Goal: Task Accomplishment & Management: Use online tool/utility

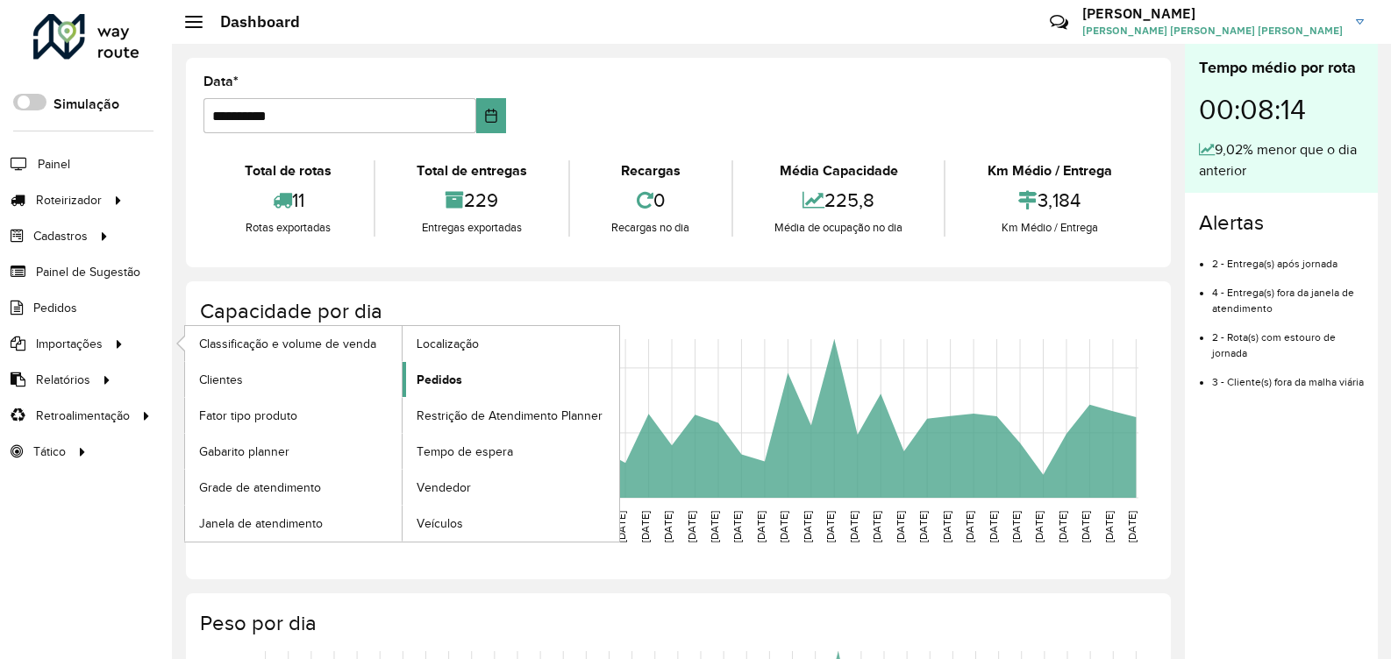
click at [445, 376] on span "Pedidos" at bounding box center [440, 380] width 46 height 18
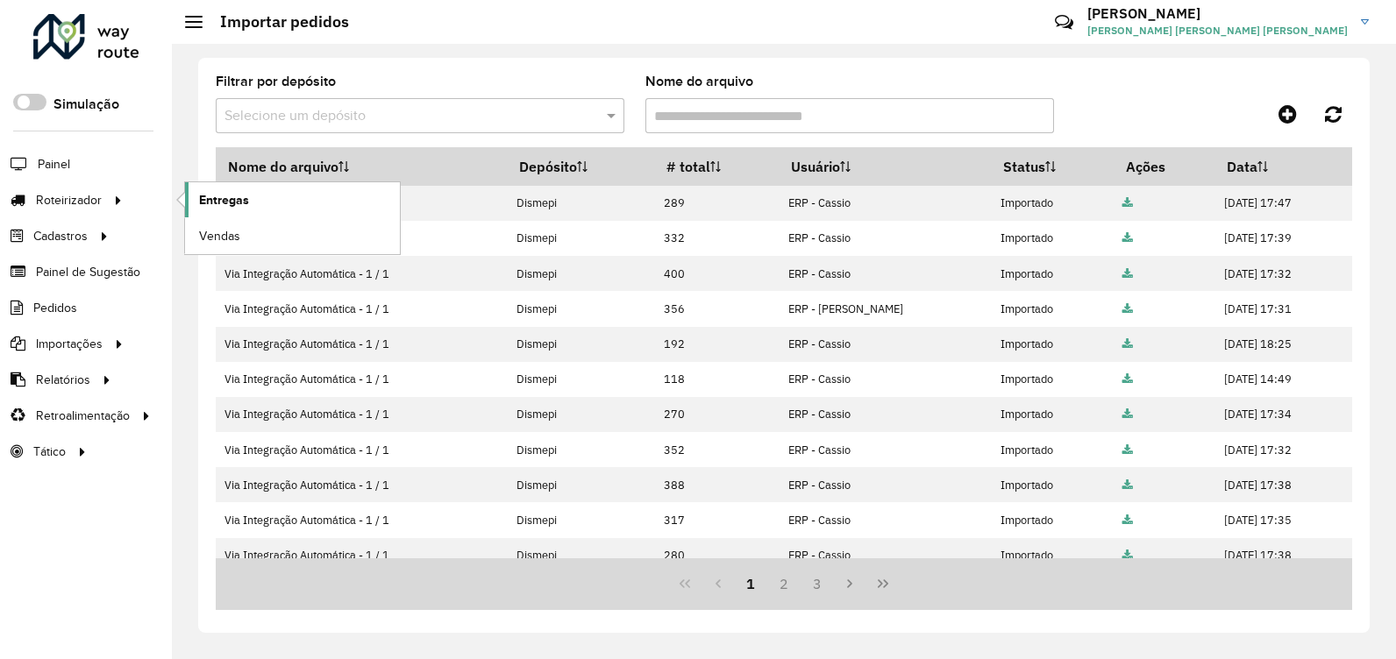
click at [213, 208] on span "Entregas" at bounding box center [224, 200] width 50 height 18
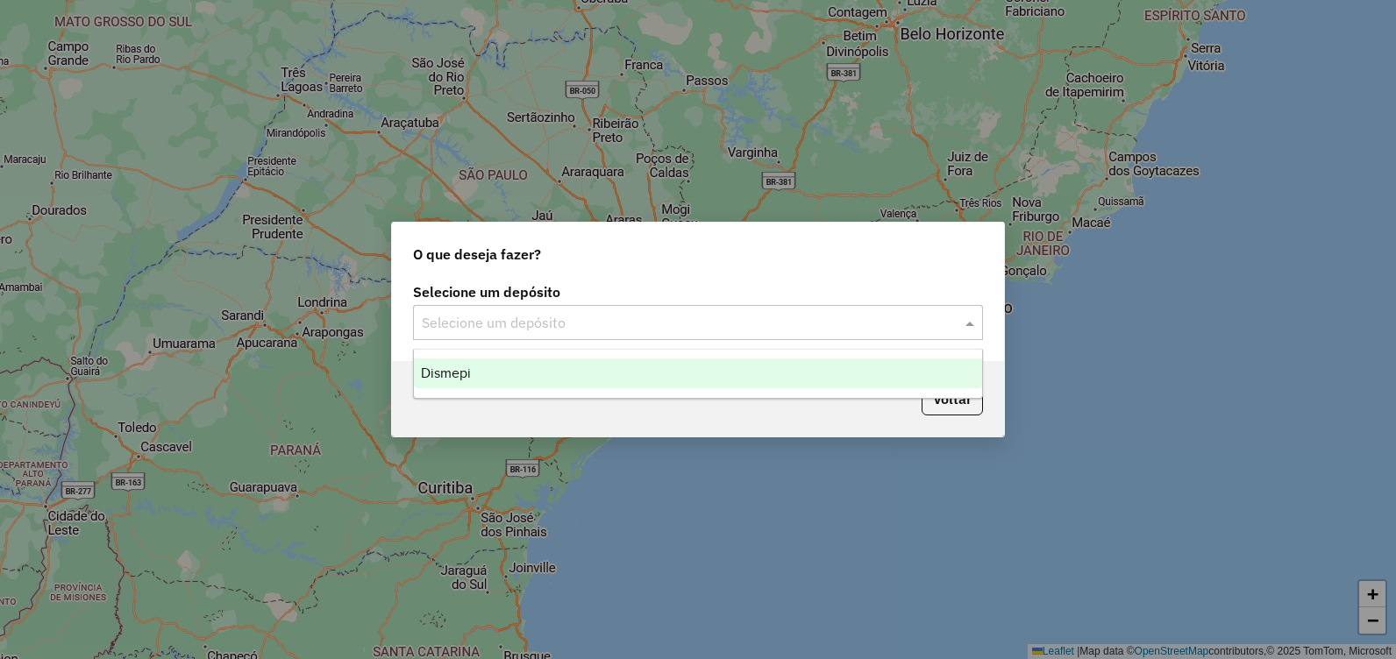
click at [898, 326] on input "text" at bounding box center [680, 323] width 517 height 21
click at [772, 374] on div "Dismepi" at bounding box center [698, 374] width 568 height 30
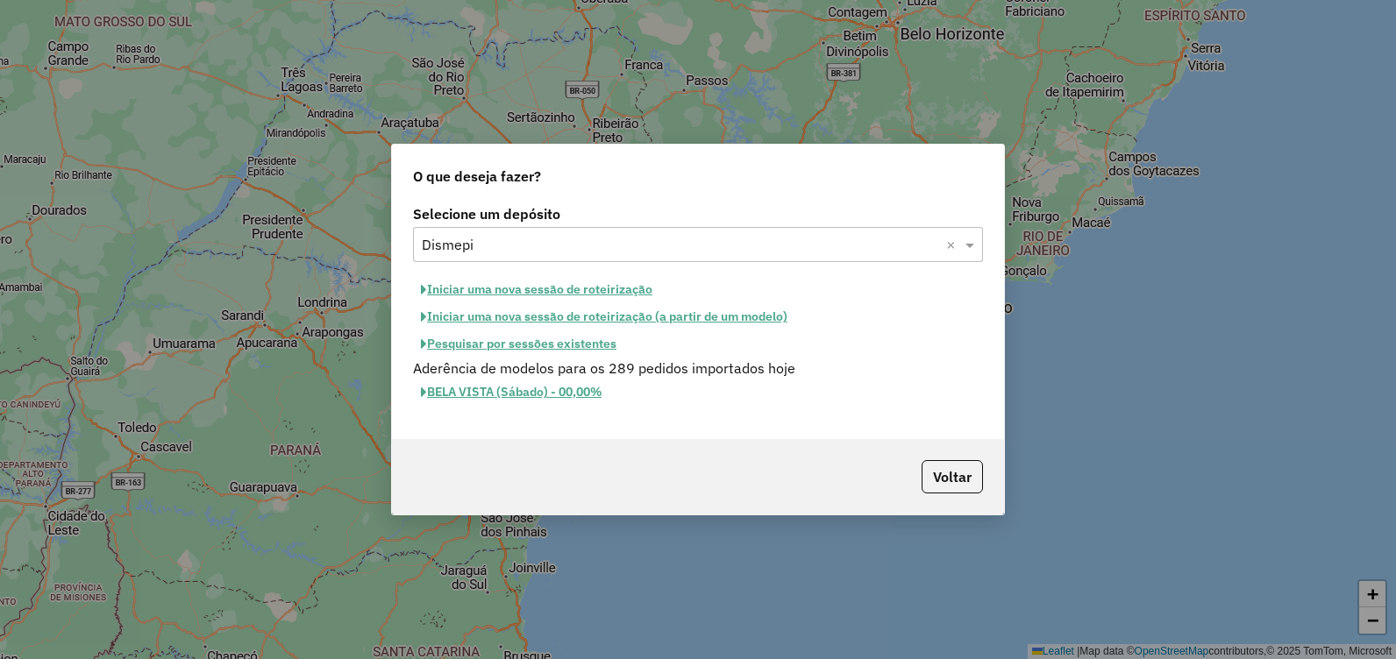
click at [530, 293] on button "Iniciar uma nova sessão de roteirização" at bounding box center [536, 289] width 247 height 27
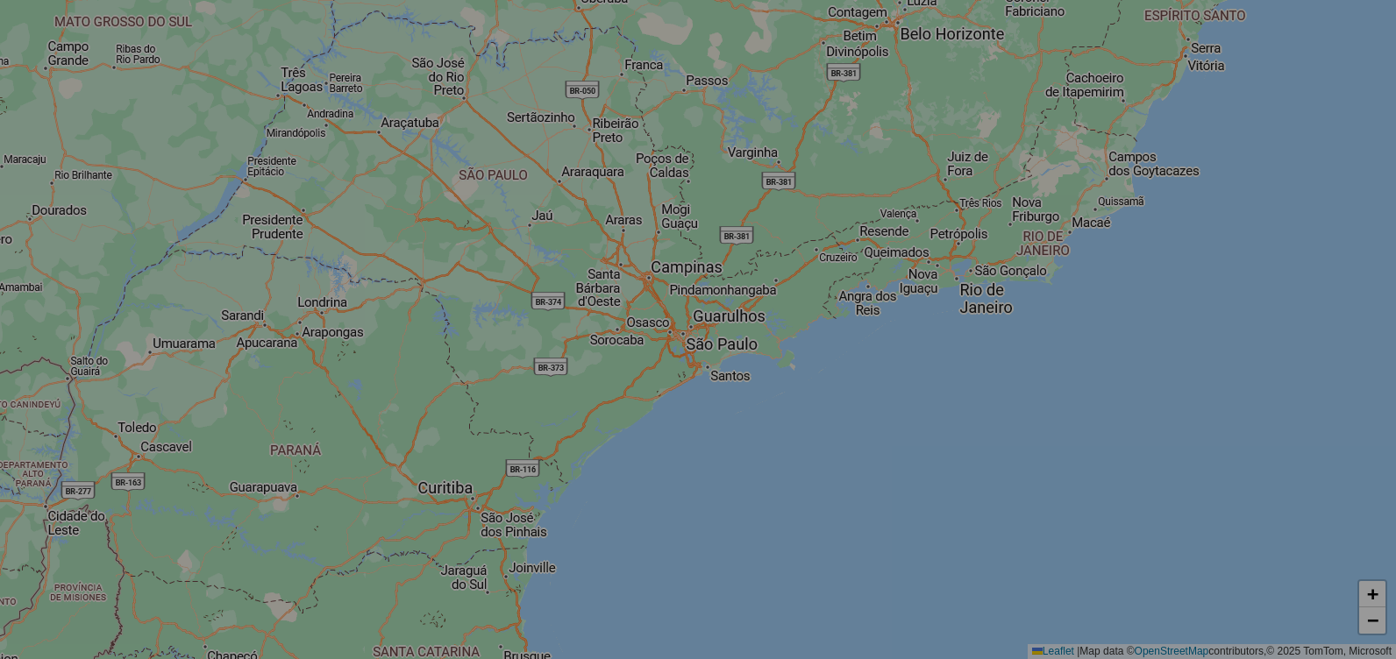
select select "*"
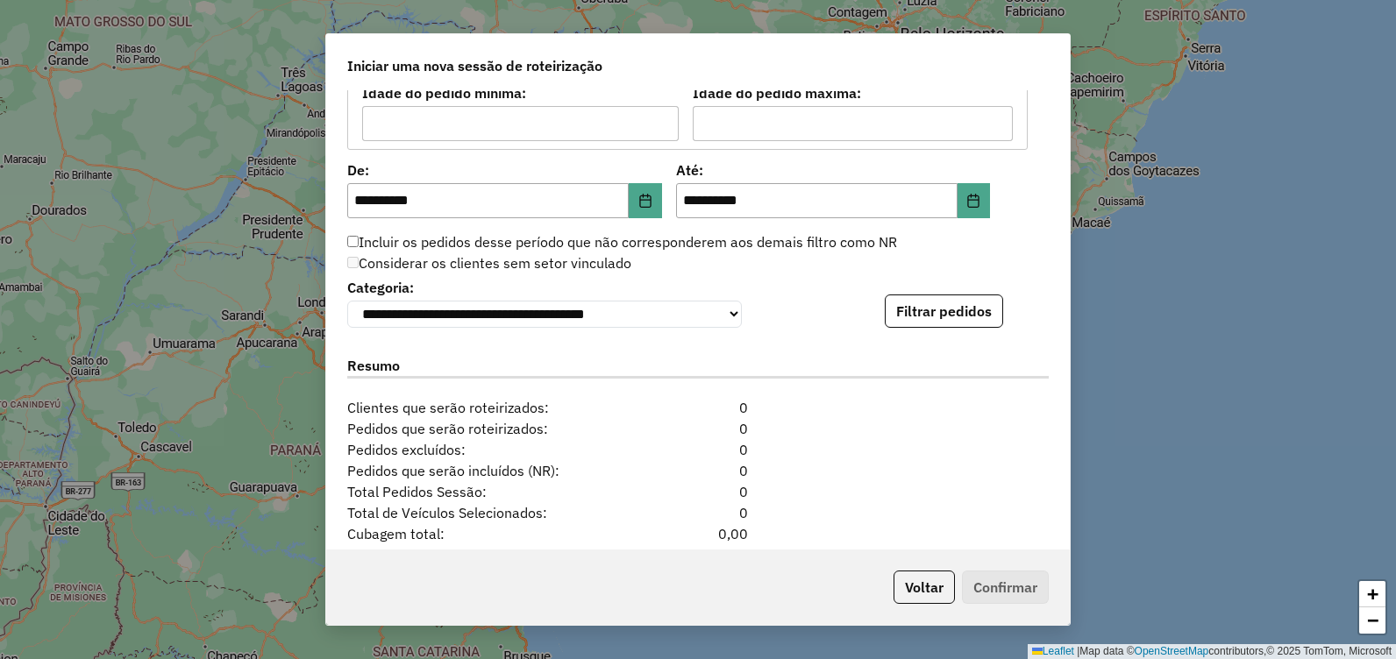
scroll to position [1754, 0]
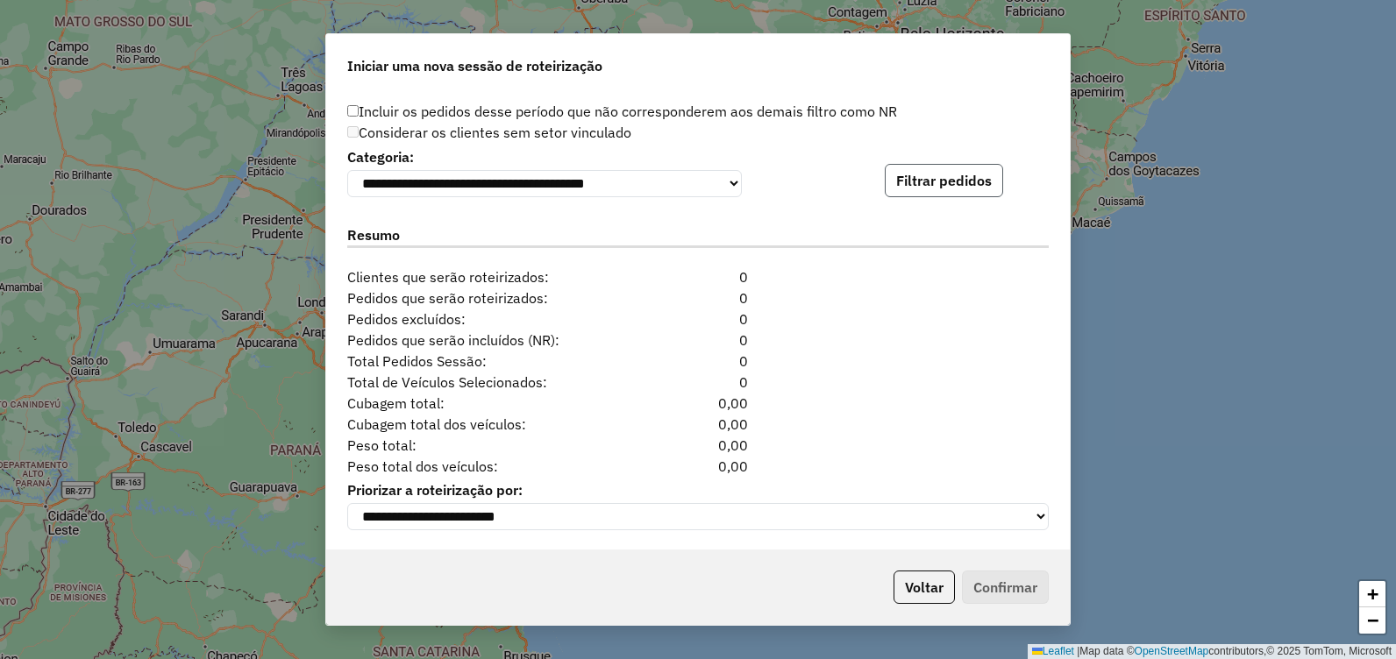
click at [952, 189] on button "Filtrar pedidos" at bounding box center [944, 180] width 118 height 33
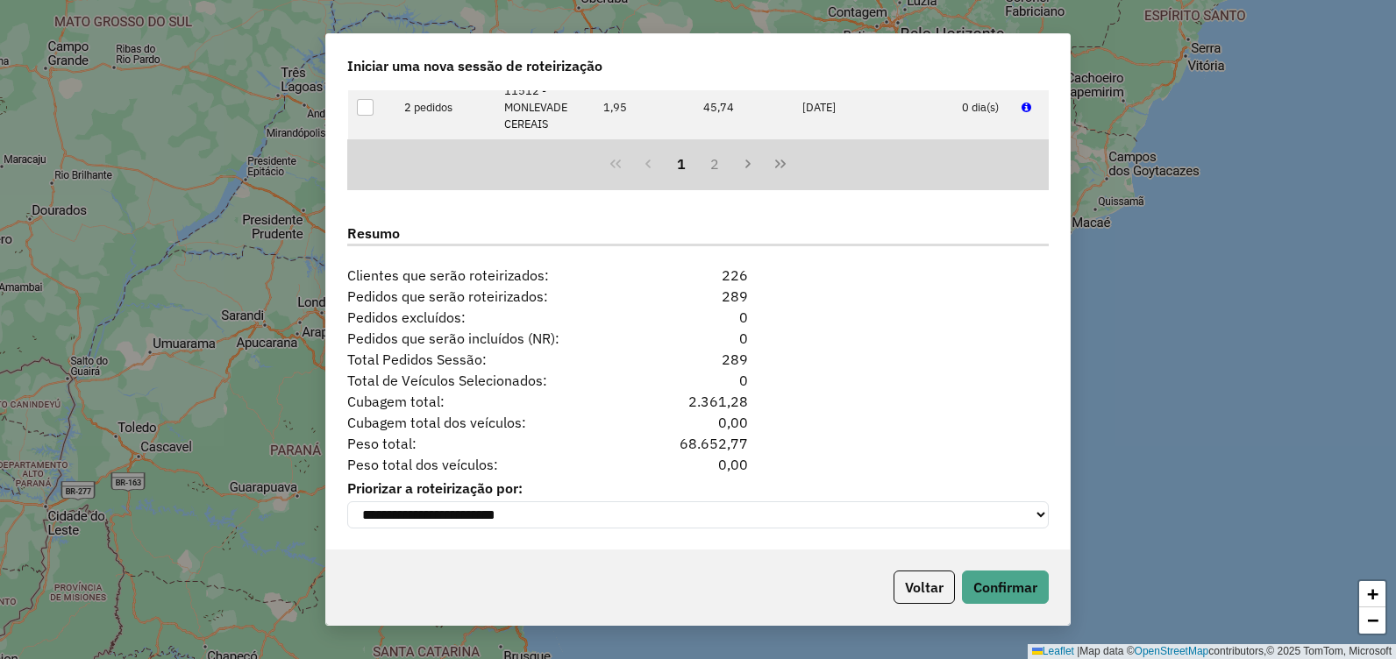
scroll to position [2126, 0]
click at [1014, 580] on button "Confirmar" at bounding box center [1005, 587] width 87 height 33
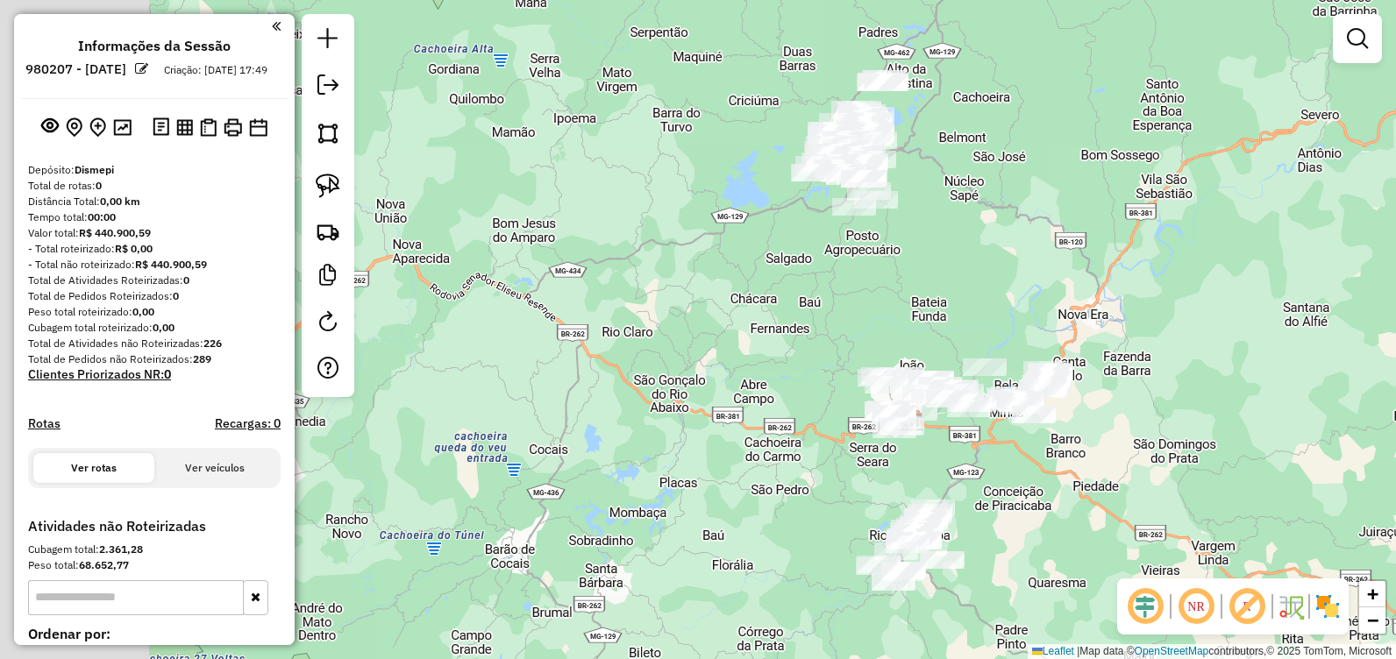
drag, startPoint x: 649, startPoint y: 344, endPoint x: 831, endPoint y: 483, distance: 229.6
click at [831, 483] on div "Janela de atendimento Grade de atendimento Capacidade Transportadoras Veículos …" at bounding box center [698, 329] width 1396 height 659
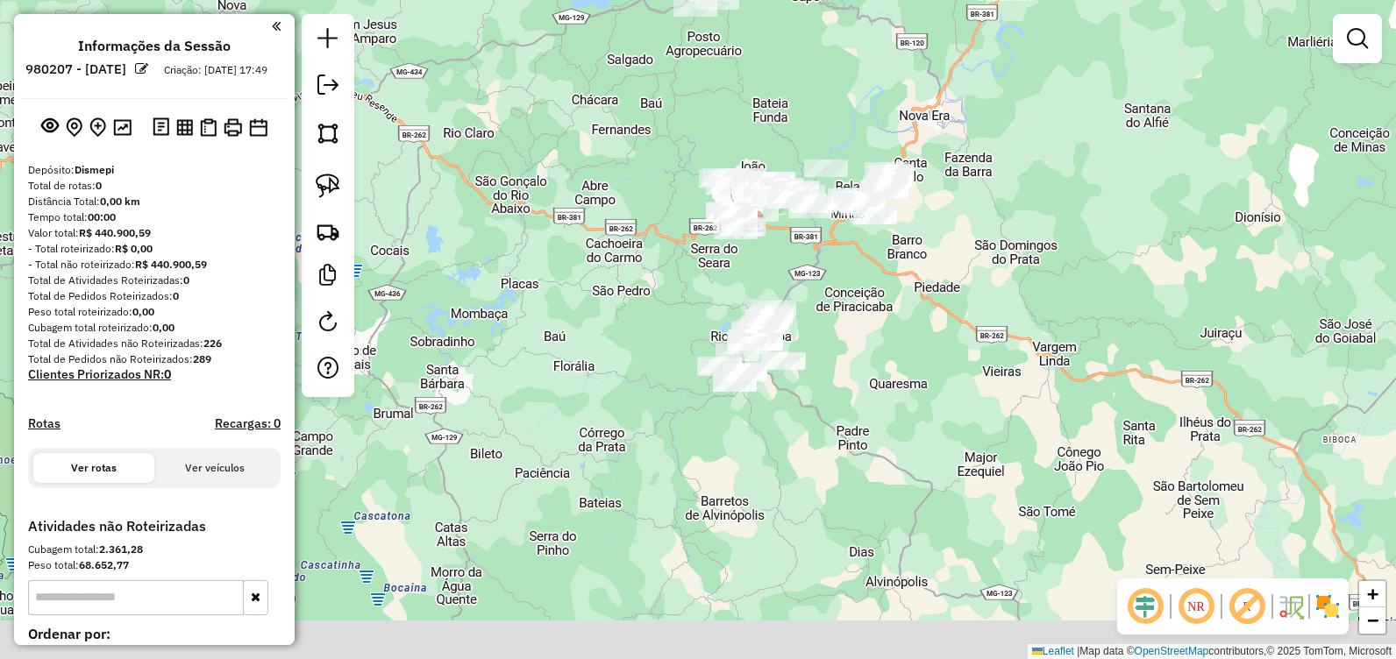
drag, startPoint x: 688, startPoint y: 350, endPoint x: 643, endPoint y: 261, distance: 99.6
click at [616, 249] on div "Janela de atendimento Grade de atendimento Capacidade Transportadoras Veículos …" at bounding box center [698, 329] width 1396 height 659
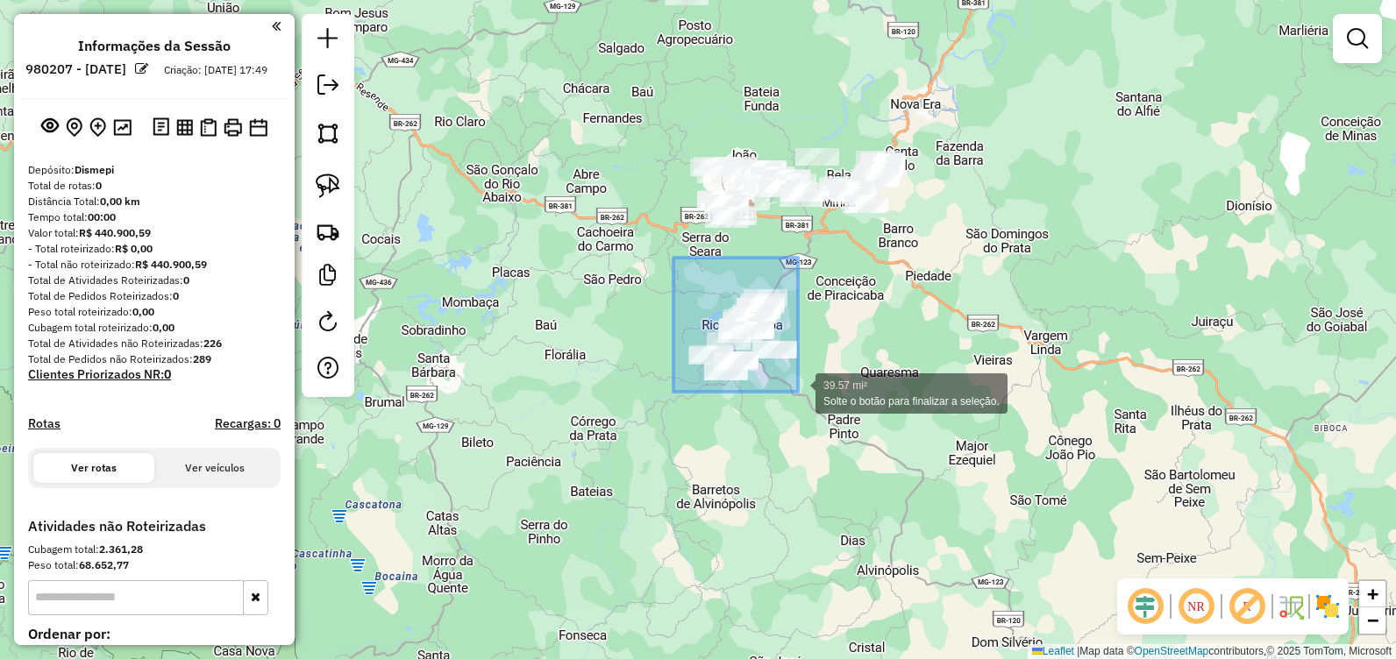
drag, startPoint x: 674, startPoint y: 258, endPoint x: 852, endPoint y: 441, distance: 256.1
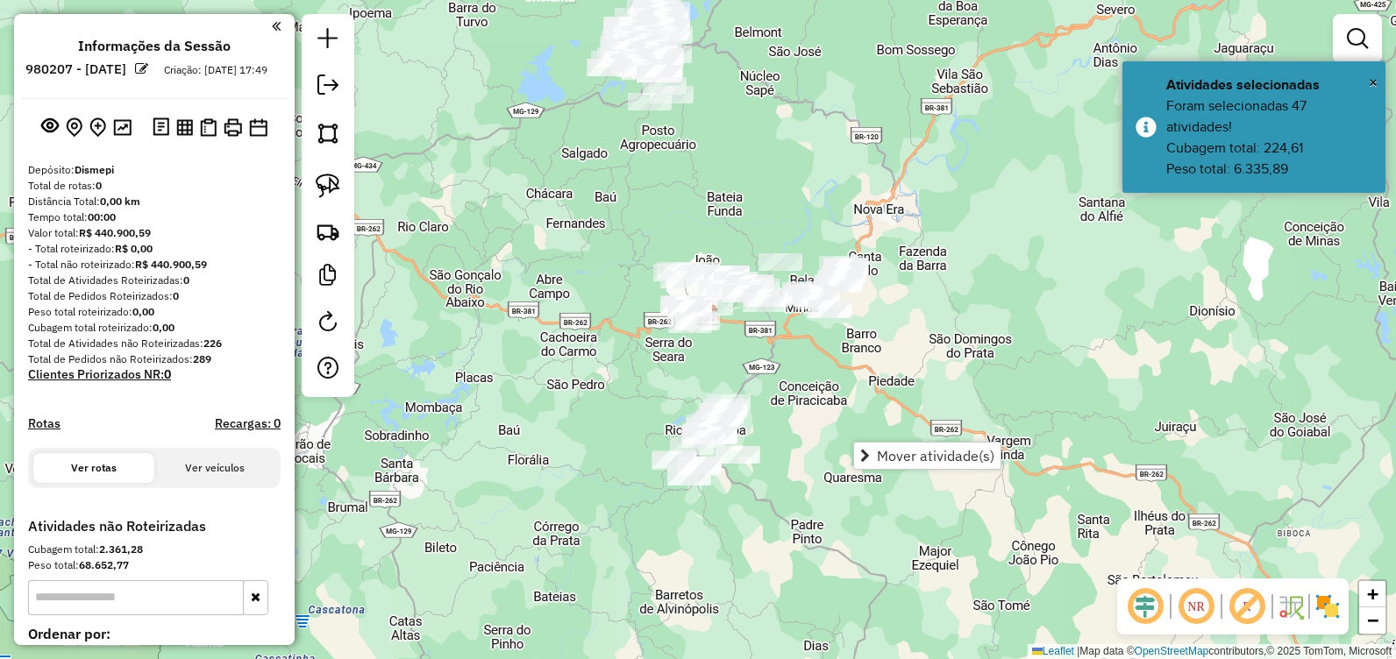
drag, startPoint x: 808, startPoint y: 289, endPoint x: 768, endPoint y: 395, distance: 112.4
click at [768, 402] on div "Janela de atendimento Grade de atendimento Capacidade Transportadoras Veículos …" at bounding box center [698, 329] width 1396 height 659
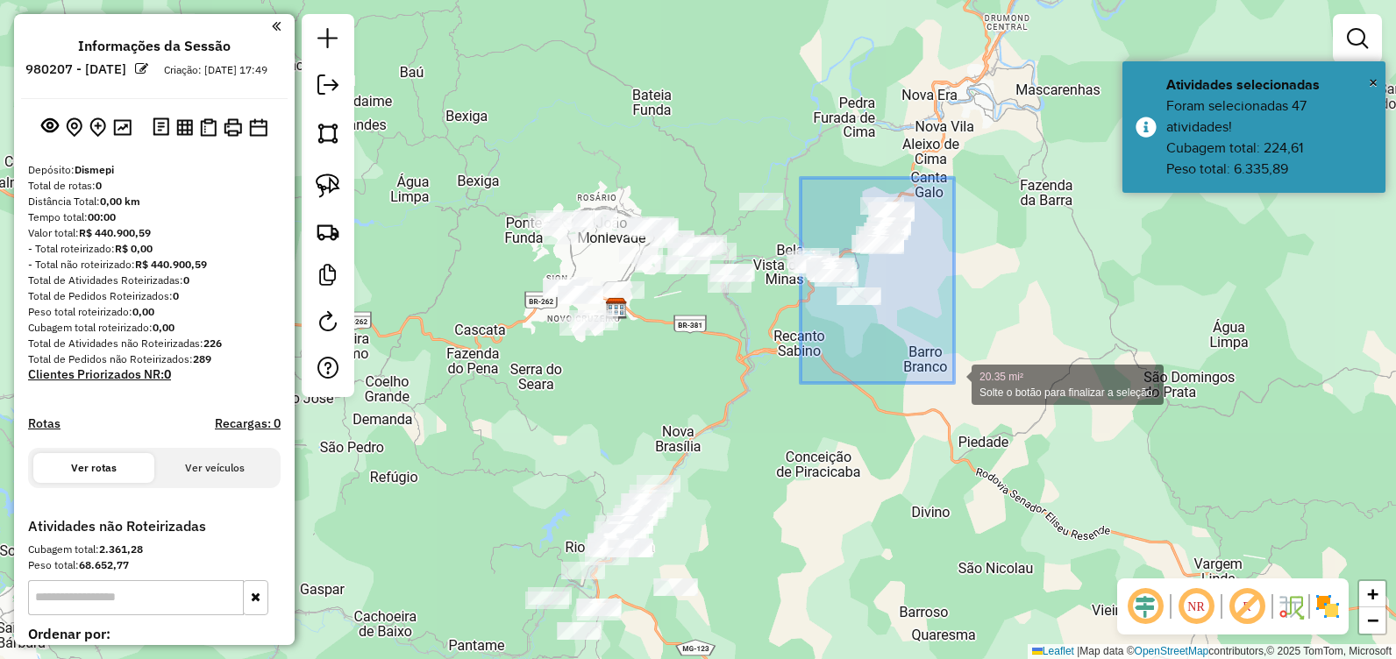
drag, startPoint x: 807, startPoint y: 187, endPoint x: 955, endPoint y: 383, distance: 246.1
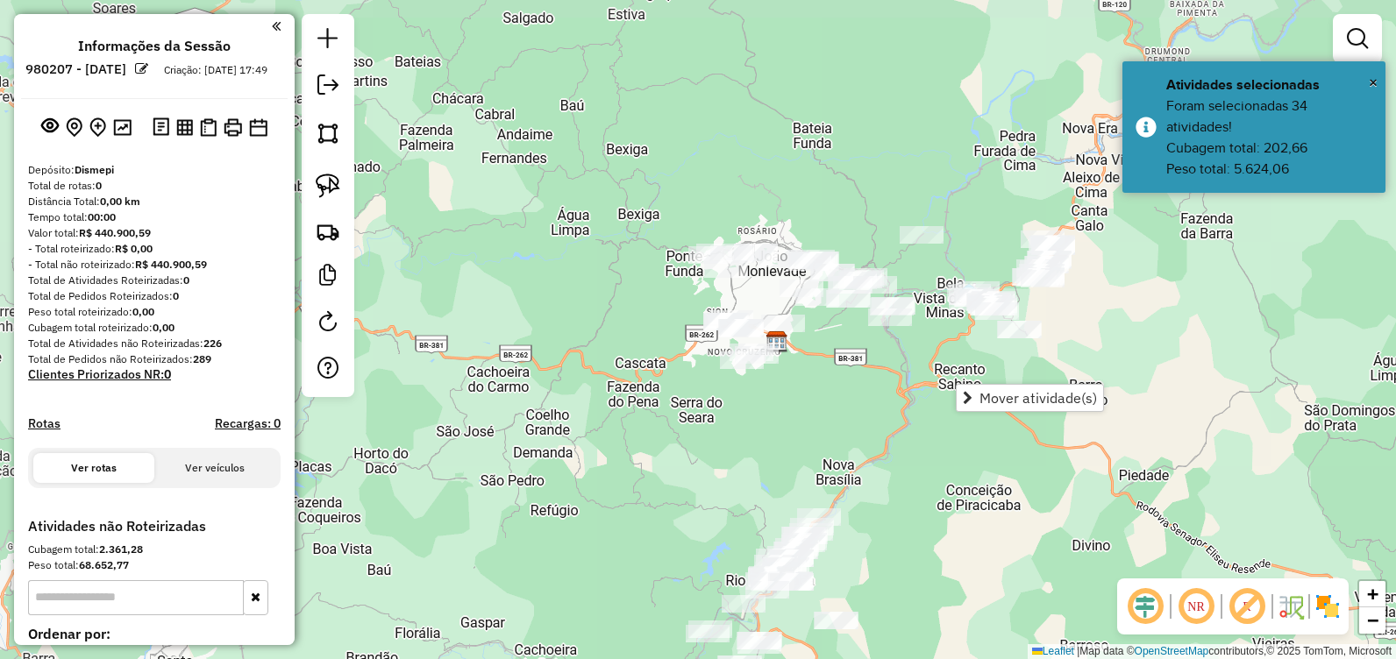
drag, startPoint x: 651, startPoint y: 158, endPoint x: 802, endPoint y: 188, distance: 154.6
click at [813, 191] on div "Janela de atendimento Grade de atendimento Capacidade Transportadoras Veículos …" at bounding box center [698, 329] width 1396 height 659
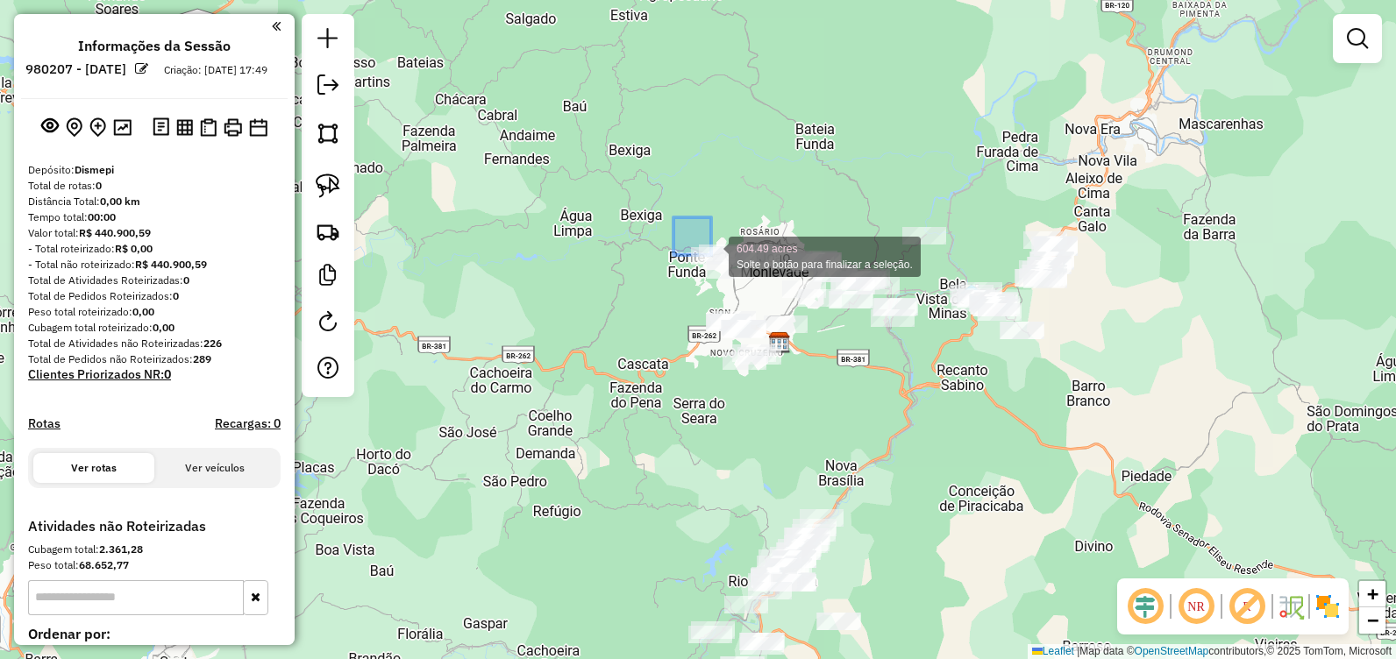
drag, startPoint x: 674, startPoint y: 217, endPoint x: 656, endPoint y: 187, distance: 35.4
click at [658, 191] on div "604.49 acres Solte o botão para finalizar a seleção. Janela de atendimento Grad…" at bounding box center [698, 329] width 1396 height 659
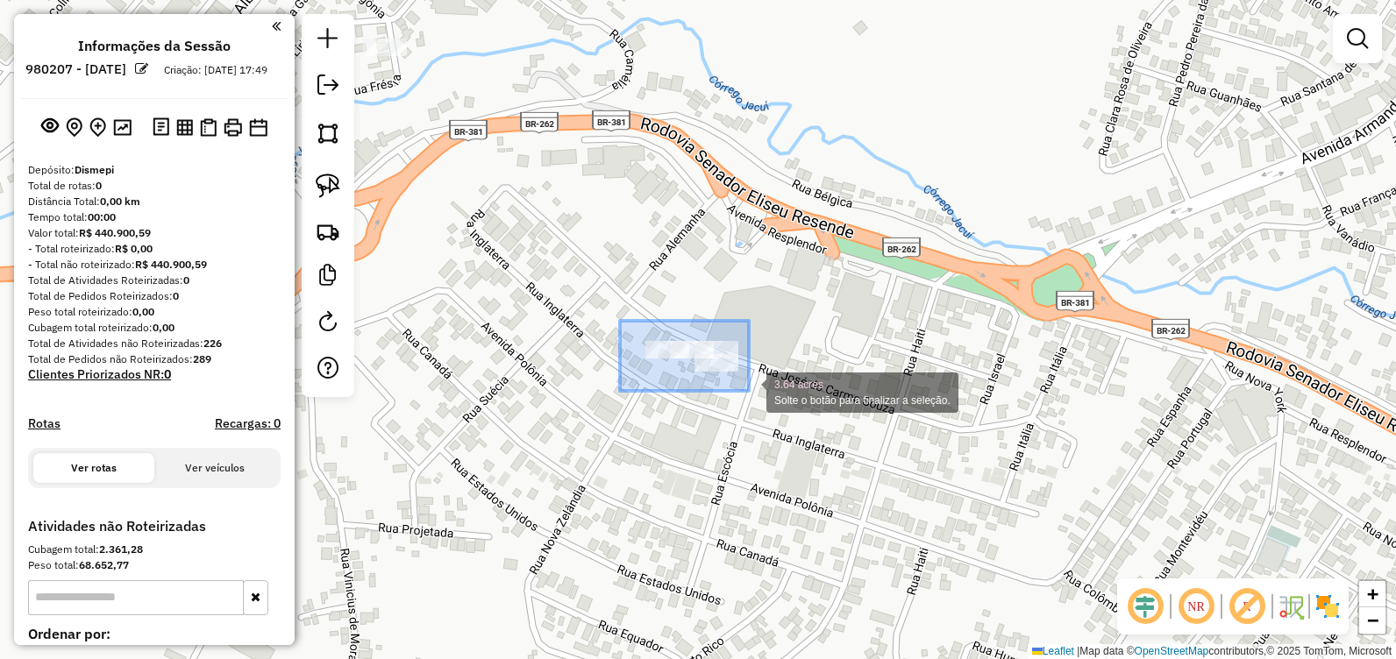
drag, startPoint x: 620, startPoint y: 320, endPoint x: 749, endPoint y: 391, distance: 147.2
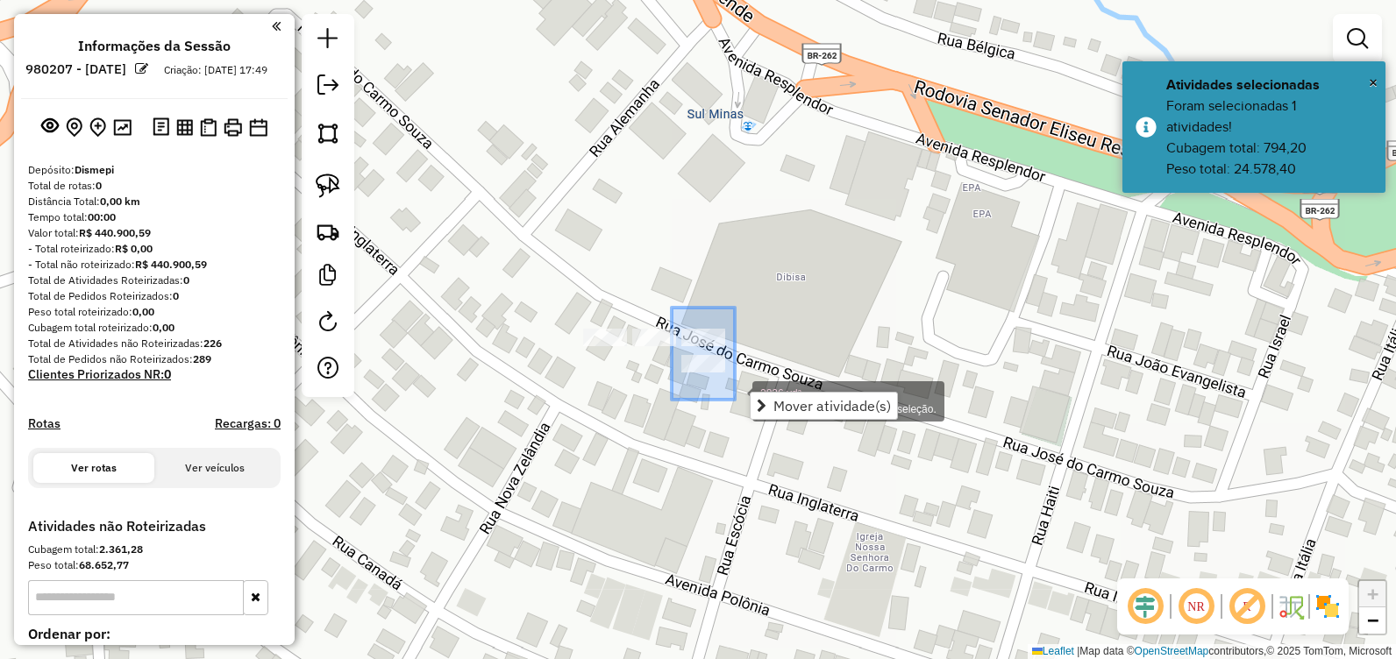
drag, startPoint x: 672, startPoint y: 313, endPoint x: 735, endPoint y: 400, distance: 107.4
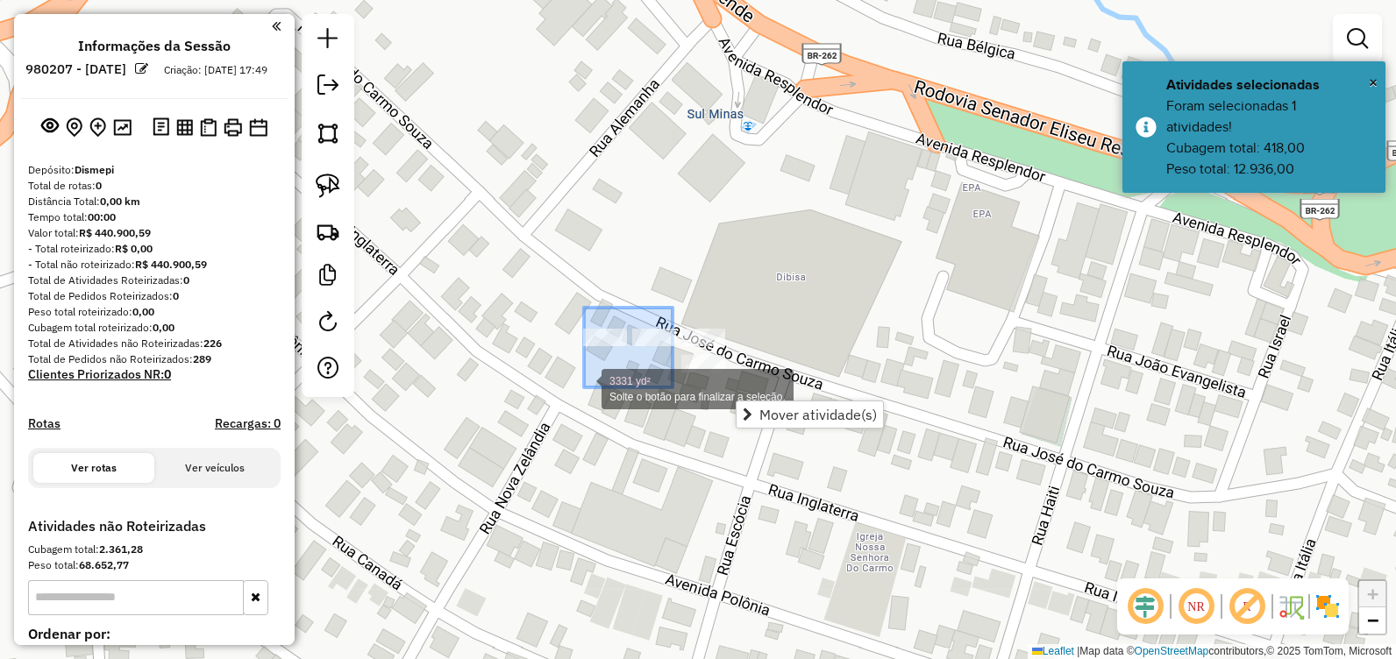
drag, startPoint x: 665, startPoint y: 322, endPoint x: 584, endPoint y: 388, distance: 104.1
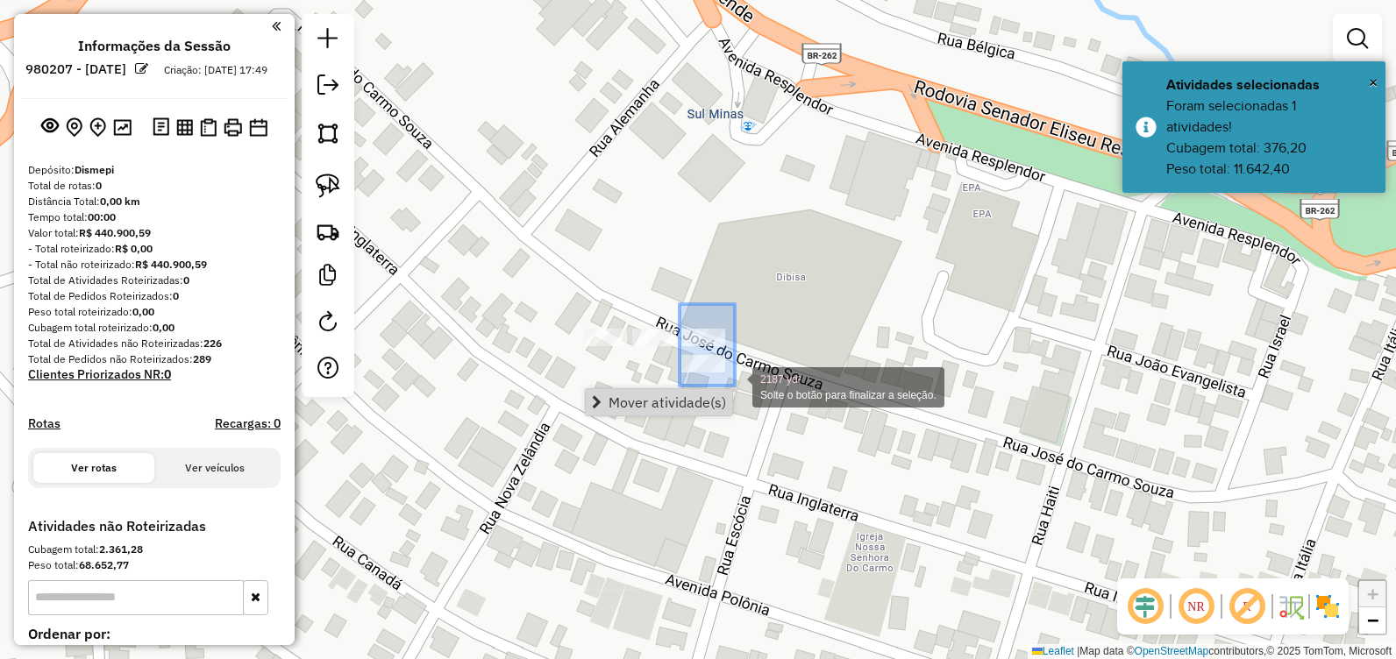
drag, startPoint x: 680, startPoint y: 304, endPoint x: 735, endPoint y: 386, distance: 98.5
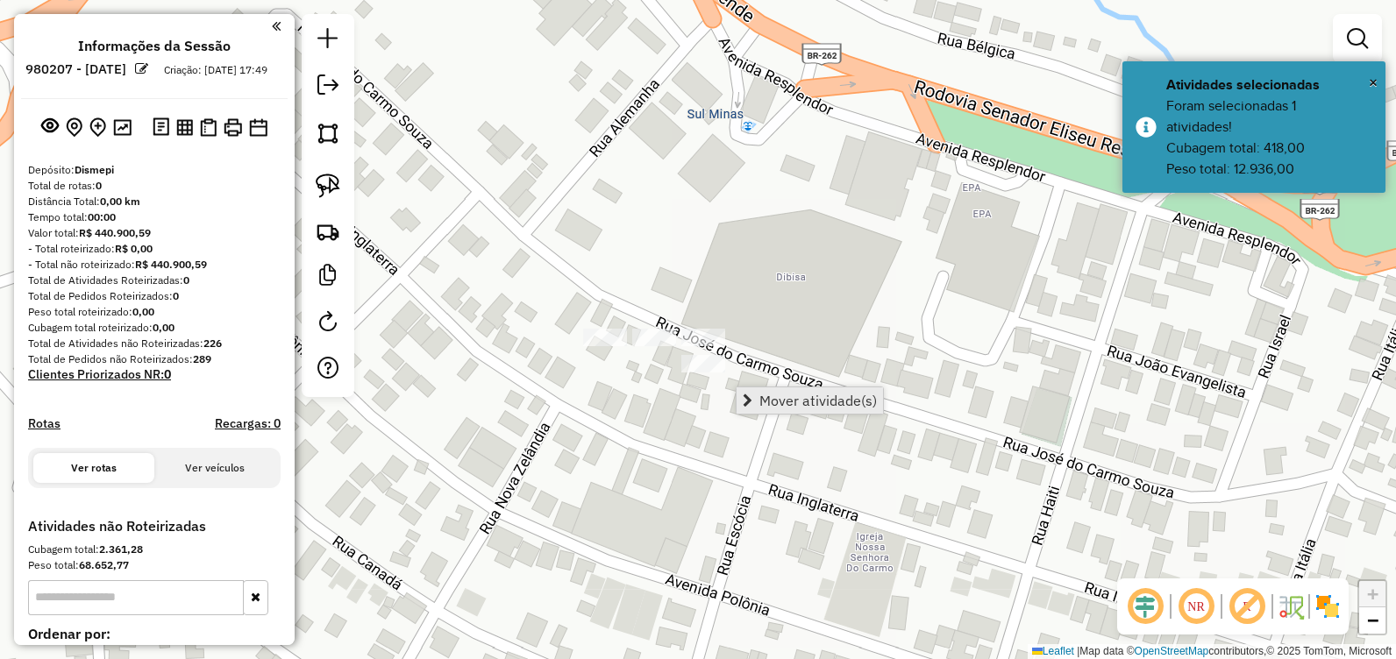
click at [770, 394] on span "Mover atividade(s)" at bounding box center [818, 401] width 118 height 14
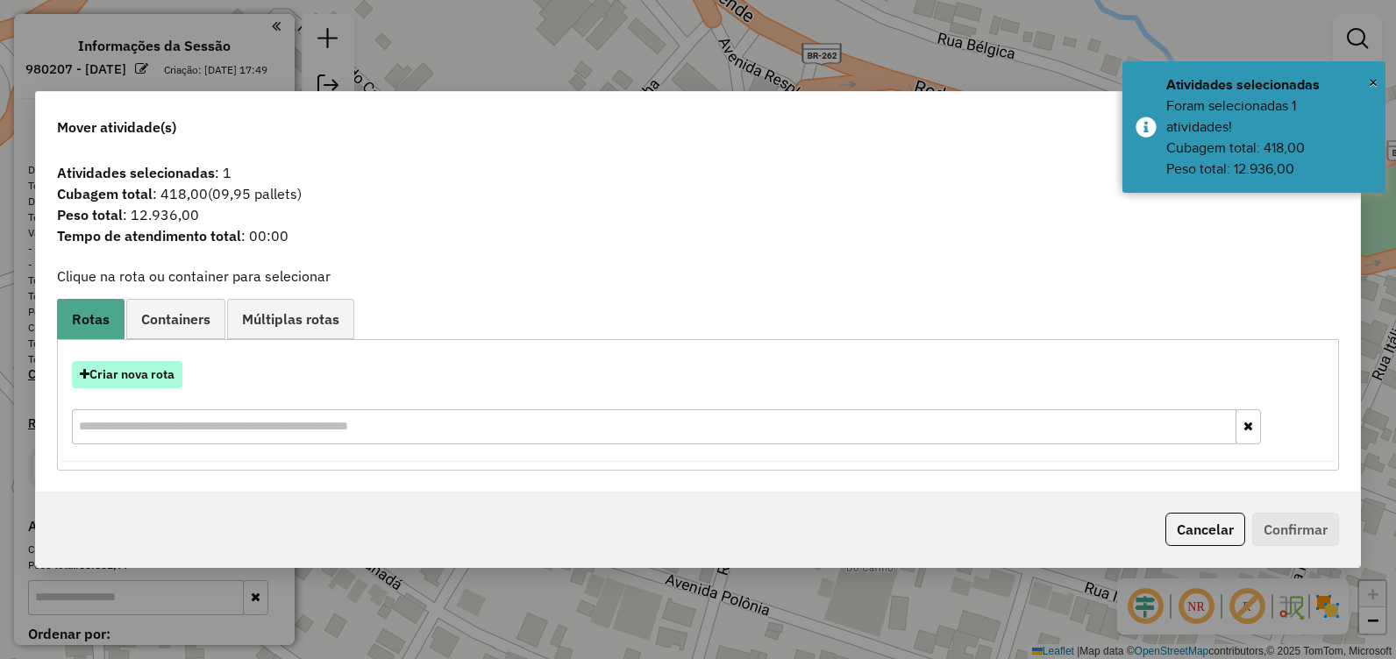
click at [160, 375] on button "Criar nova rota" at bounding box center [127, 374] width 110 height 27
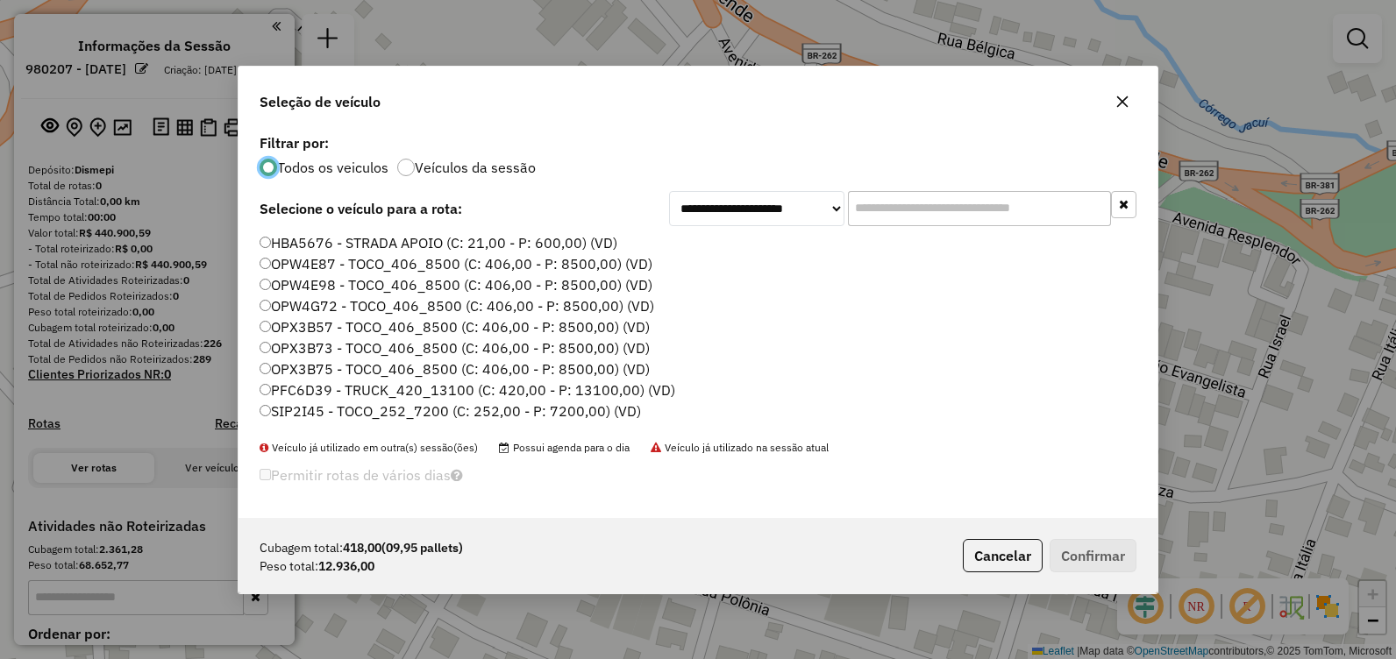
click at [410, 389] on label "PFC6D39 - TRUCK_420_13100 (C: 420,00 - P: 13100,00) (VD)" at bounding box center [468, 390] width 416 height 21
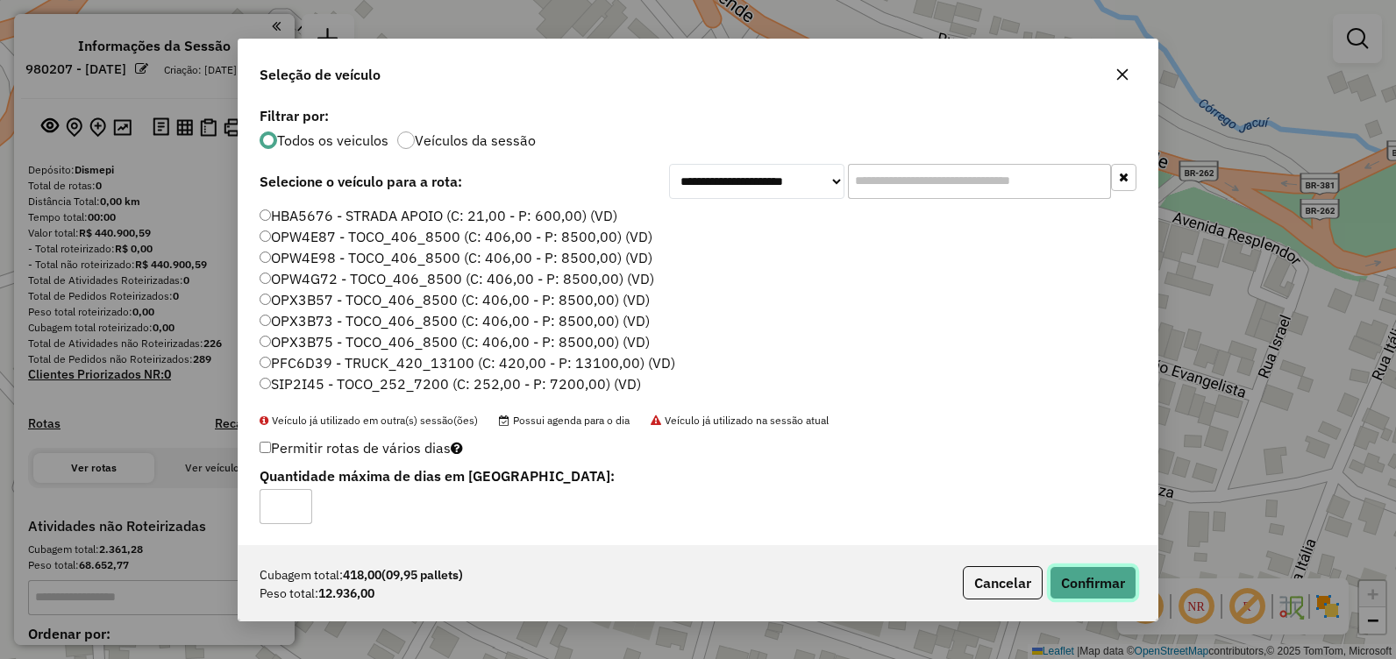
click at [1081, 575] on button "Confirmar" at bounding box center [1093, 583] width 87 height 33
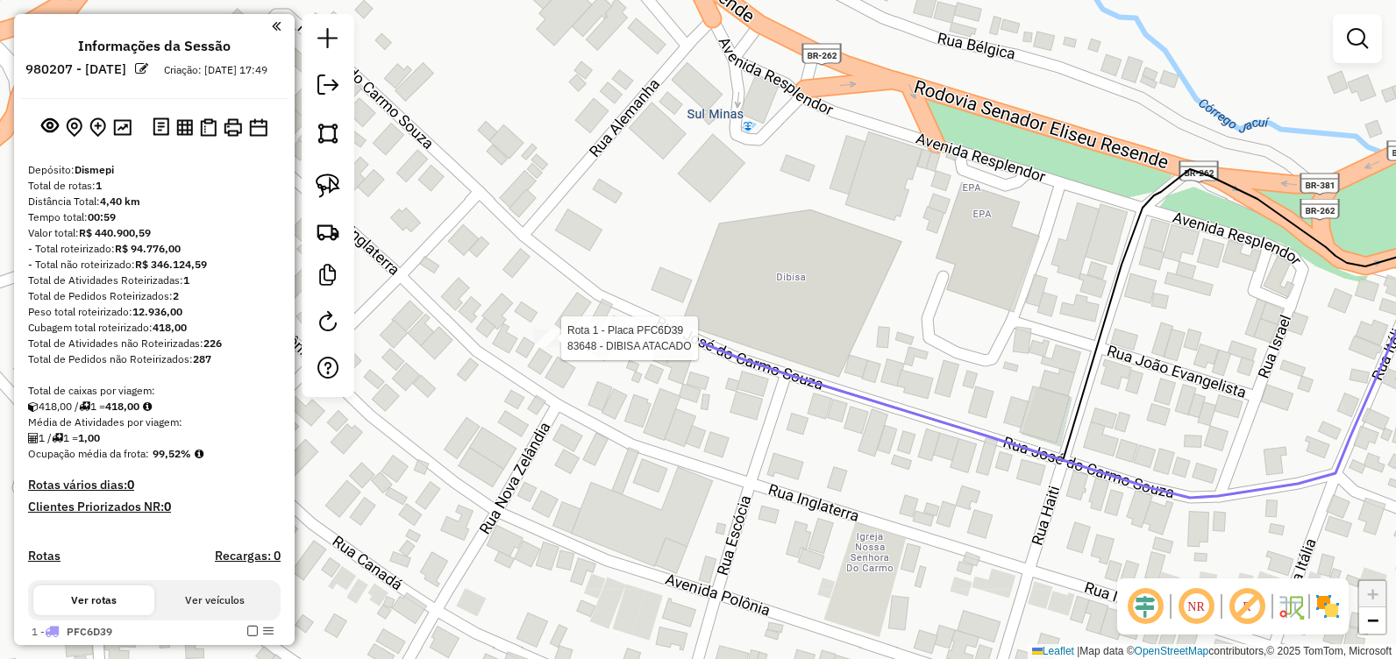
select select "**********"
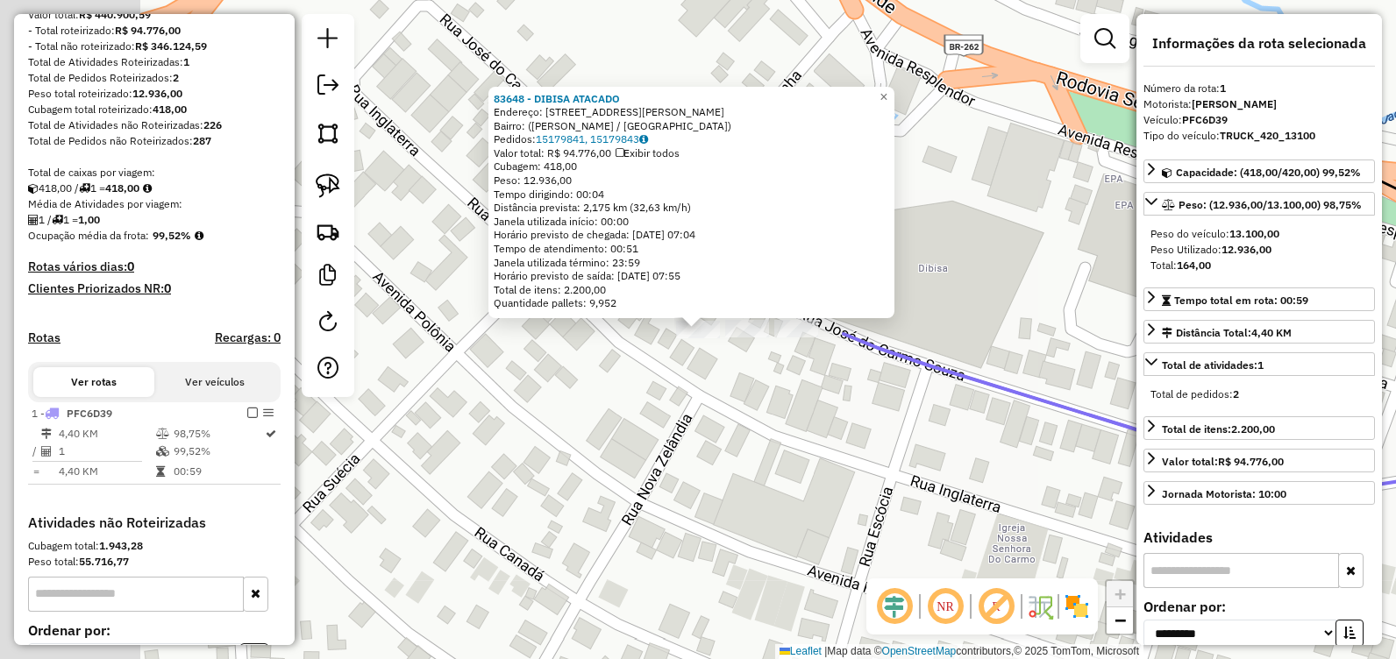
scroll to position [418, 0]
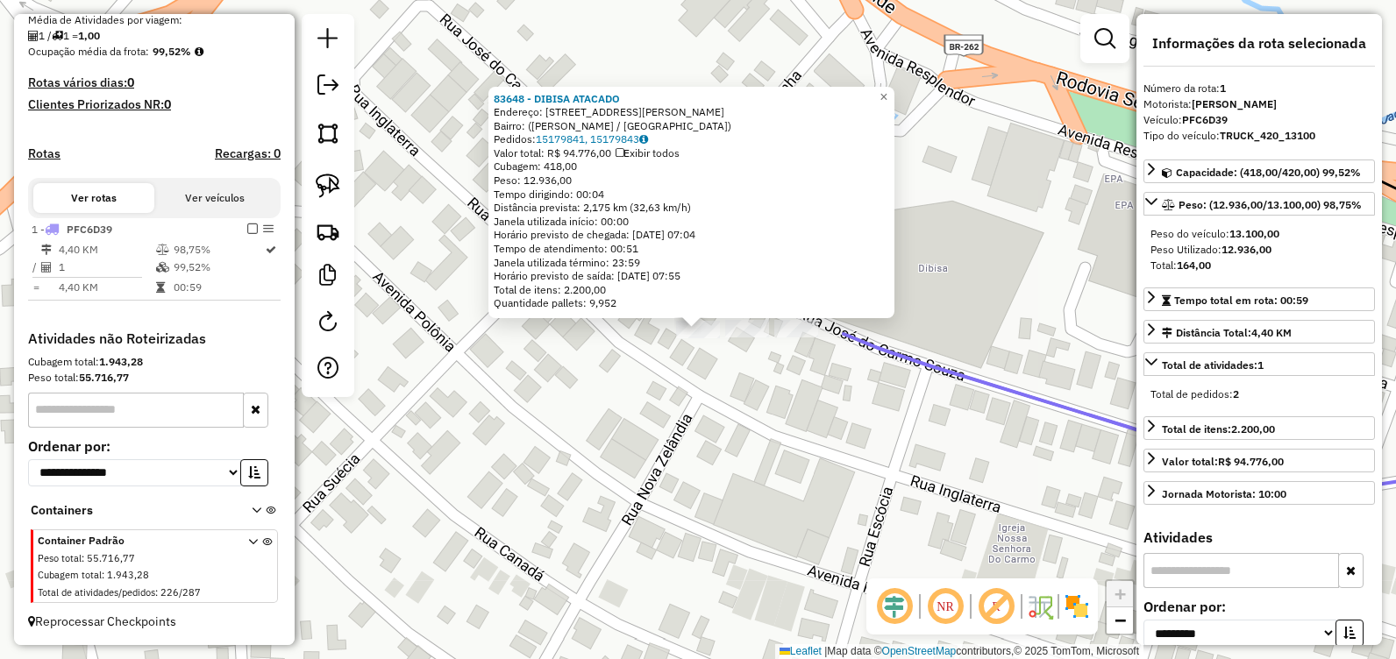
click at [780, 447] on div "83648 - DIBISA ATACADO Endereço: [STREET_ADDRESS][PERSON_NAME][PERSON_NAME] Ped…" at bounding box center [698, 329] width 1396 height 659
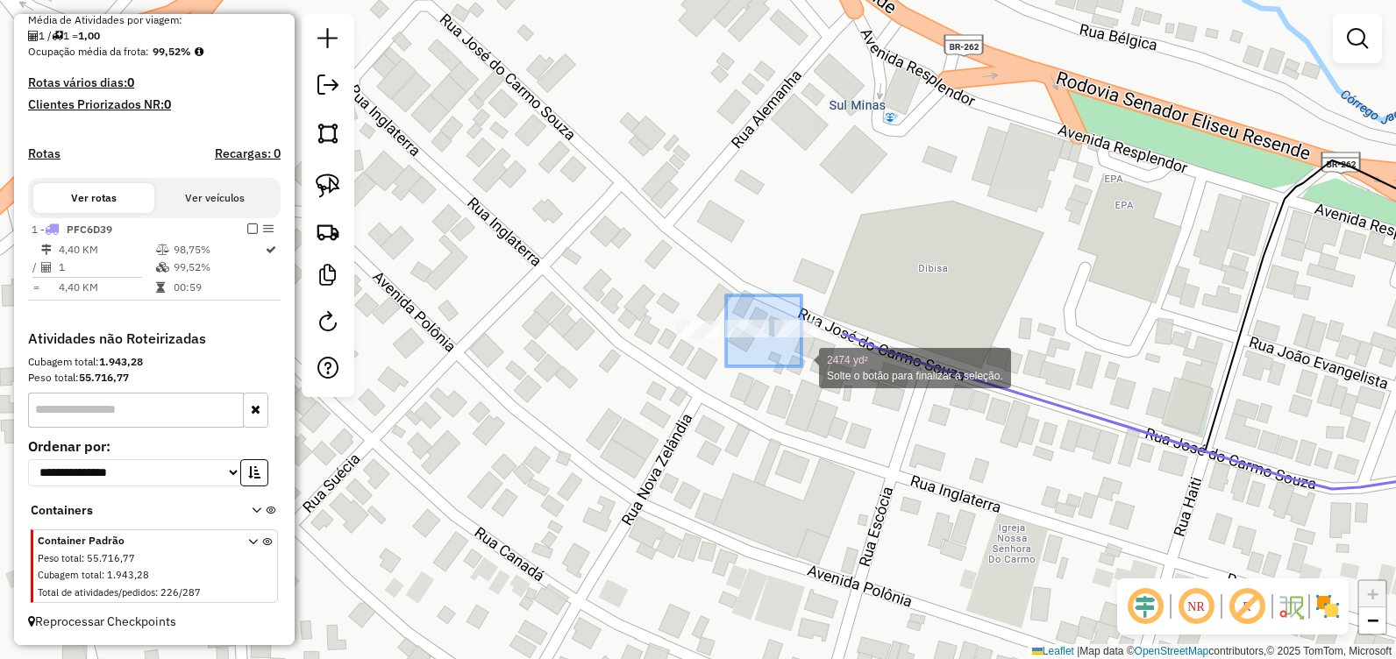
drag, startPoint x: 726, startPoint y: 296, endPoint x: 812, endPoint y: 374, distance: 116.1
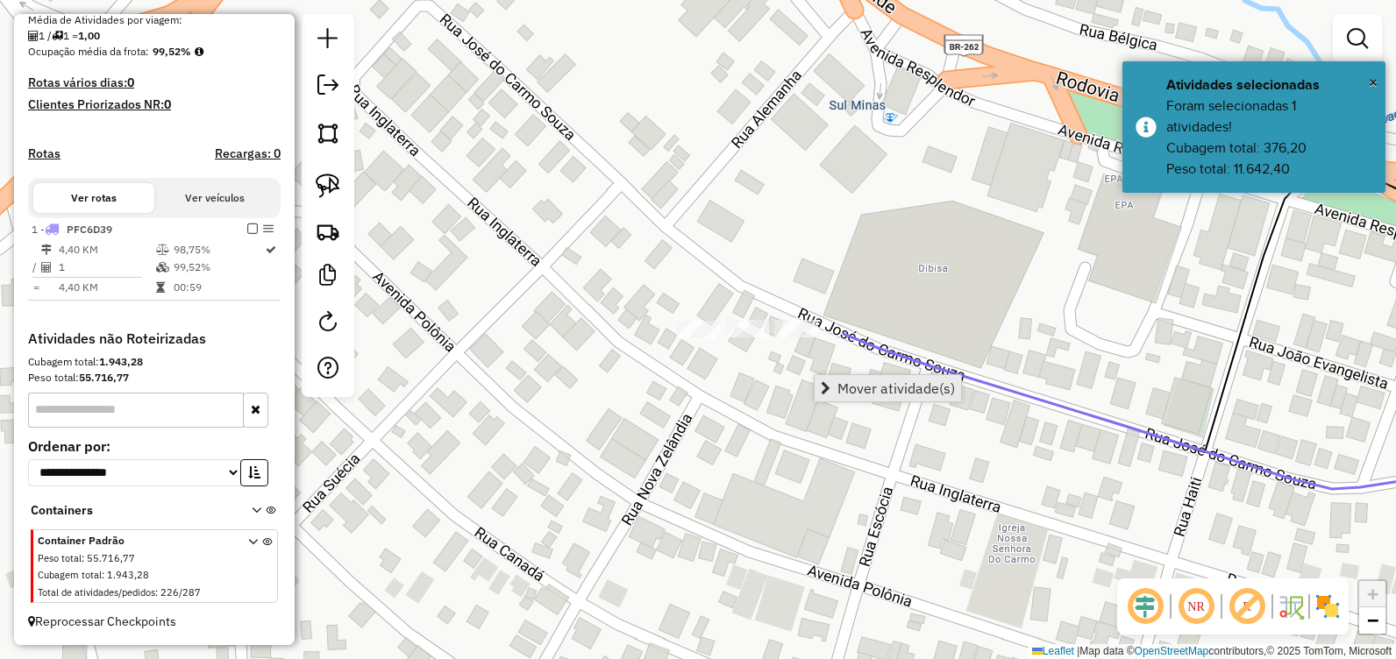
click at [853, 395] on span "Mover atividade(s)" at bounding box center [896, 388] width 118 height 14
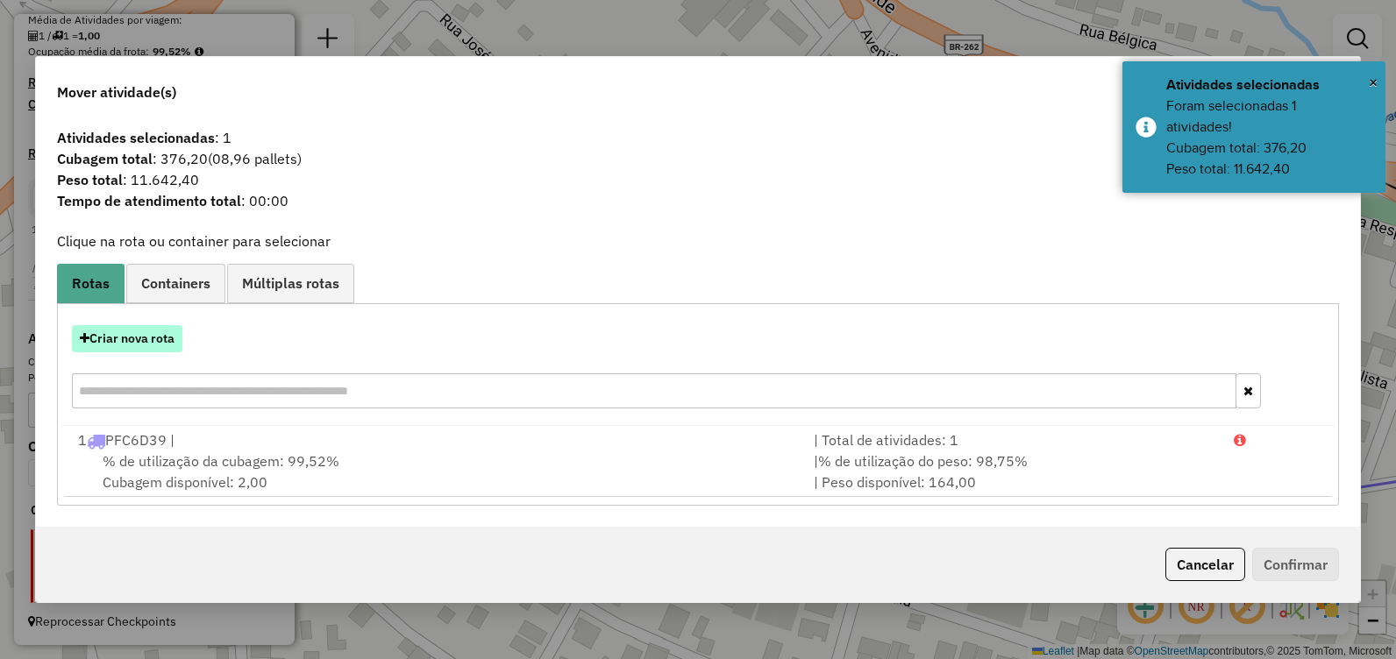
click at [157, 340] on button "Criar nova rota" at bounding box center [127, 338] width 110 height 27
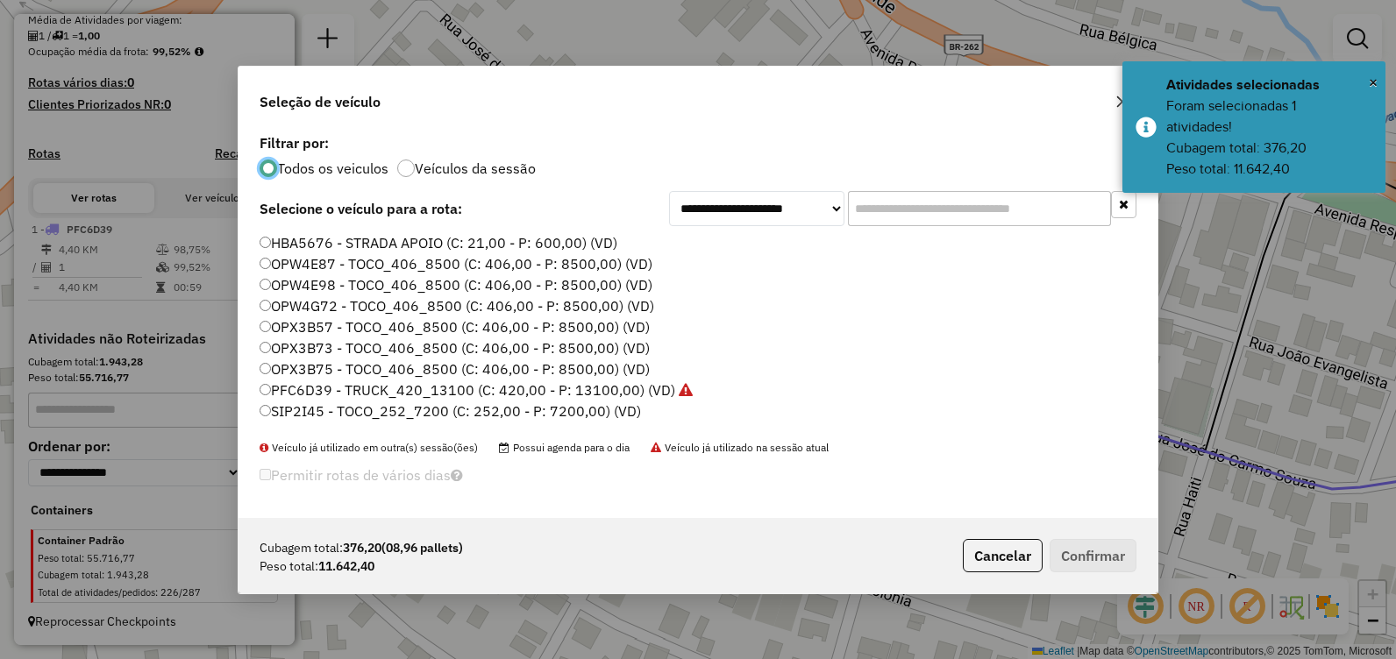
scroll to position [10, 5]
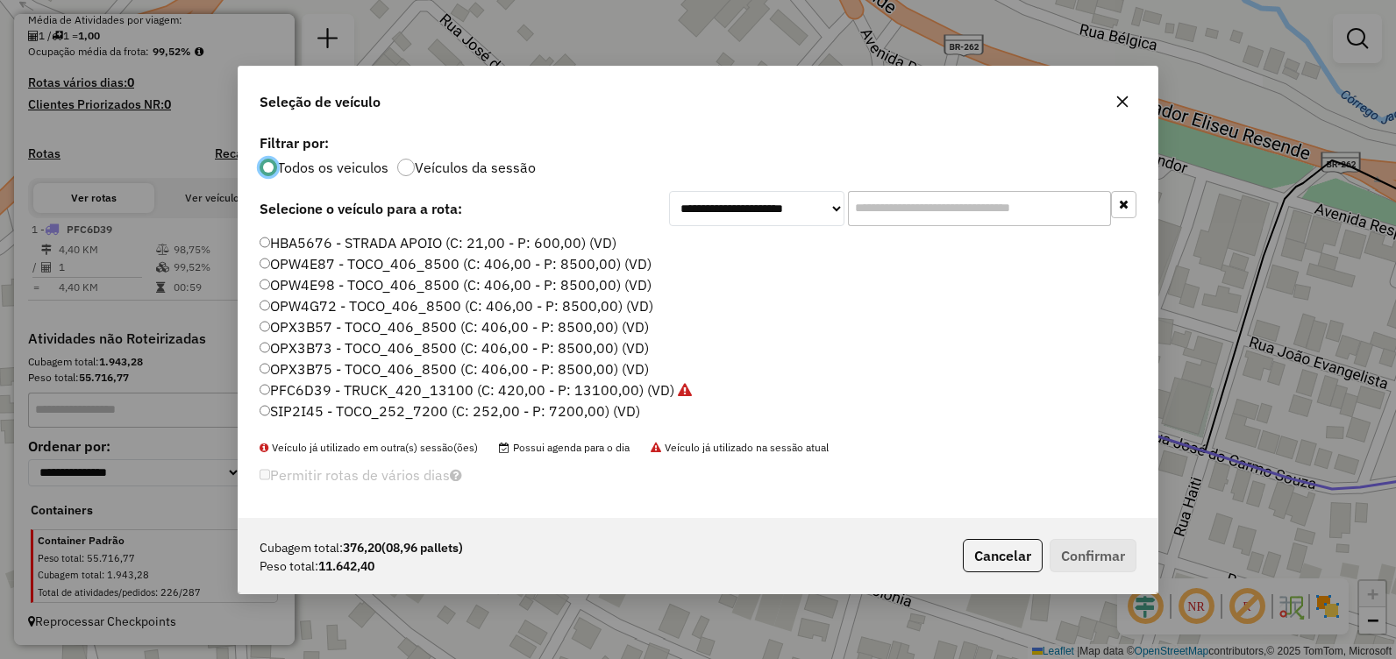
click at [422, 388] on label "PFC6D39 - TRUCK_420_13100 (C: 420,00 - P: 13100,00) (VD)" at bounding box center [476, 390] width 432 height 21
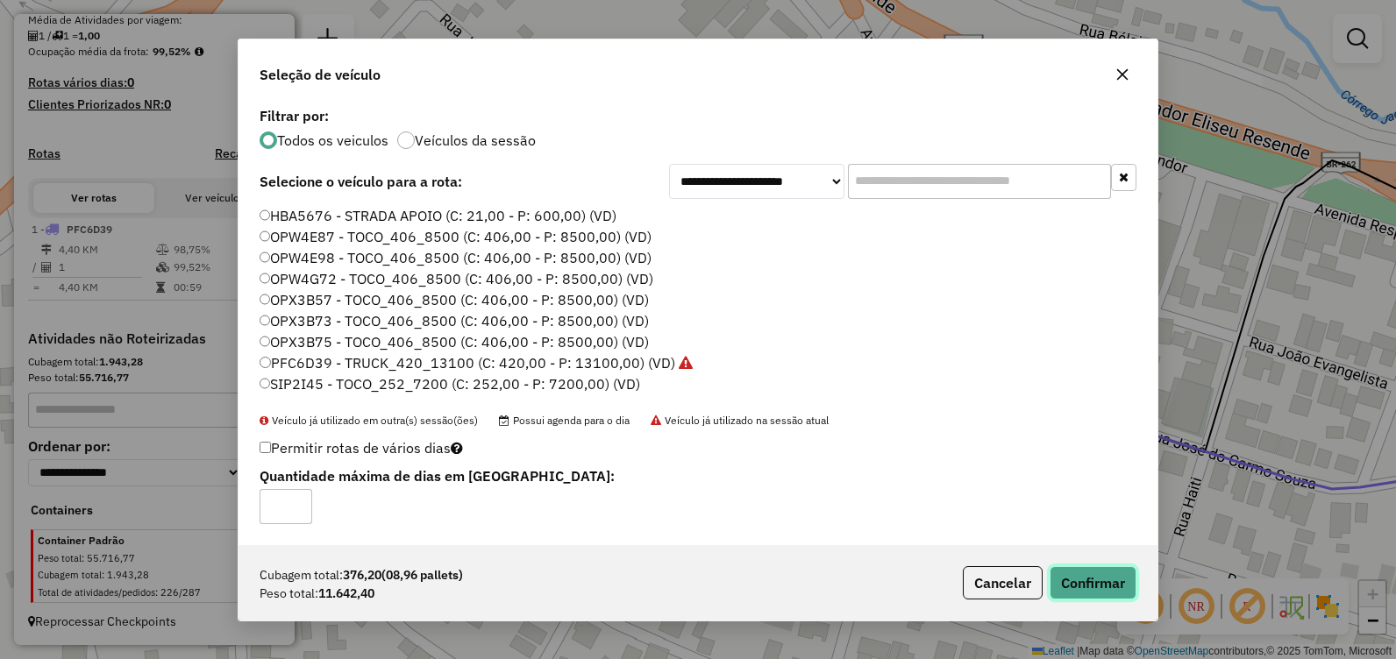
click at [1094, 581] on button "Confirmar" at bounding box center [1093, 583] width 87 height 33
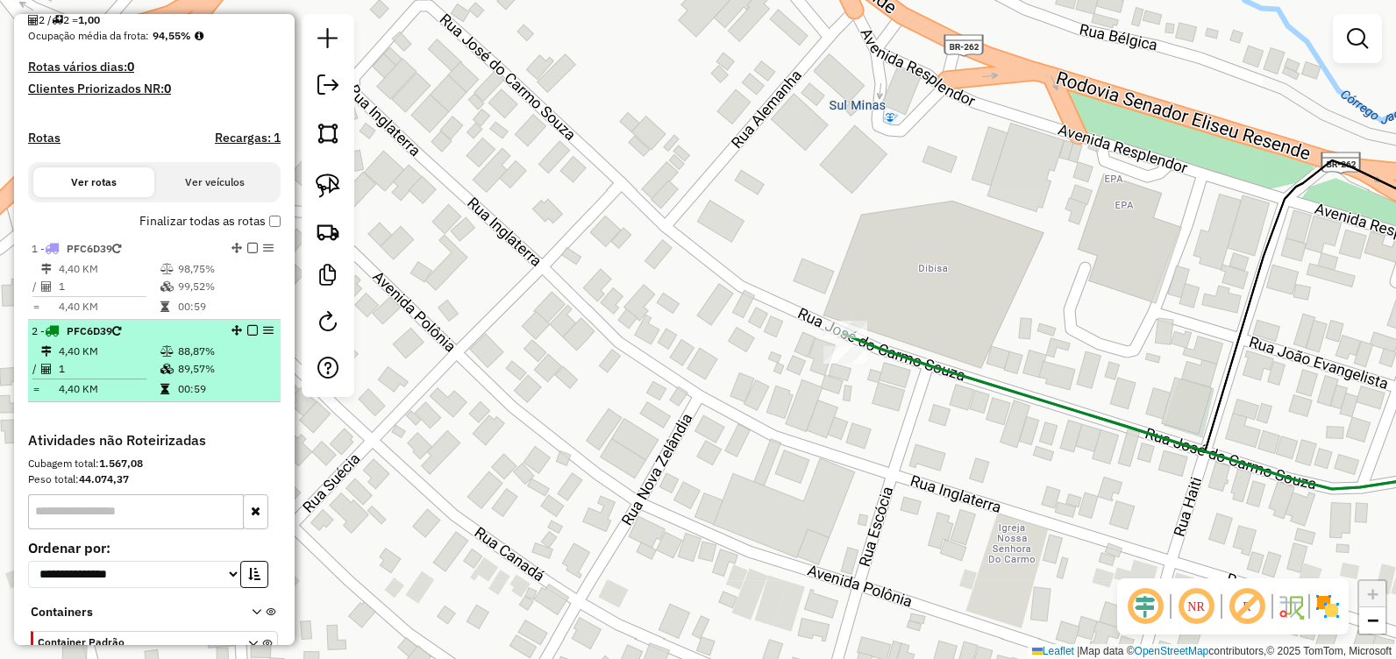
click at [247, 336] on em at bounding box center [252, 330] width 11 height 11
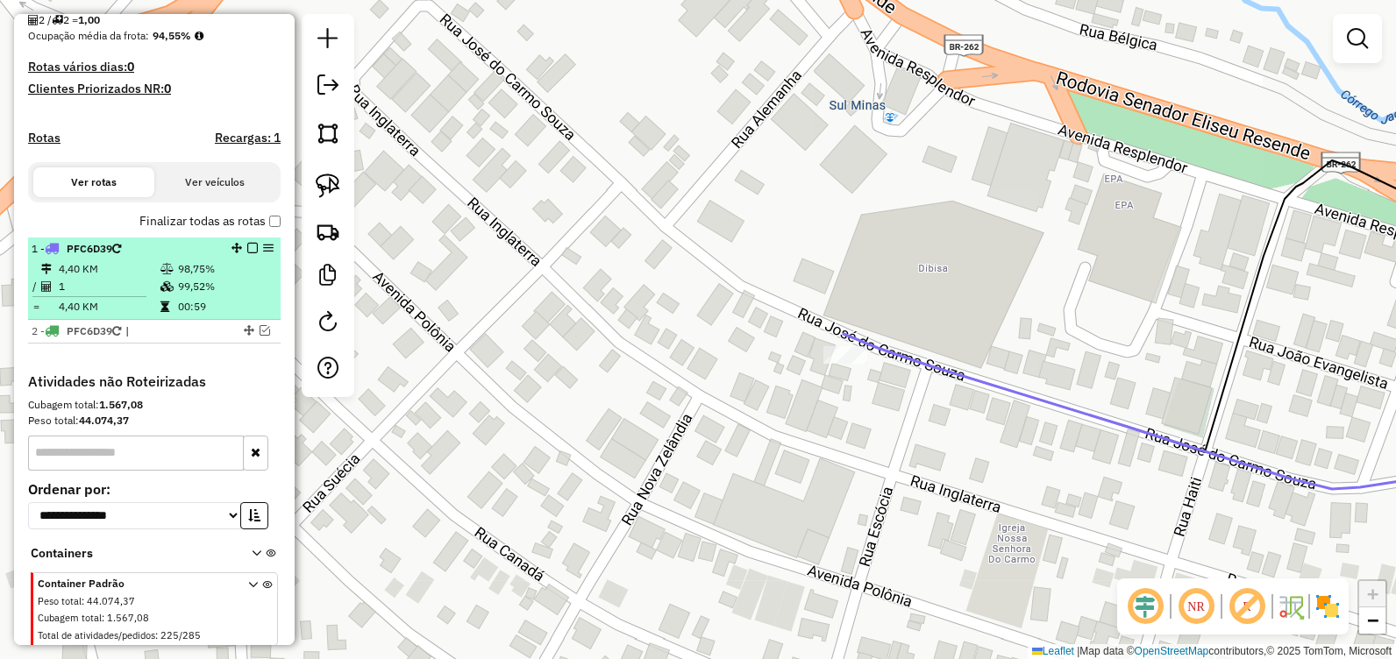
click at [247, 253] on em at bounding box center [252, 248] width 11 height 11
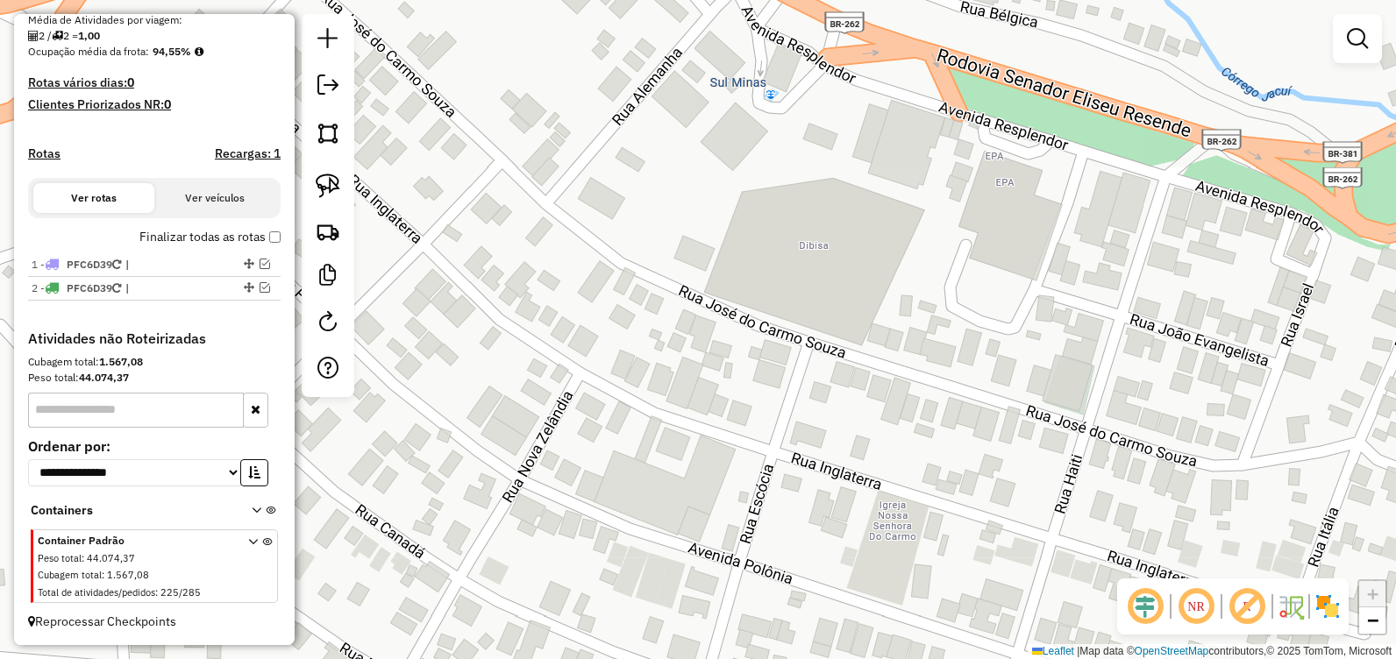
drag, startPoint x: 884, startPoint y: 364, endPoint x: 808, endPoint y: 353, distance: 77.0
click at [808, 353] on div "Janela de atendimento Grade de atendimento Capacidade Transportadoras Veículos …" at bounding box center [698, 329] width 1396 height 659
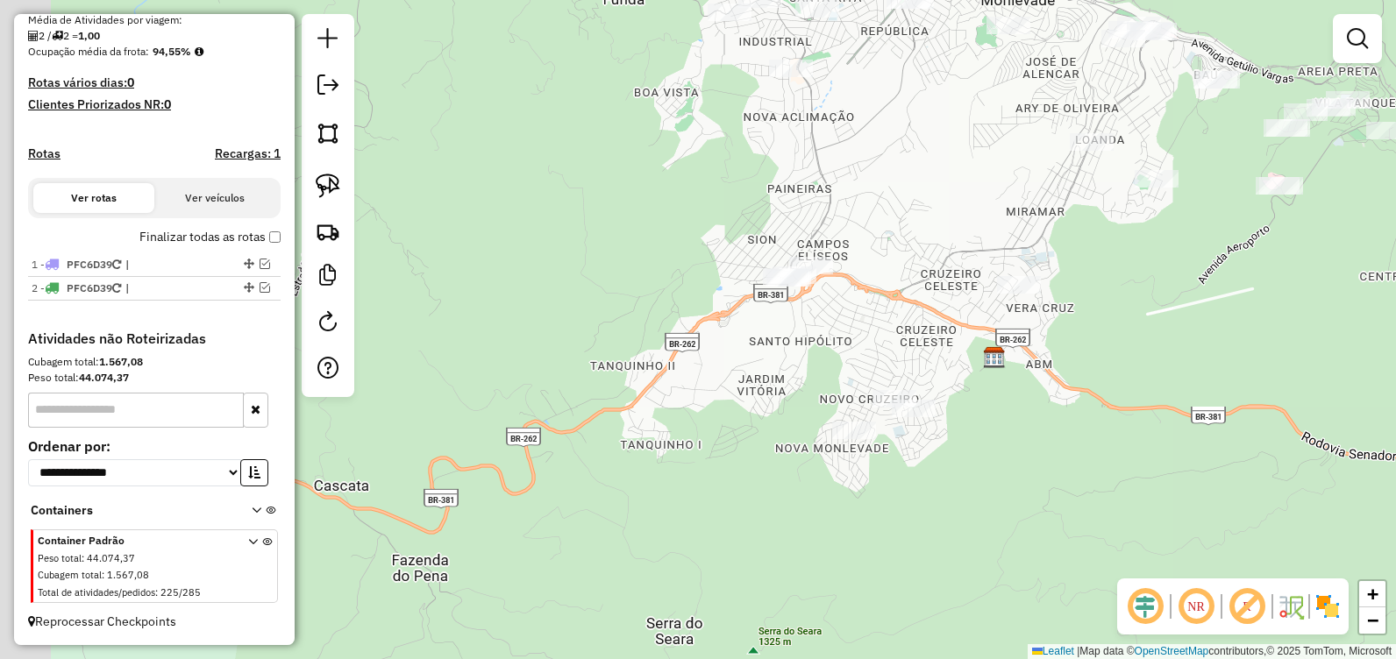
drag, startPoint x: 830, startPoint y: 324, endPoint x: 847, endPoint y: 324, distance: 17.5
click at [847, 324] on div "Janela de atendimento Grade de atendimento Capacidade Transportadoras Veículos …" at bounding box center [698, 329] width 1396 height 659
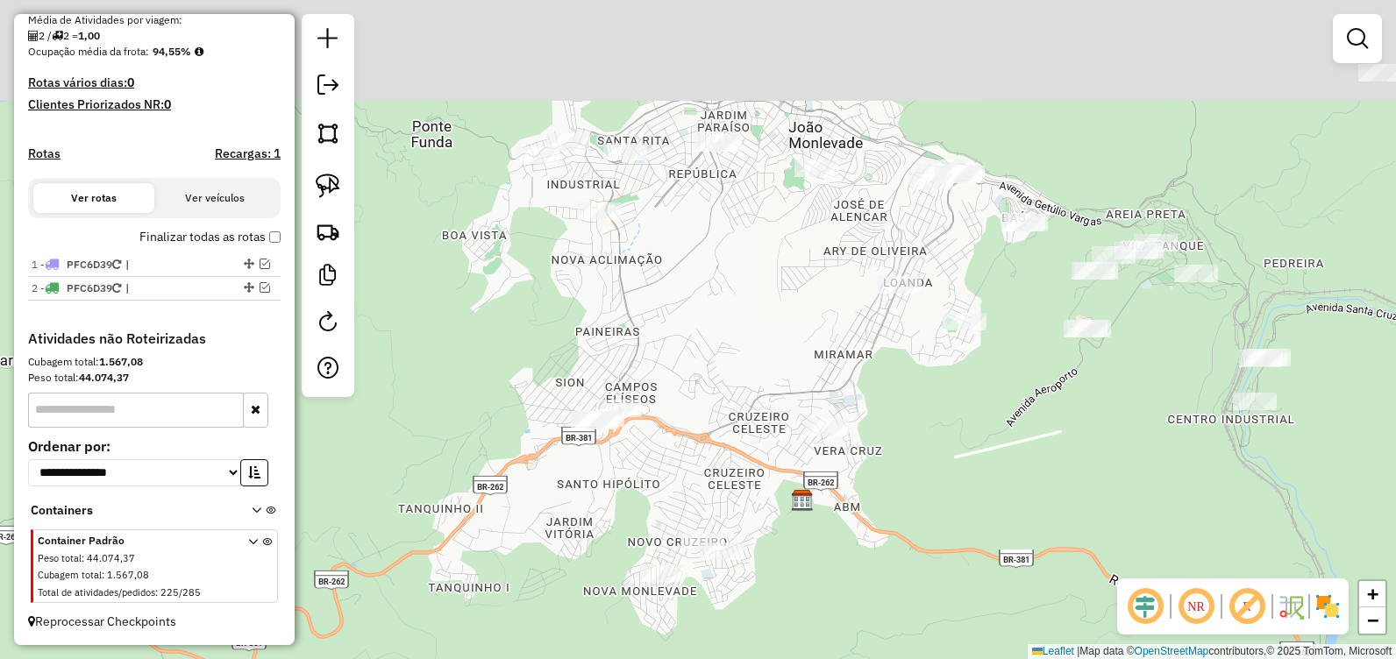
drag, startPoint x: 830, startPoint y: 383, endPoint x: 639, endPoint y: 526, distance: 238.0
click at [639, 526] on div "Janela de atendimento Grade de atendimento Capacidade Transportadoras Veículos …" at bounding box center [698, 329] width 1396 height 659
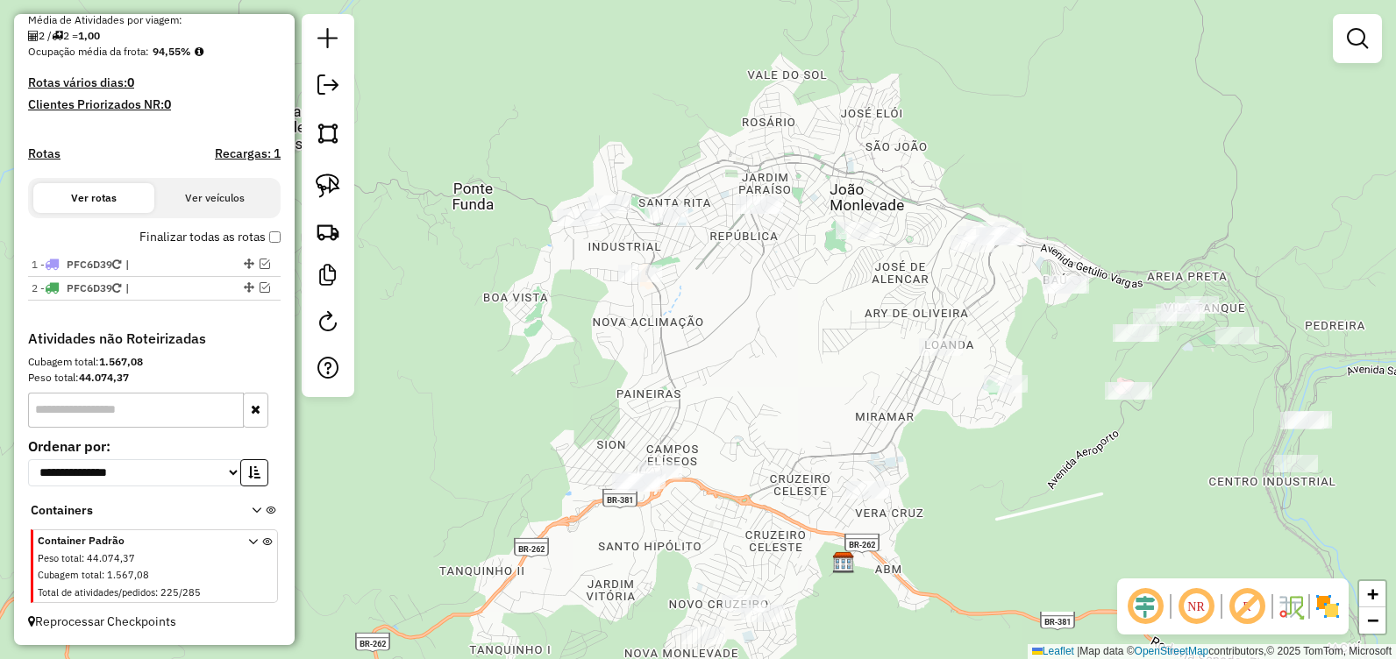
drag, startPoint x: 723, startPoint y: 360, endPoint x: 754, endPoint y: 368, distance: 32.5
click at [754, 368] on div "Janela de atendimento Grade de atendimento Capacidade Transportadoras Veículos …" at bounding box center [698, 329] width 1396 height 659
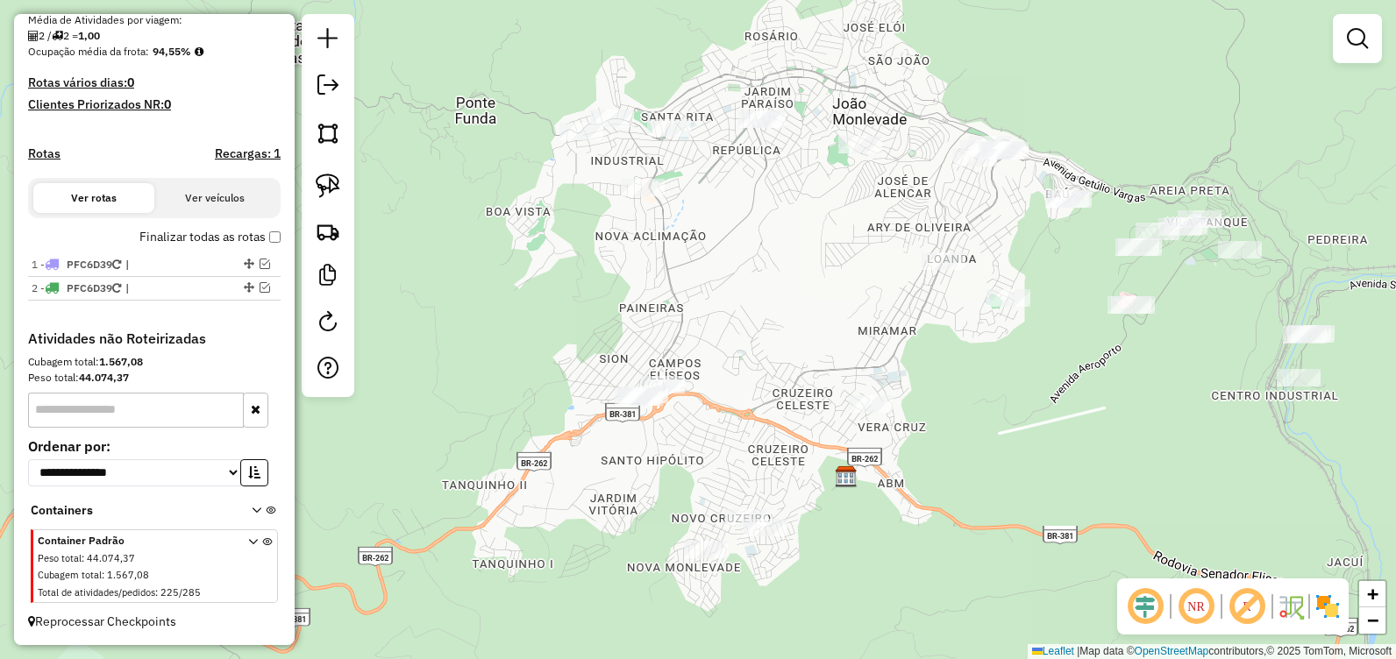
drag, startPoint x: 662, startPoint y: 132, endPoint x: 643, endPoint y: 65, distance: 70.2
click at [651, 60] on div "Janela de atendimento Grade de atendimento Capacidade Transportadoras Veículos …" at bounding box center [698, 329] width 1396 height 659
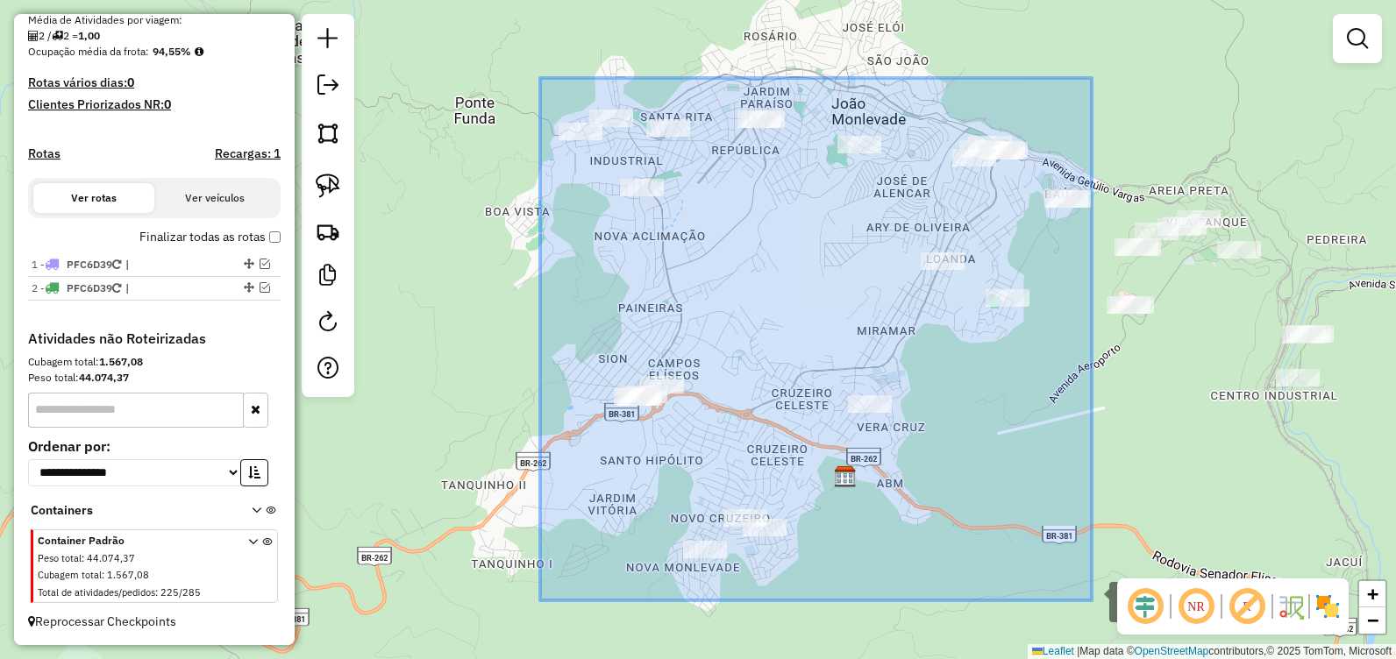
drag, startPoint x: 540, startPoint y: 78, endPoint x: 1092, endPoint y: 601, distance: 759.9
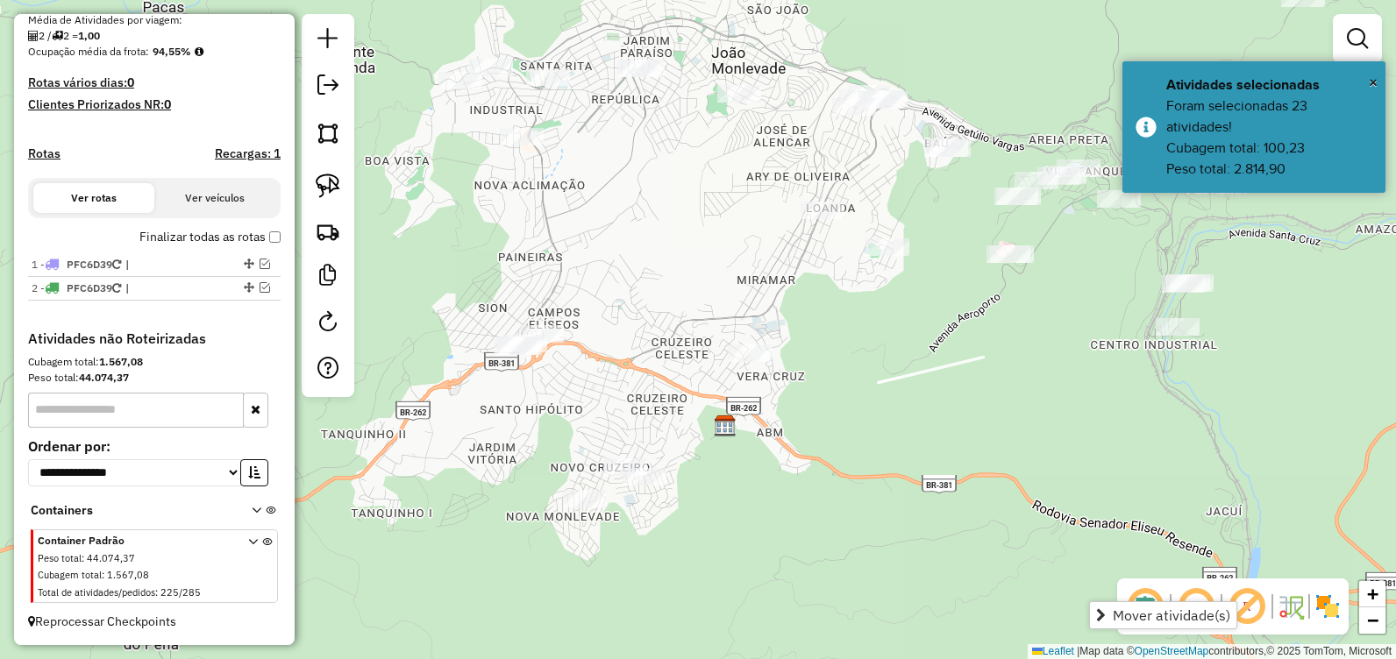
drag, startPoint x: 1046, startPoint y: 543, endPoint x: 909, endPoint y: 486, distance: 148.2
click at [911, 487] on div "Janela de atendimento Grade de atendimento Capacidade Transportadoras Veículos …" at bounding box center [698, 329] width 1396 height 659
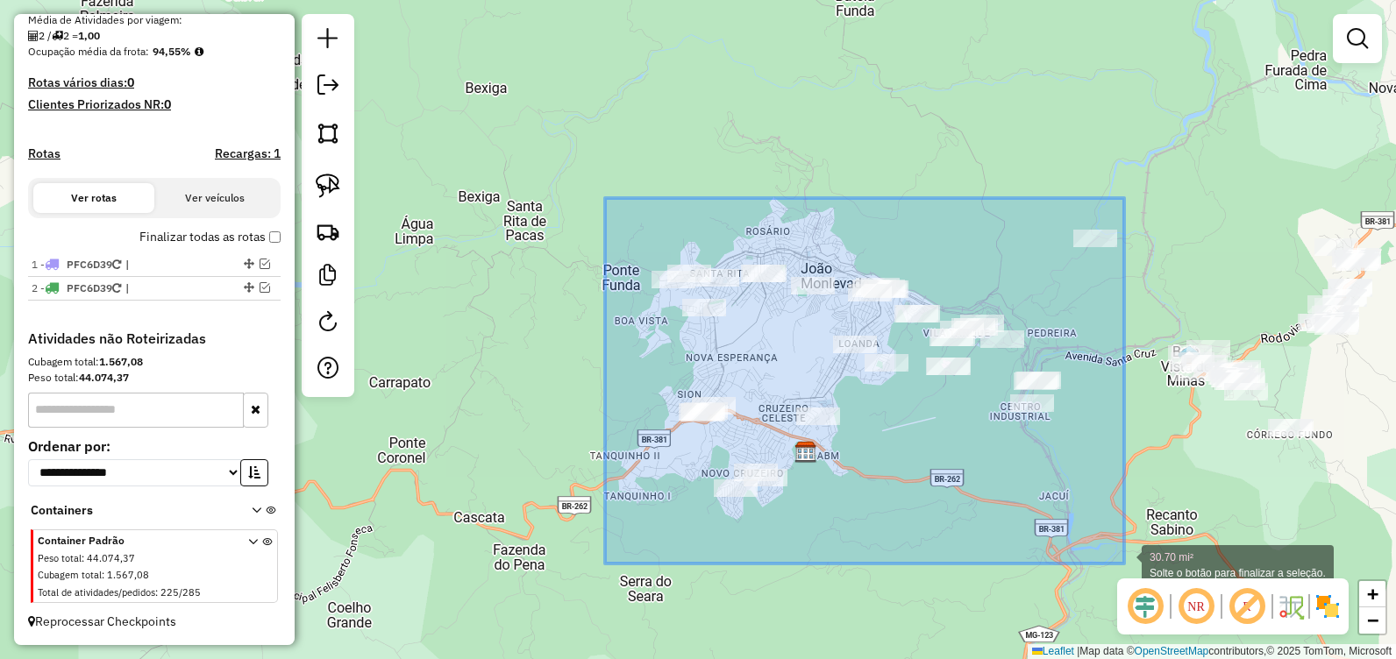
drag, startPoint x: 626, startPoint y: 257, endPoint x: 1124, endPoint y: 564, distance: 585.1
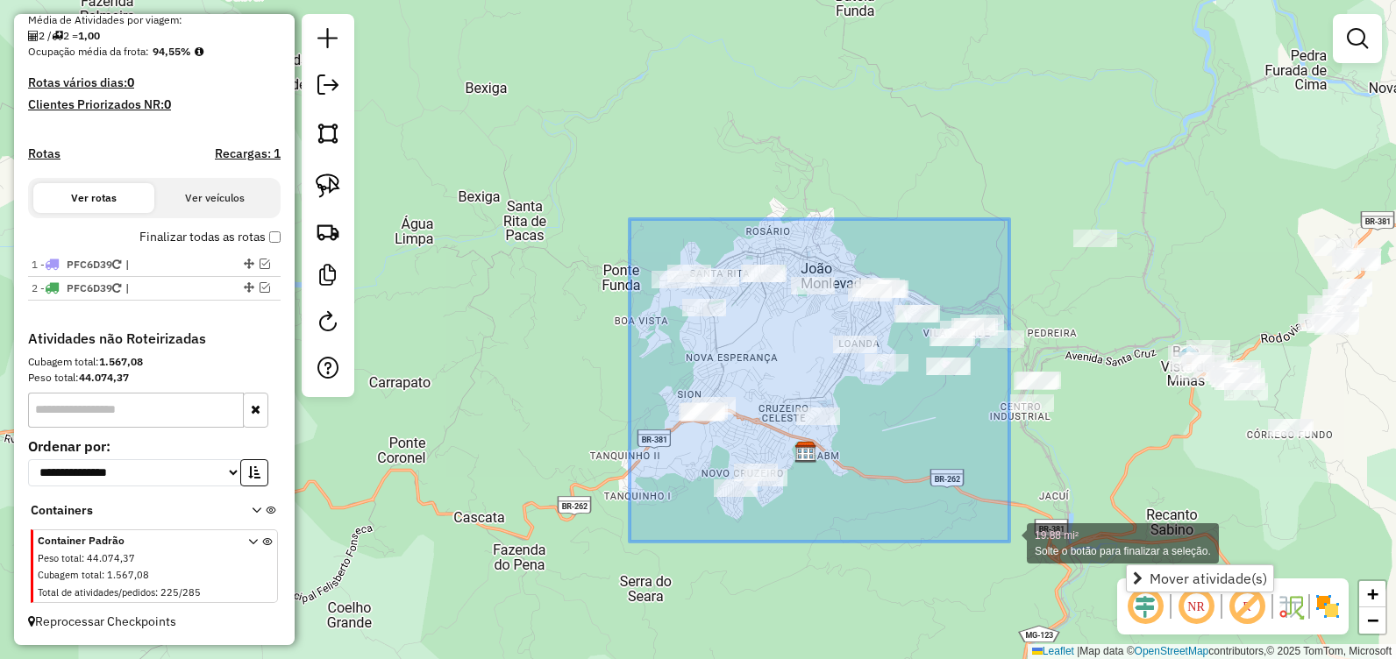
drag, startPoint x: 630, startPoint y: 219, endPoint x: 1009, endPoint y: 542, distance: 498.3
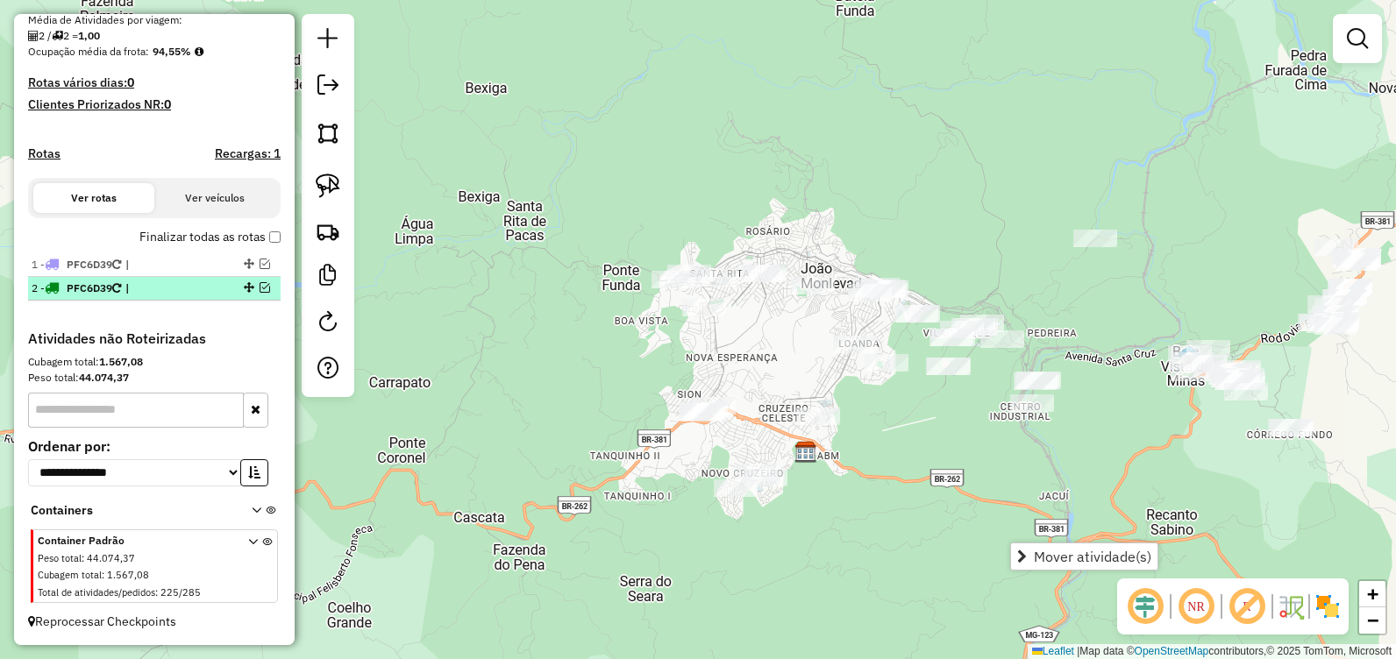
click at [211, 293] on div "2 - PFC6D39 |" at bounding box center [125, 289] width 186 height 16
select select "**********"
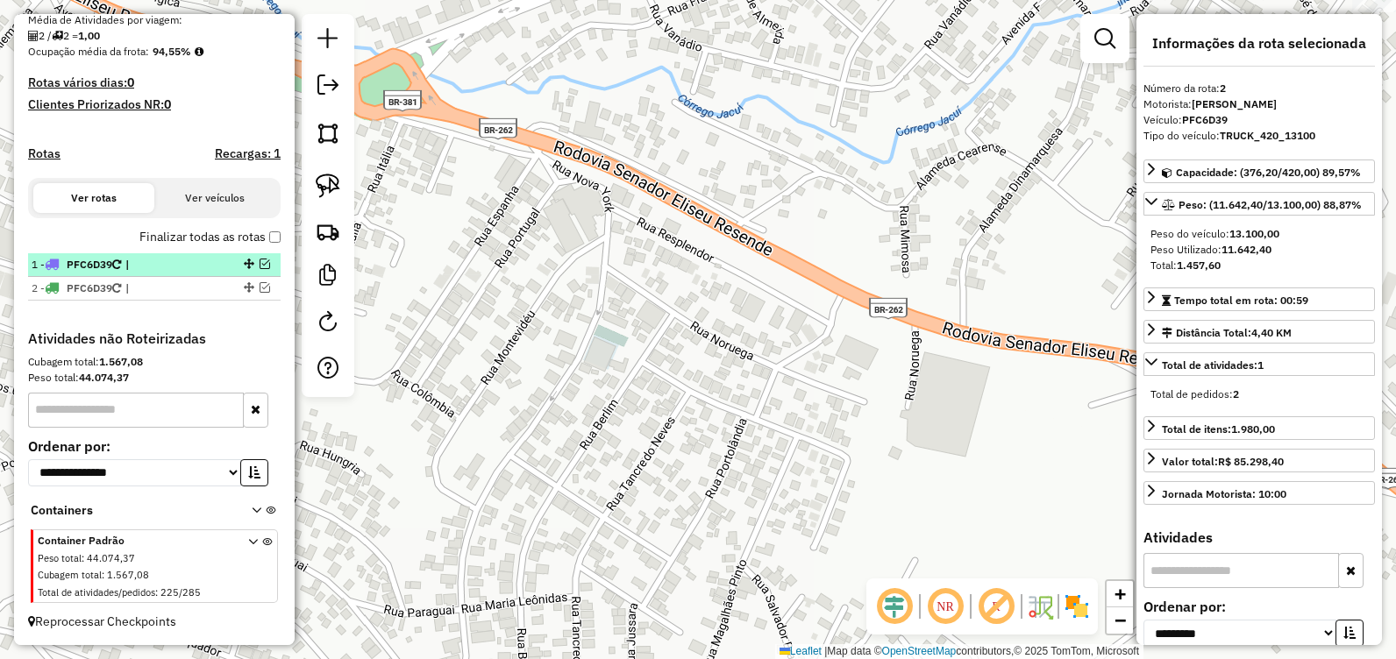
click at [195, 263] on span "|" at bounding box center [165, 265] width 81 height 16
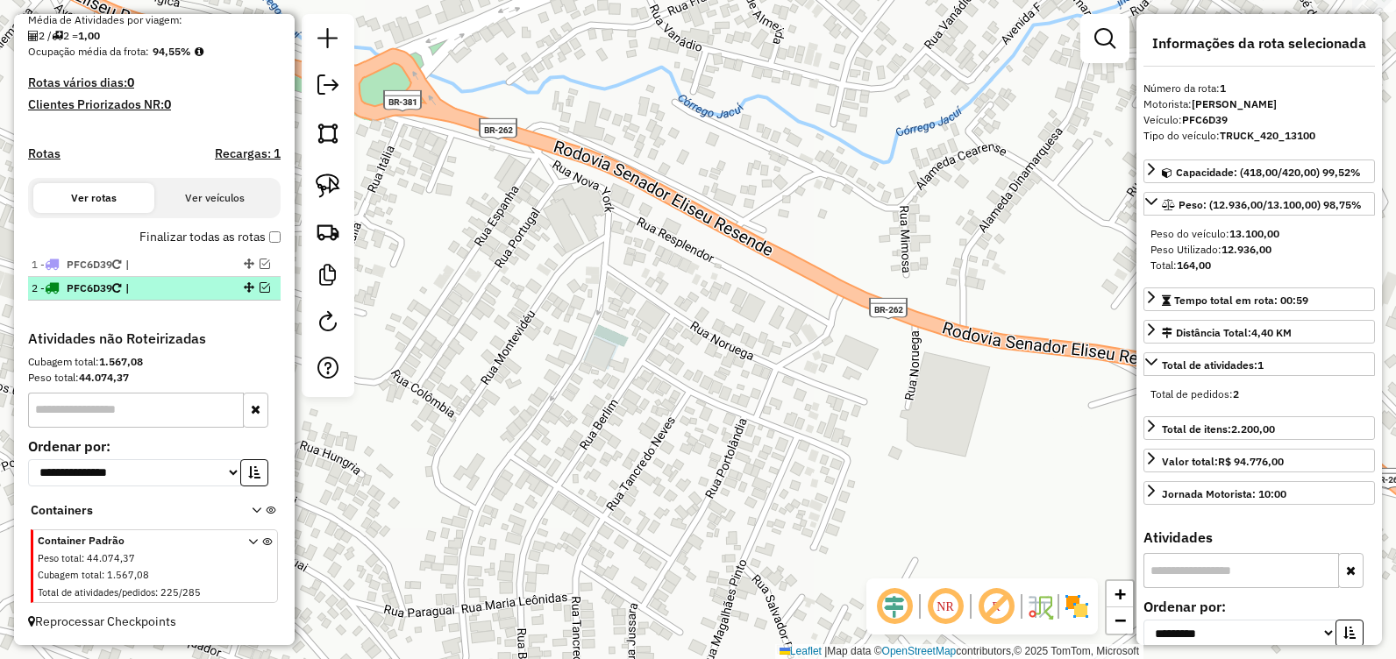
click at [197, 292] on span "|" at bounding box center [165, 289] width 81 height 16
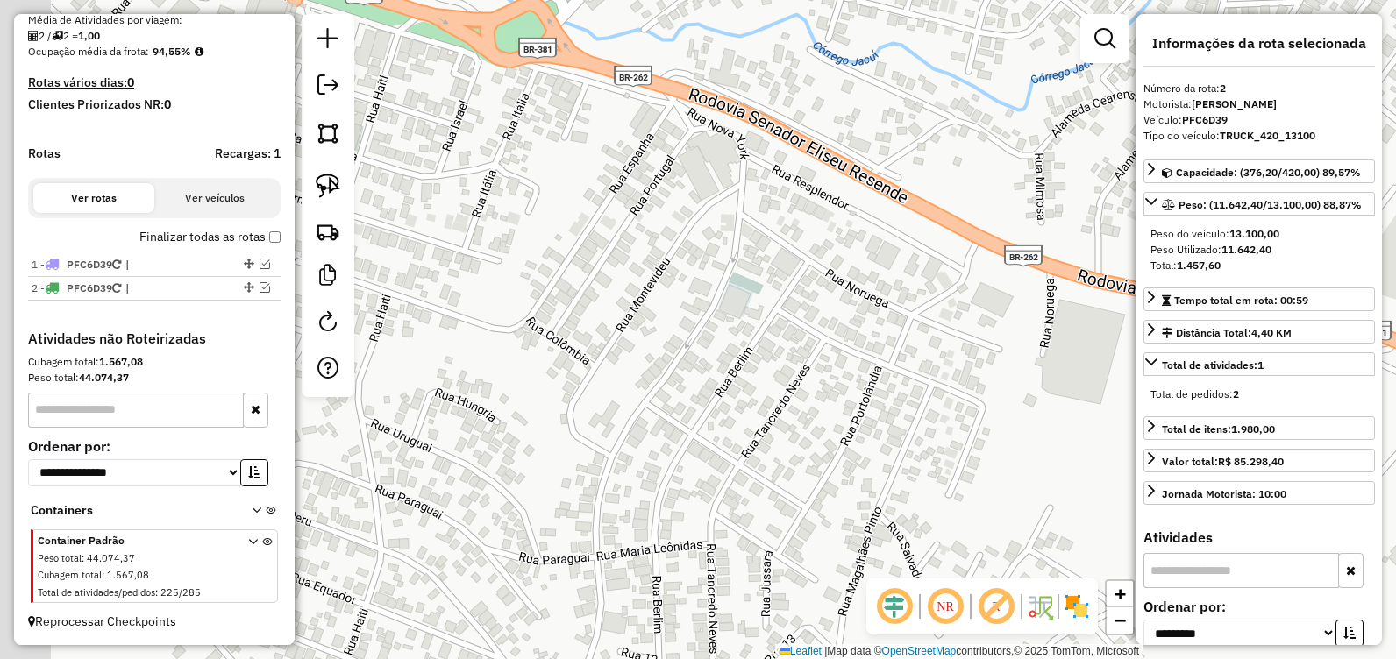
drag, startPoint x: 645, startPoint y: 242, endPoint x: 825, endPoint y: 227, distance: 181.3
click at [816, 225] on div "Janela de atendimento Grade de atendimento Capacidade Transportadoras Veículos …" at bounding box center [698, 329] width 1396 height 659
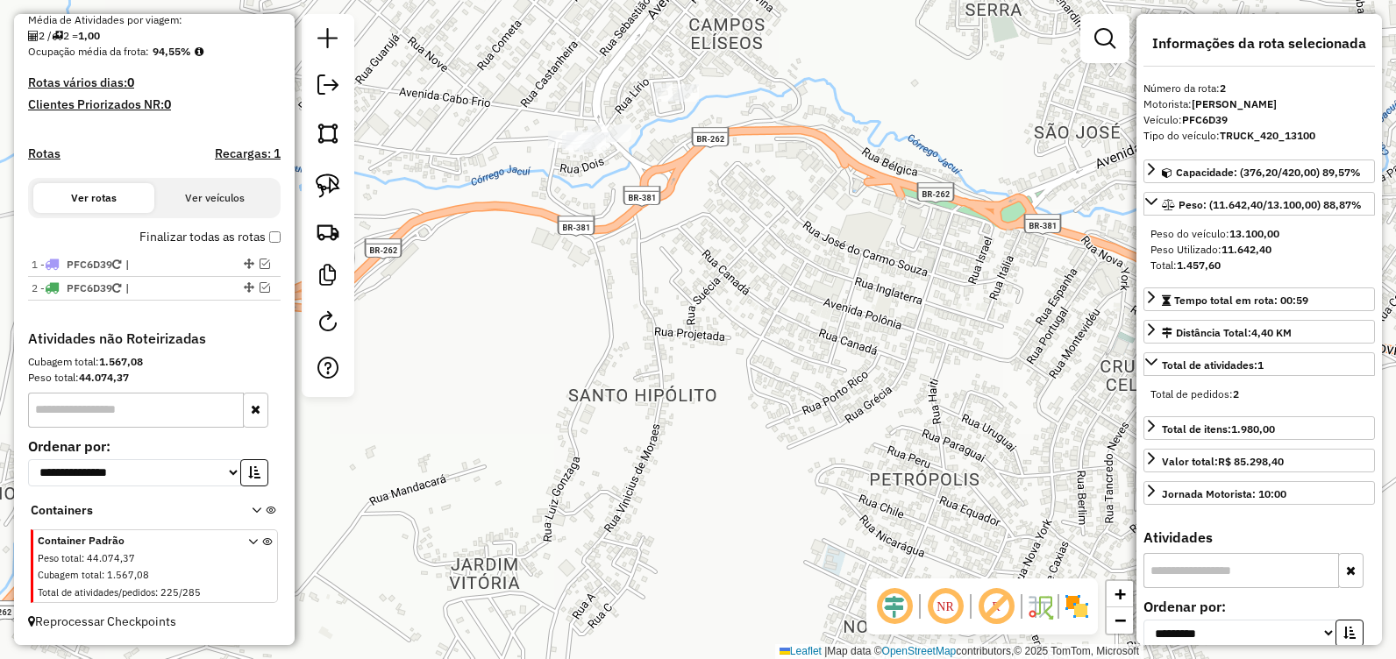
drag, startPoint x: 705, startPoint y: 302, endPoint x: 966, endPoint y: 396, distance: 278.0
click at [966, 396] on div "Janela de atendimento Grade de atendimento Capacidade Transportadoras Veículos …" at bounding box center [698, 329] width 1396 height 659
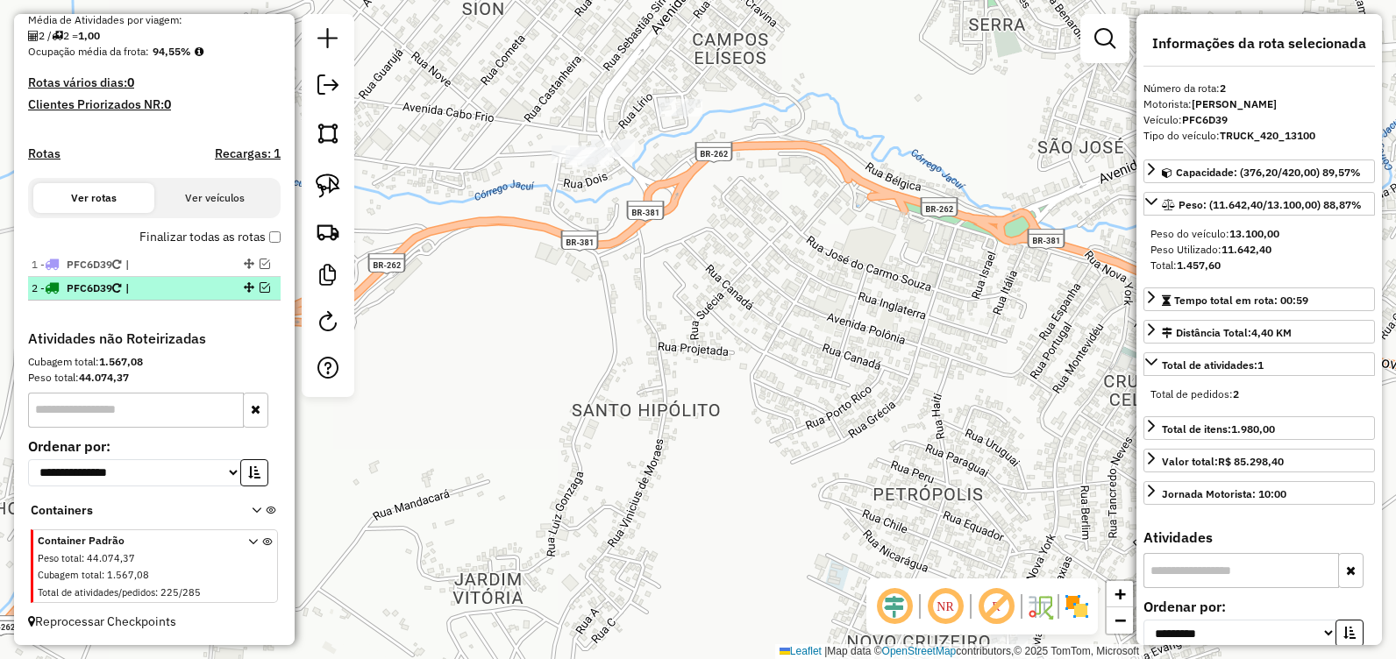
click at [260, 293] on div "2 - PFC6D39 |" at bounding box center [155, 289] width 246 height 16
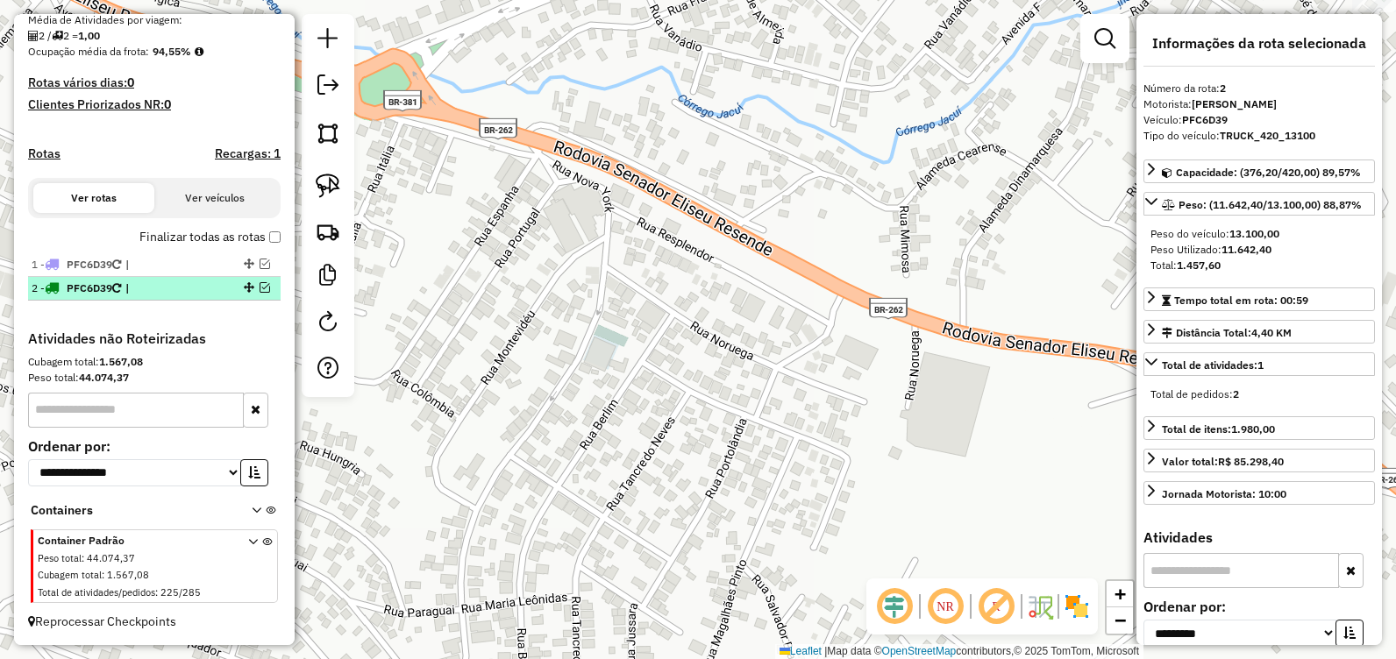
click at [260, 291] on em at bounding box center [265, 287] width 11 height 11
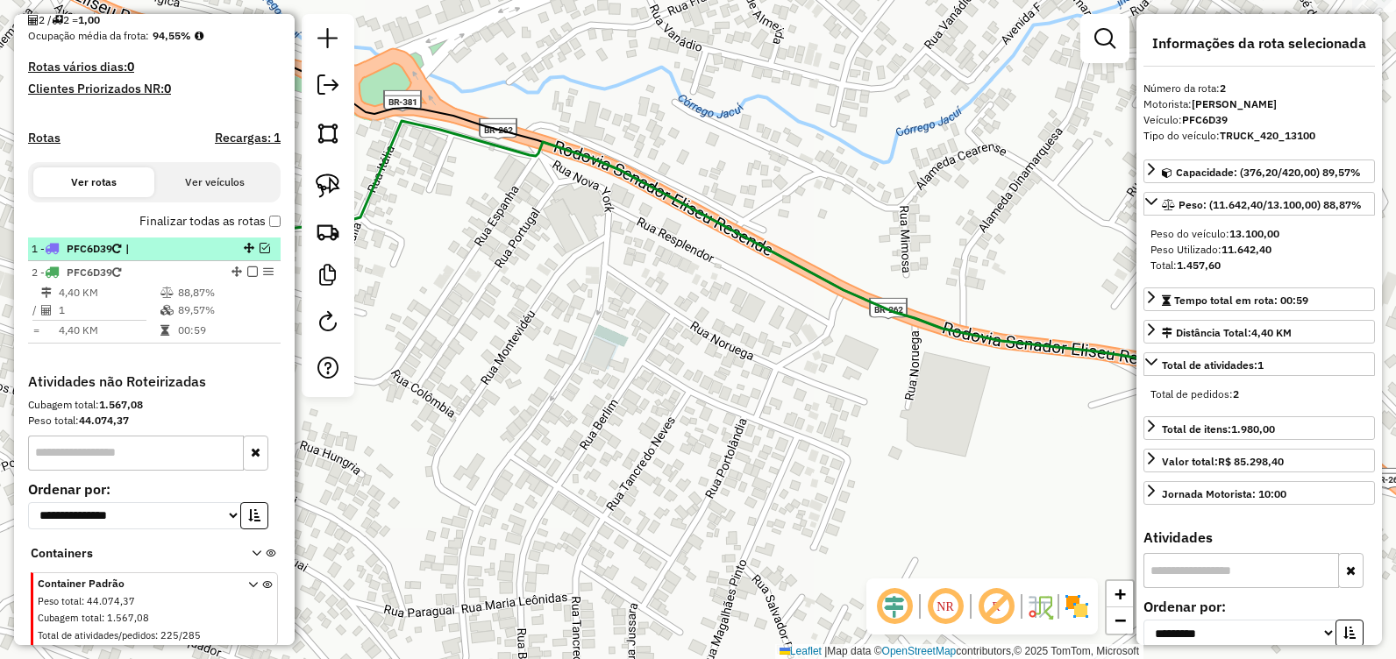
click at [260, 253] on em at bounding box center [265, 248] width 11 height 11
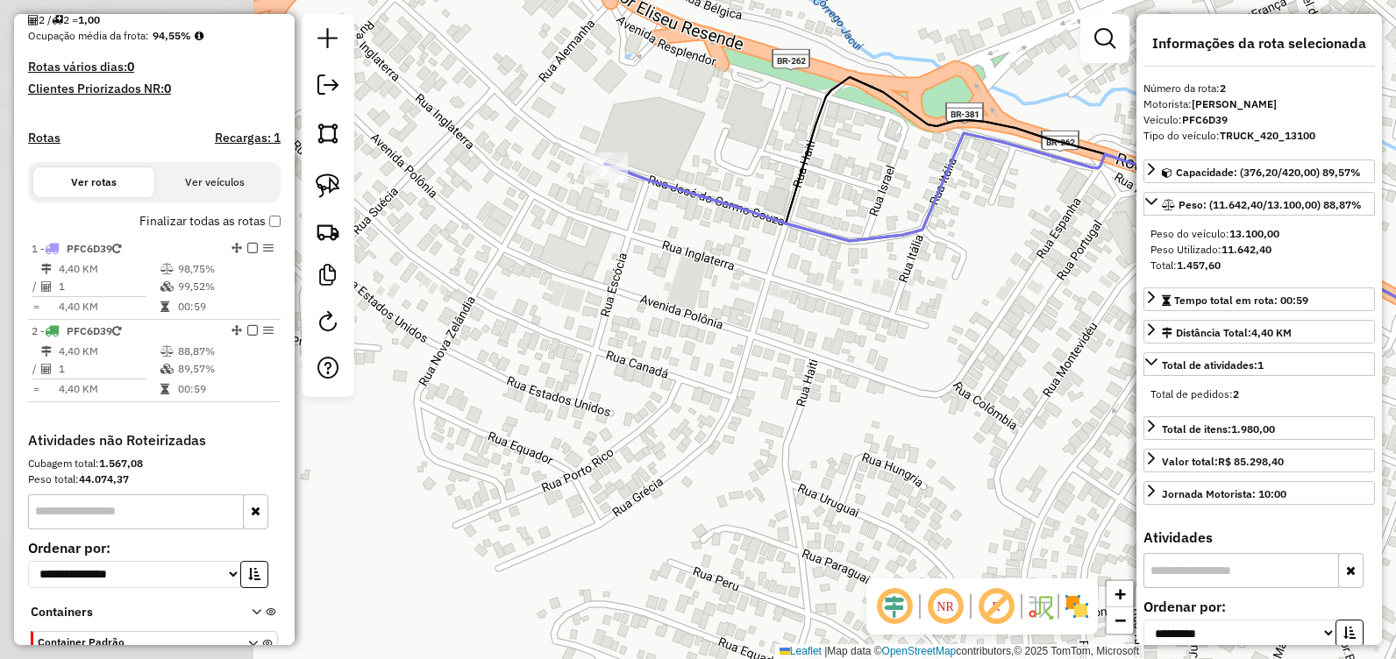
drag, startPoint x: 464, startPoint y: 260, endPoint x: 853, endPoint y: 262, distance: 389.4
click at [1013, 310] on div "Janela de atendimento Grade de atendimento Capacidade Transportadoras Veículos …" at bounding box center [698, 329] width 1396 height 659
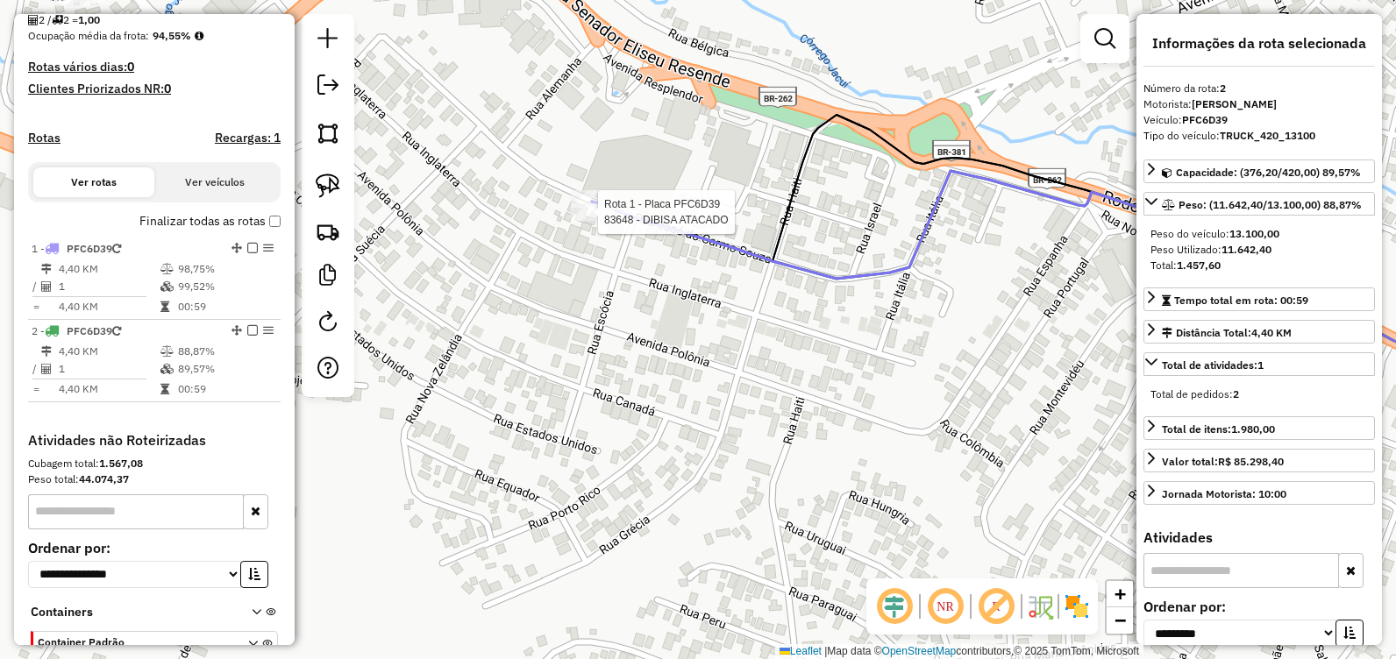
click at [584, 221] on div at bounding box center [593, 212] width 44 height 18
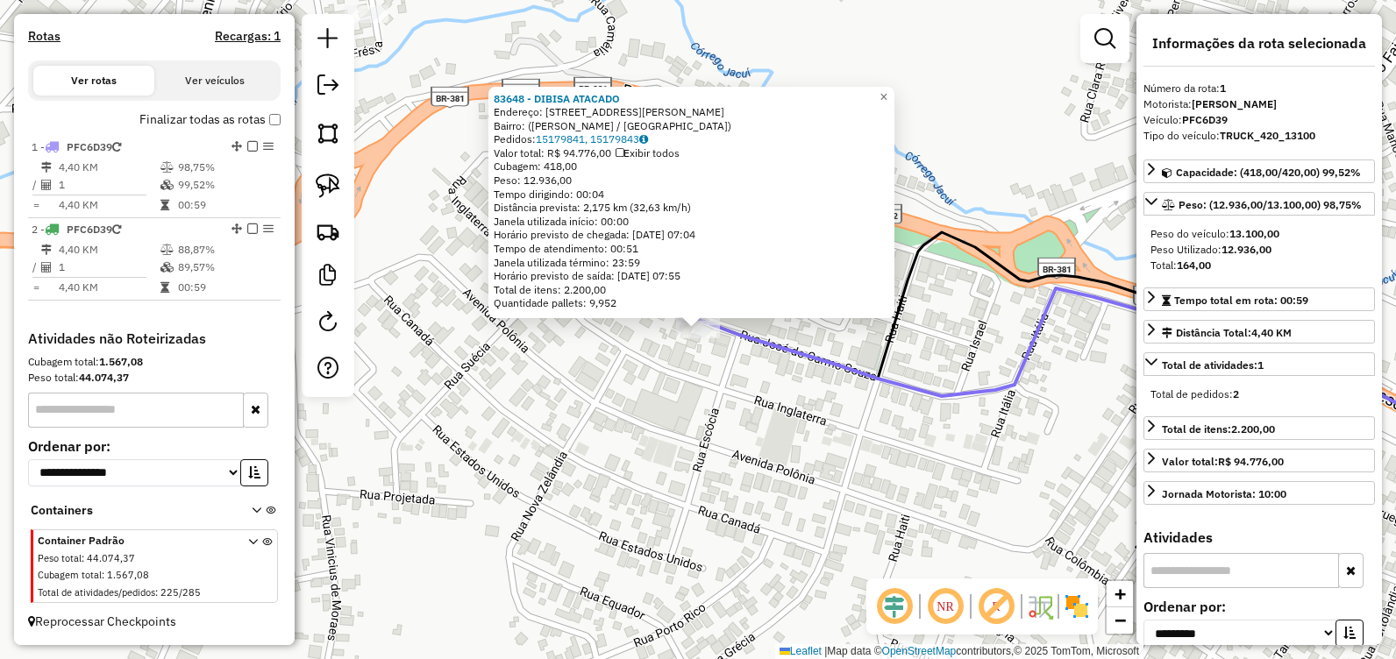
click at [647, 340] on div "83648 - DIBISA ATACADO Endereço: [STREET_ADDRESS][PERSON_NAME][PERSON_NAME] Ped…" at bounding box center [698, 329] width 1396 height 659
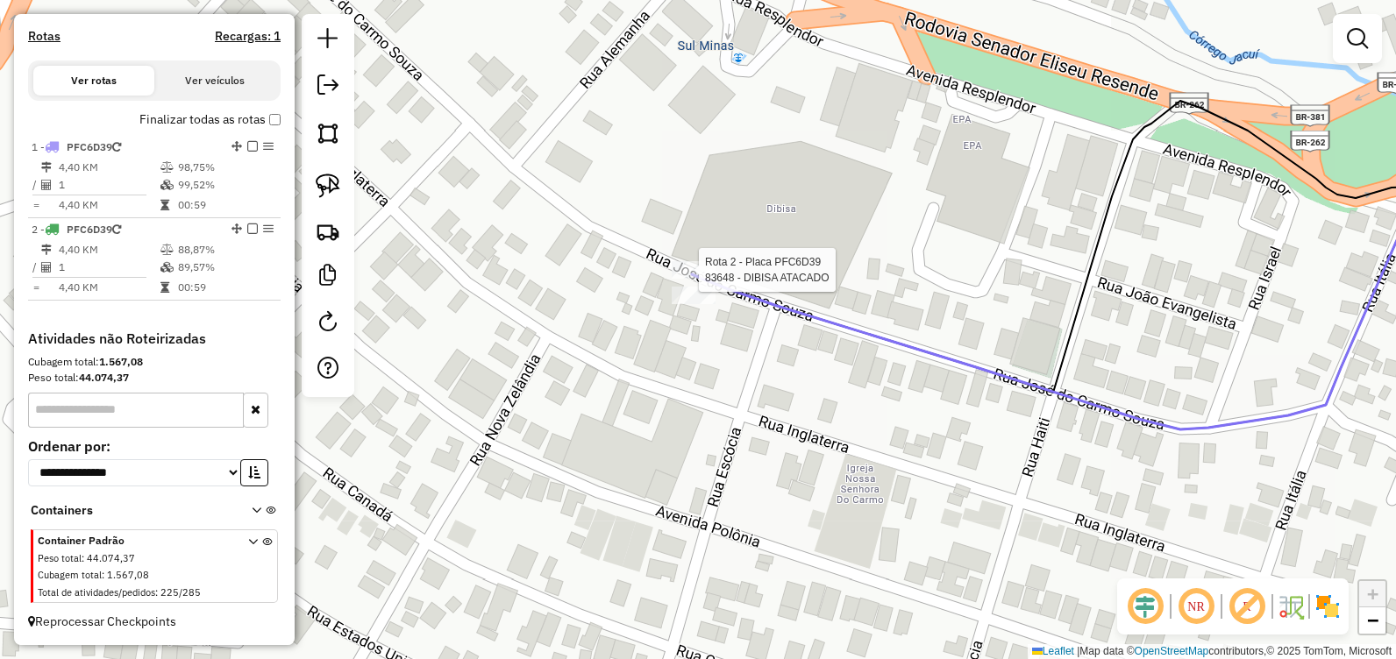
select select "**********"
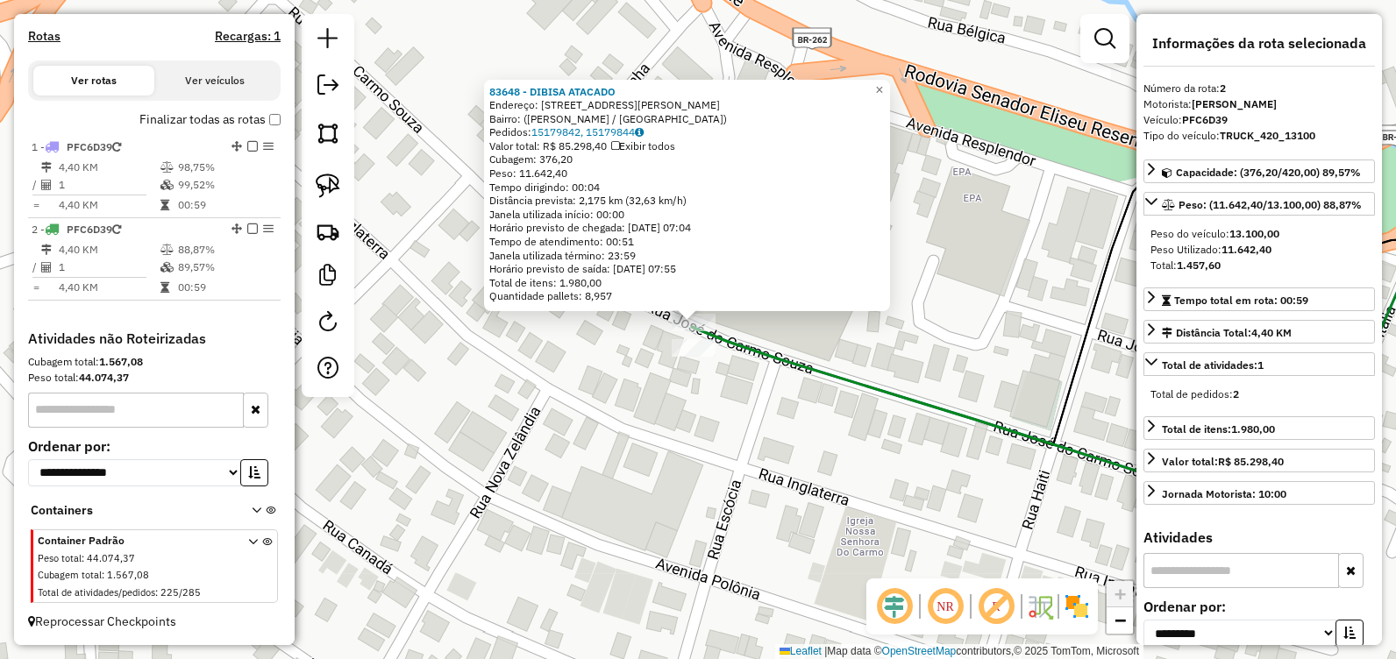
click at [625, 407] on div "83648 - DIBISA ATACADO Endereço: [STREET_ADDRESS][PERSON_NAME][PERSON_NAME] Ped…" at bounding box center [698, 329] width 1396 height 659
click at [630, 408] on div "83648 - DIBISA ATACADO Endereço: [STREET_ADDRESS][PERSON_NAME][PERSON_NAME] Ped…" at bounding box center [698, 329] width 1396 height 659
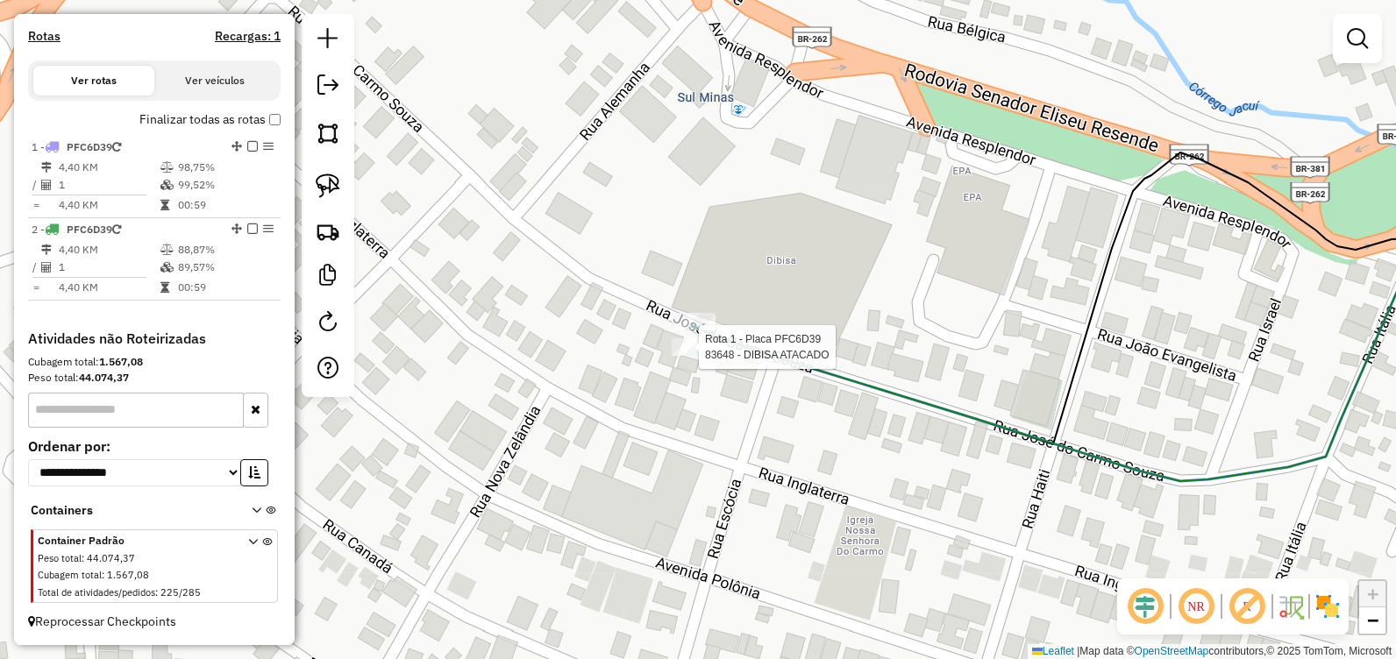
select select "**********"
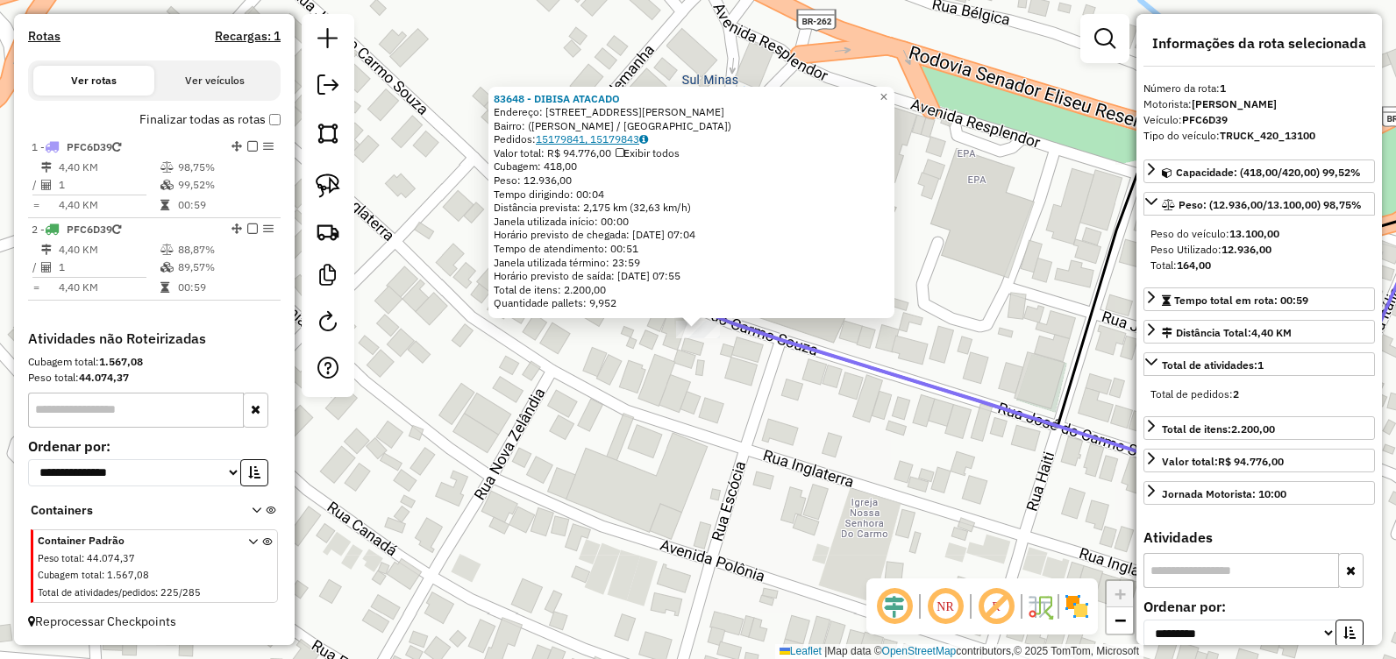
click at [609, 140] on link "15179841, 15179843" at bounding box center [592, 138] width 112 height 13
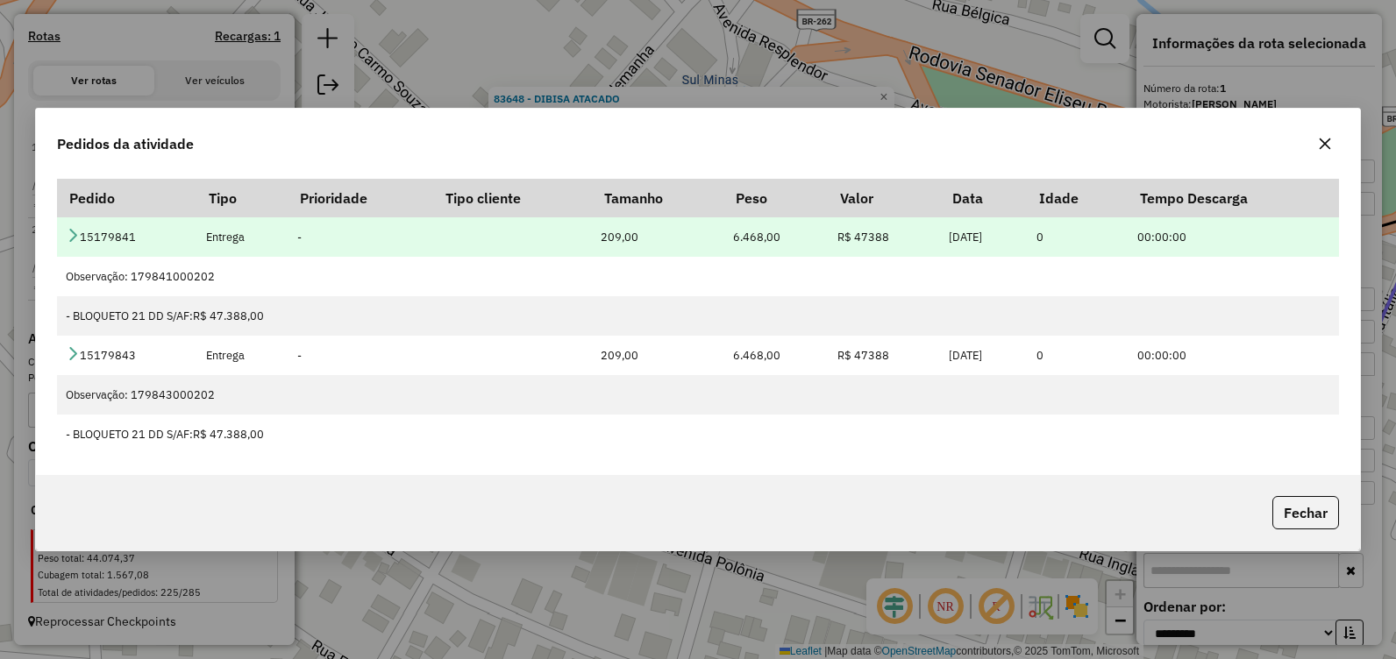
click at [69, 232] on icon at bounding box center [73, 235] width 14 height 14
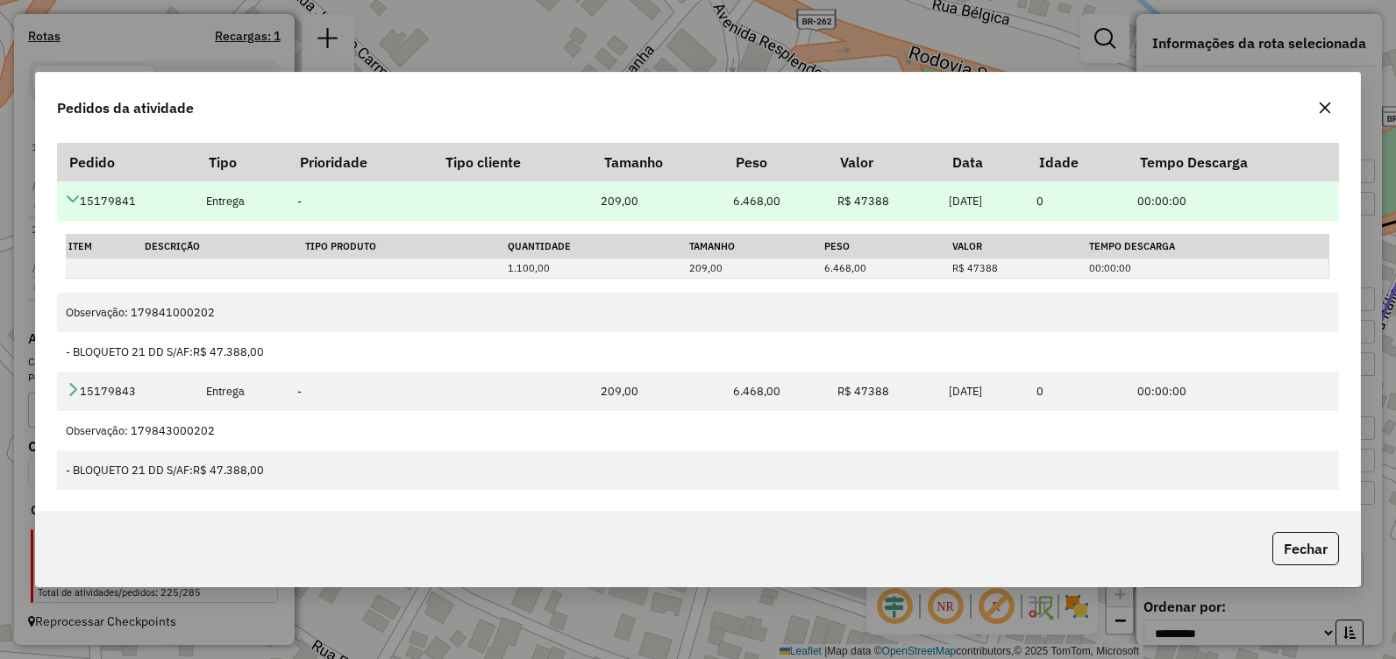
click at [80, 197] on td "15179841" at bounding box center [127, 201] width 140 height 39
click at [76, 198] on icon at bounding box center [73, 199] width 14 height 14
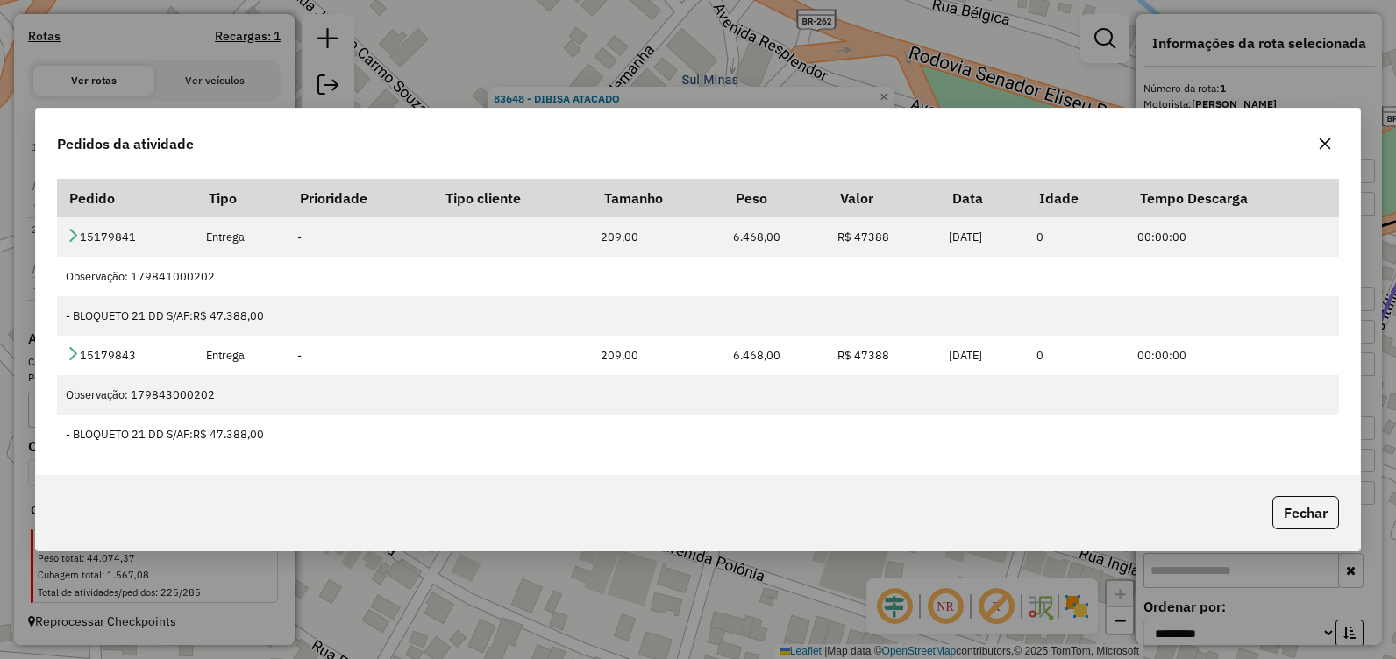
click at [1327, 152] on button "button" at bounding box center [1325, 144] width 28 height 28
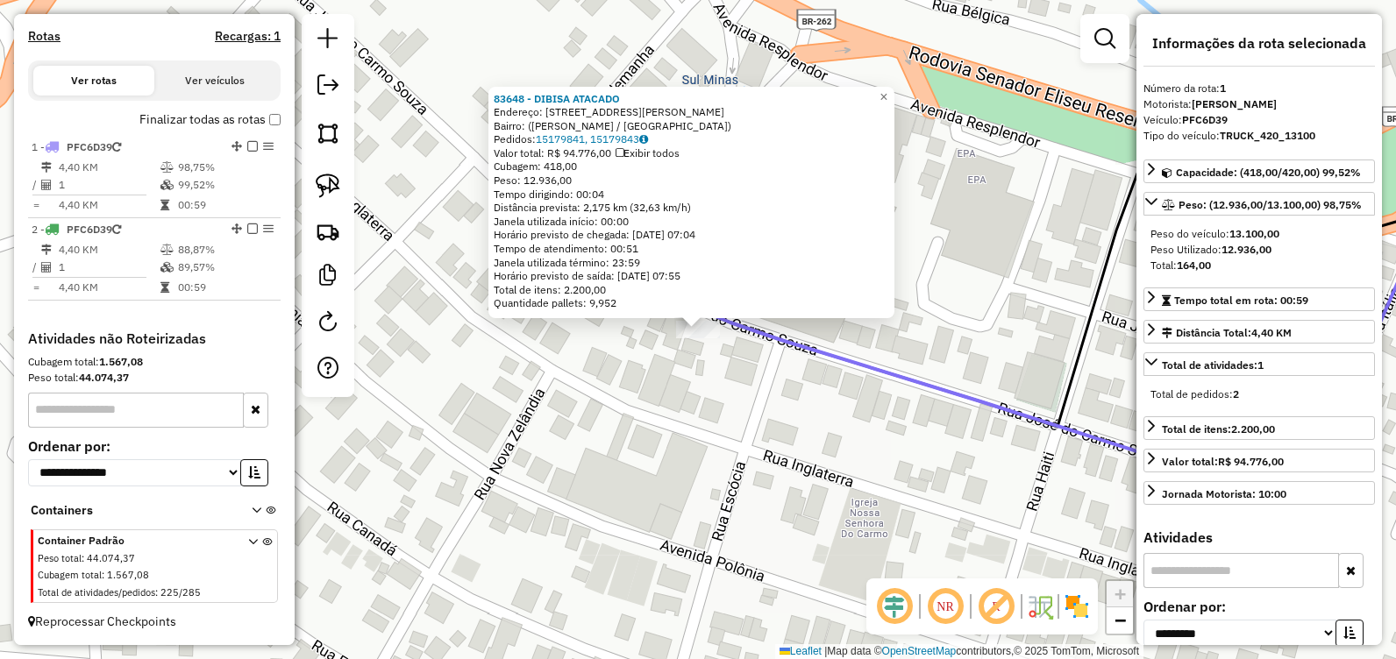
click at [676, 404] on div "83648 - DIBISA ATACADO Endereço: [STREET_ADDRESS][PERSON_NAME][PERSON_NAME] Ped…" at bounding box center [698, 329] width 1396 height 659
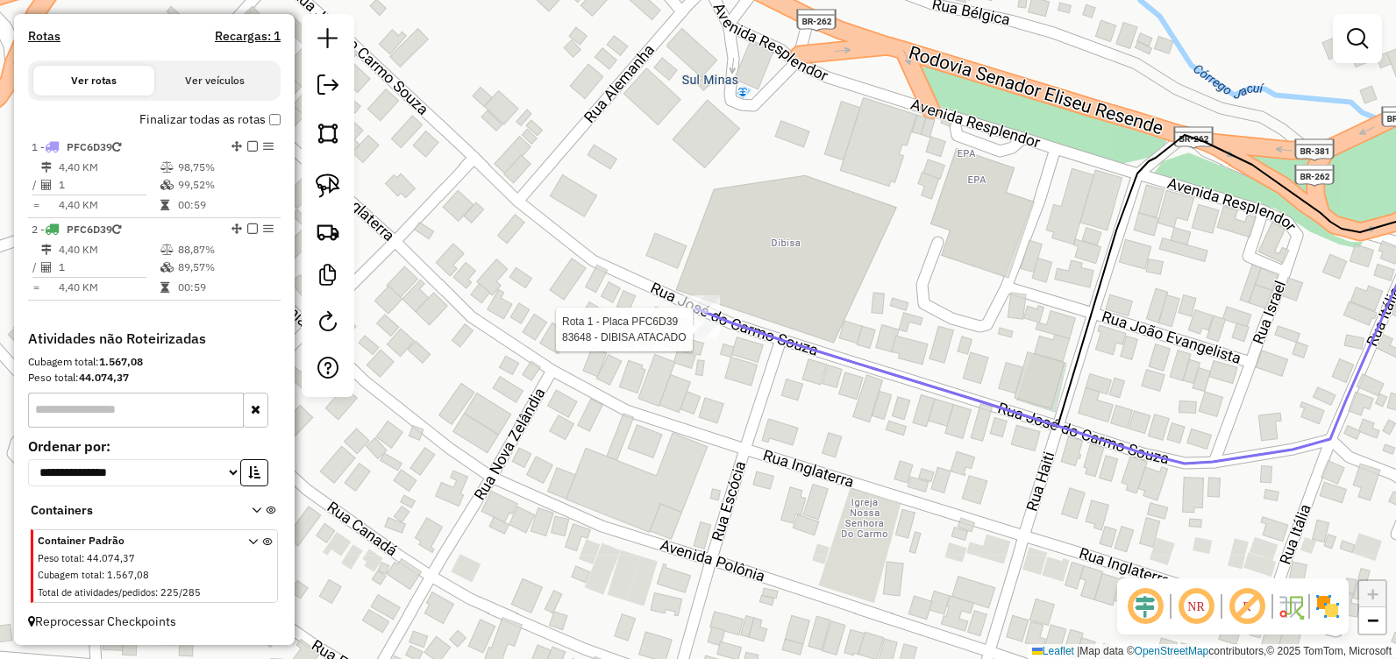
select select "**********"
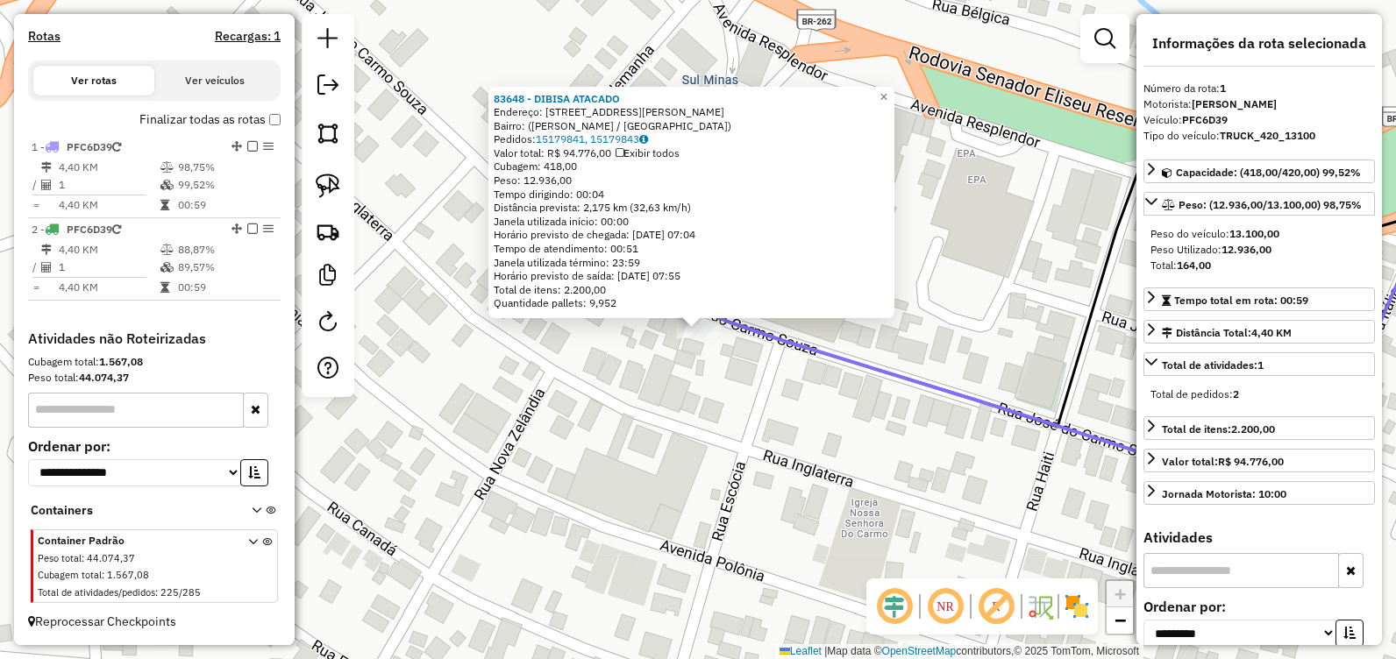
click at [739, 514] on div "Rota 1 - Placa PFC6D39 83648 - DIBISA ATACADO 83648 - DIBISA ATACADO Endereço: …" at bounding box center [698, 329] width 1396 height 659
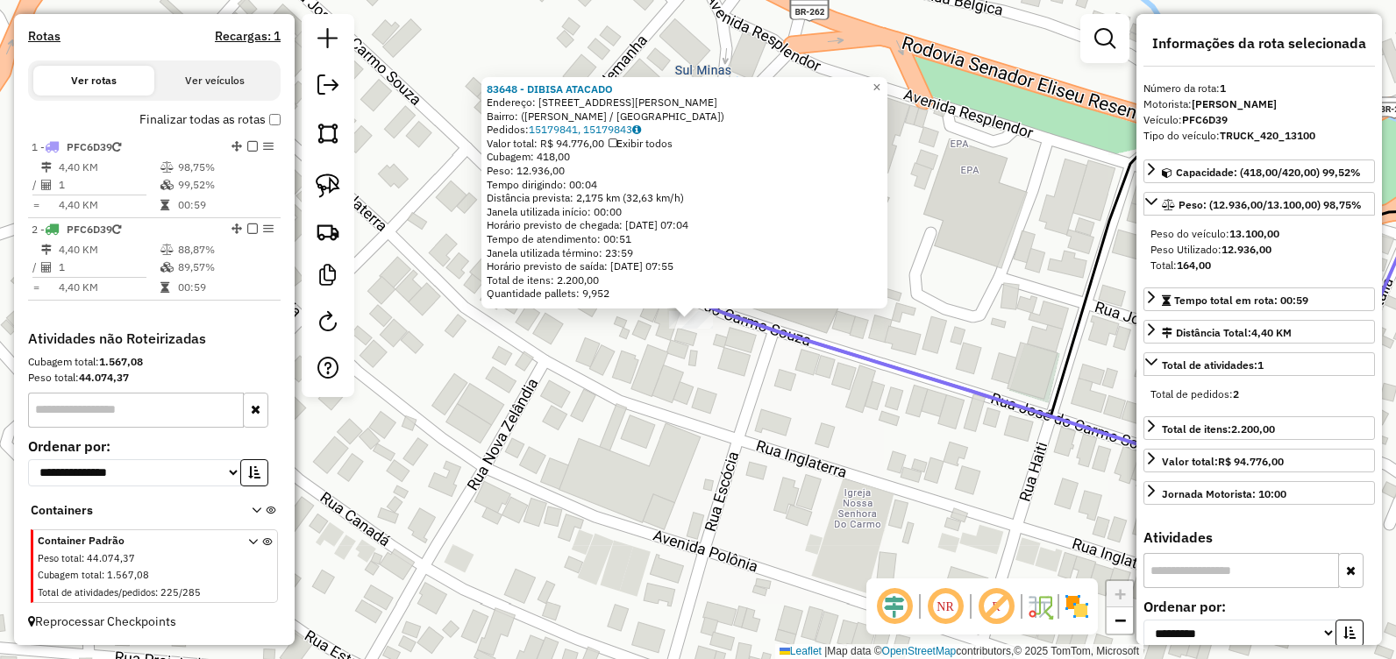
click at [704, 381] on div "83648 - DIBISA ATACADO Endereço: [STREET_ADDRESS][PERSON_NAME][PERSON_NAME] Ped…" at bounding box center [698, 329] width 1396 height 659
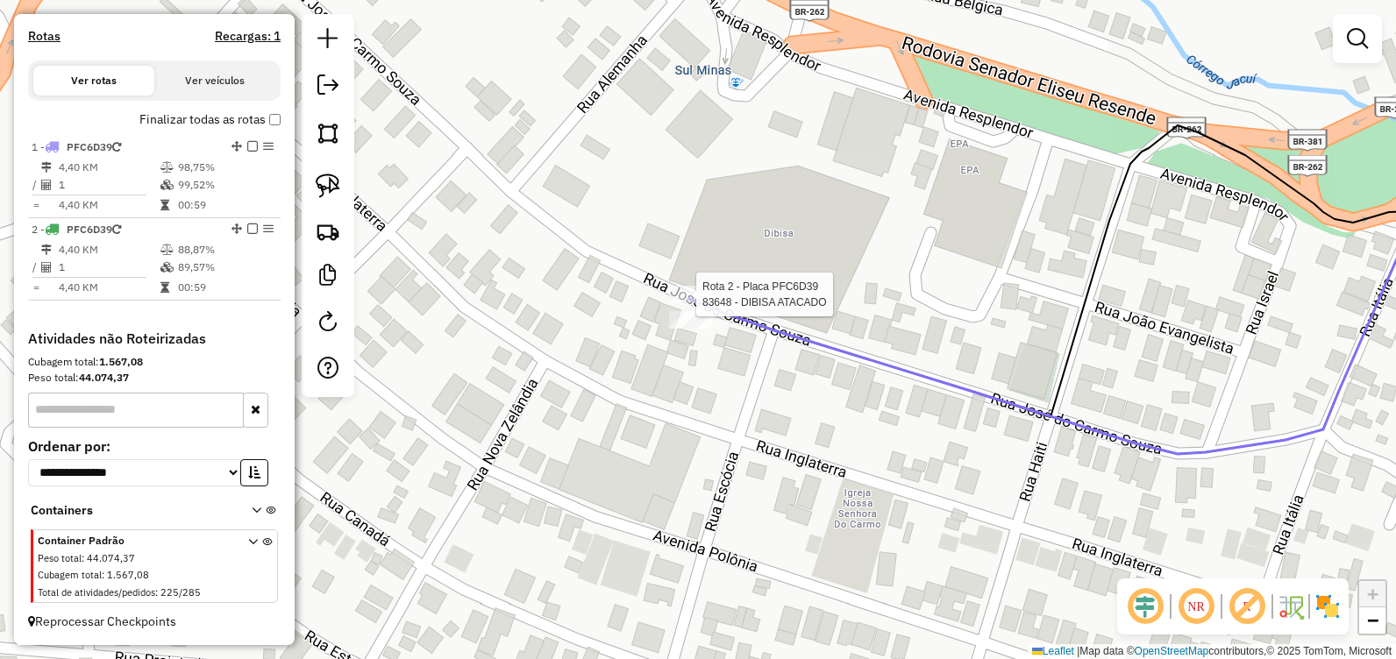
select select "**********"
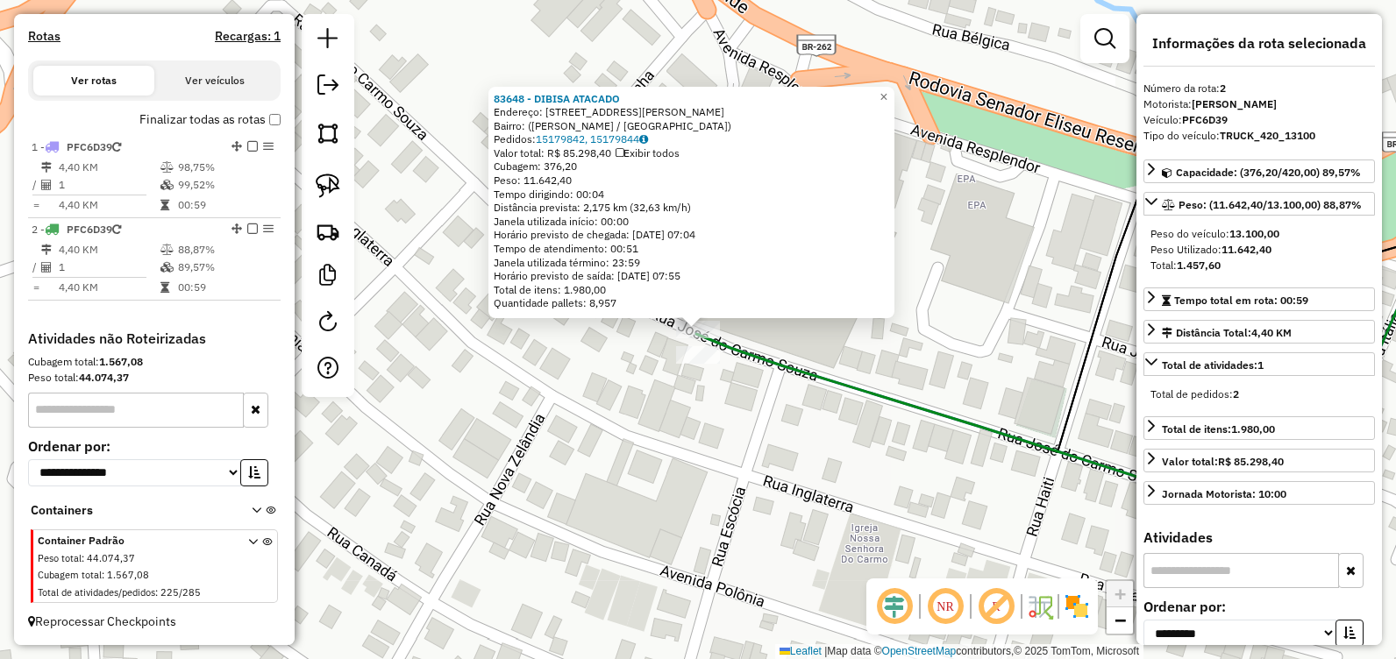
click at [807, 348] on div "83648 - DIBISA ATACADO Endereço: [STREET_ADDRESS][PERSON_NAME][PERSON_NAME] Ped…" at bounding box center [698, 329] width 1396 height 659
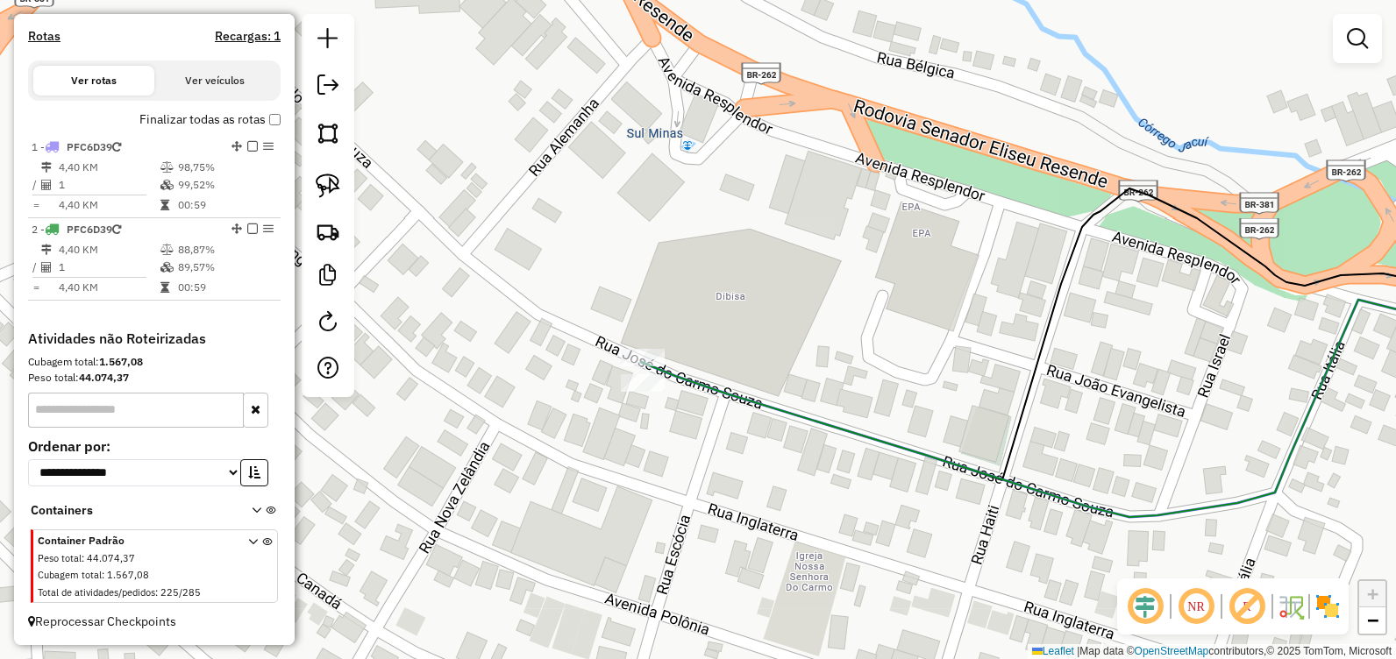
drag, startPoint x: 952, startPoint y: 172, endPoint x: 886, endPoint y: 197, distance: 71.3
click at [880, 192] on div "Janela de atendimento Grade de atendimento Capacidade Transportadoras Veículos …" at bounding box center [698, 329] width 1396 height 659
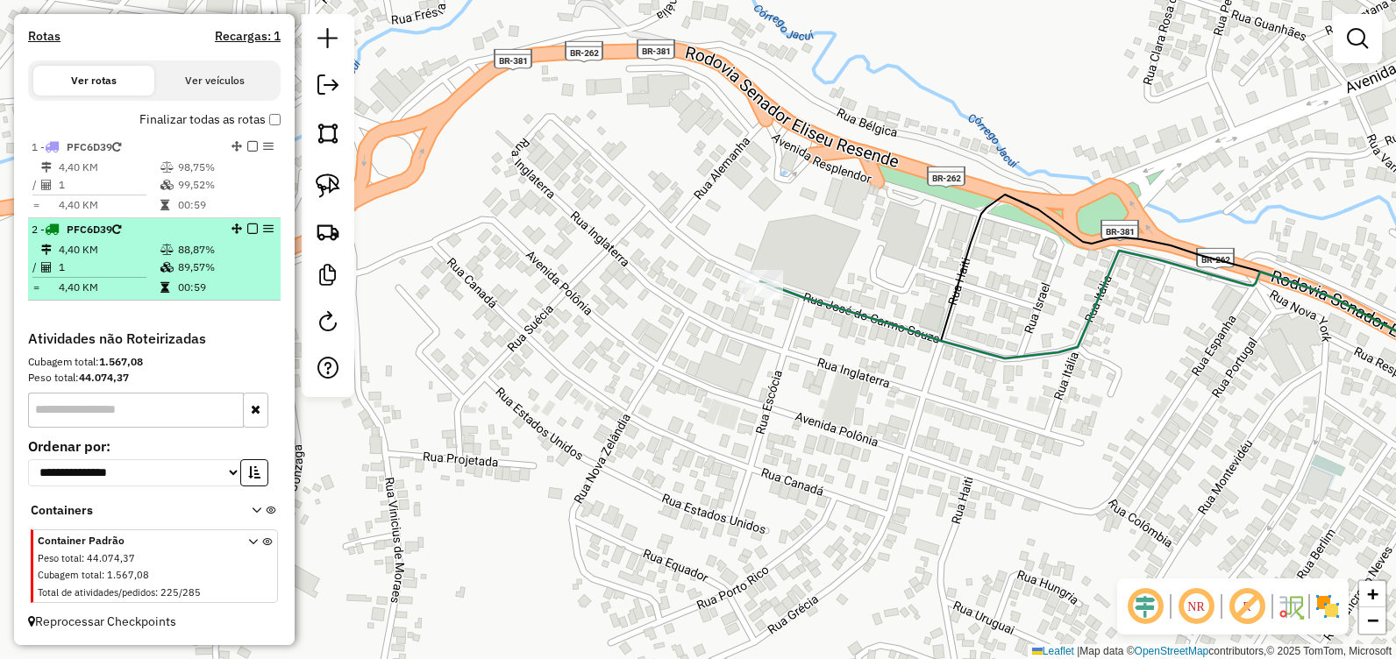
click at [241, 227] on div at bounding box center [247, 229] width 53 height 11
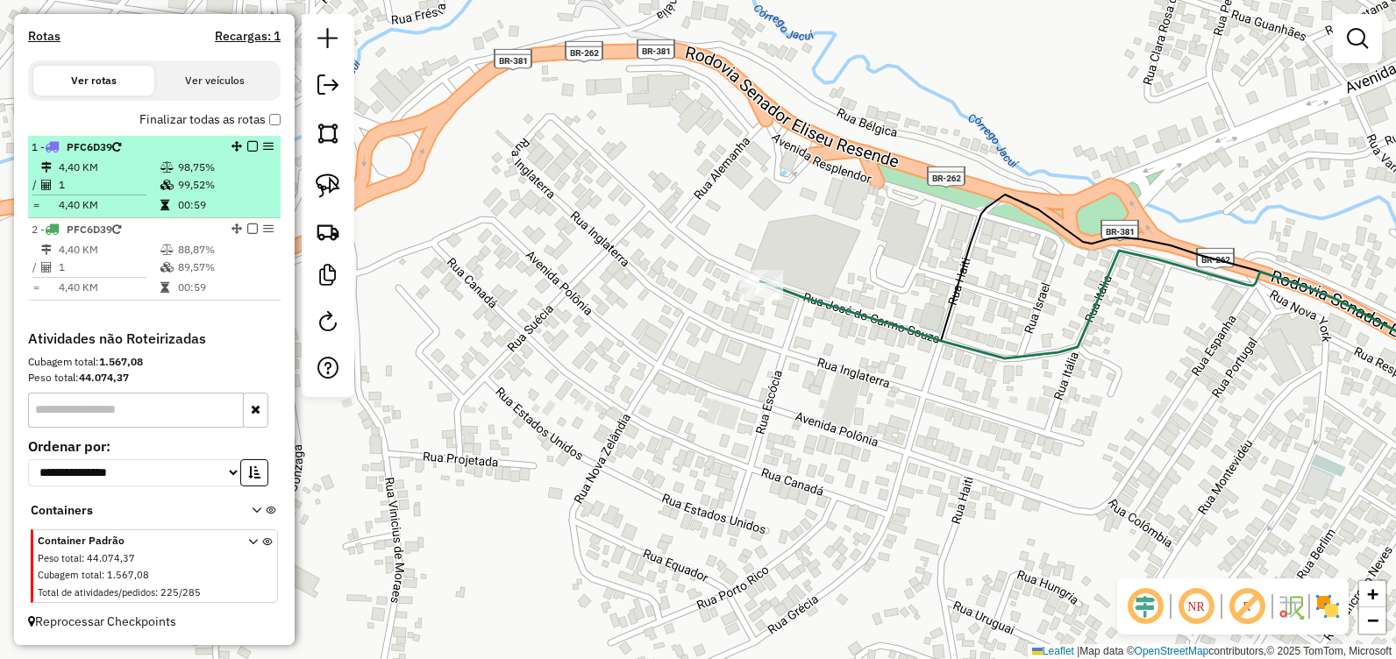
select select "**********"
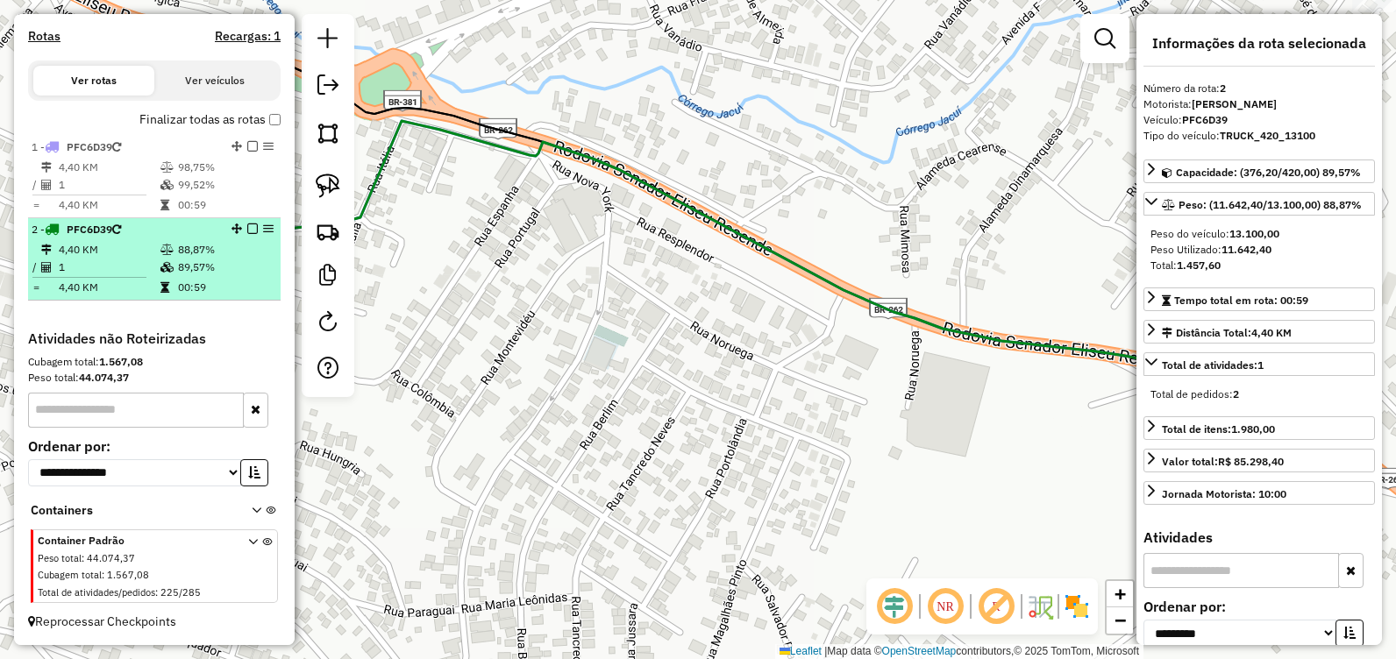
click at [249, 225] on em at bounding box center [252, 229] width 11 height 11
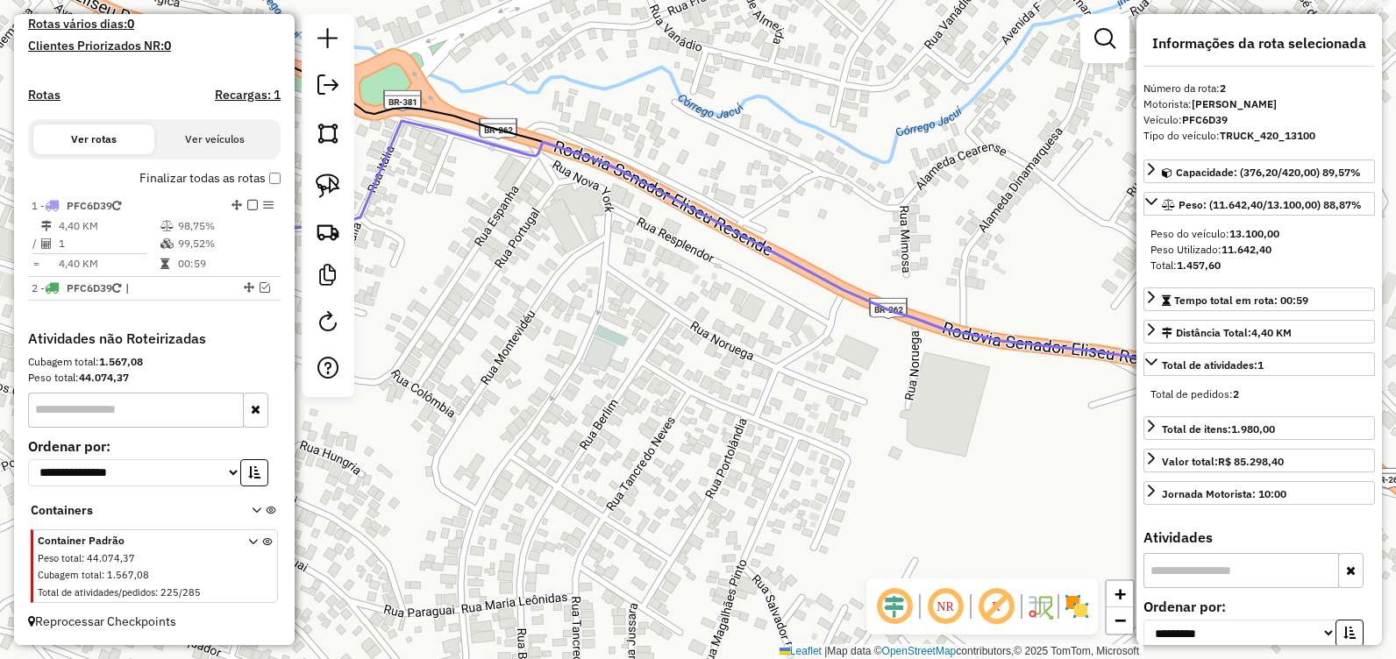
click at [247, 207] on em at bounding box center [252, 205] width 11 height 11
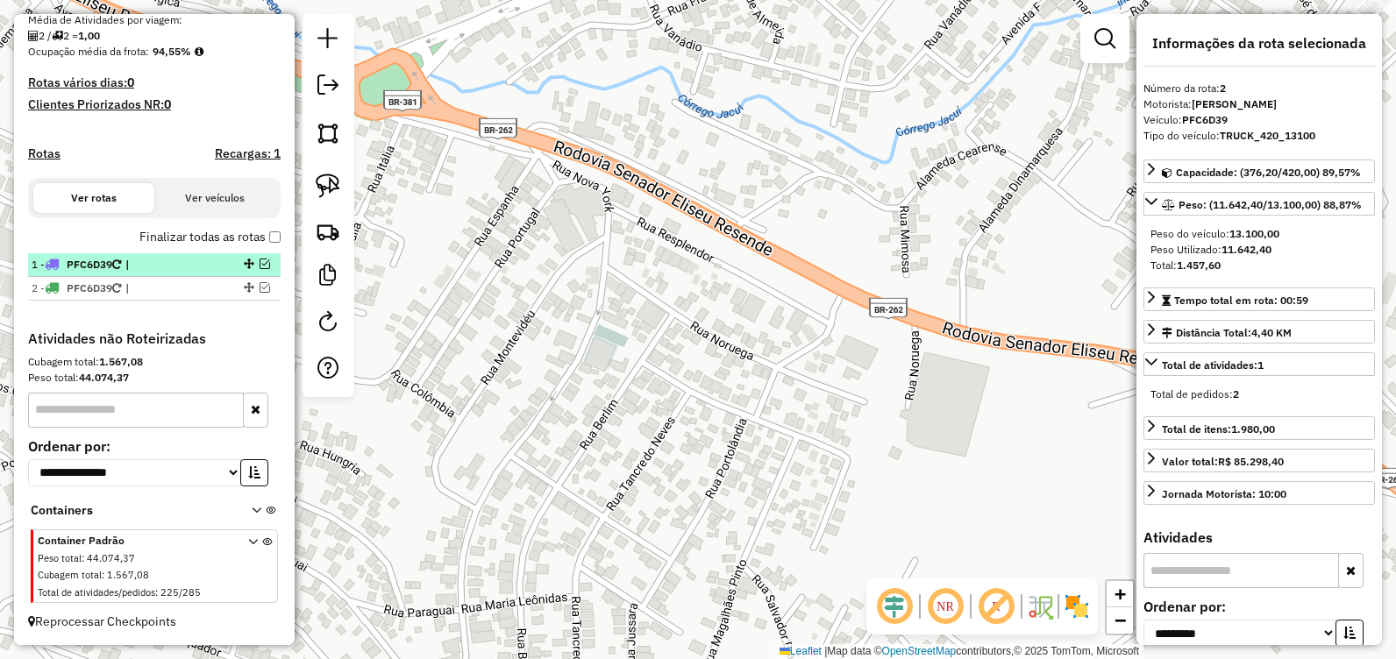
click at [260, 266] on em at bounding box center [265, 264] width 11 height 11
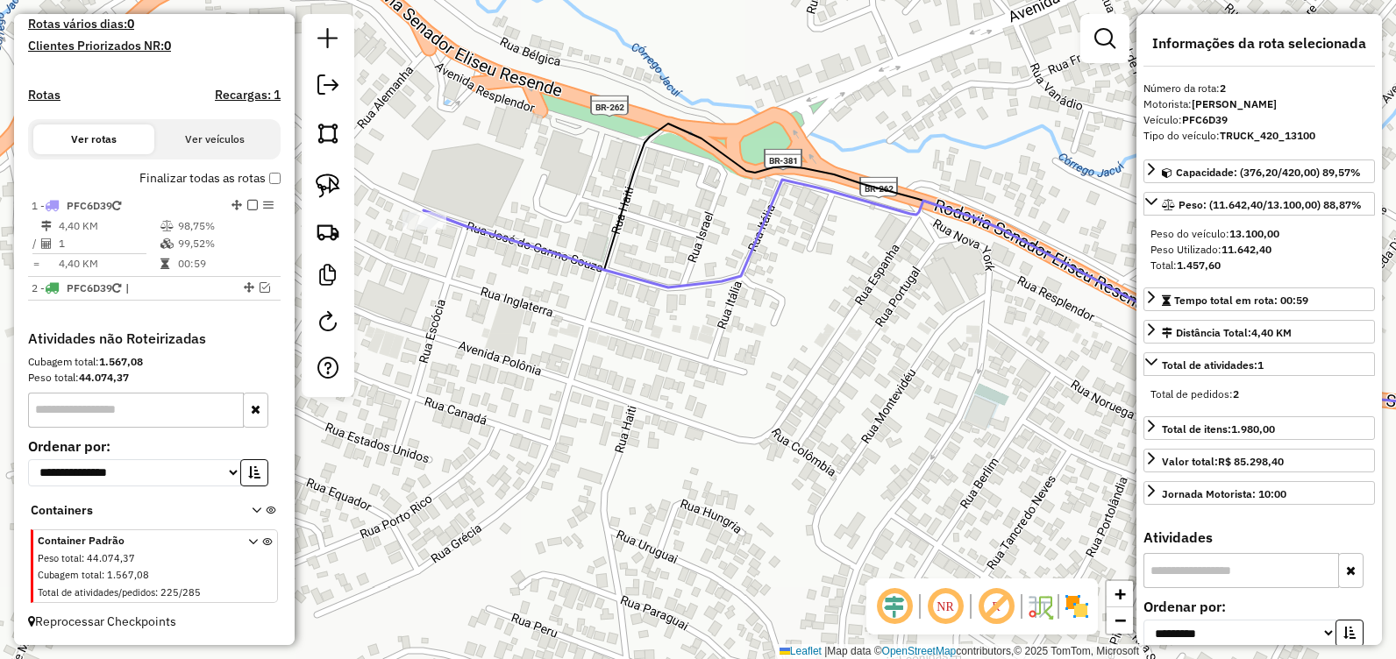
drag, startPoint x: 547, startPoint y: 277, endPoint x: 919, endPoint y: 336, distance: 376.4
click at [919, 336] on div "Janela de atendimento Grade de atendimento Capacidade Transportadoras Veículos …" at bounding box center [698, 329] width 1396 height 659
click at [668, 124] on icon at bounding box center [980, 272] width 1112 height 297
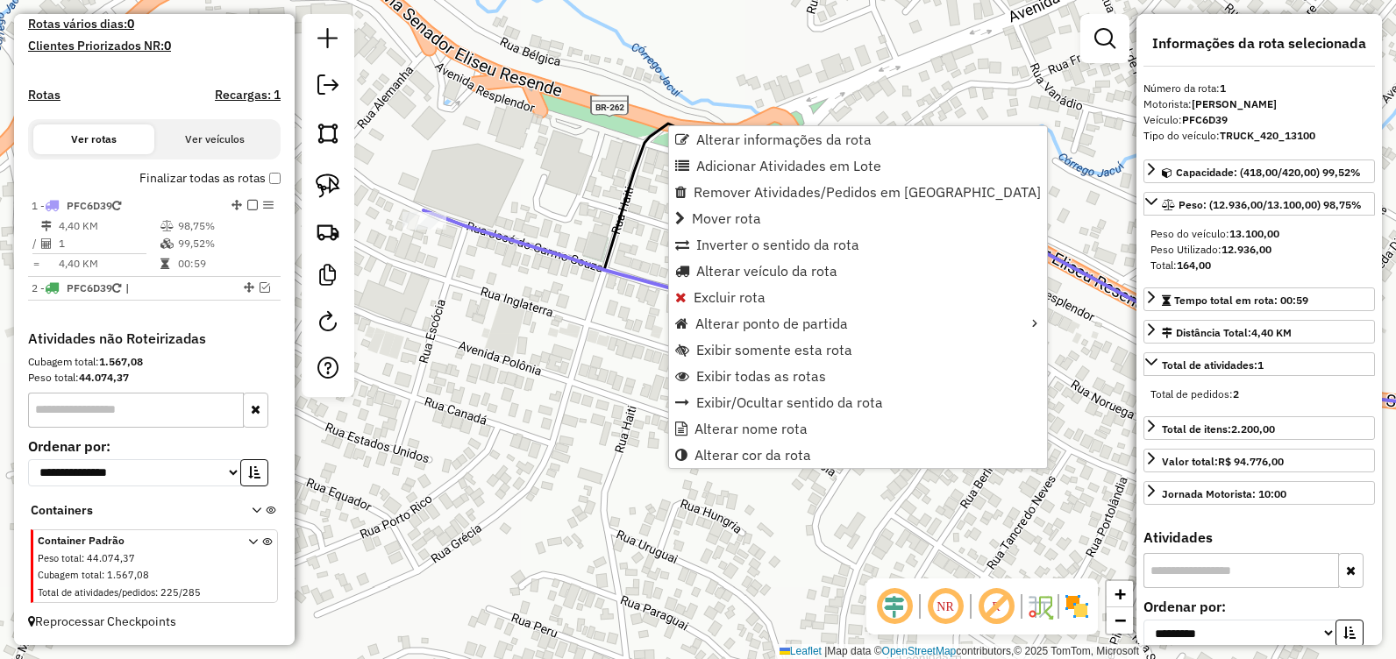
click at [631, 178] on icon at bounding box center [980, 272] width 1112 height 297
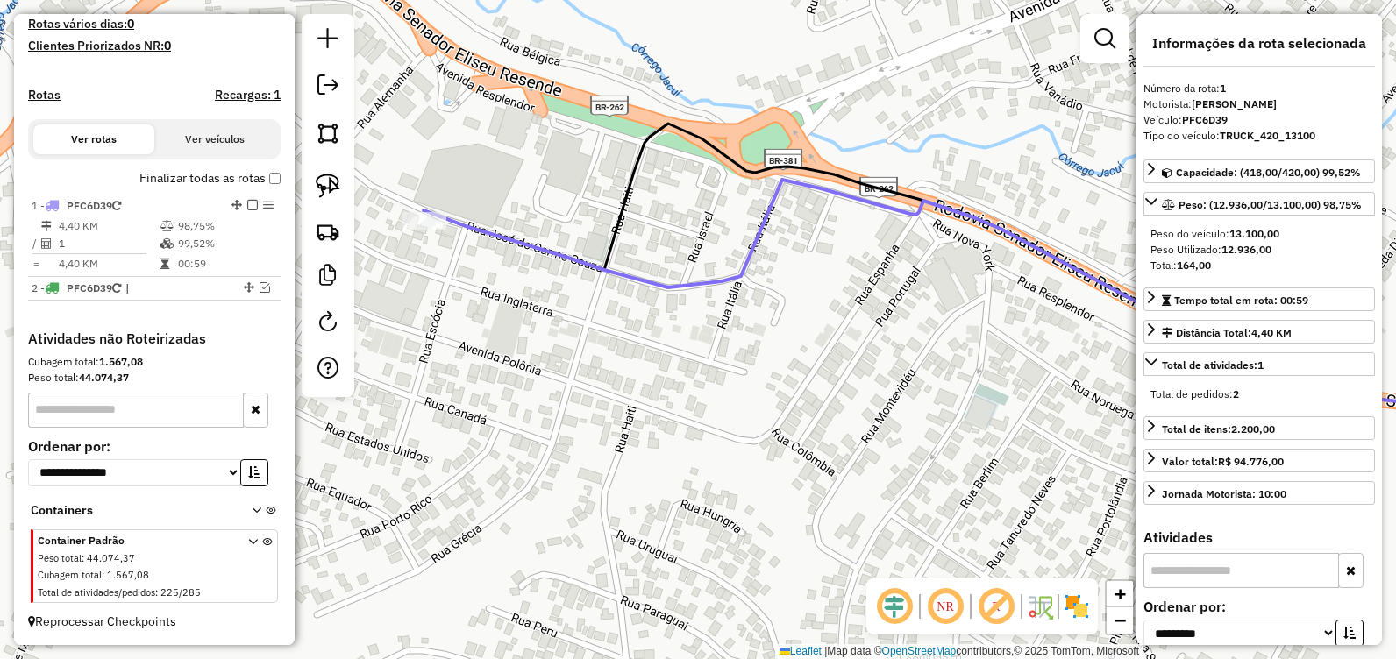
click at [631, 178] on icon at bounding box center [980, 272] width 1112 height 297
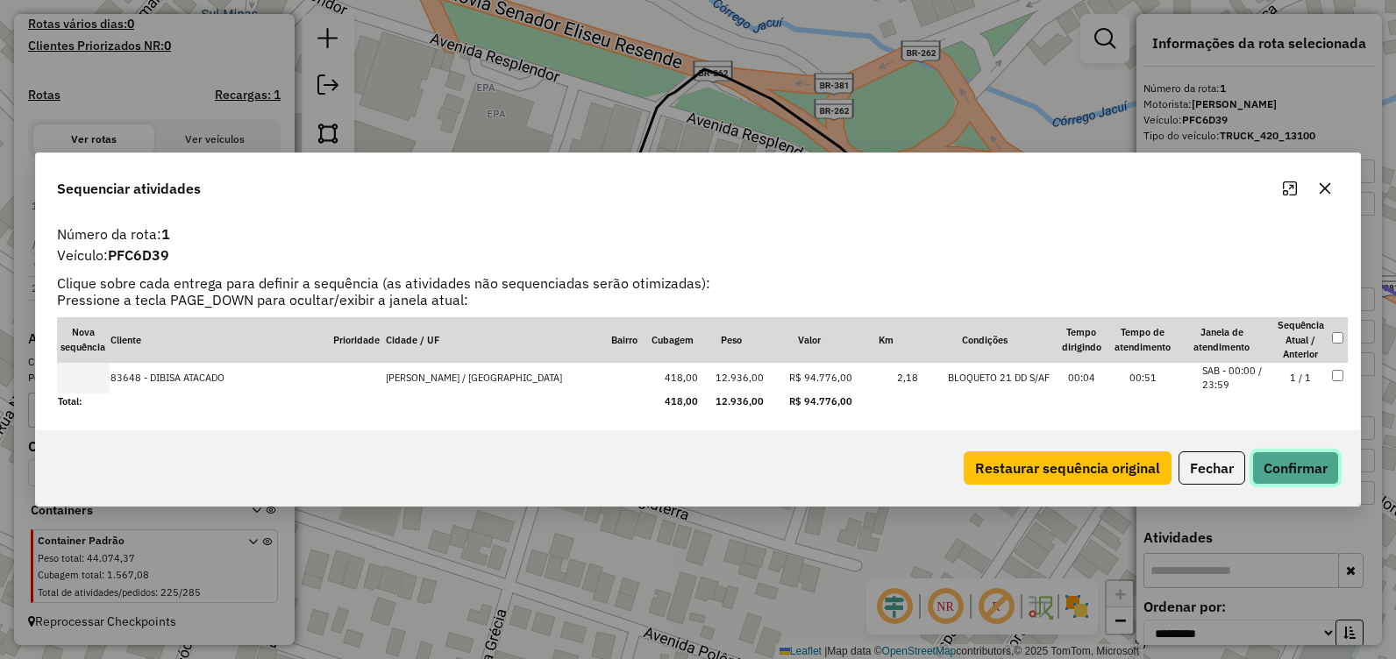
click at [1291, 467] on button "Confirmar" at bounding box center [1295, 468] width 87 height 33
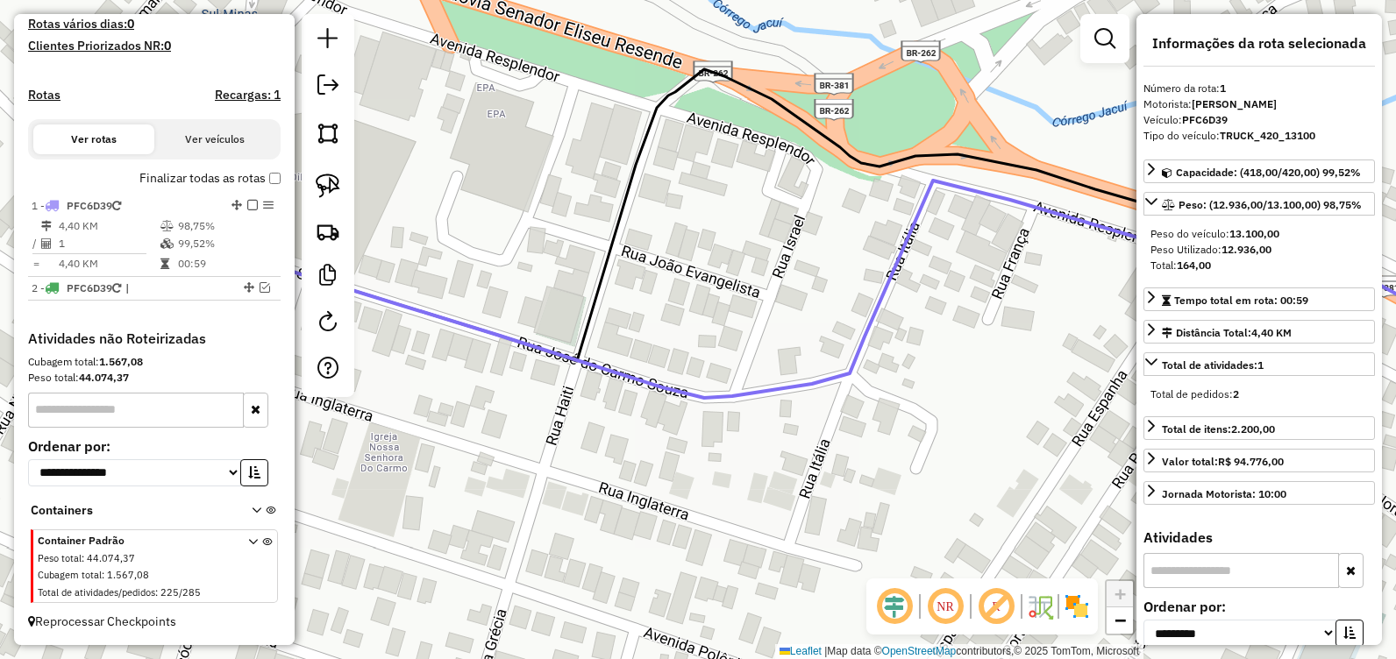
click at [658, 108] on icon at bounding box center [876, 219] width 1320 height 300
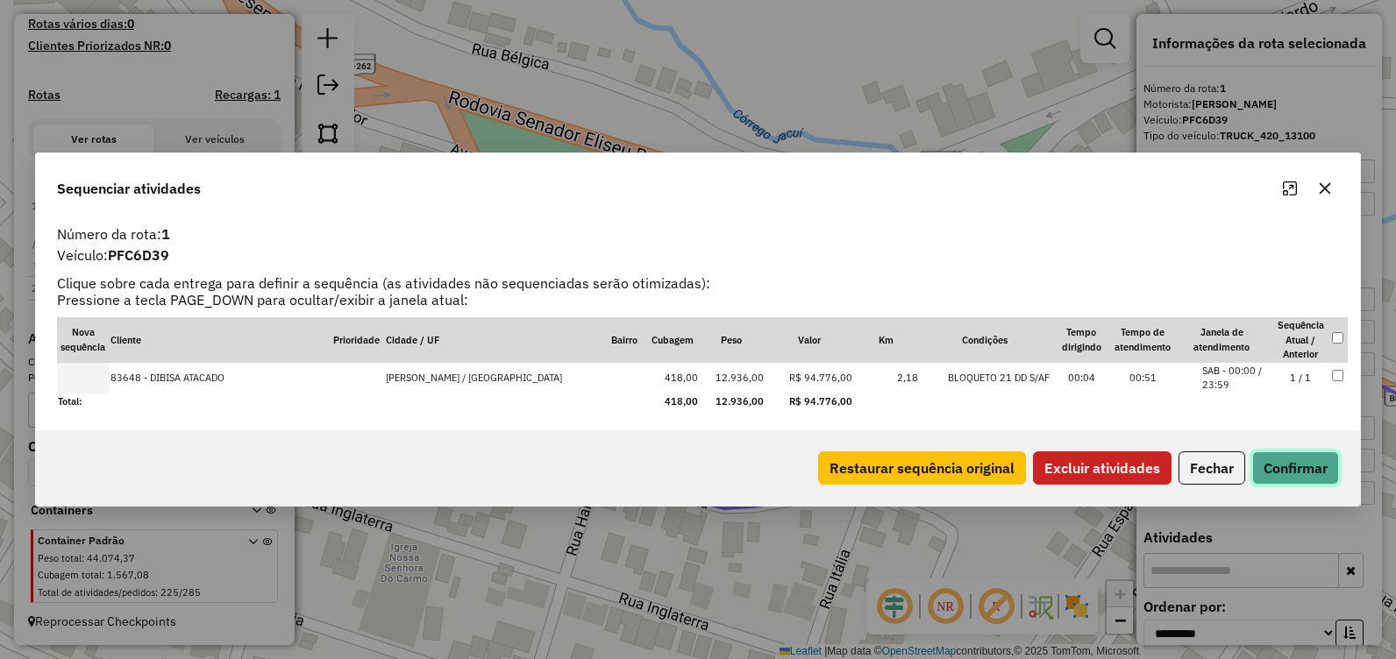
click at [1279, 463] on button "Confirmar" at bounding box center [1295, 468] width 87 height 33
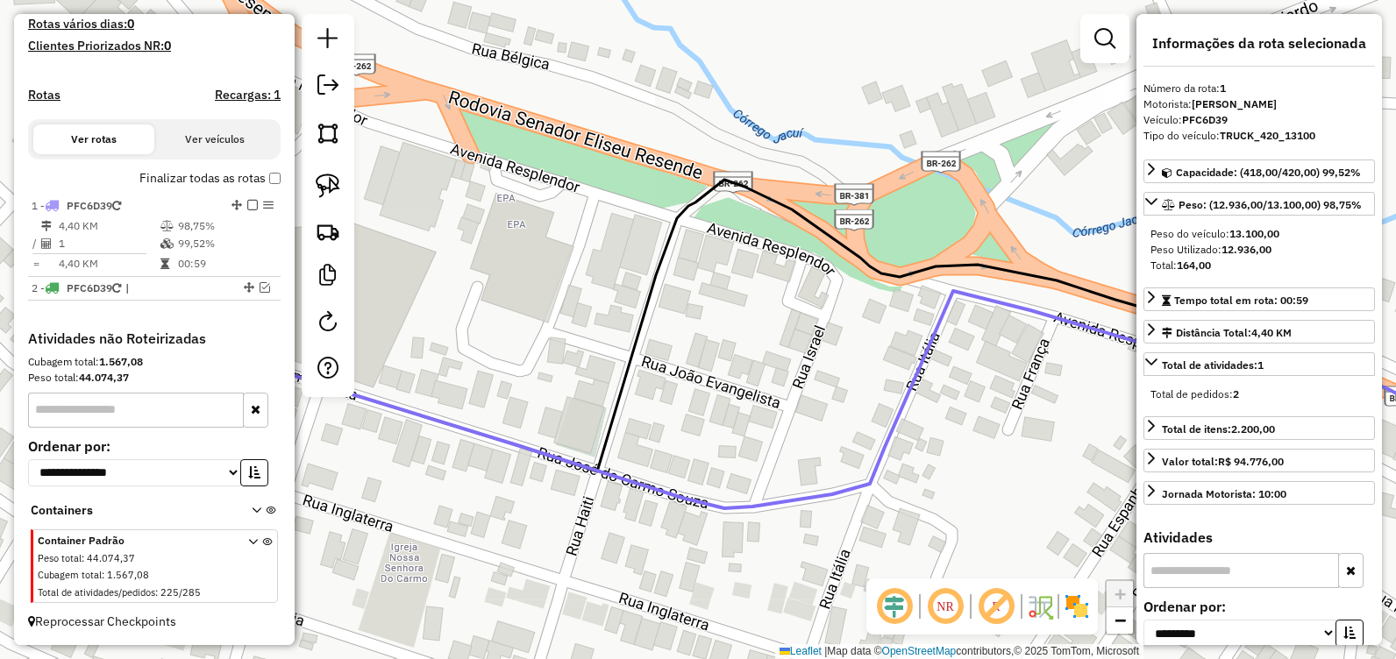
click at [843, 249] on icon at bounding box center [886, 326] width 1300 height 292
click at [843, 250] on icon at bounding box center [886, 326] width 1300 height 292
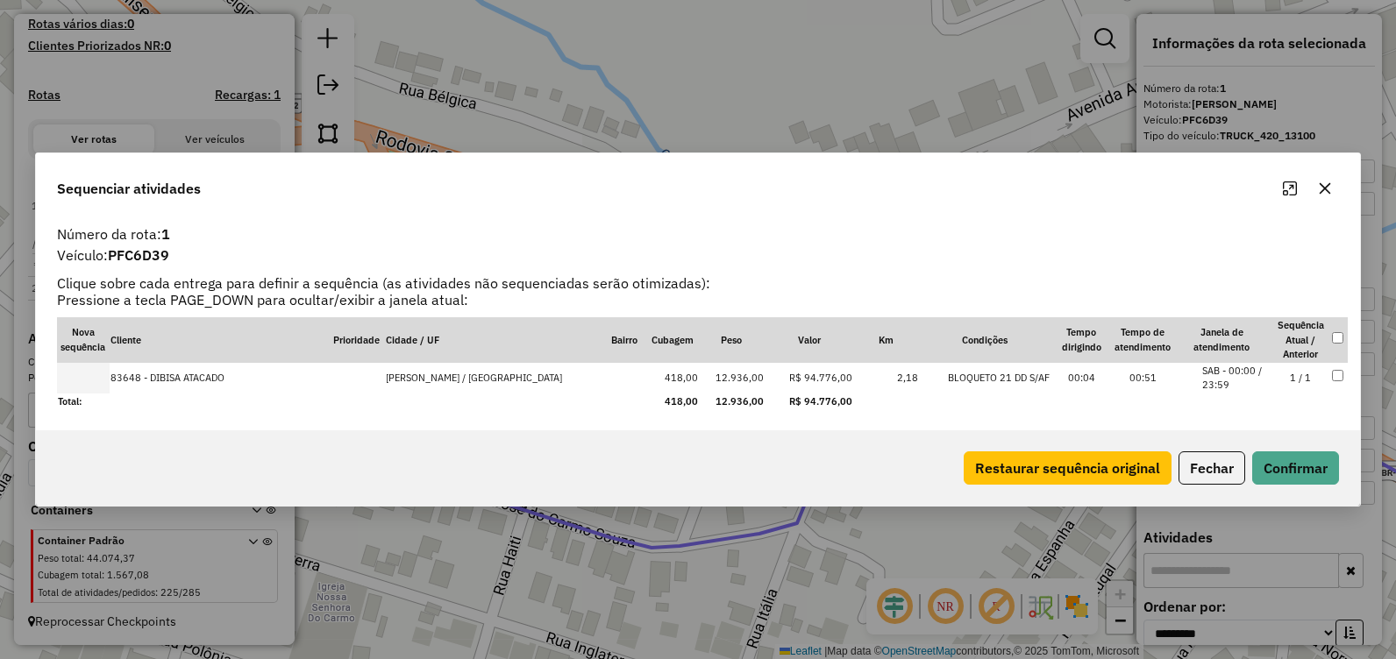
drag, startPoint x: 288, startPoint y: 376, endPoint x: 331, endPoint y: 288, distance: 98.8
click at [331, 288] on div "Número da rota: 1 Veículo: PFC6D39 Clique sobre cada entrega para definir a seq…" at bounding box center [697, 317] width 1303 height 186
click at [1187, 464] on button "Fechar" at bounding box center [1212, 468] width 67 height 33
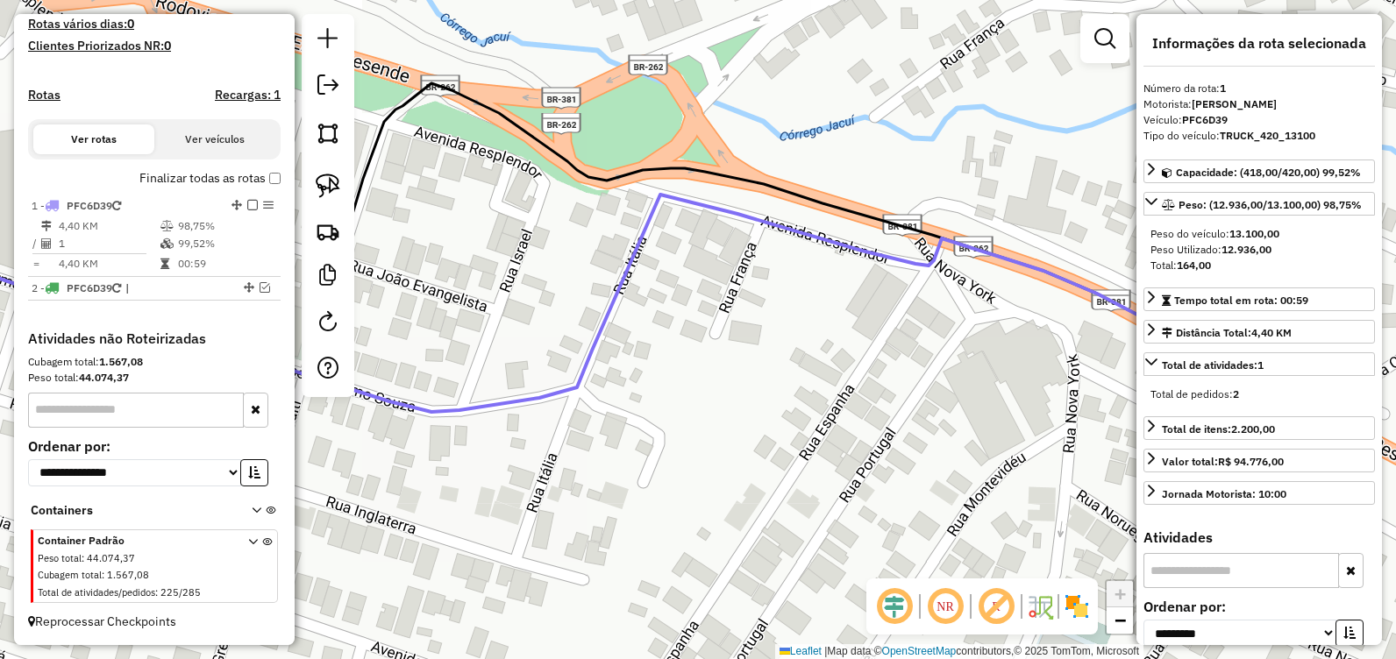
drag, startPoint x: 995, startPoint y: 479, endPoint x: 898, endPoint y: 381, distance: 137.7
click at [897, 381] on div "Janela de atendimento Grade de atendimento Capacidade Transportadoras Veículos …" at bounding box center [698, 329] width 1396 height 659
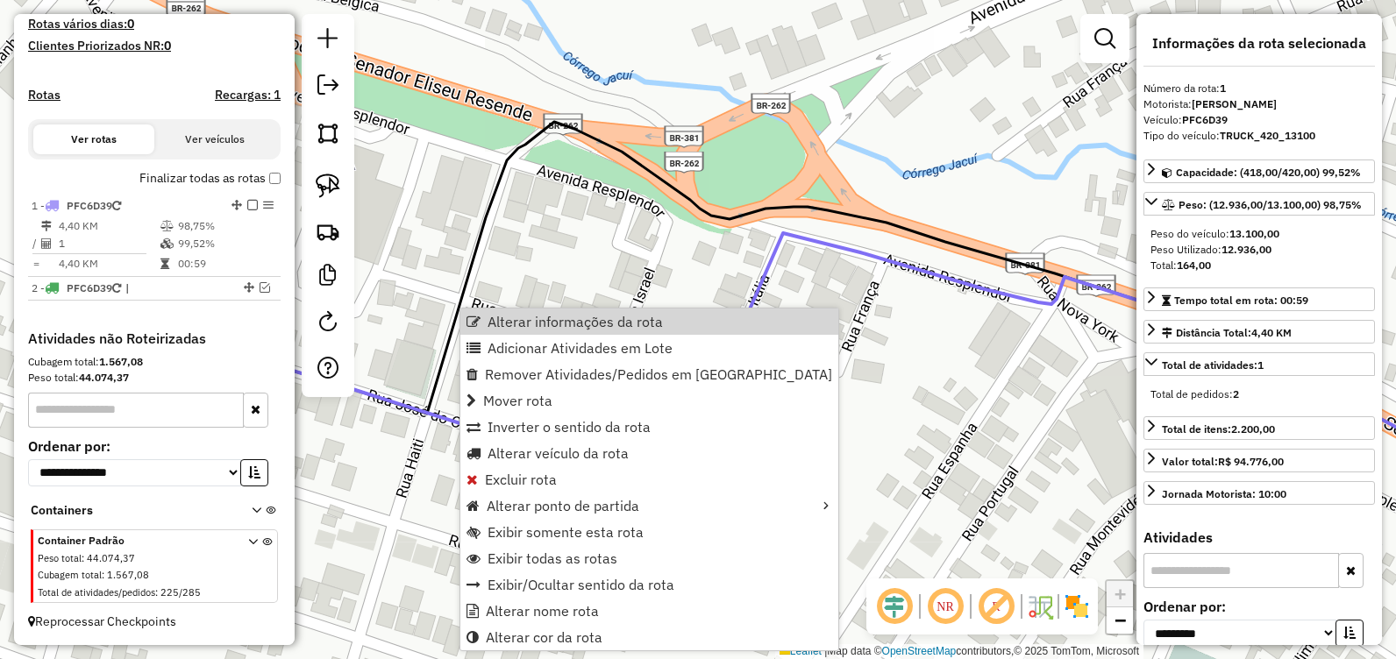
click at [582, 296] on div "Janela de atendimento Grade de atendimento Capacidade Transportadoras Veículos …" at bounding box center [698, 329] width 1396 height 659
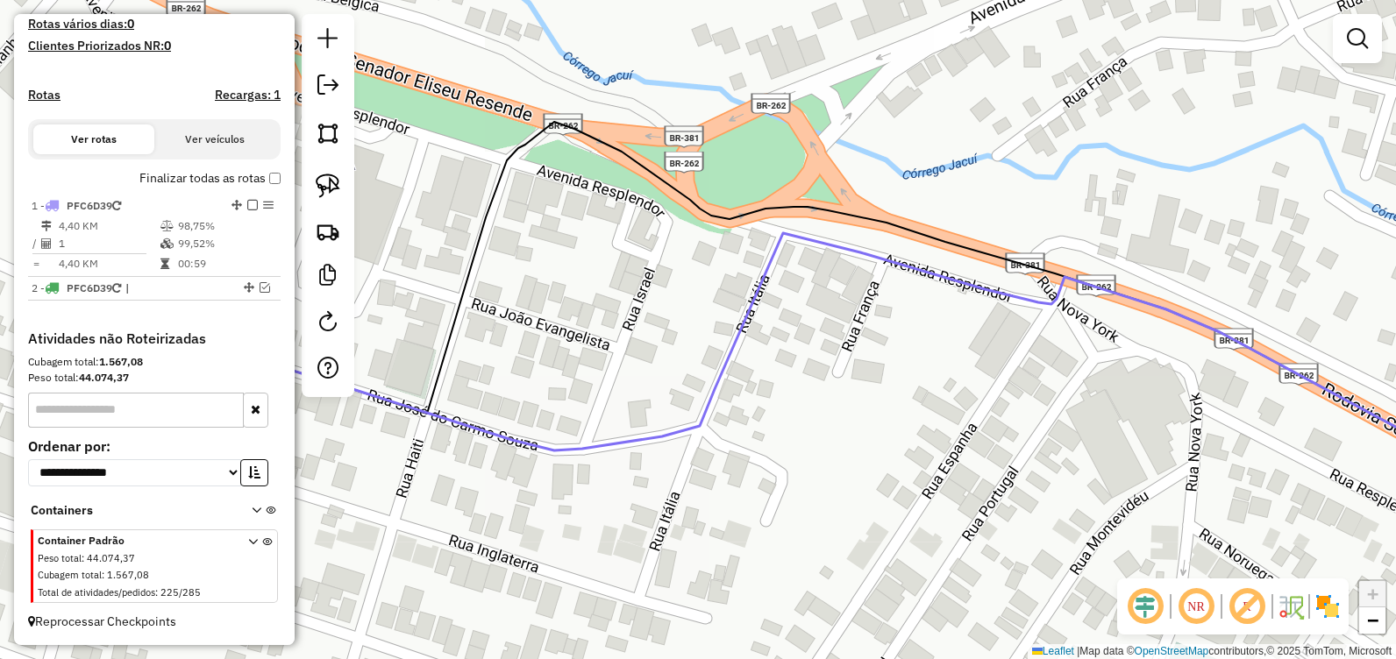
select select "**********"
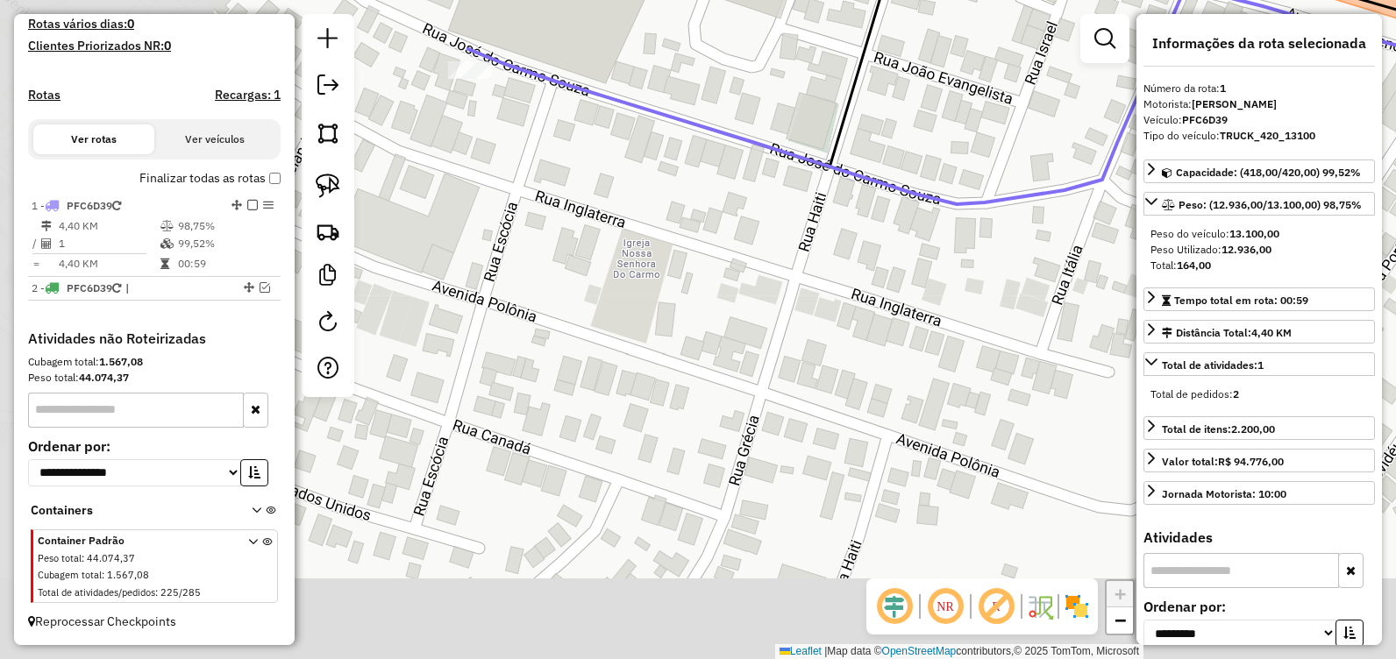
drag, startPoint x: 676, startPoint y: 353, endPoint x: 1107, endPoint y: 91, distance: 503.7
click at [1107, 91] on div "Janela de atendimento Grade de atendimento Capacidade Transportadoras Veículos …" at bounding box center [698, 329] width 1396 height 659
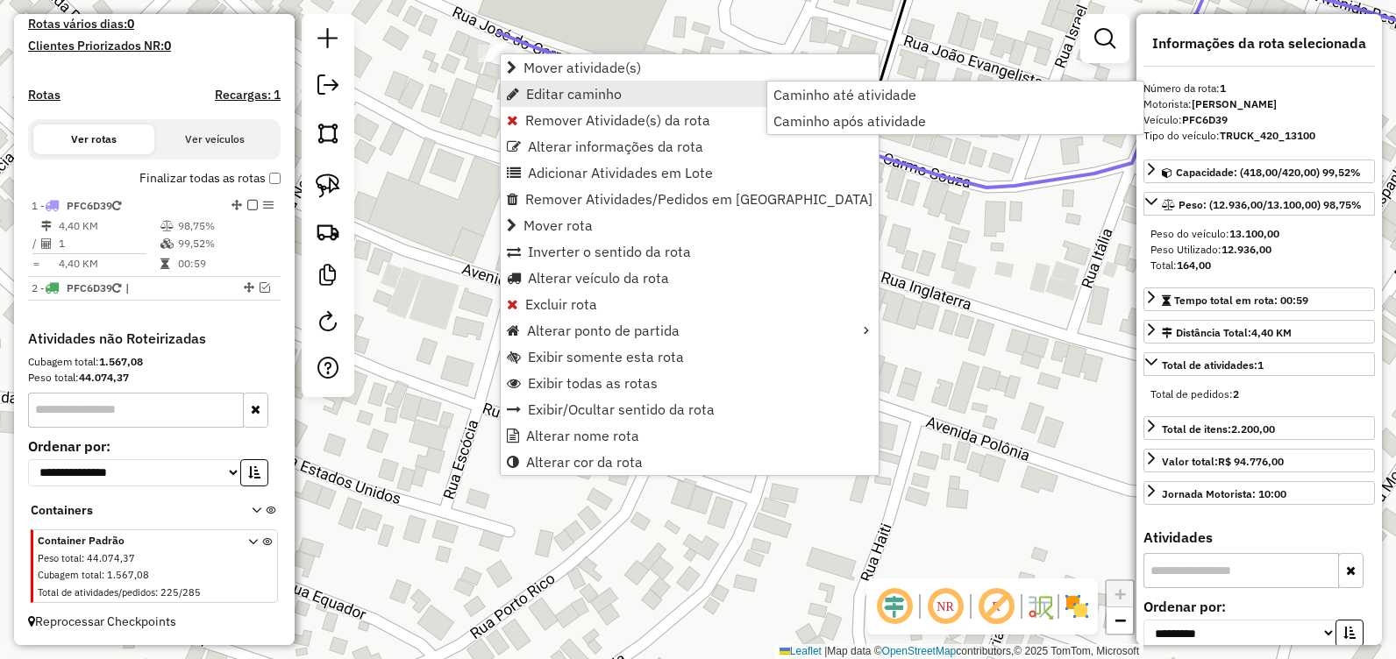
click at [606, 90] on span "Editar caminho" at bounding box center [574, 94] width 96 height 14
click at [829, 96] on span "Caminho até atividade" at bounding box center [844, 95] width 143 height 14
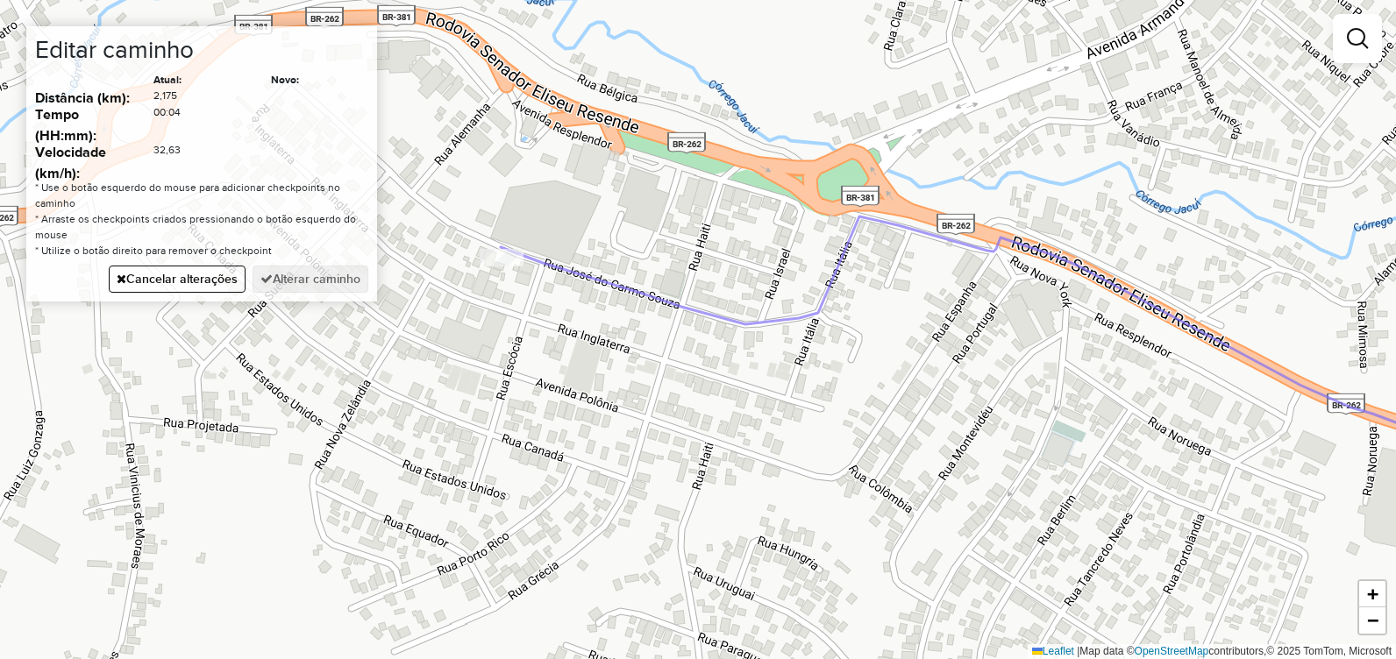
drag, startPoint x: 551, startPoint y: 240, endPoint x: 983, endPoint y: 360, distance: 448.7
click at [986, 360] on div "Janela de atendimento Grade de atendimento Capacidade Transportadoras Veículos …" at bounding box center [698, 329] width 1396 height 659
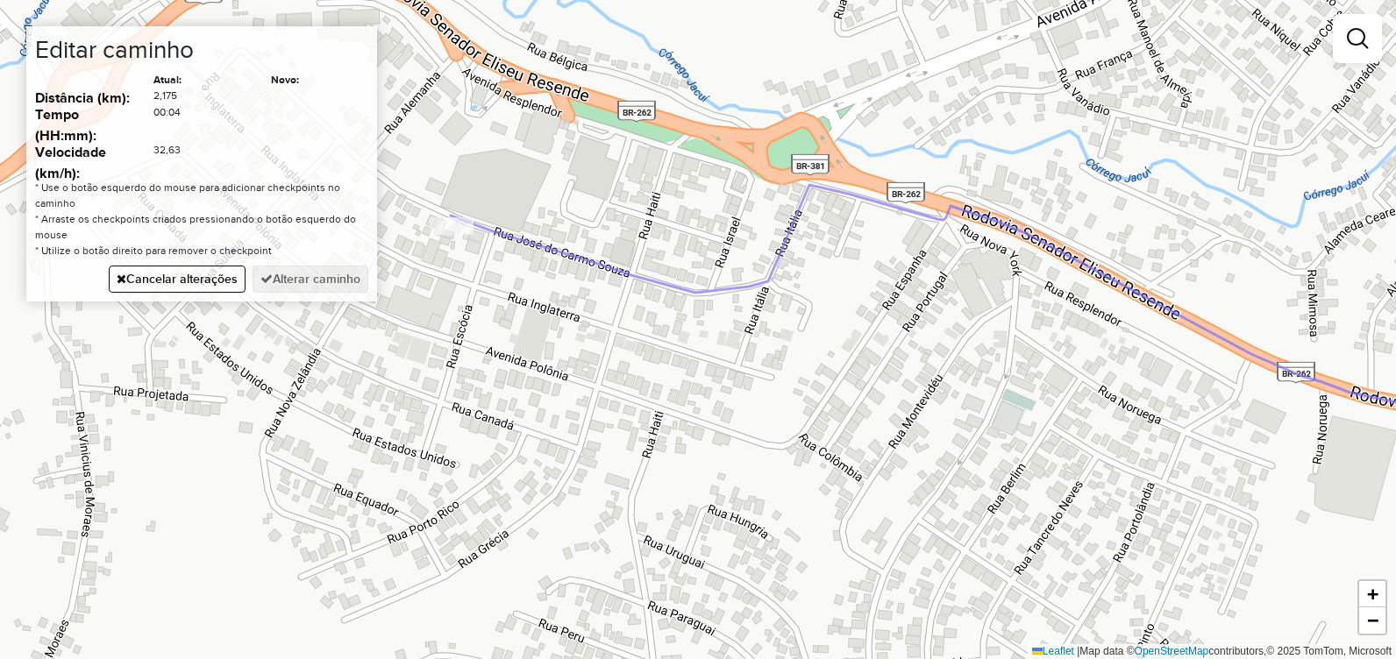
drag, startPoint x: 692, startPoint y: 230, endPoint x: 531, endPoint y: 174, distance: 170.0
click at [534, 175] on div "Janela de atendimento Grade de atendimento Capacidade Transportadoras Veículos …" at bounding box center [698, 329] width 1396 height 659
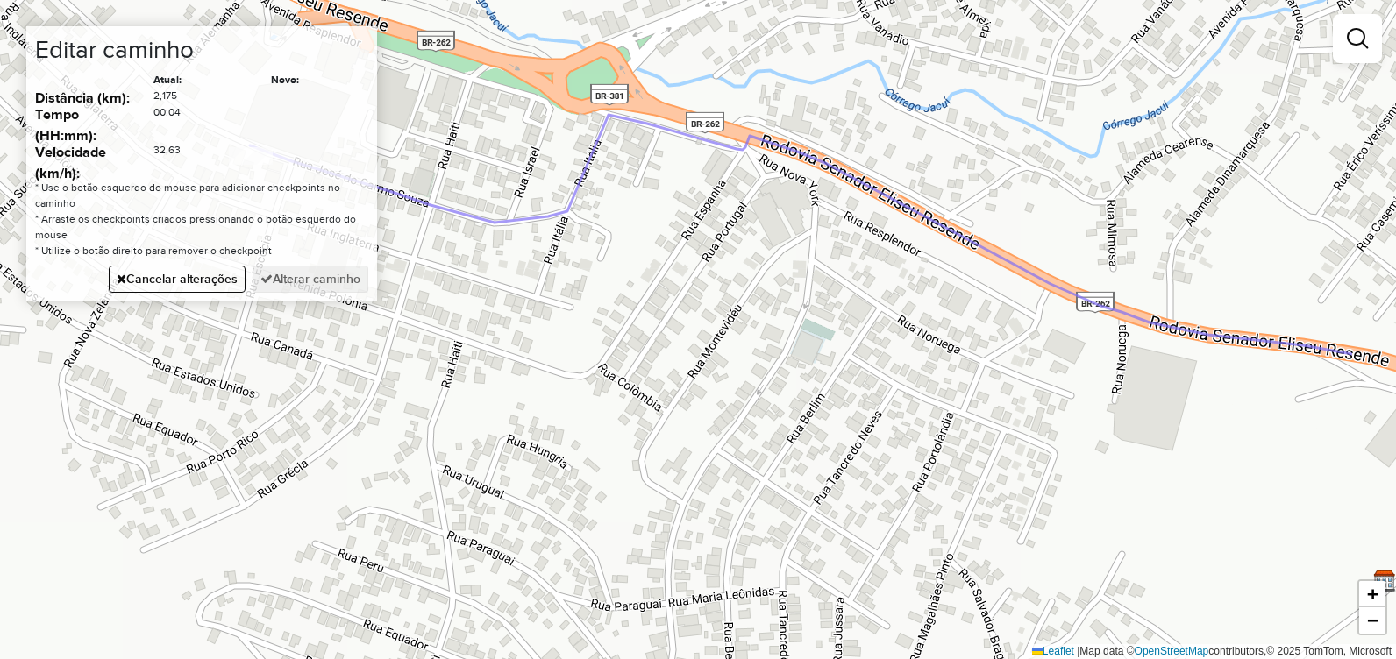
drag, startPoint x: 895, startPoint y: 264, endPoint x: 504, endPoint y: 165, distance: 403.5
click at [495, 160] on div "Janela de atendimento Grade de atendimento Capacidade Transportadoras Veículos …" at bounding box center [698, 329] width 1396 height 659
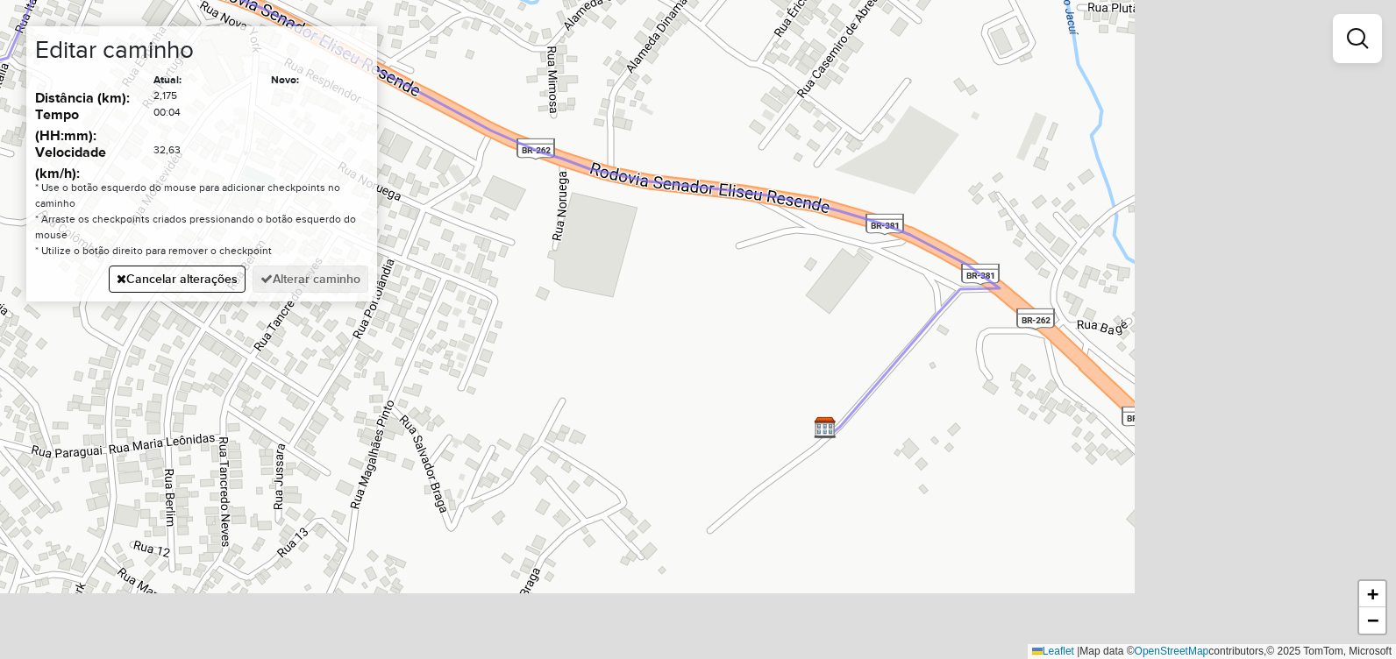
drag, startPoint x: 1028, startPoint y: 346, endPoint x: 623, endPoint y: 226, distance: 422.6
click at [623, 226] on div "Janela de atendimento Grade de atendimento Capacidade Transportadoras Veículos …" at bounding box center [698, 329] width 1396 height 659
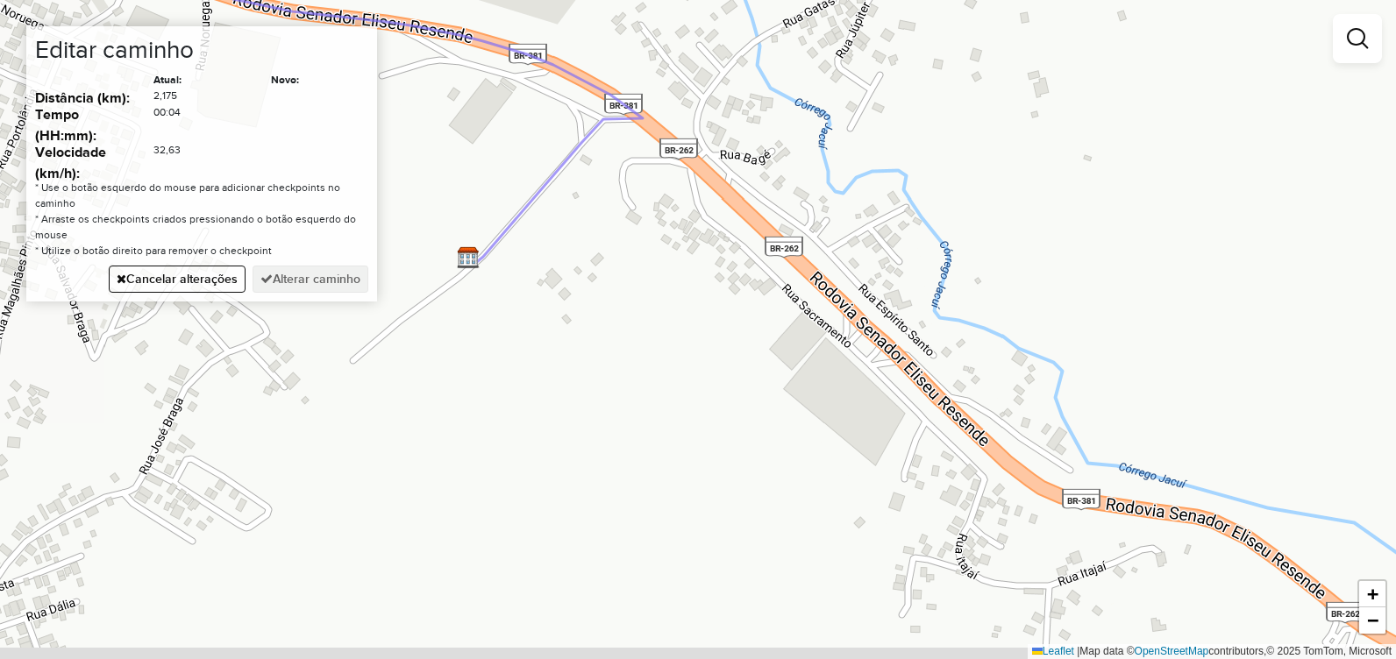
drag, startPoint x: 883, startPoint y: 331, endPoint x: 718, endPoint y: 244, distance: 186.7
click at [718, 244] on div "Janela de atendimento Grade de atendimento Capacidade Transportadoras Veículos …" at bounding box center [698, 329] width 1396 height 659
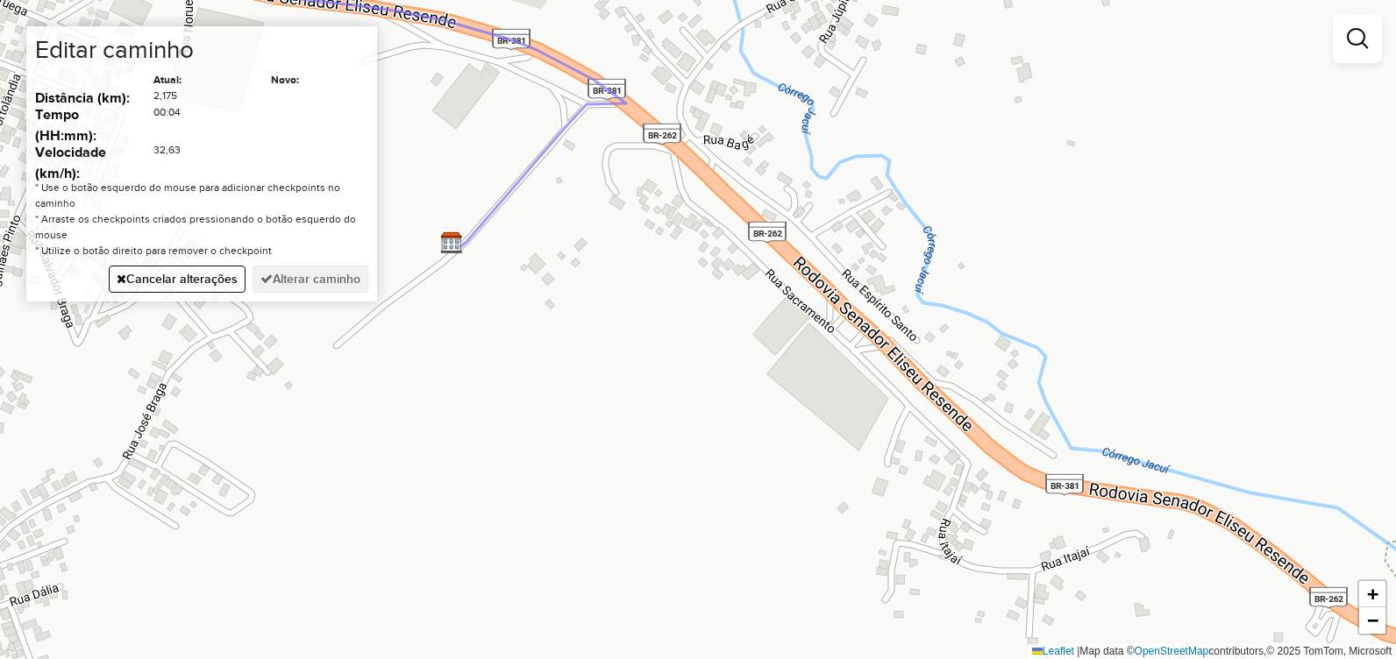
click at [833, 328] on div "Janela de atendimento Grade de atendimento Capacidade Transportadoras Veículos …" at bounding box center [698, 329] width 1396 height 659
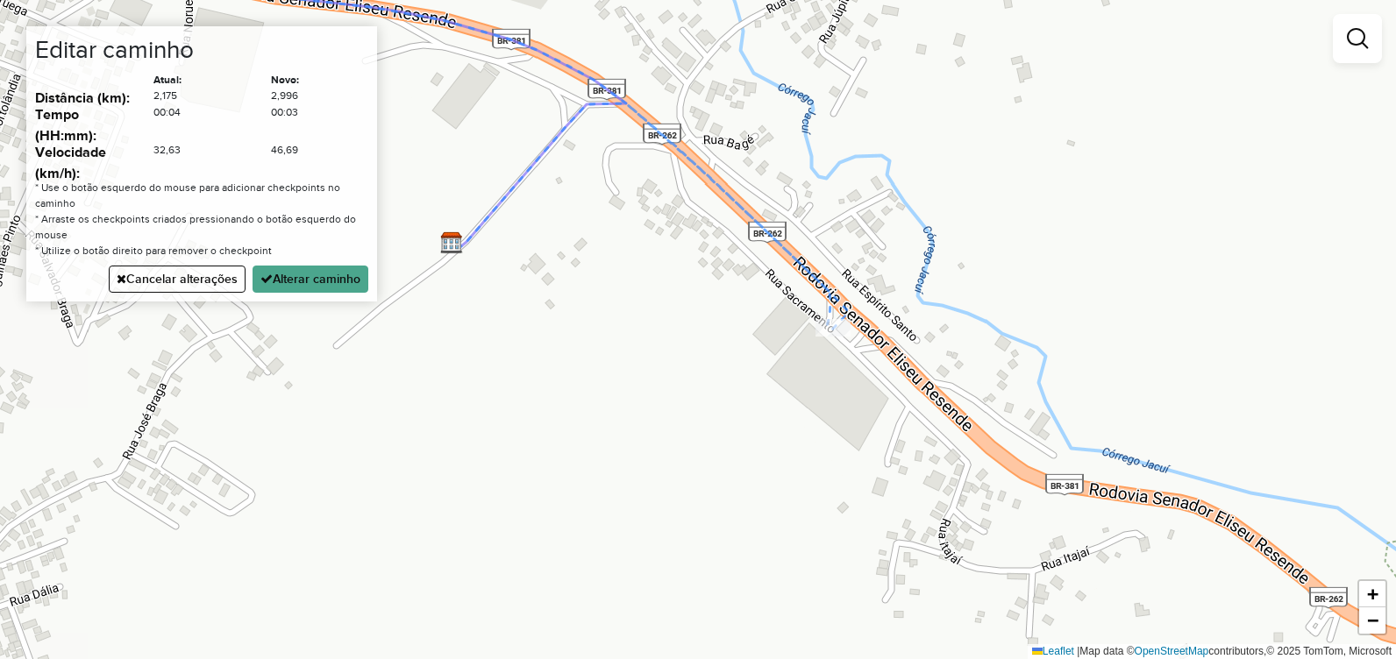
click at [884, 347] on div "Janela de atendimento Grade de atendimento Capacidade Transportadoras Veículos …" at bounding box center [698, 329] width 1396 height 659
click at [877, 347] on div "Janela de atendimento Grade de atendimento Capacidade Transportadoras Veículos …" at bounding box center [698, 329] width 1396 height 659
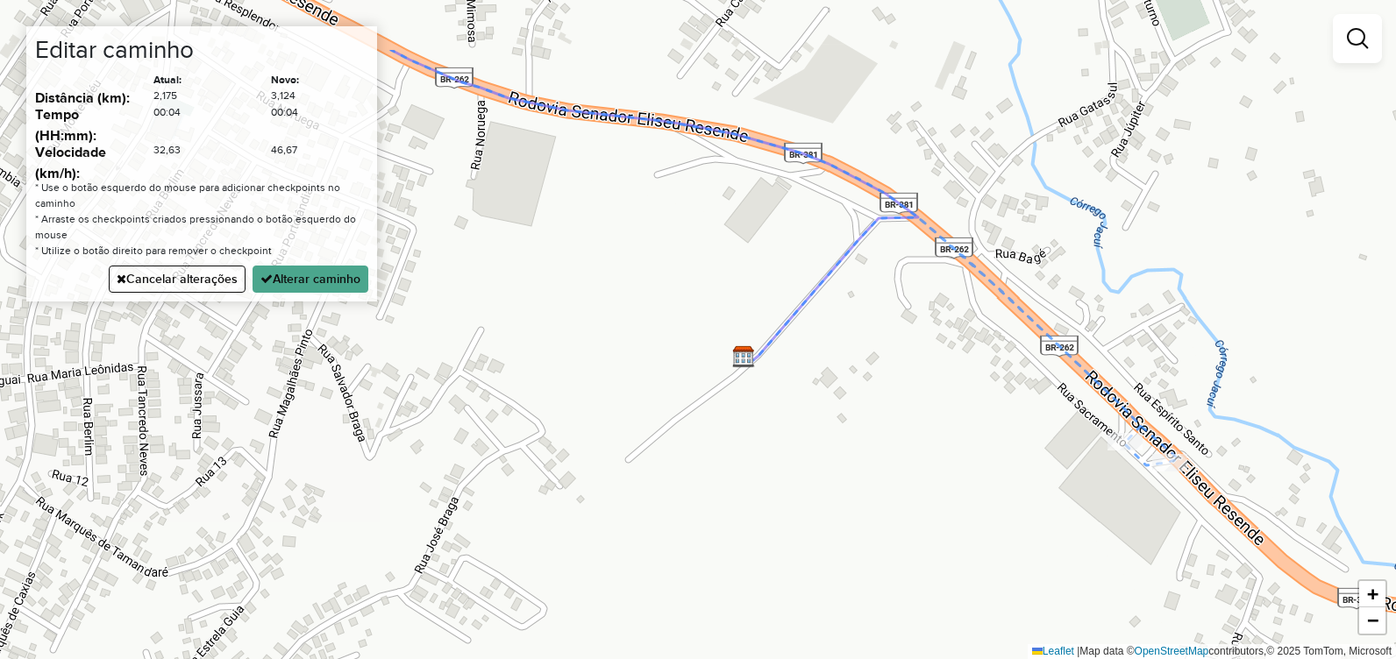
drag, startPoint x: 752, startPoint y: 269, endPoint x: 1030, endPoint y: 374, distance: 297.2
click at [1058, 389] on div "Janela de atendimento Grade de atendimento Capacidade Transportadoras Veículos …" at bounding box center [698, 329] width 1396 height 659
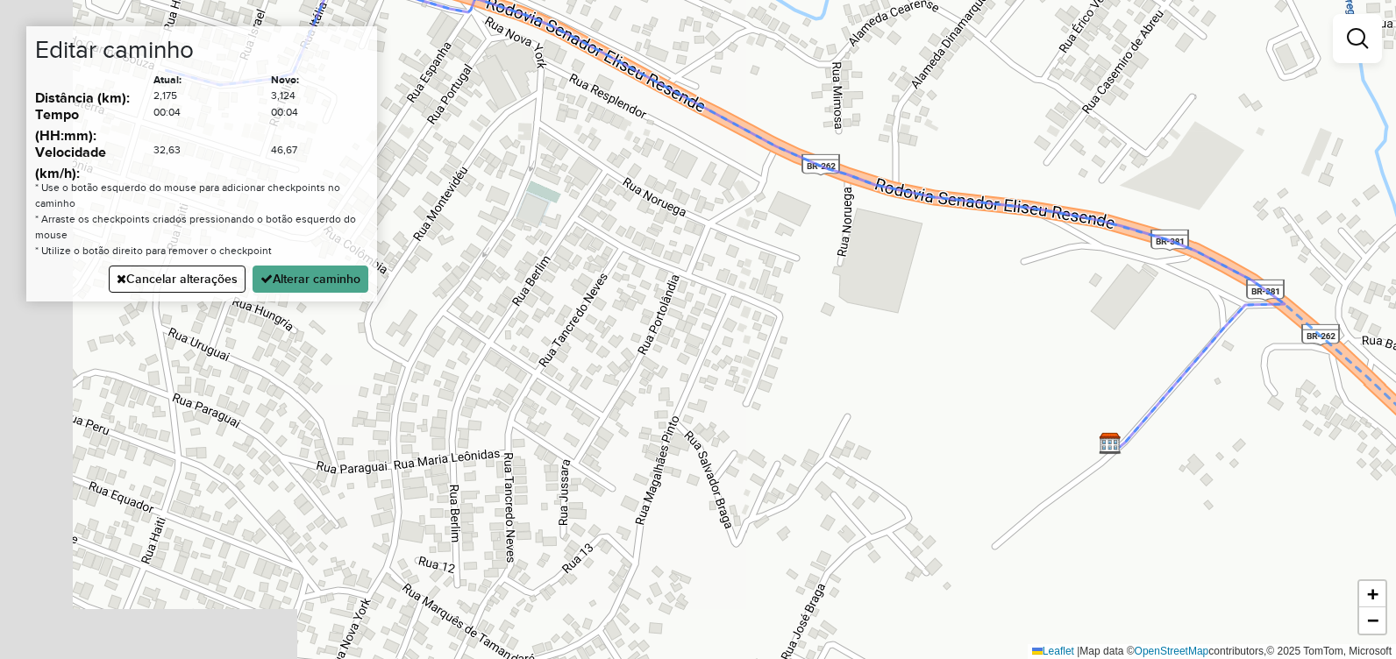
drag, startPoint x: 828, startPoint y: 272, endPoint x: 984, endPoint y: 322, distance: 163.9
click at [1033, 340] on div "Janela de atendimento Grade de atendimento Capacidade Transportadoras Veículos …" at bounding box center [698, 329] width 1396 height 659
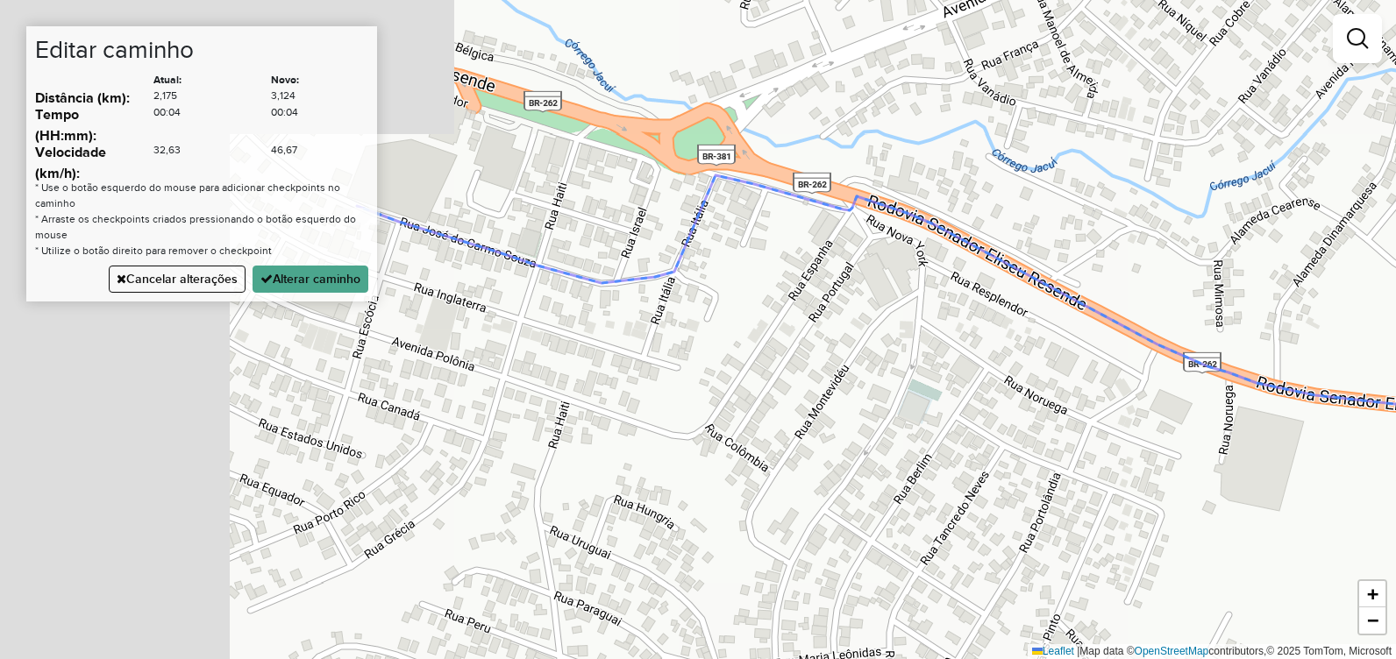
drag, startPoint x: 806, startPoint y: 296, endPoint x: 1072, endPoint y: 430, distance: 297.3
click at [1072, 430] on div "Janela de atendimento Grade de atendimento Capacidade Transportadoras Veículos …" at bounding box center [698, 329] width 1396 height 659
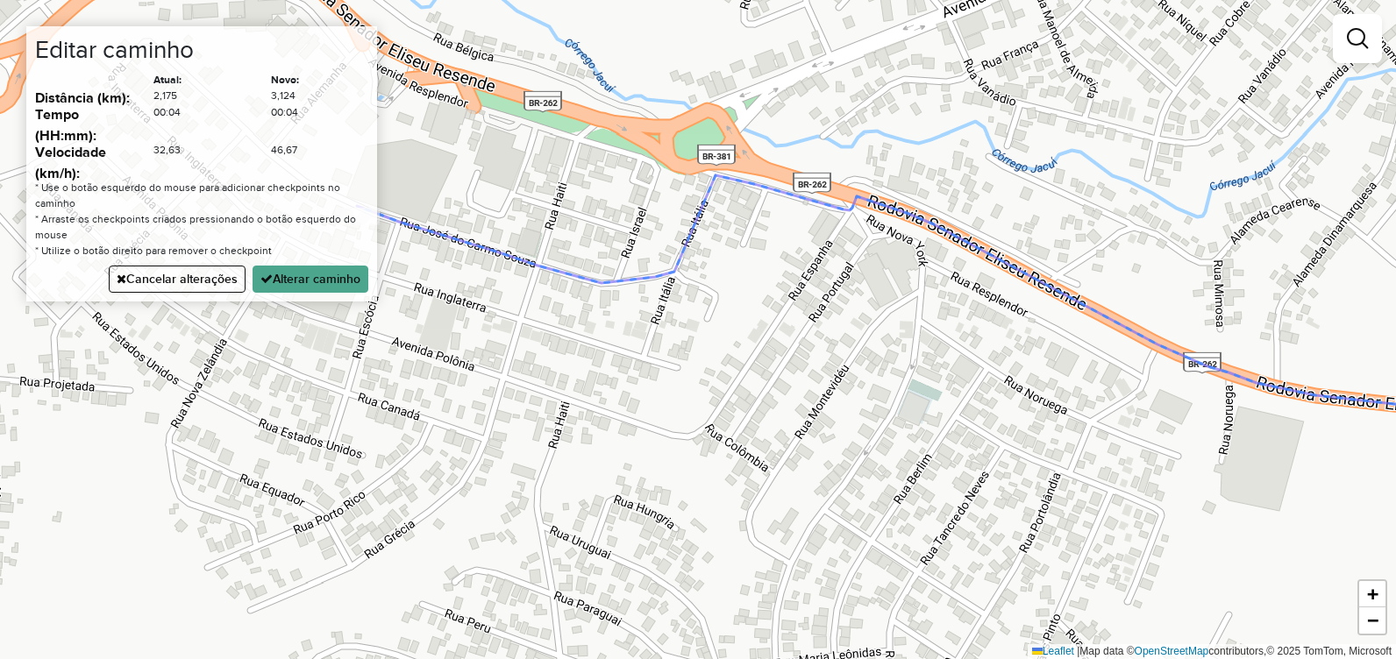
click at [746, 151] on div "Janela de atendimento Grade de atendimento Capacidade Transportadoras Veículos …" at bounding box center [698, 329] width 1396 height 659
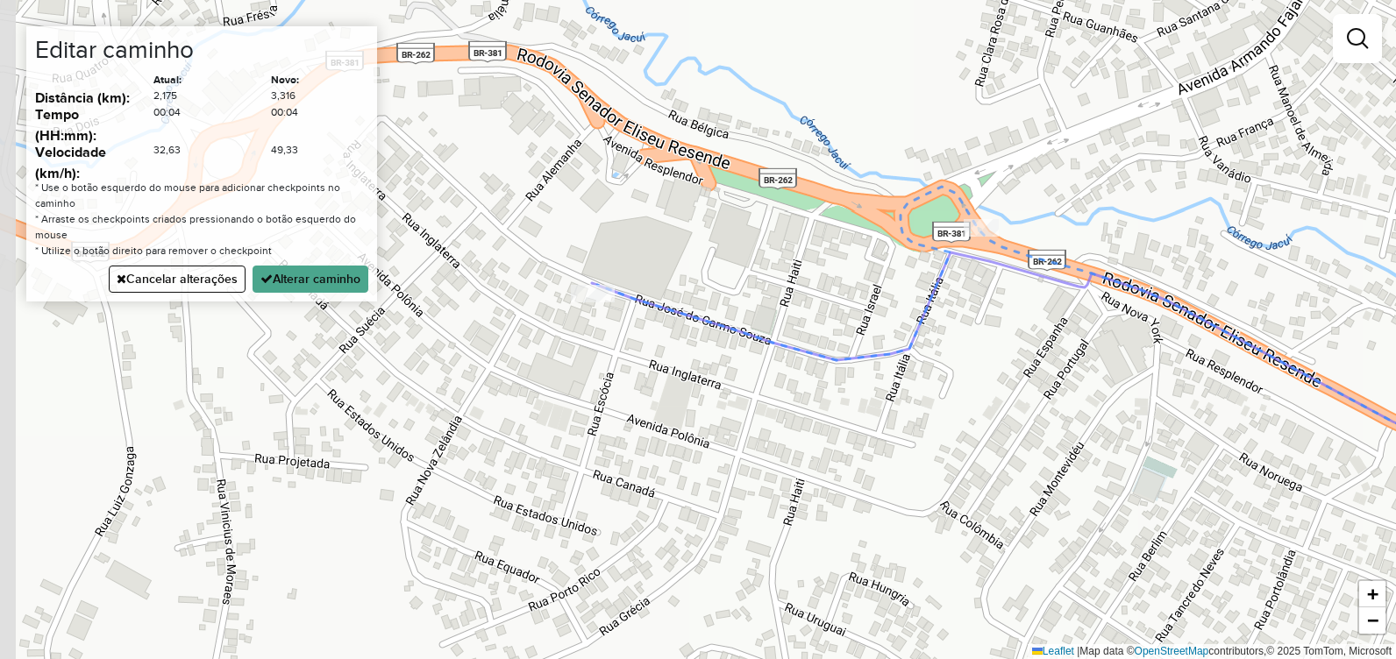
drag, startPoint x: 663, startPoint y: 173, endPoint x: 829, endPoint y: 230, distance: 175.3
click at [829, 230] on div "Janela de atendimento Grade de atendimento Capacidade Transportadoras Veículos …" at bounding box center [698, 329] width 1396 height 659
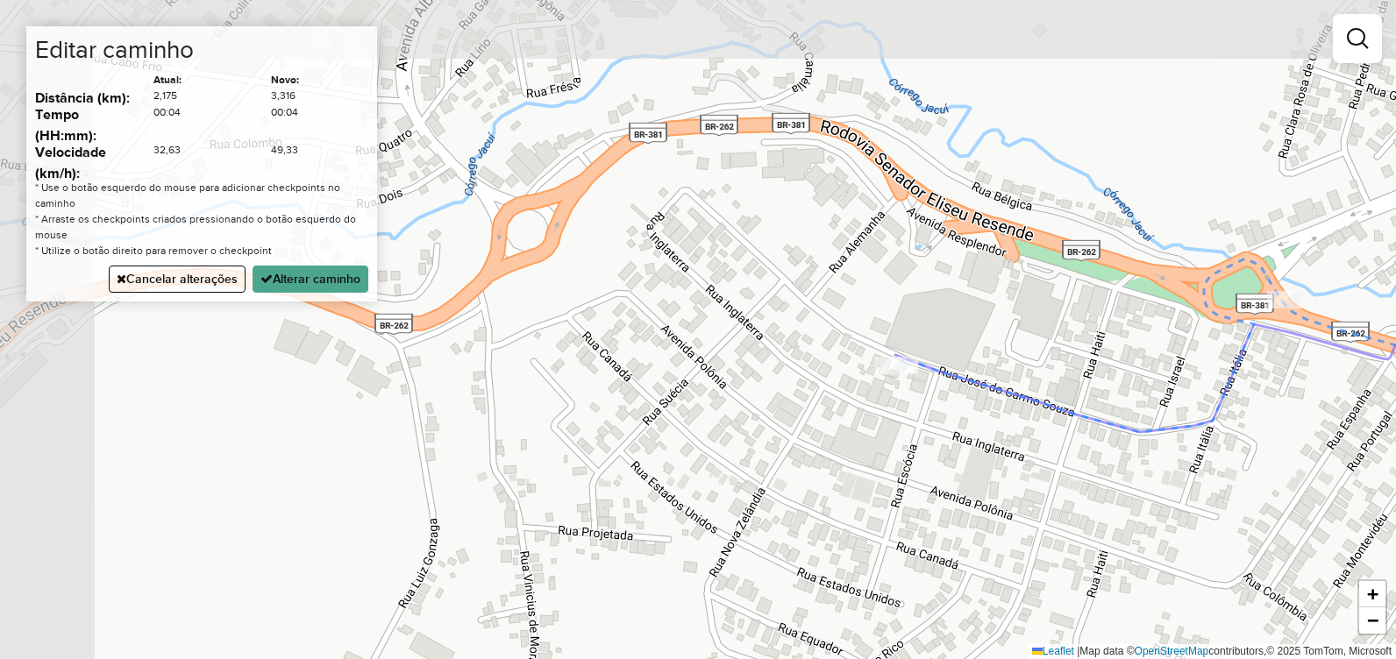
drag, startPoint x: 638, startPoint y: 175, endPoint x: 810, endPoint y: 197, distance: 173.4
click at [859, 221] on div "Janela de atendimento Grade de atendimento Capacidade Transportadoras Veículos …" at bounding box center [698, 329] width 1396 height 659
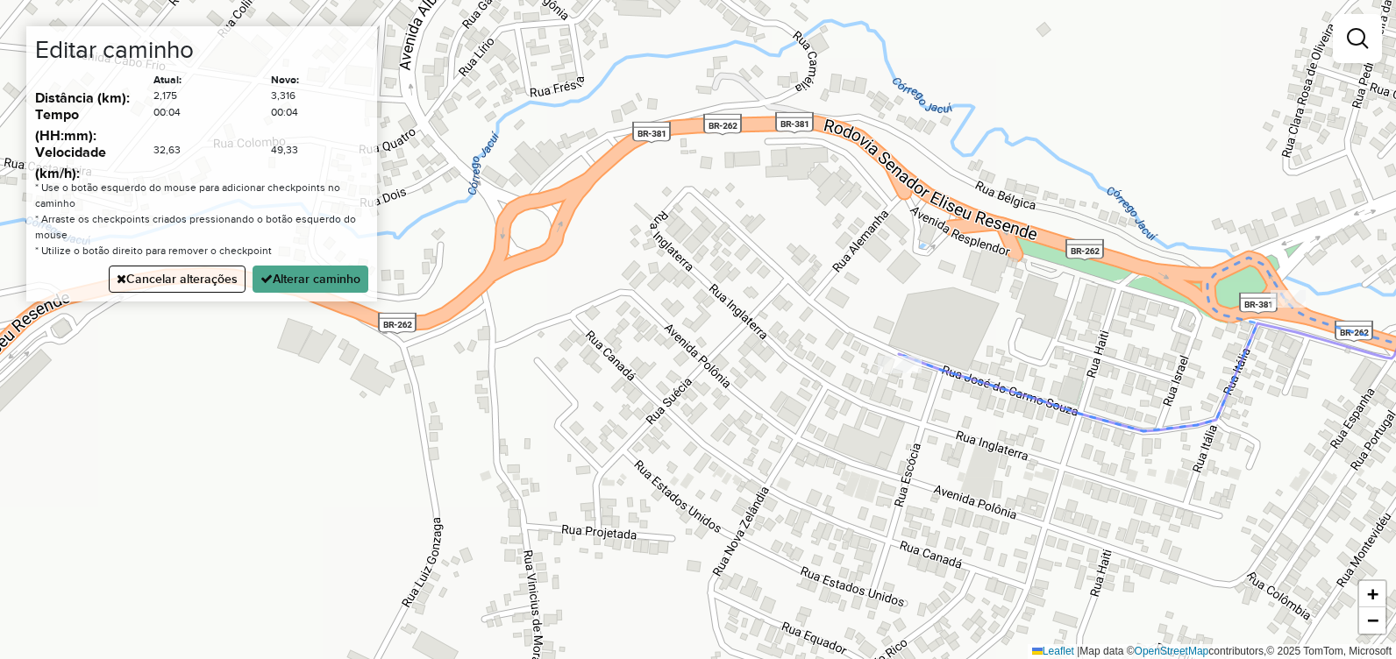
click at [522, 207] on div "Janela de atendimento Grade de atendimento Capacidade Transportadoras Veículos …" at bounding box center [698, 329] width 1396 height 659
click at [875, 227] on div "Janela de atendimento Grade de atendimento Capacidade Transportadoras Veículos …" at bounding box center [698, 329] width 1396 height 659
click at [896, 353] on icon at bounding box center [1019, 264] width 1032 height 281
click at [327, 271] on button "Alterar caminho" at bounding box center [311, 279] width 116 height 27
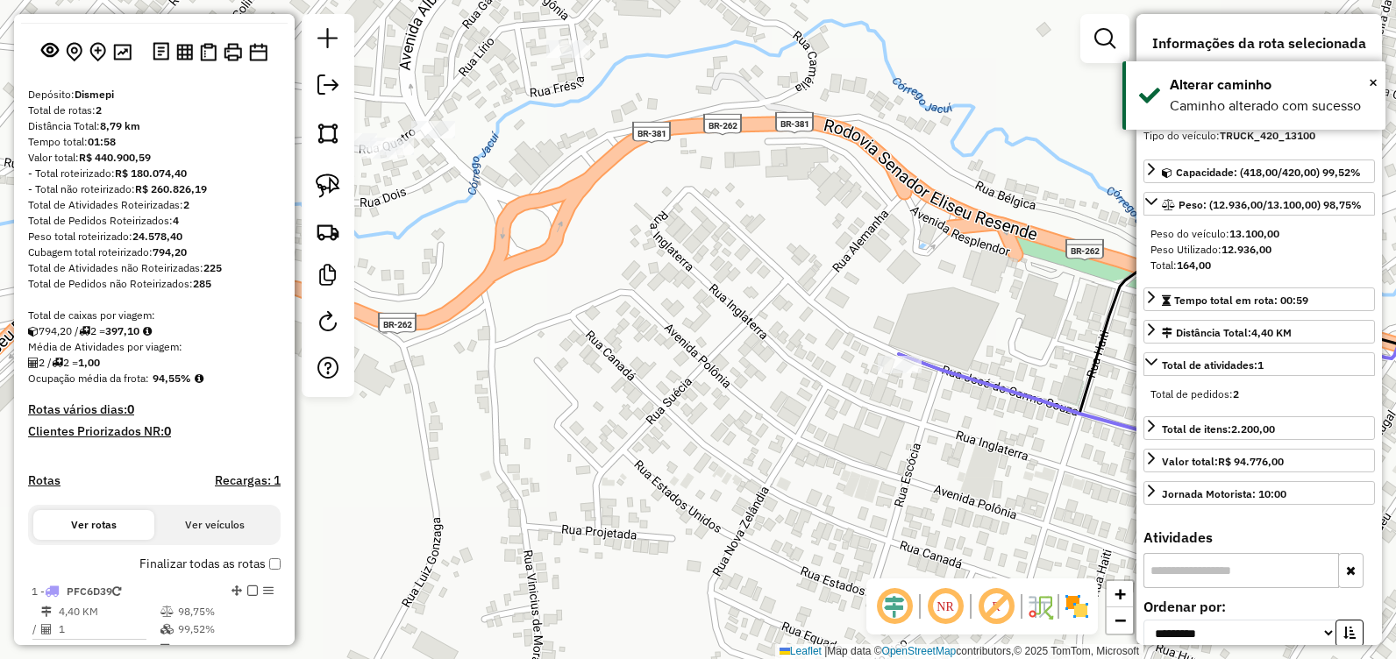
scroll to position [0, 0]
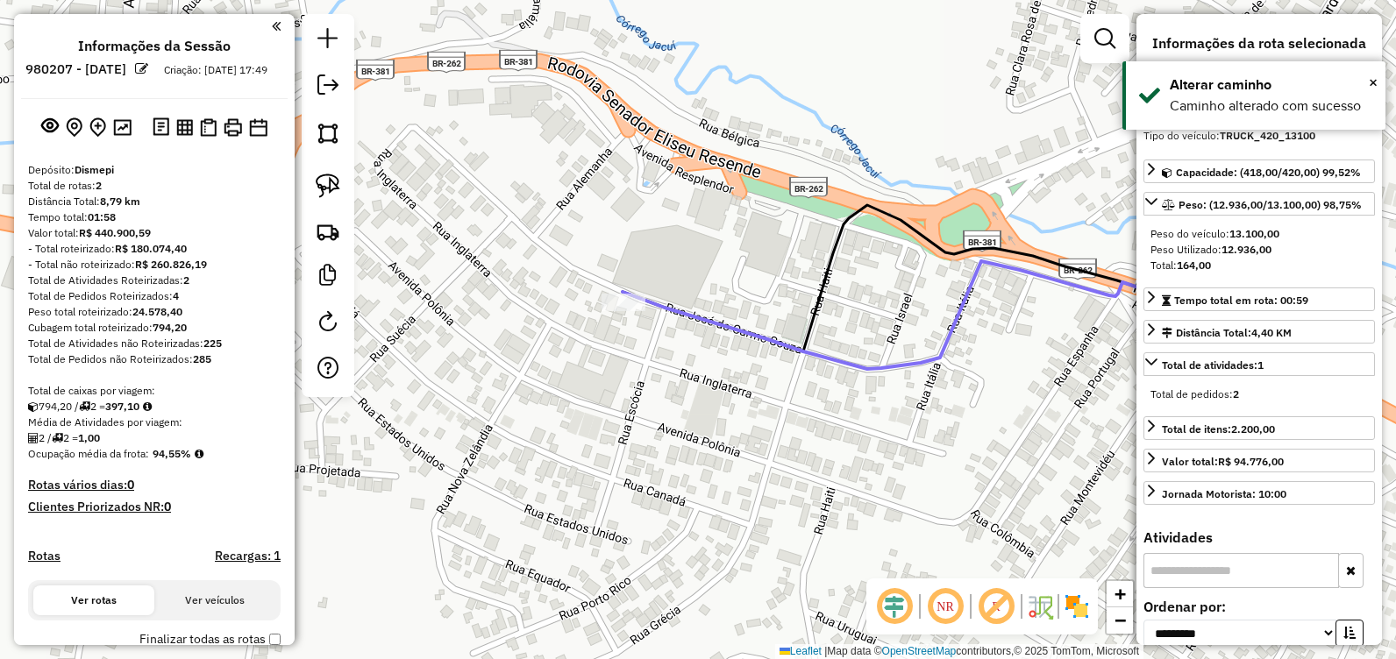
drag, startPoint x: 624, startPoint y: 303, endPoint x: 496, endPoint y: 282, distance: 128.9
click at [423, 260] on div "Janela de atendimento Grade de atendimento Capacidade Transportadoras Veículos …" at bounding box center [698, 329] width 1396 height 659
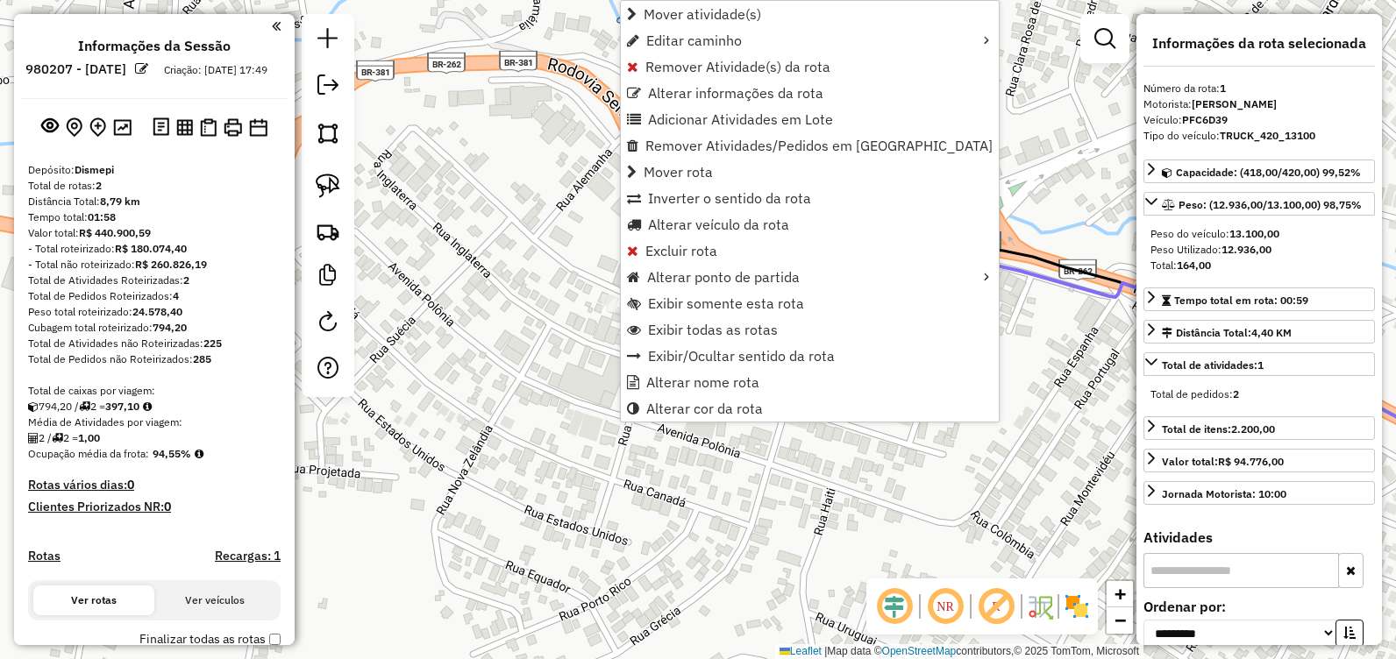
scroll to position [477, 0]
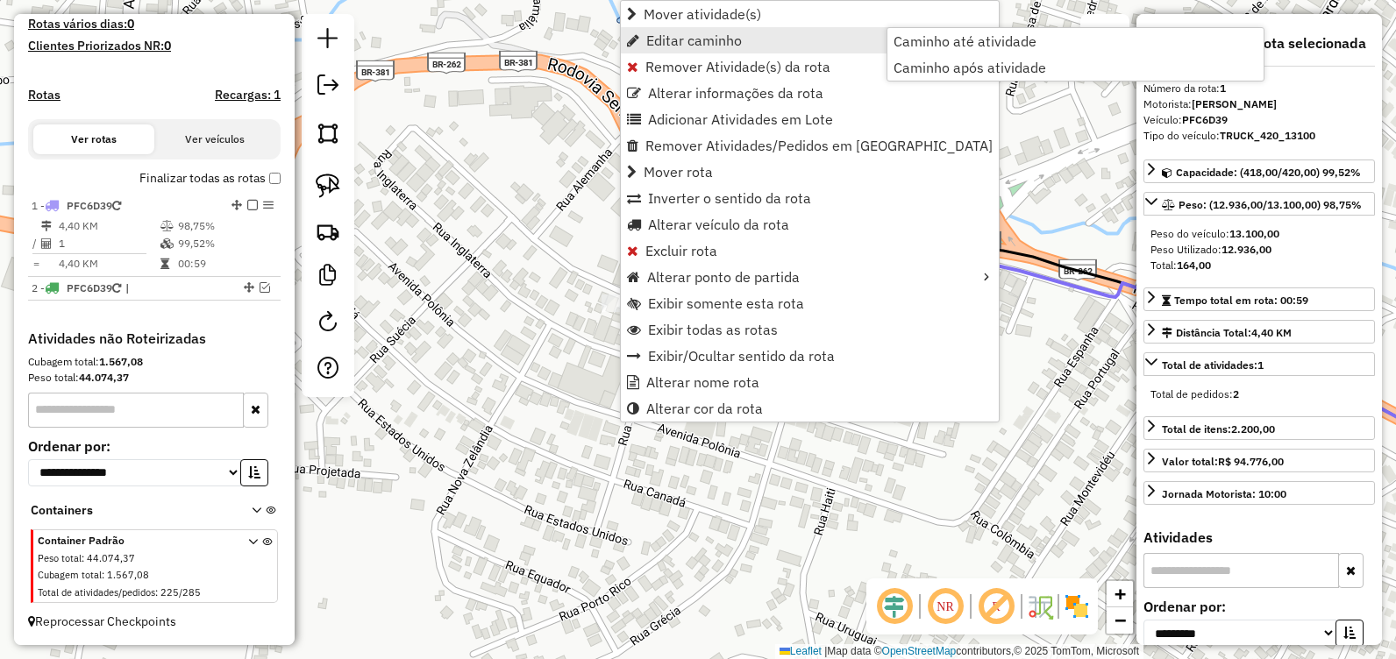
click at [735, 46] on span "Editar caminho" at bounding box center [694, 40] width 96 height 14
click at [937, 41] on span "Caminho até atividade" at bounding box center [965, 41] width 143 height 14
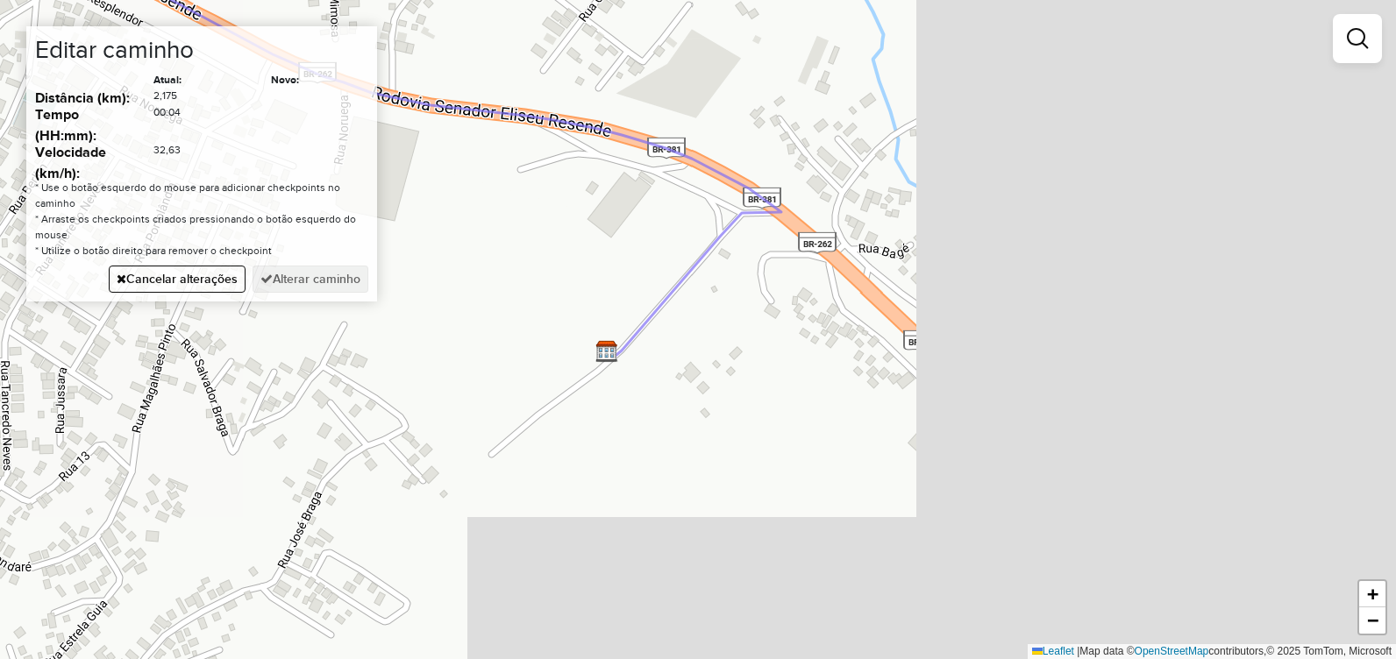
drag, startPoint x: 866, startPoint y: 380, endPoint x: 288, endPoint y: 169, distance: 615.1
click at [288, 169] on hb-router-mapa "**********" at bounding box center [698, 329] width 1396 height 659
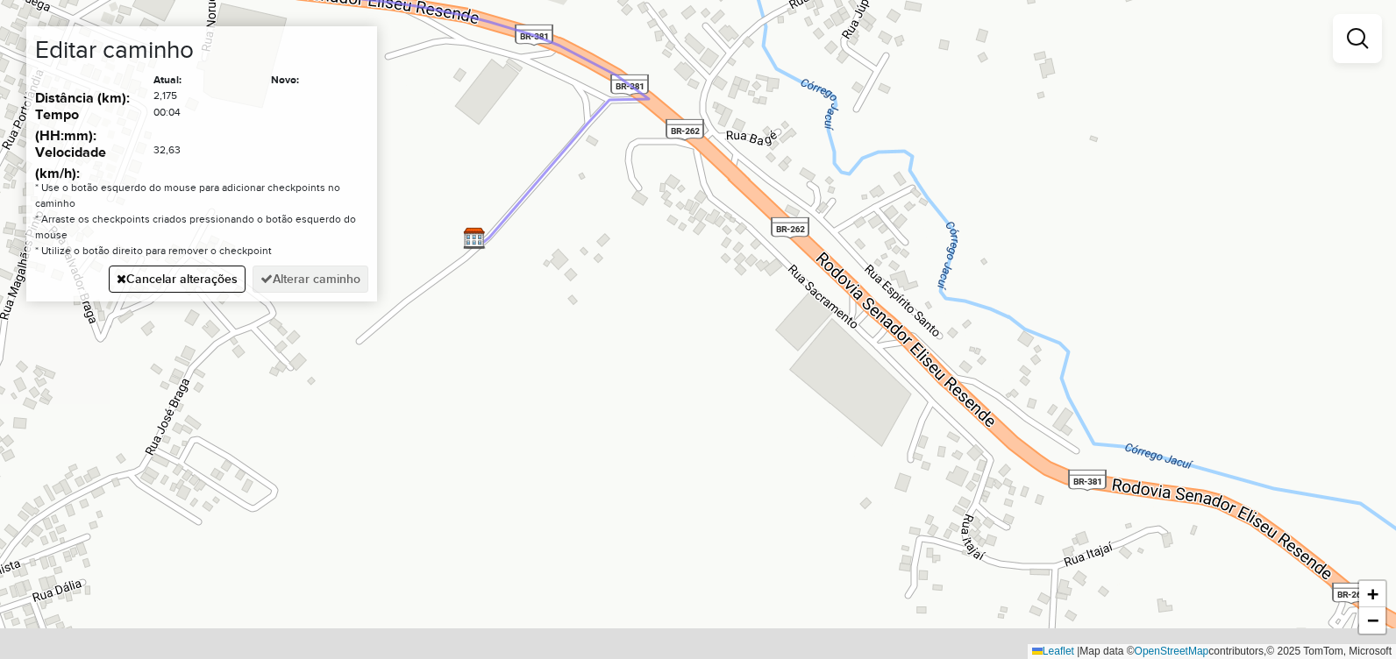
drag, startPoint x: 657, startPoint y: 307, endPoint x: 316, endPoint y: 81, distance: 409.3
click at [317, 80] on hb-router-mapa "**********" at bounding box center [698, 329] width 1396 height 659
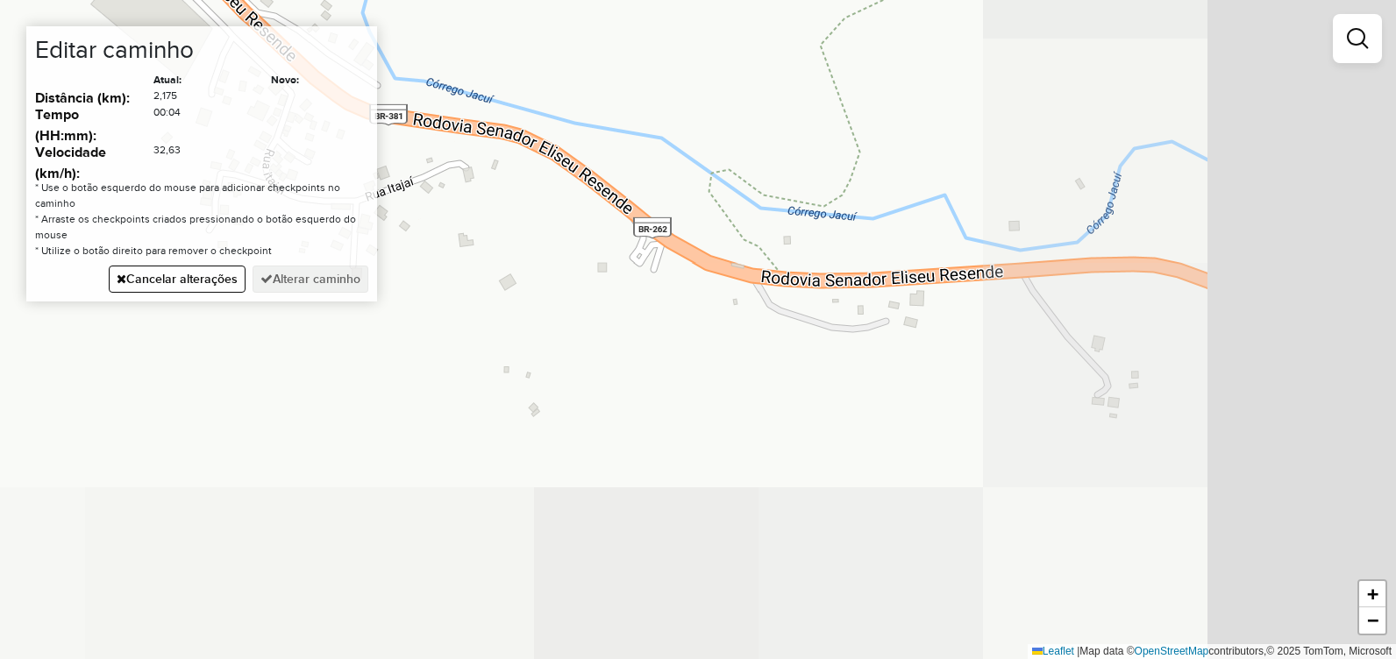
drag, startPoint x: 753, startPoint y: 339, endPoint x: 346, endPoint y: 206, distance: 427.9
click at [346, 206] on hb-router-mapa "**********" at bounding box center [698, 329] width 1396 height 659
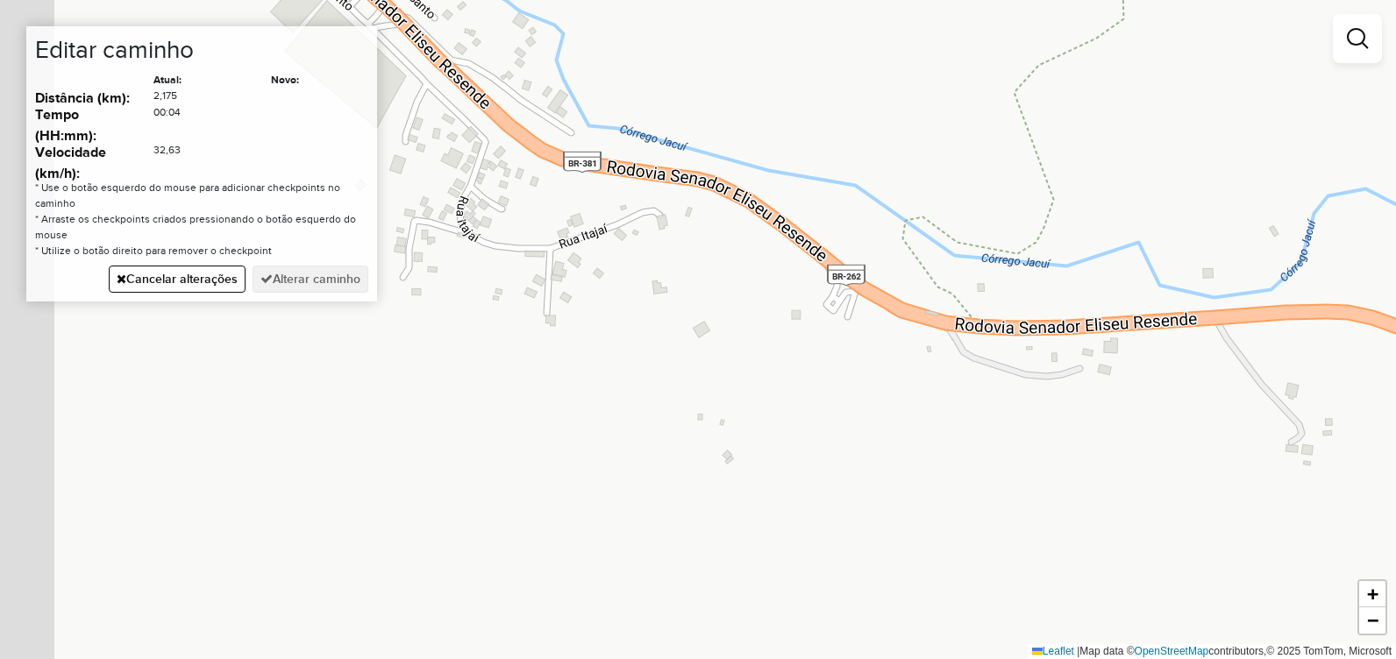
drag, startPoint x: 730, startPoint y: 323, endPoint x: 1137, endPoint y: 435, distance: 423.0
click at [1138, 434] on div "Janela de atendimento Grade de atendimento Capacidade Transportadoras Veículos …" at bounding box center [698, 329] width 1396 height 659
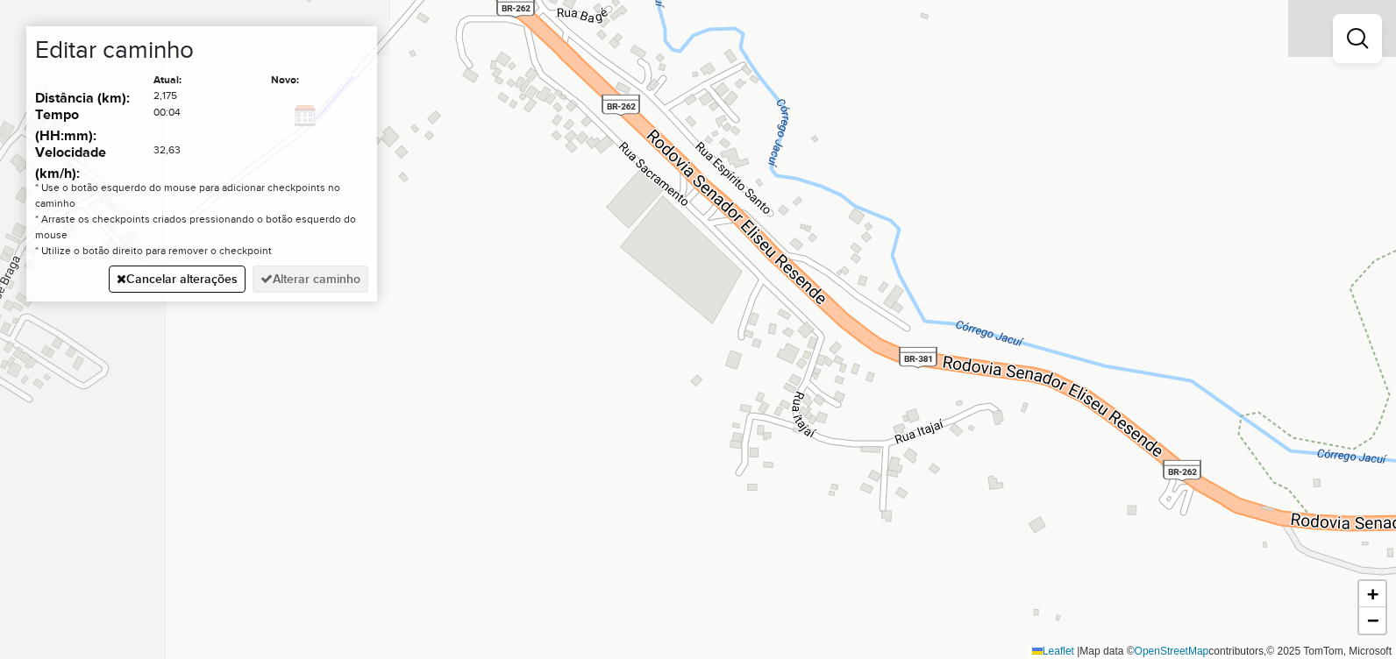
drag, startPoint x: 910, startPoint y: 360, endPoint x: 963, endPoint y: 410, distance: 72.6
click at [1013, 445] on div "Janela de atendimento Grade de atendimento Capacidade Transportadoras Veículos …" at bounding box center [698, 329] width 1396 height 659
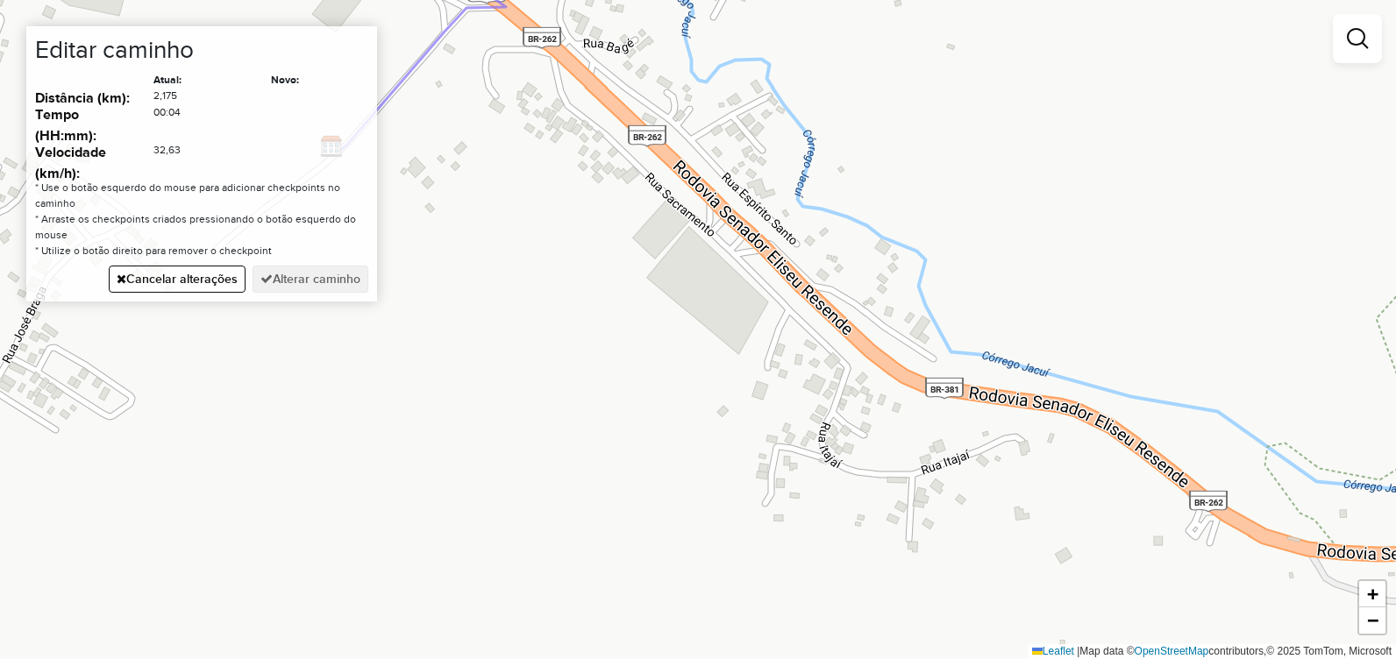
drag, startPoint x: 808, startPoint y: 330, endPoint x: 852, endPoint y: 384, distance: 70.4
click at [852, 384] on div "Janela de atendimento Grade de atendimento Capacidade Transportadoras Veículos …" at bounding box center [698, 329] width 1396 height 659
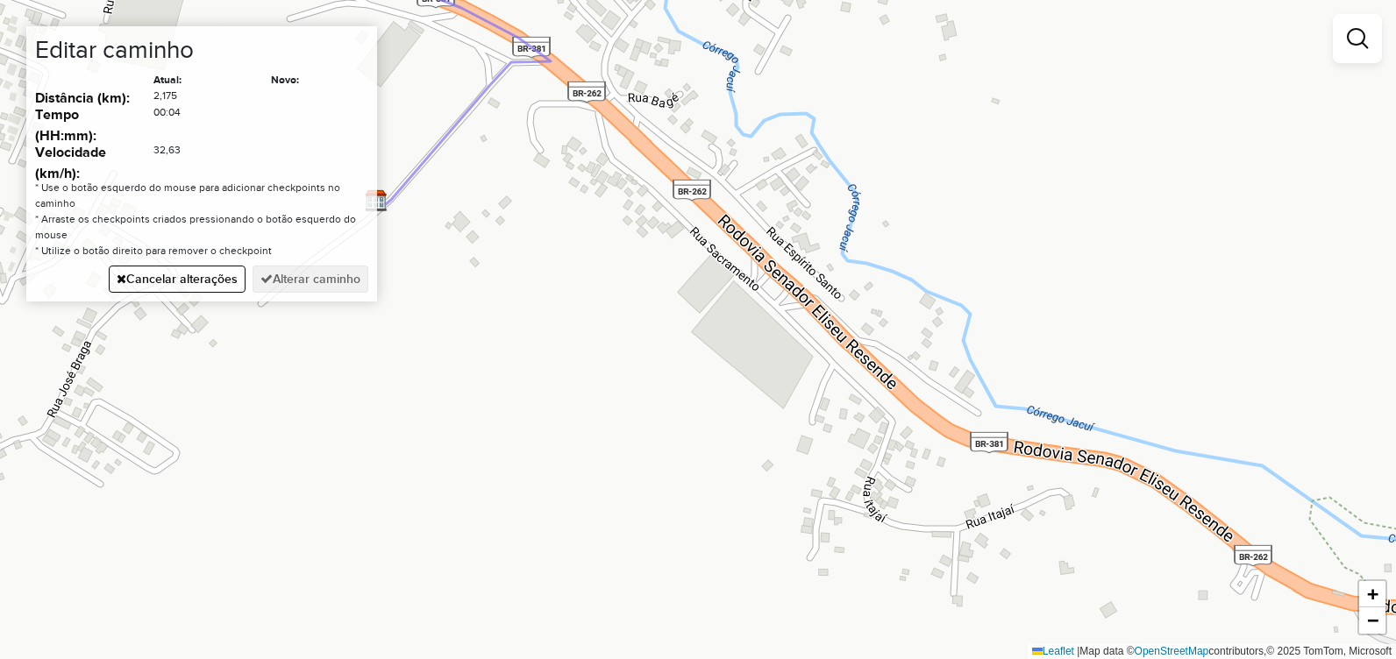
click at [753, 275] on div "Janela de atendimento Grade de atendimento Capacidade Transportadoras Veículos …" at bounding box center [698, 329] width 1396 height 659
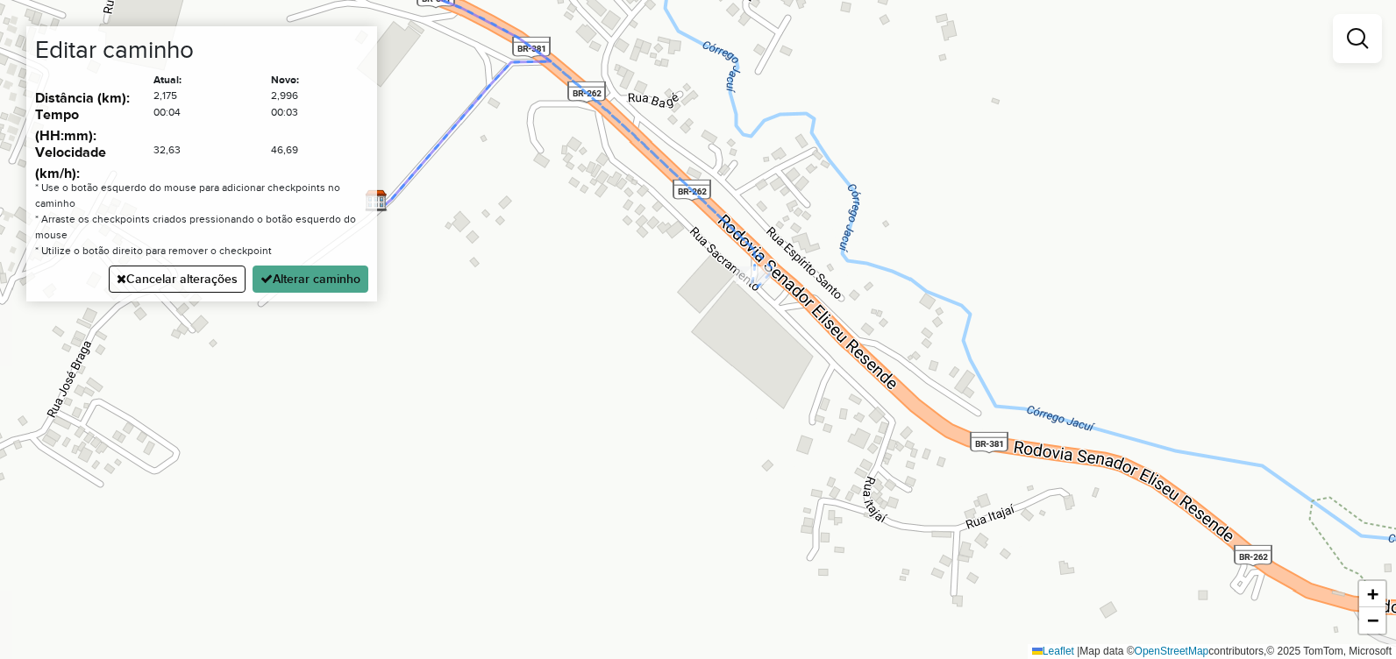
click at [800, 307] on div "Janela de atendimento Grade de atendimento Capacidade Transportadoras Veículos …" at bounding box center [698, 329] width 1396 height 659
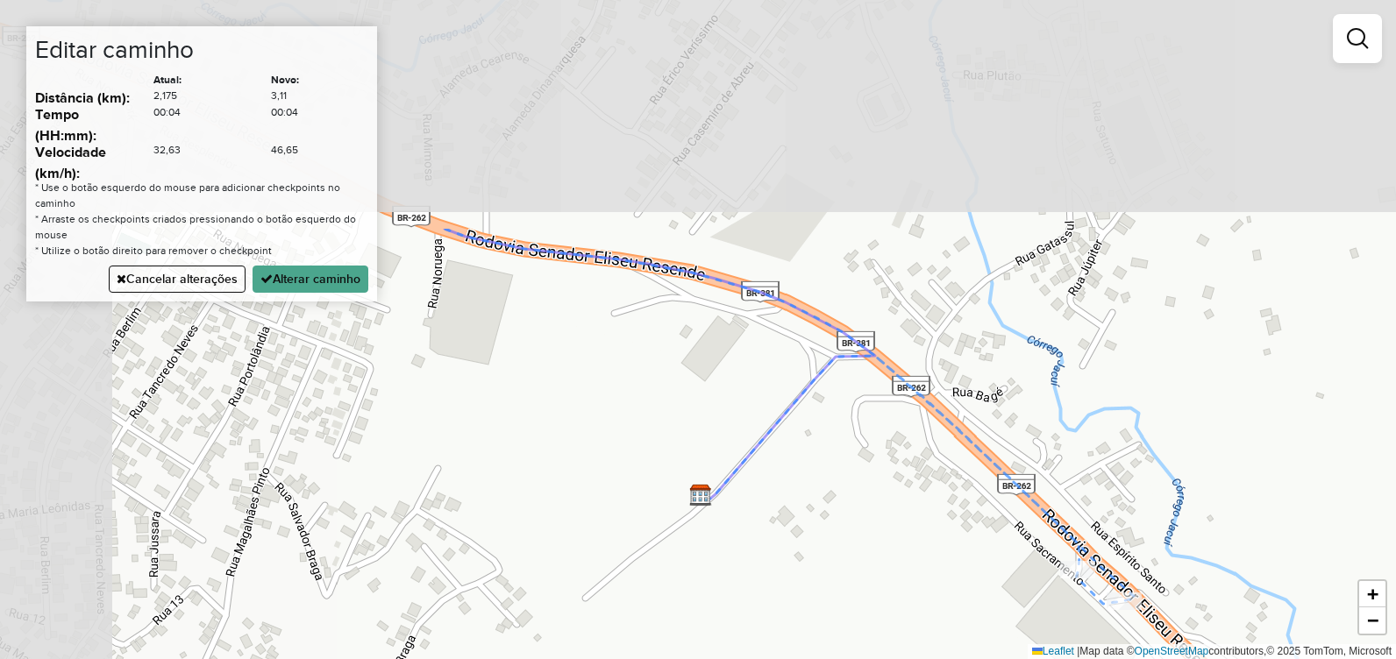
drag, startPoint x: 608, startPoint y: 195, endPoint x: 920, endPoint y: 476, distance: 420.4
click at [930, 487] on div "Janela de atendimento Grade de atendimento Capacidade Transportadoras Veículos …" at bounding box center [698, 329] width 1396 height 659
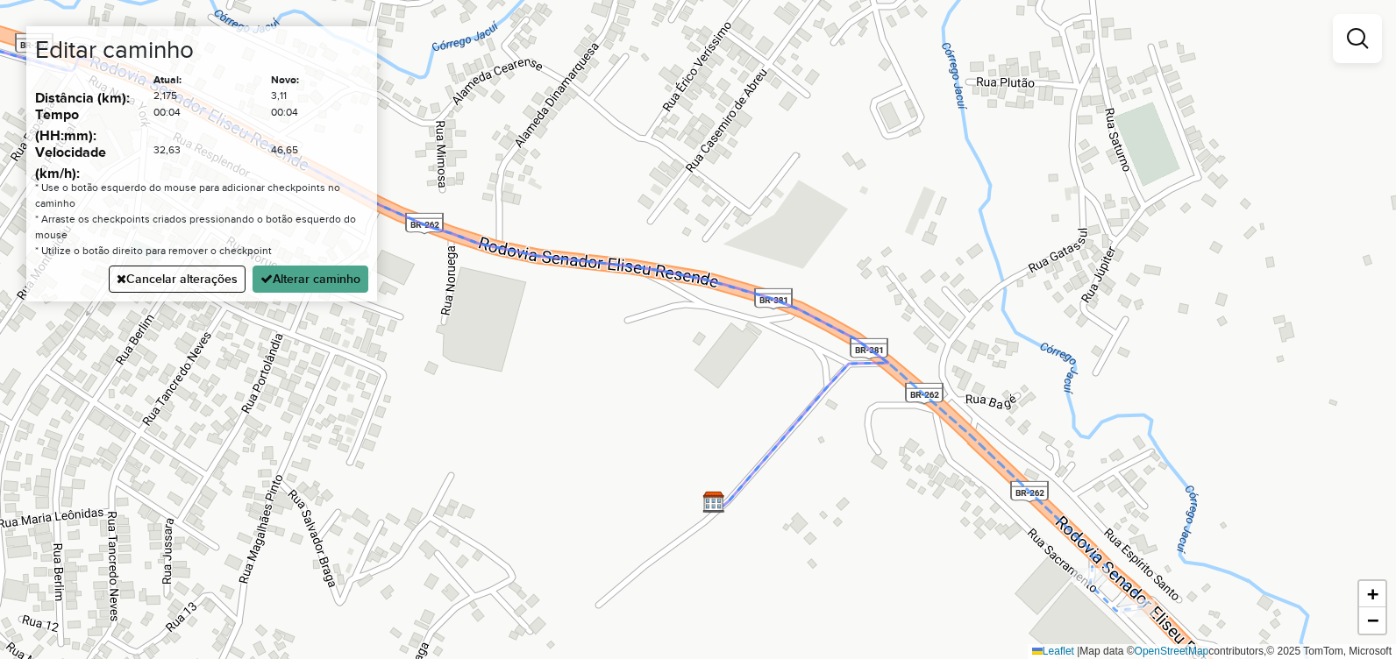
drag, startPoint x: 641, startPoint y: 335, endPoint x: 1000, endPoint y: 455, distance: 378.3
click at [1000, 455] on div "Janela de atendimento Grade de atendimento Capacidade Transportadoras Veículos …" at bounding box center [698, 329] width 1396 height 659
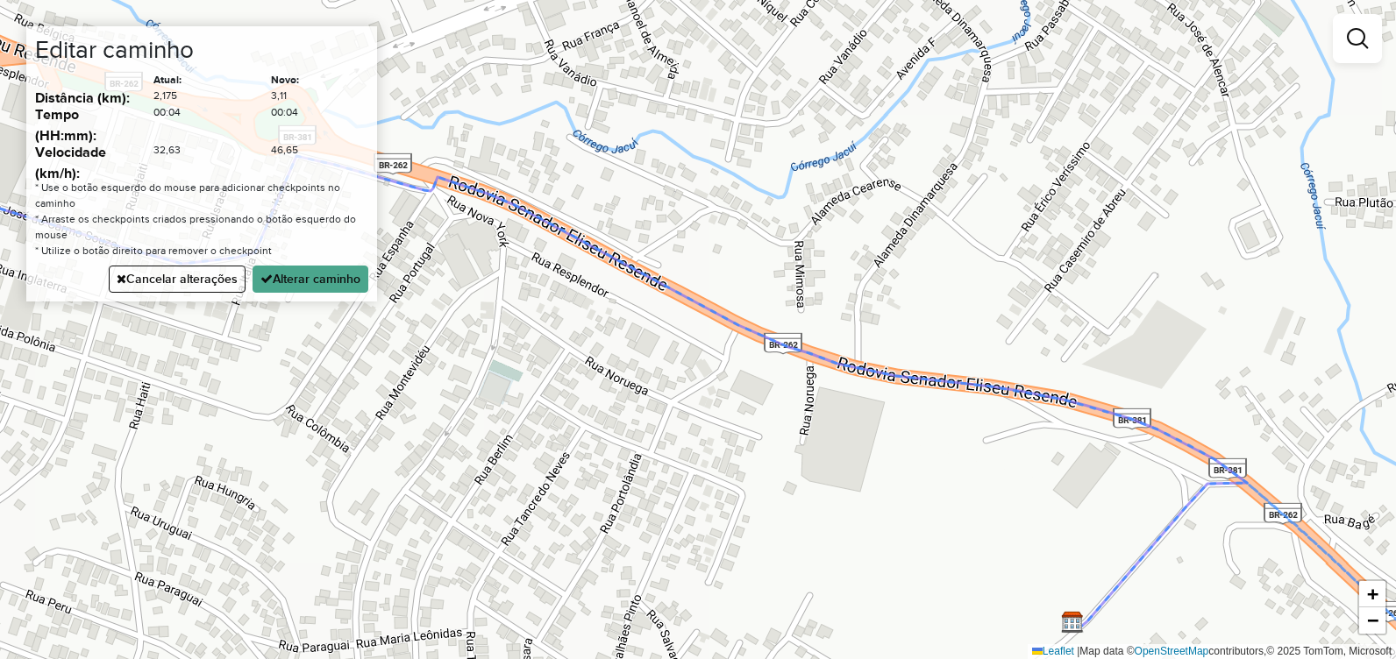
click at [605, 257] on div "Janela de atendimento Grade de atendimento Capacidade Transportadoras Veículos …" at bounding box center [698, 329] width 1396 height 659
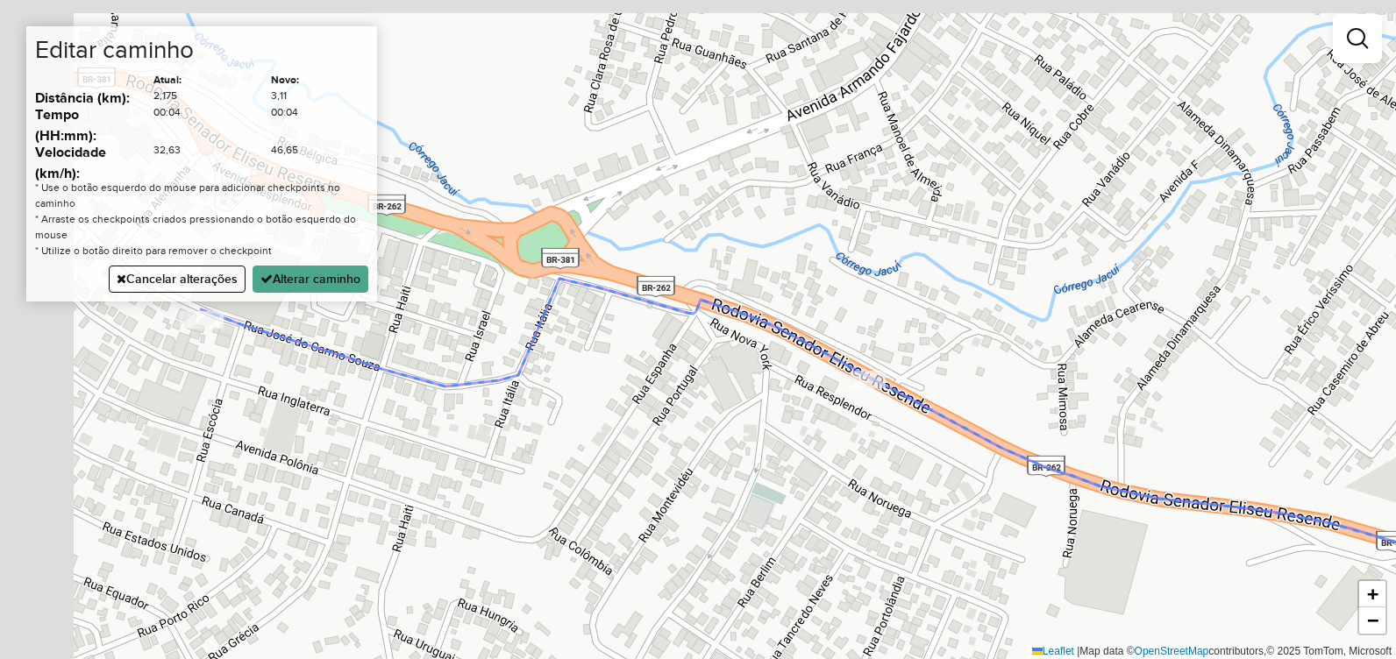
drag, startPoint x: 652, startPoint y: 341, endPoint x: 1004, endPoint y: 479, distance: 377.7
click at [1051, 503] on div "Janela de atendimento Grade de atendimento Capacidade Transportadoras Veículos …" at bounding box center [698, 329] width 1396 height 659
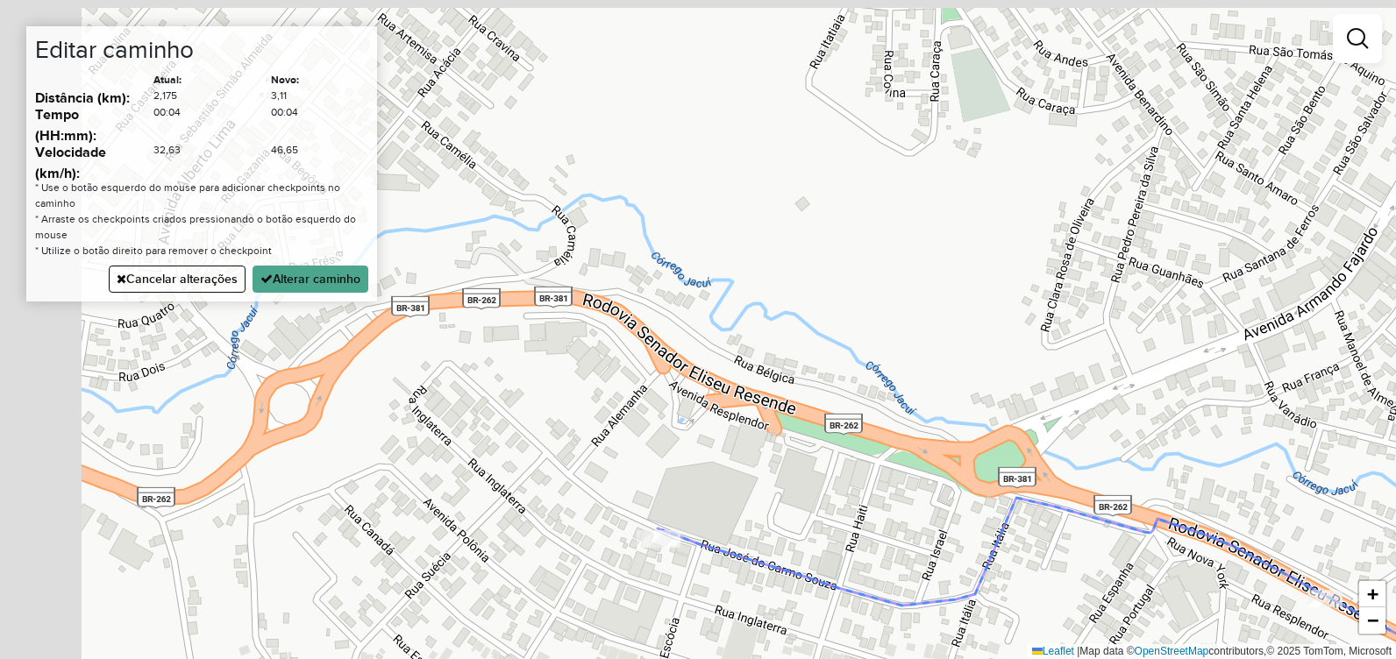
drag, startPoint x: 697, startPoint y: 399, endPoint x: 886, endPoint y: 499, distance: 213.4
click at [885, 498] on div "Janela de atendimento Grade de atendimento Capacidade Transportadoras Veículos …" at bounding box center [698, 329] width 1396 height 659
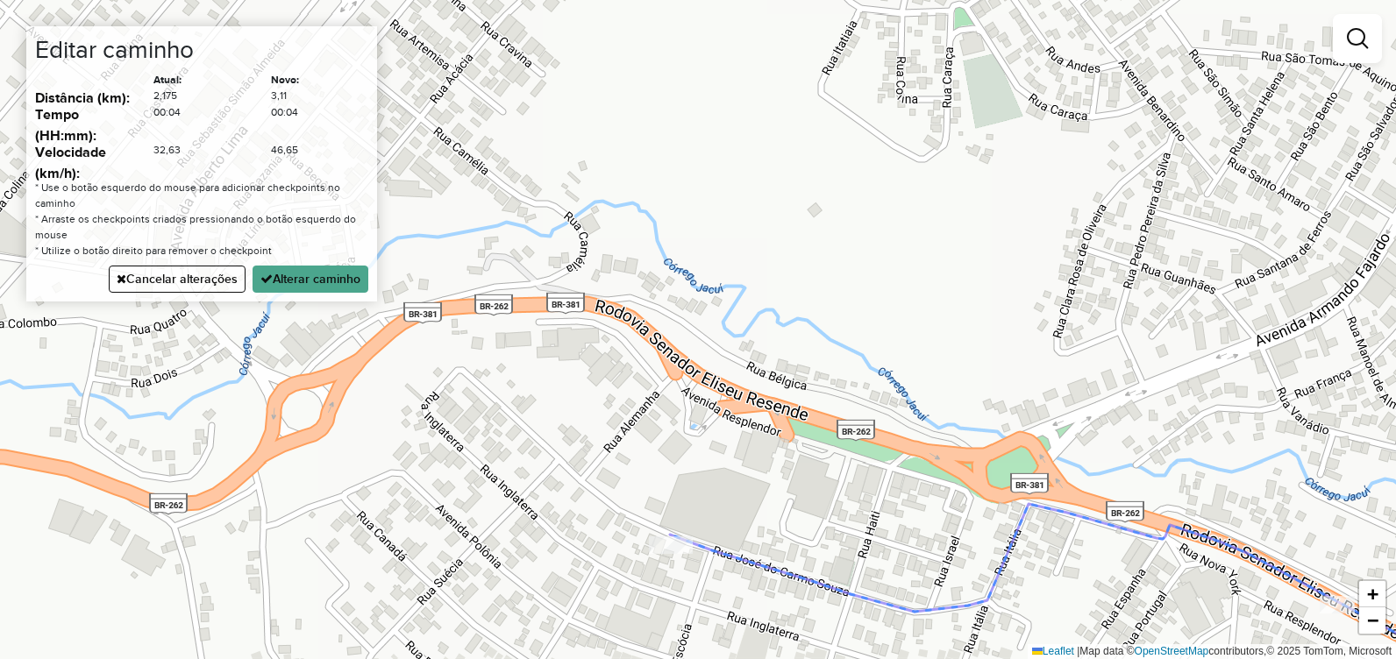
click at [326, 376] on div "Janela de atendimento Grade de atendimento Capacidade Transportadoras Veículos …" at bounding box center [698, 329] width 1396 height 659
click at [674, 372] on div "Janela de atendimento Grade de atendimento Capacidade Transportadoras Veículos …" at bounding box center [698, 329] width 1396 height 659
click at [634, 517] on div "Janela de atendimento Grade de atendimento Capacidade Transportadoras Veículos …" at bounding box center [698, 329] width 1396 height 659
click at [337, 282] on button "Alterar caminho" at bounding box center [311, 279] width 116 height 27
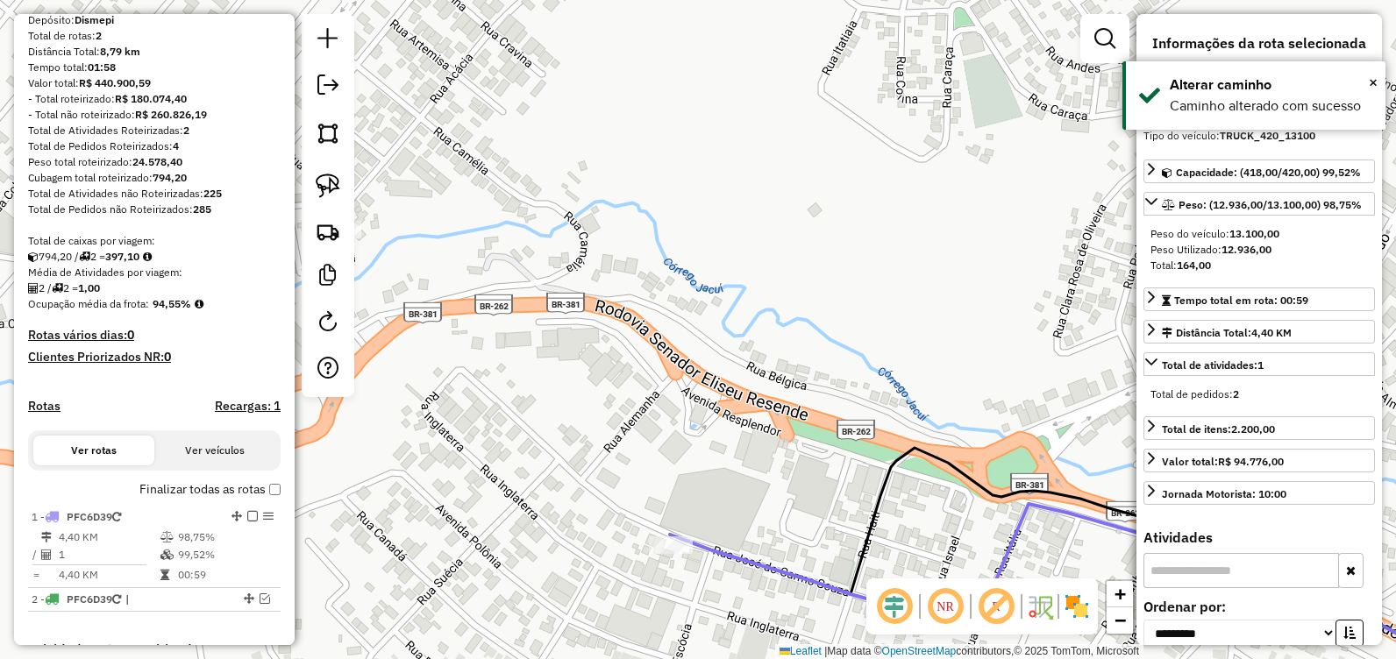
scroll to position [0, 0]
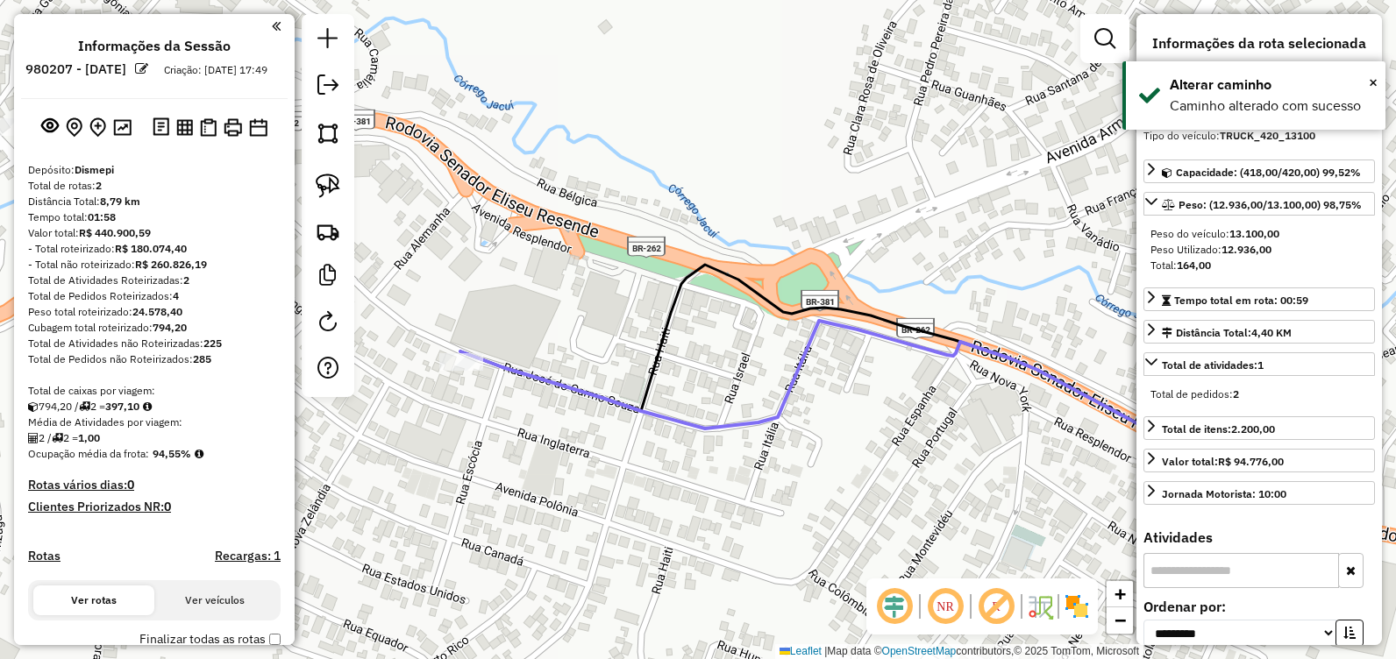
drag, startPoint x: 915, startPoint y: 289, endPoint x: 708, endPoint y: 108, distance: 275.3
click at [708, 108] on div "Janela de atendimento Grade de atendimento Capacidade Transportadoras Veículos …" at bounding box center [698, 329] width 1396 height 659
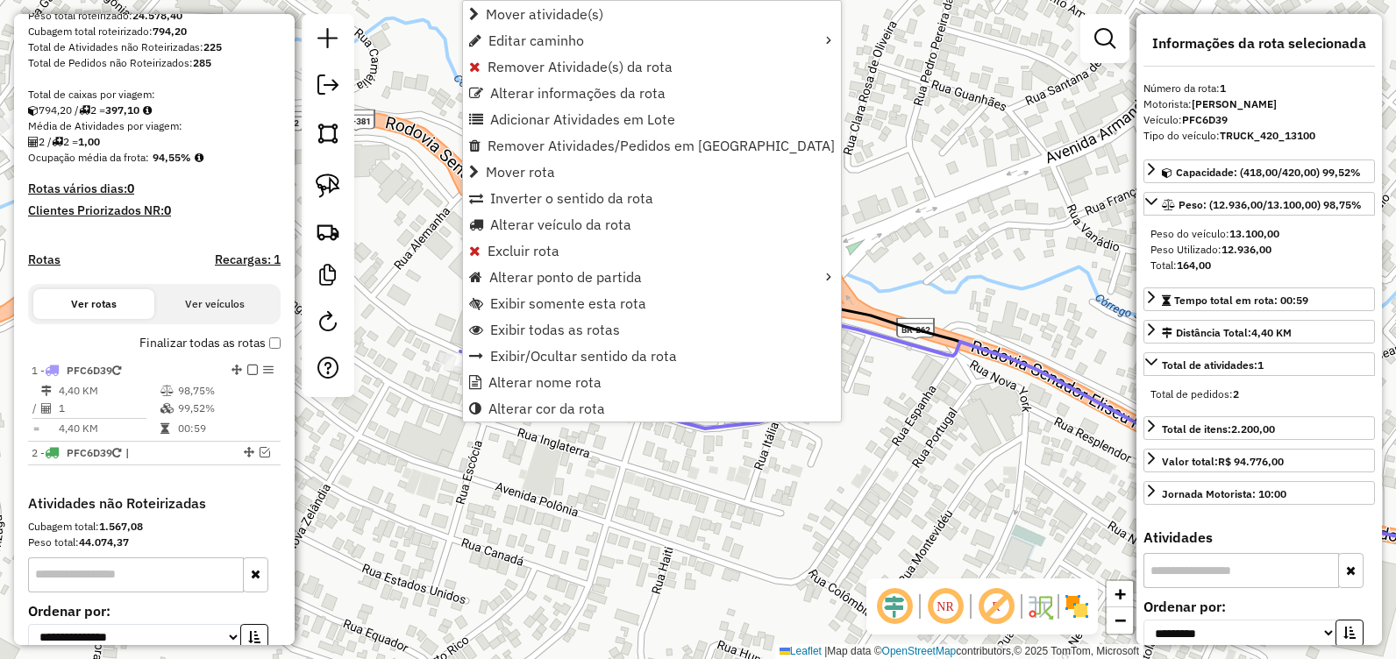
scroll to position [477, 0]
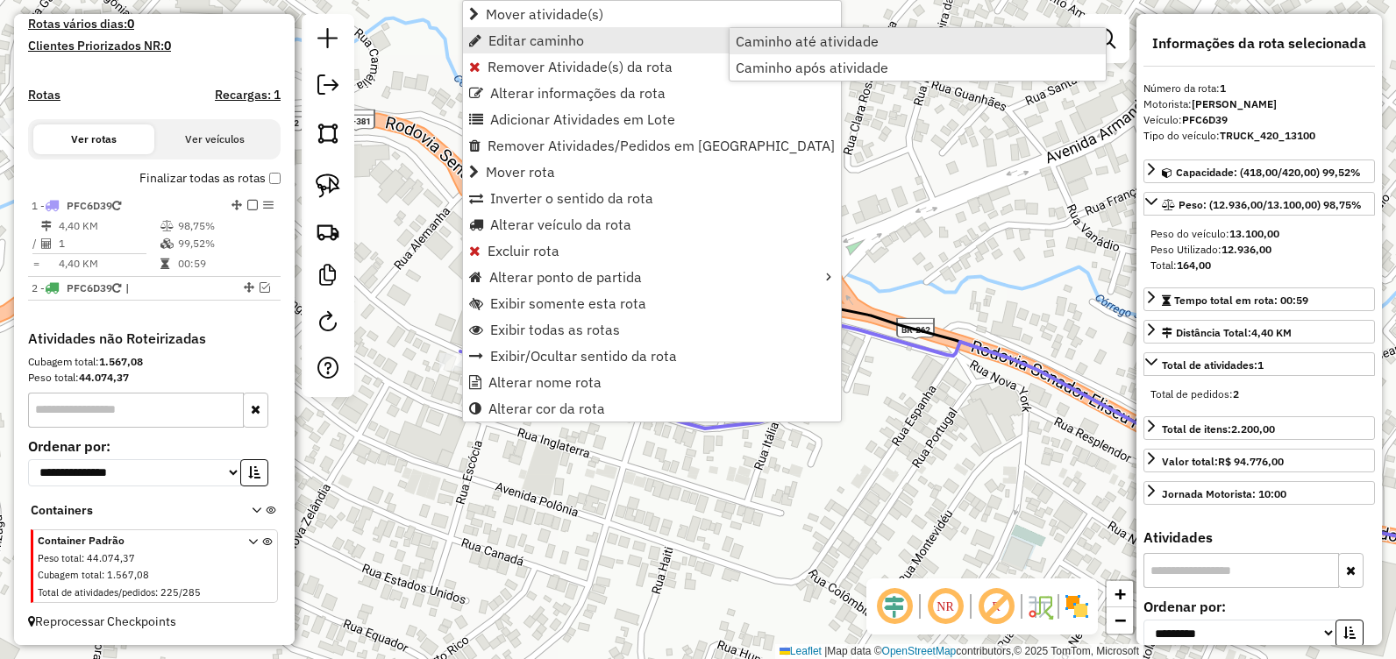
click at [774, 38] on span "Caminho até atividade" at bounding box center [807, 41] width 143 height 14
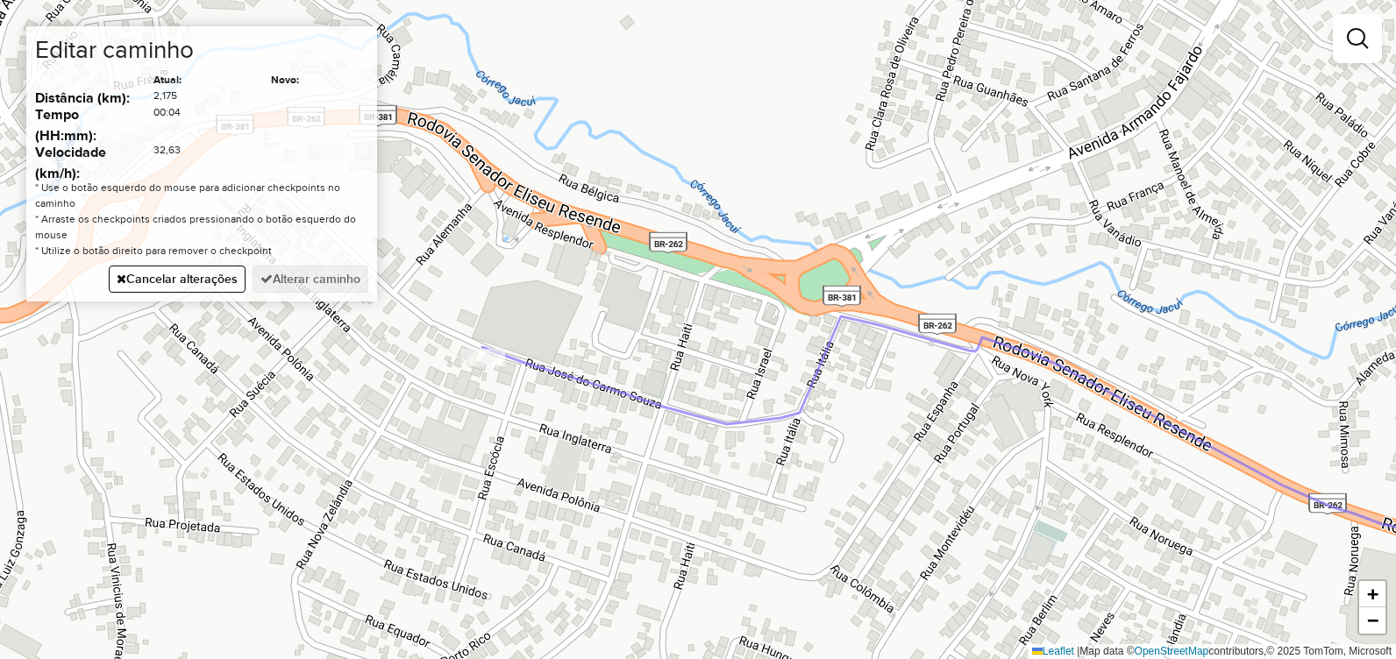
drag, startPoint x: 674, startPoint y: 301, endPoint x: 1167, endPoint y: 550, distance: 552.2
click at [1167, 549] on div "Janela de atendimento Grade de atendimento Capacidade Transportadoras Veículos …" at bounding box center [698, 329] width 1396 height 659
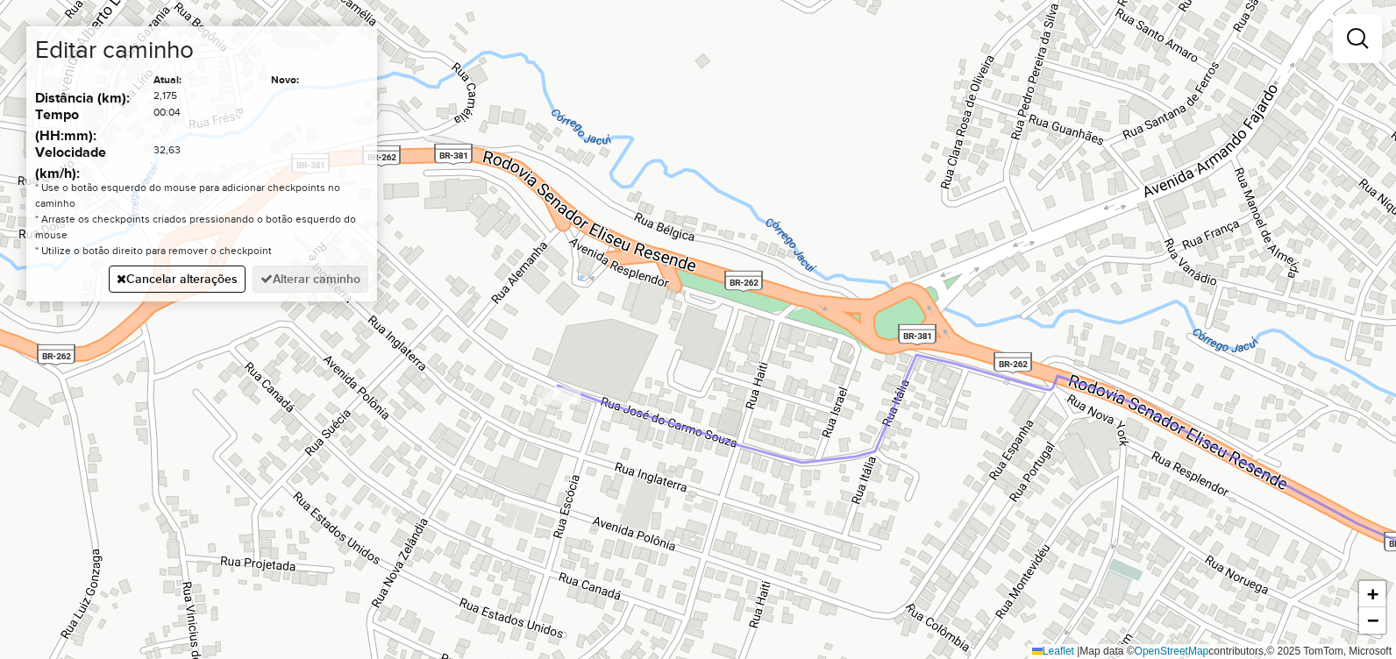
click at [634, 249] on div "Janela de atendimento Grade de atendimento Capacidade Transportadoras Veículos …" at bounding box center [698, 329] width 1396 height 659
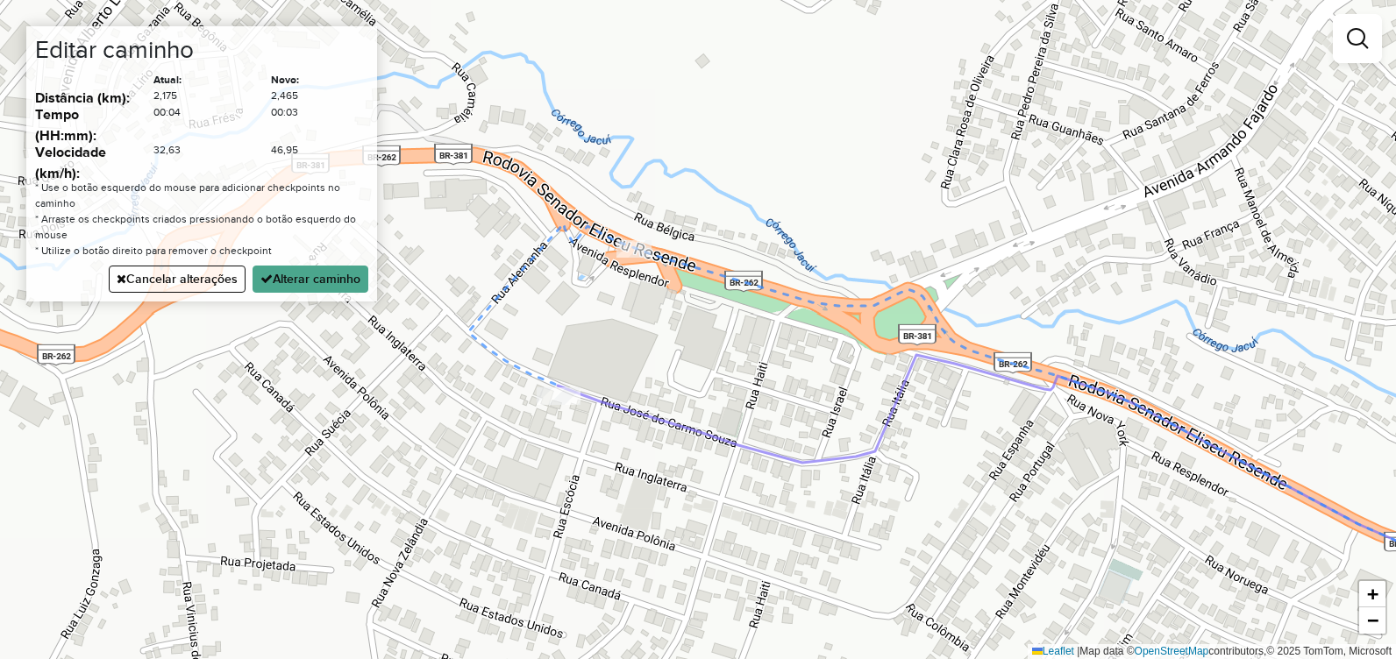
click at [523, 372] on div "Janela de atendimento Grade de atendimento Capacidade Transportadoras Veículos …" at bounding box center [698, 329] width 1396 height 659
click at [316, 274] on button "Alterar caminho" at bounding box center [311, 279] width 116 height 27
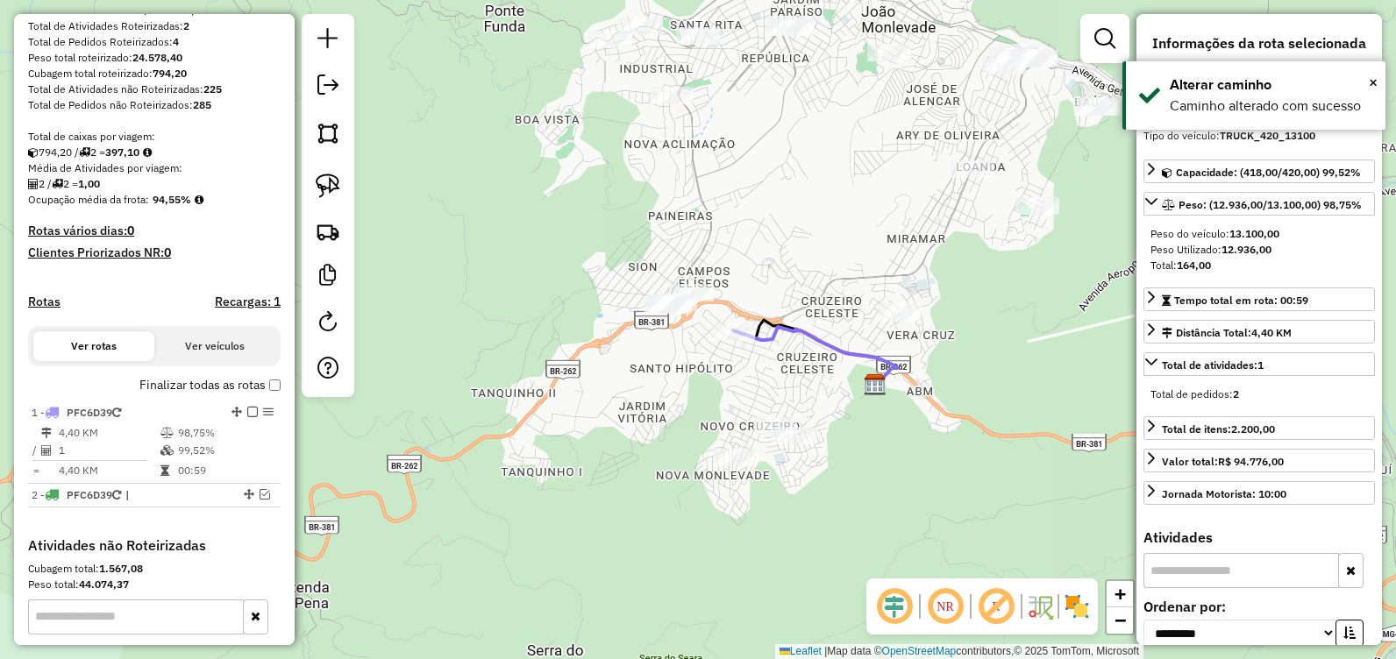
scroll to position [263, 0]
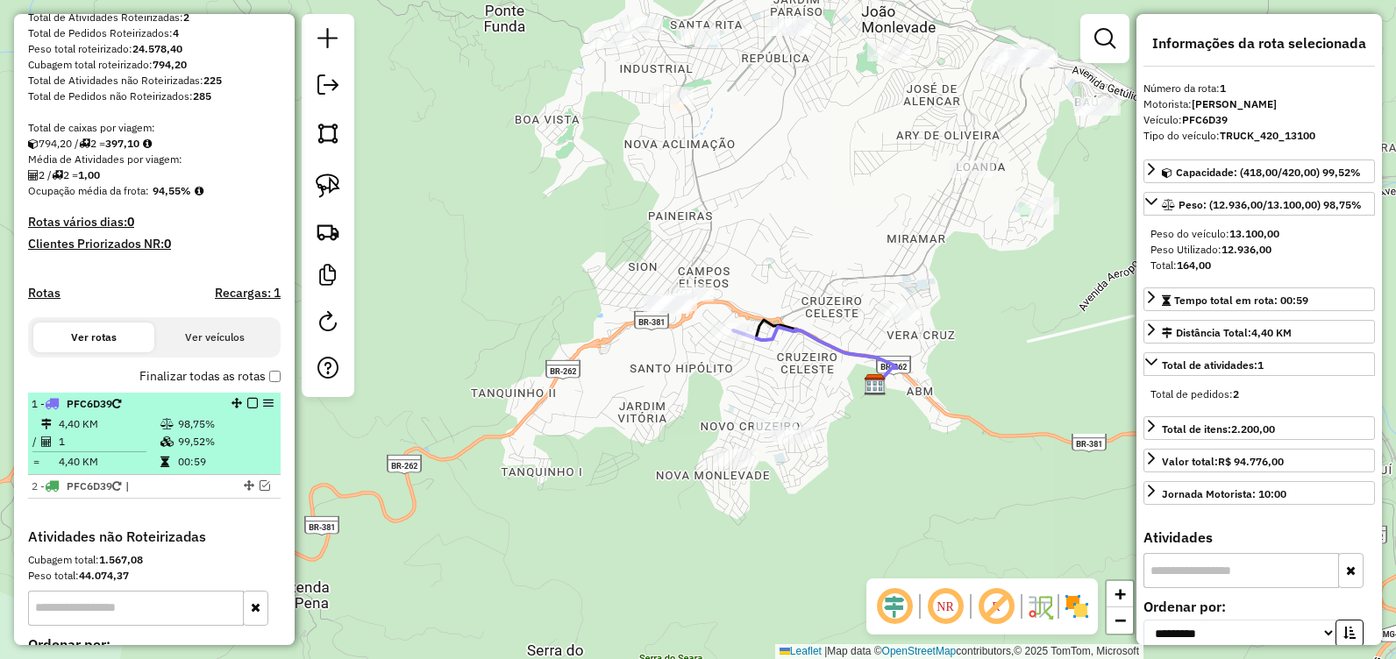
click at [247, 409] on em at bounding box center [252, 403] width 11 height 11
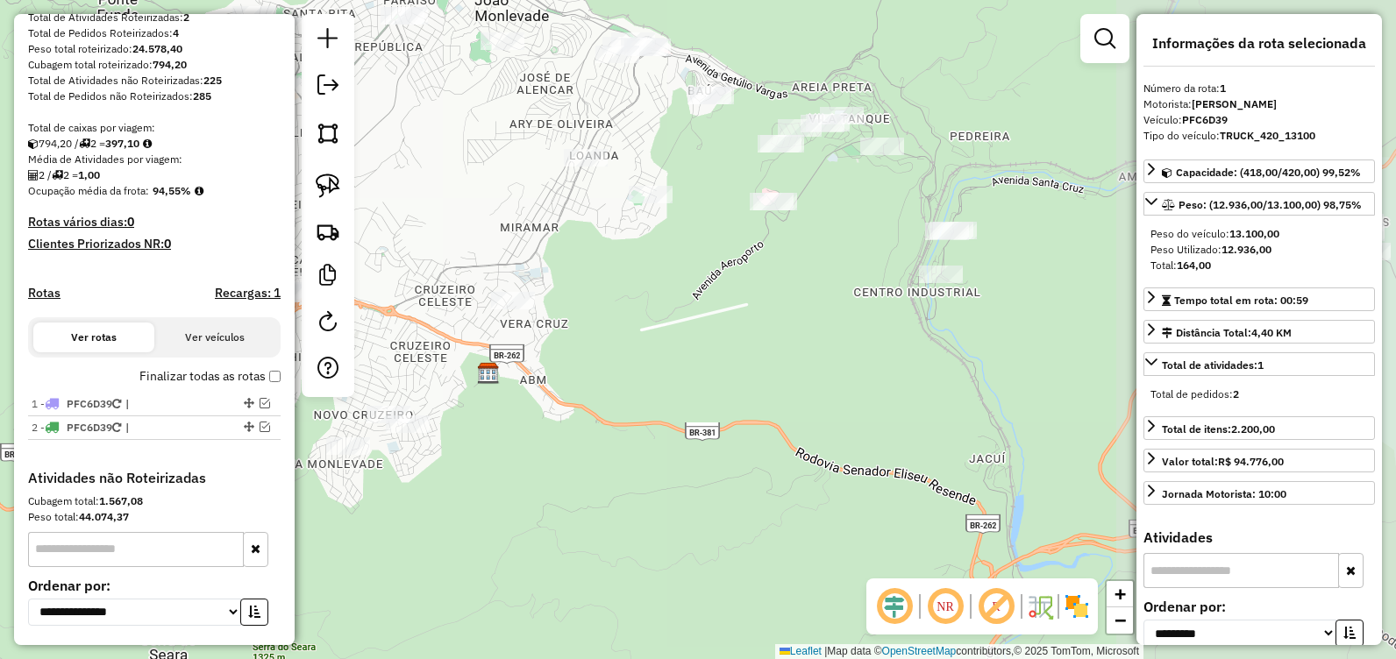
drag, startPoint x: 694, startPoint y: 344, endPoint x: 456, endPoint y: 531, distance: 302.3
click at [441, 535] on div "Janela de atendimento Grade de atendimento Capacidade Transportadoras Veículos …" at bounding box center [698, 329] width 1396 height 659
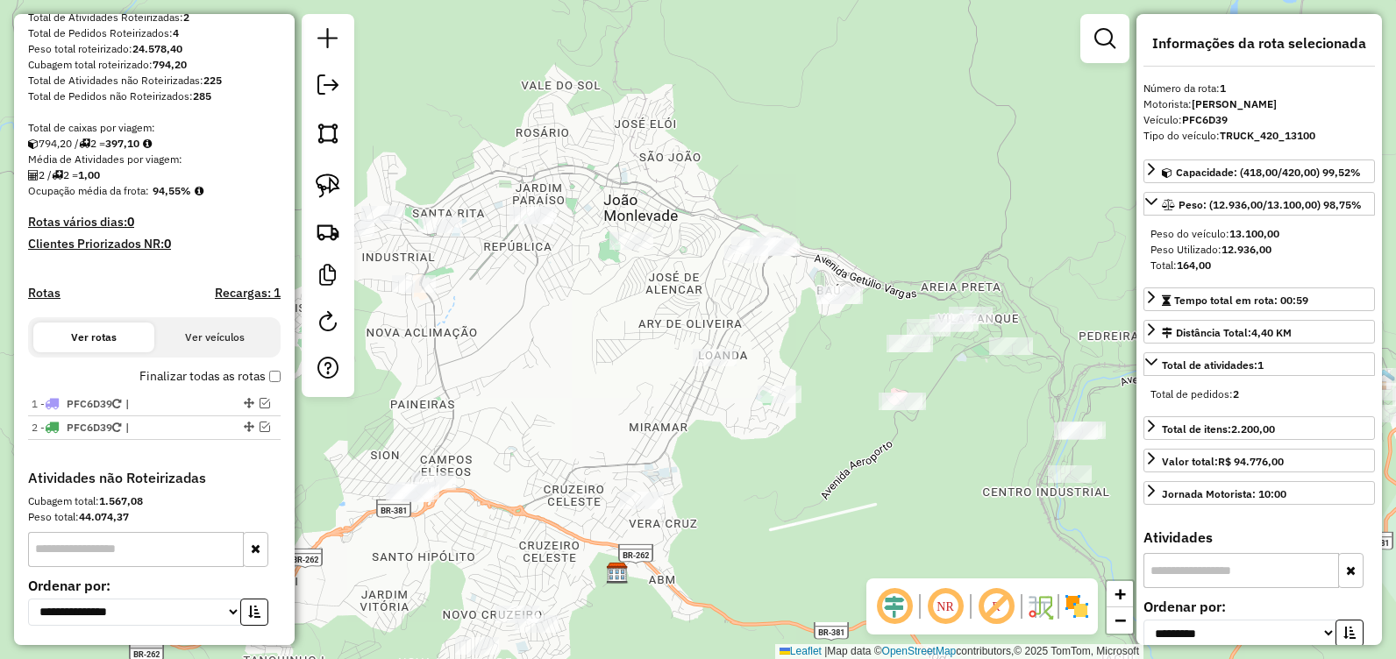
drag, startPoint x: 559, startPoint y: 447, endPoint x: 603, endPoint y: 434, distance: 46.6
click at [603, 435] on div "Janela de atendimento Grade de atendimento Capacidade Transportadoras Veículos …" at bounding box center [698, 329] width 1396 height 659
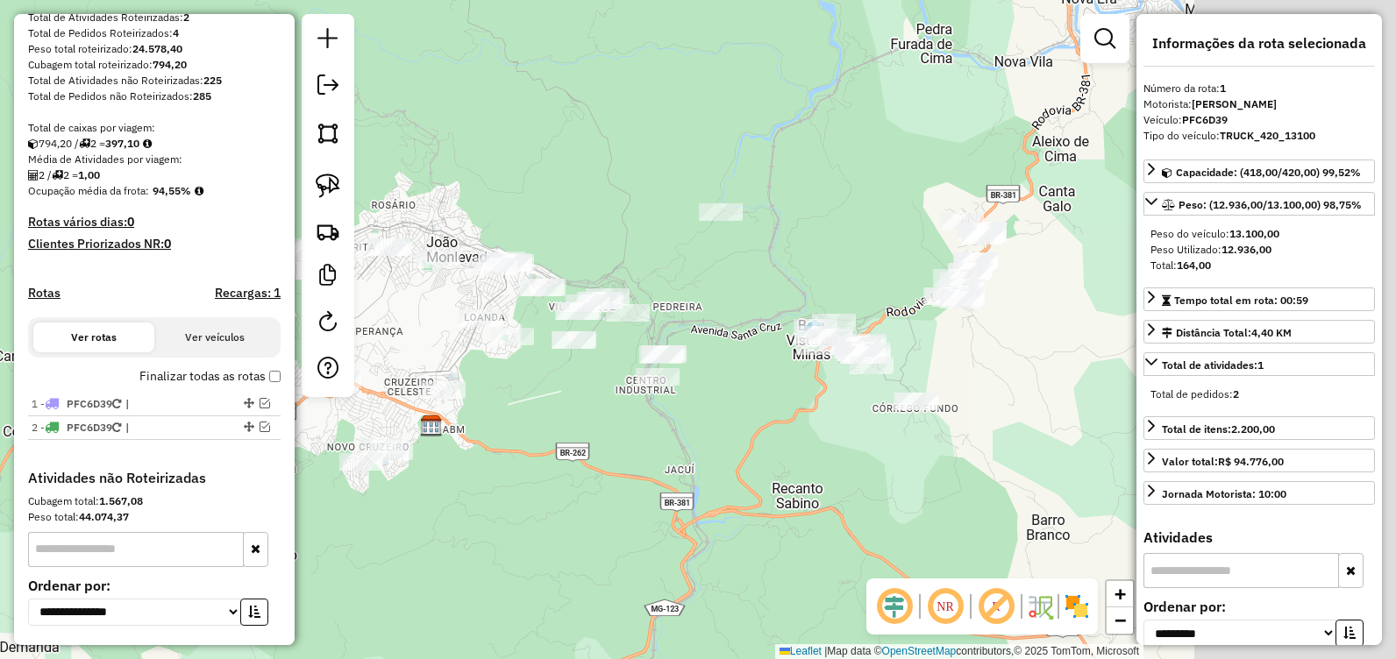
drag, startPoint x: 823, startPoint y: 506, endPoint x: 726, endPoint y: 483, distance: 100.0
click at [705, 474] on div "Janela de atendimento Grade de atendimento Capacidade Transportadoras Veículos …" at bounding box center [698, 329] width 1396 height 659
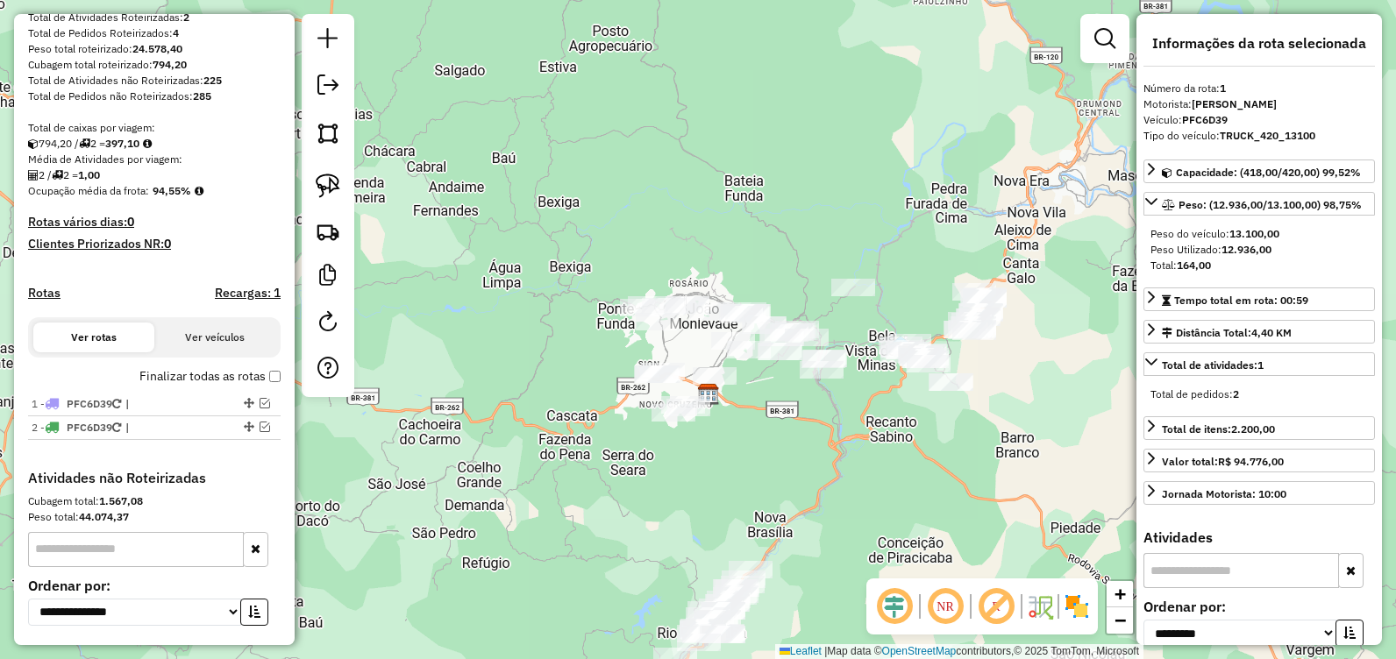
drag, startPoint x: 708, startPoint y: 523, endPoint x: 773, endPoint y: 445, distance: 101.4
click at [773, 445] on div "Janela de atendimento Grade de atendimento Capacidade Transportadoras Veículos …" at bounding box center [698, 329] width 1396 height 659
click at [795, 267] on div "Clique e arraste para selecionar os clientes. Janela de atendimento Grade de at…" at bounding box center [698, 329] width 1396 height 659
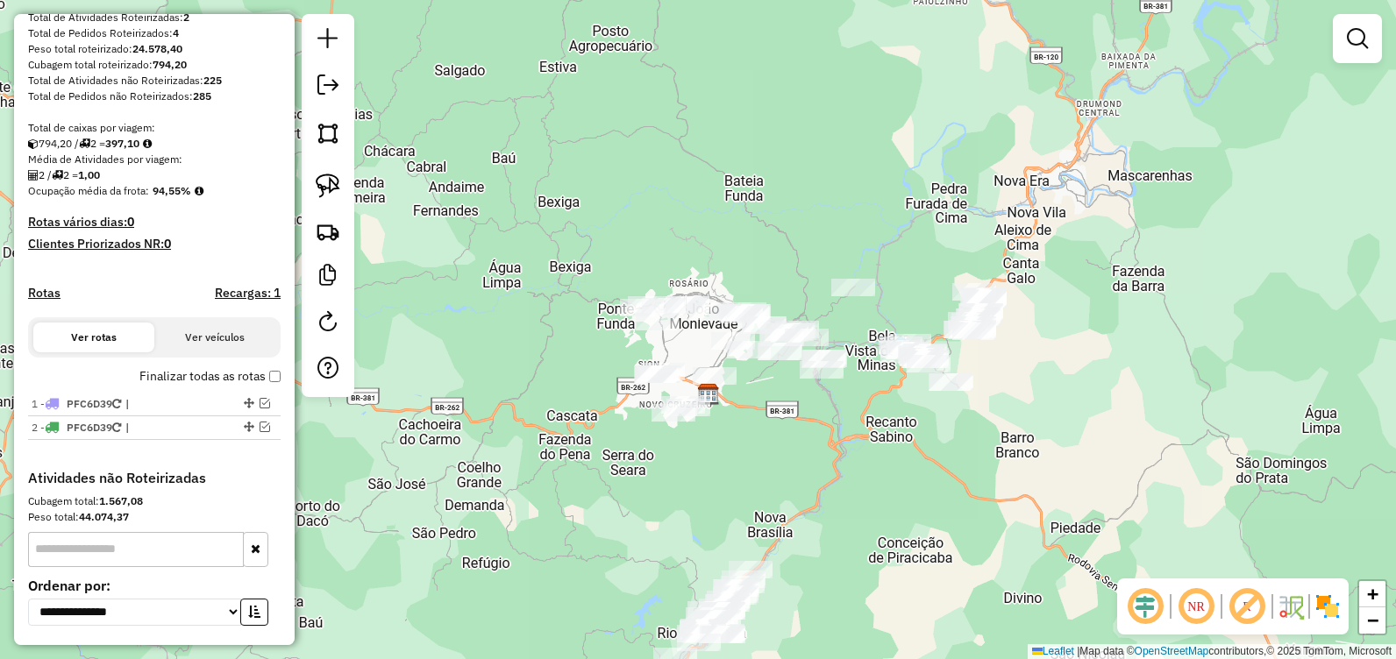
click at [771, 280] on div "Janela de atendimento Grade de atendimento Capacidade Transportadoras Veículos …" at bounding box center [698, 329] width 1396 height 659
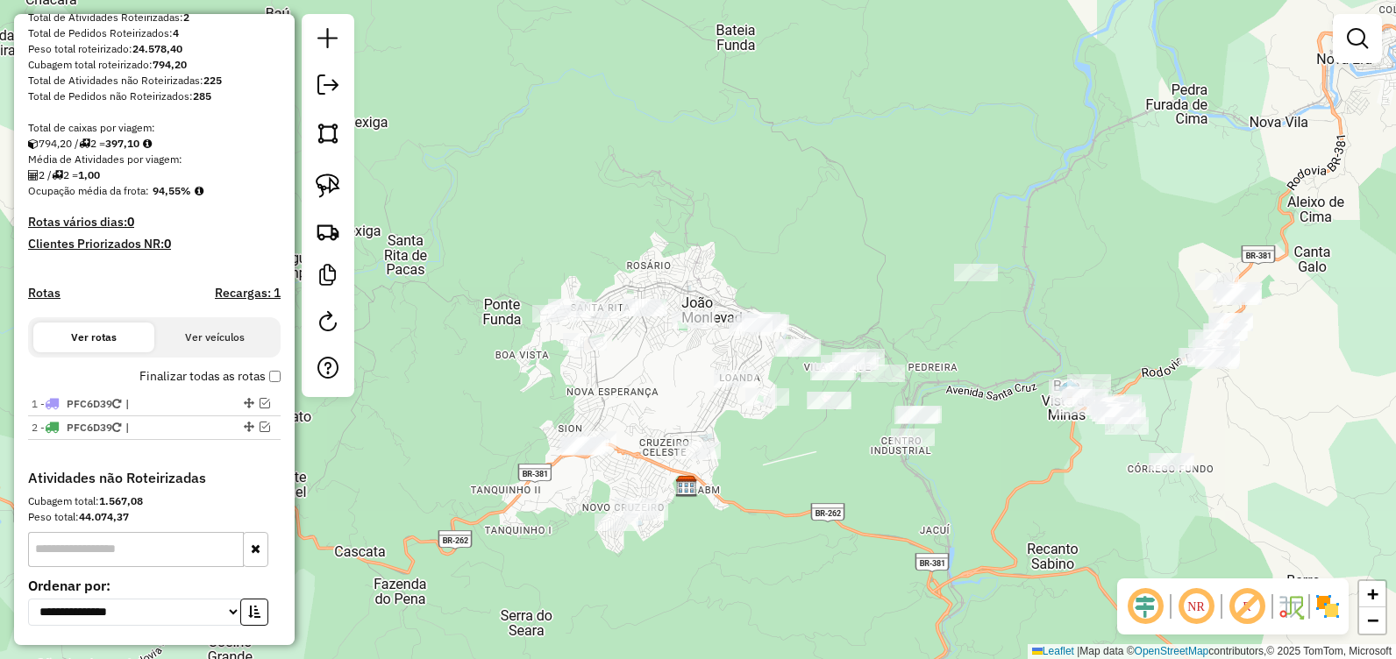
drag, startPoint x: 784, startPoint y: 273, endPoint x: 841, endPoint y: 250, distance: 61.4
click at [841, 248] on div "Janela de atendimento Grade de atendimento Capacidade Transportadoras Veículos …" at bounding box center [698, 329] width 1396 height 659
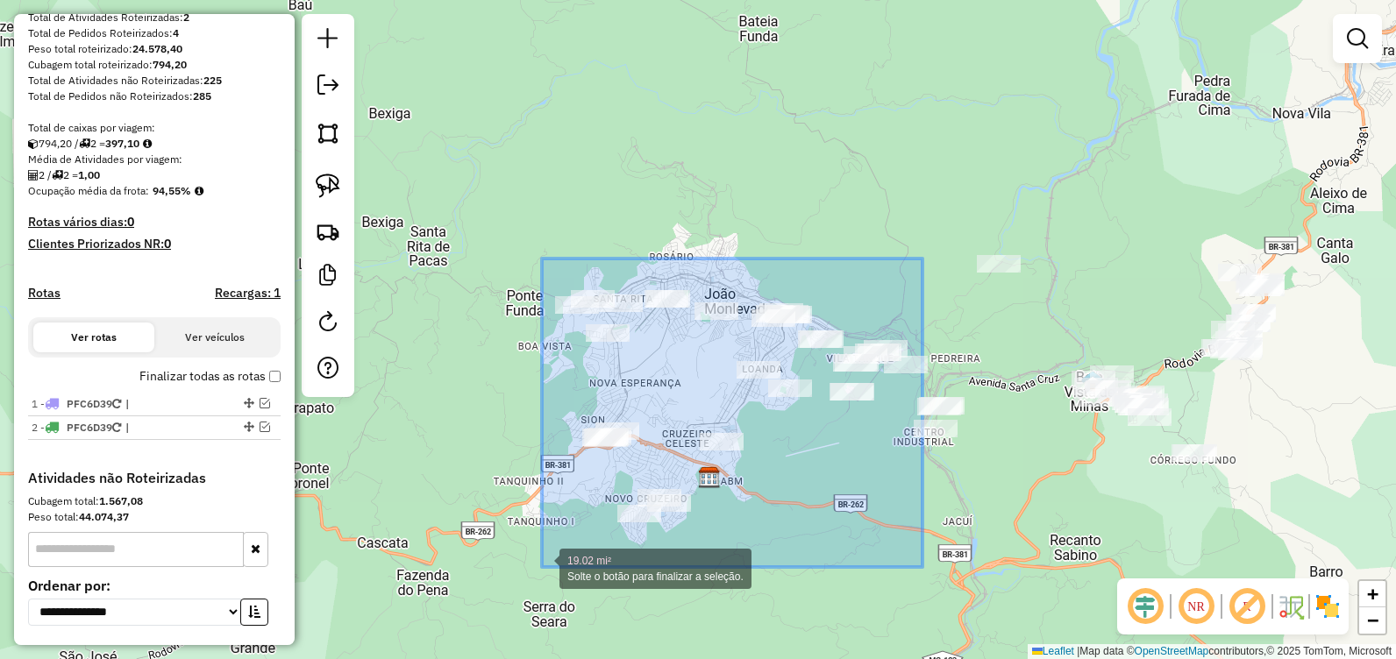
drag, startPoint x: 923, startPoint y: 259, endPoint x: 541, endPoint y: 567, distance: 490.7
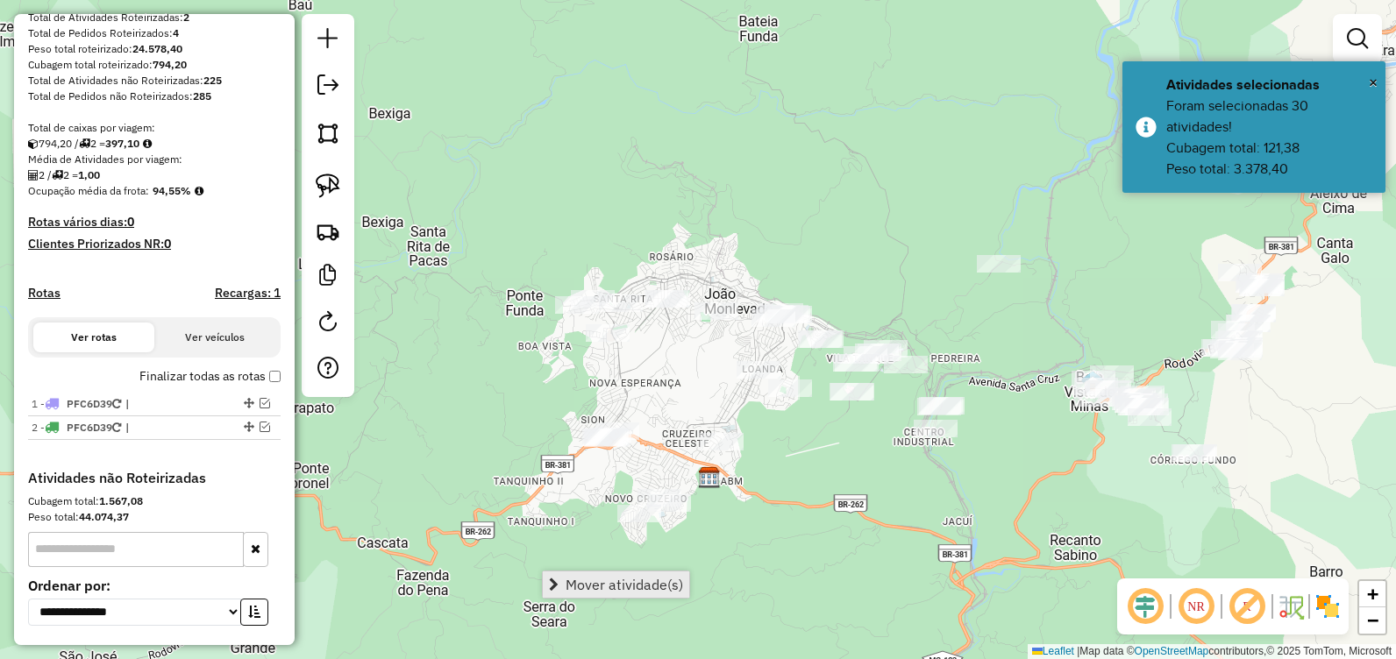
click at [581, 581] on span "Mover atividade(s)" at bounding box center [625, 585] width 118 height 14
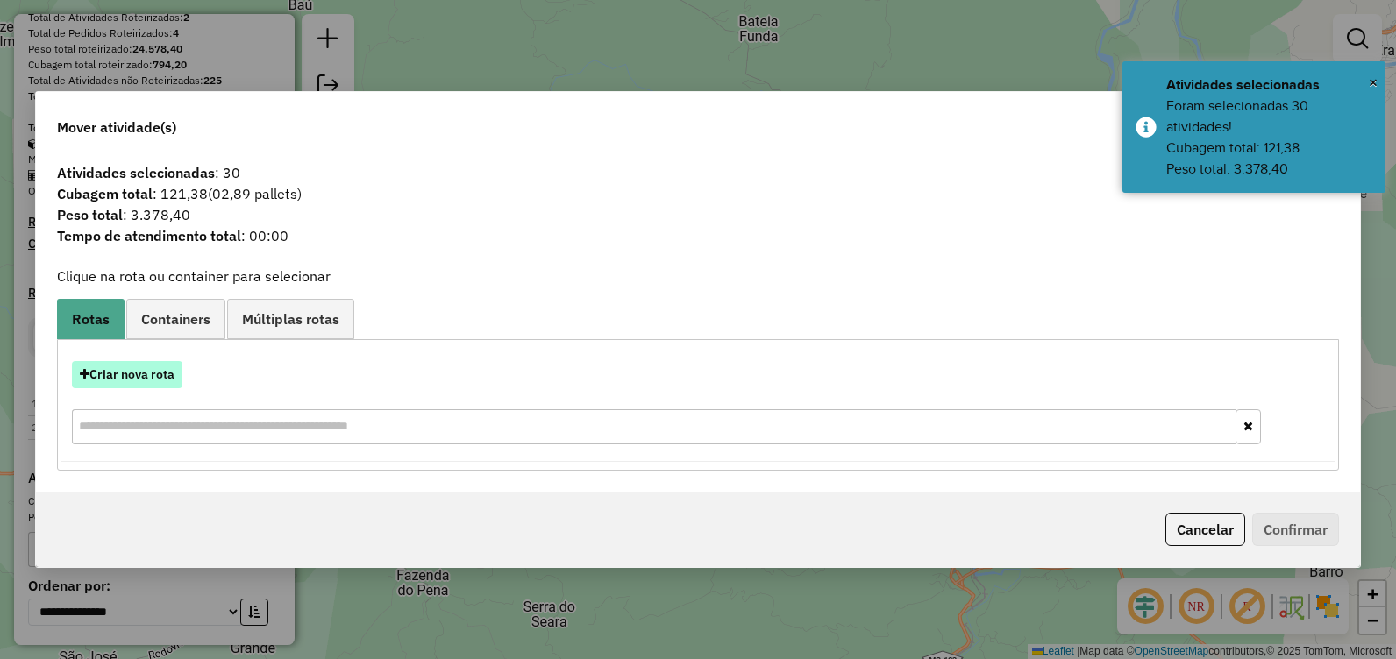
click at [138, 377] on button "Criar nova rota" at bounding box center [127, 374] width 110 height 27
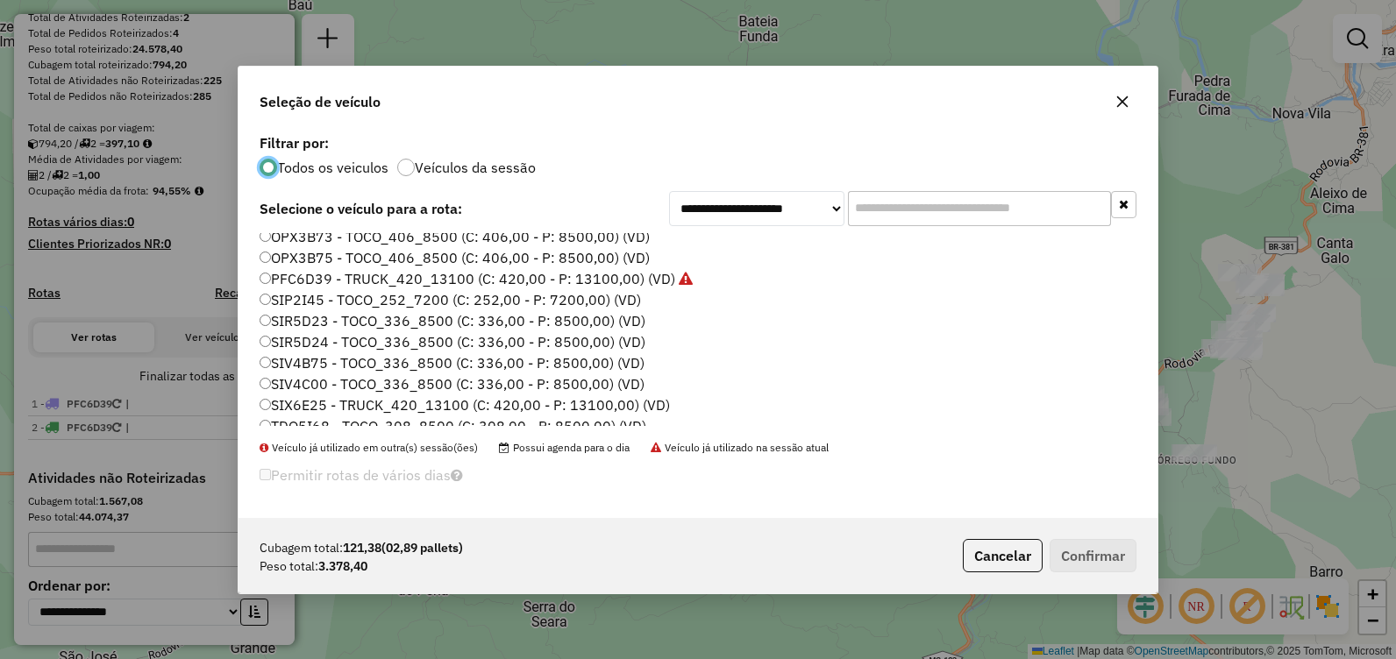
scroll to position [123, 0]
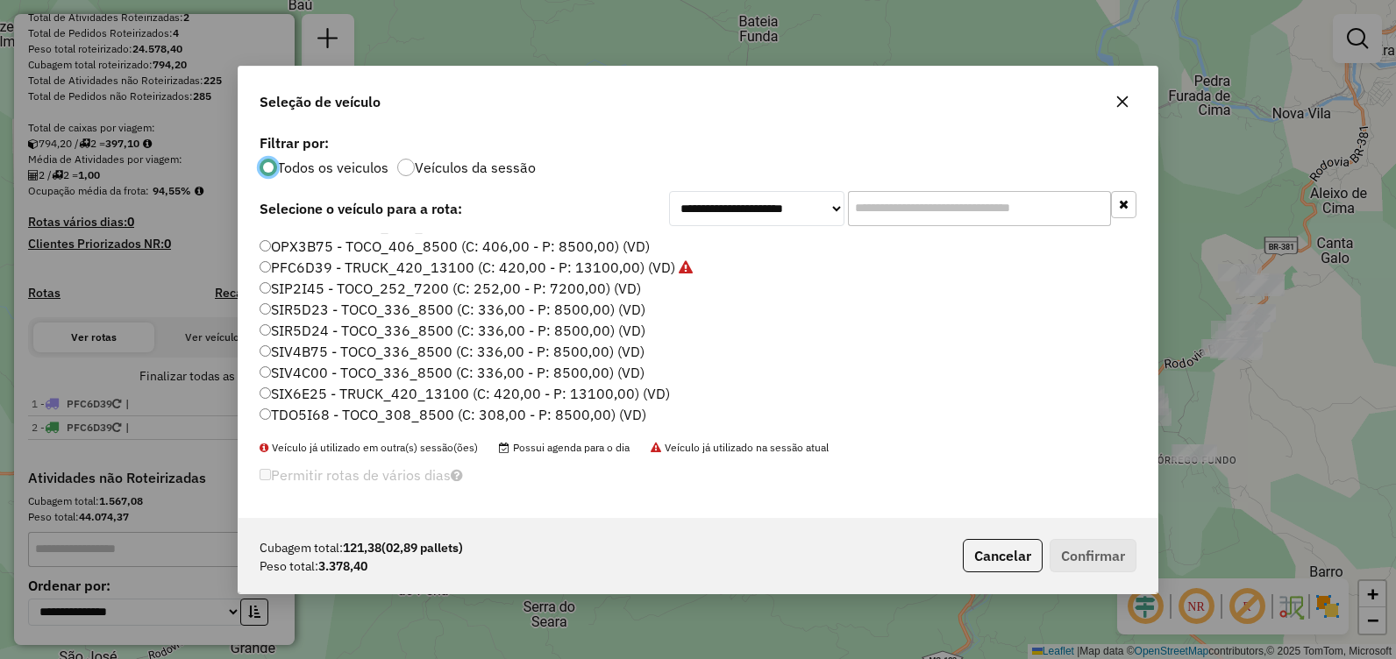
click at [434, 368] on label "SIV4C00 - TOCO_336_8500 (C: 336,00 - P: 8500,00) (VD)" at bounding box center [452, 372] width 385 height 21
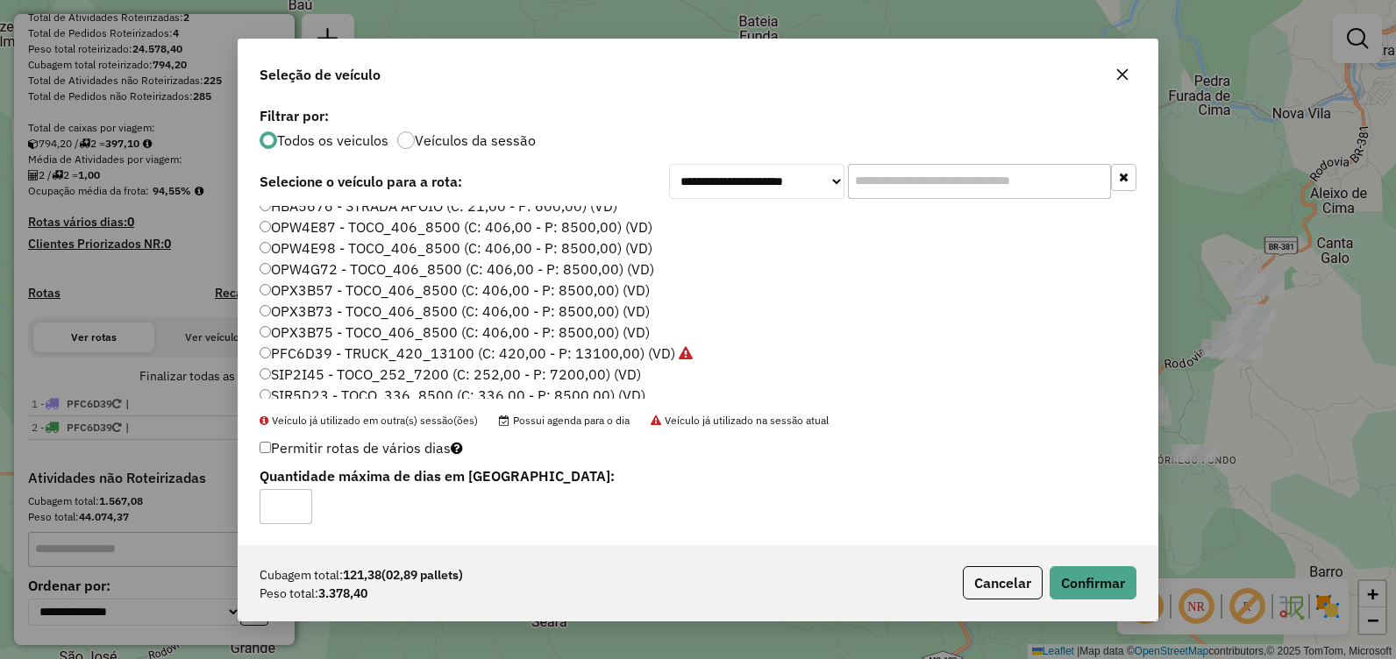
scroll to position [0, 0]
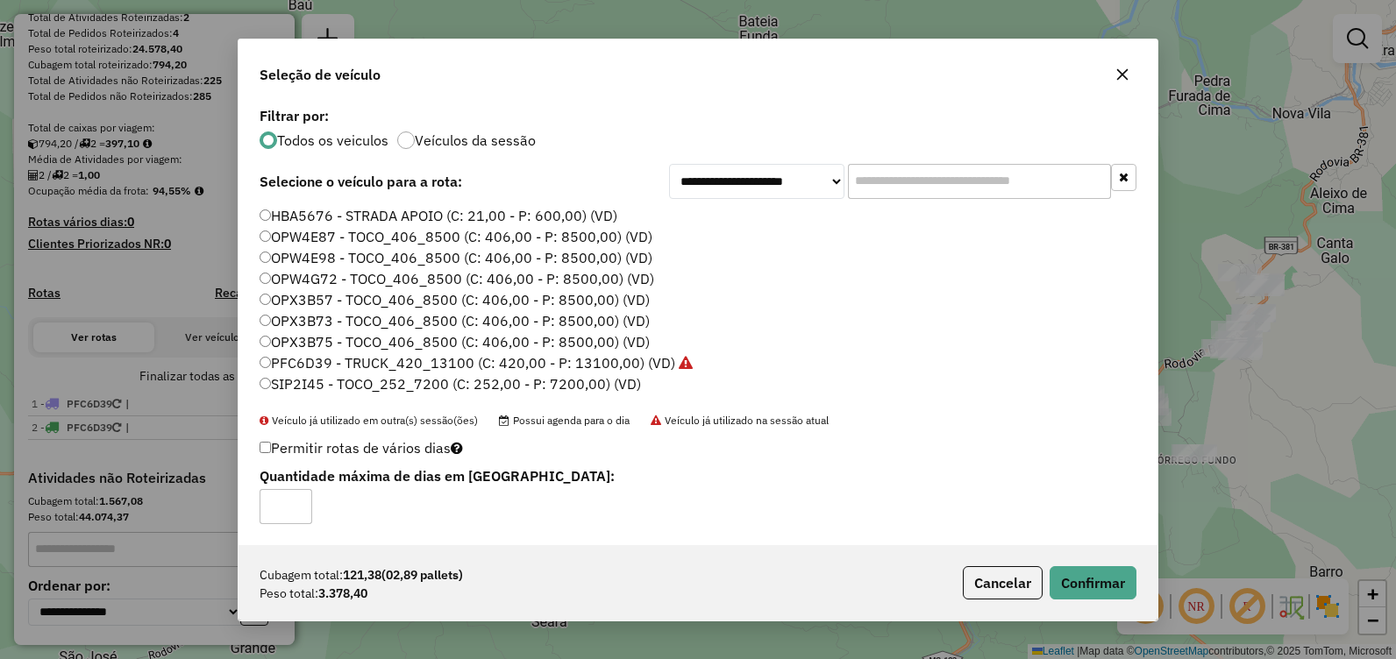
click at [1127, 74] on icon "button" at bounding box center [1122, 75] width 14 height 14
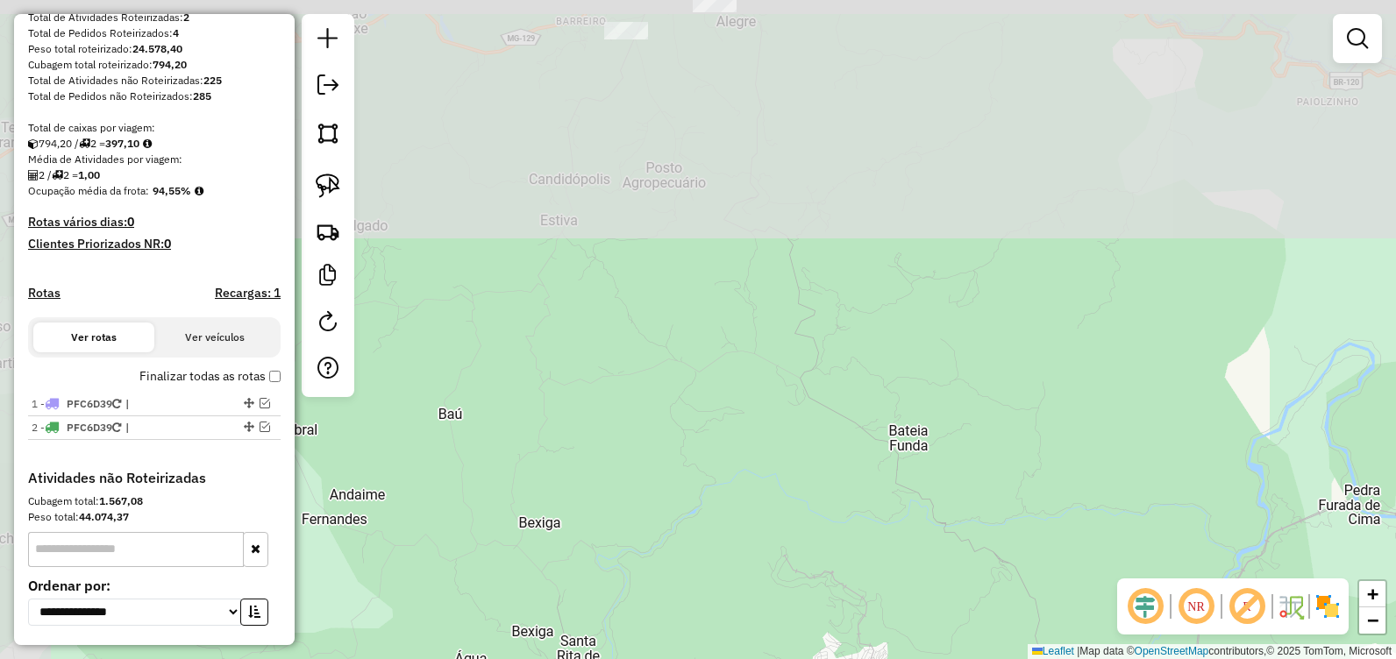
drag, startPoint x: 939, startPoint y: 89, endPoint x: 1058, endPoint y: 479, distance: 407.8
click at [1080, 495] on div "Janela de atendimento Grade de atendimento Capacidade Transportadoras Veículos …" at bounding box center [698, 329] width 1396 height 659
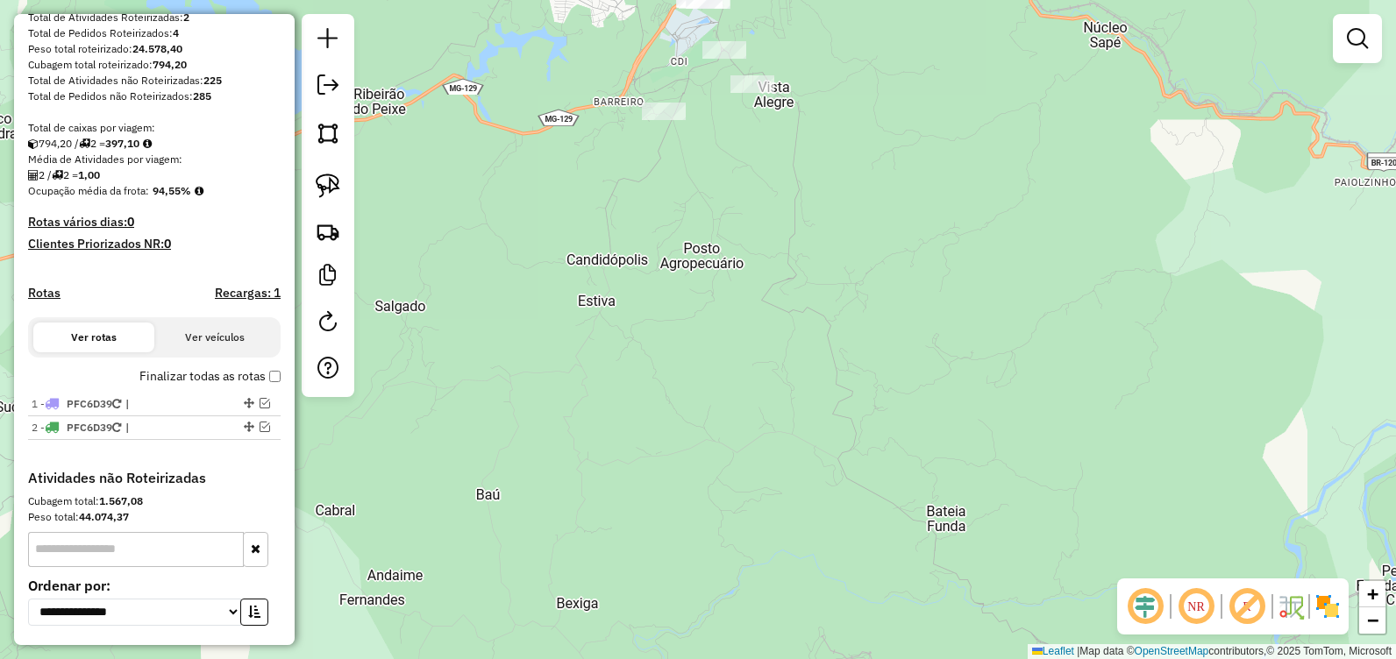
drag, startPoint x: 911, startPoint y: 285, endPoint x: 1032, endPoint y: 526, distance: 269.8
click at [1042, 567] on div "Janela de atendimento Grade de atendimento Capacidade Transportadoras Veículos …" at bounding box center [698, 329] width 1396 height 659
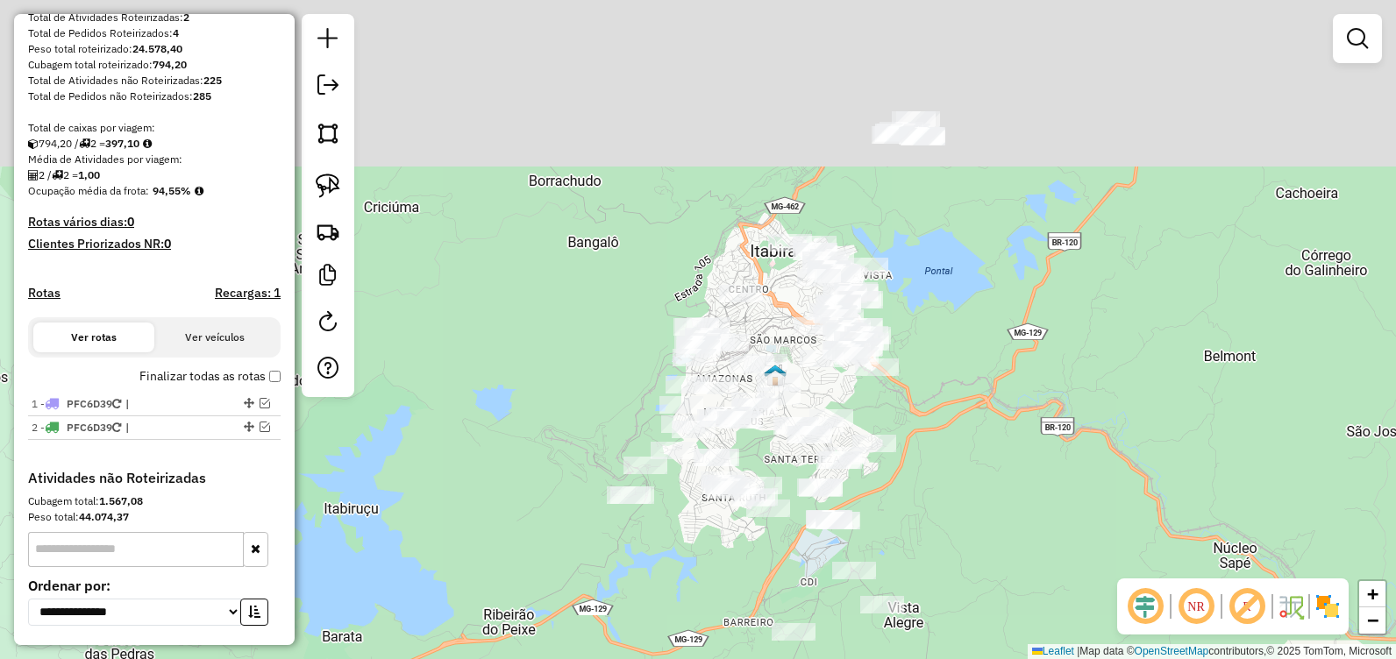
drag, startPoint x: 943, startPoint y: 510, endPoint x: 976, endPoint y: 697, distance: 190.6
click at [976, 659] on html "Aguarde... Pop-up bloqueado! Seu navegador bloqueou automáticamente a abertura …" at bounding box center [698, 329] width 1396 height 659
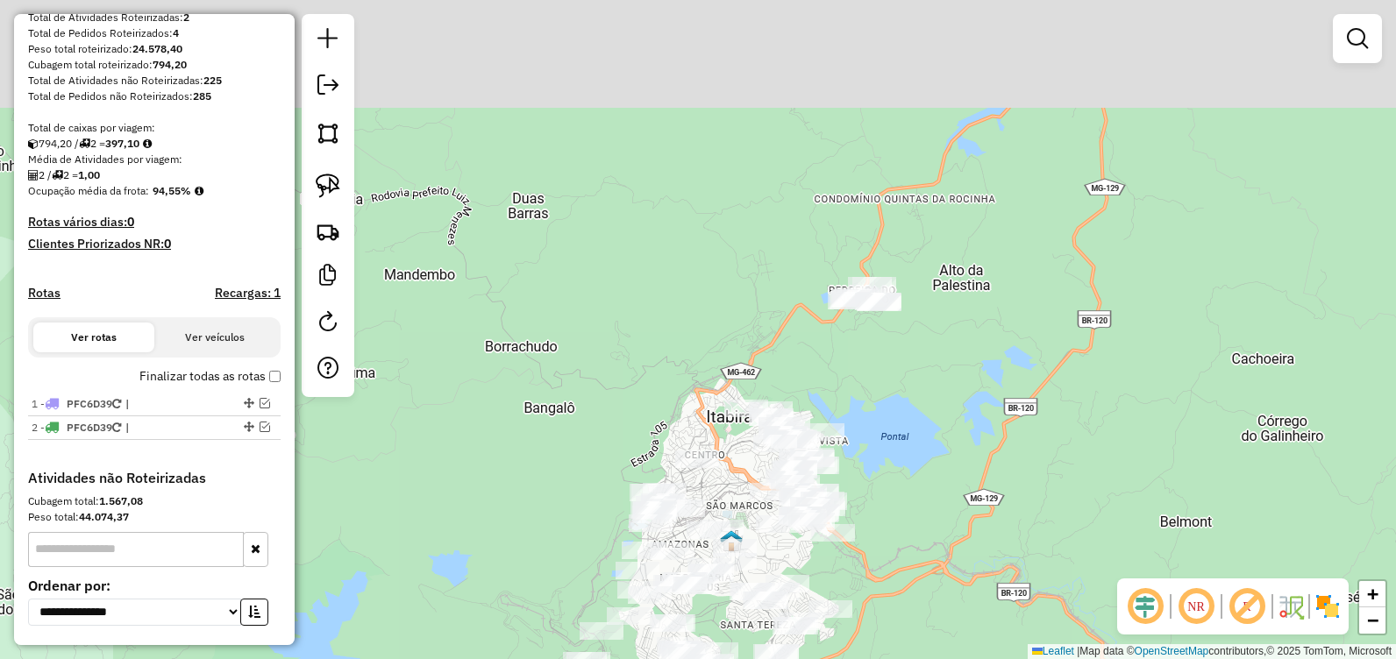
drag, startPoint x: 1000, startPoint y: 404, endPoint x: 963, endPoint y: 549, distance: 149.3
click at [963, 549] on div "Janela de atendimento Grade de atendimento Capacidade Transportadoras Veículos …" at bounding box center [698, 329] width 1396 height 659
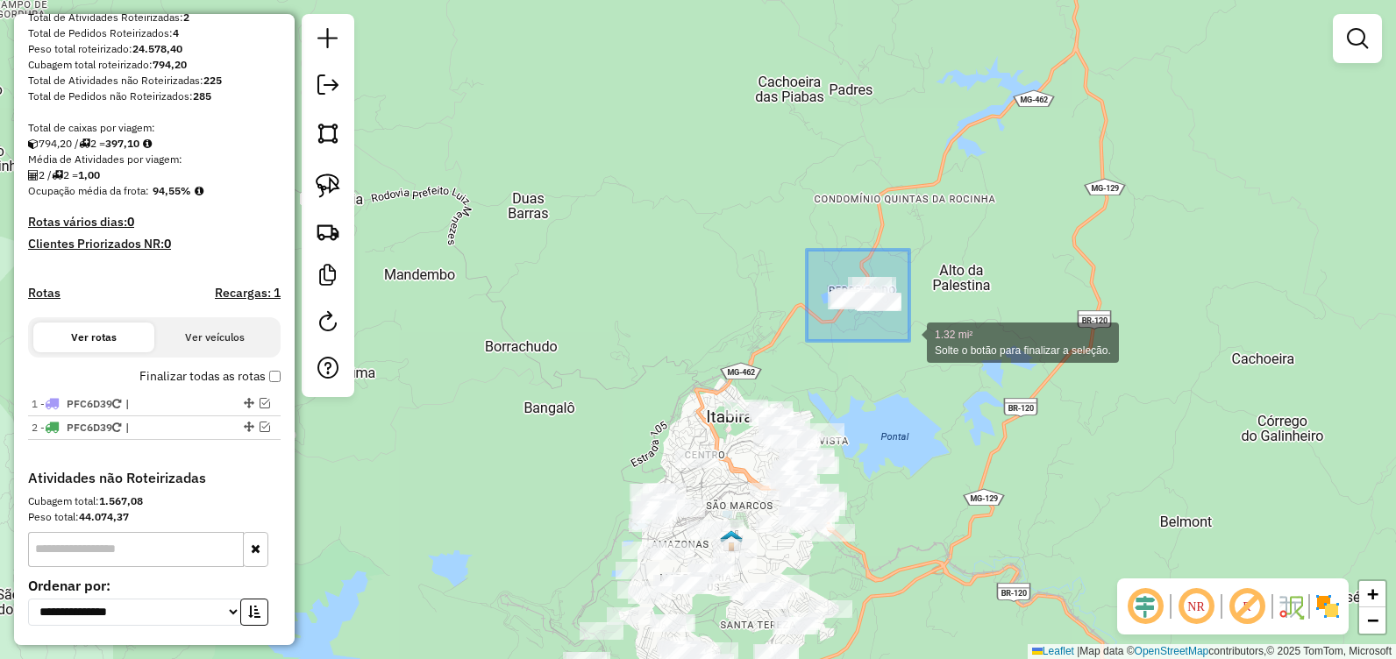
drag, startPoint x: 808, startPoint y: 251, endPoint x: 954, endPoint y: 385, distance: 198.6
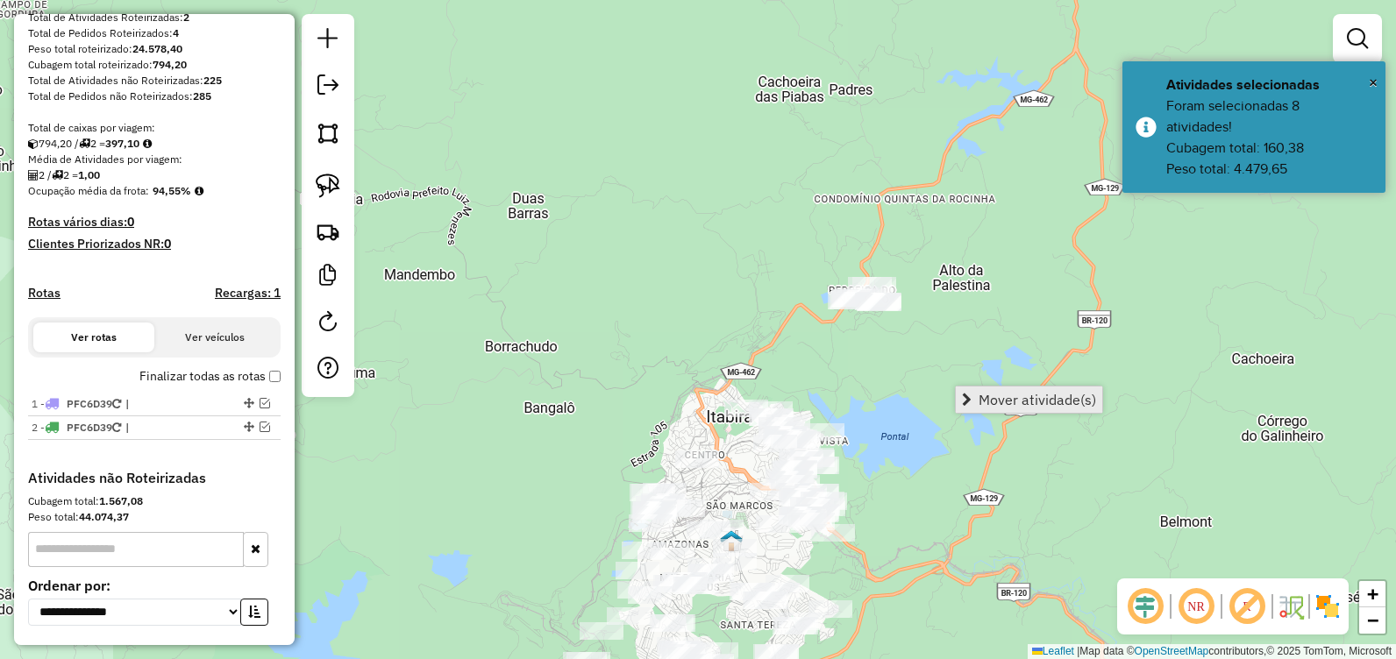
click at [1007, 403] on span "Mover atividade(s)" at bounding box center [1038, 400] width 118 height 14
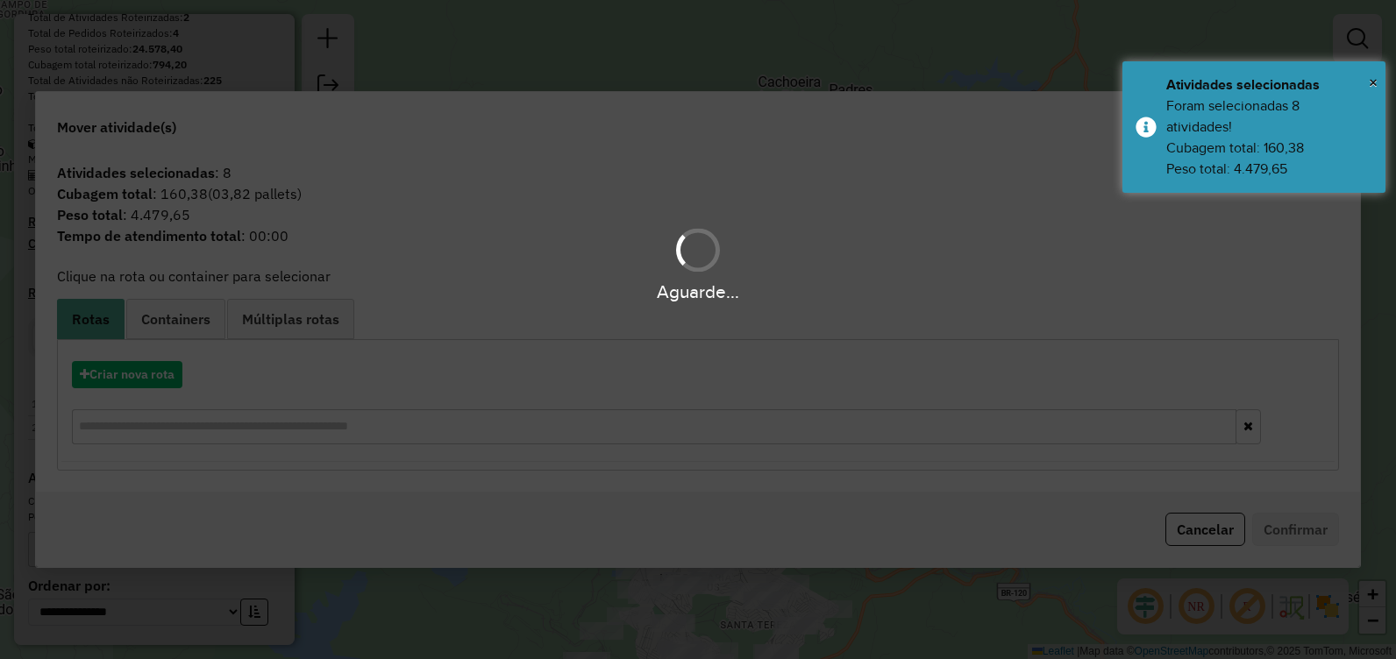
click at [147, 378] on div "Aguarde..." at bounding box center [698, 329] width 1396 height 659
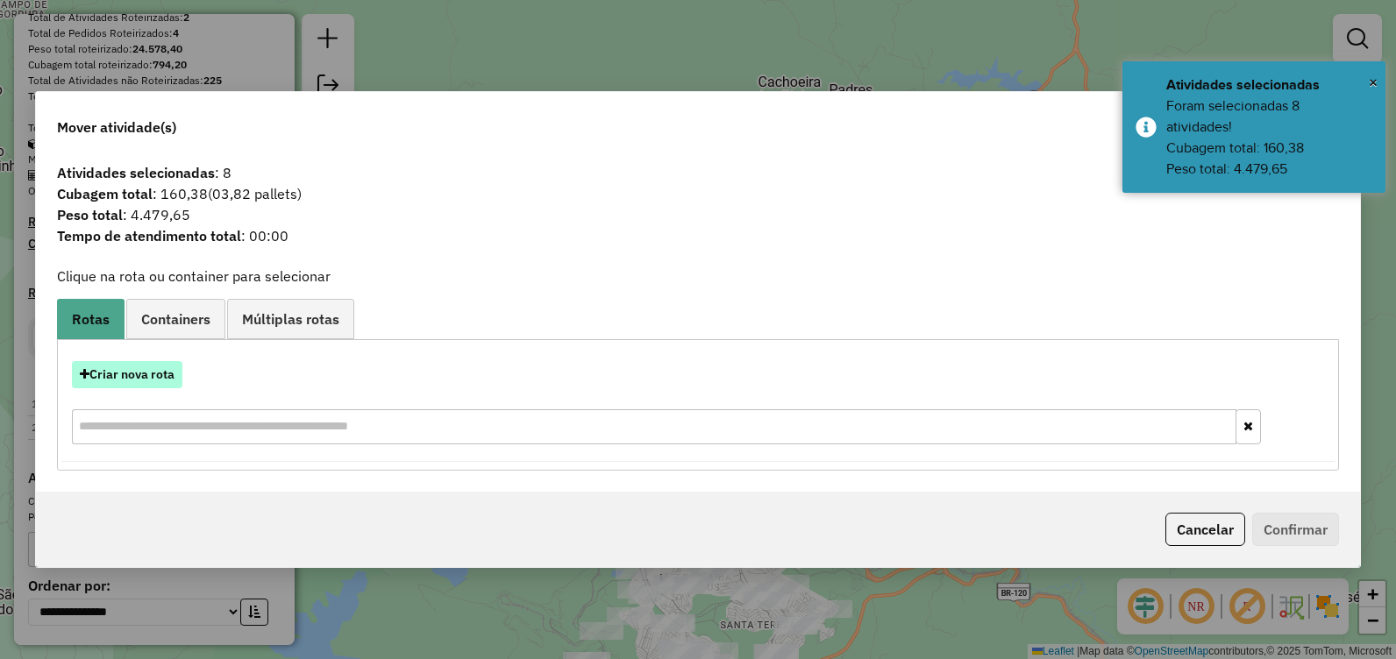
click at [138, 374] on button "Criar nova rota" at bounding box center [127, 374] width 110 height 27
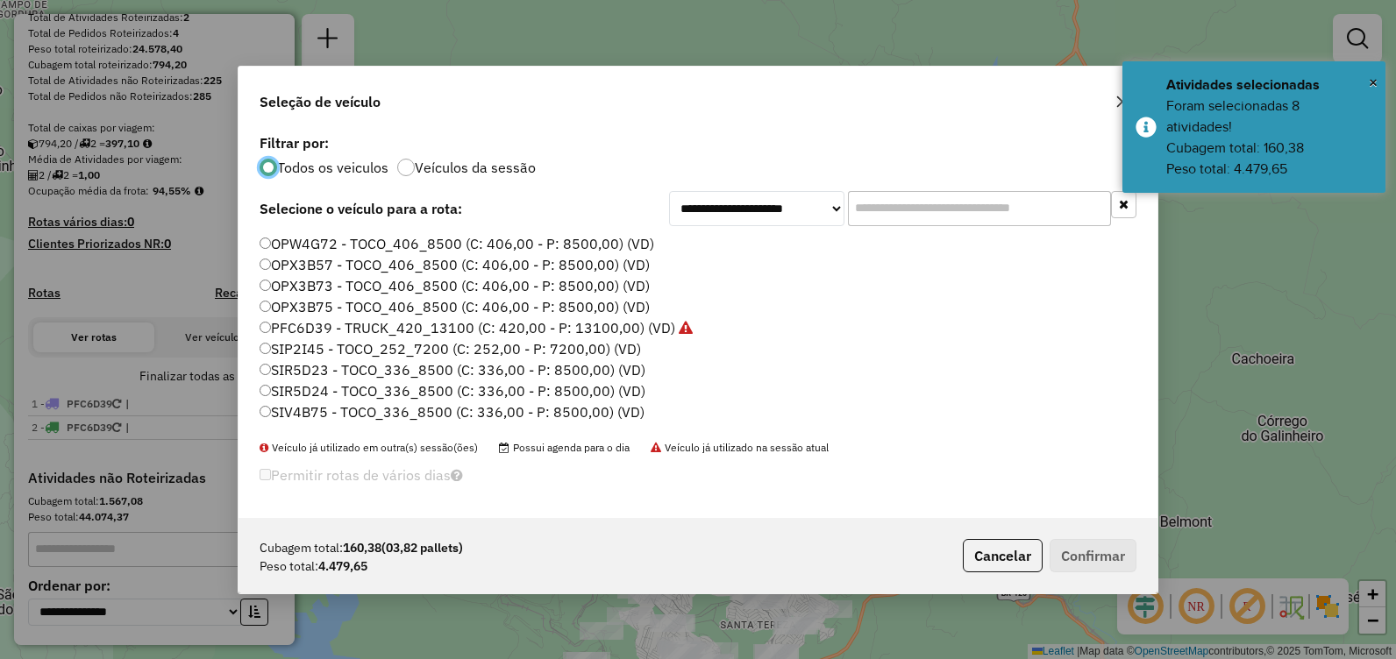
scroll to position [123, 0]
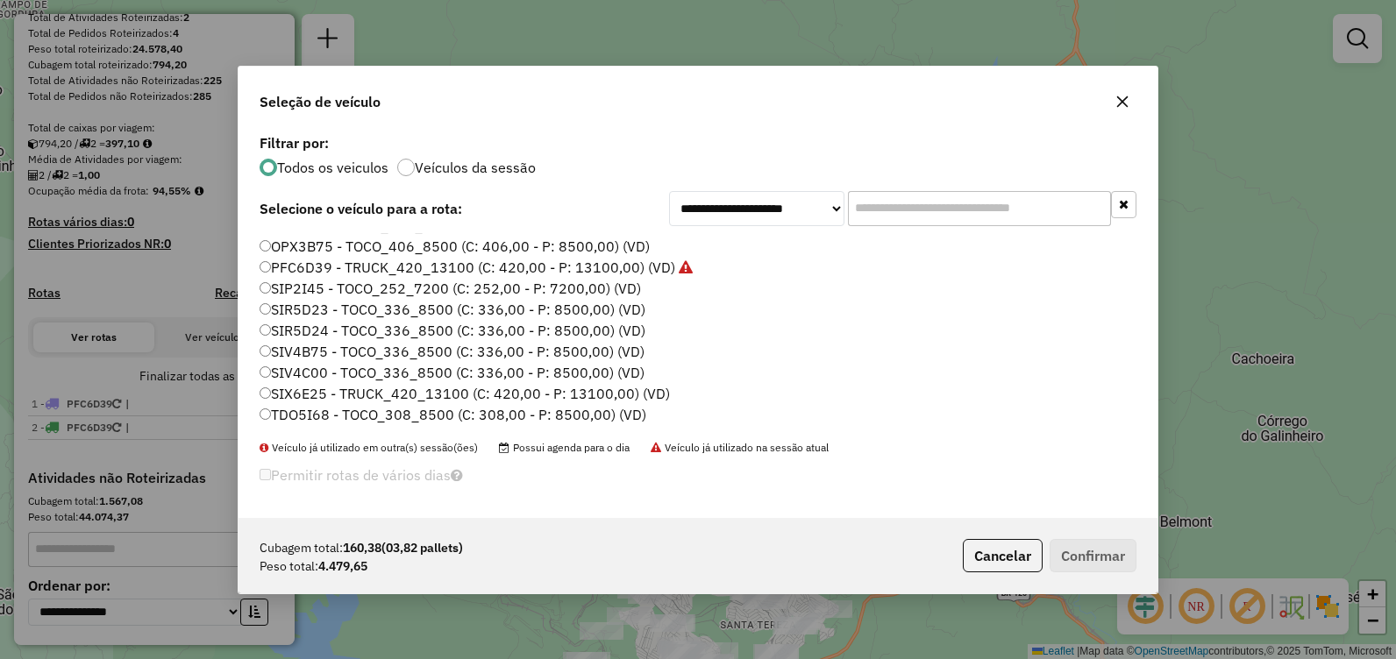
click at [418, 291] on label "SIP2I45 - TOCO_252_7200 (C: 252,00 - P: 7200,00) (VD)" at bounding box center [450, 288] width 381 height 21
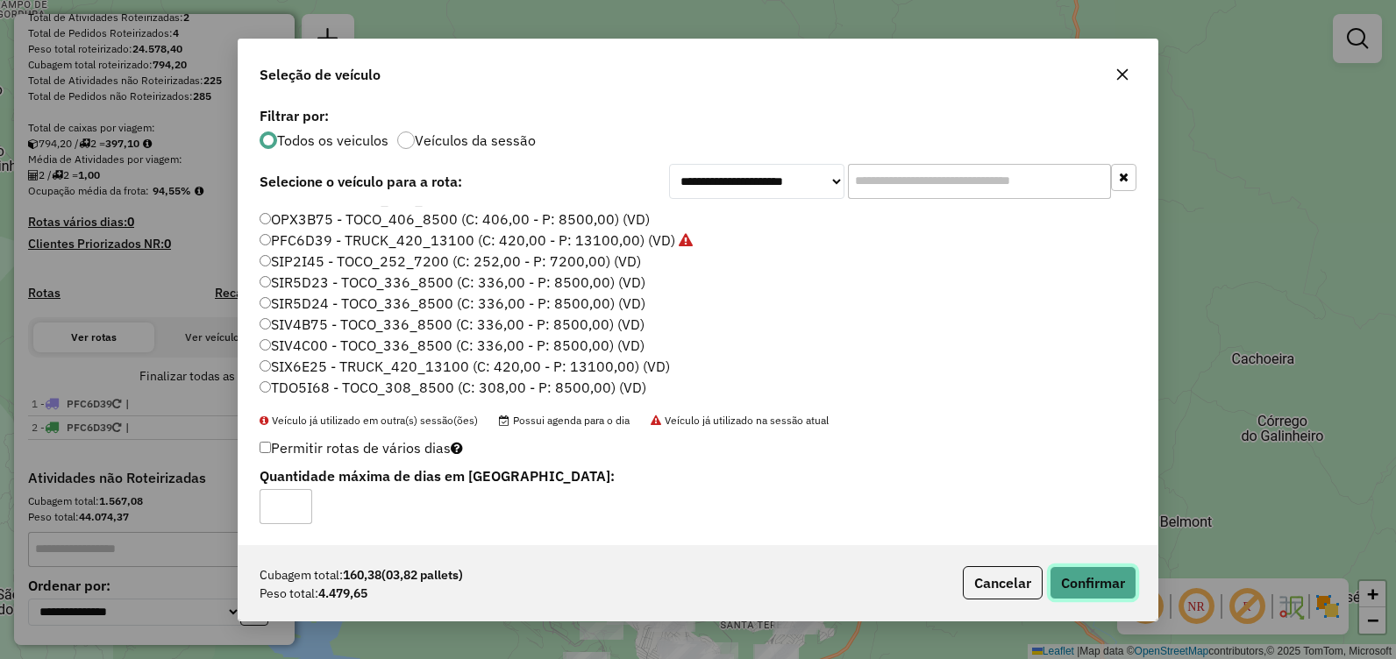
click at [1114, 582] on button "Confirmar" at bounding box center [1093, 583] width 87 height 33
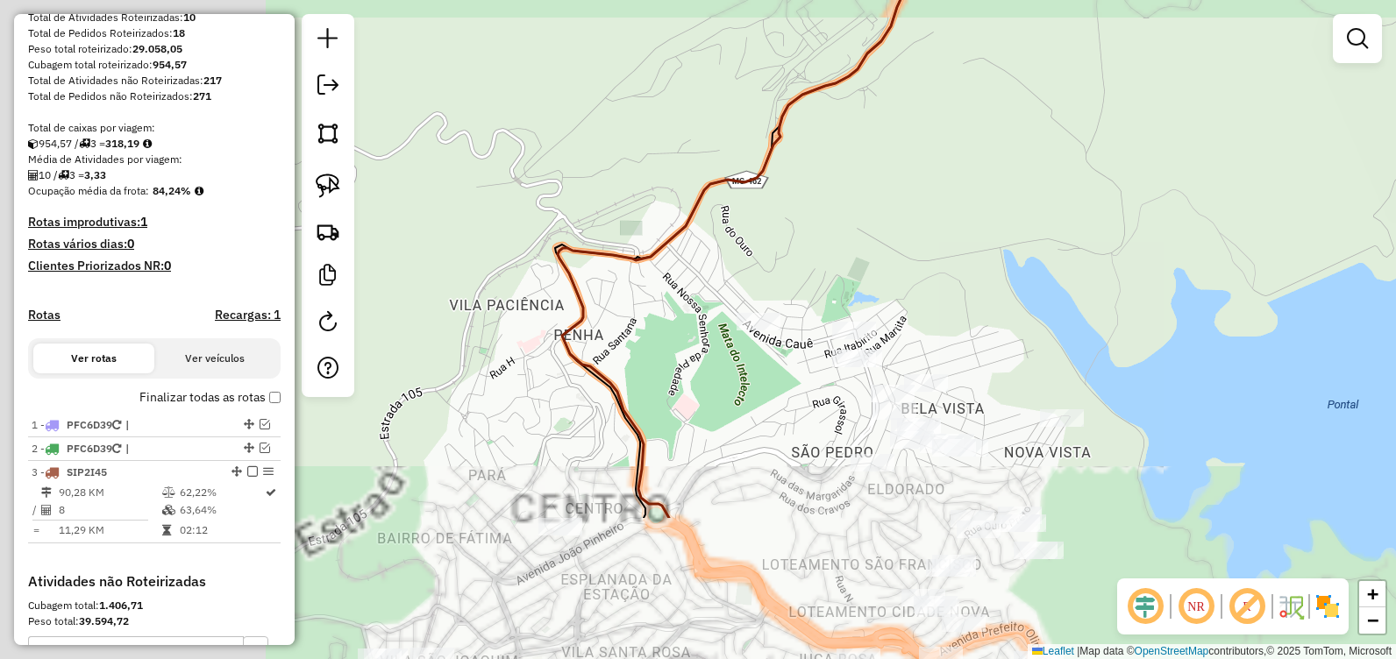
drag, startPoint x: 1113, startPoint y: 177, endPoint x: 1130, endPoint y: 160, distance: 24.2
click at [1130, 160] on div "Janela de atendimento Grade de atendimento Capacidade Transportadoras Veículos …" at bounding box center [698, 329] width 1396 height 659
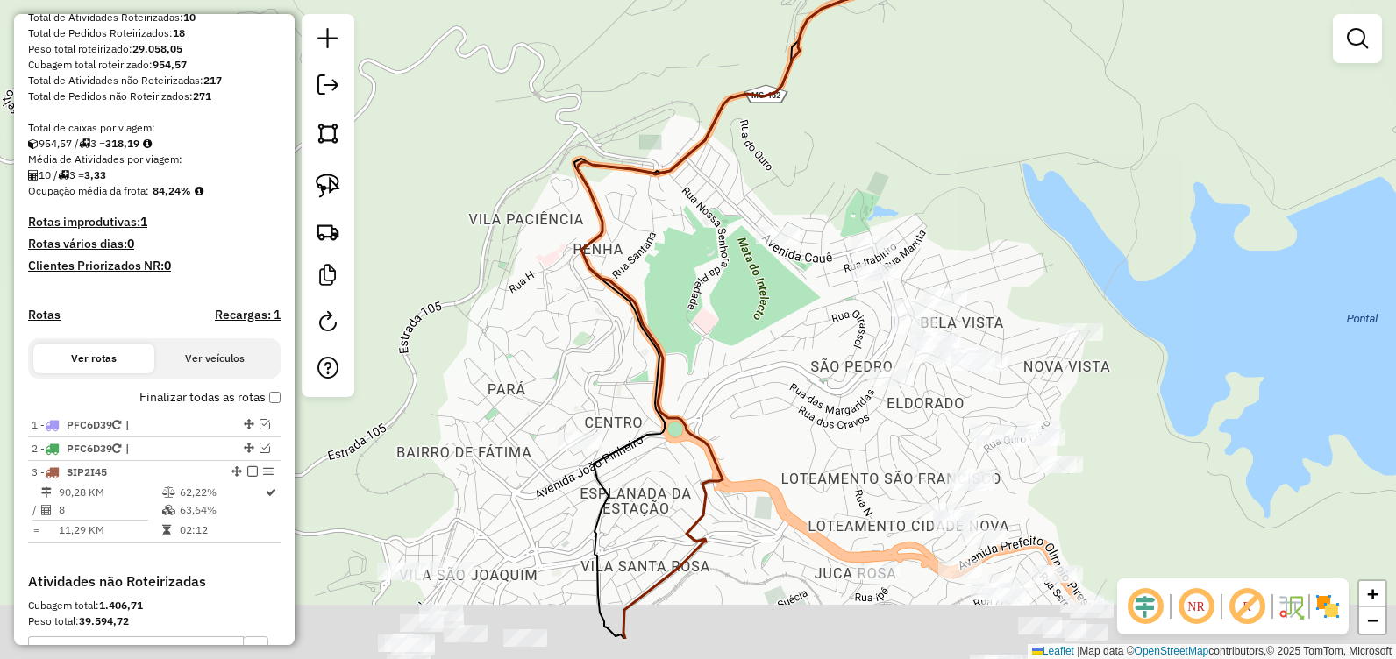
drag, startPoint x: 759, startPoint y: 461, endPoint x: 752, endPoint y: 183, distance: 278.1
click at [752, 184] on div "Janela de atendimento Grade de atendimento Capacidade Transportadoras Veículos …" at bounding box center [698, 329] width 1396 height 659
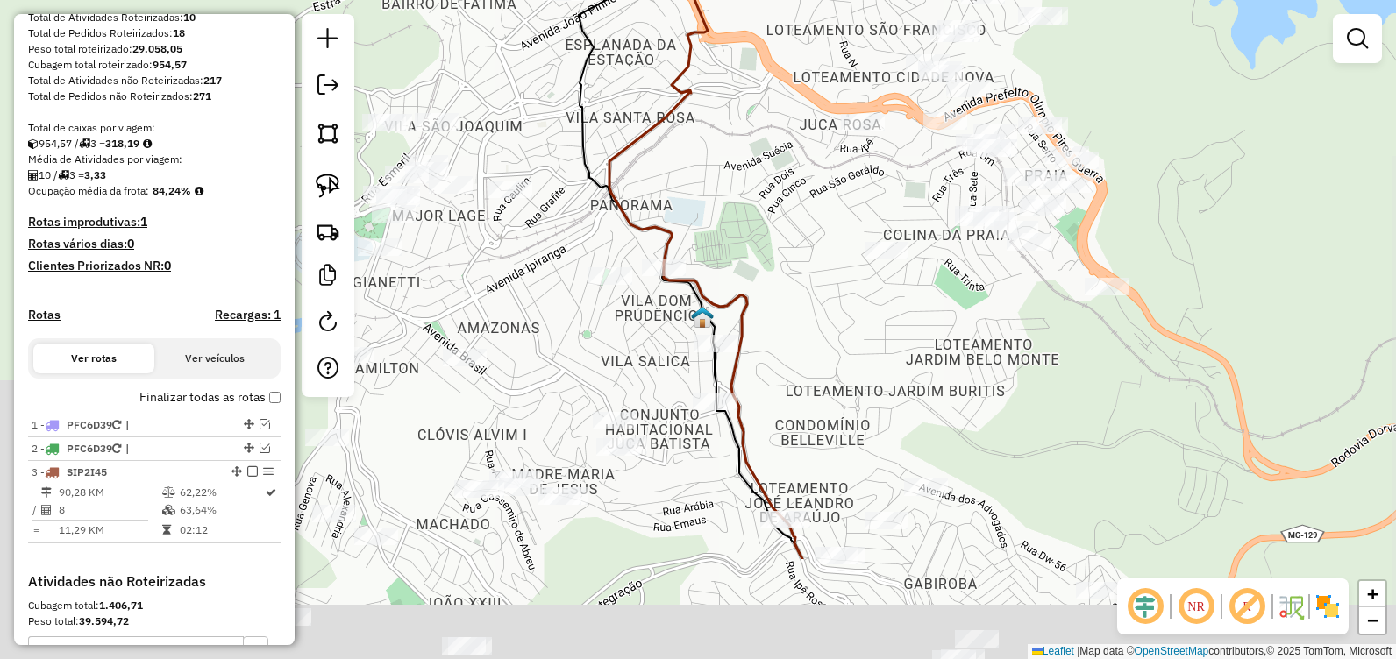
drag, startPoint x: 726, startPoint y: 398, endPoint x: 727, endPoint y: 291, distance: 107.0
click at [724, 290] on icon at bounding box center [685, 163] width 236 height 791
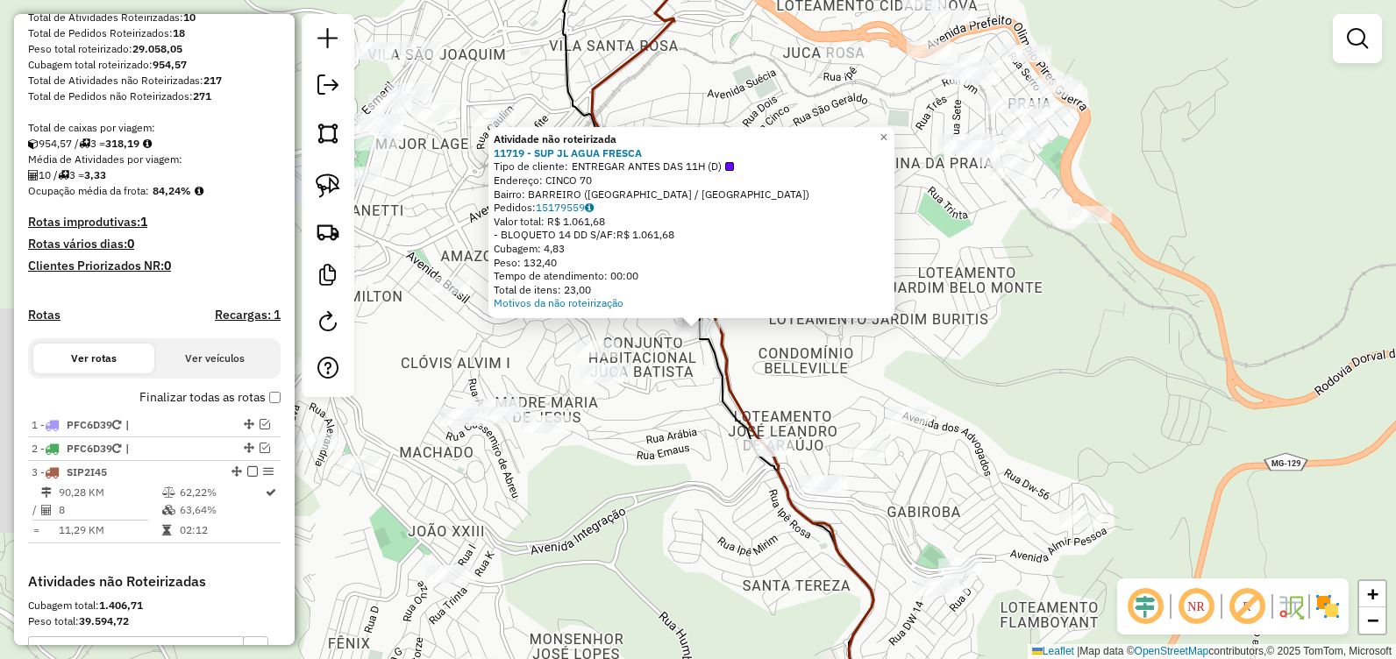
click at [689, 415] on div "Atividade não roteirizada 11719 - SUP JL AGUA FRESCA Tipo de cliente: ENTREGAR …" at bounding box center [698, 329] width 1396 height 659
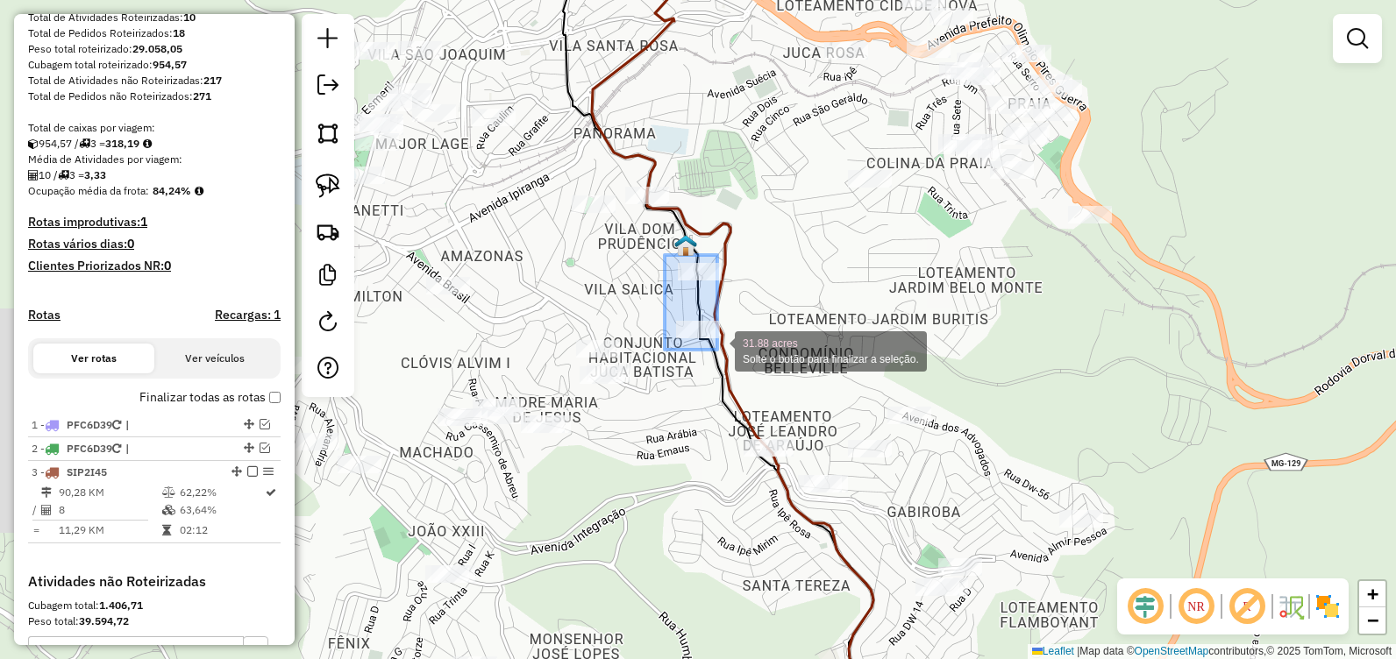
drag, startPoint x: 665, startPoint y: 255, endPoint x: 717, endPoint y: 350, distance: 108.3
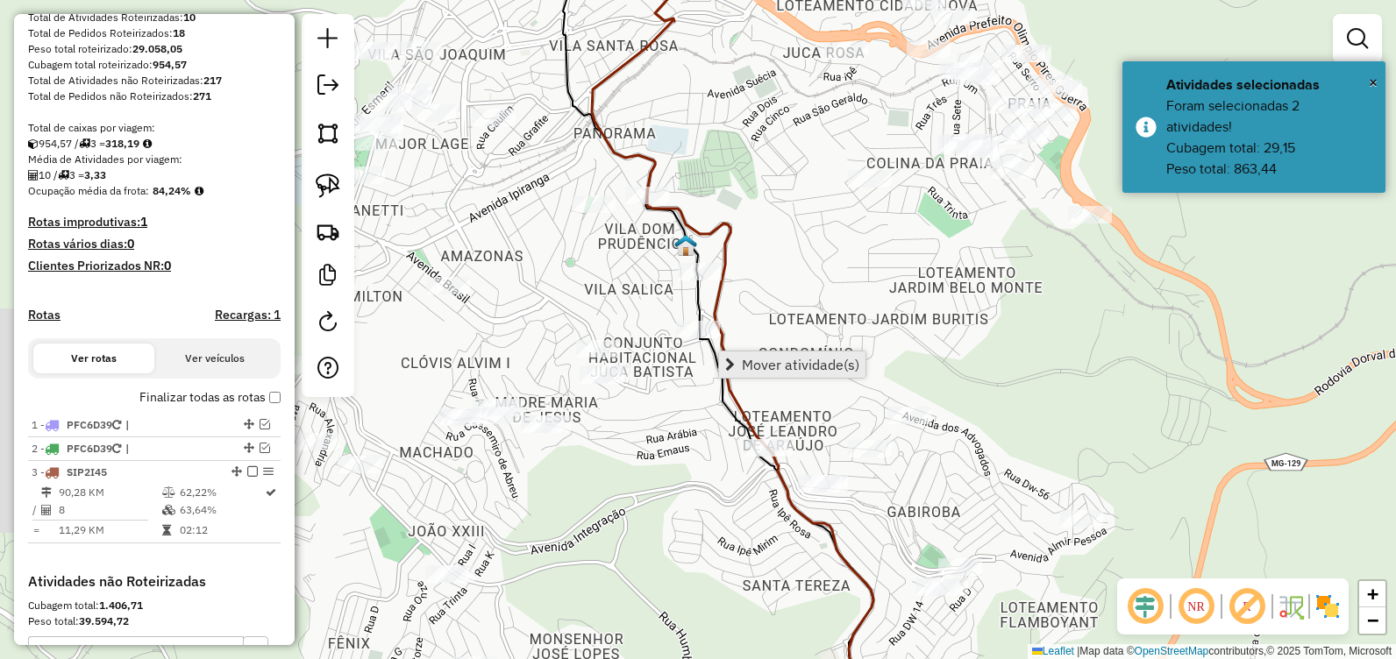
click at [736, 367] on link "Mover atividade(s)" at bounding box center [792, 365] width 146 height 26
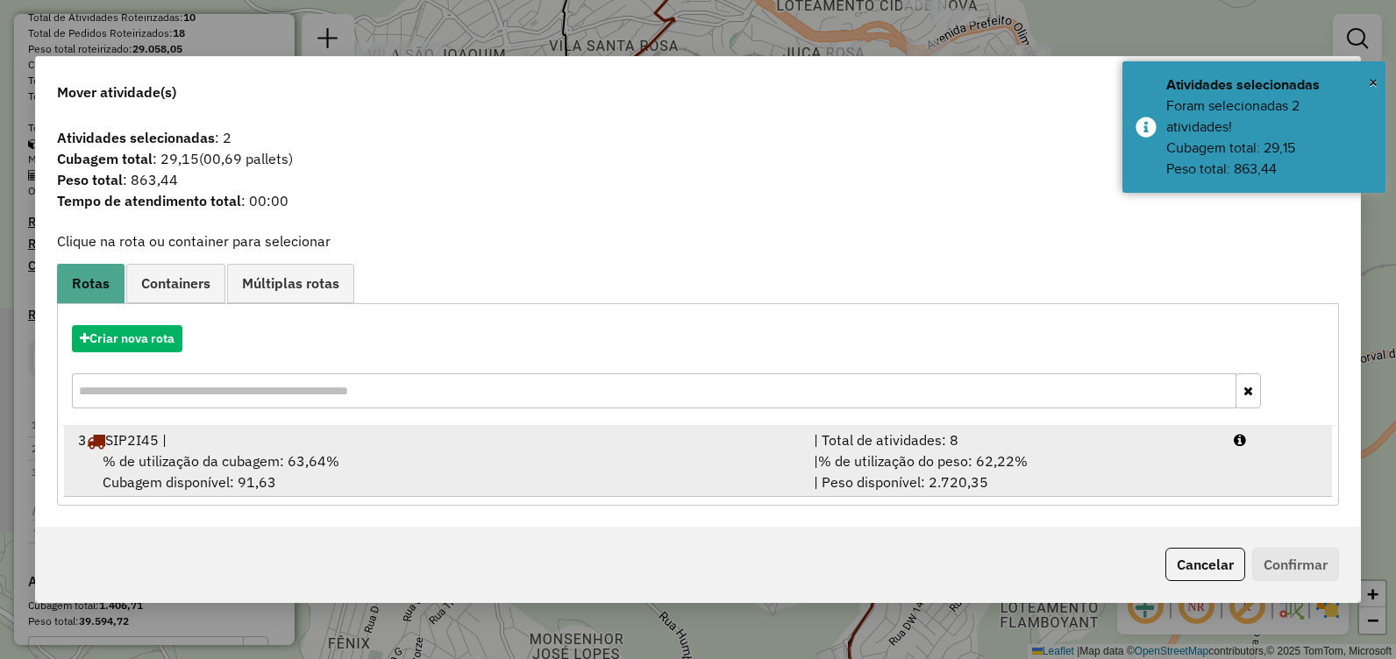
click at [323, 473] on div "% de utilização da cubagem: 63,64% Cubagem disponível: 91,63" at bounding box center [436, 472] width 736 height 42
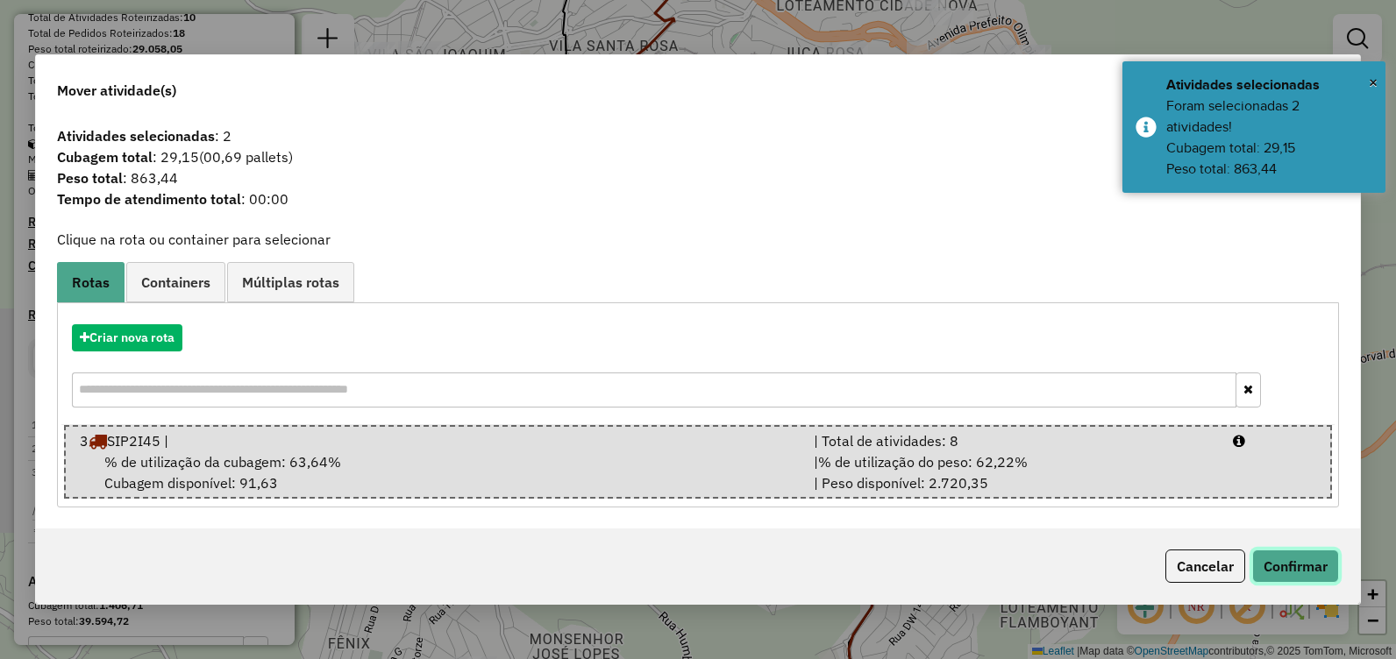
click at [1301, 557] on button "Confirmar" at bounding box center [1295, 566] width 87 height 33
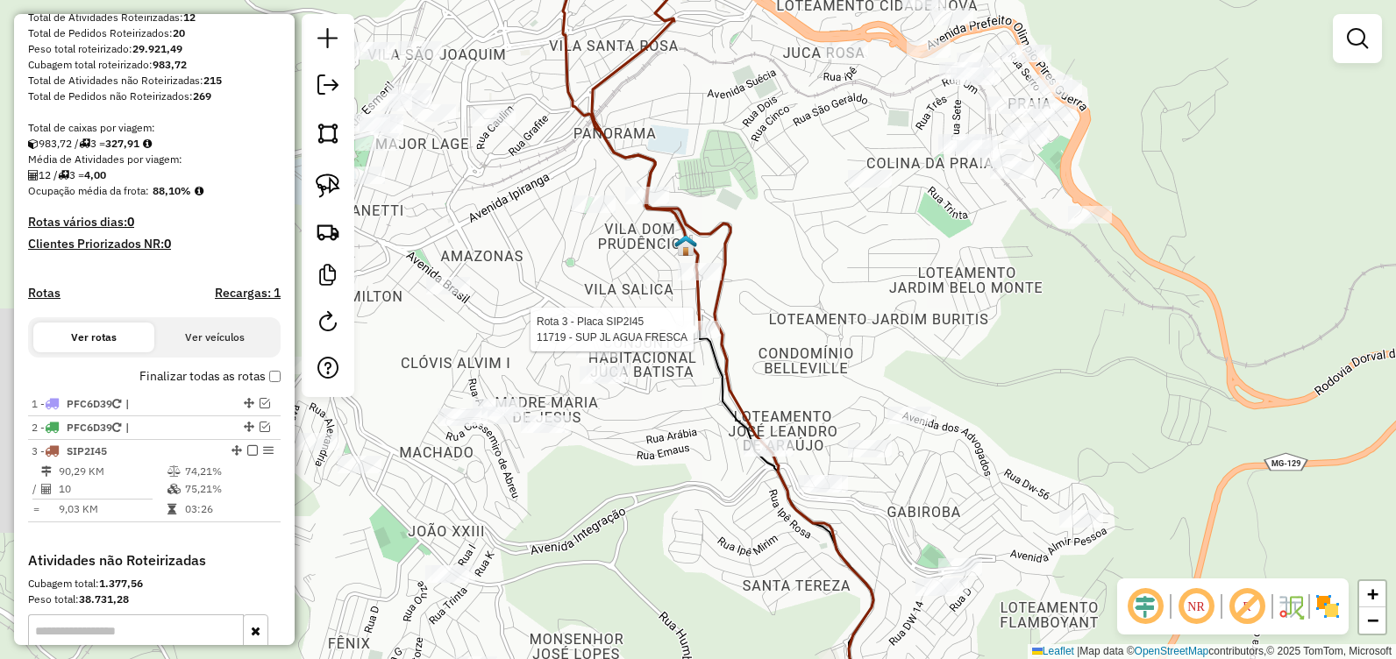
select select "**********"
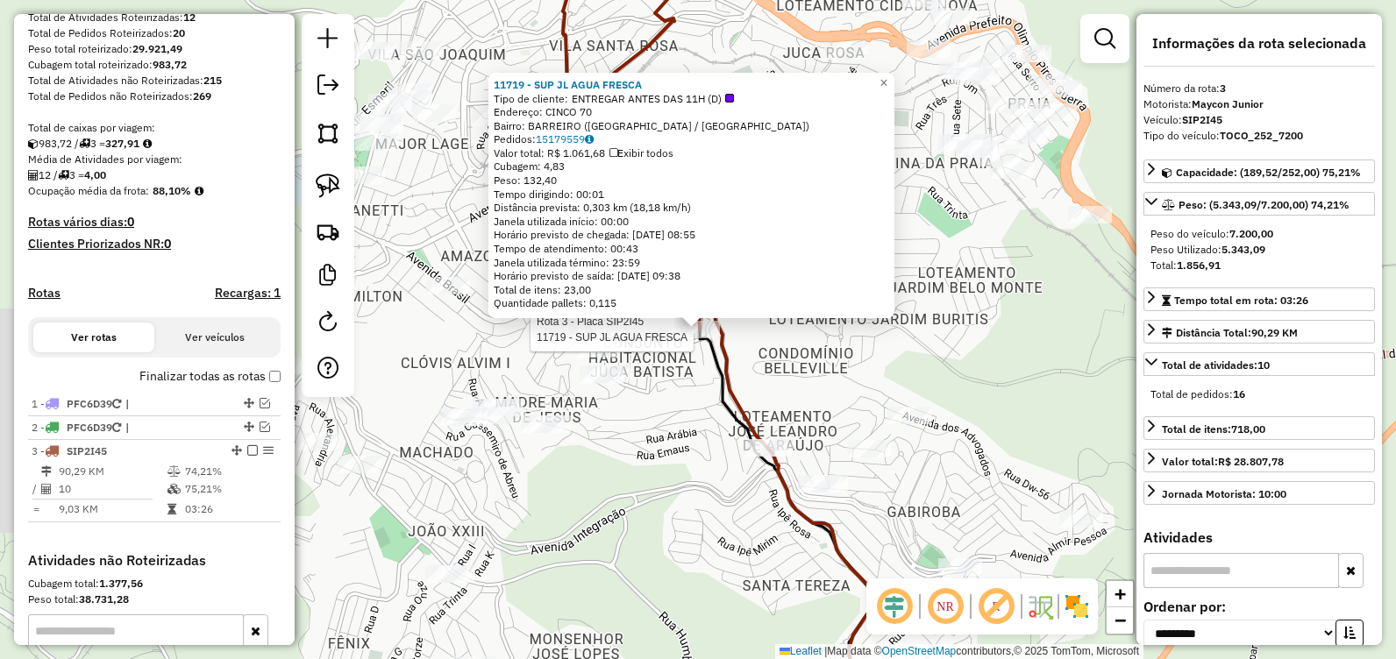
scroll to position [501, 0]
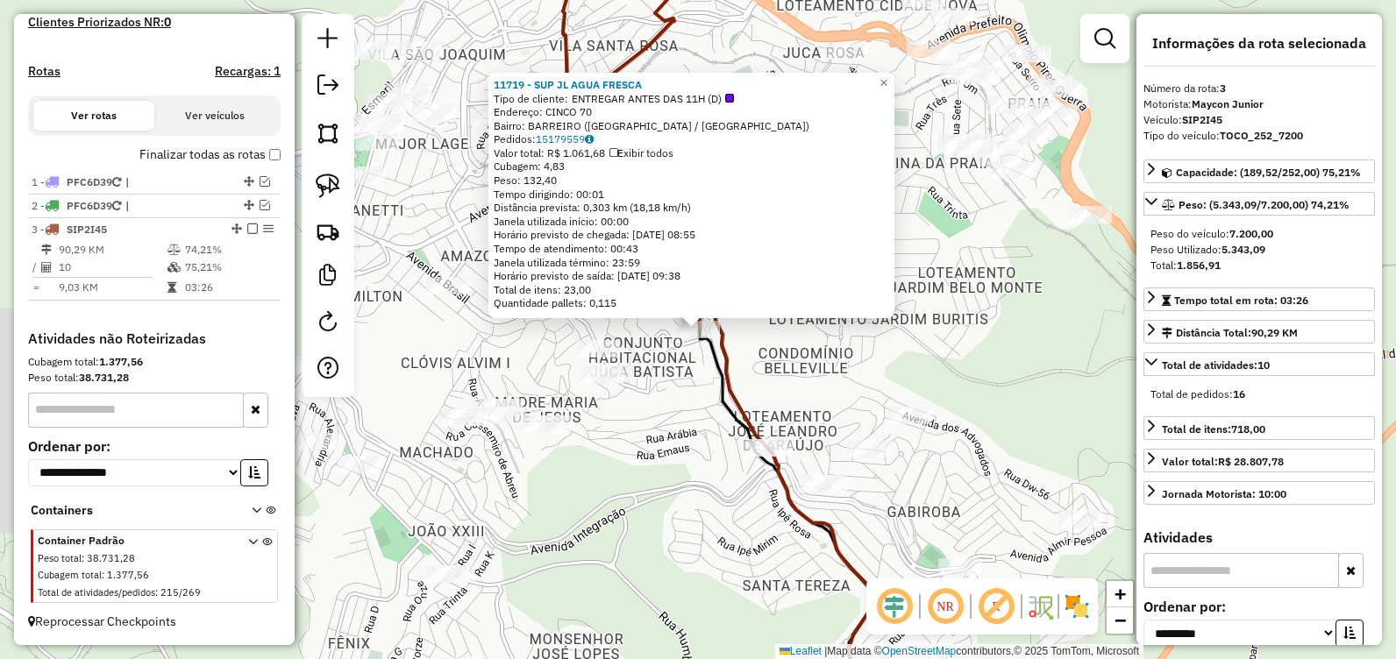
click at [766, 328] on div "11719 - SUP JL AGUA FRESCA Tipo de cliente: ENTREGAR ANTES DAS 11H (D) Endereço…" at bounding box center [698, 329] width 1396 height 659
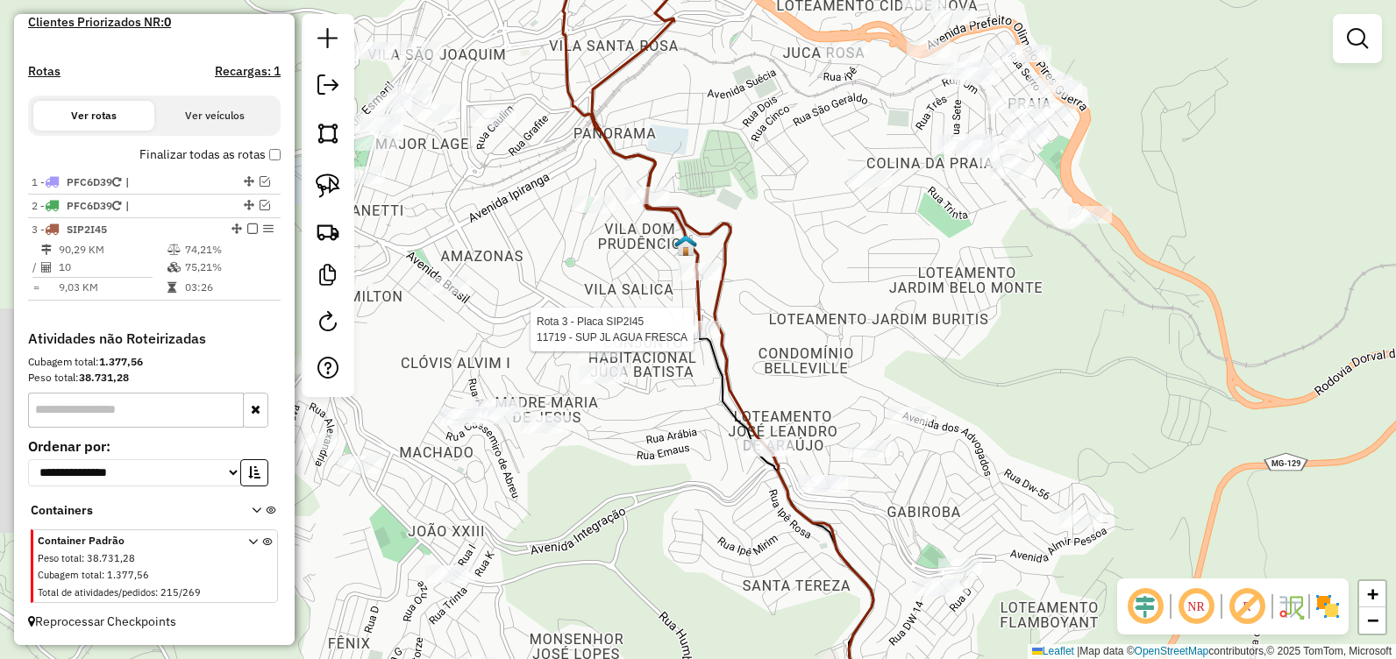
select select "**********"
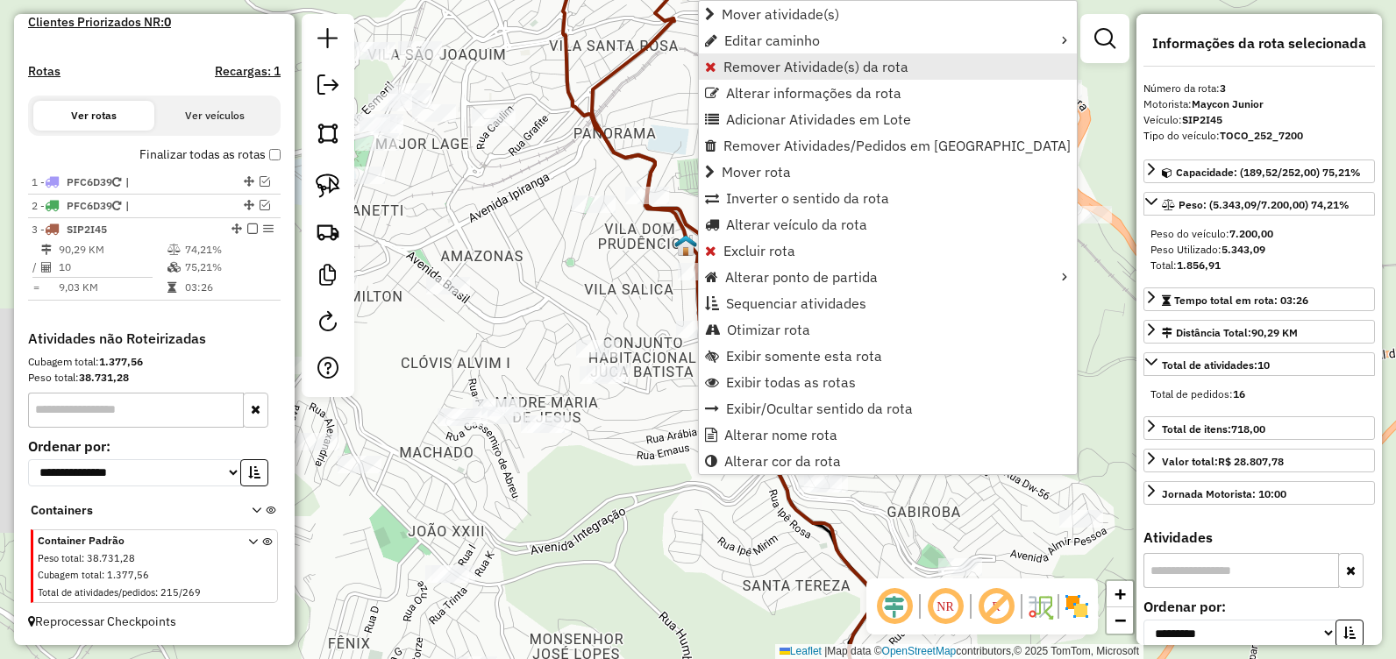
click at [769, 74] on span "Remover Atividade(s) da rota" at bounding box center [815, 67] width 185 height 14
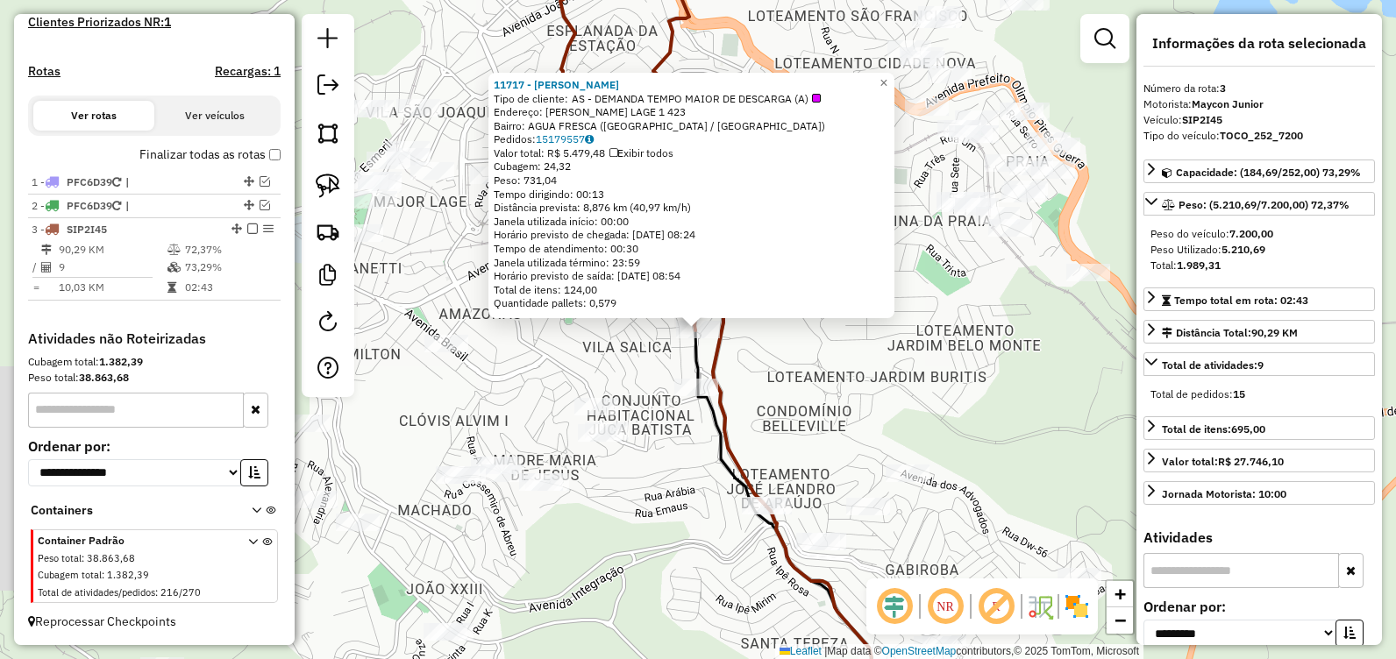
click at [889, 395] on div "Rota 3 - Placa SIP2I45 11717 - Tia Lia 11717 - Tia Lia Tipo de cliente: AS - DE…" at bounding box center [698, 329] width 1396 height 659
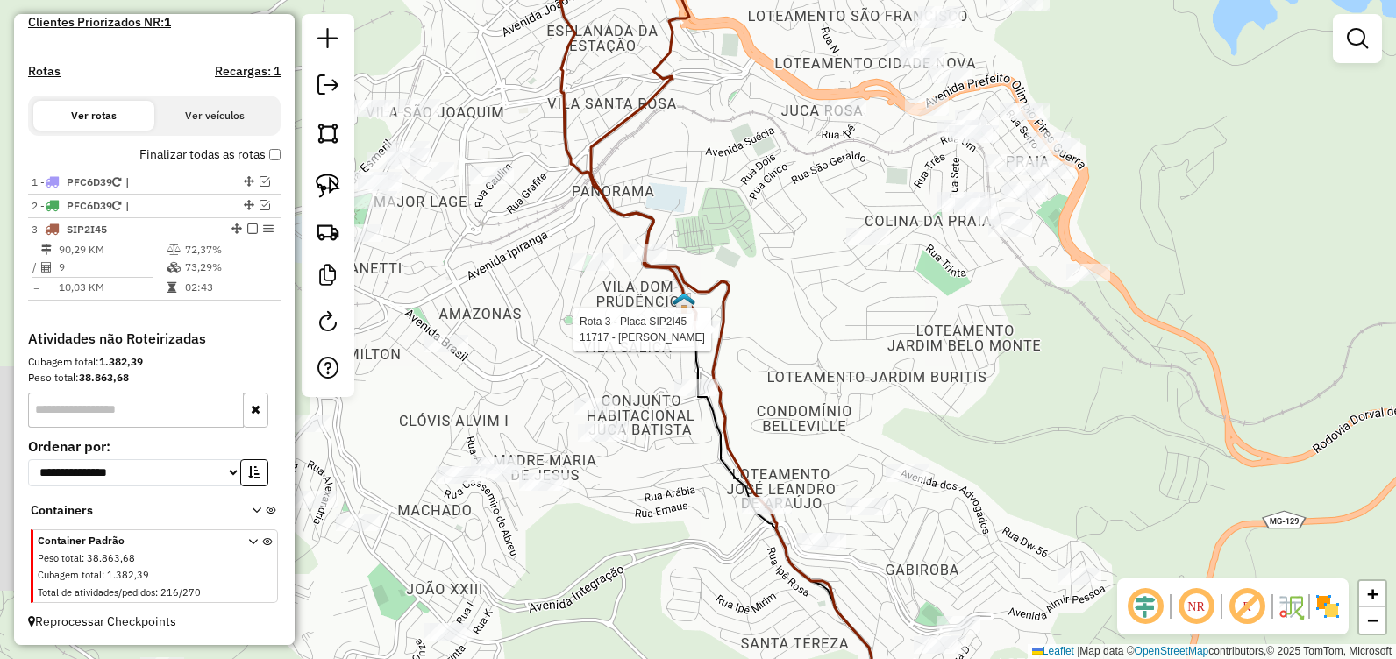
select select "**********"
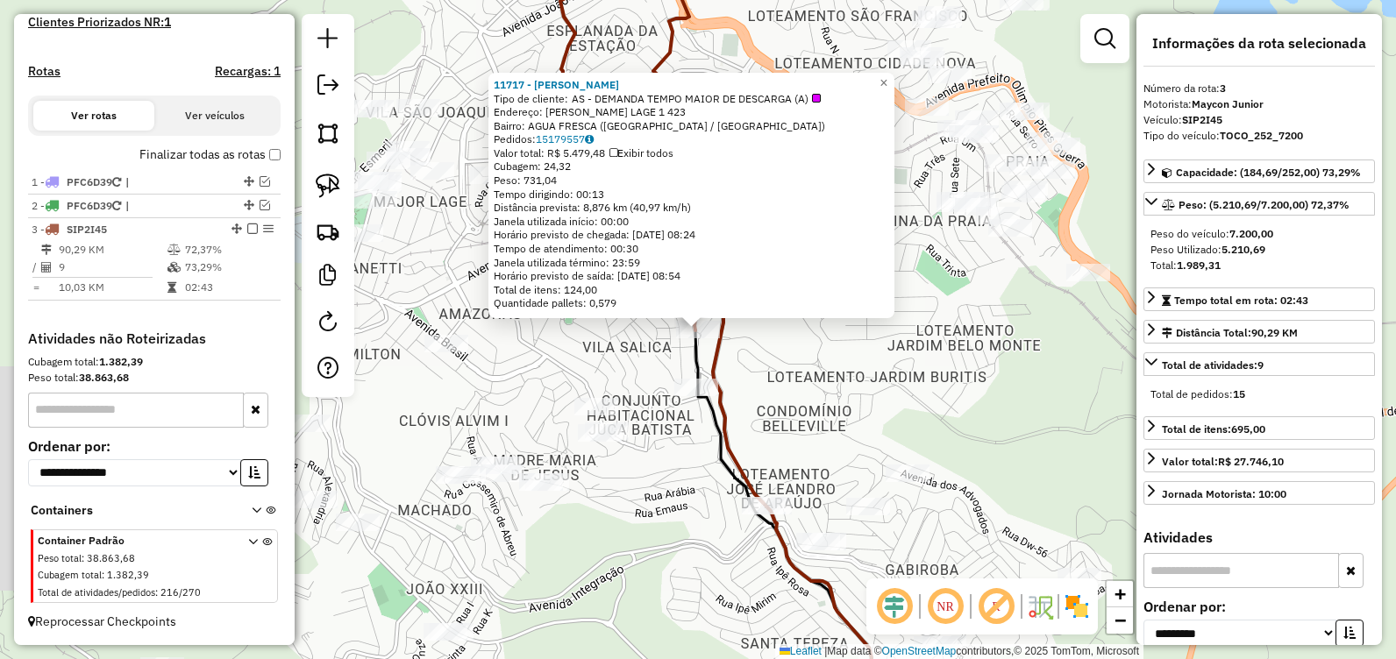
click at [857, 414] on div "11717 - Tia Lia Tipo de cliente: AS - DEMANDA TEMPO MAIOR DE DESCARGA (A) Ender…" at bounding box center [698, 329] width 1396 height 659
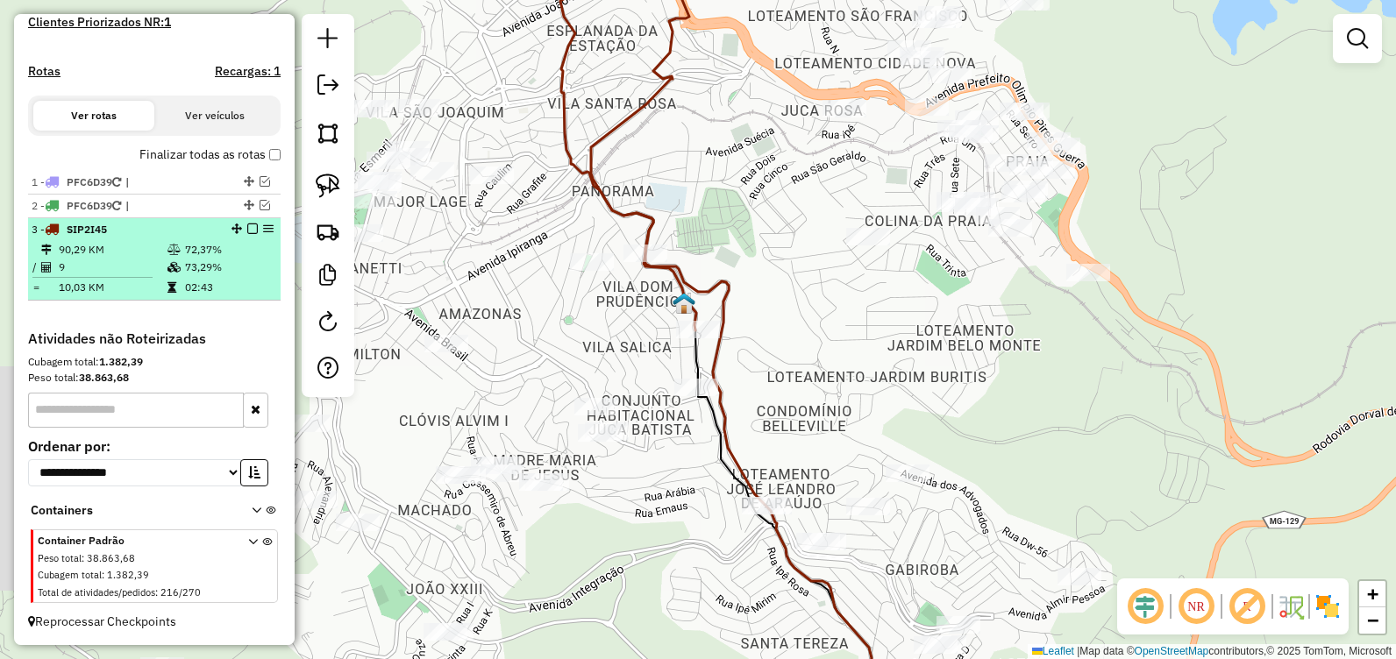
click at [247, 230] on em at bounding box center [252, 229] width 11 height 11
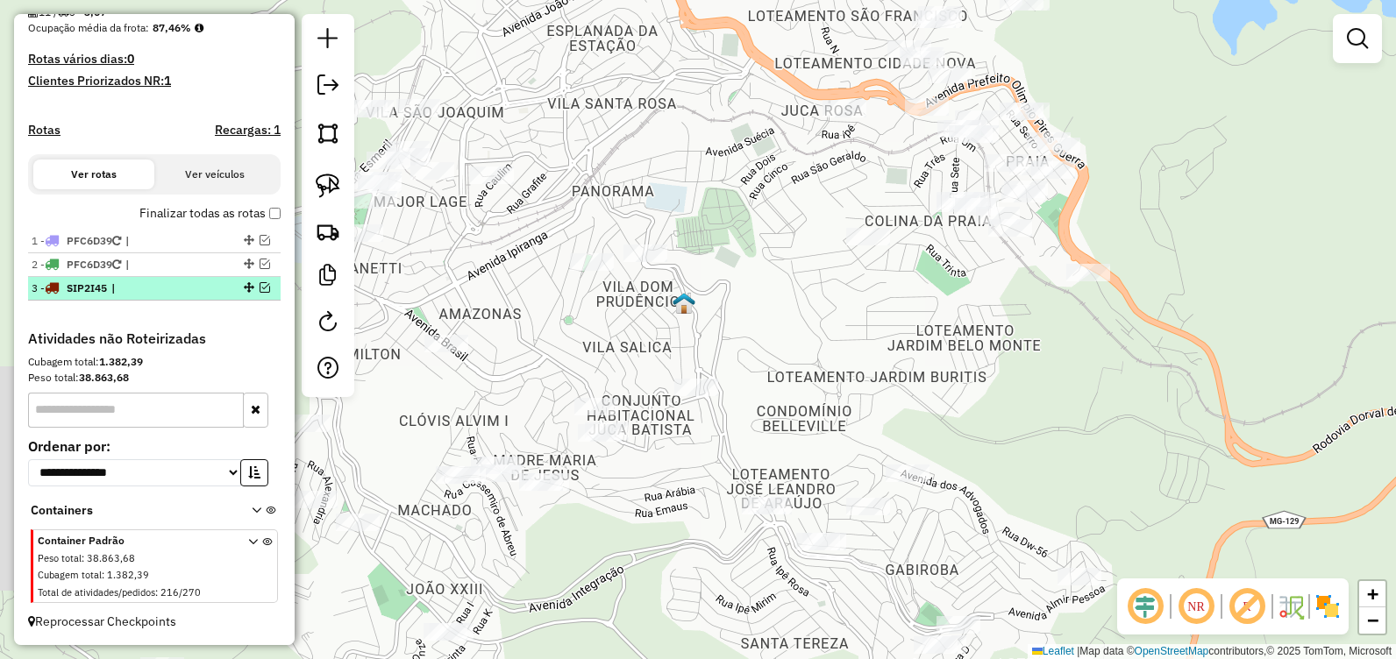
scroll to position [442, 0]
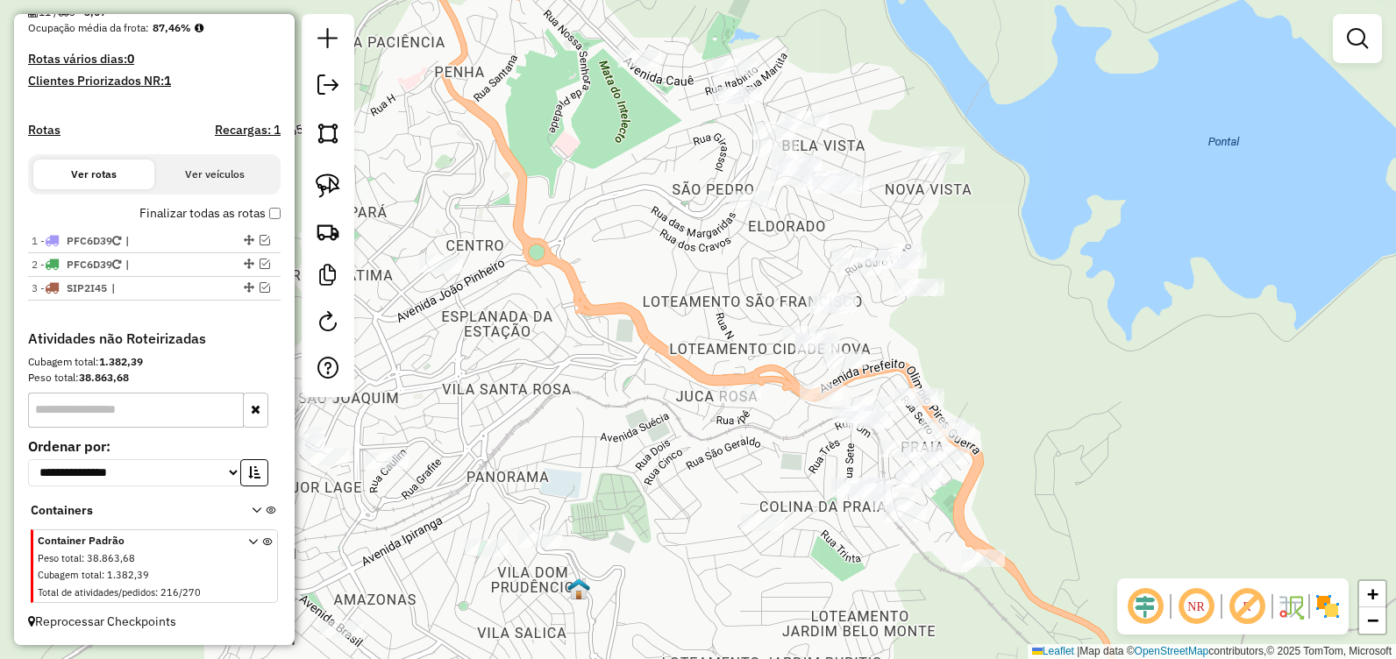
drag, startPoint x: 716, startPoint y: 167, endPoint x: 600, endPoint y: 350, distance: 216.5
click at [611, 456] on div "Janela de atendimento Grade de atendimento Capacidade Transportadoras Veículos …" at bounding box center [698, 329] width 1396 height 659
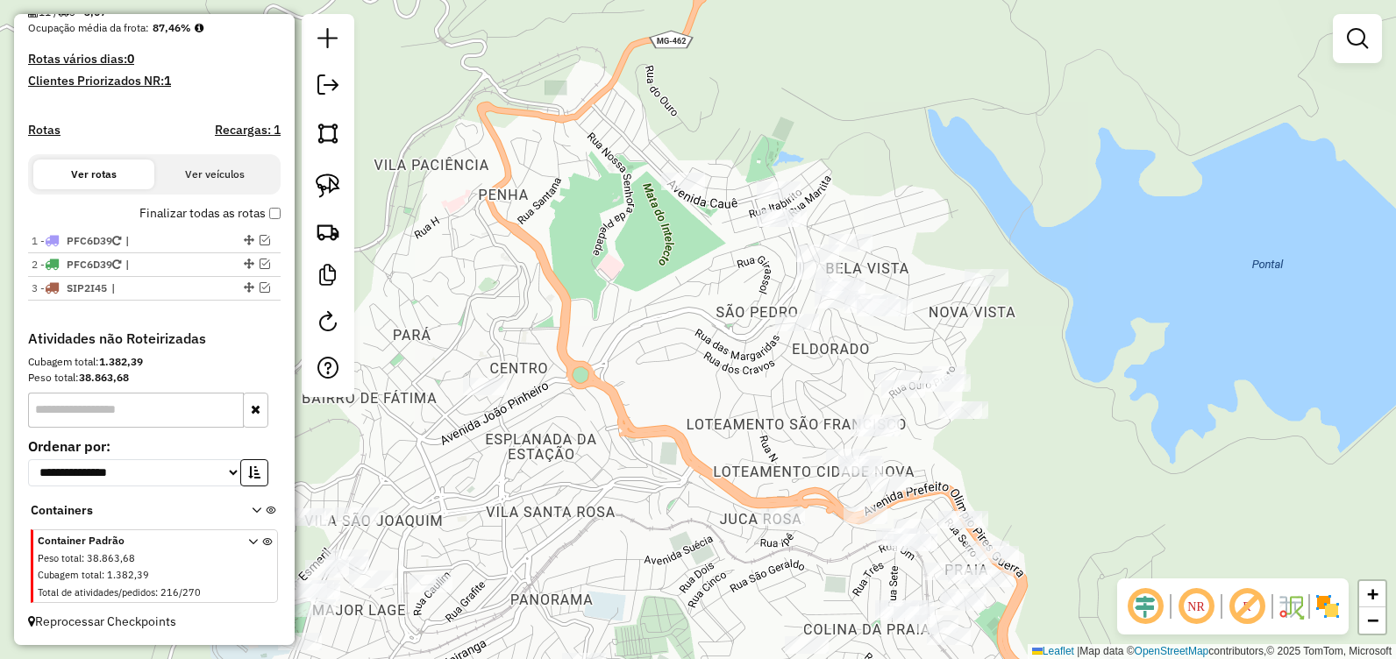
drag, startPoint x: 580, startPoint y: 230, endPoint x: 629, endPoint y: 361, distance: 140.4
click at [629, 361] on div "Janela de atendimento Grade de atendimento Capacidade Transportadoras Veículos …" at bounding box center [698, 329] width 1396 height 659
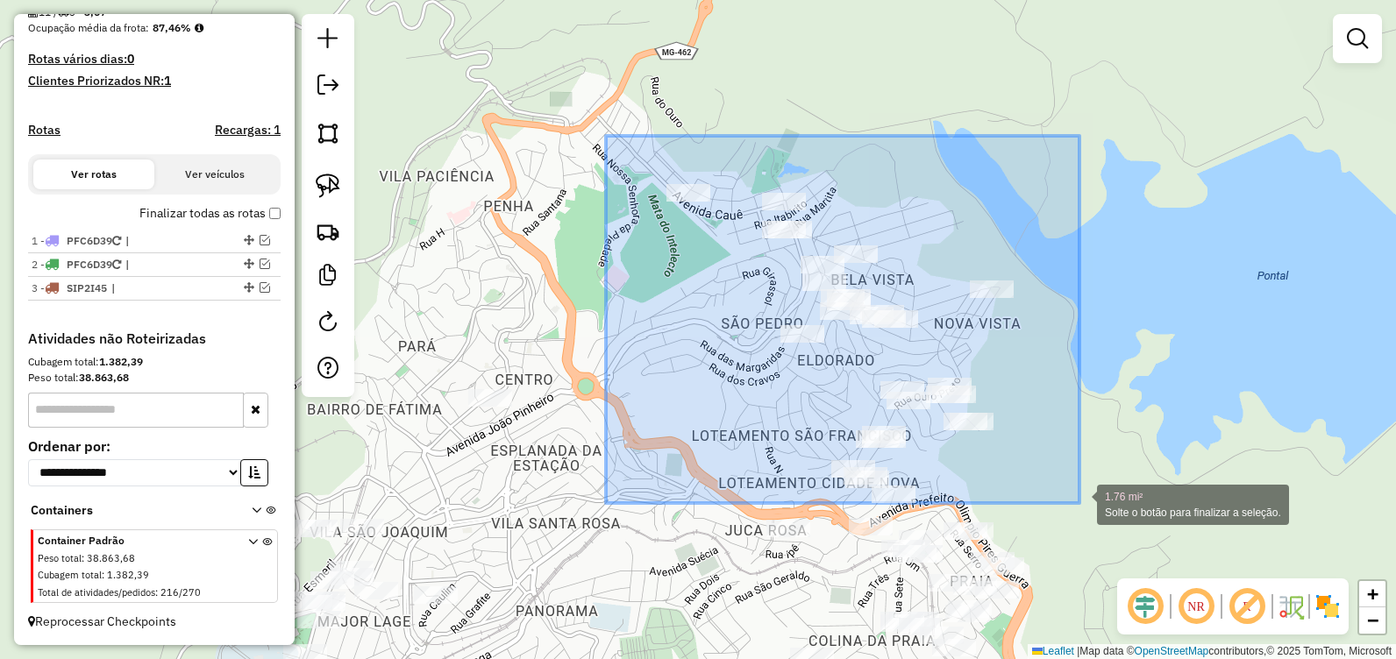
drag, startPoint x: 679, startPoint y: 216, endPoint x: 1080, endPoint y: 503, distance: 493.3
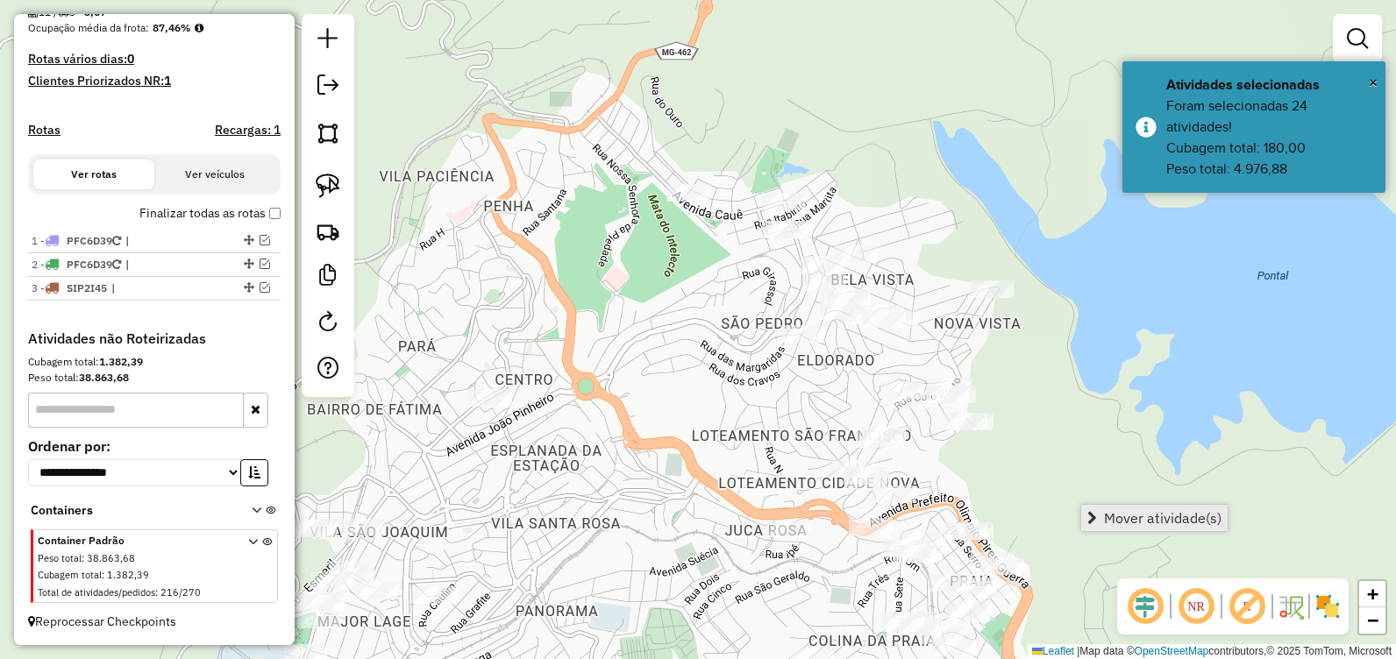
click at [1108, 522] on span "Mover atividade(s)" at bounding box center [1163, 518] width 118 height 14
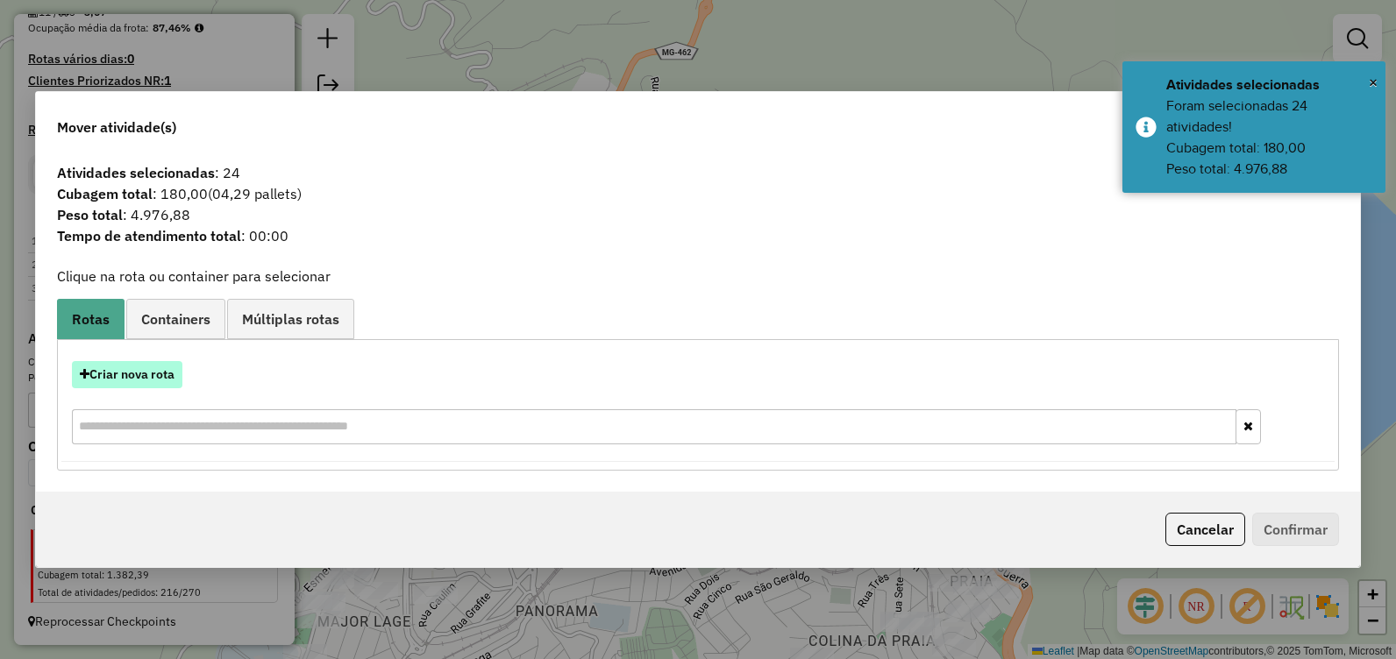
click at [157, 378] on button "Criar nova rota" at bounding box center [127, 374] width 110 height 27
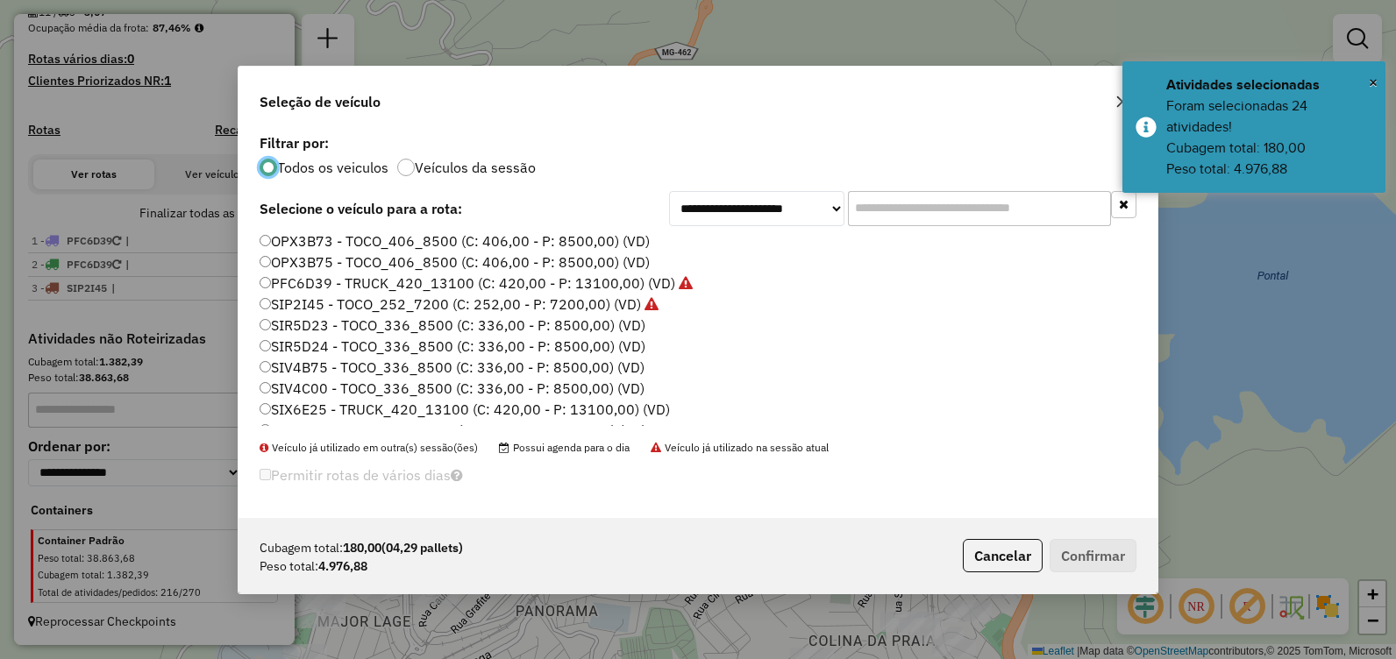
scroll to position [123, 0]
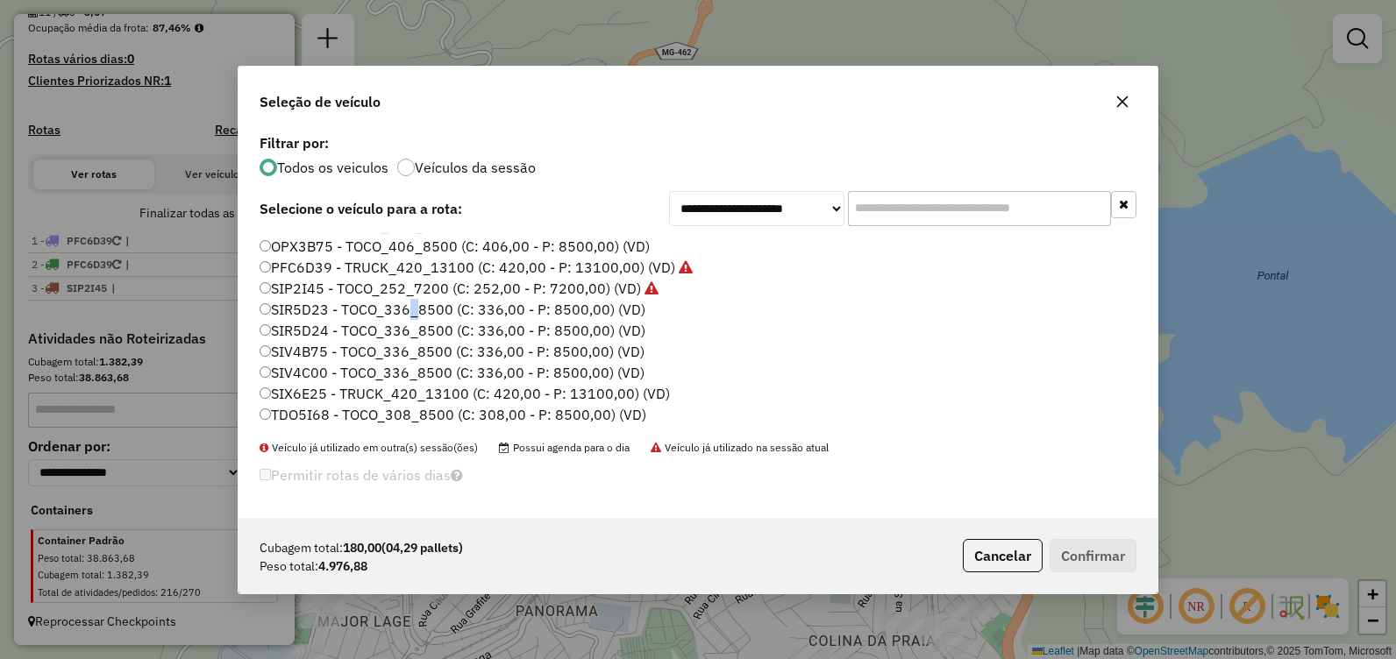
click at [409, 311] on label "SIR5D23 - TOCO_336_8500 (C: 336,00 - P: 8500,00) (VD)" at bounding box center [453, 309] width 386 height 21
click at [498, 317] on label "SIR5D23 - TOCO_336_8500 (C: 336,00 - P: 8500,00) (VD)" at bounding box center [453, 309] width 386 height 21
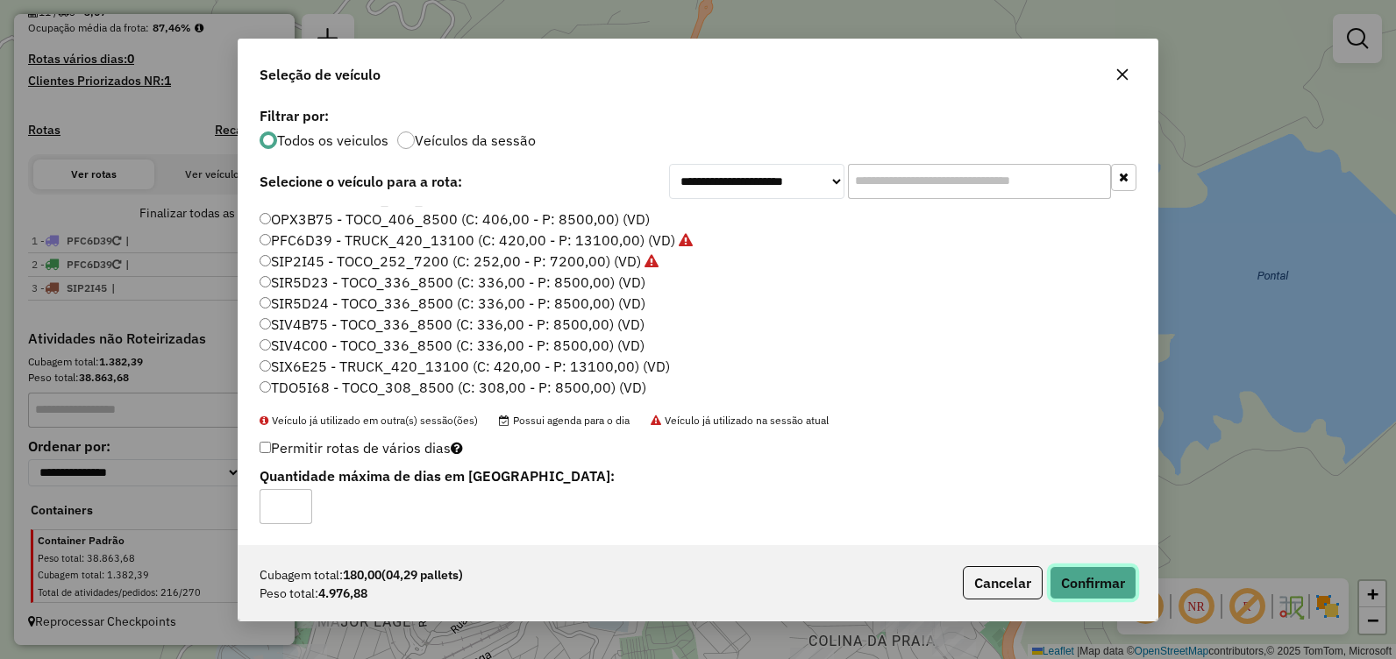
click at [1068, 579] on button "Confirmar" at bounding box center [1093, 583] width 87 height 33
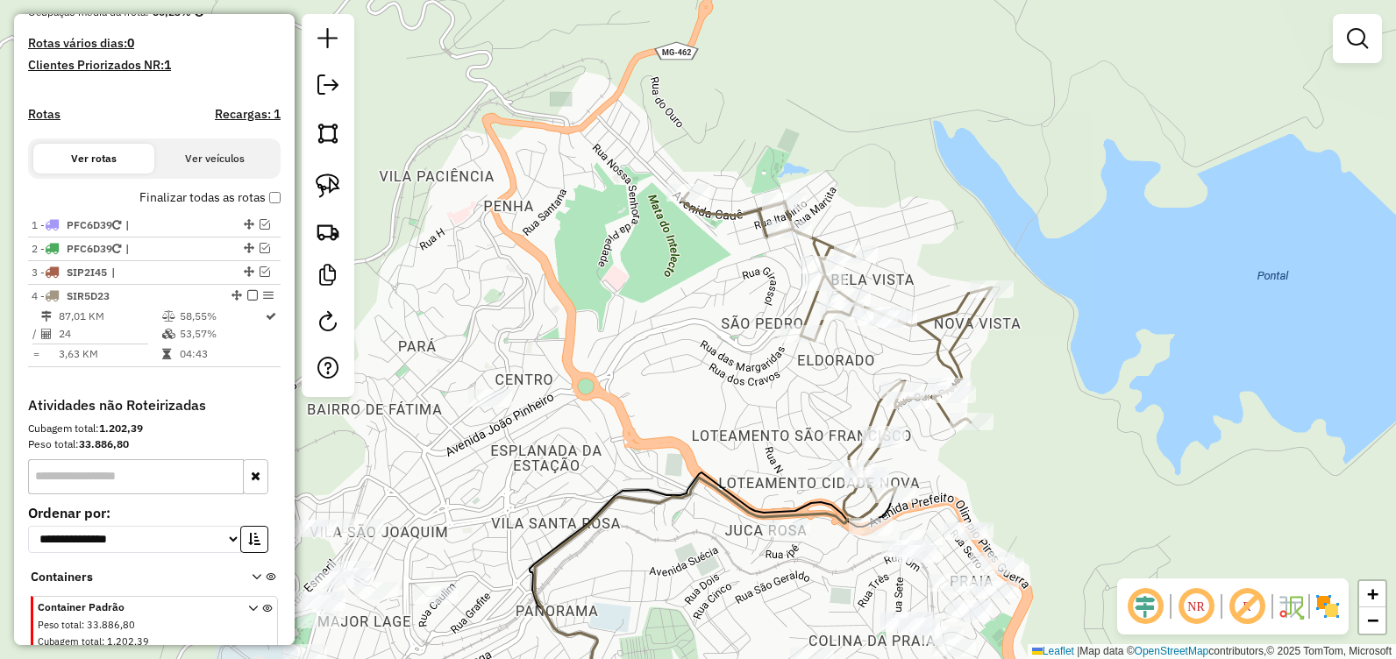
scroll to position [501, 0]
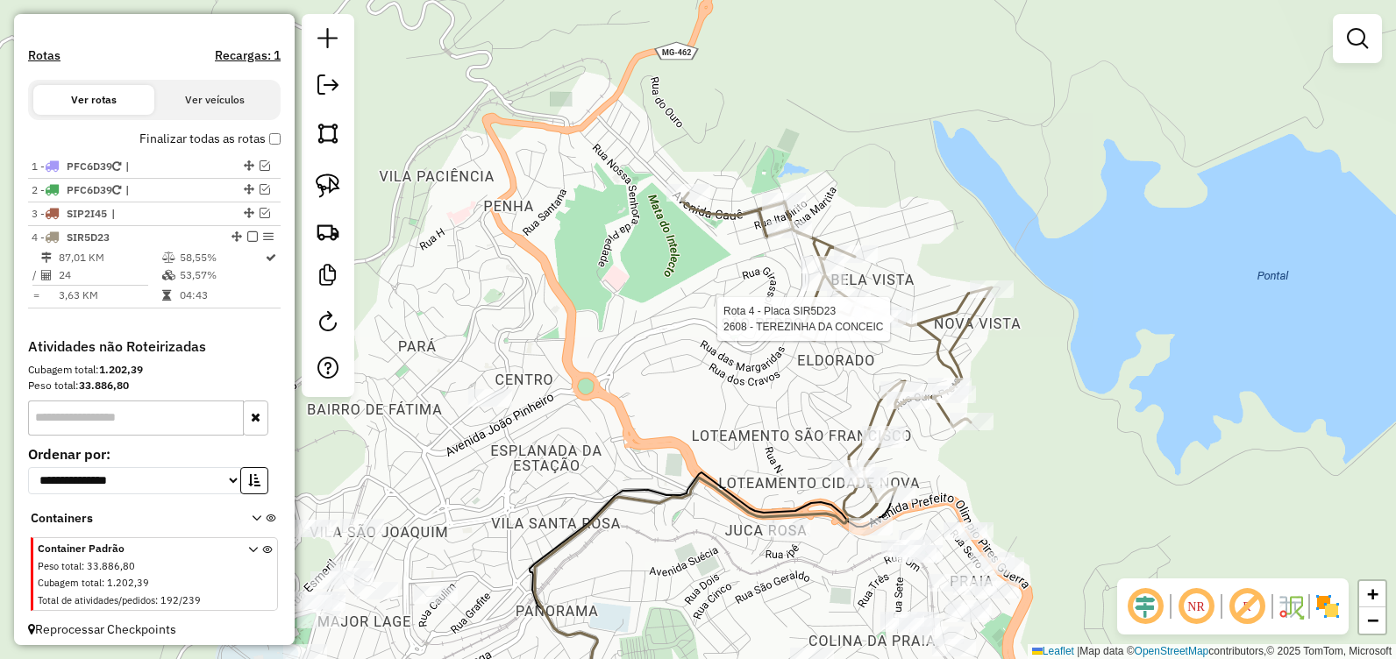
select select "**********"
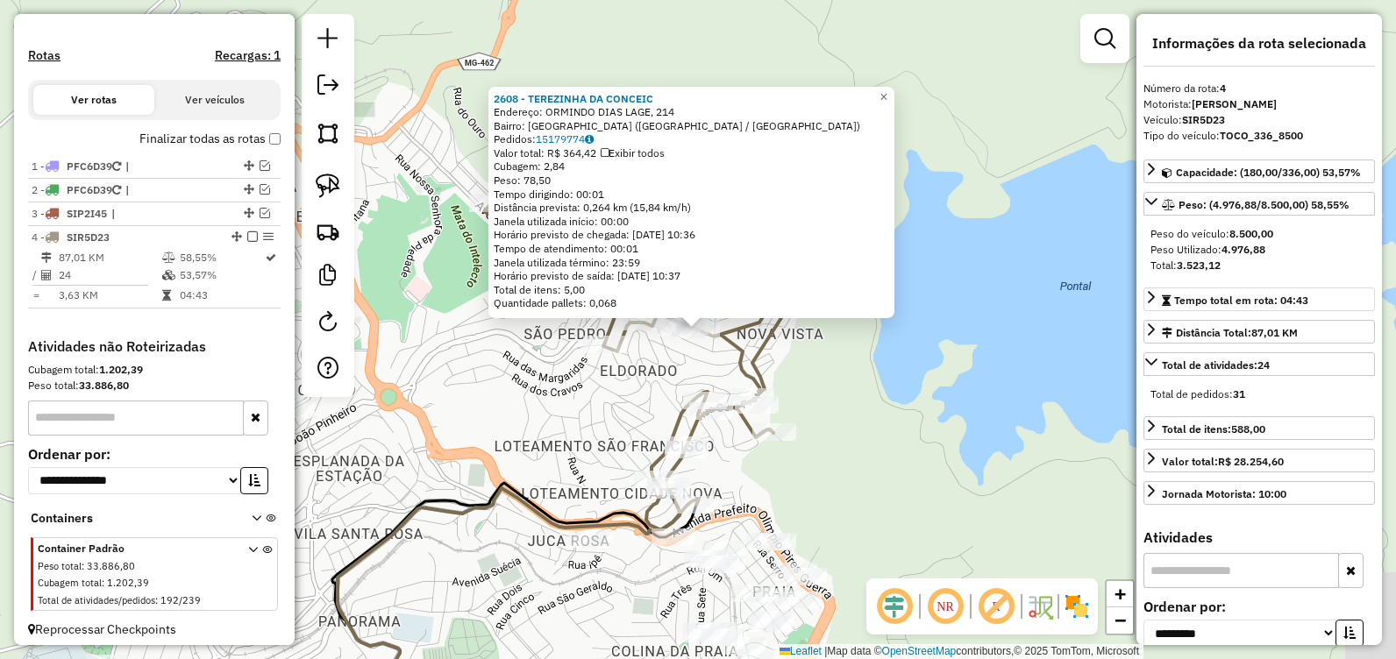
scroll to position [524, 0]
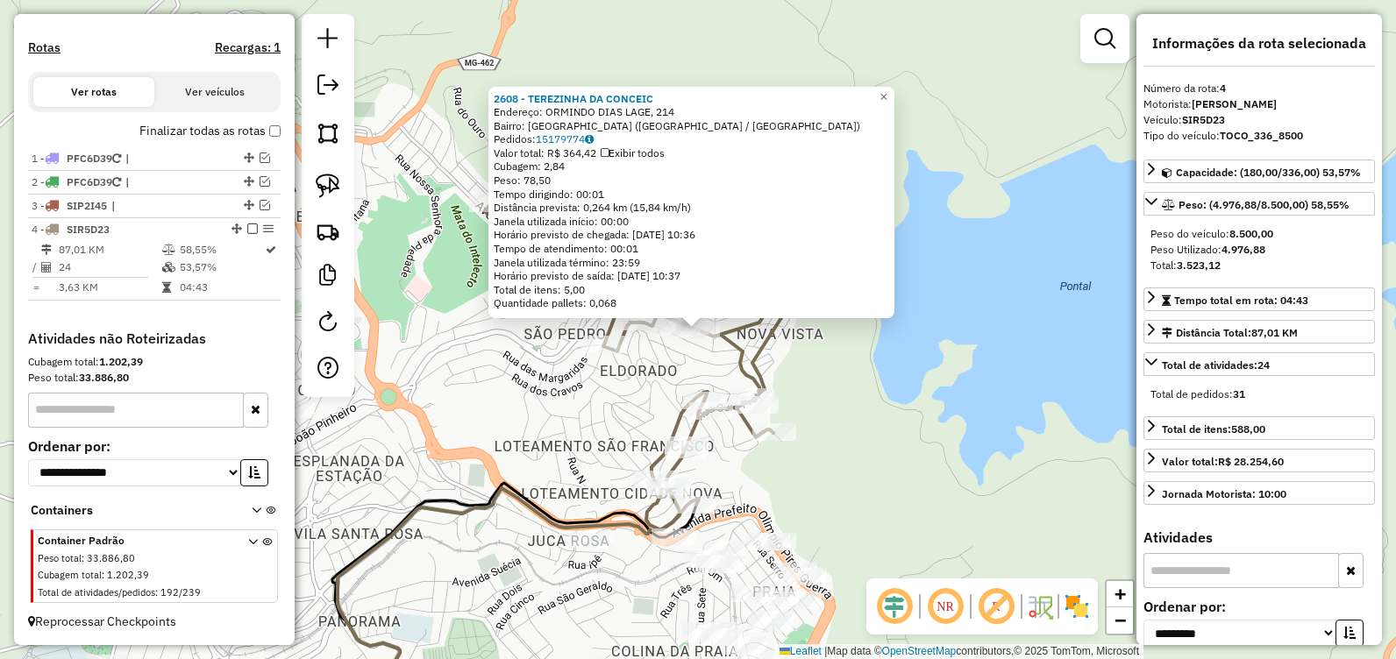
click at [601, 411] on div "2608 - TEREZINHA DA CONCEIC Endereço: ORMINDO DIAS LAGE, 214 Bairro: [GEOGRAPHI…" at bounding box center [698, 329] width 1396 height 659
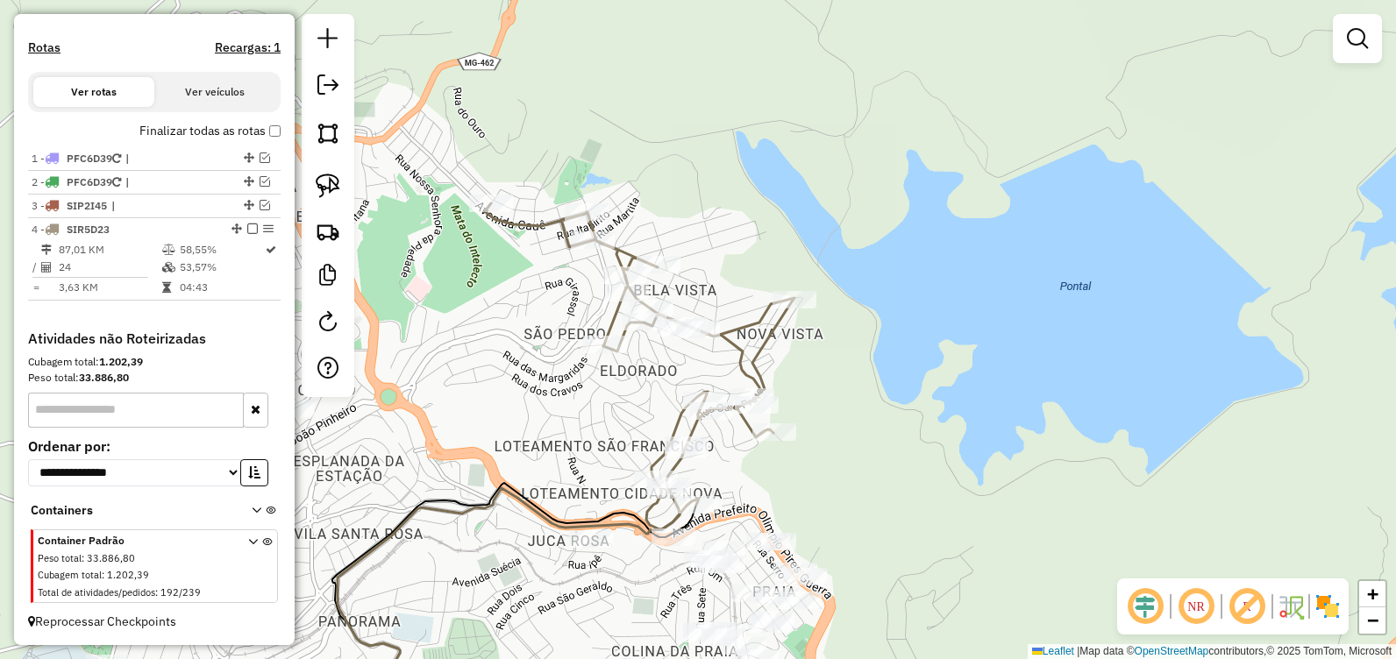
drag, startPoint x: 247, startPoint y: 226, endPoint x: 310, endPoint y: 319, distance: 111.9
click at [249, 227] on em at bounding box center [252, 229] width 11 height 11
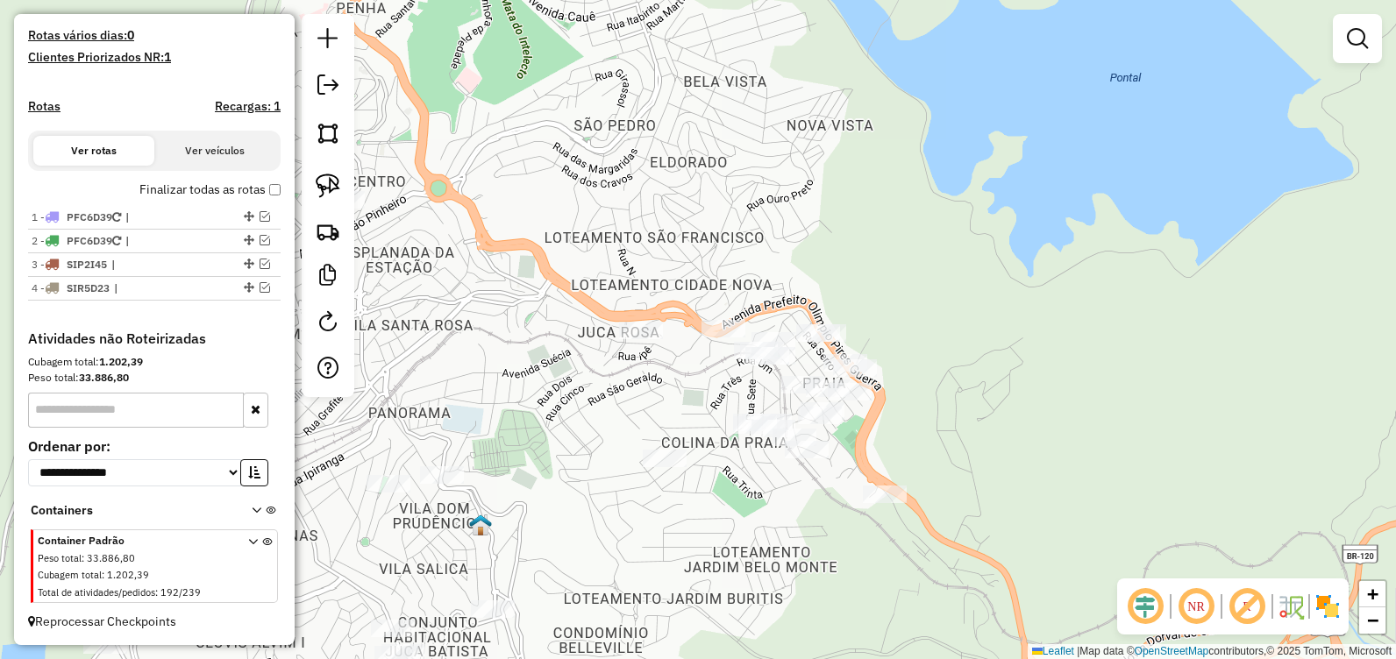
drag, startPoint x: 532, startPoint y: 461, endPoint x: 574, endPoint y: 259, distance: 206.9
click at [574, 257] on div "Janela de atendimento Grade de atendimento Capacidade Transportadoras Veículos …" at bounding box center [698, 329] width 1396 height 659
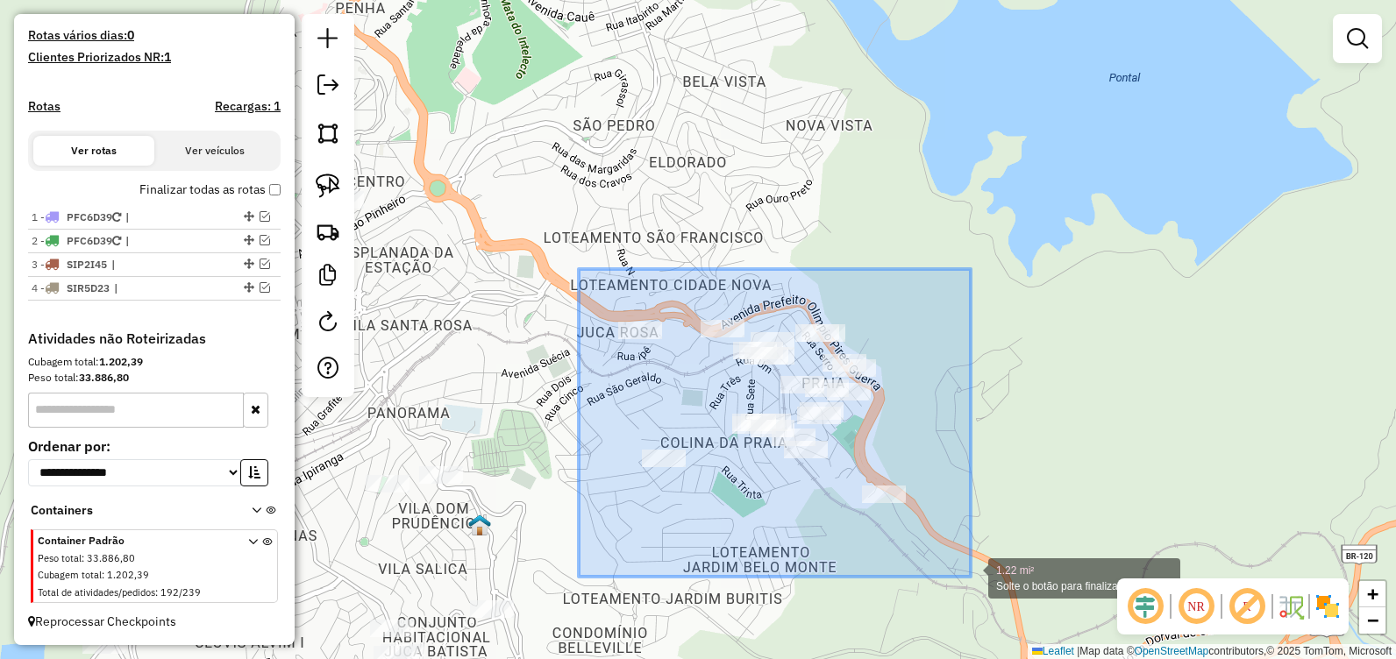
drag, startPoint x: 617, startPoint y: 313, endPoint x: 971, endPoint y: 578, distance: 441.6
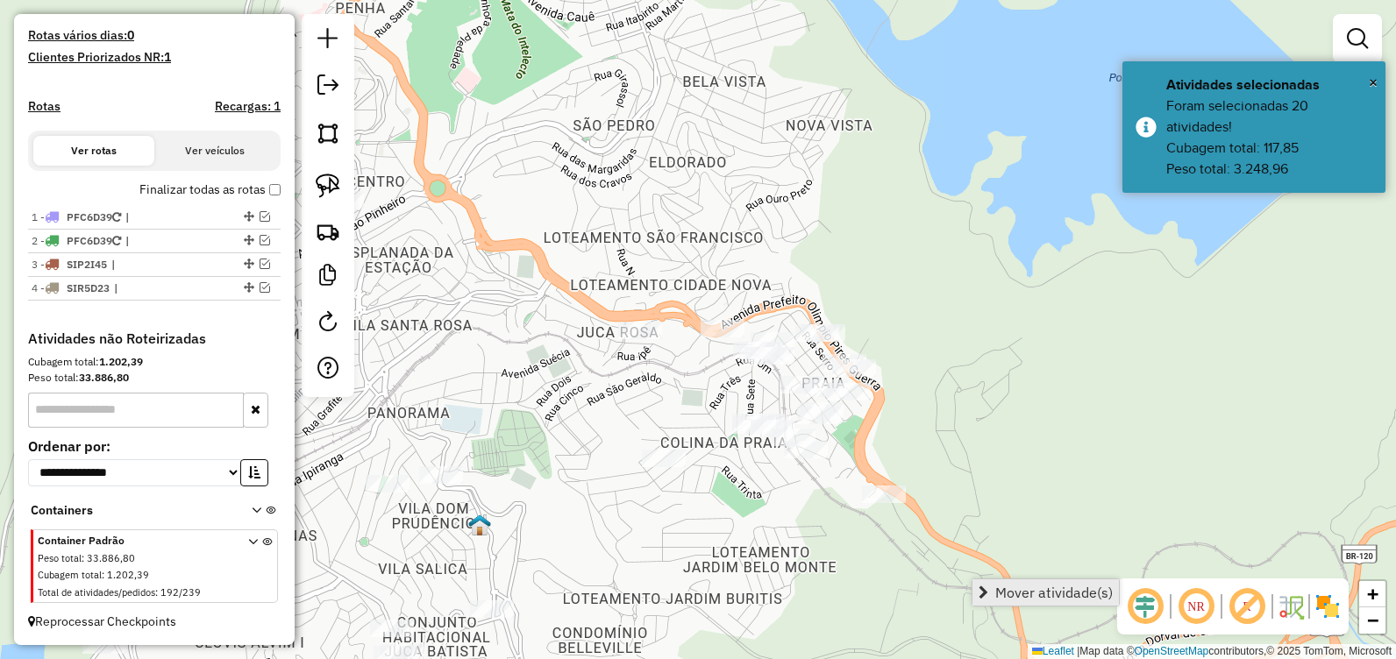
click at [987, 587] on span "Mover atividade(s)" at bounding box center [984, 593] width 10 height 14
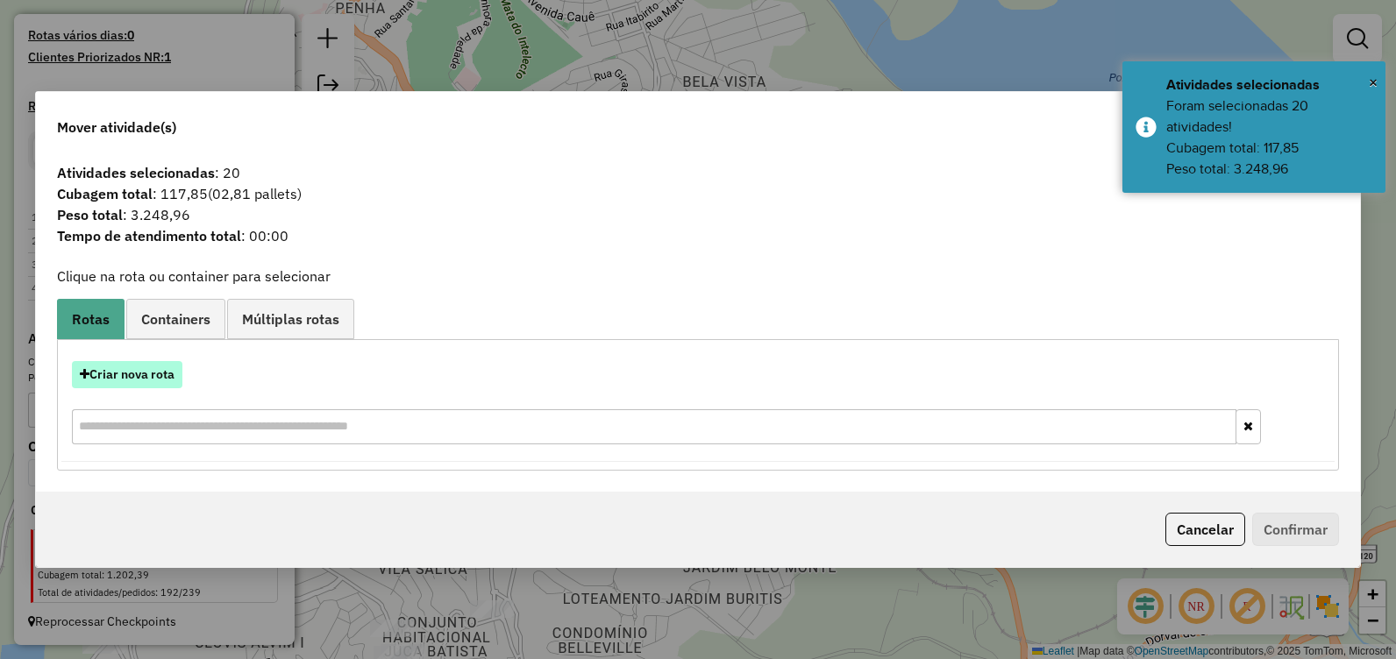
click at [141, 371] on button "Criar nova rota" at bounding box center [127, 374] width 110 height 27
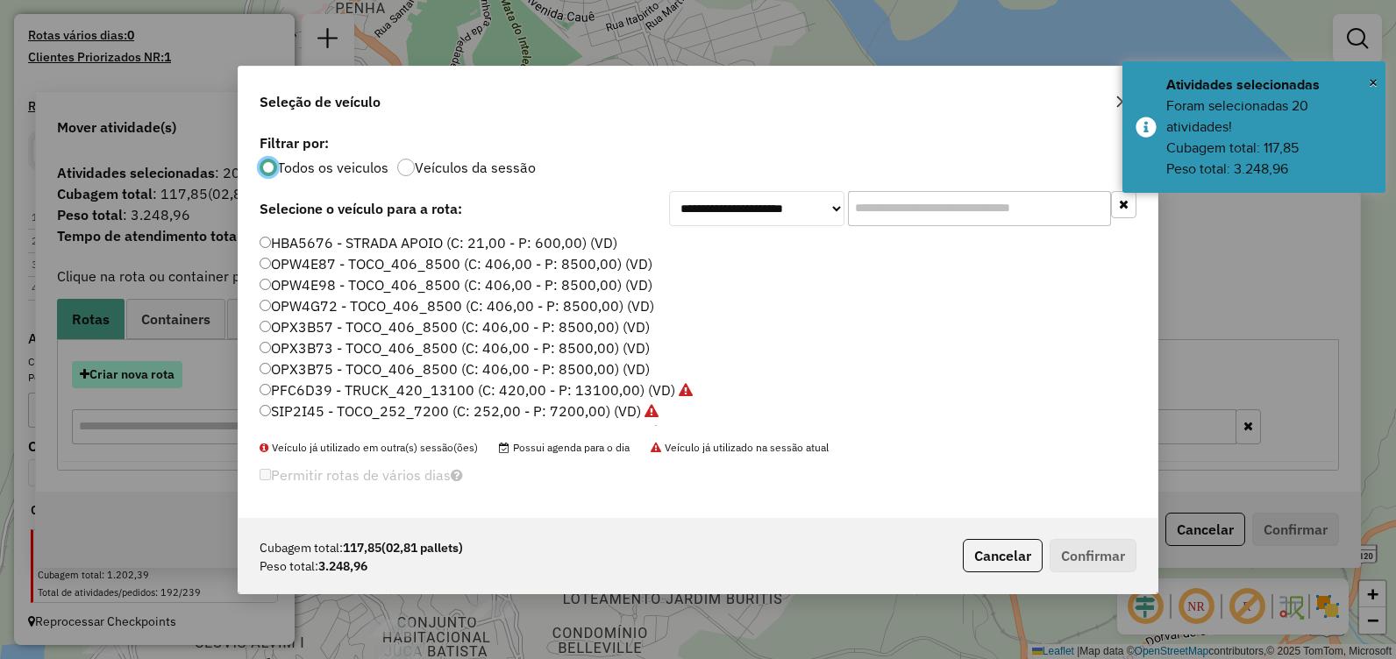
scroll to position [10, 5]
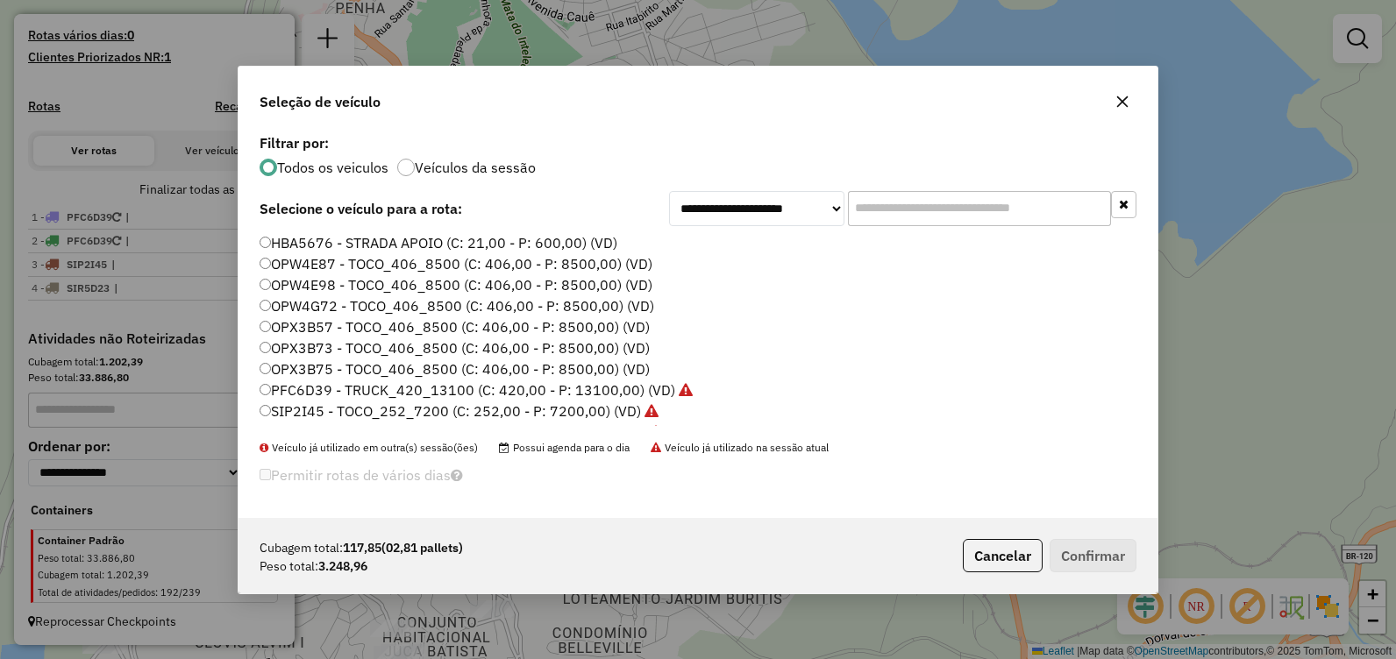
click at [358, 329] on label "OPX3B57 - TOCO_406_8500 (C: 406,00 - P: 8500,00) (VD)" at bounding box center [455, 327] width 390 height 21
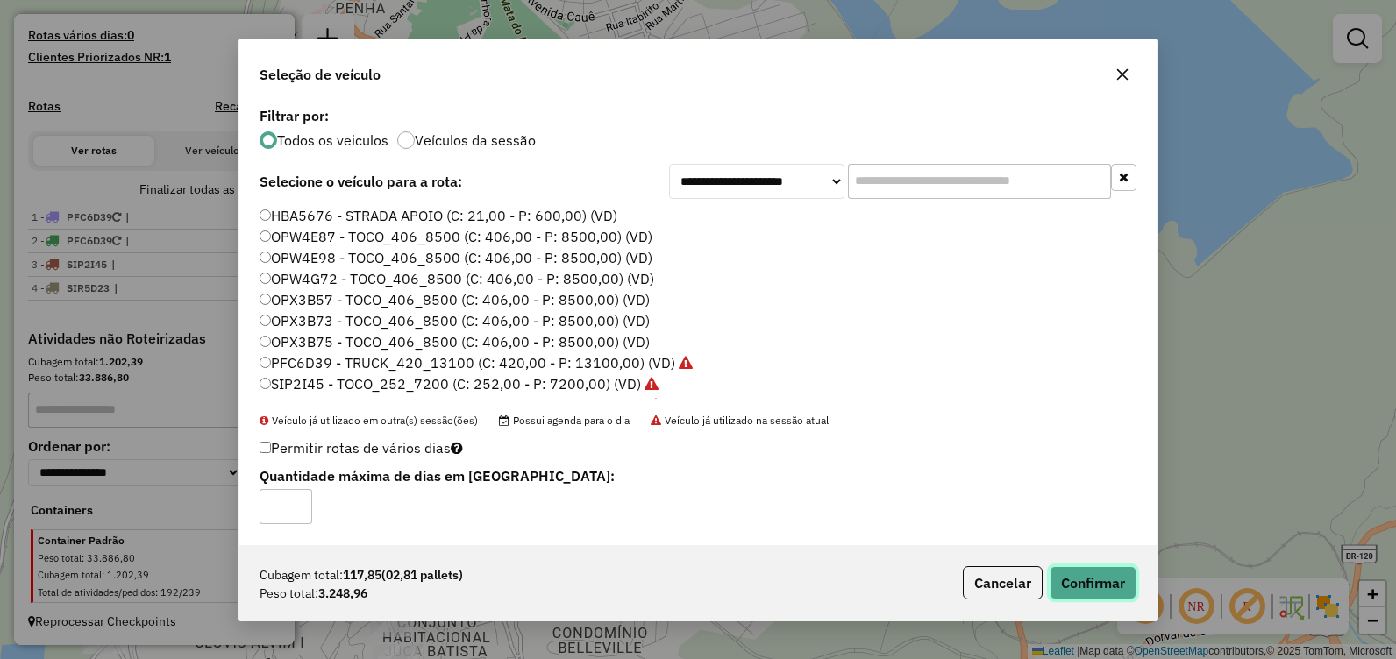
click at [1084, 583] on button "Confirmar" at bounding box center [1093, 583] width 87 height 33
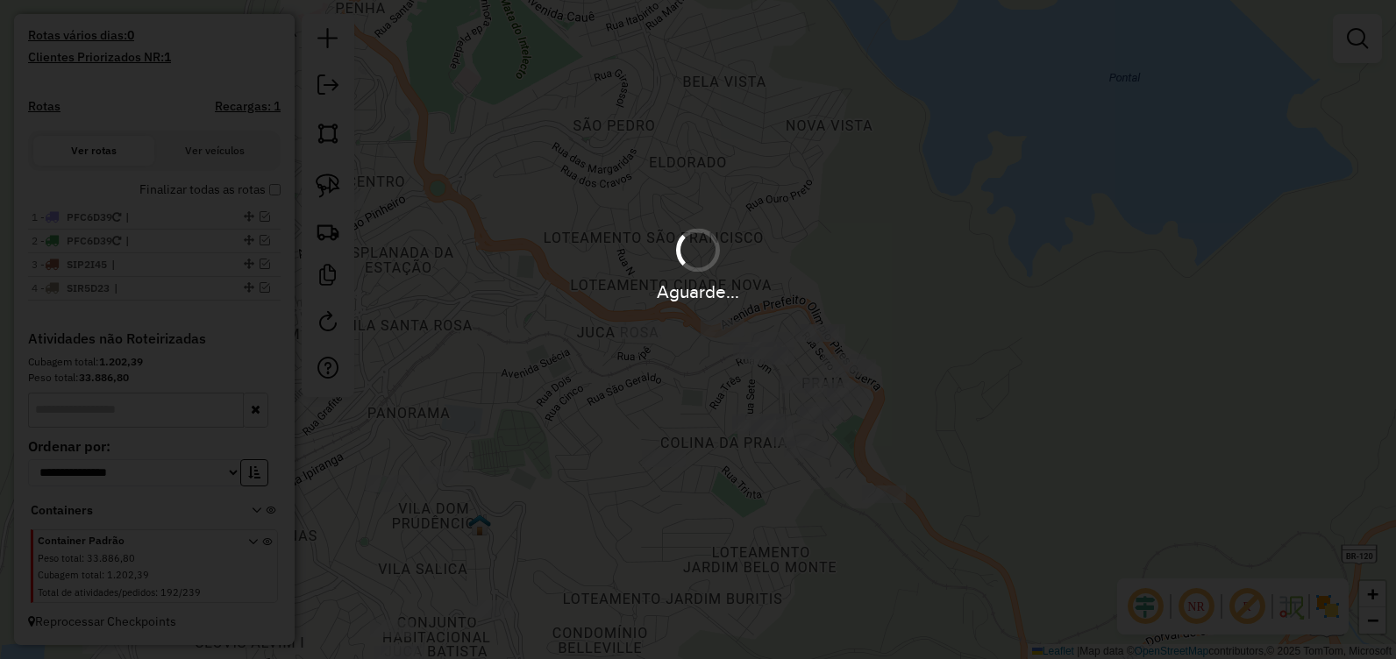
scroll to position [546, 0]
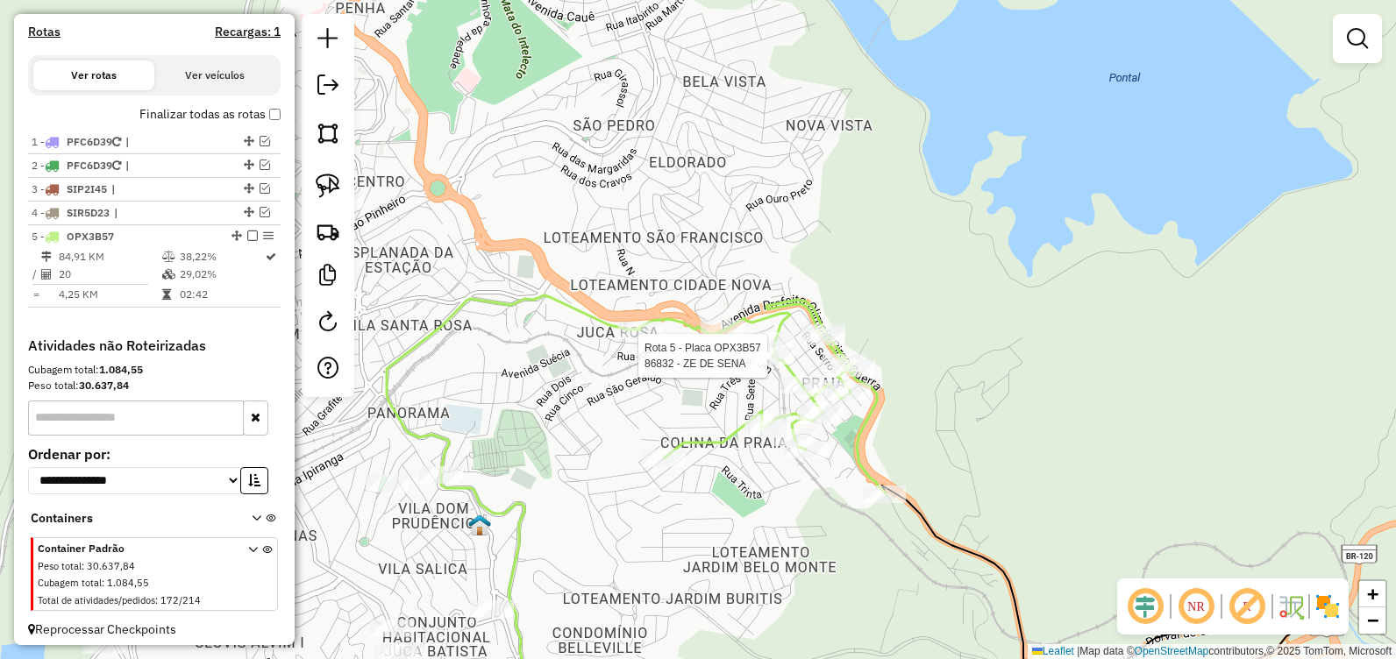
select select "**********"
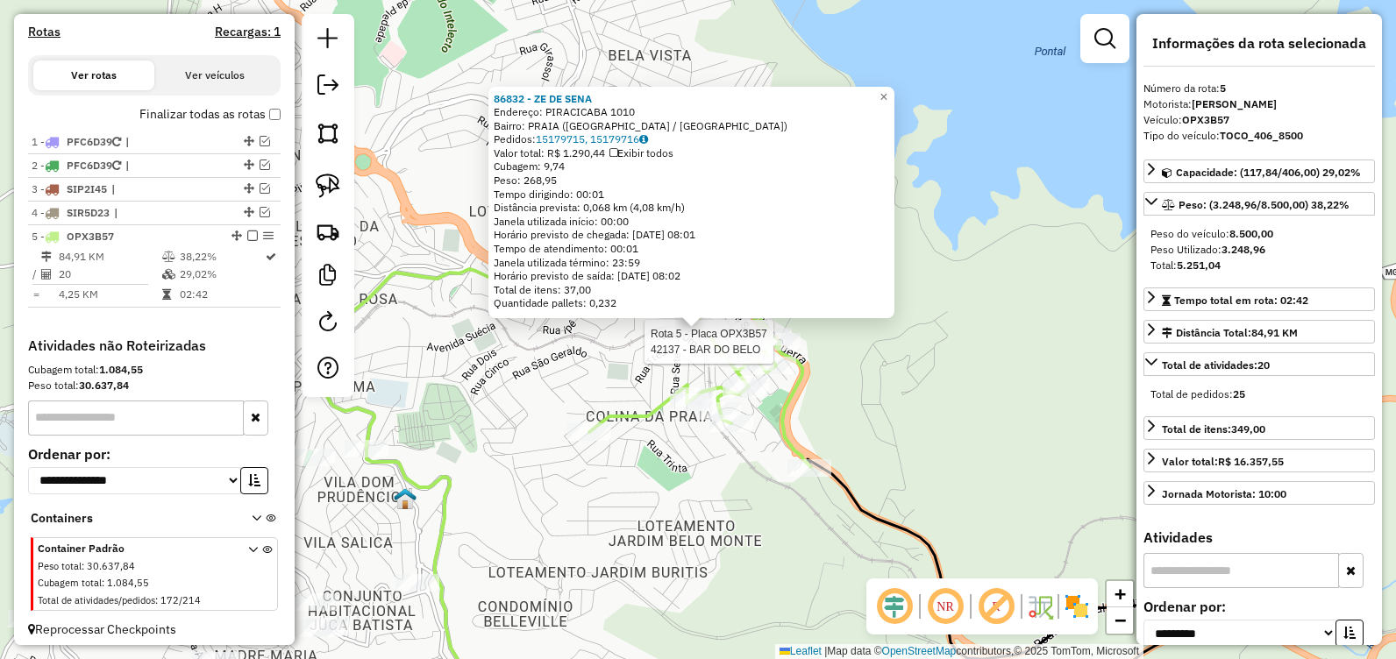
scroll to position [570, 0]
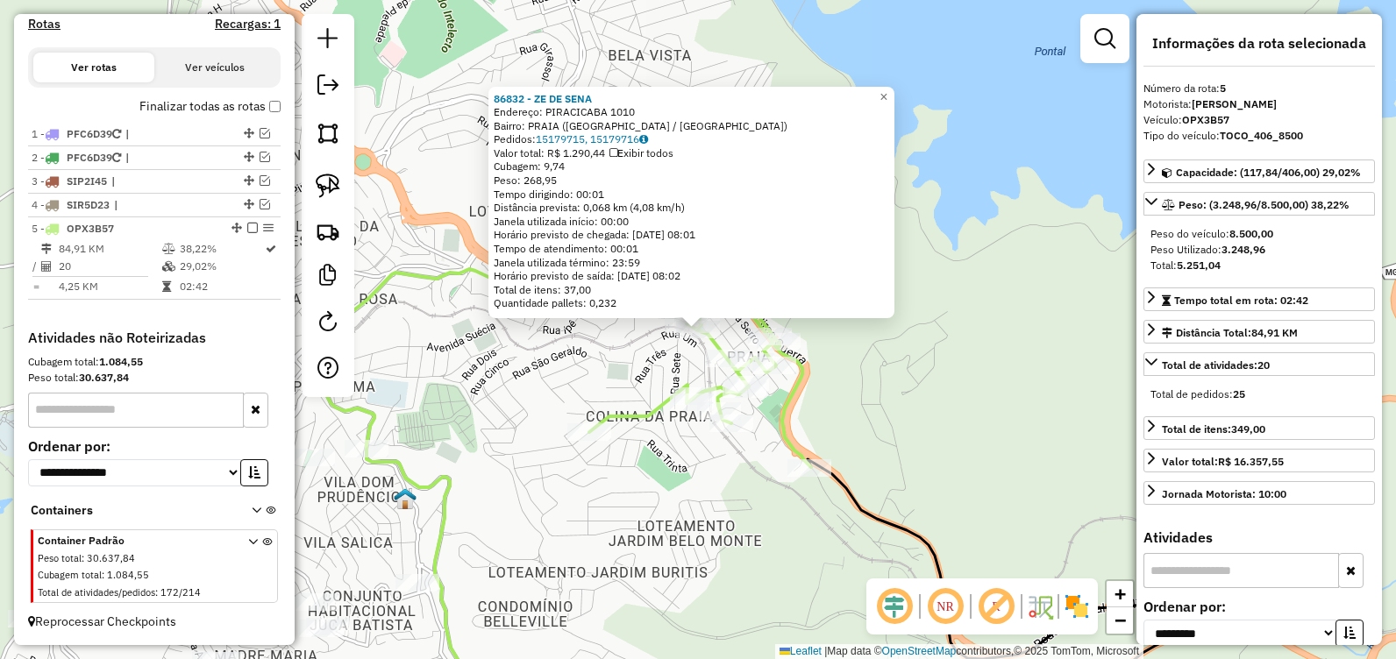
click at [897, 442] on div "Rota 5 - Placa OPX3B57 40030 - CANTINA DA MEIRE 86832 - ZE DE SENA Endereço: PI…" at bounding box center [698, 329] width 1396 height 659
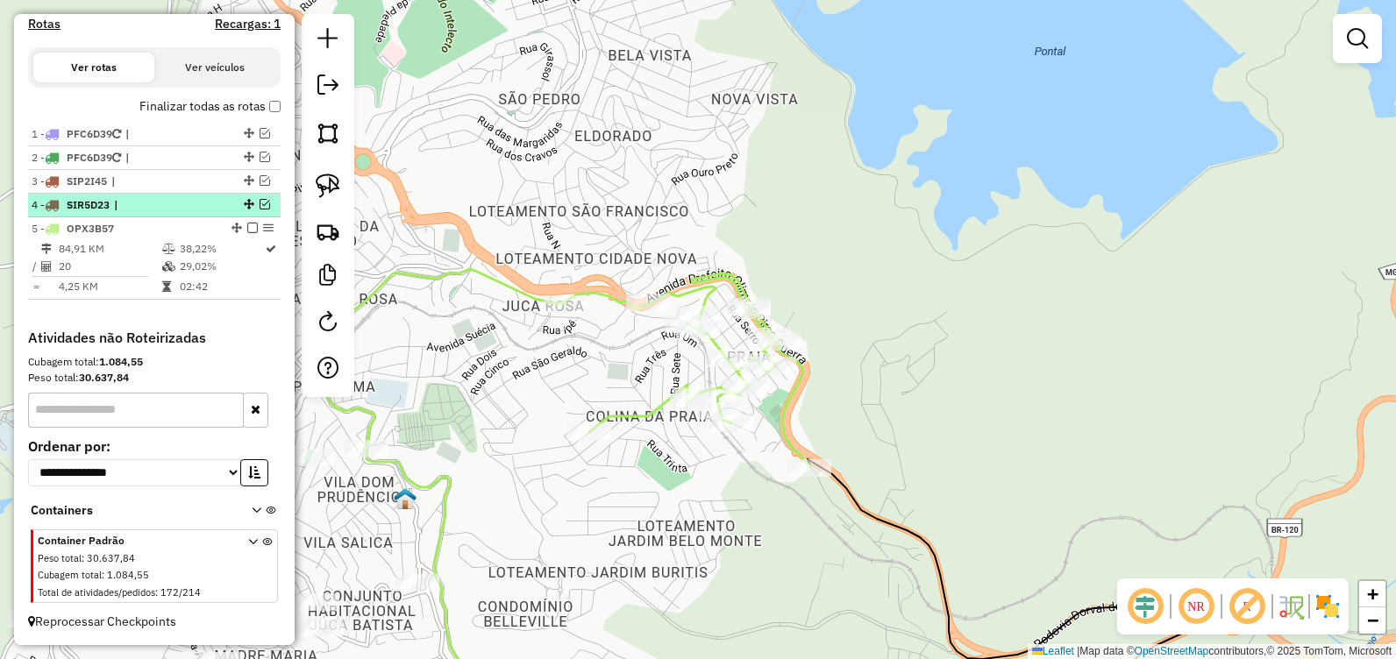
click at [260, 203] on em at bounding box center [265, 204] width 11 height 11
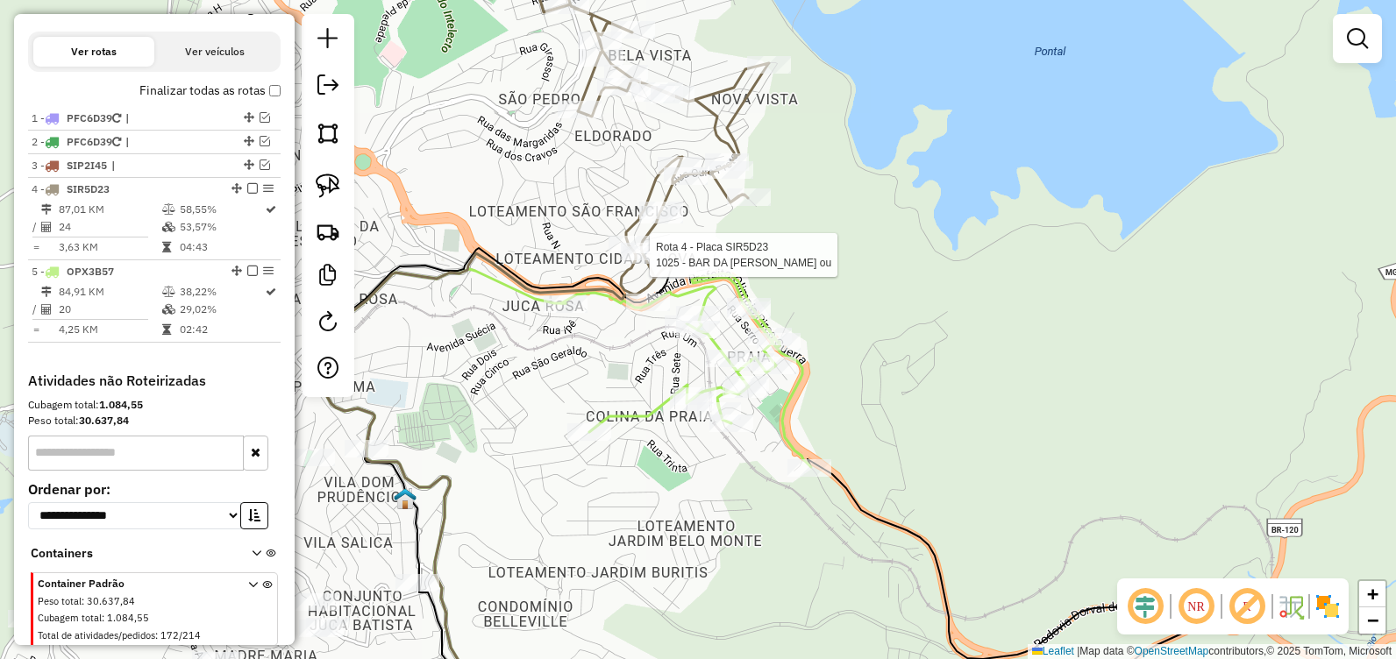
select select "**********"
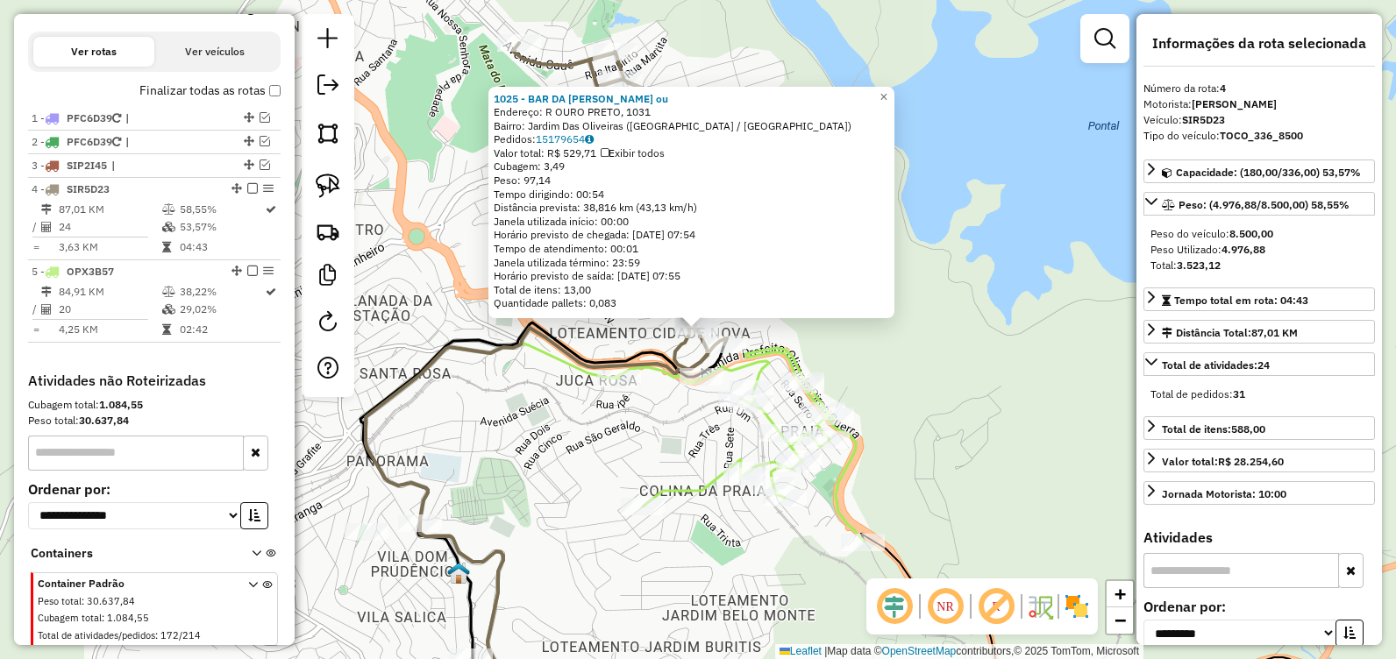
scroll to position [629, 0]
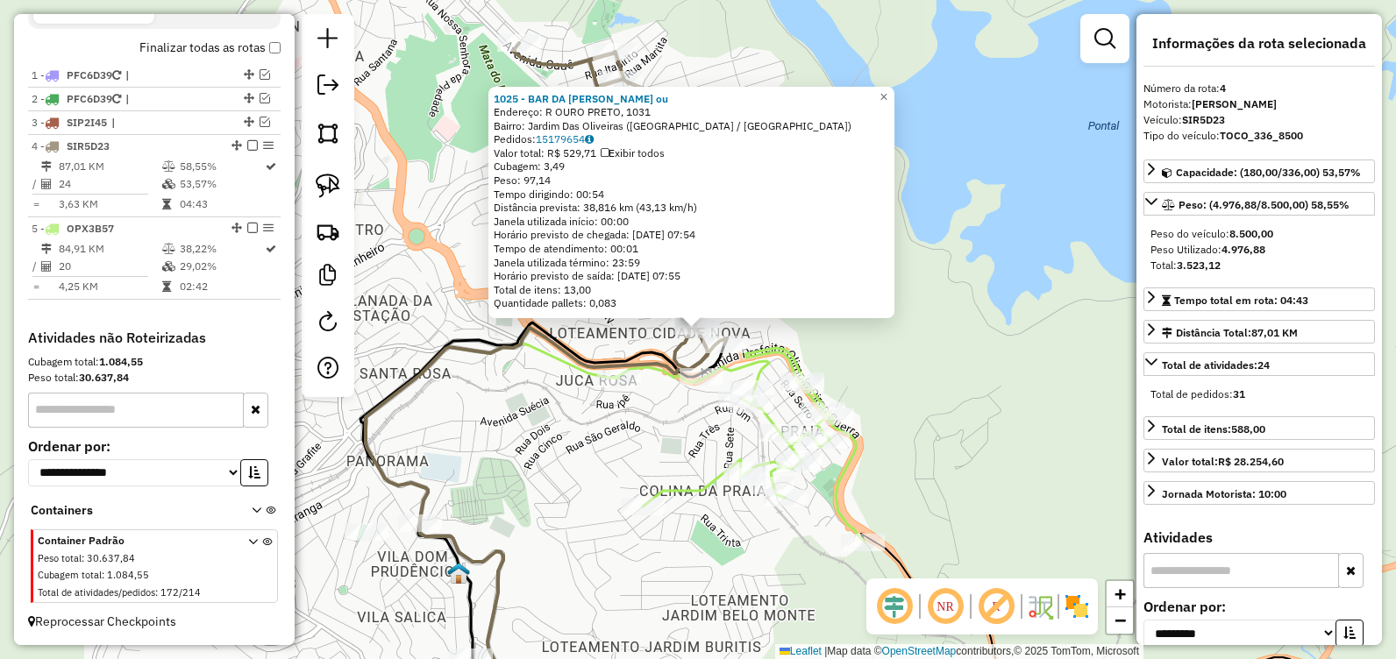
click at [992, 350] on div "1025 - BAR DA [PERSON_NAME] ou Endereço: [GEOGRAPHIC_DATA], 1031 Bairro: [GEOGR…" at bounding box center [698, 329] width 1396 height 659
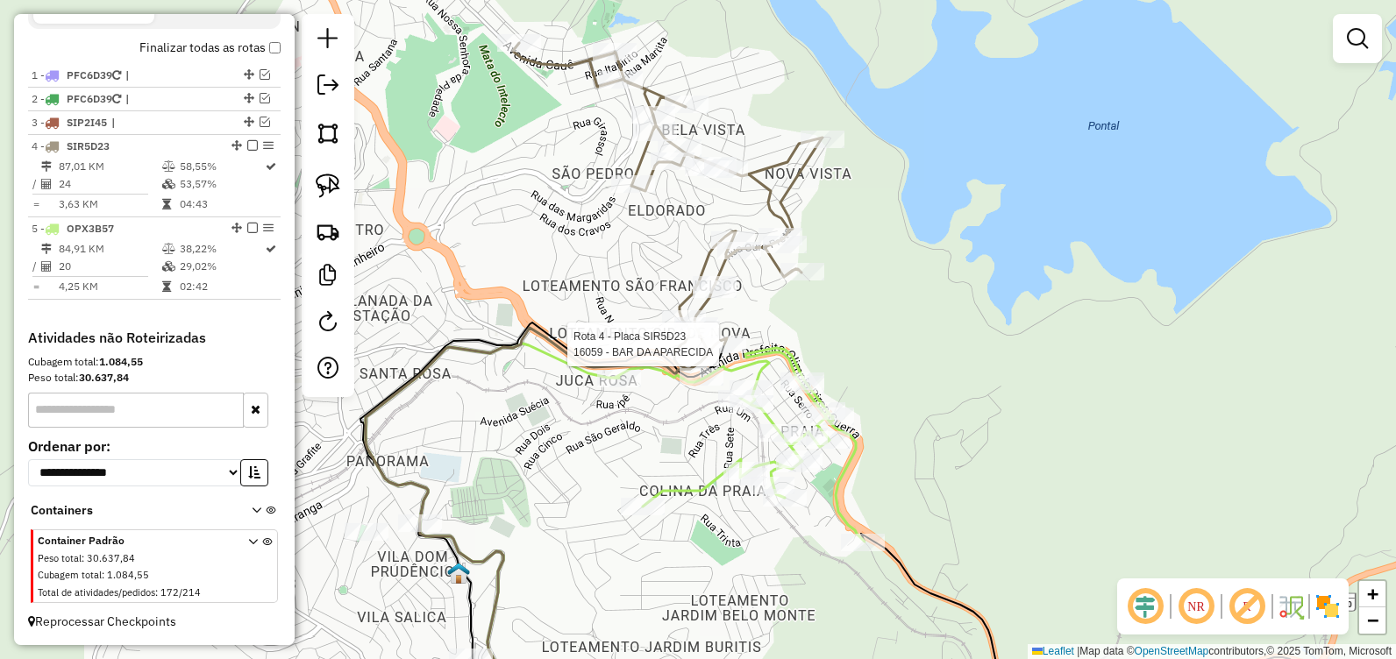
select select "**********"
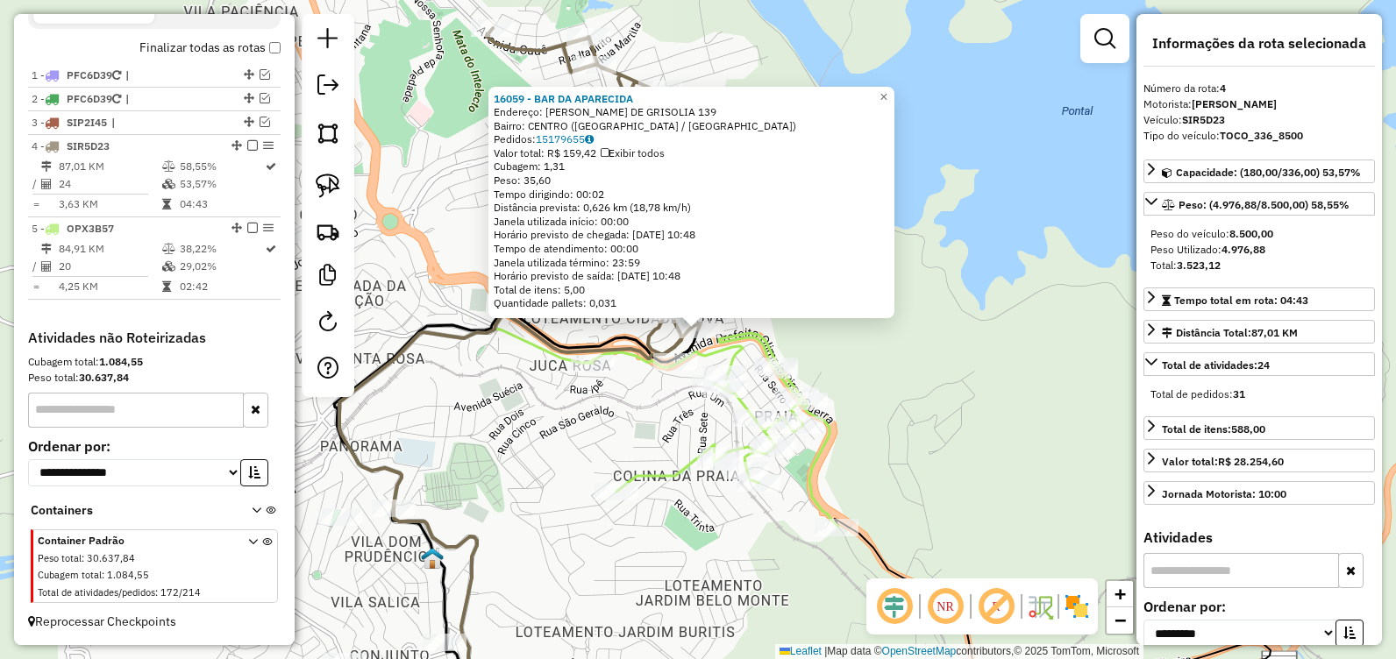
click at [982, 374] on div "16059 - BAR DA APARECIDA Endereço: [PERSON_NAME] DE GRISOLIA 139 Bairro: [GEOGR…" at bounding box center [698, 329] width 1396 height 659
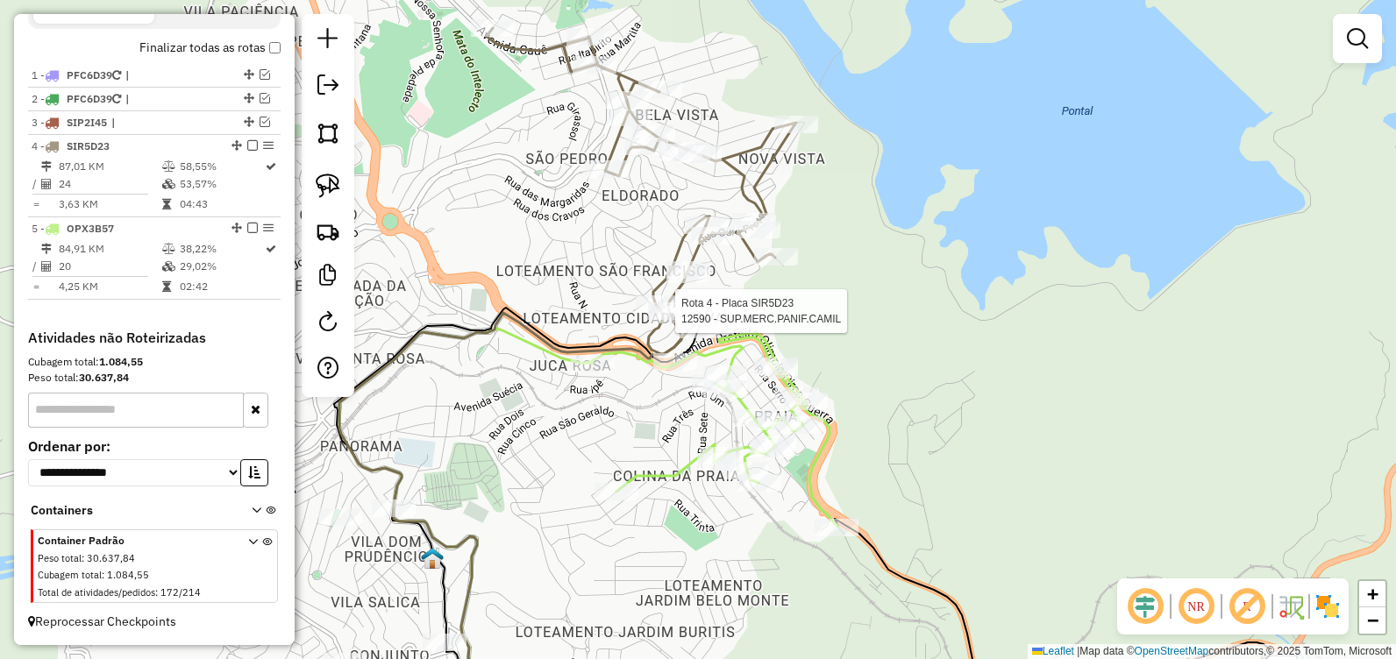
select select "**********"
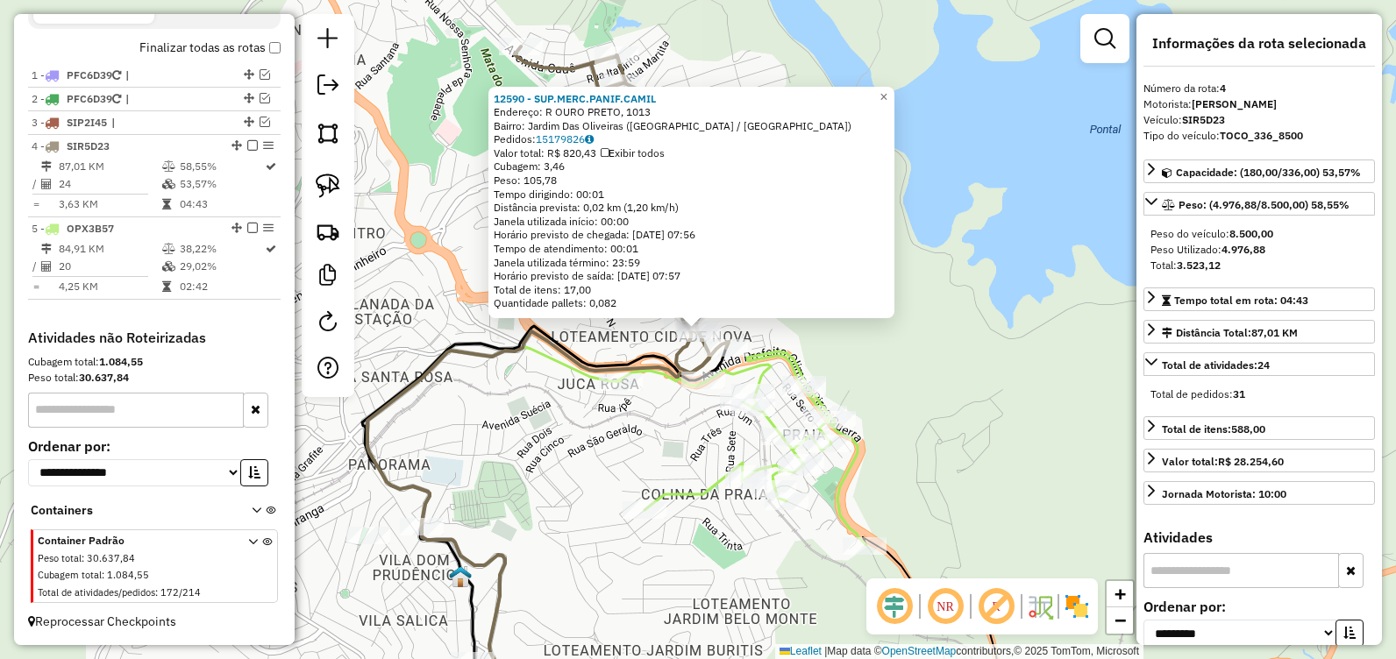
click at [1005, 367] on div "12590 - SUP.MERC.PANIF.[PERSON_NAME]: [GEOGRAPHIC_DATA], 1013 Bairro: [GEOGRAPH…" at bounding box center [698, 329] width 1396 height 659
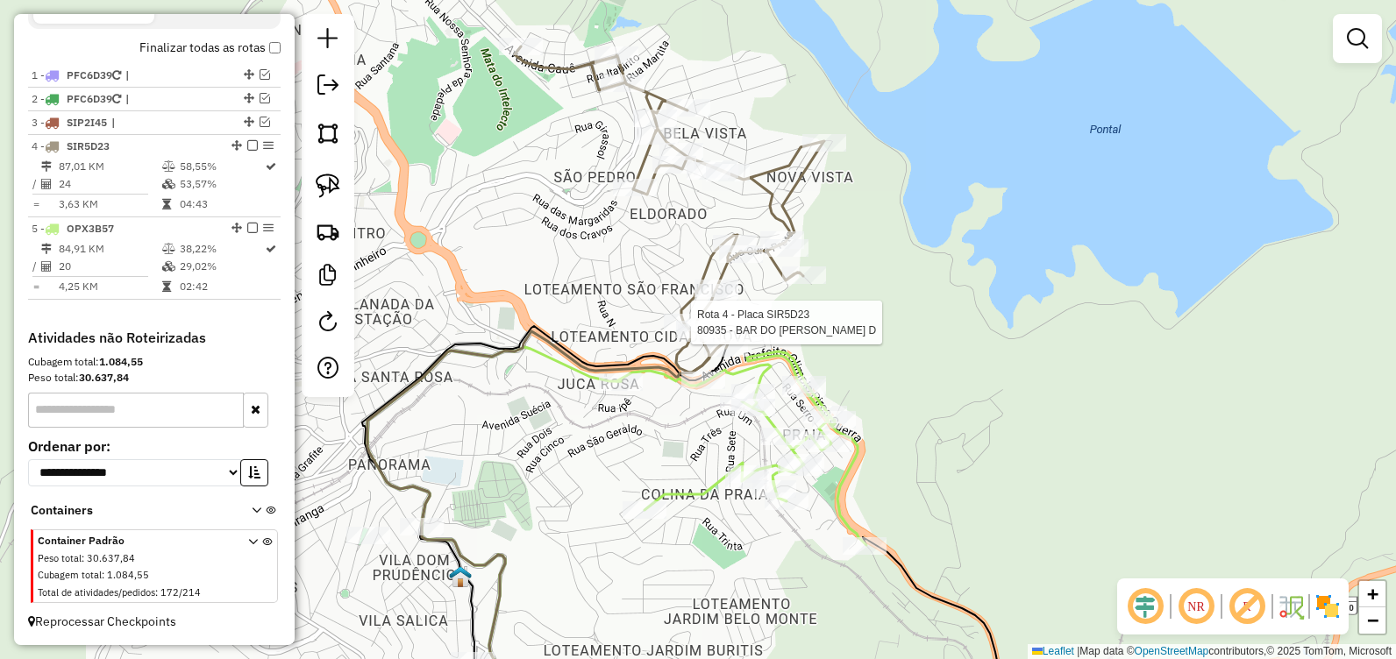
select select "**********"
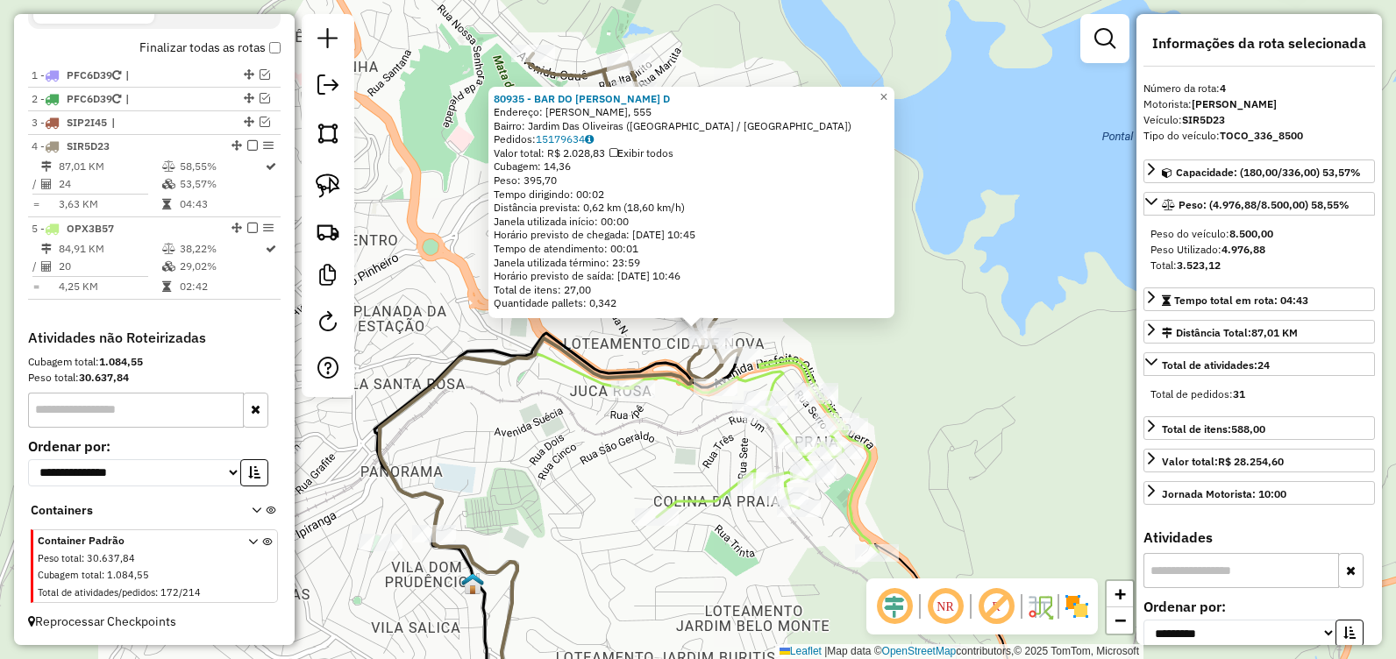
click at [934, 370] on div "80935 - BAR DO [PERSON_NAME] D Endereço: [GEOGRAPHIC_DATA], 555 Bairro: [GEOGRA…" at bounding box center [698, 329] width 1396 height 659
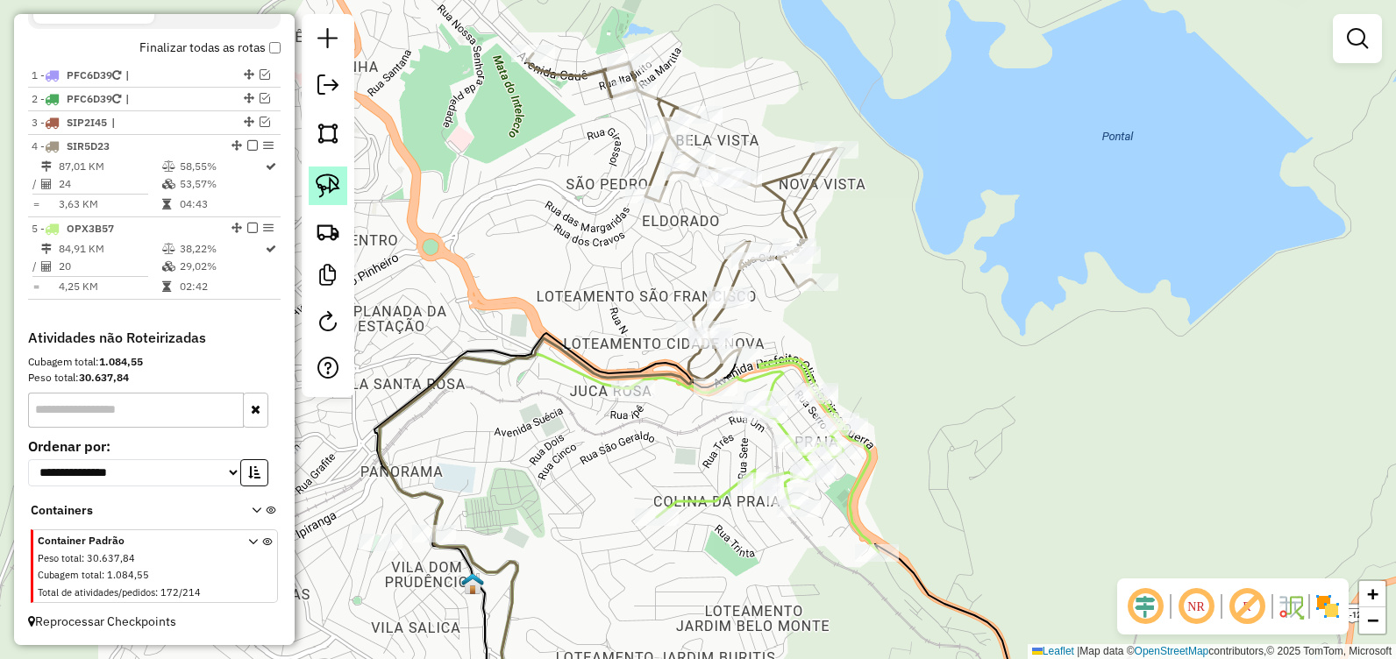
click at [328, 180] on img at bounding box center [328, 186] width 25 height 25
drag, startPoint x: 684, startPoint y: 313, endPoint x: 757, endPoint y: 346, distance: 79.7
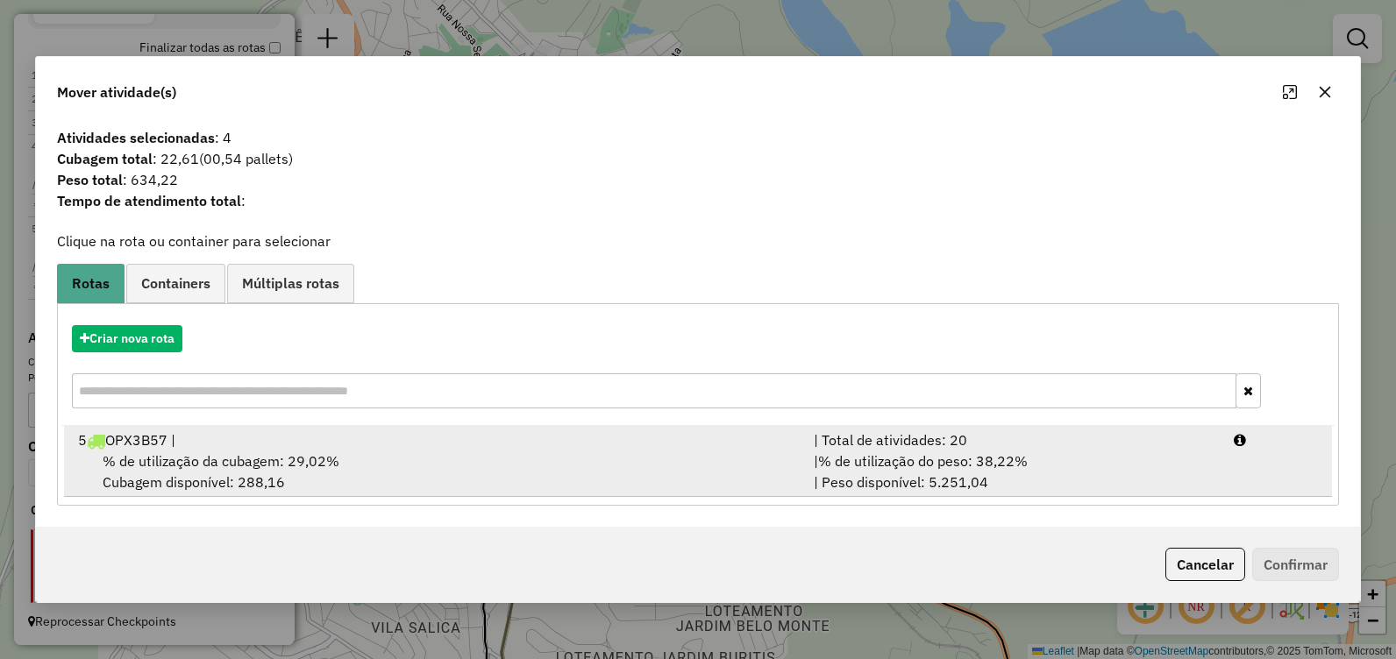
click at [400, 447] on div "5 OPX3B57 |" at bounding box center [436, 440] width 736 height 21
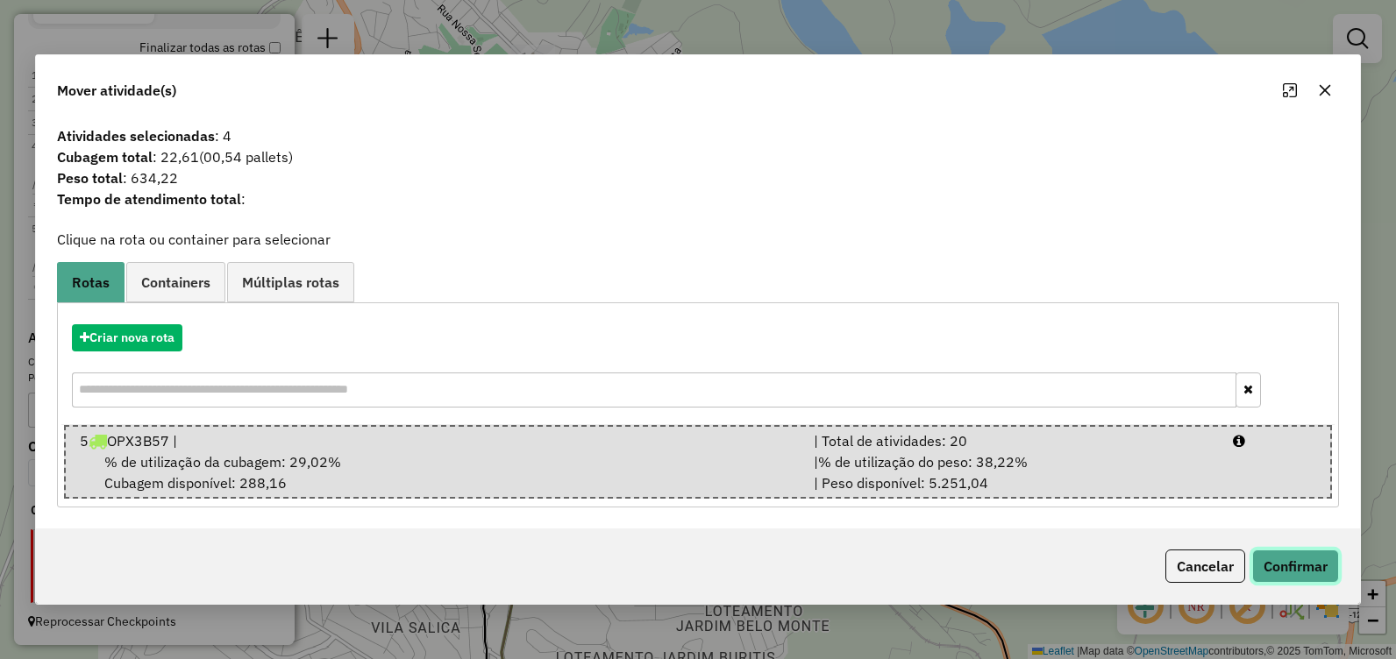
click at [1281, 560] on button "Confirmar" at bounding box center [1295, 566] width 87 height 33
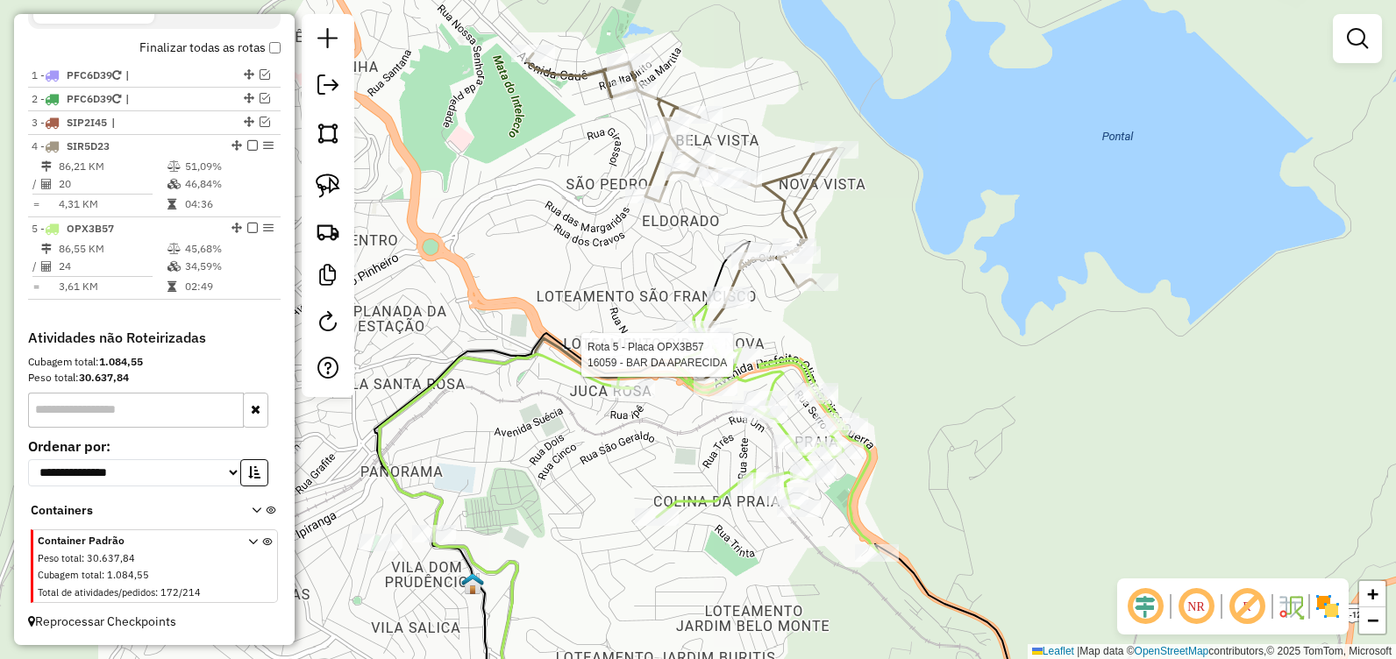
select select "**********"
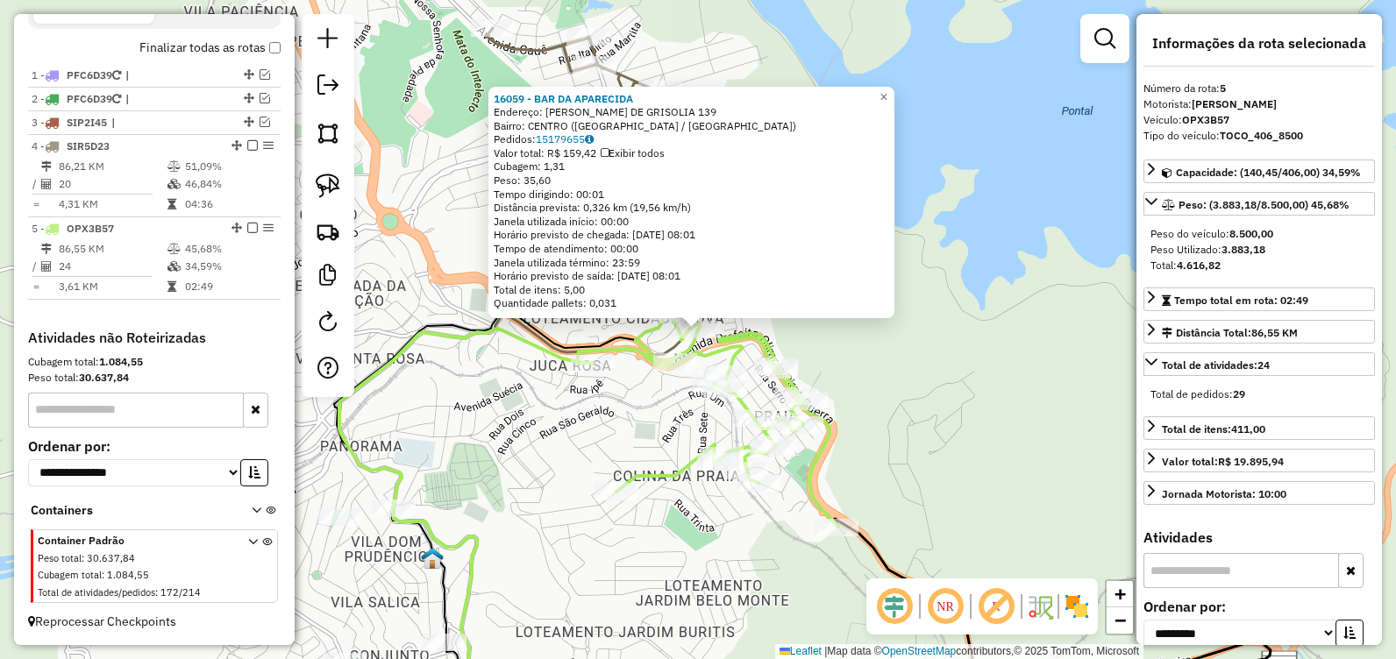
click at [891, 381] on div "Rota 5 - Placa OPX3B57 16059 - BAR DA APARECIDA 16059 - BAR DA APARECIDA Endere…" at bounding box center [698, 329] width 1396 height 659
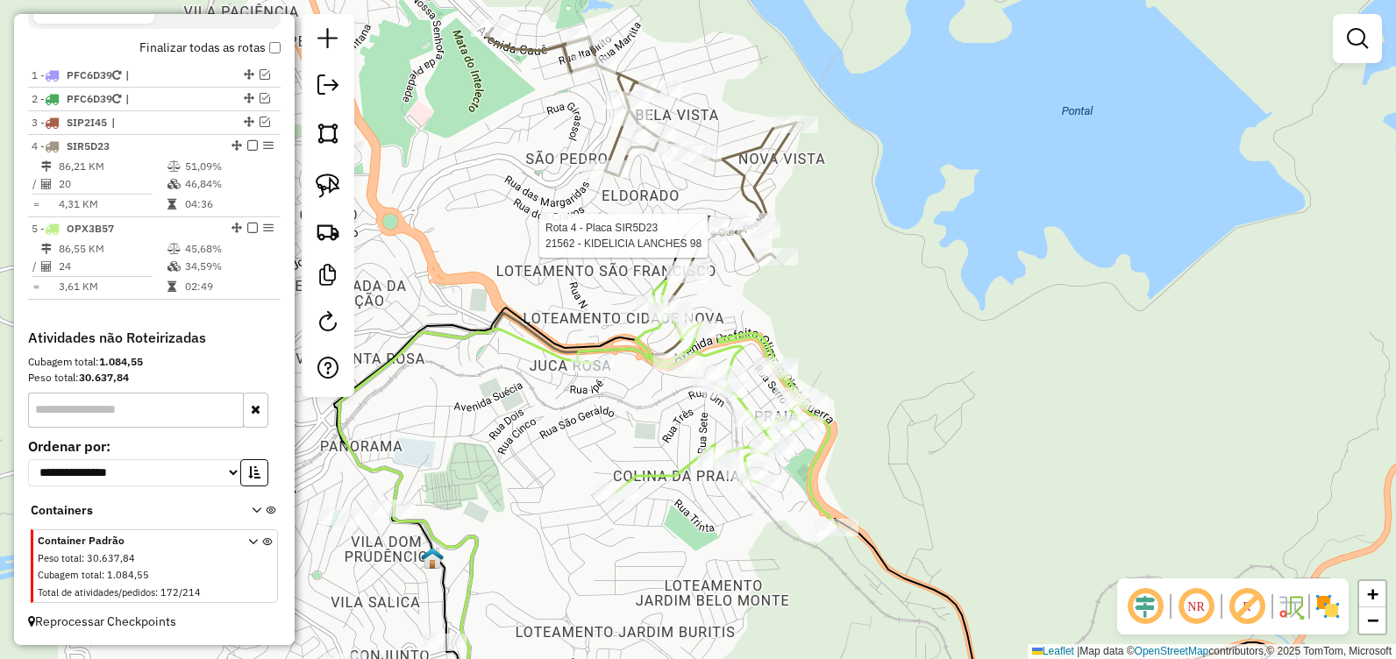
select select "**********"
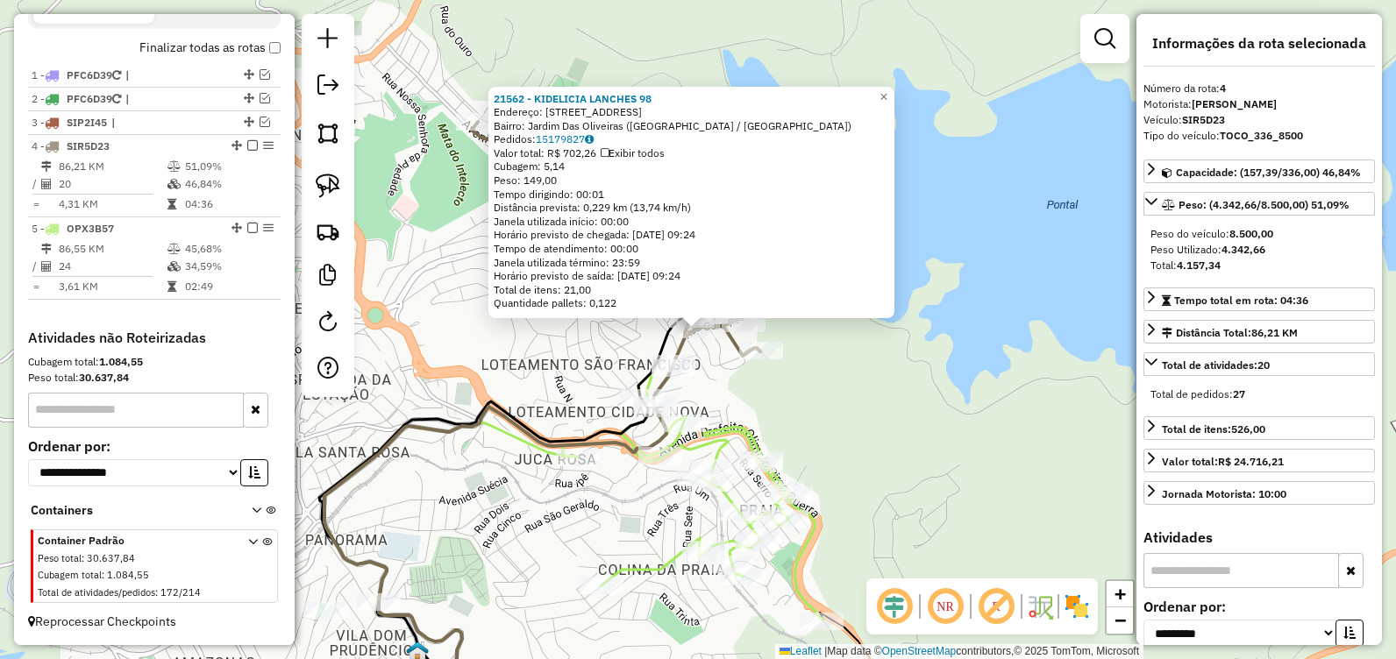
click at [817, 394] on div "21562 - KIDELICIA LANCHES 98 Endereço: [STREET_ADDRESS] Pedidos: 15179827 Valor…" at bounding box center [698, 329] width 1396 height 659
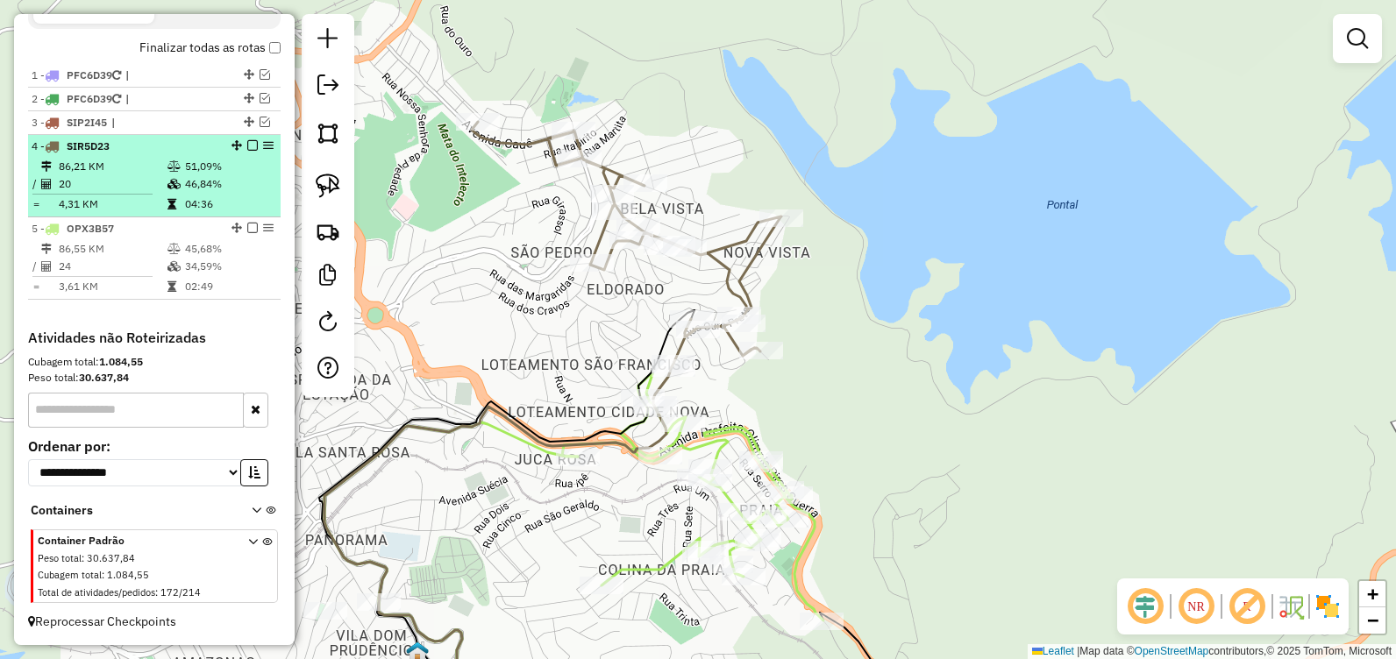
click at [247, 146] on em at bounding box center [252, 145] width 11 height 11
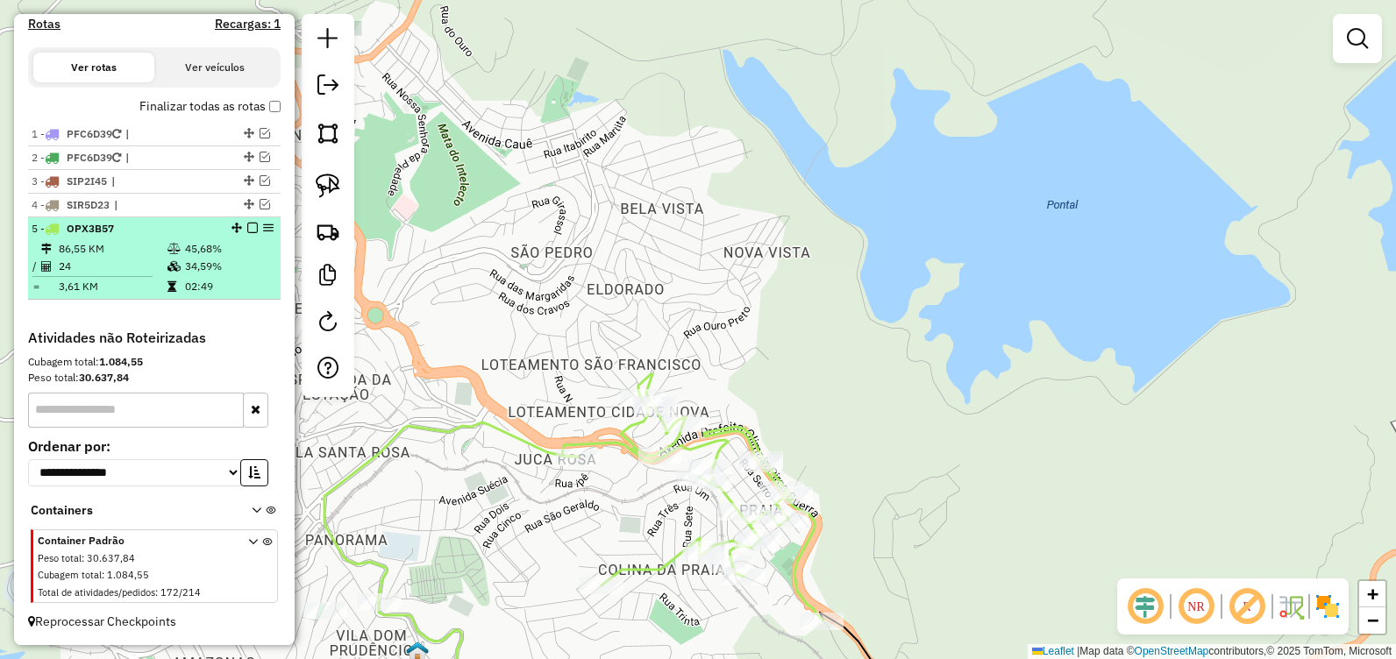
click at [247, 228] on em at bounding box center [252, 228] width 11 height 11
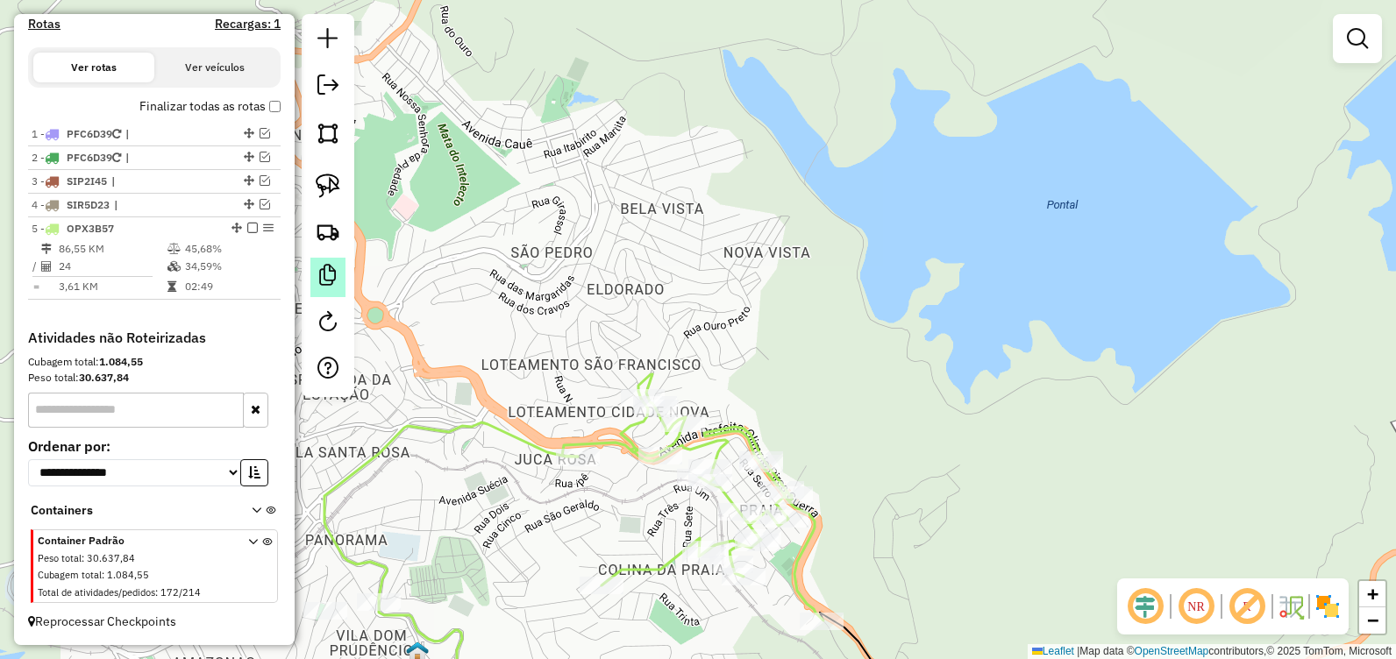
scroll to position [511, 0]
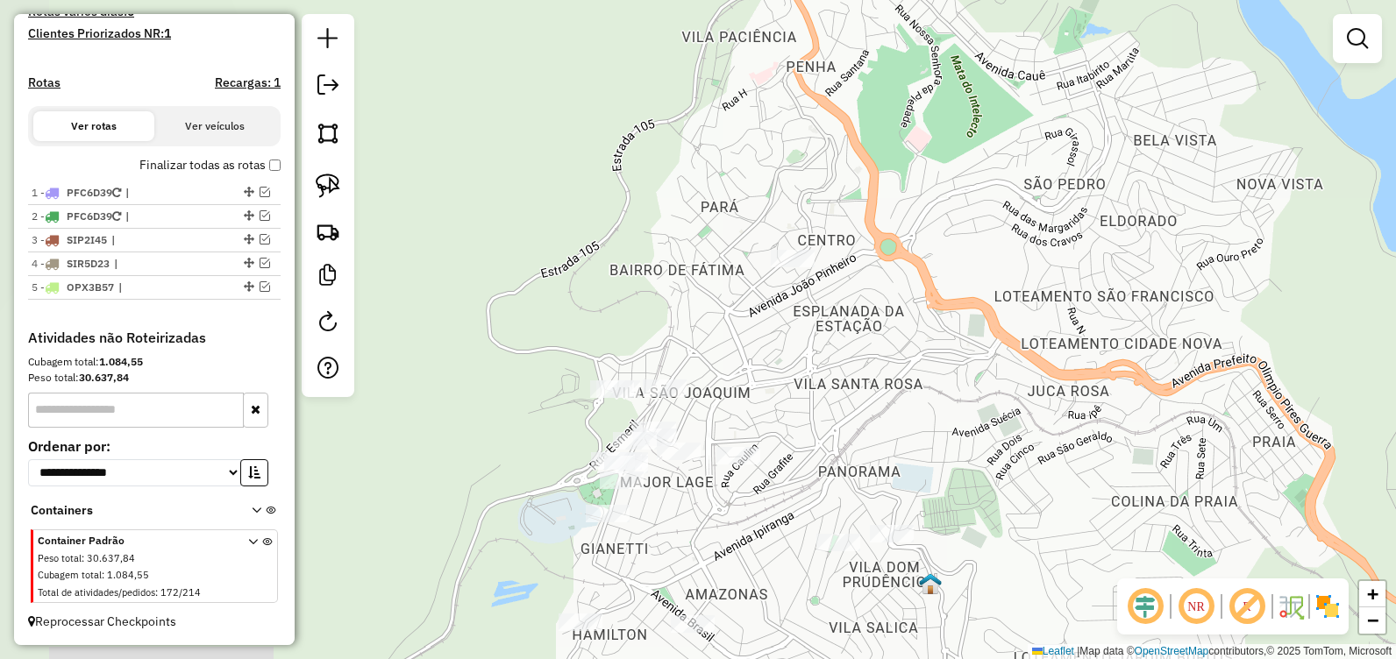
drag, startPoint x: 482, startPoint y: 374, endPoint x: 995, endPoint y: 306, distance: 517.6
click at [995, 306] on div "Janela de atendimento Grade de atendimento Capacidade Transportadoras Veículos …" at bounding box center [698, 329] width 1396 height 659
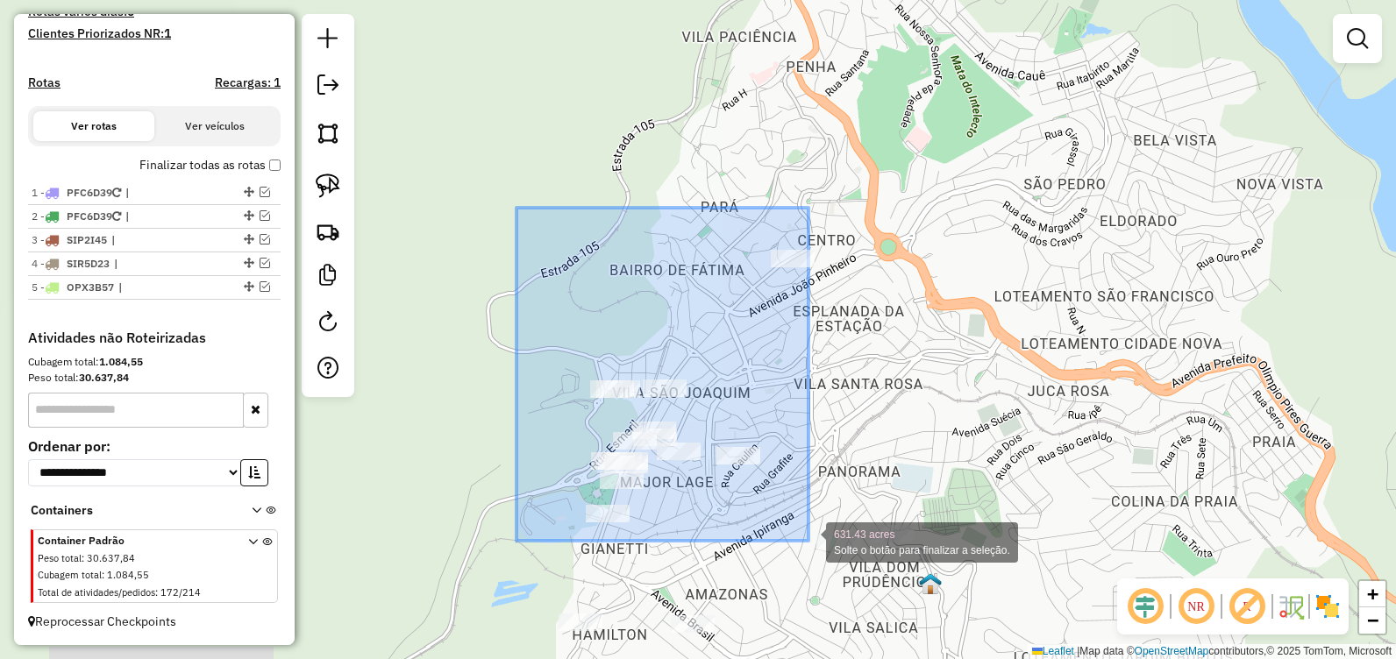
drag, startPoint x: 517, startPoint y: 208, endPoint x: 809, endPoint y: 541, distance: 443.1
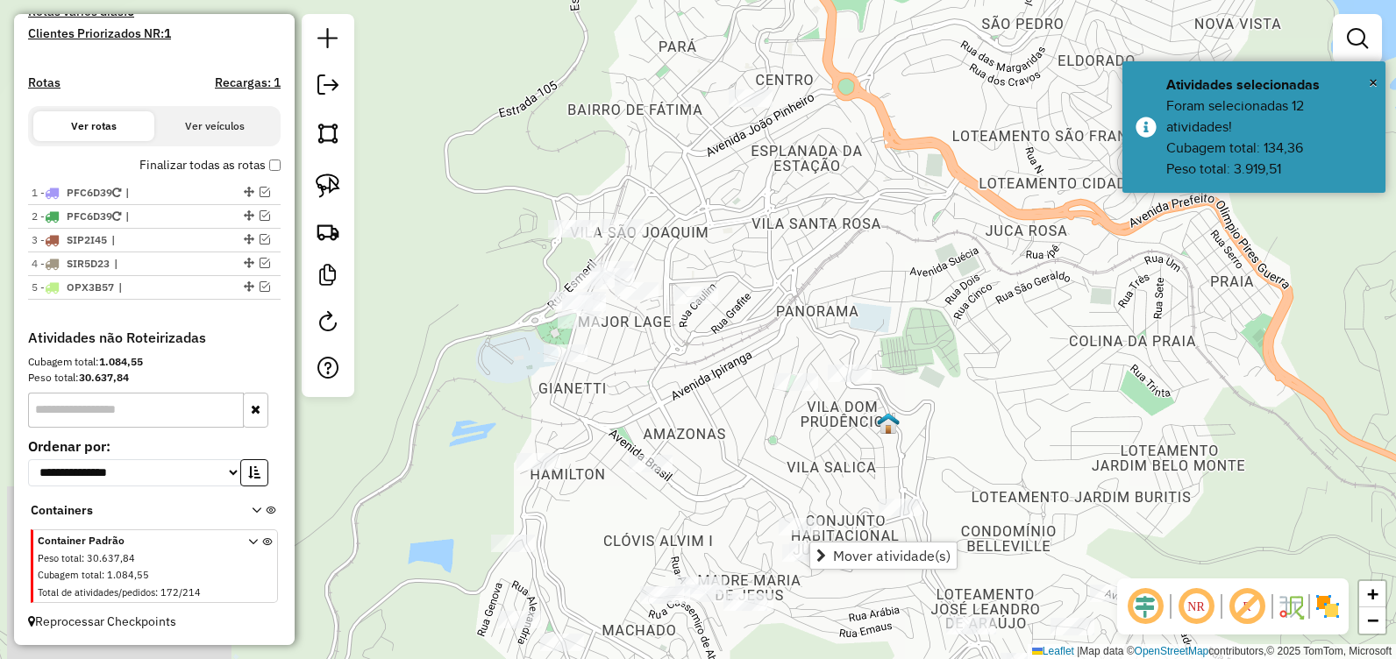
drag, startPoint x: 803, startPoint y: 508, endPoint x: 762, endPoint y: 352, distance: 161.4
click at [762, 352] on div "Janela de atendimento Grade de atendimento Capacidade Transportadoras Veículos …" at bounding box center [698, 329] width 1396 height 659
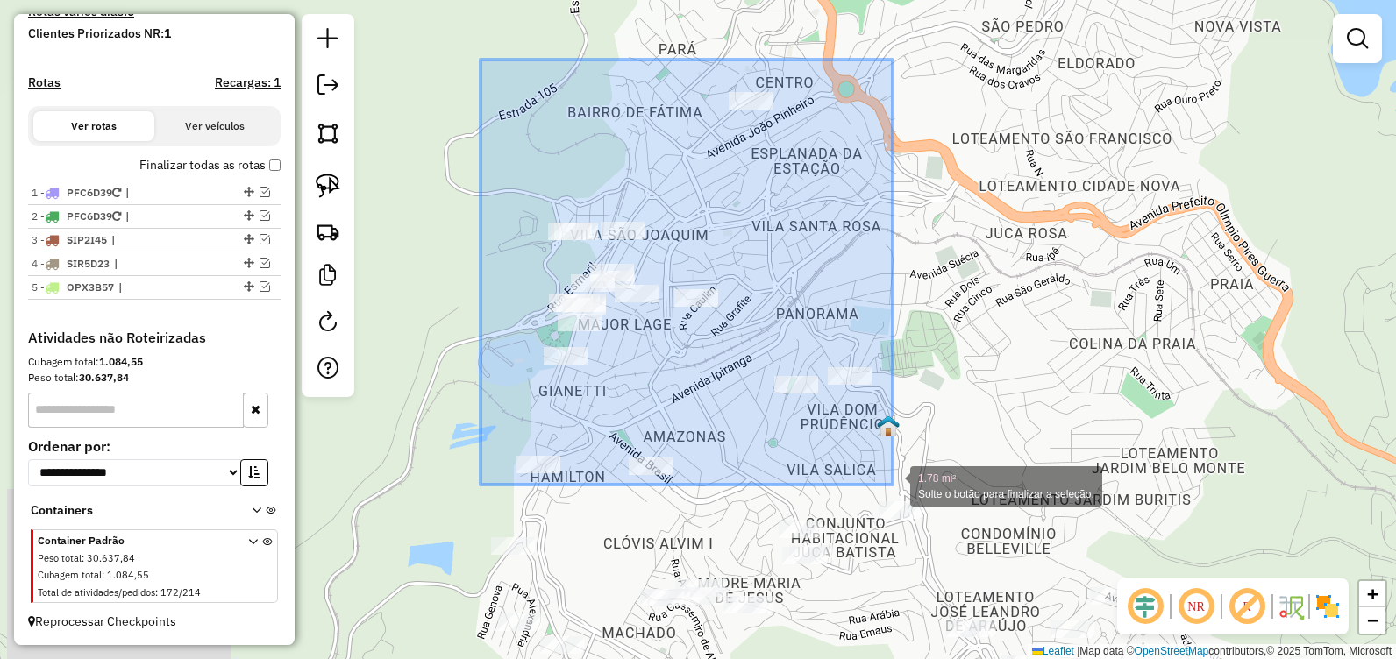
drag, startPoint x: 481, startPoint y: 60, endPoint x: 893, endPoint y: 485, distance: 592.3
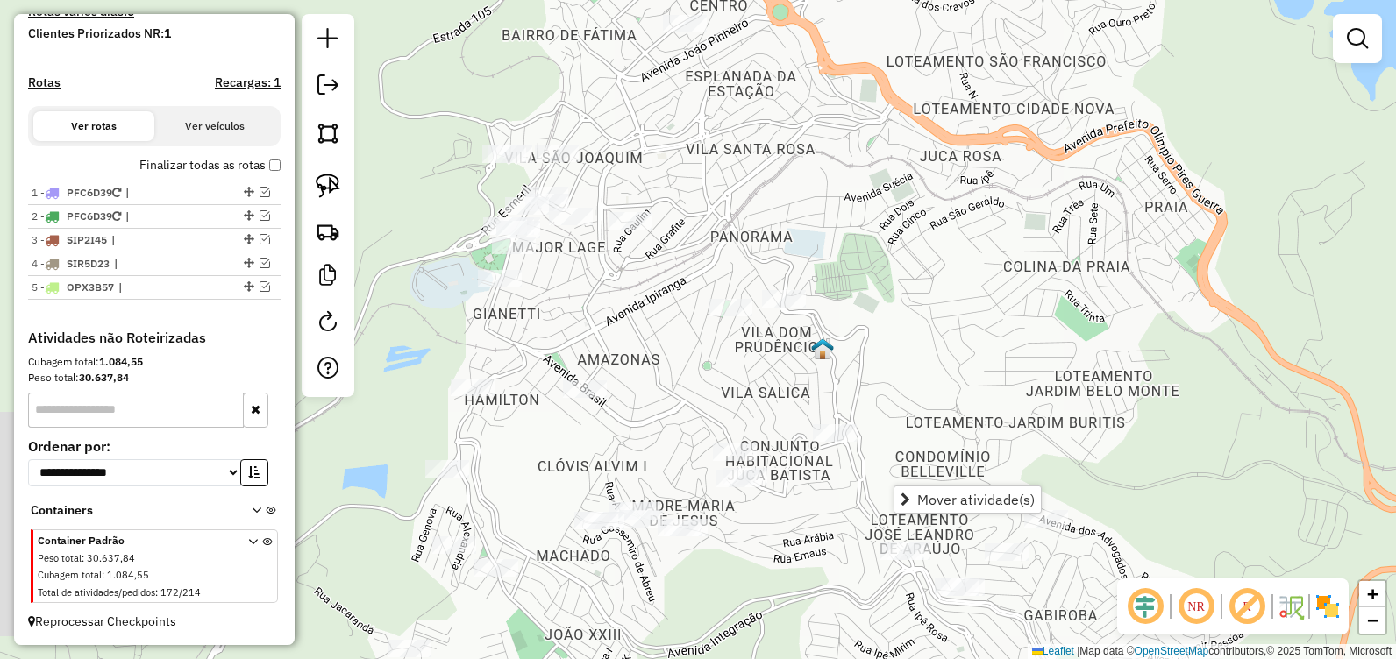
drag, startPoint x: 589, startPoint y: 415, endPoint x: 531, endPoint y: 346, distance: 89.6
click at [531, 346] on div "Janela de atendimento Grade de atendimento Capacidade Transportadoras Veículos …" at bounding box center [698, 329] width 1396 height 659
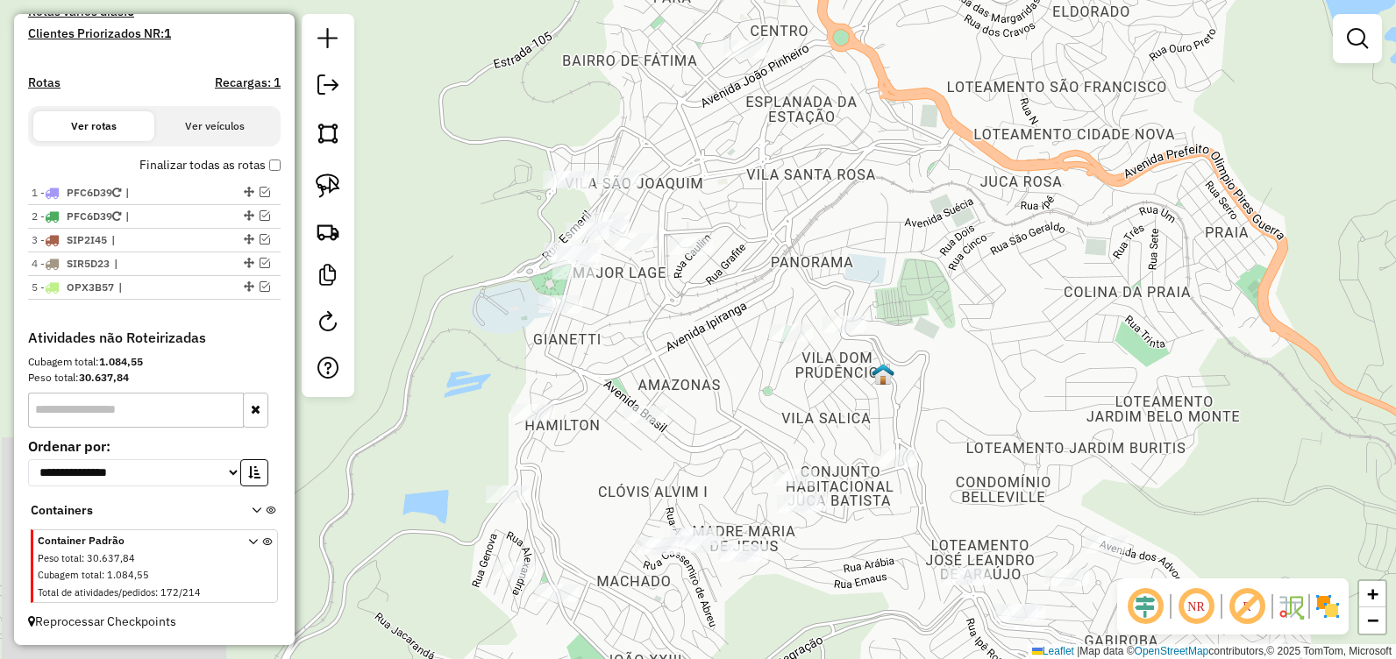
drag, startPoint x: 454, startPoint y: 160, endPoint x: 607, endPoint y: 131, distance: 155.3
click at [517, 186] on div "Janela de atendimento Grade de atendimento Capacidade Transportadoras Veículos …" at bounding box center [698, 329] width 1396 height 659
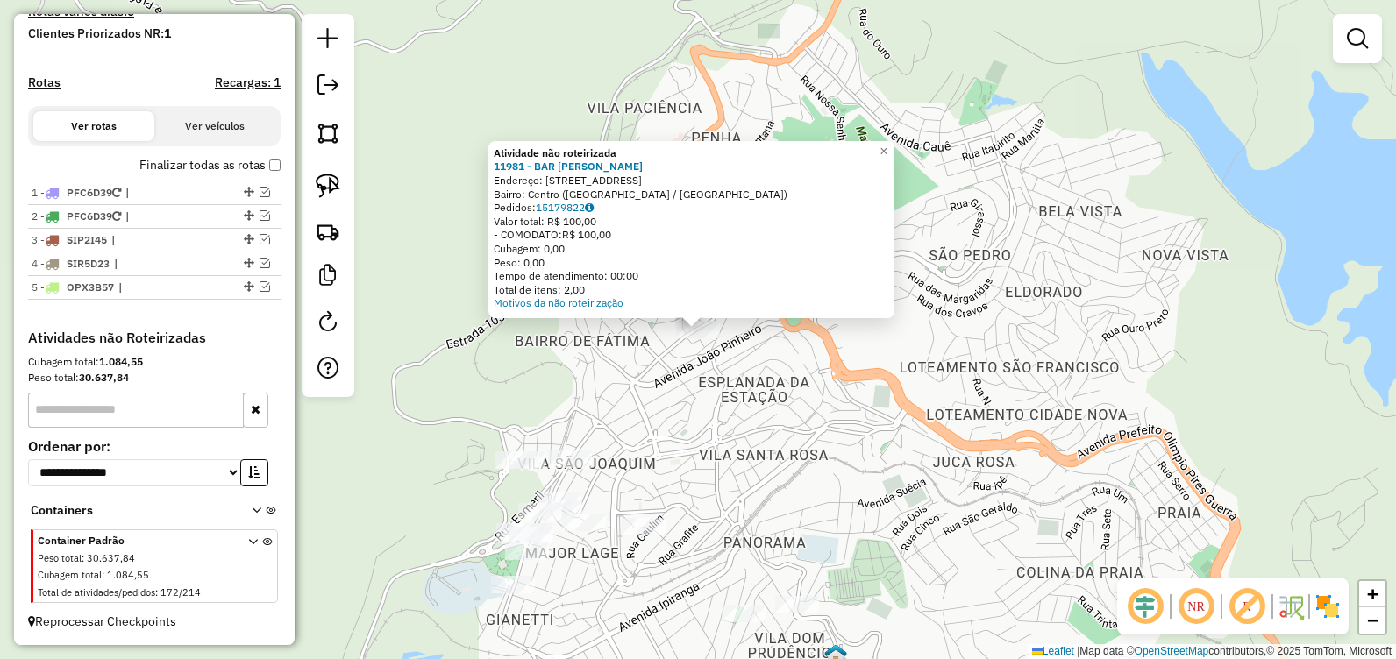
click at [674, 87] on div "Atividade não roteirizada 11981 - BAR [PERSON_NAME]: [STREET_ADDRESS] Pedidos: …" at bounding box center [698, 329] width 1396 height 659
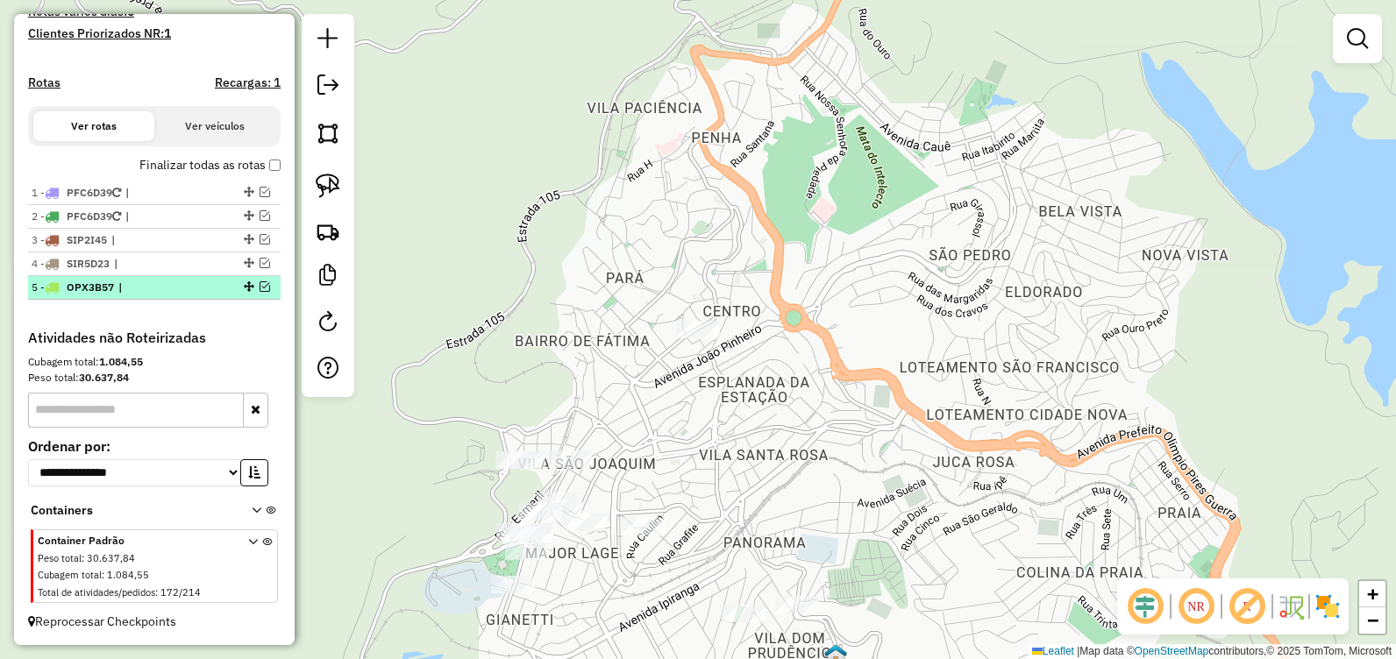
click at [260, 289] on em at bounding box center [265, 287] width 11 height 11
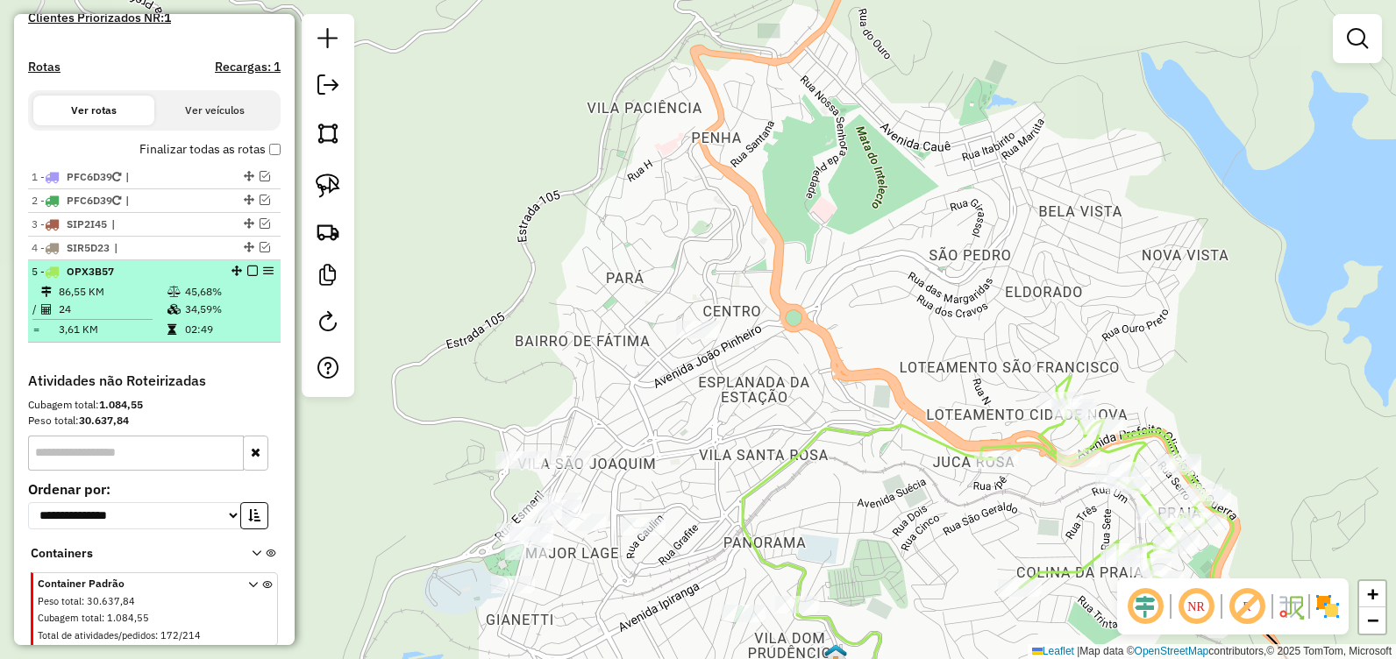
scroll to position [570, 0]
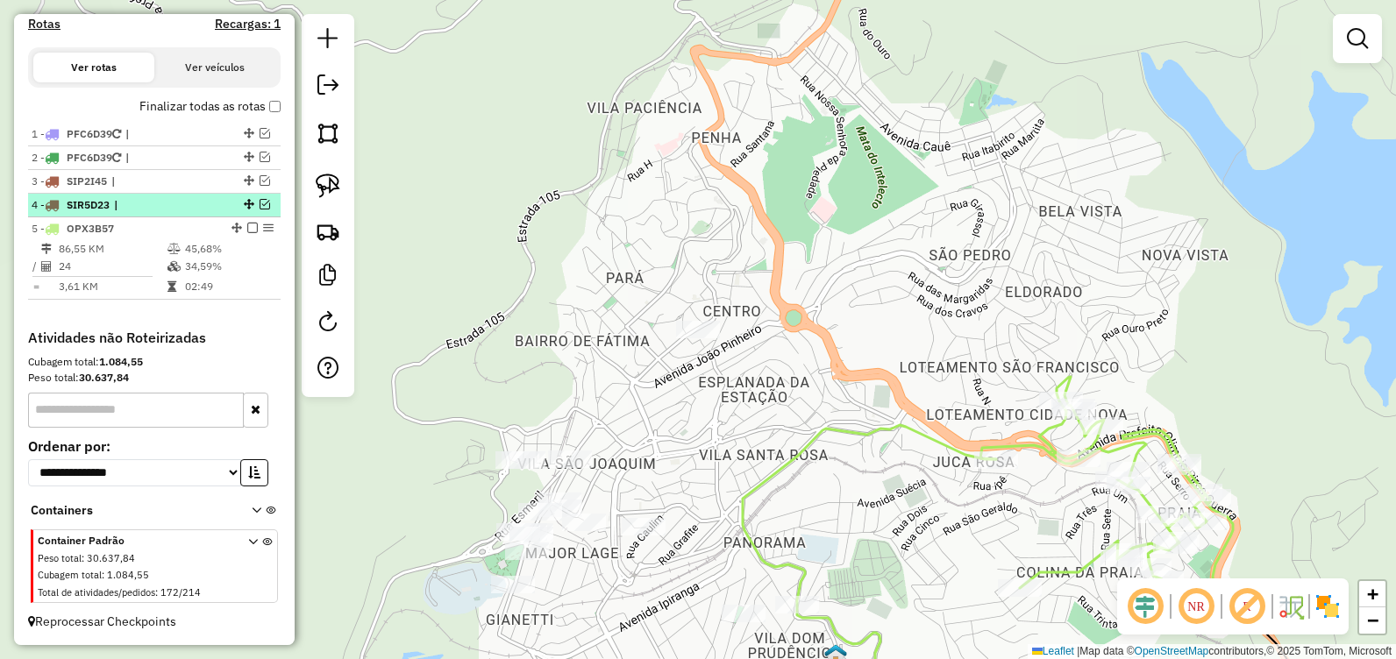
click at [260, 205] on em at bounding box center [265, 204] width 11 height 11
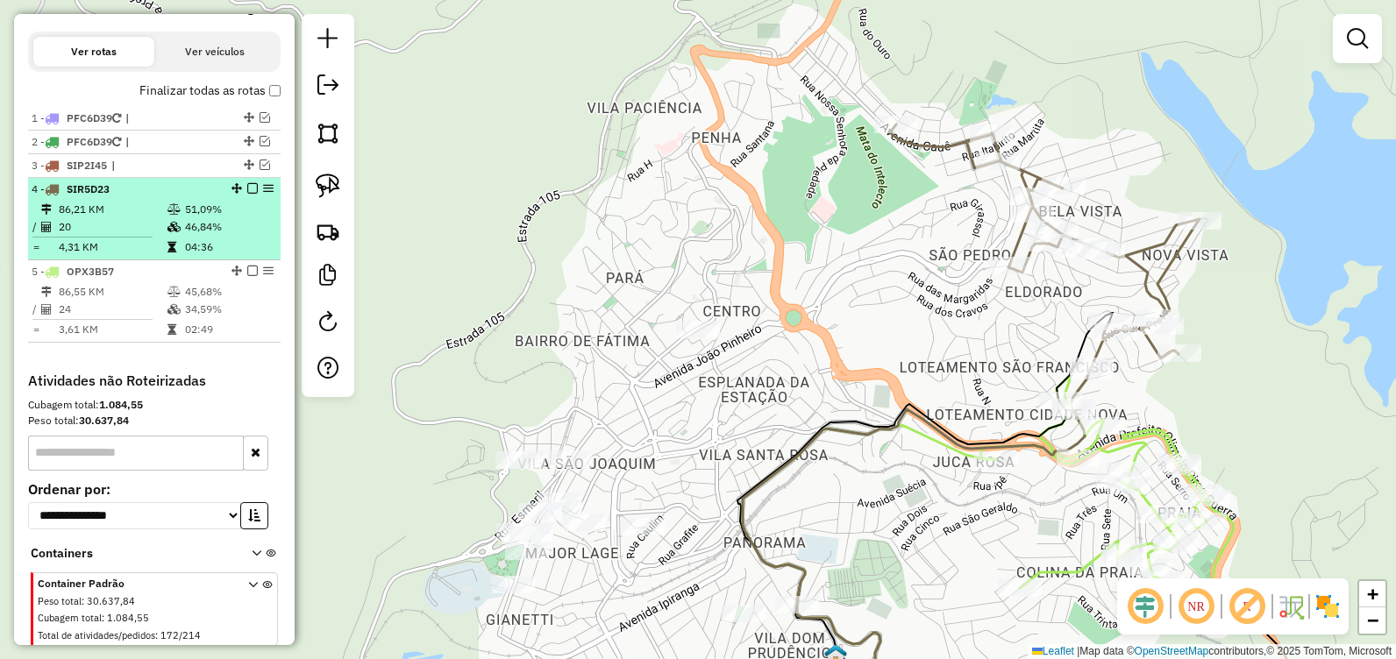
scroll to position [629, 0]
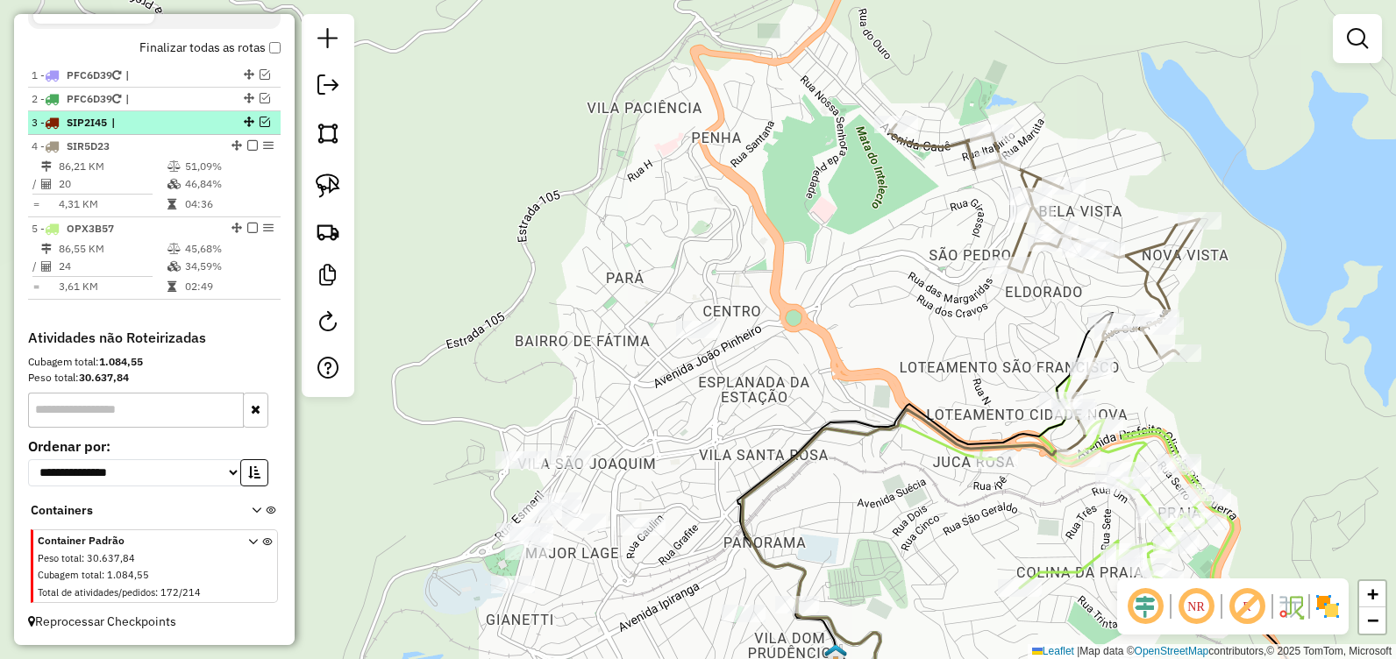
click at [260, 123] on em at bounding box center [265, 122] width 11 height 11
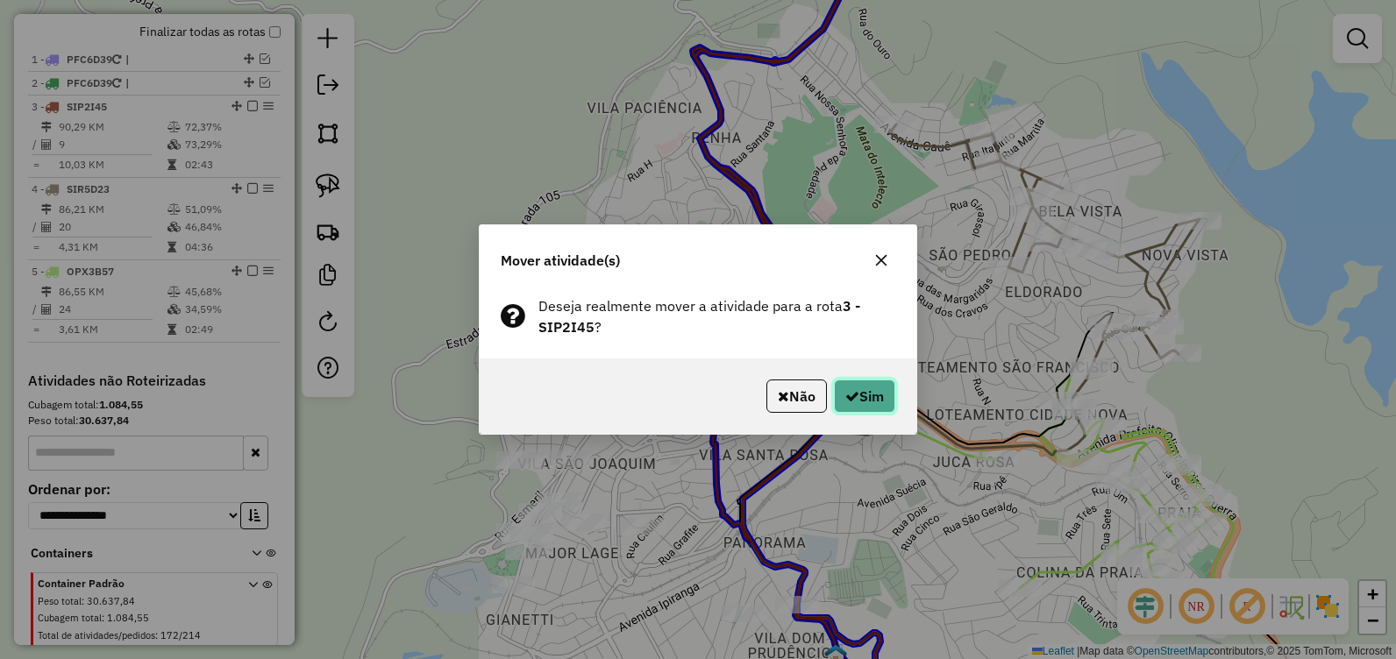
click at [857, 386] on button "Sim" at bounding box center [864, 396] width 61 height 33
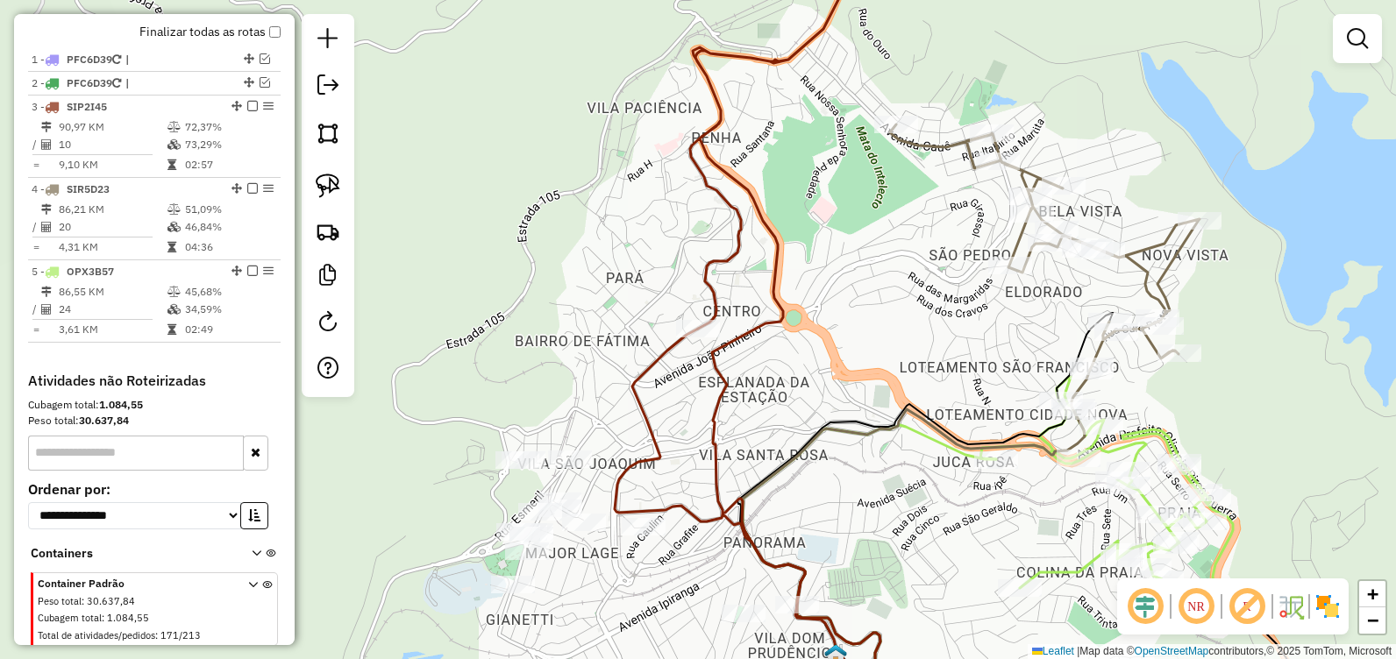
click at [718, 260] on icon at bounding box center [804, 308] width 228 height 748
select select "**********"
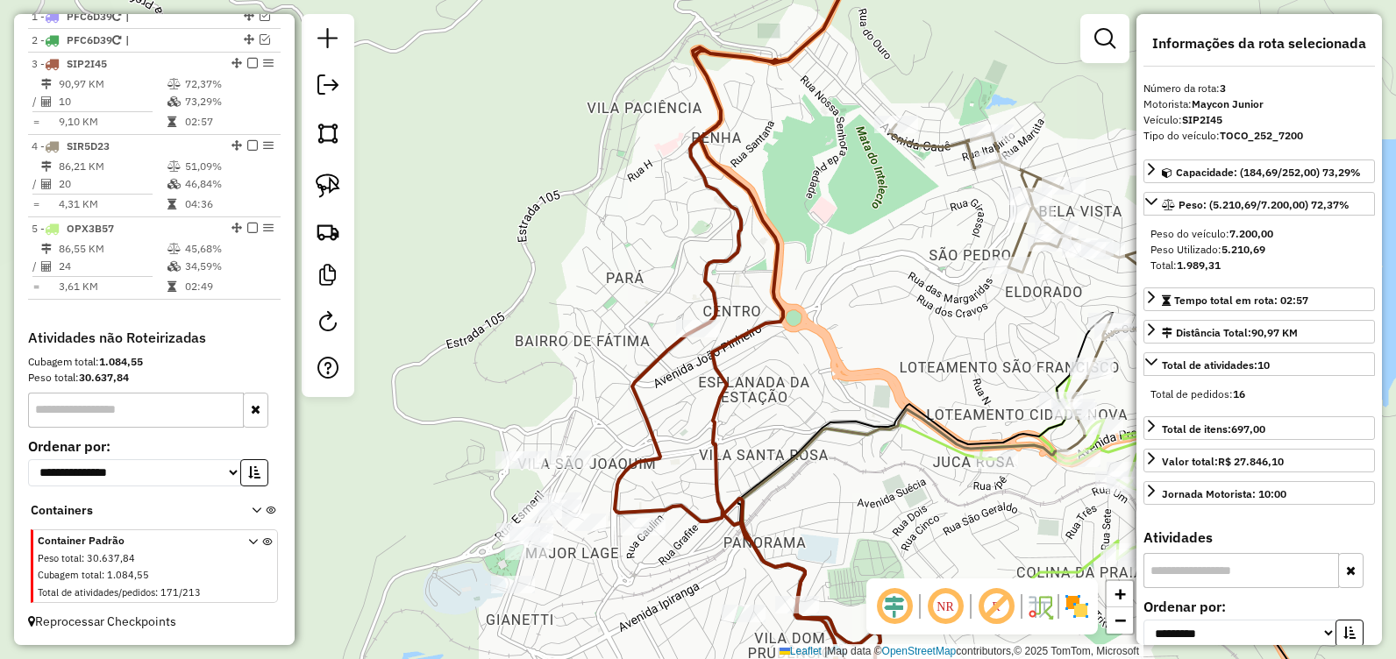
scroll to position [688, 0]
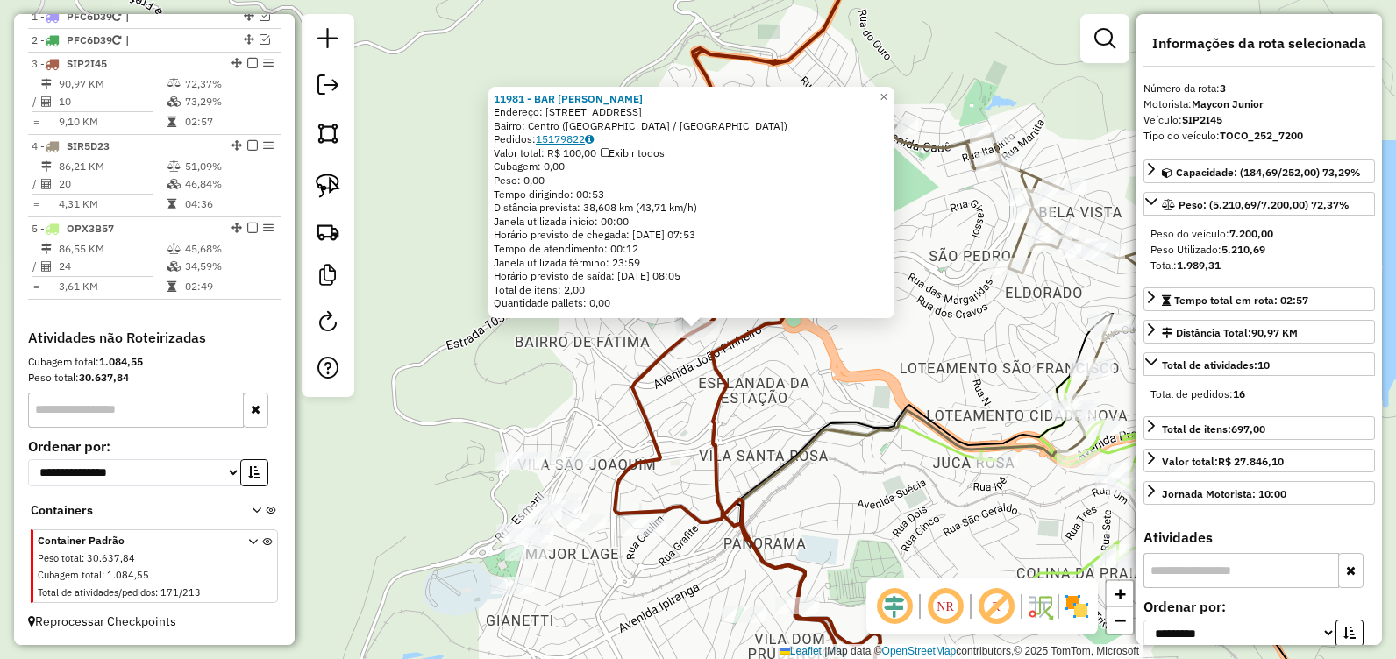
click at [579, 139] on link "15179822" at bounding box center [565, 138] width 58 height 13
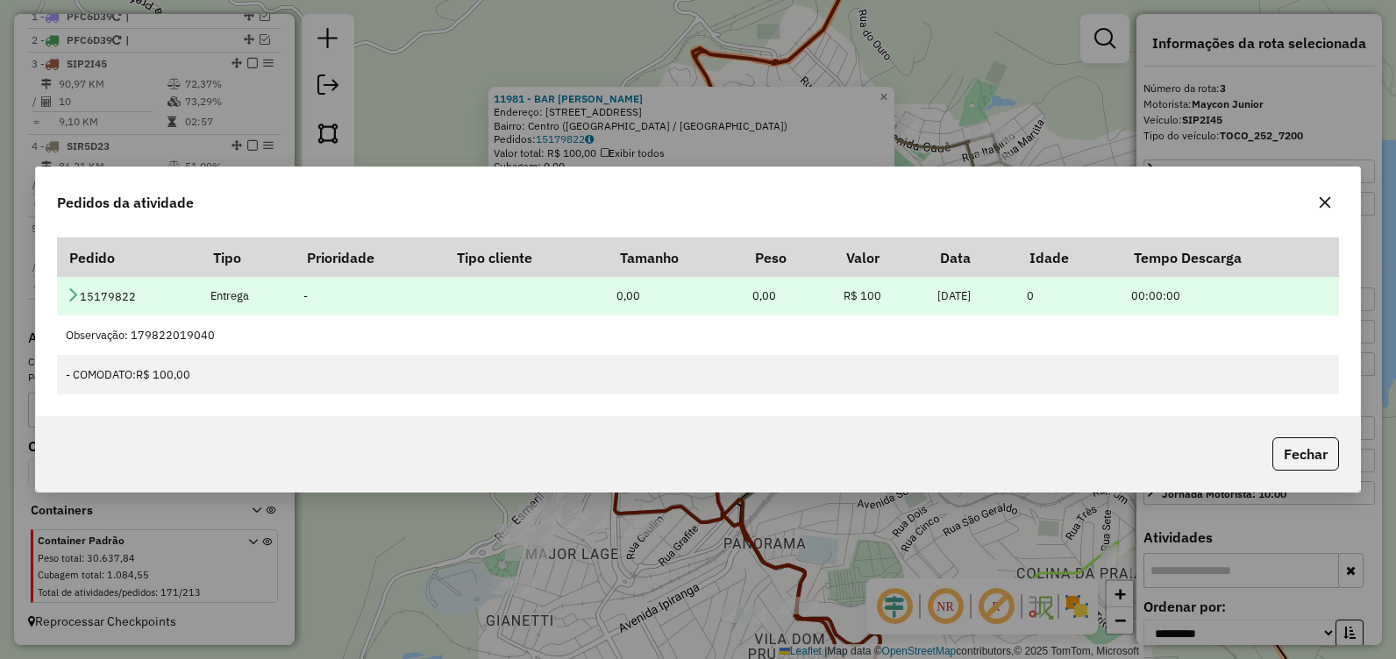
click at [68, 289] on icon at bounding box center [73, 295] width 14 height 14
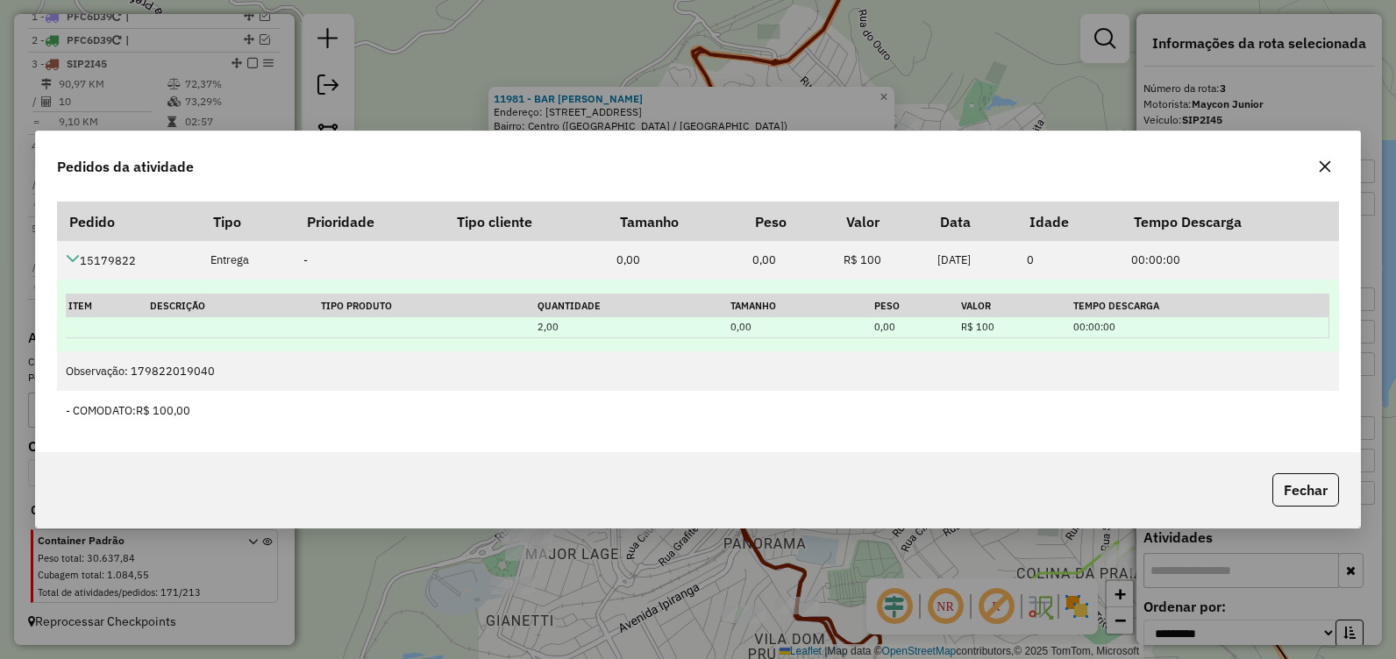
click at [545, 324] on td "2,00" at bounding box center [632, 327] width 194 height 20
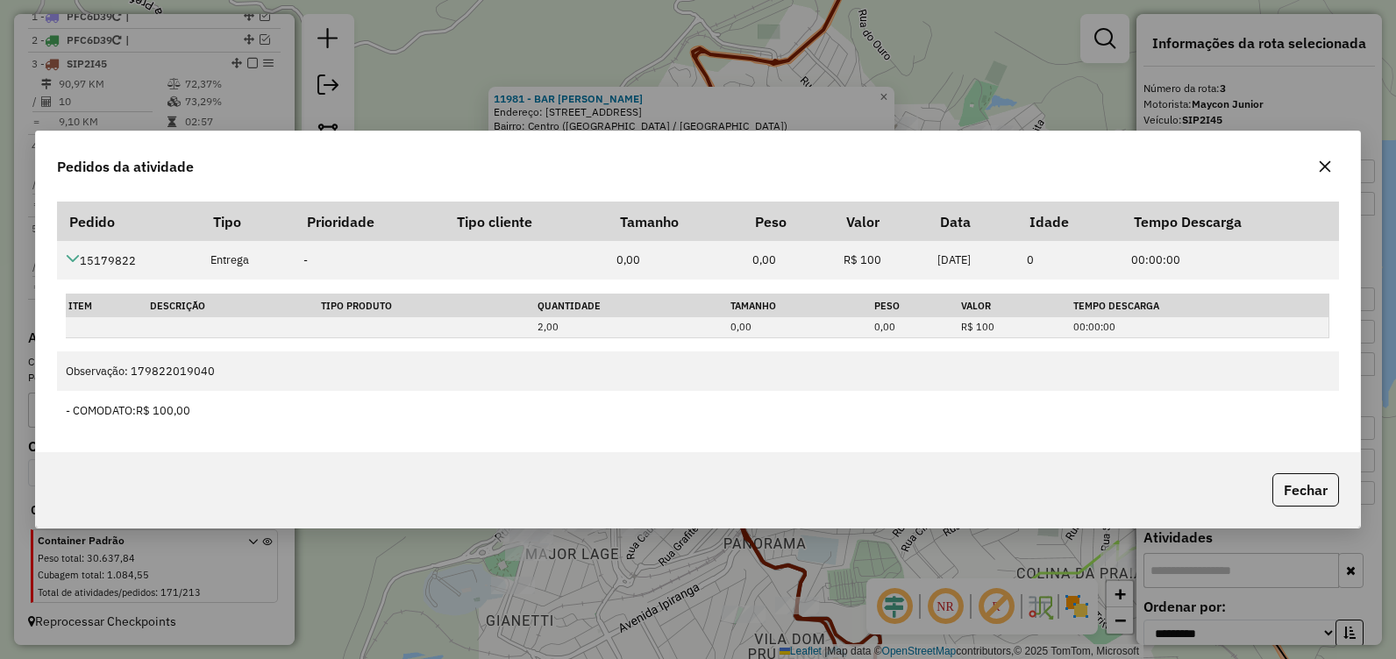
click at [1323, 162] on icon "button" at bounding box center [1325, 167] width 14 height 14
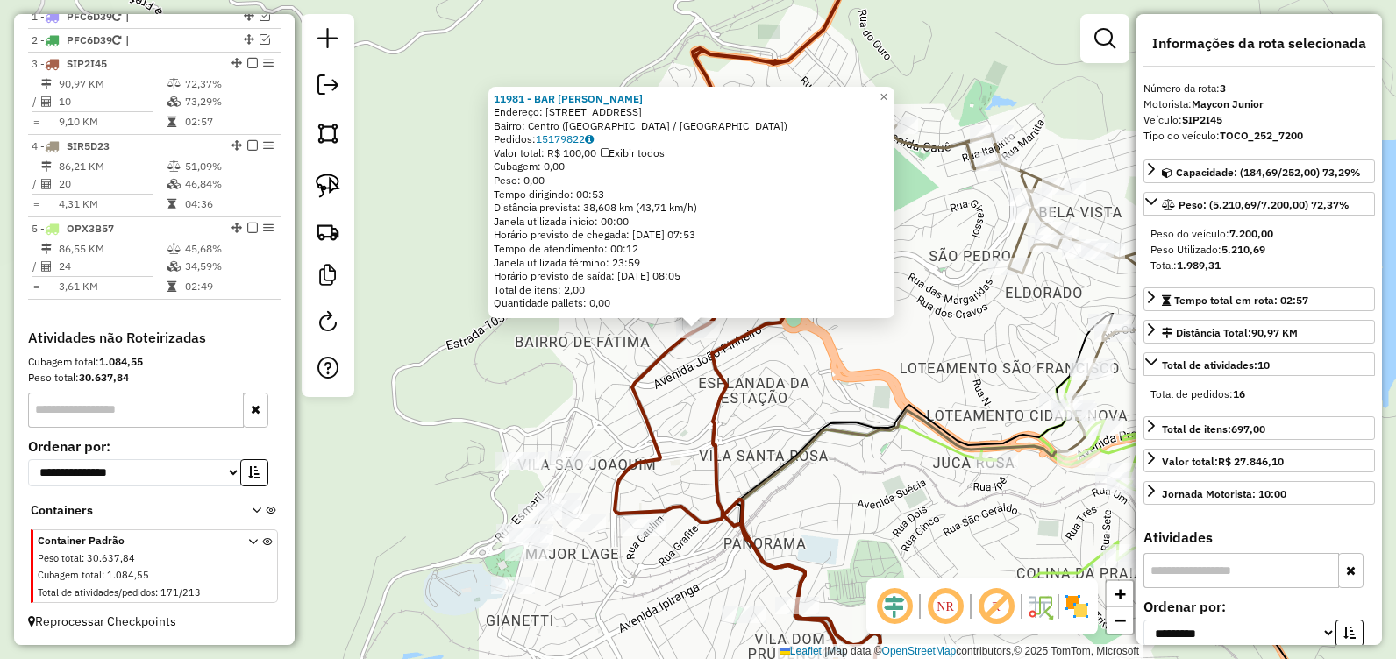
click at [669, 417] on div "11981 - BAR [PERSON_NAME]: [STREET_ADDRESS] Bairro: [GEOGRAPHIC_DATA] ([GEOGRAP…" at bounding box center [698, 329] width 1396 height 659
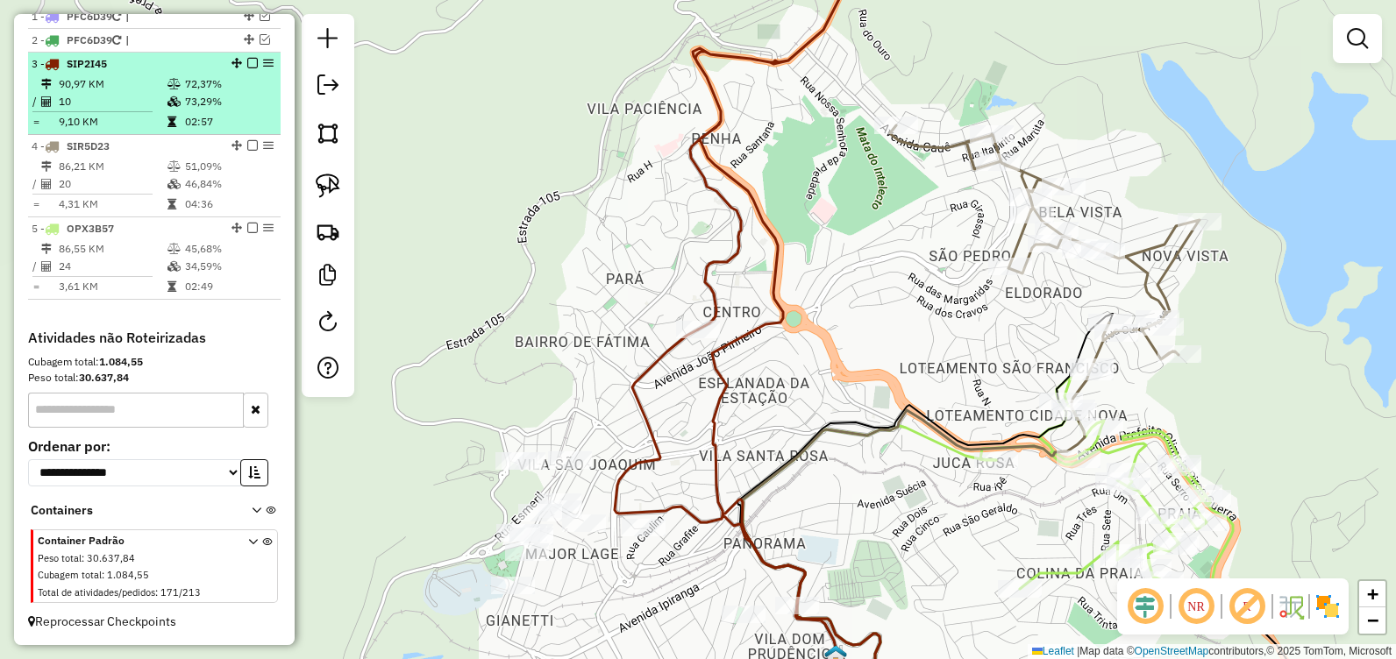
click at [248, 65] on em at bounding box center [252, 63] width 11 height 11
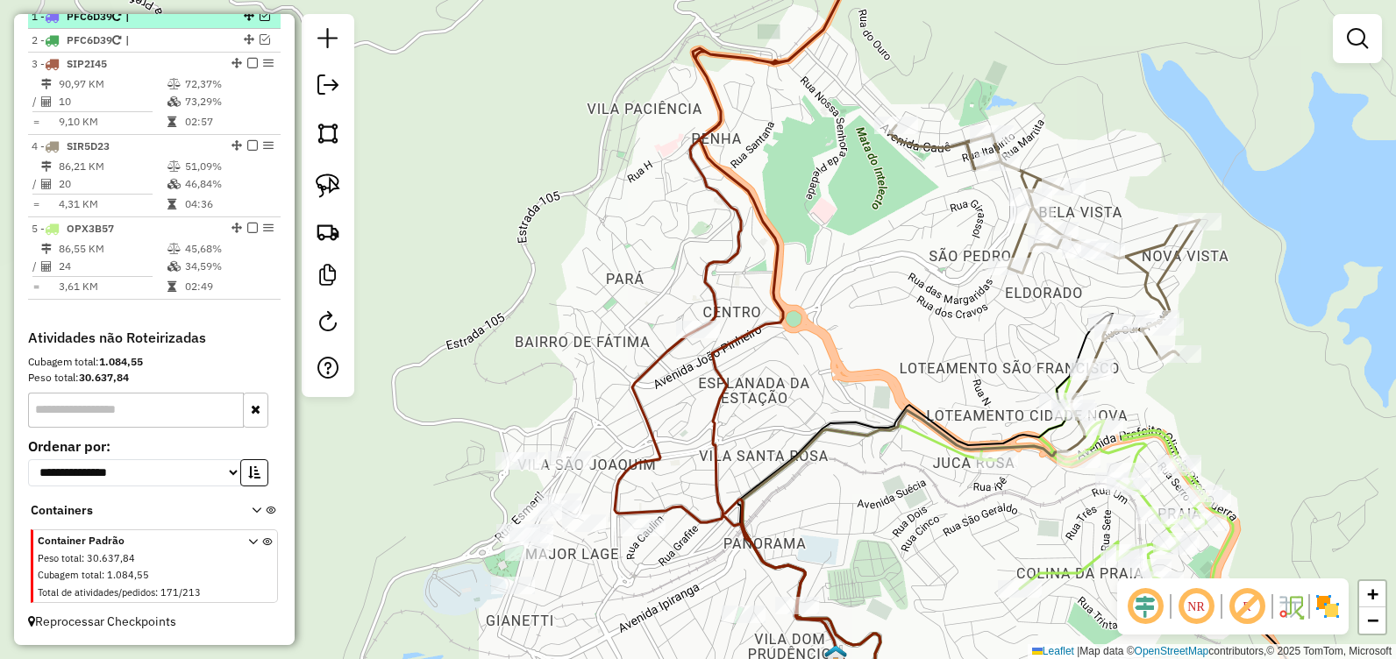
scroll to position [629, 0]
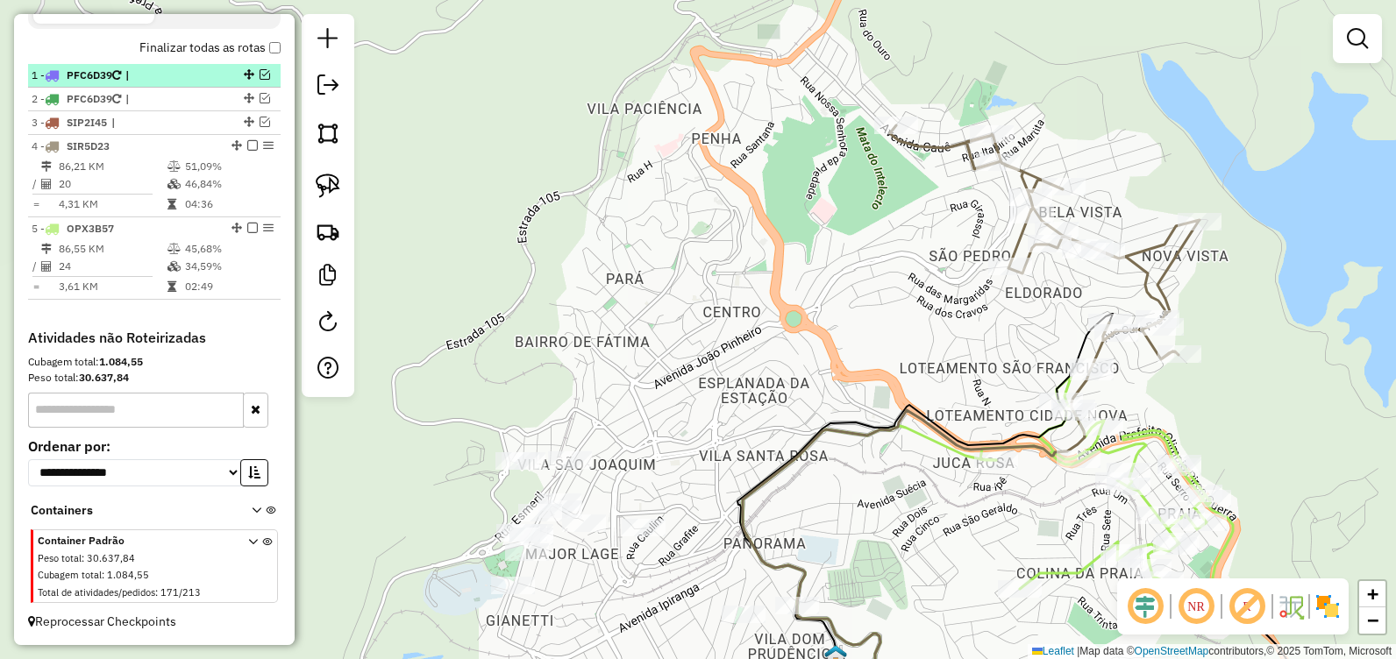
click at [249, 146] on em at bounding box center [252, 145] width 11 height 11
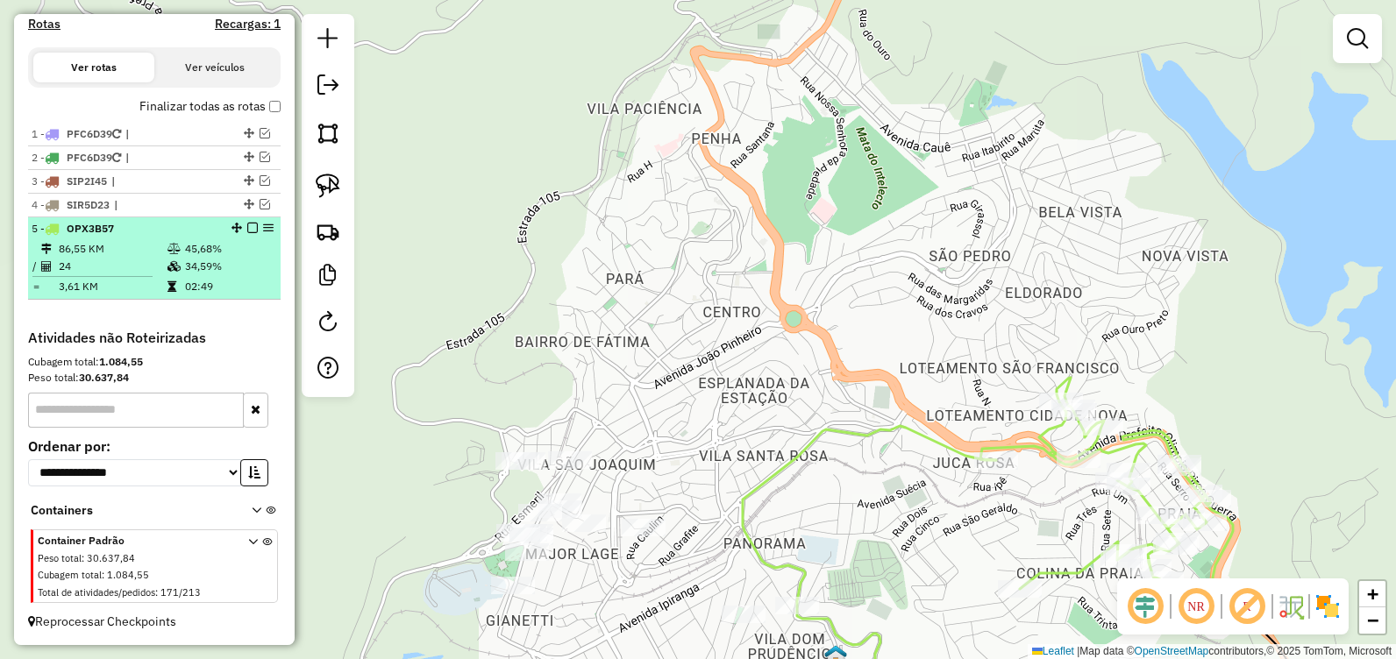
click at [249, 226] on em at bounding box center [252, 228] width 11 height 11
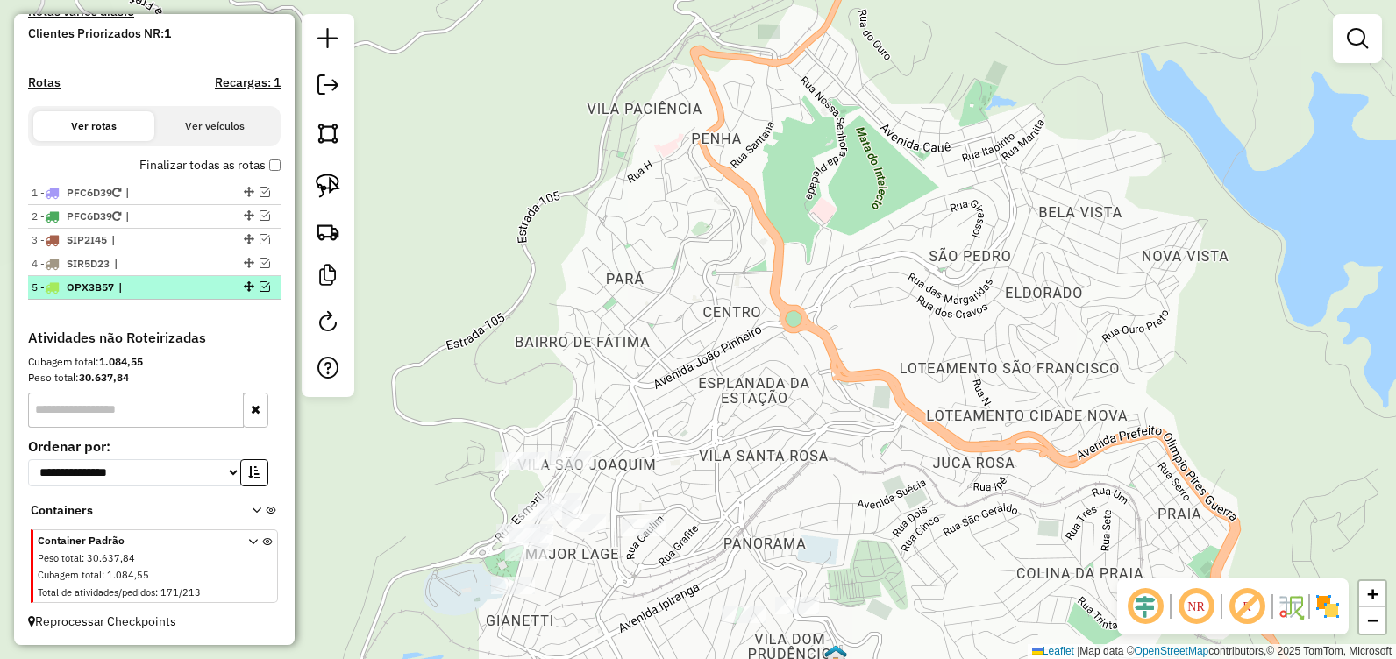
scroll to position [511, 0]
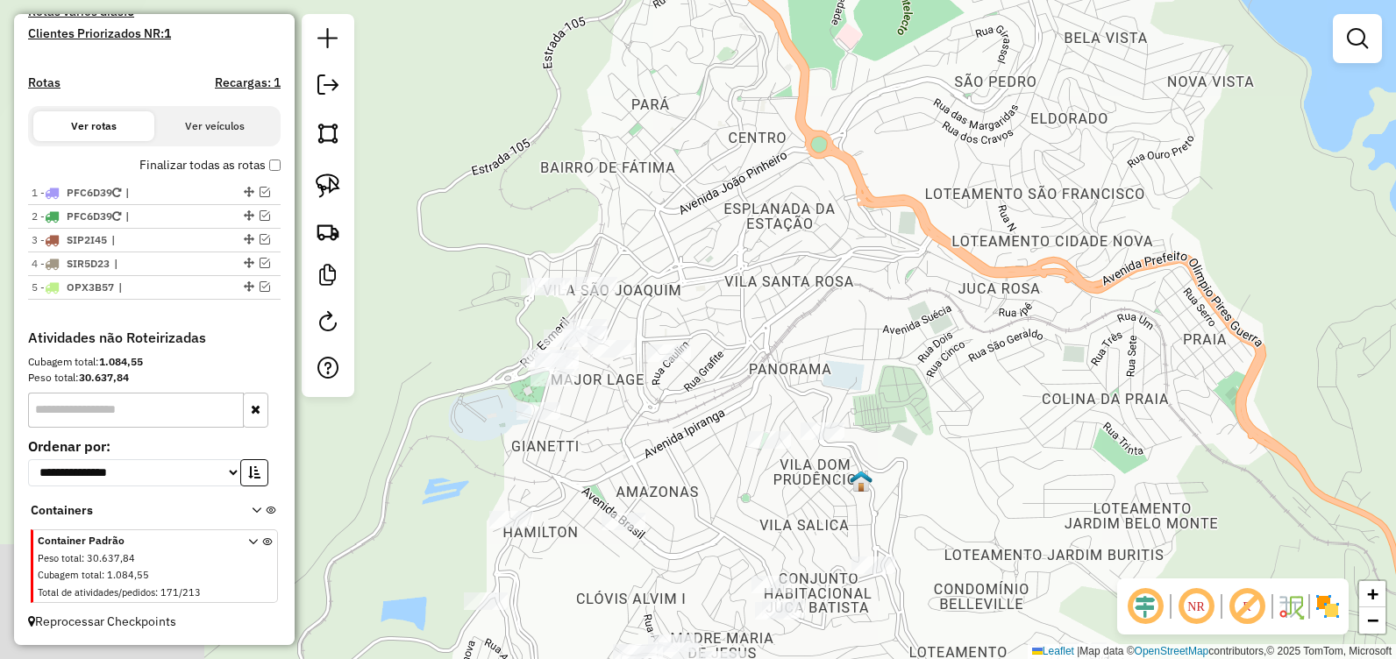
drag, startPoint x: 508, startPoint y: 209, endPoint x: 515, endPoint y: 194, distance: 16.5
click at [532, 79] on div "Janela de atendimento Grade de atendimento Capacidade Transportadoras Veículos …" at bounding box center [698, 329] width 1396 height 659
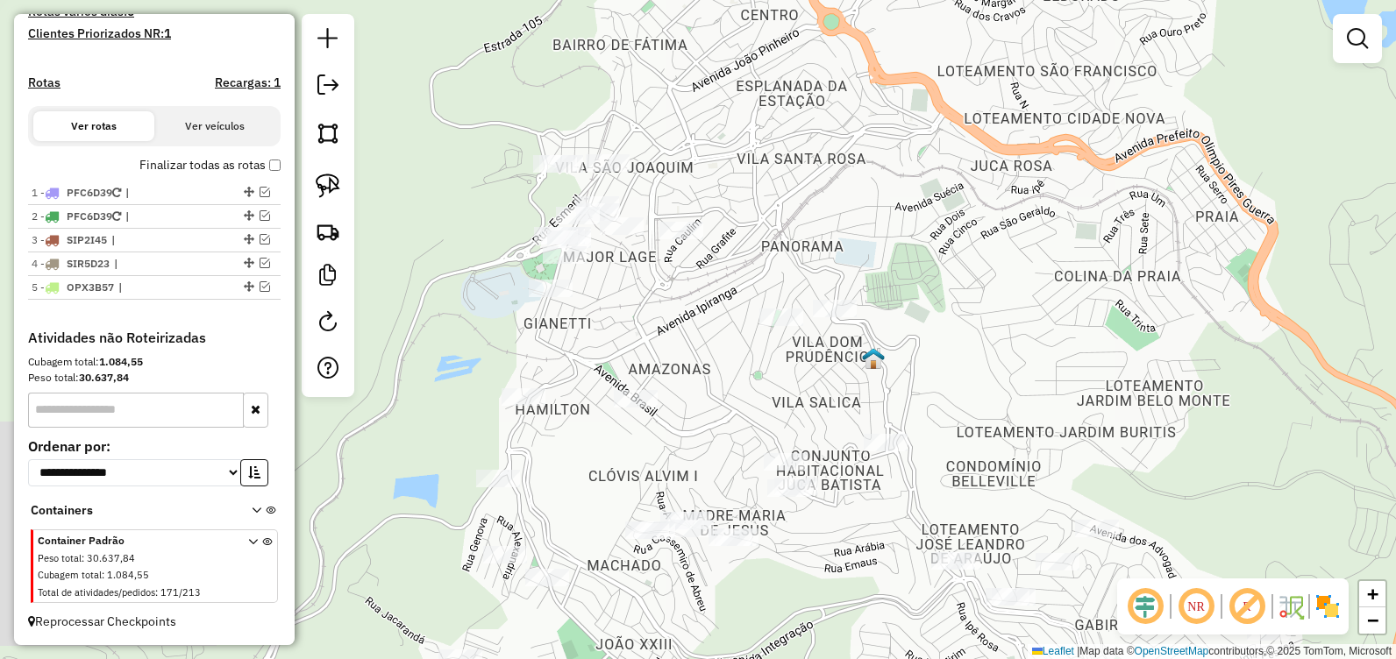
click at [495, 202] on div "Janela de atendimento Grade de atendimento Capacidade Transportadoras Veículos …" at bounding box center [698, 329] width 1396 height 659
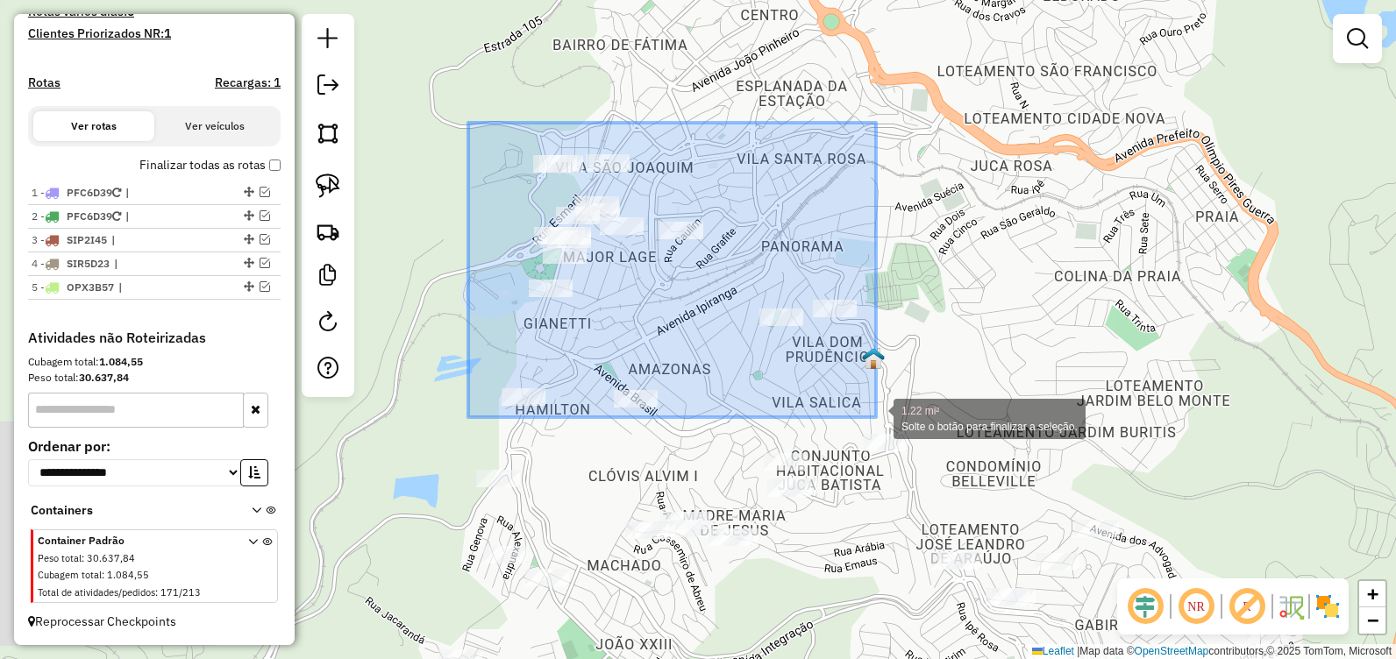
drag, startPoint x: 468, startPoint y: 123, endPoint x: 876, endPoint y: 417, distance: 503.1
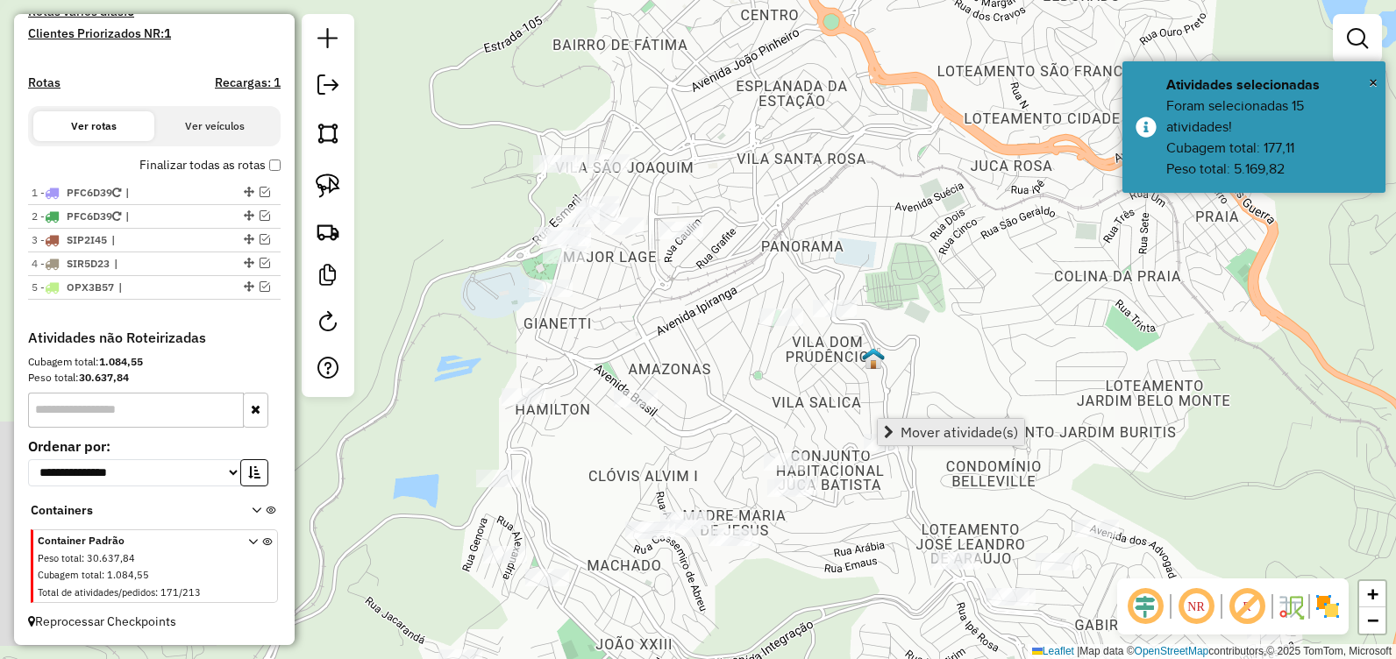
click at [921, 435] on span "Mover atividade(s)" at bounding box center [960, 432] width 118 height 14
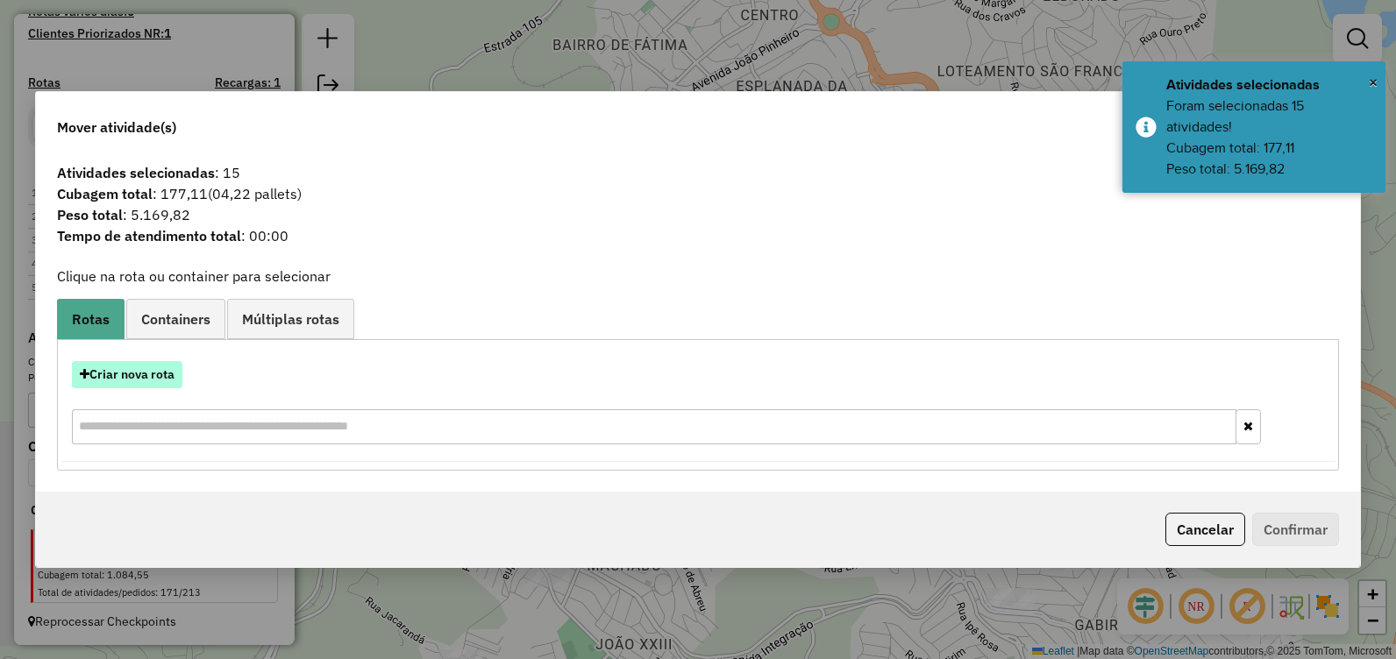
click at [117, 383] on button "Criar nova rota" at bounding box center [127, 374] width 110 height 27
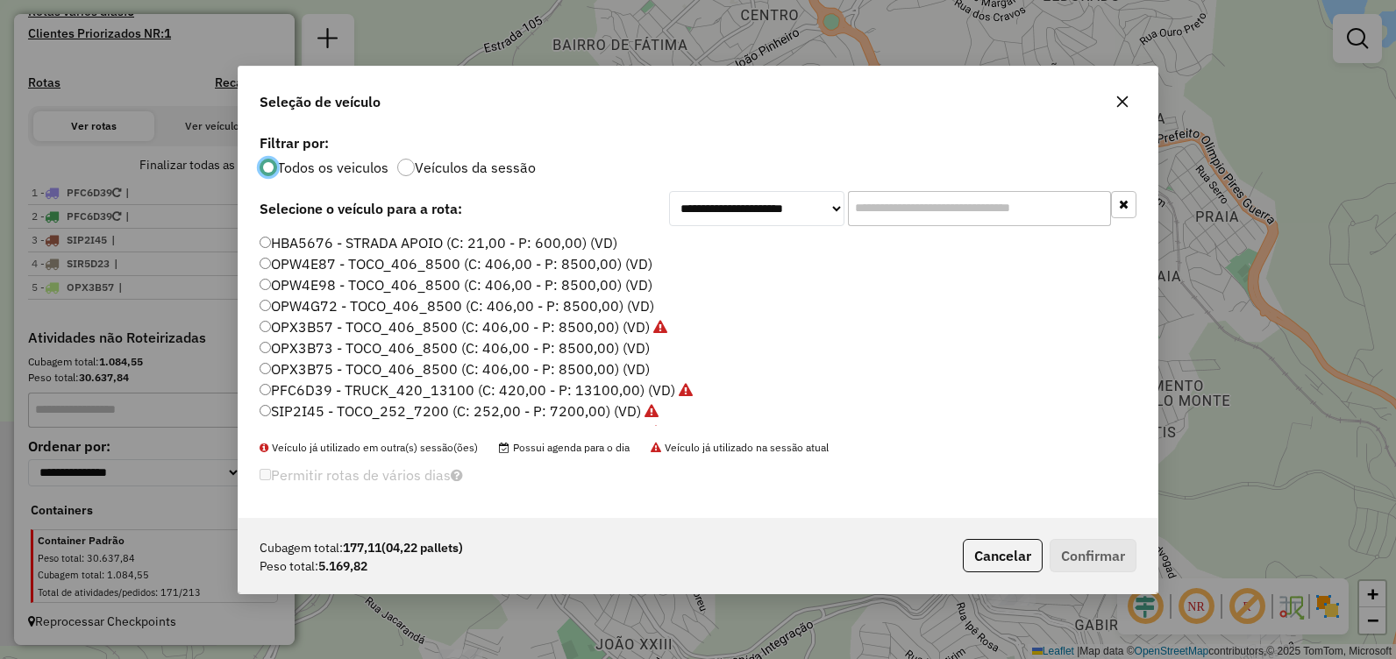
scroll to position [88, 0]
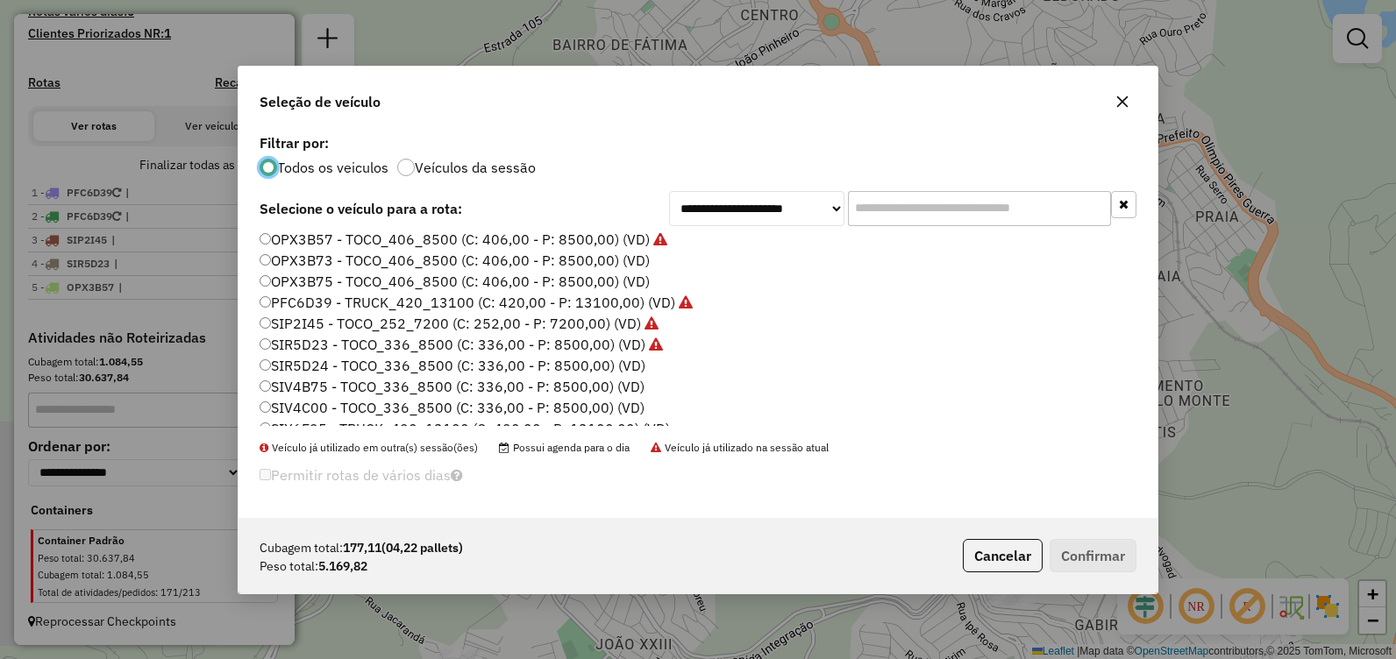
click at [489, 385] on label "SIV4B75 - TOCO_336_8500 (C: 336,00 - P: 8500,00) (VD)" at bounding box center [452, 386] width 385 height 21
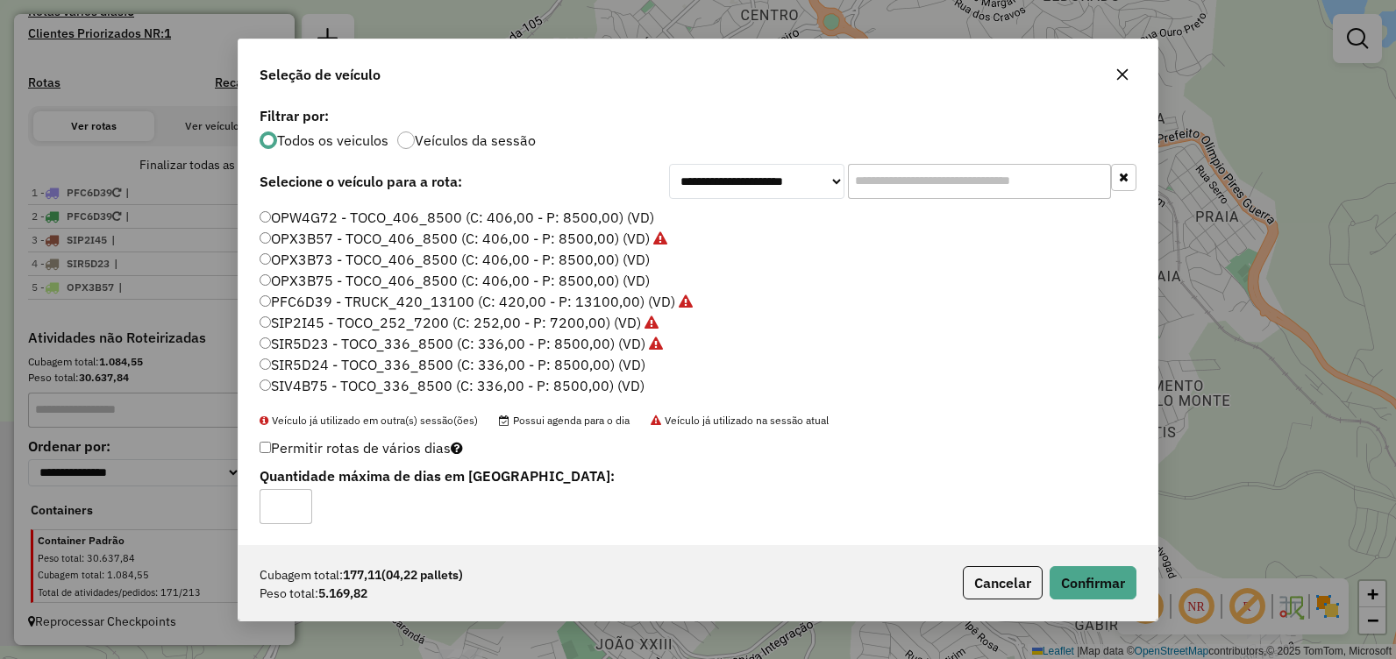
scroll to position [35, 0]
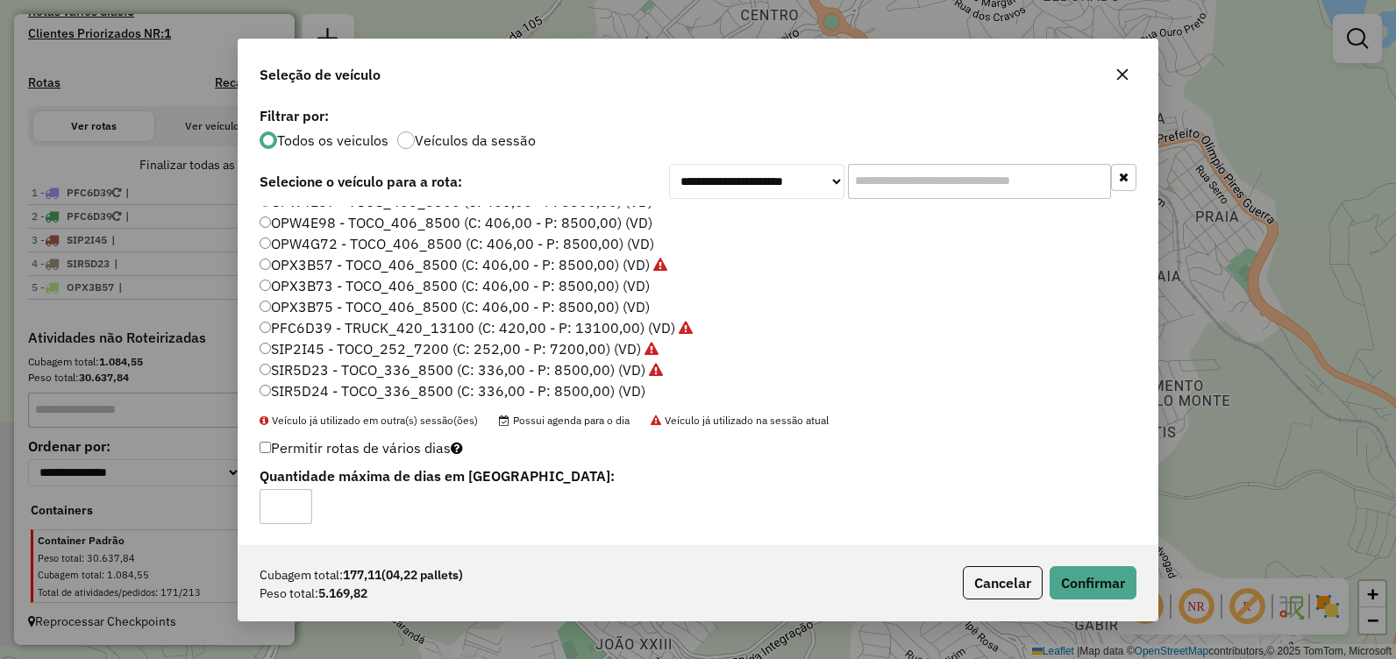
click at [421, 274] on ul "HBA5676 - STRADA APOIO (C: 21,00 - P: 600,00) (VD) OPW4E87 - TOCO_406_8500 (C: …" at bounding box center [698, 302] width 877 height 193
drag, startPoint x: 421, startPoint y: 274, endPoint x: 422, endPoint y: 283, distance: 9.7
click at [422, 283] on label "OPX3B73 - TOCO_406_8500 (C: 406,00 - P: 8500,00) (VD)" at bounding box center [455, 285] width 390 height 21
click at [1102, 568] on button "Confirmar" at bounding box center [1093, 583] width 87 height 33
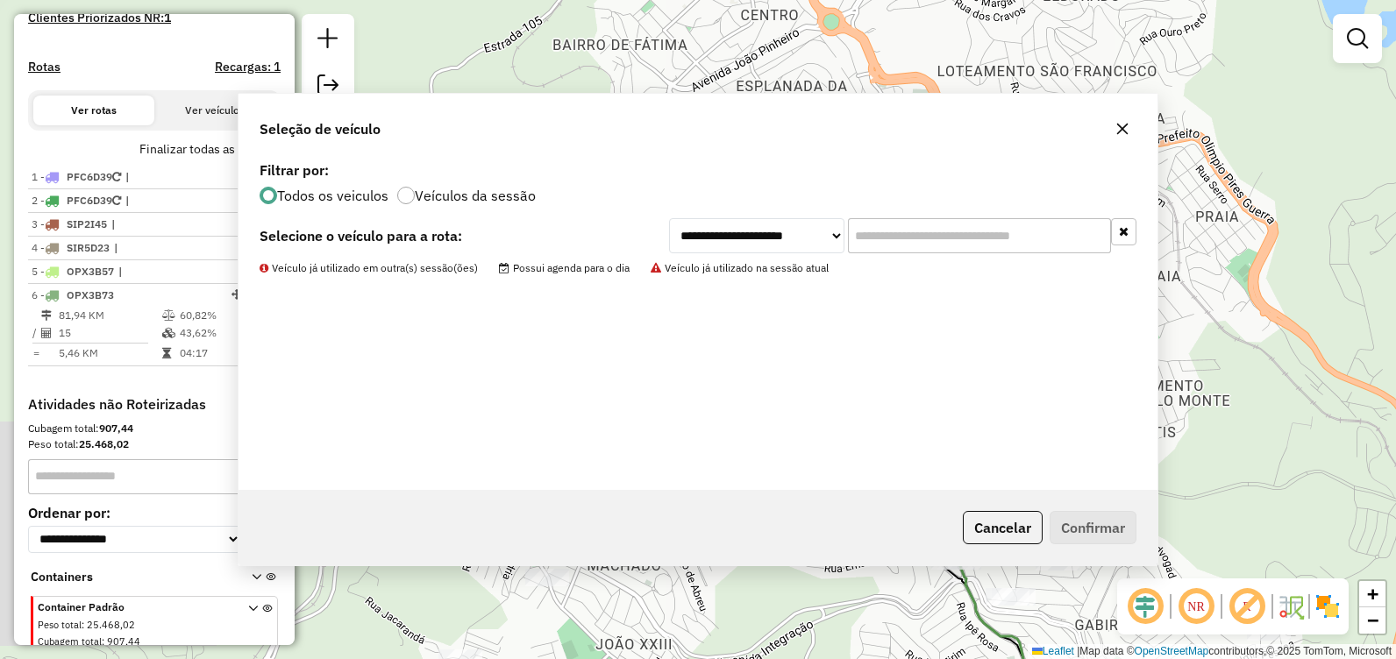
scroll to position [594, 0]
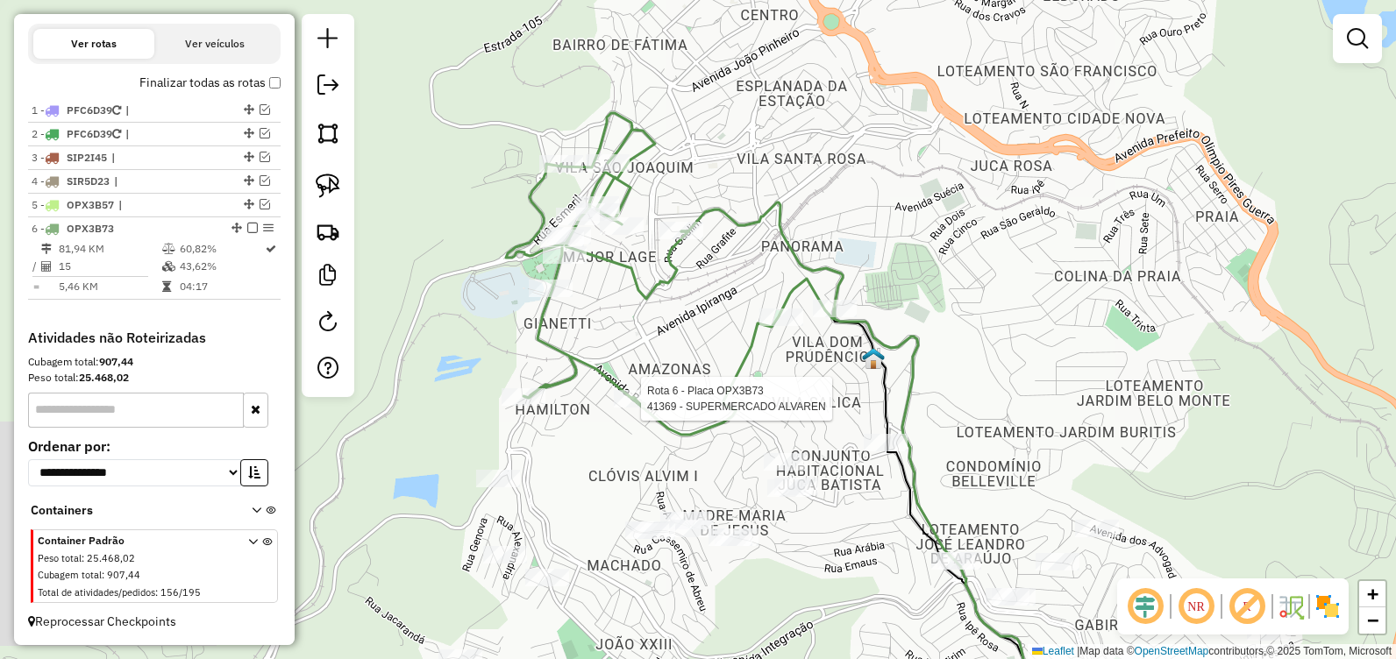
select select "**********"
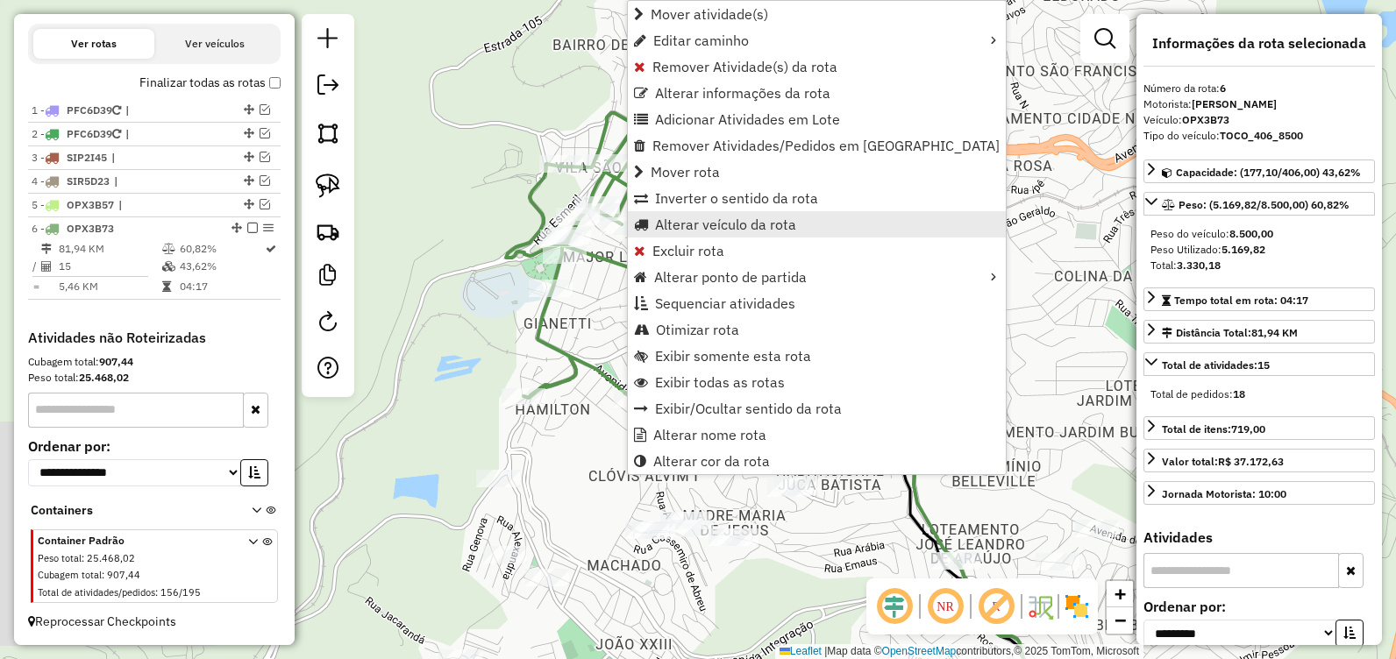
click at [684, 229] on span "Alterar veículo da rota" at bounding box center [725, 224] width 141 height 14
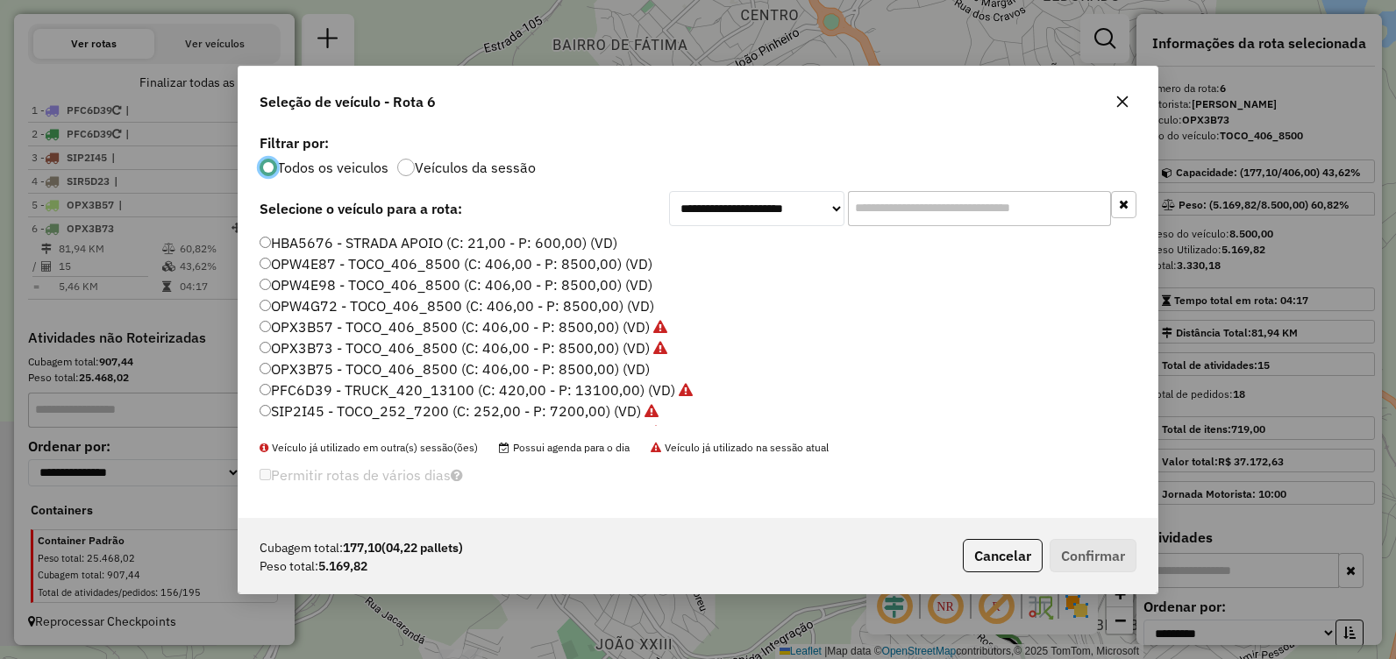
scroll to position [123, 0]
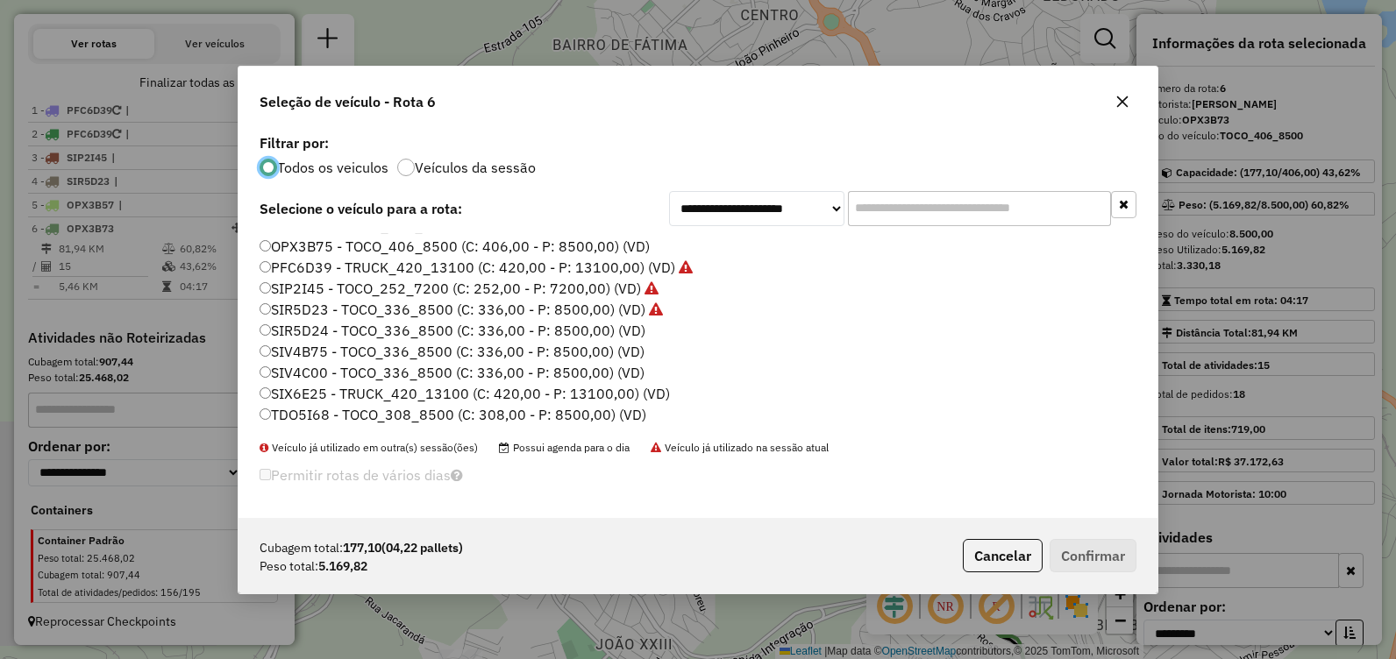
click at [419, 389] on label "SIX6E25 - TRUCK_420_13100 (C: 420,00 - P: 13100,00) (VD)" at bounding box center [465, 393] width 410 height 21
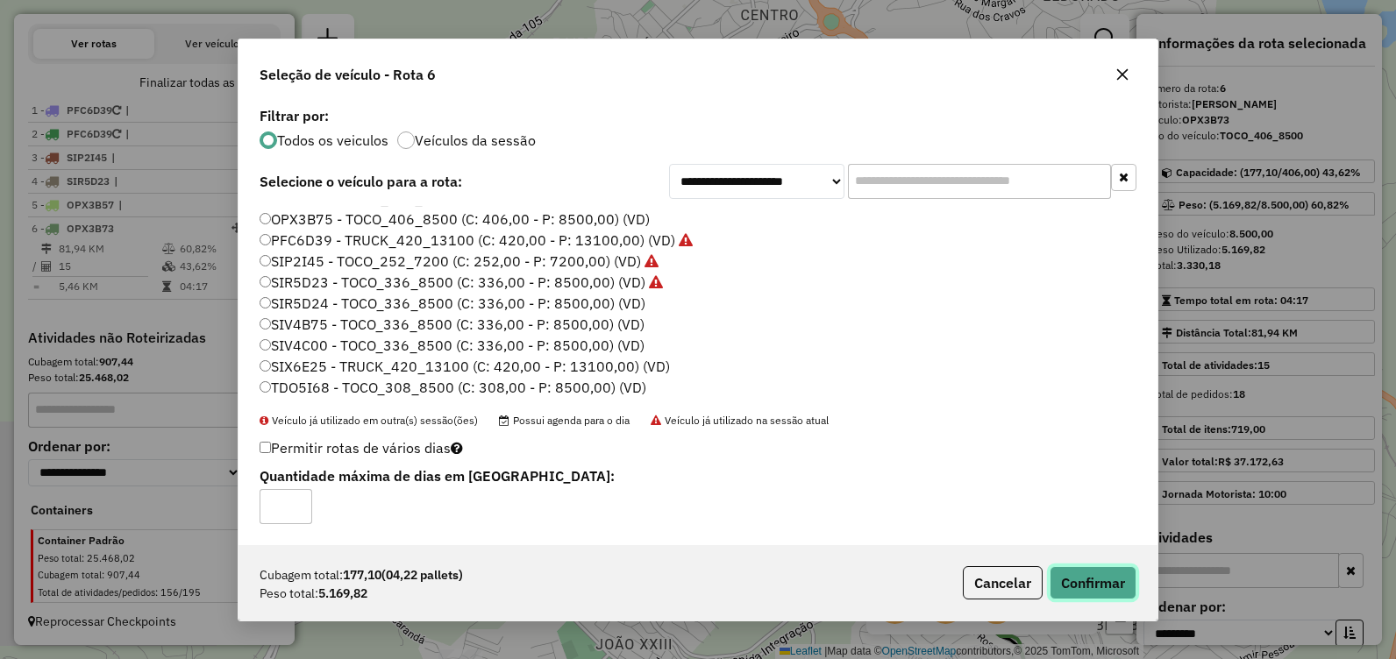
drag, startPoint x: 1075, startPoint y: 580, endPoint x: 1082, endPoint y: 571, distance: 11.2
click at [1076, 580] on button "Confirmar" at bounding box center [1093, 583] width 87 height 33
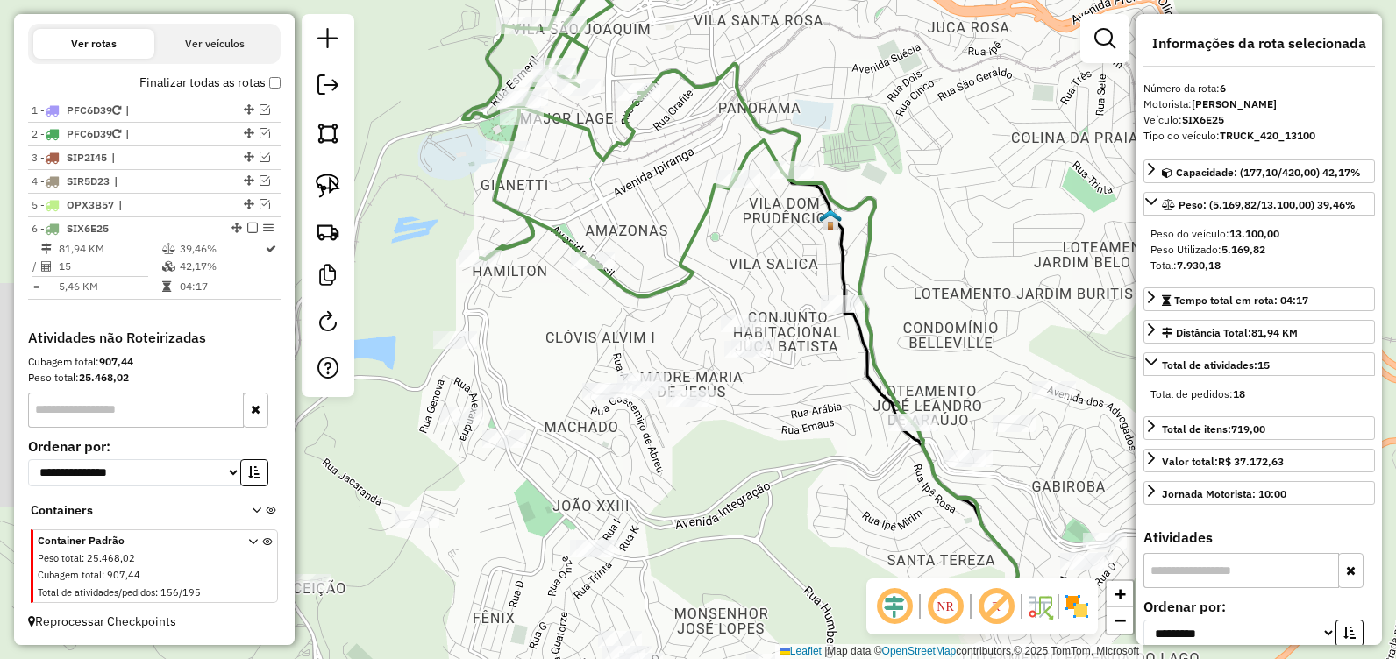
drag, startPoint x: 964, startPoint y: 290, endPoint x: 937, endPoint y: 239, distance: 58.4
click at [939, 239] on div "Janela de atendimento Grade de atendimento Capacidade Transportadoras Veículos …" at bounding box center [698, 329] width 1396 height 659
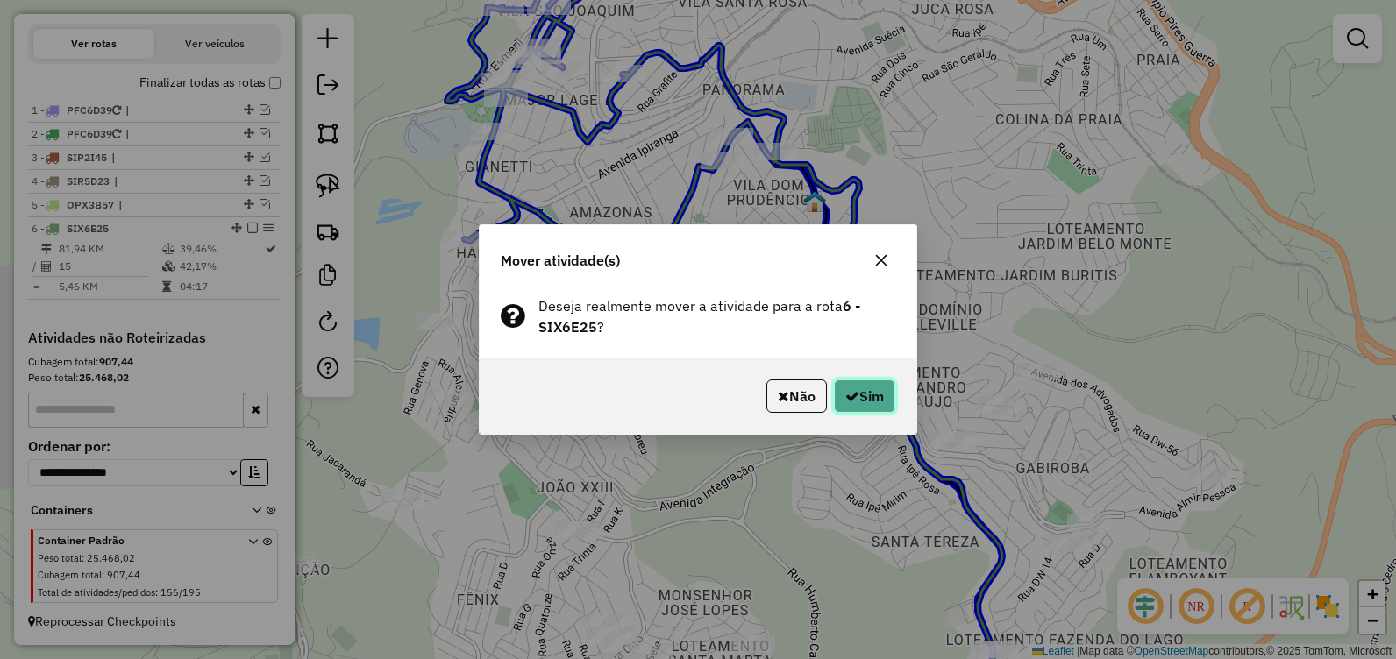
click at [873, 396] on button "Sim" at bounding box center [864, 396] width 61 height 33
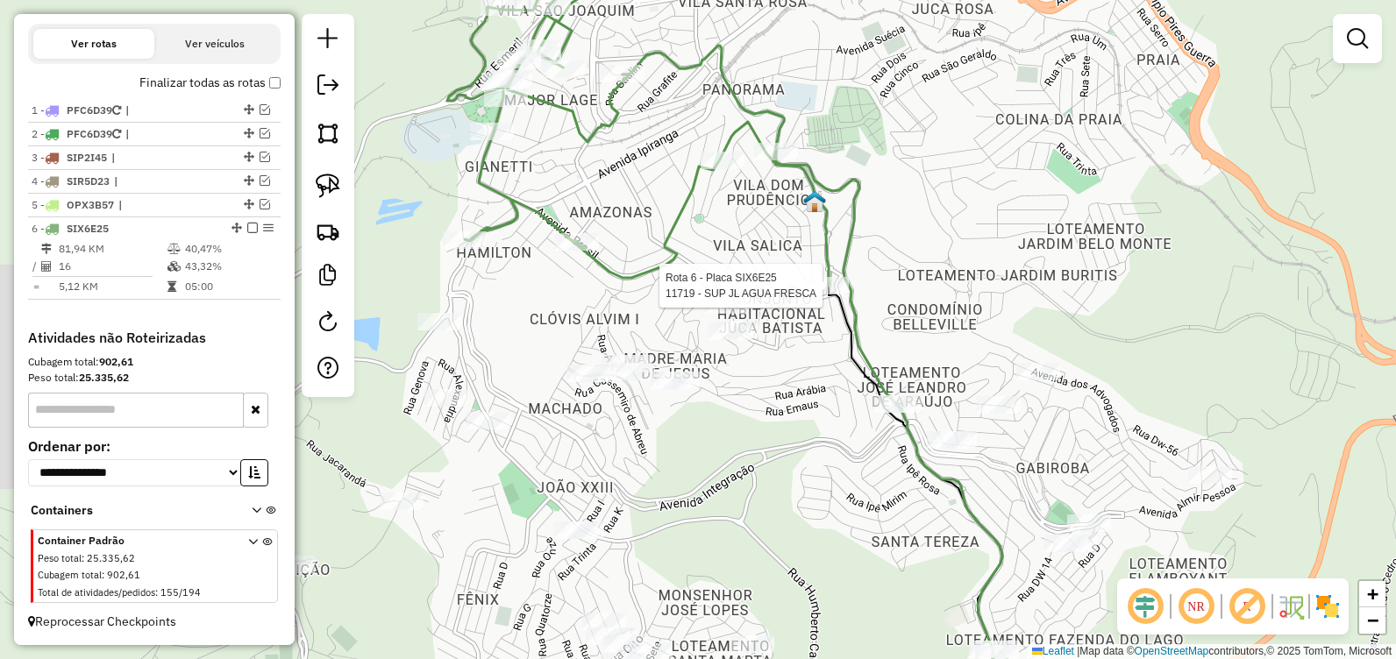
select select "**********"
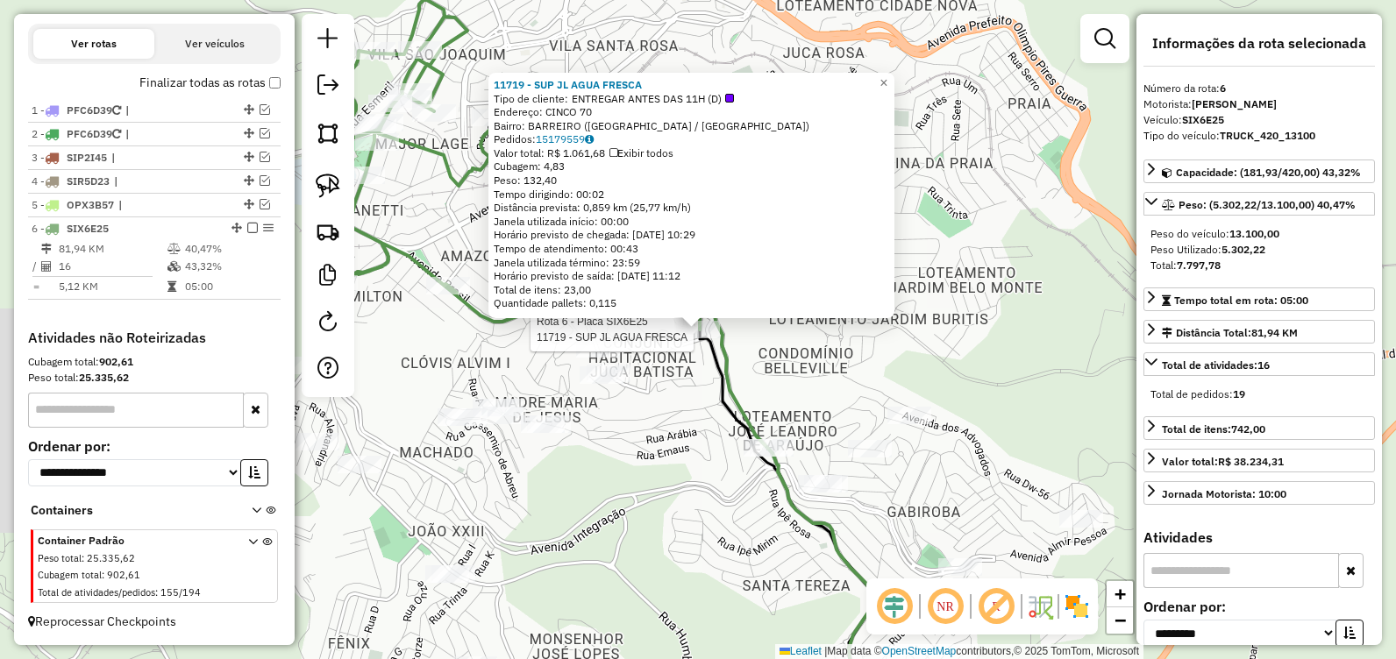
drag, startPoint x: 701, startPoint y: 488, endPoint x: 816, endPoint y: 611, distance: 169.4
click at [816, 611] on div "Rota 6 - Placa SIX6E25 11719 - SUP JL AGUA FRESCA 11719 - SUP JL AGUA FRESCA Ti…" at bounding box center [698, 329] width 1396 height 659
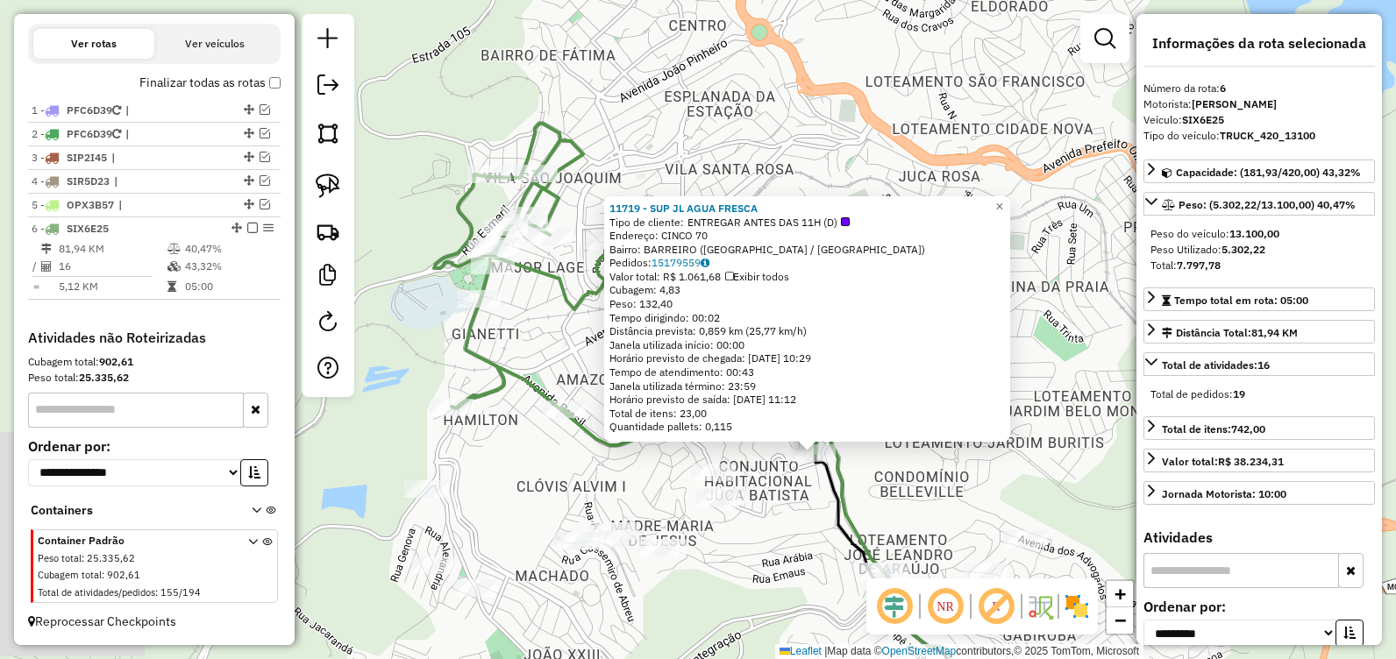
click at [788, 545] on div "11719 - SUP JL AGUA FRESCA Tipo de cliente: ENTREGAR ANTES DAS 11H (D) Endereço…" at bounding box center [698, 329] width 1396 height 659
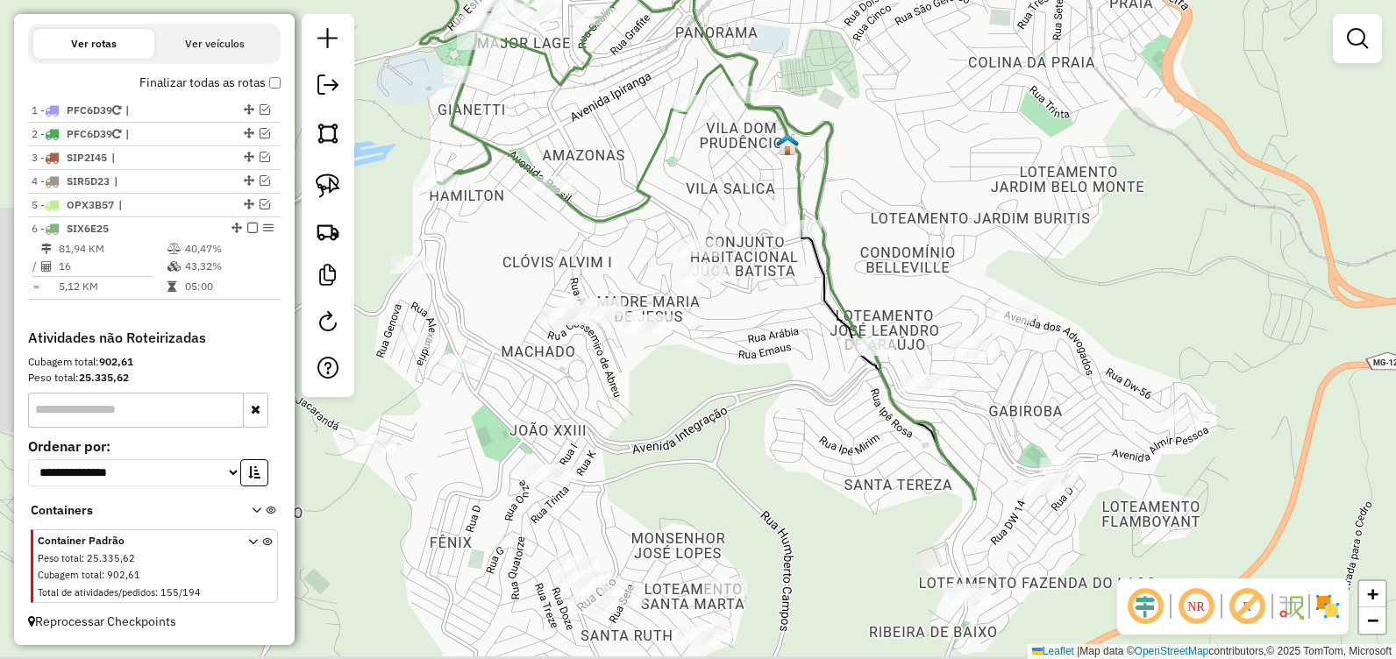
drag, startPoint x: 545, startPoint y: 469, endPoint x: 520, endPoint y: 276, distance: 194.5
click at [520, 276] on div "Janela de atendimento Grade de atendimento Capacidade Transportadoras Veículos …" at bounding box center [698, 329] width 1396 height 659
drag, startPoint x: 800, startPoint y: 516, endPoint x: 703, endPoint y: 357, distance: 185.7
click at [703, 357] on div "Janela de atendimento Grade de atendimento Capacidade Transportadoras Veículos …" at bounding box center [698, 329] width 1396 height 659
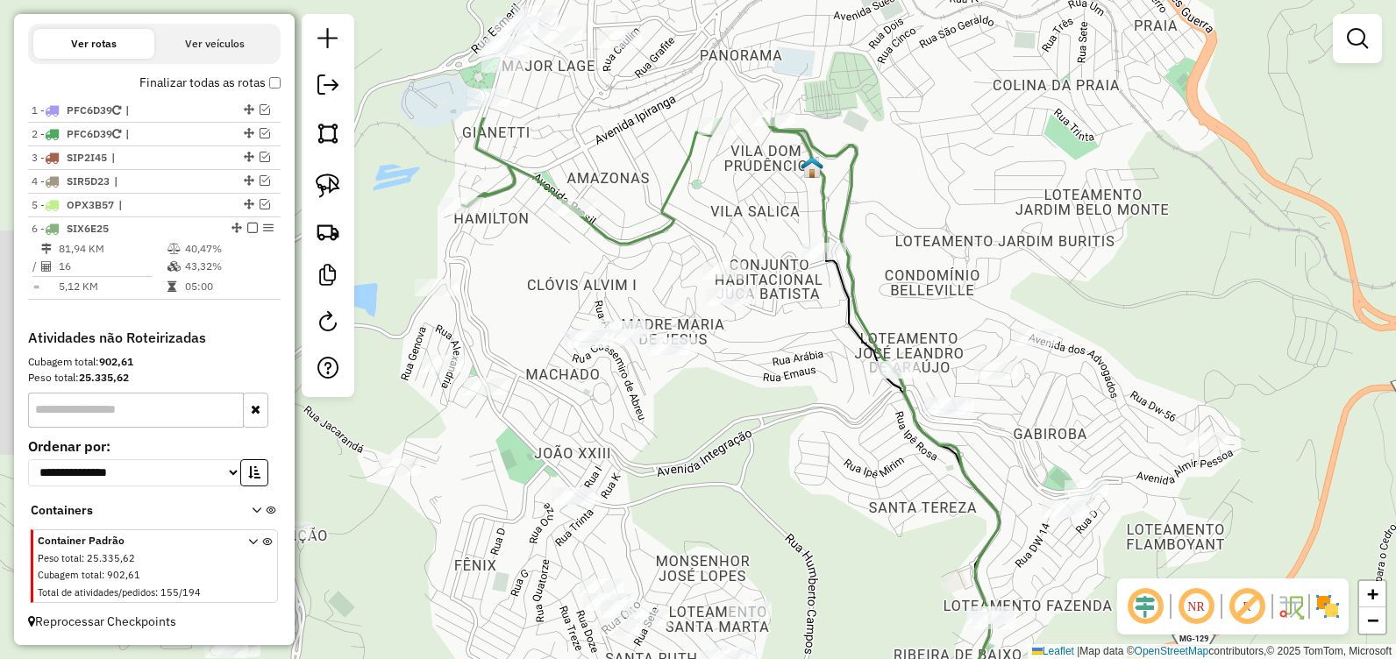
drag, startPoint x: 731, startPoint y: 376, endPoint x: 886, endPoint y: 623, distance: 290.8
click at [887, 626] on div "Janela de atendimento Grade de atendimento Capacidade Transportadoras Veículos …" at bounding box center [698, 329] width 1396 height 659
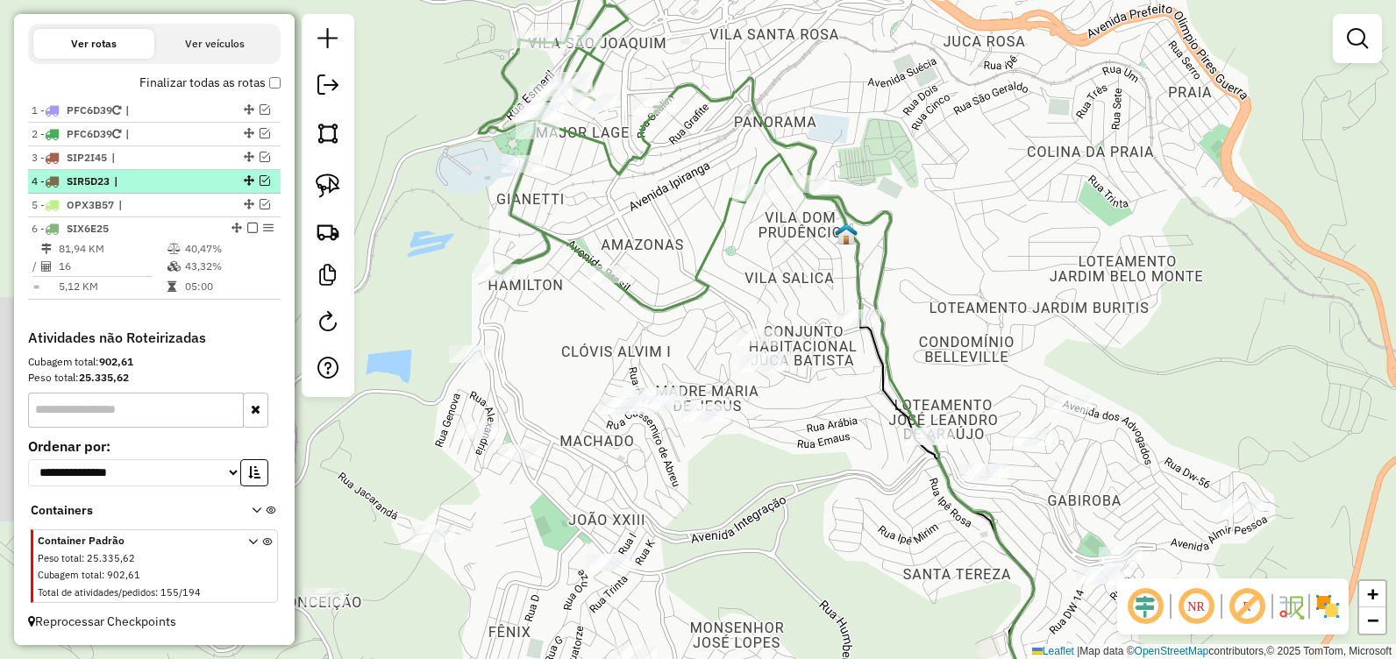
click at [247, 230] on em at bounding box center [252, 228] width 11 height 11
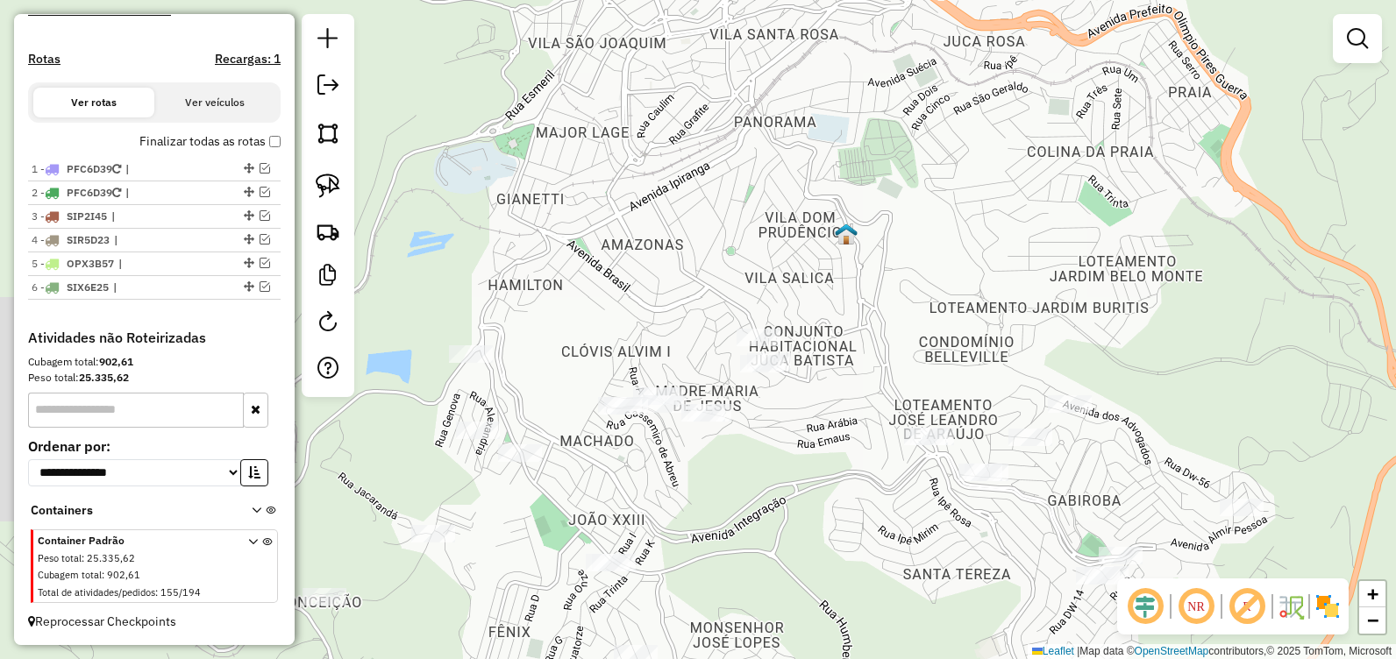
scroll to position [535, 0]
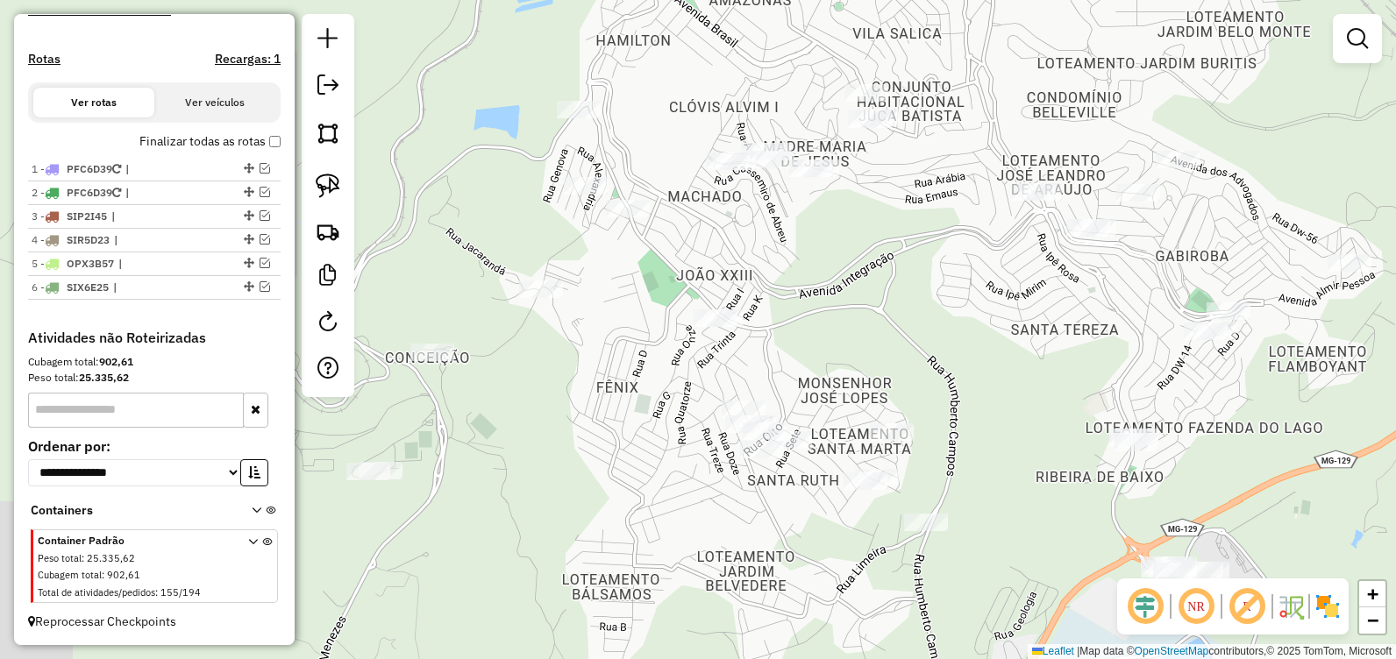
drag, startPoint x: 683, startPoint y: 326, endPoint x: 801, endPoint y: 153, distance: 209.7
click at [801, 133] on div "Janela de atendimento Grade de atendimento Capacidade Transportadoras Veículos …" at bounding box center [698, 329] width 1396 height 659
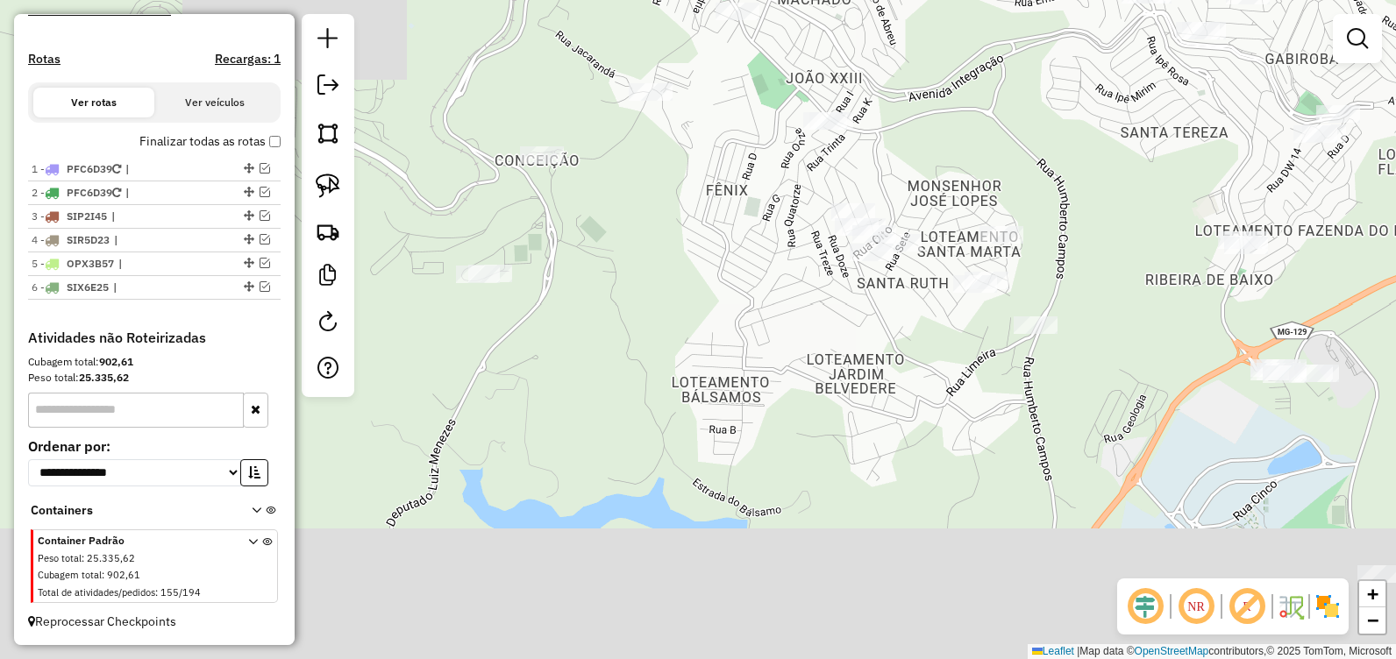
drag, startPoint x: 831, startPoint y: 277, endPoint x: 985, endPoint y: 159, distance: 193.8
click at [993, 133] on div "Janela de atendimento Grade de atendimento Capacidade Transportadoras Veículos …" at bounding box center [698, 329] width 1396 height 659
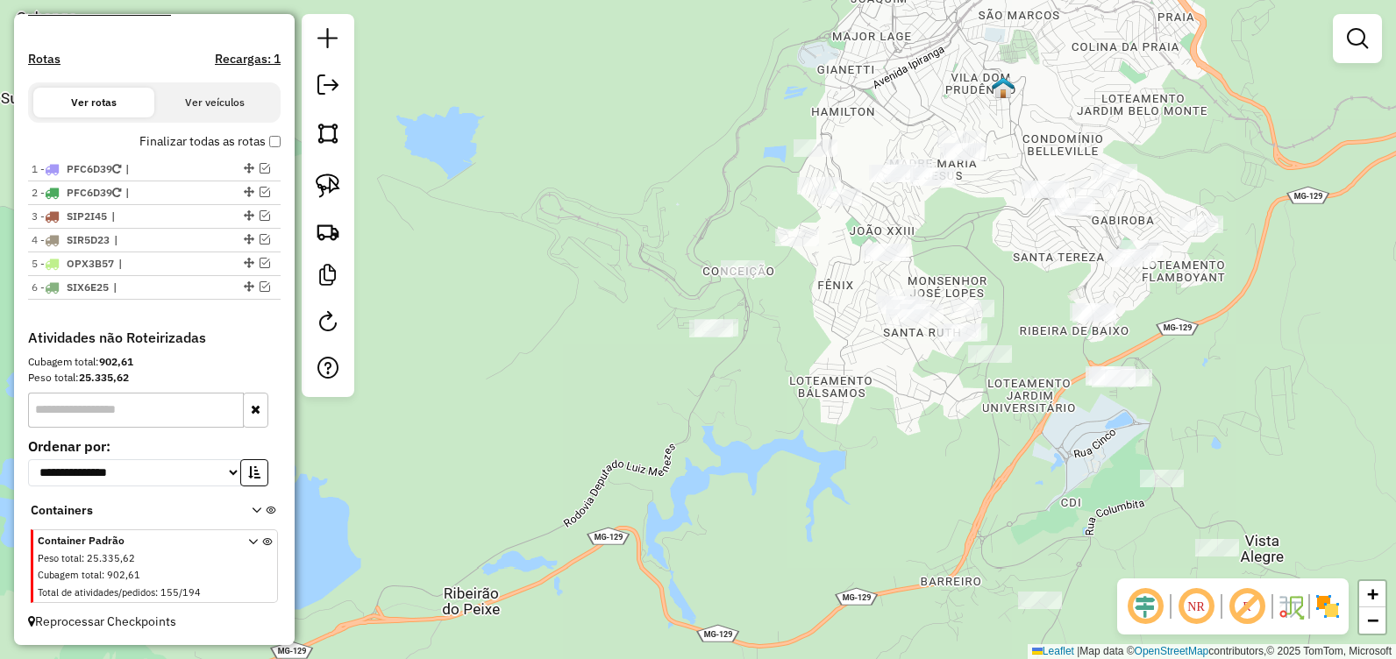
drag, startPoint x: 864, startPoint y: 281, endPoint x: 852, endPoint y: 387, distance: 106.8
click at [852, 387] on div "Janela de atendimento Grade de atendimento Capacidade Transportadoras Veículos …" at bounding box center [698, 329] width 1396 height 659
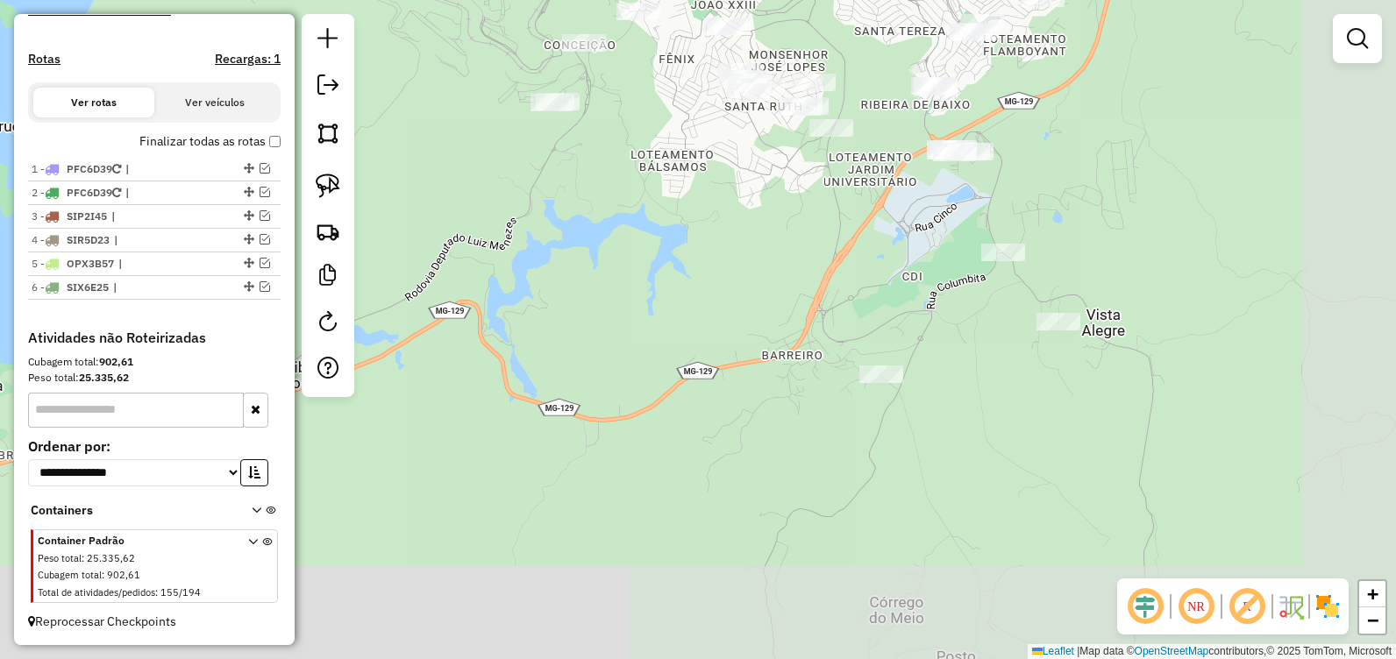
drag, startPoint x: 805, startPoint y: 389, endPoint x: 695, endPoint y: 234, distance: 190.0
click at [671, 206] on div "Janela de atendimento Grade de atendimento Capacidade Transportadoras Veículos …" at bounding box center [698, 329] width 1396 height 659
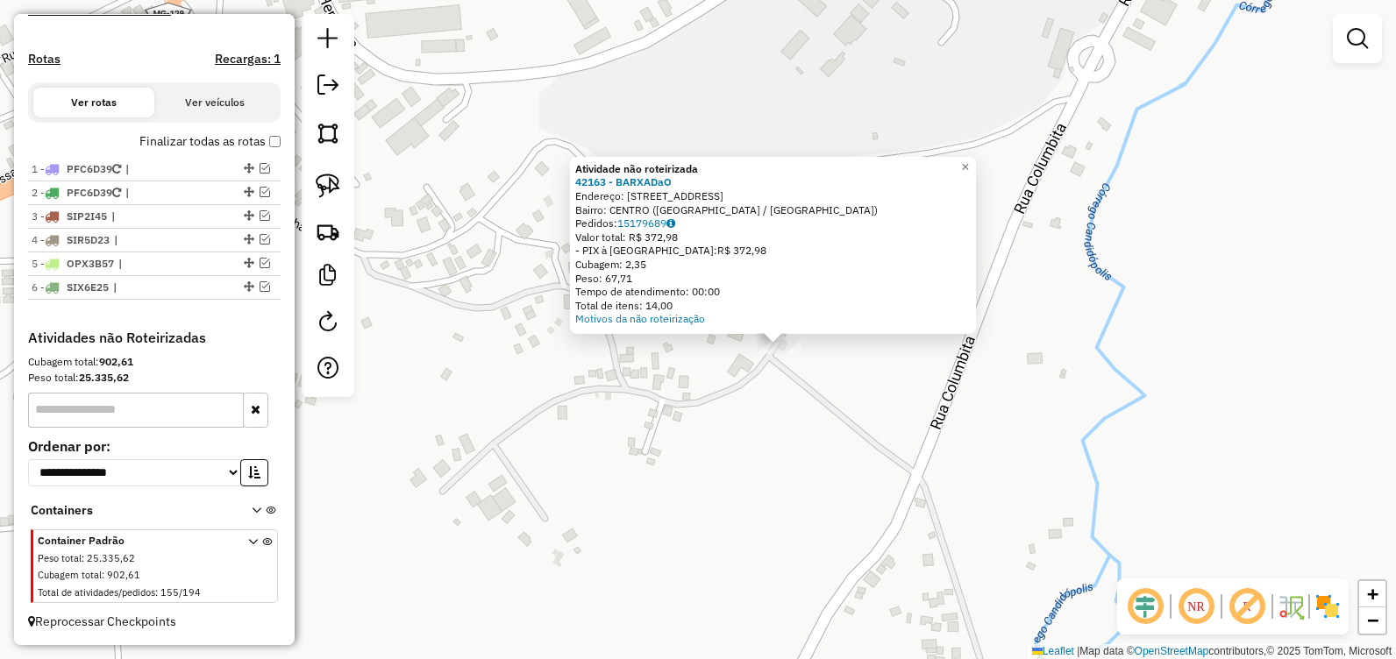
click at [865, 388] on div "Atividade não roteirizada 42163 - BARXADaO Endereço: [STREET_ADDRESS] Pedidos: …" at bounding box center [698, 329] width 1396 height 659
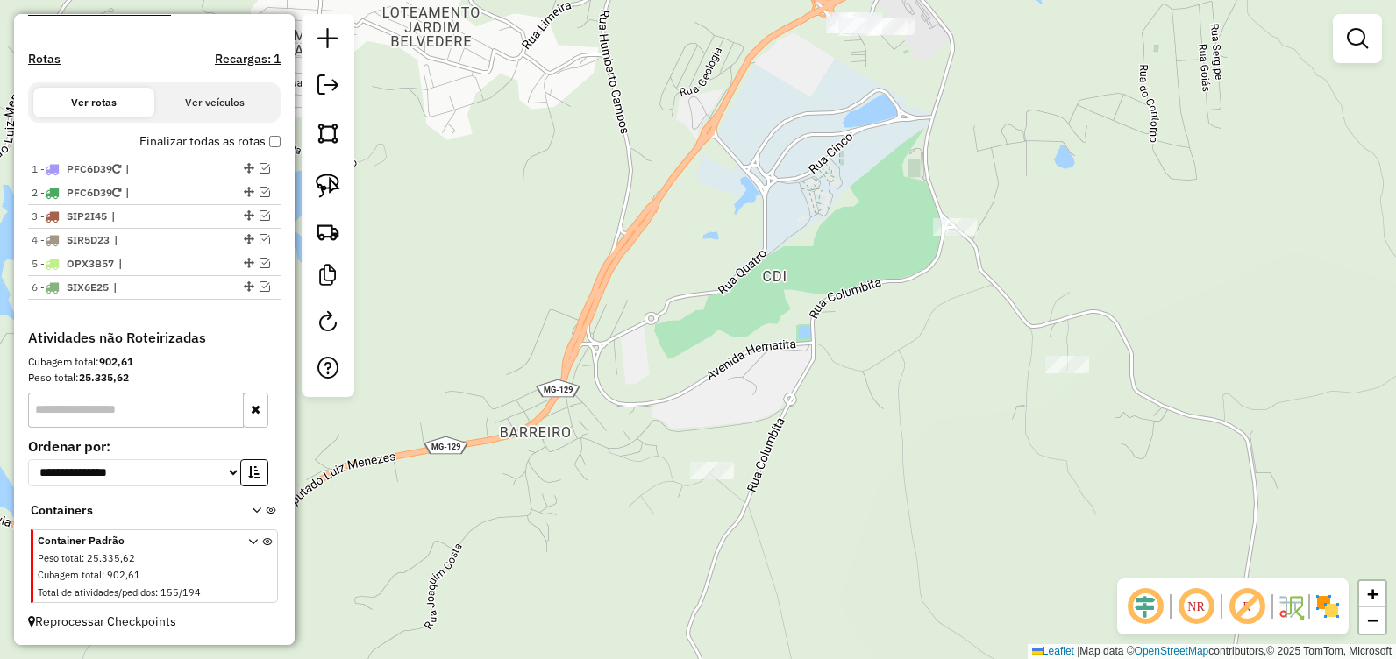
drag, startPoint x: 970, startPoint y: 375, endPoint x: 853, endPoint y: 474, distance: 152.5
click at [853, 474] on div "Janela de atendimento Grade de atendimento Capacidade Transportadoras Veículos …" at bounding box center [698, 329] width 1396 height 659
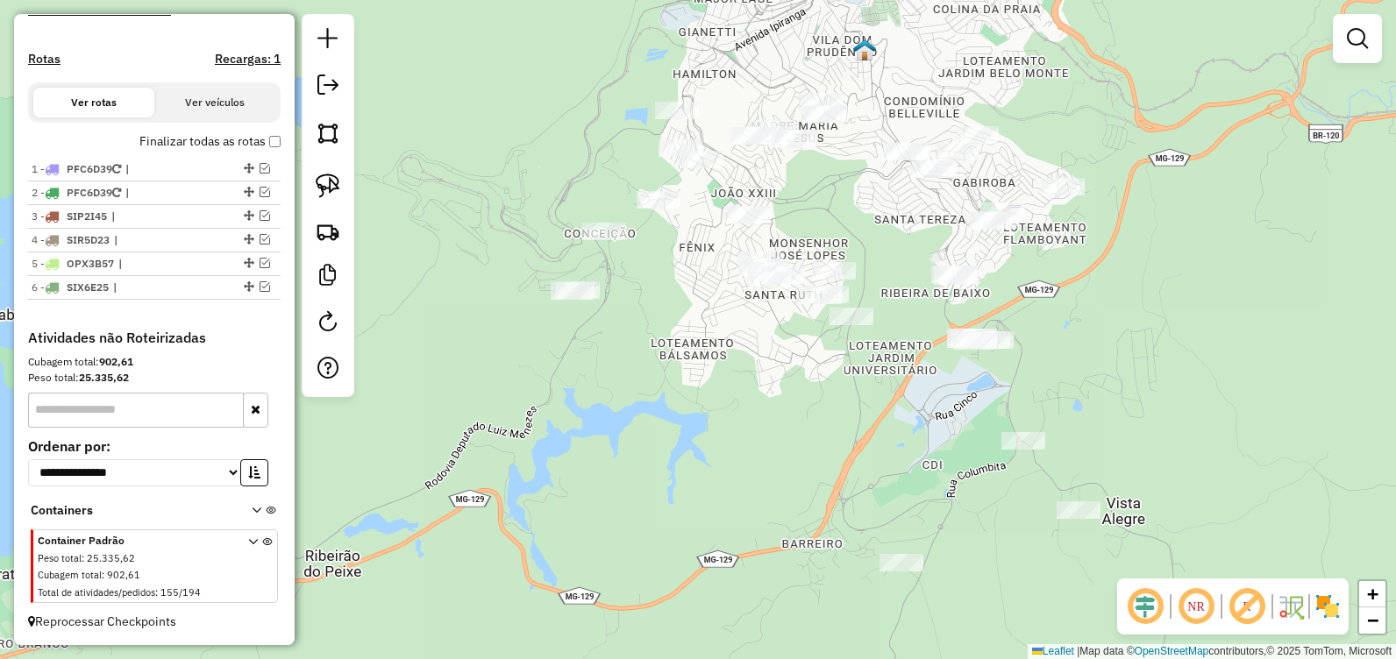
drag, startPoint x: 680, startPoint y: 201, endPoint x: 852, endPoint y: 392, distance: 257.7
click at [852, 392] on div "Janela de atendimento Grade de atendimento Capacidade Transportadoras Veículos …" at bounding box center [698, 329] width 1396 height 659
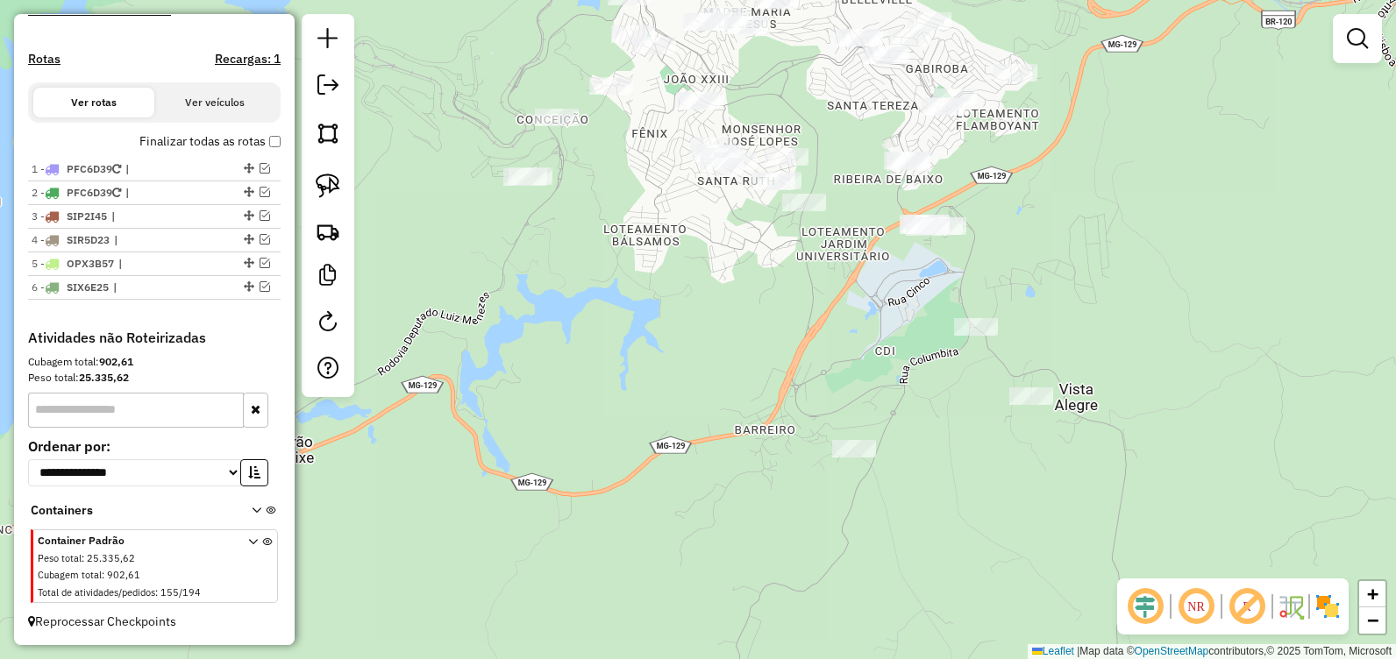
drag, startPoint x: 745, startPoint y: 425, endPoint x: 695, endPoint y: 309, distance: 126.6
click at [695, 309] on div "Janela de atendimento Grade de atendimento Capacidade Transportadoras Veículos …" at bounding box center [698, 329] width 1396 height 659
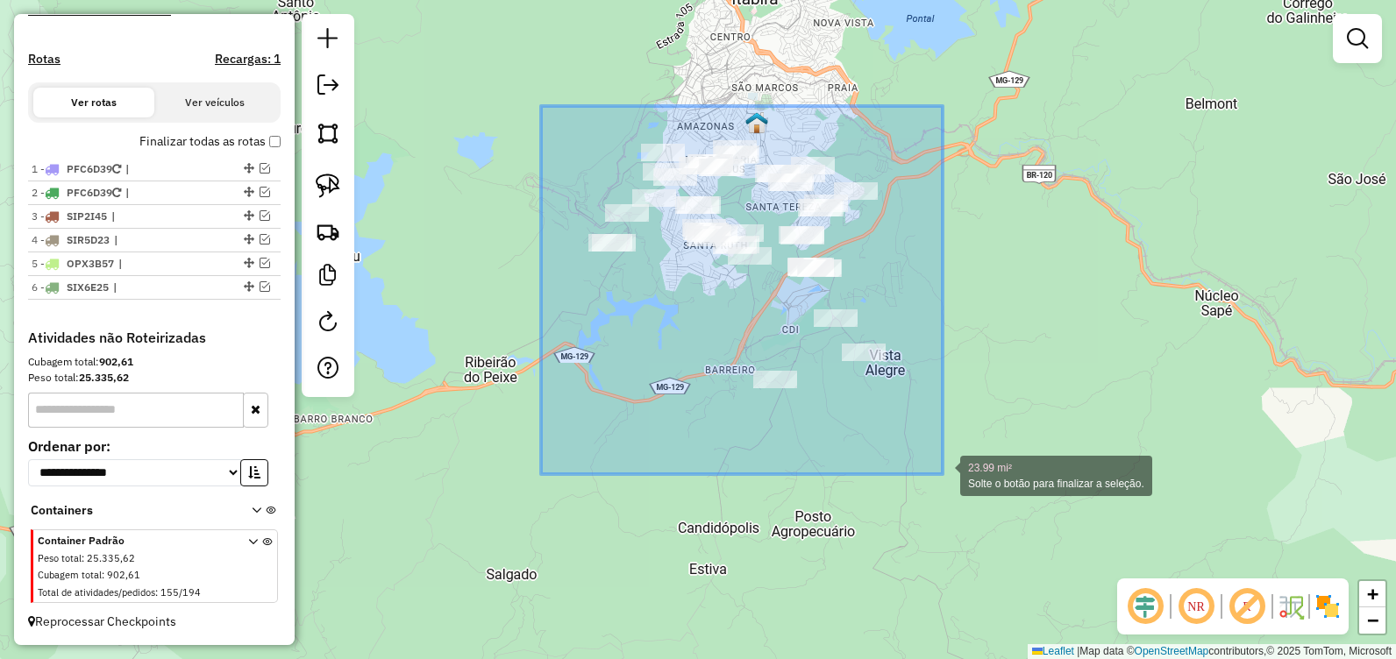
drag, startPoint x: 541, startPoint y: 106, endPoint x: 943, endPoint y: 474, distance: 545.0
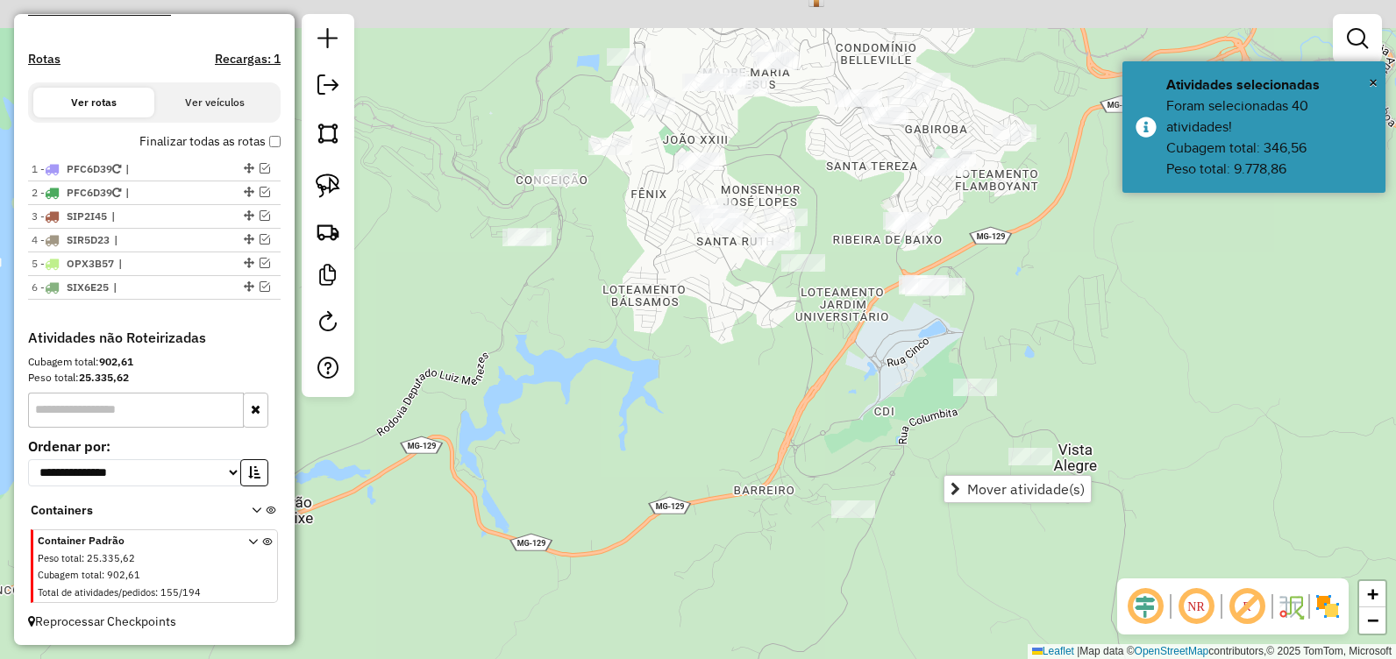
drag, startPoint x: 736, startPoint y: 322, endPoint x: 840, endPoint y: 441, distance: 158.5
click at [840, 441] on div "Janela de atendimento Grade de atendimento Capacidade Transportadoras Veículos …" at bounding box center [698, 329] width 1396 height 659
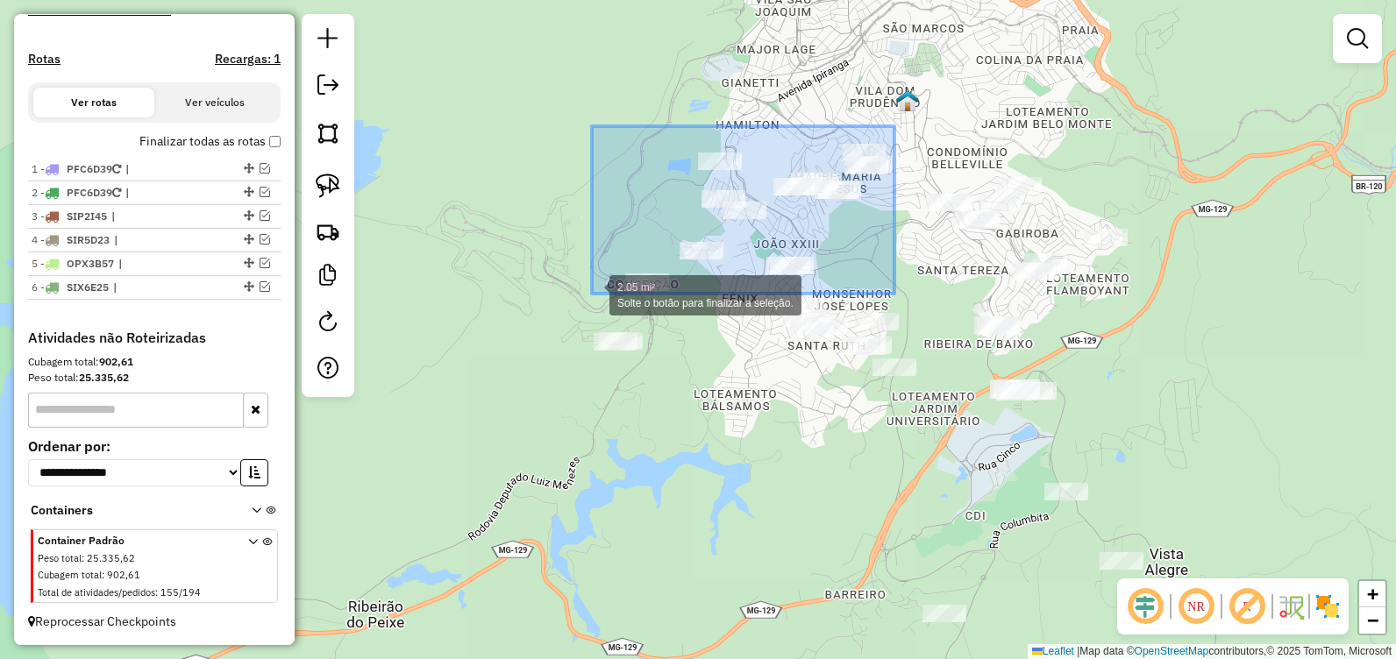
drag, startPoint x: 874, startPoint y: 188, endPoint x: 592, endPoint y: 294, distance: 301.7
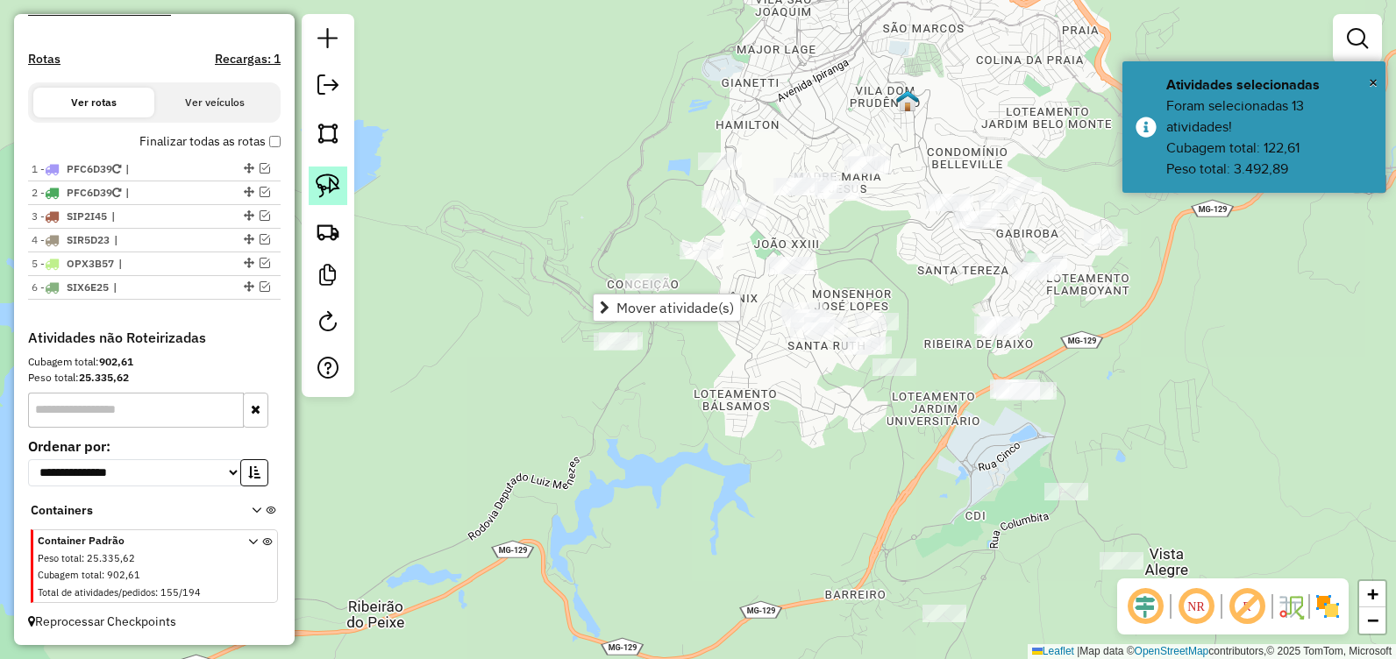
click at [326, 184] on img at bounding box center [328, 186] width 25 height 25
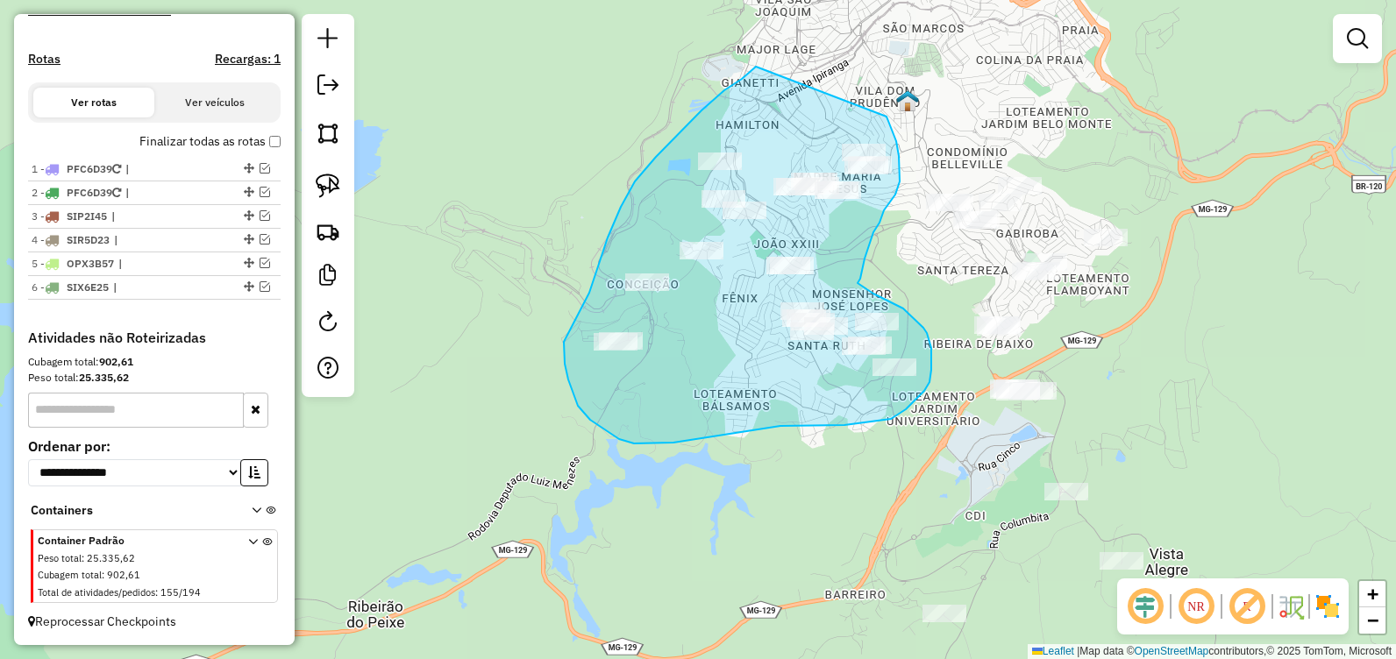
drag, startPoint x: 889, startPoint y: 122, endPoint x: 756, endPoint y: 67, distance: 144.3
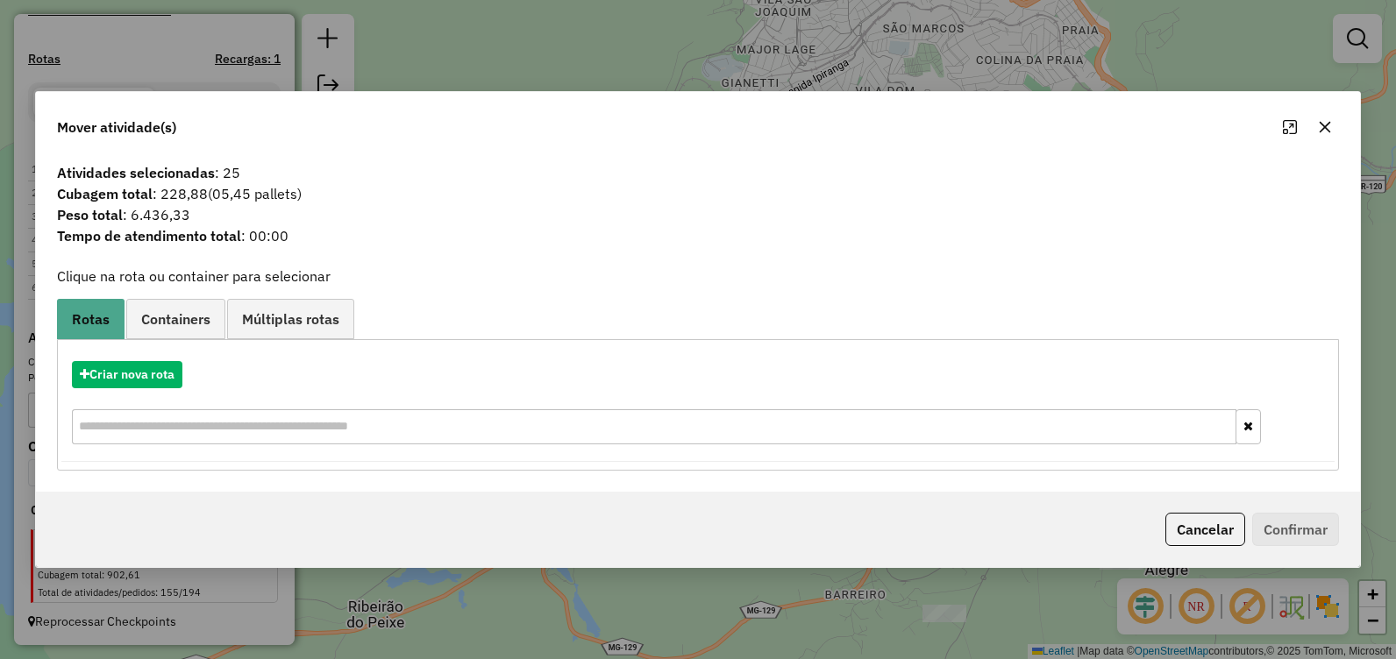
click at [1323, 131] on icon "button" at bounding box center [1325, 127] width 14 height 14
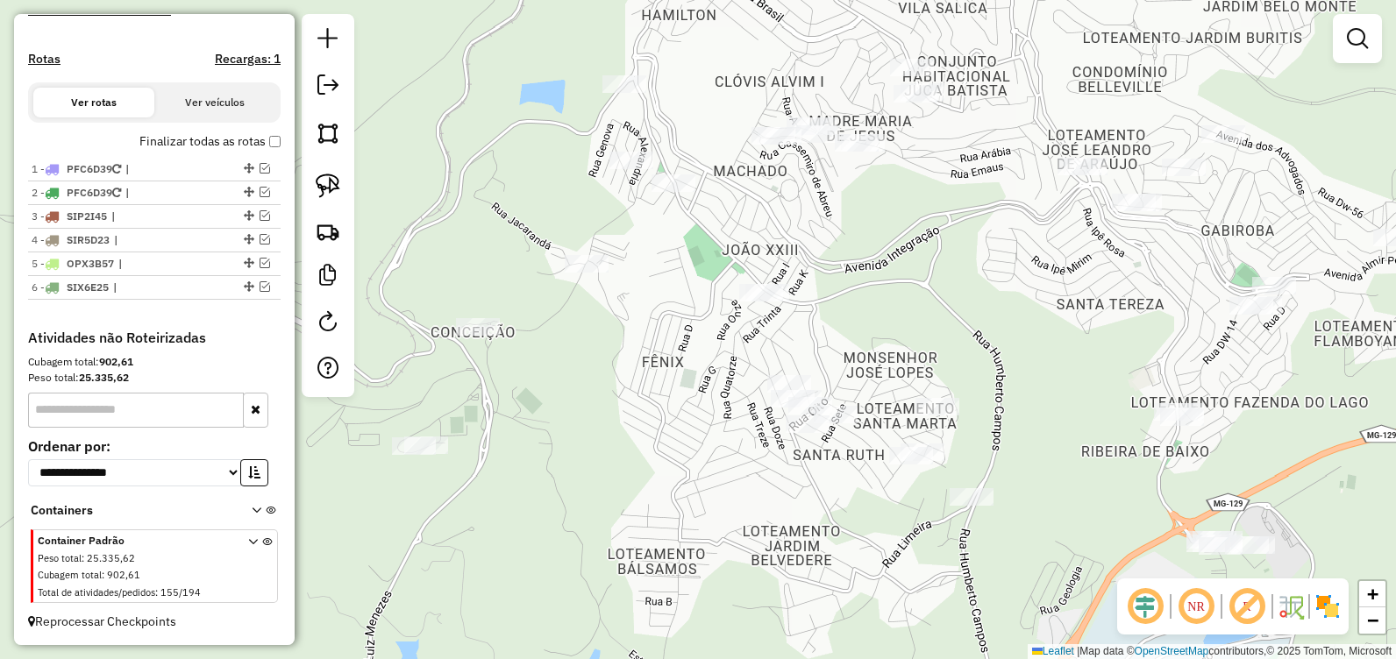
drag, startPoint x: 502, startPoint y: 222, endPoint x: 504, endPoint y: 184, distance: 37.8
click at [504, 184] on div "Janela de atendimento Grade de atendimento Capacidade Transportadoras Veículos …" at bounding box center [698, 329] width 1396 height 659
click at [332, 192] on img at bounding box center [328, 186] width 25 height 25
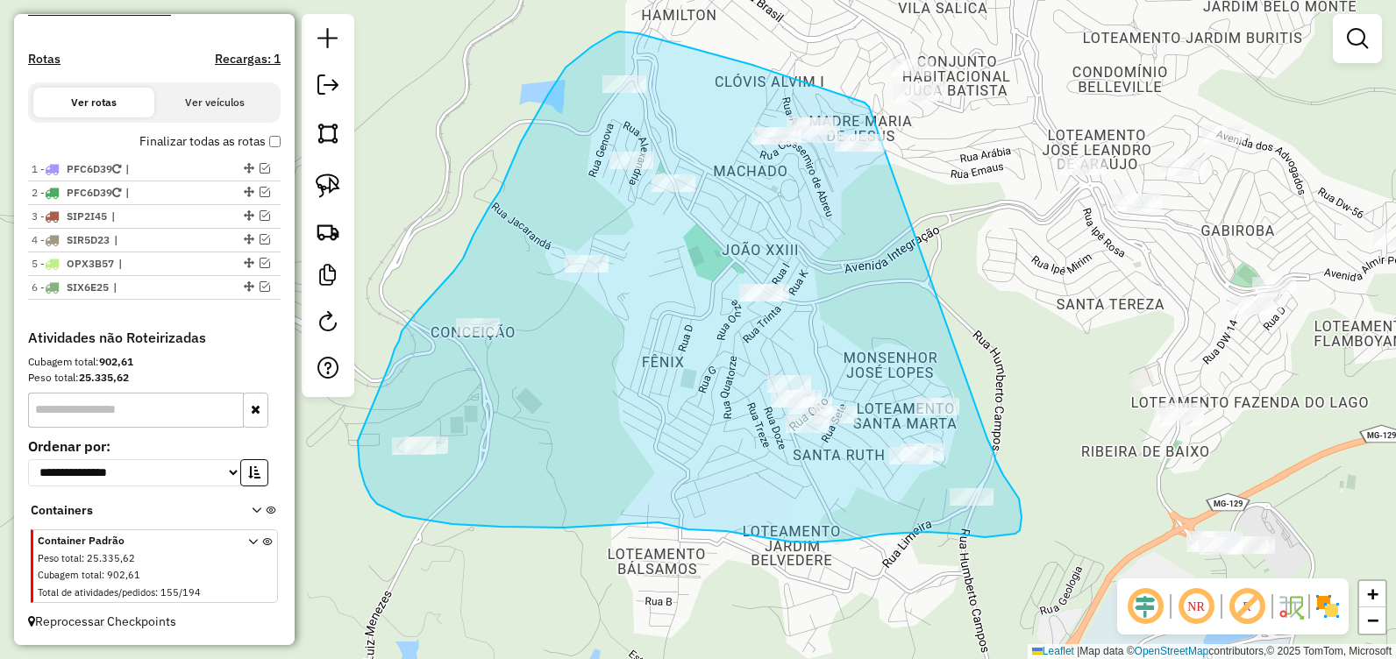
drag, startPoint x: 869, startPoint y: 107, endPoint x: 994, endPoint y: 437, distance: 352.8
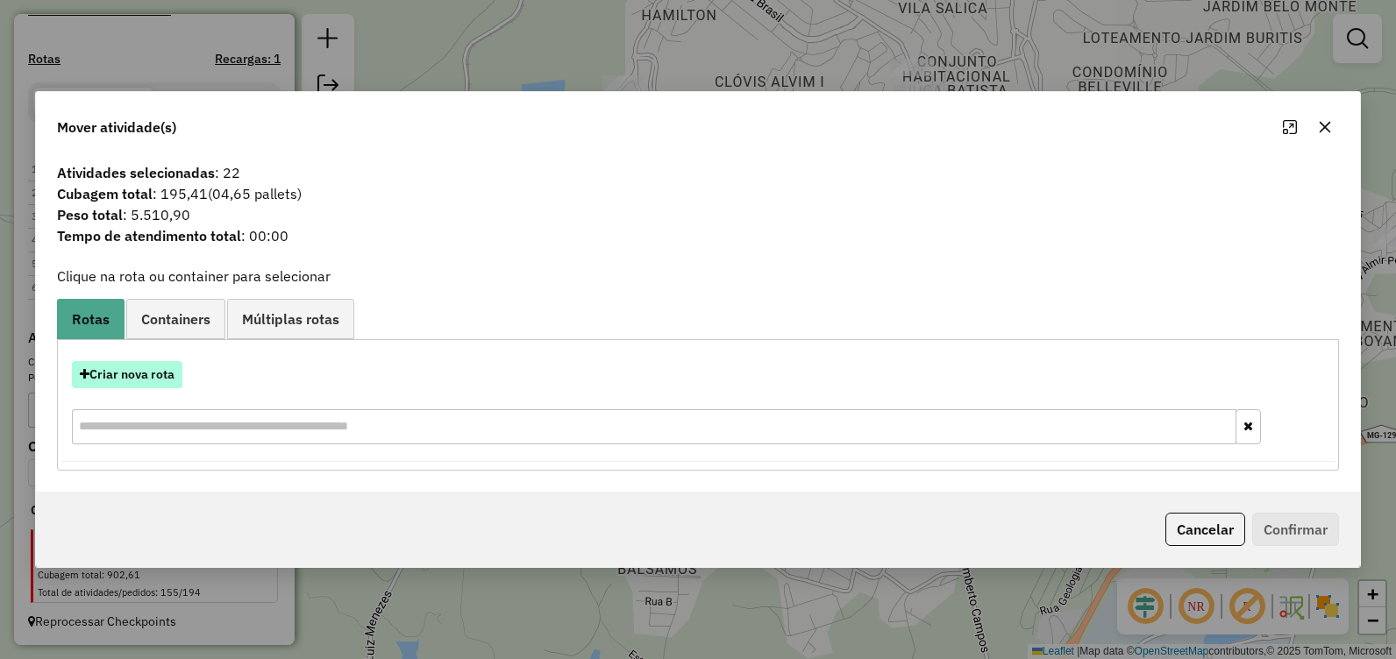
click at [132, 371] on button "Criar nova rota" at bounding box center [127, 374] width 110 height 27
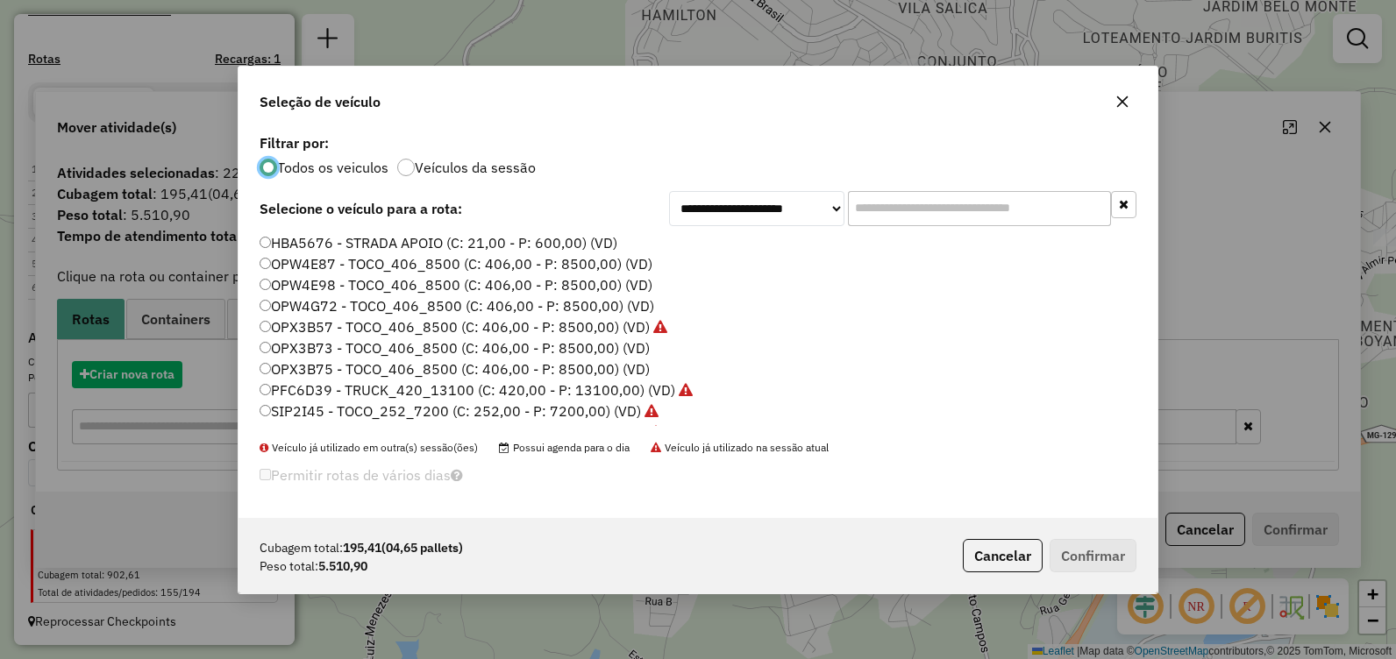
scroll to position [10, 5]
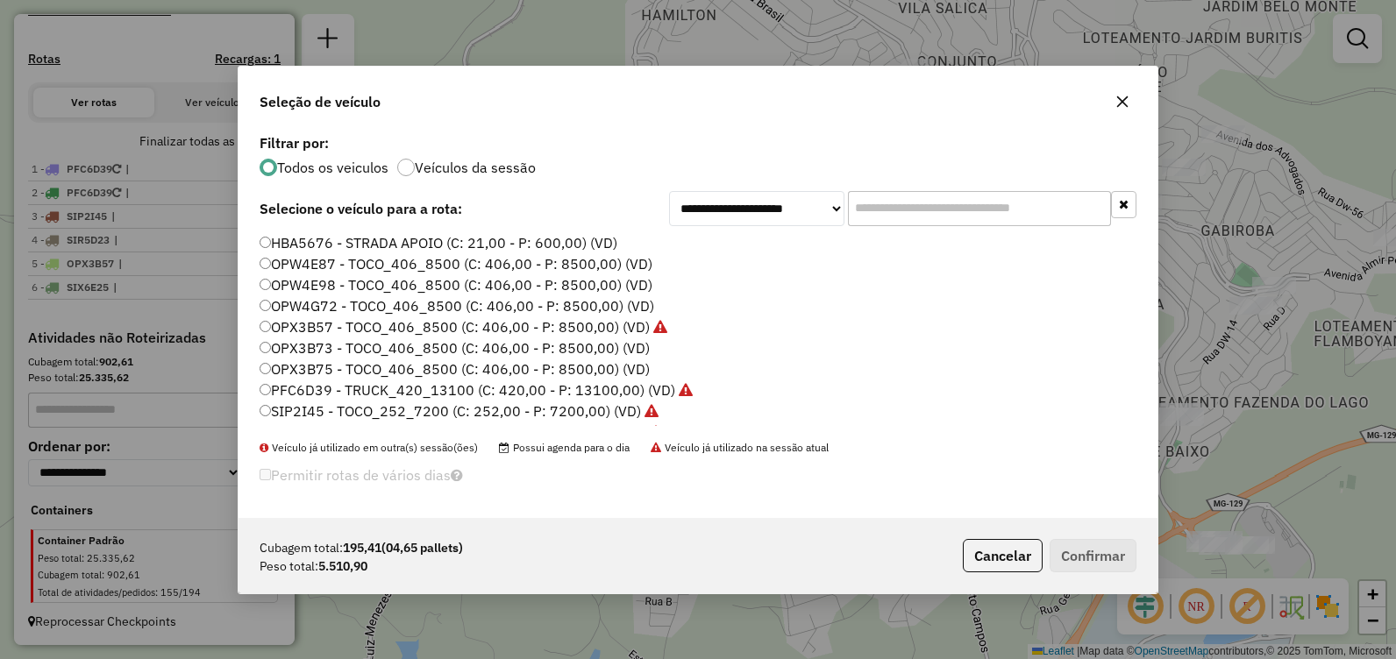
click at [419, 260] on label "OPW4E87 - TOCO_406_8500 (C: 406,00 - P: 8500,00) (VD)" at bounding box center [456, 263] width 393 height 21
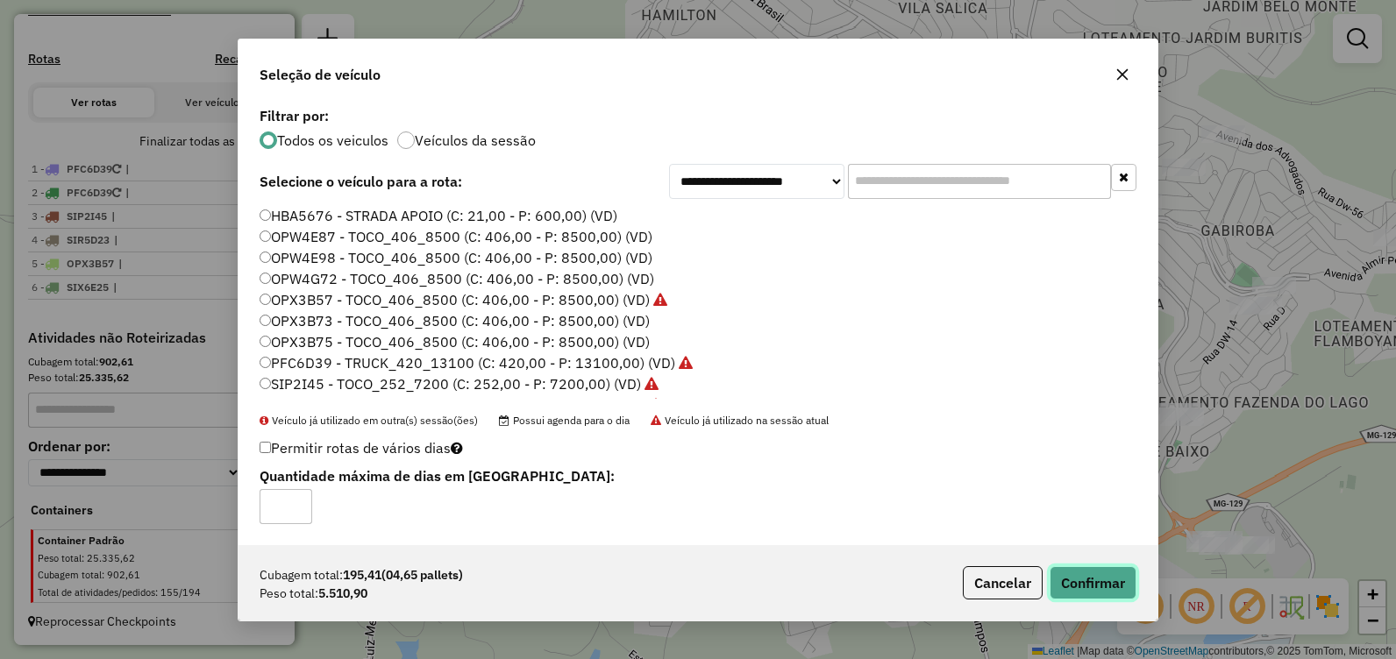
click at [1087, 577] on button "Confirmar" at bounding box center [1093, 583] width 87 height 33
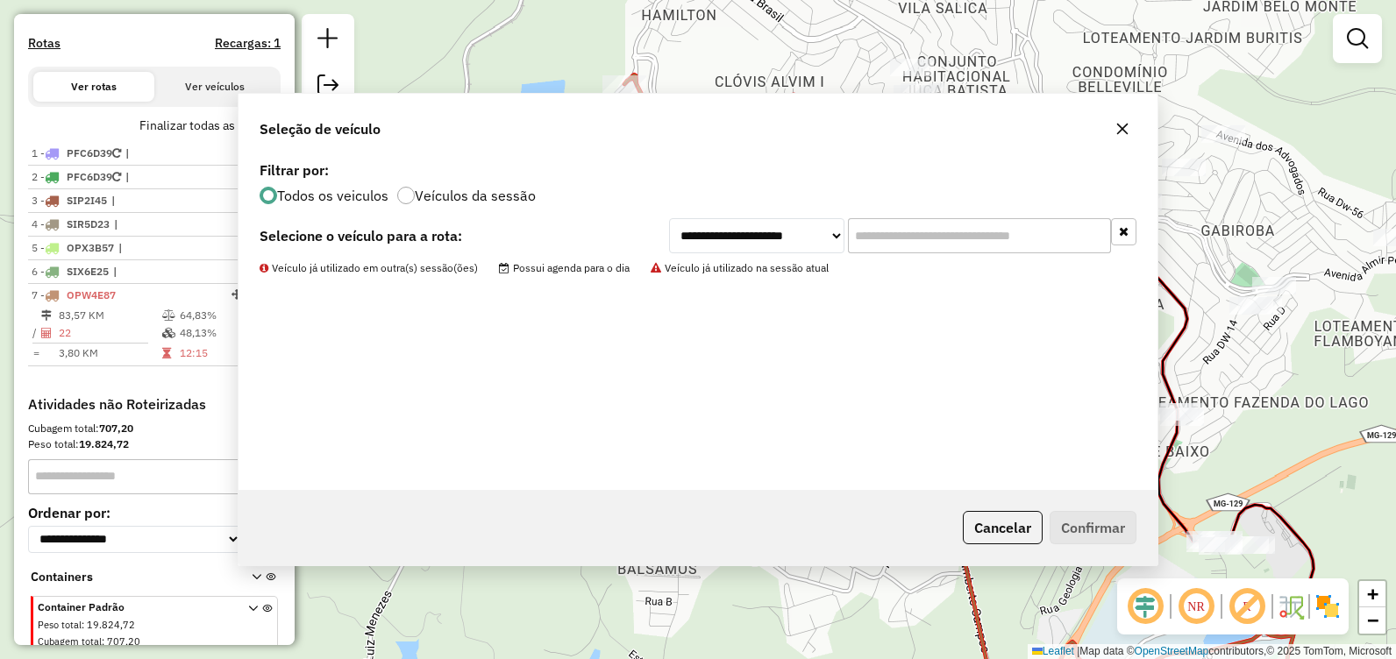
scroll to position [617, 0]
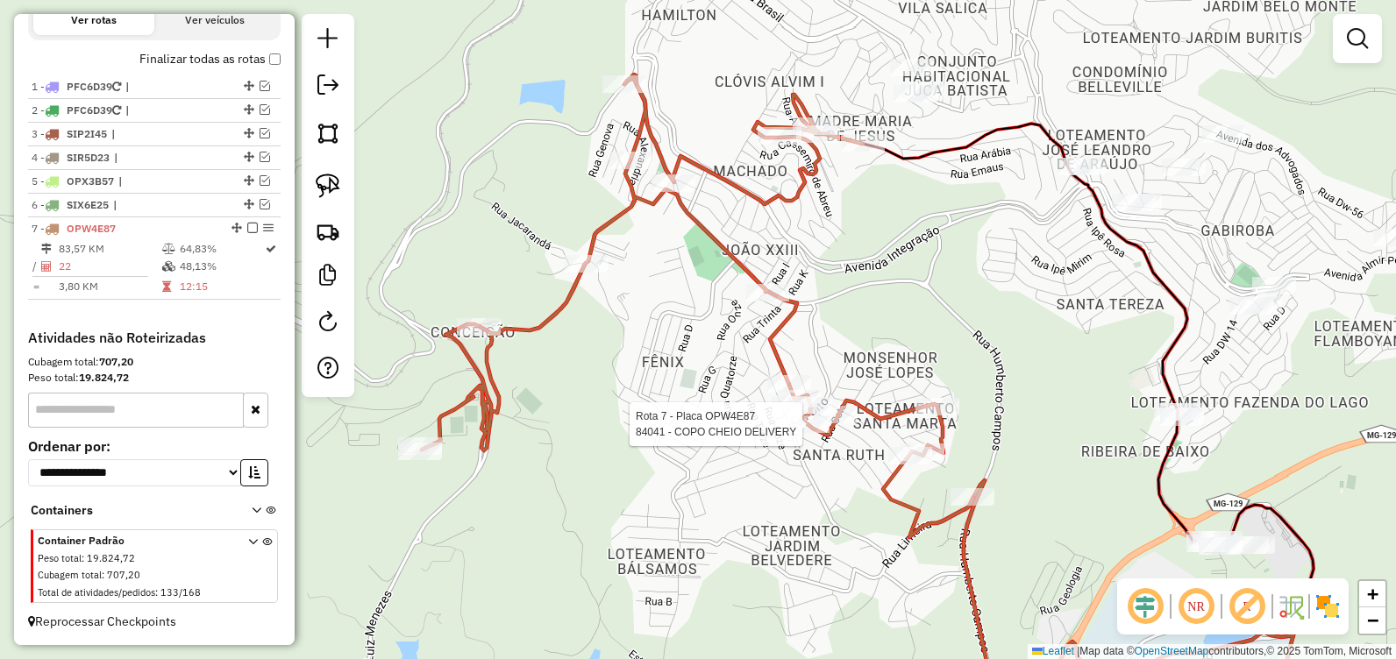
select select "**********"
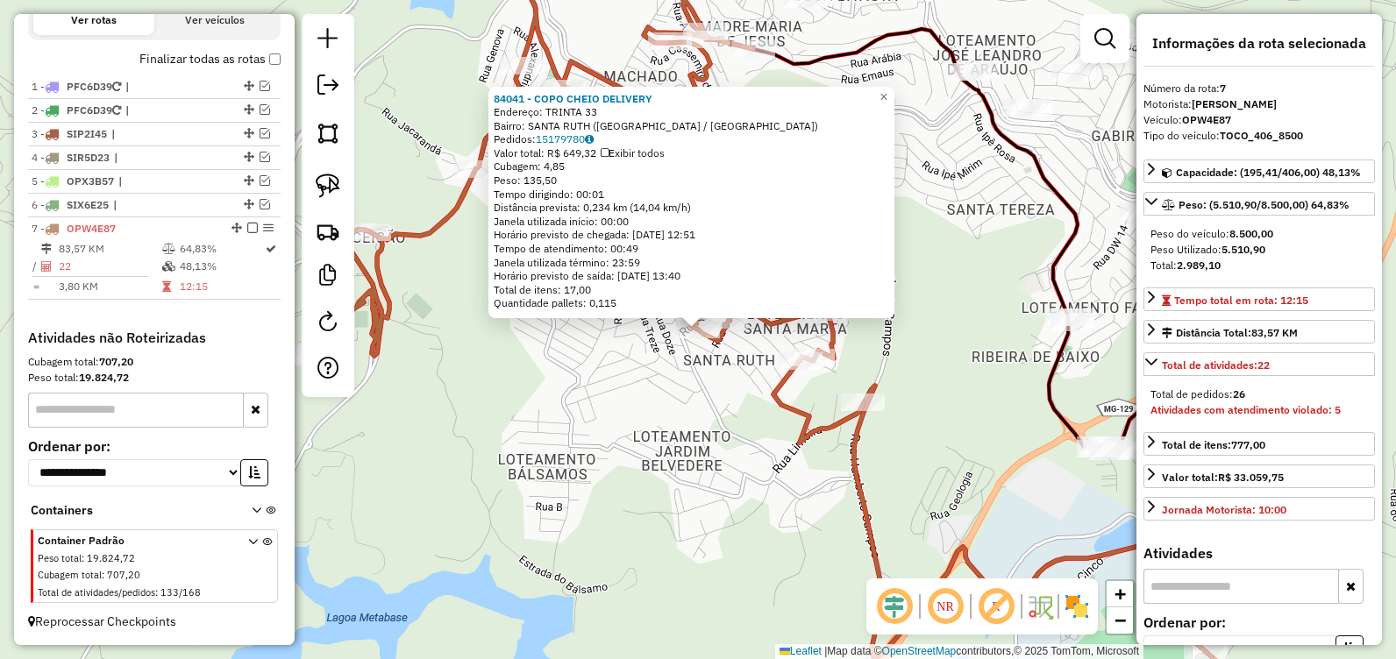
click at [612, 516] on div "84041 - COPO CHEIO DELIVERY Endereço: TRINTA 33 Bairro: [GEOGRAPHIC_DATA] ([GEO…" at bounding box center [698, 329] width 1396 height 659
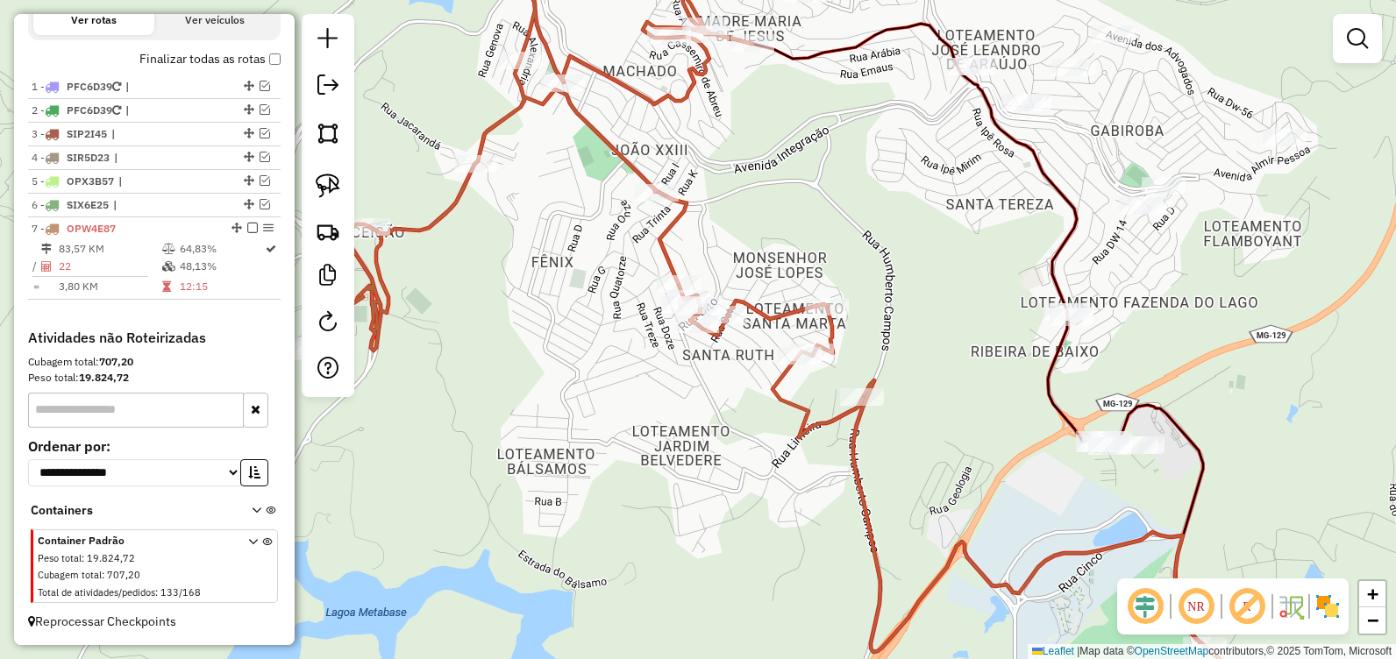
click at [686, 369] on div "Janela de atendimento Grade de atendimento Capacidade Transportadoras Veículos …" at bounding box center [698, 329] width 1396 height 659
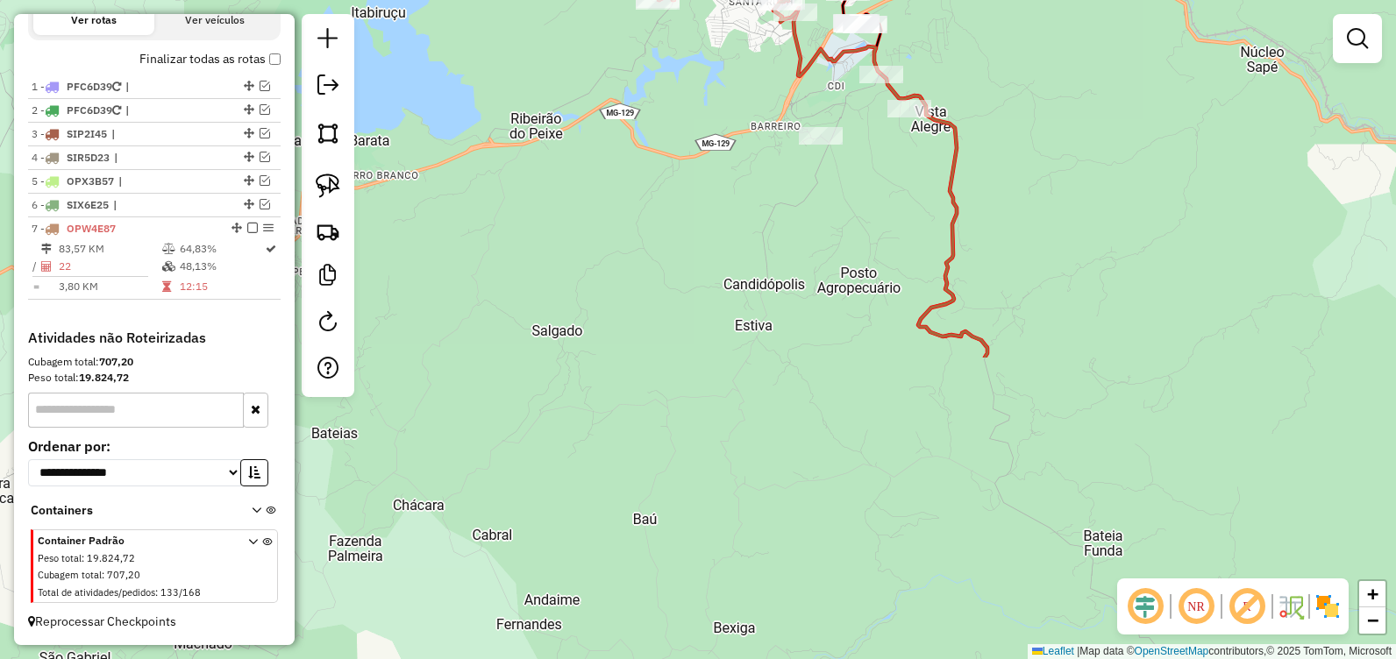
drag, startPoint x: 708, startPoint y: 295, endPoint x: 750, endPoint y: 105, distance: 194.0
click at [750, 105] on div "Janela de atendimento Grade de atendimento Capacidade Transportadoras Veículos …" at bounding box center [698, 329] width 1396 height 659
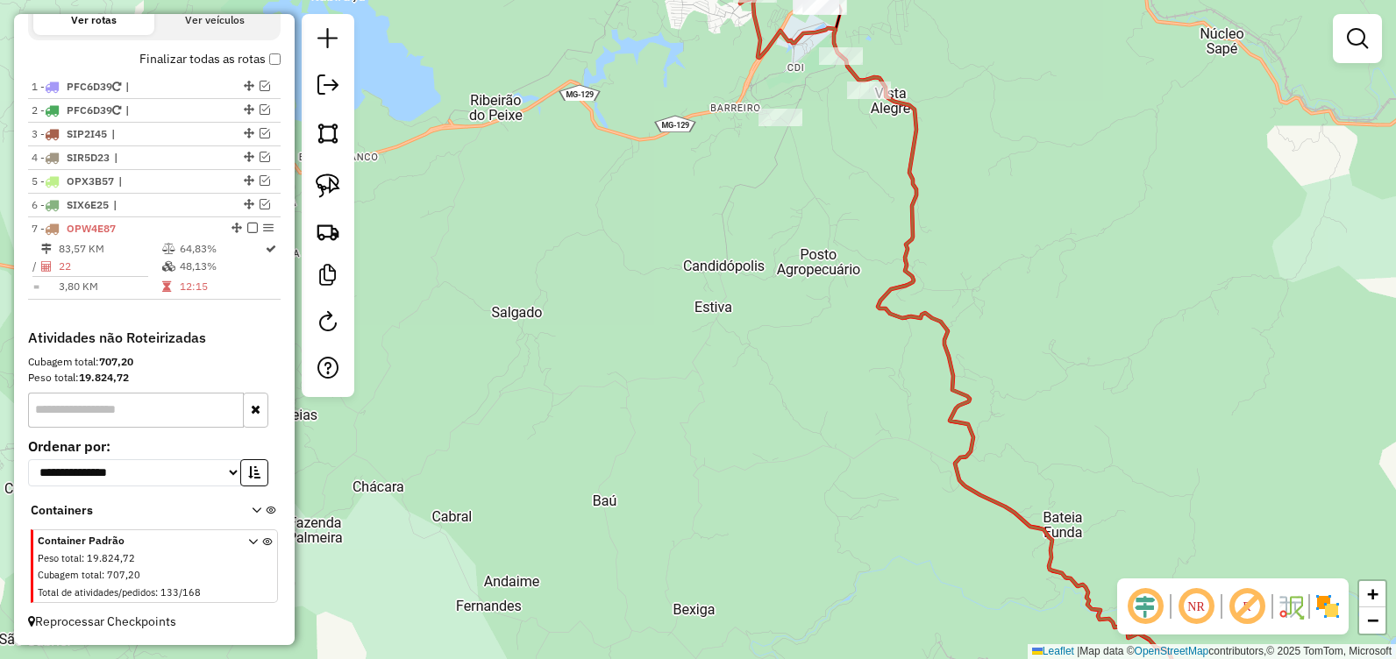
drag, startPoint x: 751, startPoint y: 110, endPoint x: 705, endPoint y: 95, distance: 48.3
click at [703, 95] on div "Janela de atendimento Grade de atendimento Capacidade Transportadoras Veículos …" at bounding box center [698, 329] width 1396 height 659
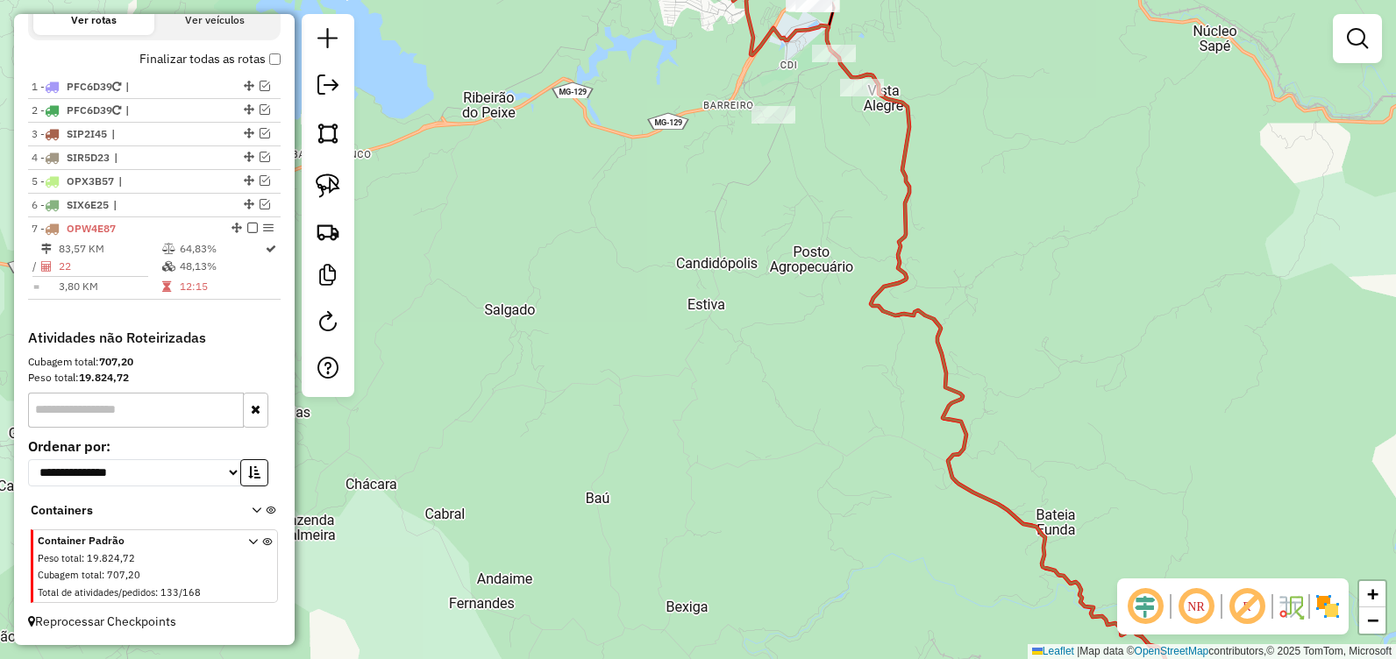
click at [709, 94] on div "Janela de atendimento Grade de atendimento Capacidade Transportadoras Veículos …" at bounding box center [698, 329] width 1396 height 659
click at [769, 252] on div "Janela de atendimento Grade de atendimento Capacidade Transportadoras Veículos …" at bounding box center [698, 329] width 1396 height 659
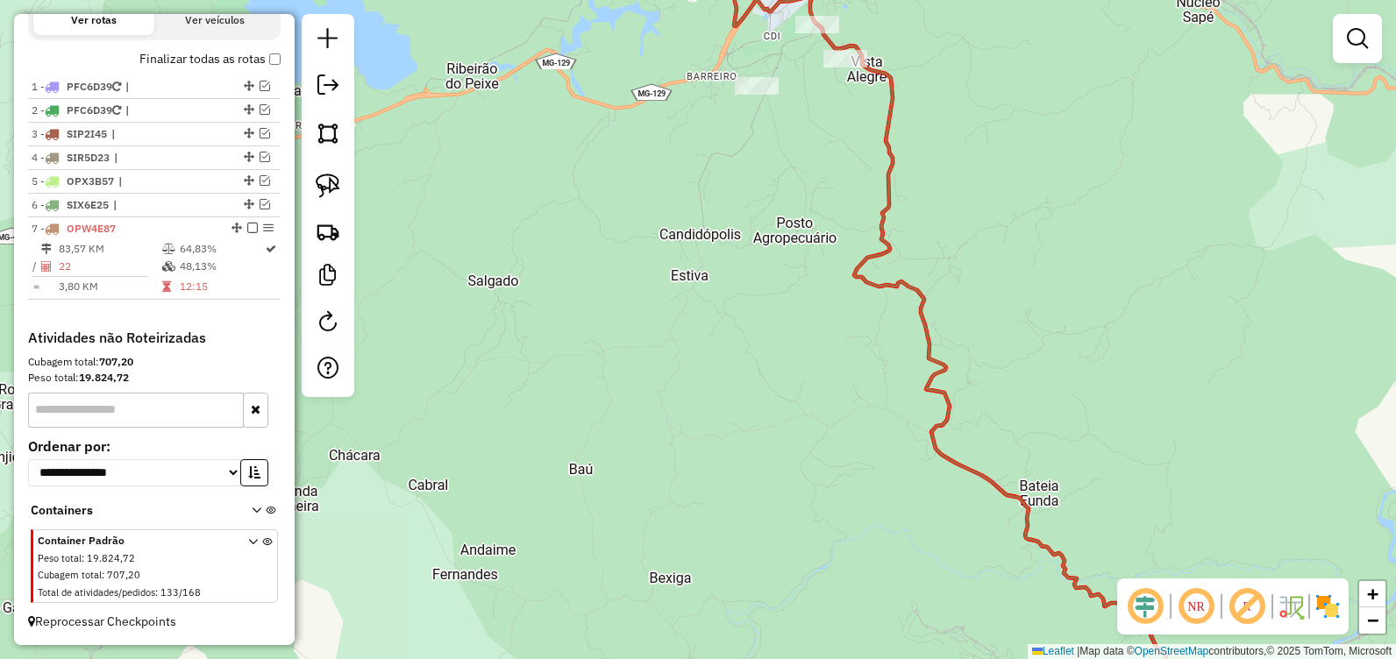
drag, startPoint x: 743, startPoint y: 295, endPoint x: 478, endPoint y: -91, distance: 468.0
click at [478, 0] on html "Aguarde... Pop-up bloqueado! Seu navegador bloqueou automáticamente a abertura …" at bounding box center [698, 329] width 1396 height 659
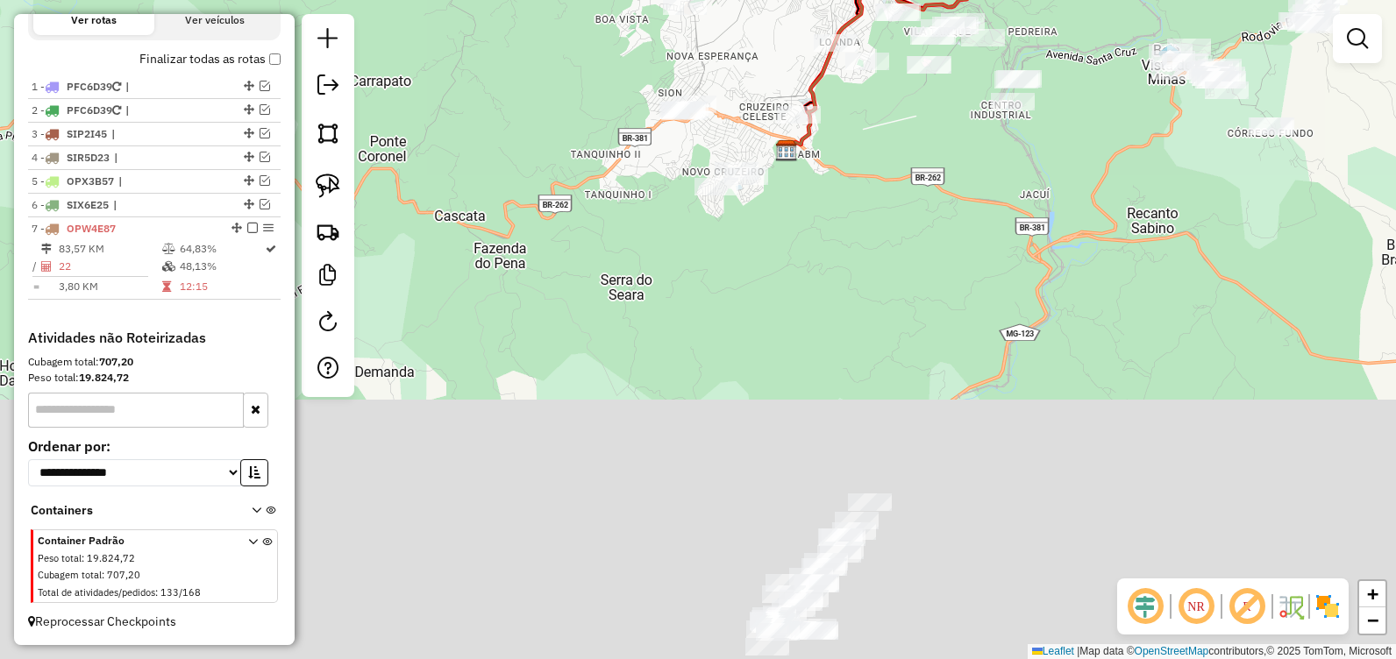
drag, startPoint x: 882, startPoint y: 485, endPoint x: 861, endPoint y: 139, distance: 347.0
click at [811, 0] on html "Aguarde... Pop-up bloqueado! Seu navegador bloqueou automáticamente a abertura …" at bounding box center [698, 329] width 1396 height 659
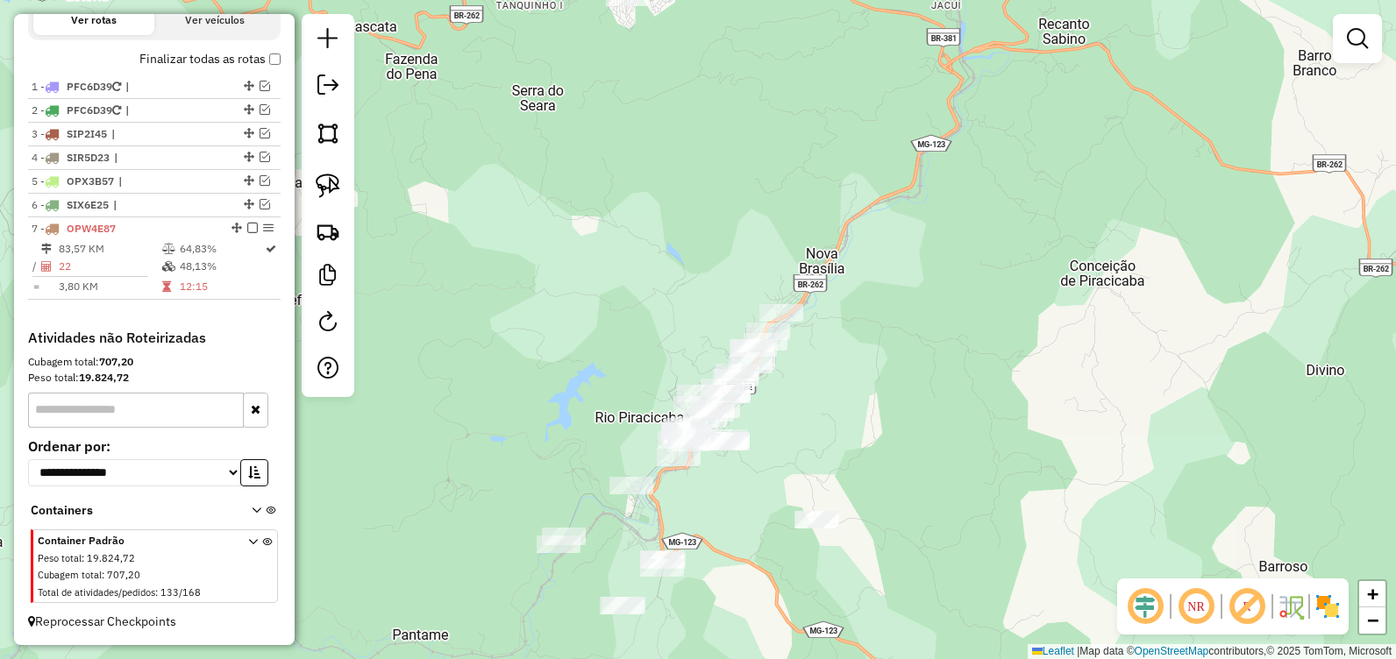
click at [1030, 232] on div "Janela de atendimento Grade de atendimento Capacidade Transportadoras Veículos …" at bounding box center [698, 329] width 1396 height 659
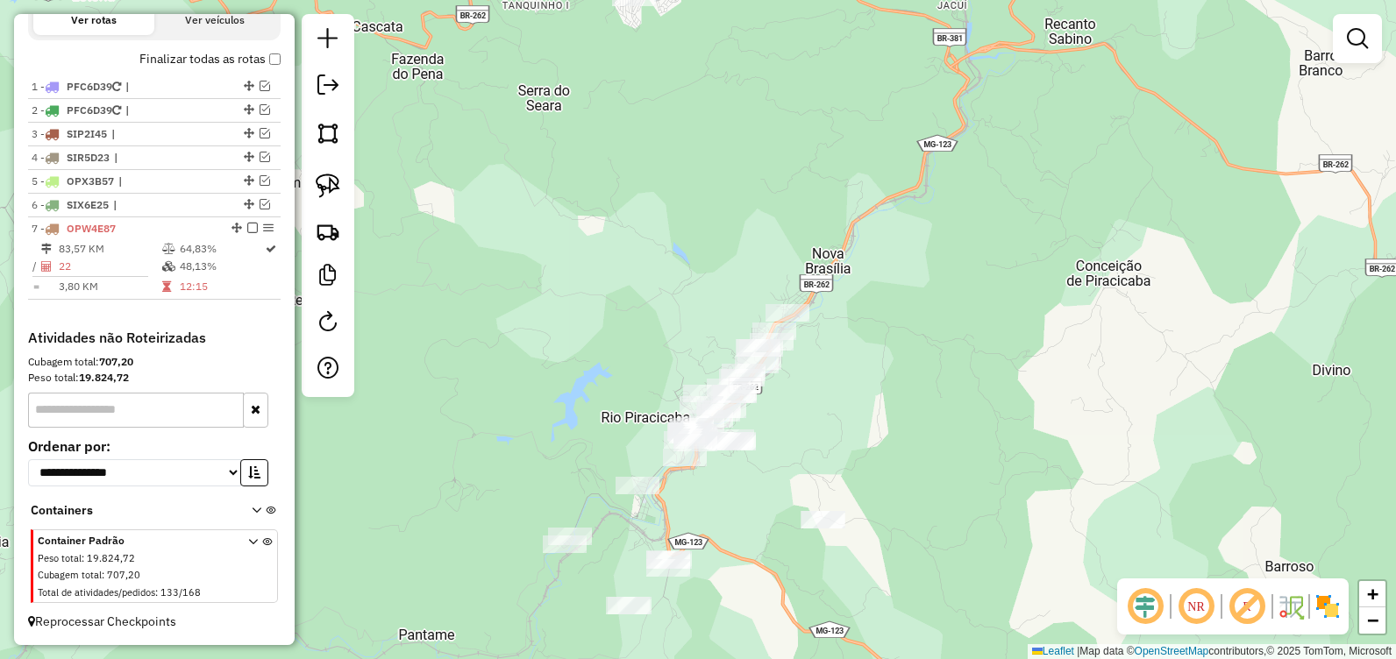
click at [784, 125] on div "Janela de atendimento Grade de atendimento Capacidade Transportadoras Veículos …" at bounding box center [698, 329] width 1396 height 659
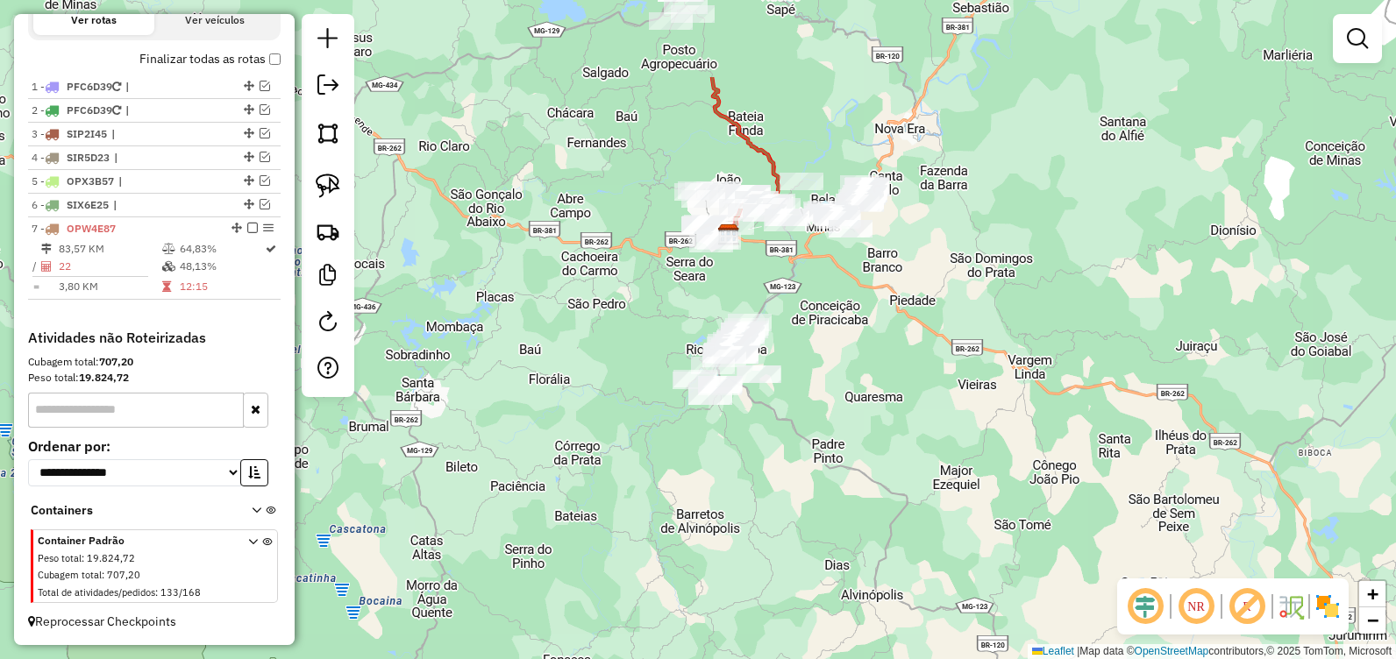
drag, startPoint x: 774, startPoint y: 137, endPoint x: 749, endPoint y: 346, distance: 210.3
click at [749, 346] on div "Janela de atendimento Grade de atendimento Capacidade Transportadoras Veículos …" at bounding box center [698, 329] width 1396 height 659
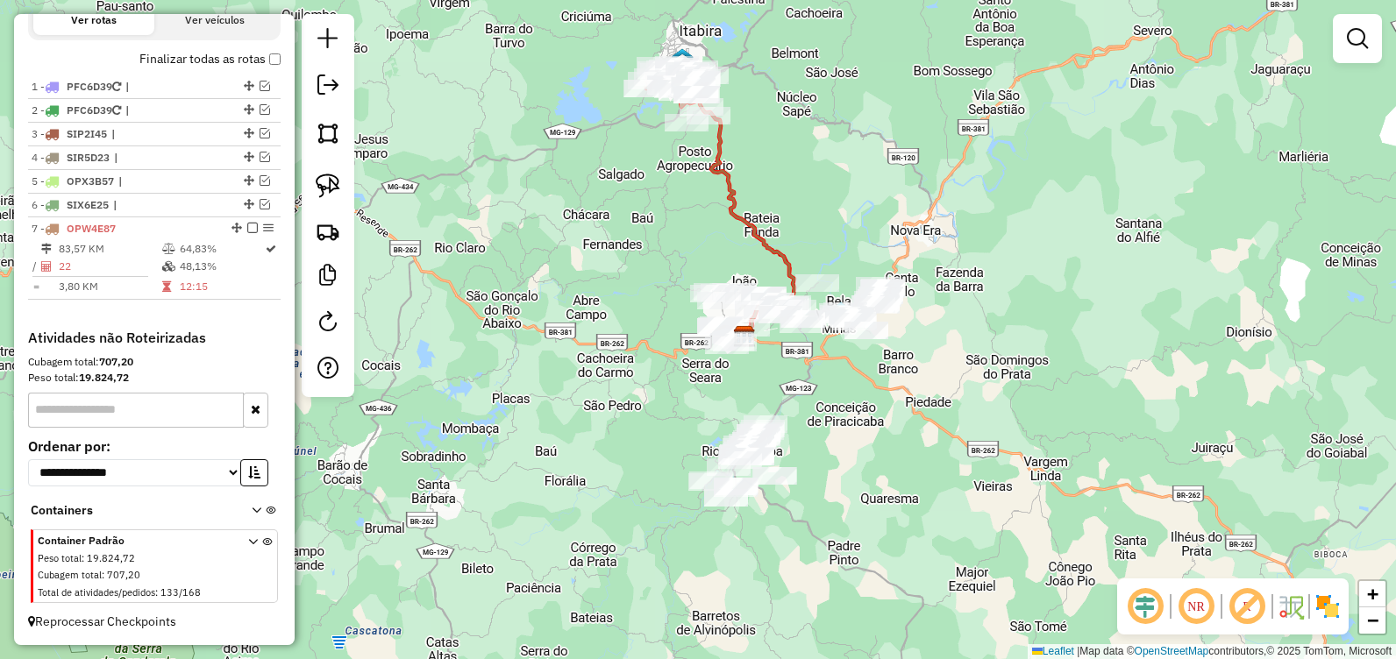
drag, startPoint x: 815, startPoint y: 58, endPoint x: 835, endPoint y: 233, distance: 176.5
click at [885, 237] on div "Janela de atendimento Grade de atendimento Capacidade Transportadoras Veículos …" at bounding box center [698, 329] width 1396 height 659
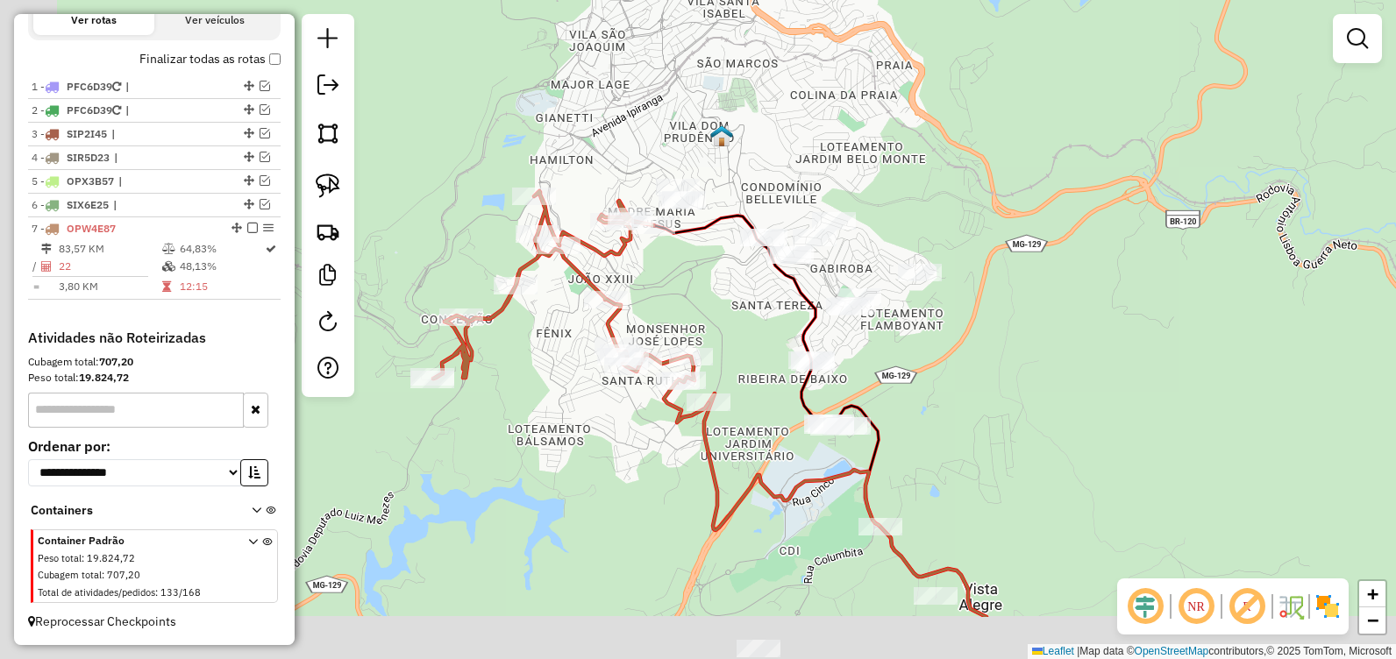
drag, startPoint x: 844, startPoint y: 201, endPoint x: 833, endPoint y: 126, distance: 75.3
click at [1041, 101] on div "Janela de atendimento Grade de atendimento Capacidade Transportadoras Veículos …" at bounding box center [698, 329] width 1396 height 659
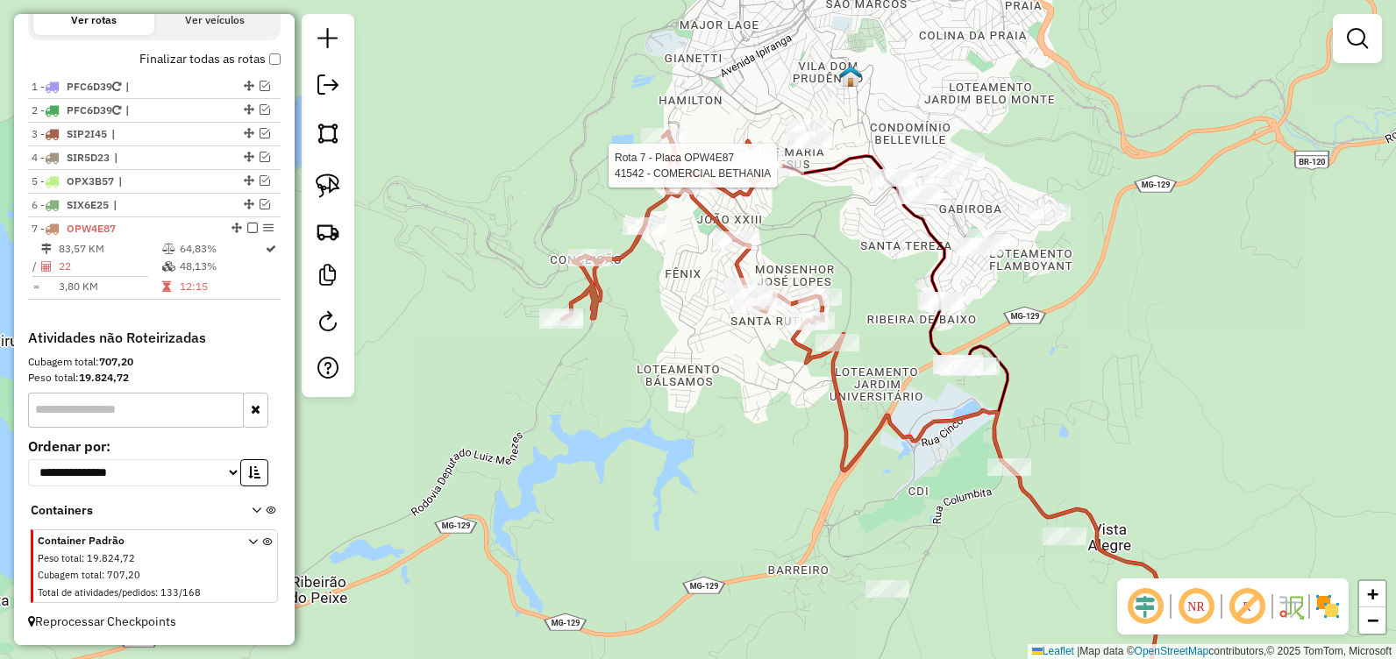
select select "**********"
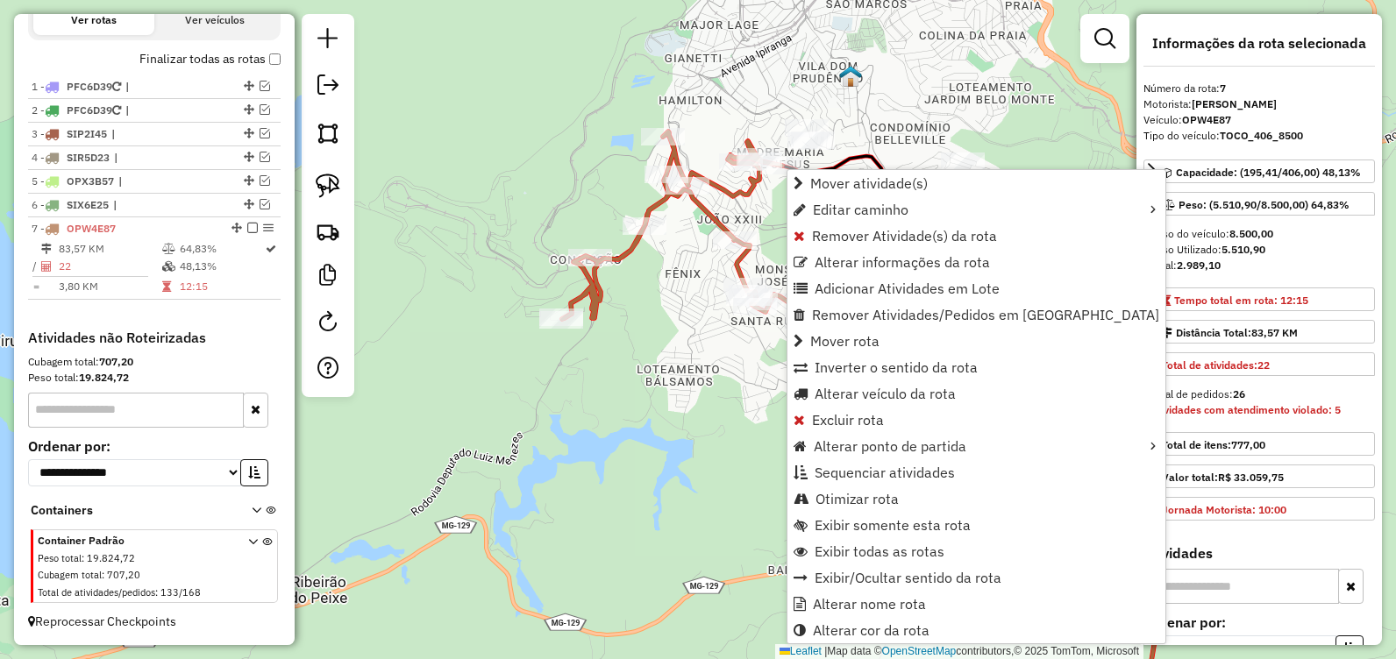
click at [765, 225] on div "Janela de atendimento Grade de atendimento Capacidade Transportadoras Veículos …" at bounding box center [698, 329] width 1396 height 659
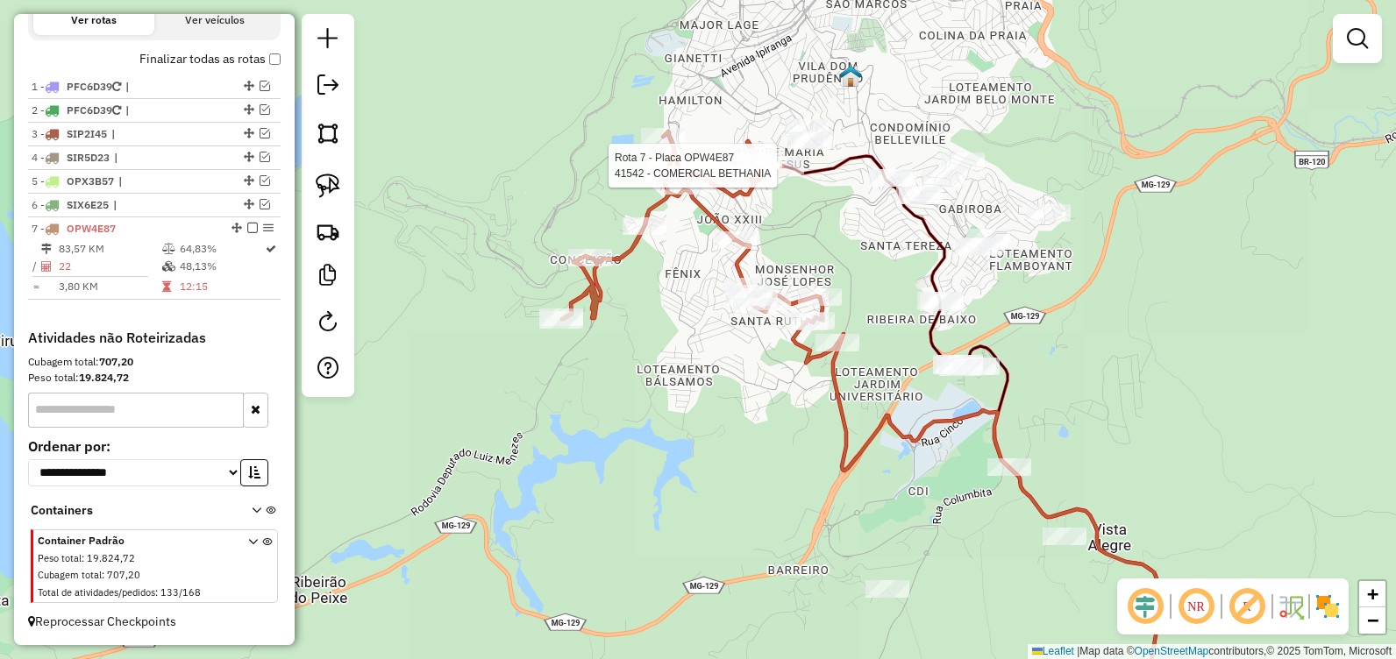
select select "**********"
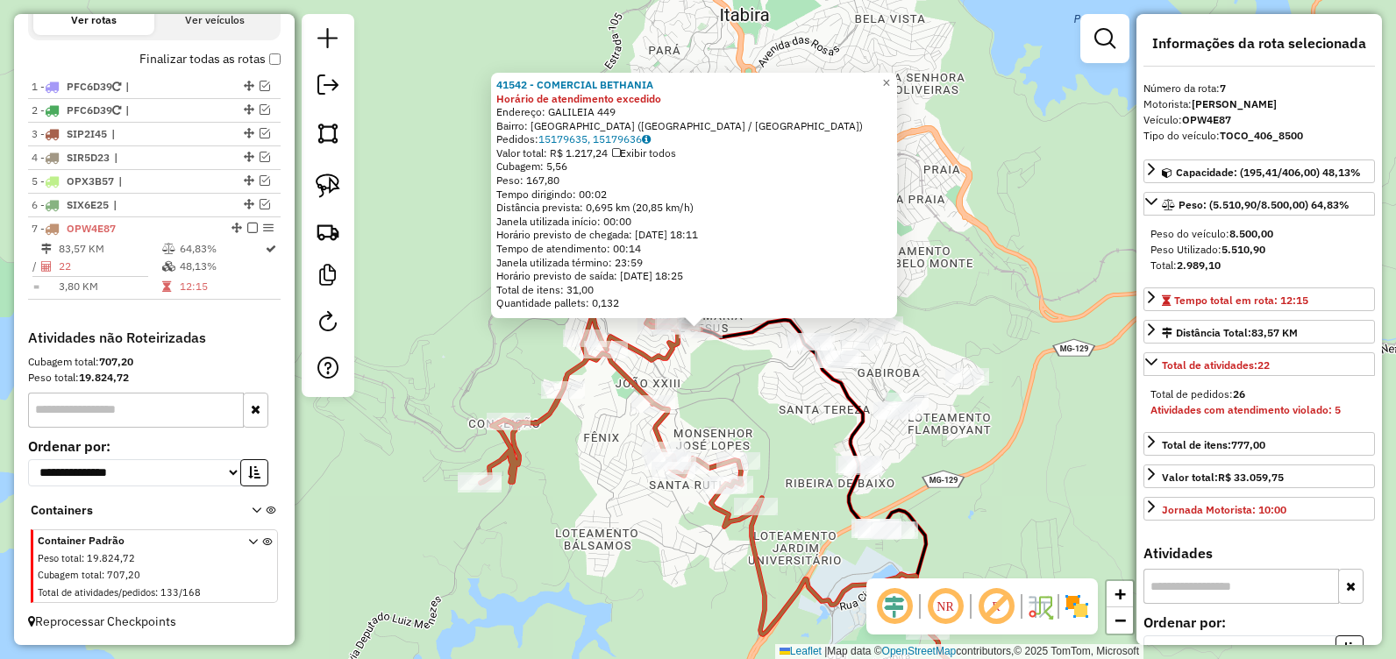
click at [379, 303] on div "41542 - COMERCIAL BETHANIA Horário de atendimento excedido Endereço: [GEOGRAPHI…" at bounding box center [698, 329] width 1396 height 659
click at [736, 388] on div "41542 - COMERCIAL BETHANIA Horário de atendimento excedido Endereço: [GEOGRAPHI…" at bounding box center [698, 329] width 1396 height 659
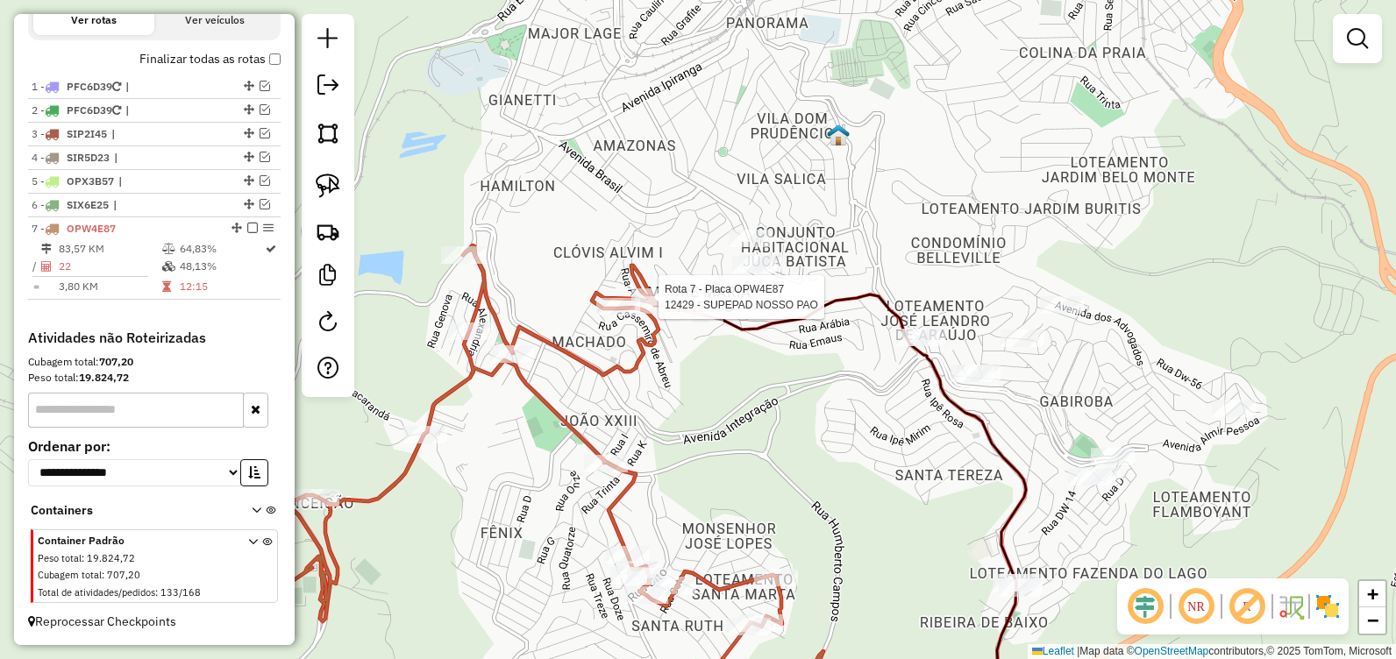
select select "**********"
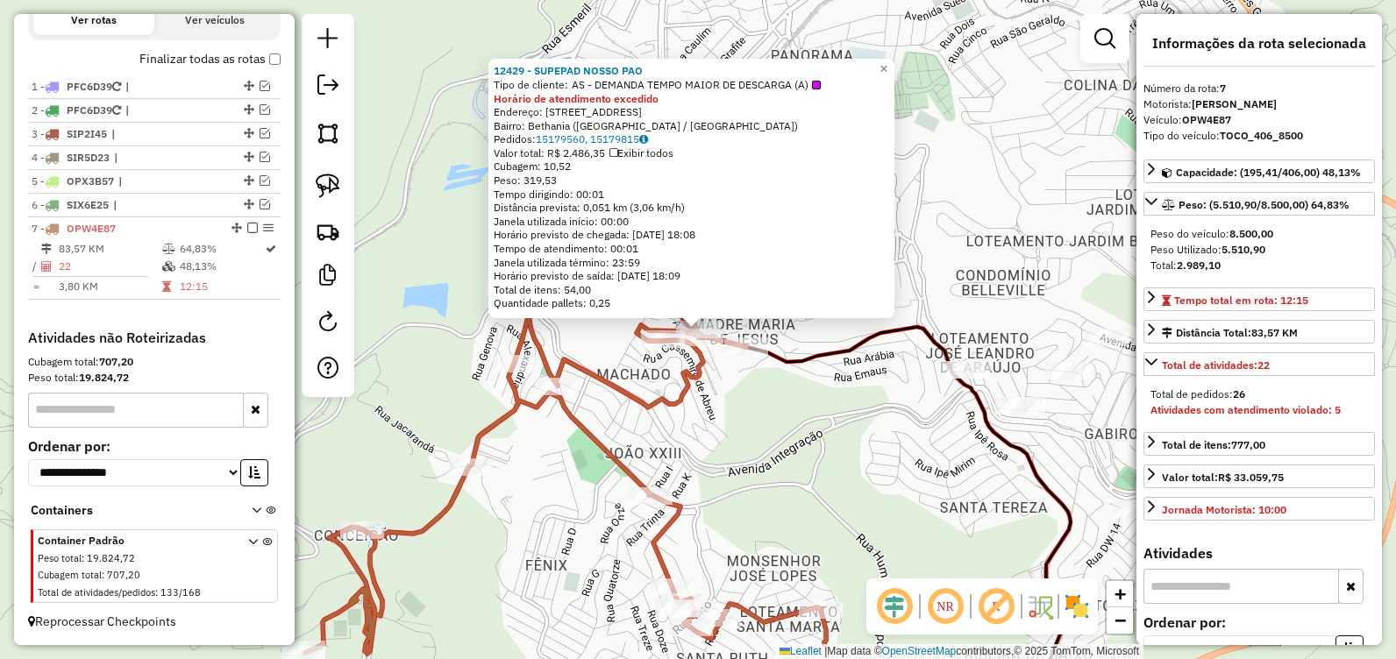
click at [780, 439] on div "12429 - SUPEPAD NOSSO PAO Tipo de cliente: AS - DEMANDA TEMPO MAIOR DE DESCARGA…" at bounding box center [698, 329] width 1396 height 659
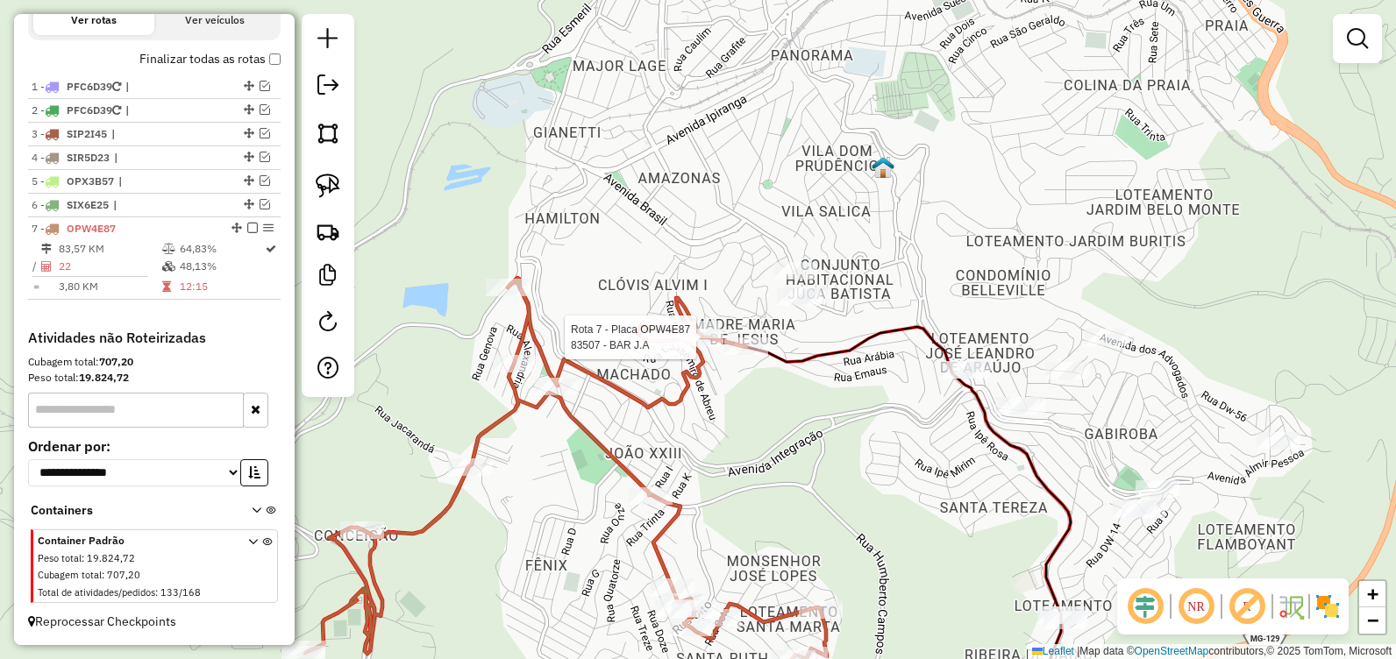
select select "**********"
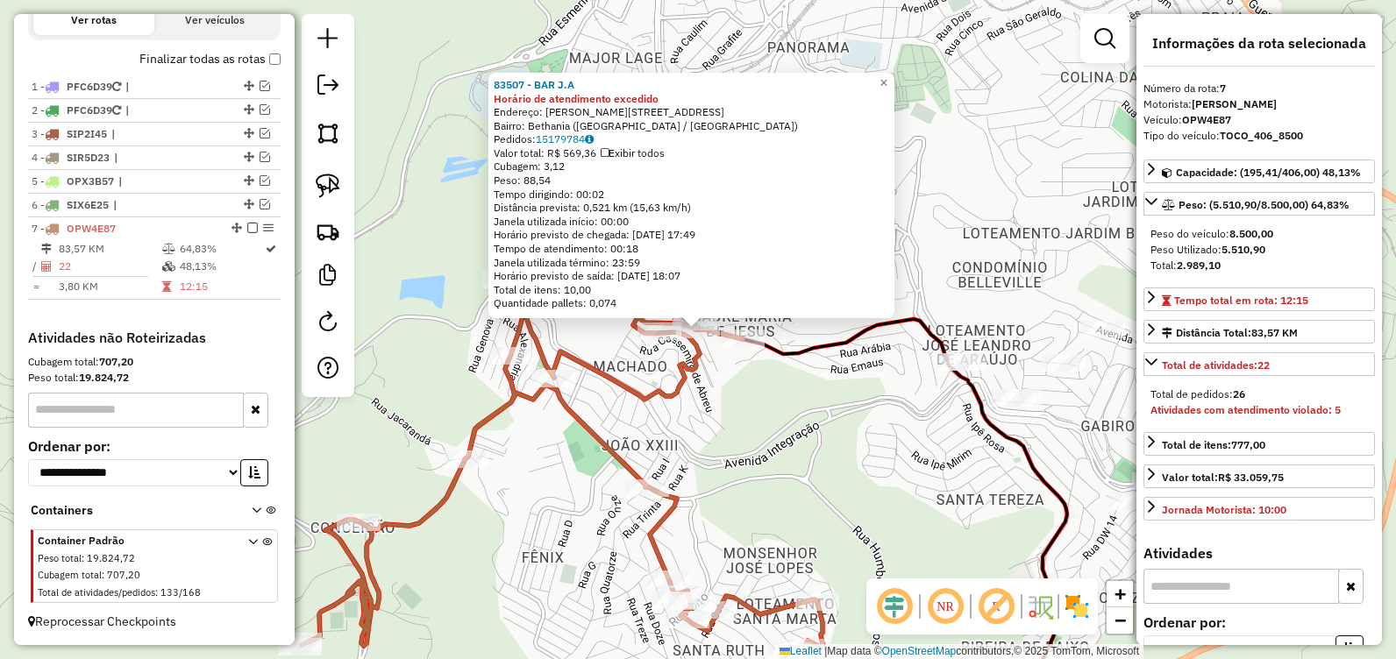
drag, startPoint x: 746, startPoint y: 410, endPoint x: 722, endPoint y: 399, distance: 27.1
click at [745, 409] on div "83507 - BAR J.A Horário de atendimento excedido Endereço: [PERSON_NAME][STREET_…" at bounding box center [698, 329] width 1396 height 659
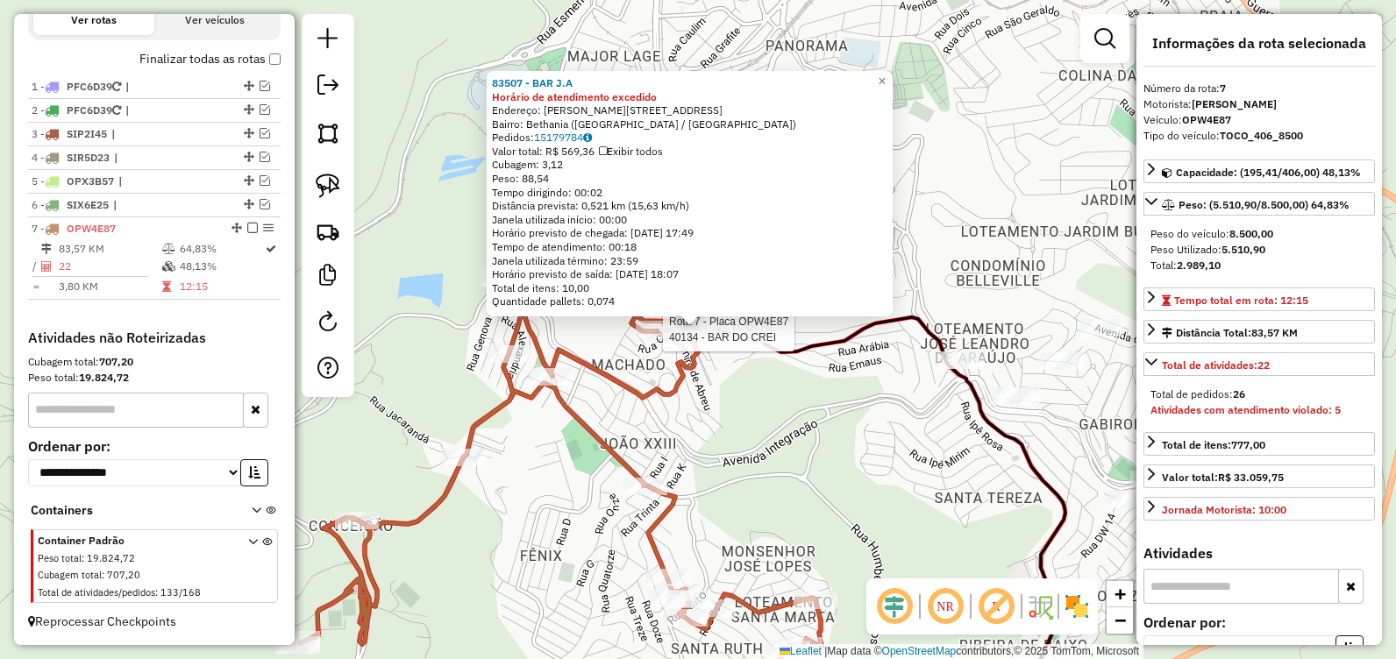
click at [661, 339] on div at bounding box center [658, 330] width 44 height 18
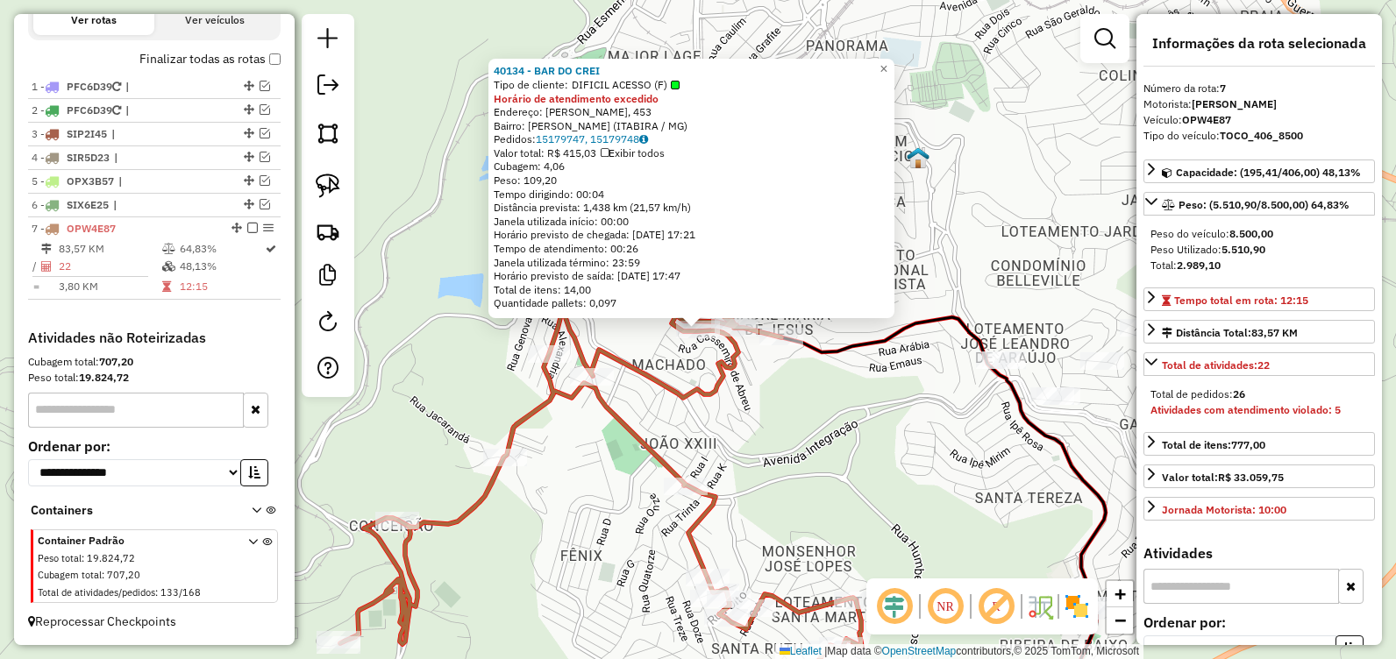
click at [766, 426] on div "40134 - BAR DO CREI Tipo de cliente: DIFICIL ACESSO (F) Horário de atendimento …" at bounding box center [698, 329] width 1396 height 659
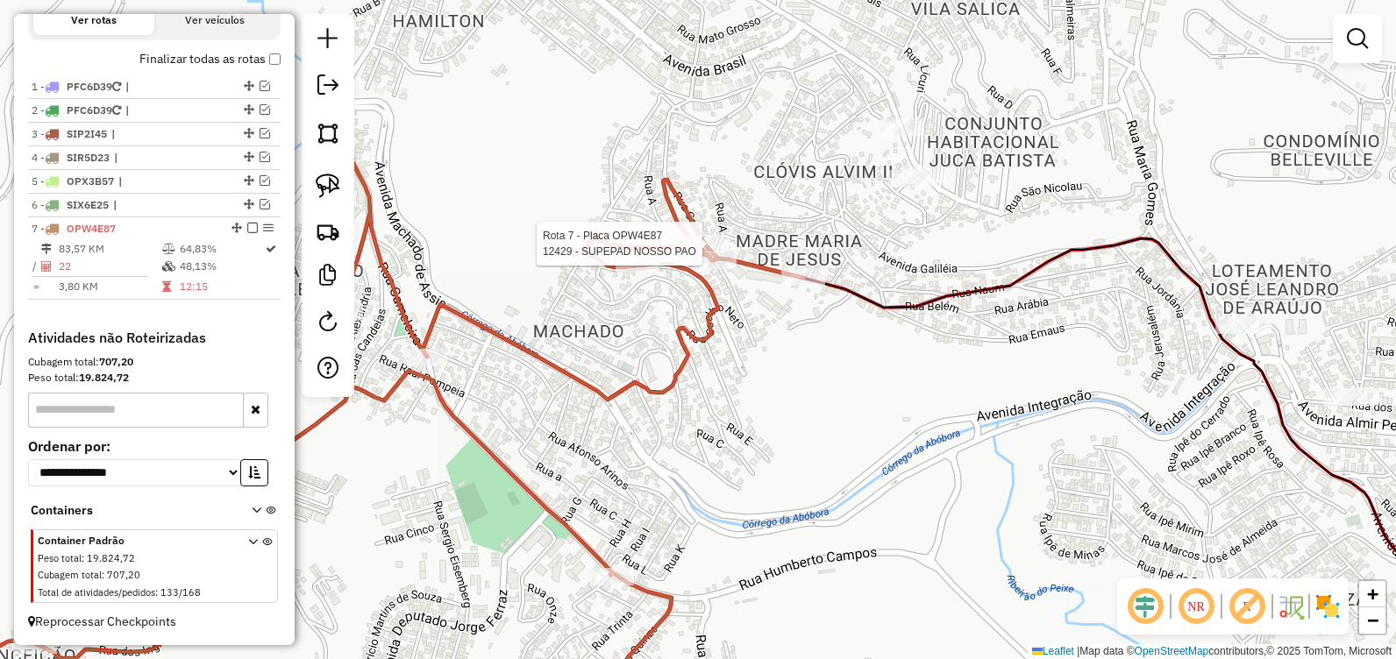
select select "**********"
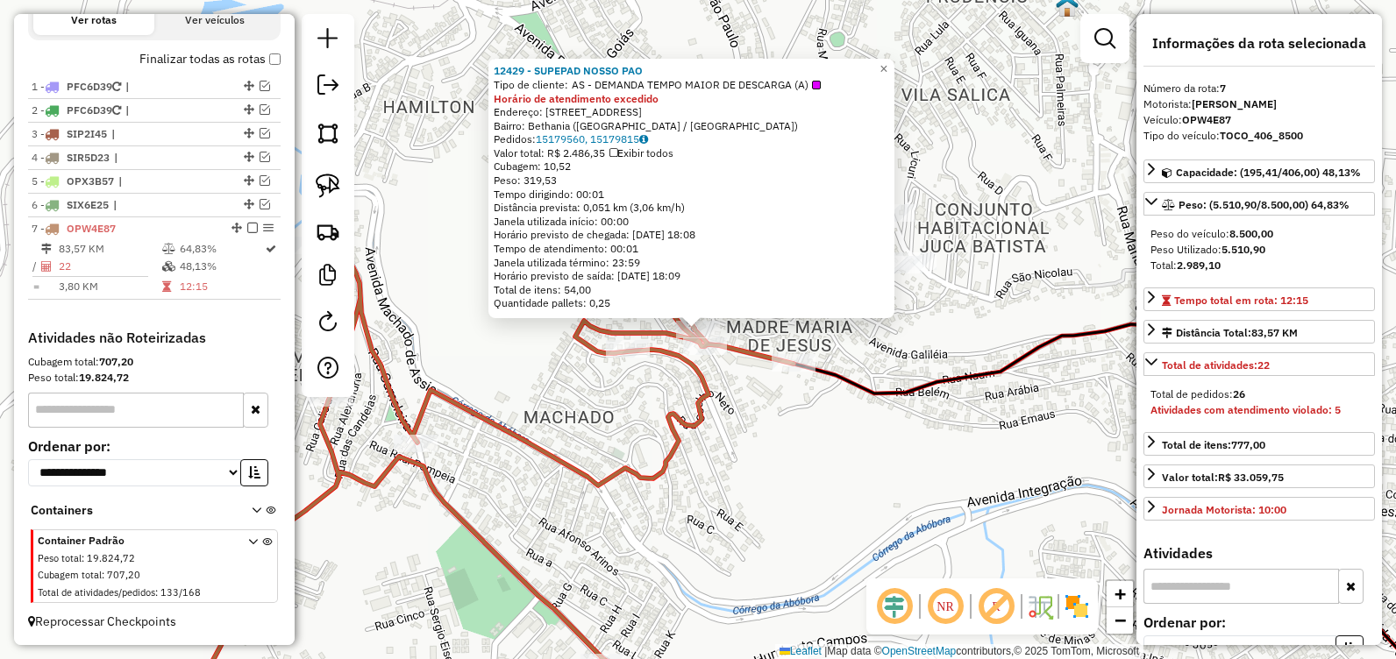
click at [771, 436] on div "12429 - SUPEPAD NOSSO PAO Tipo de cliente: AS - DEMANDA TEMPO MAIOR DE DESCARGA…" at bounding box center [698, 329] width 1396 height 659
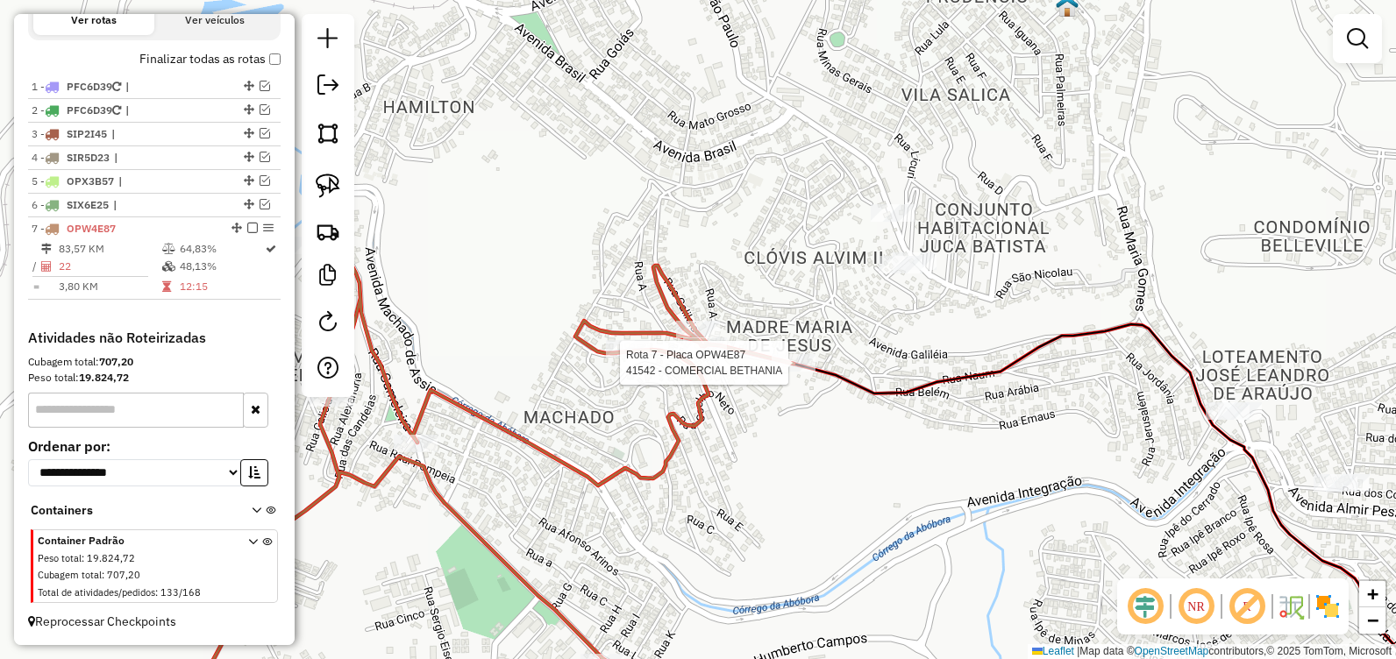
select select "**********"
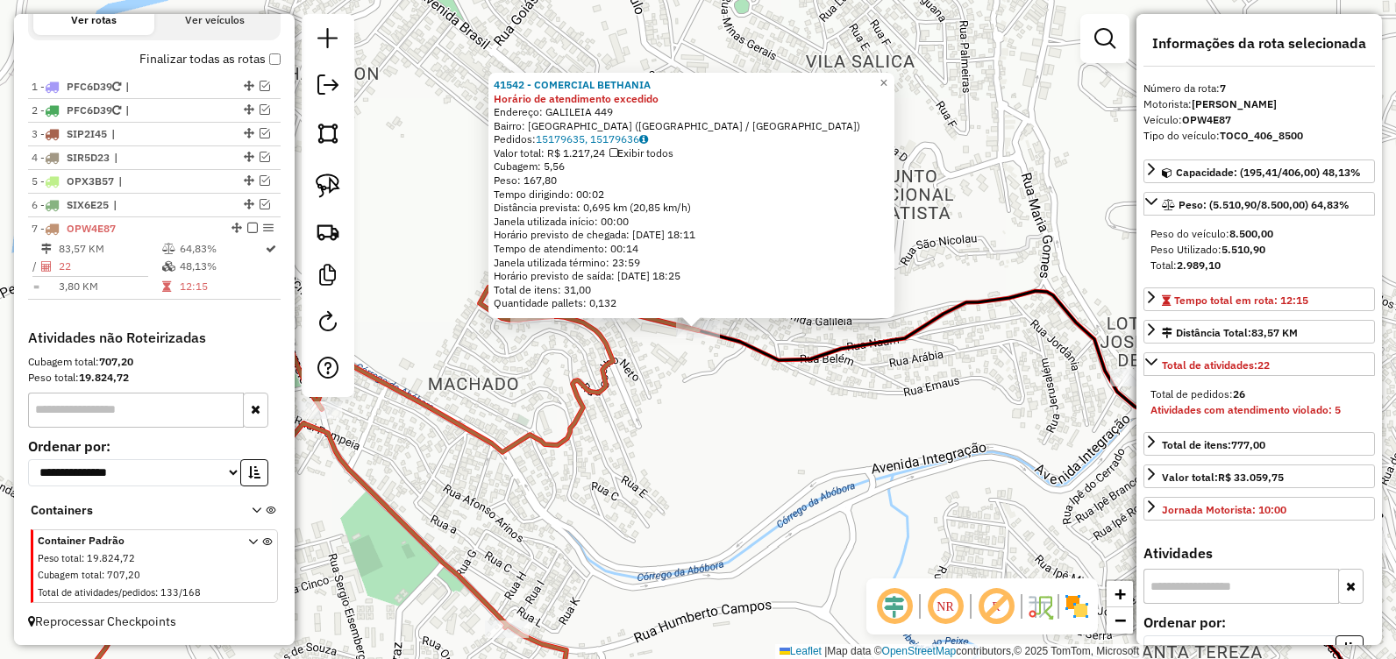
click at [772, 409] on div "41542 - COMERCIAL BETHANIA Horário de atendimento excedido Endereço: [GEOGRAPHI…" at bounding box center [698, 329] width 1396 height 659
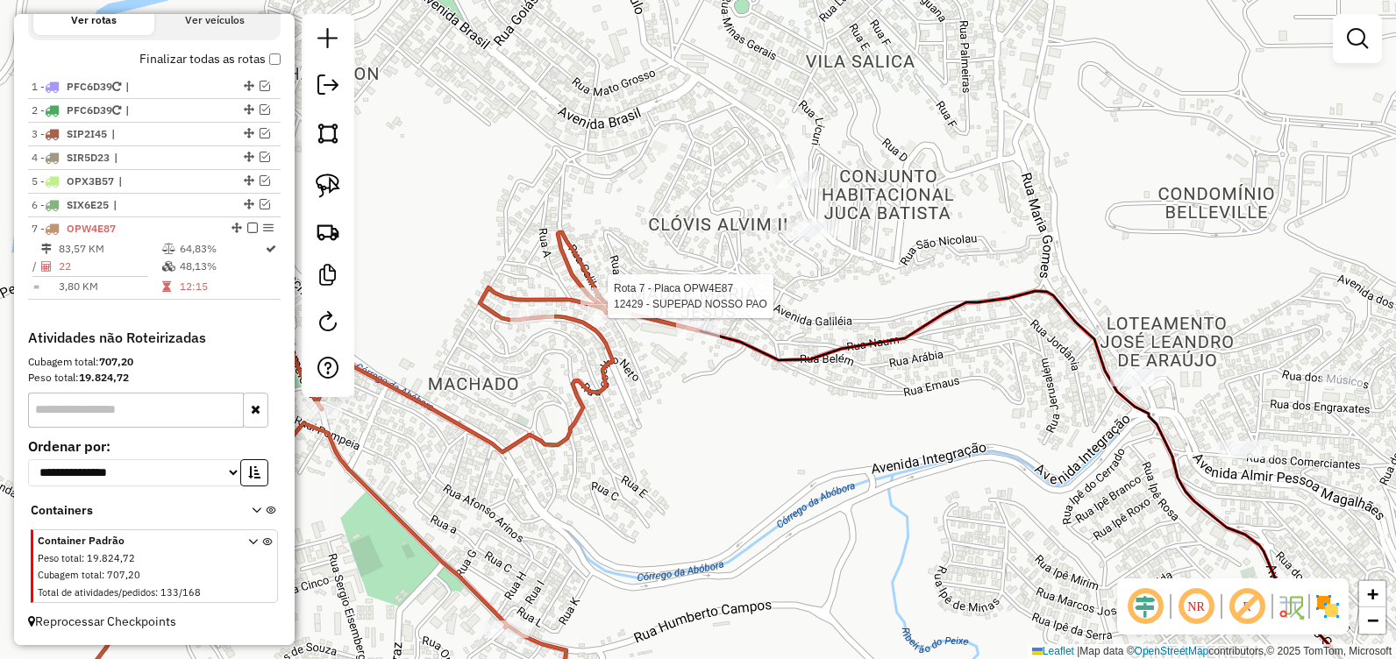
select select "**********"
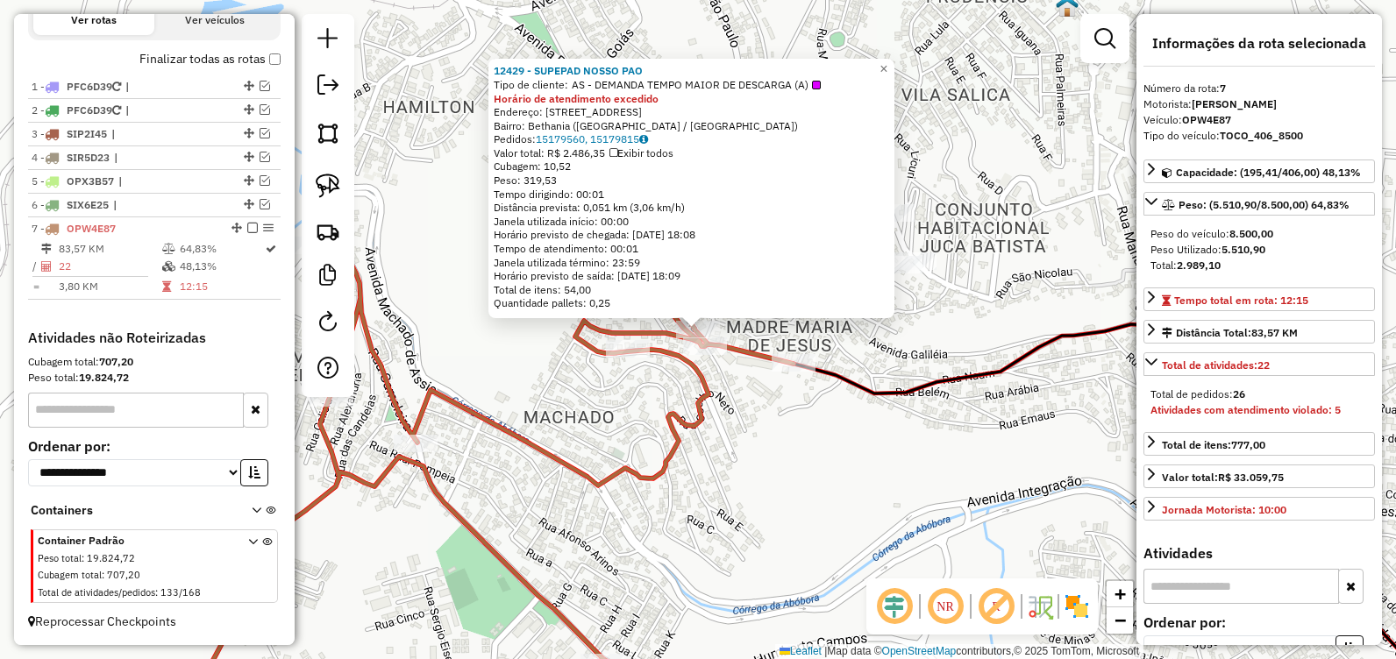
drag, startPoint x: 737, startPoint y: 468, endPoint x: 734, endPoint y: 450, distance: 18.6
click at [738, 467] on div "12429 - SUPEPAD NOSSO PAO Tipo de cliente: AS - DEMANDA TEMPO MAIOR DE DESCARGA…" at bounding box center [698, 329] width 1396 height 659
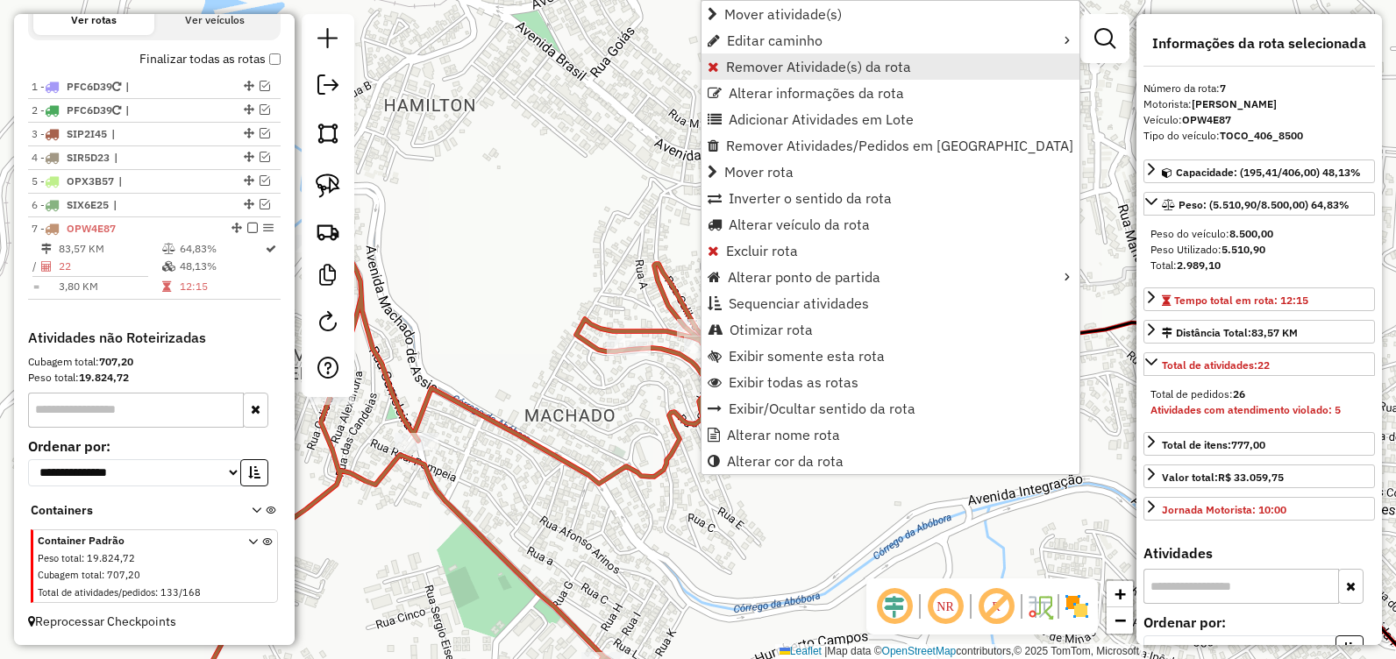
click at [821, 65] on span "Remover Atividade(s) da rota" at bounding box center [818, 67] width 185 height 14
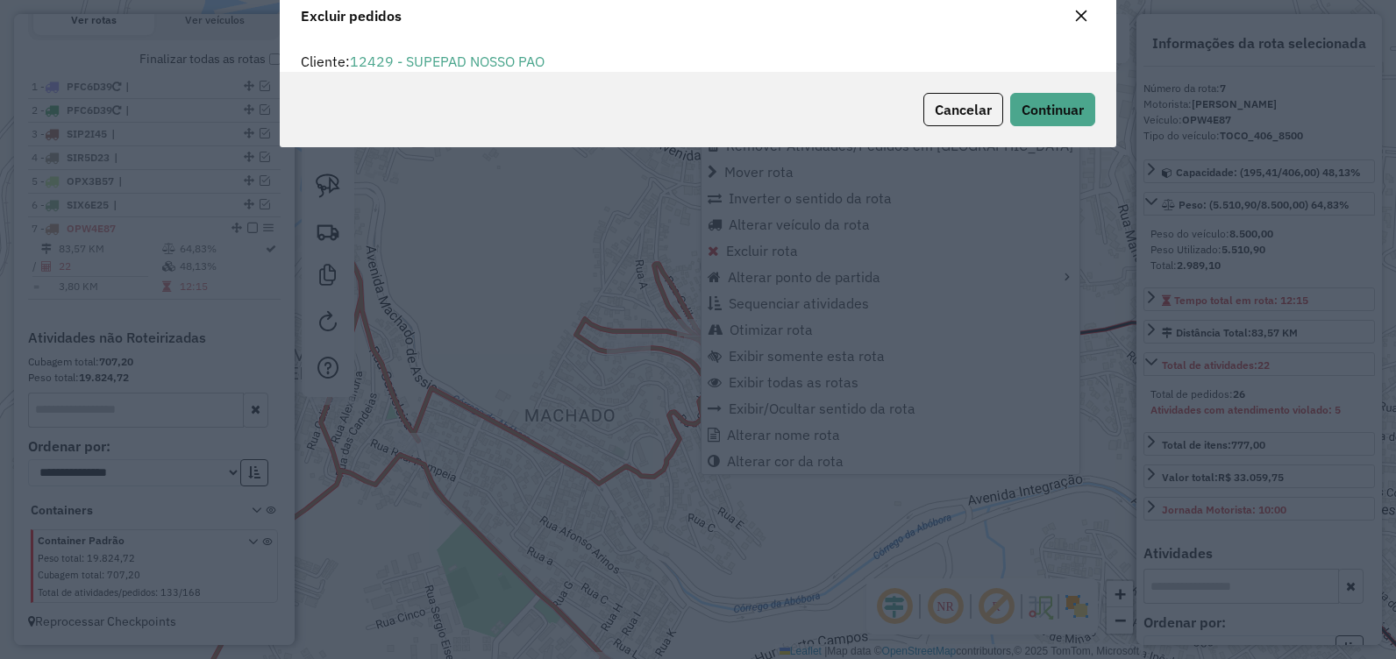
scroll to position [10, 5]
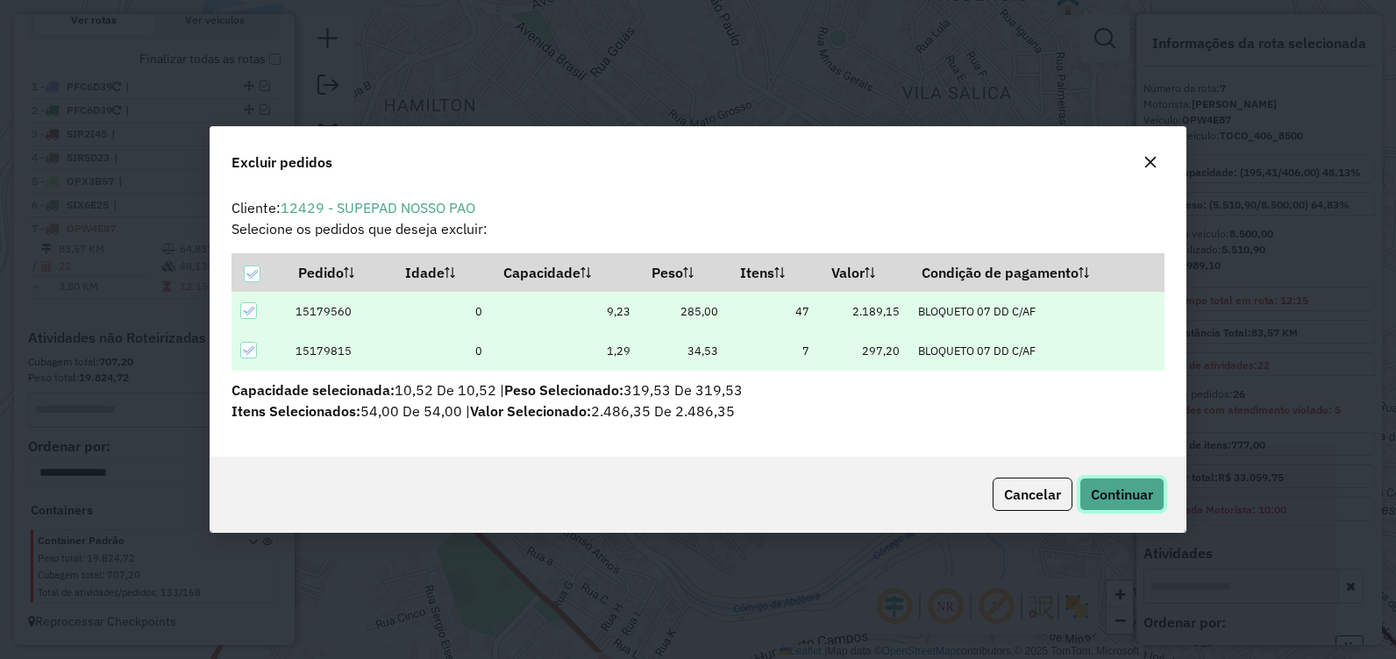
click at [1136, 505] on button "Continuar" at bounding box center [1122, 494] width 85 height 33
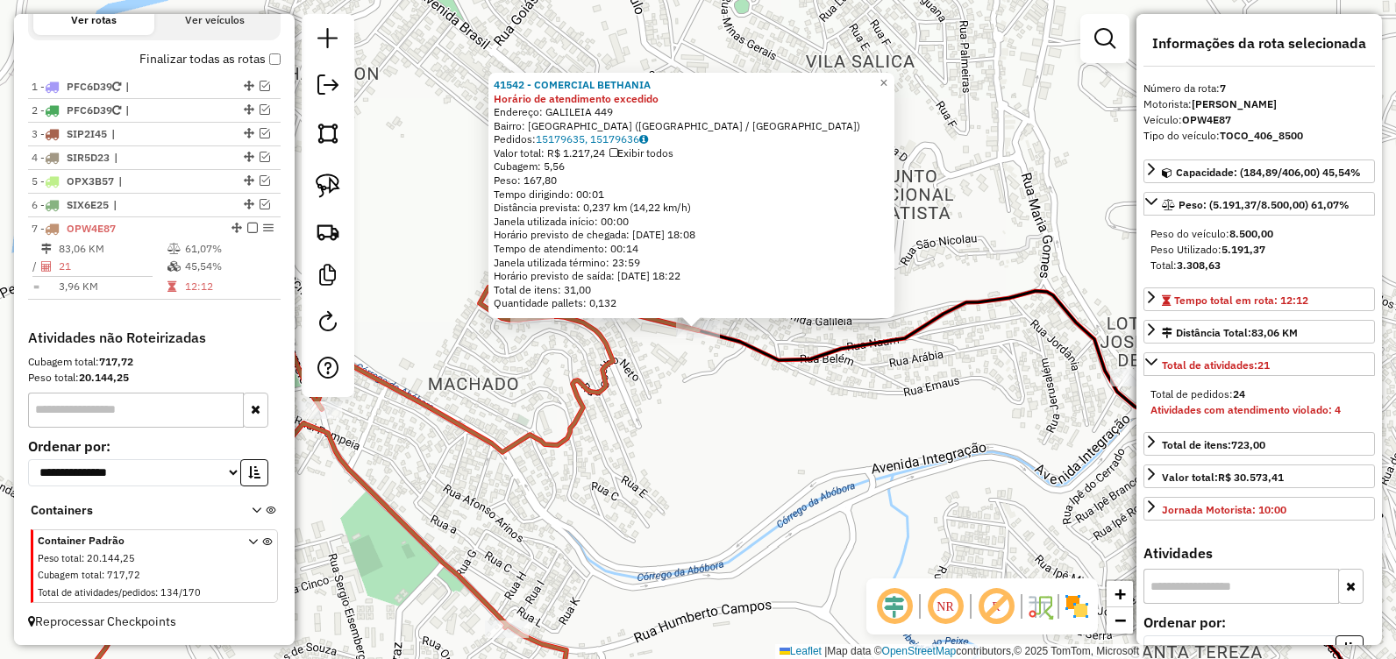
drag, startPoint x: 751, startPoint y: 480, endPoint x: 760, endPoint y: 476, distance: 10.3
click at [757, 478] on div "Rota 7 - Placa OPW4E87 41542 - COMERCIAL BETHANIA 41542 - COMERCIAL BETHANIA Ho…" at bounding box center [698, 329] width 1396 height 659
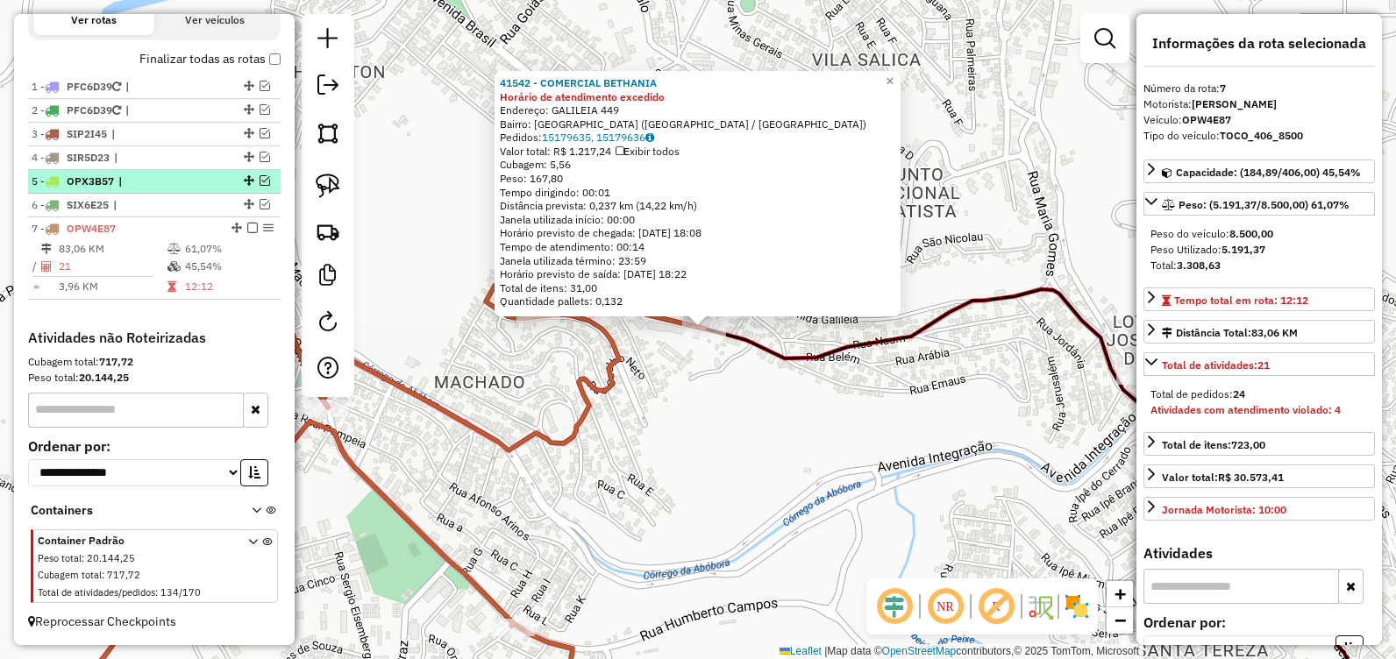
drag, startPoint x: 247, startPoint y: 228, endPoint x: 261, endPoint y: 250, distance: 26.0
click at [247, 227] on em at bounding box center [252, 228] width 11 height 11
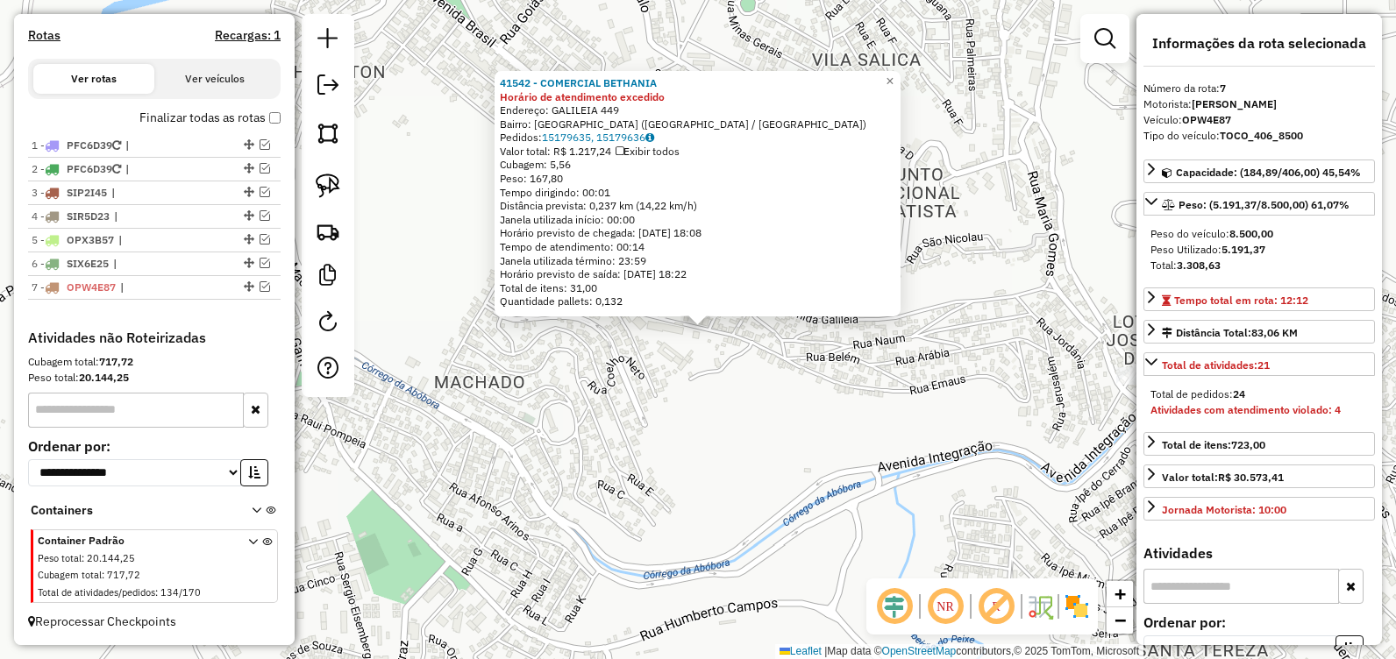
click at [793, 431] on div "41542 - COMERCIAL BETHANIA Horário de atendimento excedido Endereço: [GEOGRAPHI…" at bounding box center [698, 329] width 1396 height 659
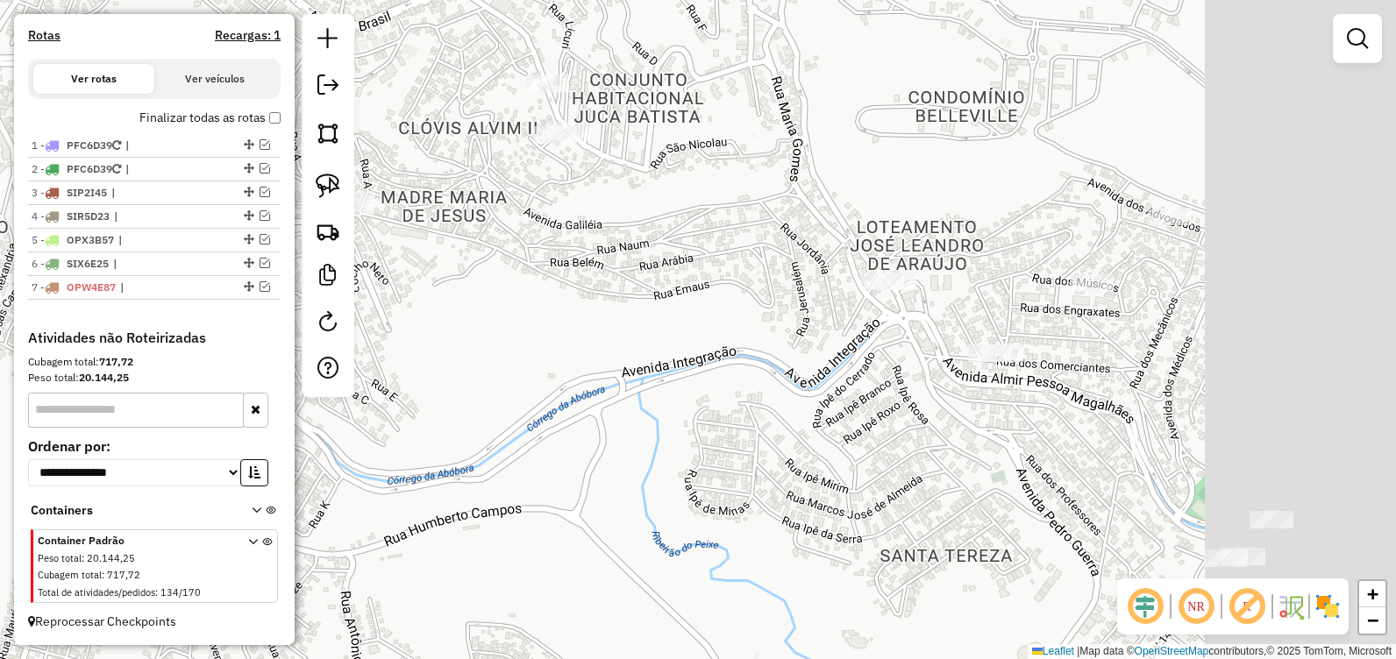
drag, startPoint x: 879, startPoint y: 358, endPoint x: 801, endPoint y: 360, distance: 78.1
click at [801, 360] on div "Janela de atendimento Grade de atendimento Capacidade Transportadoras Veículos …" at bounding box center [698, 329] width 1396 height 659
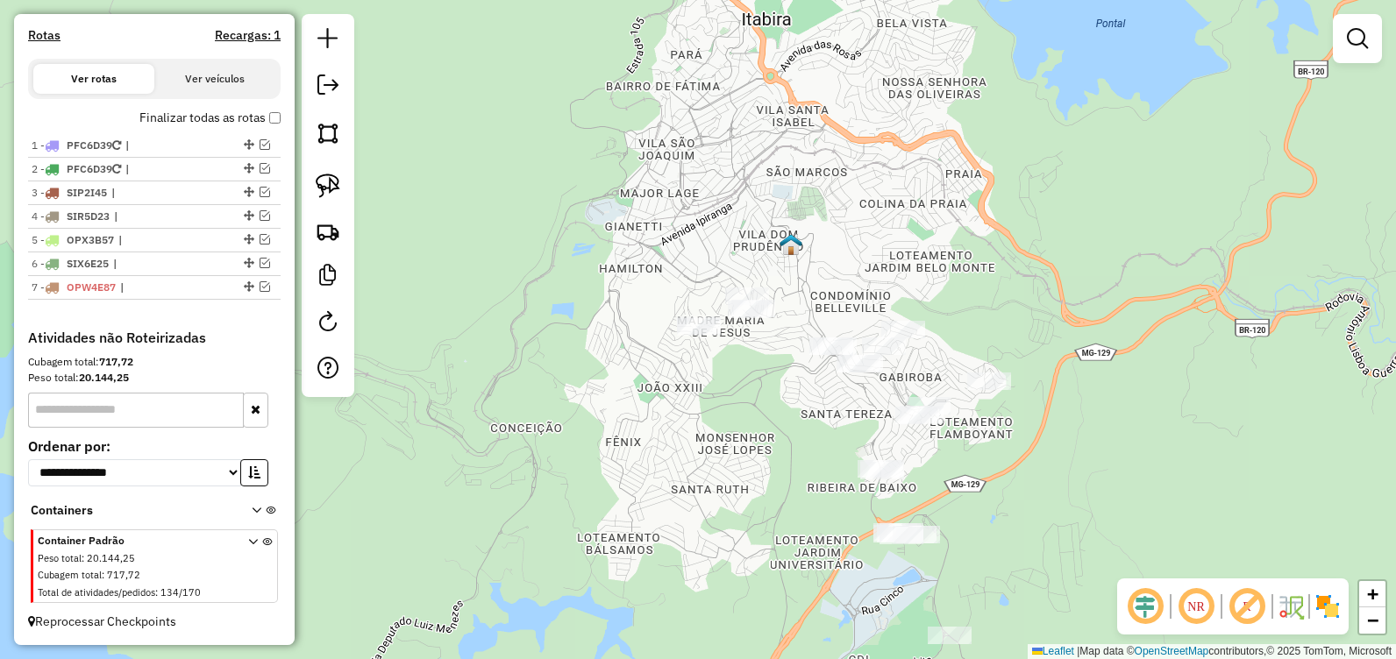
drag, startPoint x: 762, startPoint y: 417, endPoint x: 828, endPoint y: 280, distance: 152.6
click at [832, 282] on div "Janela de atendimento Grade de atendimento Capacidade Transportadoras Veículos …" at bounding box center [698, 329] width 1396 height 659
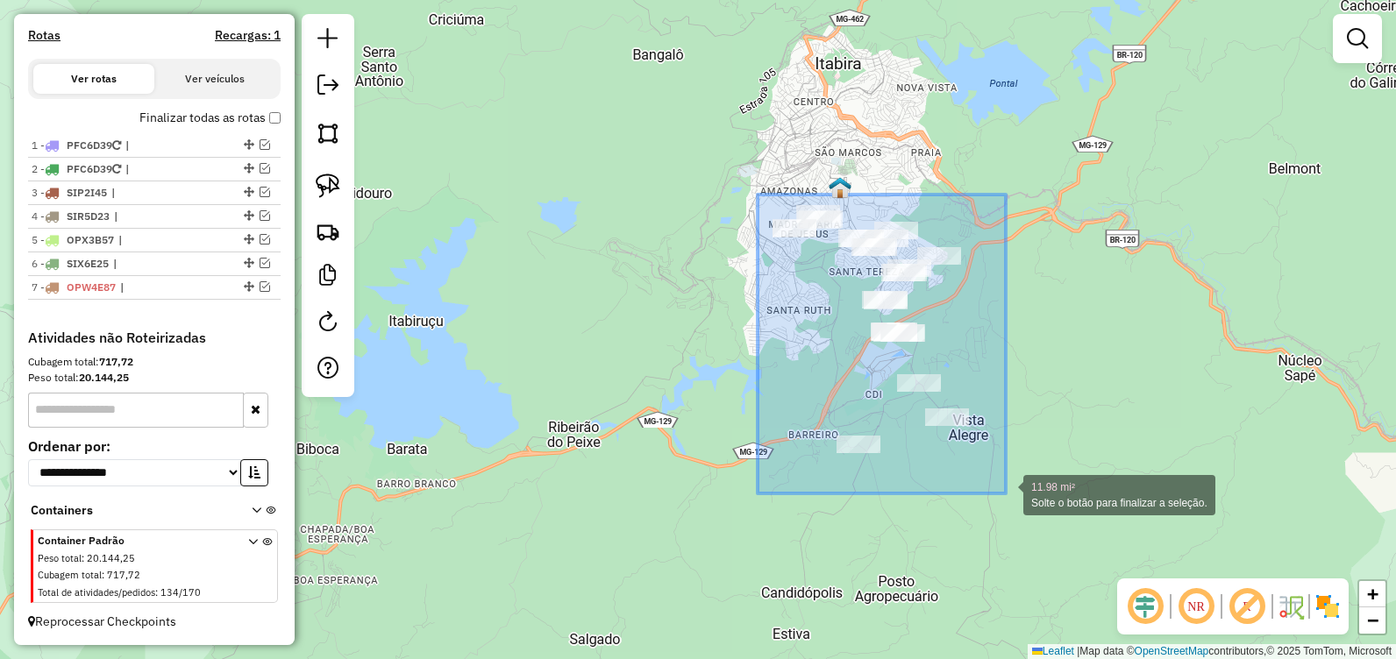
drag, startPoint x: 758, startPoint y: 195, endPoint x: 1006, endPoint y: 494, distance: 388.6
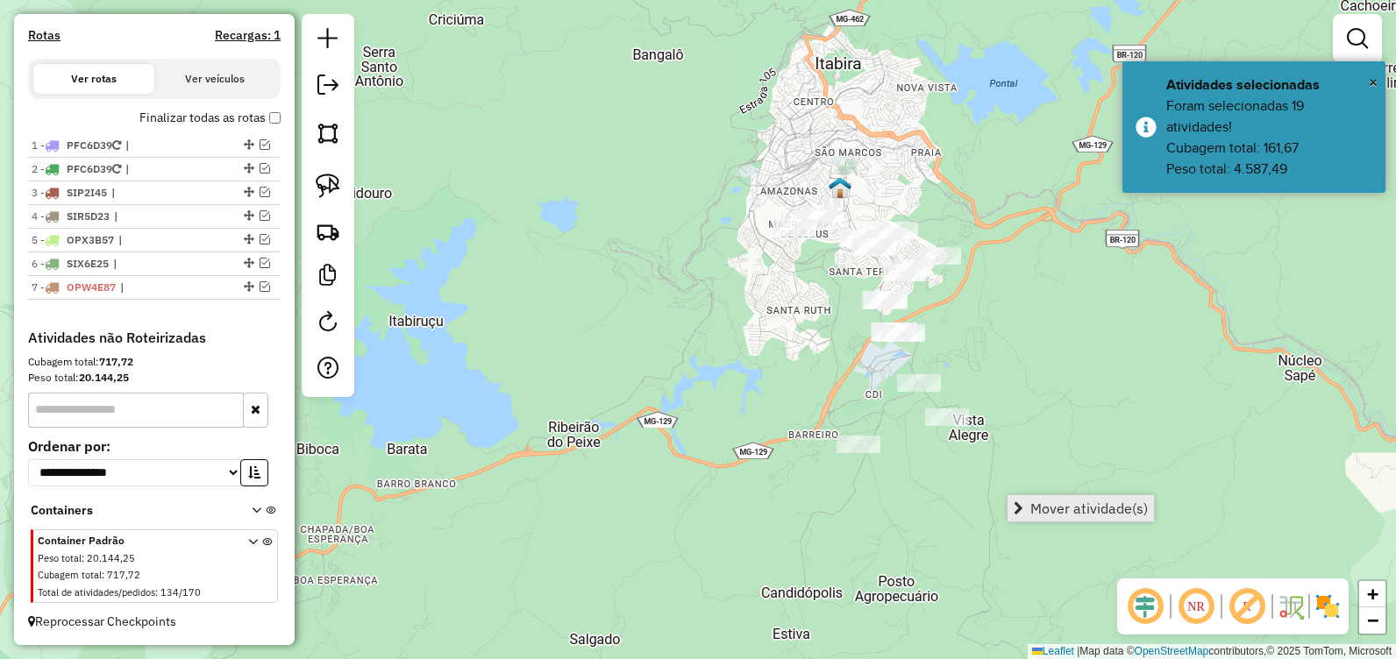
click at [1037, 514] on span "Mover atividade(s)" at bounding box center [1089, 509] width 118 height 14
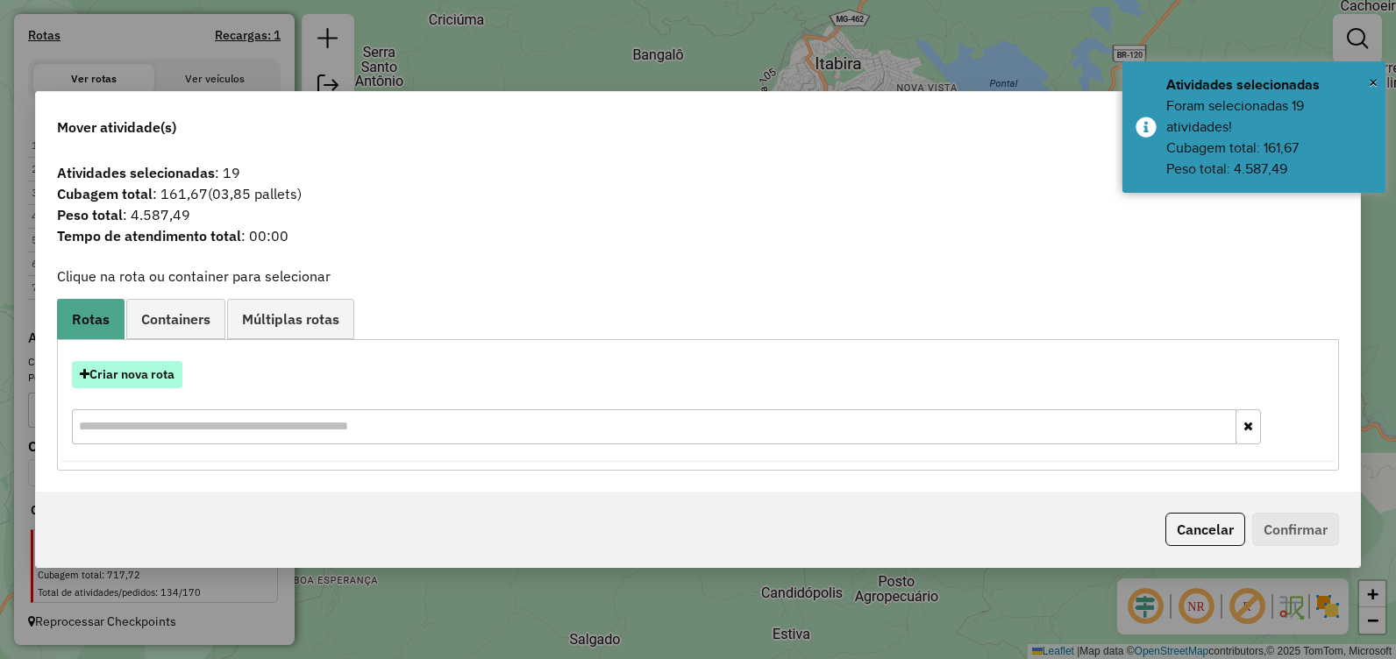
click at [165, 376] on button "Criar nova rota" at bounding box center [127, 374] width 110 height 27
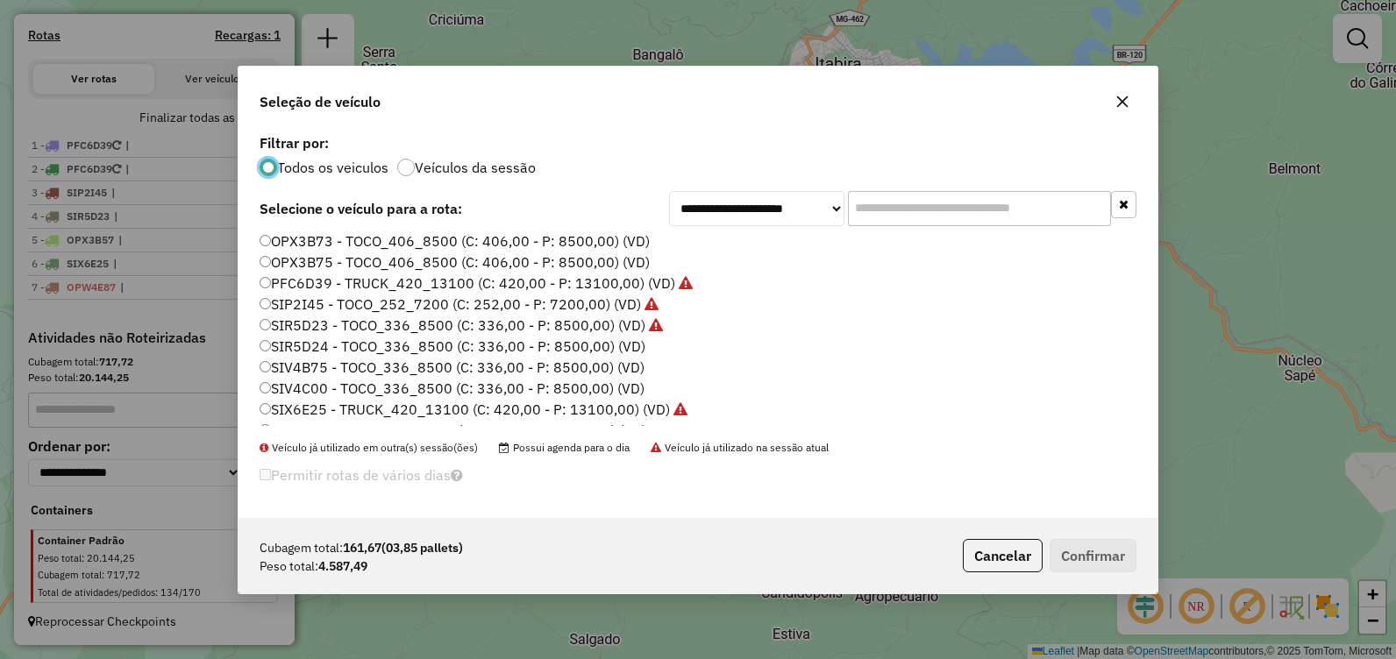
scroll to position [123, 0]
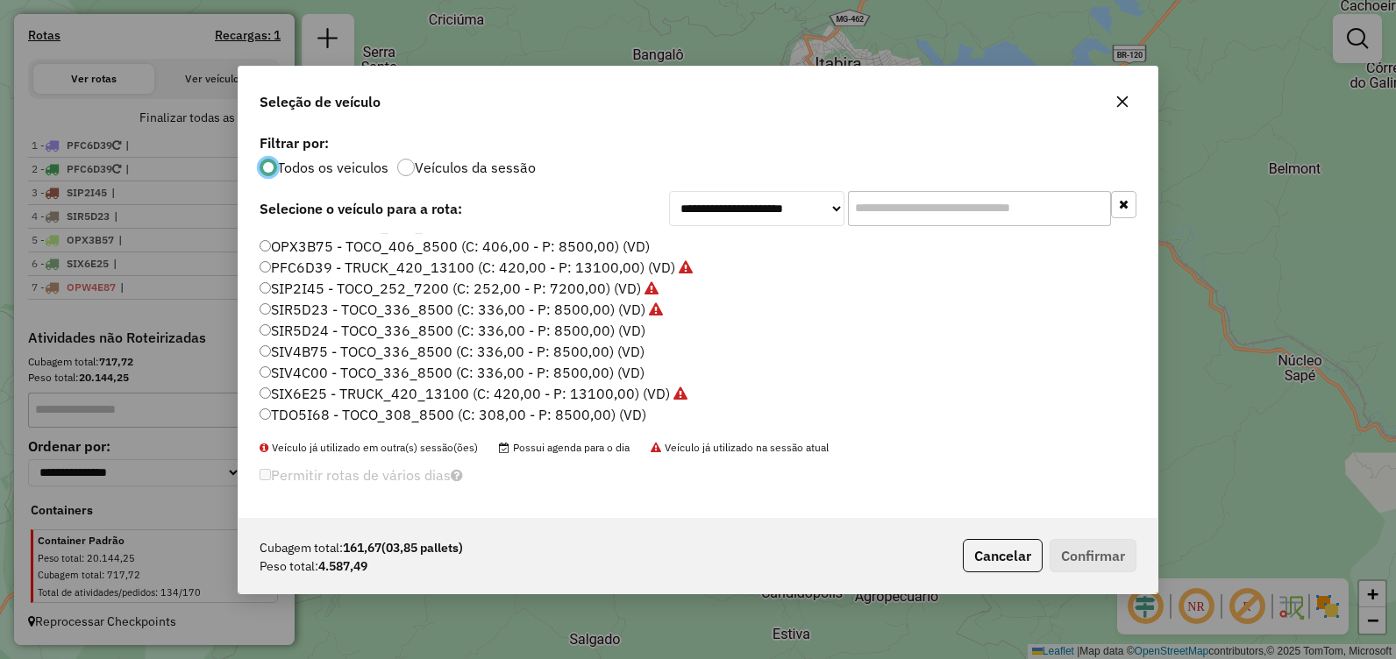
click at [415, 419] on label "TDO5I68 - TOCO_308_8500 (C: 308,00 - P: 8500,00) (VD)" at bounding box center [453, 414] width 387 height 21
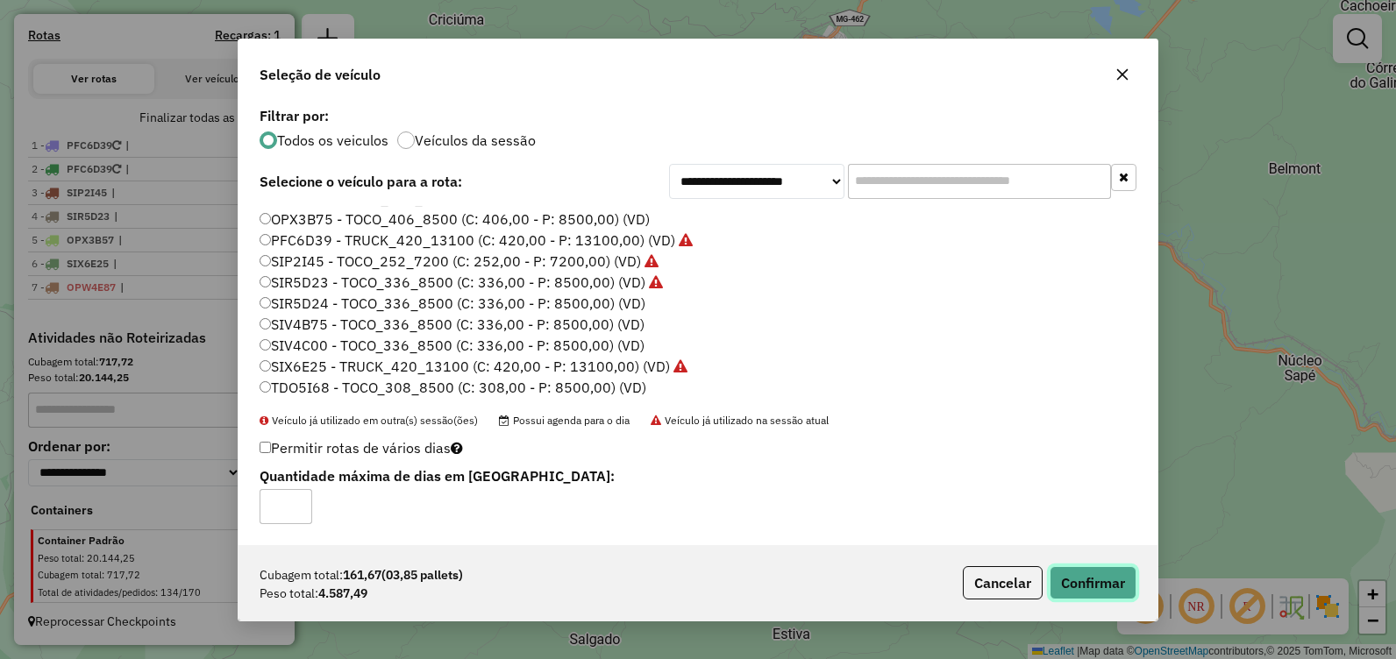
click at [1103, 574] on button "Confirmar" at bounding box center [1093, 583] width 87 height 33
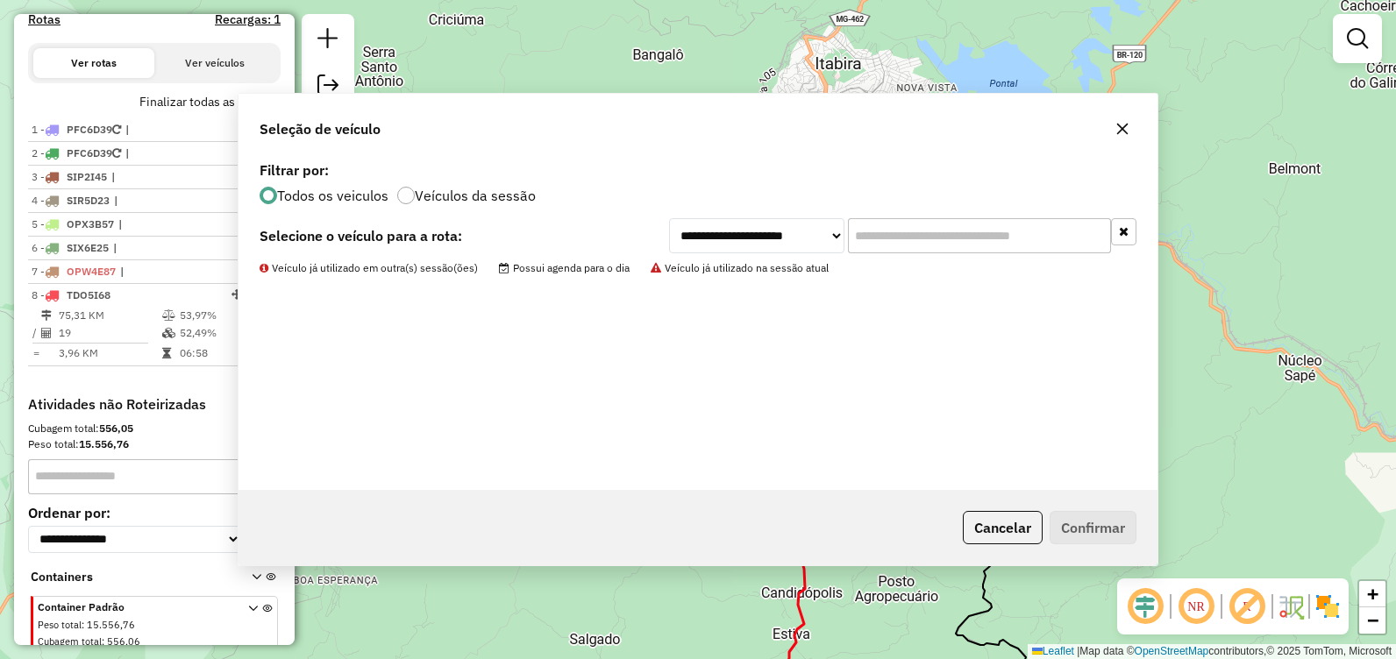
scroll to position [641, 0]
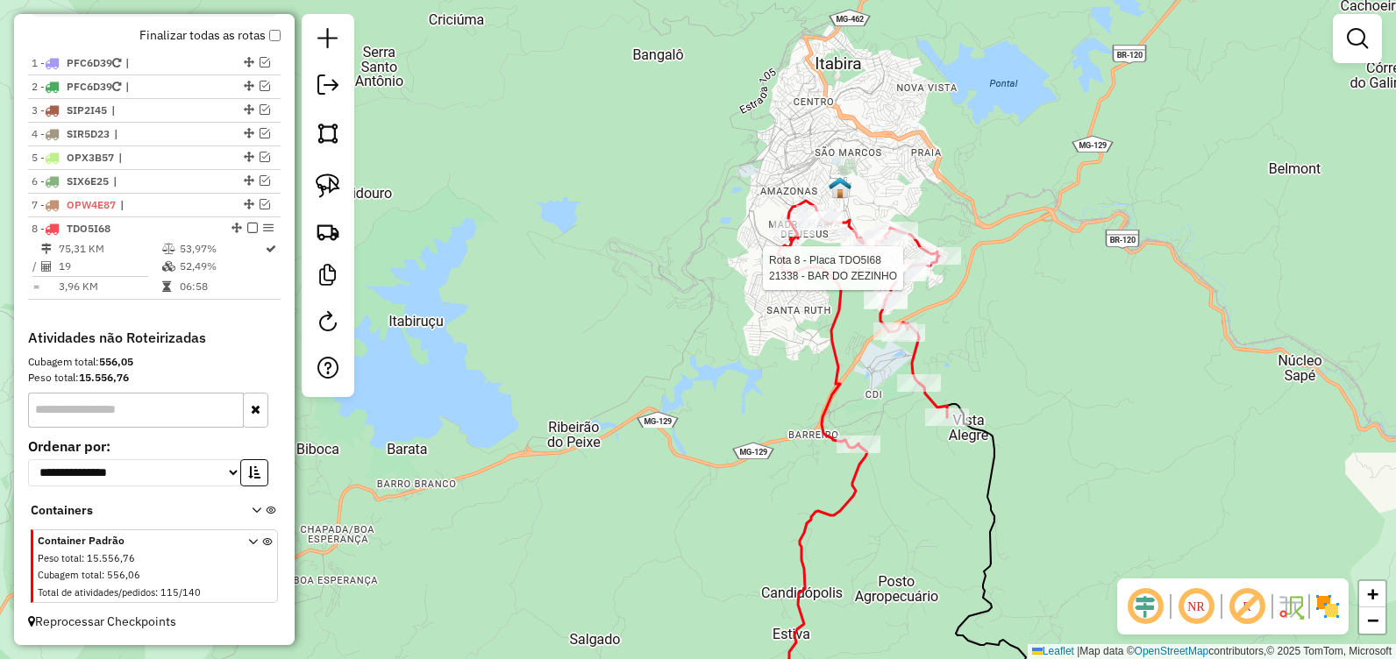
select select "**********"
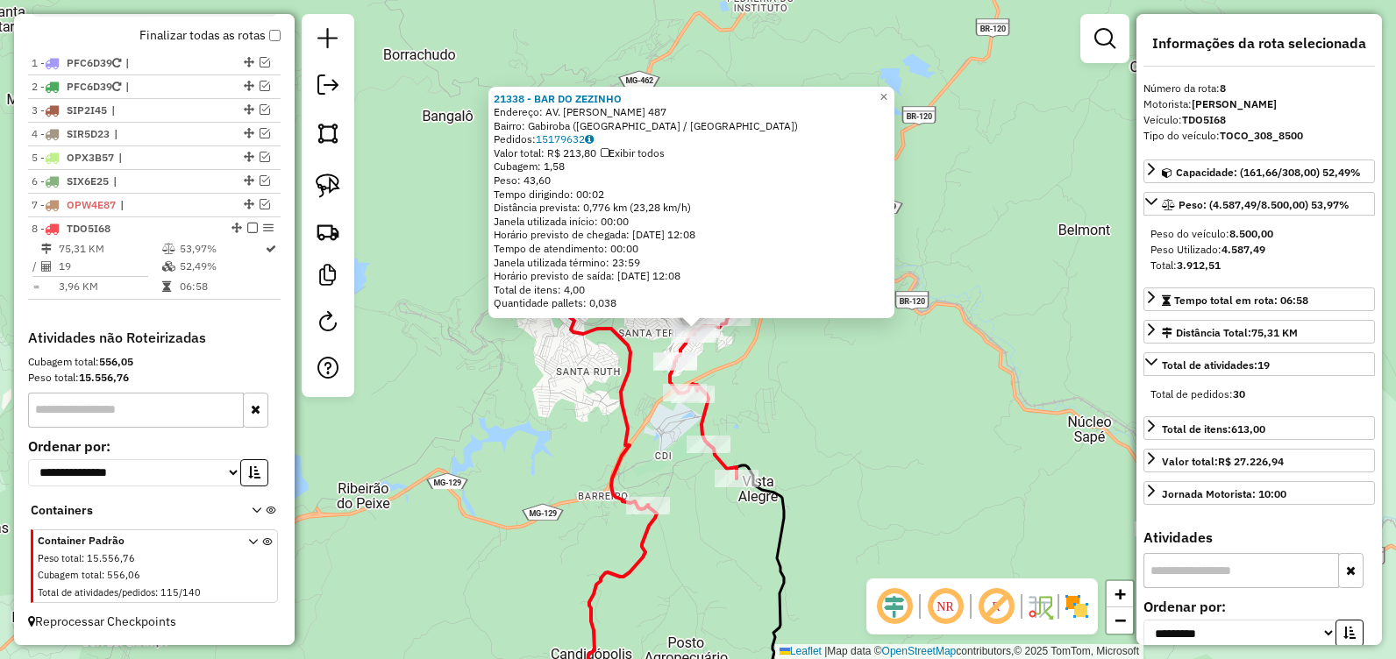
click at [804, 404] on div "Rota 8 - Placa TDO5I68 21338 - BAR DO ZEZINHO 21338 - BAR DO ZEZINHO Endereço: …" at bounding box center [698, 329] width 1396 height 659
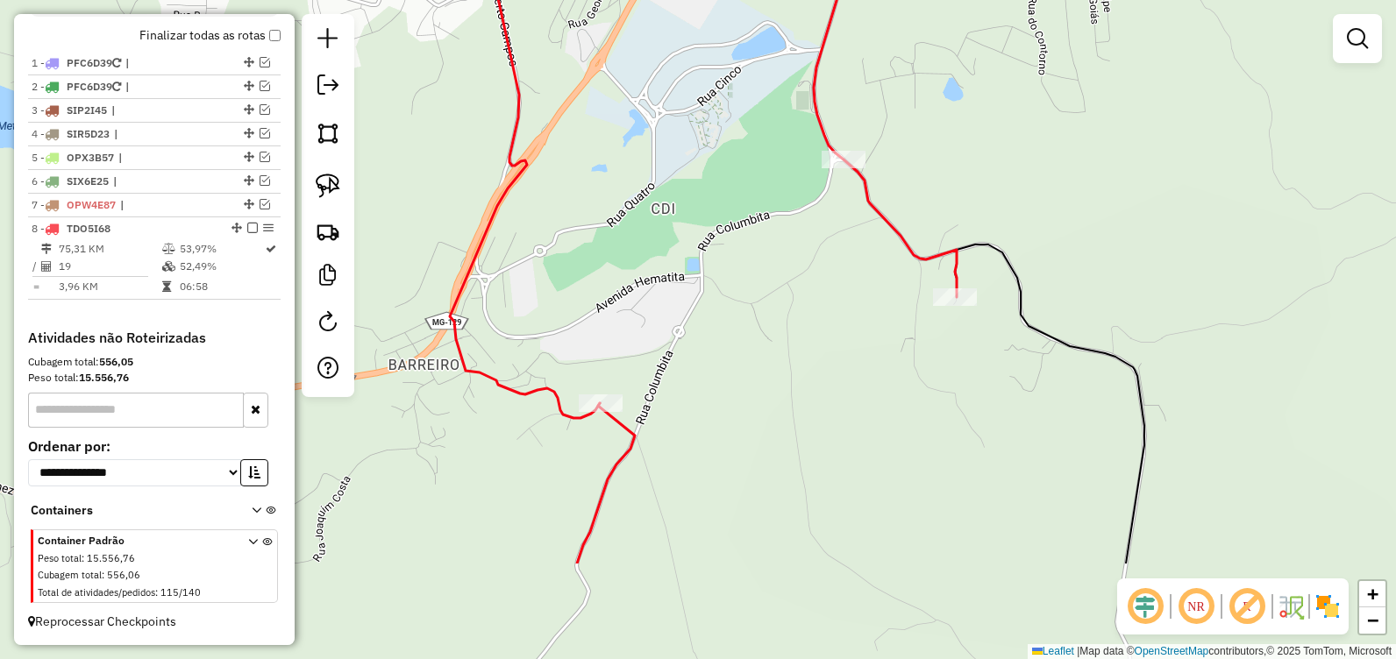
drag, startPoint x: 642, startPoint y: 466, endPoint x: 597, endPoint y: 316, distance: 156.5
click at [597, 316] on div "Janela de atendimento Grade de atendimento Capacidade Transportadoras Veículos …" at bounding box center [698, 329] width 1396 height 659
select select "**********"
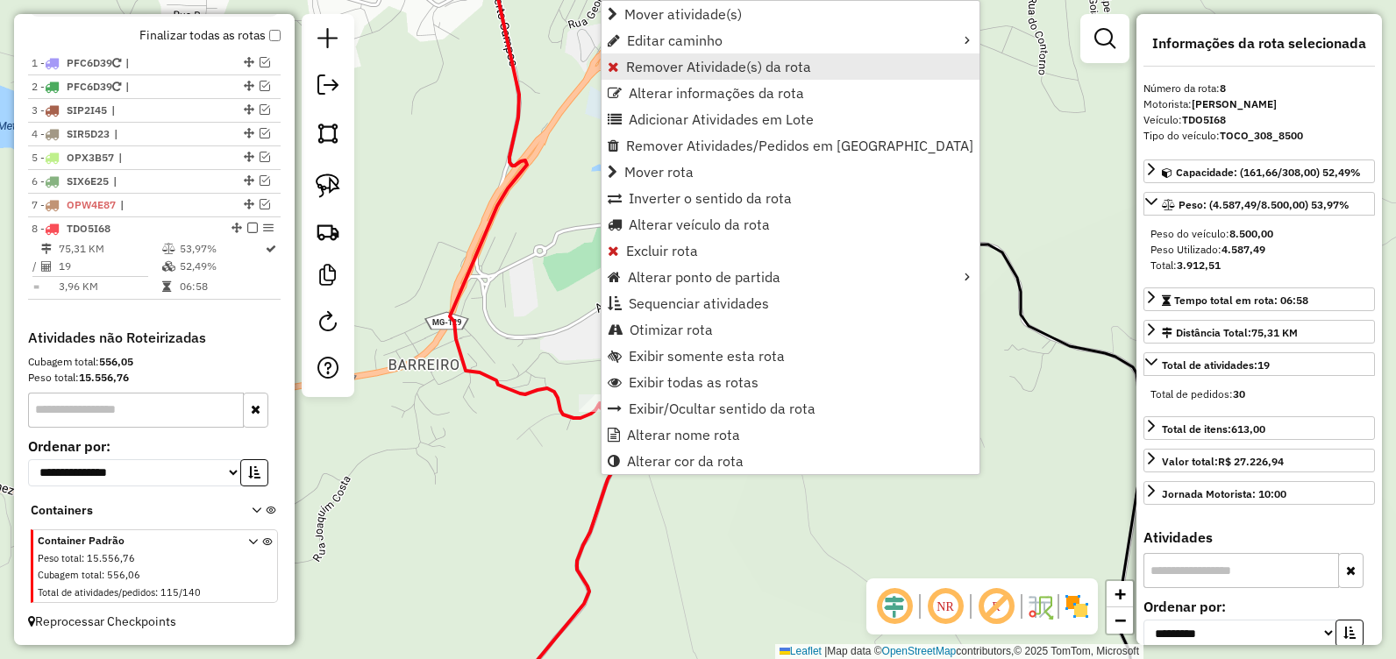
click at [694, 62] on span "Remover Atividade(s) da rota" at bounding box center [718, 67] width 185 height 14
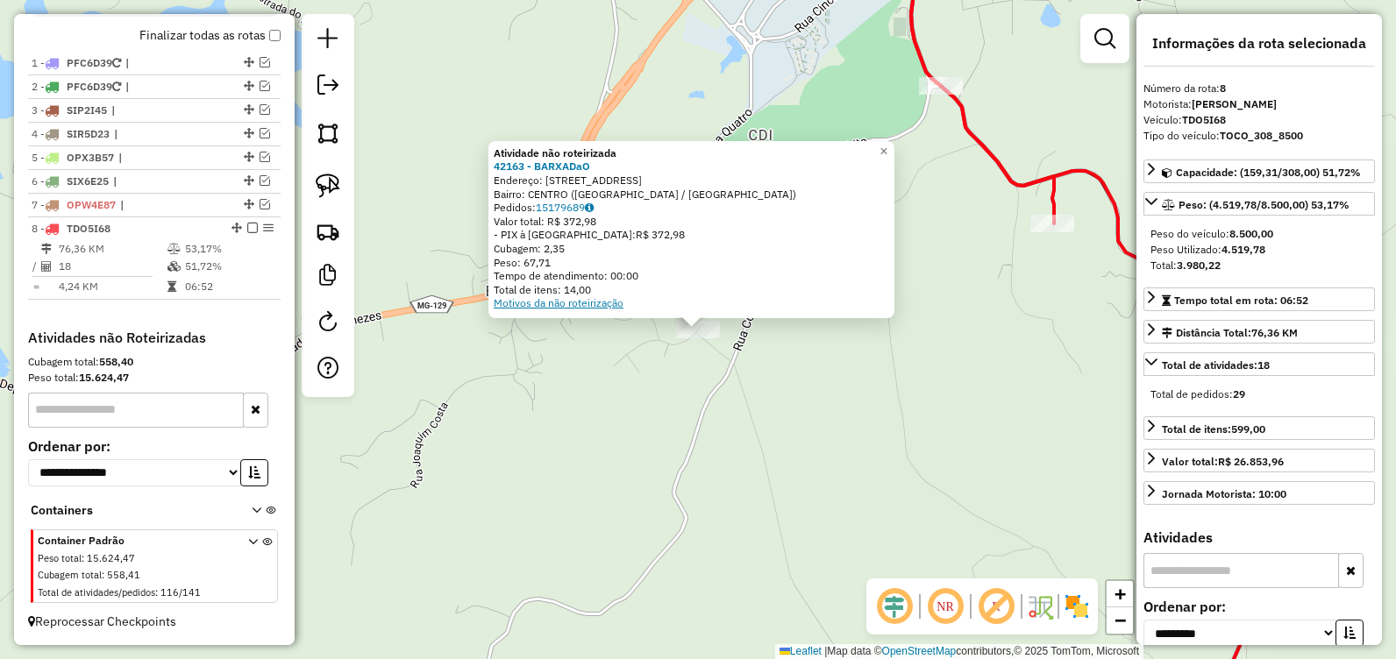
click at [562, 303] on link "Motivos da não roteirização" at bounding box center [559, 302] width 130 height 13
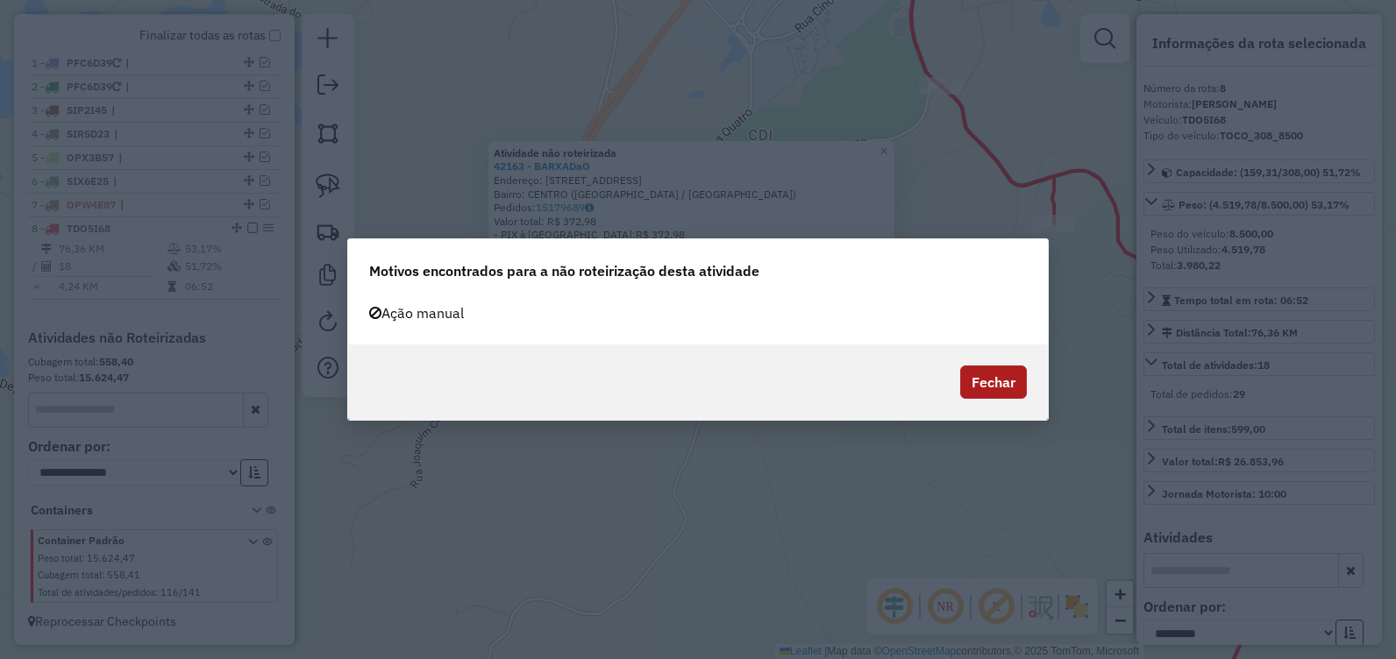
click at [988, 381] on button "Fechar" at bounding box center [993, 382] width 67 height 33
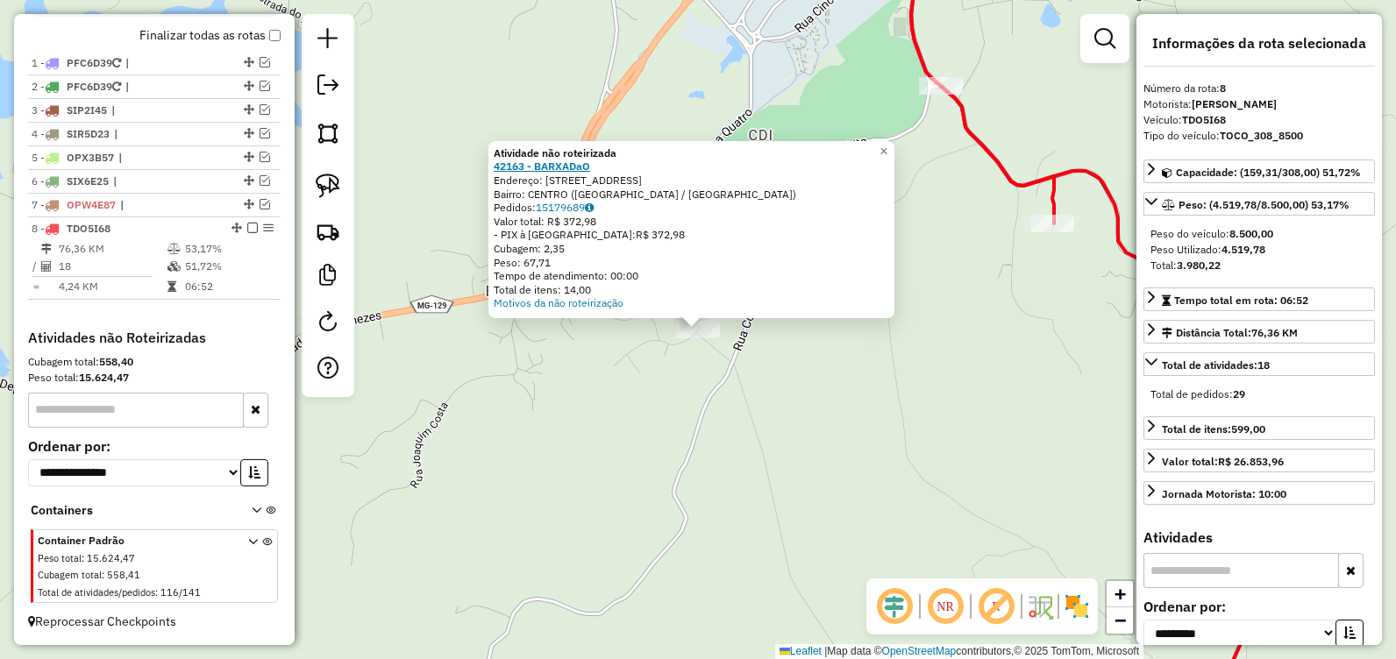
click at [522, 166] on strong "42163 - BARXADaO" at bounding box center [542, 166] width 96 height 13
click at [792, 444] on div "Atividade não roteirizada 42163 - BARXADaO Endereço: [STREET_ADDRESS] Pedidos: …" at bounding box center [698, 329] width 1396 height 659
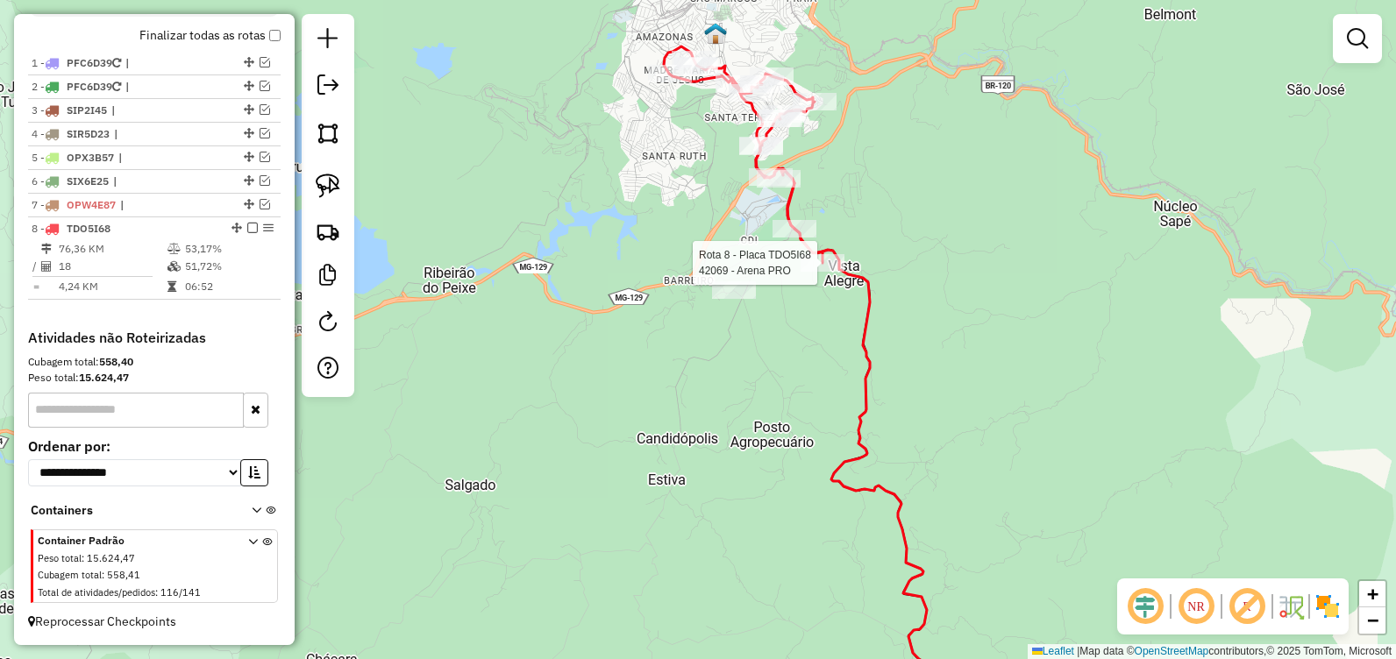
select select "**********"
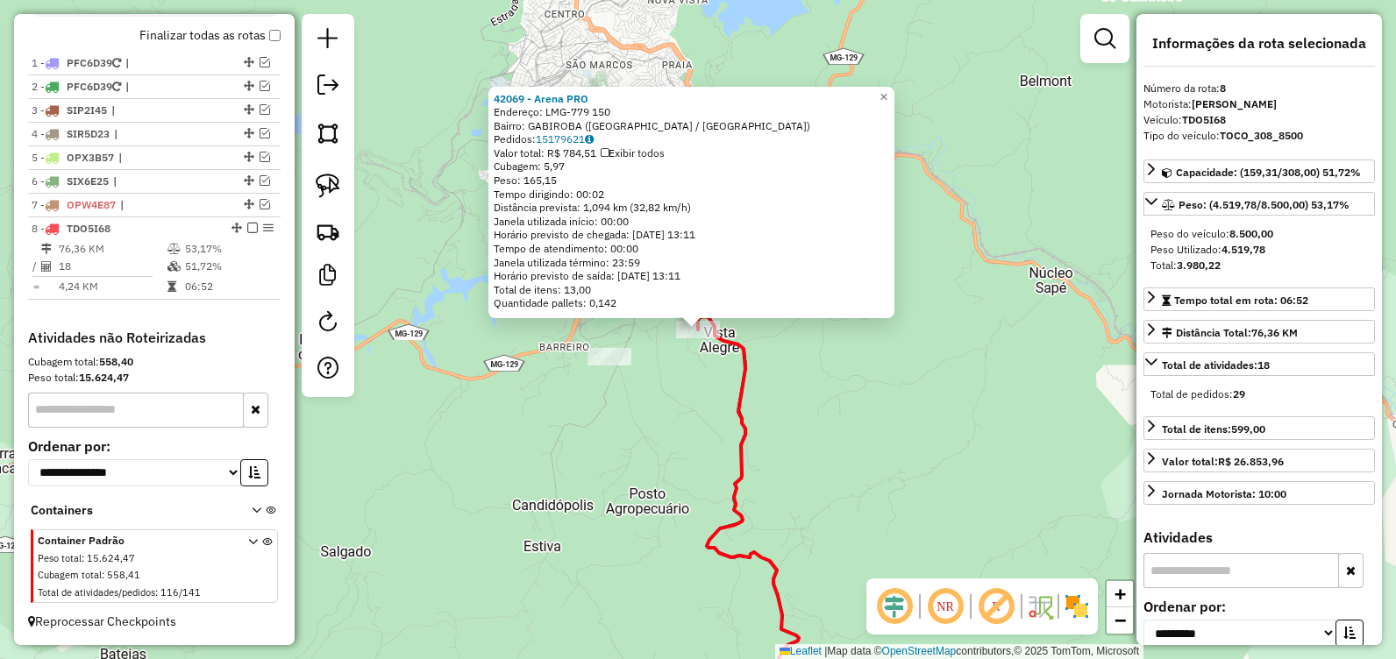
click at [659, 422] on div "42069 - Arena PRO Endereço: LMG-779 150 Bairro: [GEOGRAPHIC_DATA] ([GEOGRAPHIC_…" at bounding box center [698, 329] width 1396 height 659
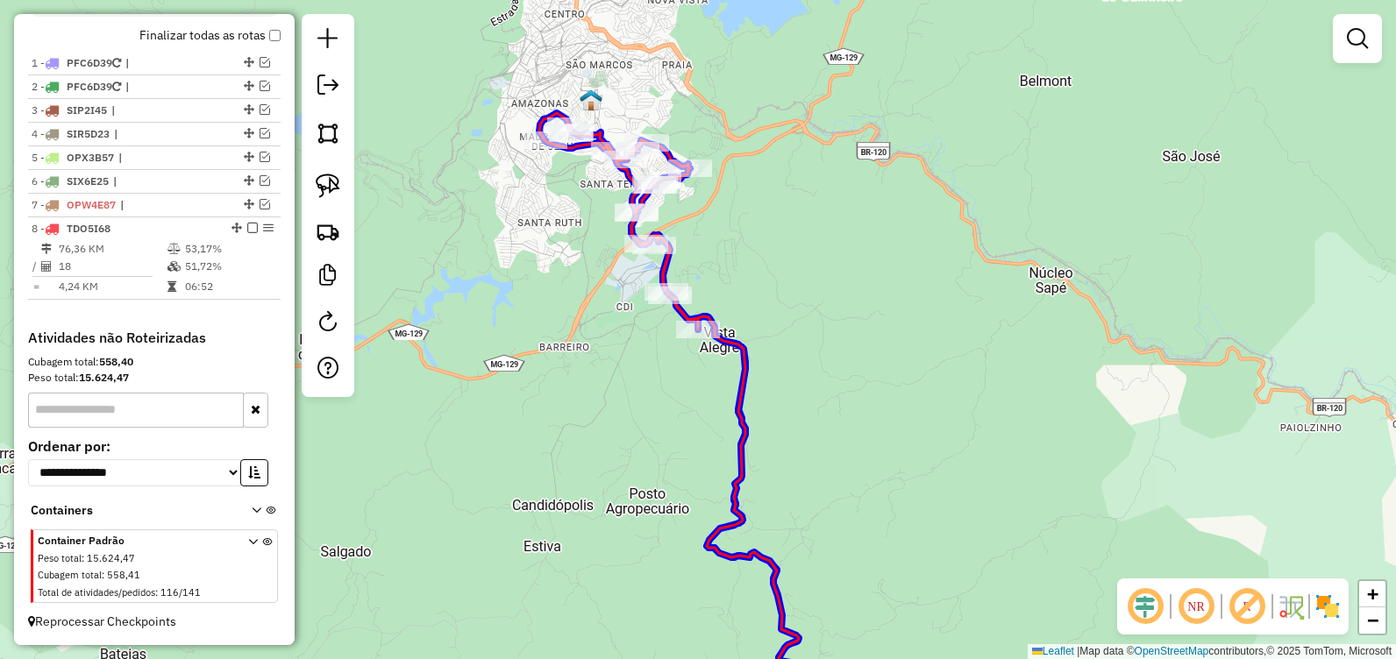
click at [662, 301] on div at bounding box center [667, 292] width 44 height 18
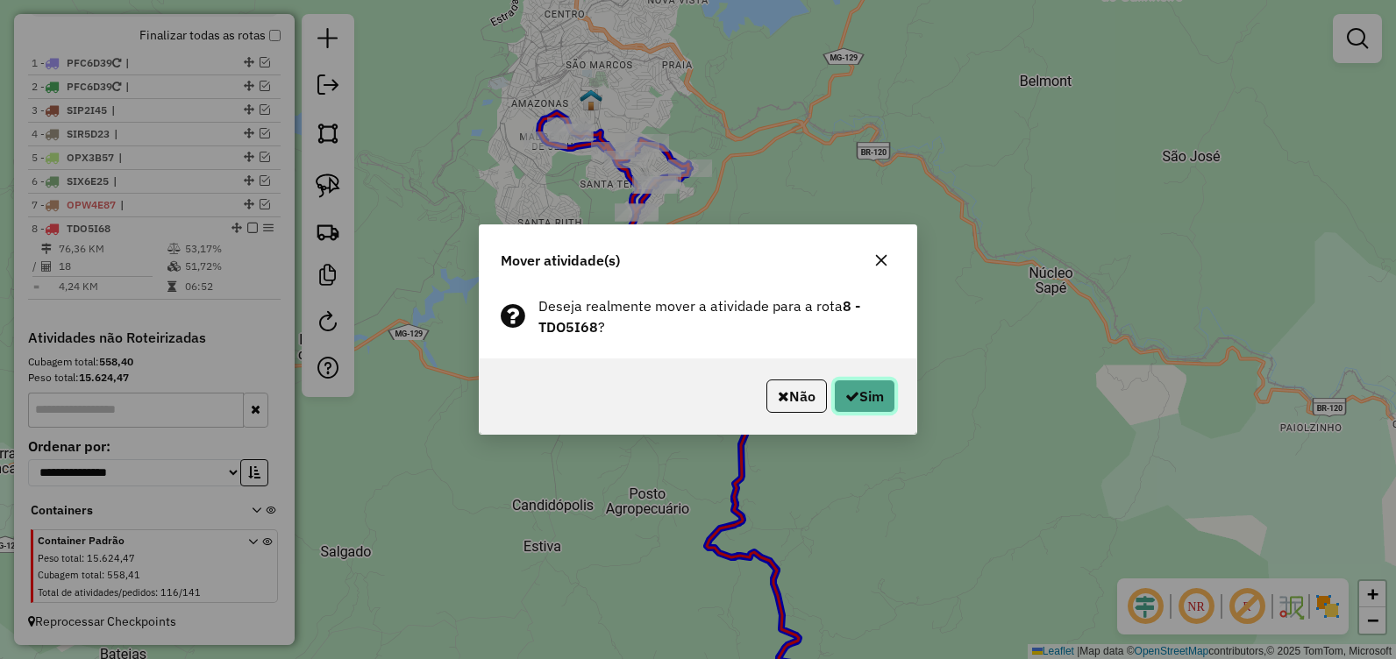
click at [838, 388] on button "Sim" at bounding box center [864, 396] width 61 height 33
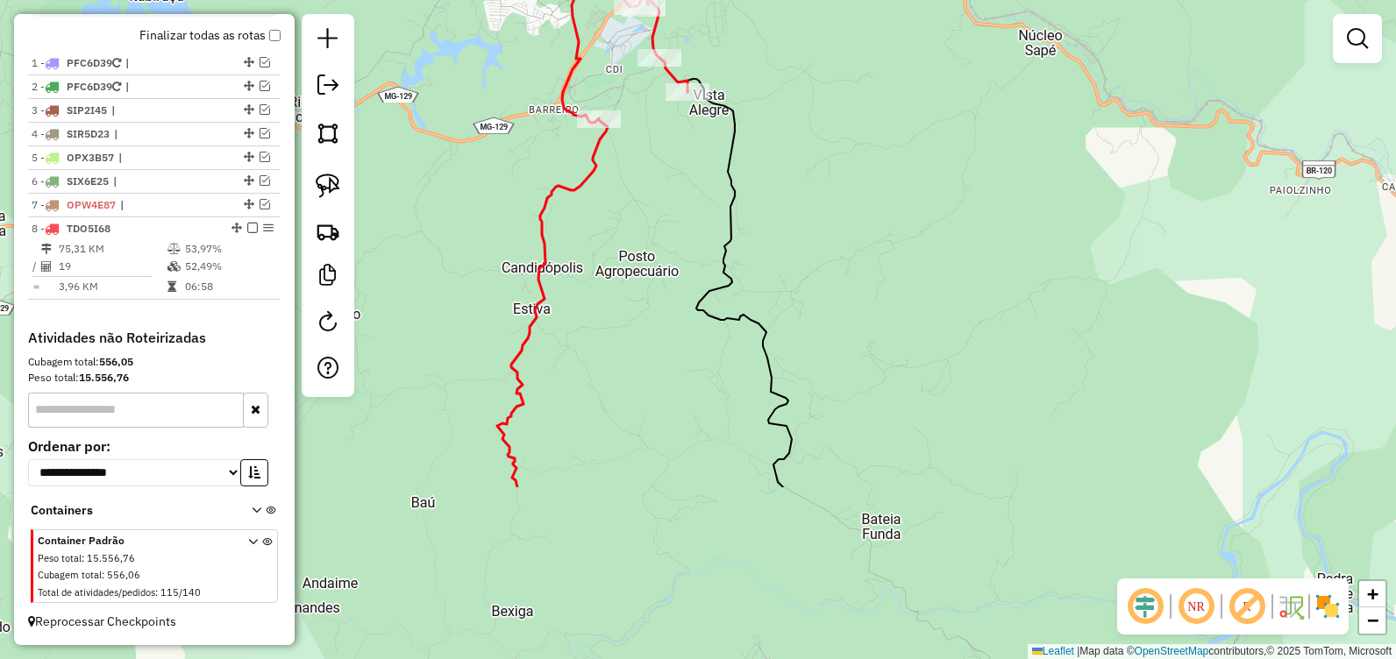
drag, startPoint x: 673, startPoint y: 508, endPoint x: 674, endPoint y: 317, distance: 191.2
click at [669, 309] on div "Janela de atendimento Grade de atendimento Capacidade Transportadoras Veículos …" at bounding box center [698, 329] width 1396 height 659
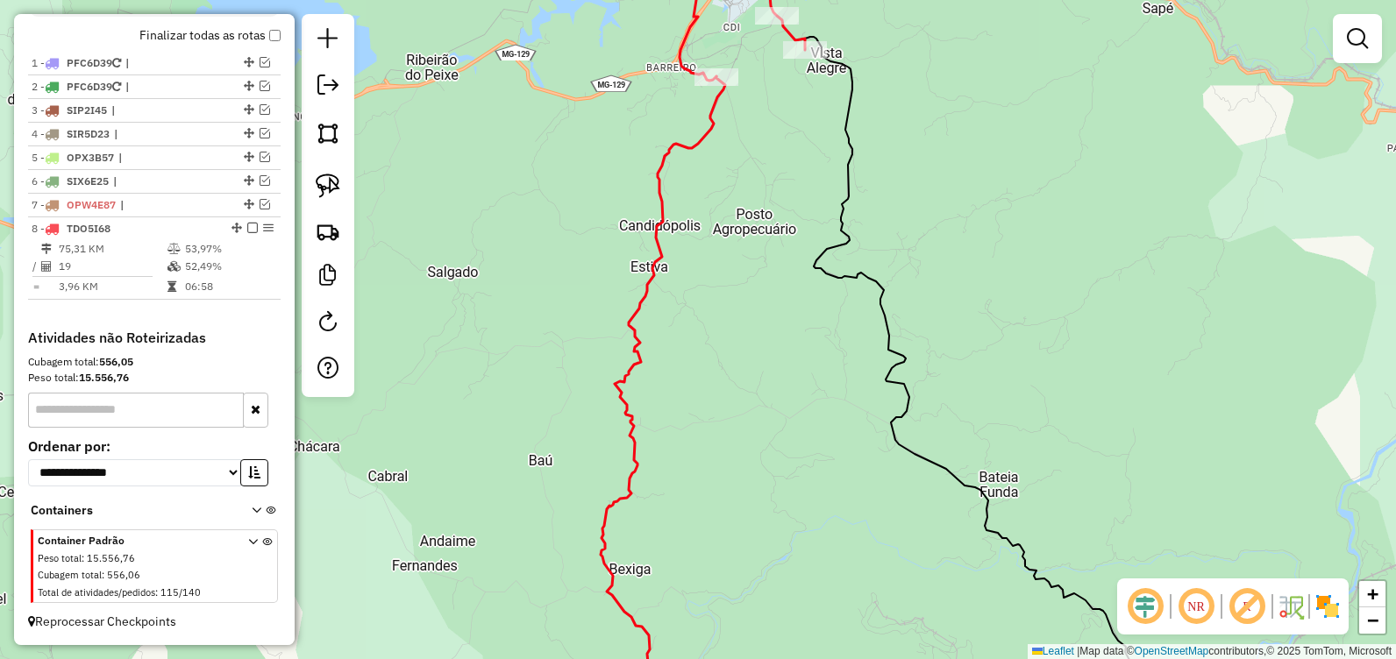
drag, startPoint x: 664, startPoint y: 282, endPoint x: 771, endPoint y: 217, distance: 125.6
click at [784, 275] on div "Janela de atendimento Grade de atendimento Capacidade Transportadoras Veículos …" at bounding box center [698, 329] width 1396 height 659
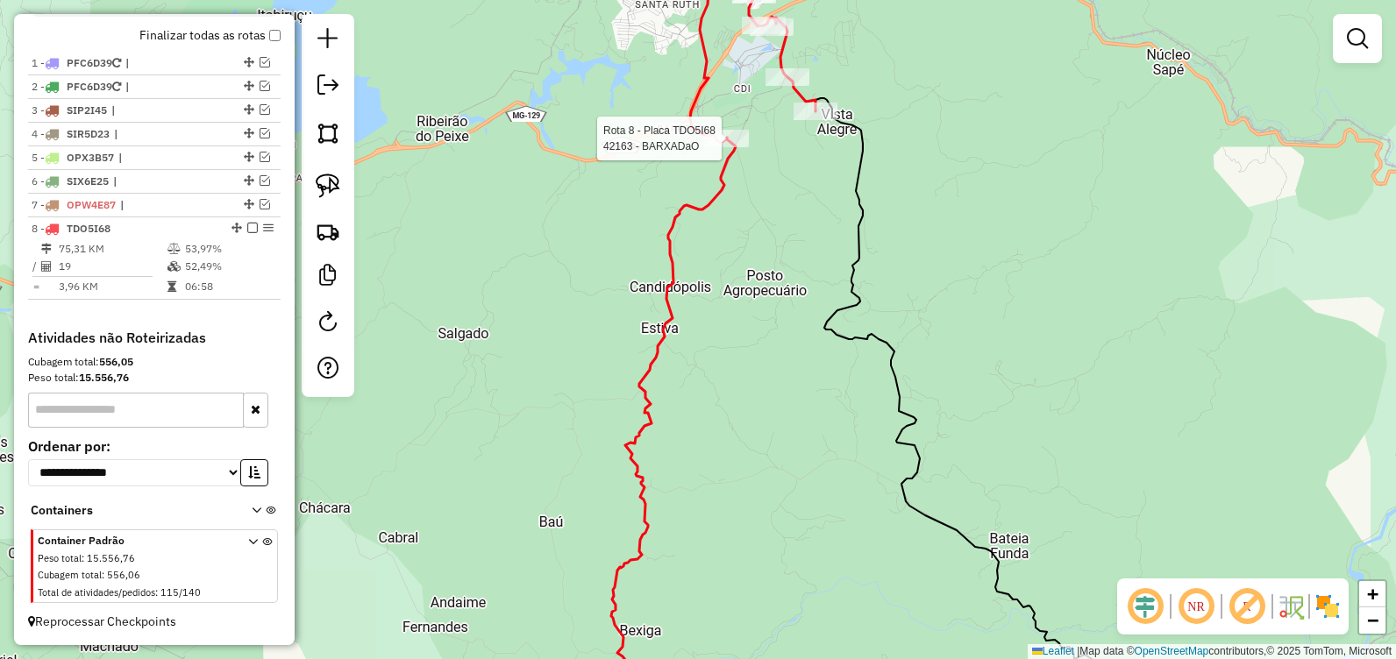
select select "**********"
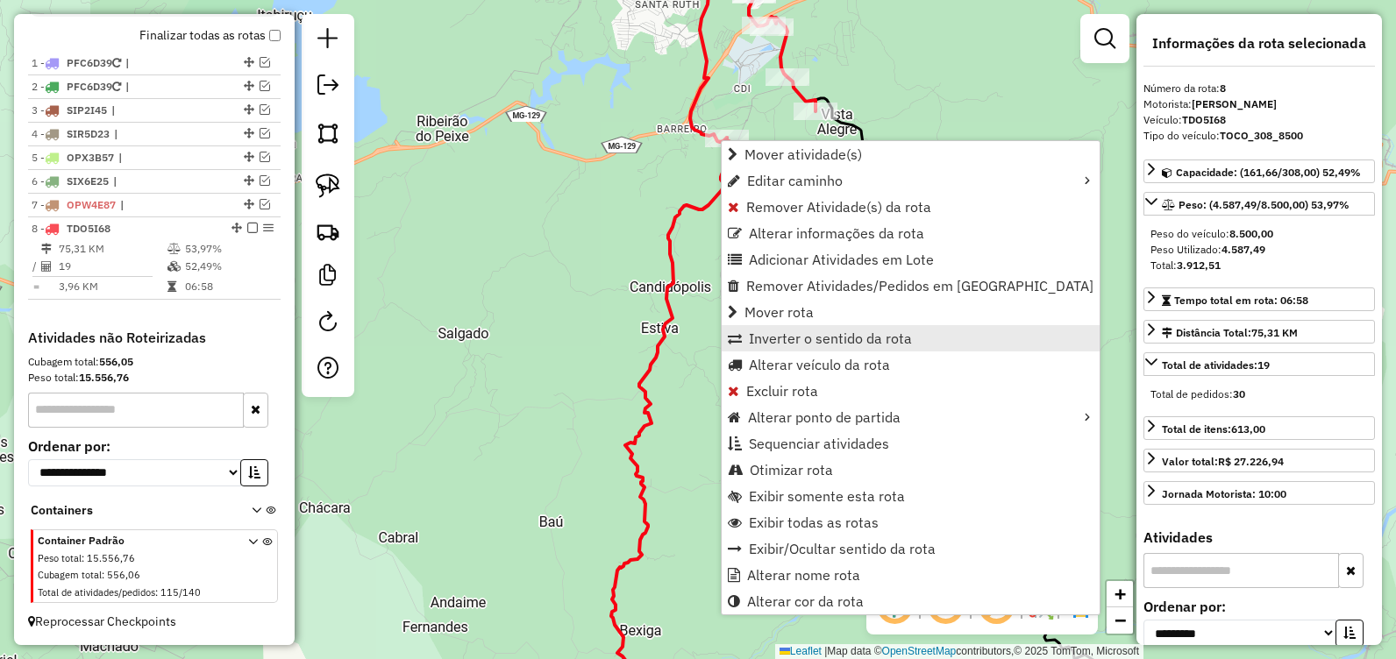
click at [825, 341] on span "Inverter o sentido da rota" at bounding box center [830, 338] width 163 height 14
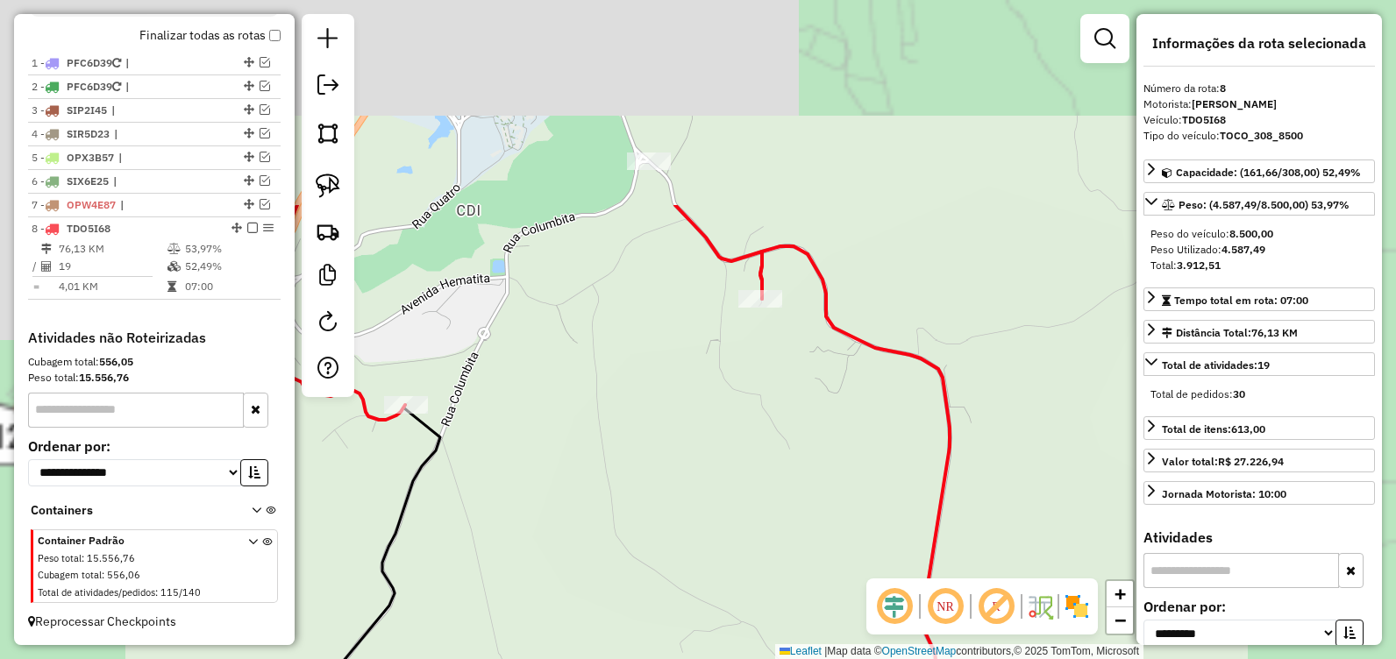
drag, startPoint x: 919, startPoint y: 161, endPoint x: 1076, endPoint y: 404, distance: 289.2
click at [1084, 400] on div "Janela de atendimento Grade de atendimento Capacidade Transportadoras Veículos …" at bounding box center [698, 329] width 1396 height 659
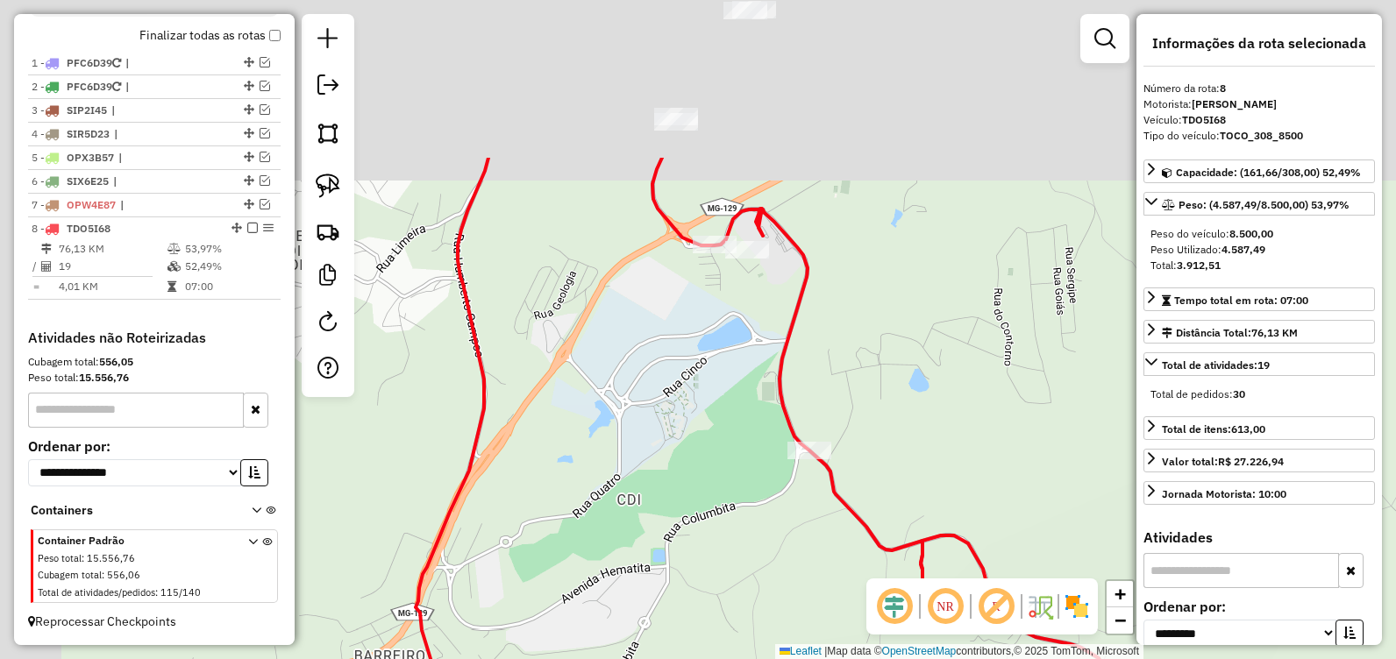
drag, startPoint x: 722, startPoint y: 113, endPoint x: 858, endPoint y: 341, distance: 265.5
click at [864, 342] on div "Janela de atendimento Grade de atendimento Capacidade Transportadoras Veículos …" at bounding box center [698, 329] width 1396 height 659
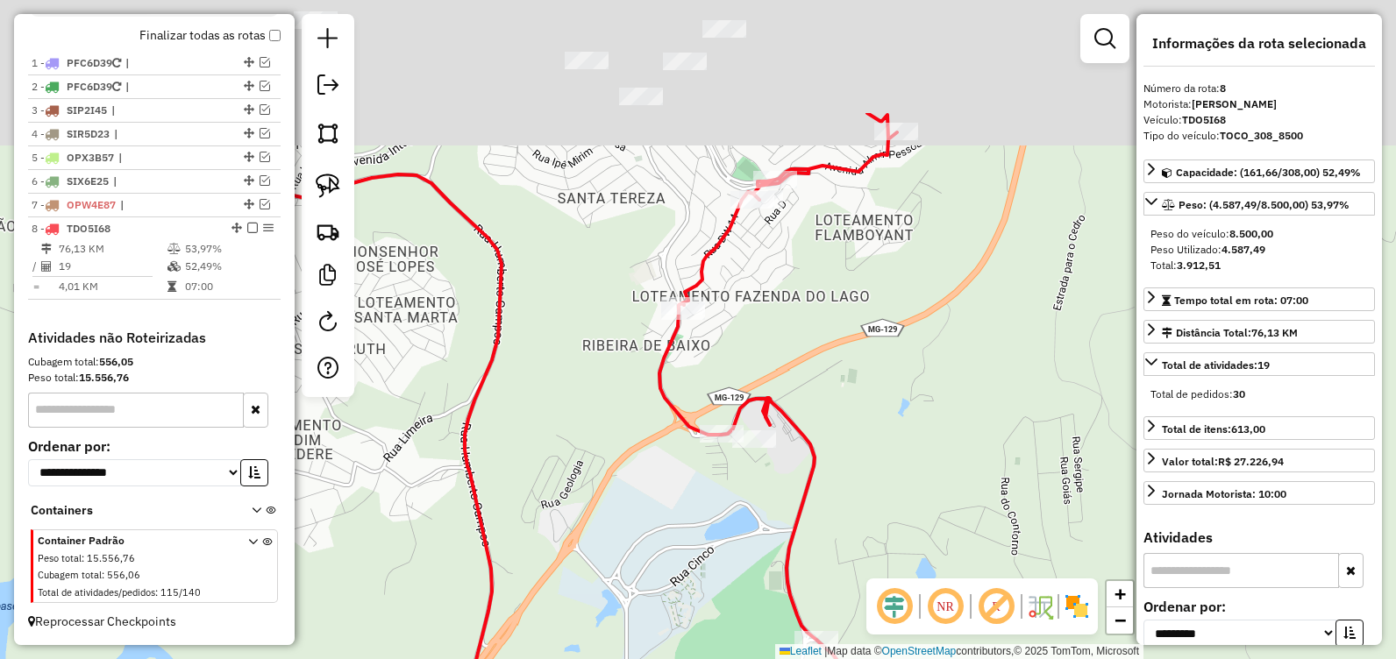
drag, startPoint x: 750, startPoint y: 203, endPoint x: 759, endPoint y: 257, distance: 55.2
click at [767, 300] on div "Janela de atendimento Grade de atendimento Capacidade Transportadoras Veículos …" at bounding box center [698, 329] width 1396 height 659
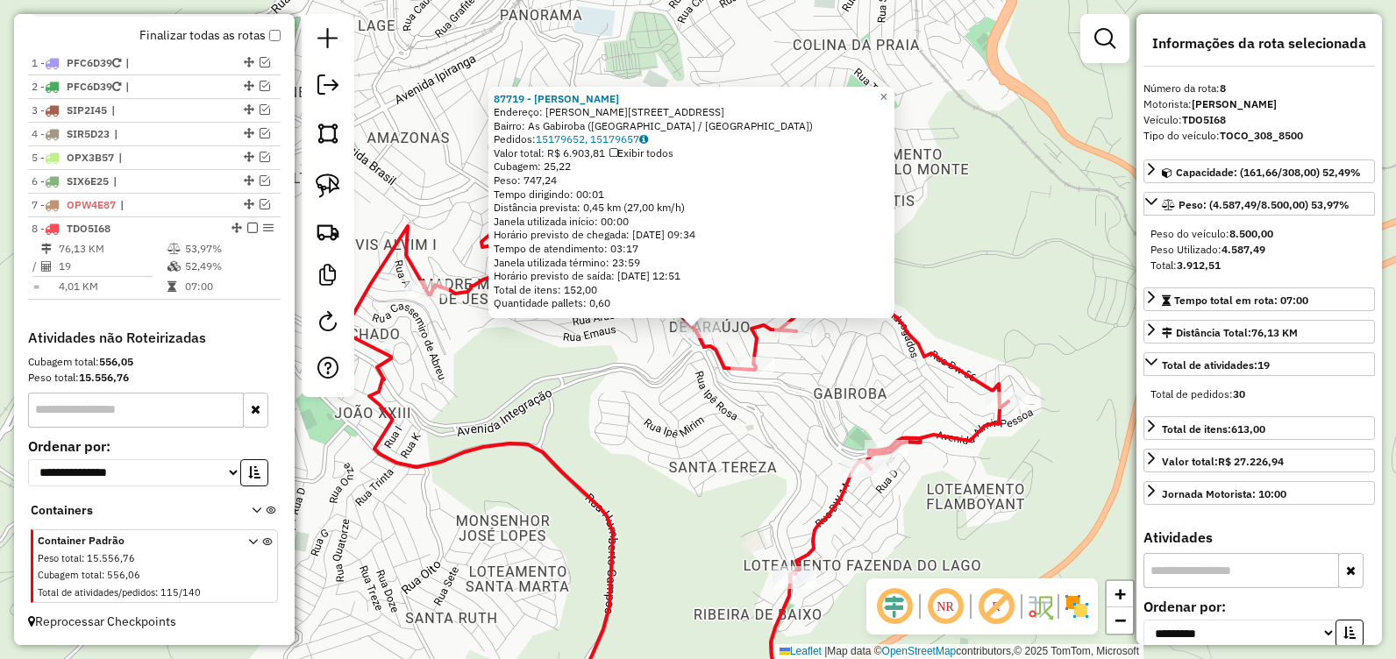
click at [675, 428] on div "87719 - [PERSON_NAME]: [PERSON_NAME][STREET_ADDRESS] Bairro: As Gabiroba ([GEOG…" at bounding box center [698, 329] width 1396 height 659
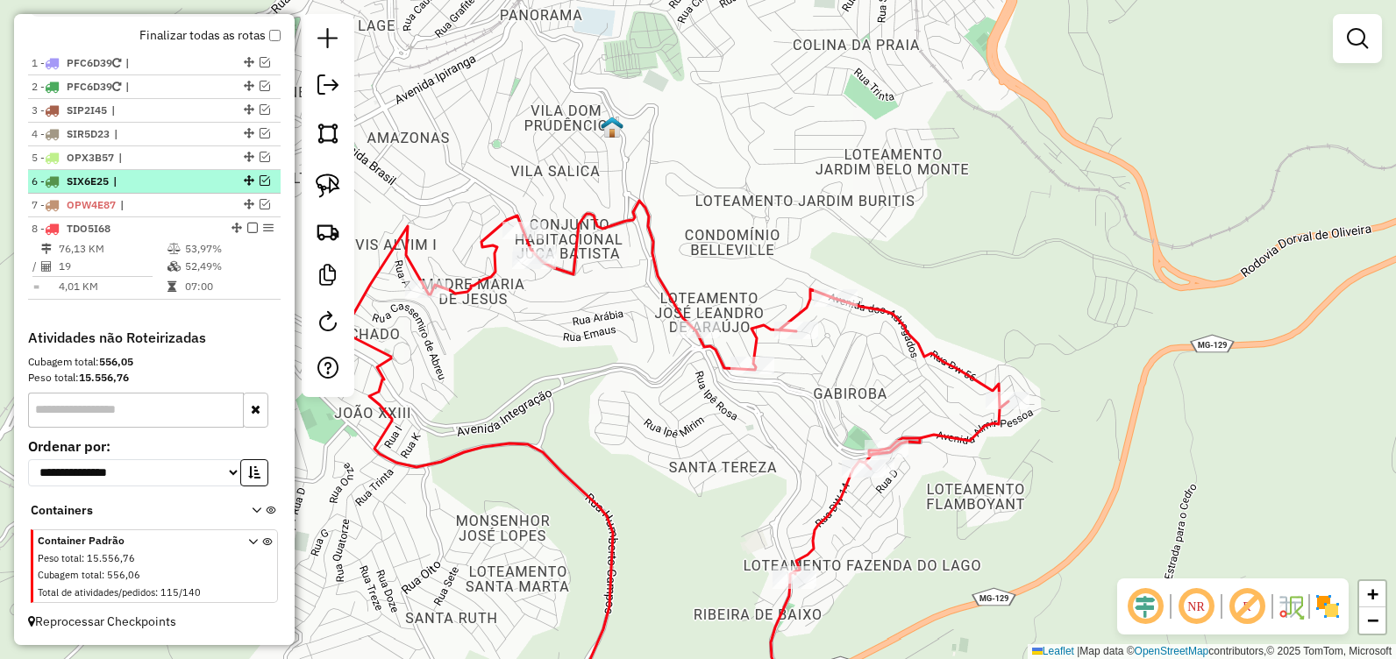
click at [262, 182] on em at bounding box center [265, 180] width 11 height 11
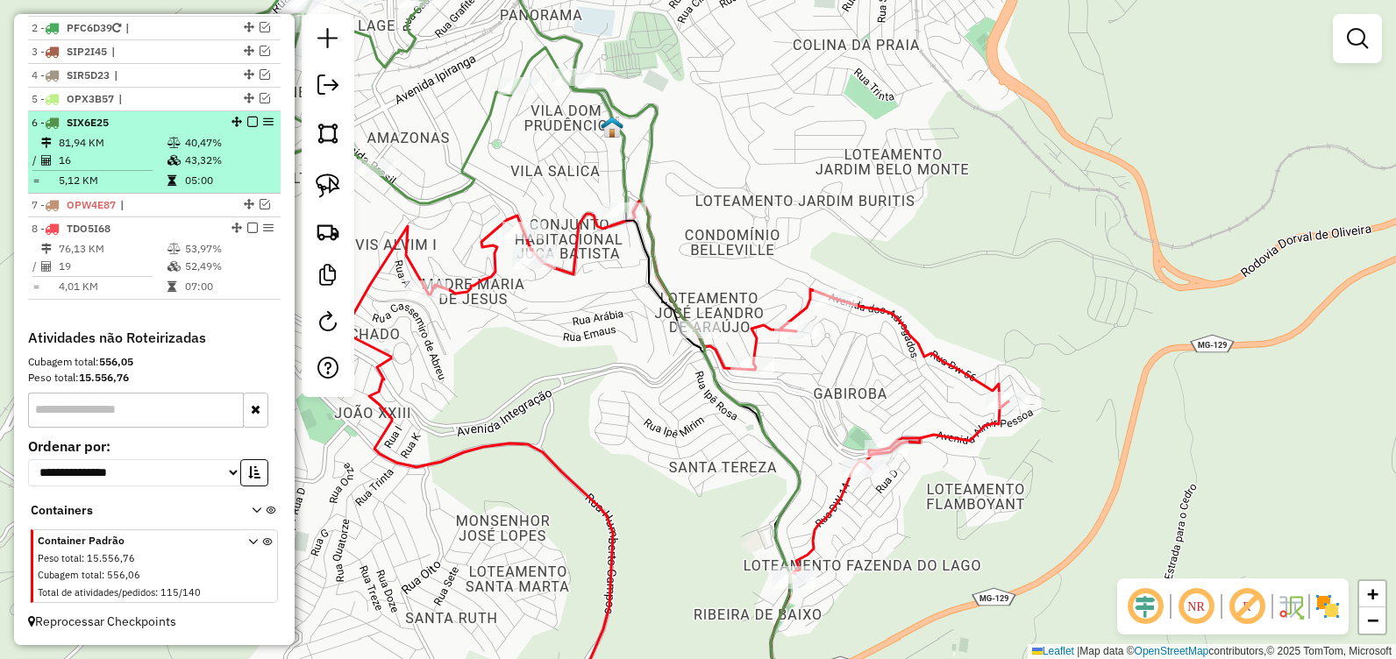
click at [247, 127] on em at bounding box center [252, 122] width 11 height 11
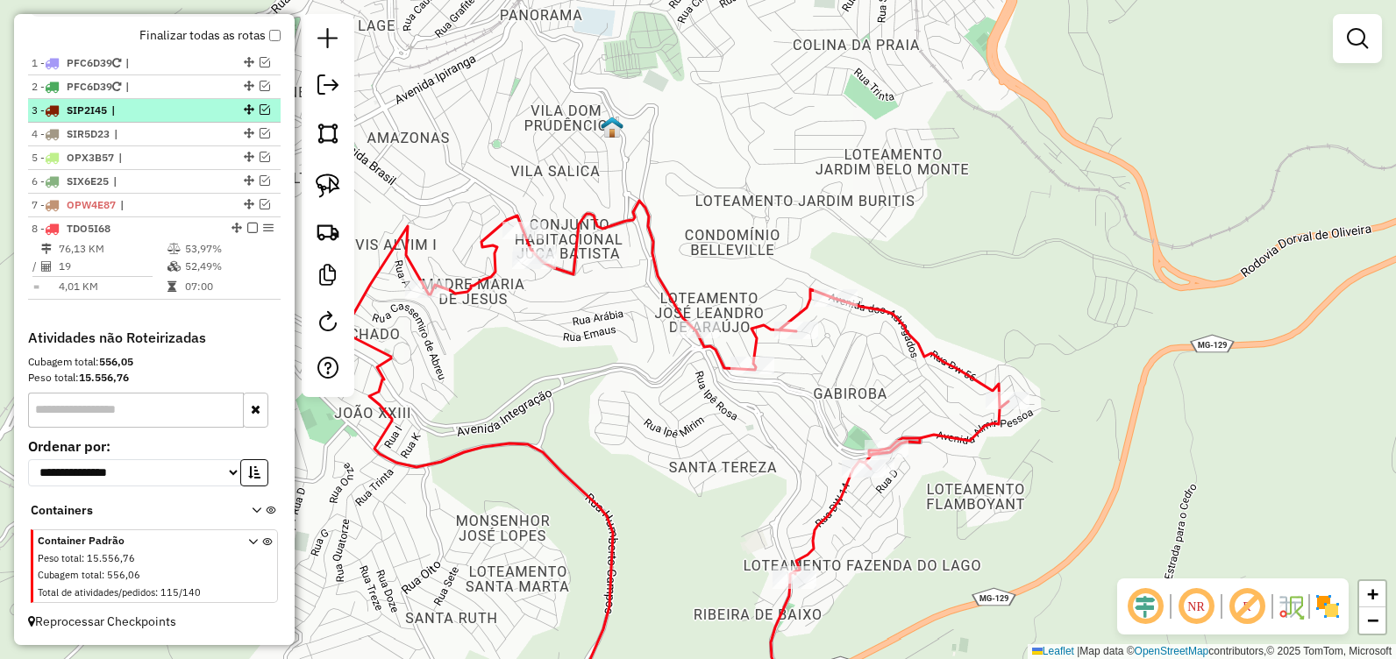
click at [262, 109] on em at bounding box center [265, 109] width 11 height 11
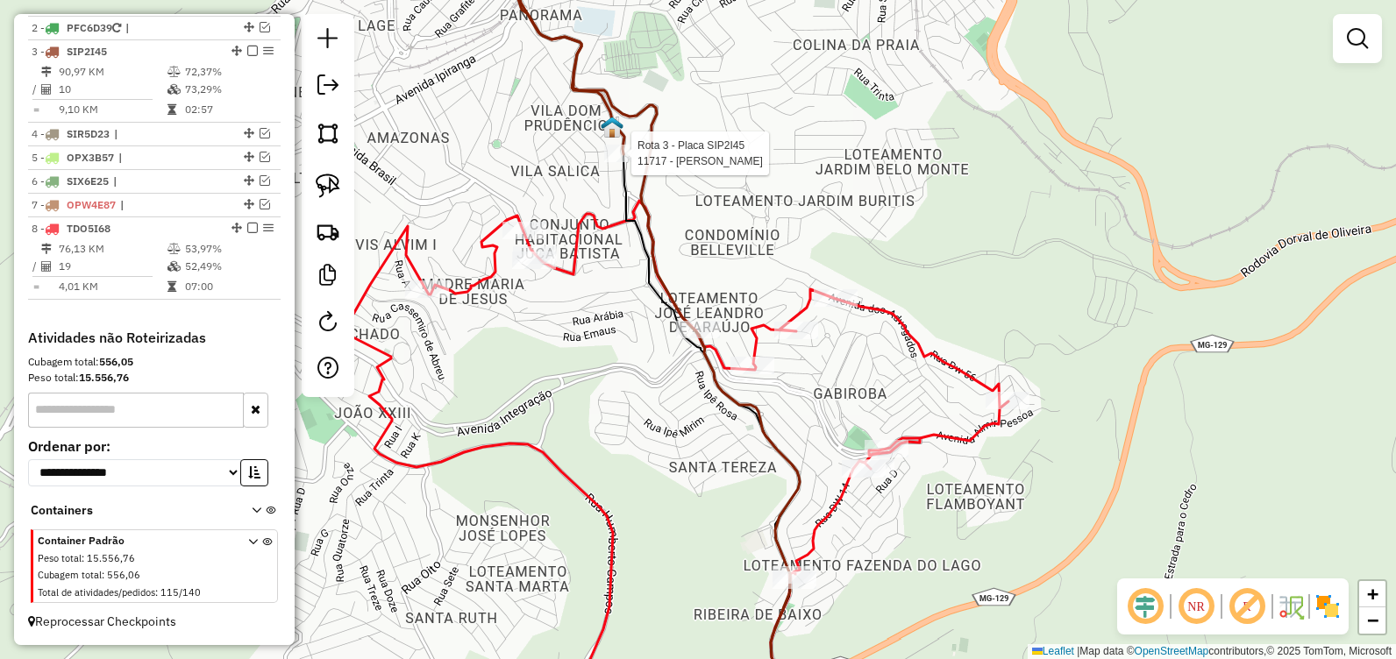
select select "**********"
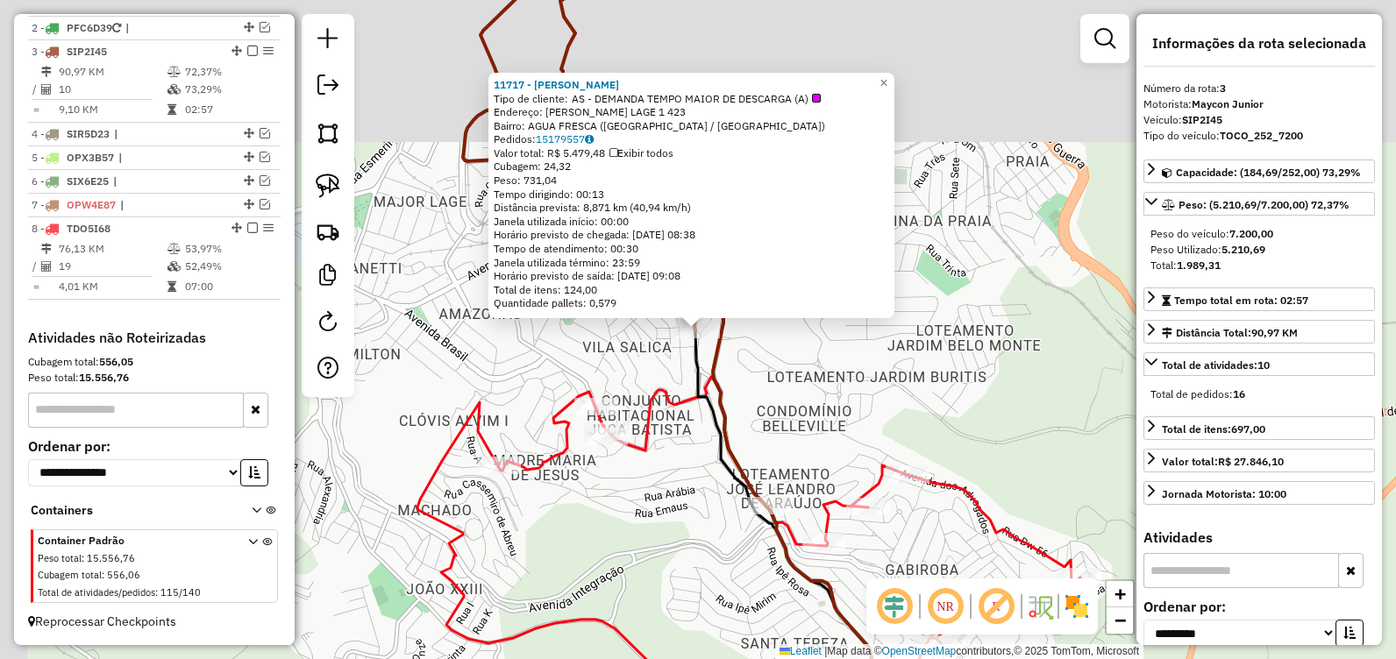
scroll to position [700, 0]
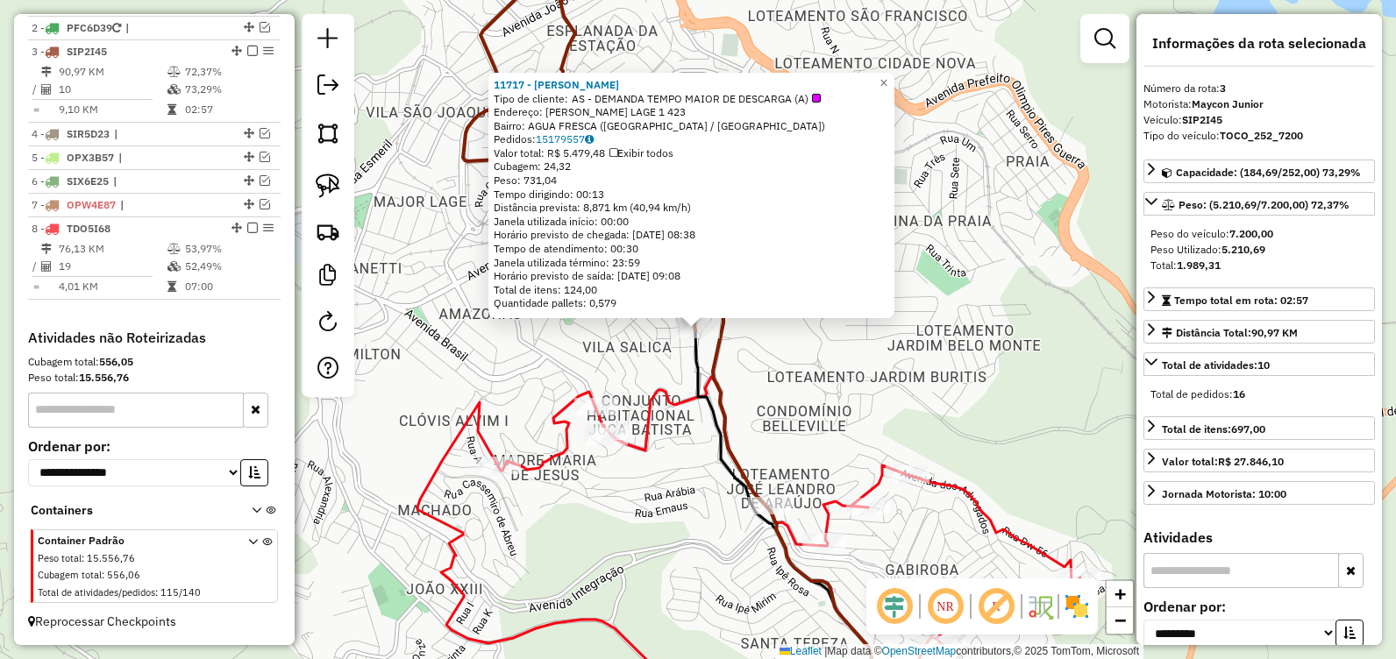
click at [621, 353] on div "11717 - Tia Lia Tipo de cliente: AS - DEMANDA TEMPO MAIOR DE DESCARGA (A) Ender…" at bounding box center [698, 329] width 1396 height 659
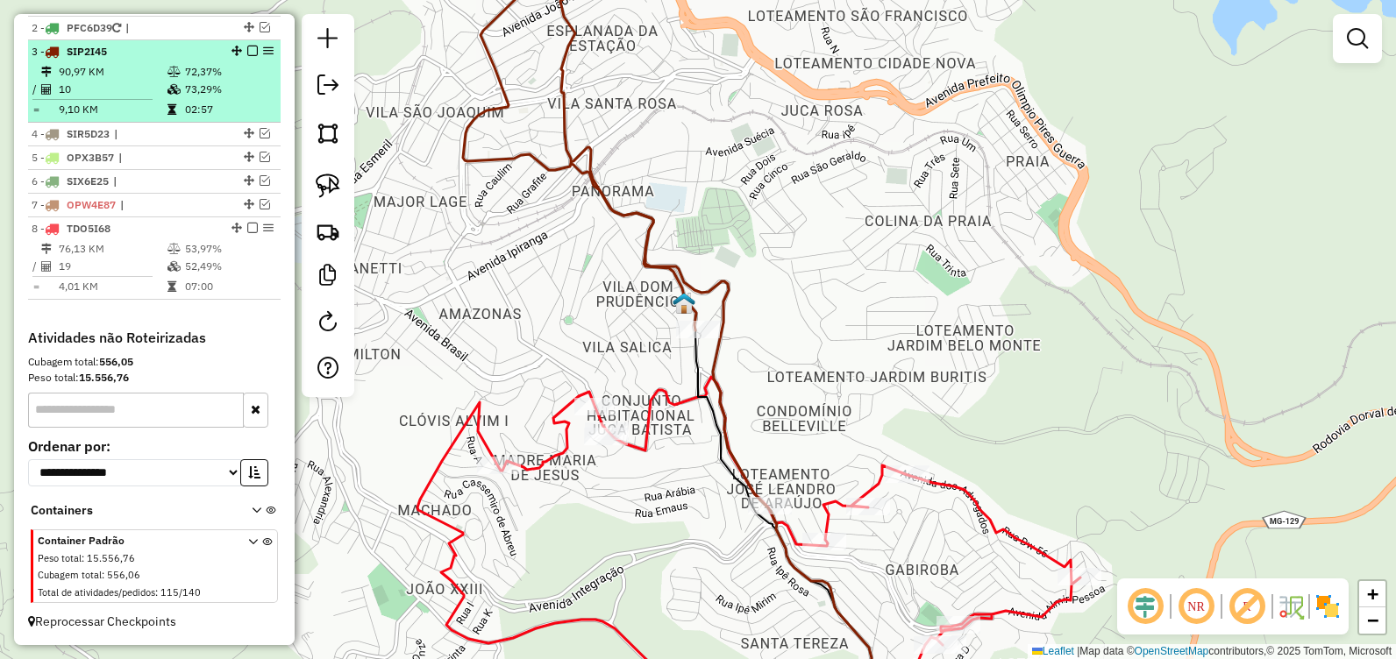
click at [249, 50] on em at bounding box center [252, 51] width 11 height 11
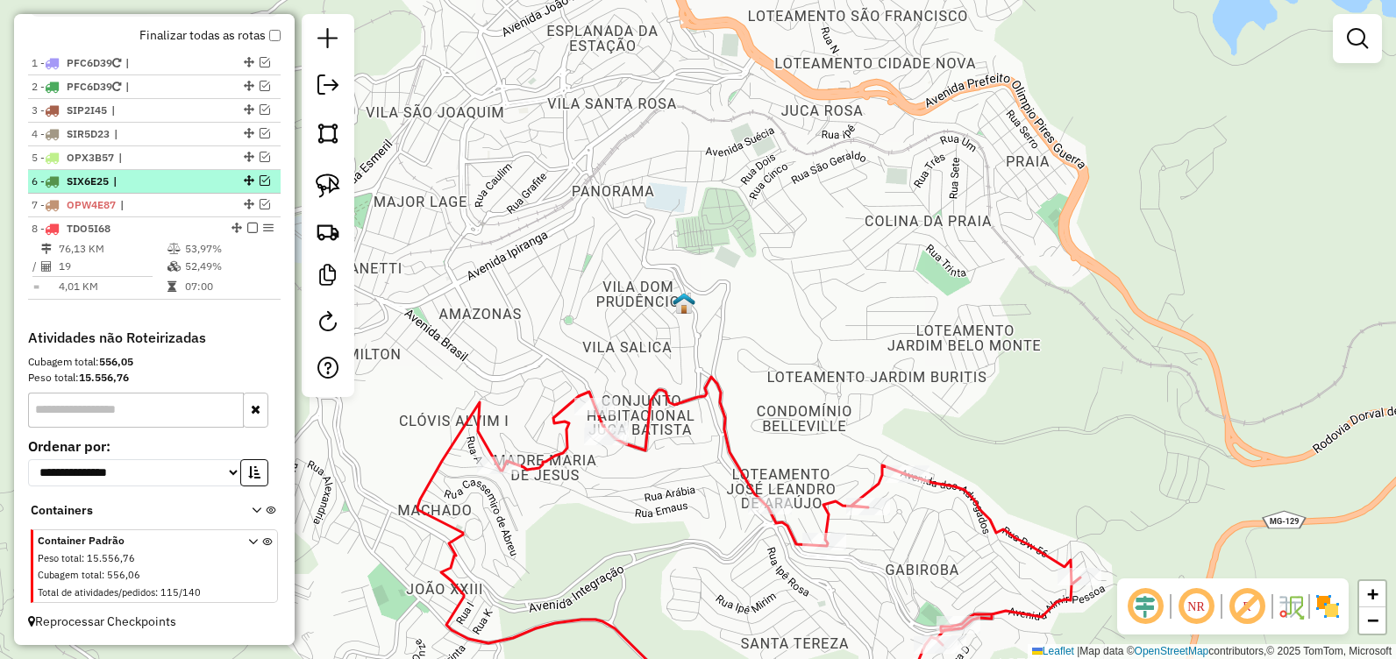
click at [263, 182] on em at bounding box center [265, 180] width 11 height 11
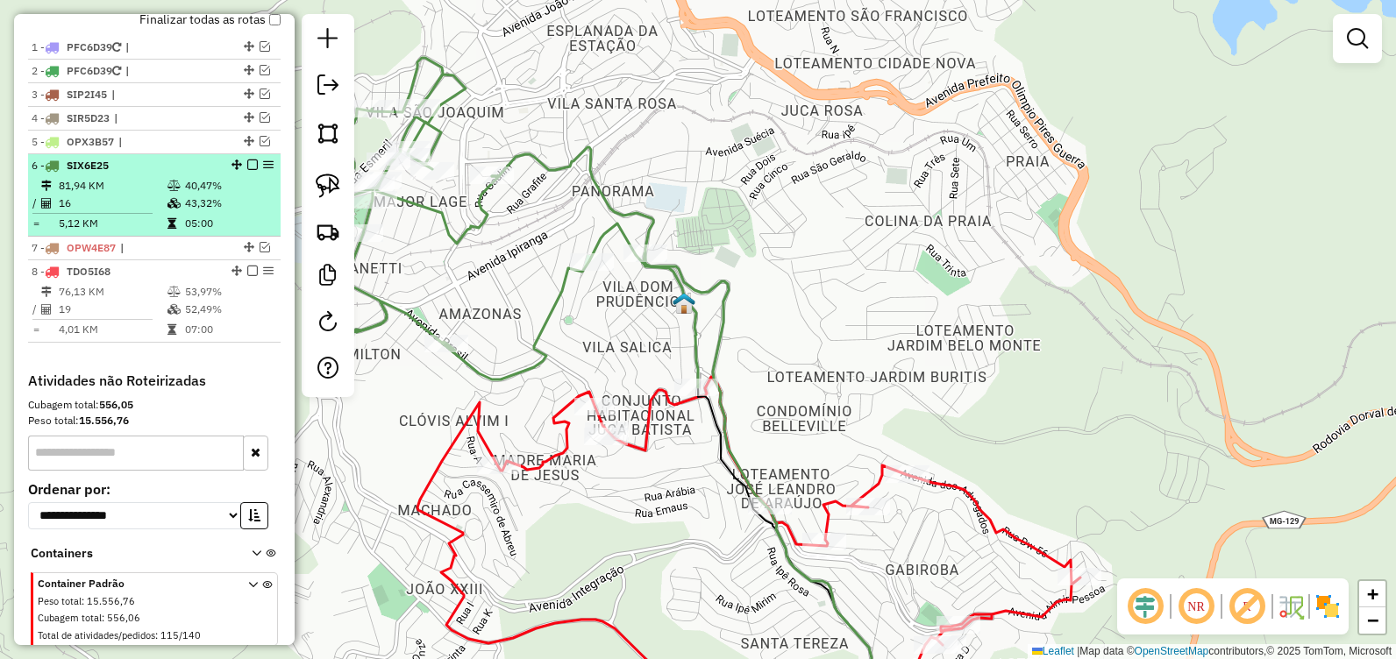
scroll to position [700, 0]
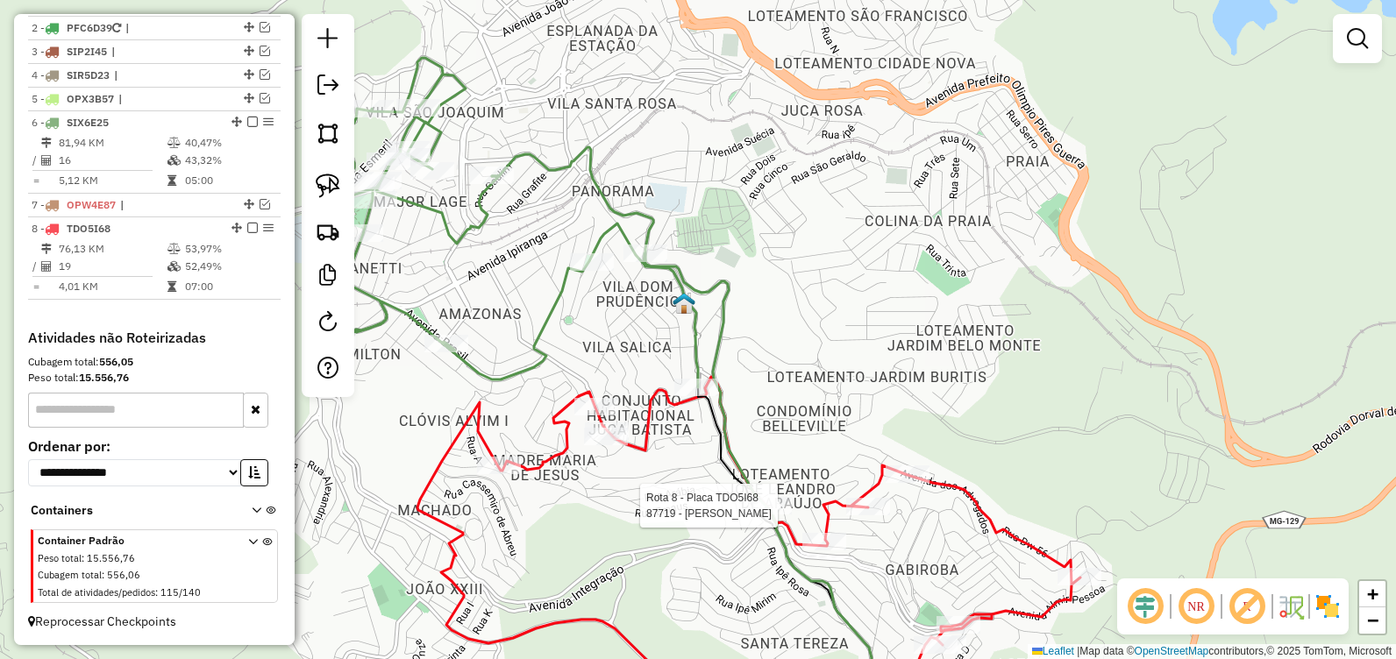
select select "**********"
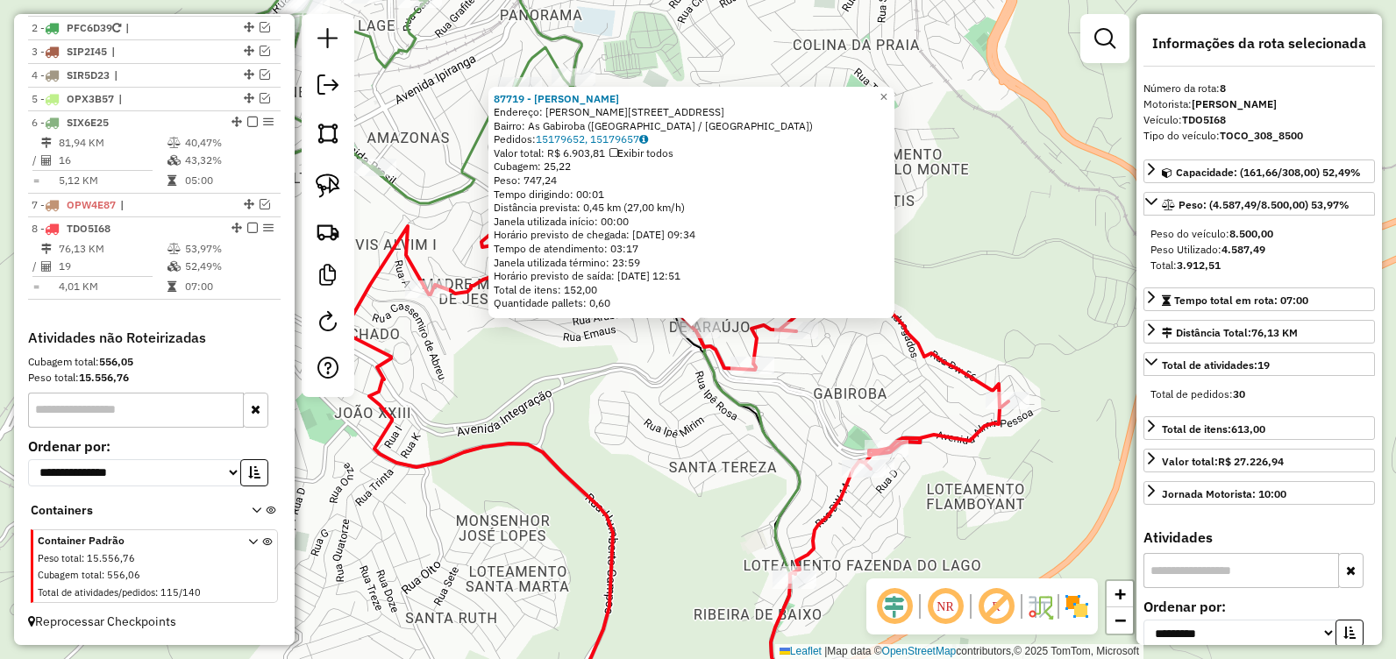
click at [653, 445] on div "87719 - [PERSON_NAME]: [PERSON_NAME][STREET_ADDRESS] Bairro: As Gabiroba ([GEOG…" at bounding box center [698, 329] width 1396 height 659
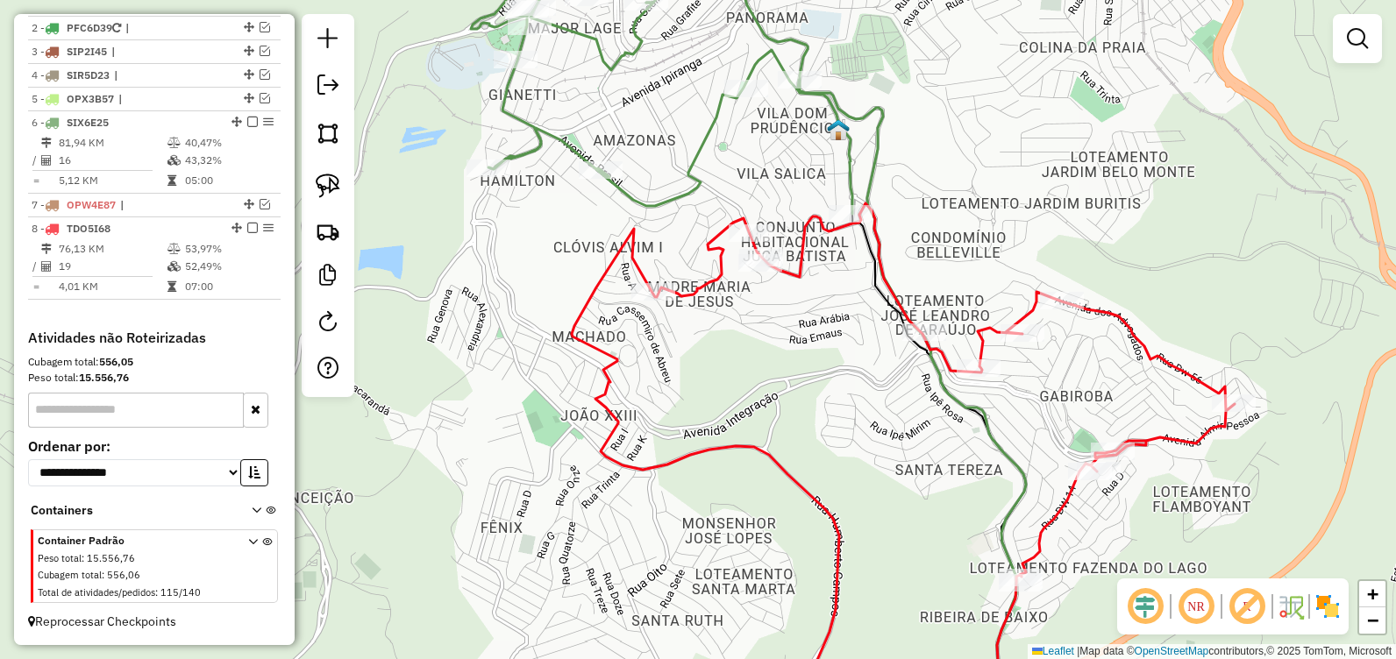
drag, startPoint x: 555, startPoint y: 396, endPoint x: 682, endPoint y: 338, distance: 139.7
click at [727, 401] on div "Janela de atendimento Grade de atendimento Capacidade Transportadoras Veículos …" at bounding box center [698, 329] width 1396 height 659
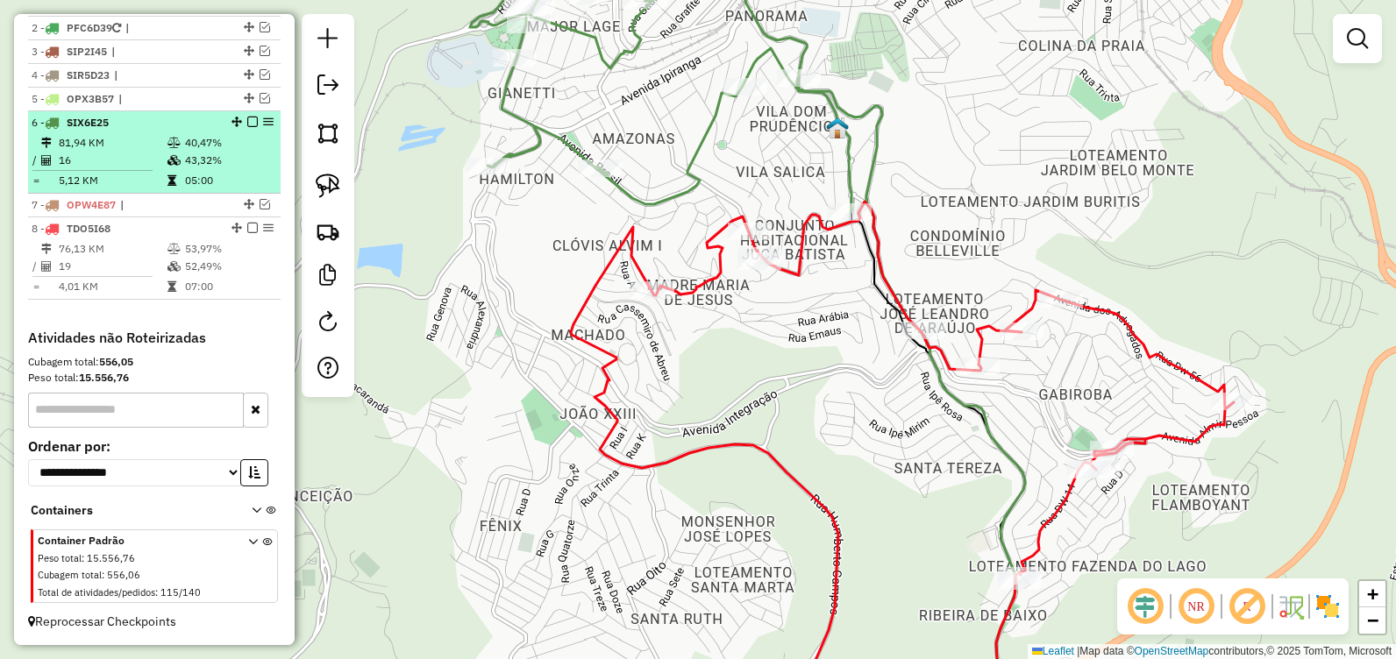
click at [251, 118] on em at bounding box center [252, 122] width 11 height 11
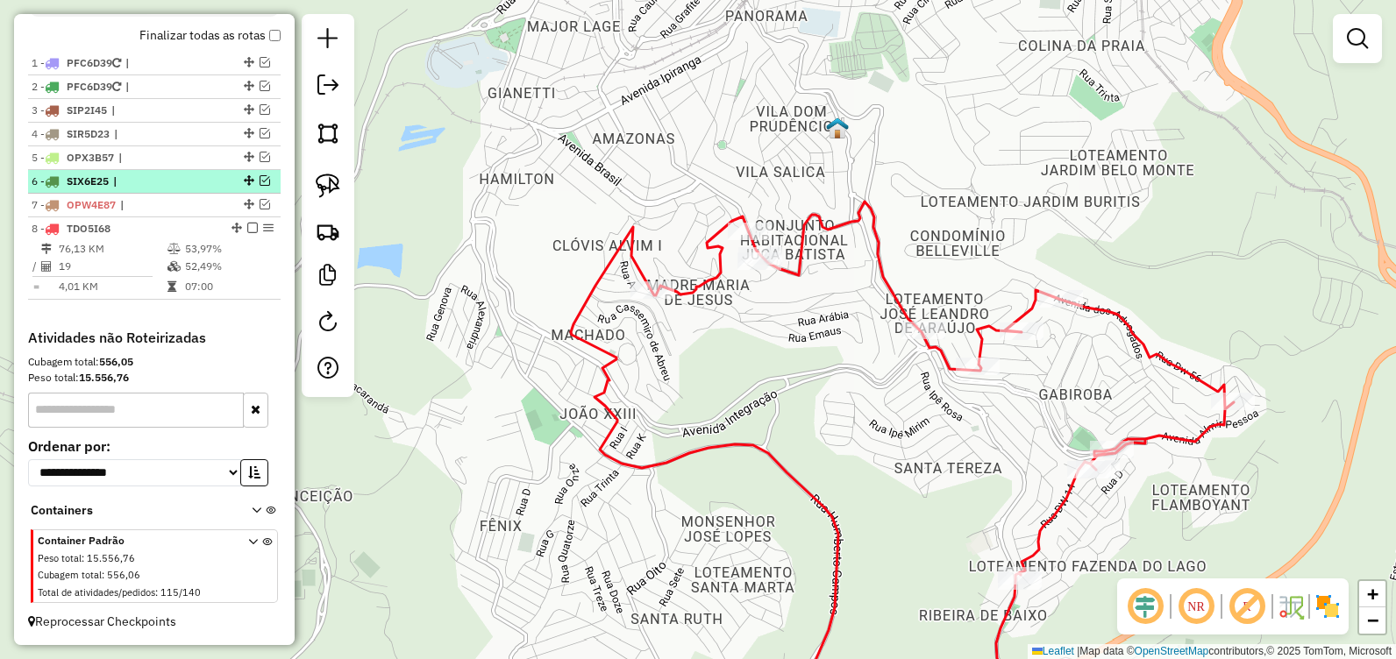
scroll to position [641, 0]
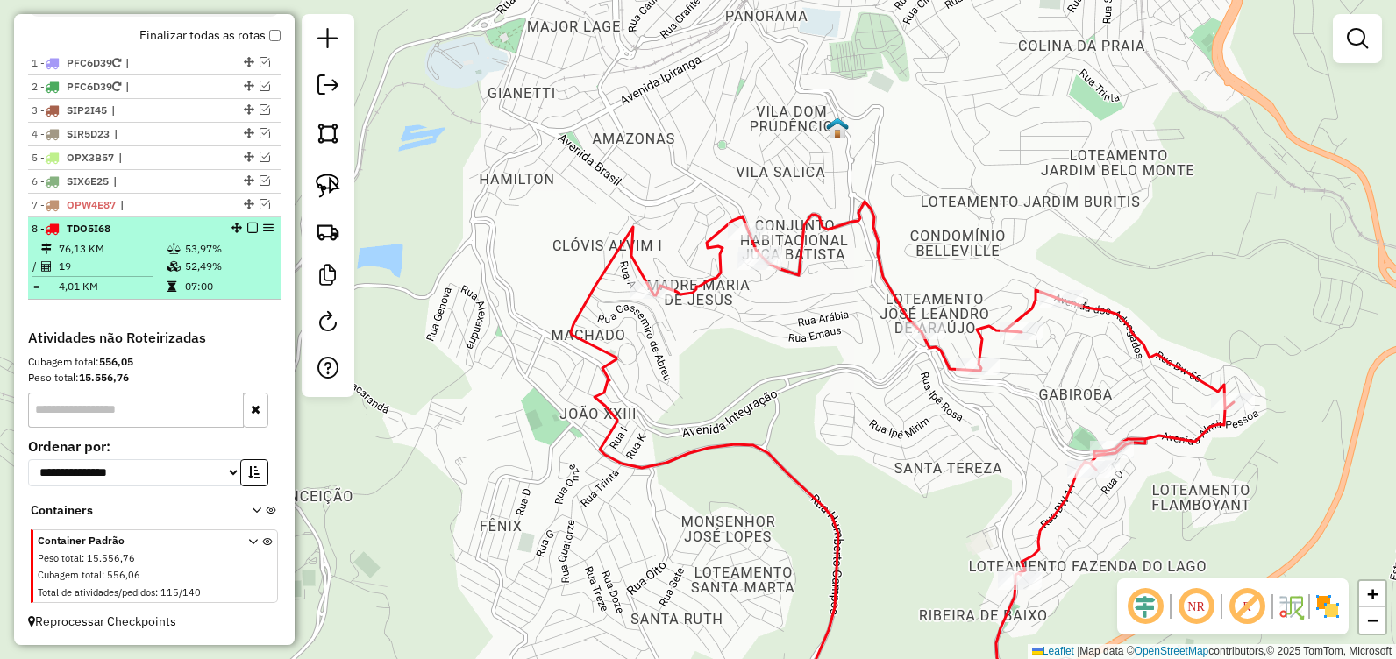
click at [250, 227] on em at bounding box center [252, 228] width 11 height 11
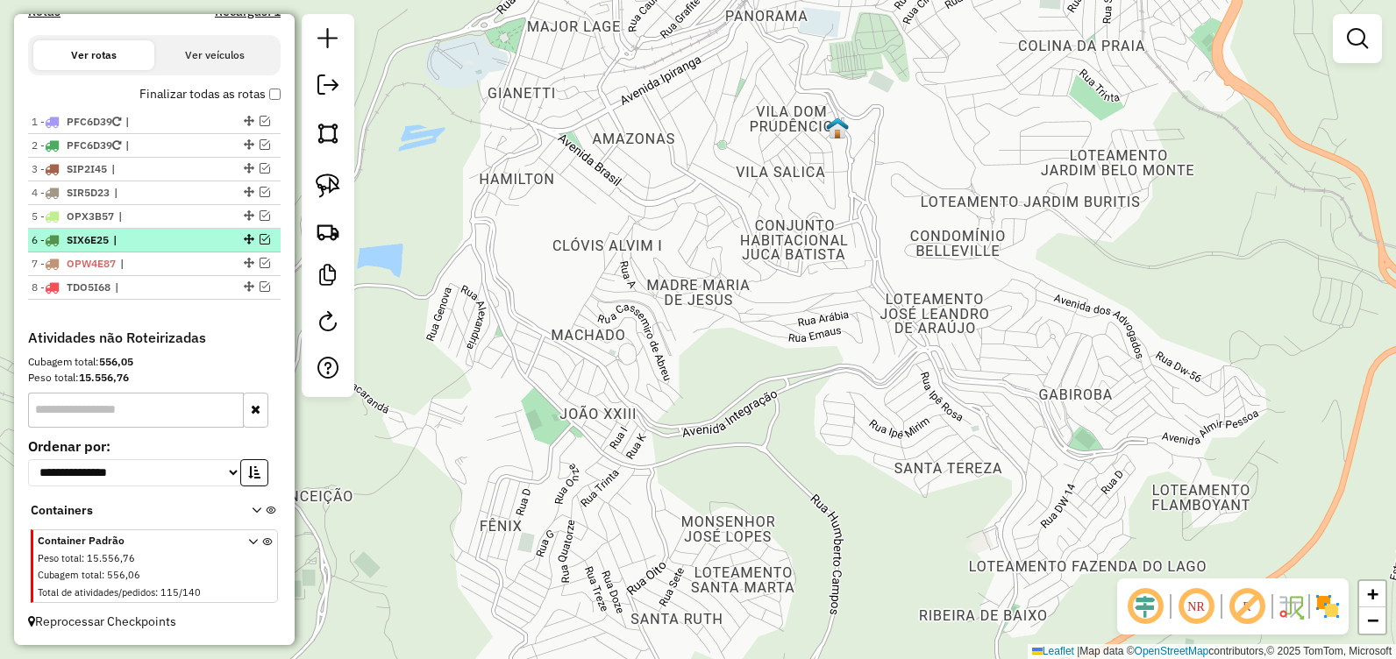
scroll to position [582, 0]
click at [870, 367] on div "Janela de atendimento Grade de atendimento Capacidade Transportadoras Veículos …" at bounding box center [698, 329] width 1396 height 659
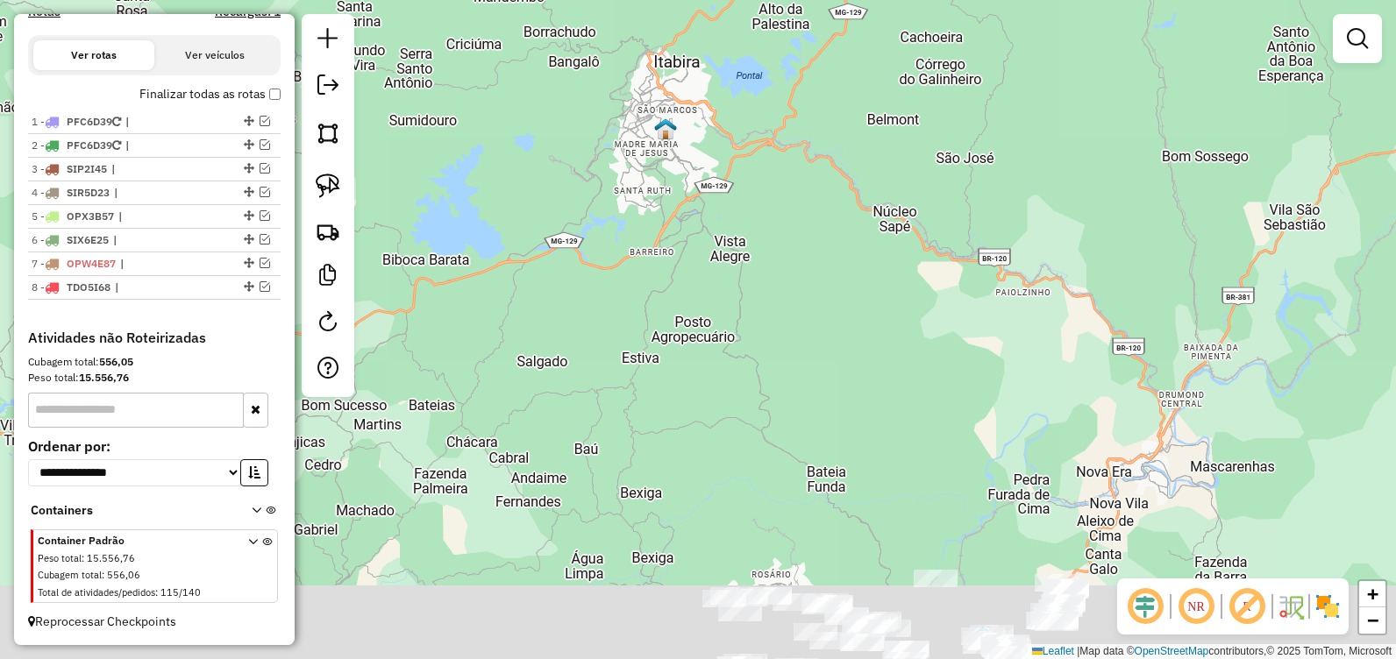
drag, startPoint x: 754, startPoint y: 400, endPoint x: 640, endPoint y: 137, distance: 286.7
click at [637, 132] on div "Janela de atendimento Grade de atendimento Capacidade Transportadoras Veículos …" at bounding box center [698, 329] width 1396 height 659
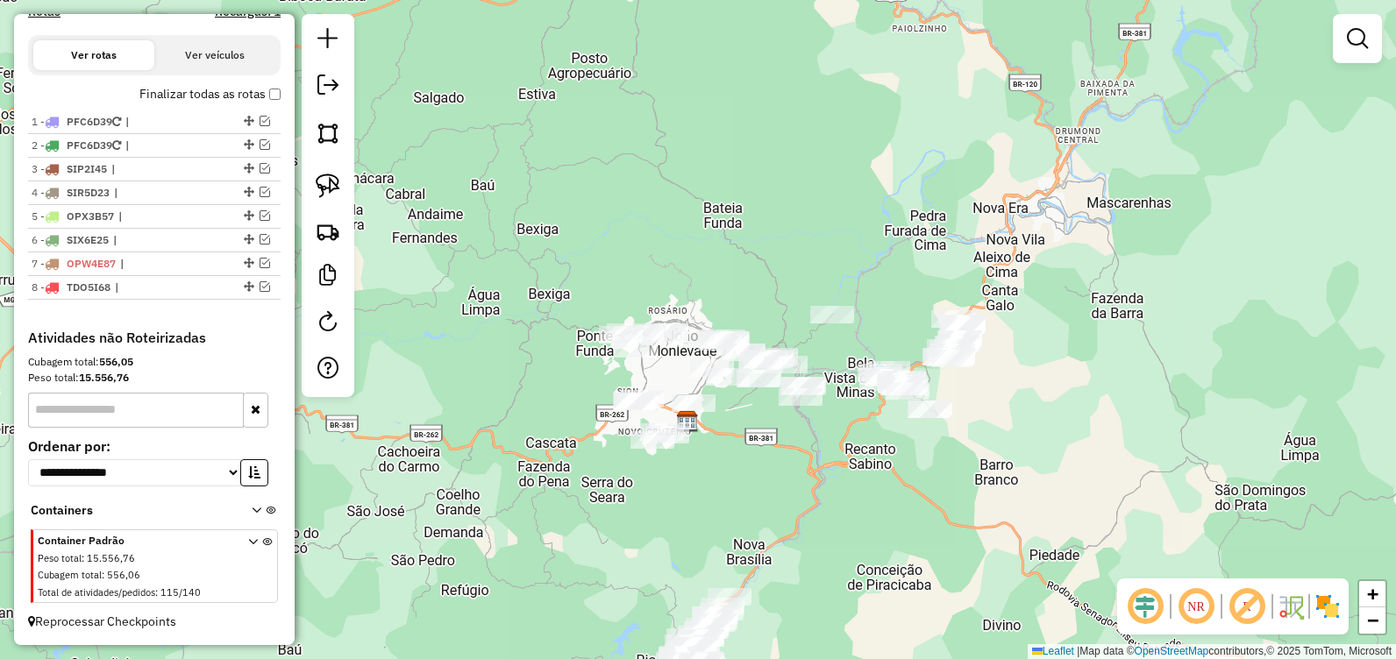
drag, startPoint x: 767, startPoint y: 308, endPoint x: 765, endPoint y: 185, distance: 122.8
click at [760, 189] on div "Janela de atendimento Grade de atendimento Capacidade Transportadoras Veículos …" at bounding box center [698, 329] width 1396 height 659
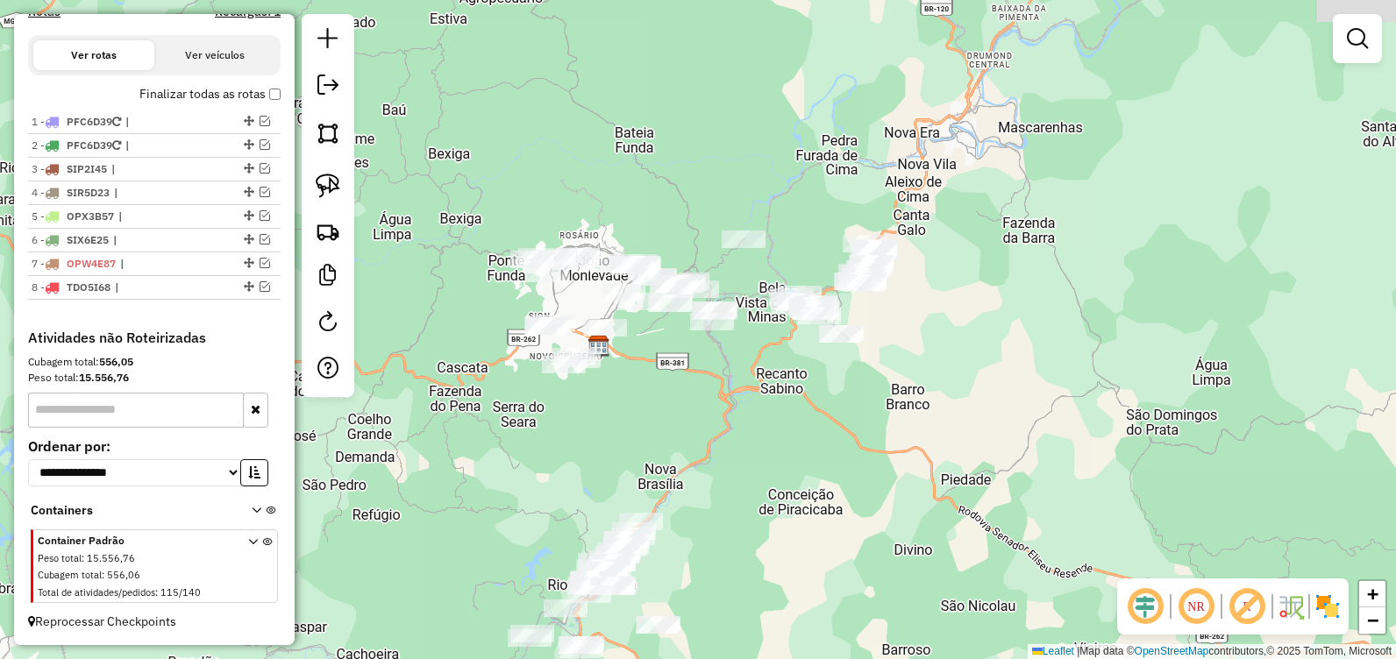
drag, startPoint x: 875, startPoint y: 459, endPoint x: 780, endPoint y: 440, distance: 96.5
click at [780, 442] on div "Janela de atendimento Grade de atendimento Capacidade Transportadoras Veículos …" at bounding box center [698, 329] width 1396 height 659
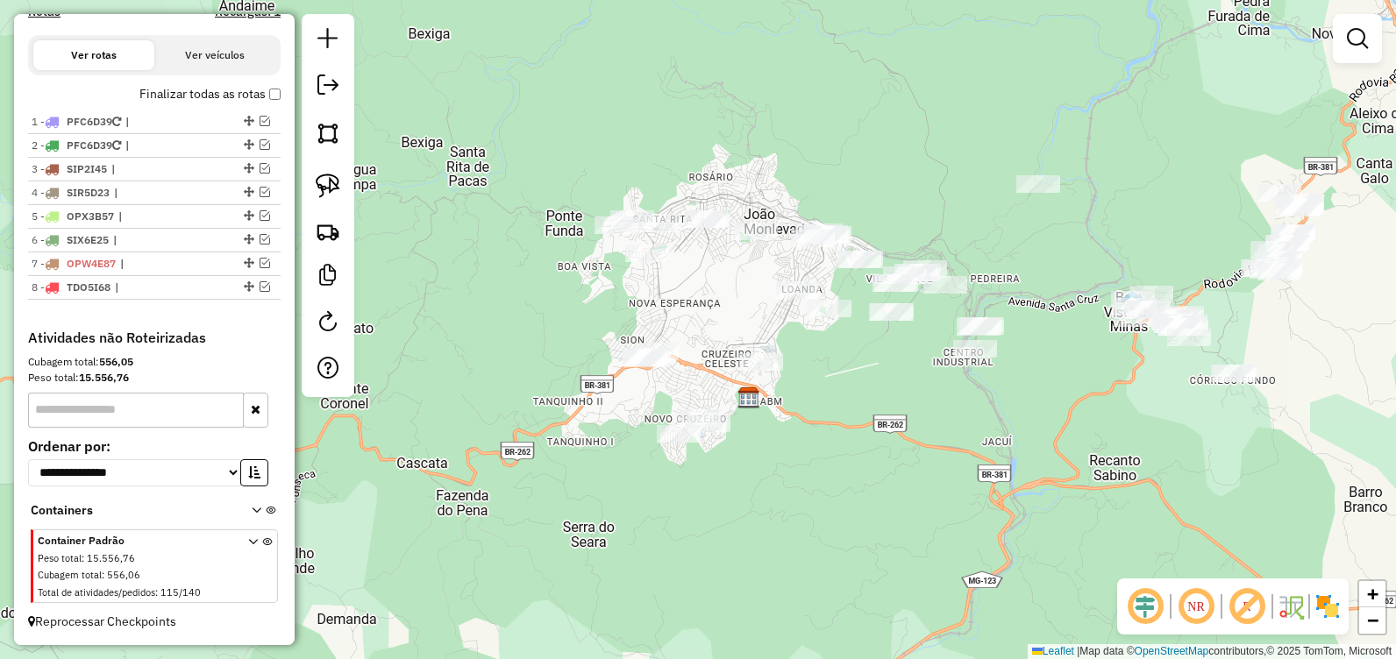
drag, startPoint x: 705, startPoint y: 322, endPoint x: 1030, endPoint y: 314, distance: 324.6
click at [1031, 315] on div "Janela de atendimento Grade de atendimento Capacidade Transportadoras Veículos …" at bounding box center [698, 329] width 1396 height 659
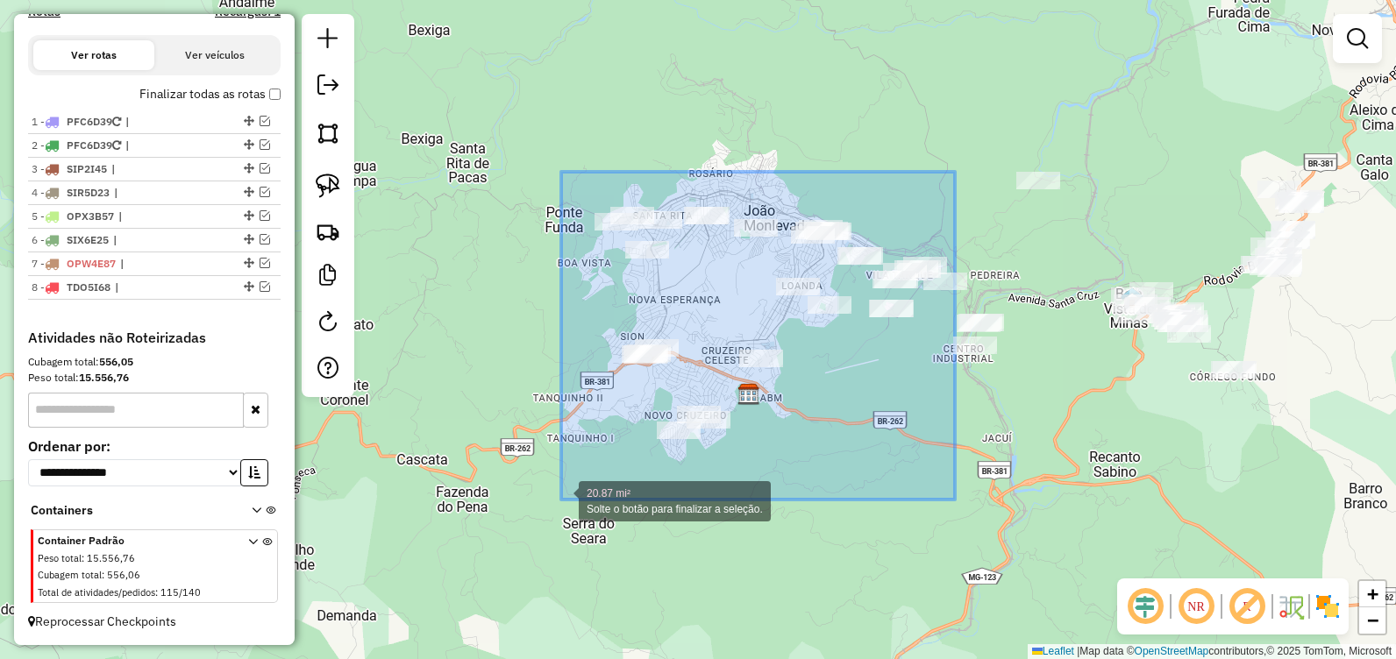
drag, startPoint x: 954, startPoint y: 179, endPoint x: 560, endPoint y: 495, distance: 504.7
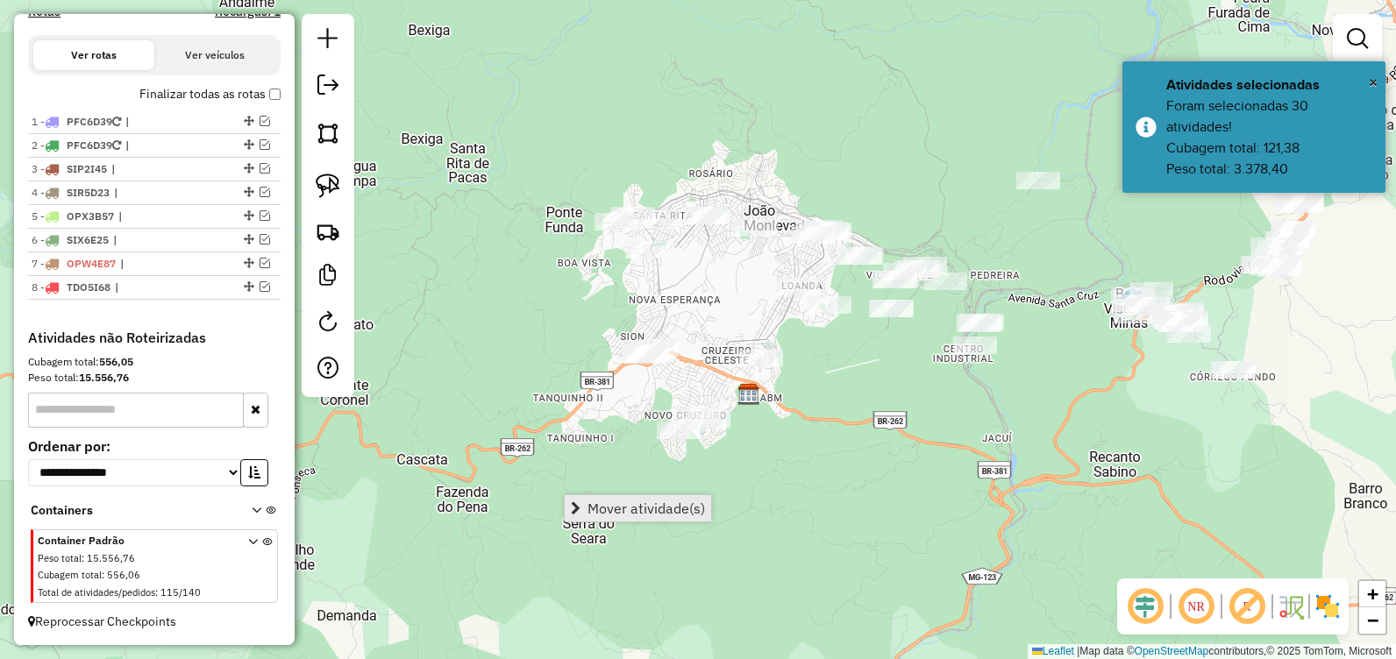
click at [646, 510] on span "Mover atividade(s)" at bounding box center [647, 509] width 118 height 14
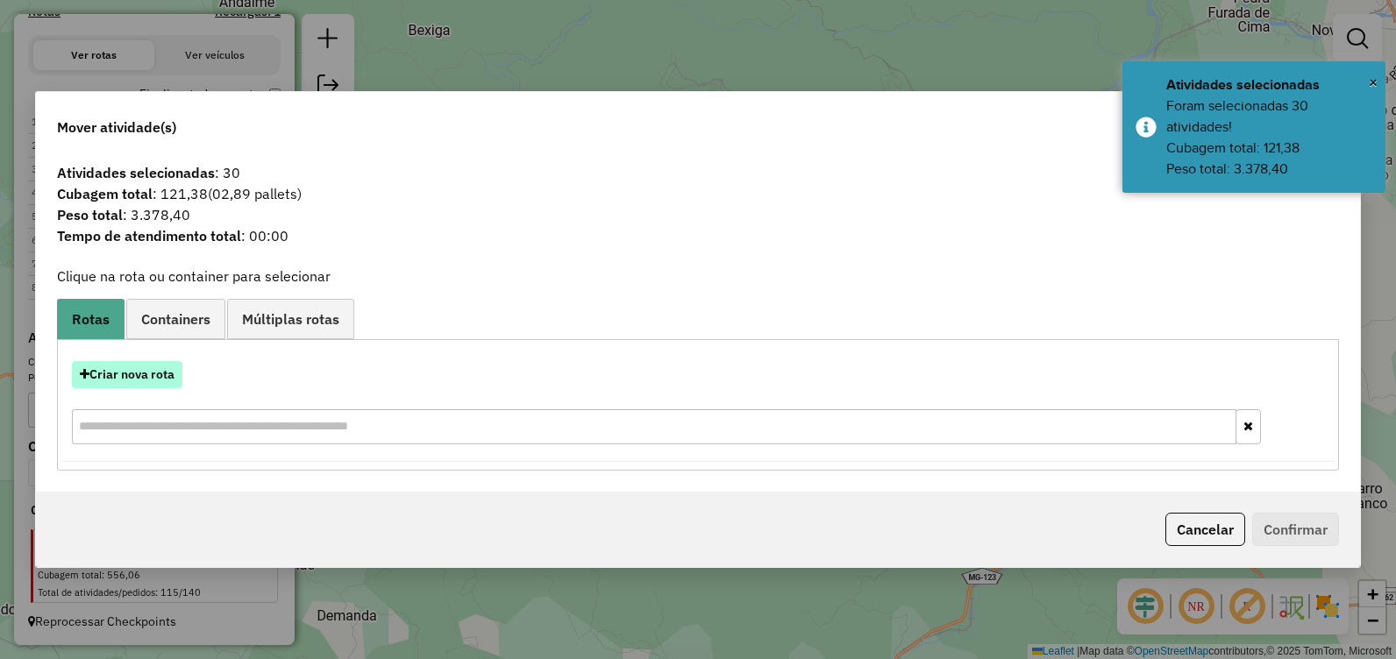
click at [157, 369] on button "Criar nova rota" at bounding box center [127, 374] width 110 height 27
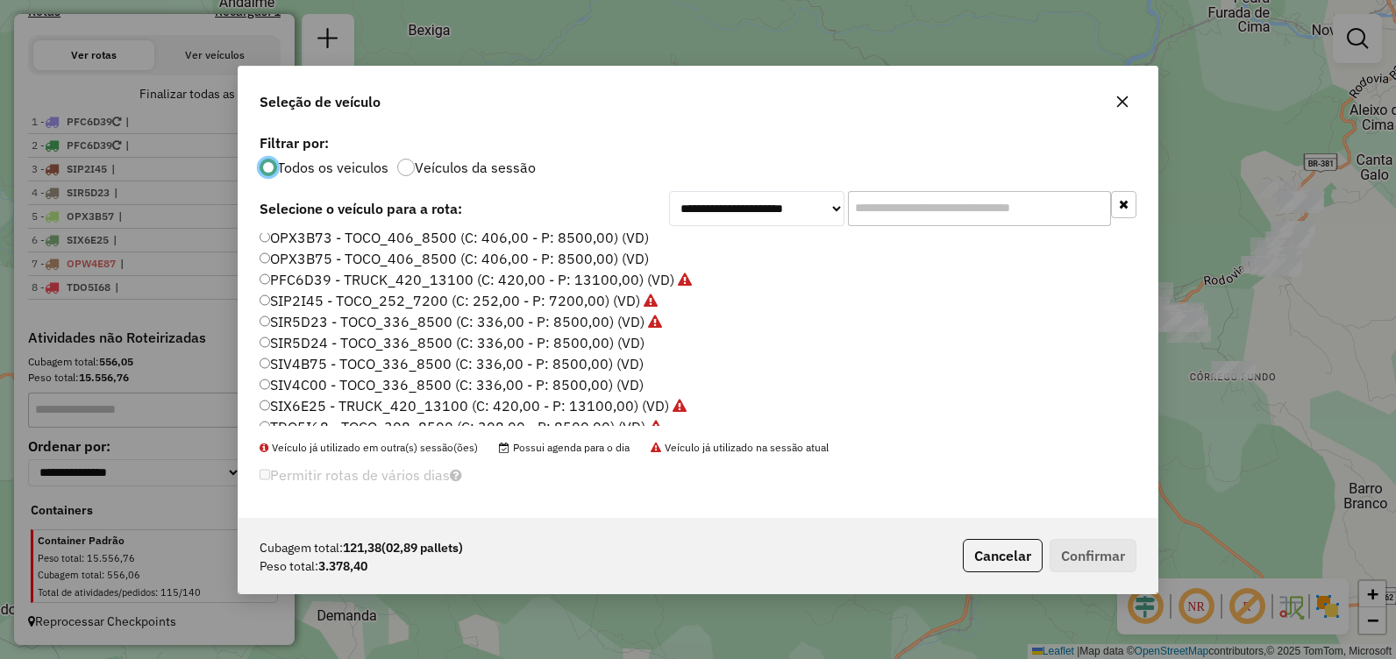
scroll to position [123, 0]
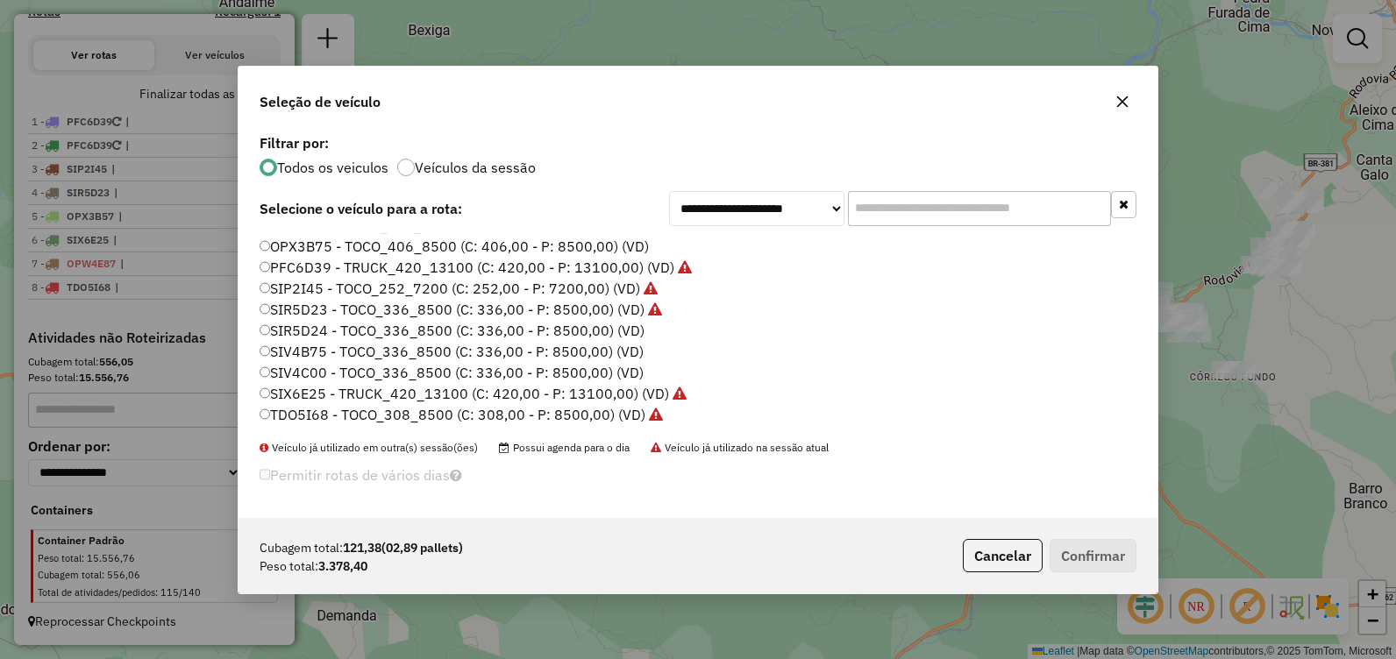
click at [517, 353] on label "SIV4B75 - TOCO_336_8500 (C: 336,00 - P: 8500,00) (VD)" at bounding box center [452, 351] width 384 height 21
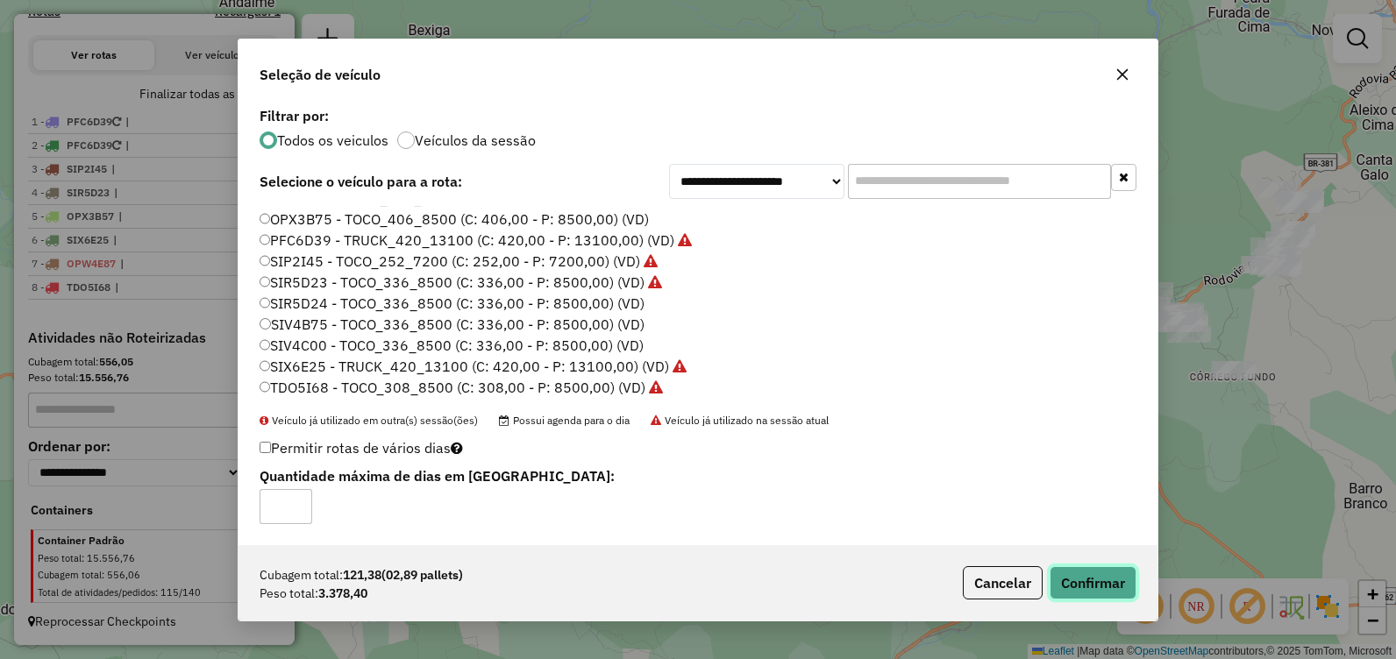
click at [1058, 584] on button "Confirmar" at bounding box center [1093, 583] width 87 height 33
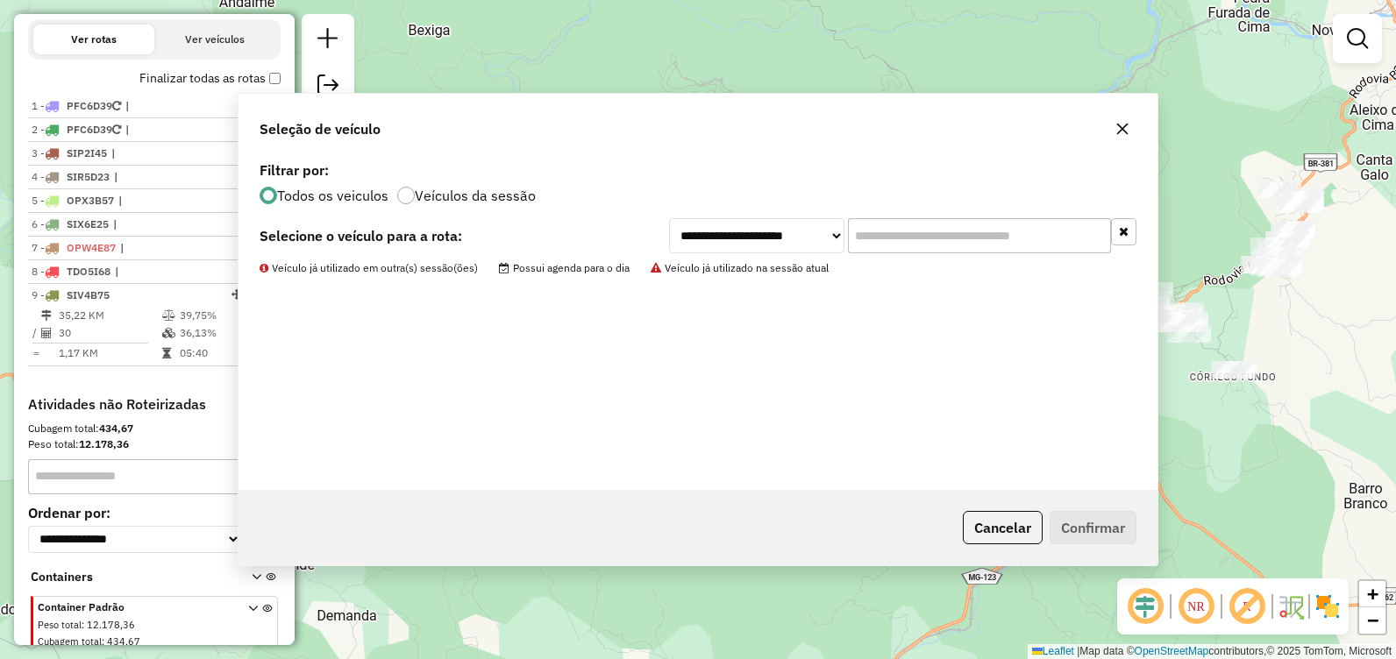
scroll to position [665, 0]
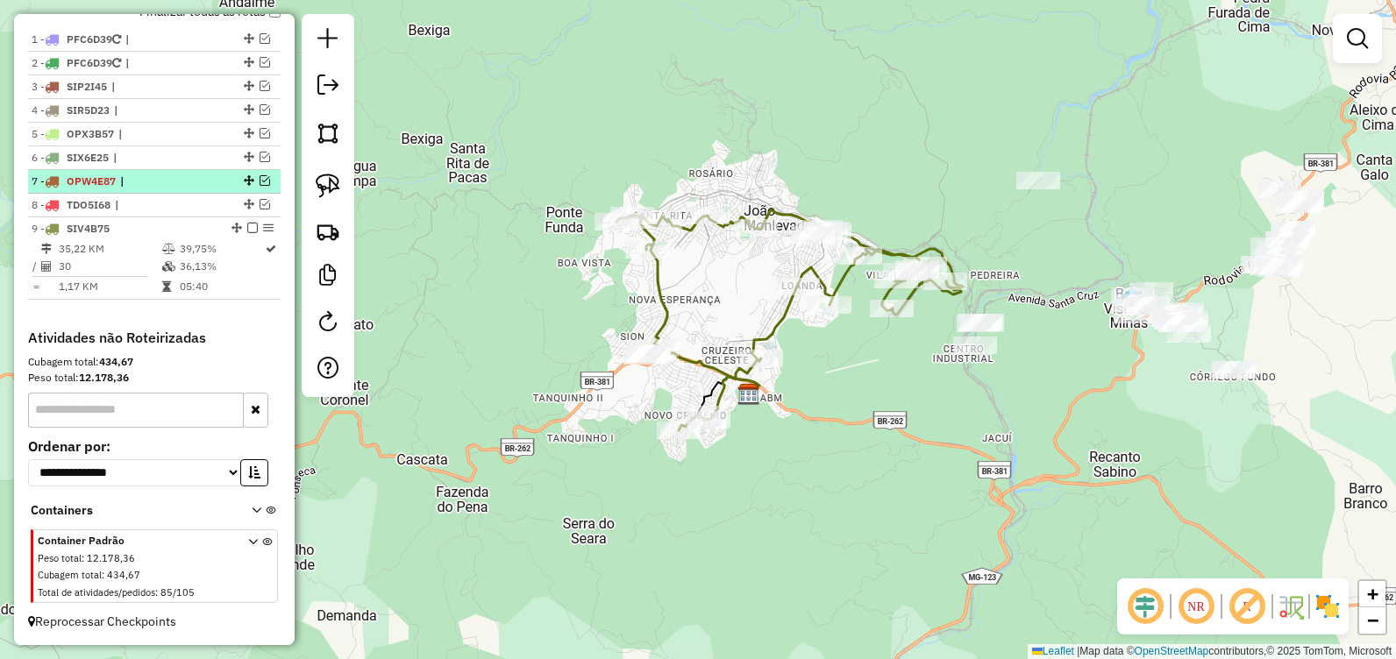
drag, startPoint x: 245, startPoint y: 230, endPoint x: 267, endPoint y: 249, distance: 29.9
click at [247, 229] on em at bounding box center [252, 228] width 11 height 11
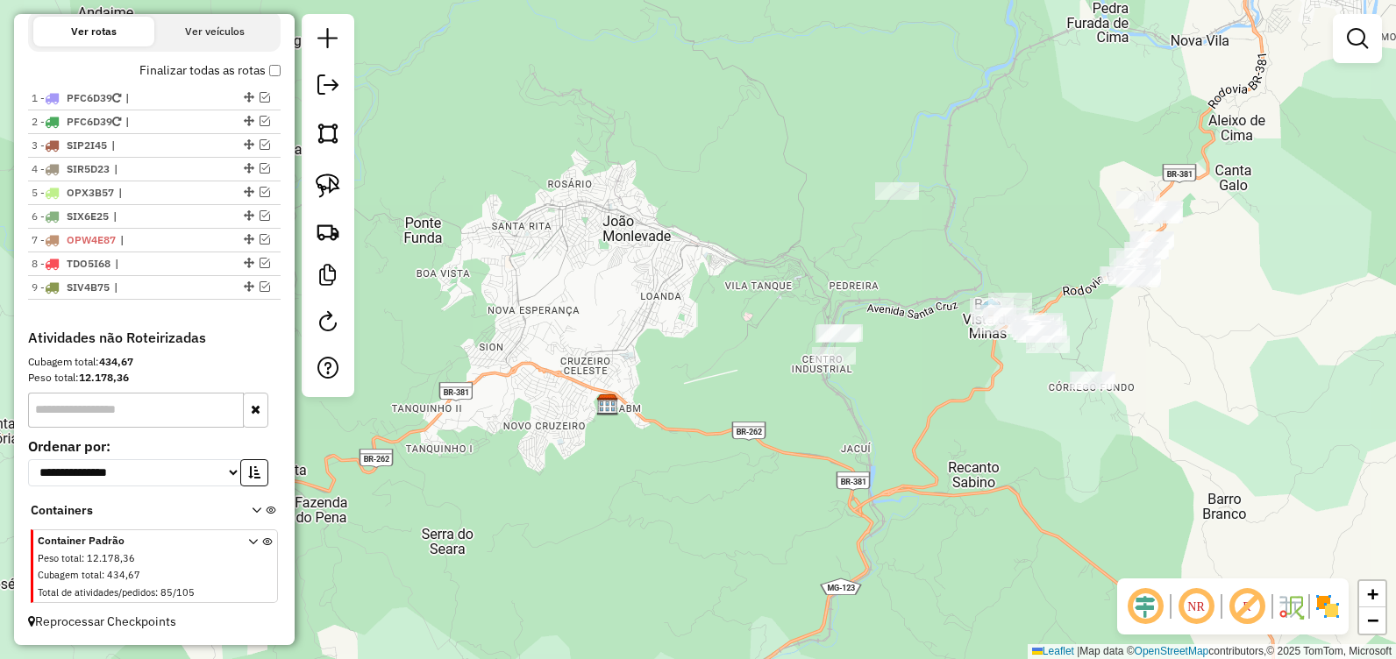
drag, startPoint x: 659, startPoint y: 357, endPoint x: 717, endPoint y: 297, distance: 83.1
click at [660, 357] on div "Janela de atendimento Grade de atendimento Capacidade Transportadoras Veículos …" at bounding box center [698, 329] width 1396 height 659
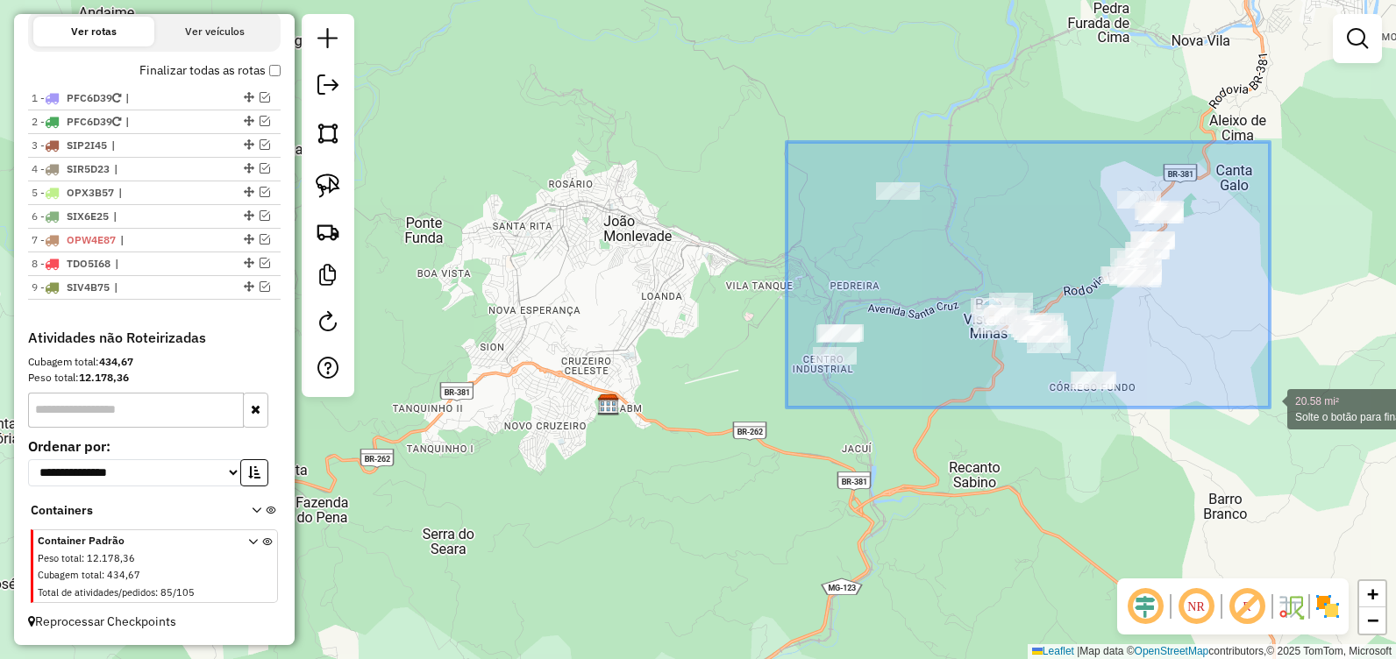
drag, startPoint x: 804, startPoint y: 183, endPoint x: 1279, endPoint y: 403, distance: 523.8
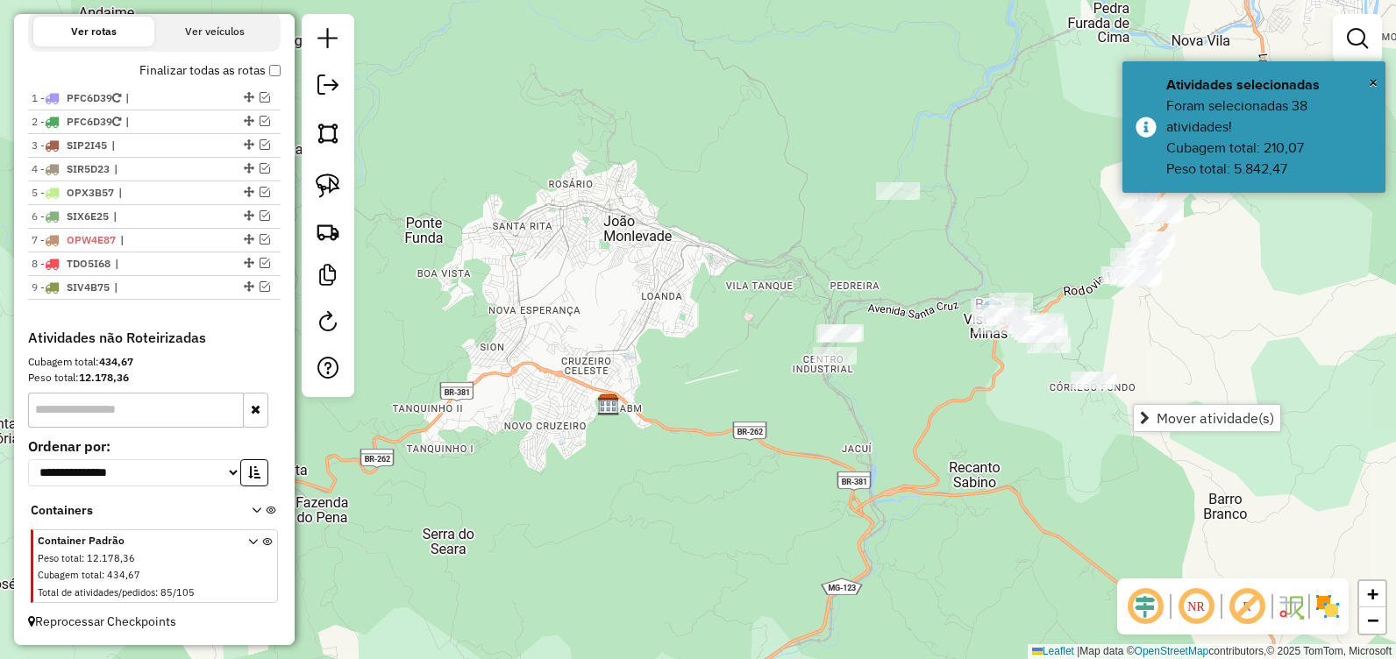
click at [1201, 351] on div "Janela de atendimento Grade de atendimento Capacidade Transportadoras Veículos …" at bounding box center [698, 329] width 1396 height 659
click at [1178, 346] on div "Janela de atendimento Grade de atendimento Capacidade Transportadoras Veículos …" at bounding box center [698, 329] width 1396 height 659
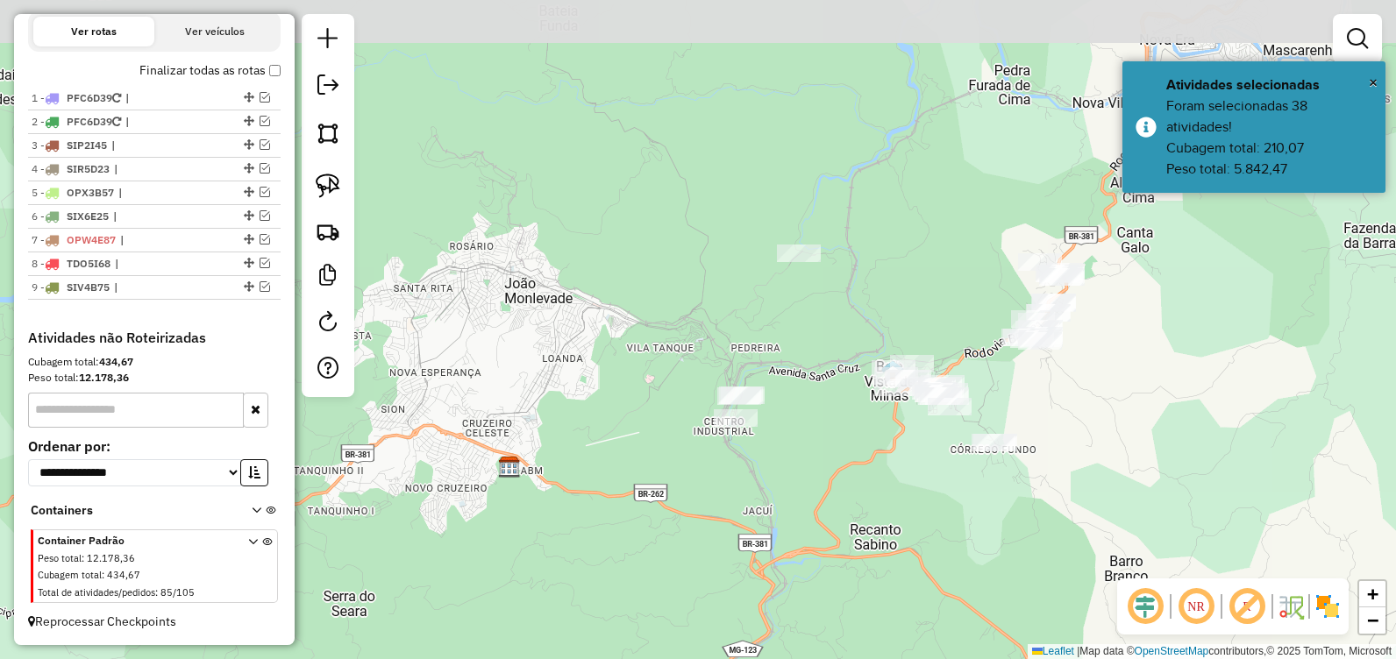
drag, startPoint x: 1156, startPoint y: 342, endPoint x: 1048, endPoint y: 385, distance: 116.1
click at [1052, 401] on div "Janela de atendimento Grade de atendimento Capacidade Transportadoras Veículos …" at bounding box center [698, 329] width 1396 height 659
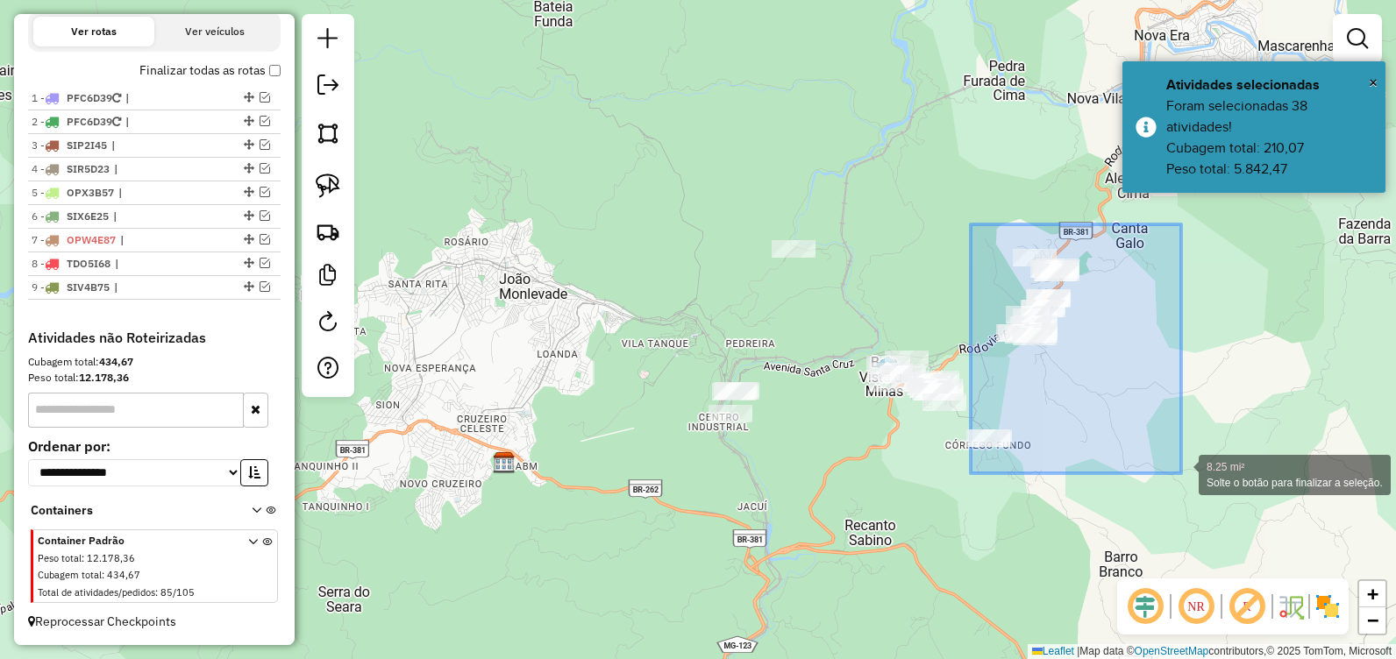
drag, startPoint x: 971, startPoint y: 225, endPoint x: 1181, endPoint y: 474, distance: 326.7
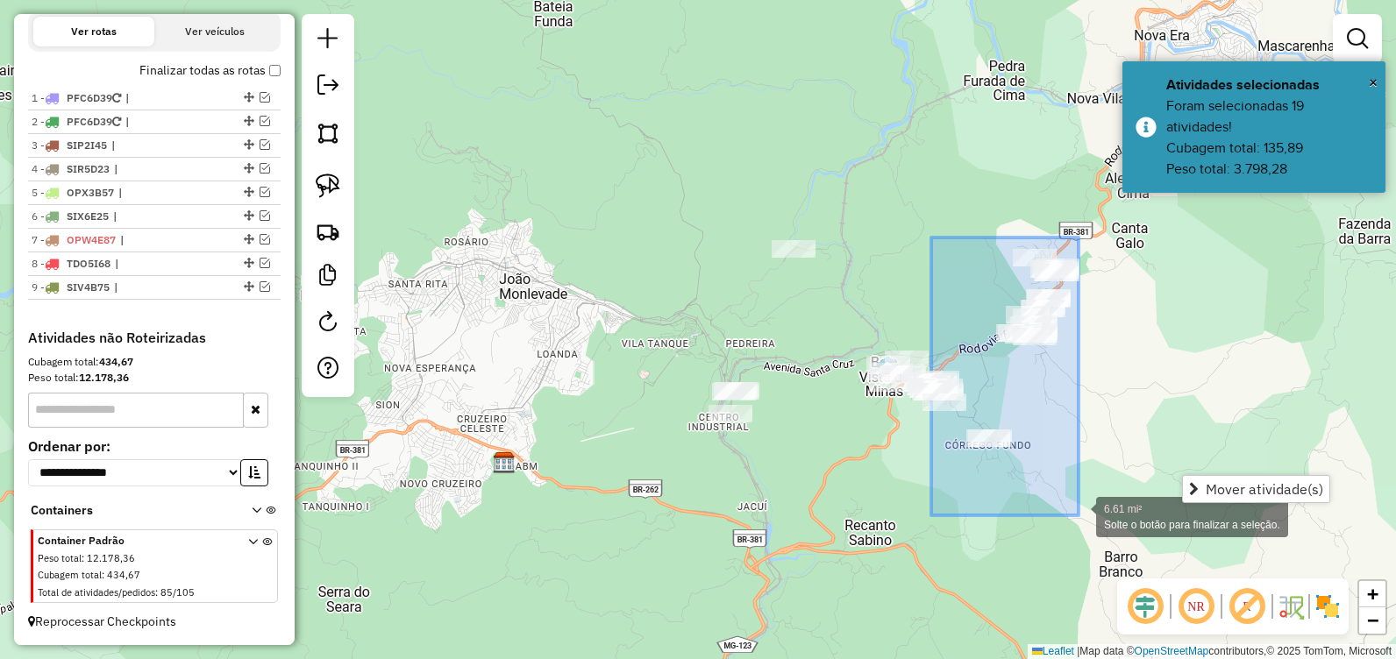
drag, startPoint x: 934, startPoint y: 242, endPoint x: 1079, endPoint y: 516, distance: 309.5
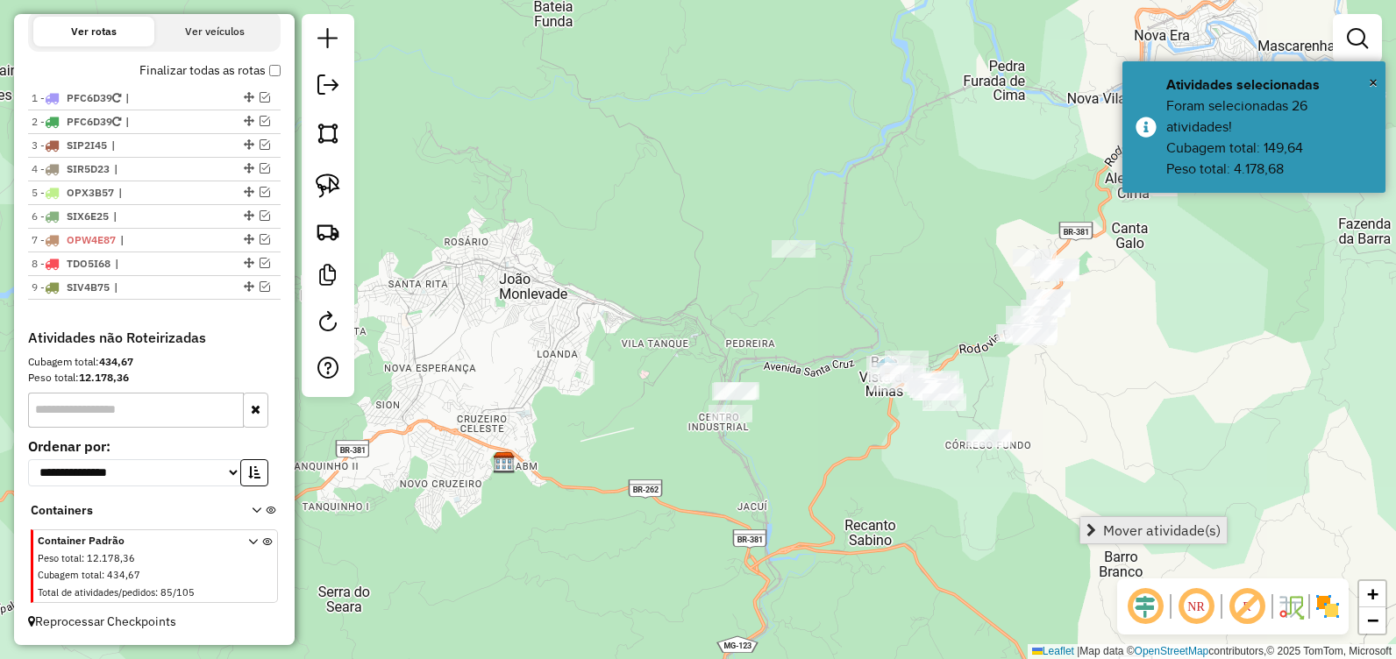
click at [1117, 531] on span "Mover atividade(s)" at bounding box center [1162, 531] width 118 height 14
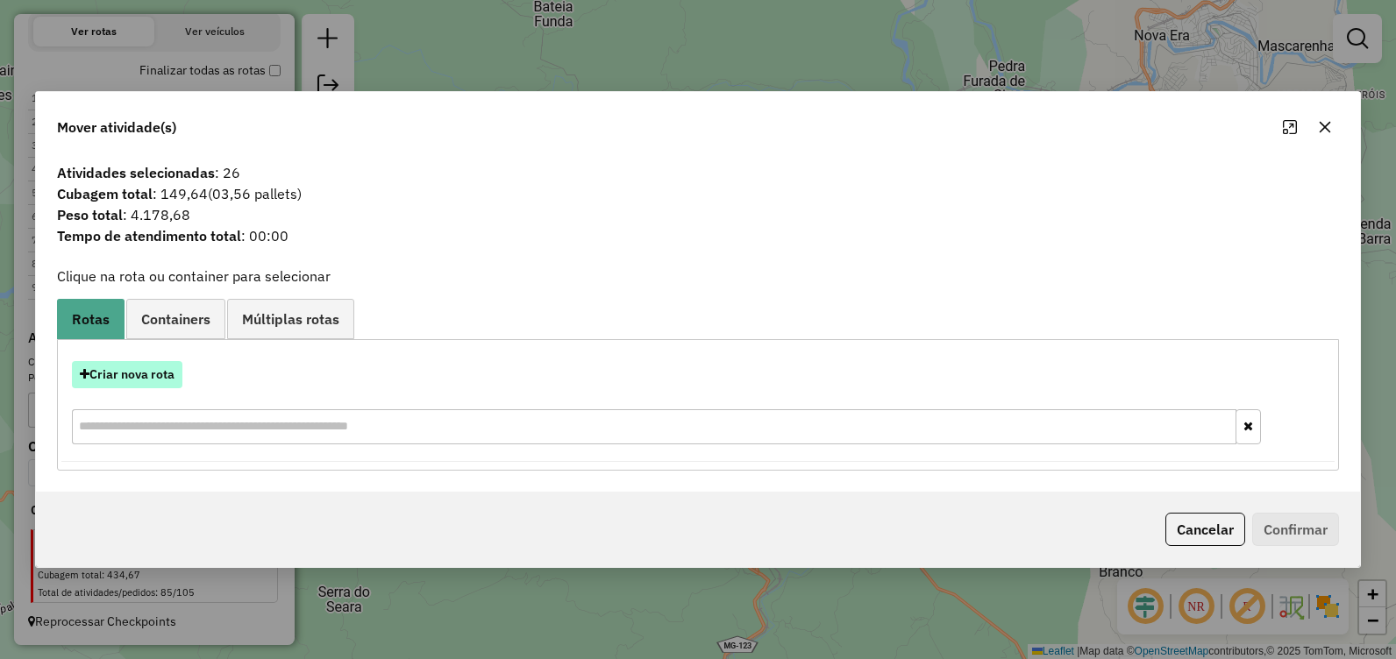
click at [156, 376] on button "Criar nova rota" at bounding box center [127, 374] width 110 height 27
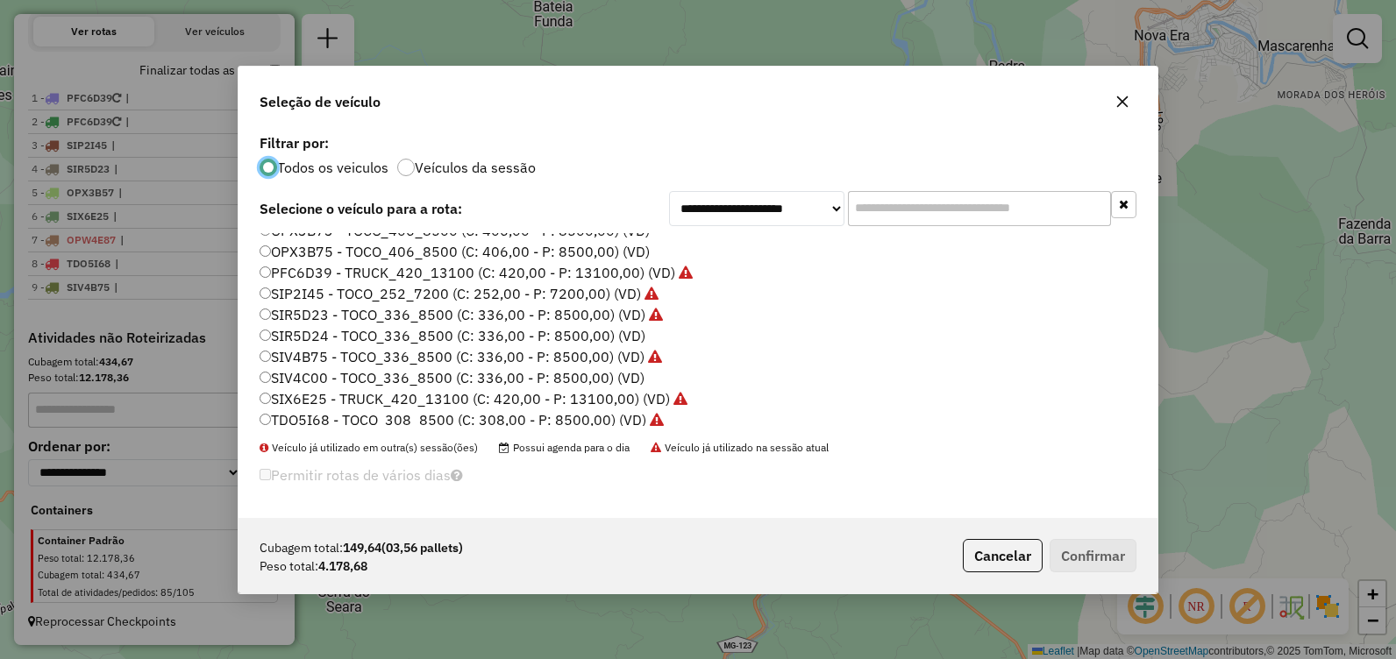
scroll to position [123, 0]
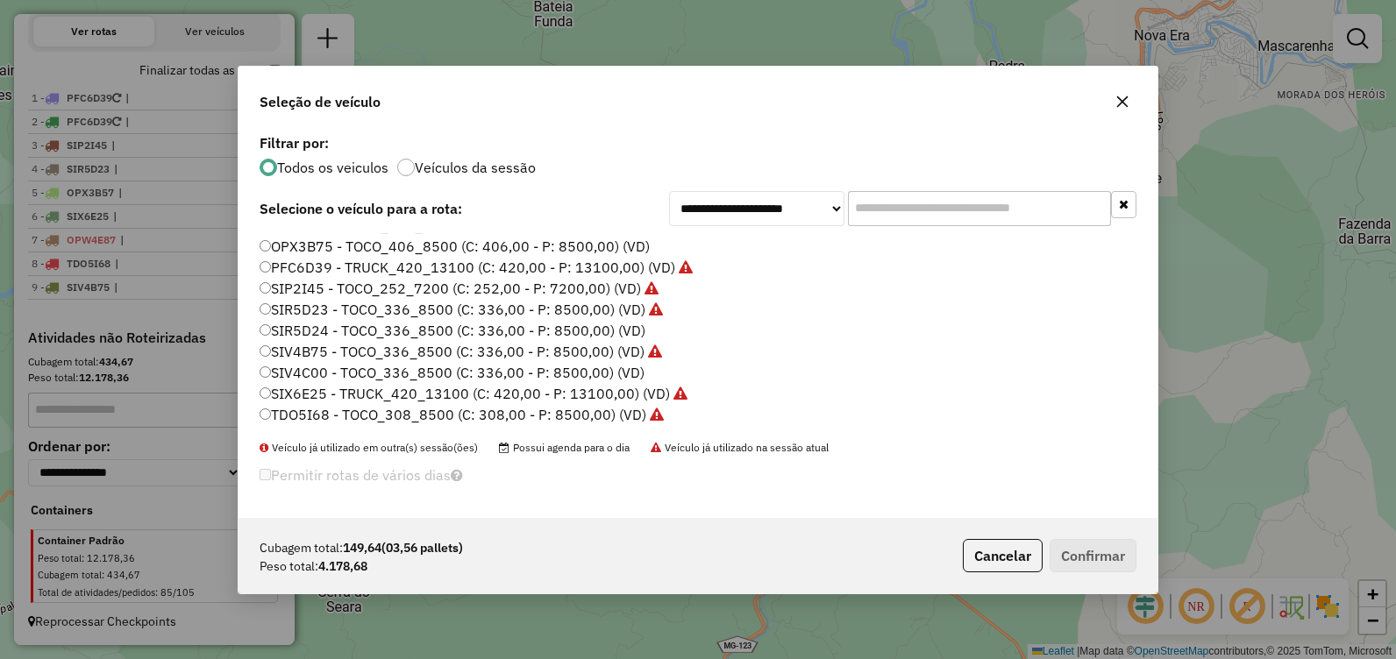
click at [468, 370] on label "SIV4C00 - TOCO_336_8500 (C: 336,00 - P: 8500,00) (VD)" at bounding box center [452, 372] width 385 height 21
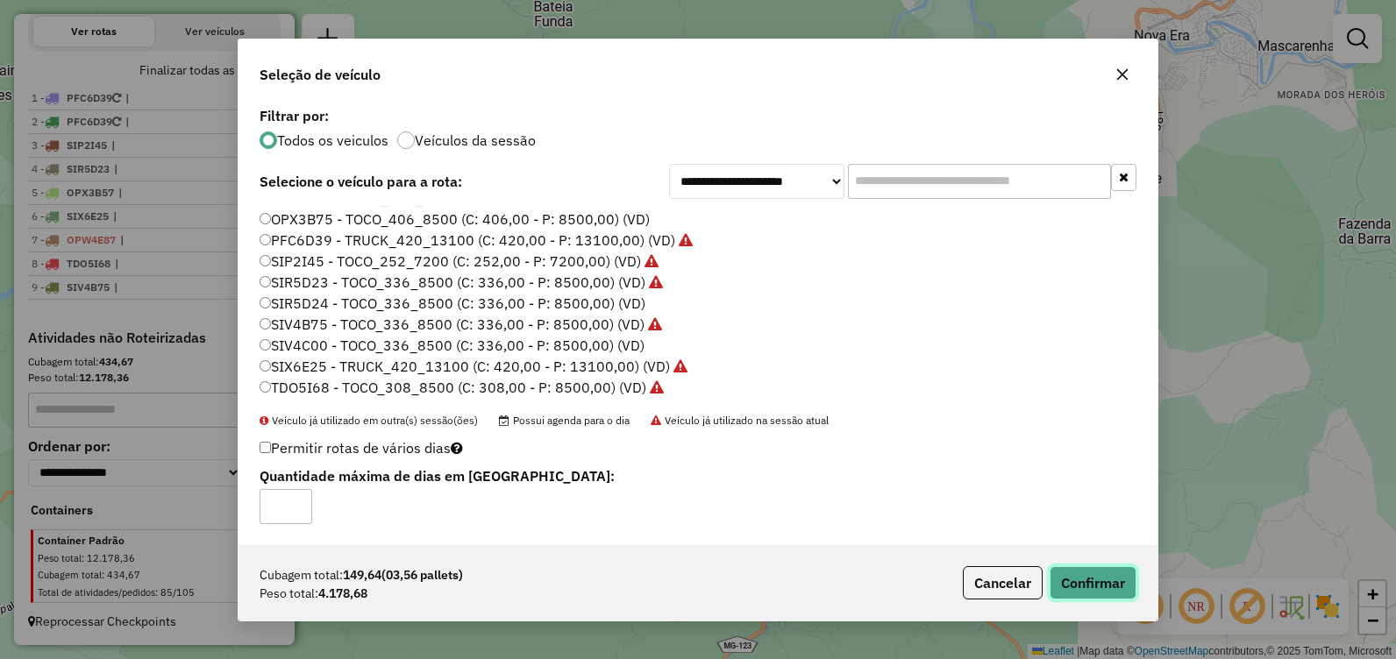
click at [1095, 585] on button "Confirmar" at bounding box center [1093, 583] width 87 height 33
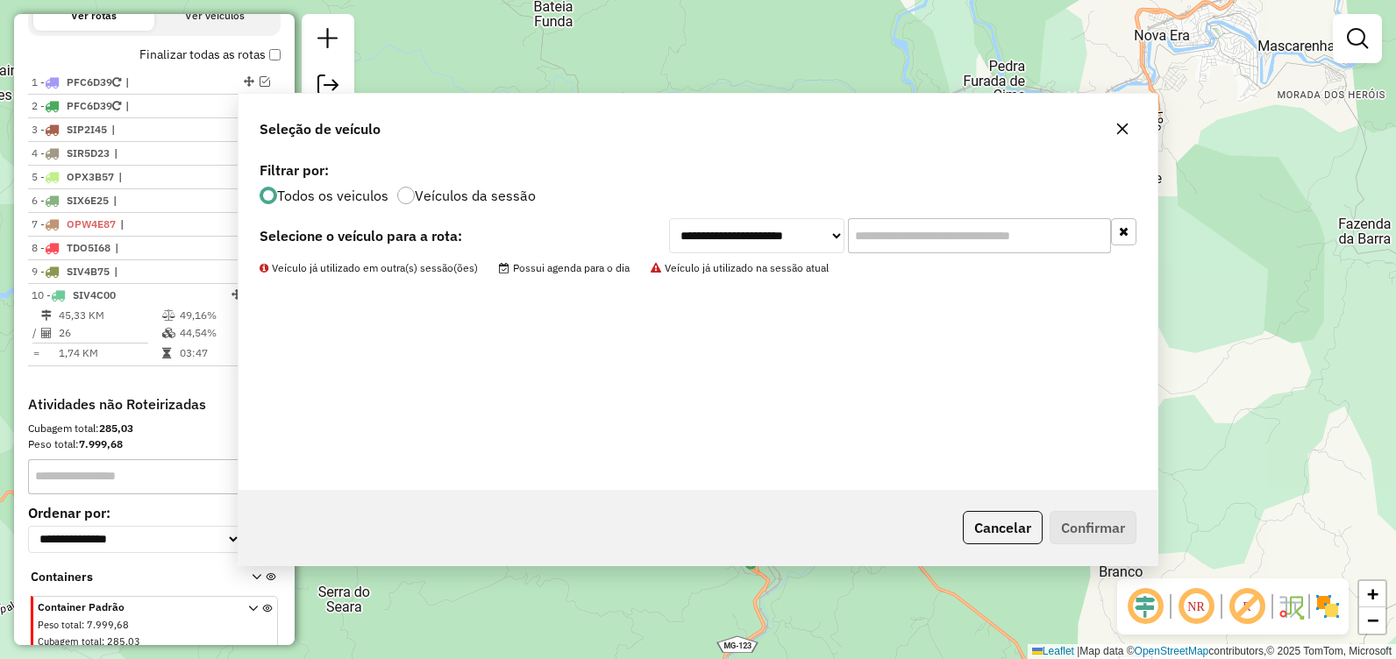
scroll to position [688, 0]
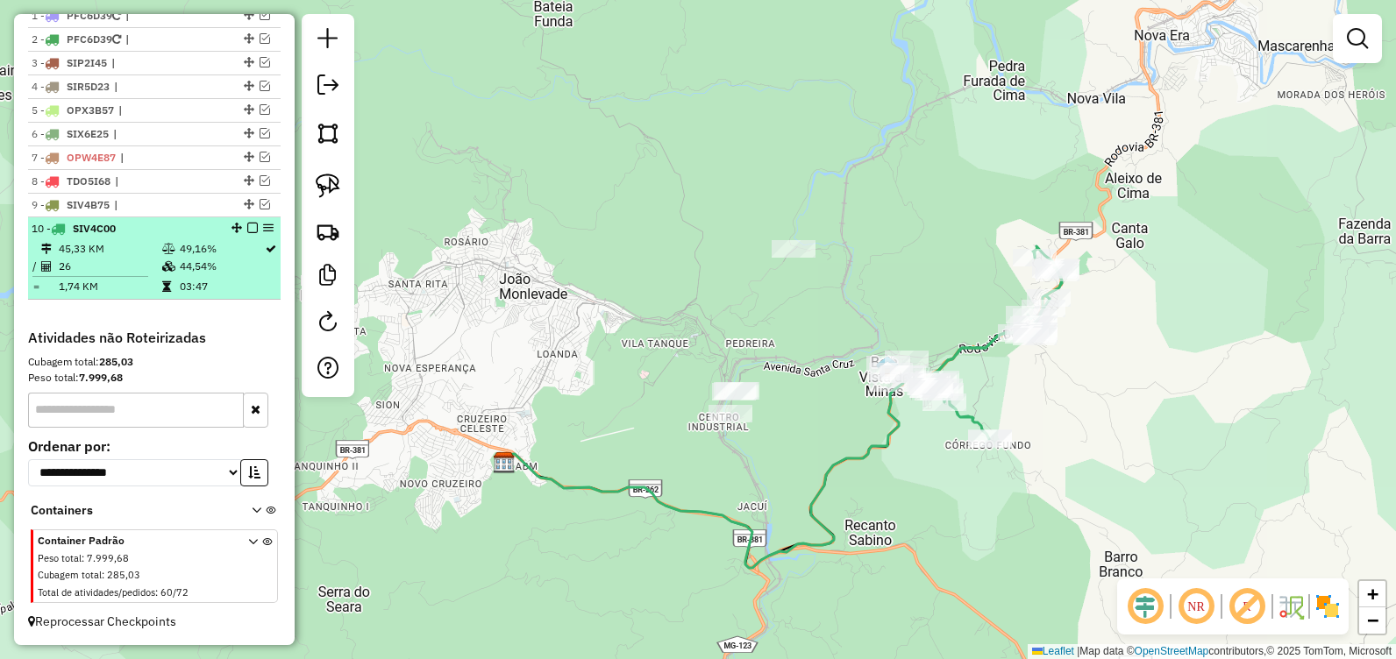
click at [247, 227] on em at bounding box center [252, 228] width 11 height 11
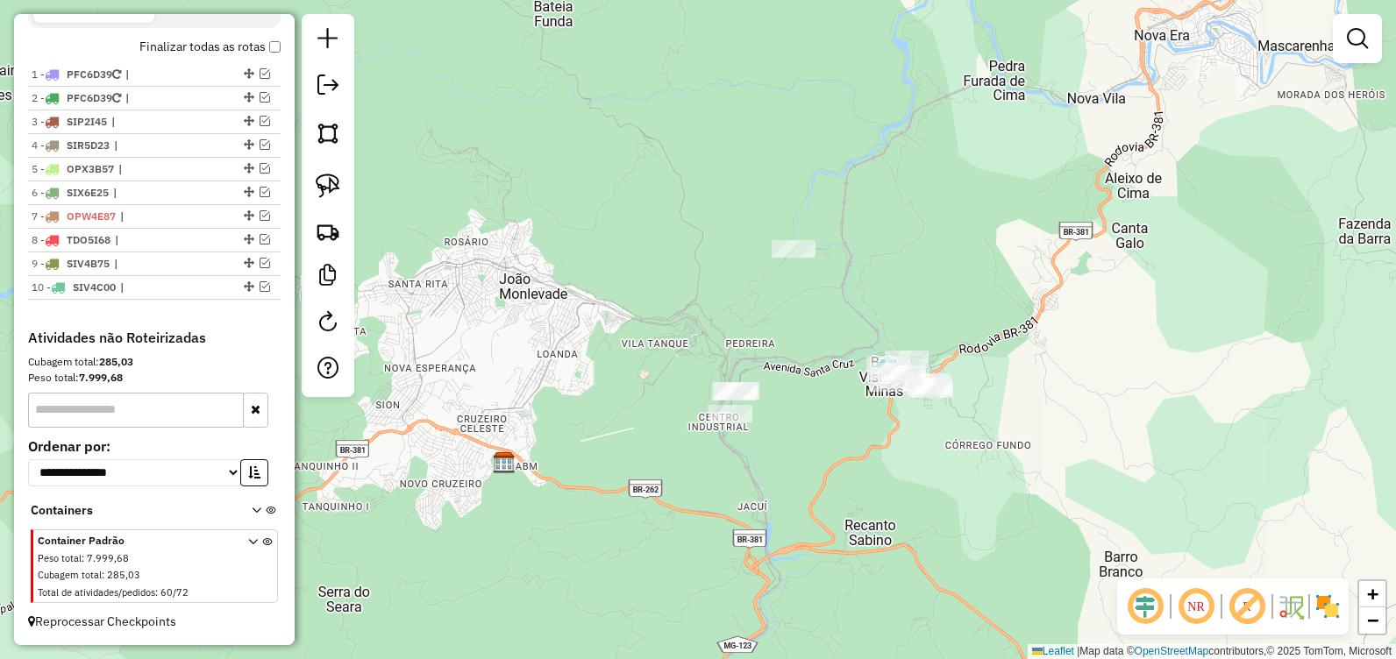
scroll to position [630, 0]
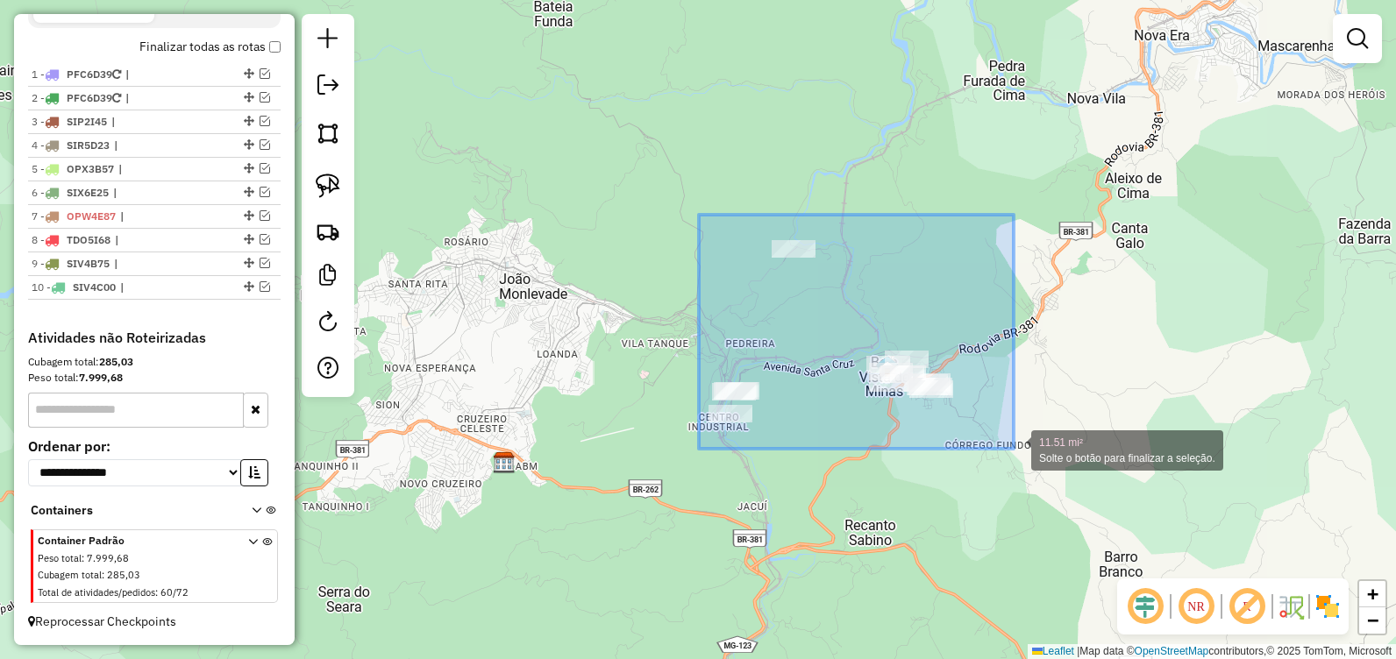
drag, startPoint x: 699, startPoint y: 215, endPoint x: 1014, endPoint y: 449, distance: 392.4
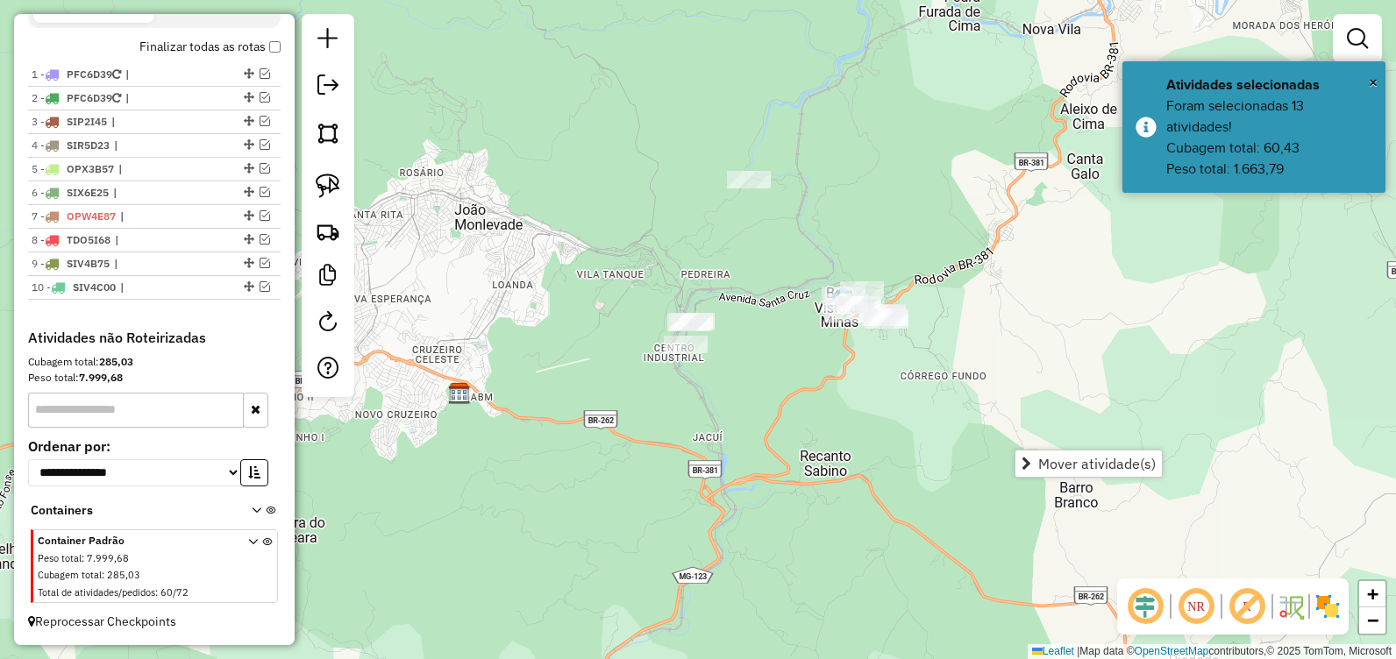
drag, startPoint x: 830, startPoint y: 485, endPoint x: 785, endPoint y: 416, distance: 82.5
click at [785, 416] on div "Janela de atendimento Grade de atendimento Capacidade Transportadoras Veículos …" at bounding box center [698, 329] width 1396 height 659
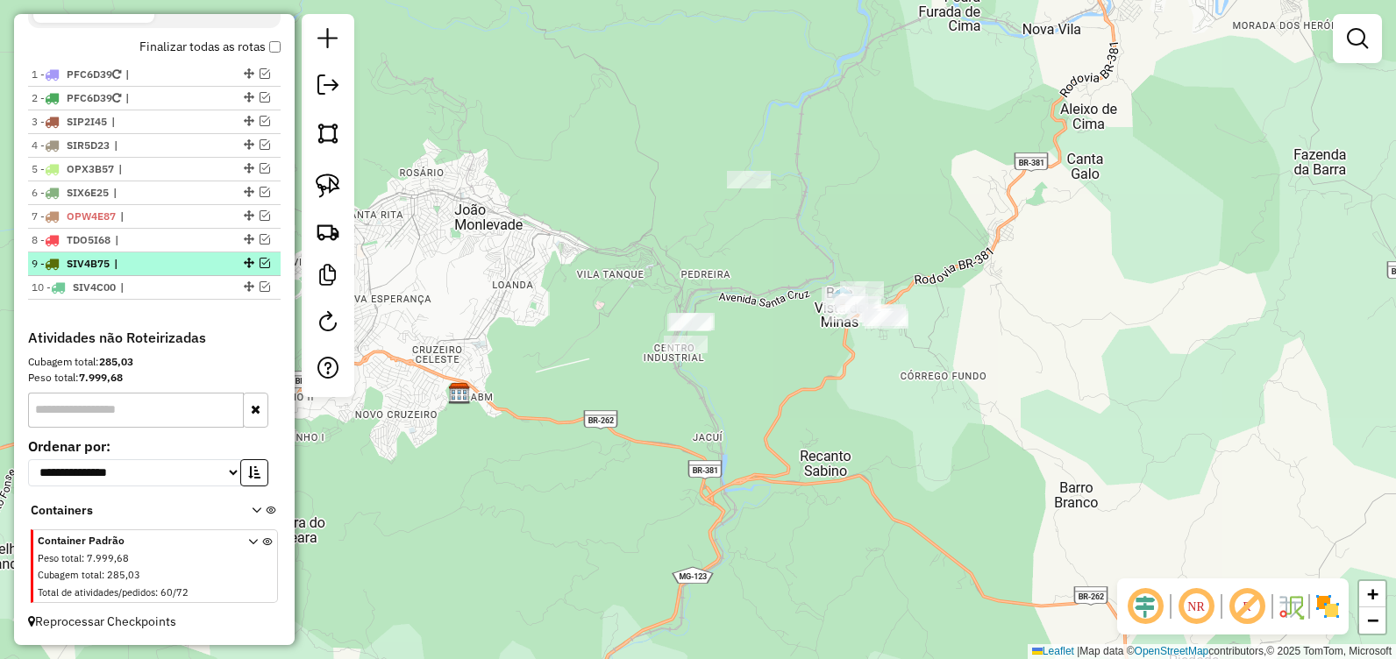
click at [263, 267] on em at bounding box center [265, 263] width 11 height 11
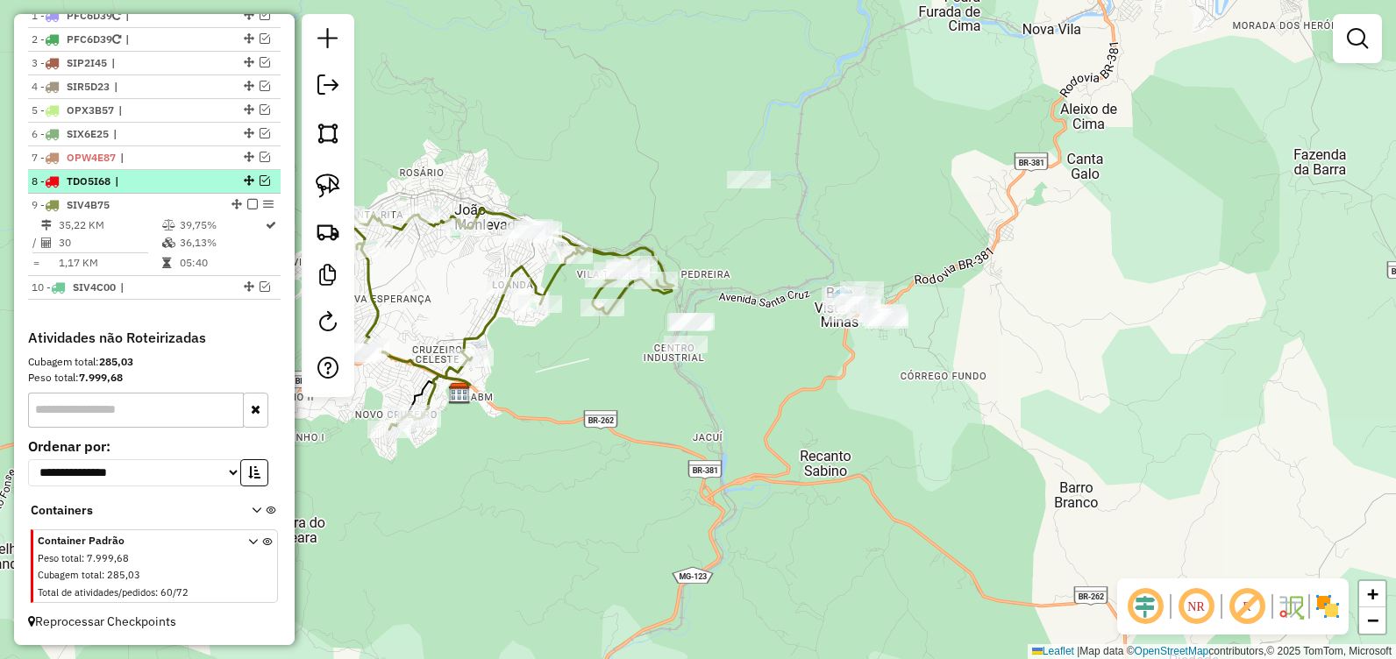
click at [260, 182] on em at bounding box center [265, 180] width 11 height 11
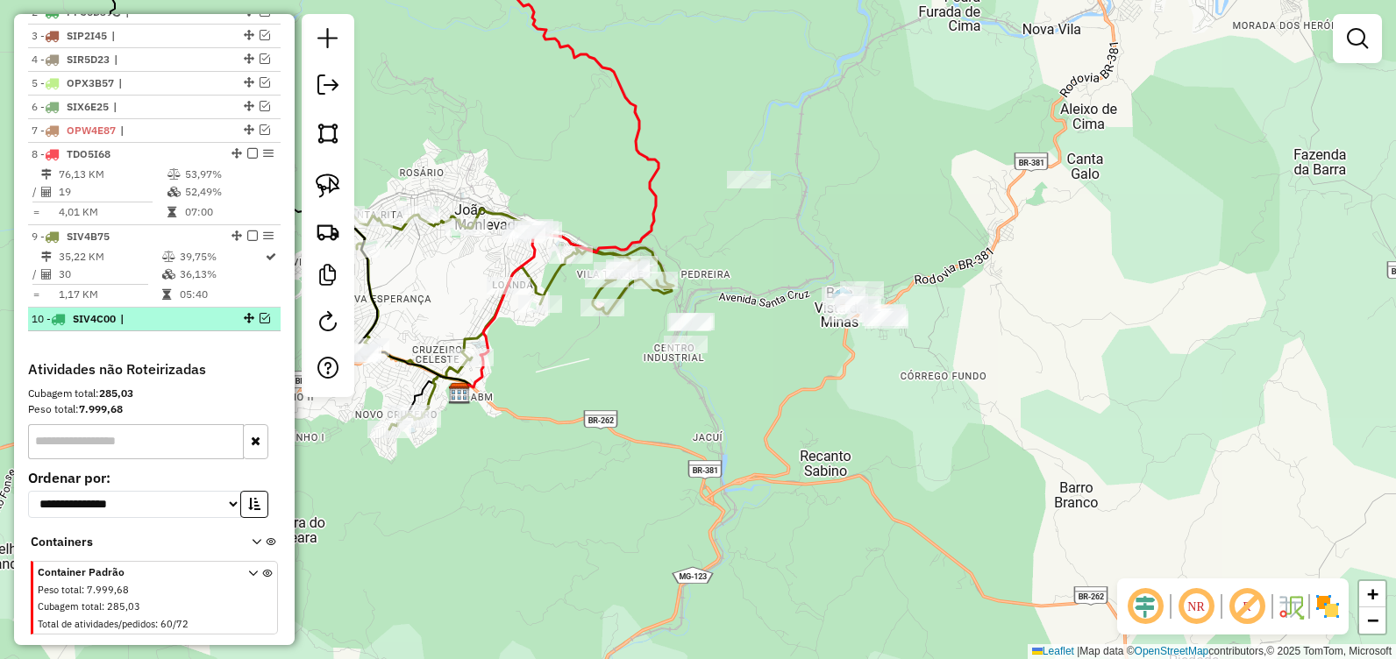
click at [260, 324] on em at bounding box center [265, 318] width 11 height 11
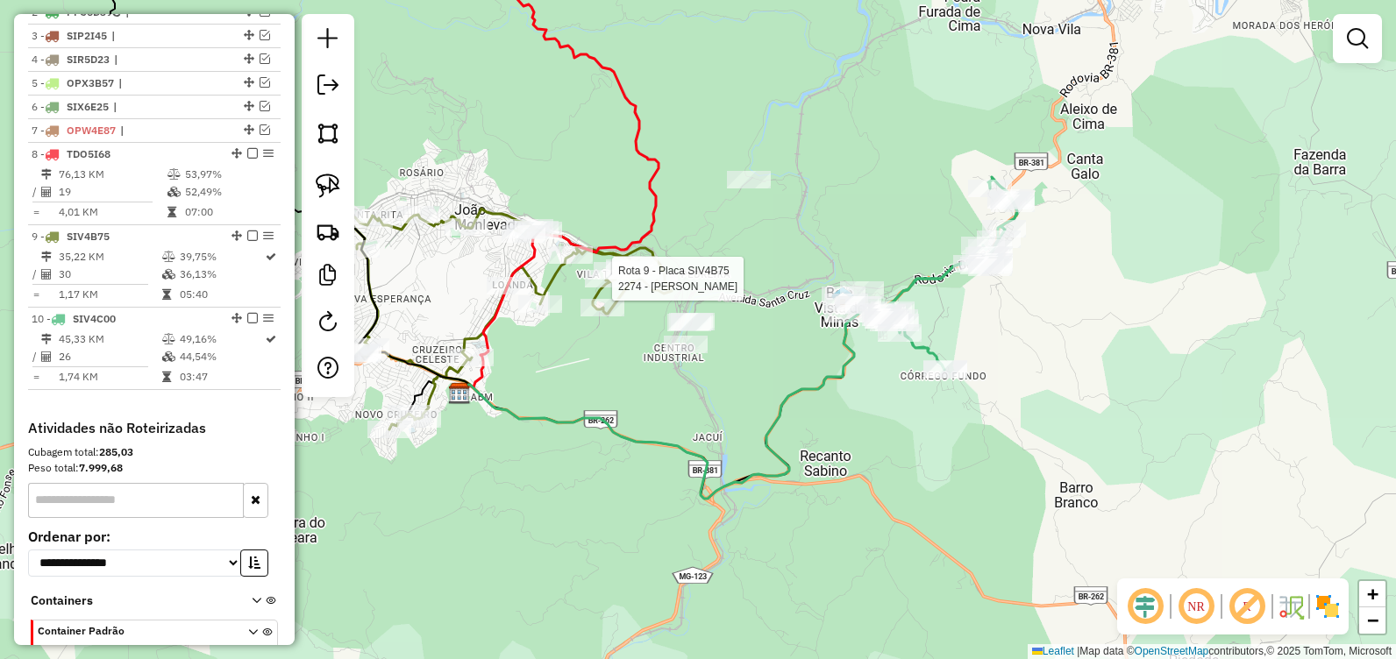
select select "**********"
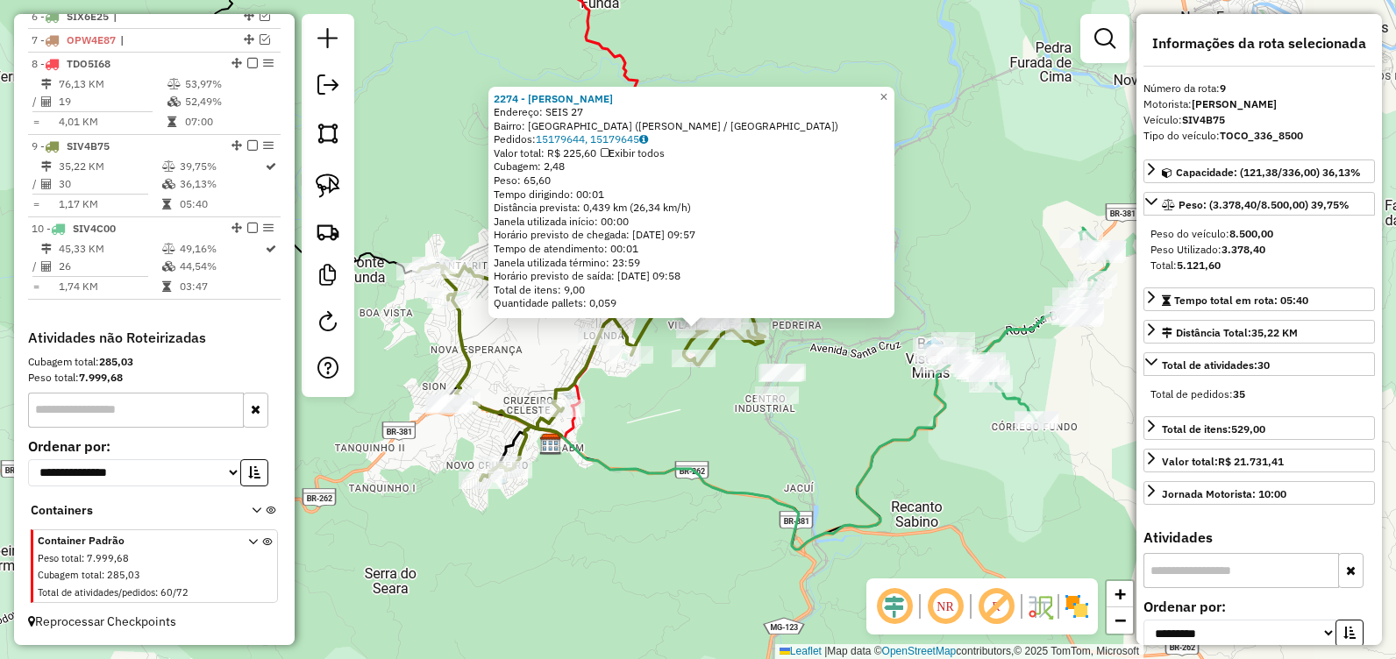
scroll to position [806, 0]
click at [735, 436] on div "Rota 9 - Placa SIV4B75 88706 - SKYNAS BAR 2274 - BAR AMARELINHO Endereço: SEIS …" at bounding box center [698, 329] width 1396 height 659
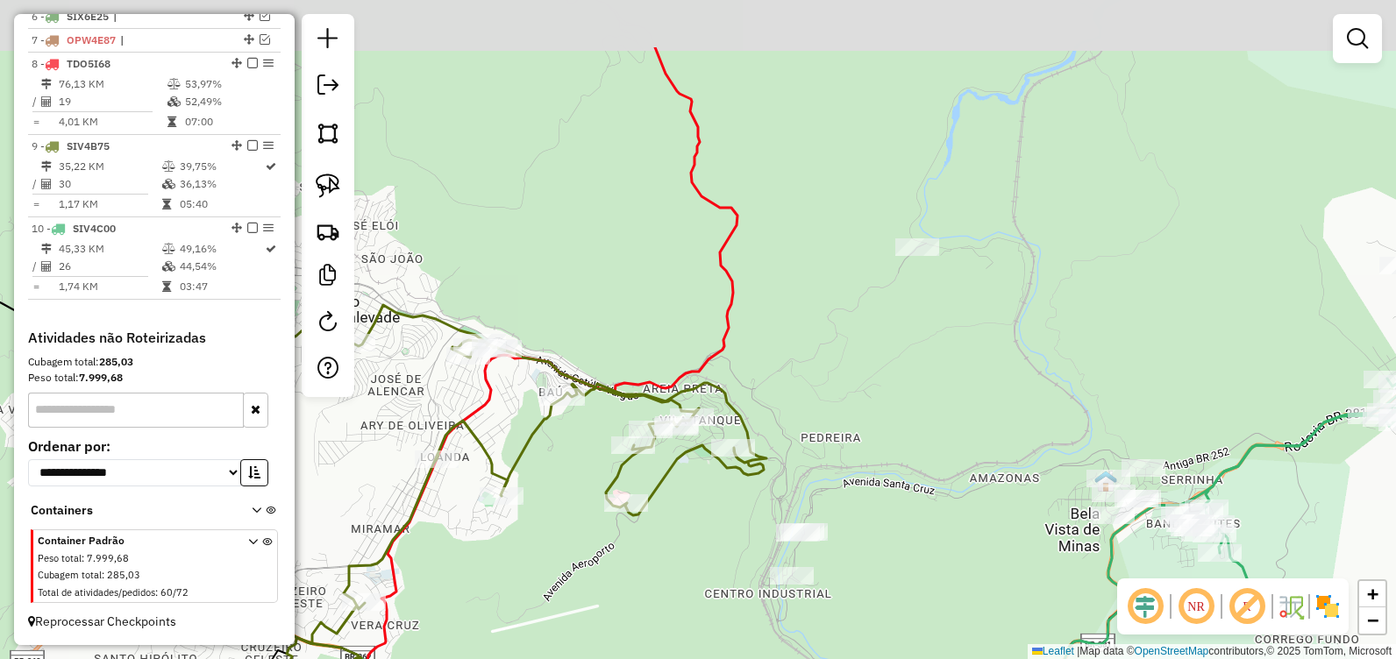
drag, startPoint x: 851, startPoint y: 249, endPoint x: 854, endPoint y: 361, distance: 112.3
click at [854, 361] on div "Janela de atendimento Grade de atendimento Capacidade Transportadoras Veículos …" at bounding box center [698, 329] width 1396 height 659
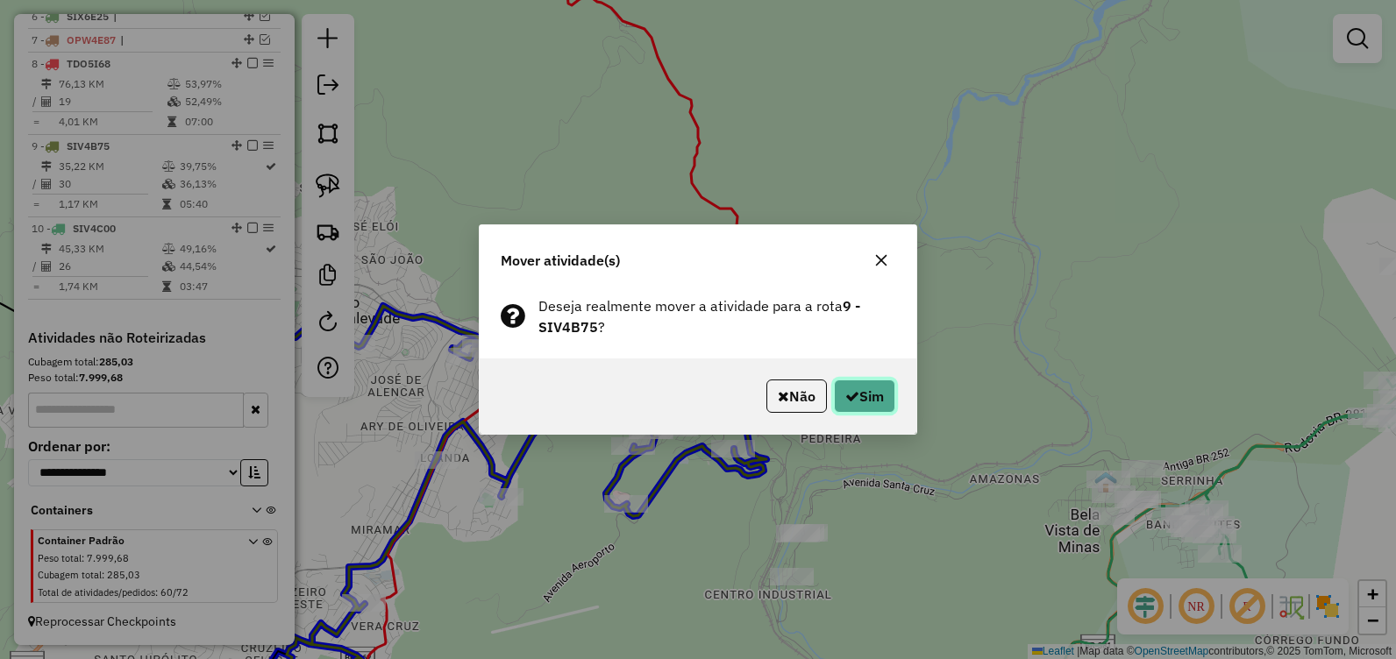
click at [873, 392] on button "Sim" at bounding box center [864, 396] width 61 height 33
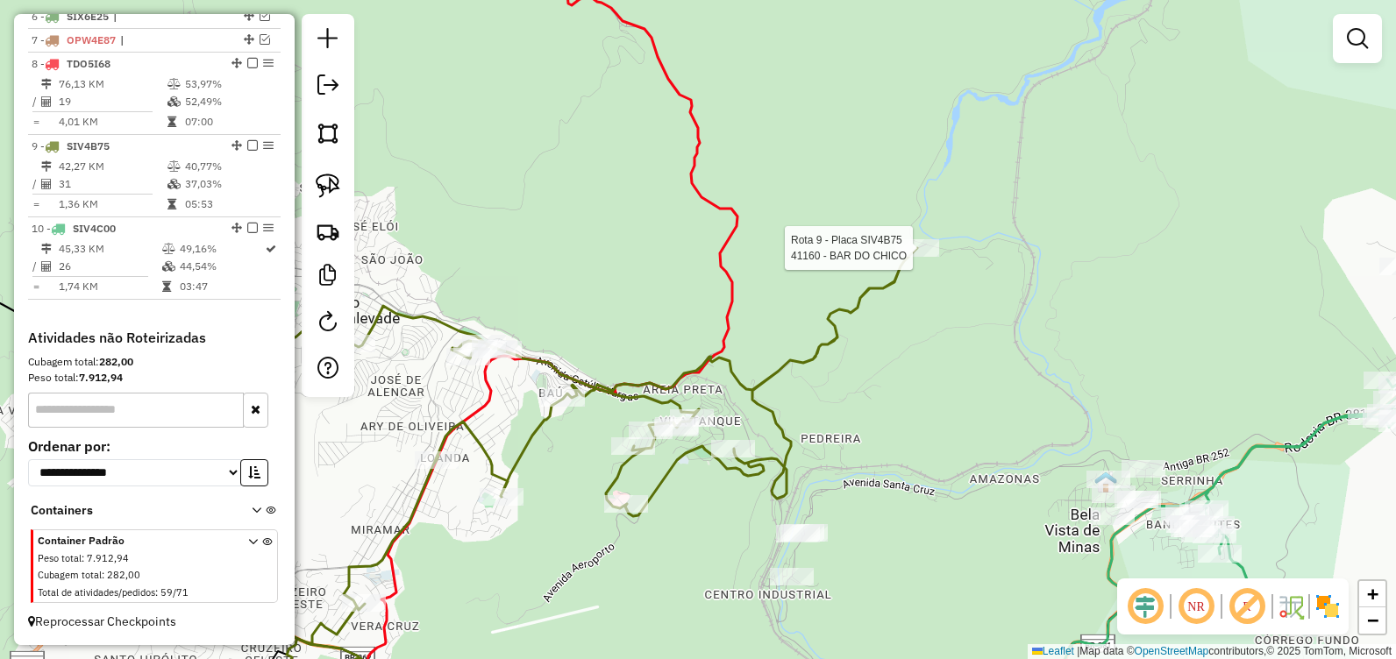
select select "**********"
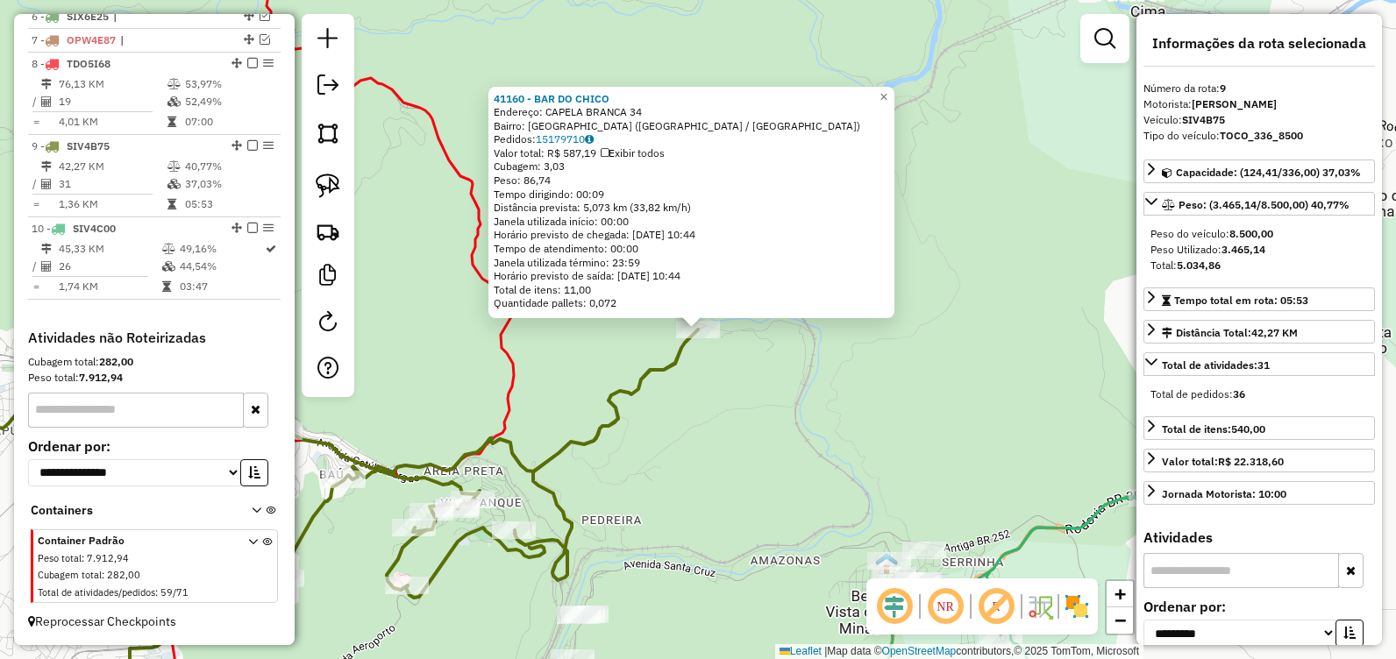
click at [802, 468] on div "41160 - [GEOGRAPHIC_DATA] Endereço: CAPELA BRANCA 34 Bairro: [GEOGRAPHIC_DATA] …" at bounding box center [698, 329] width 1396 height 659
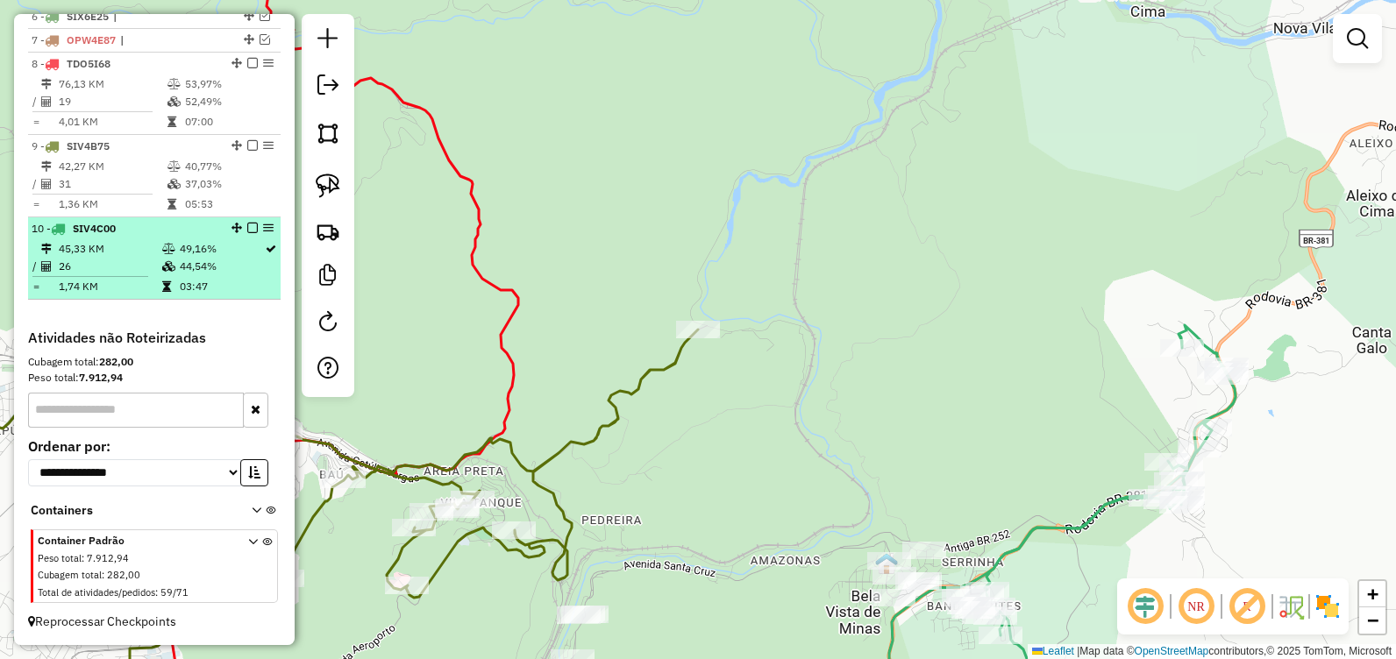
click at [250, 226] on em at bounding box center [252, 228] width 11 height 11
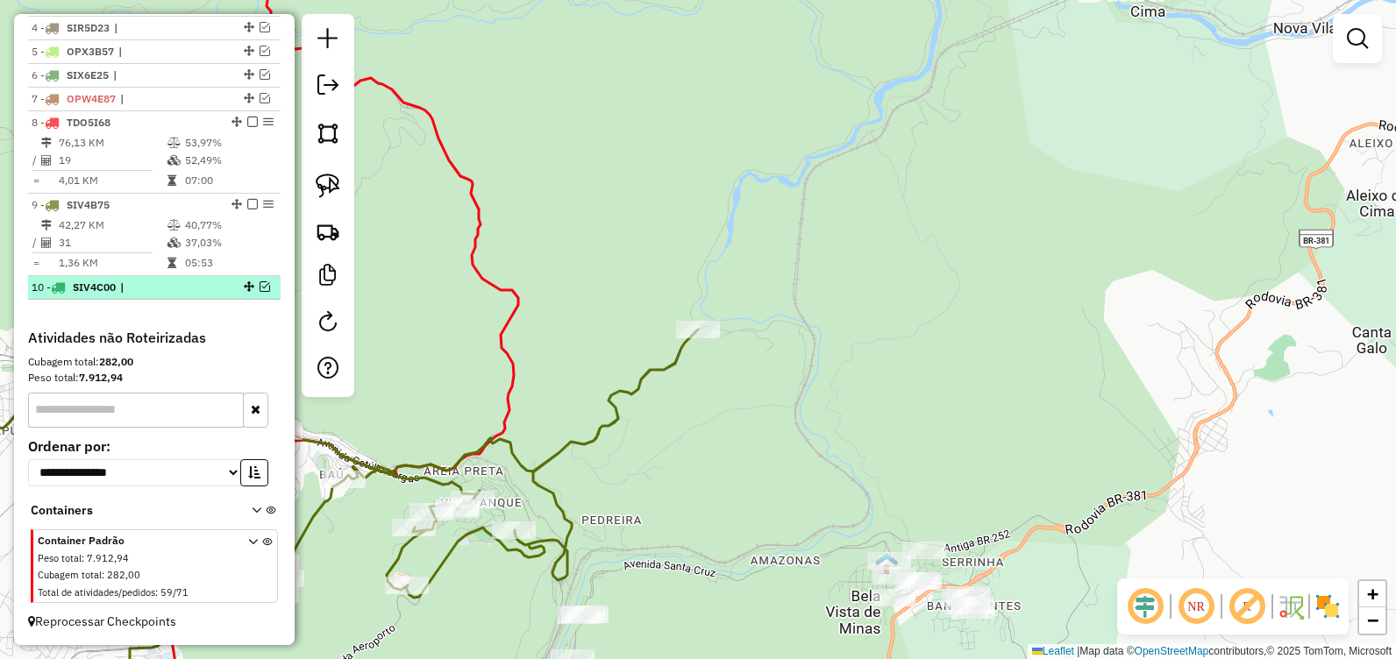
click at [260, 285] on em at bounding box center [265, 287] width 11 height 11
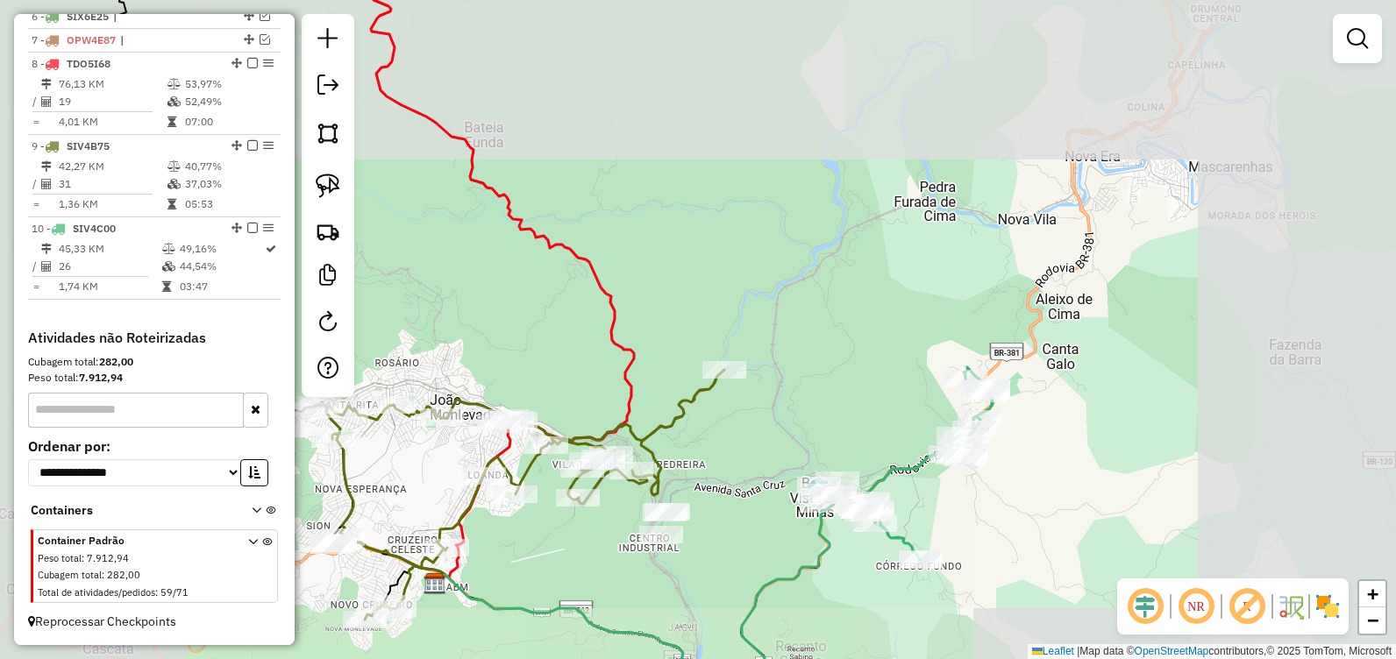
drag, startPoint x: 781, startPoint y: 534, endPoint x: 752, endPoint y: 283, distance: 252.6
click at [750, 273] on div "Janela de atendimento Grade de atendimento Capacidade Transportadoras Veículos …" at bounding box center [698, 329] width 1396 height 659
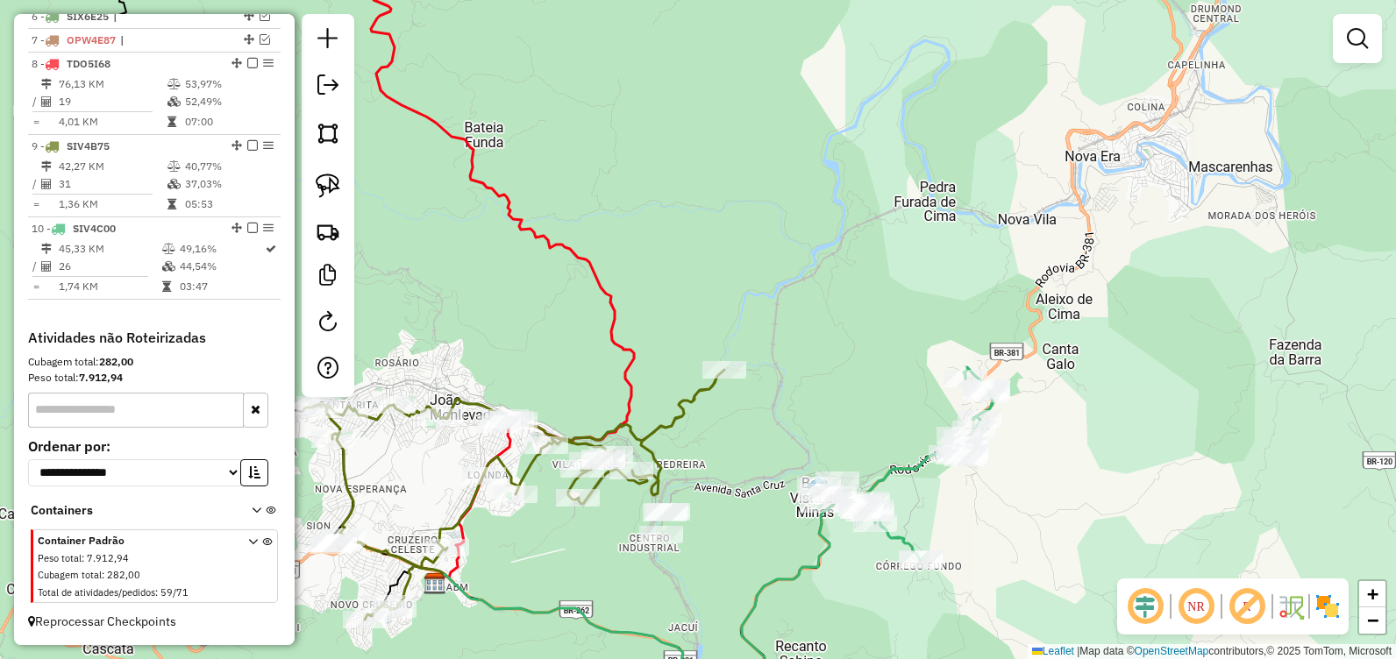
drag, startPoint x: 792, startPoint y: 553, endPoint x: 898, endPoint y: 83, distance: 481.9
click at [894, 94] on div "Janela de atendimento Grade de atendimento Capacidade Transportadoras Veículos …" at bounding box center [698, 329] width 1396 height 659
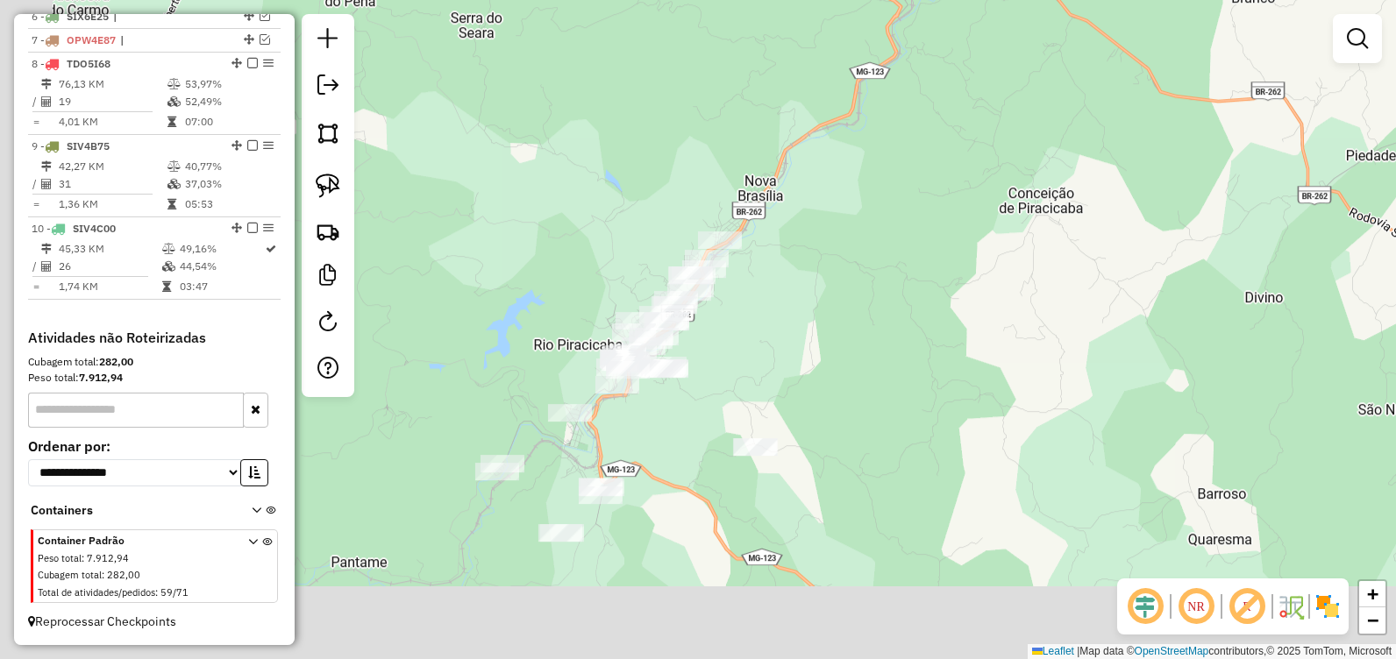
drag, startPoint x: 983, startPoint y: 214, endPoint x: 1045, endPoint y: 129, distance: 105.4
click at [1047, 125] on div "Janela de atendimento Grade de atendimento Capacidade Transportadoras Veículos …" at bounding box center [698, 329] width 1396 height 659
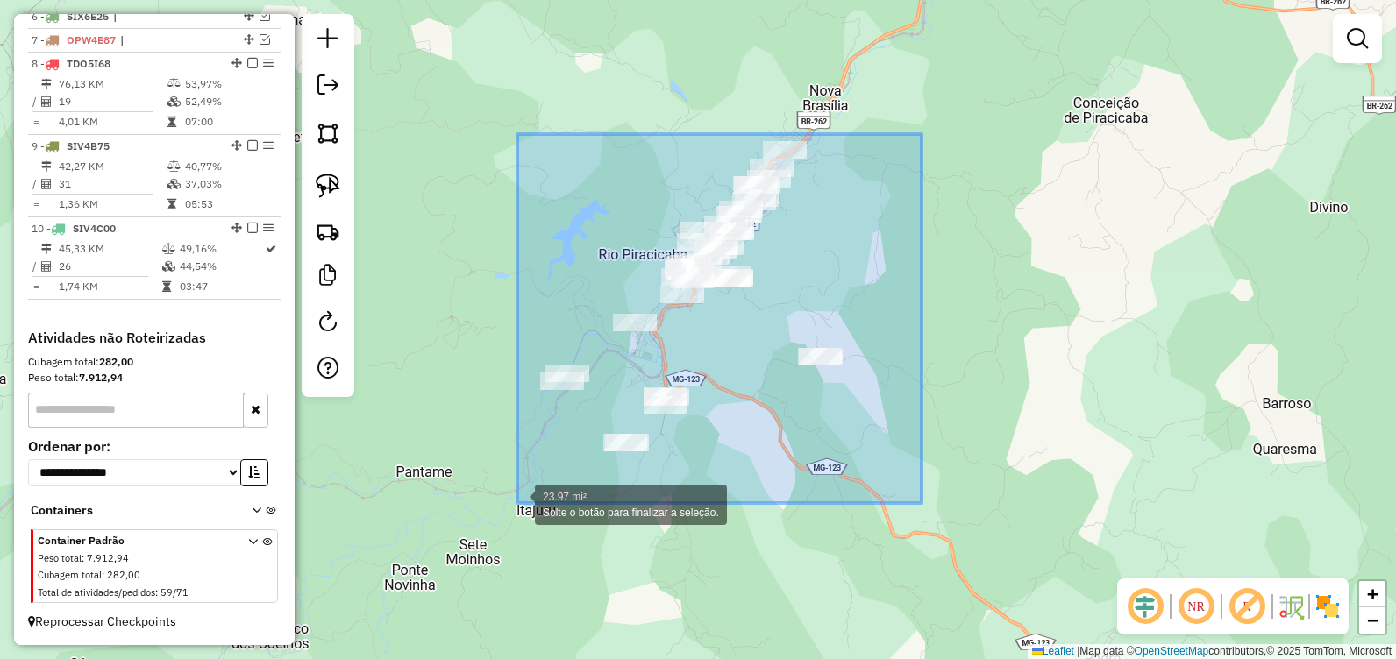
drag, startPoint x: 915, startPoint y: 154, endPoint x: 517, endPoint y: 503, distance: 528.8
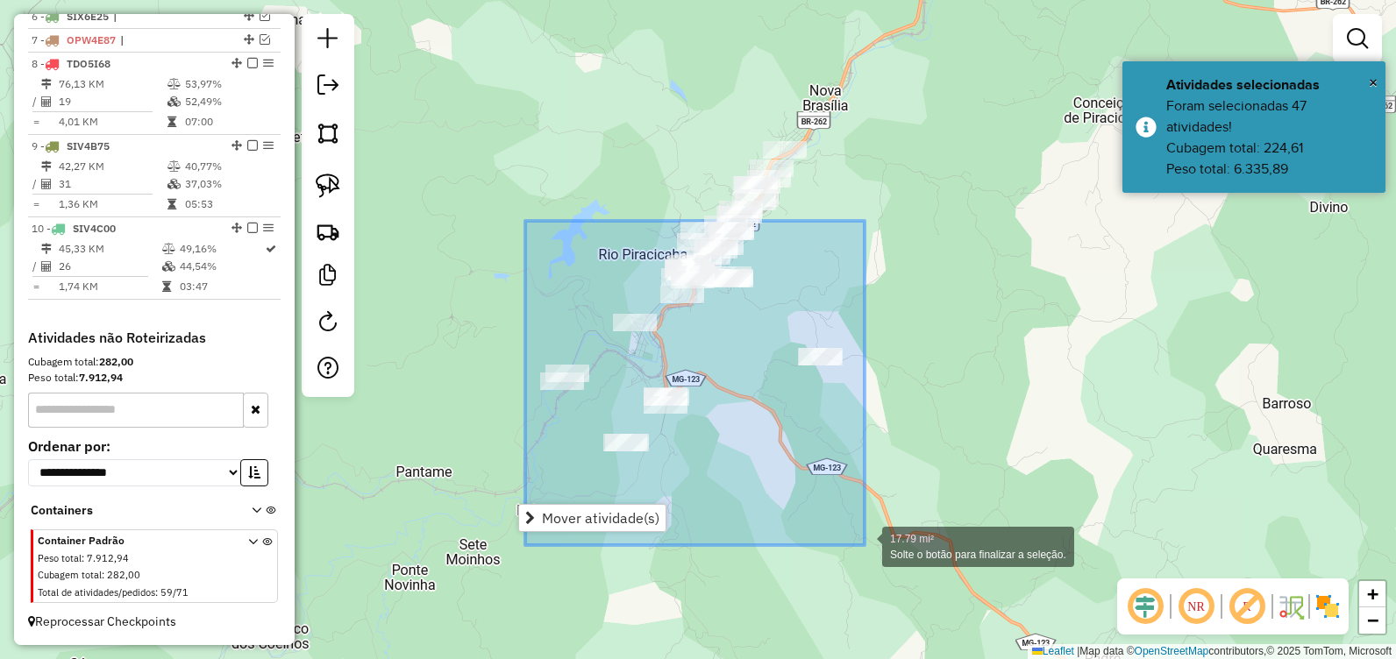
drag, startPoint x: 525, startPoint y: 221, endPoint x: 865, endPoint y: 545, distance: 469.5
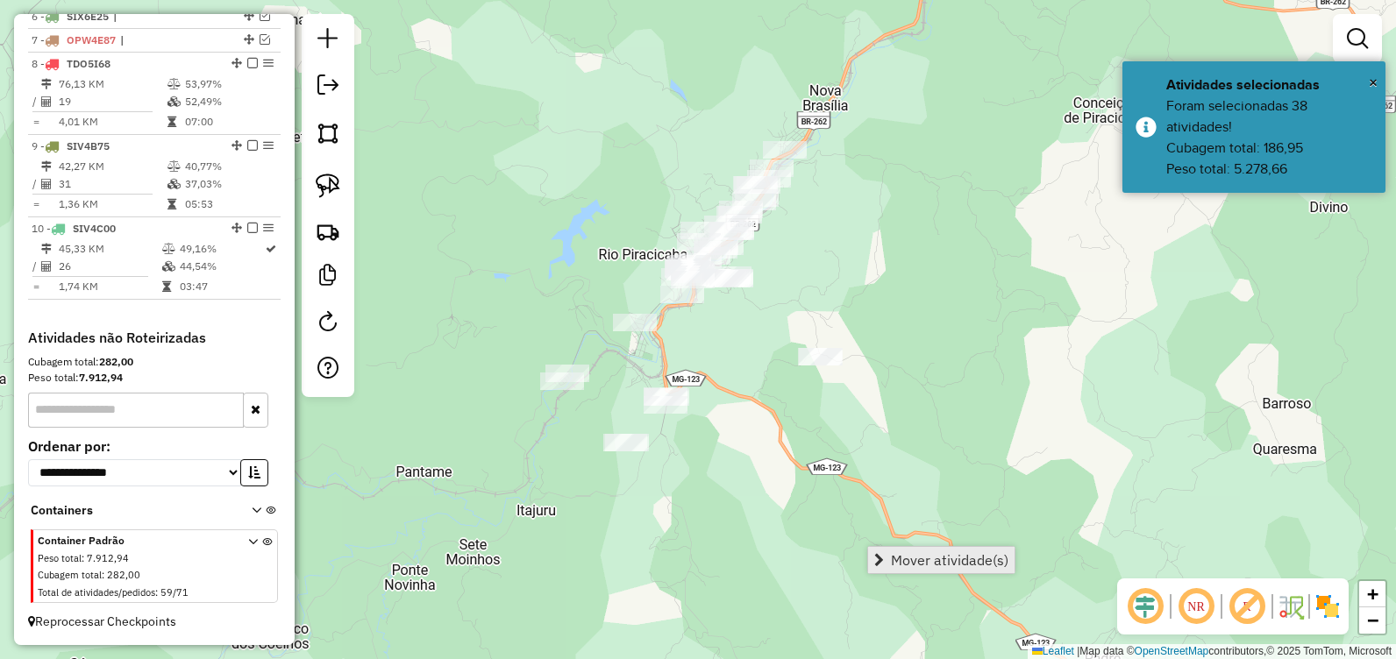
click at [951, 553] on span "Mover atividade(s)" at bounding box center [950, 560] width 118 height 14
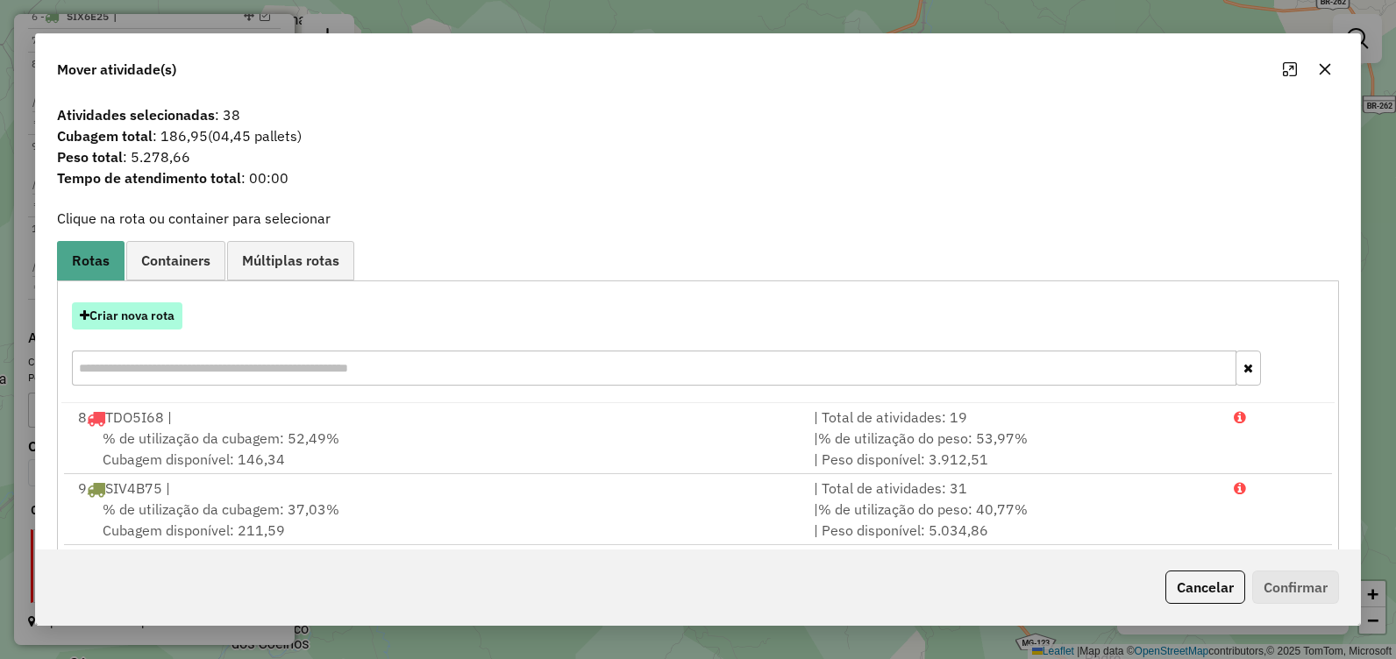
click at [132, 314] on button "Criar nova rota" at bounding box center [127, 316] width 110 height 27
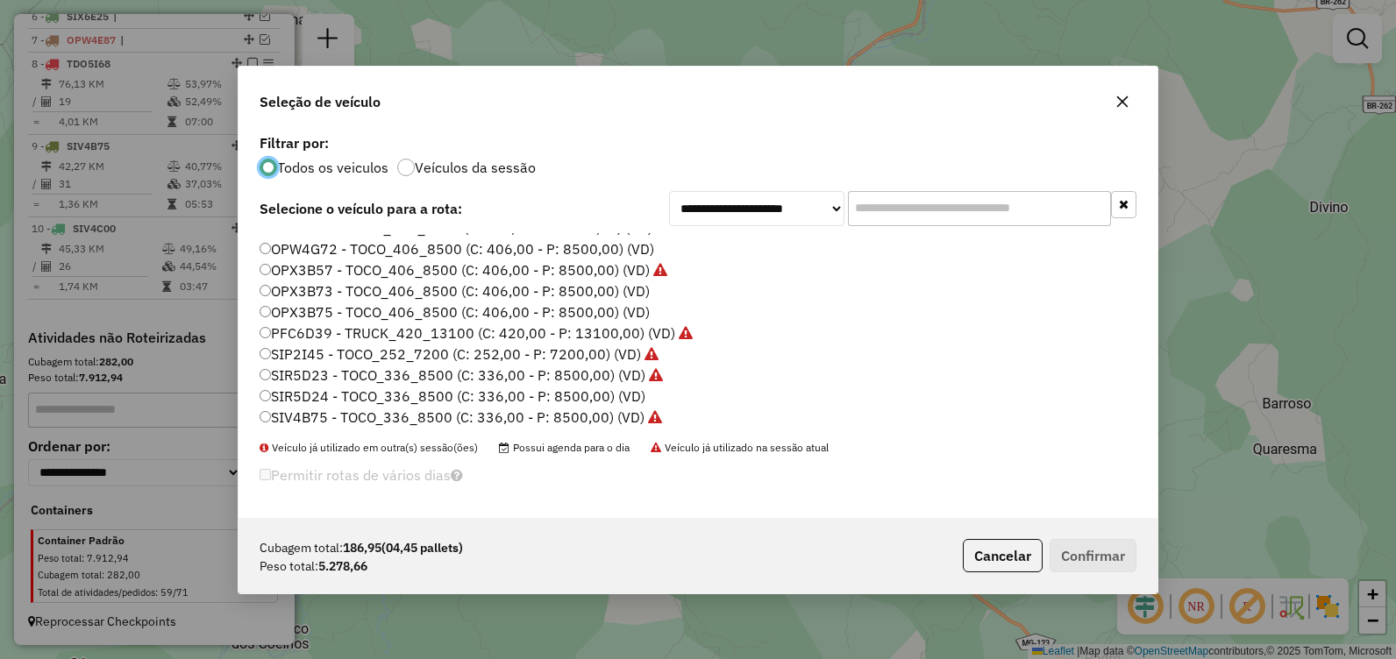
scroll to position [123, 0]
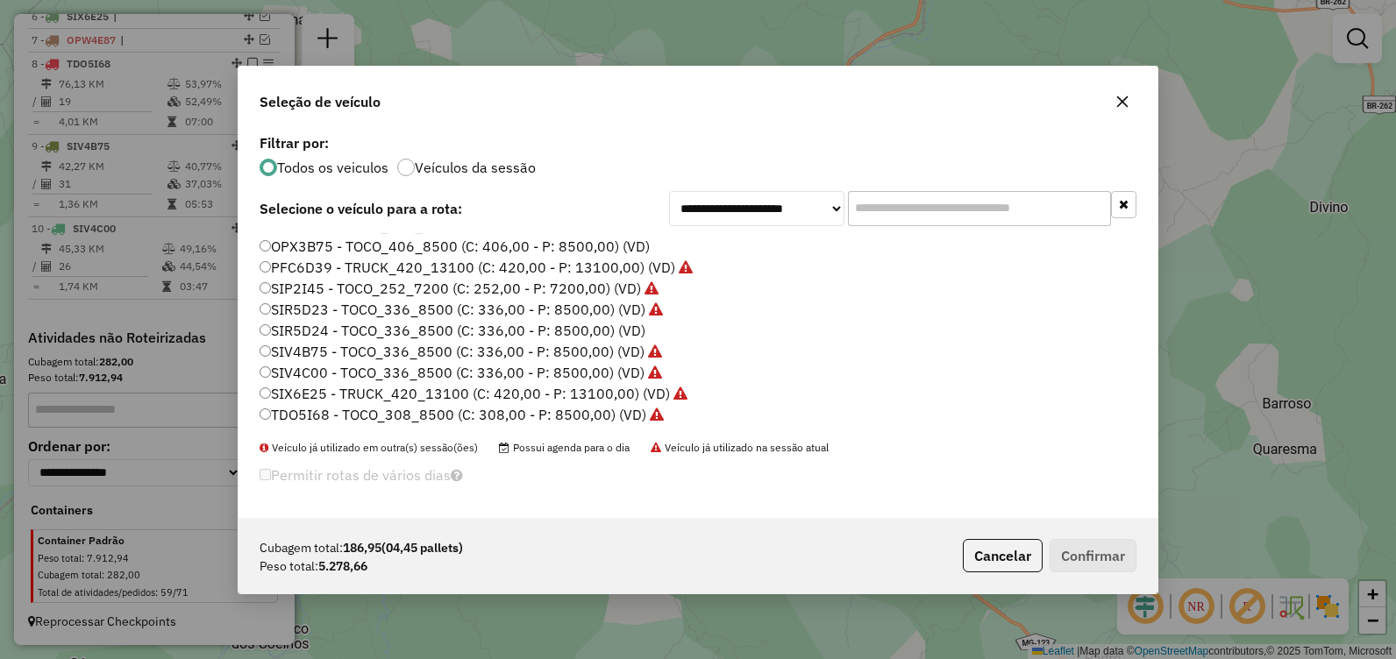
click at [1122, 100] on icon "button" at bounding box center [1122, 101] width 11 height 11
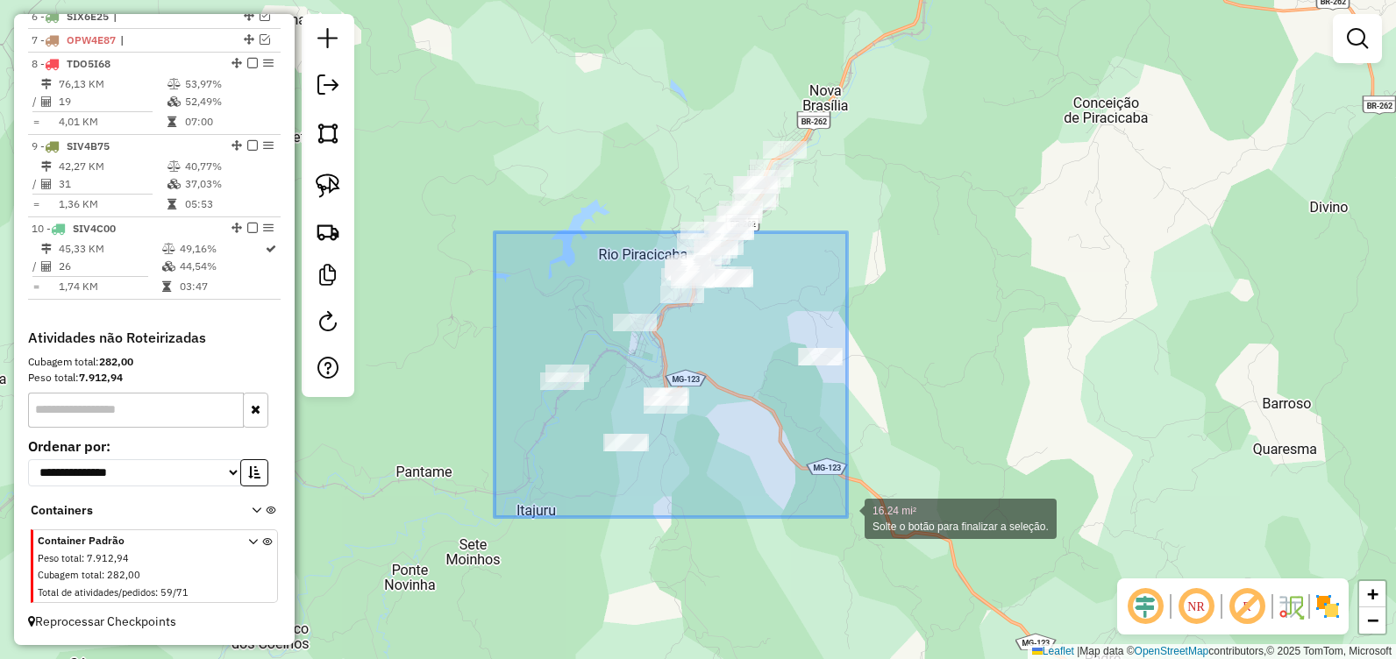
drag, startPoint x: 495, startPoint y: 232, endPoint x: 847, endPoint y: 518, distance: 453.9
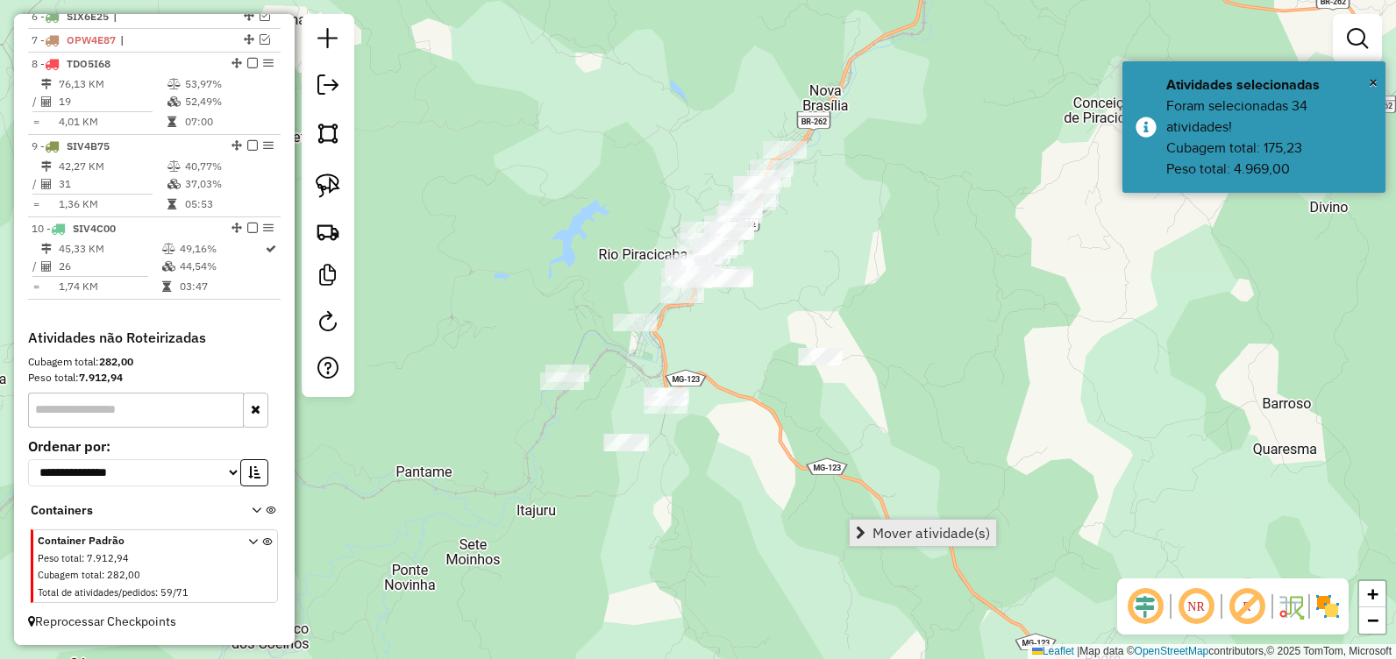
click at [888, 531] on span "Mover atividade(s)" at bounding box center [932, 533] width 118 height 14
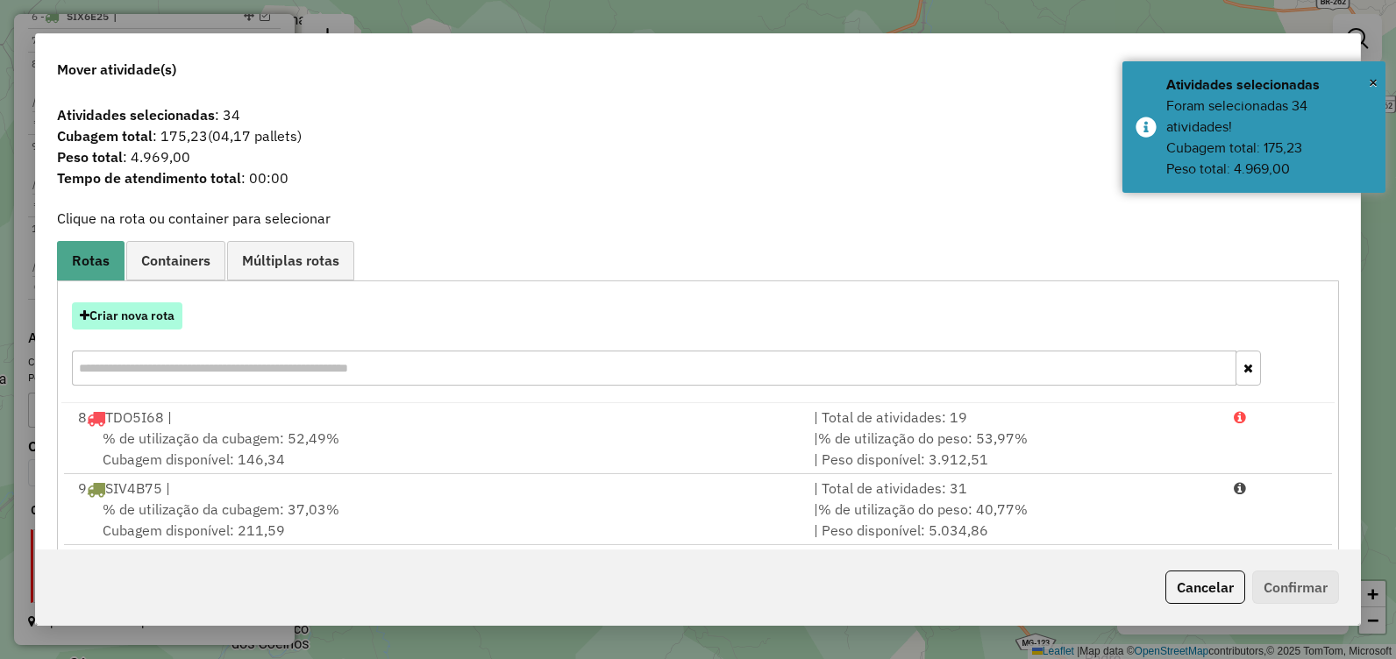
click at [146, 318] on button "Criar nova rota" at bounding box center [127, 316] width 110 height 27
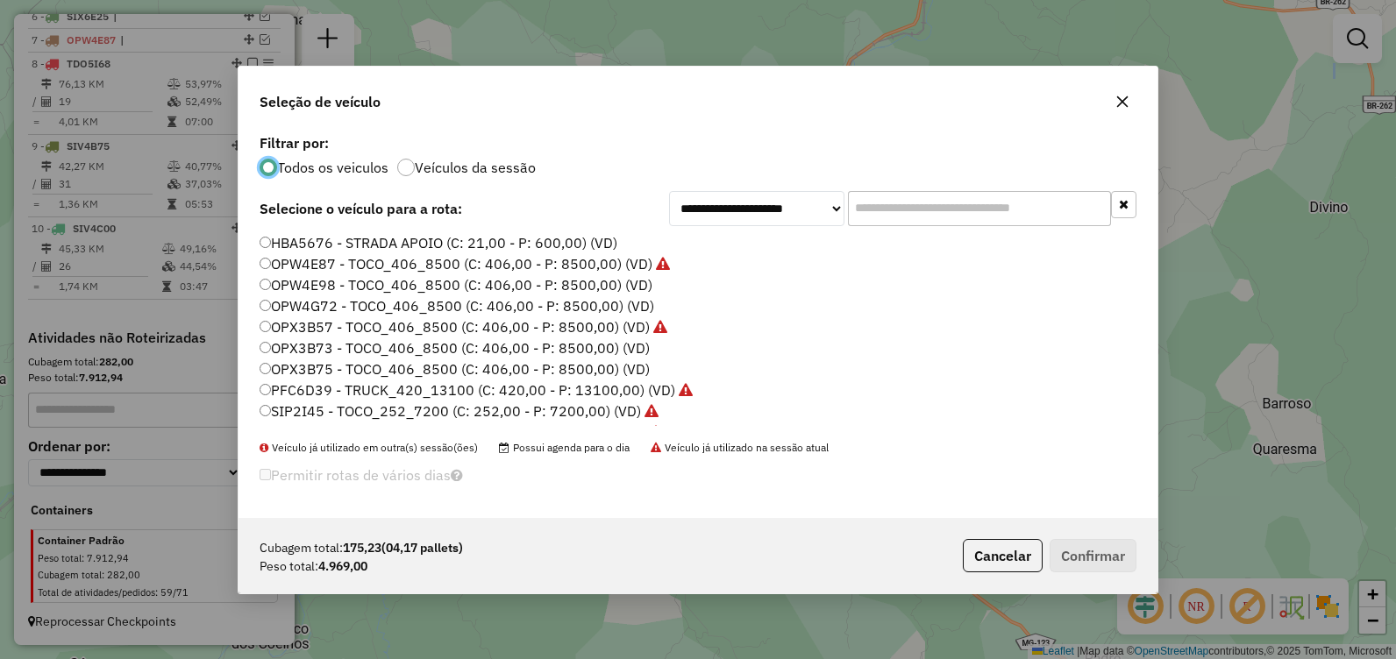
click at [1118, 100] on icon "button" at bounding box center [1122, 102] width 14 height 14
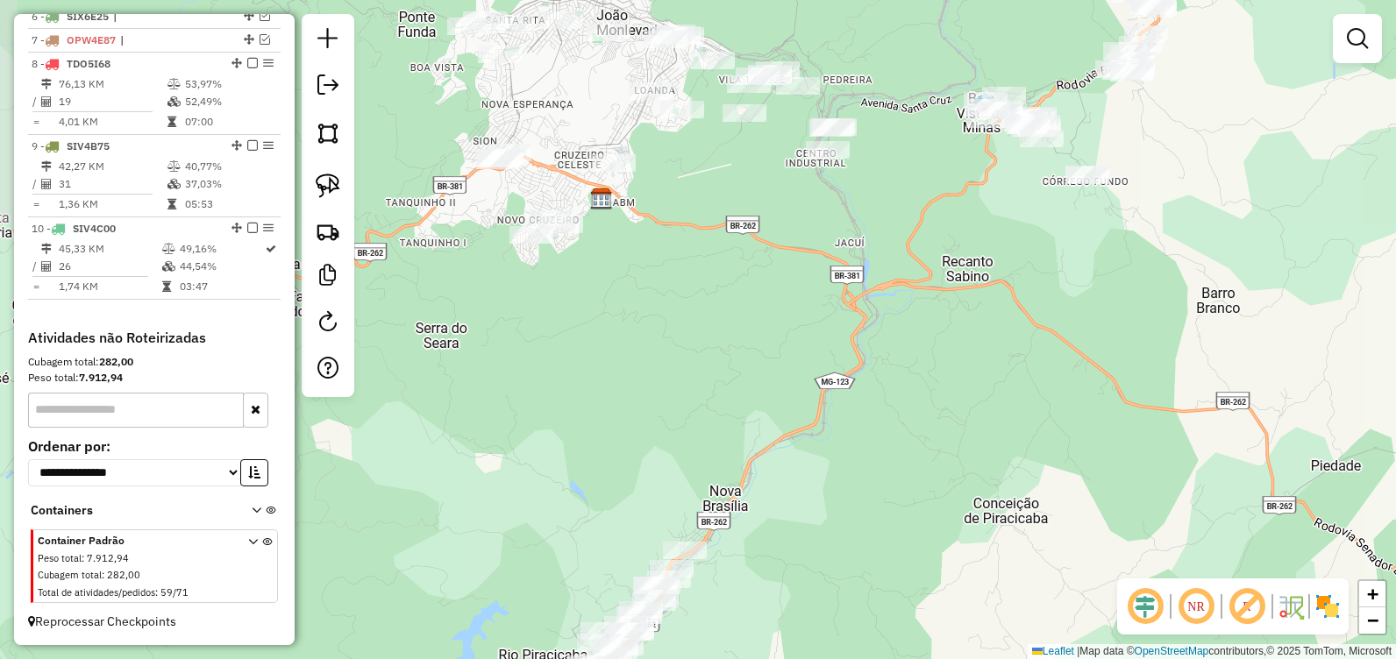
drag, startPoint x: 566, startPoint y: 220, endPoint x: 505, endPoint y: 523, distance: 308.5
click at [505, 523] on div "Janela de atendimento Grade de atendimento Capacidade Transportadoras Veículos …" at bounding box center [698, 329] width 1396 height 659
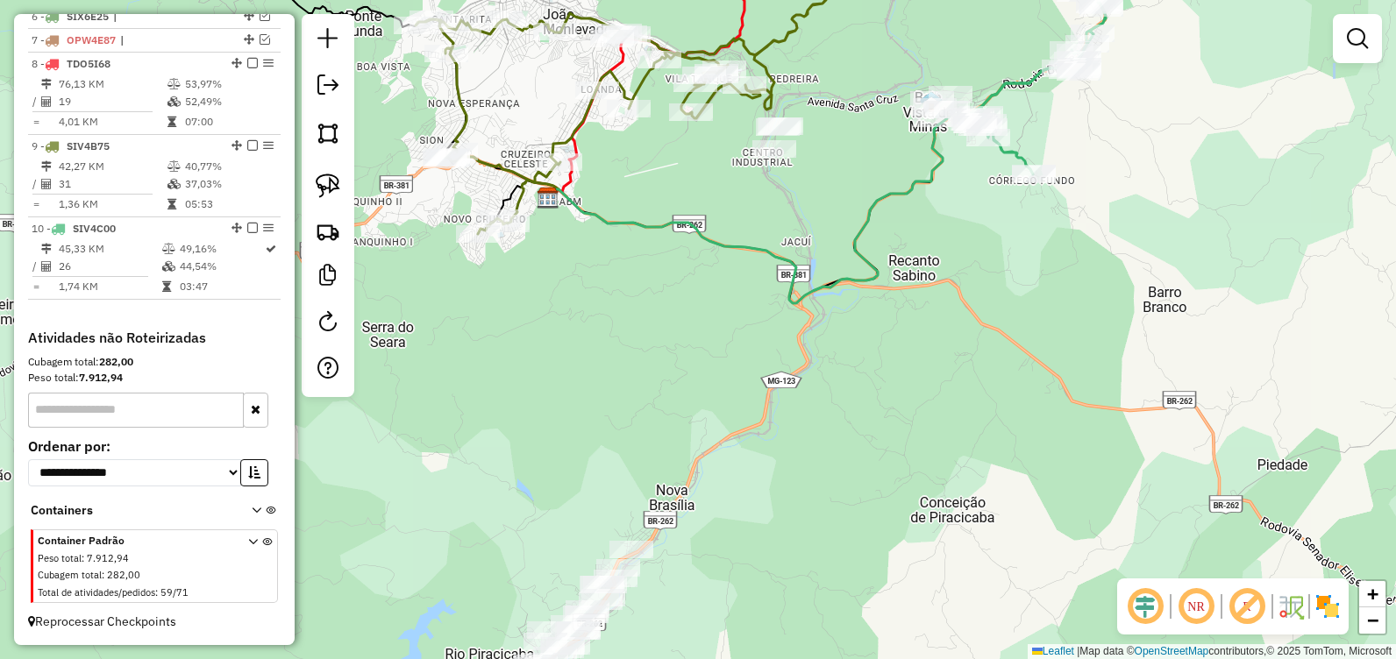
drag, startPoint x: 766, startPoint y: 357, endPoint x: 741, endPoint y: 312, distance: 51.5
click at [741, 312] on div "Janela de atendimento Grade de atendimento Capacidade Transportadoras Veículos …" at bounding box center [698, 329] width 1396 height 659
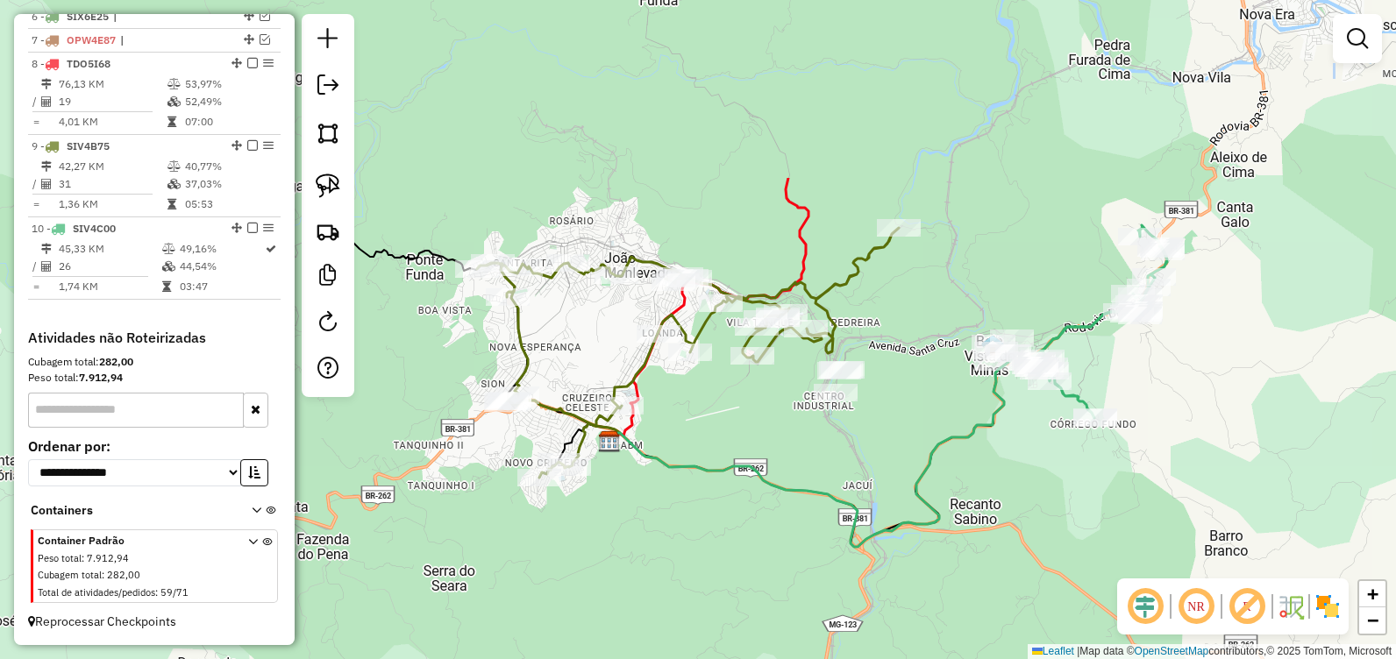
drag, startPoint x: 732, startPoint y: 323, endPoint x: 788, endPoint y: 547, distance: 231.4
click at [788, 547] on div "Janela de atendimento Grade de atendimento Capacidade Transportadoras Veículos …" at bounding box center [698, 329] width 1396 height 659
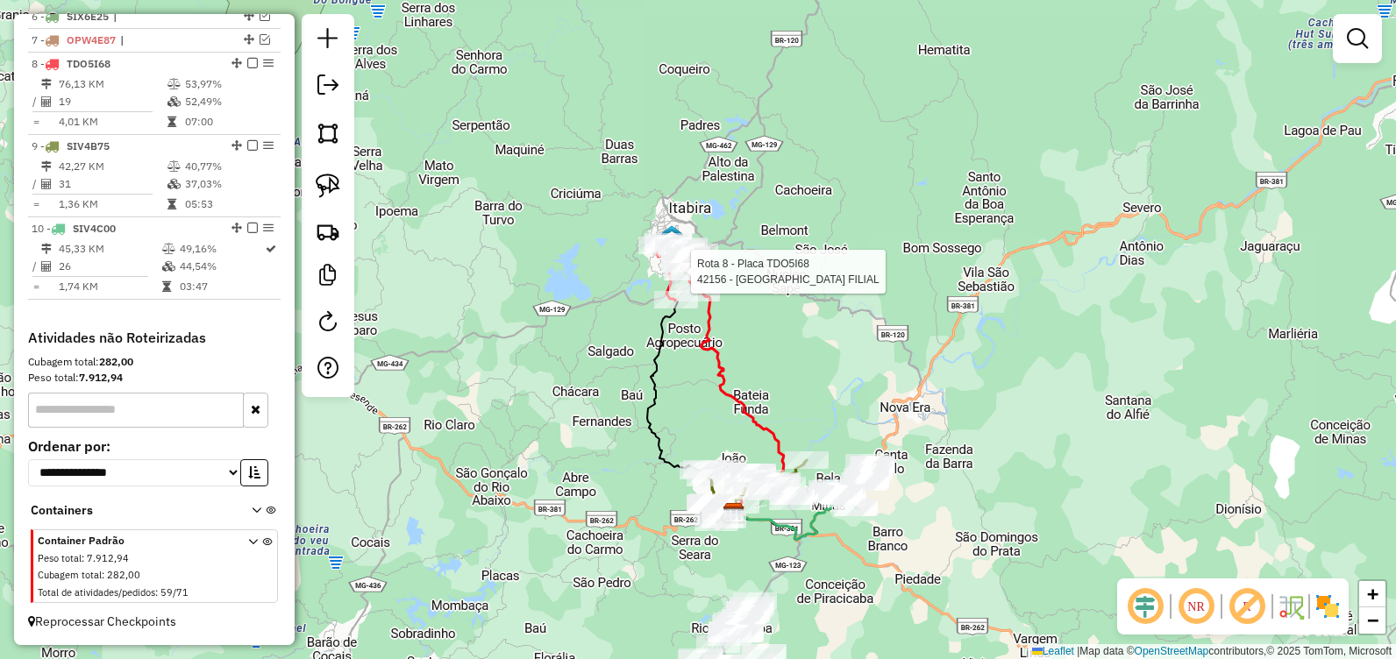
select select "**********"
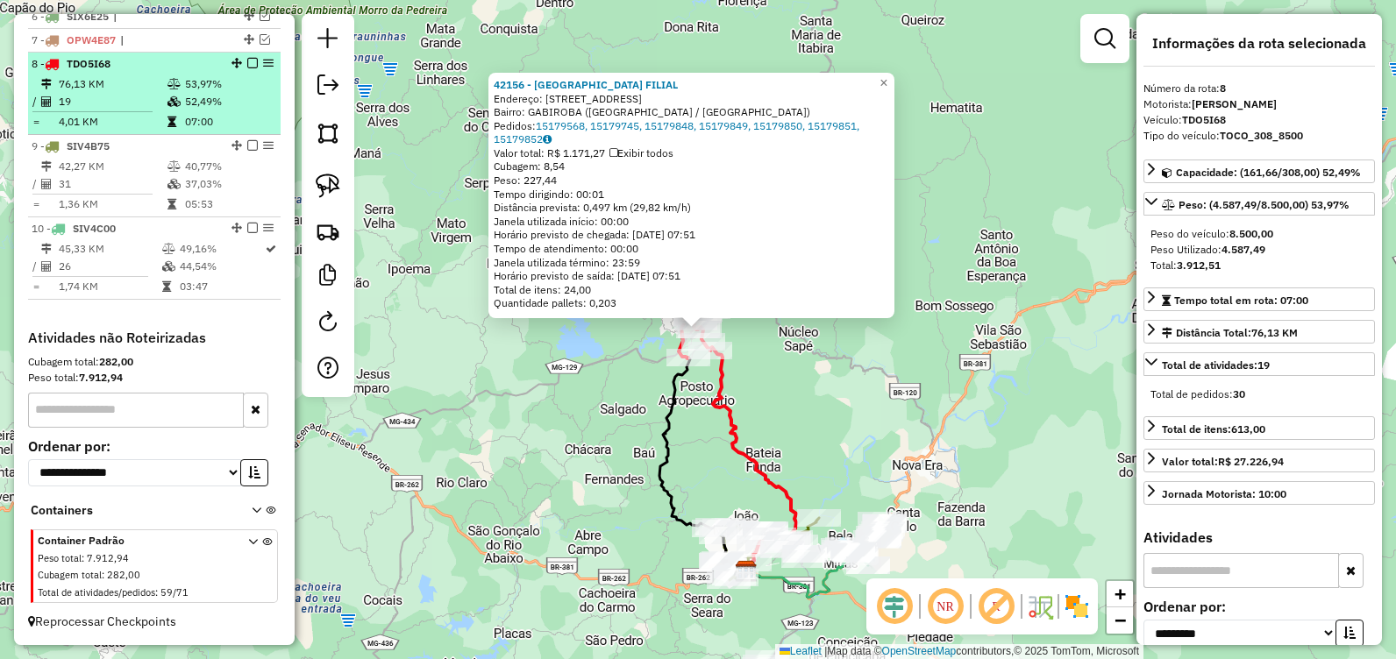
click at [251, 65] on em at bounding box center [252, 63] width 11 height 11
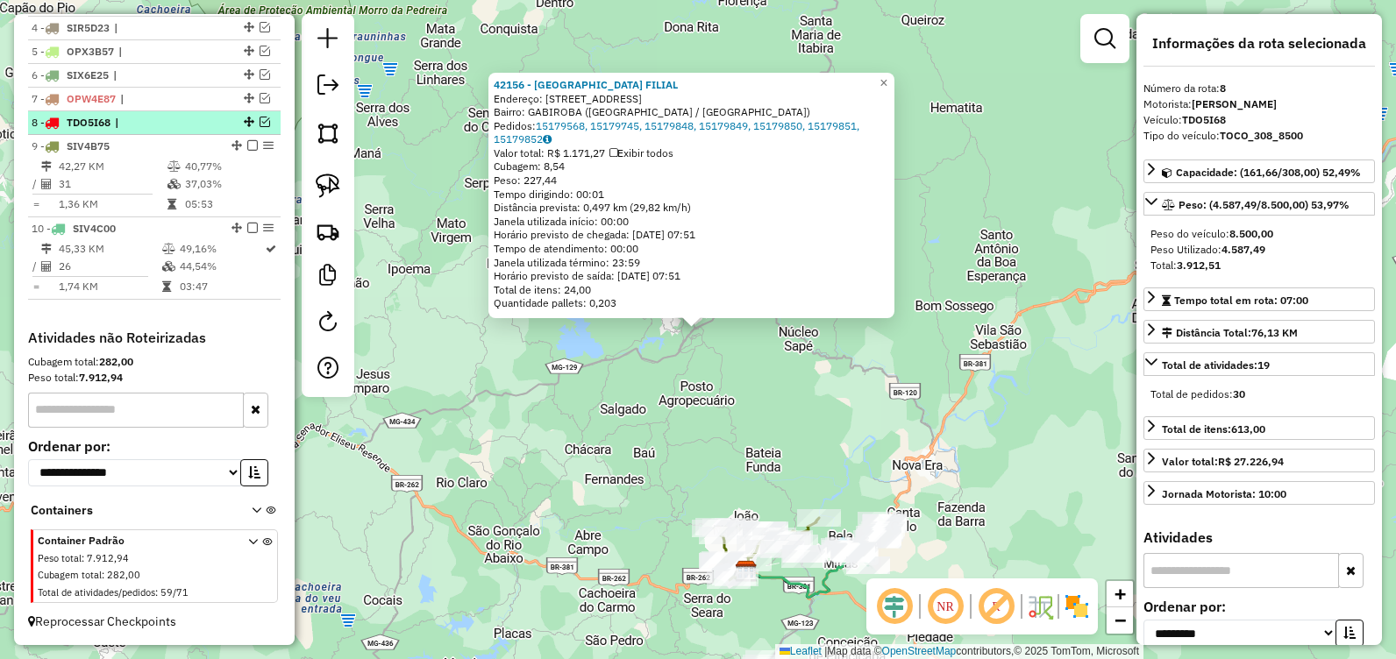
scroll to position [747, 0]
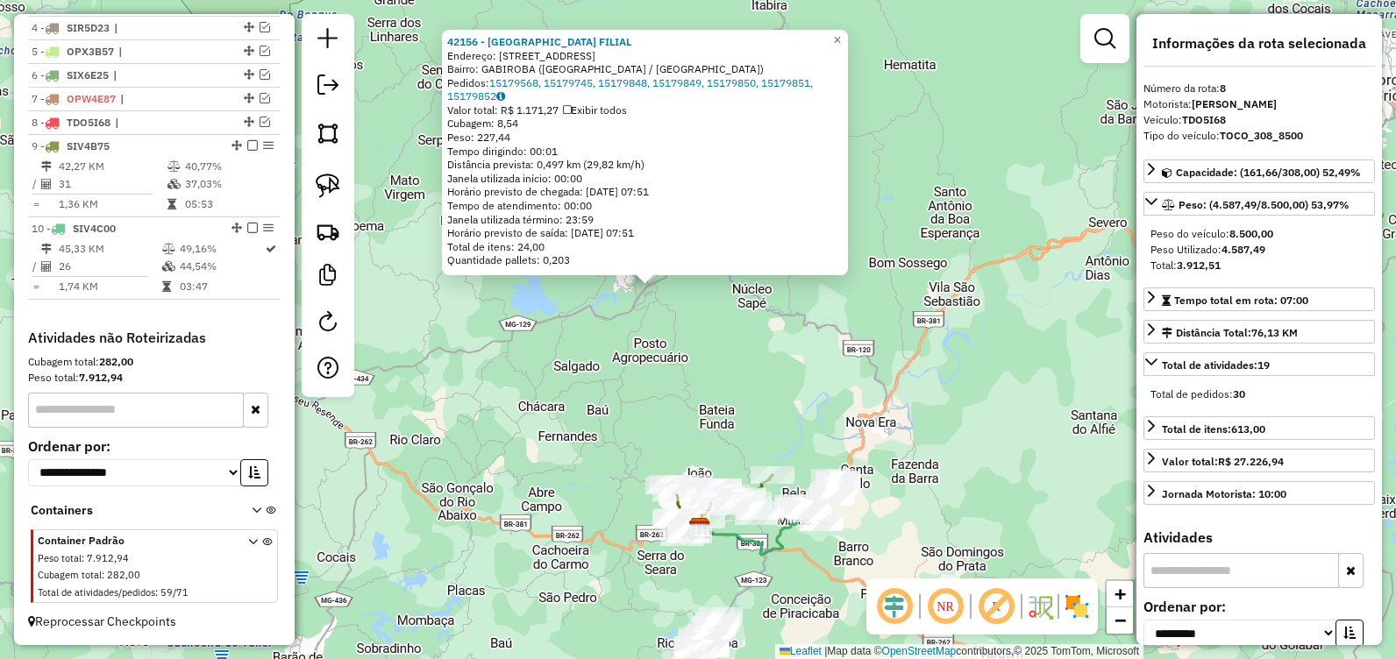
drag, startPoint x: 674, startPoint y: 424, endPoint x: 574, endPoint y: 334, distance: 134.7
click at [574, 334] on div "42156 - BELA CAMP FILIAL Endereço: Avenida Joao Lage 1900 Bairro: GABIROBA (ITA…" at bounding box center [698, 329] width 1396 height 659
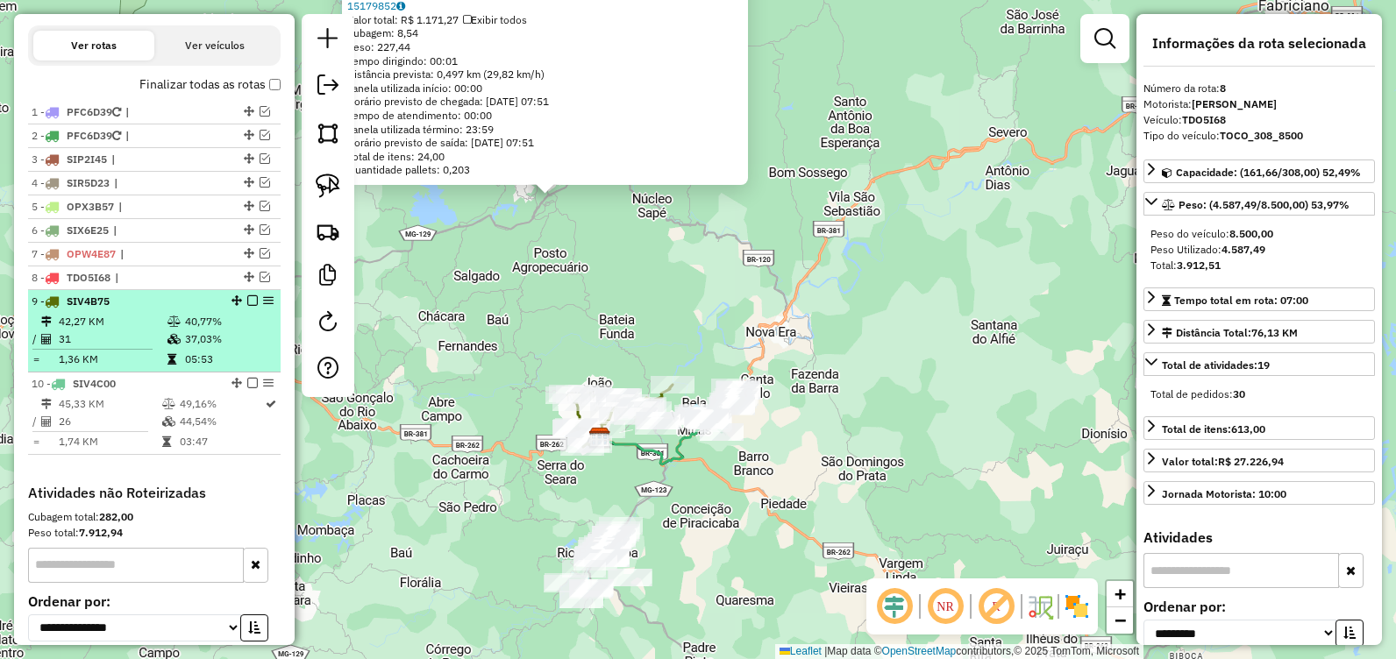
scroll to position [572, 0]
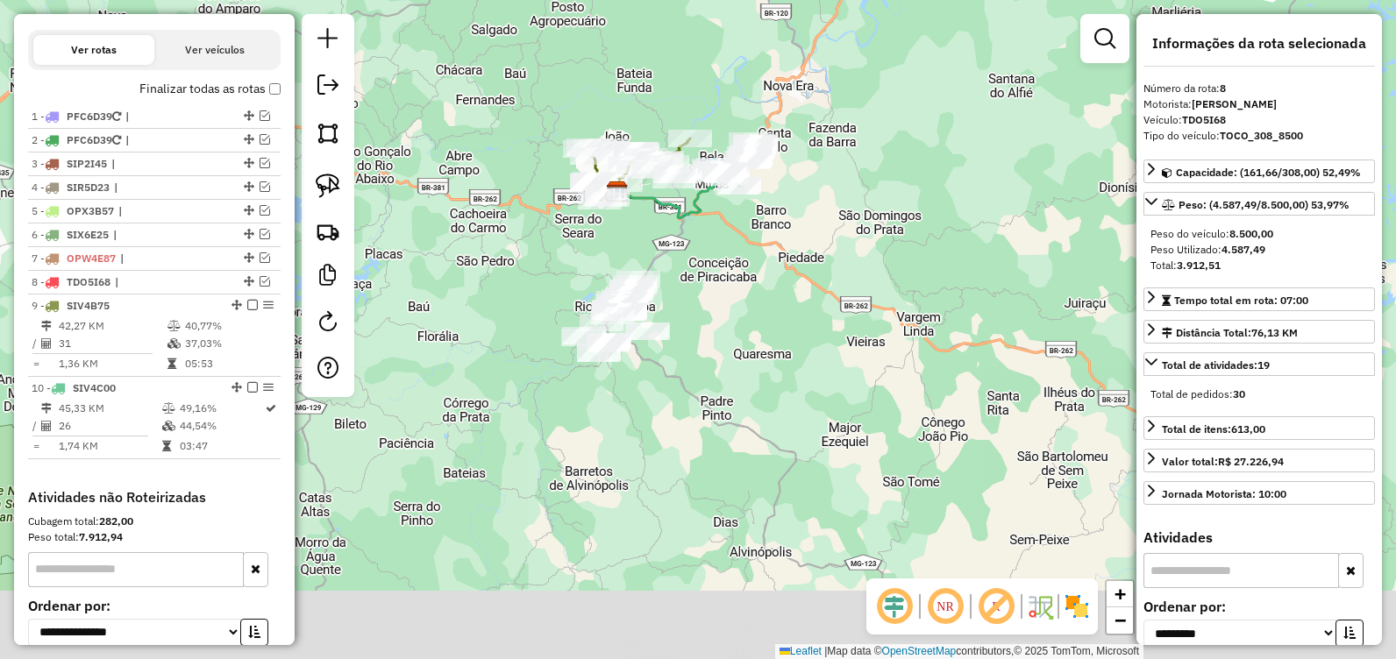
drag, startPoint x: 828, startPoint y: 560, endPoint x: 840, endPoint y: 302, distance: 258.1
click at [841, 303] on div "42156 - BELA CAMP FILIAL Endereço: Avenida Joao Lage 1900 Bairro: GABIROBA (ITA…" at bounding box center [698, 329] width 1396 height 659
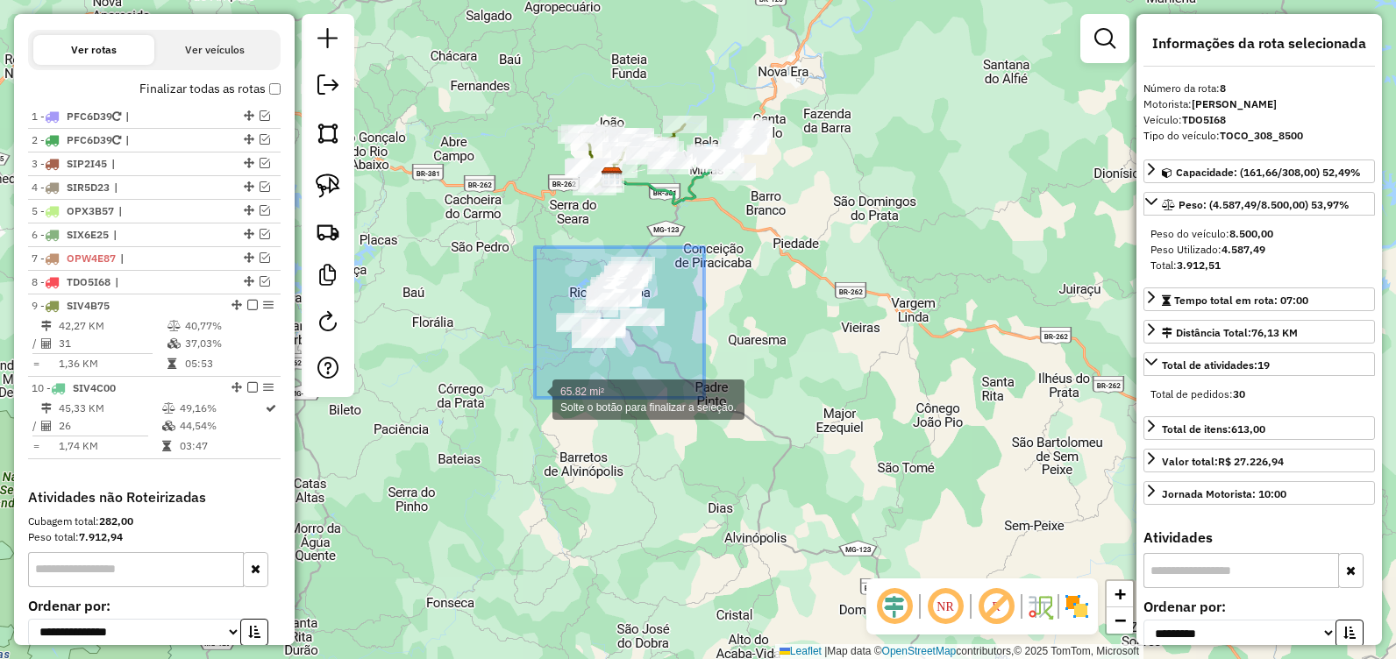
drag, startPoint x: 704, startPoint y: 247, endPoint x: 535, endPoint y: 398, distance: 226.7
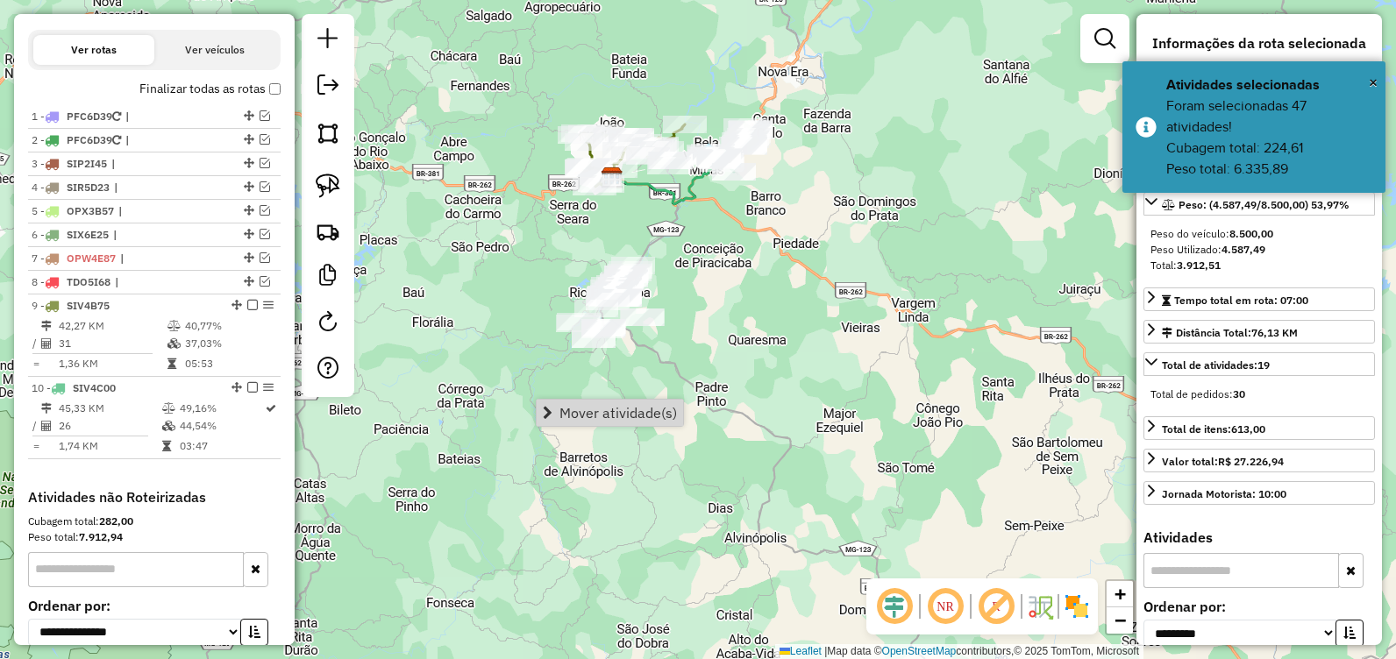
click at [696, 327] on div "42156 - BELA CAMP FILIAL Endereço: Avenida Joao Lage 1900 Bairro: GABIROBA (ITA…" at bounding box center [698, 329] width 1396 height 659
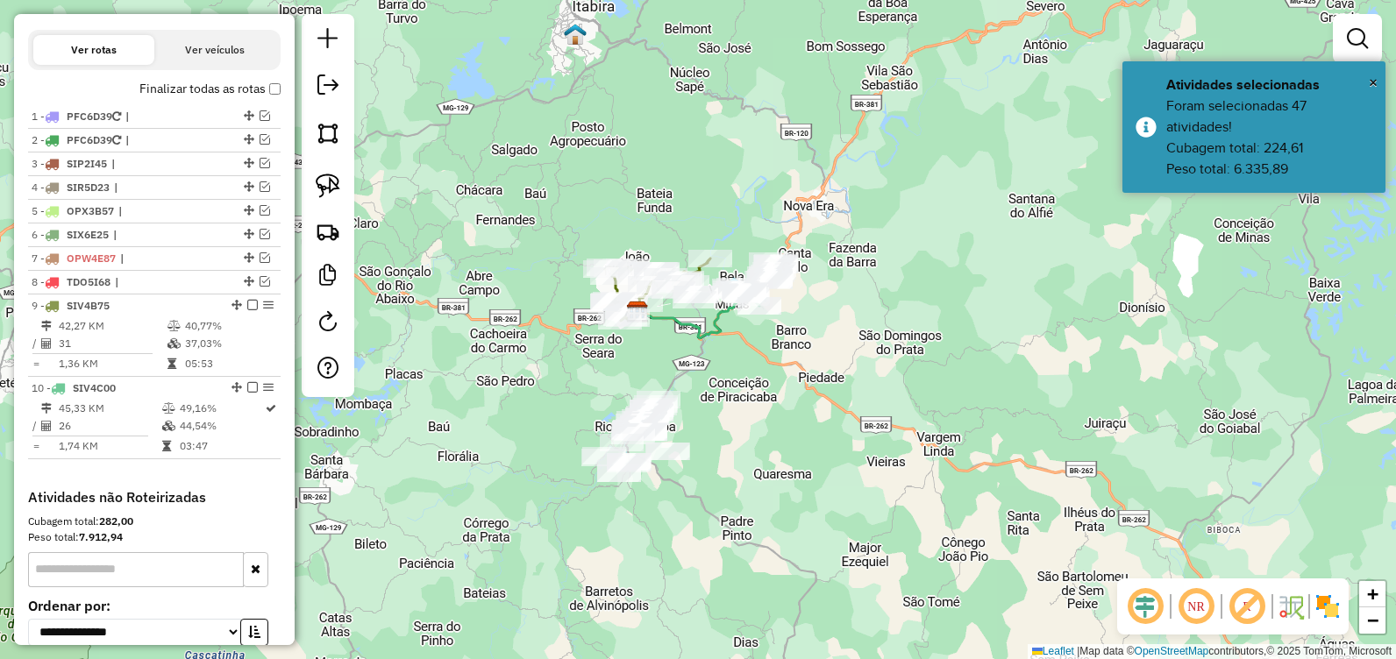
drag, startPoint x: 723, startPoint y: 263, endPoint x: 749, endPoint y: 397, distance: 136.6
click at [749, 397] on div "Janela de atendimento Grade de atendimento Capacidade Transportadoras Veículos …" at bounding box center [698, 329] width 1396 height 659
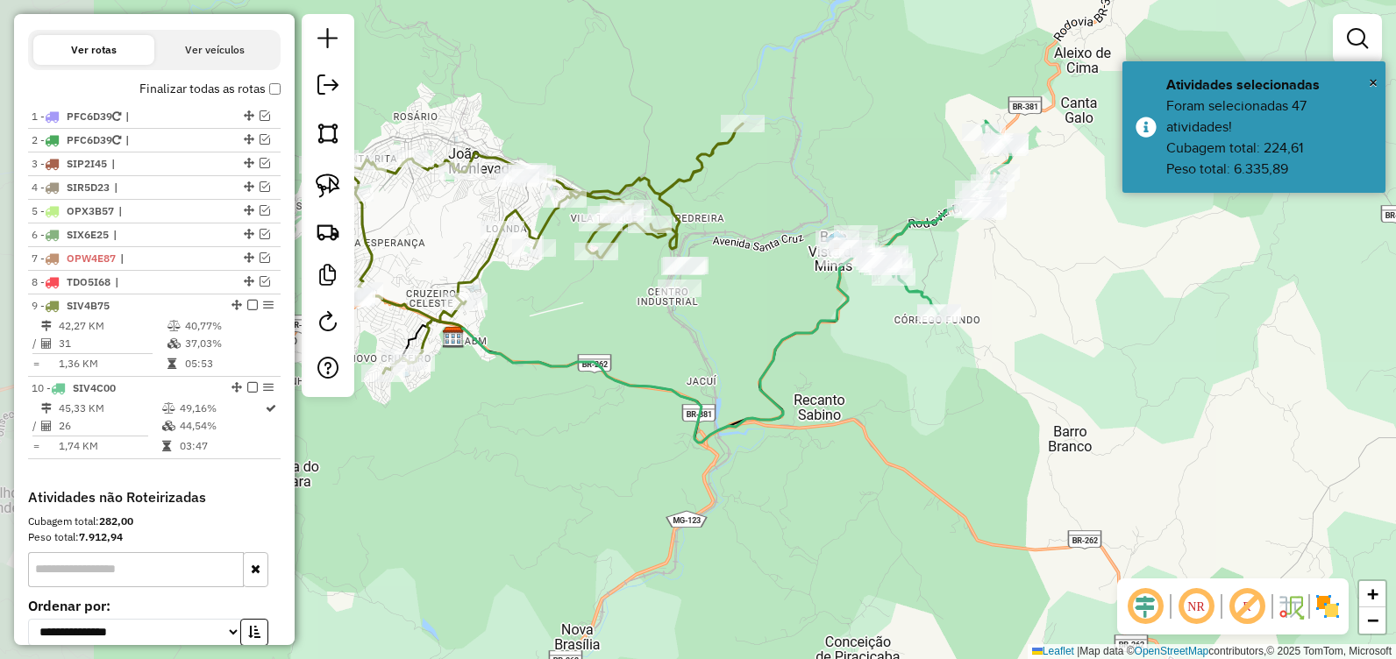
drag, startPoint x: 578, startPoint y: 326, endPoint x: 701, endPoint y: 412, distance: 149.9
click at [701, 412] on icon at bounding box center [711, 325] width 516 height 235
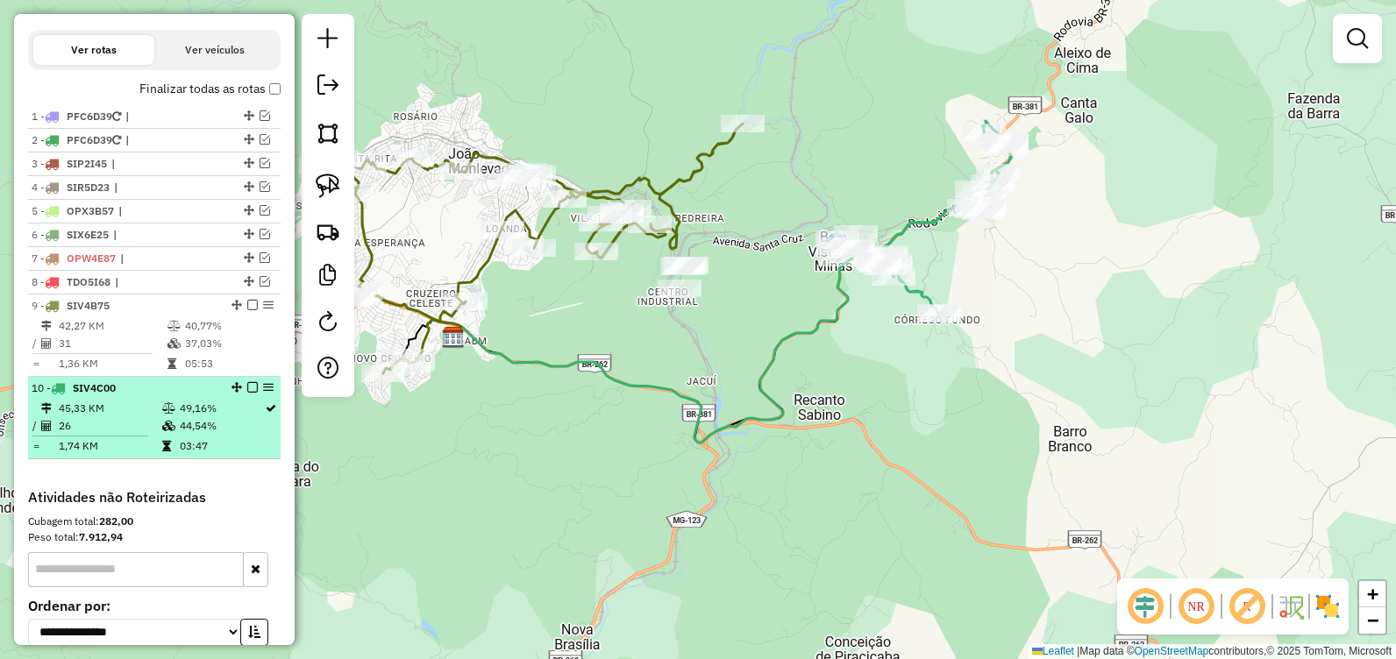
click at [248, 393] on em at bounding box center [252, 387] width 11 height 11
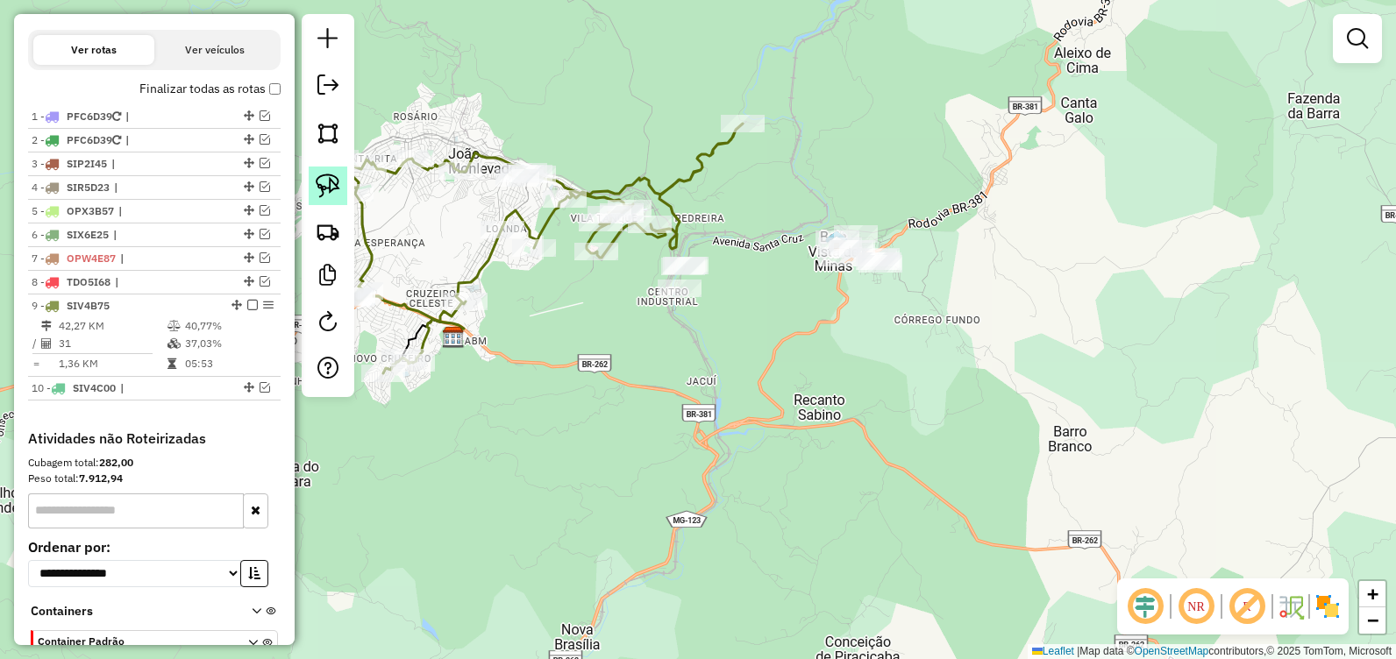
click at [324, 191] on img at bounding box center [328, 186] width 25 height 25
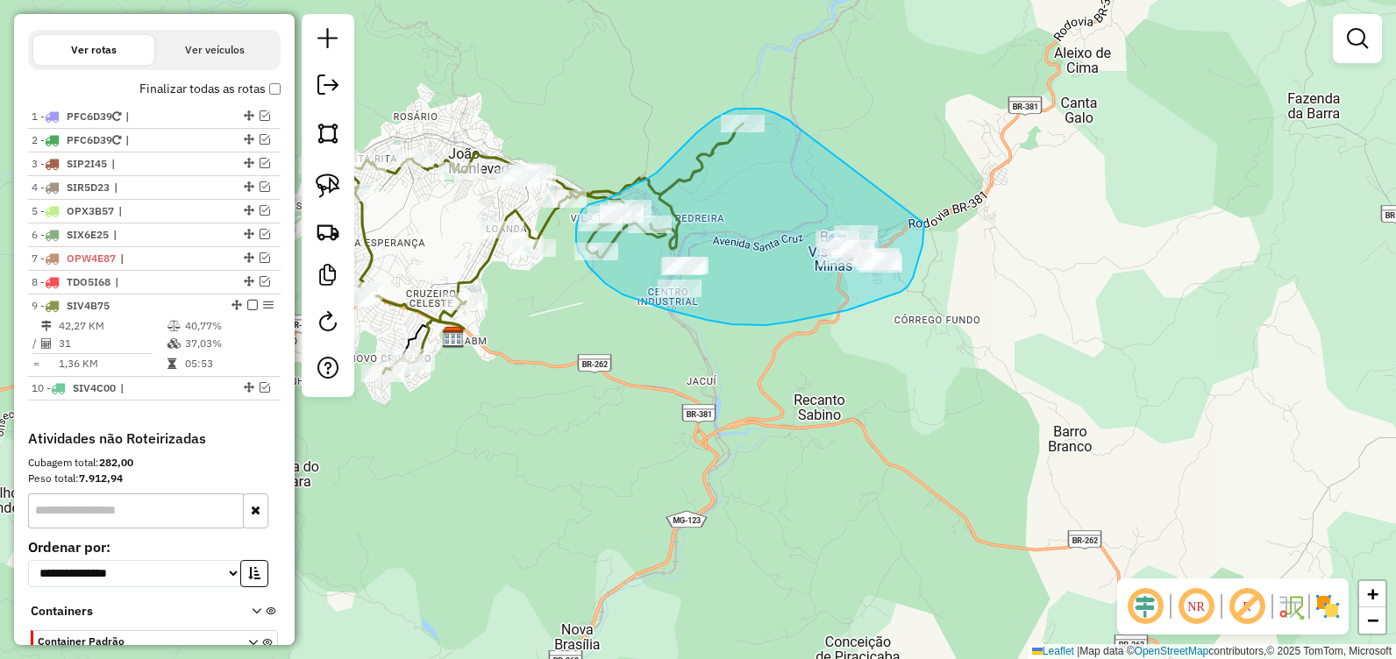
drag, startPoint x: 793, startPoint y: 124, endPoint x: 921, endPoint y: 203, distance: 150.9
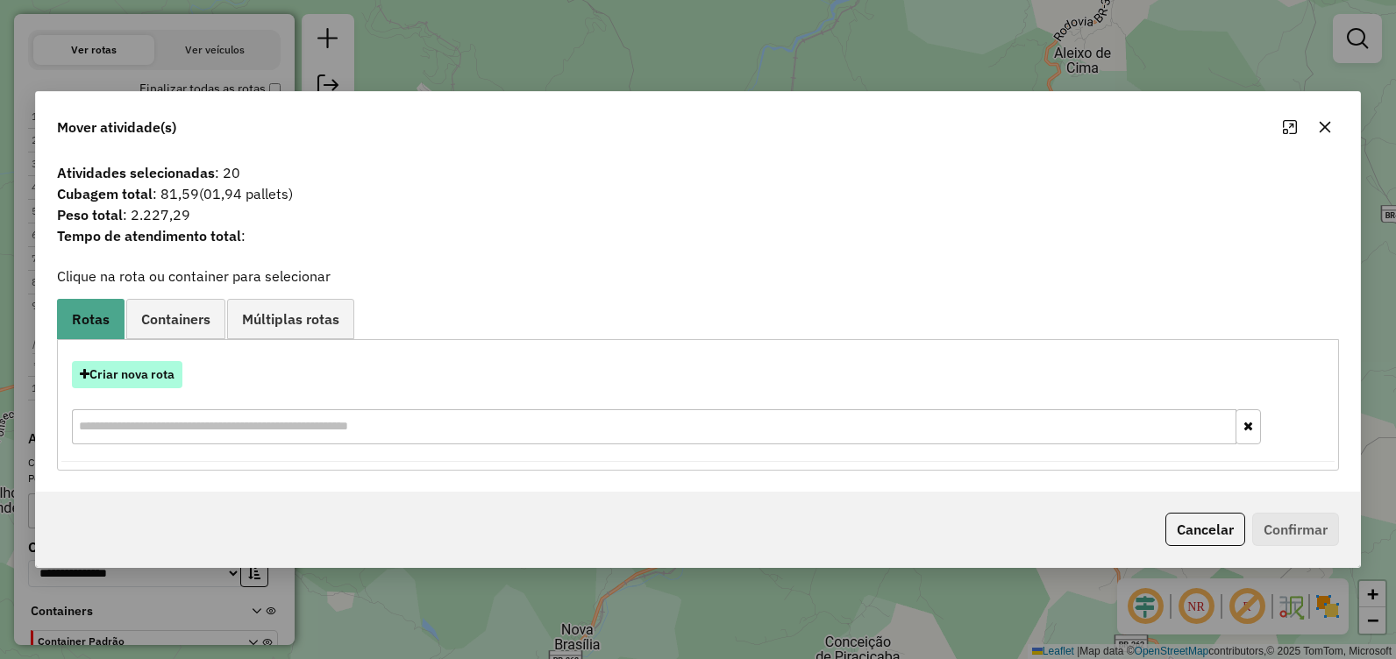
click at [144, 375] on button "Criar nova rota" at bounding box center [127, 374] width 110 height 27
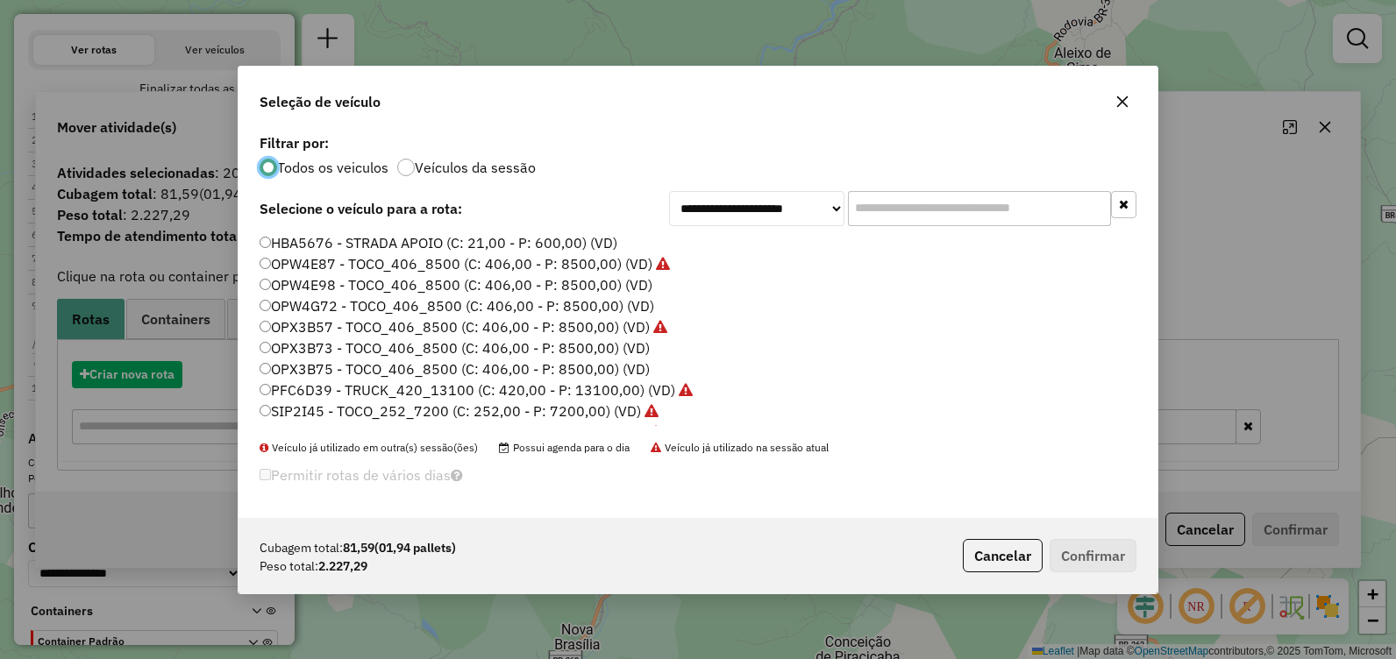
scroll to position [10, 5]
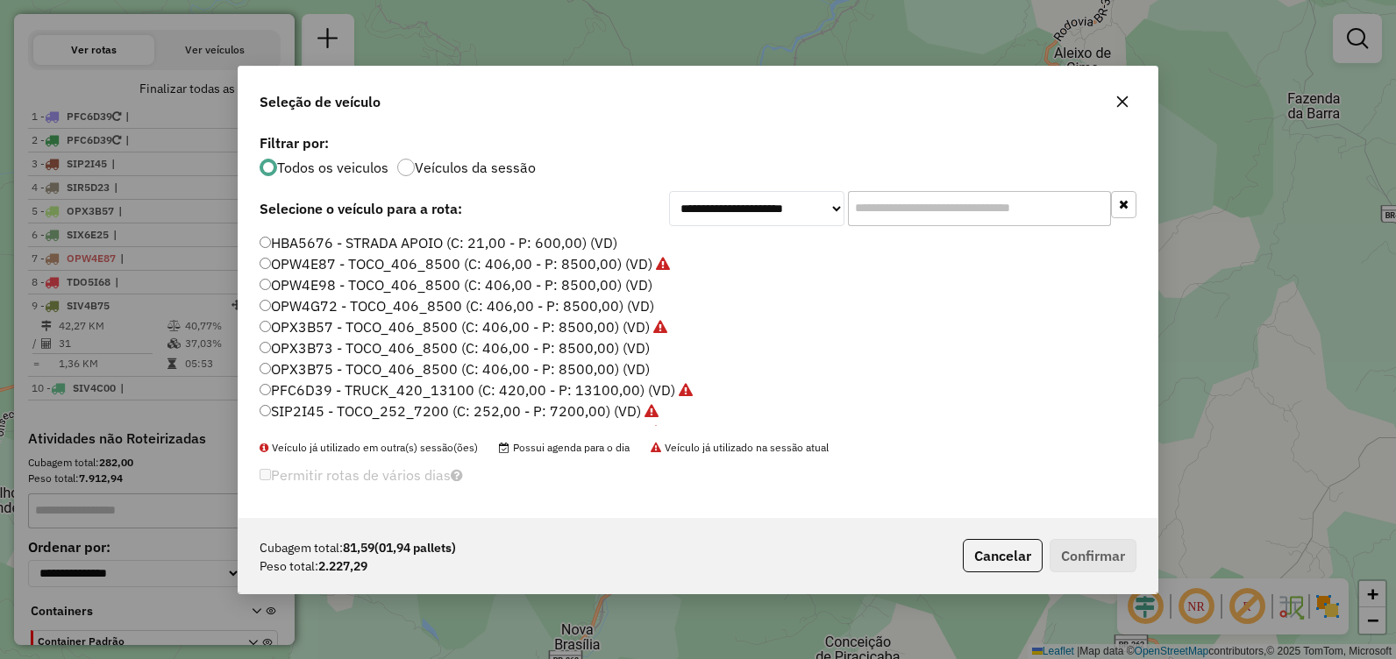
click at [425, 349] on label "OPX3B73 - TOCO_406_8500 (C: 406,00 - P: 8500,00) (VD)" at bounding box center [455, 348] width 390 height 21
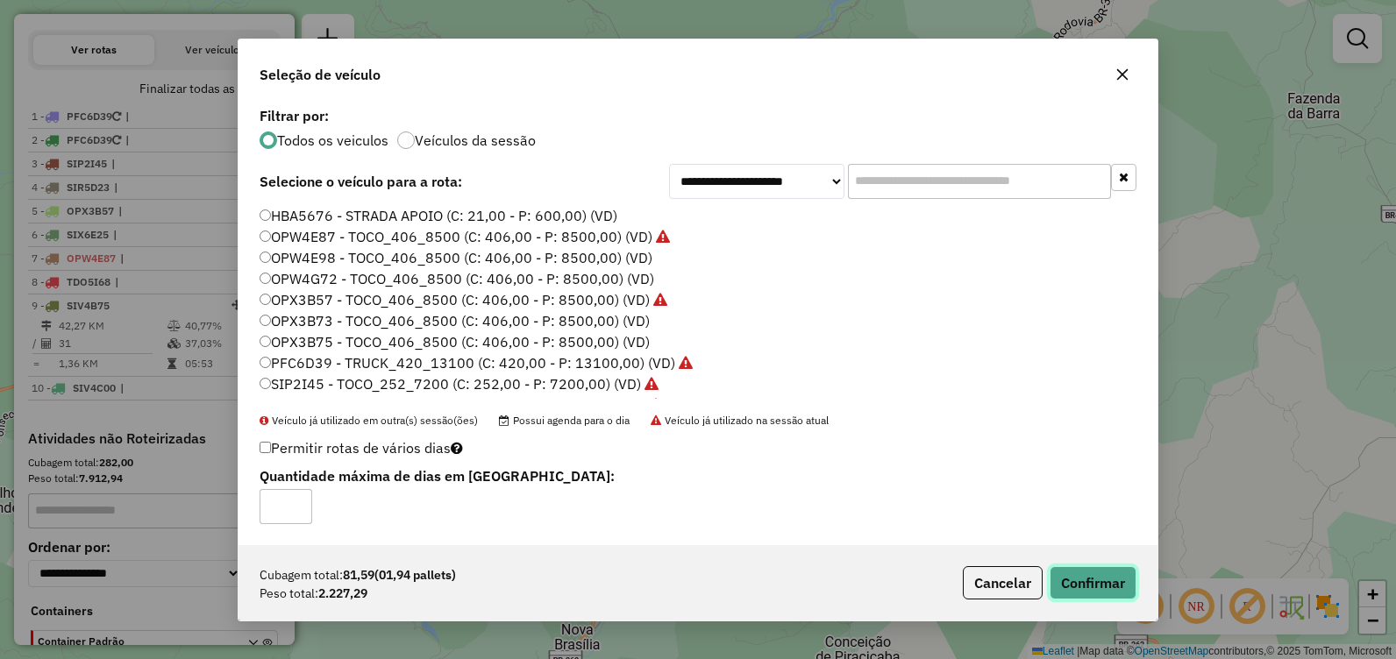
click at [1091, 579] on button "Confirmar" at bounding box center [1093, 583] width 87 height 33
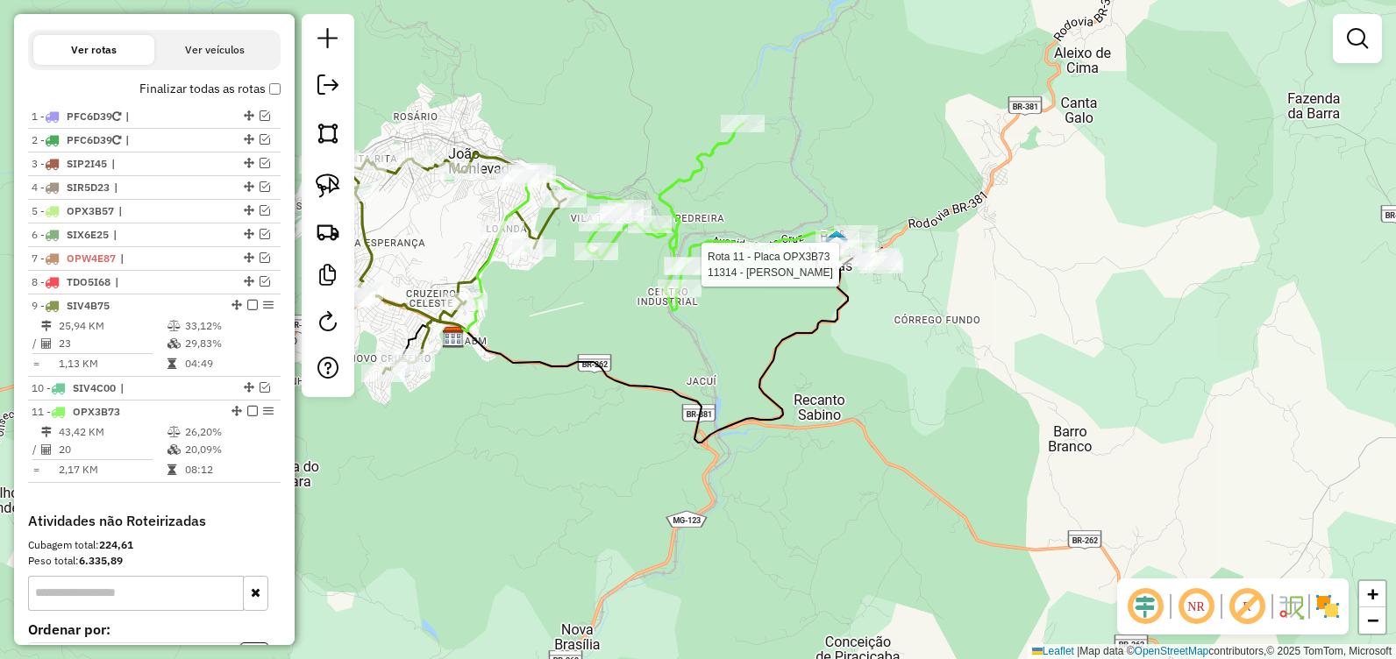
select select "**********"
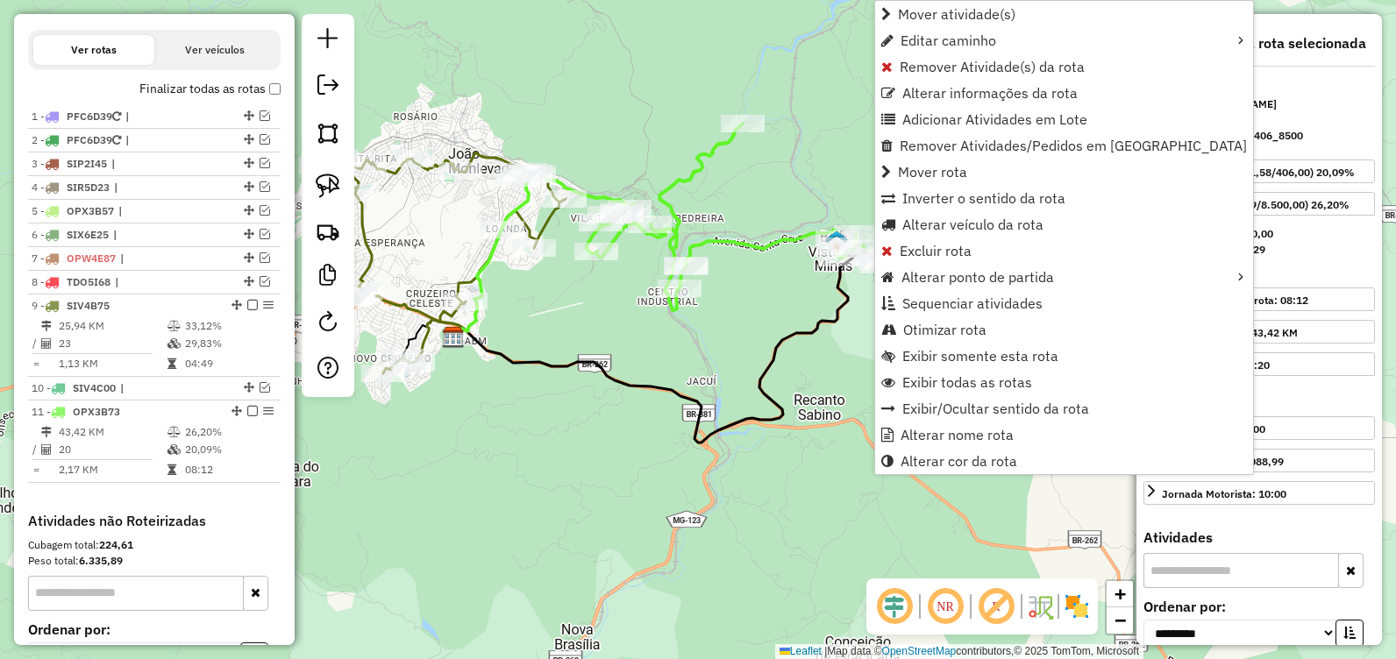
scroll to position [771, 0]
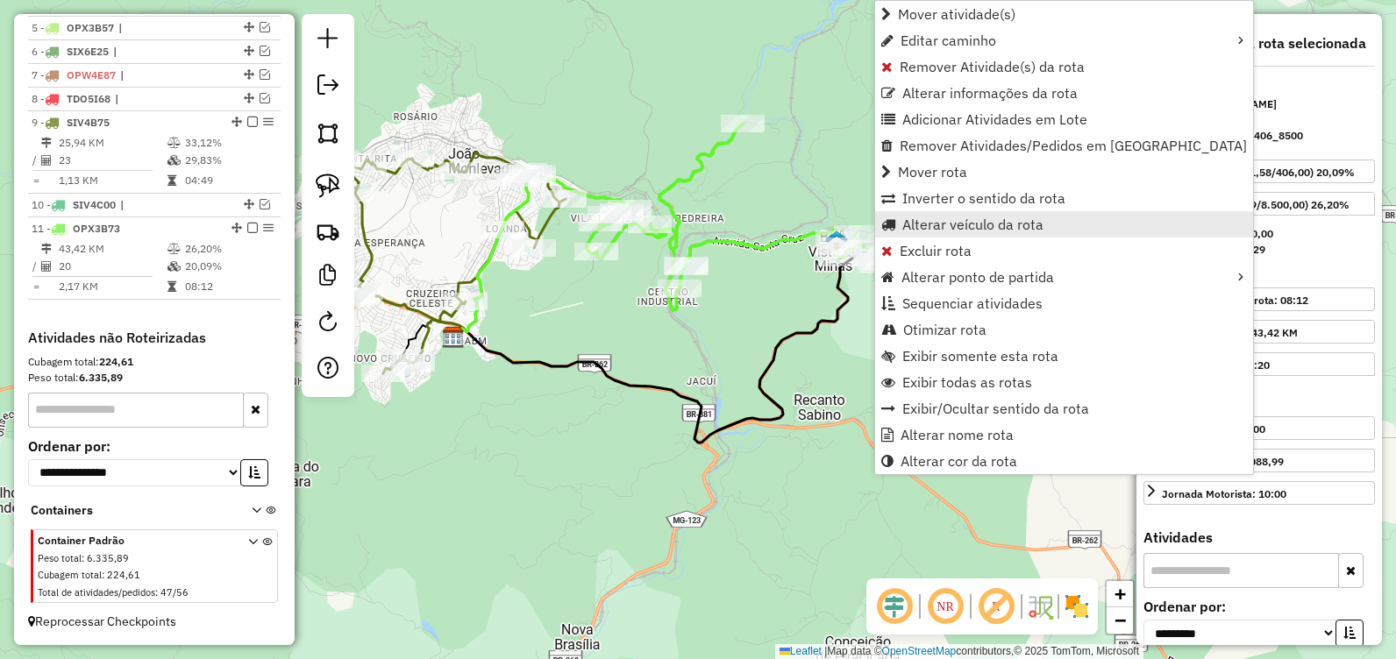
click at [930, 232] on span "Alterar veículo da rota" at bounding box center [972, 224] width 141 height 14
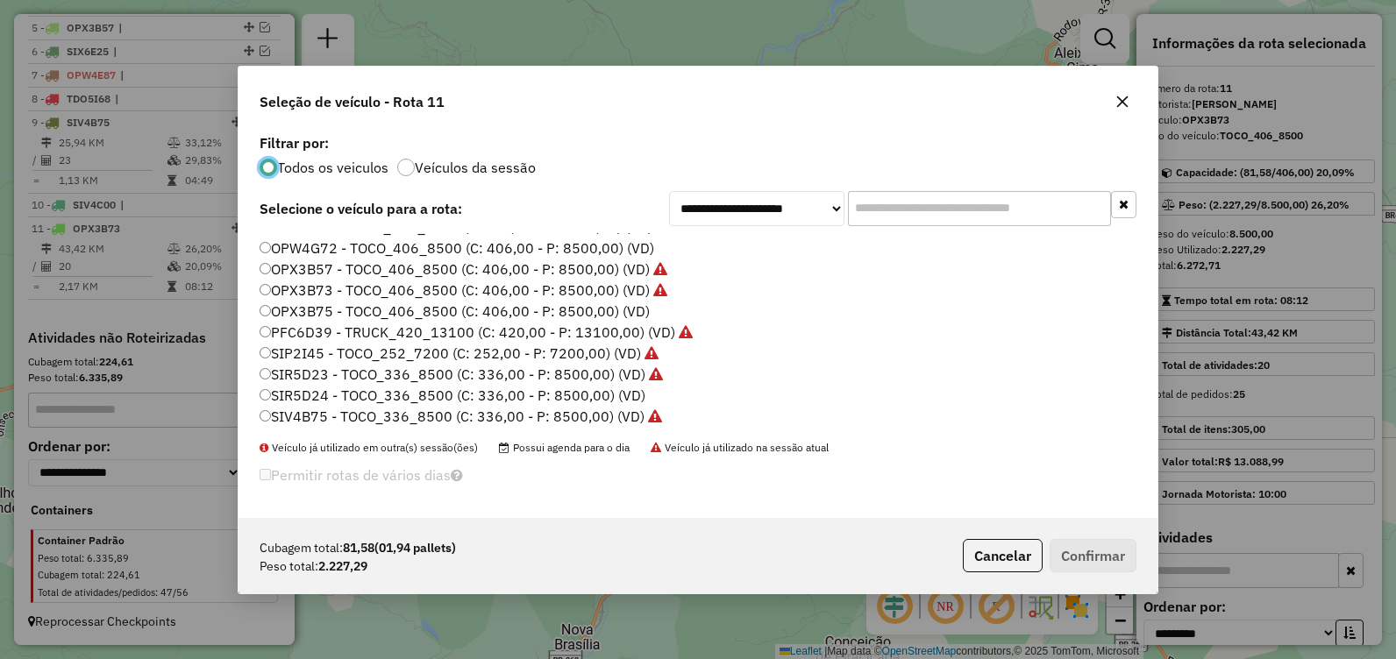
scroll to position [123, 0]
click at [507, 335] on label "SIR5D24 - TOCO_336_8500 (C: 336,00 - P: 8500,00) (VD)" at bounding box center [453, 330] width 386 height 21
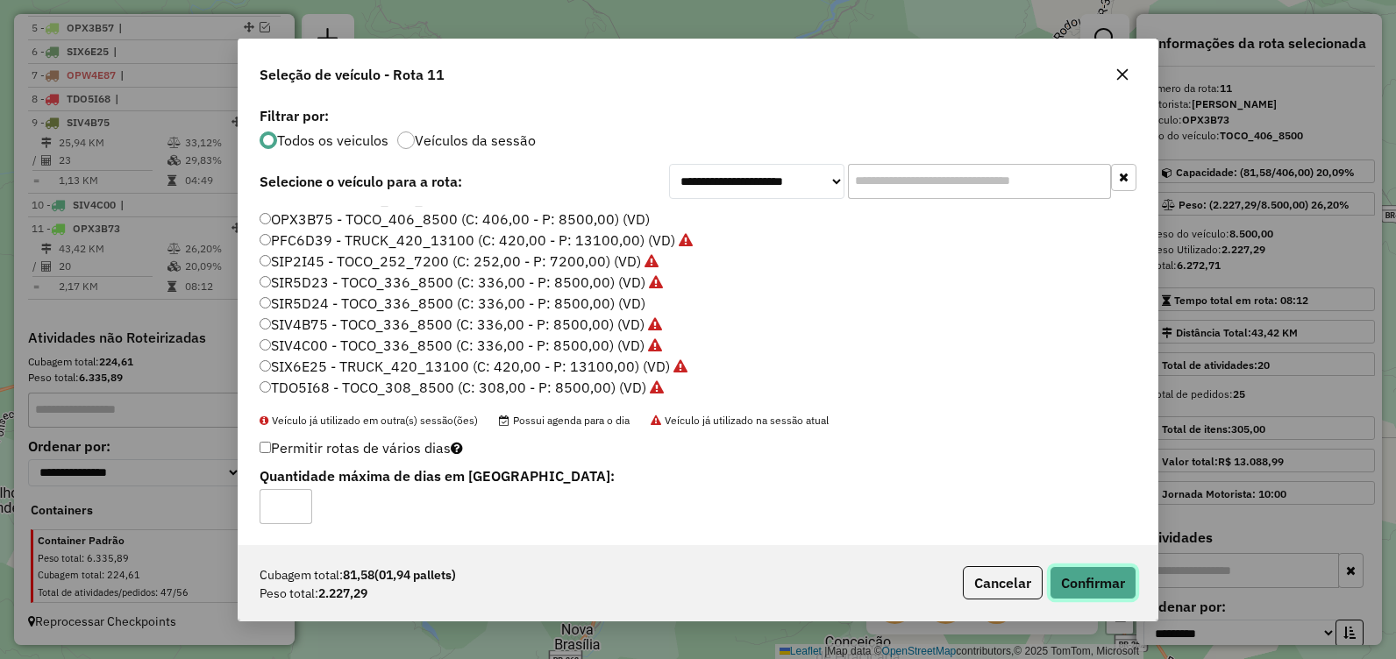
click at [1064, 573] on button "Confirmar" at bounding box center [1093, 583] width 87 height 33
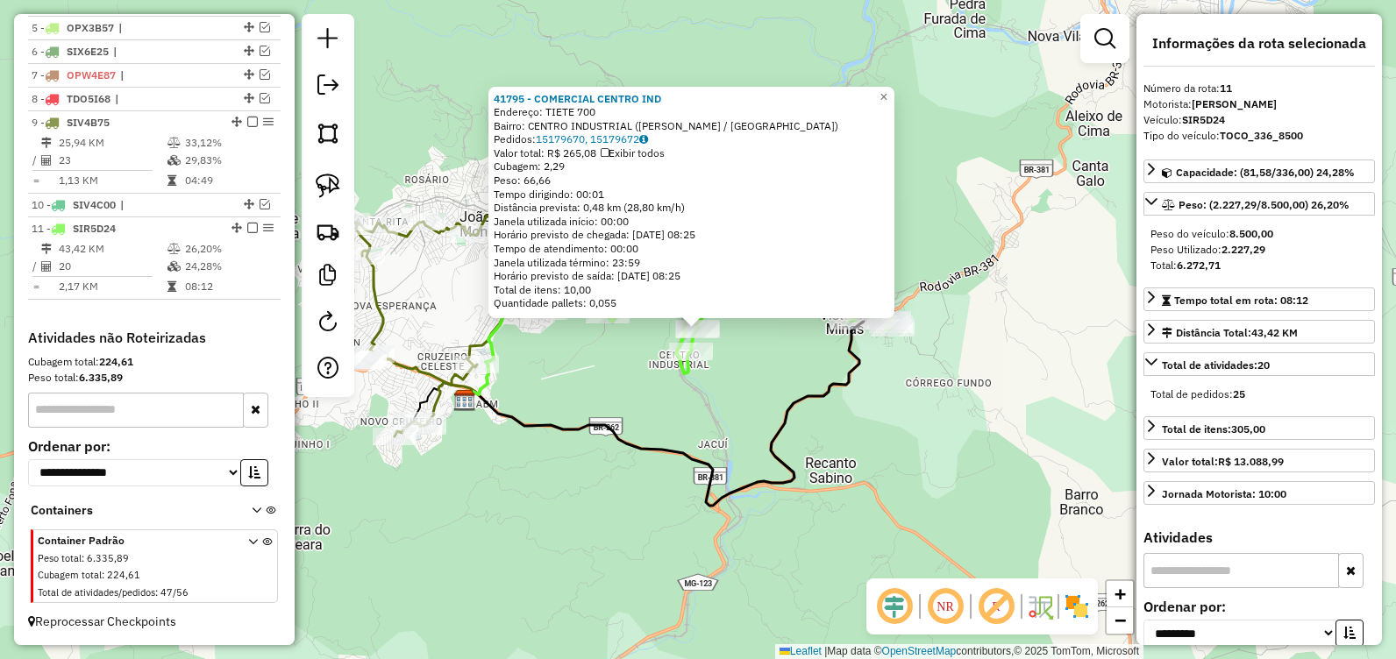
click at [675, 433] on div "41795 - COMERCIAL CENTRO IND Endereço: TIETE 700 Bairro: CENTRO INDUSTRIAL (JOA…" at bounding box center [698, 329] width 1396 height 659
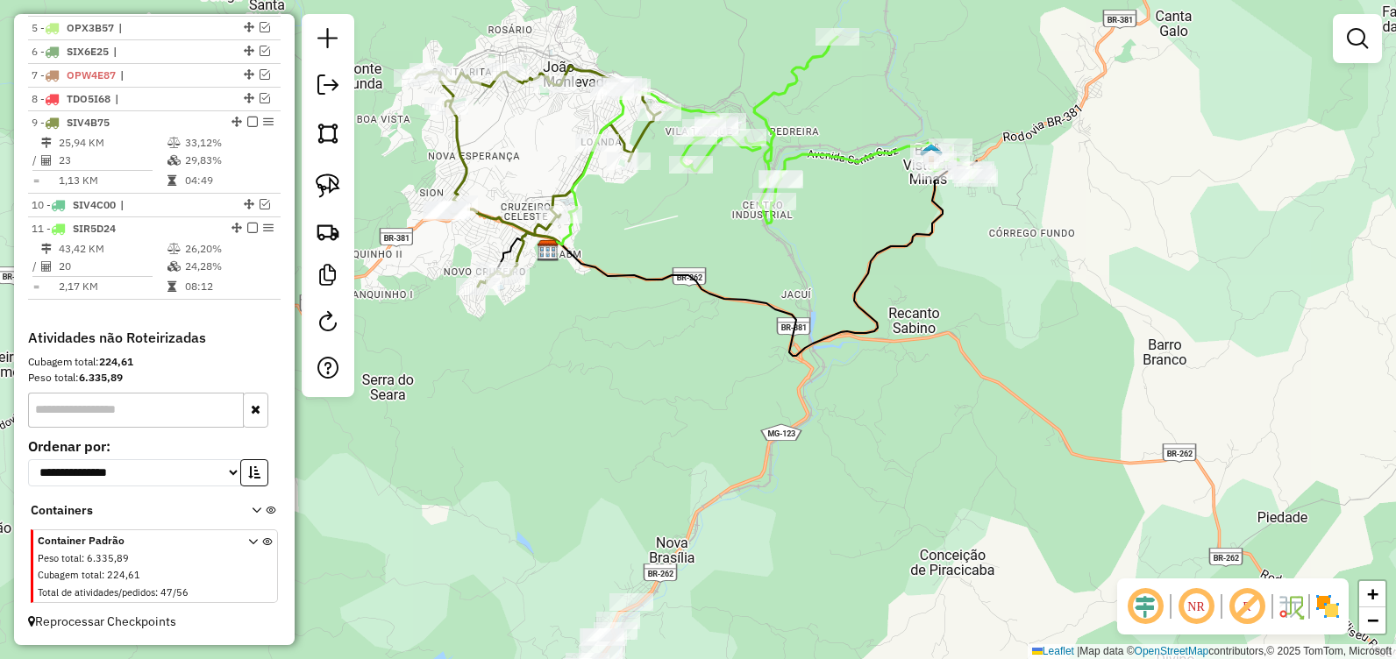
drag, startPoint x: 666, startPoint y: 324, endPoint x: 725, endPoint y: 48, distance: 281.6
click at [725, 161] on icon at bounding box center [762, 258] width 429 height 195
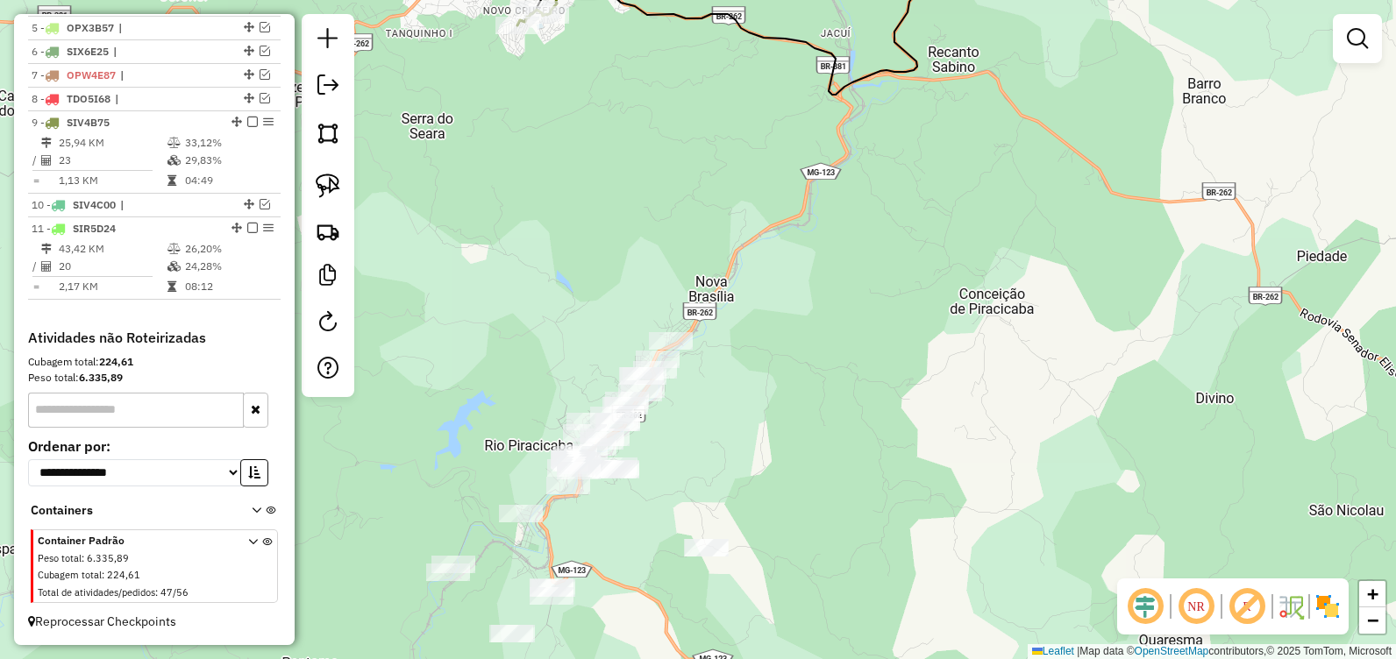
drag, startPoint x: 808, startPoint y: 262, endPoint x: 809, endPoint y: 239, distance: 23.7
click at [809, 239] on div "Janela de atendimento Grade de atendimento Capacidade Transportadoras Veículos …" at bounding box center [698, 329] width 1396 height 659
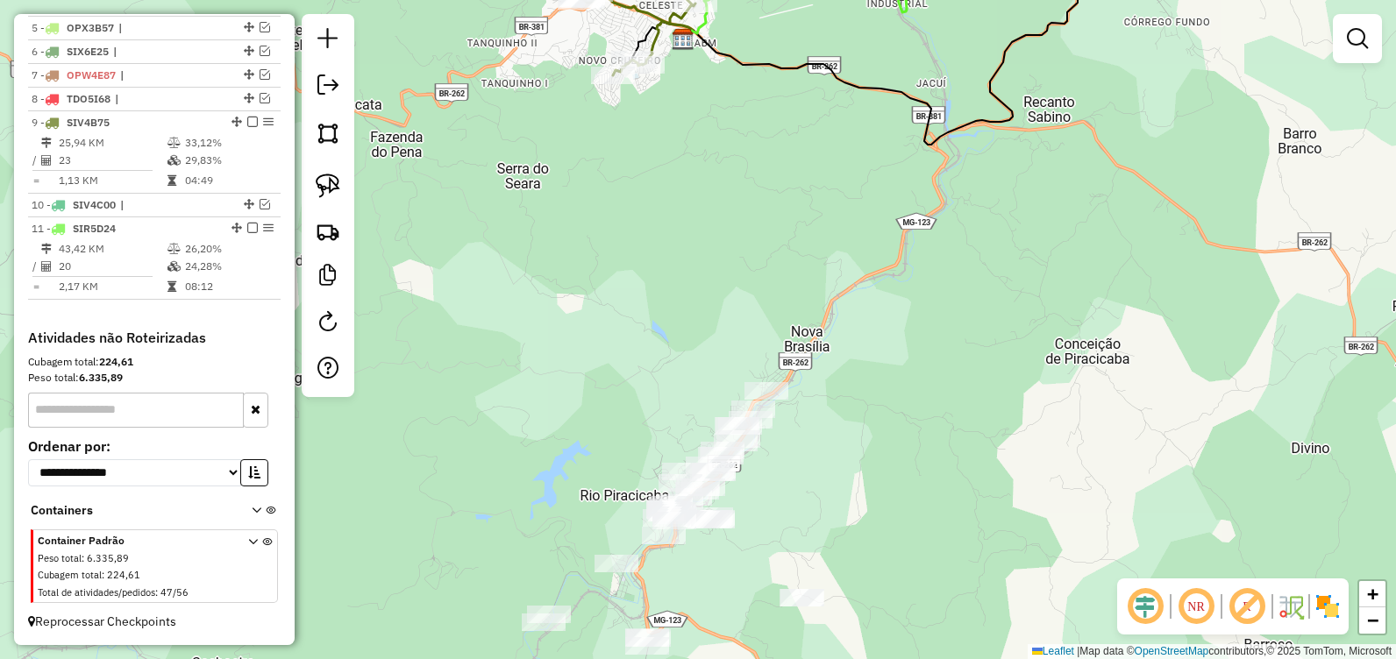
drag, startPoint x: 955, startPoint y: 355, endPoint x: 1001, endPoint y: 373, distance: 49.7
click at [1001, 373] on div "Janela de atendimento Grade de atendimento Capacidade Transportadoras Veículos …" at bounding box center [698, 329] width 1396 height 659
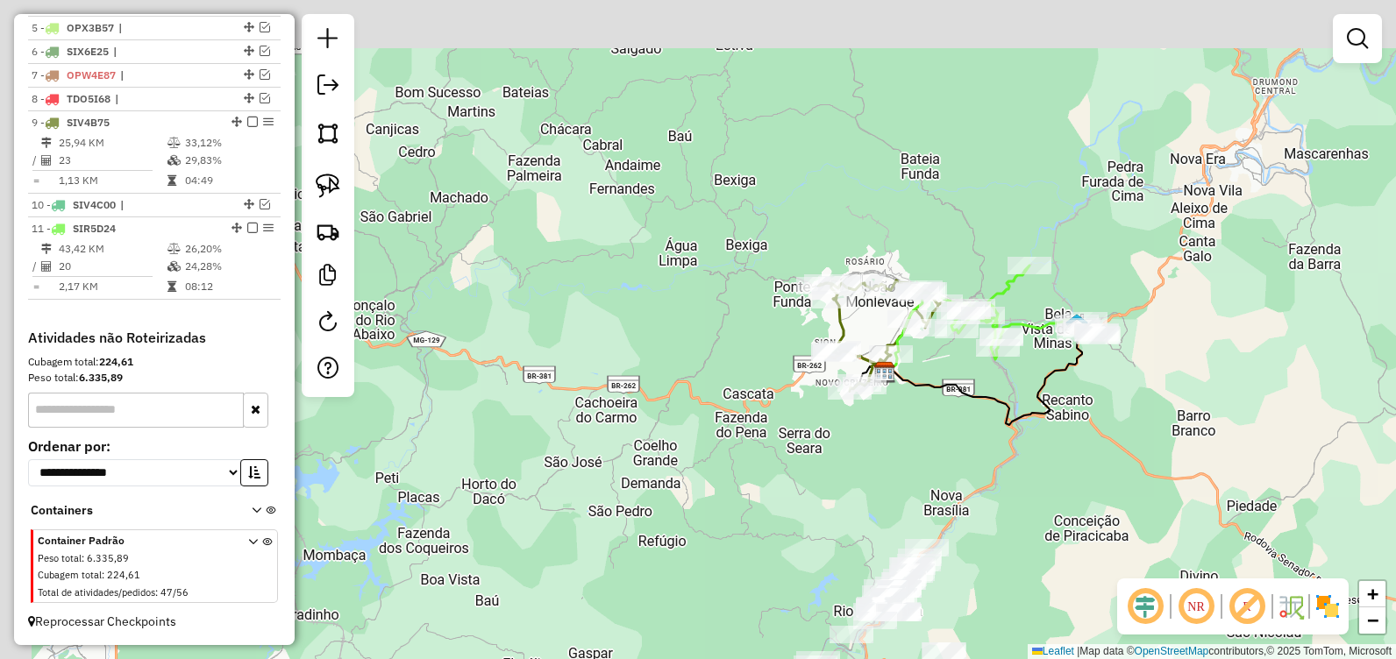
drag, startPoint x: 735, startPoint y: 385, endPoint x: 786, endPoint y: 550, distance: 172.5
click at [795, 565] on div "Janela de atendimento Grade de atendimento Capacidade Transportadoras Veículos …" at bounding box center [698, 329] width 1396 height 659
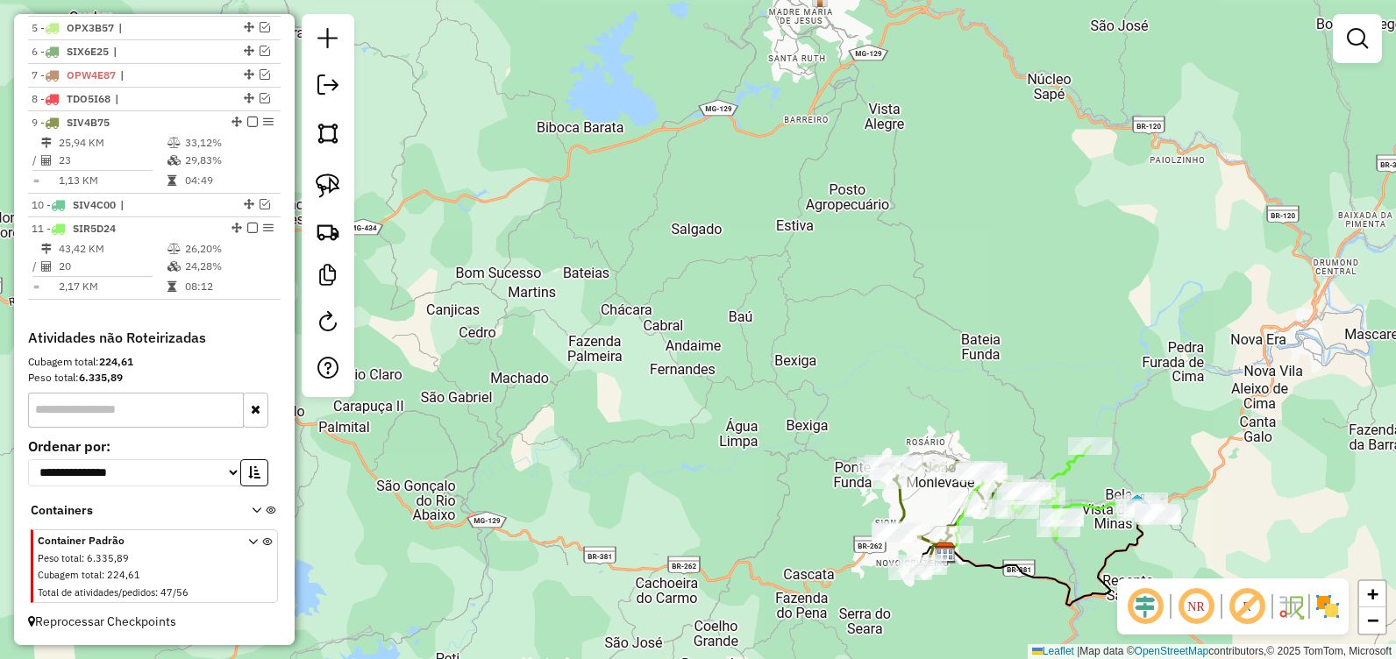
drag, startPoint x: 746, startPoint y: 312, endPoint x: 627, endPoint y: 442, distance: 176.3
click at [736, 471] on div "Janela de atendimento Grade de atendimento Capacidade Transportadoras Veículos …" at bounding box center [698, 329] width 1396 height 659
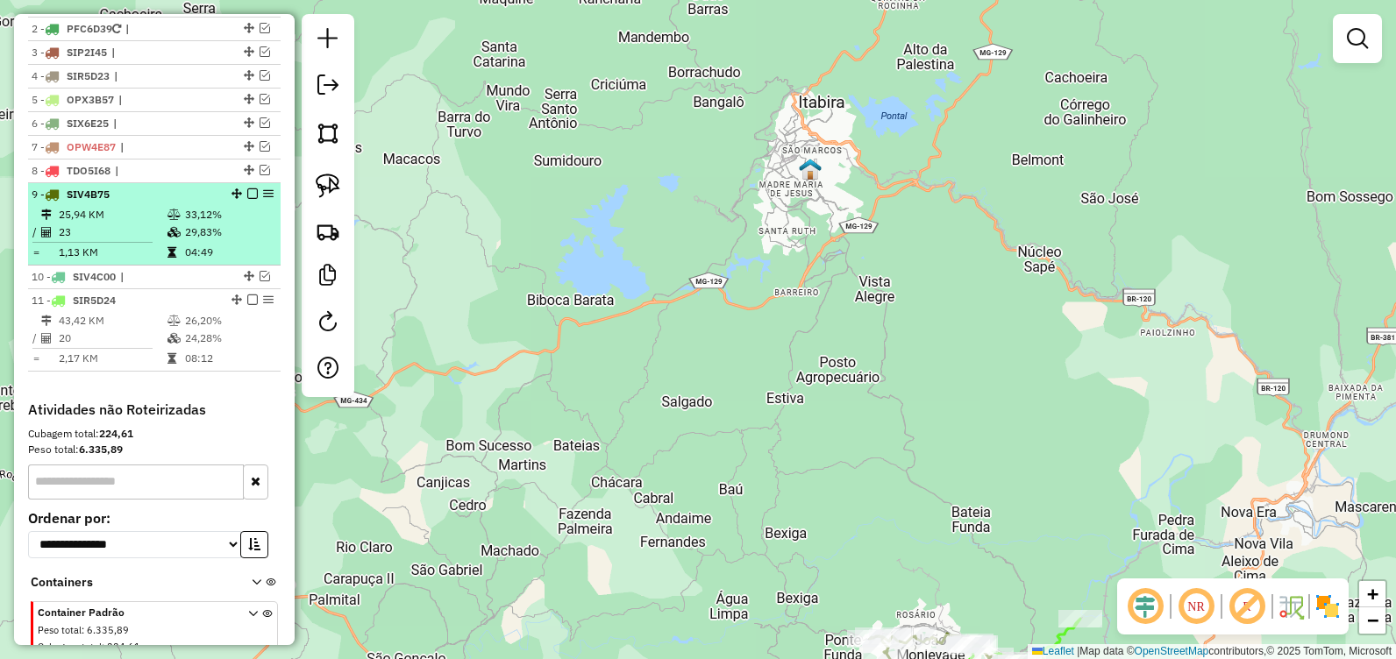
scroll to position [595, 0]
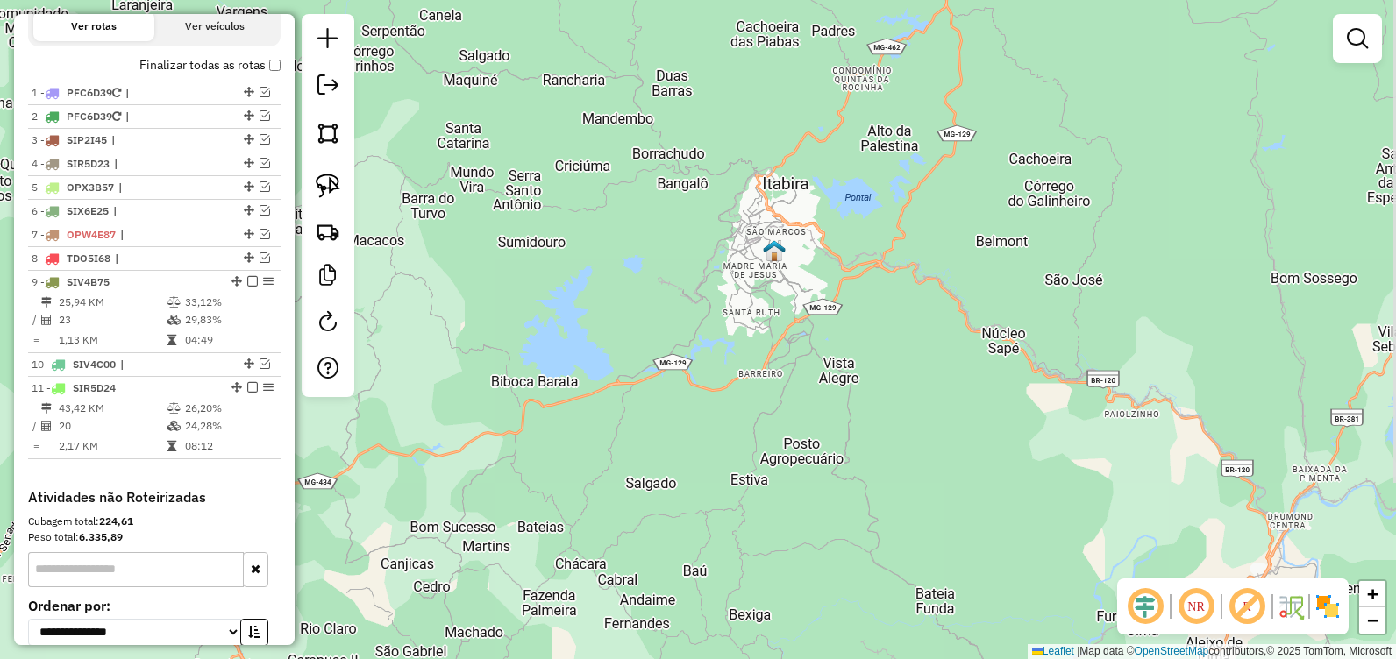
drag, startPoint x: 817, startPoint y: 250, endPoint x: 781, endPoint y: 331, distance: 89.1
click at [781, 331] on div "Janela de atendimento Grade de atendimento Capacidade Transportadoras Veículos …" at bounding box center [698, 329] width 1396 height 659
click at [260, 121] on em at bounding box center [265, 115] width 11 height 11
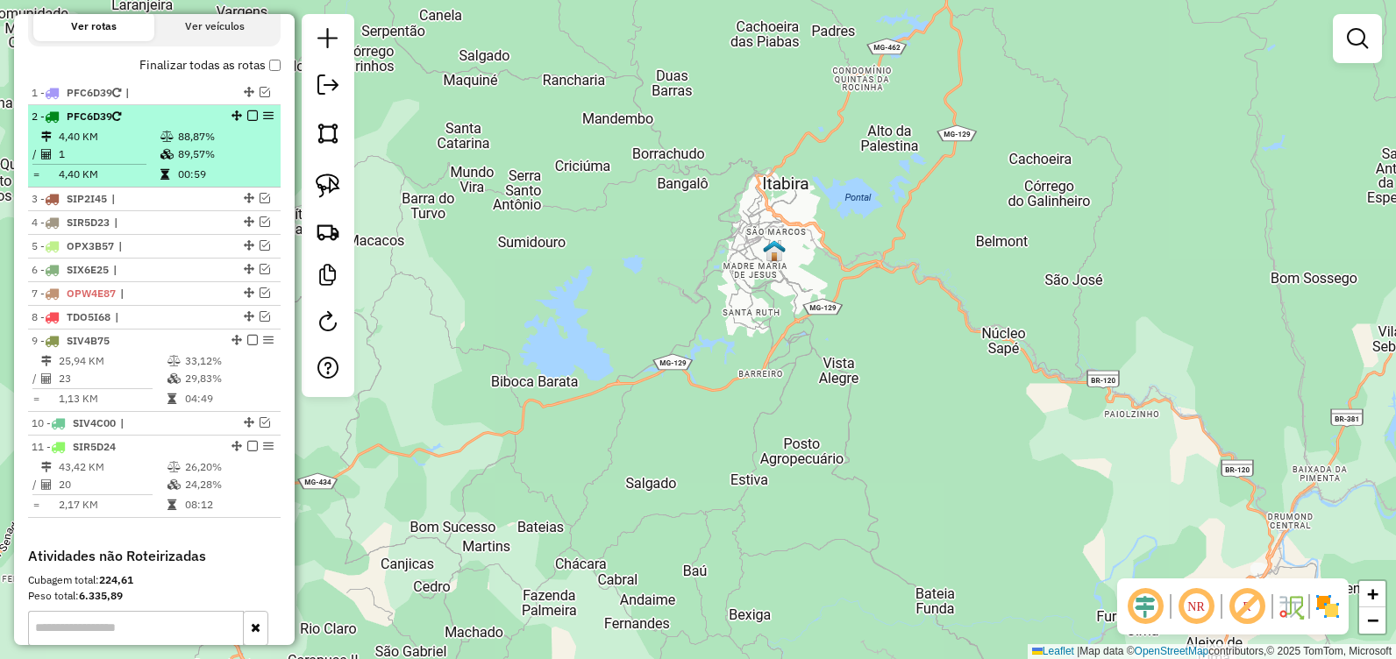
click at [248, 121] on em at bounding box center [252, 115] width 11 height 11
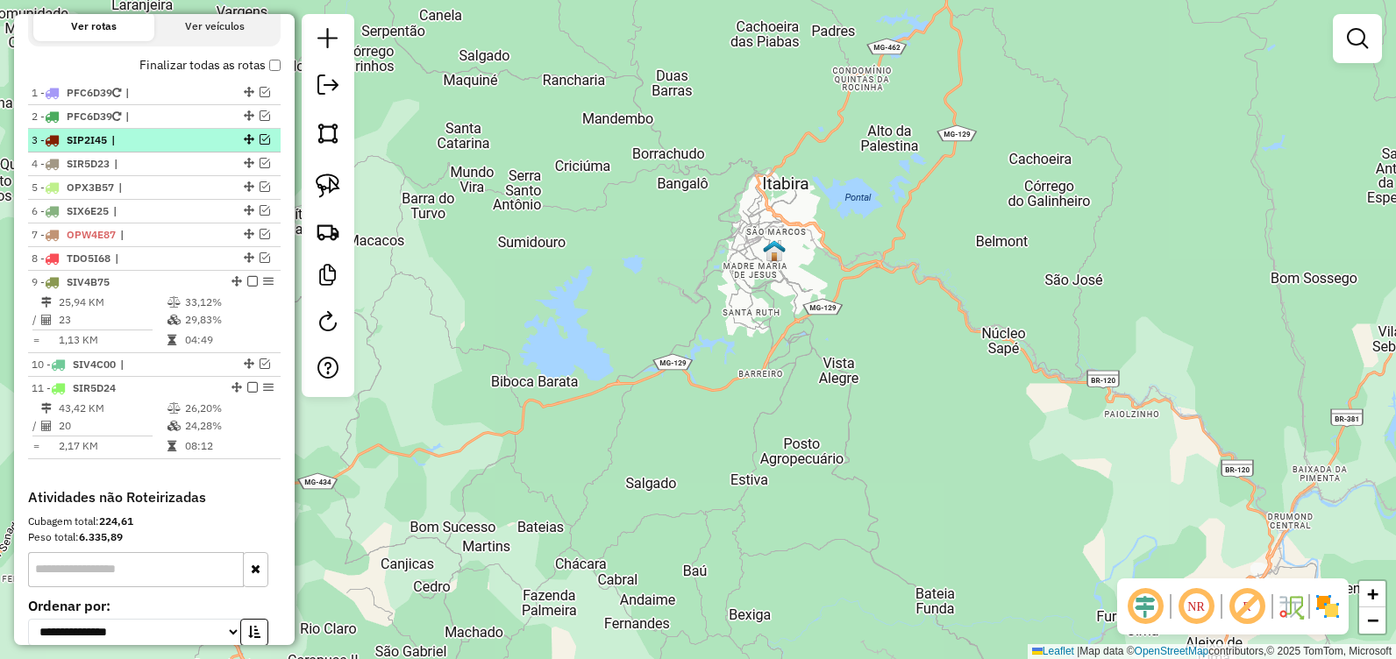
click at [260, 145] on em at bounding box center [265, 139] width 11 height 11
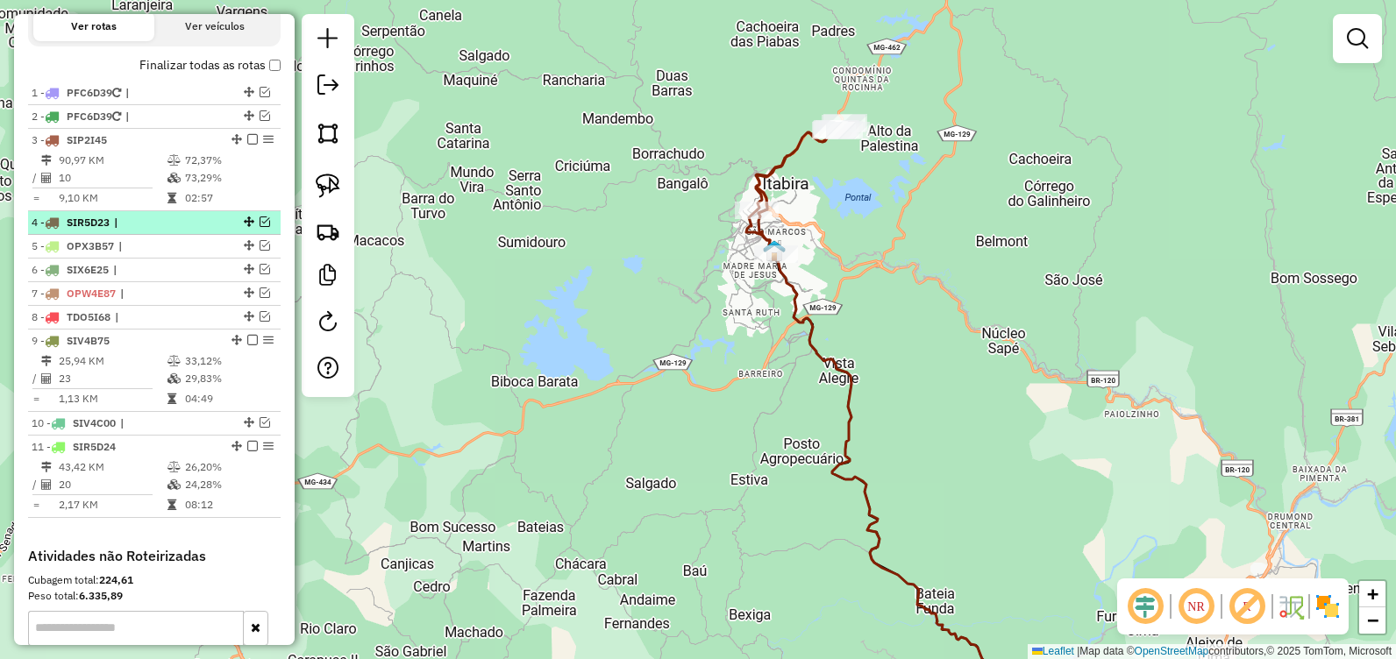
click at [260, 227] on em at bounding box center [265, 222] width 11 height 11
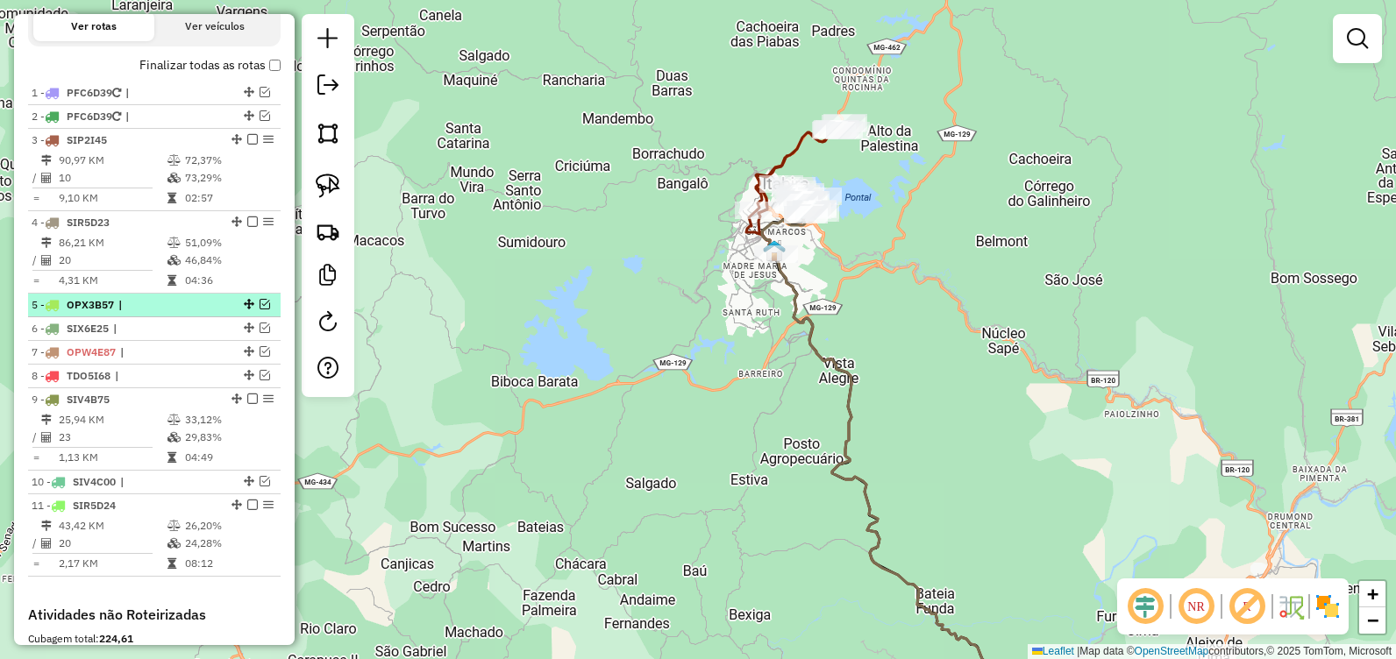
click at [260, 310] on em at bounding box center [265, 304] width 11 height 11
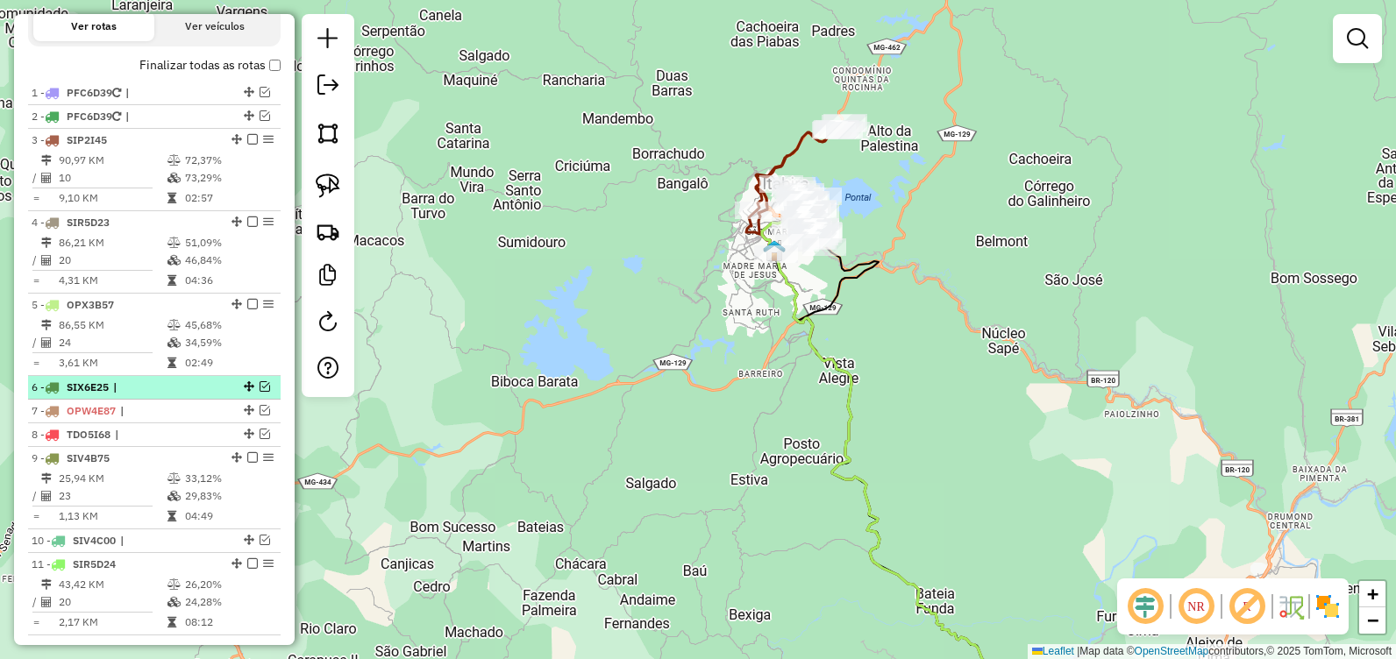
click at [260, 392] on em at bounding box center [265, 386] width 11 height 11
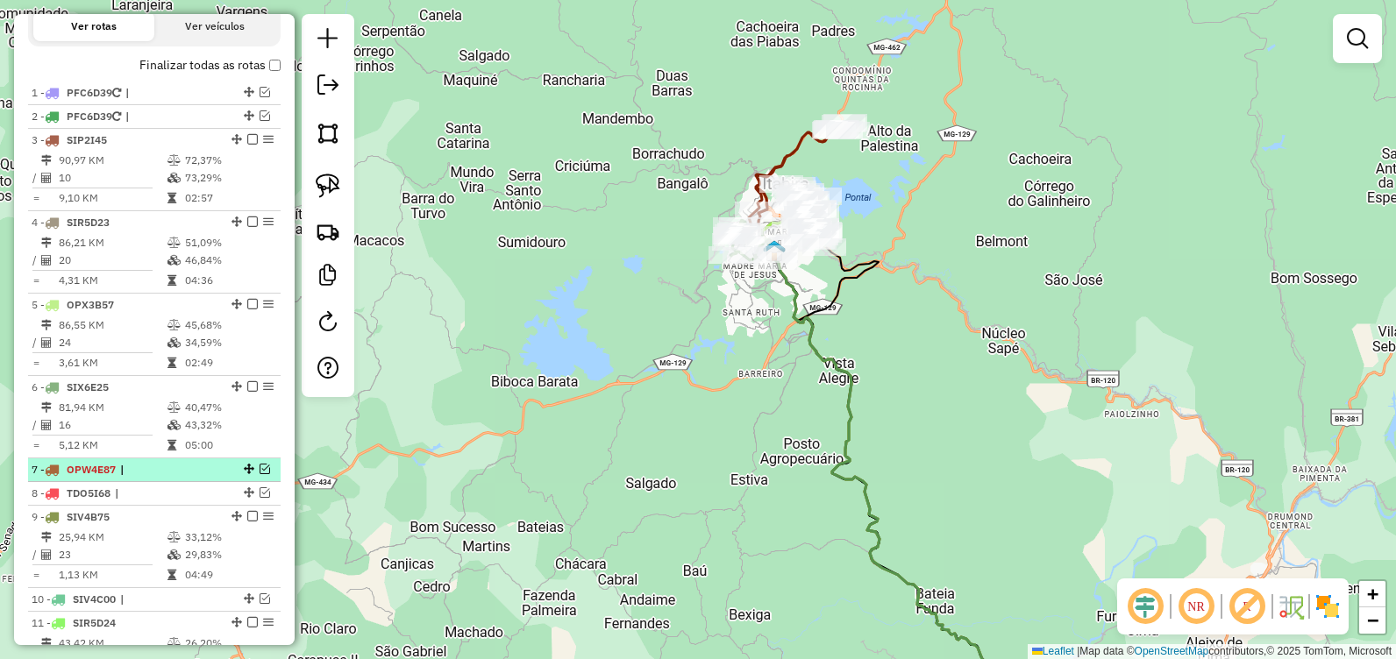
click at [261, 474] on em at bounding box center [265, 469] width 11 height 11
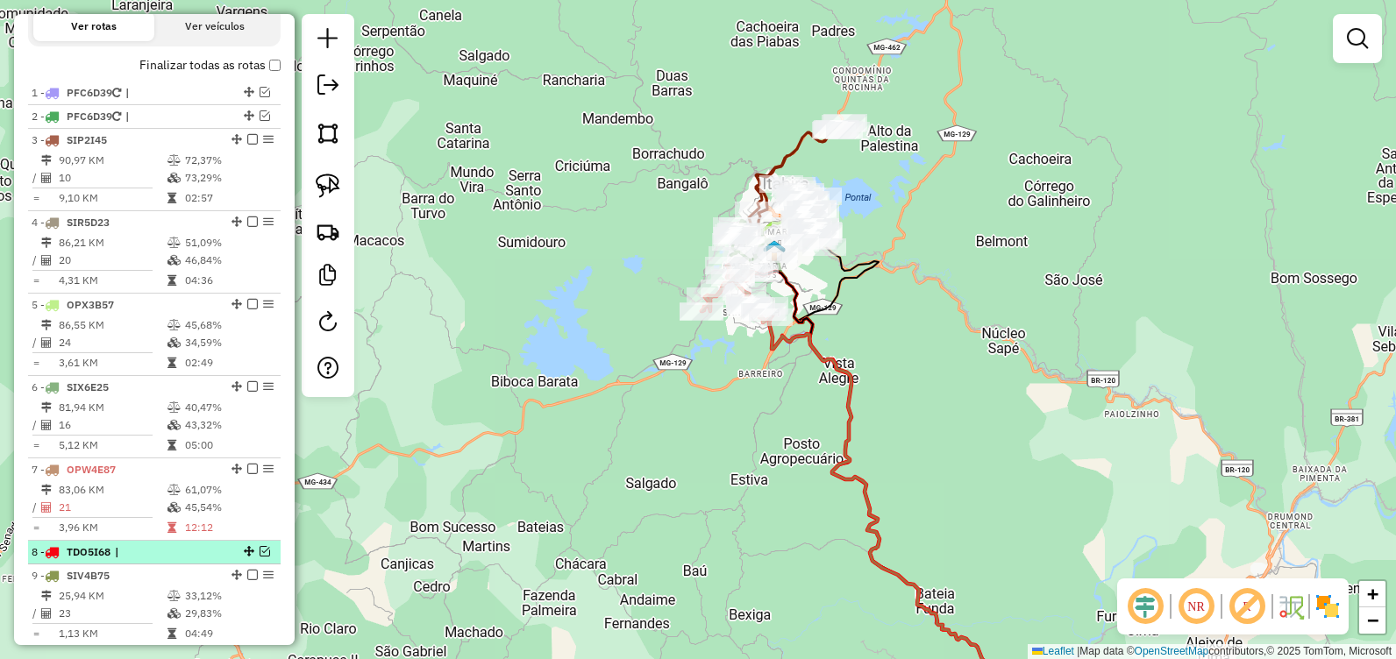
click at [260, 557] on em at bounding box center [265, 551] width 11 height 11
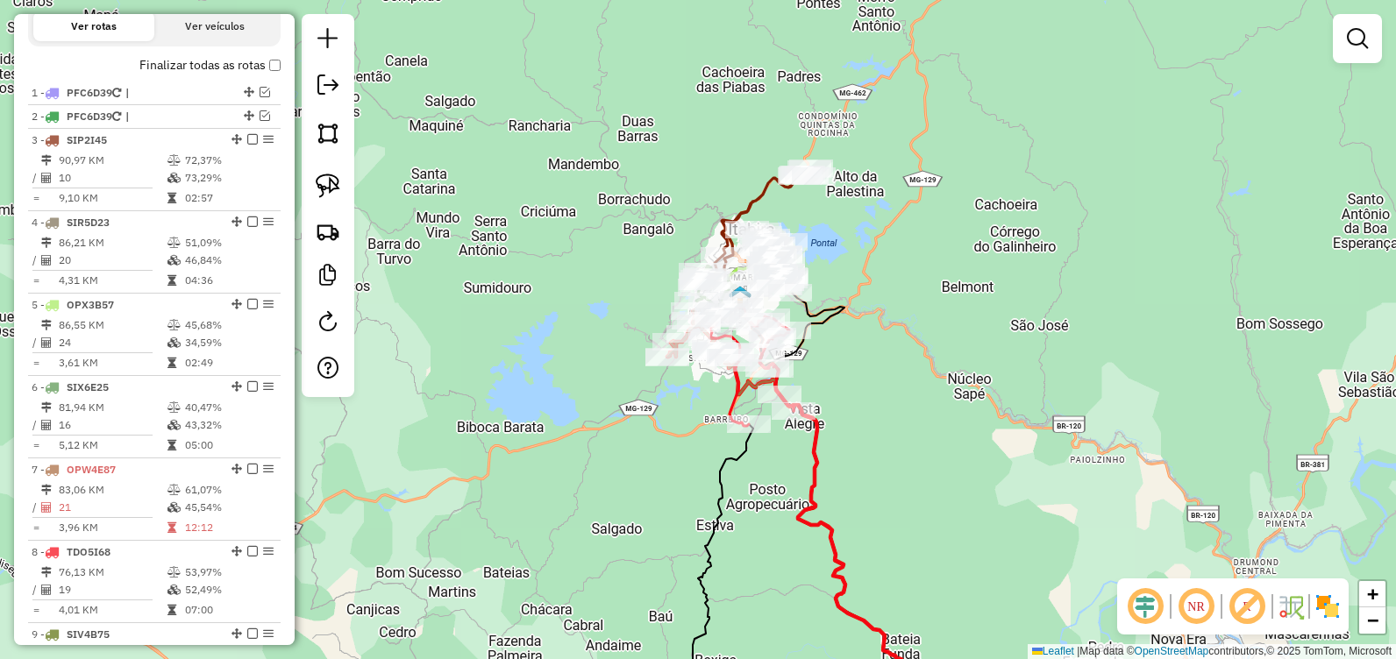
drag, startPoint x: 578, startPoint y: 317, endPoint x: 498, endPoint y: 405, distance: 118.6
click at [501, 403] on div "Janela de atendimento Grade de atendimento Capacidade Transportadoras Veículos …" at bounding box center [698, 329] width 1396 height 659
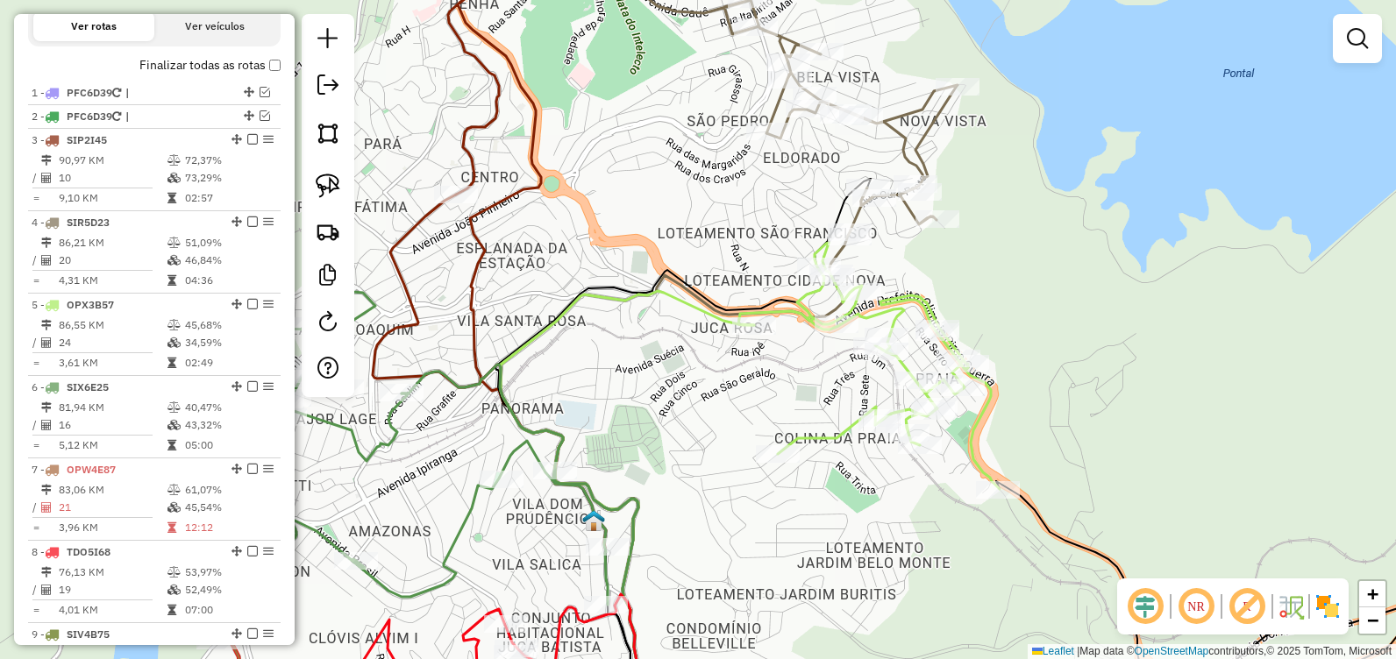
drag, startPoint x: 666, startPoint y: 219, endPoint x: 687, endPoint y: 59, distance: 161.7
click at [686, 59] on div "Janela de atendimento Grade de atendimento Capacidade Transportadoras Veículos …" at bounding box center [698, 329] width 1396 height 659
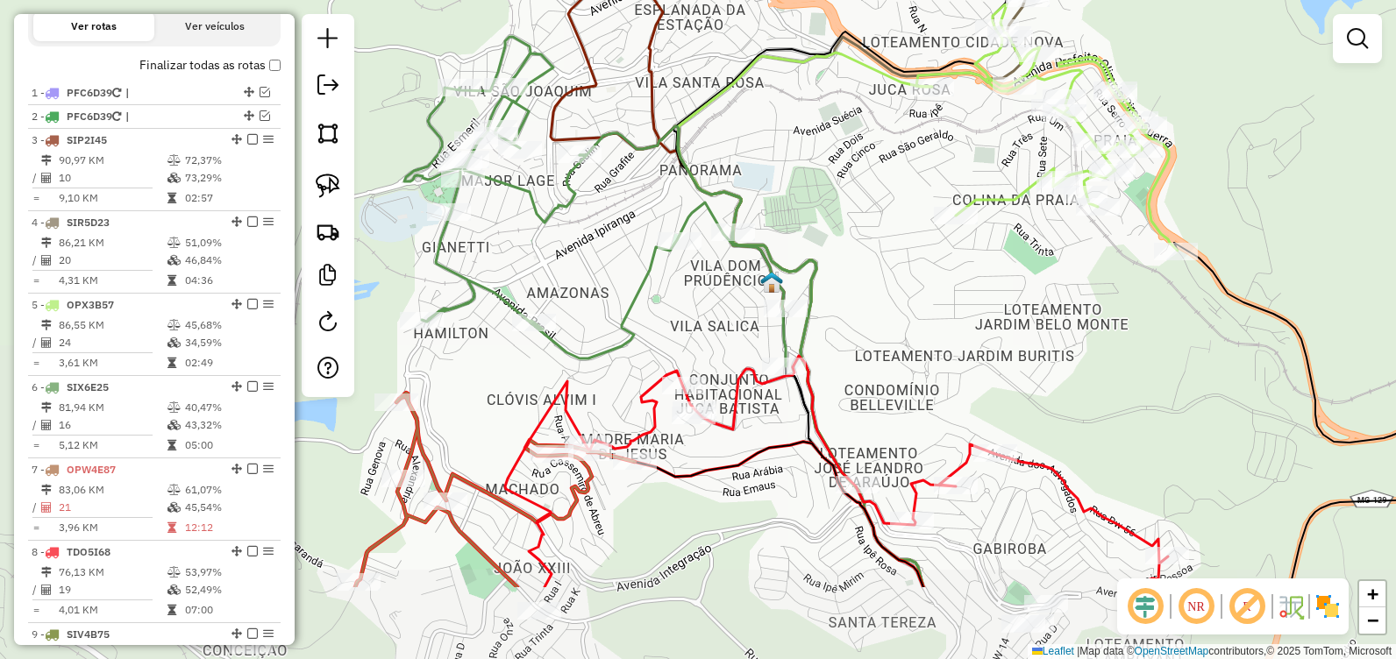
drag, startPoint x: 569, startPoint y: 161, endPoint x: 738, endPoint y: 26, distance: 215.8
click at [738, 22] on div "Janela de atendimento Grade de atendimento Capacidade Transportadoras Veículos …" at bounding box center [698, 329] width 1396 height 659
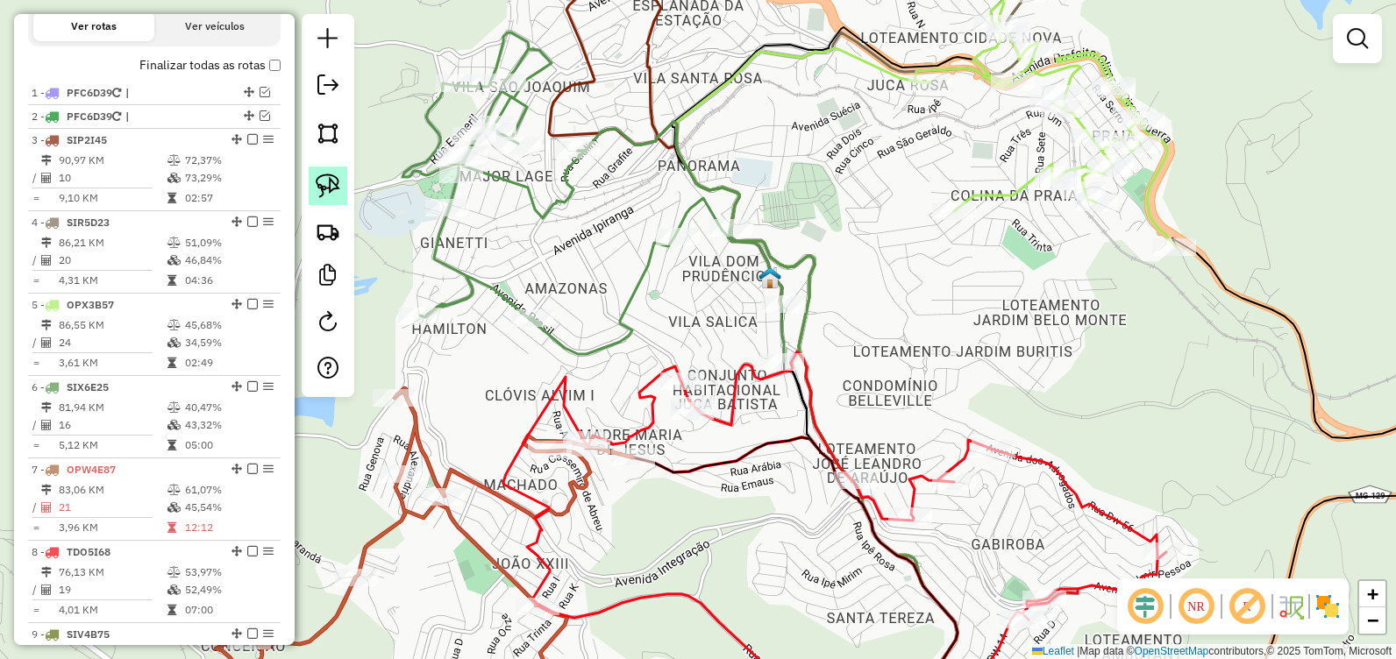
click at [324, 180] on img at bounding box center [328, 186] width 25 height 25
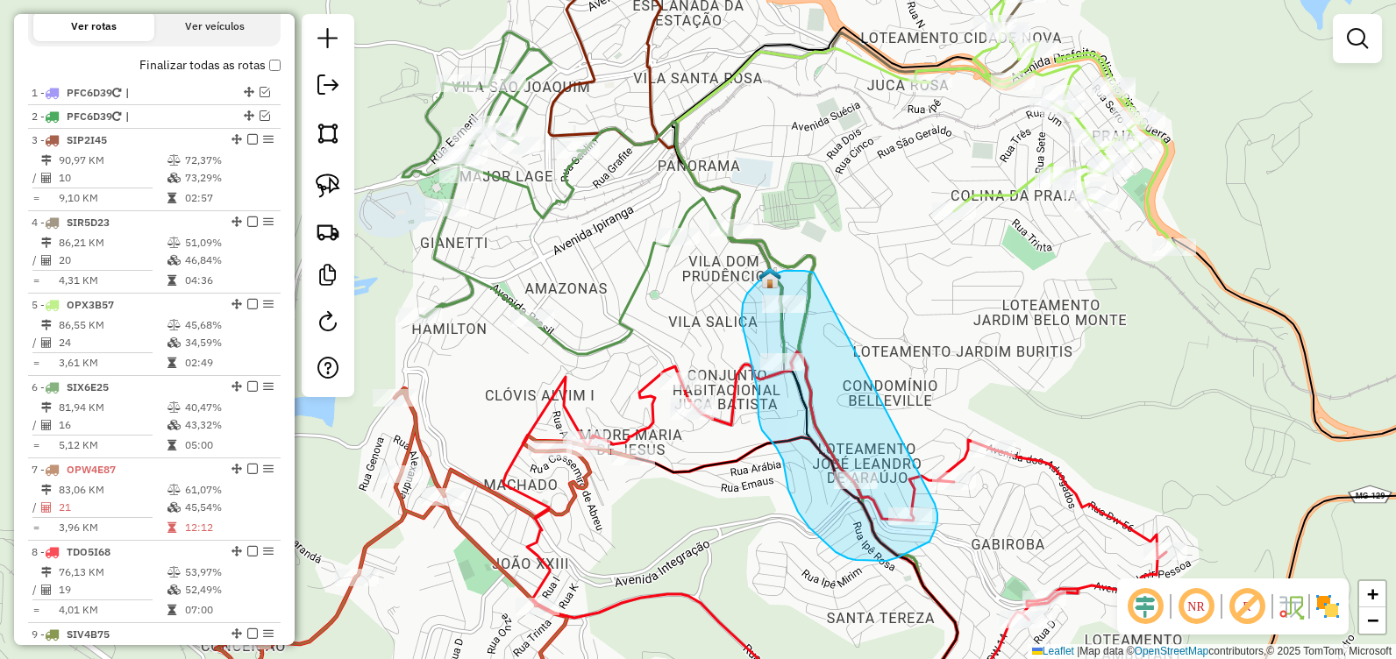
drag, startPoint x: 813, startPoint y: 272, endPoint x: 933, endPoint y: 500, distance: 257.7
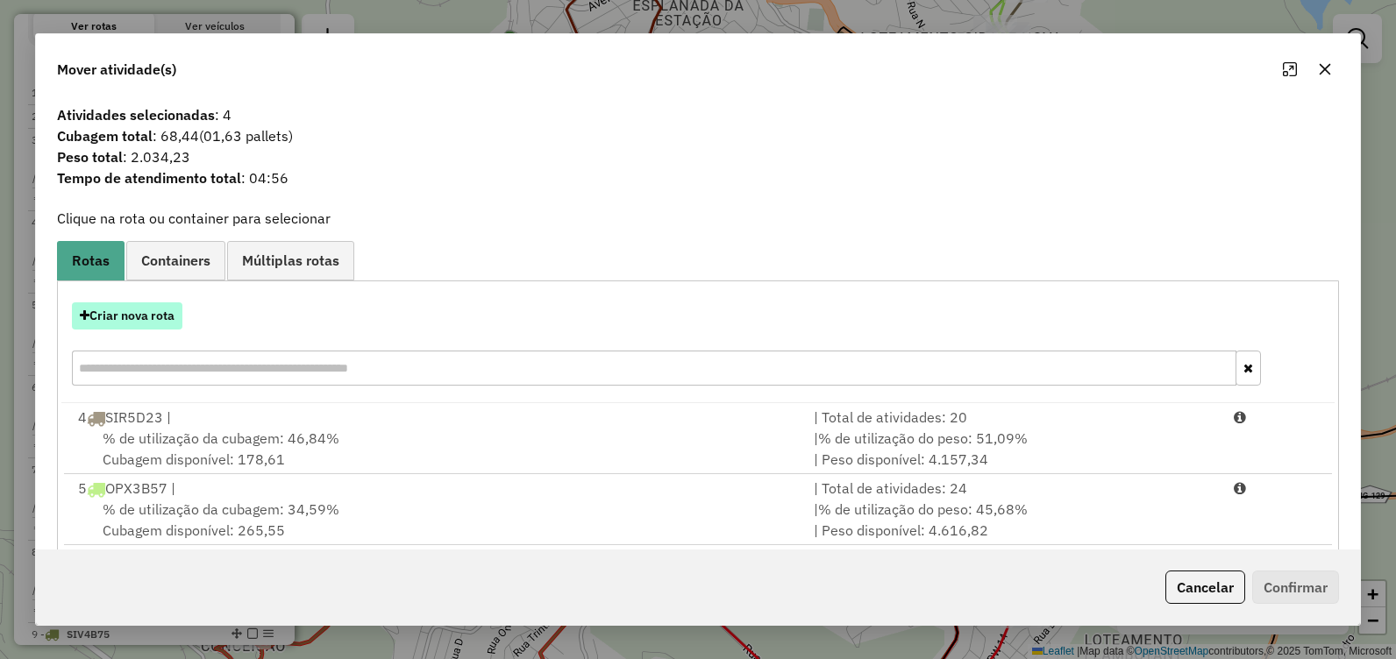
click at [157, 310] on button "Criar nova rota" at bounding box center [127, 316] width 110 height 27
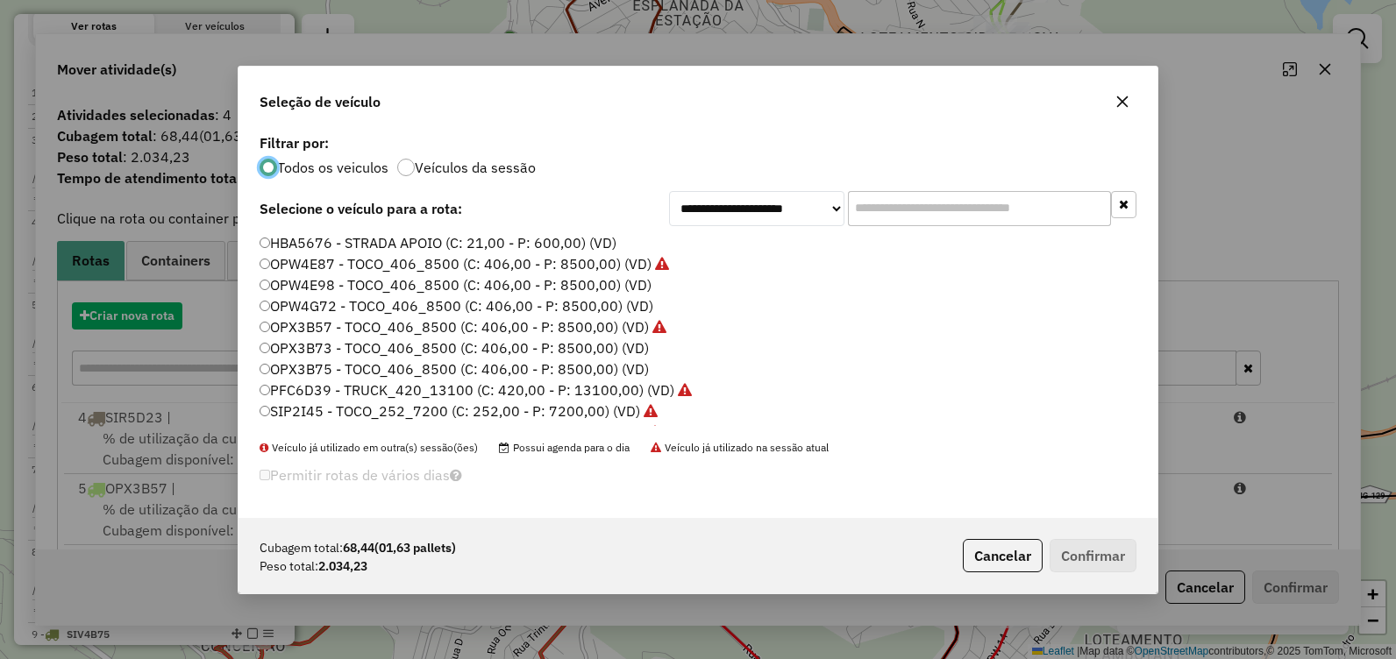
scroll to position [10, 5]
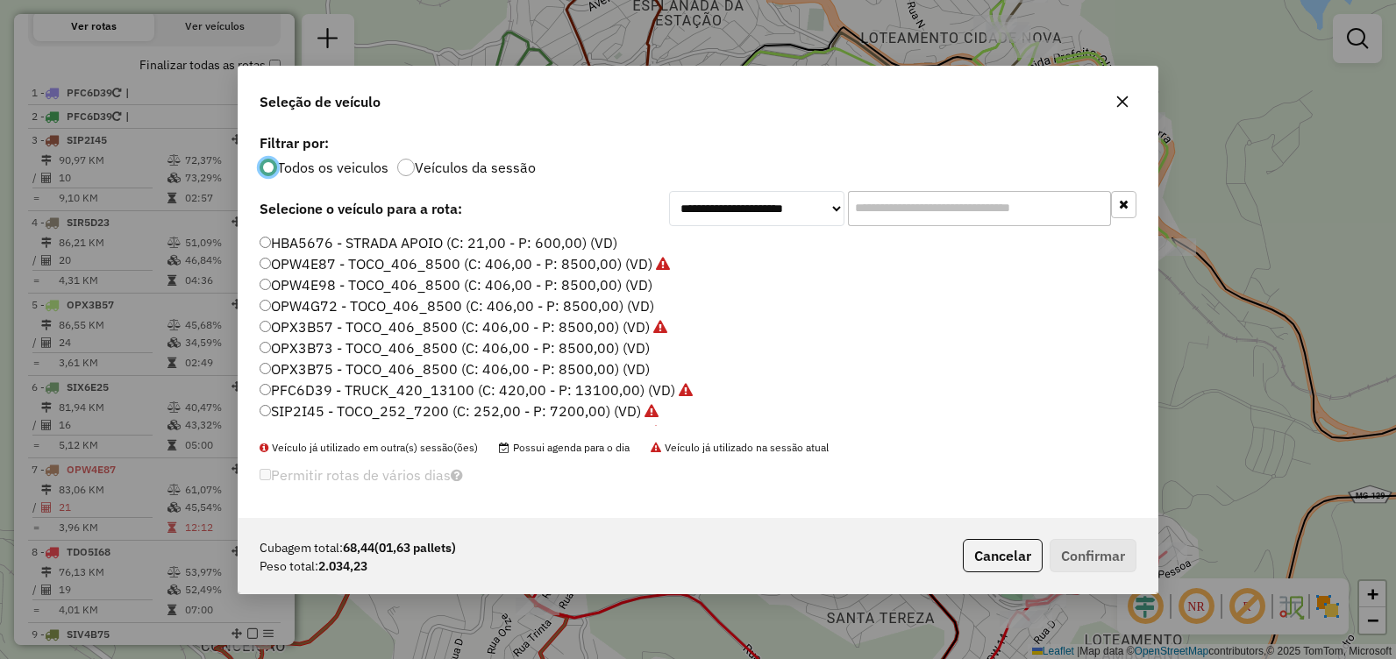
click at [456, 349] on label "OPX3B73 - TOCO_406_8500 (C: 406,00 - P: 8500,00) (VD)" at bounding box center [455, 348] width 390 height 21
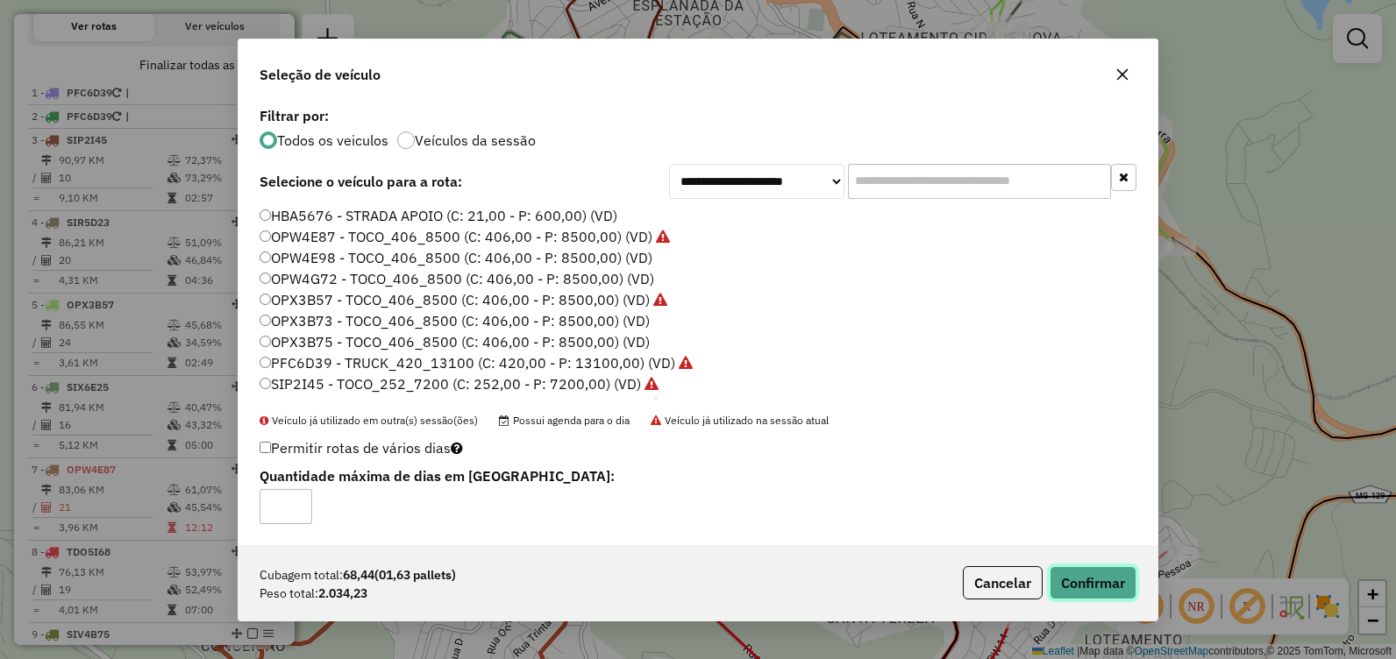
click at [1081, 581] on button "Confirmar" at bounding box center [1093, 583] width 87 height 33
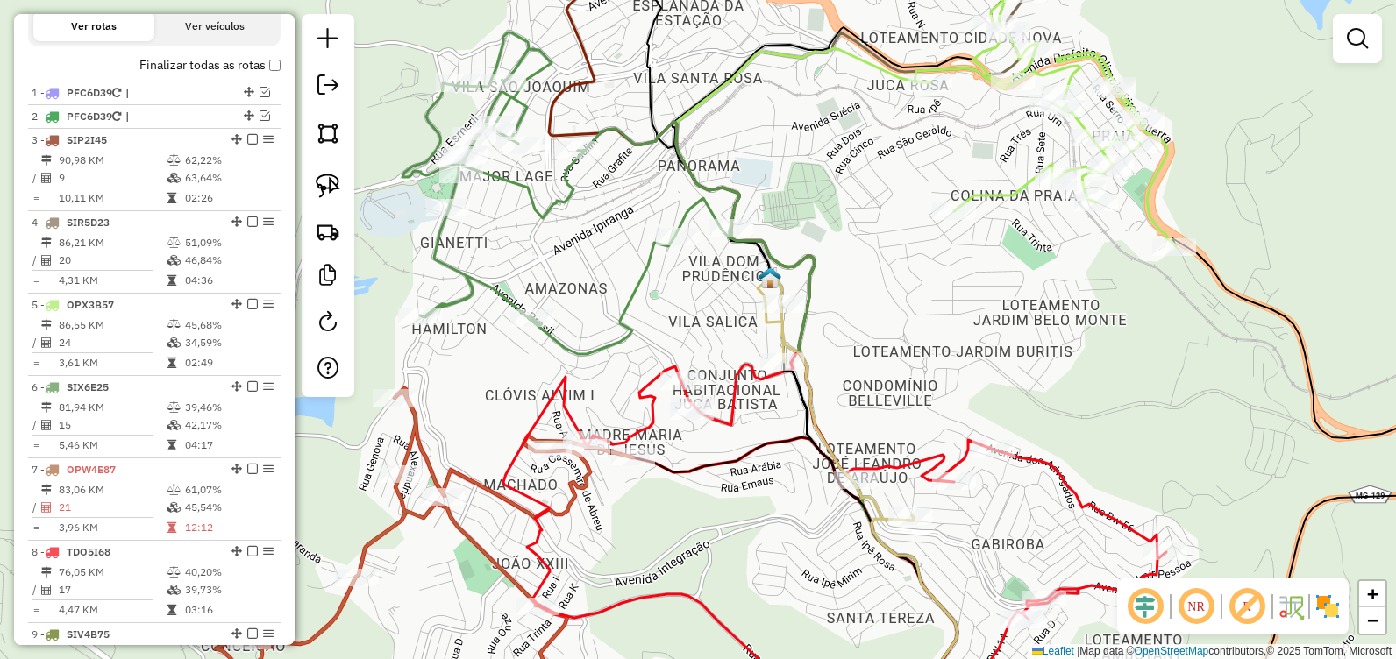
click at [781, 353] on icon at bounding box center [836, 398] width 156 height 246
select select "**********"
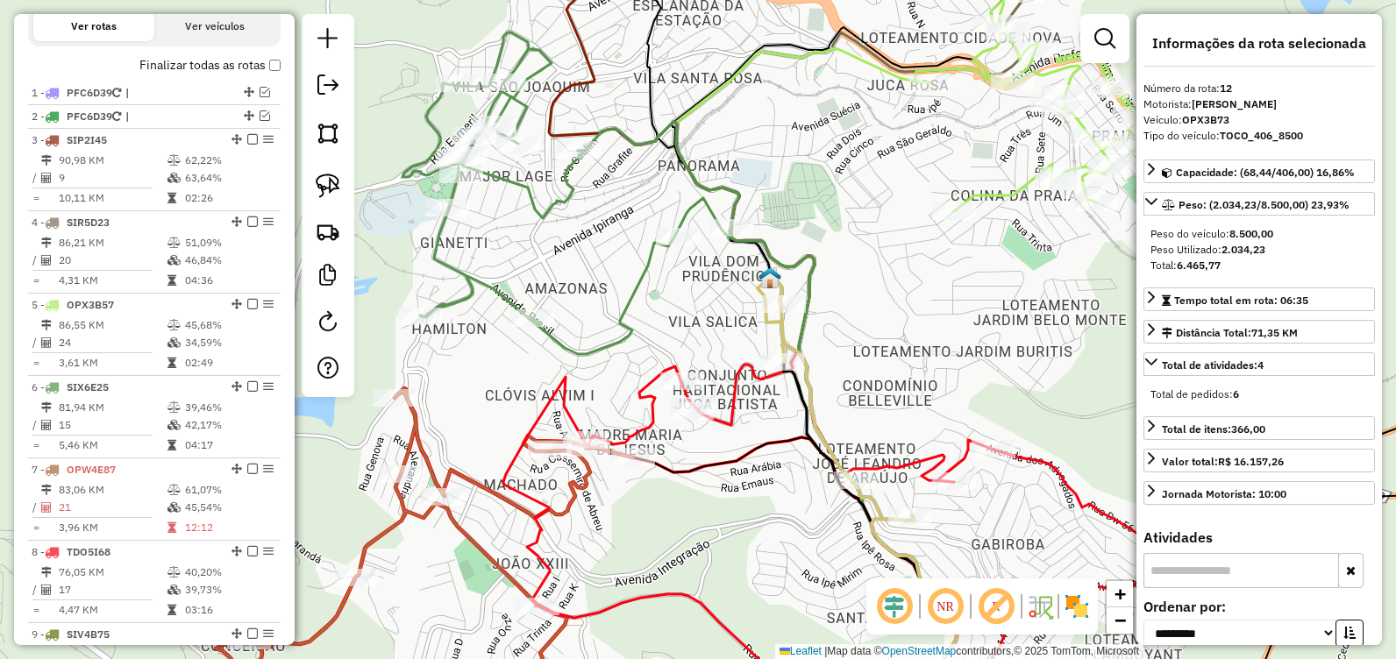
scroll to position [1206, 0]
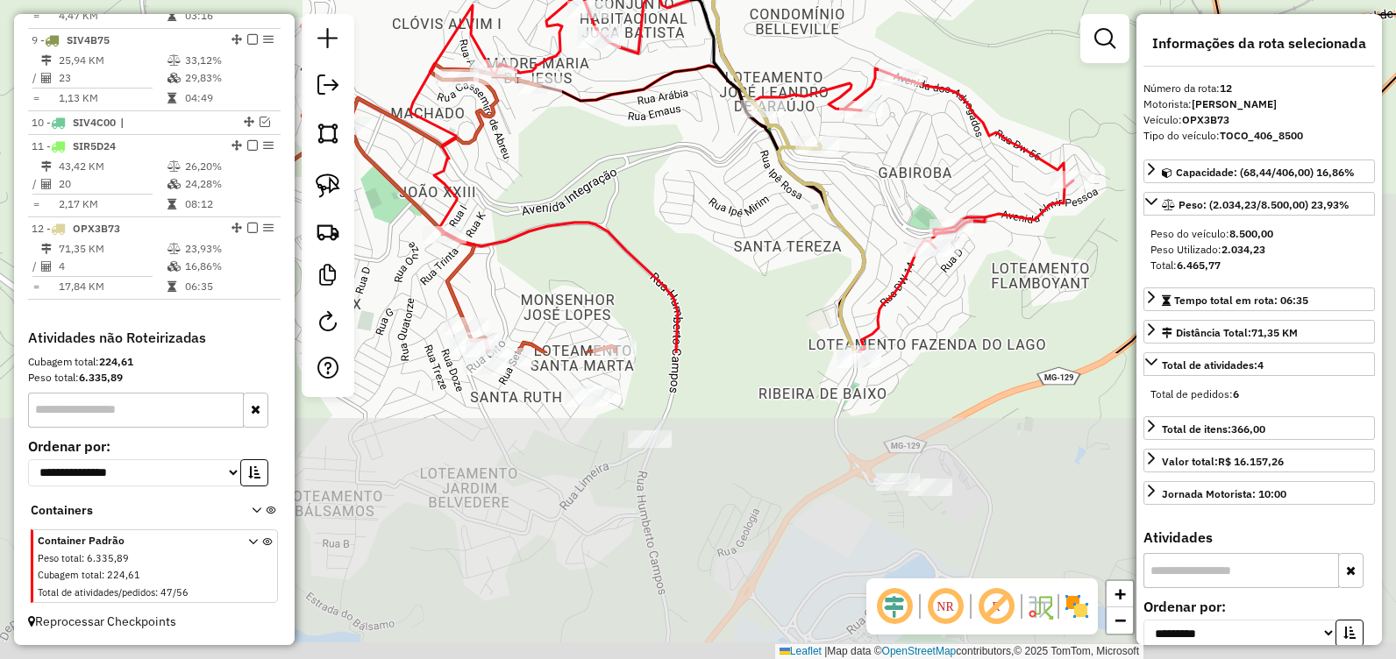
drag, startPoint x: 683, startPoint y: 360, endPoint x: 663, endPoint y: 169, distance: 192.2
click at [654, 165] on div "Janela de atendimento Grade de atendimento Capacidade Transportadoras Veículos …" at bounding box center [698, 329] width 1396 height 659
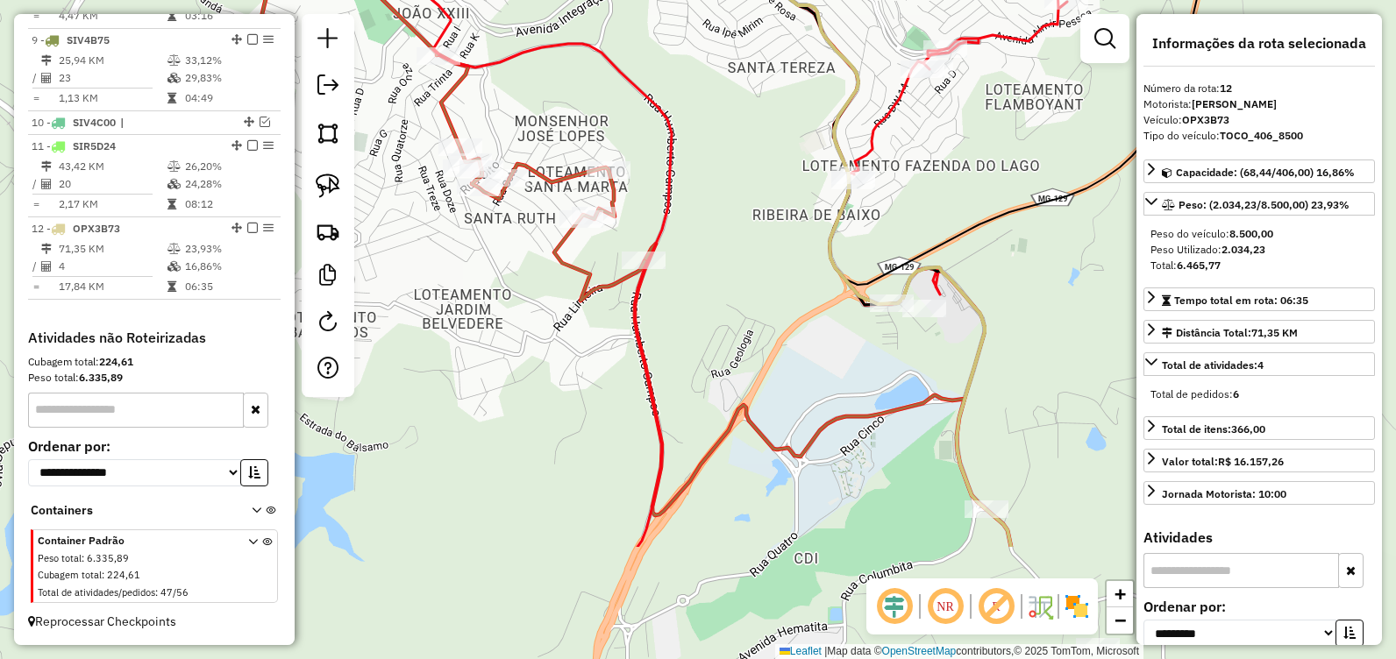
drag, startPoint x: 754, startPoint y: 229, endPoint x: 765, endPoint y: 37, distance: 192.3
click at [766, 35] on div "Janela de atendimento Grade de atendimento Capacidade Transportadoras Veículos …" at bounding box center [698, 329] width 1396 height 659
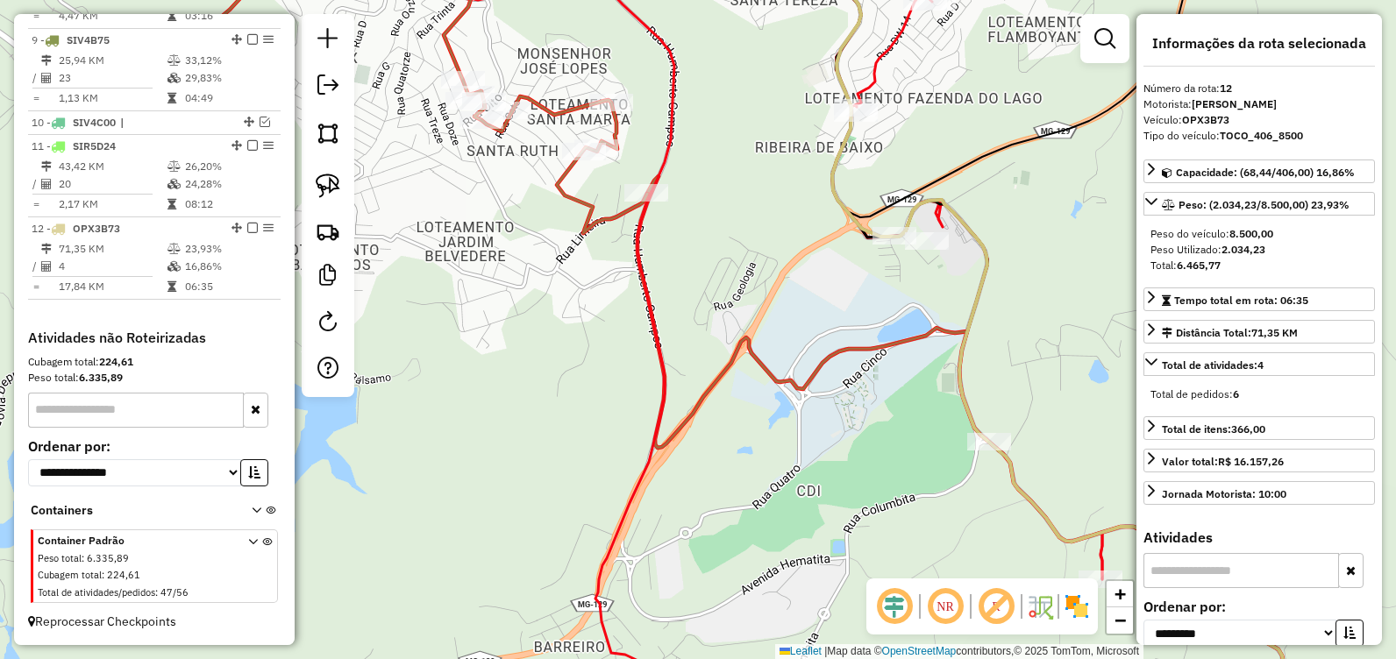
drag, startPoint x: 778, startPoint y: 338, endPoint x: 803, endPoint y: 82, distance: 256.5
click at [803, 85] on div "Janela de atendimento Grade de atendimento Capacidade Transportadoras Veículos …" at bounding box center [698, 329] width 1396 height 659
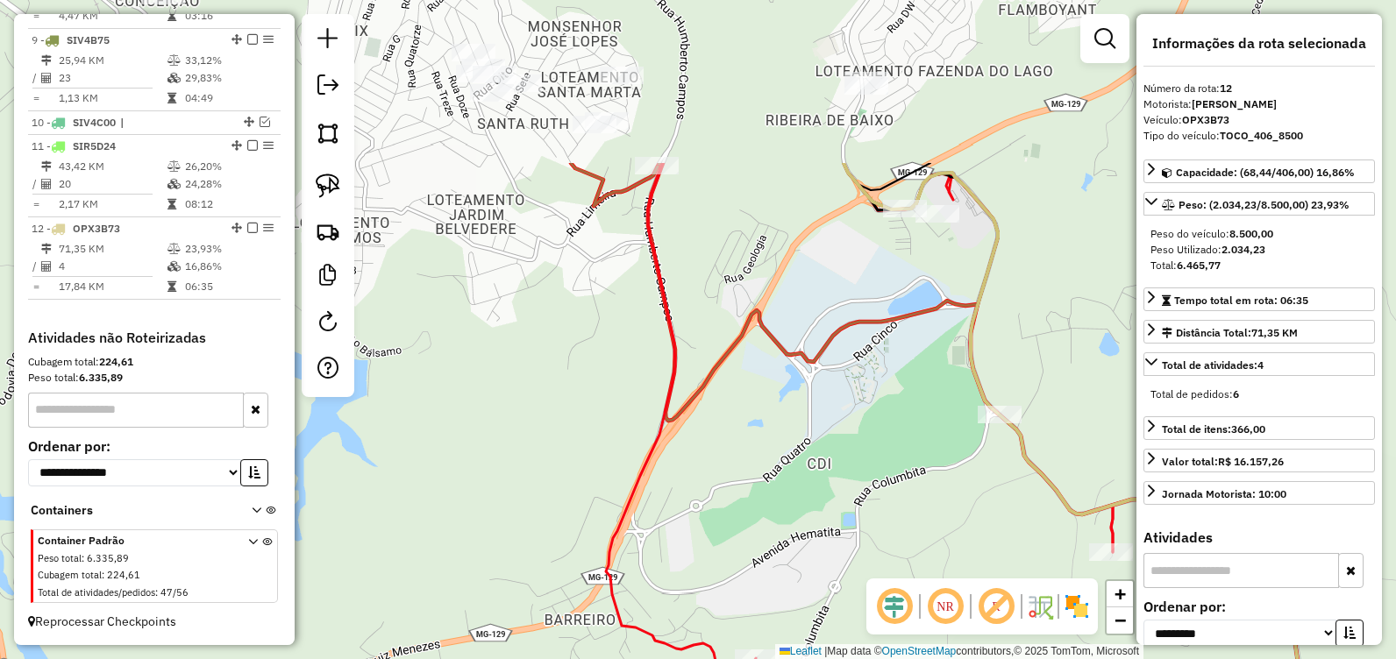
drag, startPoint x: 838, startPoint y: 346, endPoint x: 817, endPoint y: 502, distance: 157.5
click at [817, 502] on div "Janela de atendimento Grade de atendimento Capacidade Transportadoras Veículos …" at bounding box center [698, 329] width 1396 height 659
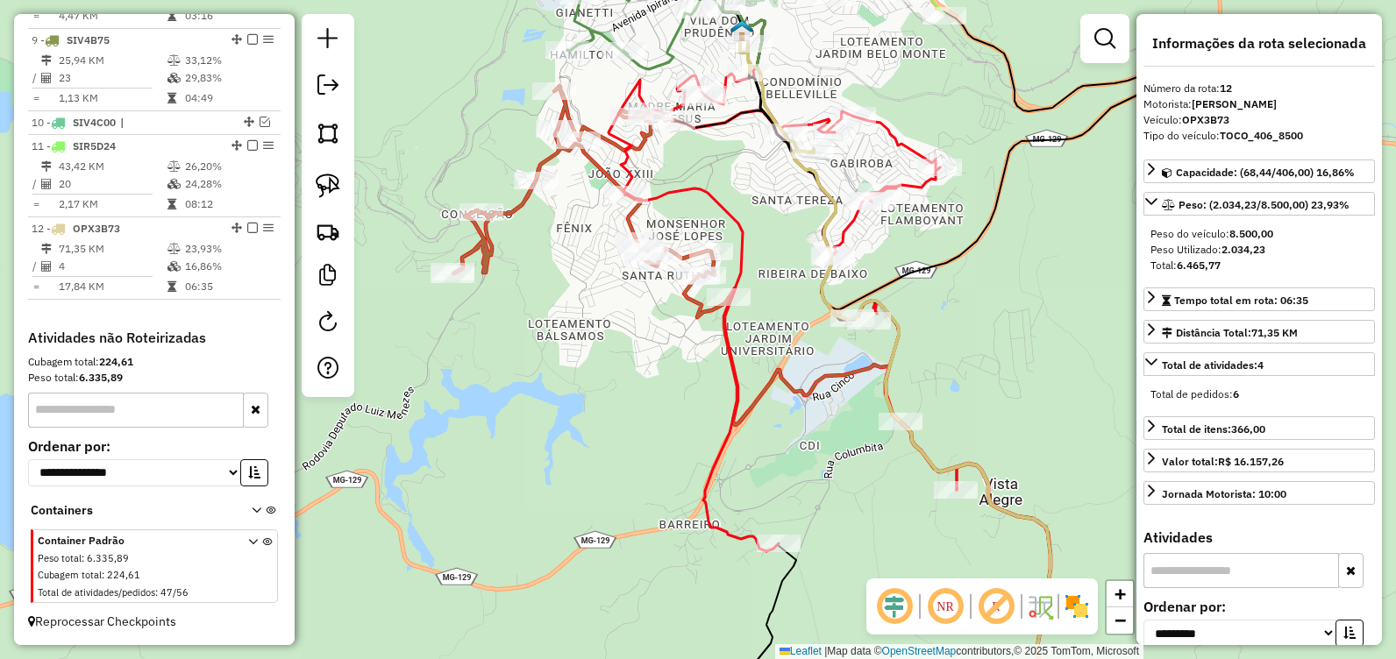
drag, startPoint x: 813, startPoint y: 456, endPoint x: 798, endPoint y: 399, distance: 58.9
click at [796, 403] on div "Janela de atendimento Grade de atendimento Capacidade Transportadoras Veículos …" at bounding box center [698, 329] width 1396 height 659
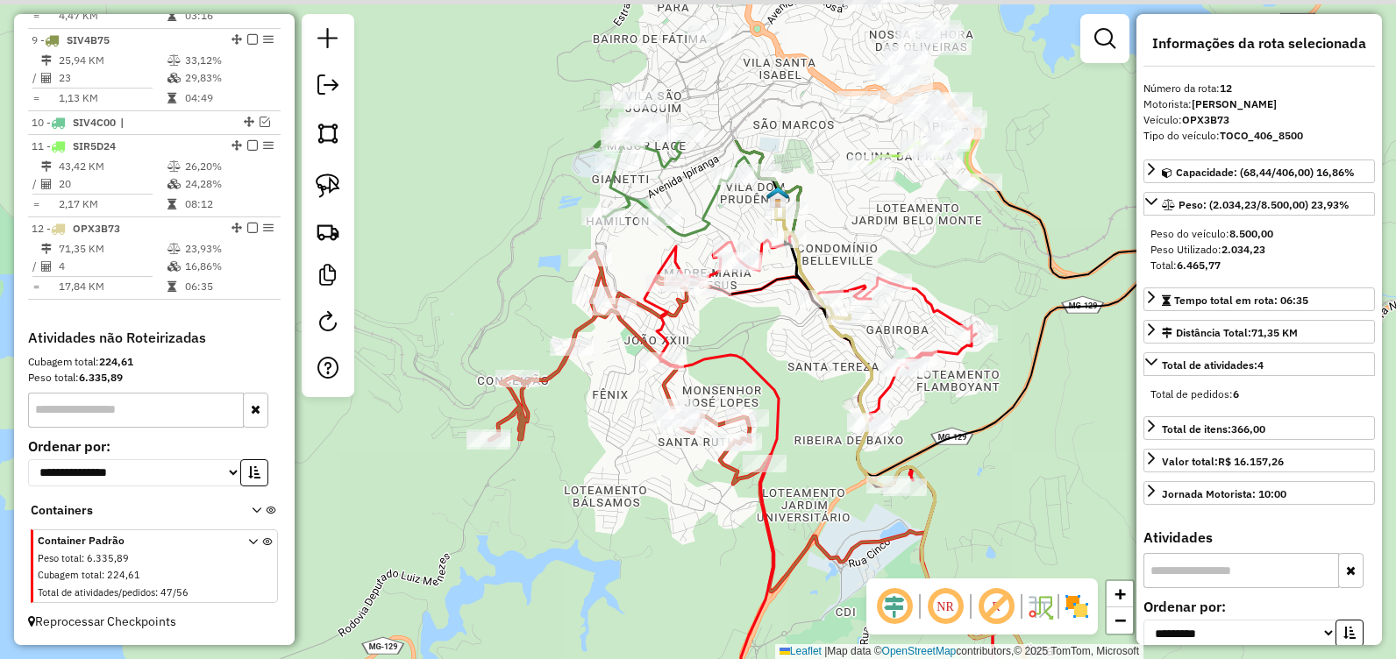
drag, startPoint x: 745, startPoint y: 149, endPoint x: 799, endPoint y: 374, distance: 231.6
click at [799, 374] on div "Janela de atendimento Grade de atendimento Capacidade Transportadoras Veículos …" at bounding box center [698, 329] width 1396 height 659
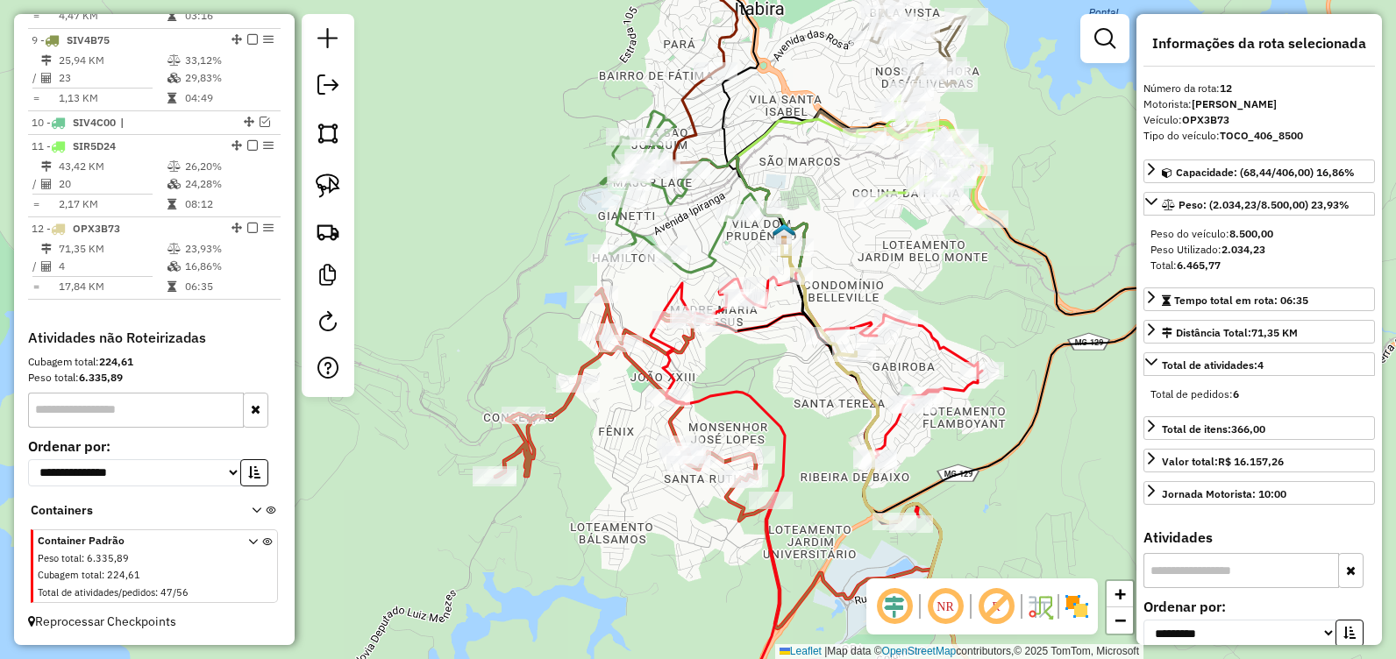
drag, startPoint x: 813, startPoint y: 159, endPoint x: 814, endPoint y: 175, distance: 16.7
click at [814, 175] on div "Janela de atendimento Grade de atendimento Capacidade Transportadoras Veículos …" at bounding box center [698, 329] width 1396 height 659
drag, startPoint x: 788, startPoint y: 167, endPoint x: 821, endPoint y: 255, distance: 94.3
click at [821, 251] on div "Janela de atendimento Grade de atendimento Capacidade Transportadoras Veículos …" at bounding box center [698, 329] width 1396 height 659
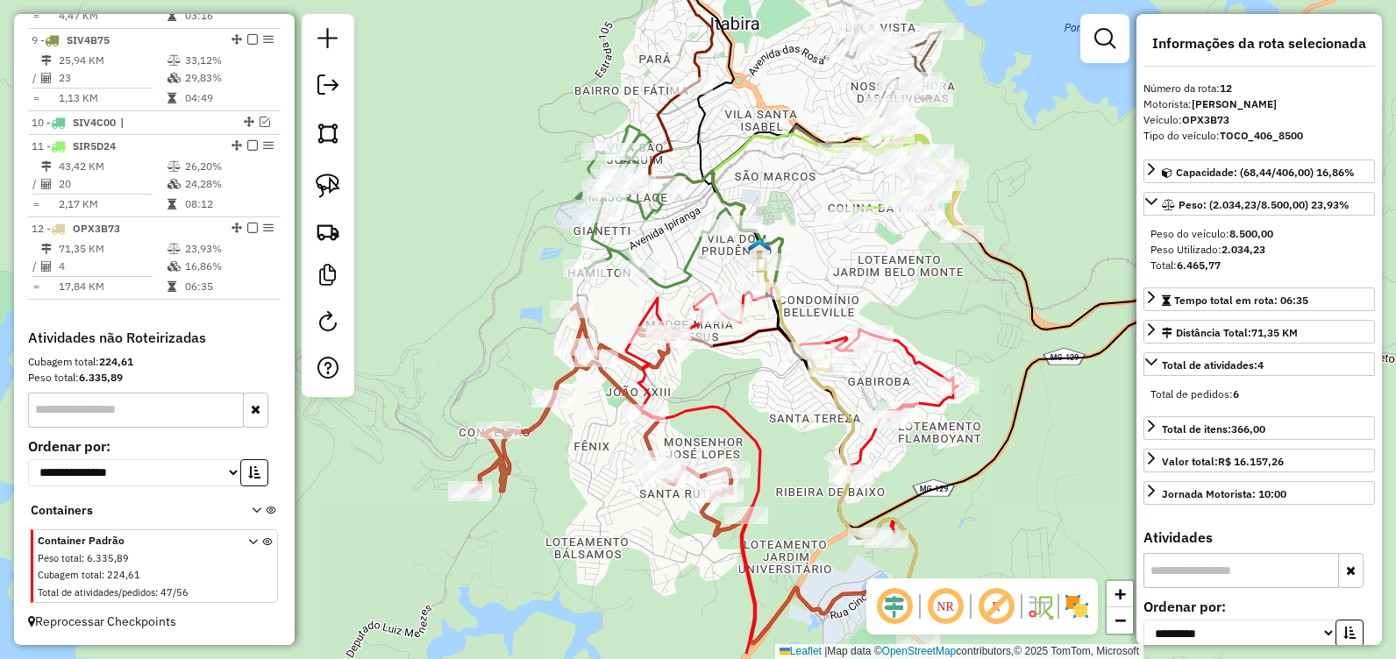
drag, startPoint x: 801, startPoint y: 121, endPoint x: 745, endPoint y: 62, distance: 81.3
click at [741, 47] on div "Janela de atendimento Grade de atendimento Capacidade Transportadoras Veículos …" at bounding box center [698, 329] width 1396 height 659
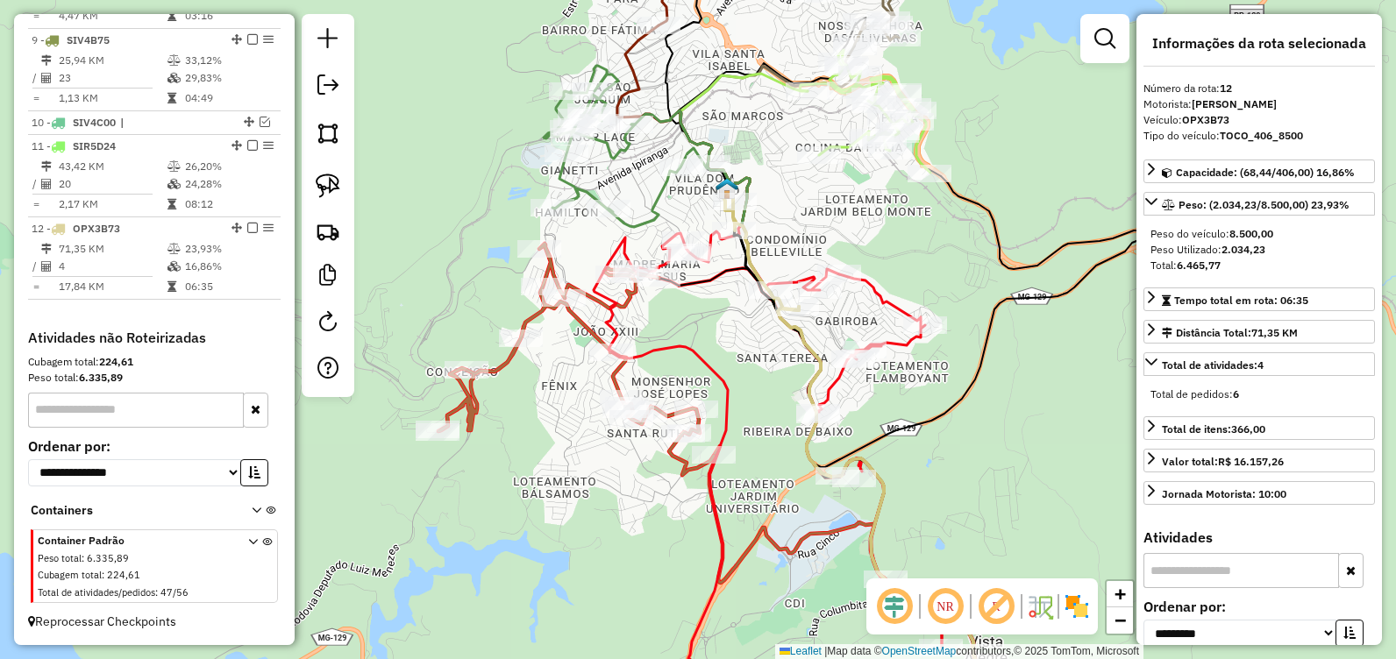
drag, startPoint x: 769, startPoint y: 410, endPoint x: 688, endPoint y: 237, distance: 191.0
click at [688, 237] on div "Janela de atendimento Grade de atendimento Capacidade Transportadoras Veículos …" at bounding box center [698, 329] width 1396 height 659
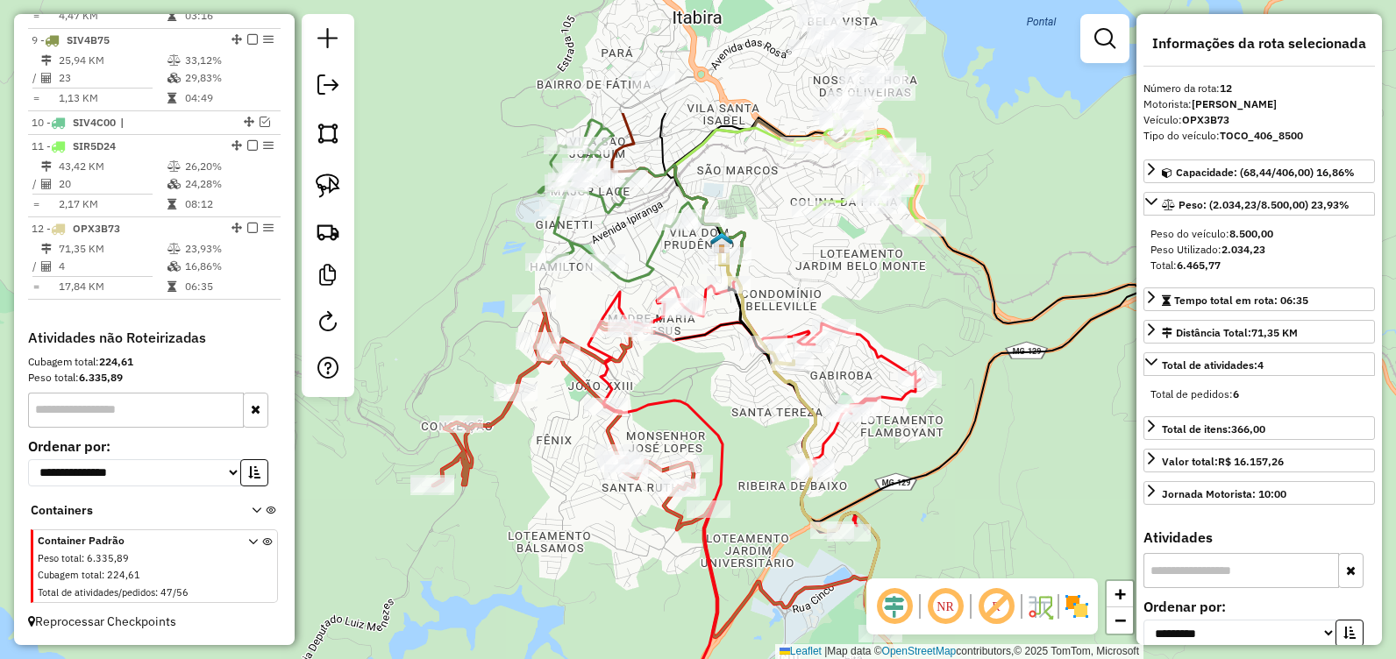
drag, startPoint x: 720, startPoint y: 110, endPoint x: 778, endPoint y: 306, distance: 204.8
click at [777, 306] on div "Janela de atendimento Grade de atendimento Capacidade Transportadoras Veículos …" at bounding box center [698, 329] width 1396 height 659
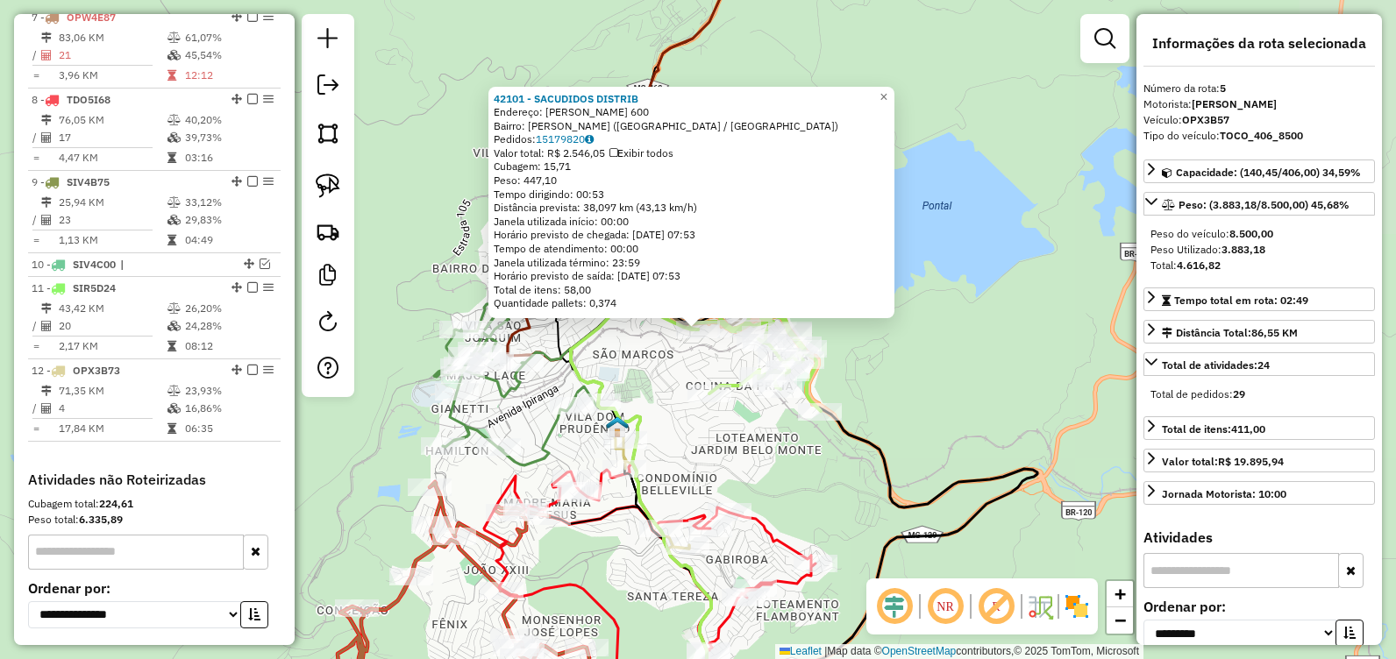
scroll to position [891, 0]
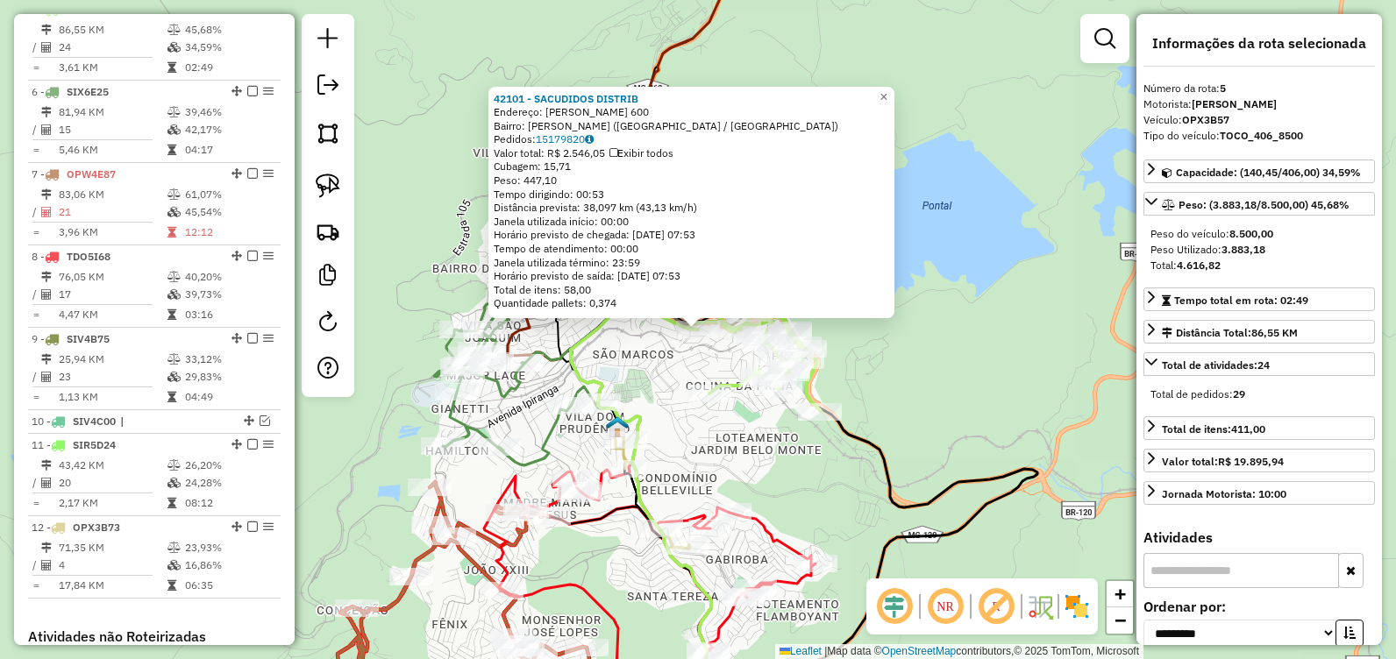
click at [982, 264] on div "42101 - SACUDIDOS DISTRIB Endereço: JOAO CAMILO DE OLIVEIRA TORRES 600 Bairro: …" at bounding box center [698, 329] width 1396 height 659
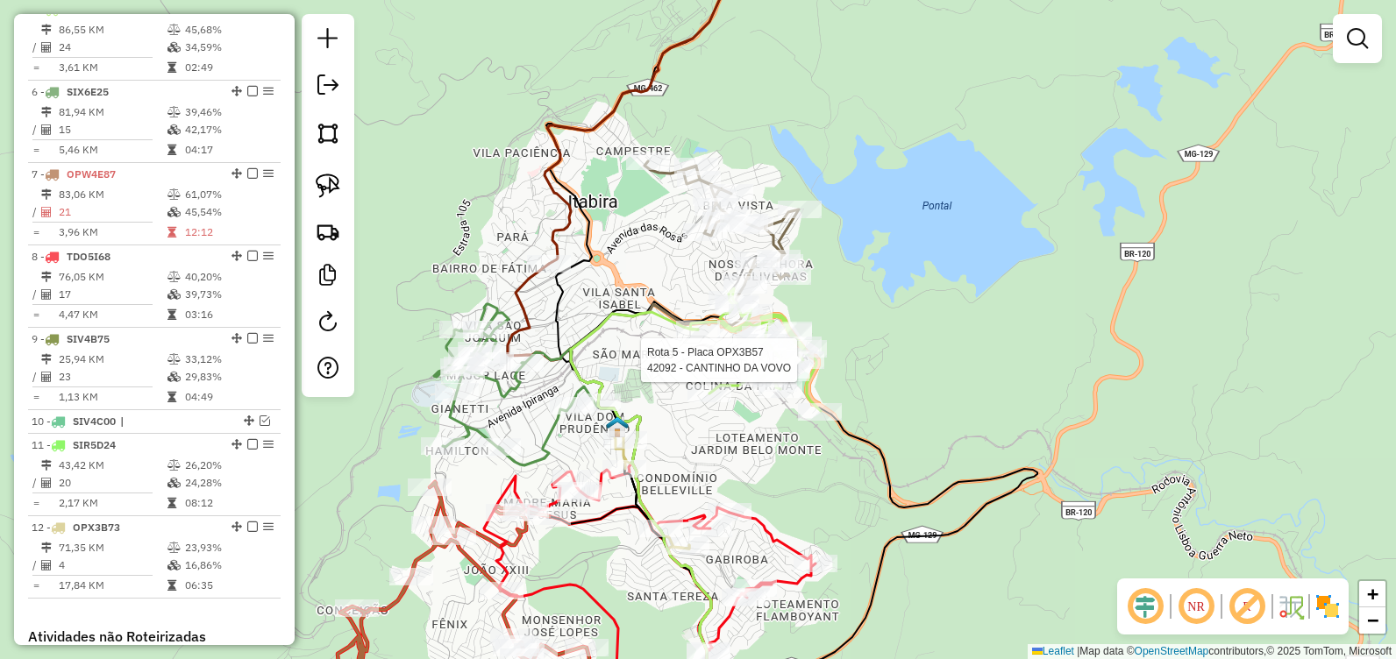
select select "**********"
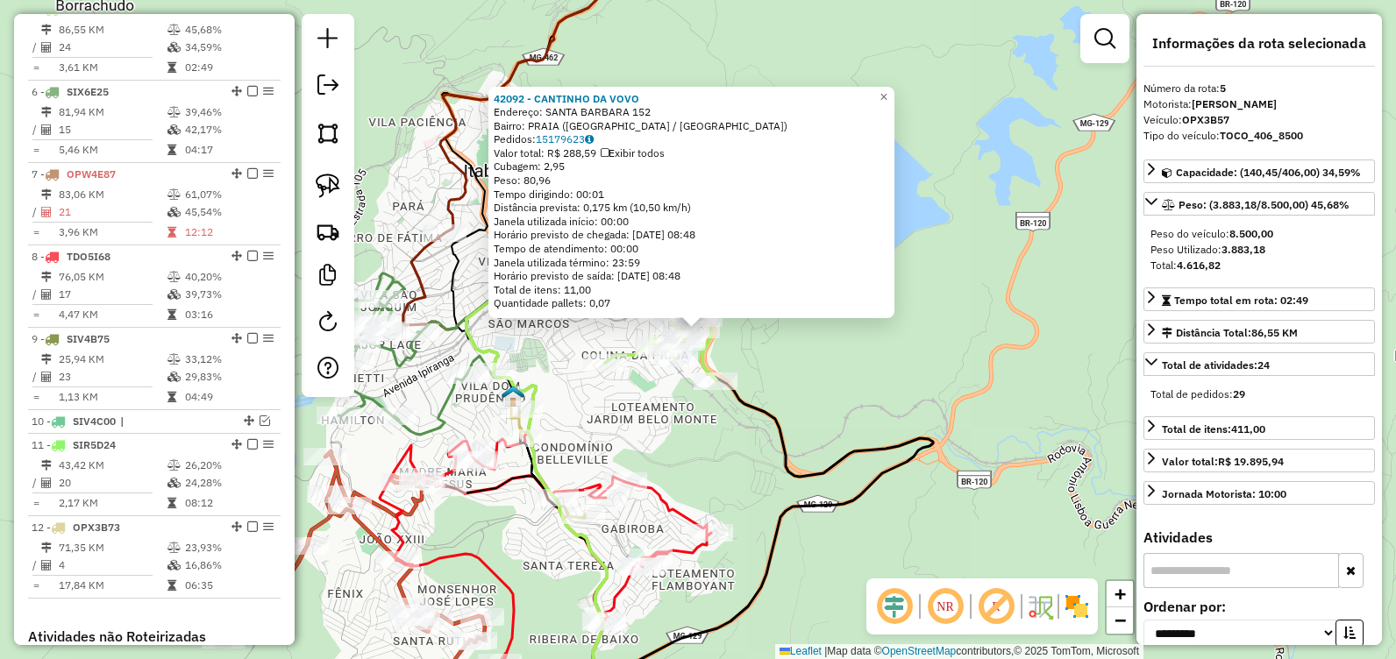
click at [952, 371] on div "42092 - CANTINHO DA VOVO Endereço: SANTA BARBARA 152 Bairro: PRAIA (ITABIRA / M…" at bounding box center [698, 329] width 1396 height 659
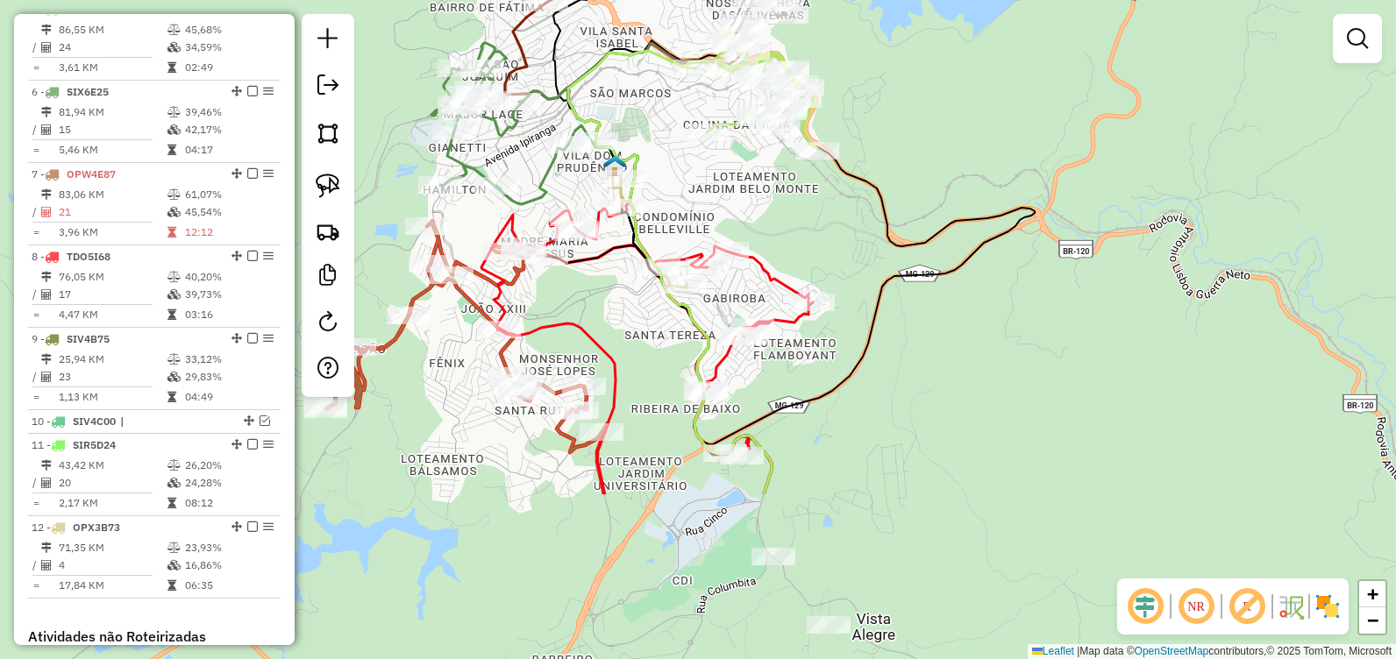
drag, startPoint x: 680, startPoint y: 316, endPoint x: 730, endPoint y: 169, distance: 154.7
click at [730, 169] on div "Janela de atendimento Grade de atendimento Capacidade Transportadoras Veículos …" at bounding box center [698, 329] width 1396 height 659
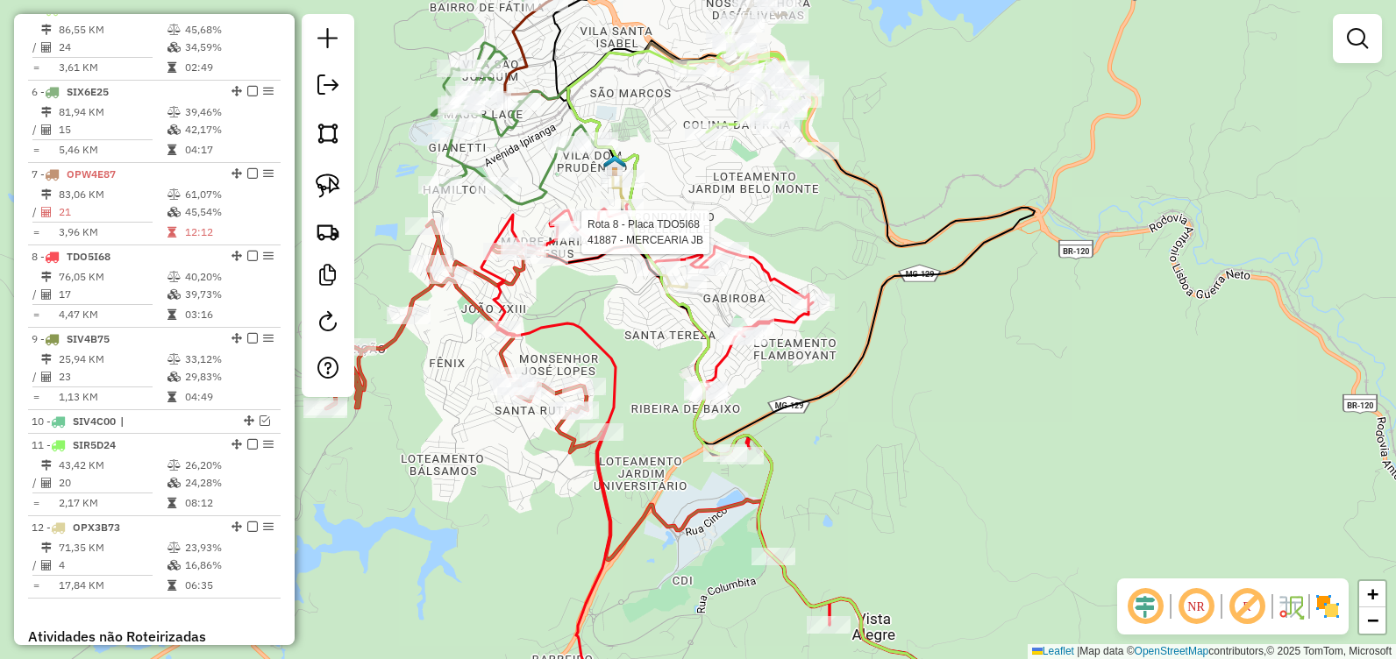
select select "**********"
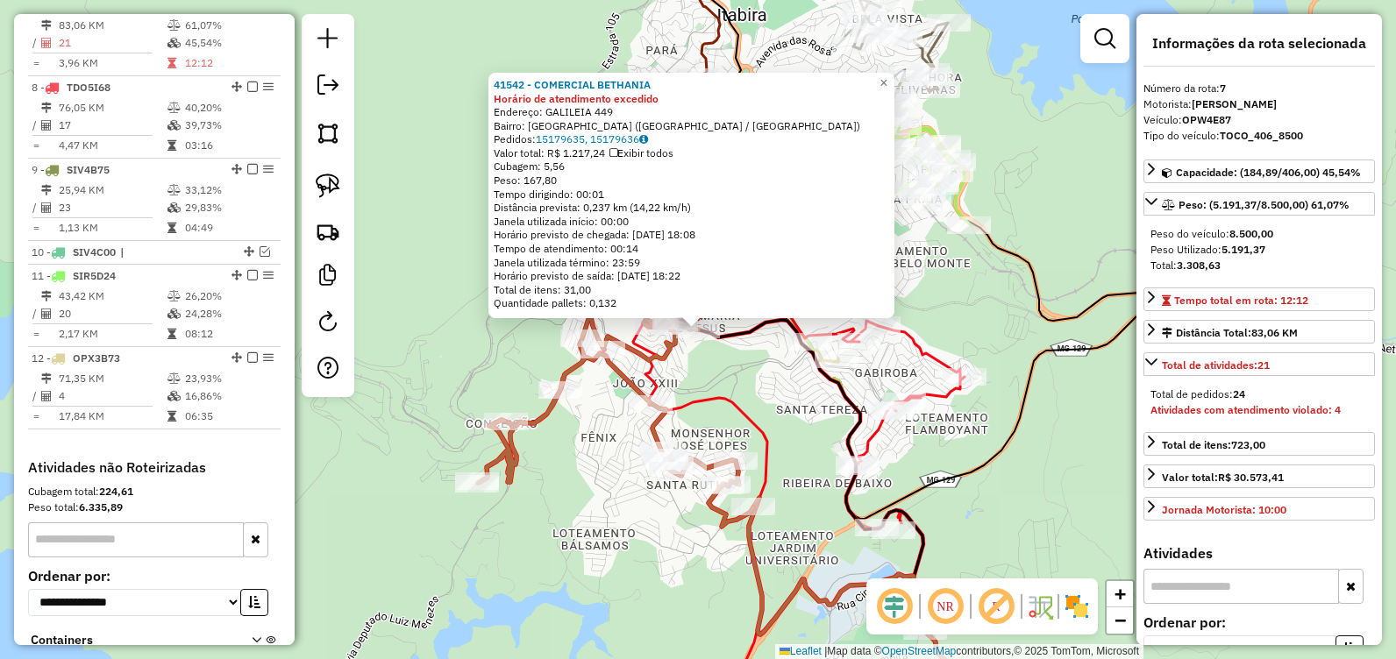
scroll to position [1056, 0]
click at [758, 376] on div "41542 - COMERCIAL BETHANIA Horário de atendimento excedido Endereço: [GEOGRAPHI…" at bounding box center [698, 329] width 1396 height 659
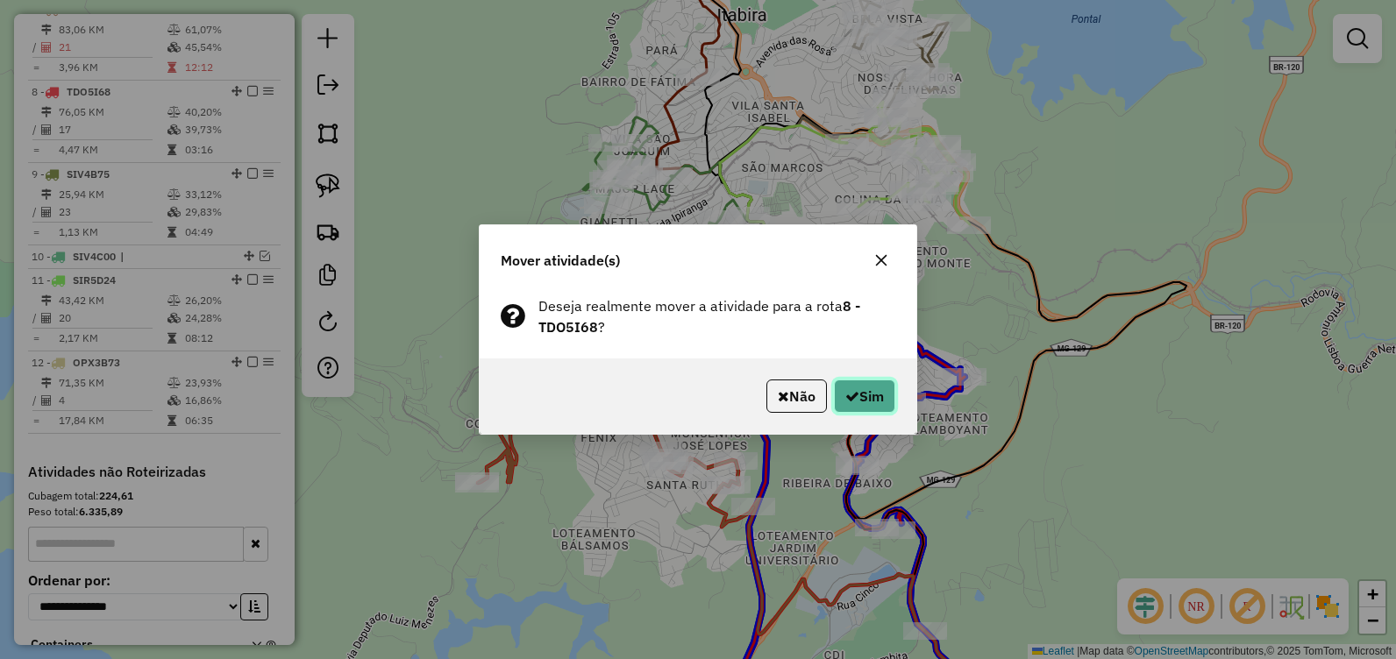
click at [869, 386] on button "Sim" at bounding box center [864, 396] width 61 height 33
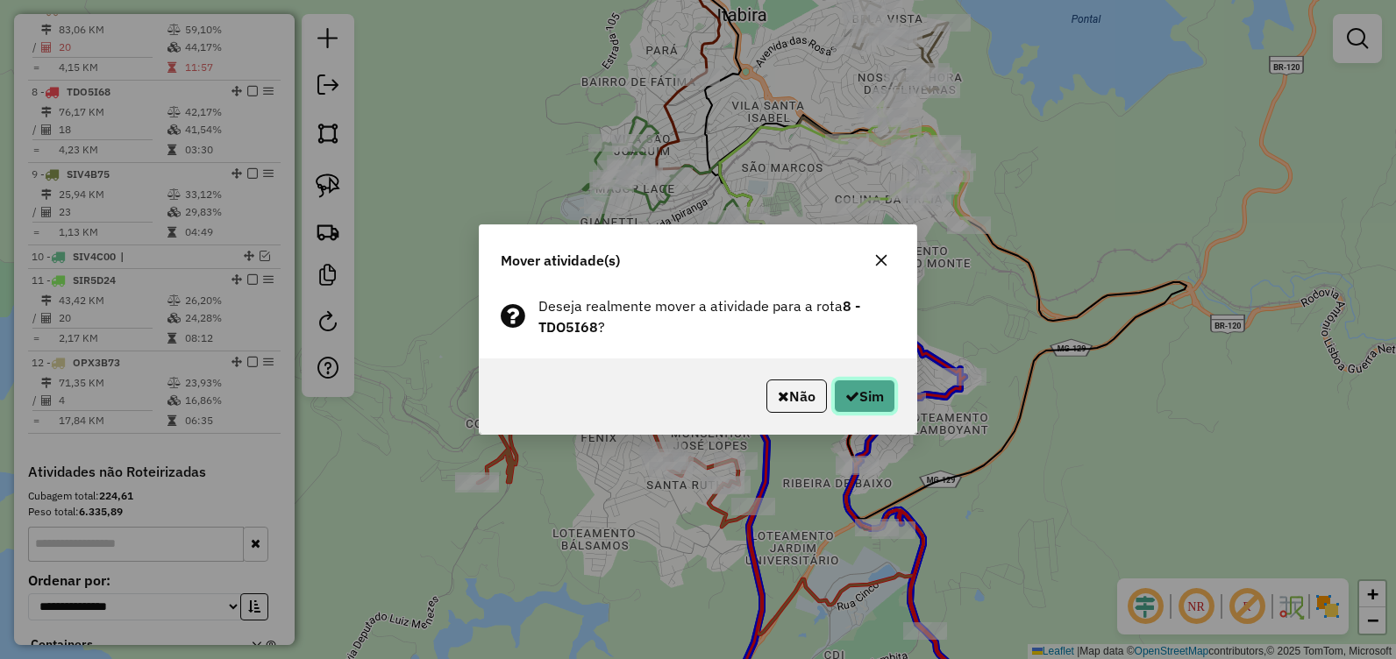
click at [861, 396] on button "Sim" at bounding box center [864, 396] width 61 height 33
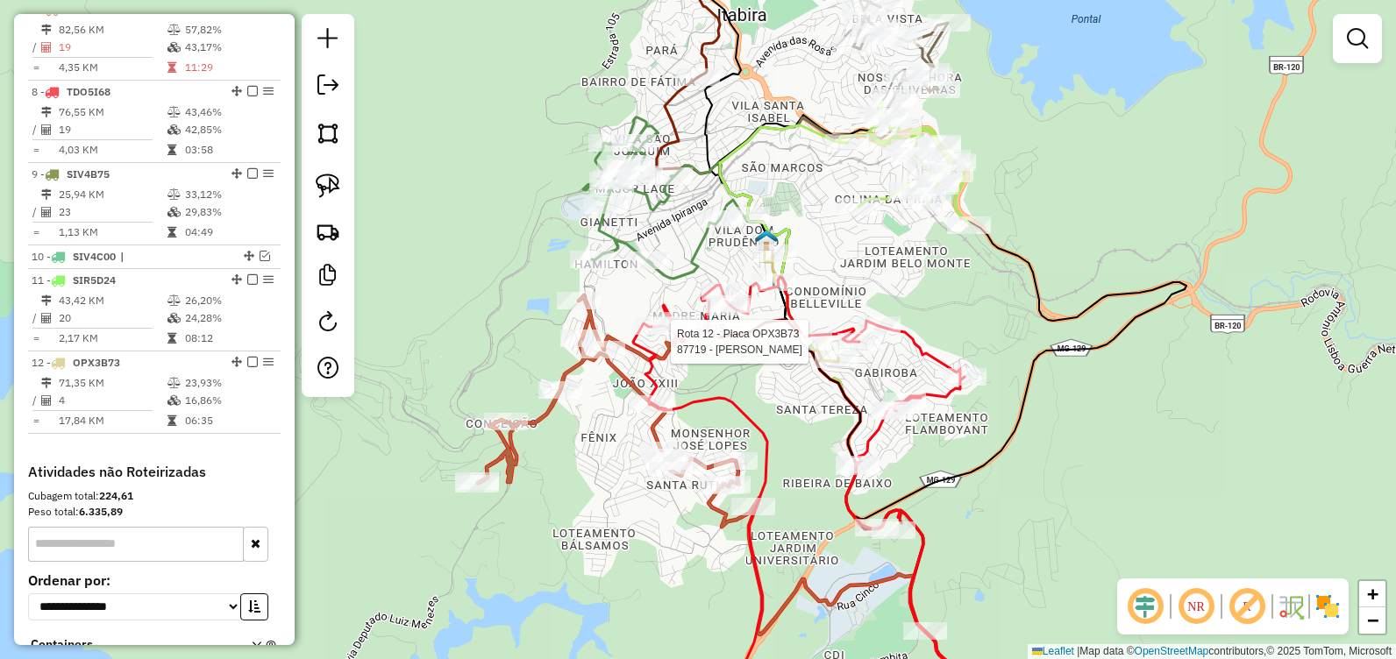
select select "**********"
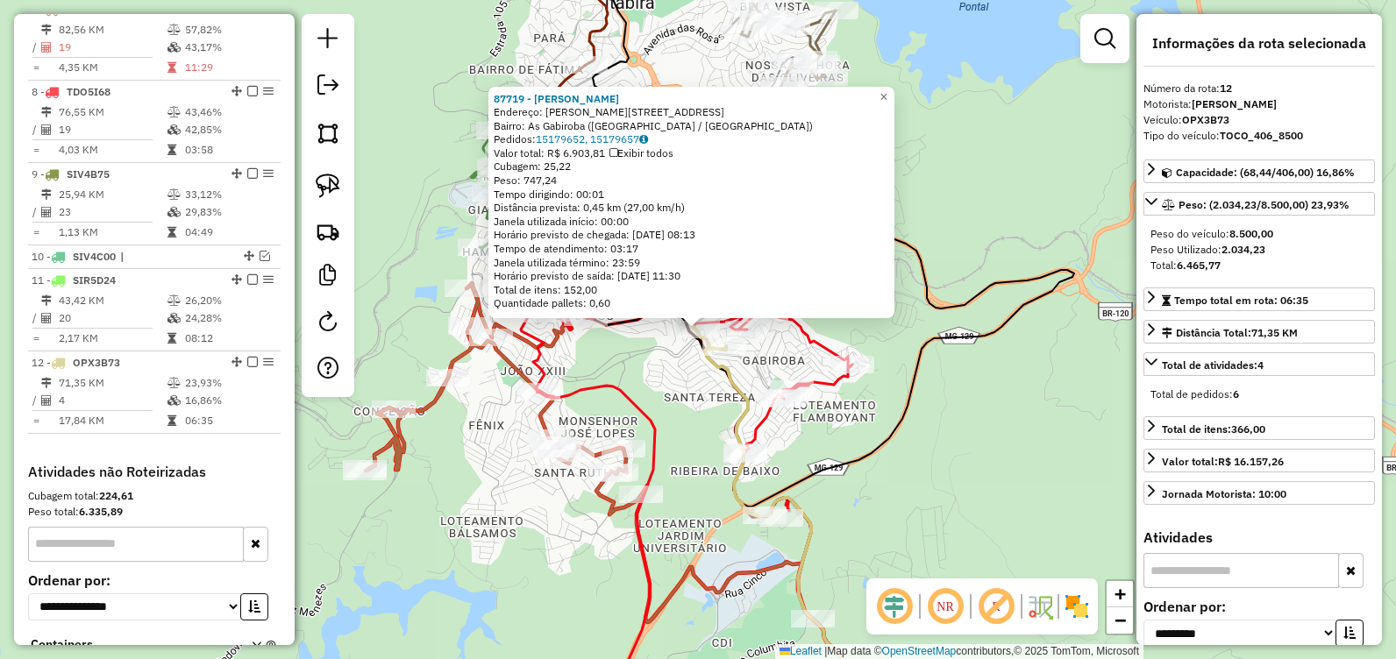
scroll to position [1206, 0]
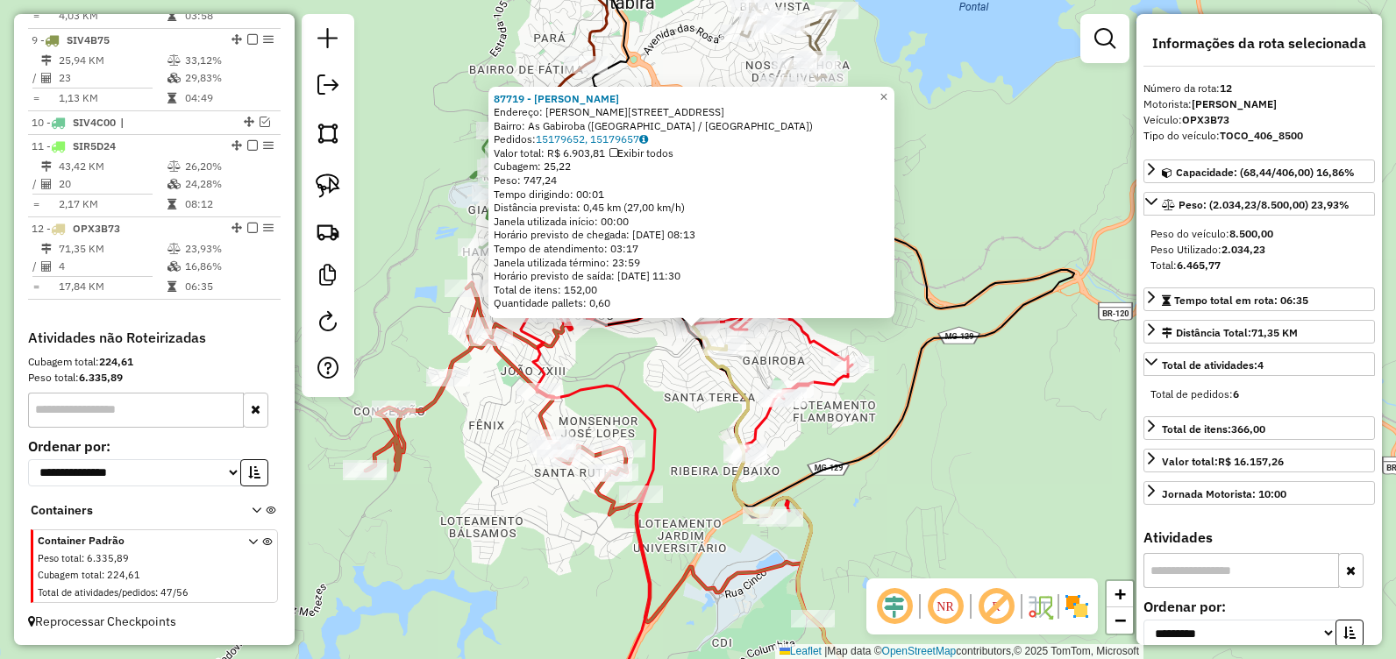
click at [732, 435] on icon at bounding box center [831, 535] width 253 height 379
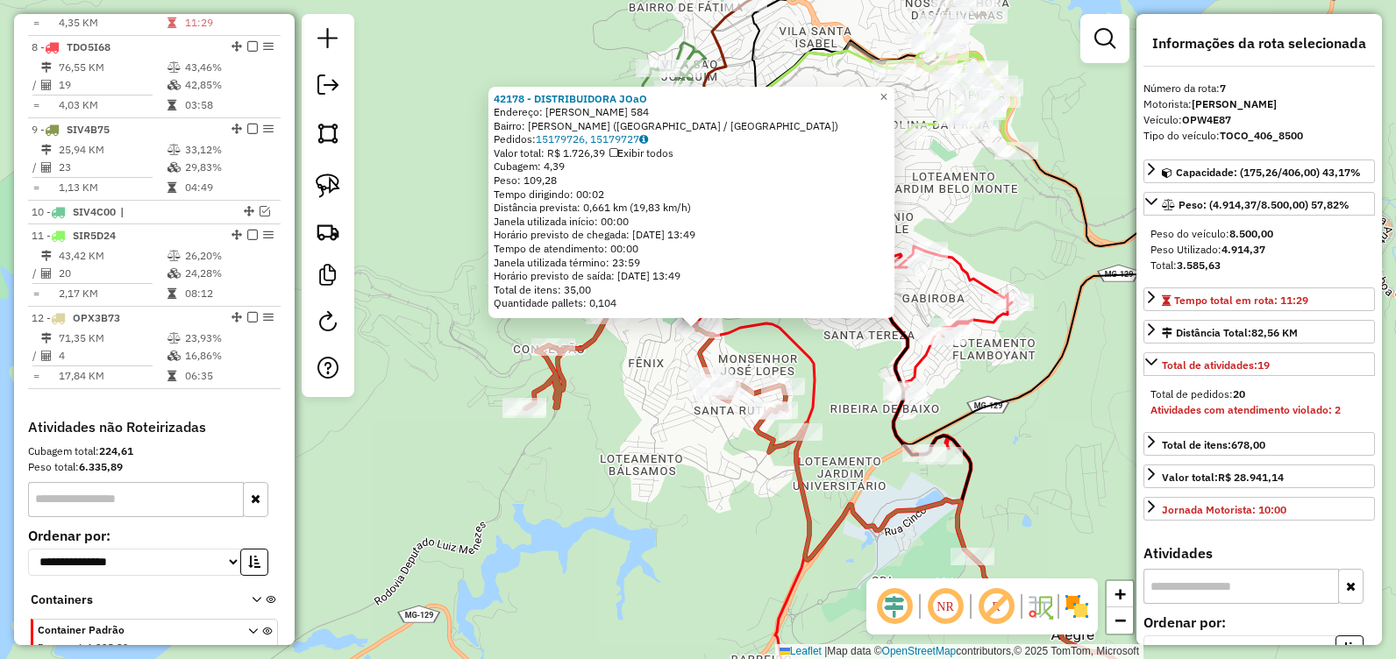
scroll to position [1056, 0]
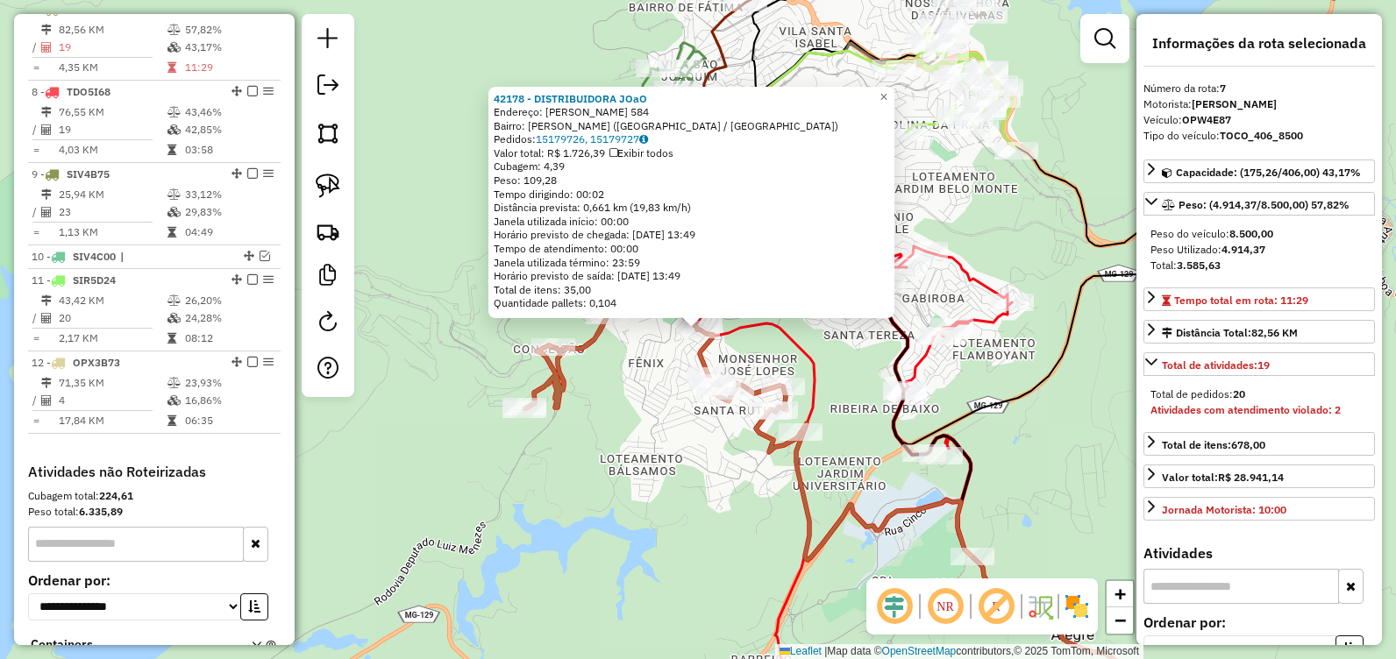
click at [591, 449] on div "42178 - DISTRIBUIDORA JOaO Endereço: HUMBERTO CAMPOS 584 Bairro: JOAO XXIII (IT…" at bounding box center [698, 329] width 1396 height 659
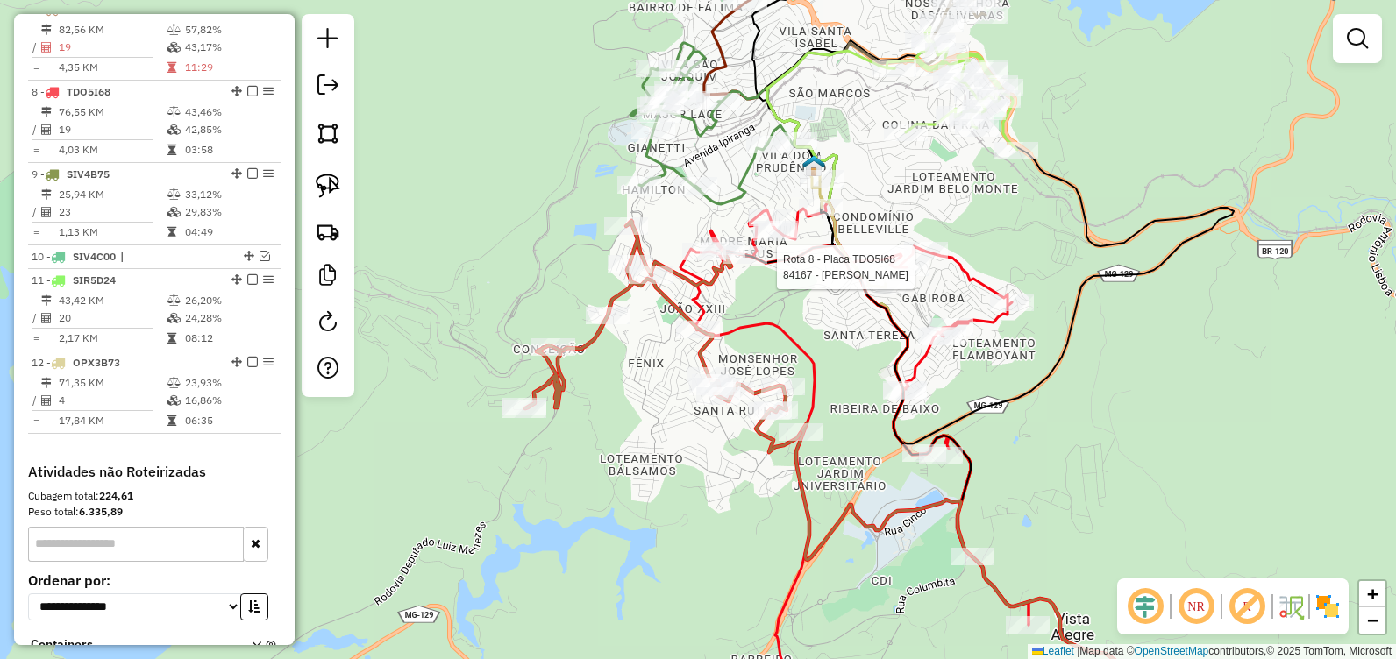
select select "**********"
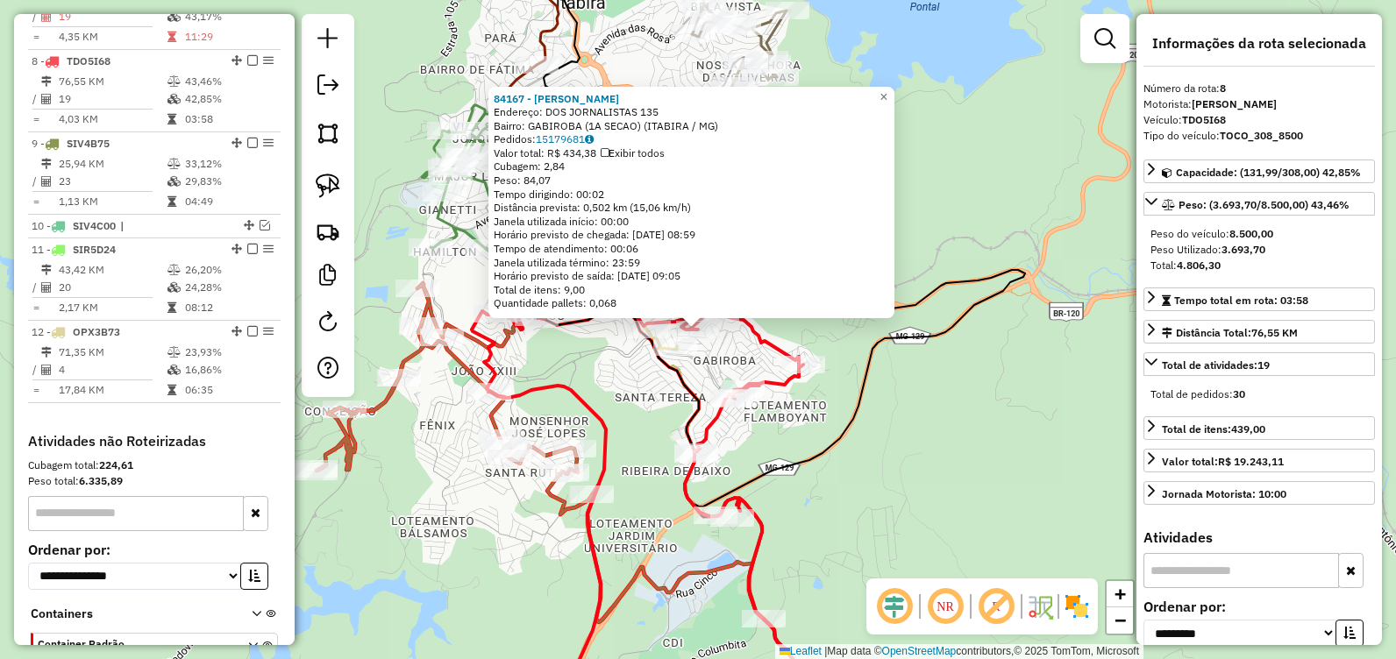
scroll to position [1138, 0]
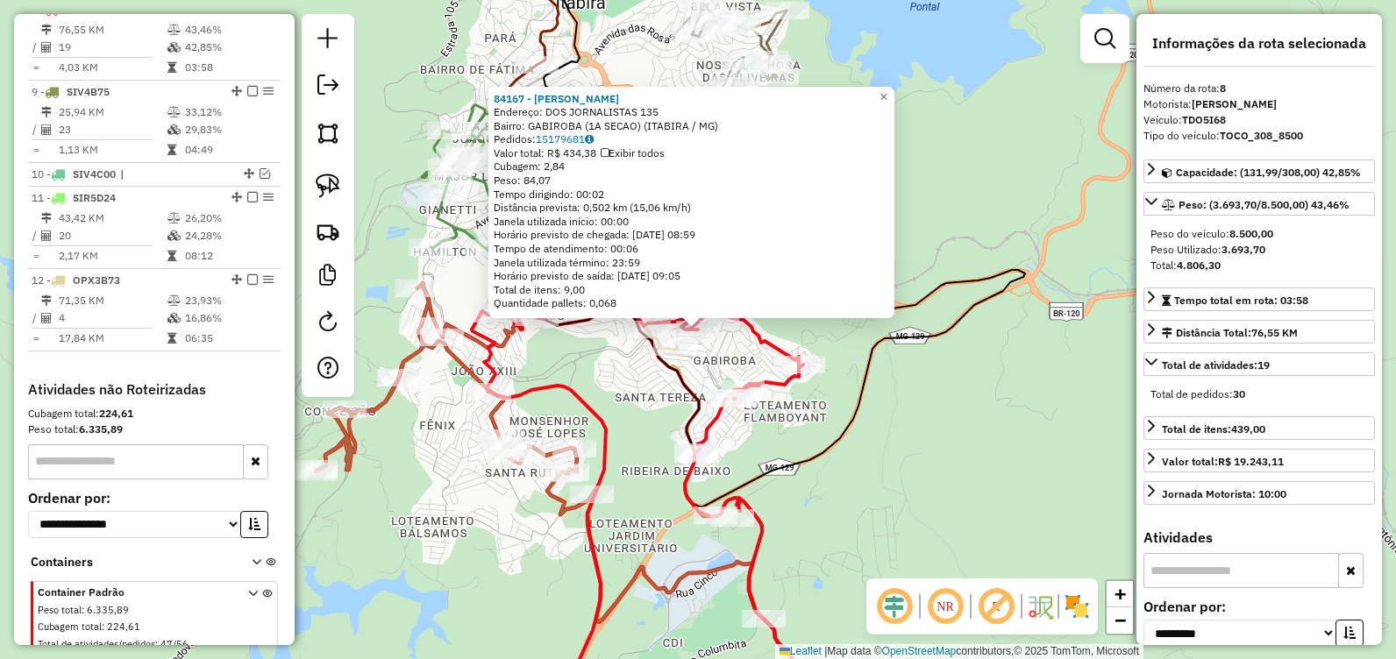
click at [623, 406] on div "84167 - ZIZI LANCHES Endereço: DOS JORNALISTAS 135 Bairro: GABIROBA (1A SECAO) …" at bounding box center [698, 329] width 1396 height 659
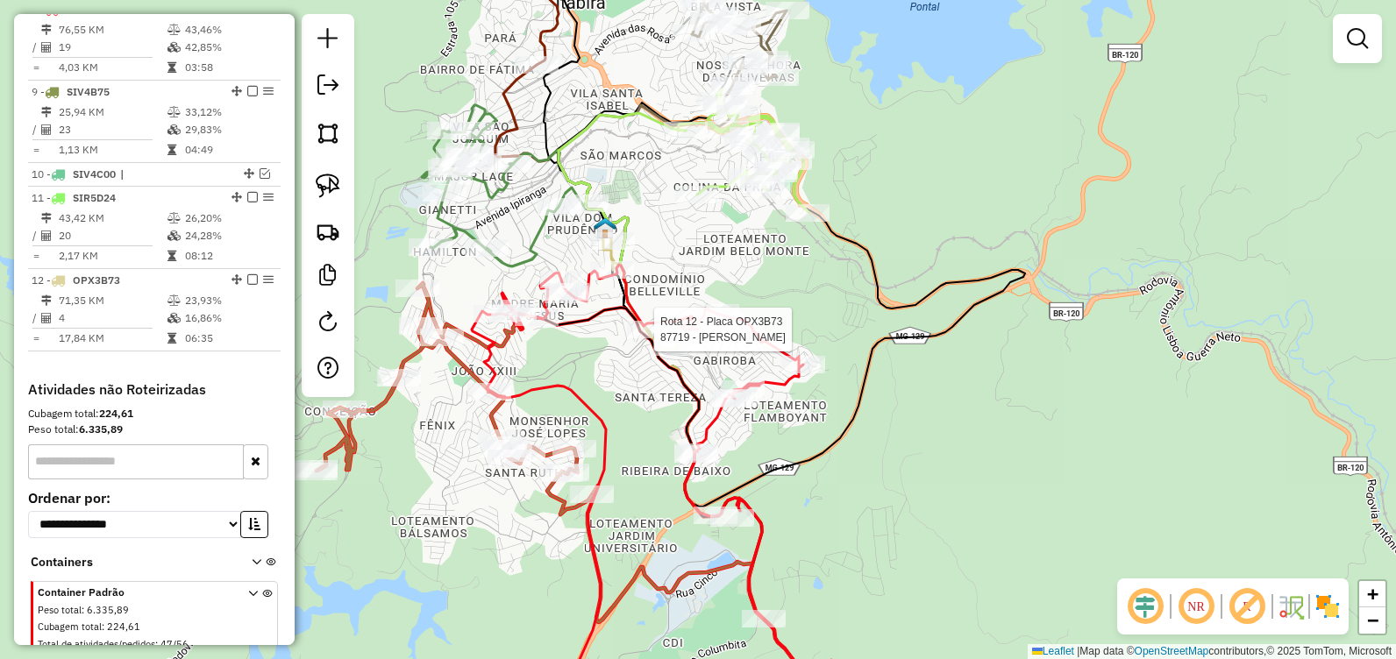
select select "**********"
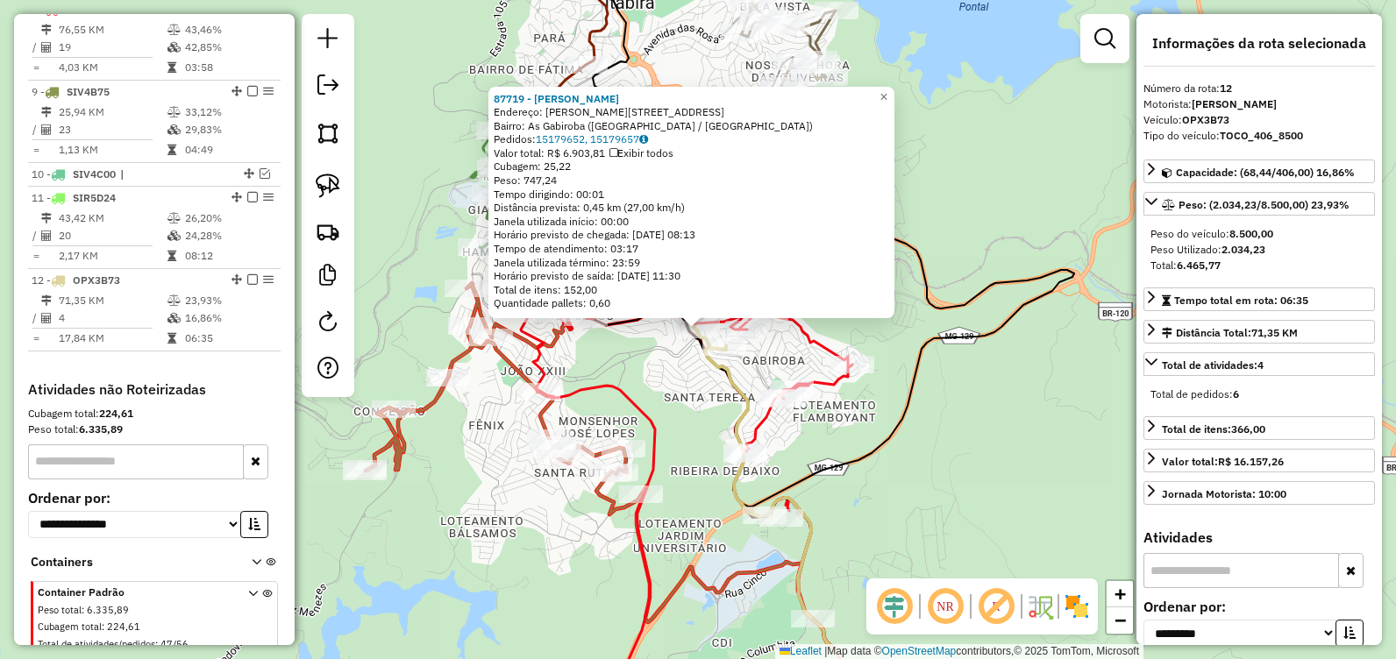
scroll to position [1206, 0]
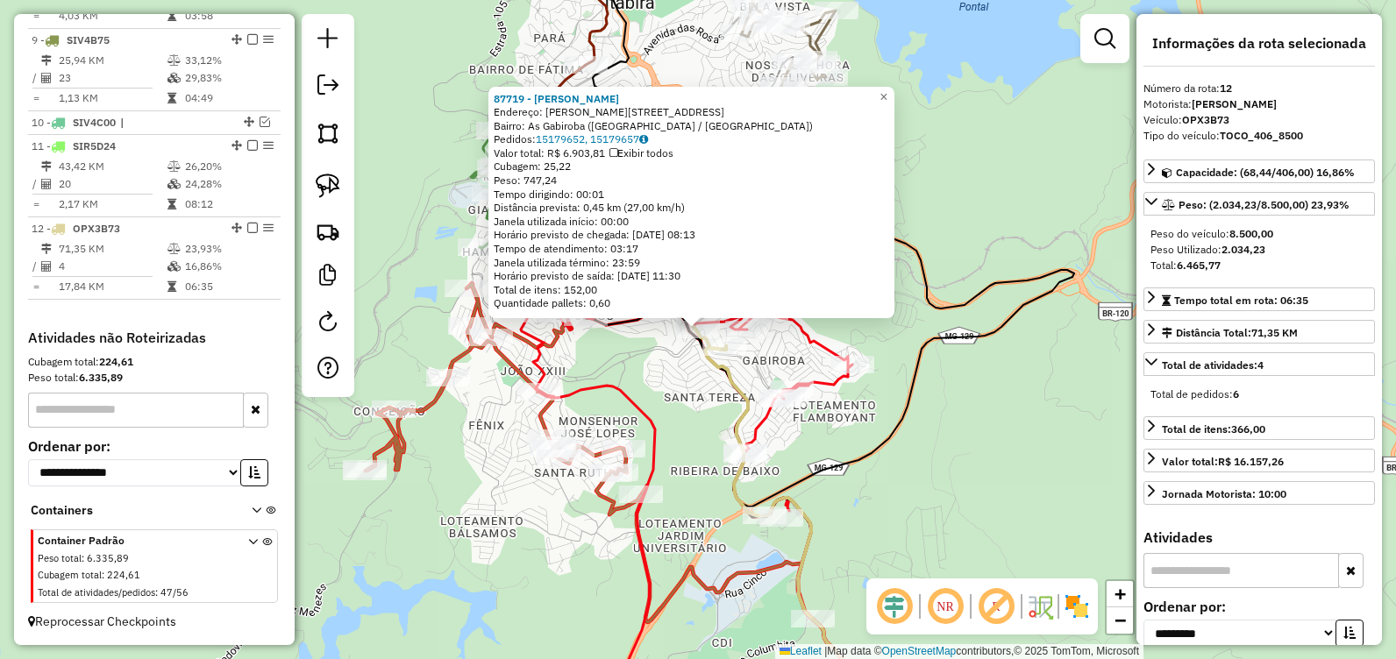
click at [622, 363] on div "87719 - JL GABIROBA Endereço: Valdemar de Alvarenga Lage, 1311 Bairro: As Gabir…" at bounding box center [698, 329] width 1396 height 659
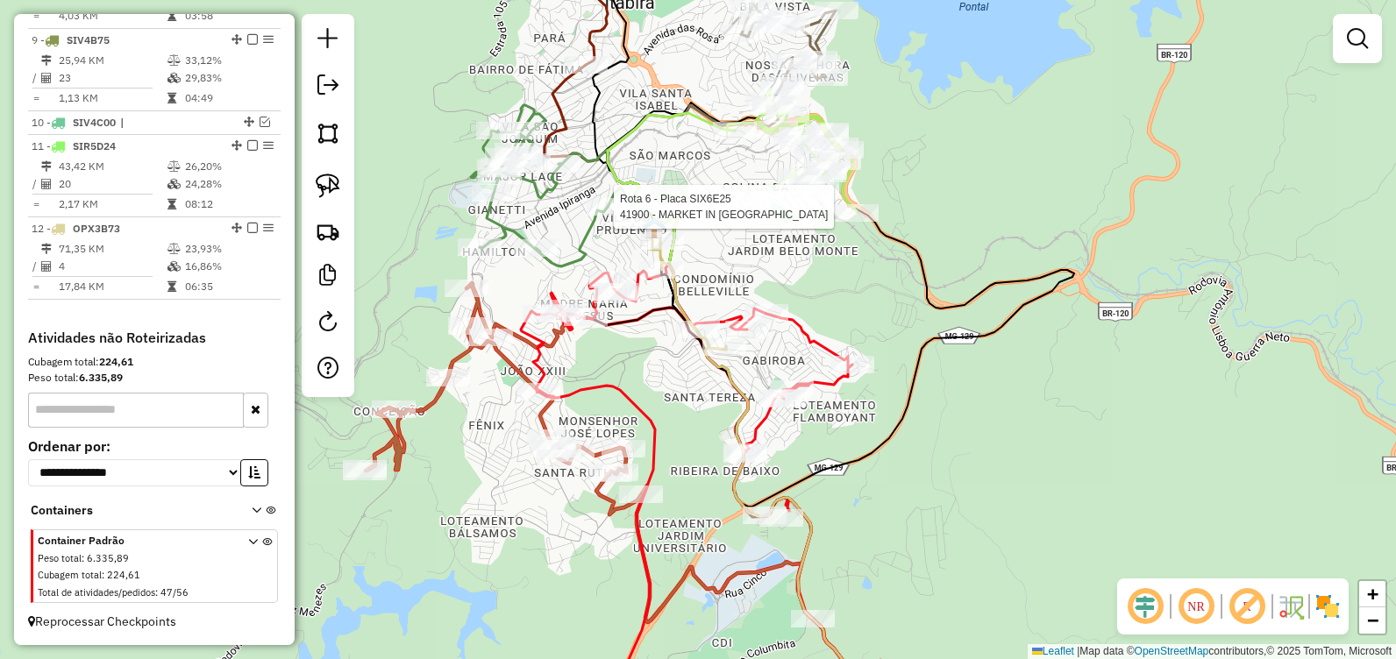
select select "**********"
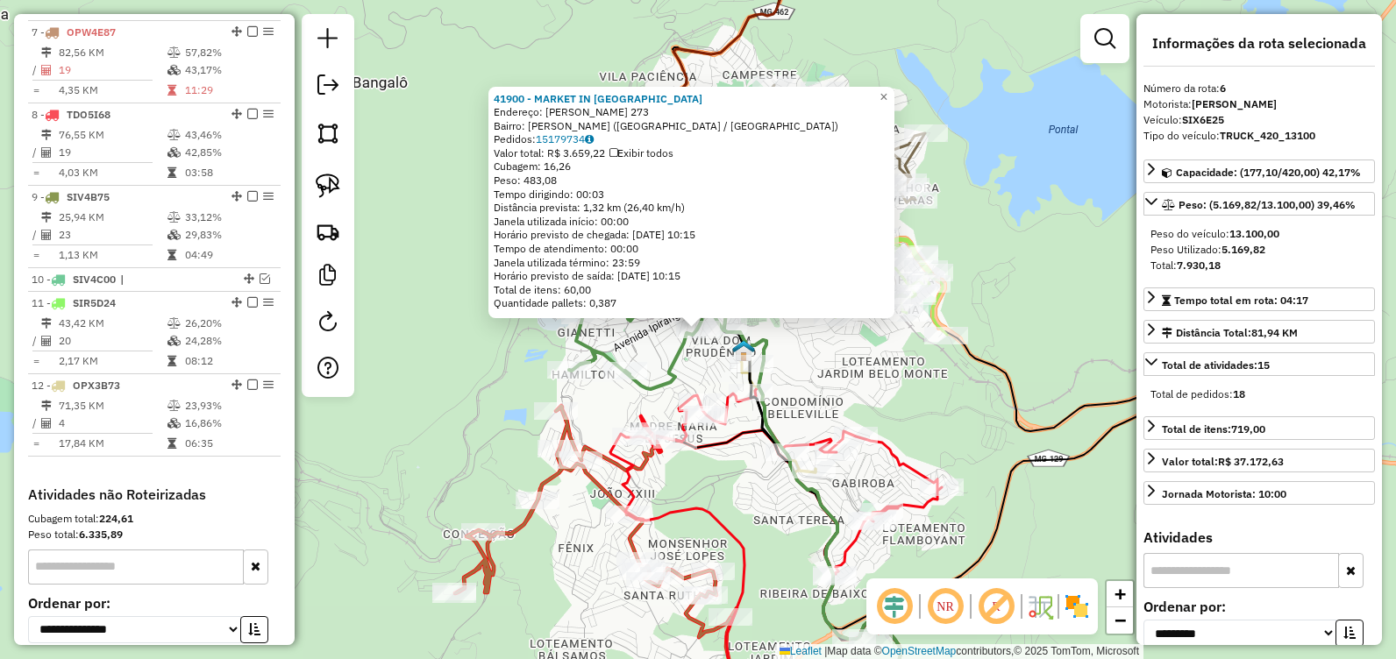
scroll to position [973, 0]
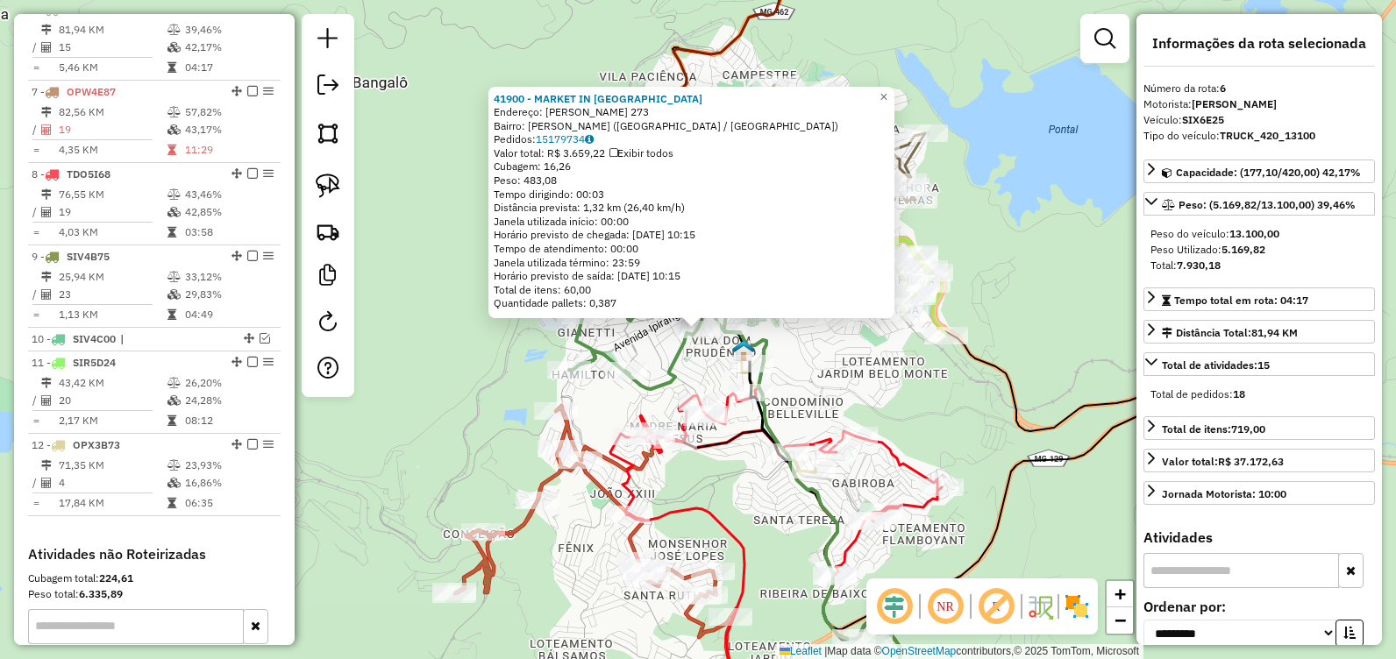
click at [817, 363] on div "41900 - MARKET IN BOX MERCAD Endereço: RITA NEVES 273 Bairro: Conego Guilhermin…" at bounding box center [698, 329] width 1396 height 659
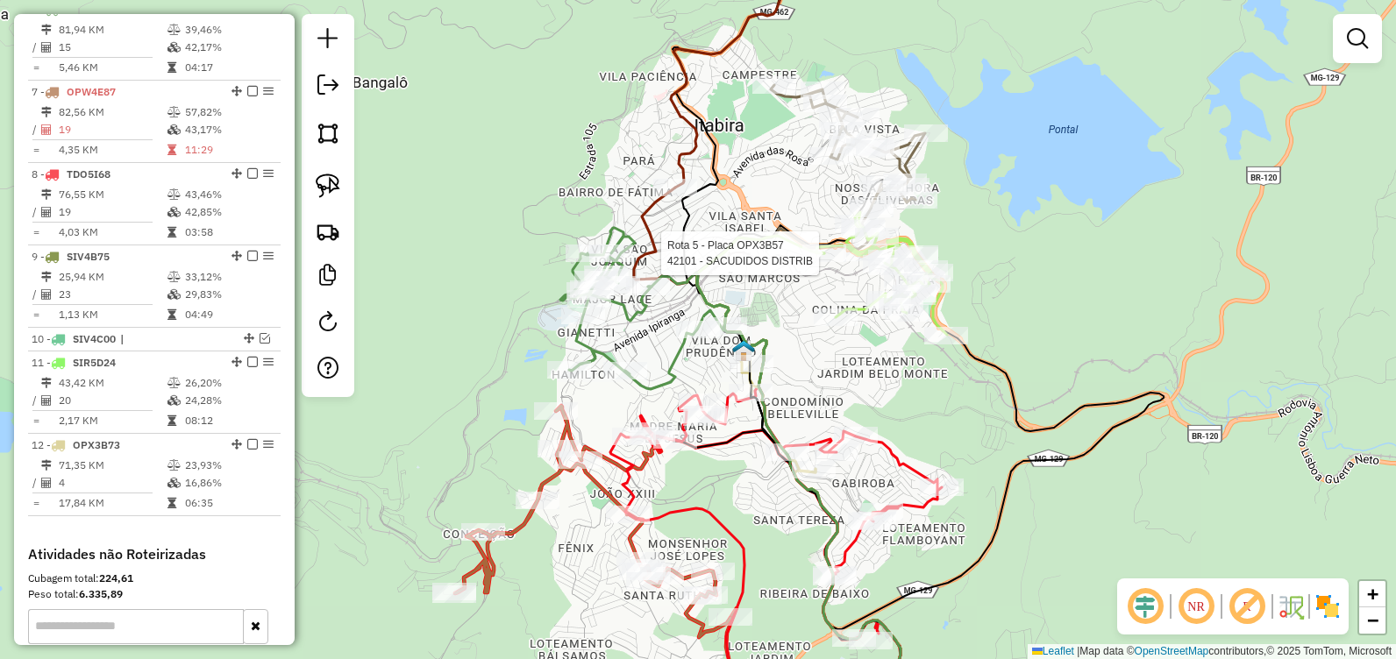
click at [832, 262] on div at bounding box center [824, 254] width 44 height 18
select select "**********"
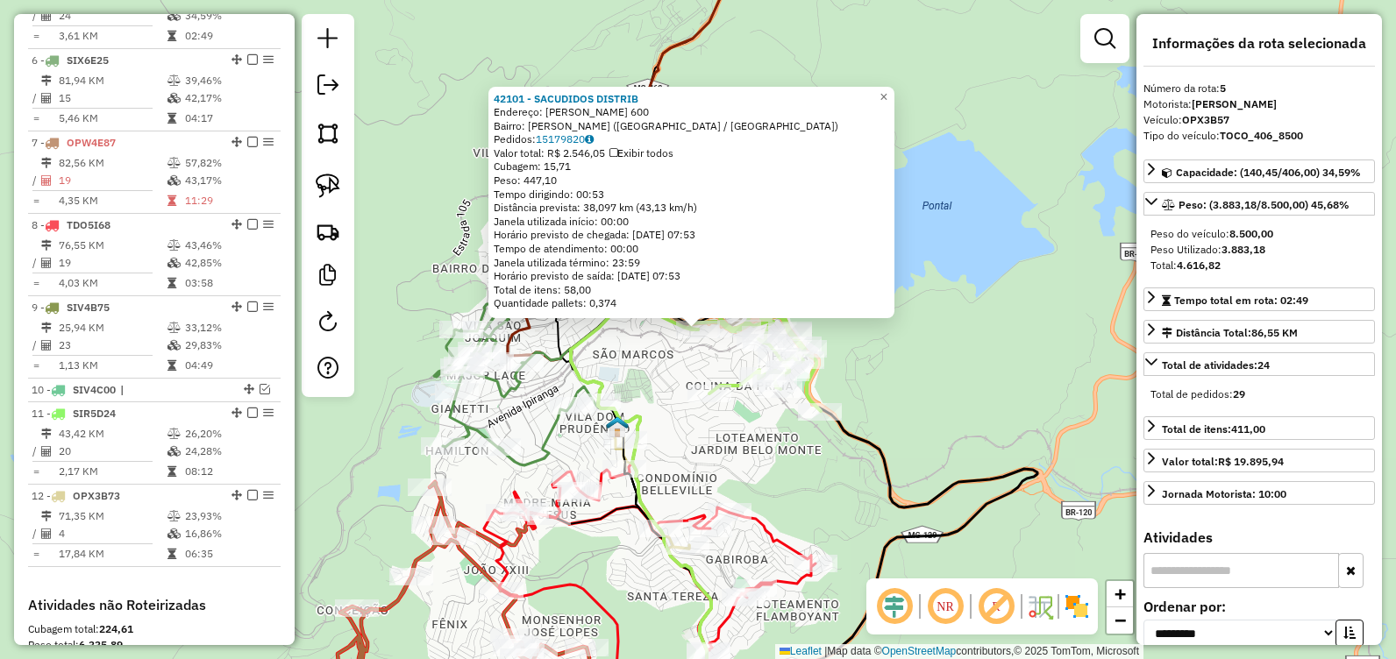
scroll to position [891, 0]
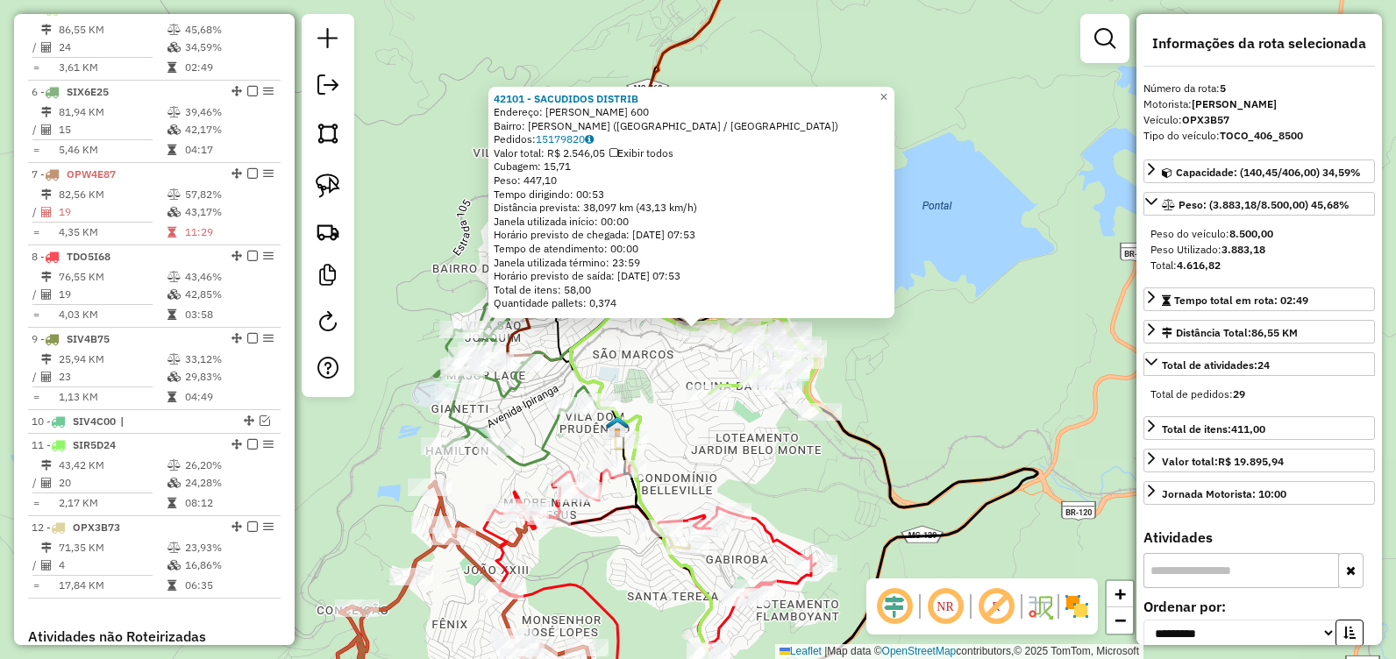
click at [974, 410] on div "42101 - SACUDIDOS DISTRIB Endereço: JOAO CAMILO DE OLIVEIRA TORRES 600 Bairro: …" at bounding box center [698, 329] width 1396 height 659
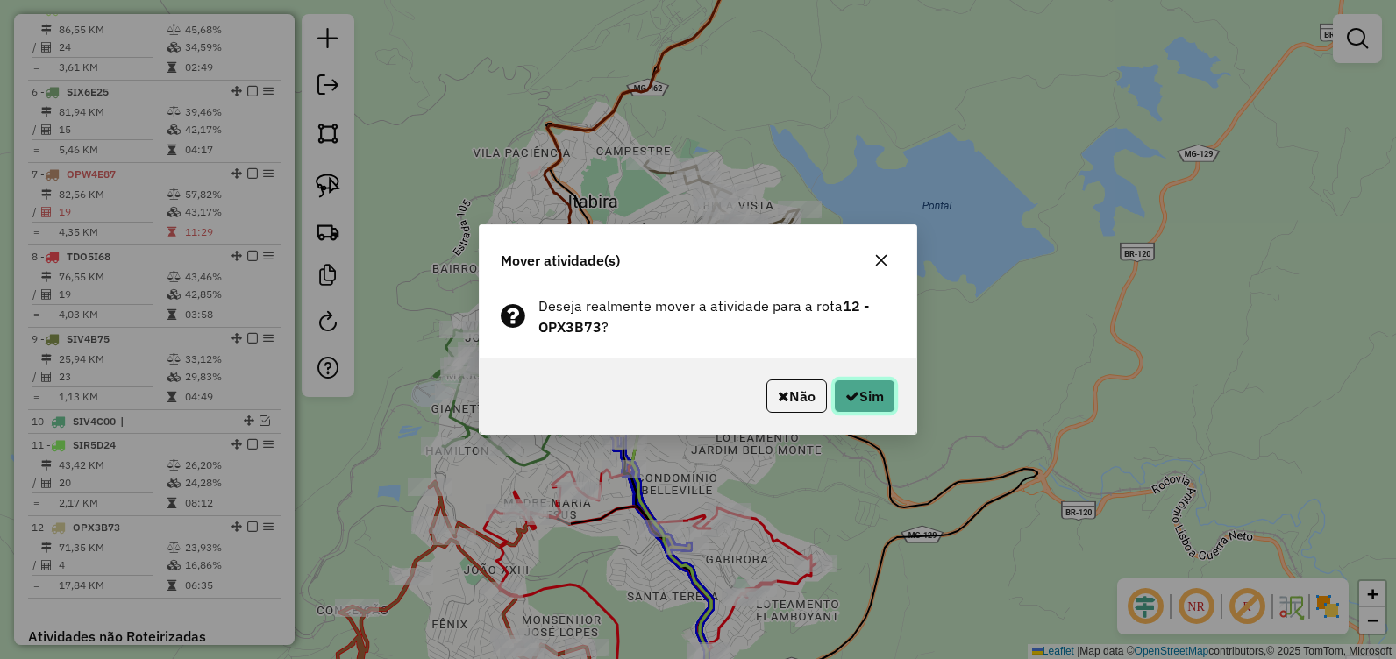
click at [858, 389] on button "Sim" at bounding box center [864, 396] width 61 height 33
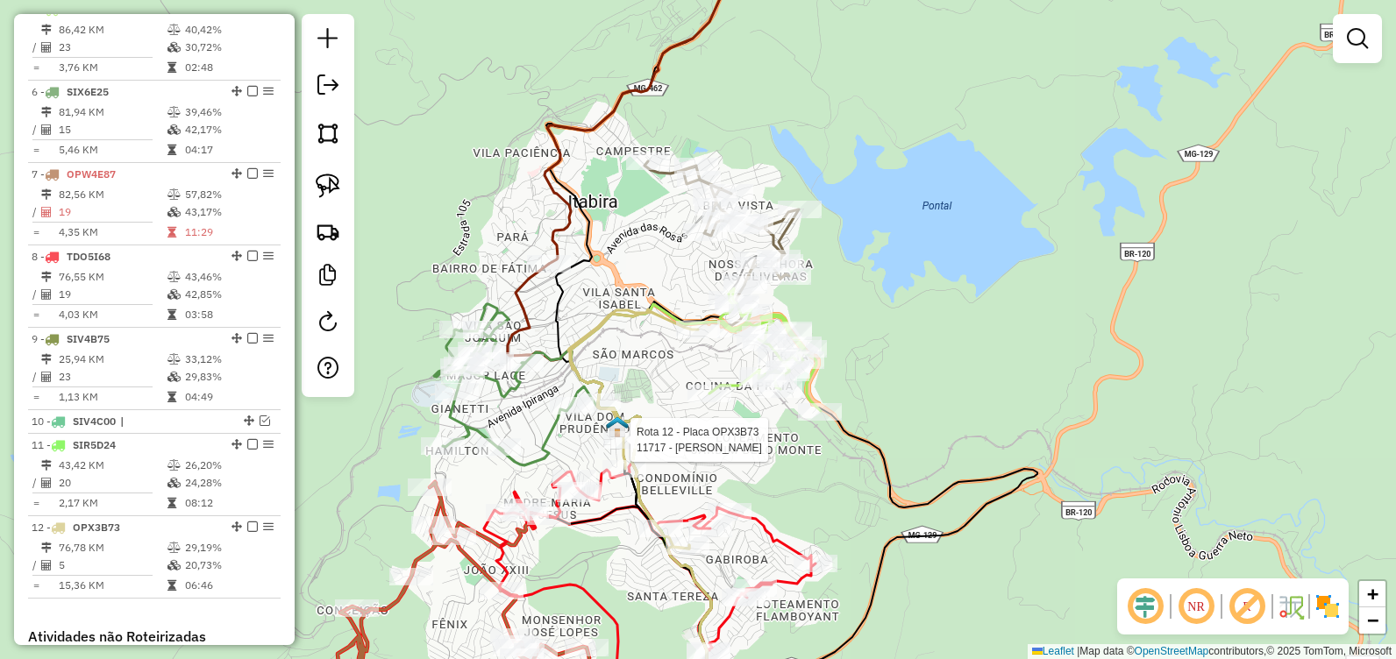
select select "**********"
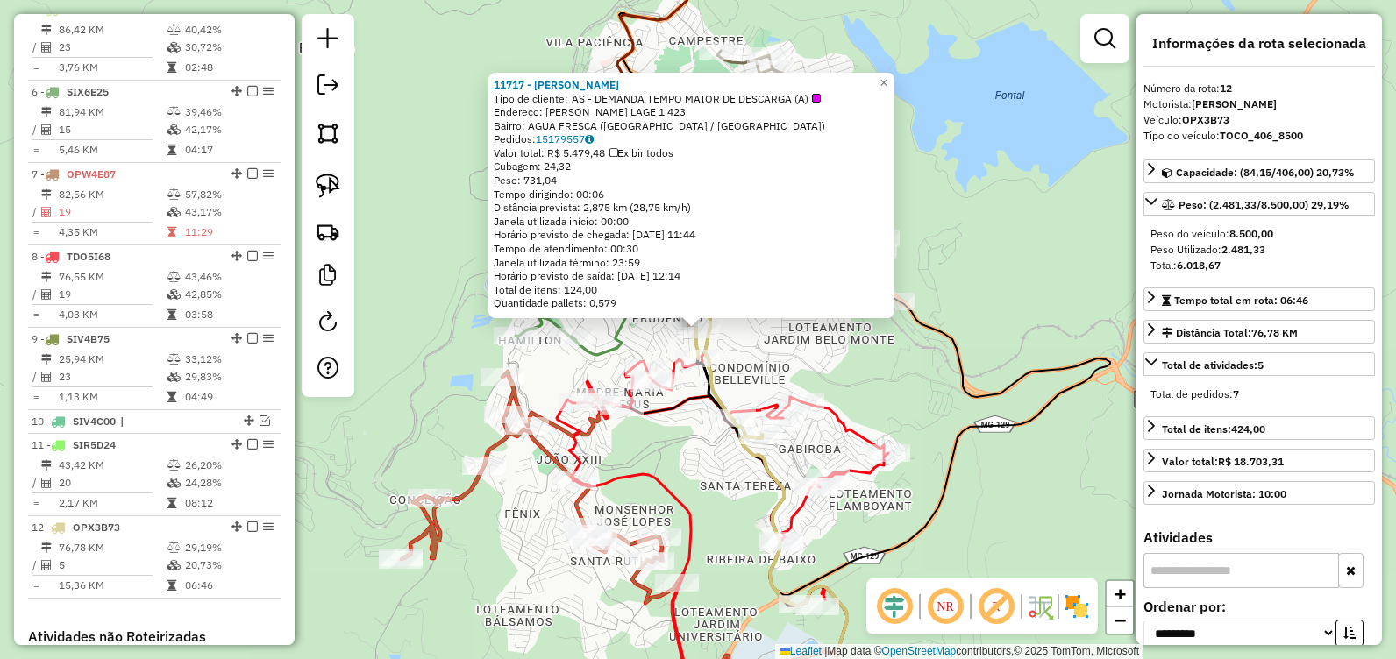
scroll to position [1206, 0]
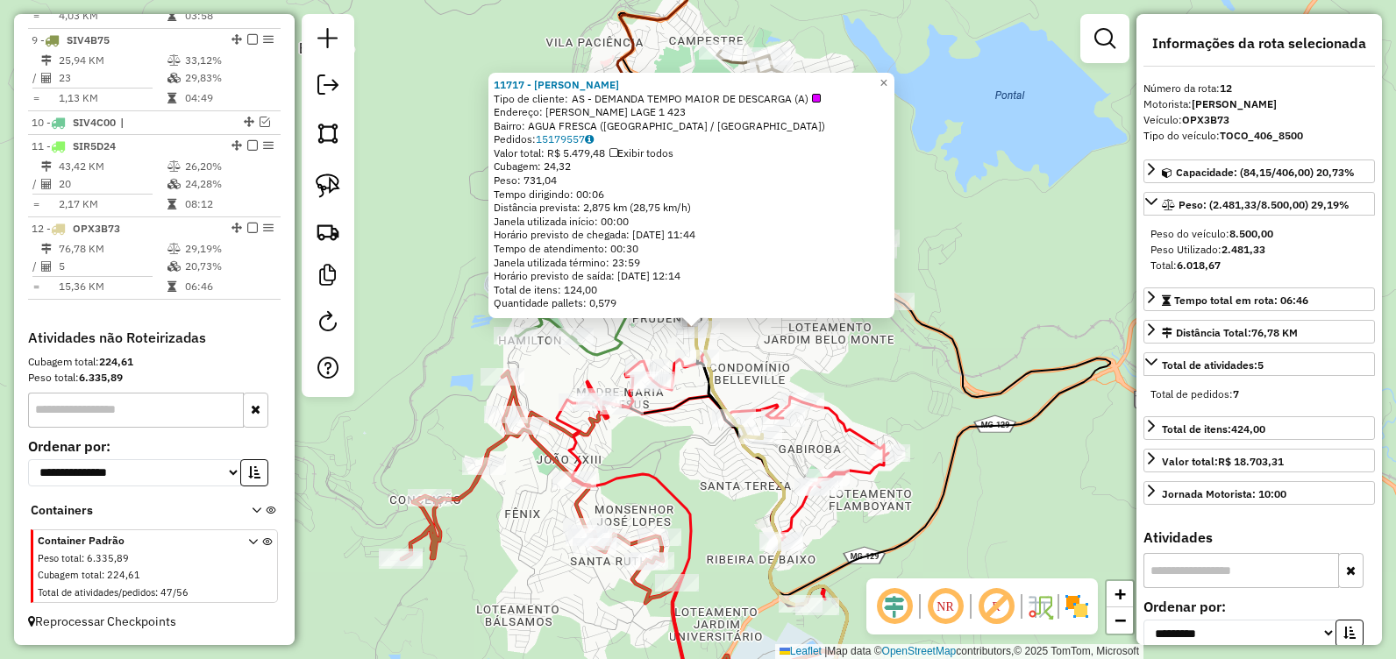
click at [1019, 307] on div "11717 - Tia Lia Tipo de cliente: AS - DEMANDA TEMPO MAIOR DE DESCARGA (A) Ender…" at bounding box center [698, 329] width 1396 height 659
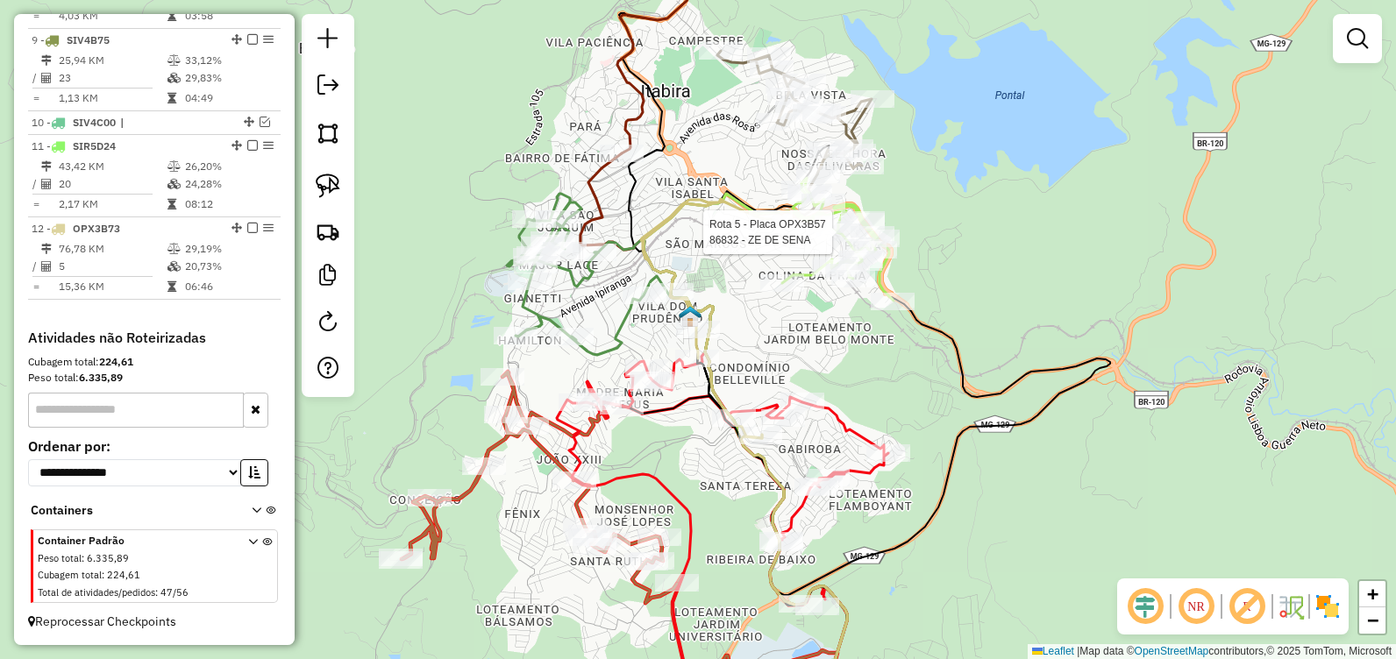
select select "**********"
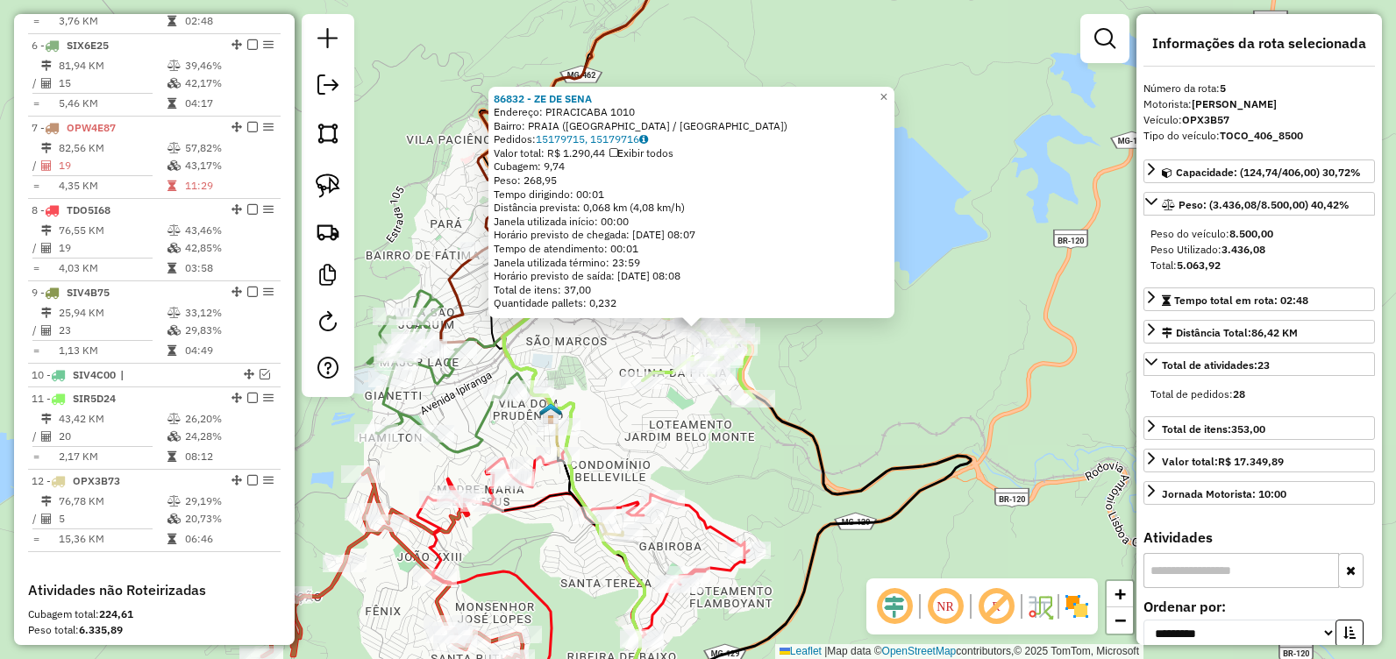
scroll to position [891, 0]
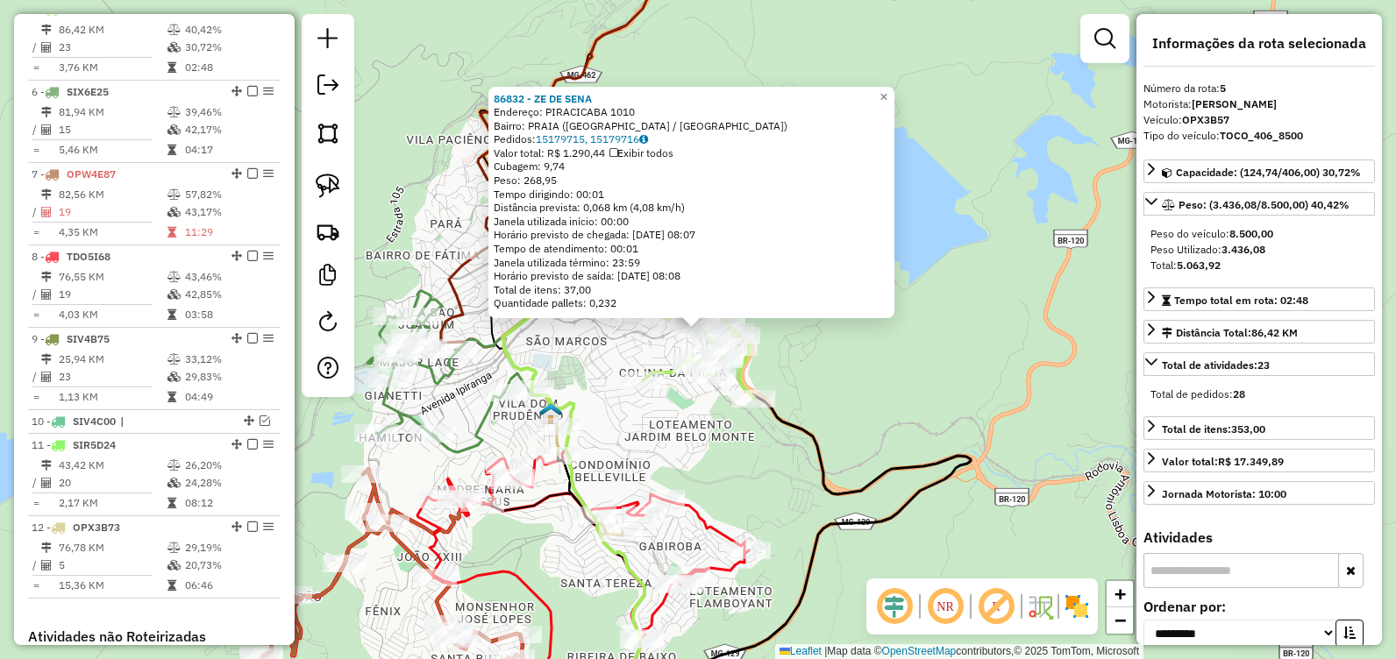
click at [971, 385] on div "86832 - ZE DE SENA Endereço: PIRACICABA 1010 Bairro: PRAIA (ITABIRA / MG) Pedid…" at bounding box center [698, 329] width 1396 height 659
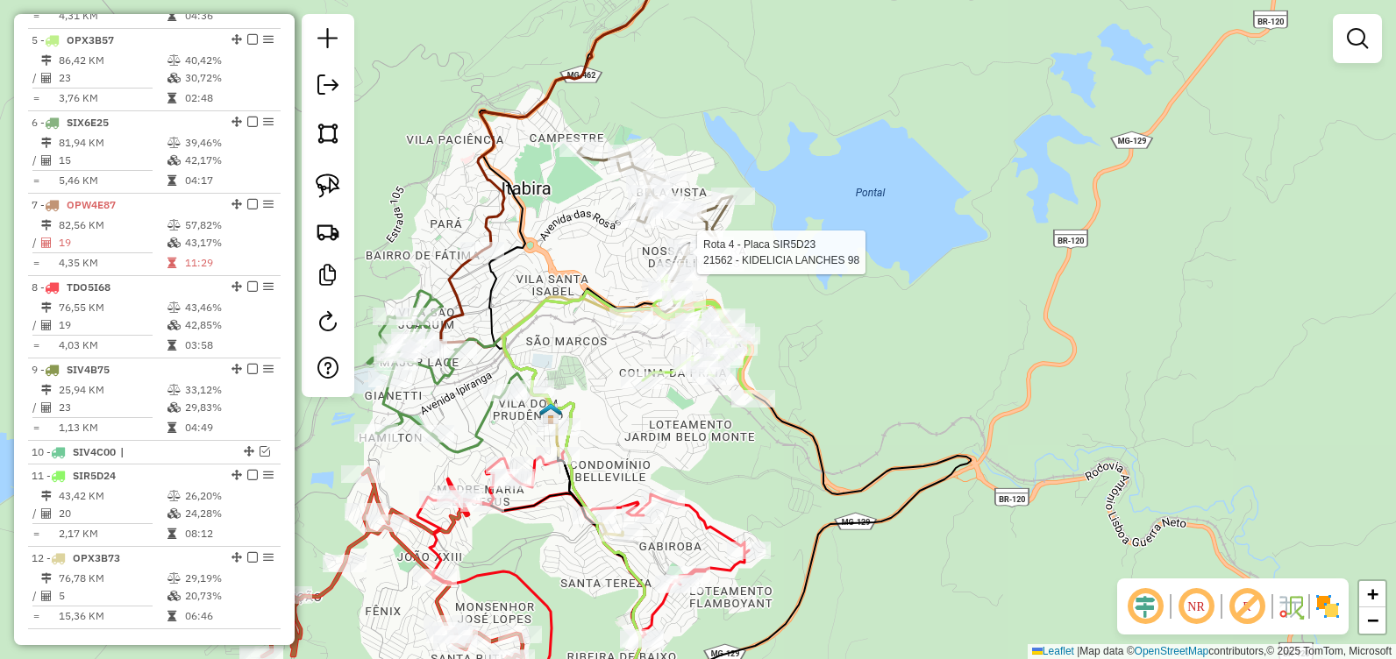
select select "**********"
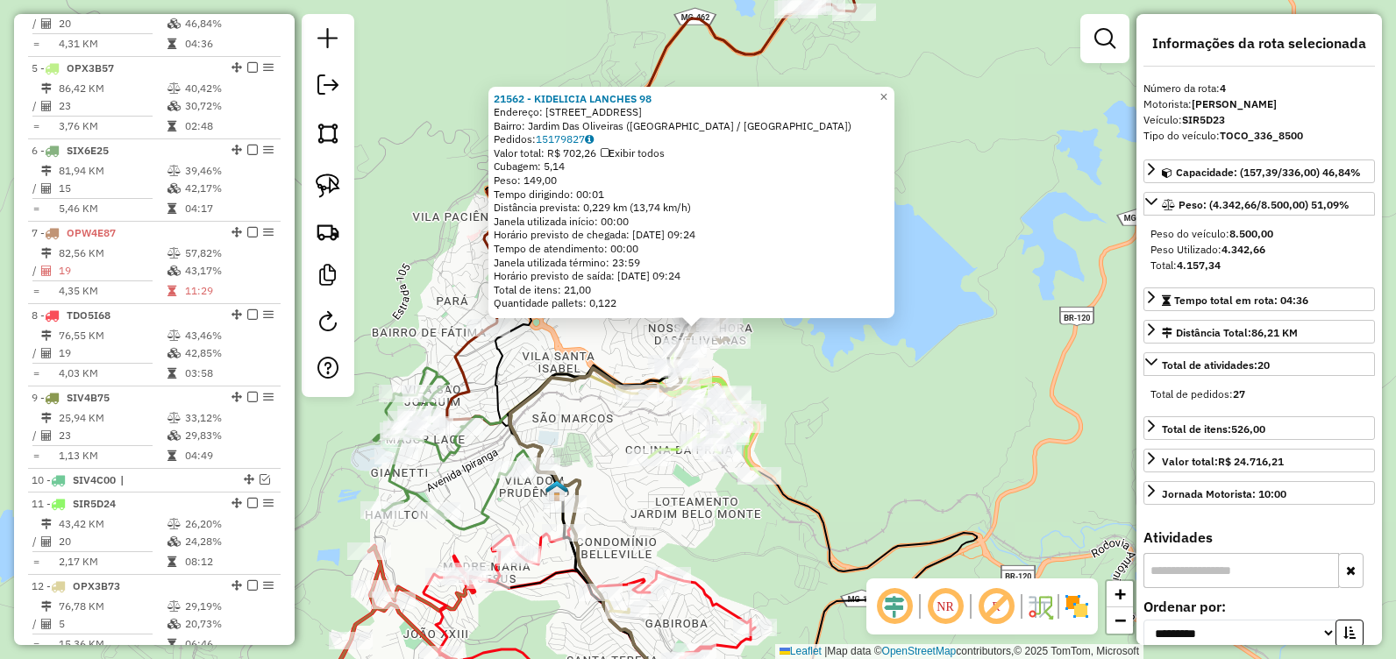
scroll to position [809, 0]
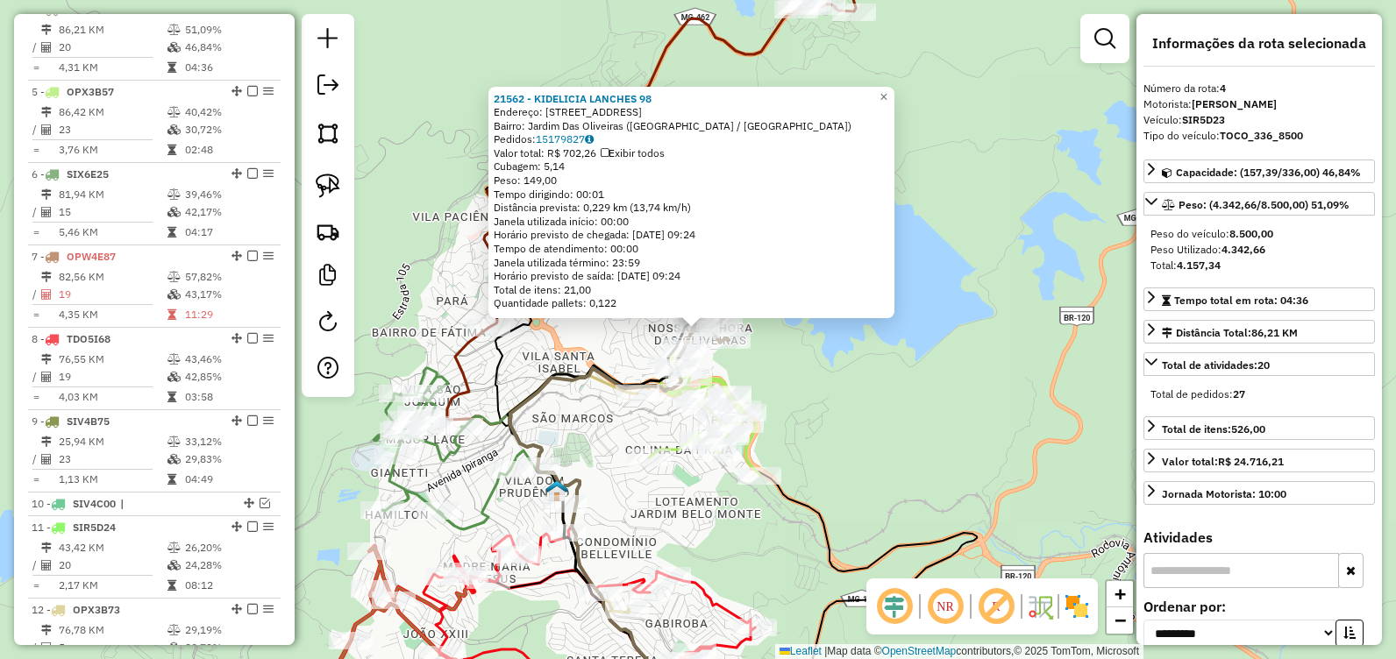
click at [906, 437] on div "21562 - KIDELICIA LANCHES 98 Endereço: [STREET_ADDRESS] Pedidos: 15179827 Valor…" at bounding box center [698, 329] width 1396 height 659
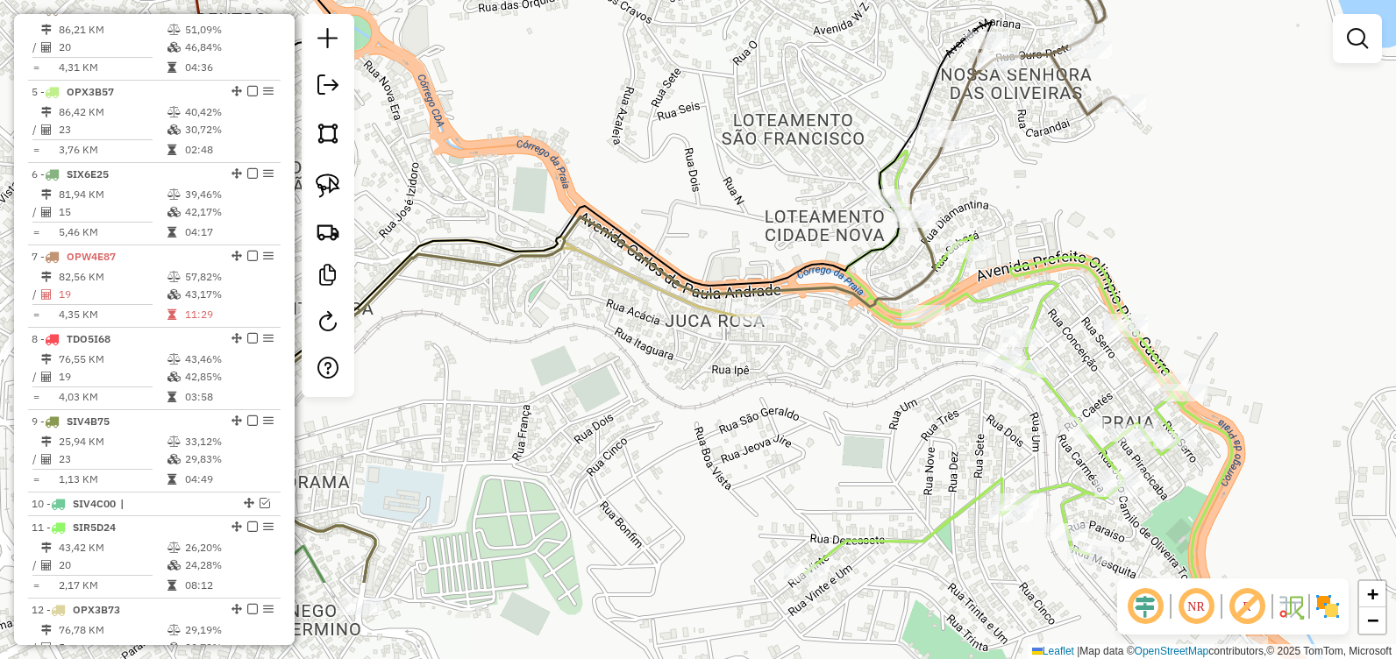
drag, startPoint x: 692, startPoint y: 494, endPoint x: 862, endPoint y: 359, distance: 217.2
click at [862, 359] on div "Janela de atendimento Grade de atendimento Capacidade Transportadoras Veículos …" at bounding box center [698, 329] width 1396 height 659
click at [688, 333] on div "Janela de atendimento Grade de atendimento Capacidade Transportadoras Veículos …" at bounding box center [698, 329] width 1396 height 659
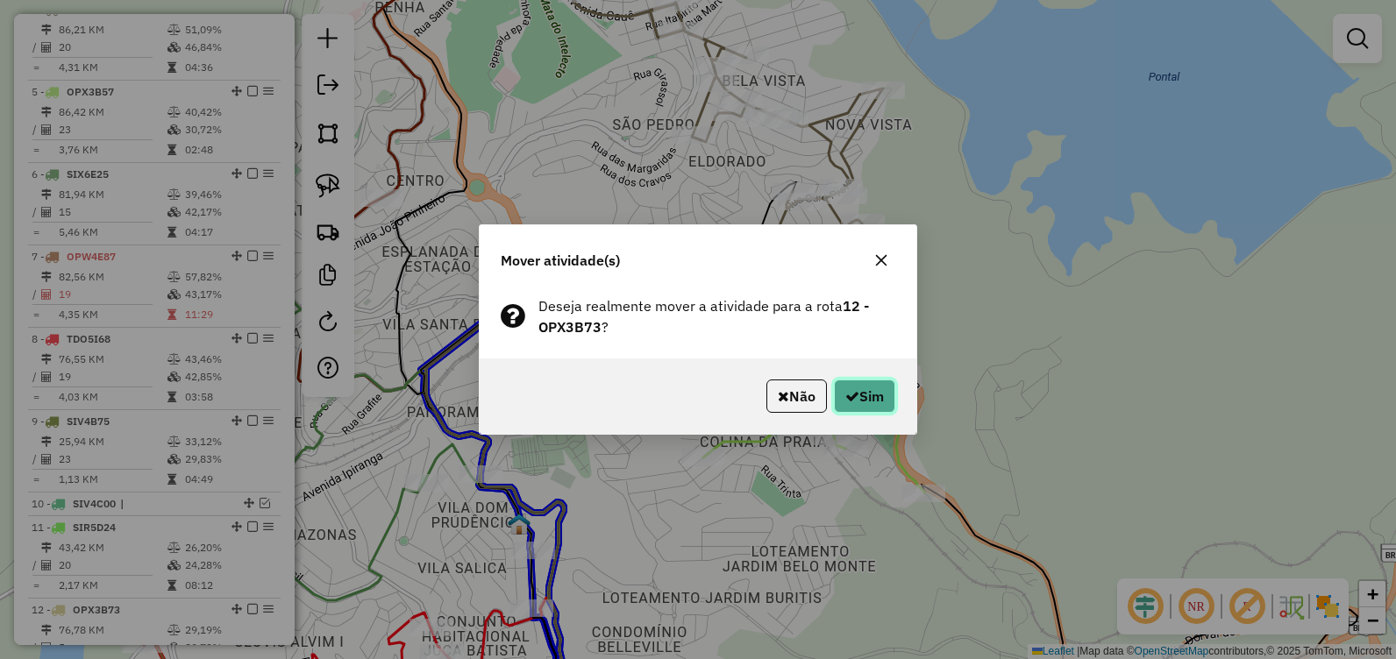
click at [874, 396] on button "Sim" at bounding box center [864, 396] width 61 height 33
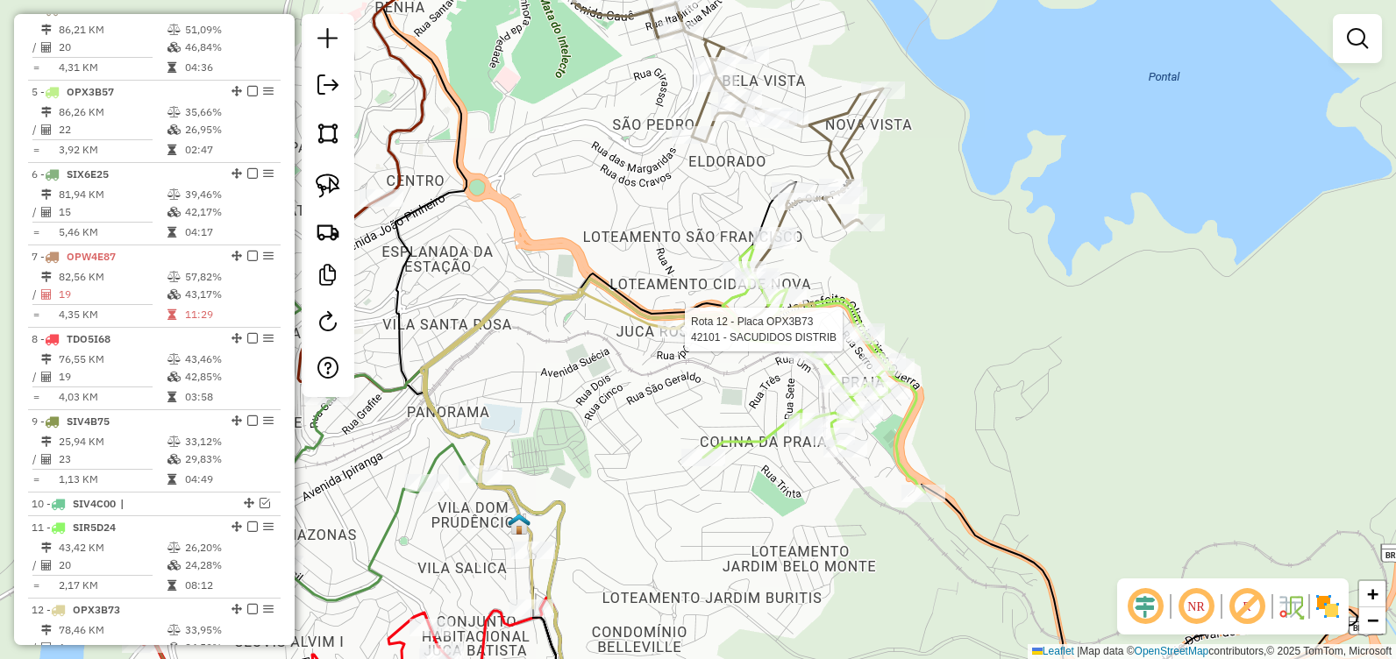
select select "**********"
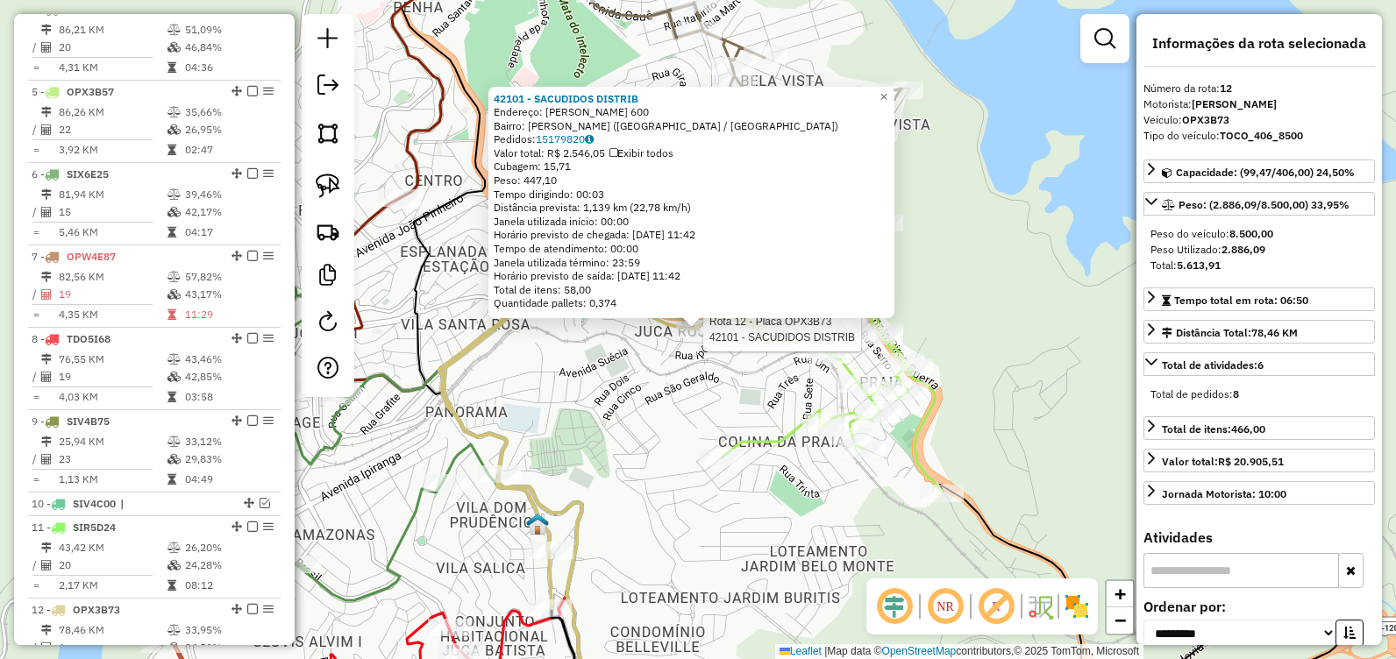
scroll to position [1206, 0]
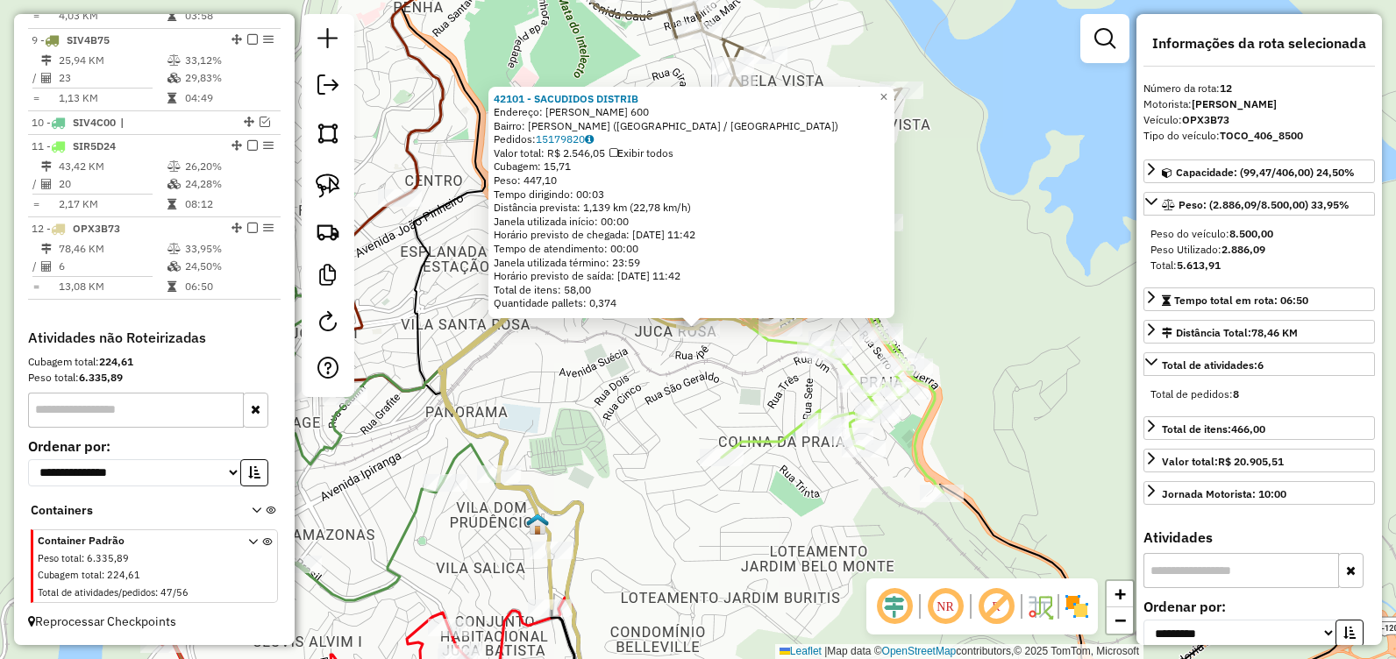
click at [632, 392] on div "42101 - SACUDIDOS DISTRIB Endereço: JOAO CAMILO DE OLIVEIRA TORRES 600 Bairro: …" at bounding box center [698, 329] width 1396 height 659
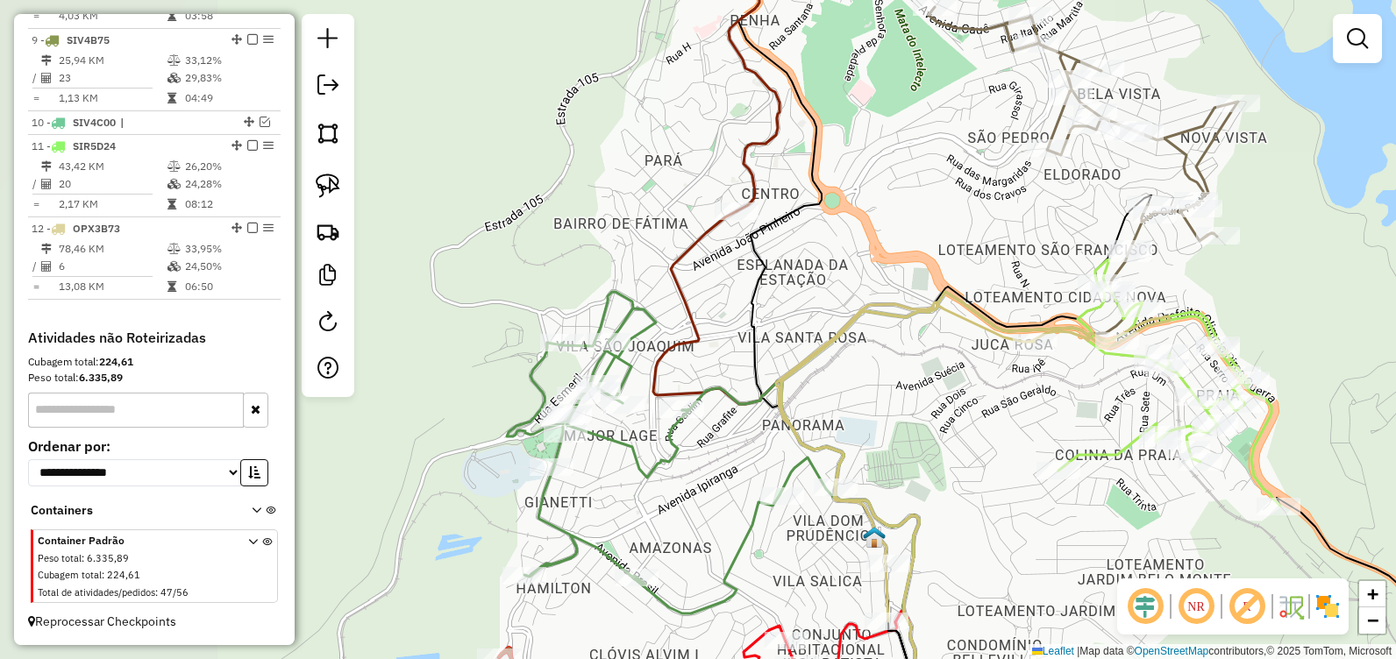
drag, startPoint x: 604, startPoint y: 382, endPoint x: 941, endPoint y: 396, distance: 337.0
click at [941, 396] on div "Janela de atendimento Grade de atendimento Capacidade Transportadoras Veículos …" at bounding box center [698, 329] width 1396 height 659
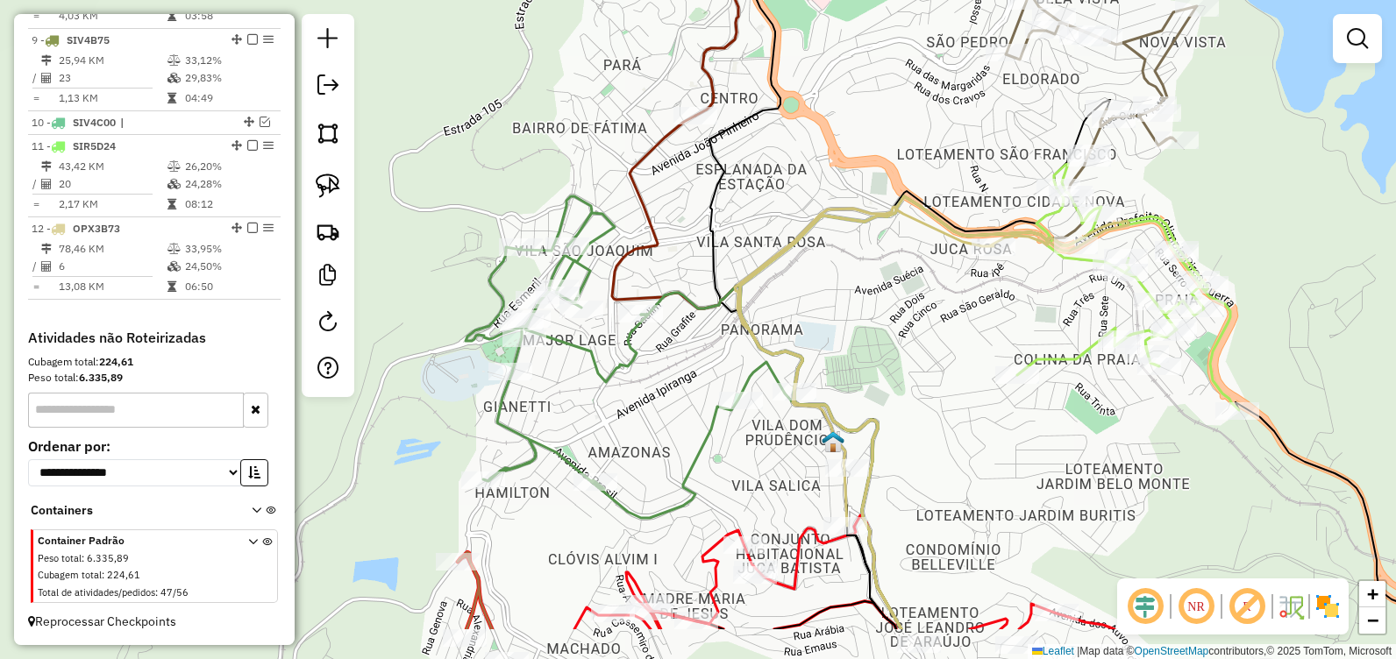
drag, startPoint x: 923, startPoint y: 449, endPoint x: 837, endPoint y: 239, distance: 227.3
click at [840, 244] on div "Janela de atendimento Grade de atendimento Capacidade Transportadoras Veículos …" at bounding box center [698, 329] width 1396 height 659
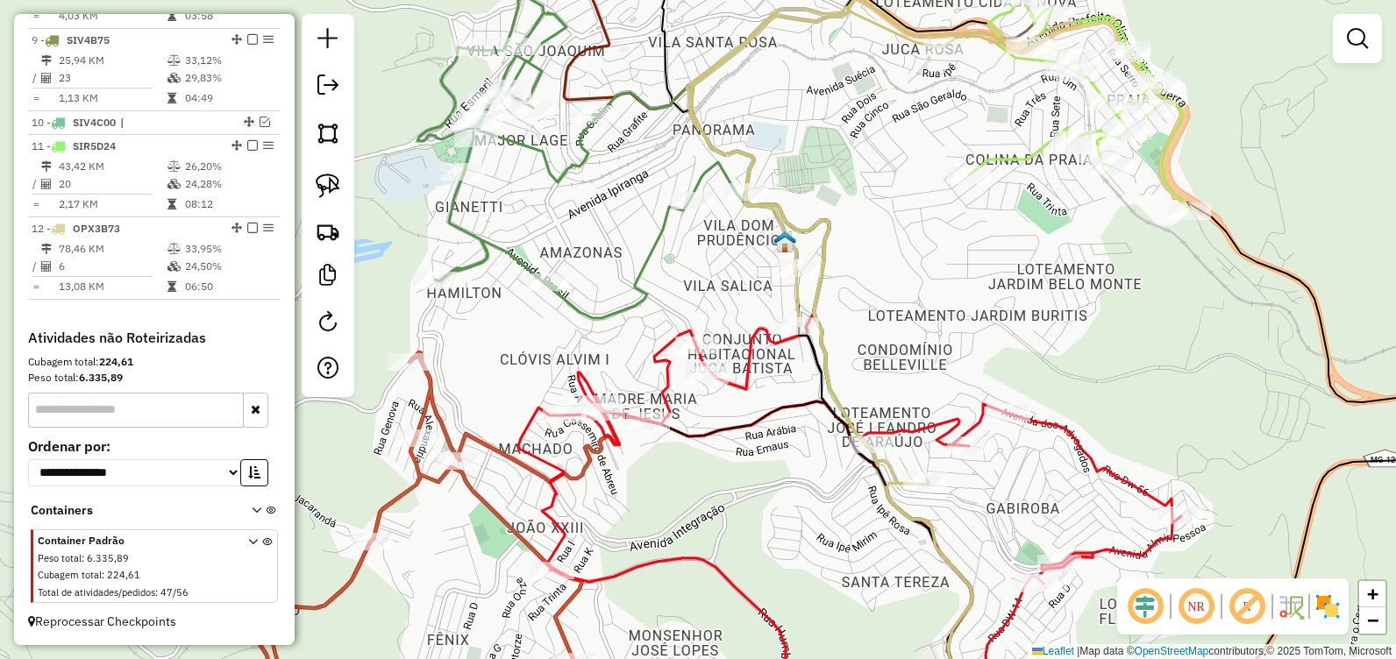
drag, startPoint x: 715, startPoint y: 491, endPoint x: 733, endPoint y: 437, distance: 57.4
click at [738, 438] on div "Janela de atendimento Grade de atendimento Capacidade Transportadoras Veículos …" at bounding box center [698, 329] width 1396 height 659
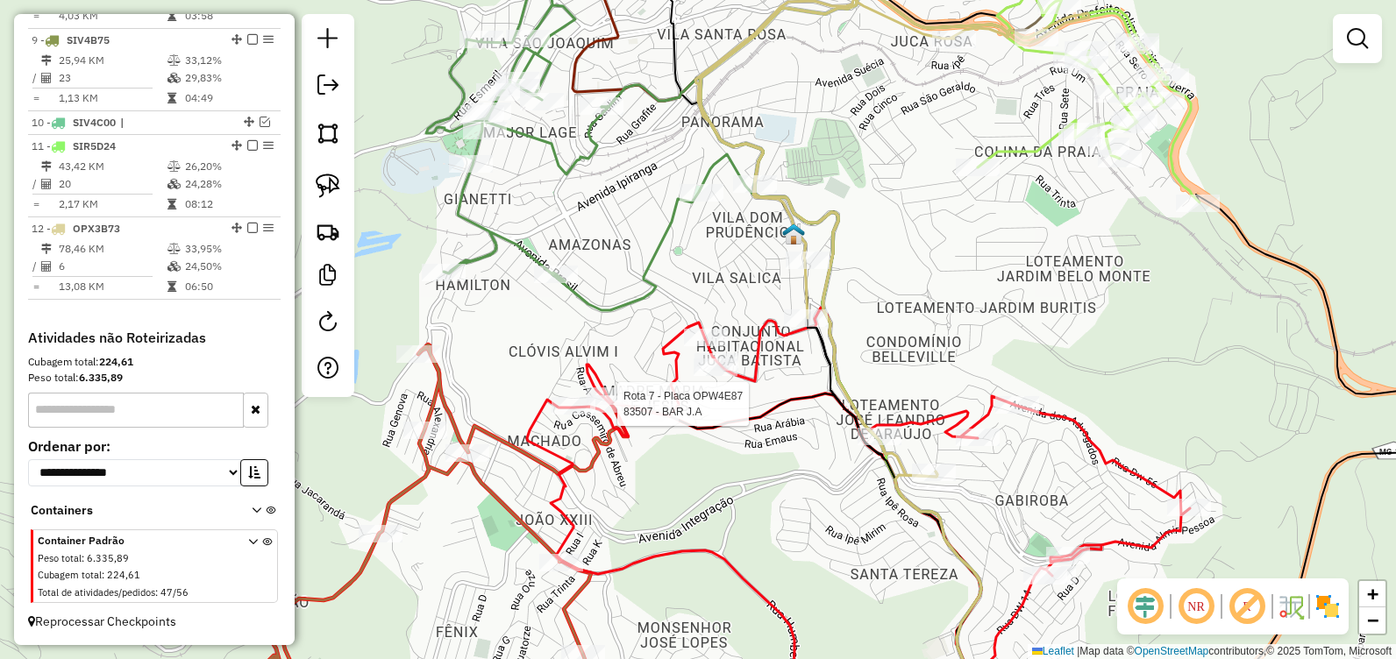
select select "**********"
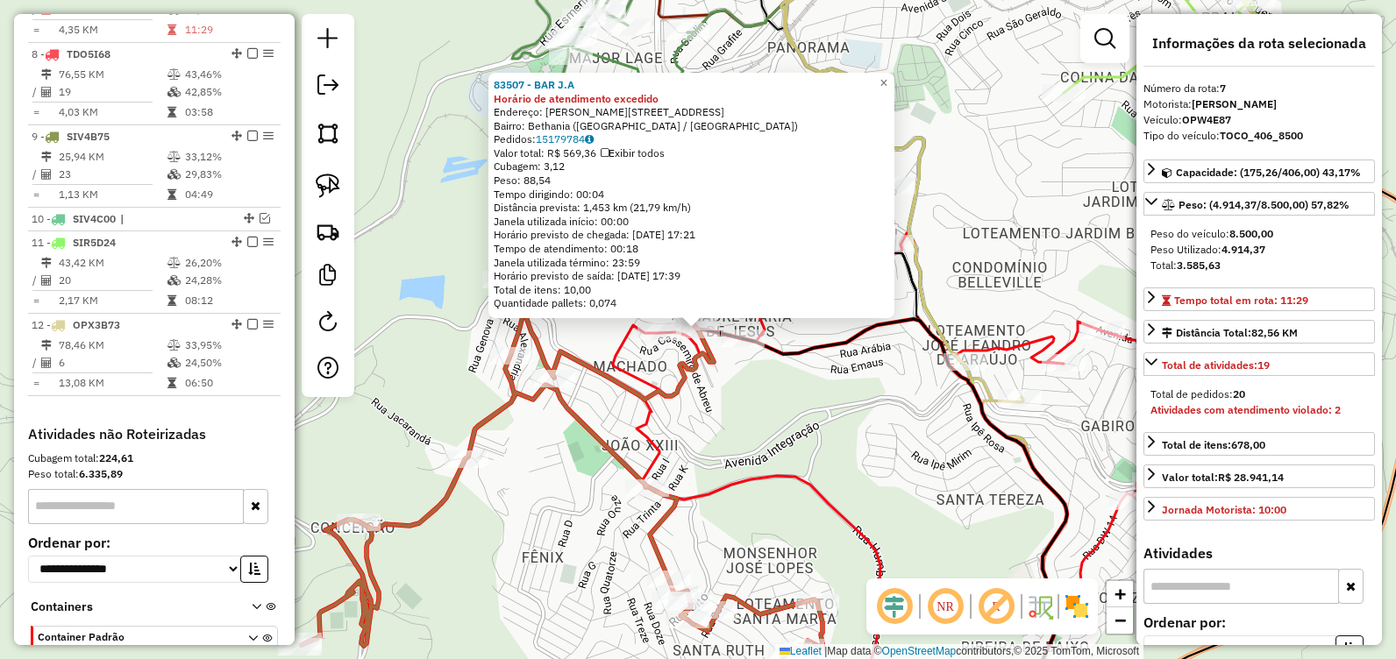
scroll to position [1056, 0]
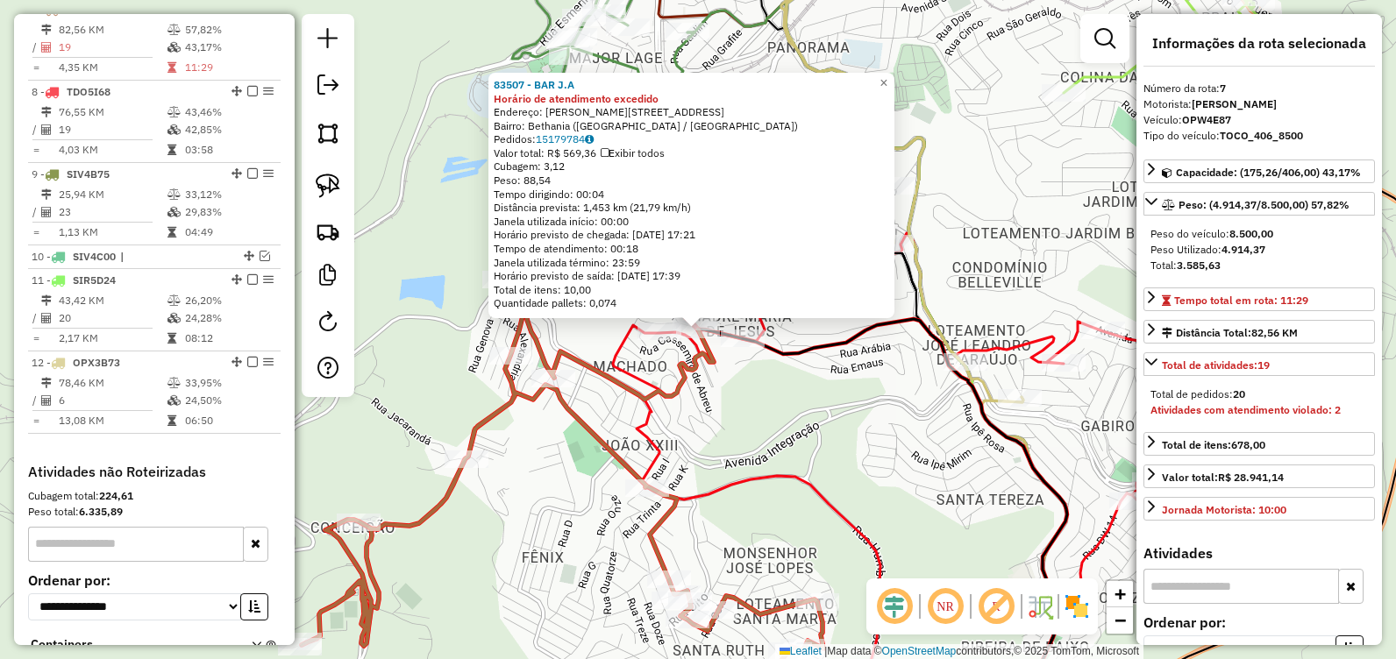
click at [817, 450] on div "83507 - BAR J.A Horário de atendimento excedido Endereço: Jose de Alencar, 313 …" at bounding box center [698, 329] width 1396 height 659
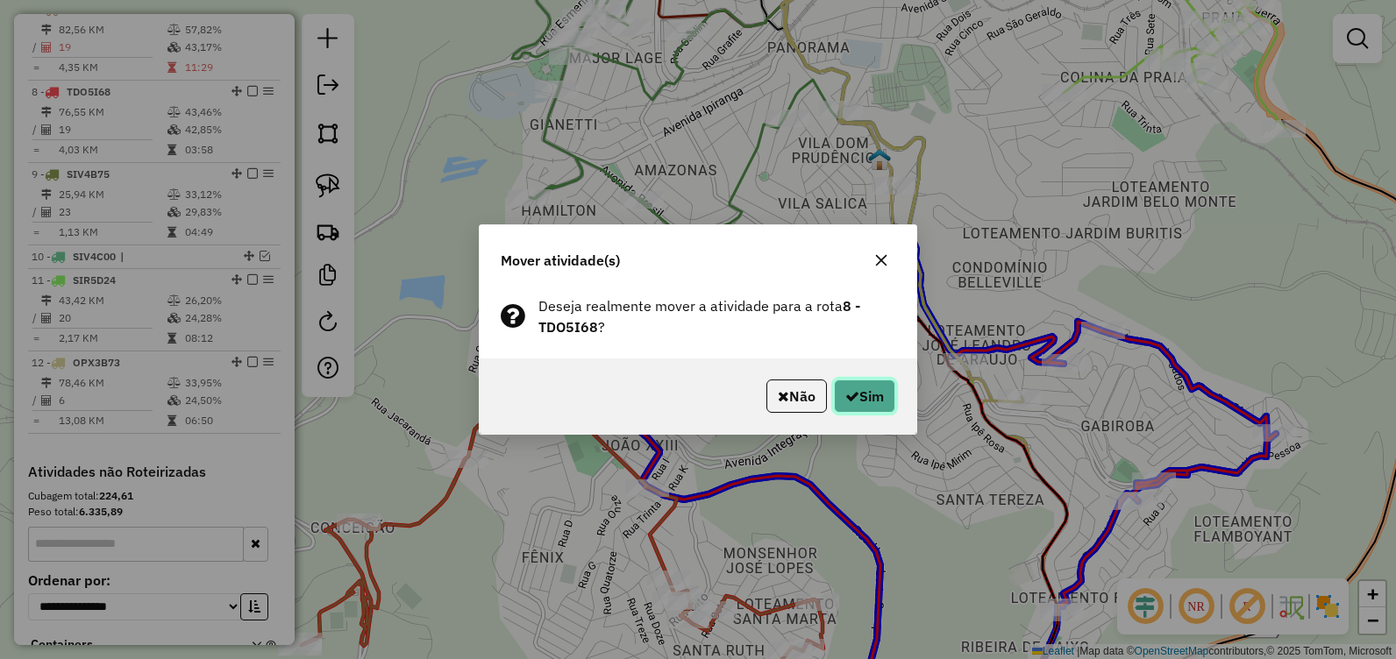
click at [859, 399] on button "Sim" at bounding box center [864, 396] width 61 height 33
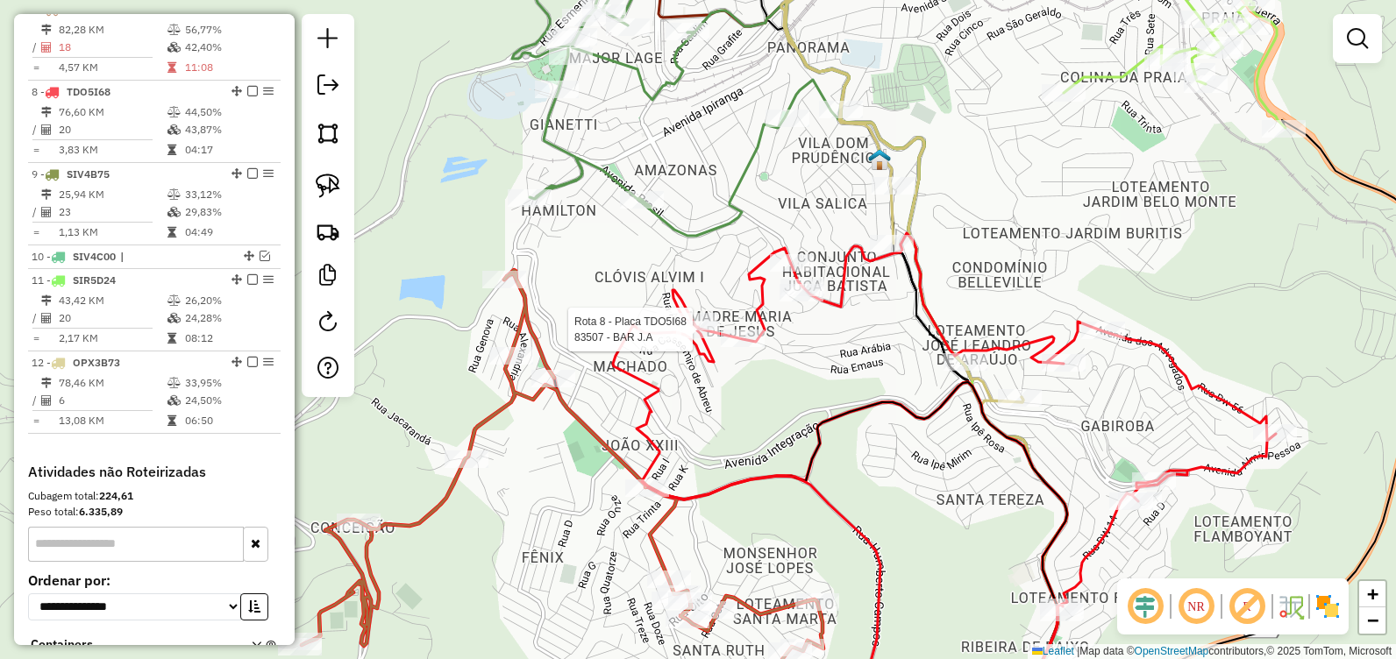
select select "**********"
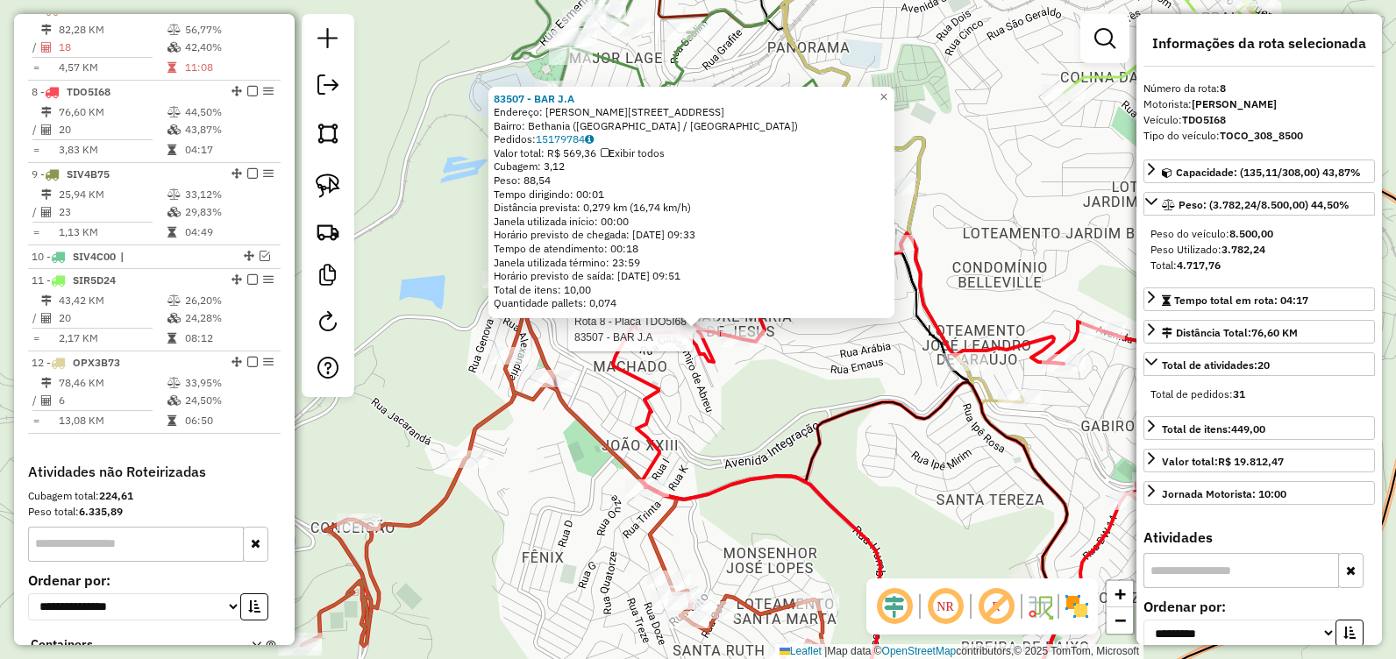
scroll to position [1138, 0]
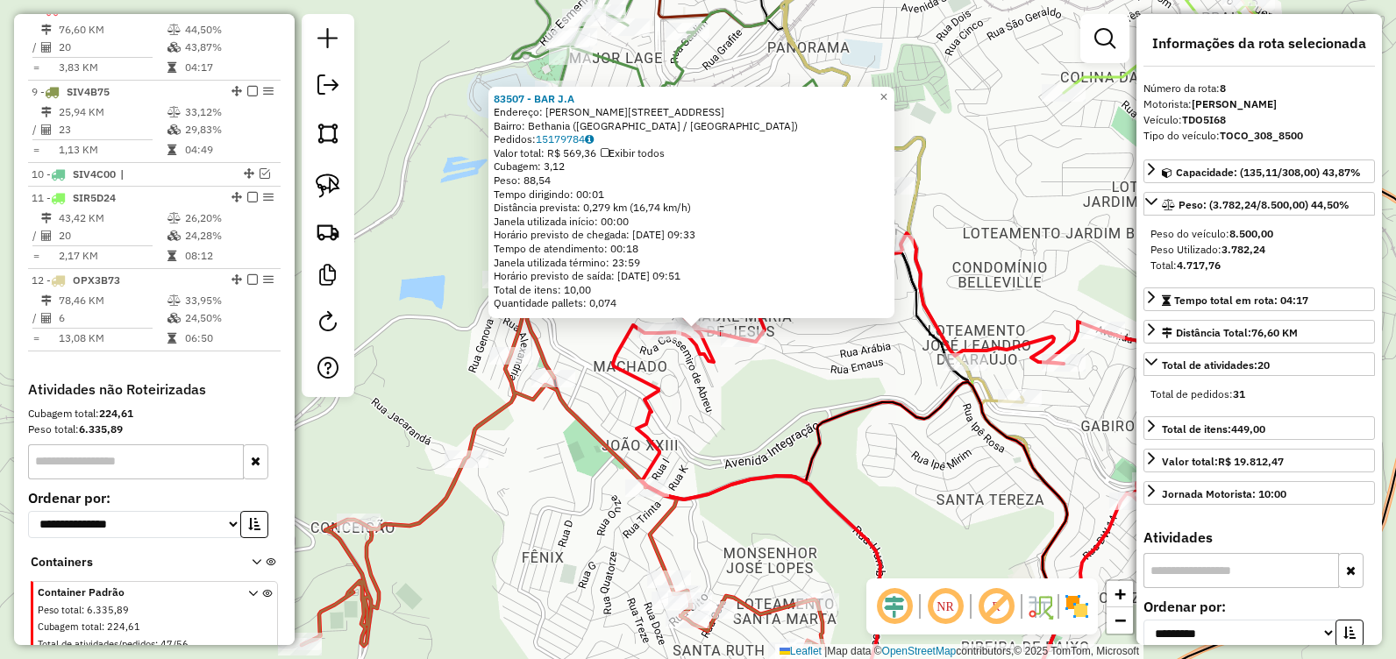
click at [865, 416] on icon at bounding box center [862, 551] width 617 height 347
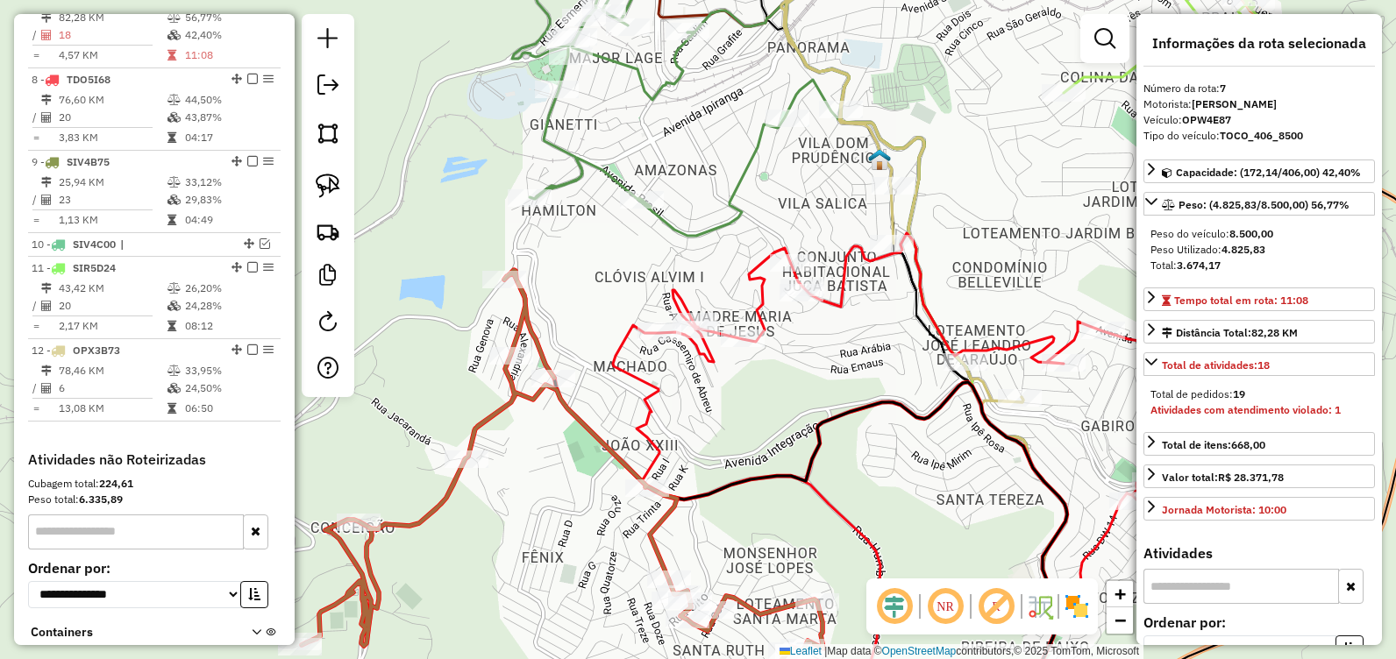
scroll to position [1056, 0]
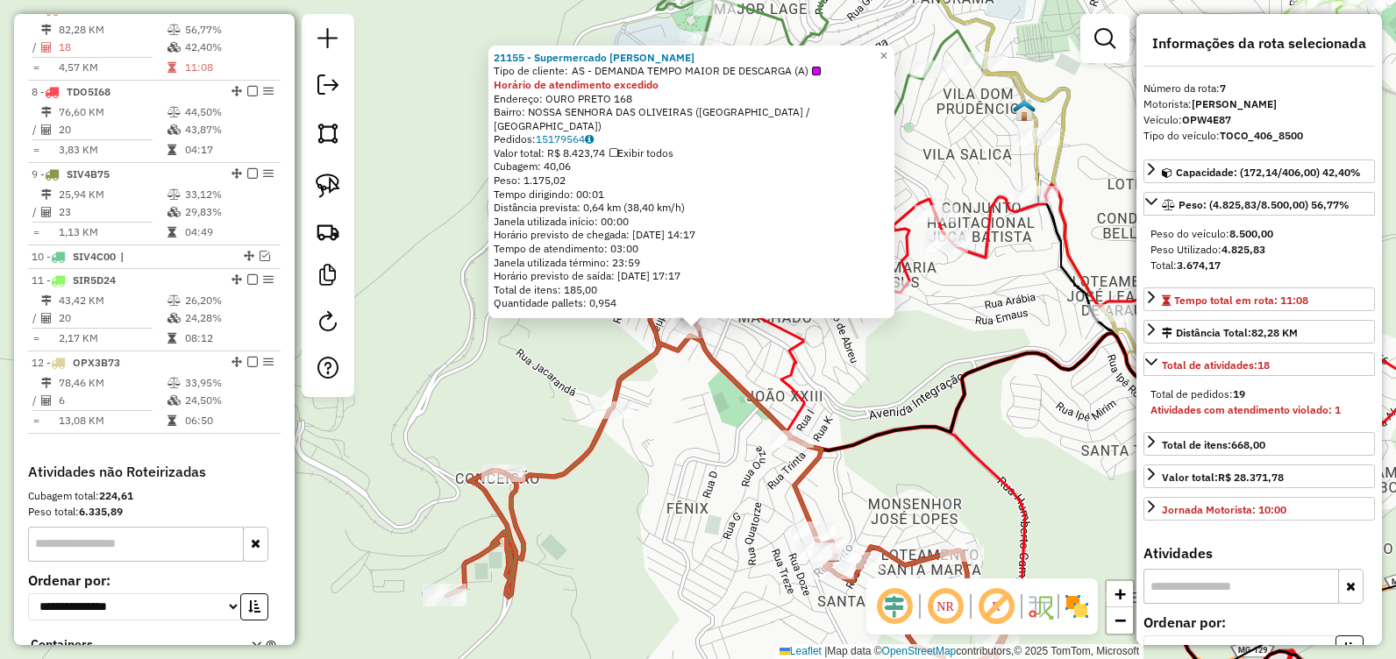
click at [871, 394] on div "21155 - Supermercado Almeida Tipo de cliente: AS - DEMANDA TEMPO MAIOR DE DESCA…" at bounding box center [698, 329] width 1396 height 659
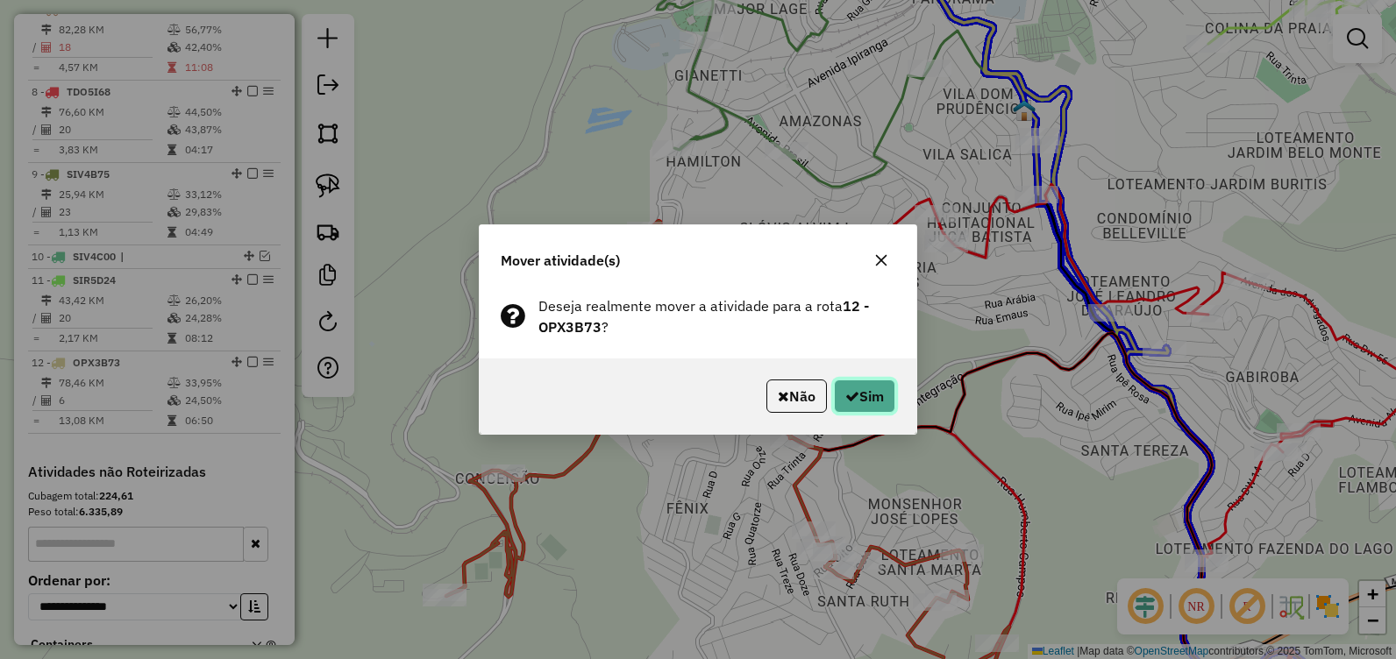
click at [864, 396] on button "Sim" at bounding box center [864, 396] width 61 height 33
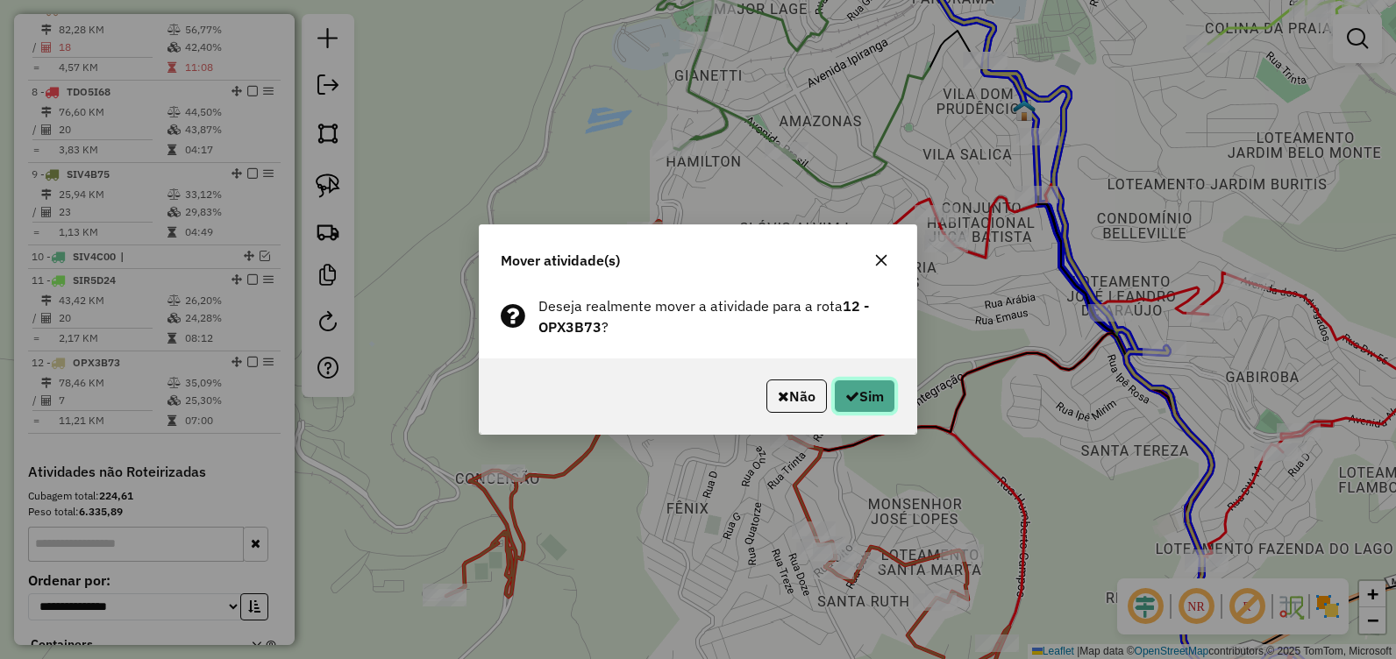
click at [863, 390] on button "Sim" at bounding box center [864, 396] width 61 height 33
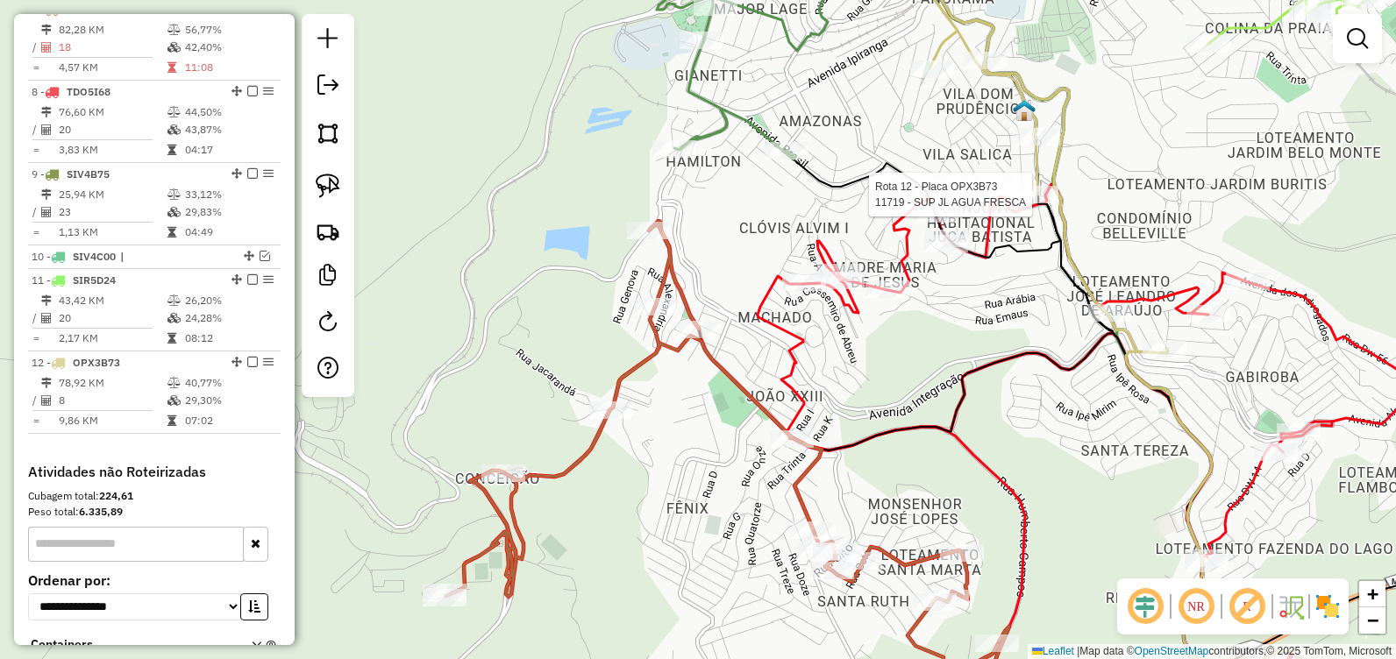
select select "**********"
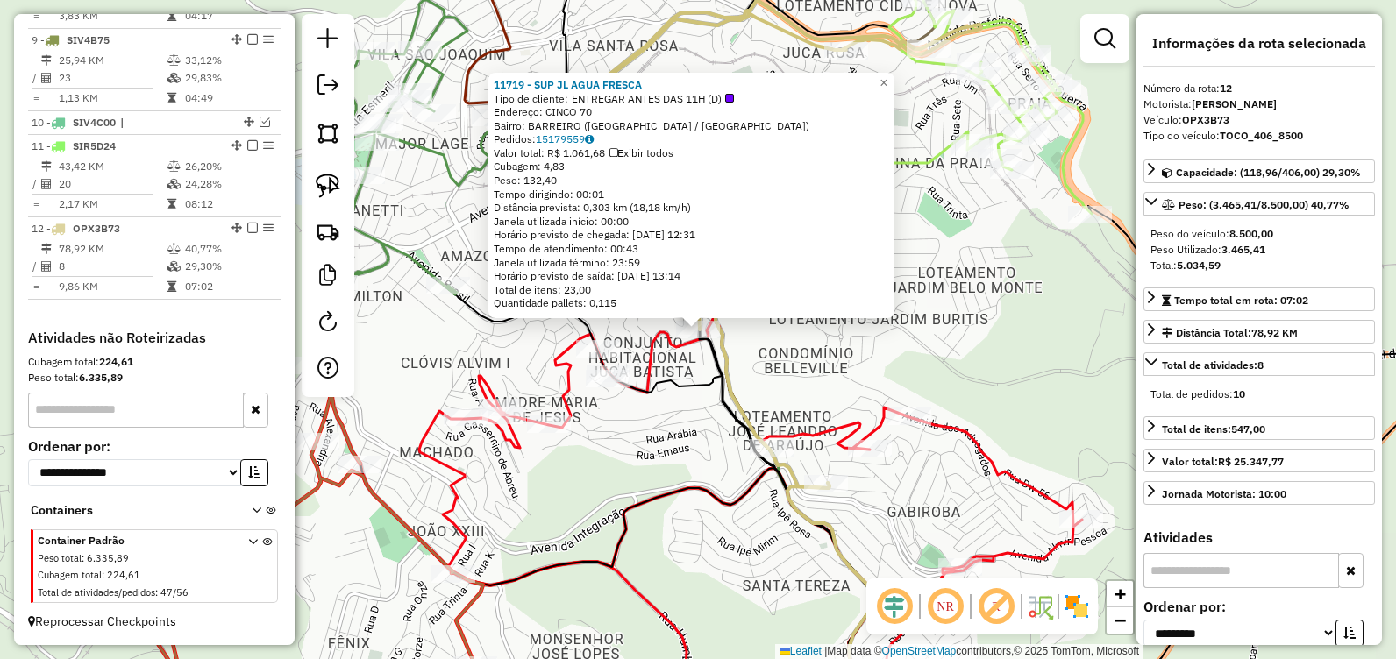
scroll to position [1206, 0]
click at [1039, 225] on div "11719 - SUP JL AGUA FRESCA Tipo de cliente: ENTREGAR ANTES DAS 11H (D) Endereço…" at bounding box center [698, 329] width 1396 height 659
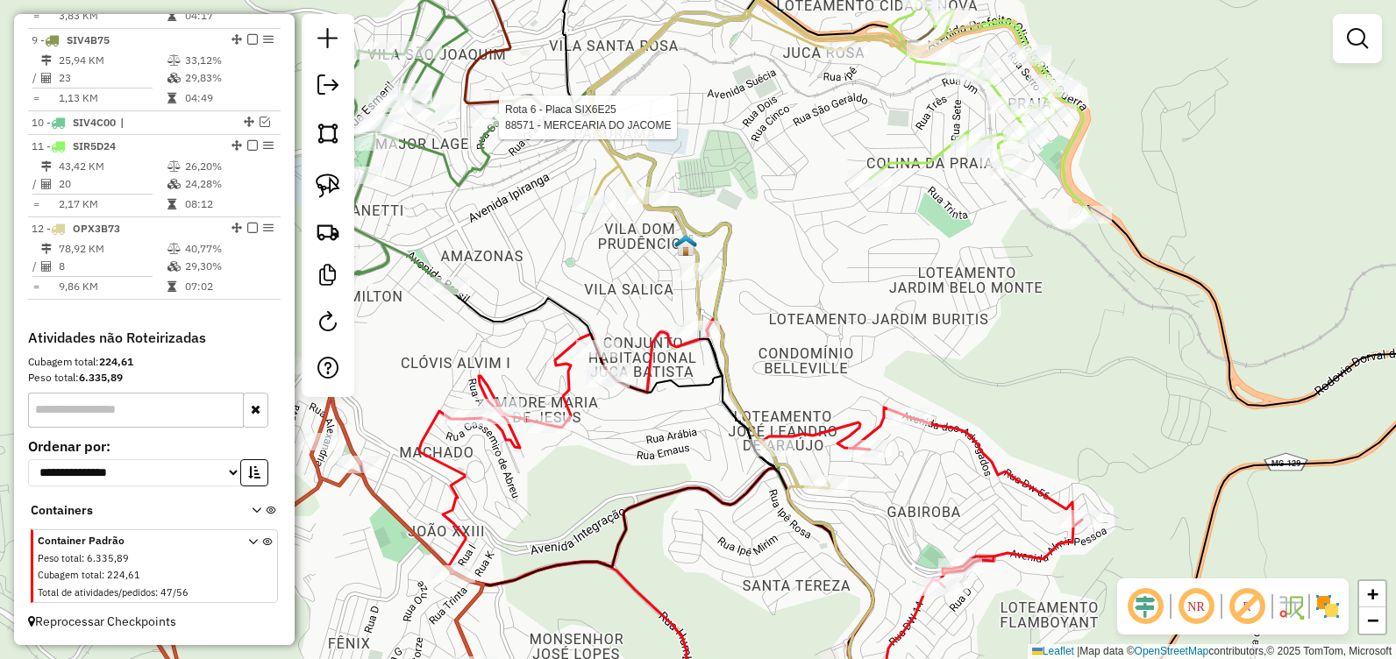
select select "**********"
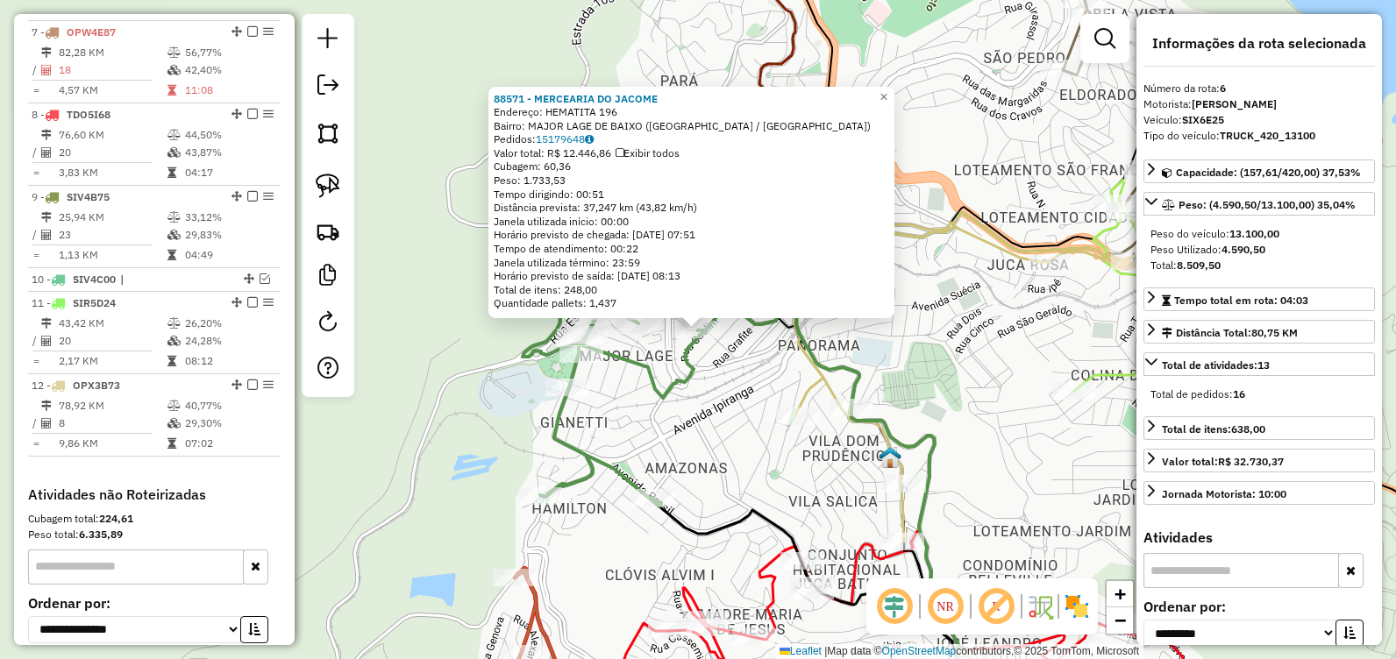
scroll to position [973, 0]
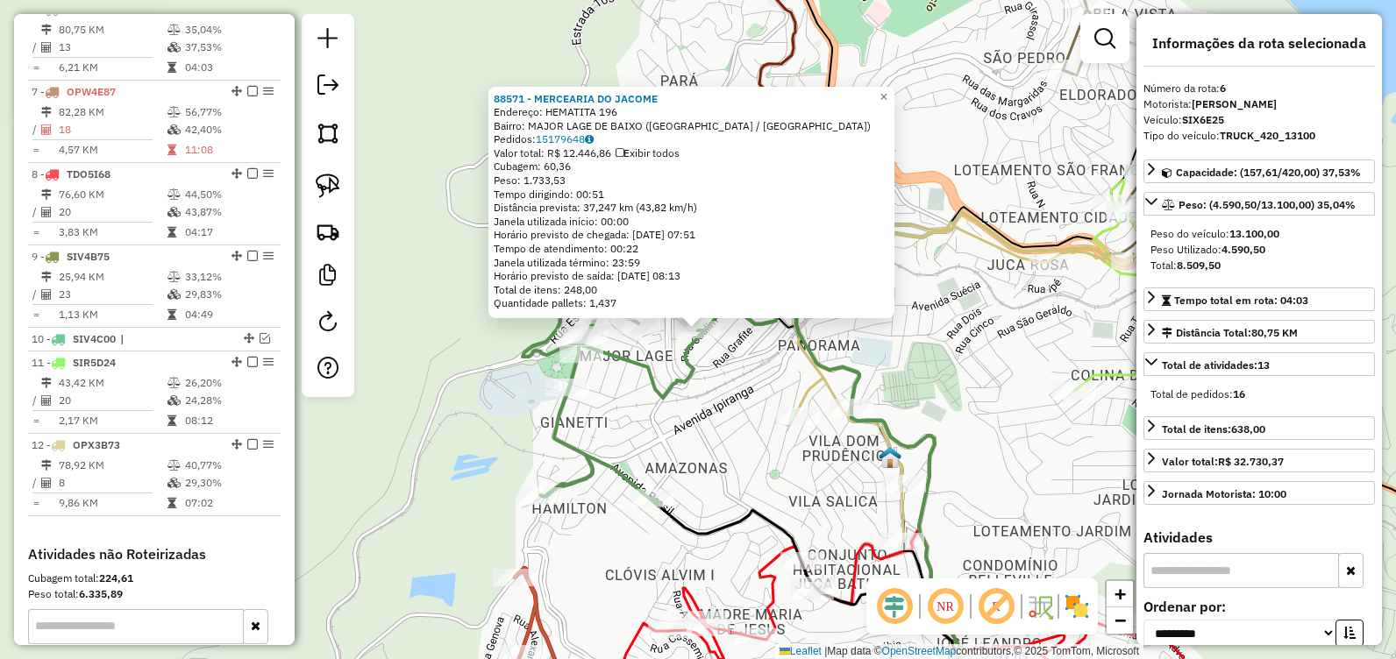
click at [973, 370] on div "88571 - MERCEARIA DO JACOME Endereço: HEMATITA 196 Bairro: MAJOR LAGE DE BAIXO …" at bounding box center [698, 329] width 1396 height 659
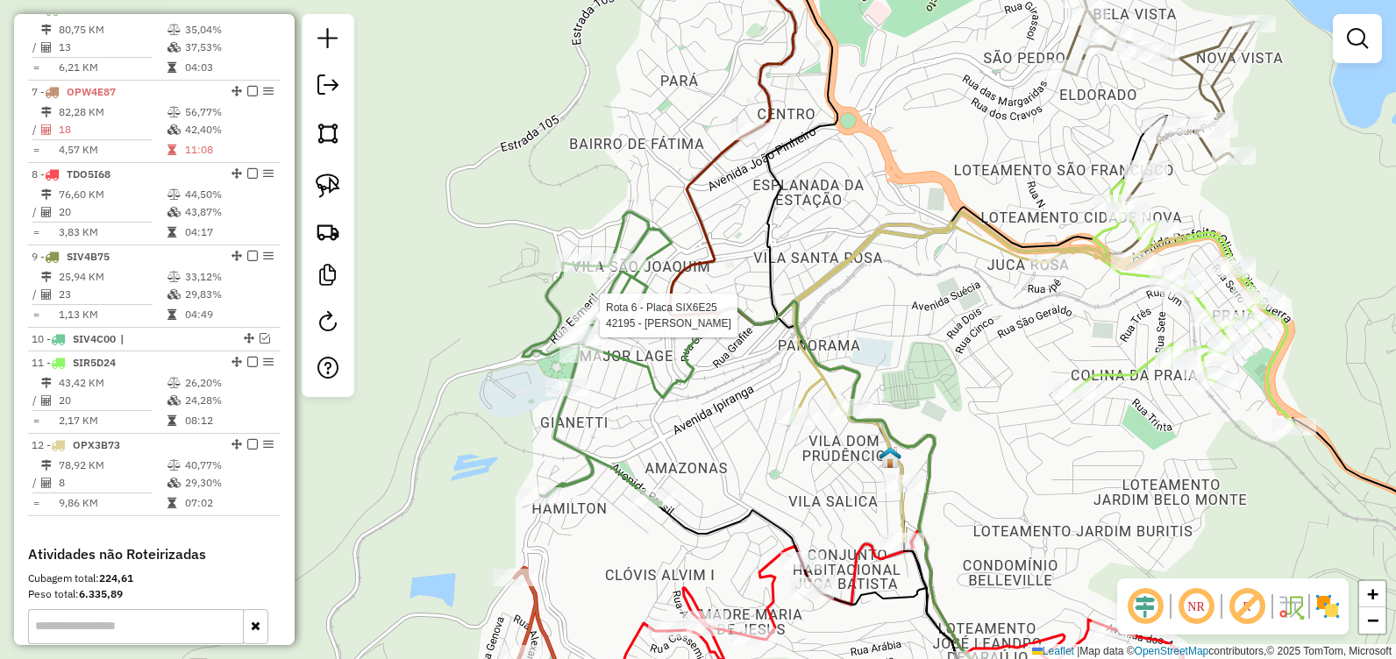
select select "**********"
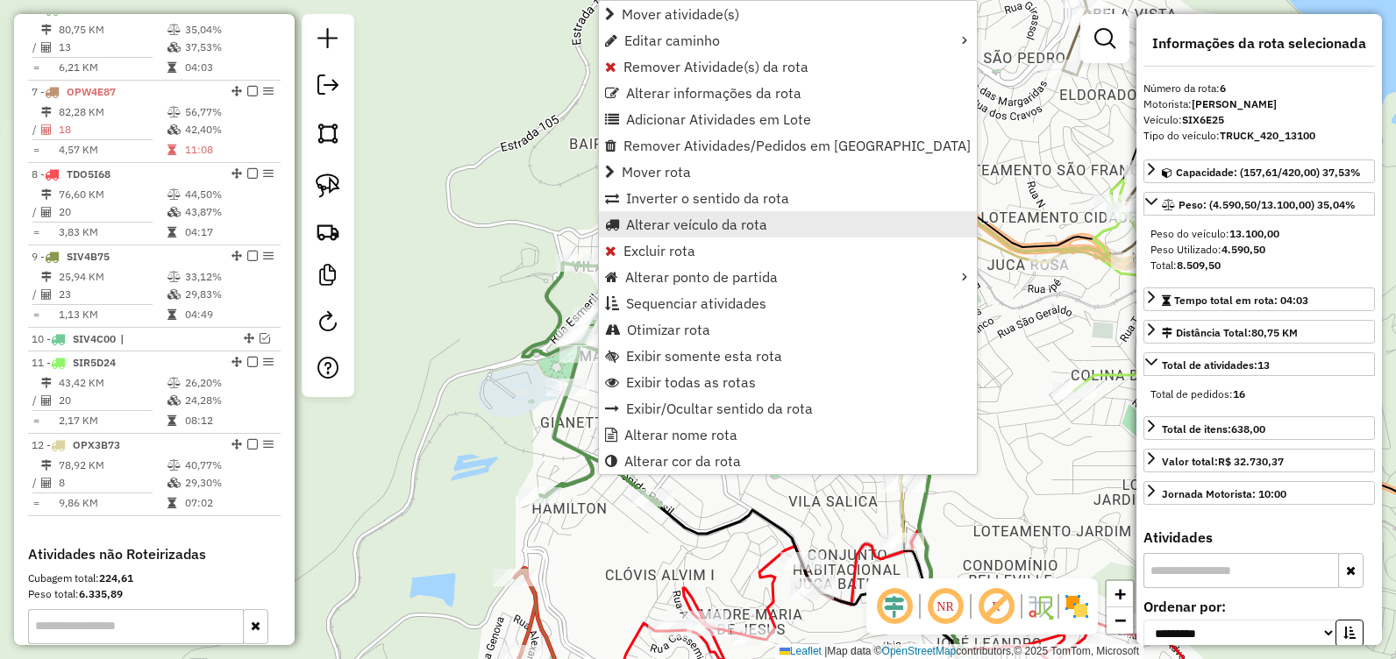
click at [682, 224] on span "Alterar veículo da rota" at bounding box center [696, 224] width 141 height 14
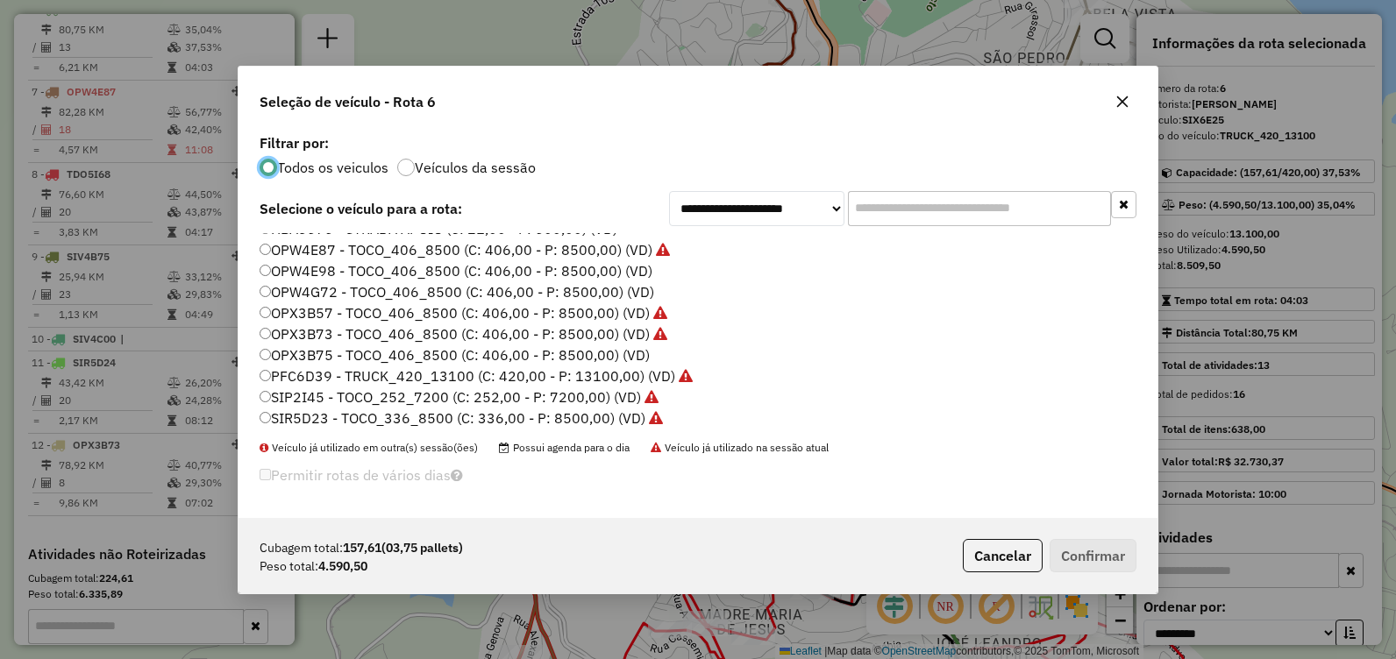
scroll to position [0, 0]
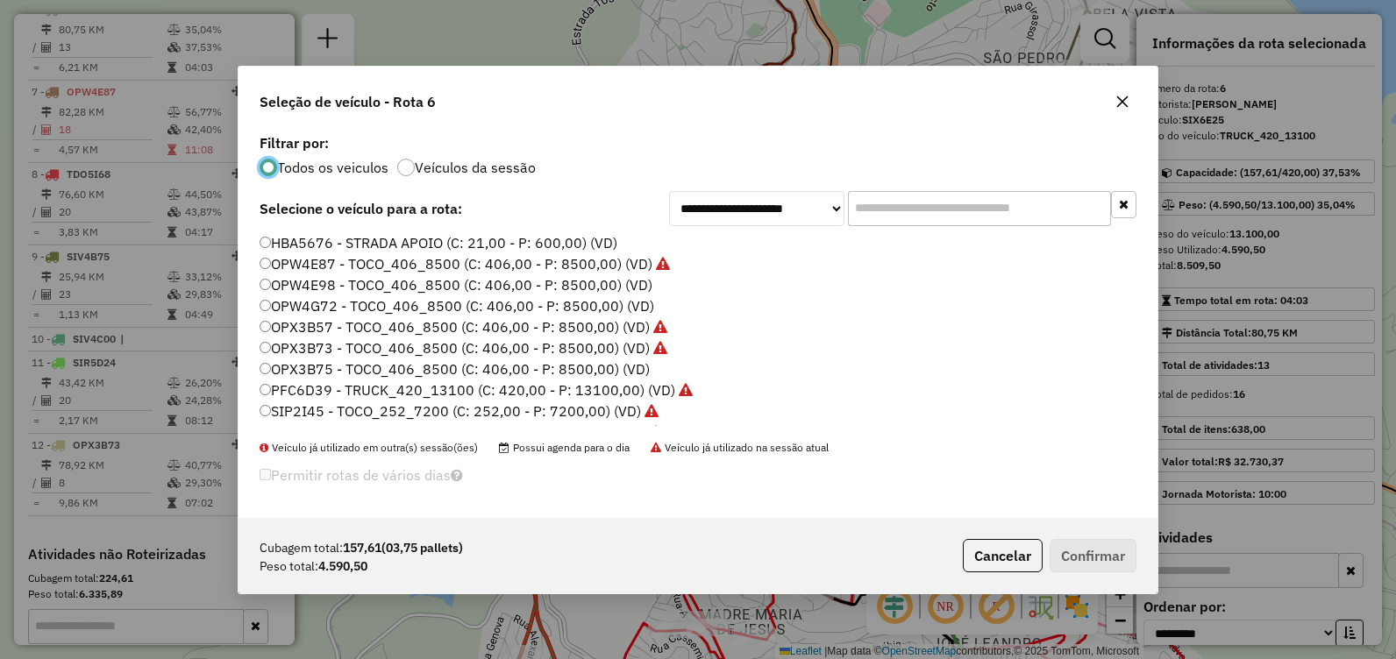
click at [1125, 112] on button "button" at bounding box center [1122, 102] width 28 height 28
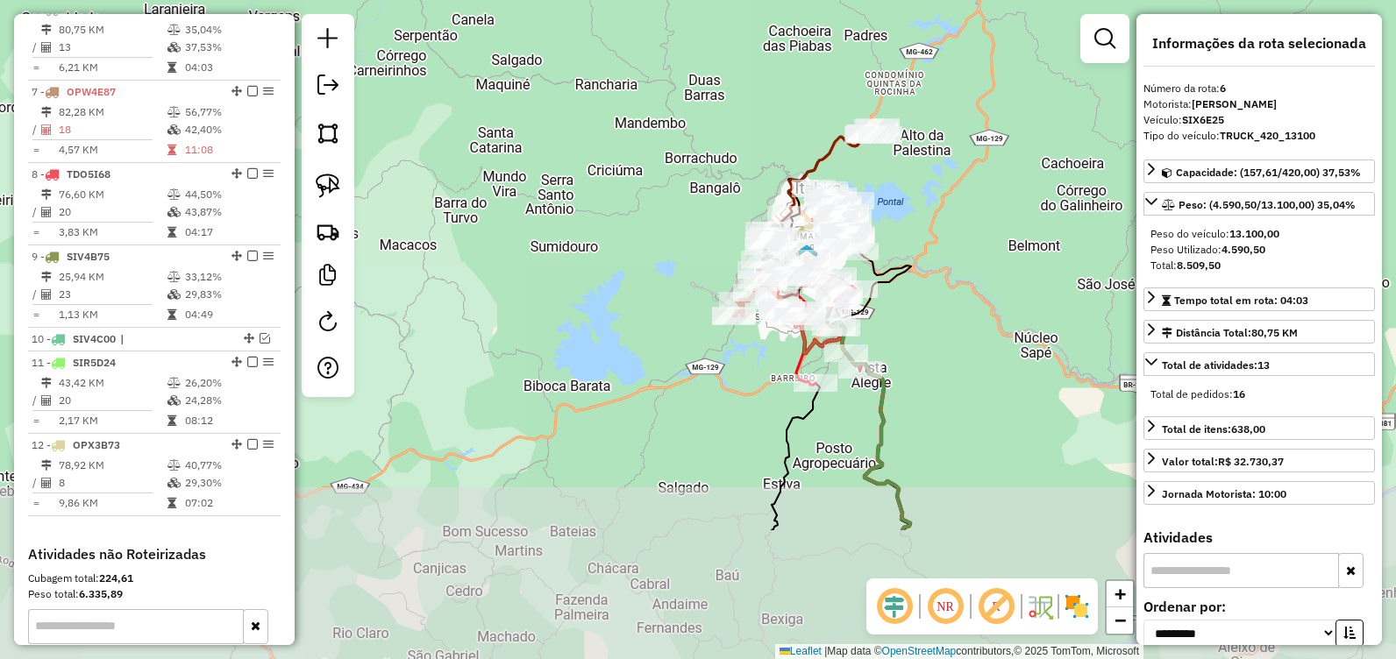
drag, startPoint x: 738, startPoint y: 449, endPoint x: 634, endPoint y: 210, distance: 260.4
click at [635, 213] on div "Janela de atendimento Grade de atendimento Capacidade Transportadoras Veículos …" at bounding box center [698, 329] width 1396 height 659
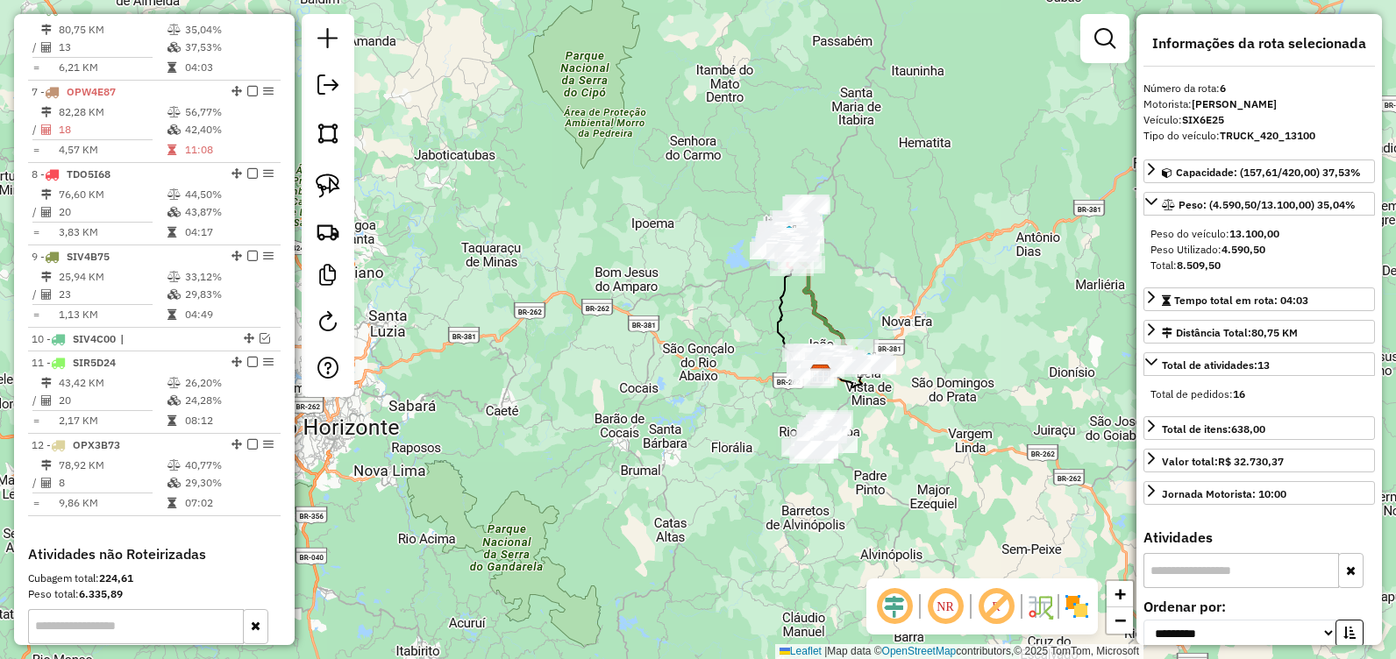
drag, startPoint x: 923, startPoint y: 560, endPoint x: 921, endPoint y: 420, distance: 140.3
click at [920, 420] on div "Janela de atendimento Grade de atendimento Capacidade Transportadoras Veículos …" at bounding box center [698, 329] width 1396 height 659
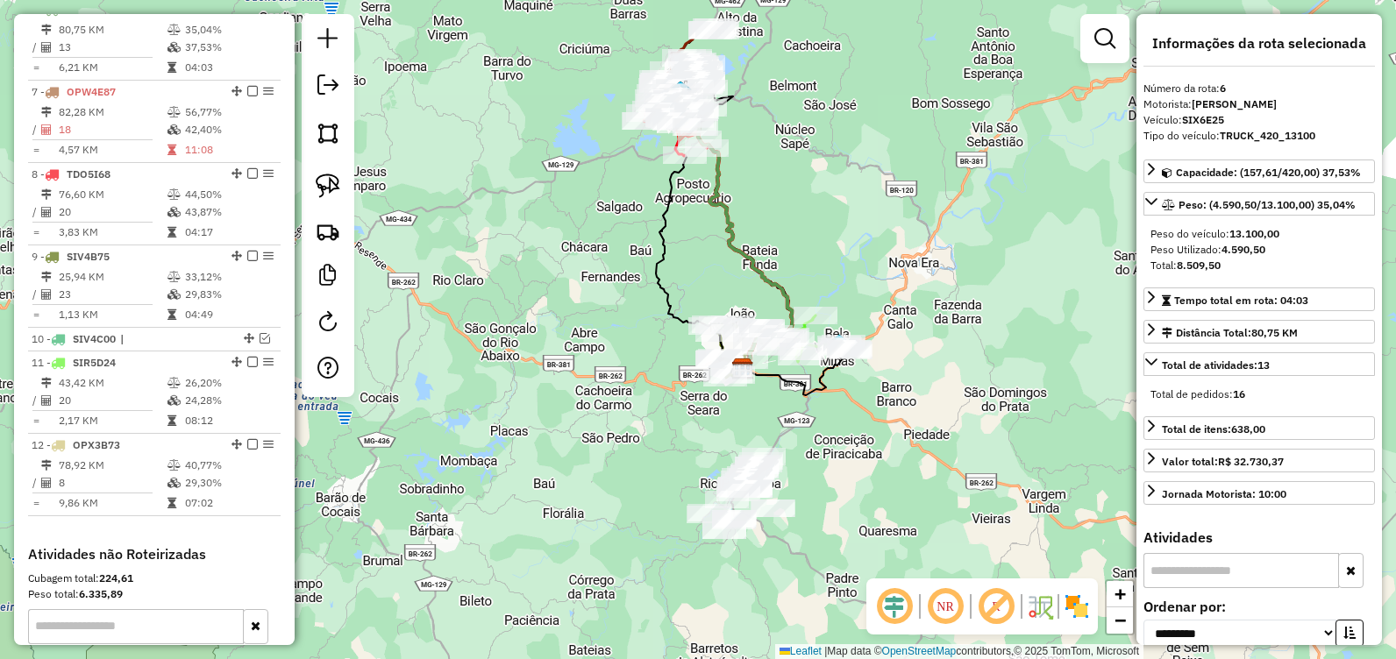
drag, startPoint x: 695, startPoint y: 229, endPoint x: 723, endPoint y: 334, distance: 109.1
click at [723, 334] on div "Janela de atendimento Grade de atendimento Capacidade Transportadoras Veículos …" at bounding box center [698, 329] width 1396 height 659
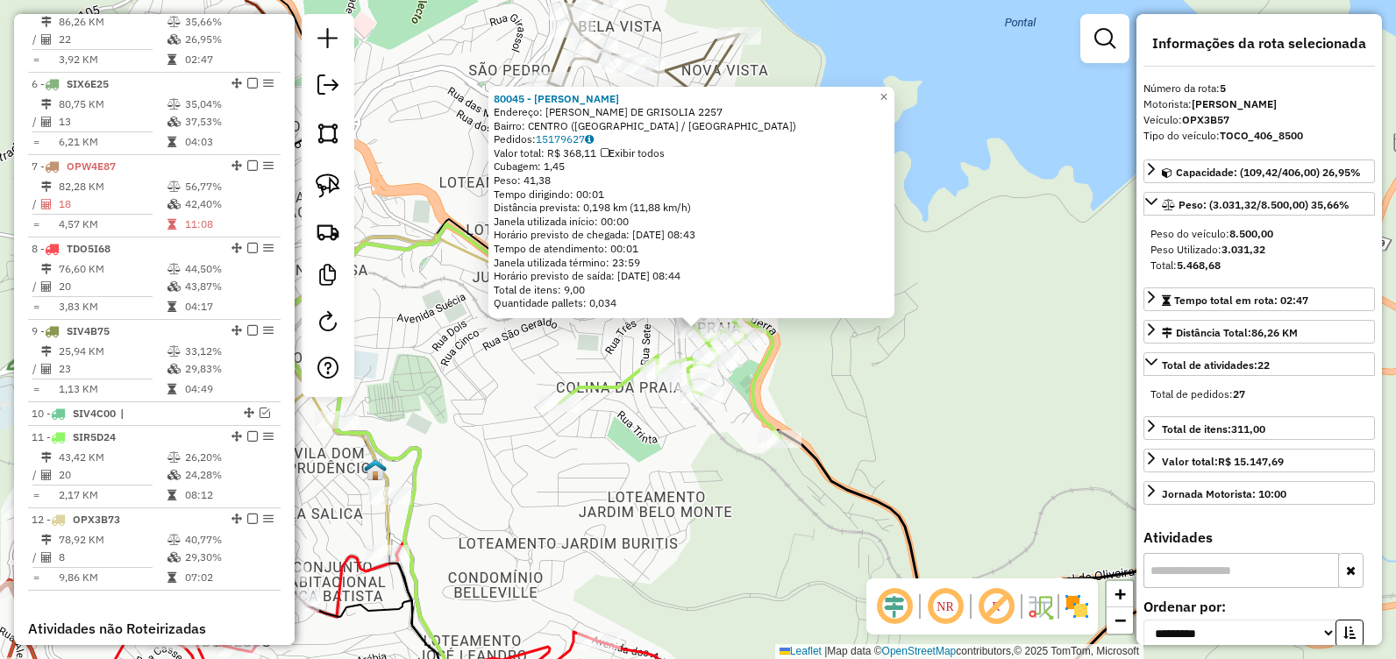
scroll to position [891, 0]
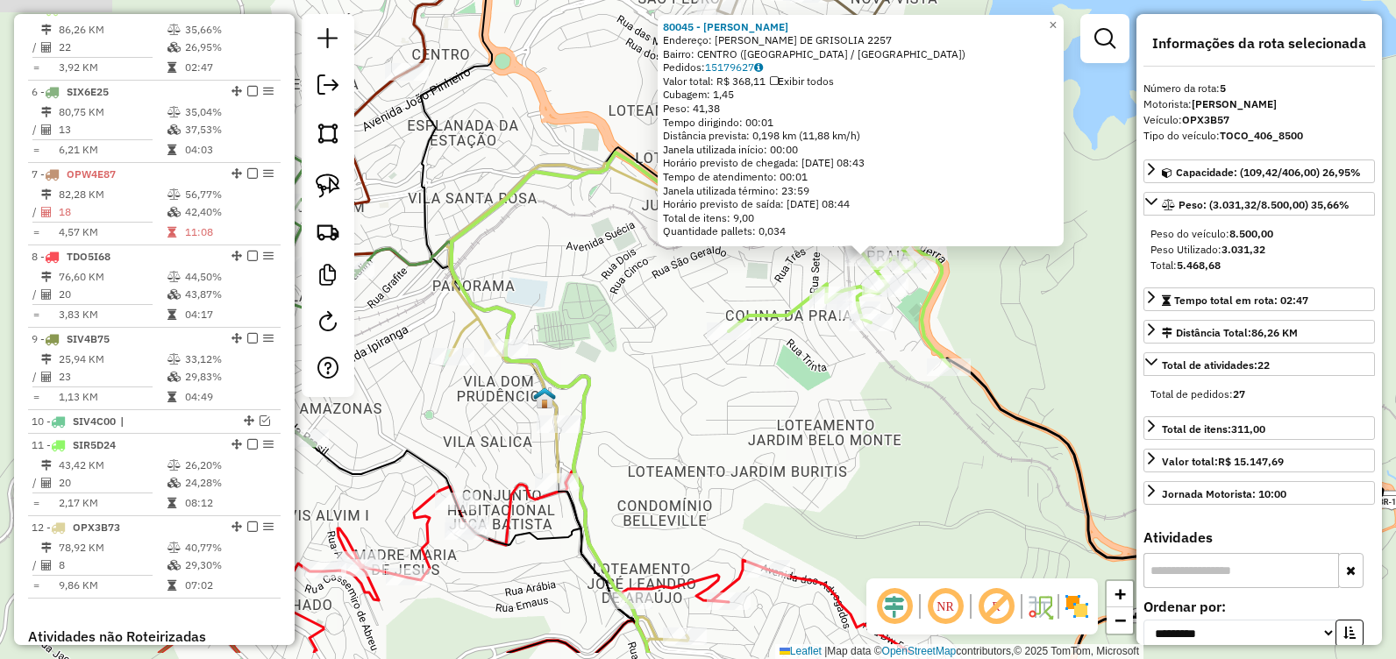
drag, startPoint x: 651, startPoint y: 449, endPoint x: 823, endPoint y: 374, distance: 188.2
click at [823, 374] on div "80045 - GERALDO MAGELA RODRI Endereço: DANIEL JARDIM DE GRISOLIA 2257 Bairro: C…" at bounding box center [698, 329] width 1396 height 659
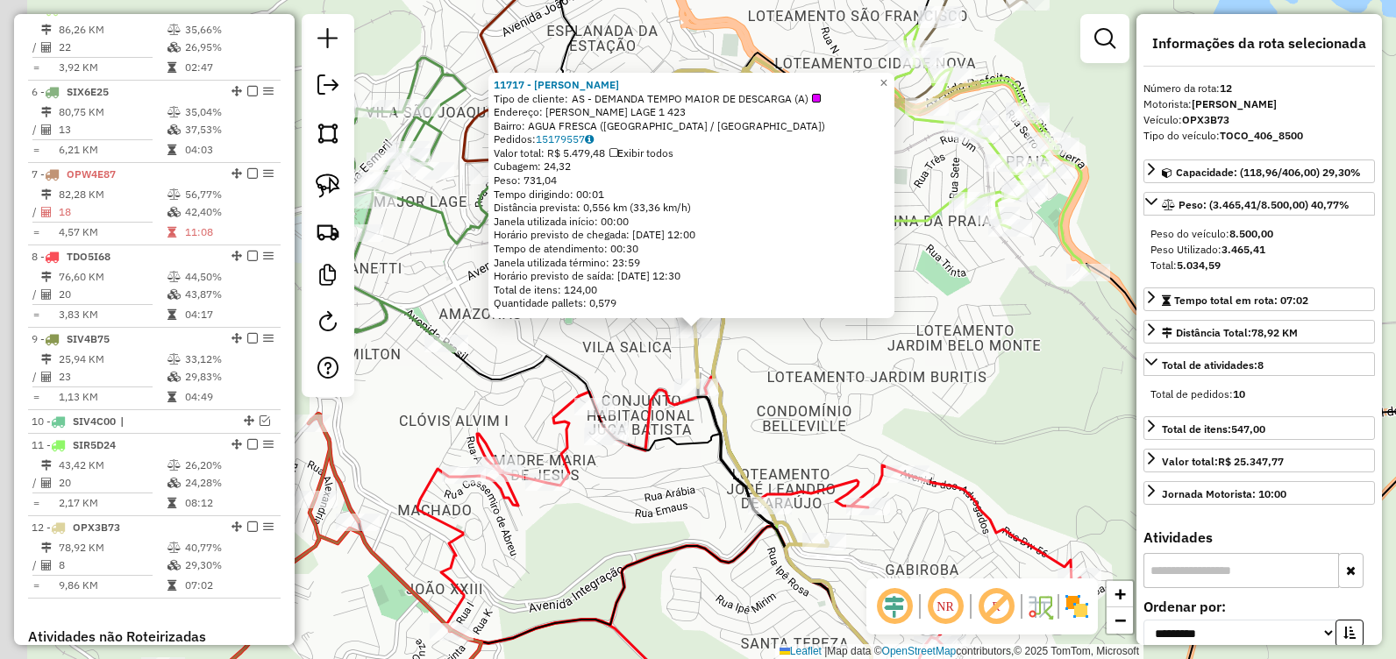
scroll to position [1206, 0]
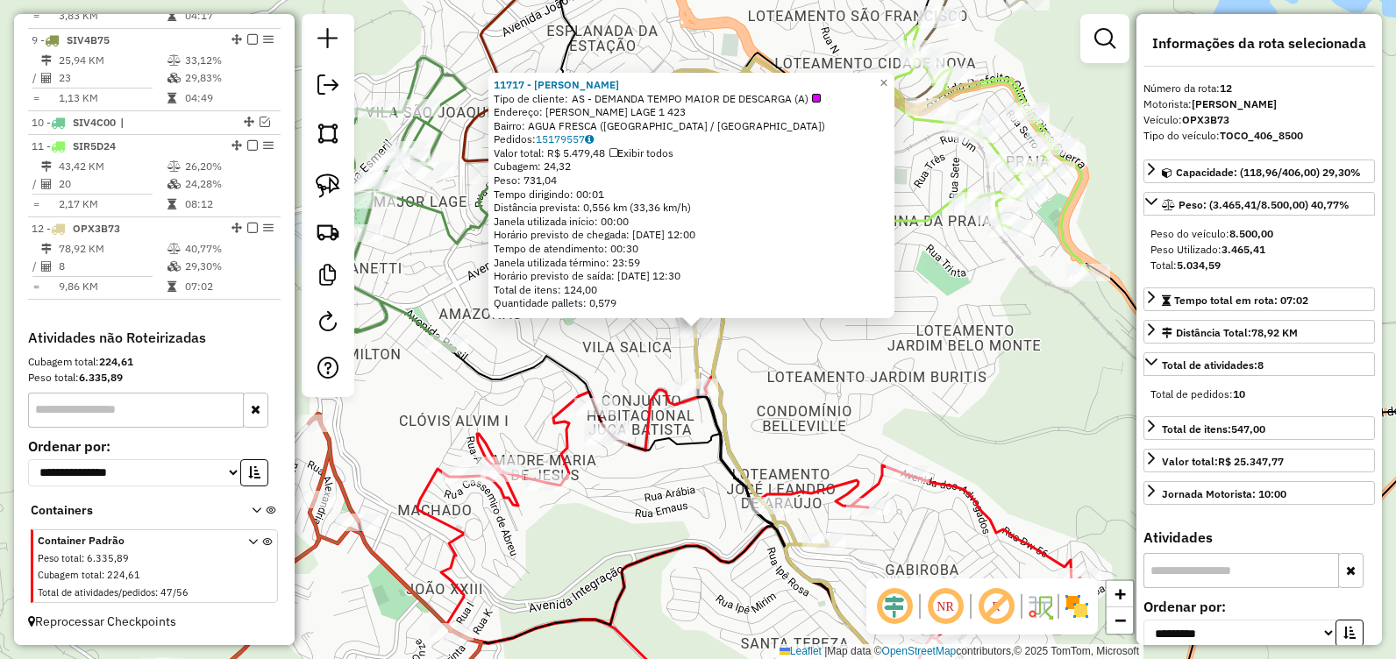
click at [827, 388] on div "11717 - Tia Lia Tipo de cliente: AS - DEMANDA TEMPO MAIOR DE DESCARGA (A) Ender…" at bounding box center [698, 329] width 1396 height 659
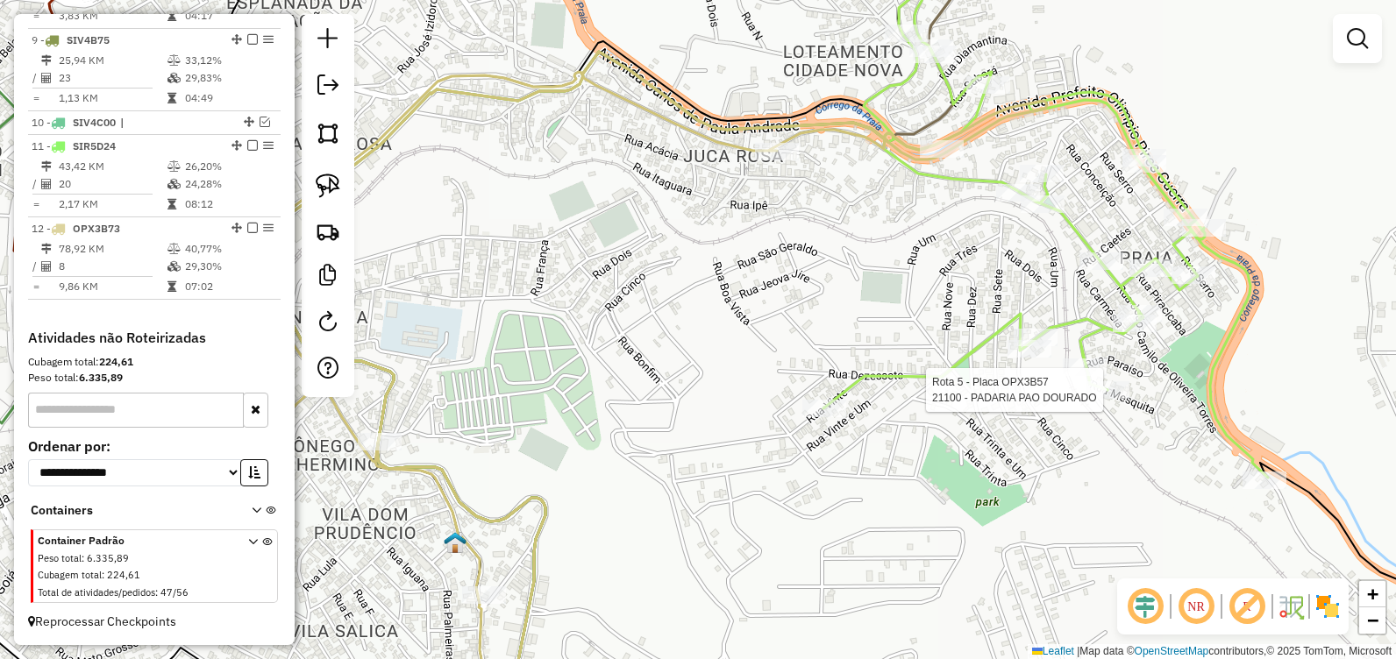
select select "**********"
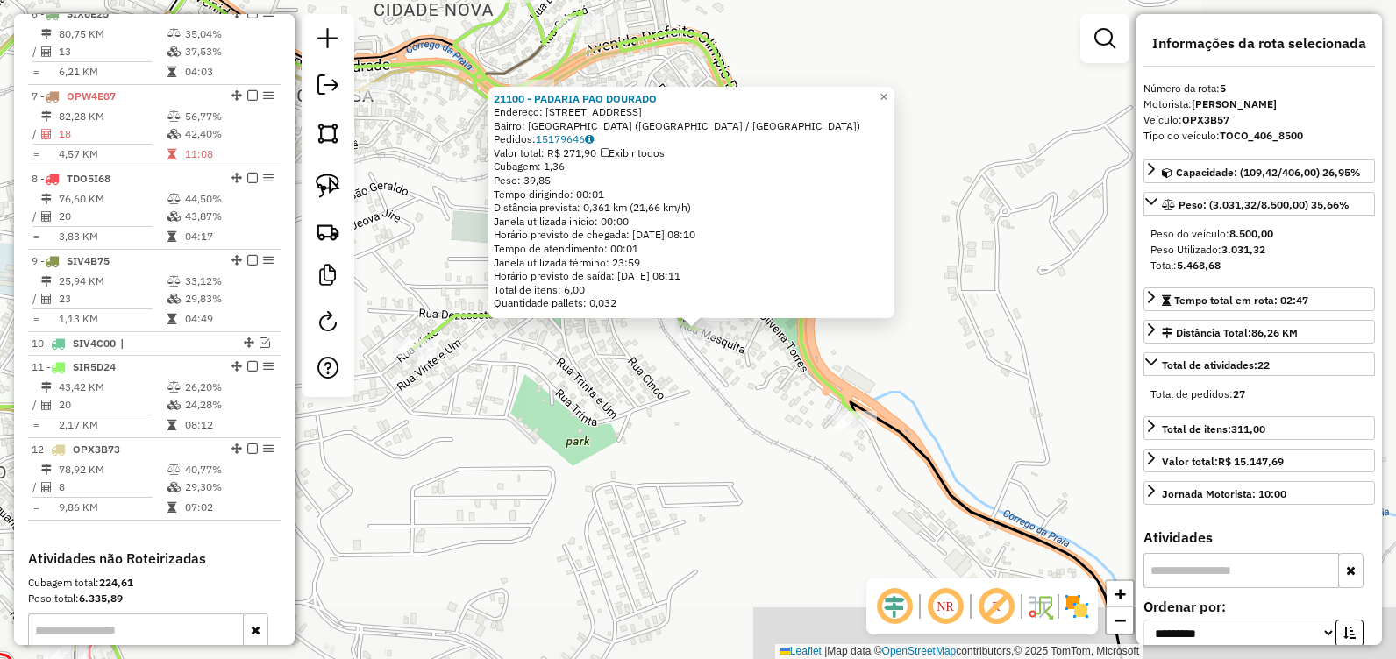
scroll to position [891, 0]
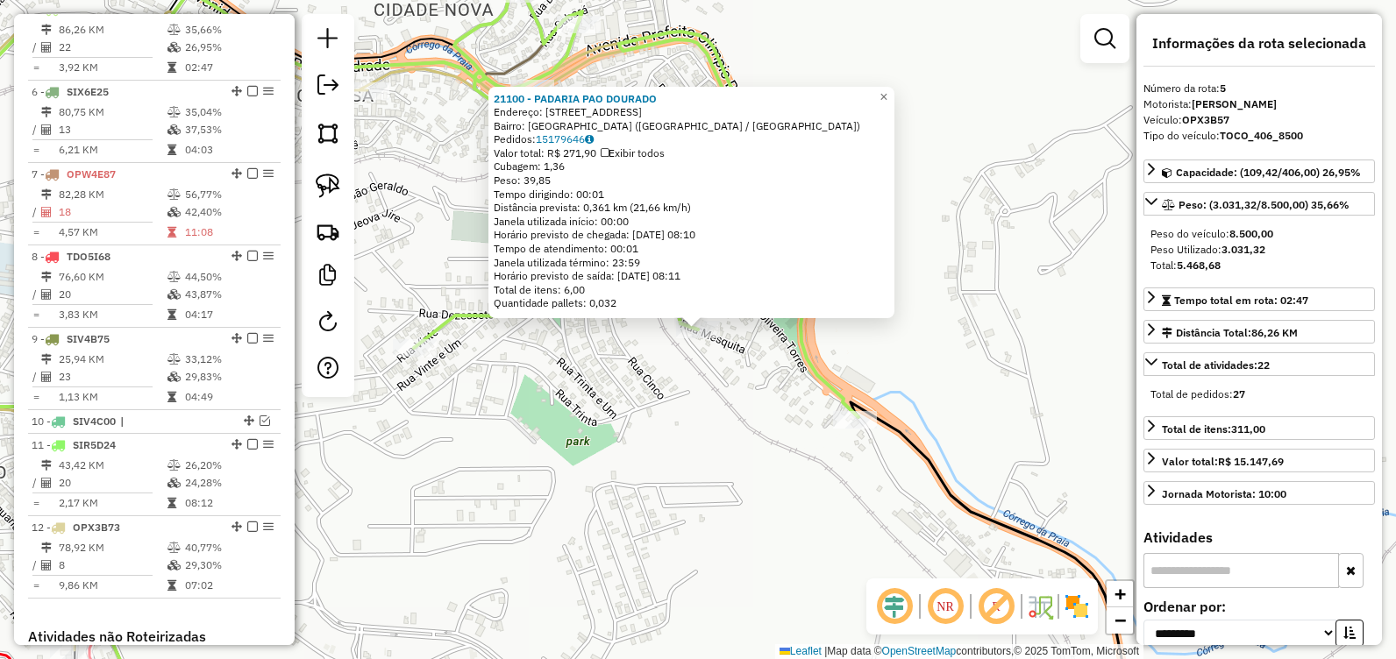
click at [733, 430] on div "21100 - PADARIA PAO DOURADO Endereço: R MESQUITA, 62 Bairro: Praia (ITABIRA / M…" at bounding box center [698, 329] width 1396 height 659
click at [694, 404] on div "21100 - PADARIA PAO DOURADO Endereço: R MESQUITA, 62 Bairro: Praia (ITABIRA / M…" at bounding box center [698, 329] width 1396 height 659
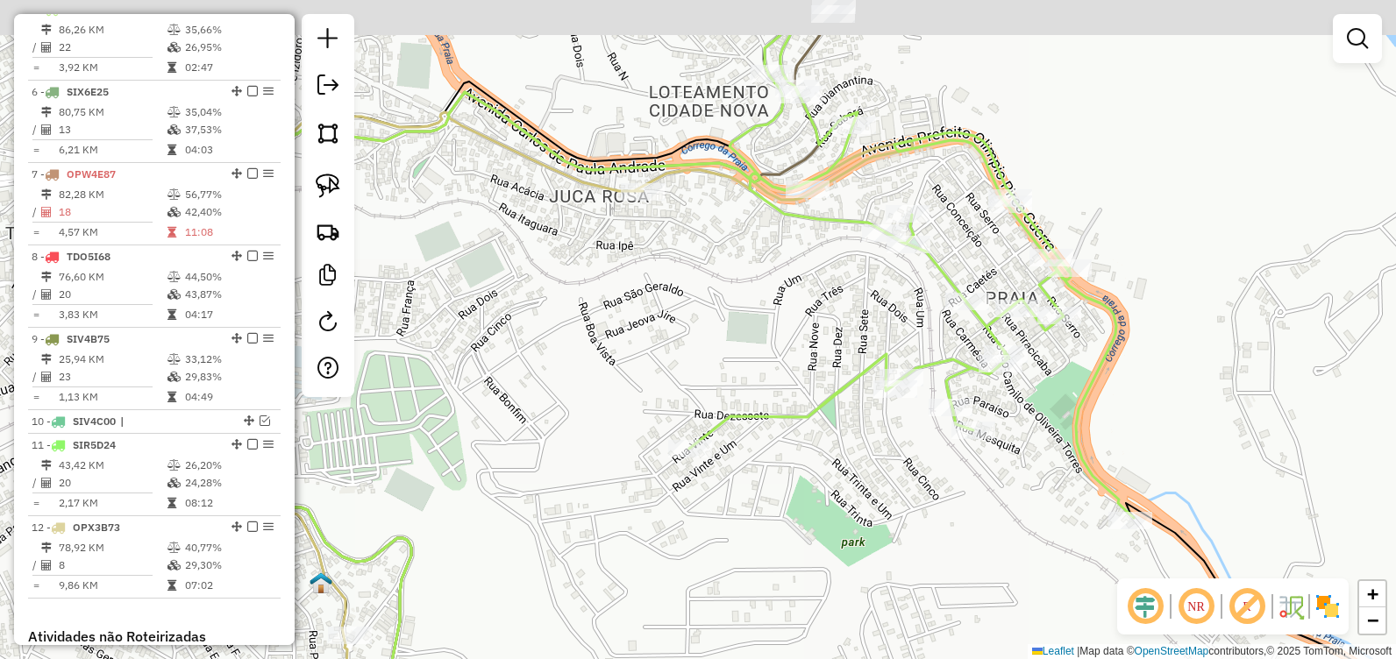
drag, startPoint x: 502, startPoint y: 238, endPoint x: 792, endPoint y: 343, distance: 307.9
click at [791, 343] on div "Janela de atendimento Grade de atendimento Capacidade Transportadoras Veículos …" at bounding box center [698, 329] width 1396 height 659
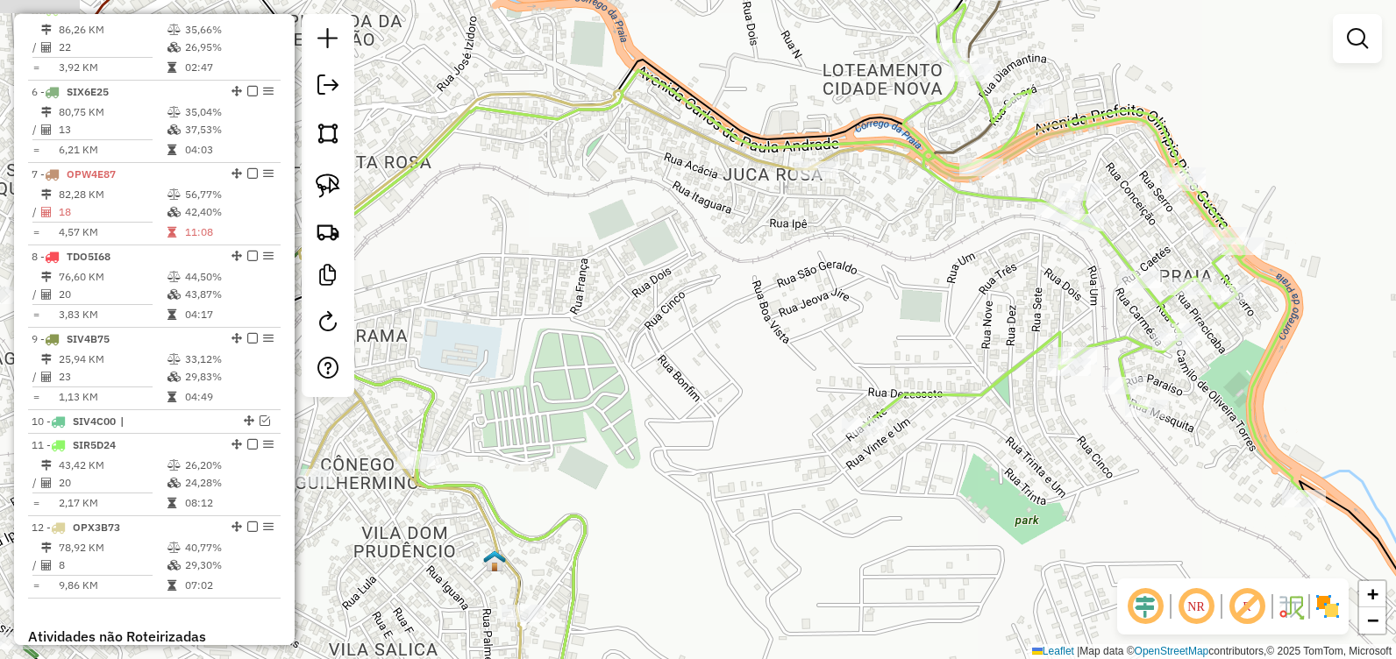
drag, startPoint x: 616, startPoint y: 273, endPoint x: 781, endPoint y: 242, distance: 168.6
click at [780, 246] on div "Janela de atendimento Grade de atendimento Capacidade Transportadoras Veículos …" at bounding box center [698, 329] width 1396 height 659
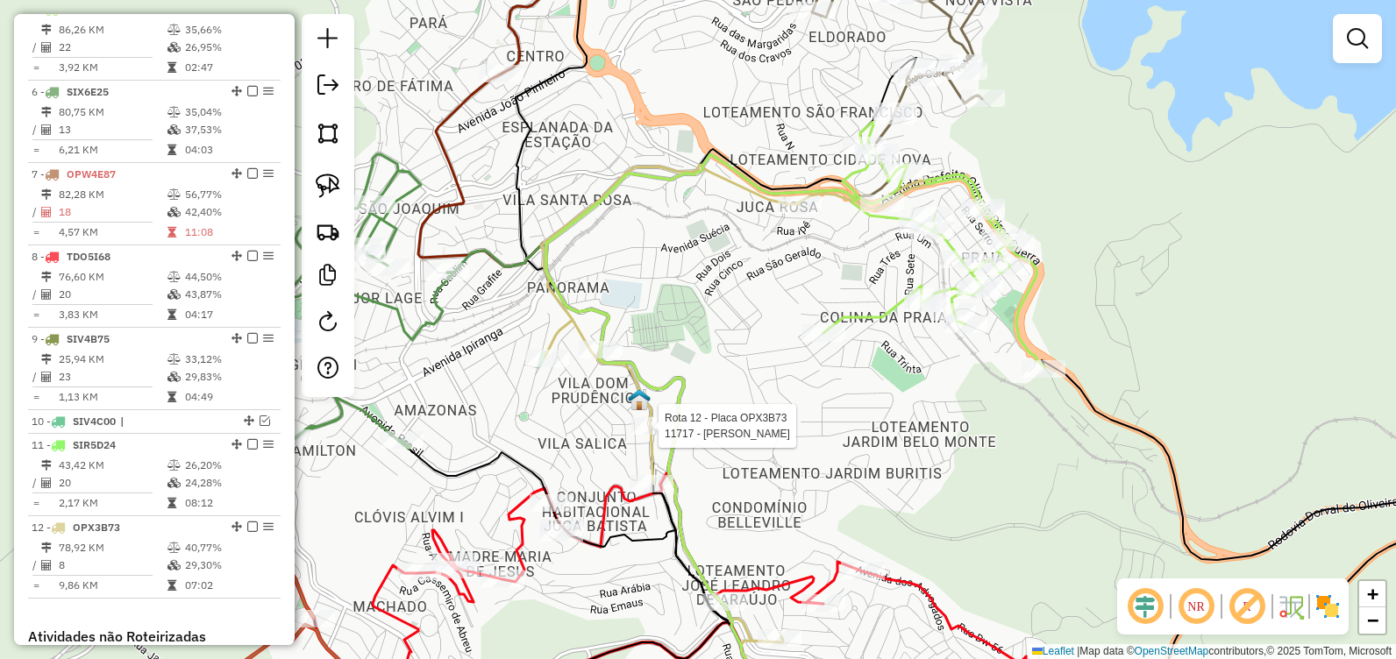
select select "**********"
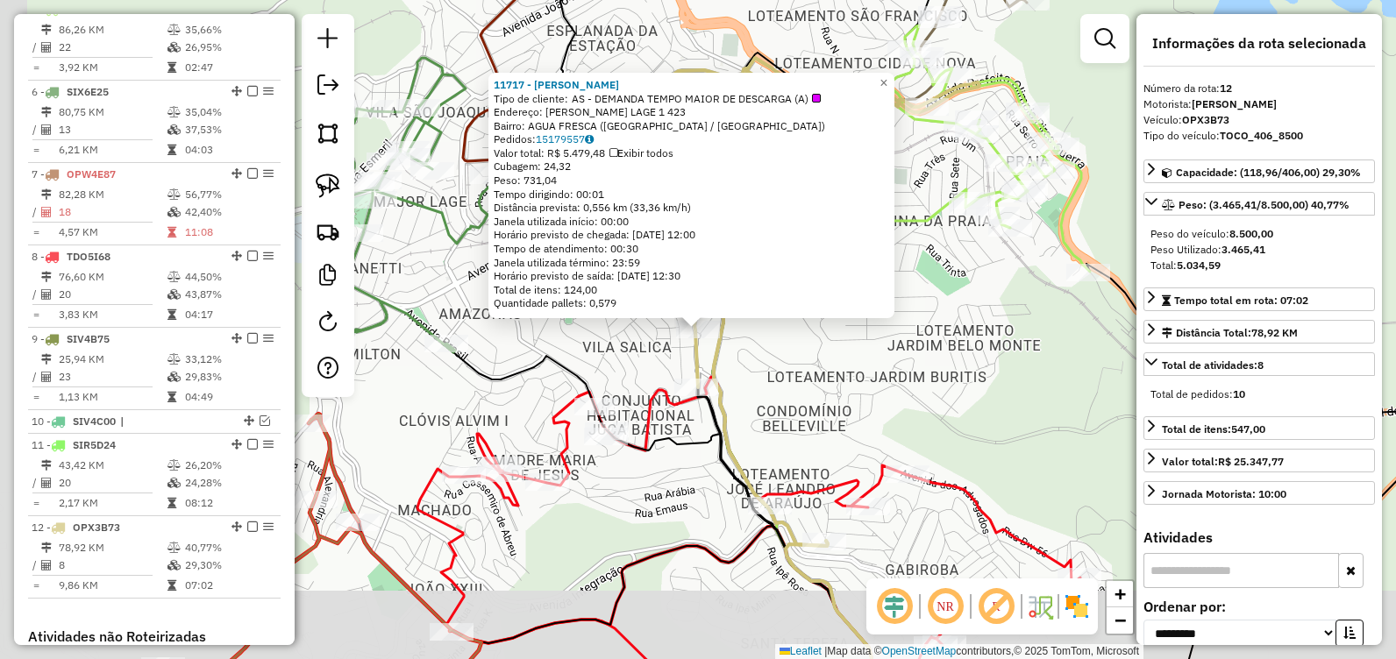
scroll to position [1206, 0]
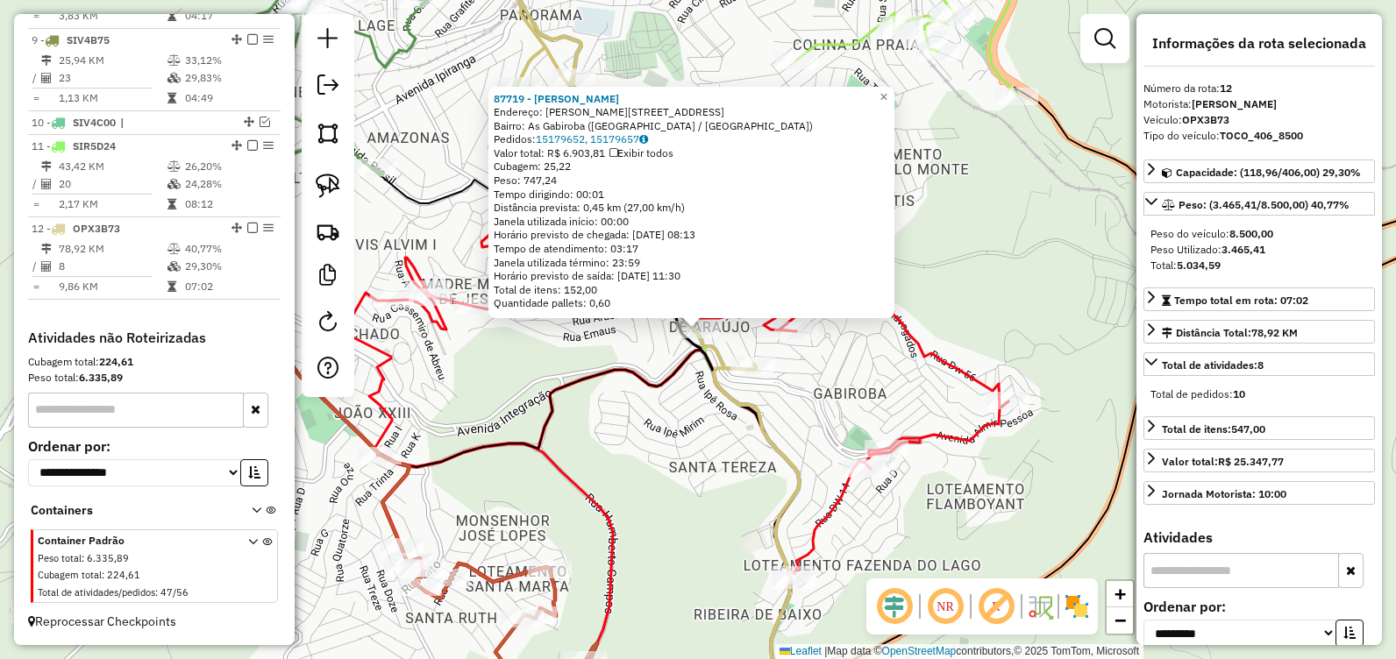
click at [704, 410] on div "Rota 12 - Placa OPX3B73 40033 - SUPER MAIS 87719 - JL GABIROBA Endereço: Valdem…" at bounding box center [698, 329] width 1396 height 659
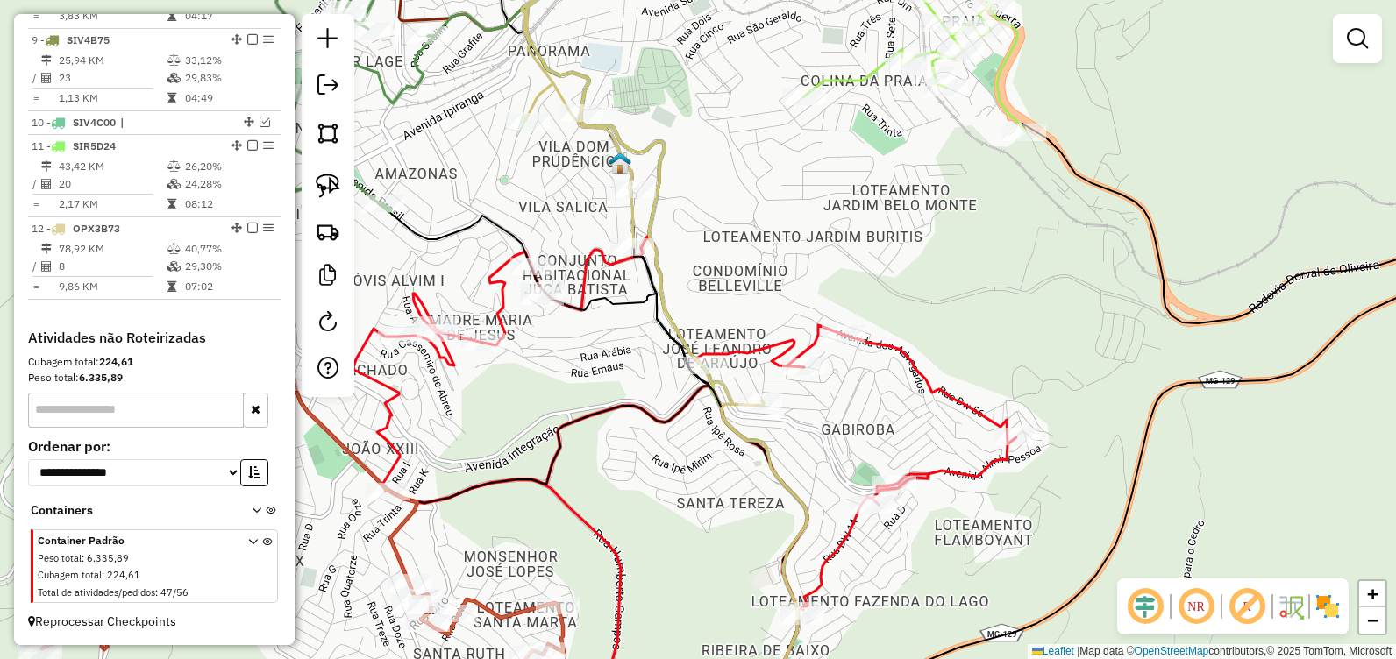
drag, startPoint x: 684, startPoint y: 111, endPoint x: 681, endPoint y: 125, distance: 14.5
click at [681, 125] on div "Janela de atendimento Grade de atendimento Capacidade Transportadoras Veículos …" at bounding box center [698, 329] width 1396 height 659
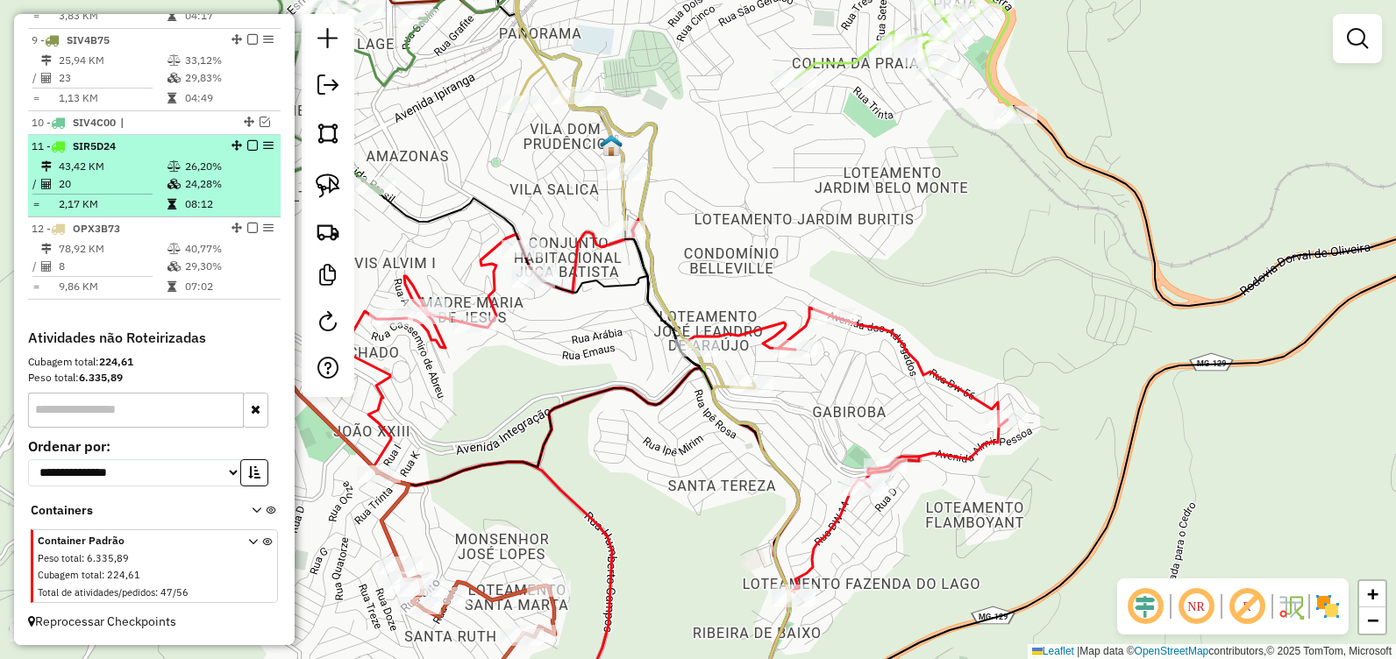
click at [247, 143] on em at bounding box center [252, 145] width 11 height 11
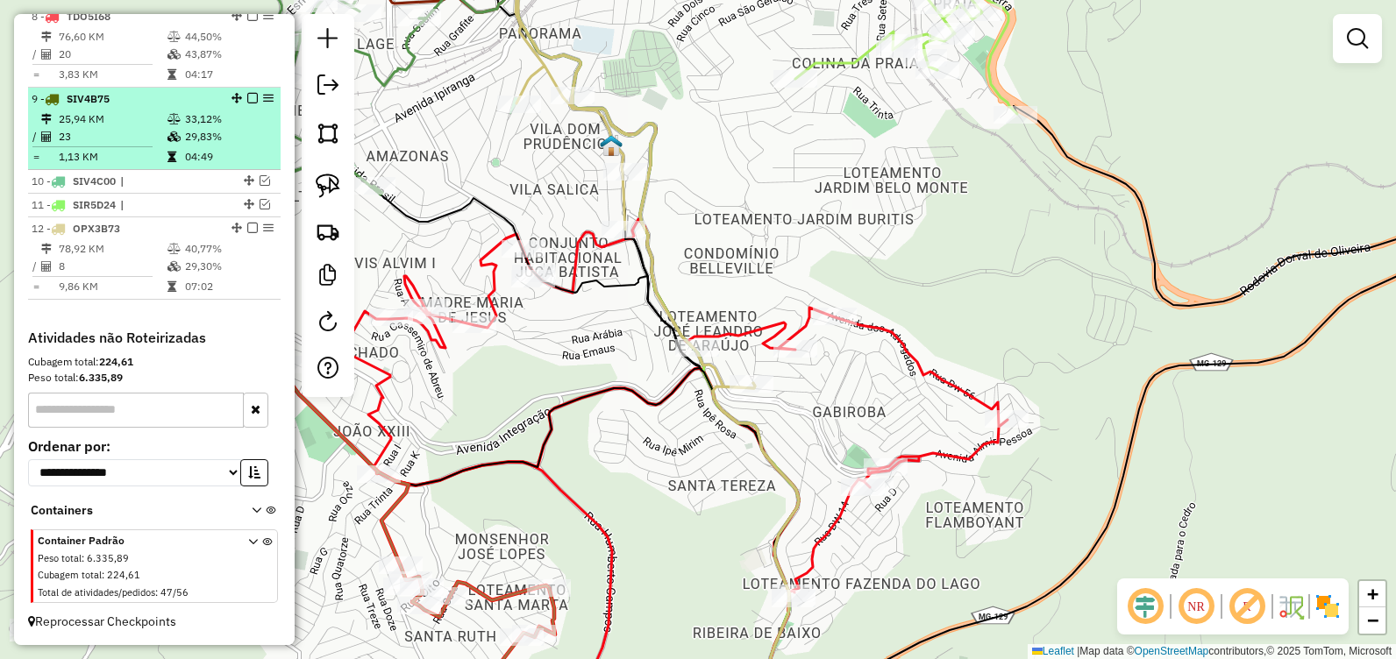
click at [250, 98] on em at bounding box center [252, 98] width 11 height 11
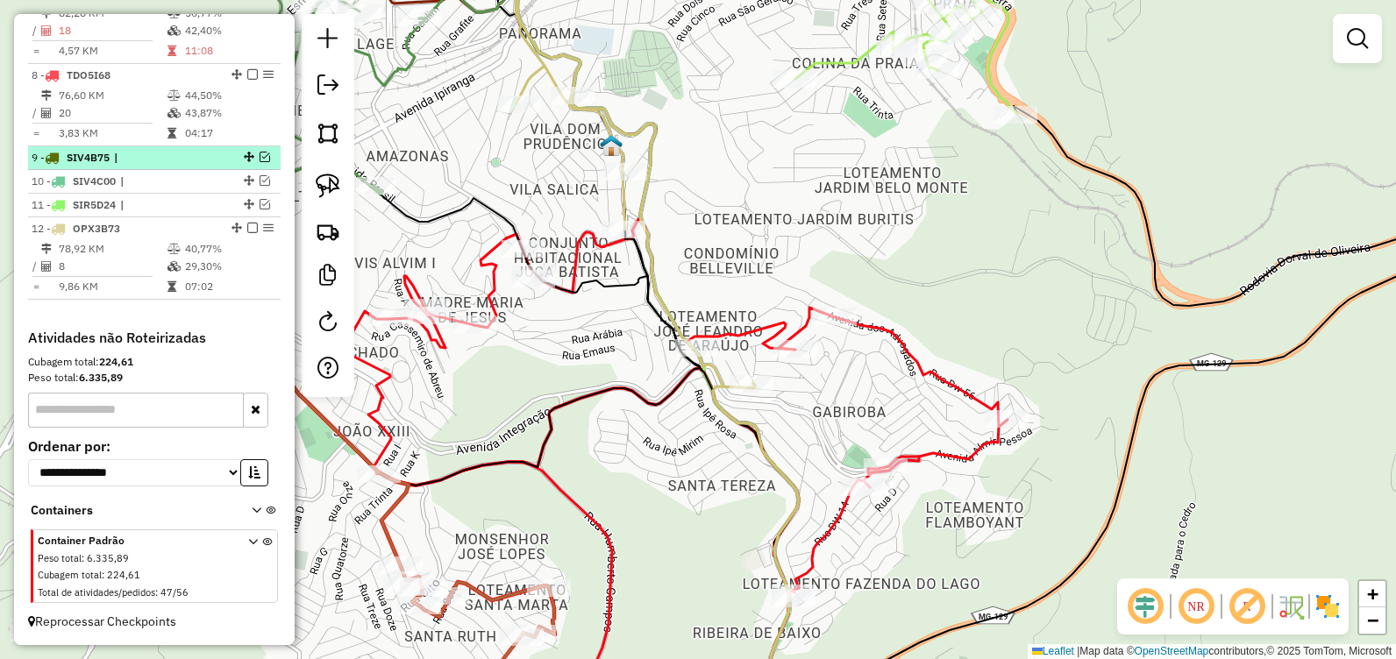
scroll to position [1088, 0]
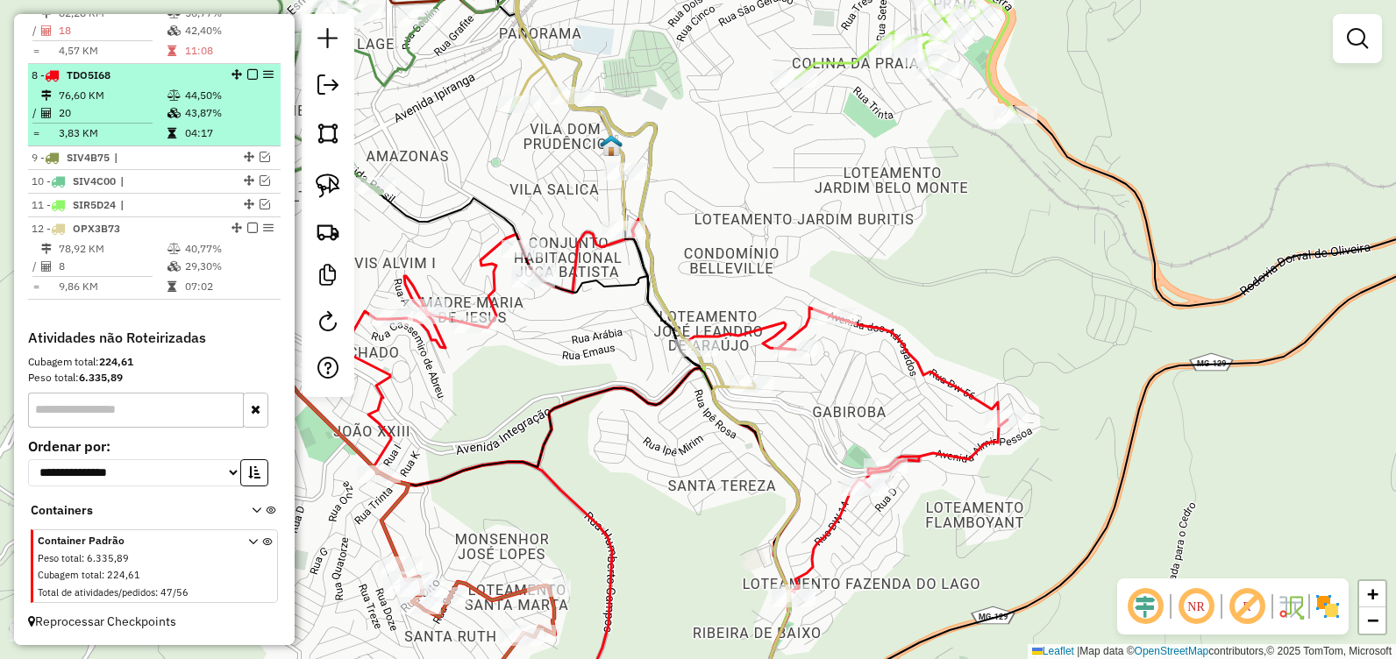
click at [249, 71] on em at bounding box center [252, 74] width 11 height 11
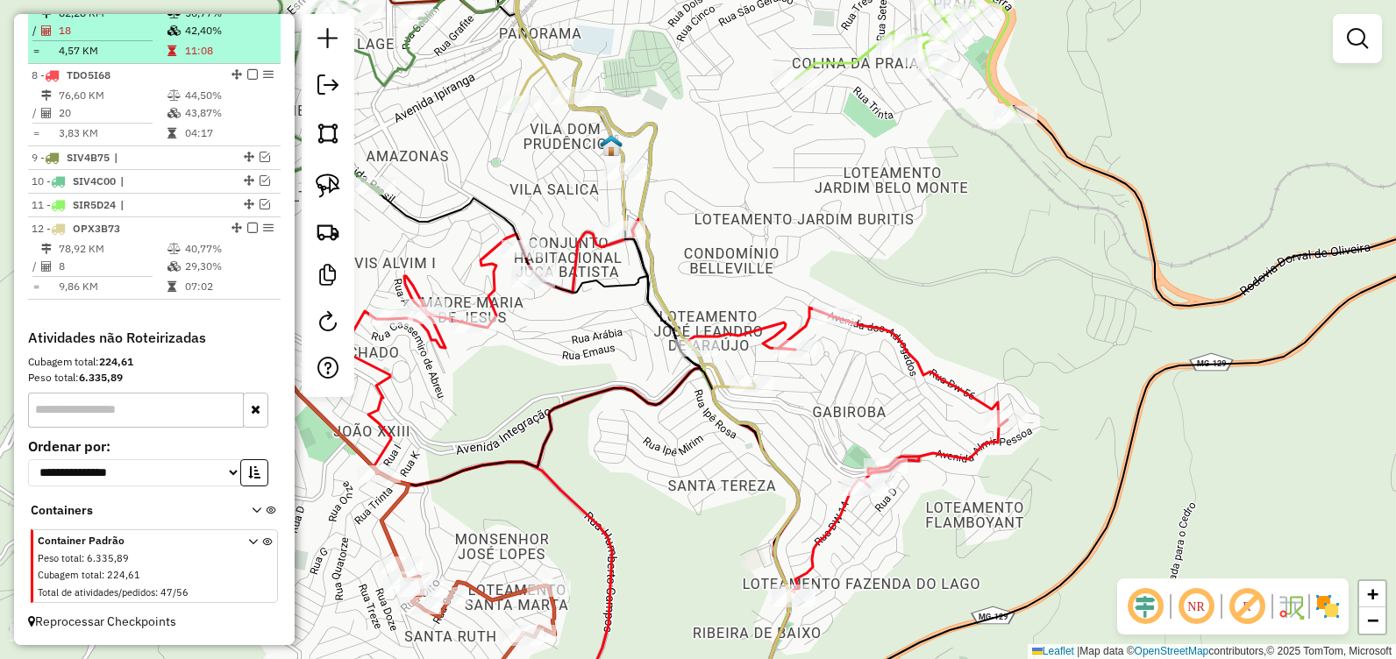
scroll to position [1030, 0]
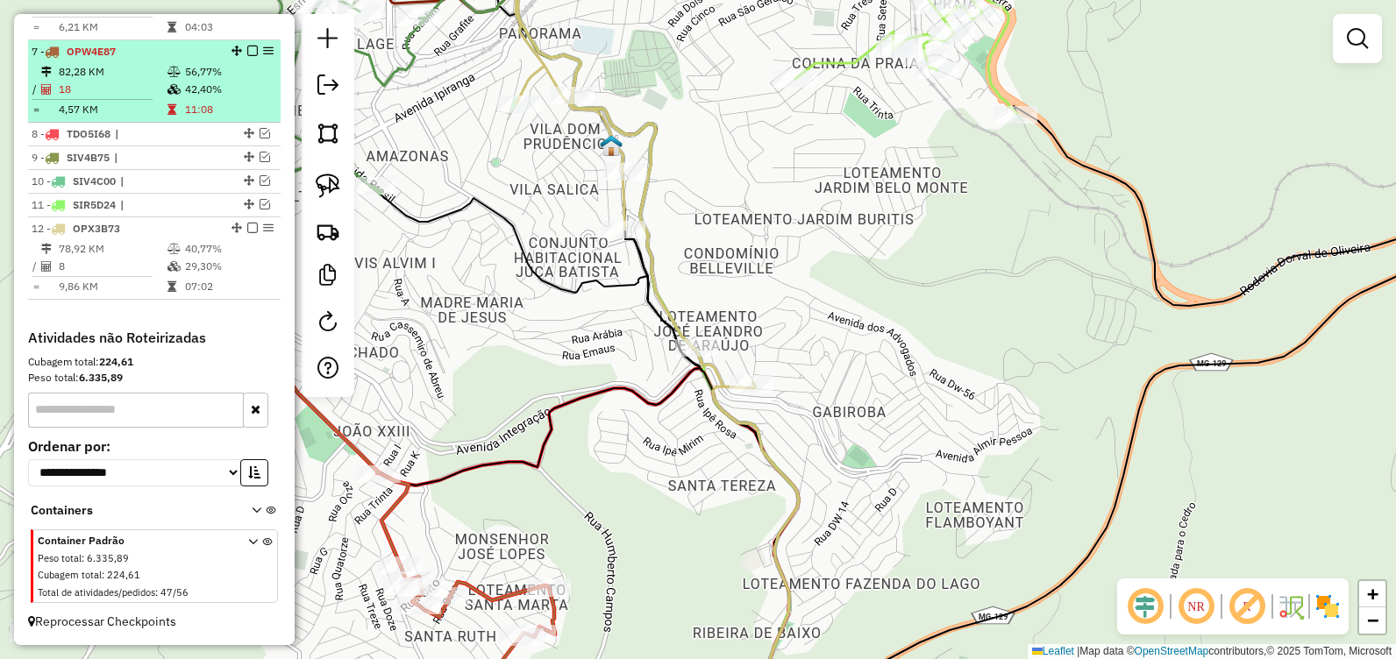
click at [247, 55] on em at bounding box center [252, 51] width 11 height 11
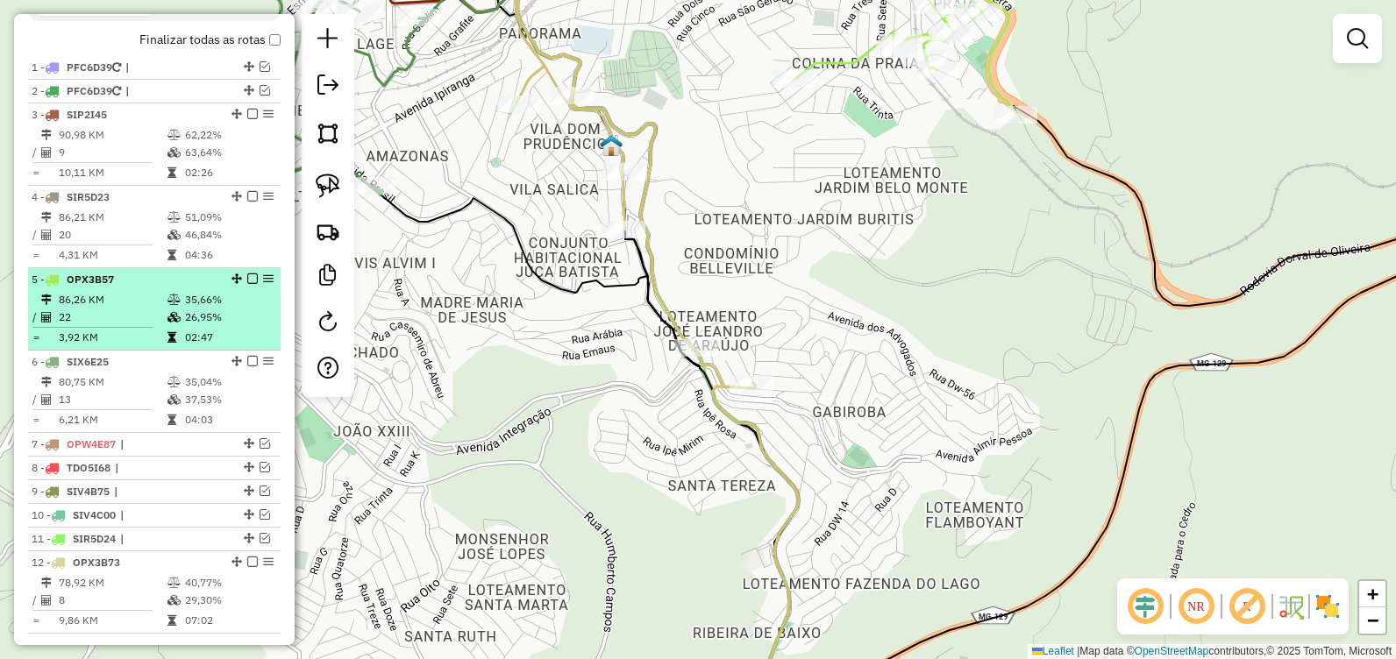
scroll to position [620, 0]
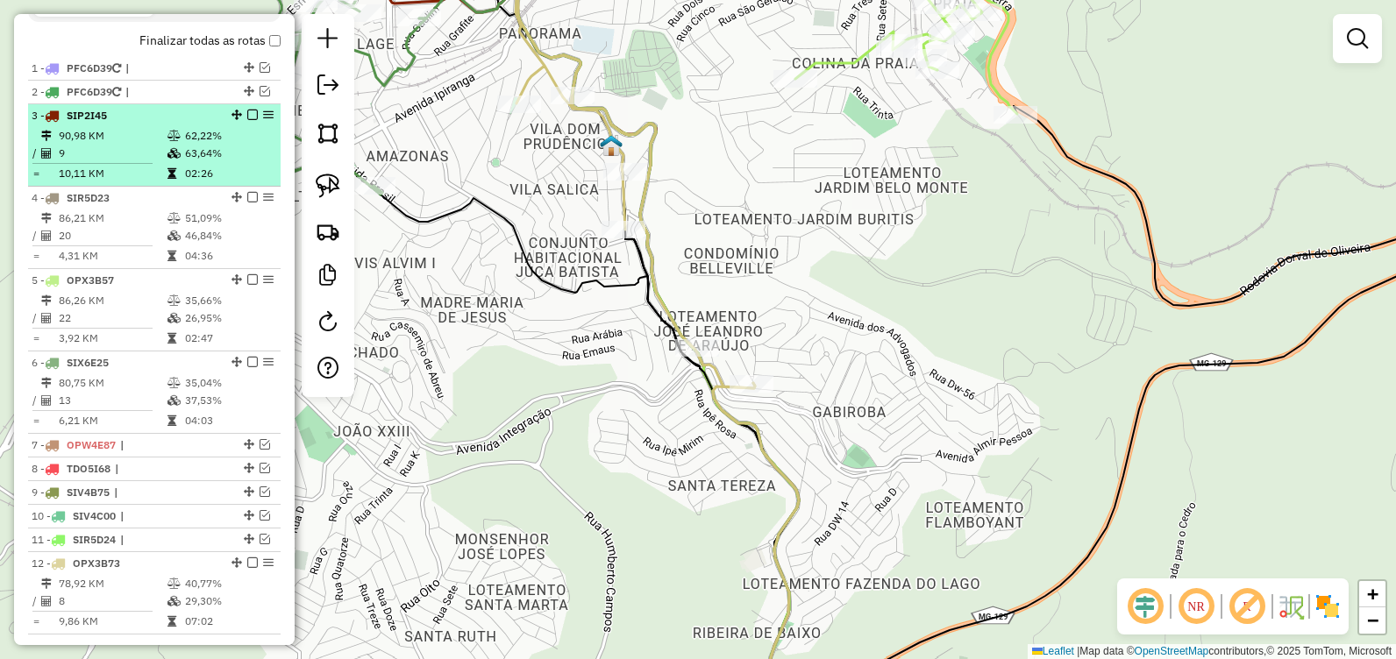
click at [253, 161] on td "63,64%" at bounding box center [228, 154] width 89 height 18
select select "**********"
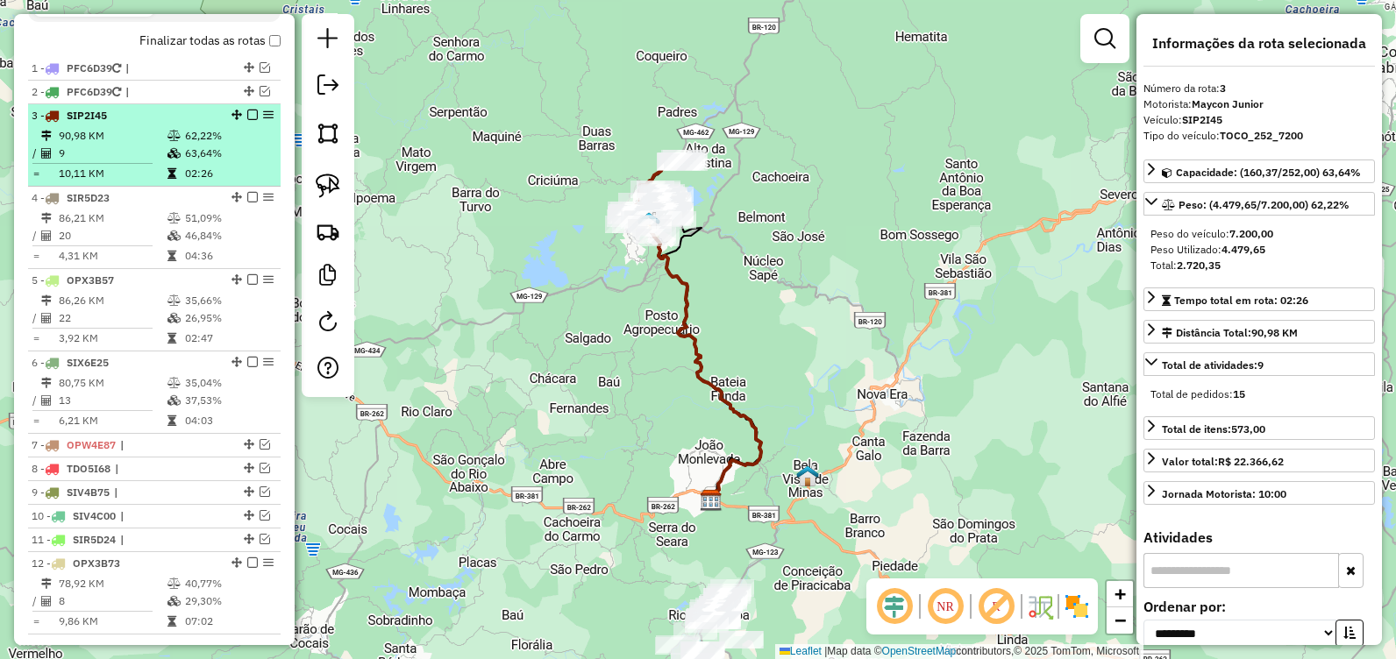
click at [247, 120] on em at bounding box center [252, 115] width 11 height 11
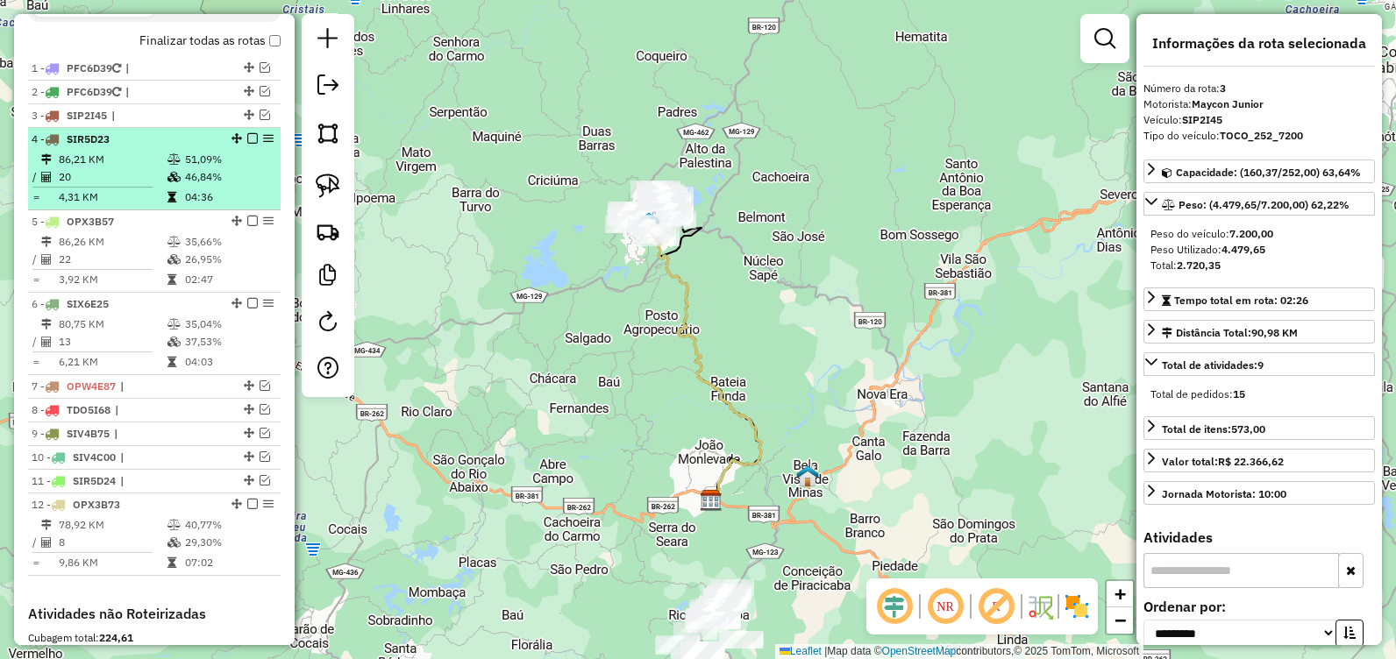
click at [244, 184] on td "46,84%" at bounding box center [228, 177] width 89 height 18
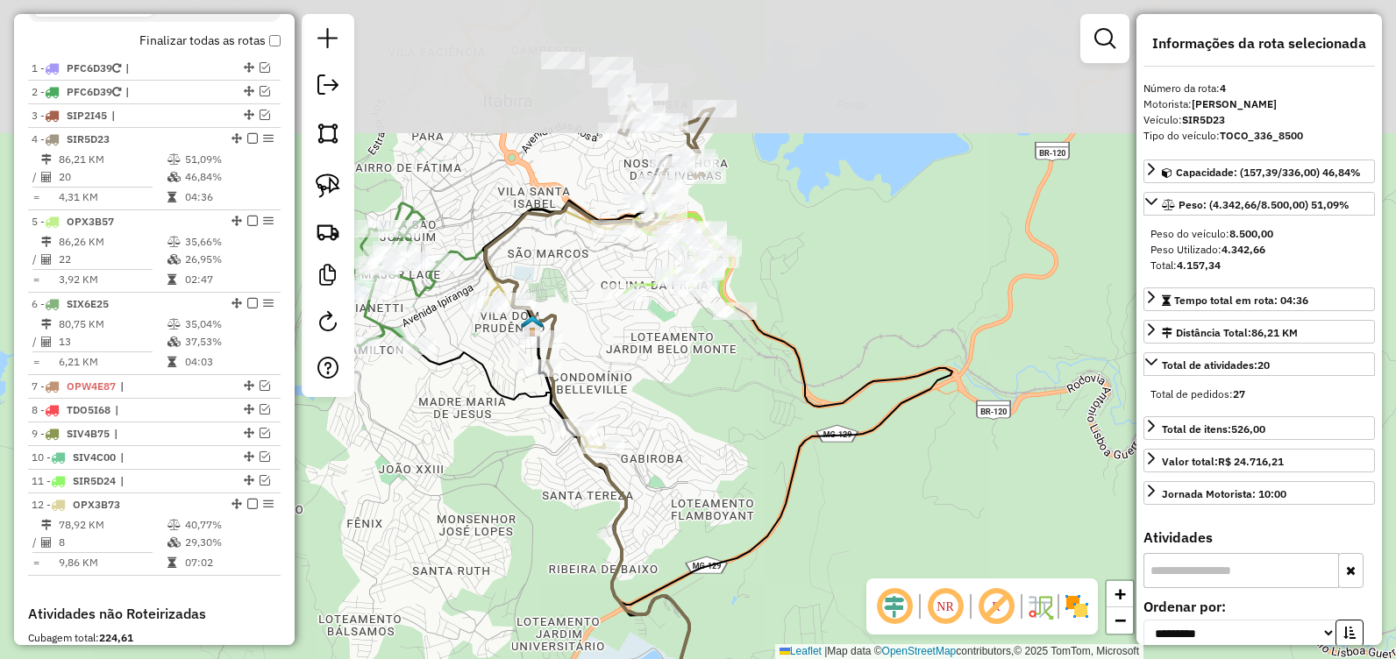
drag, startPoint x: 617, startPoint y: 18, endPoint x: 615, endPoint y: 180, distance: 161.4
click at [615, 180] on div "Janela de atendimento Grade de atendimento Capacidade Transportadoras Veículos …" at bounding box center [698, 329] width 1396 height 659
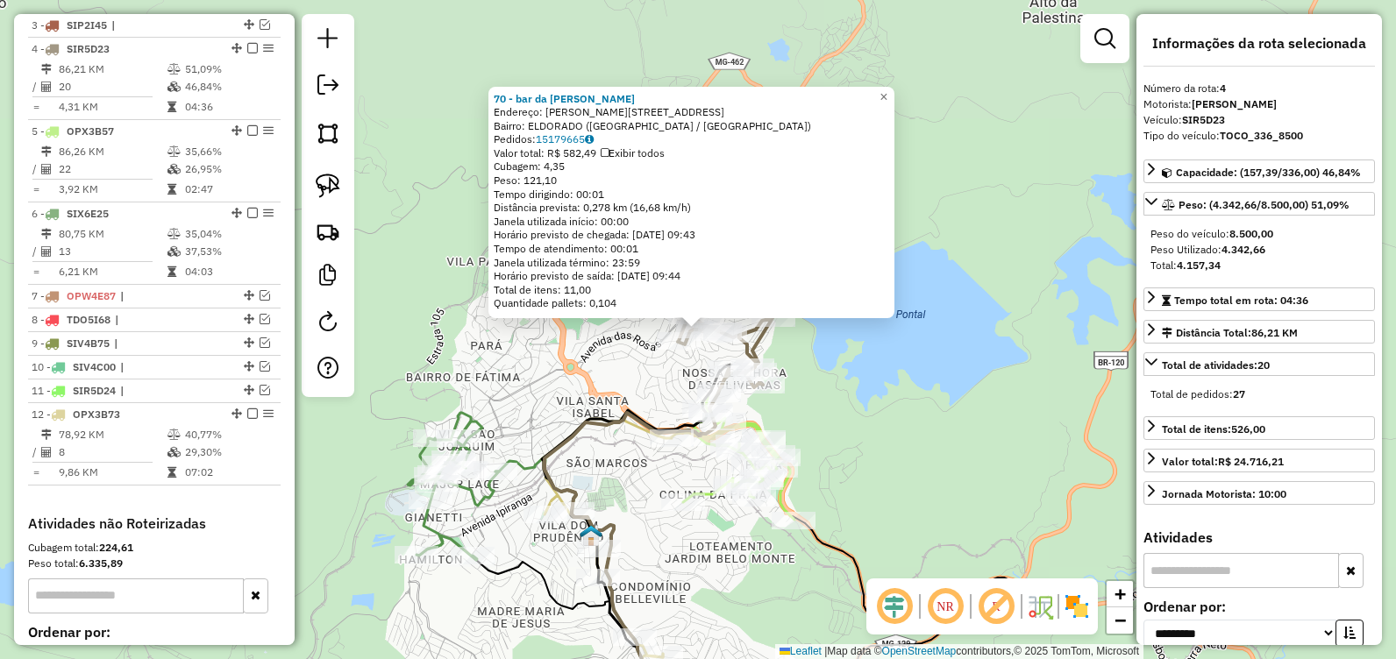
scroll to position [750, 0]
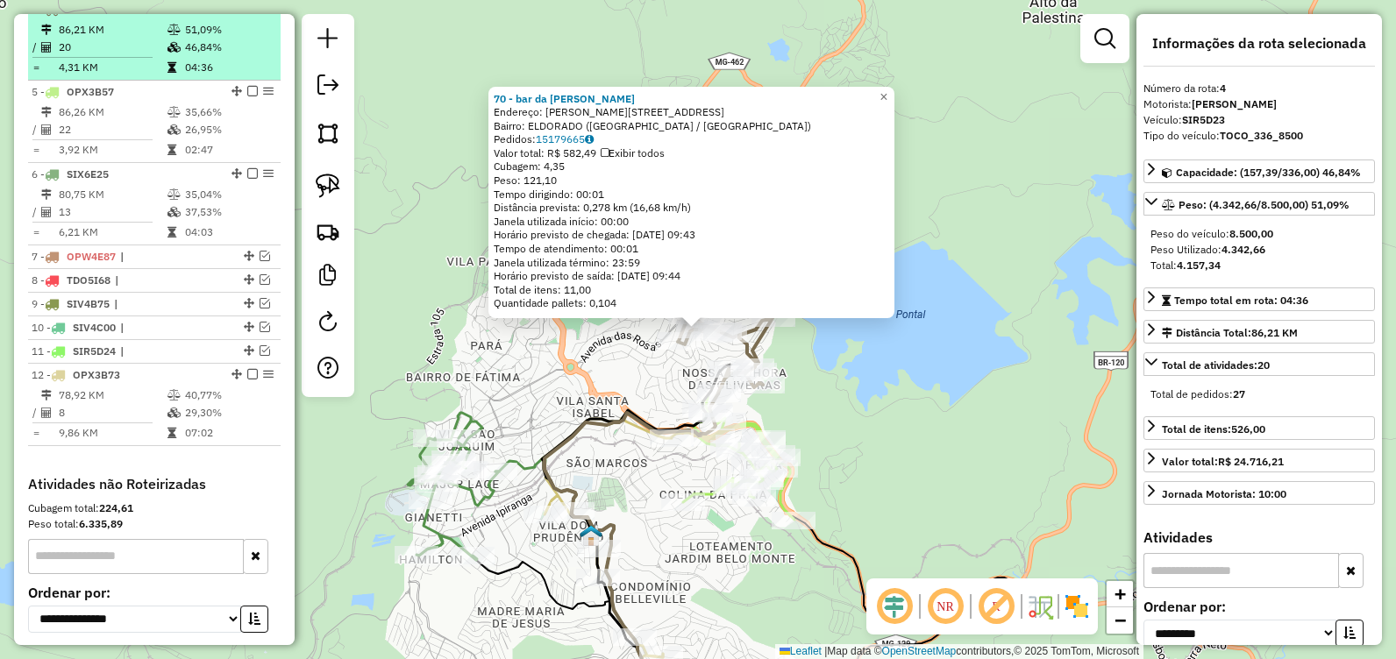
click at [249, 14] on em at bounding box center [252, 9] width 11 height 11
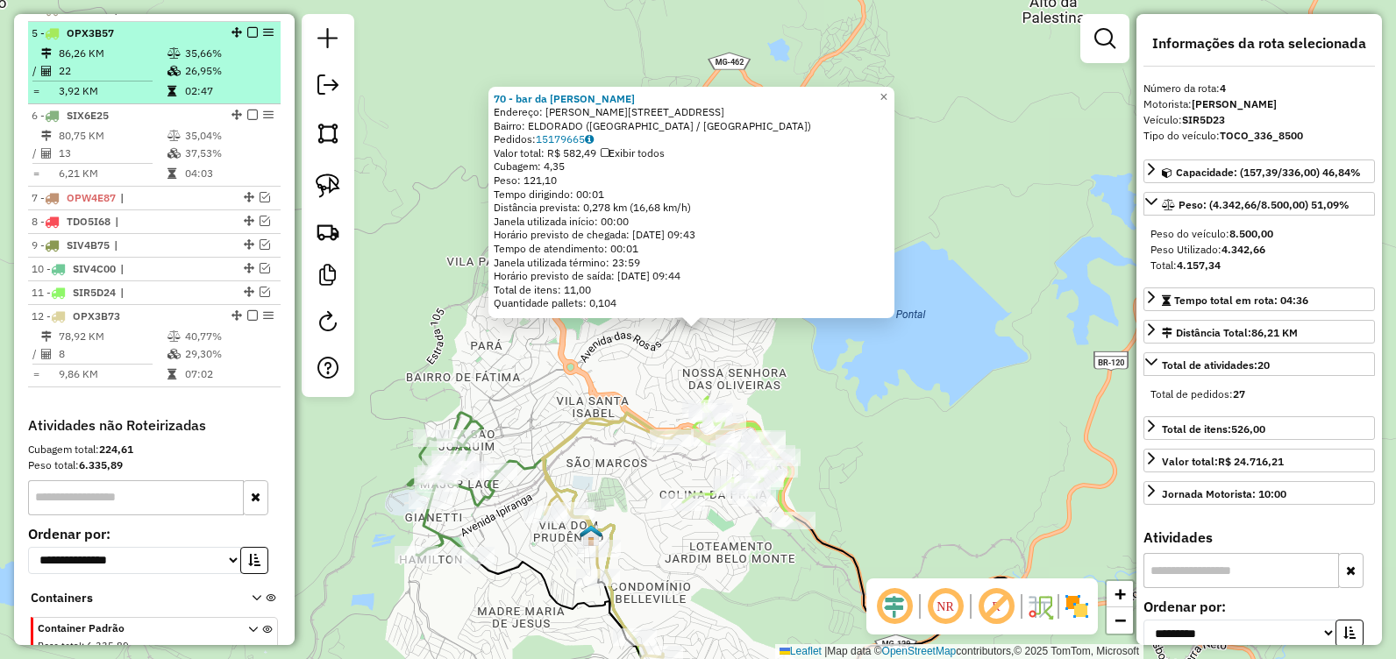
click at [246, 80] on td "26,95%" at bounding box center [228, 71] width 89 height 18
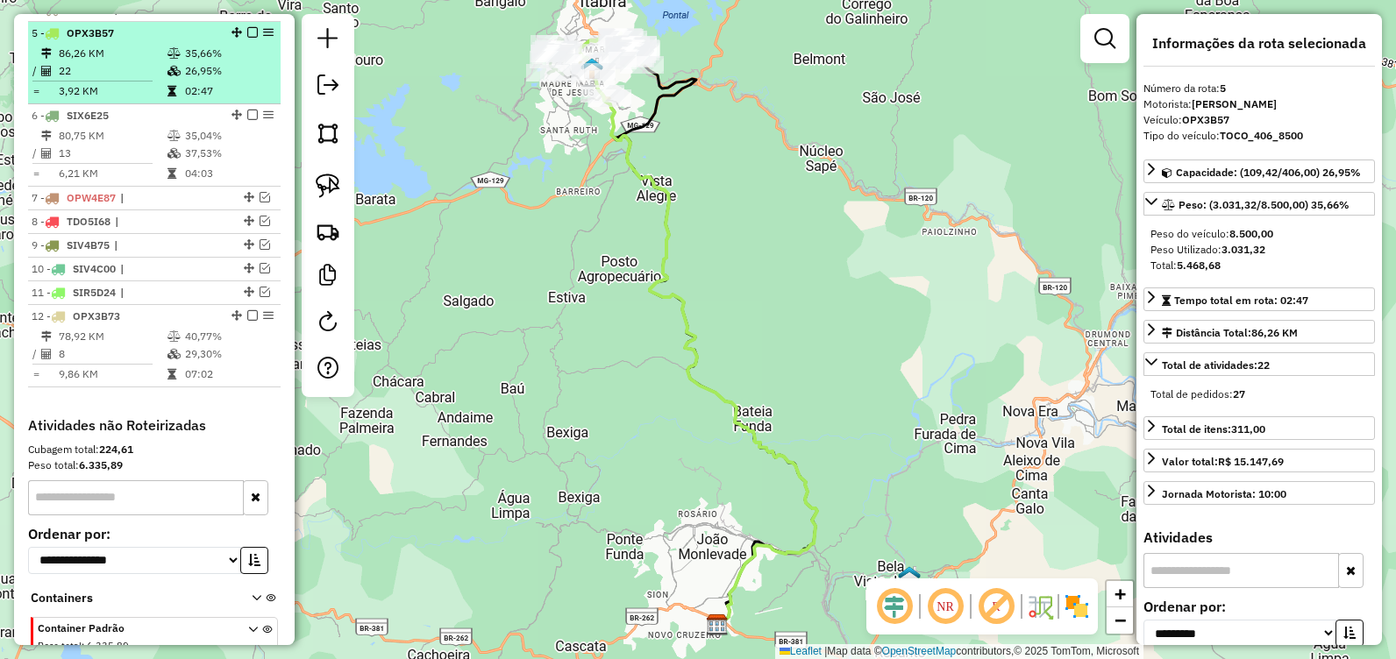
click at [241, 80] on td "26,95%" at bounding box center [228, 71] width 89 height 18
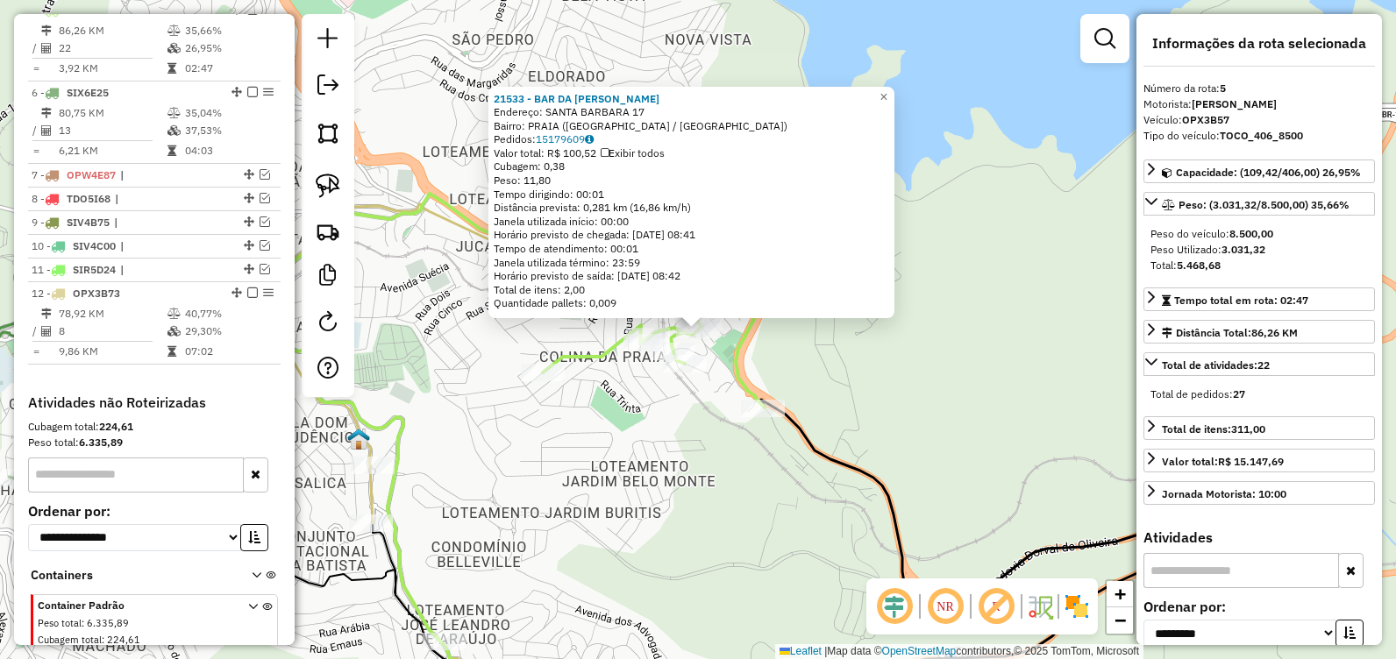
scroll to position [773, 0]
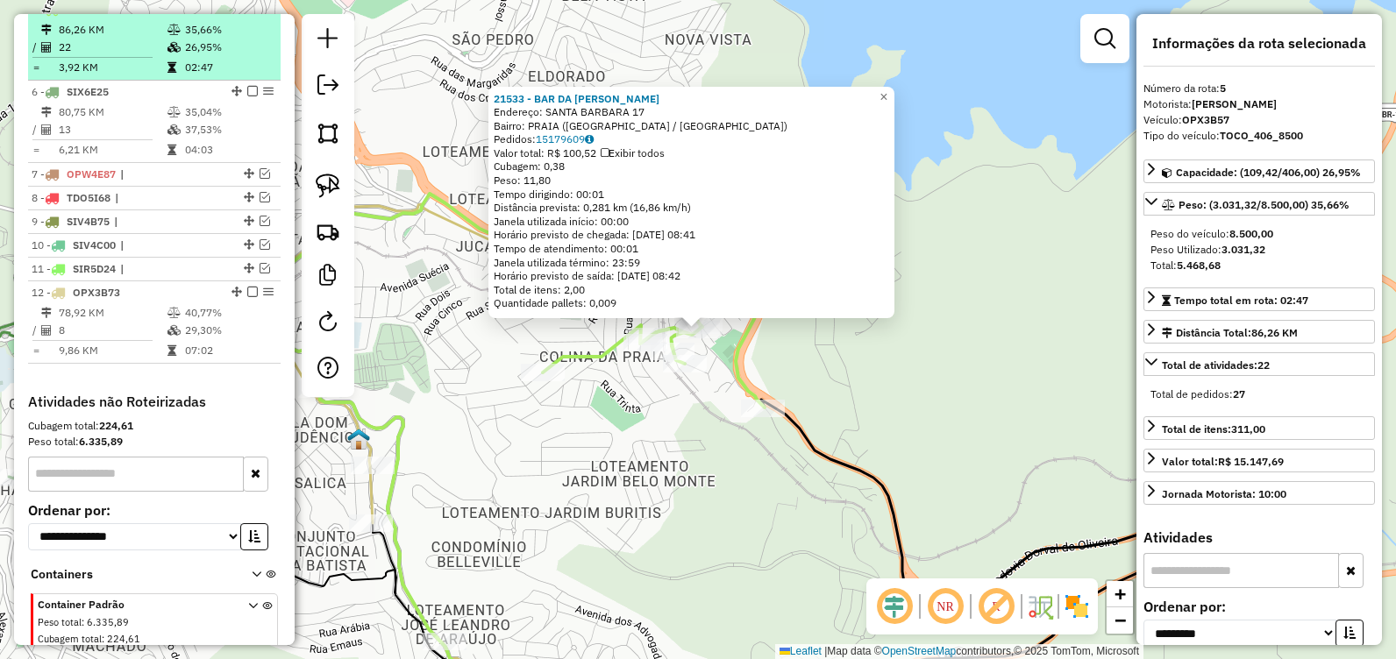
click at [247, 14] on em at bounding box center [252, 9] width 11 height 11
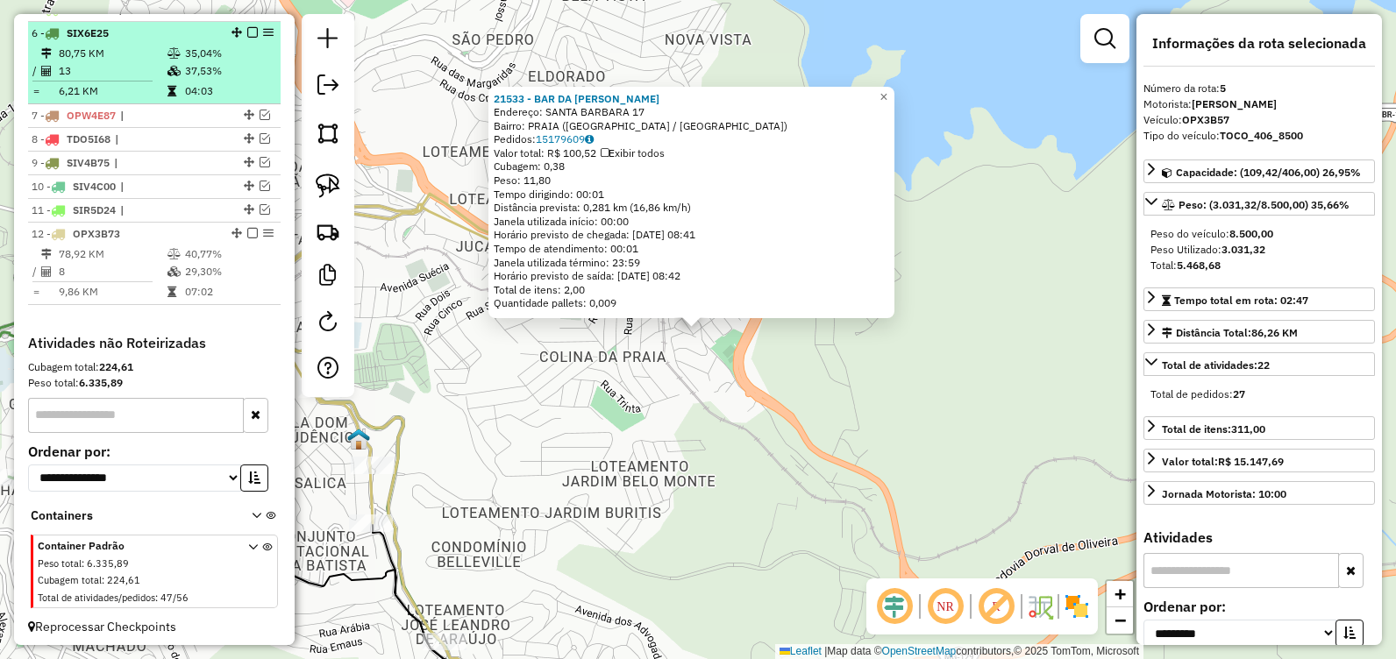
click at [225, 80] on td "37,53%" at bounding box center [228, 71] width 89 height 18
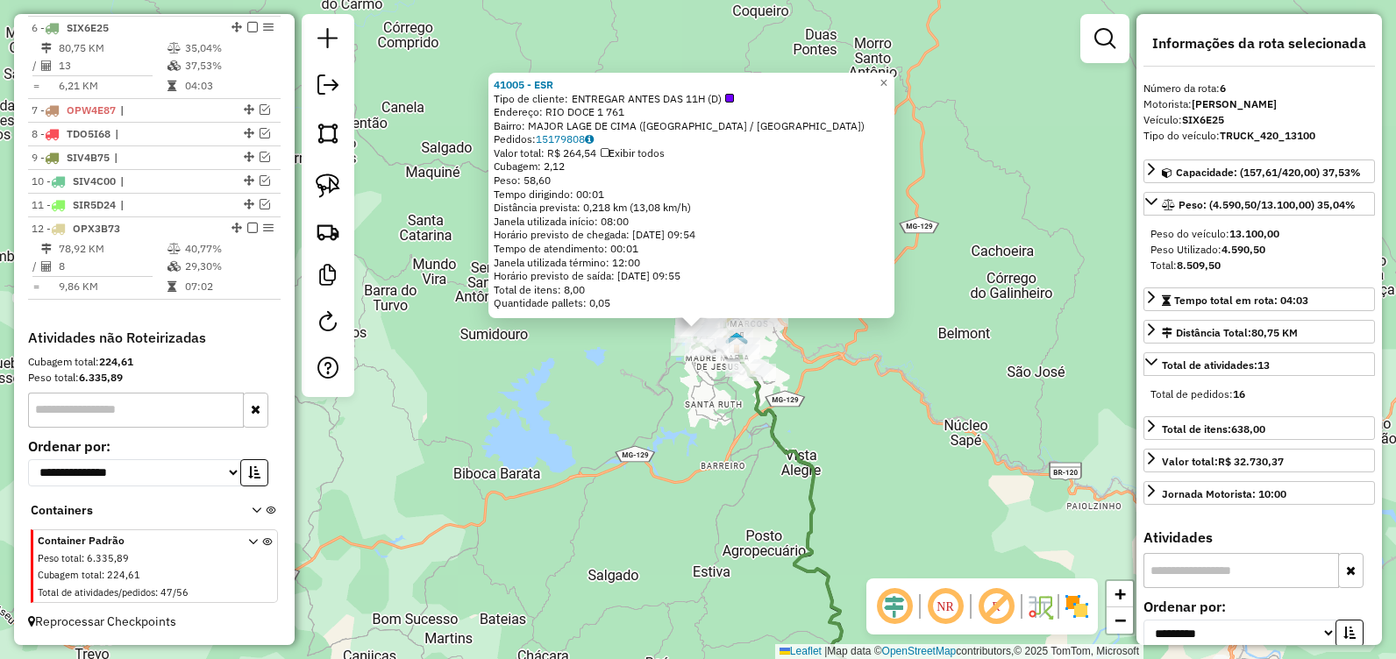
scroll to position [795, 0]
click at [761, 442] on div "41005 - ESR Tipo de cliente: ENTREGAR ANTES DAS 11H (D) Endereço: RIO DOCE 1 76…" at bounding box center [698, 329] width 1396 height 659
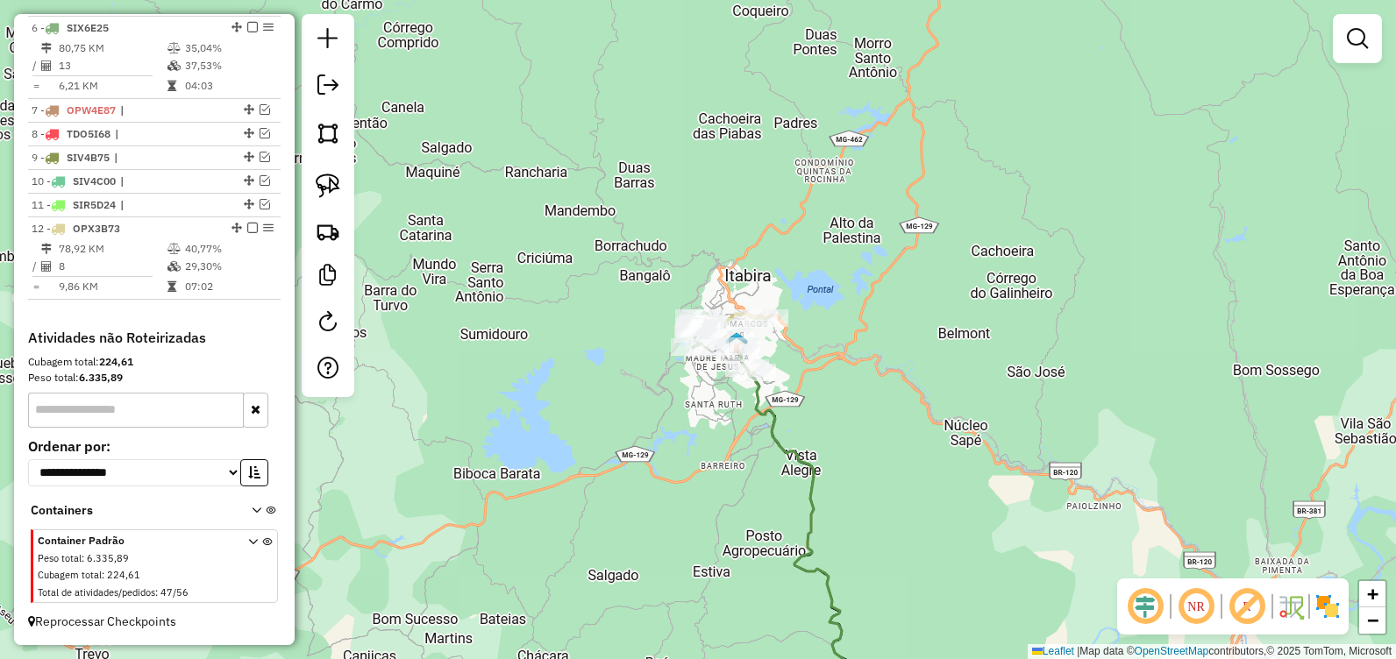
click at [249, 28] on em at bounding box center [252, 27] width 11 height 11
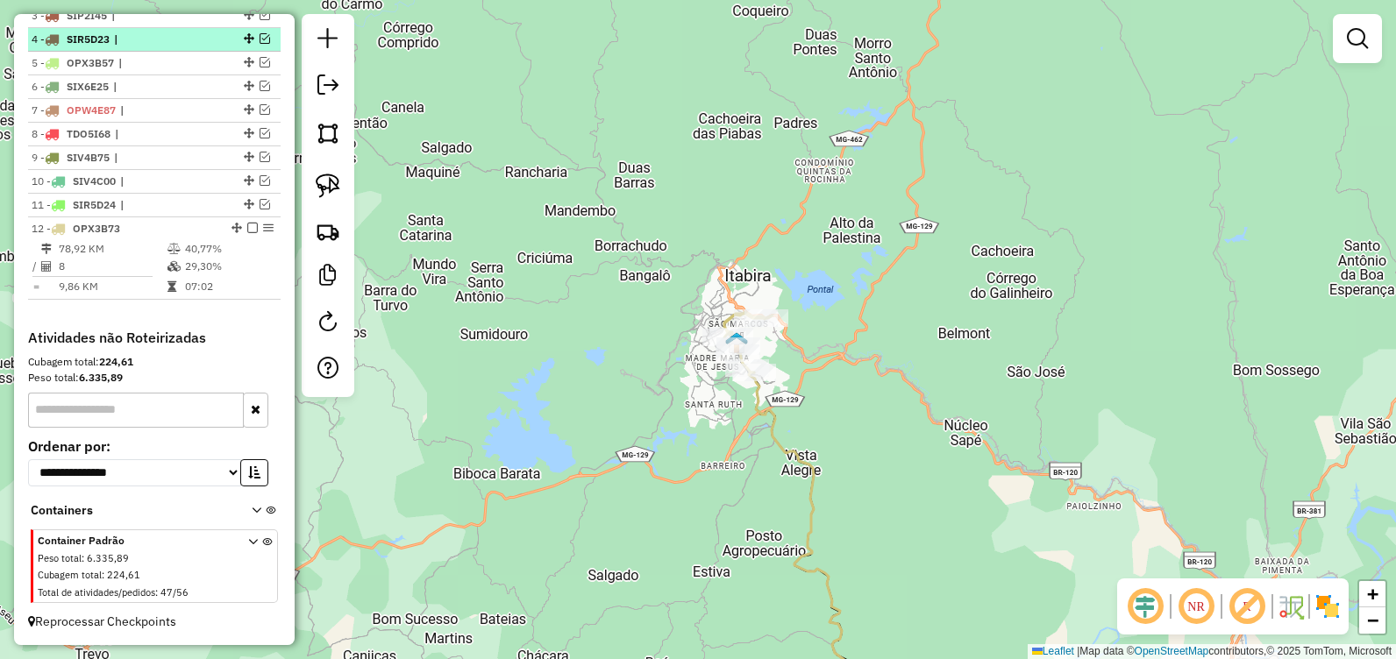
scroll to position [736, 0]
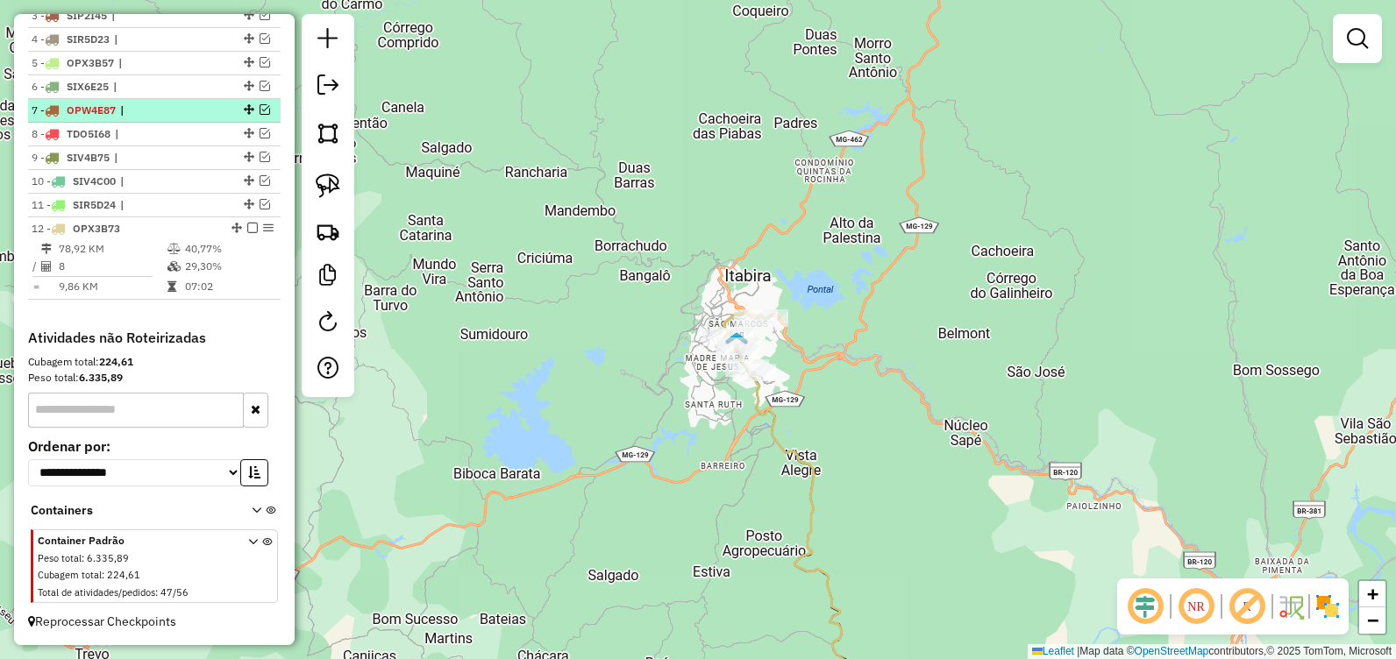
click at [262, 111] on em at bounding box center [265, 109] width 11 height 11
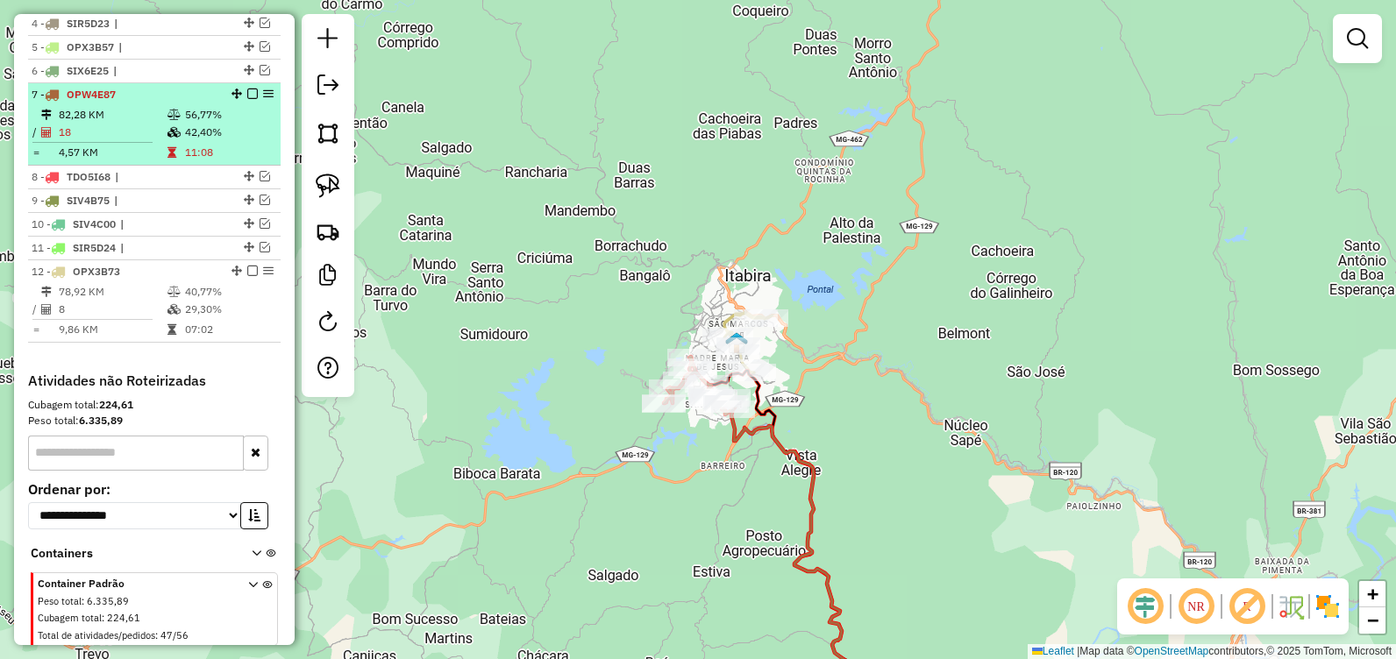
scroll to position [795, 0]
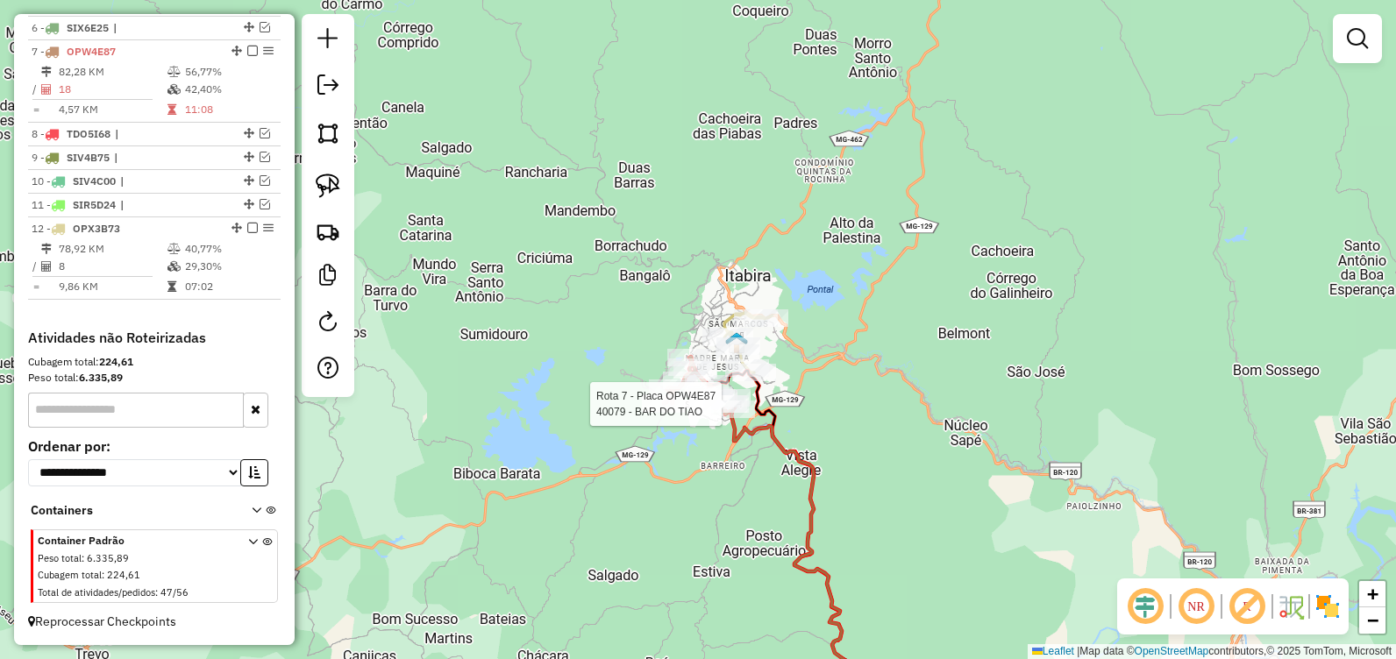
select select "**********"
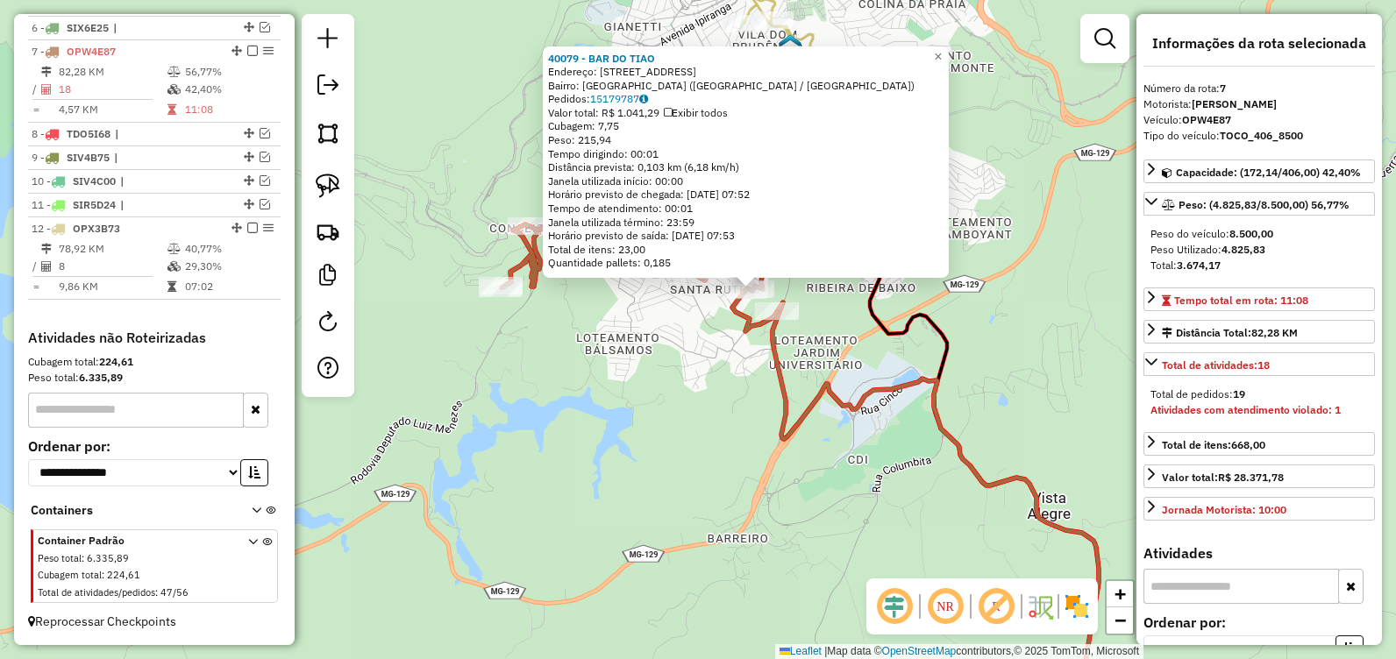
click at [665, 362] on div "40079 - BAR DO TIAO Endereço: R NOVE, 346 Bairro: Santa Marta (ITABIRA / MG) Pe…" at bounding box center [698, 329] width 1396 height 659
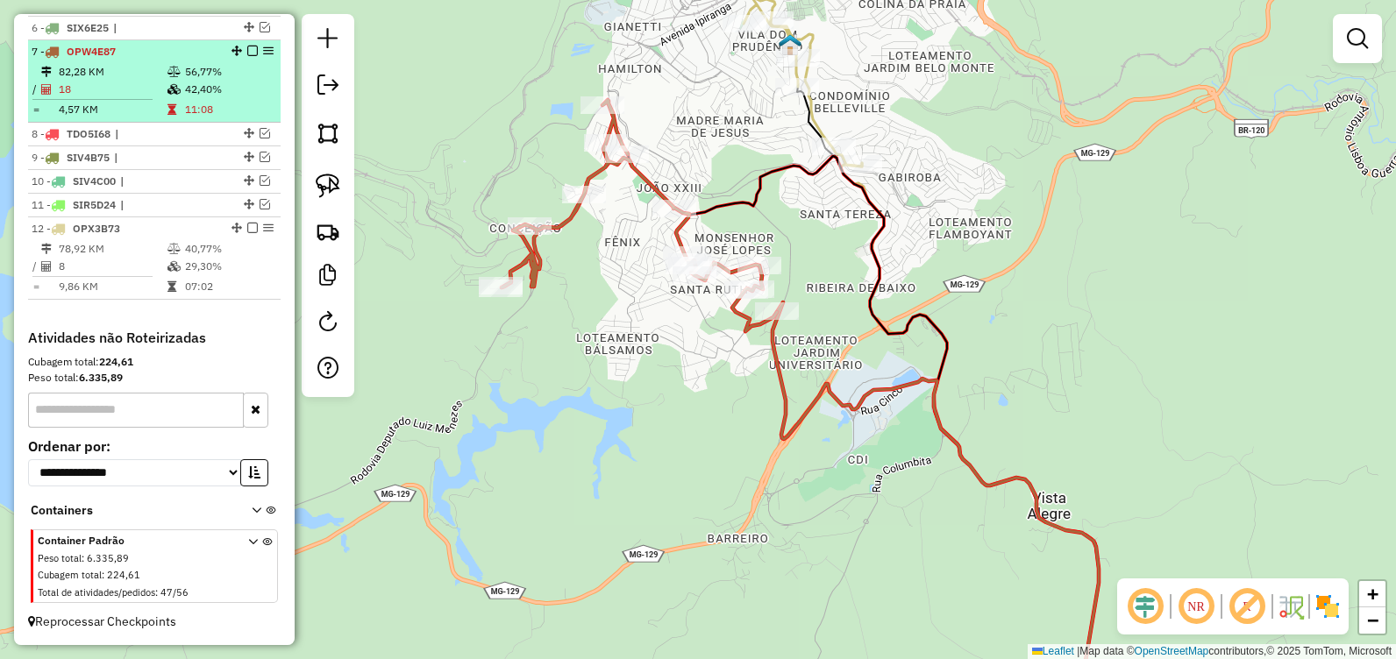
click at [247, 53] on em at bounding box center [252, 51] width 11 height 11
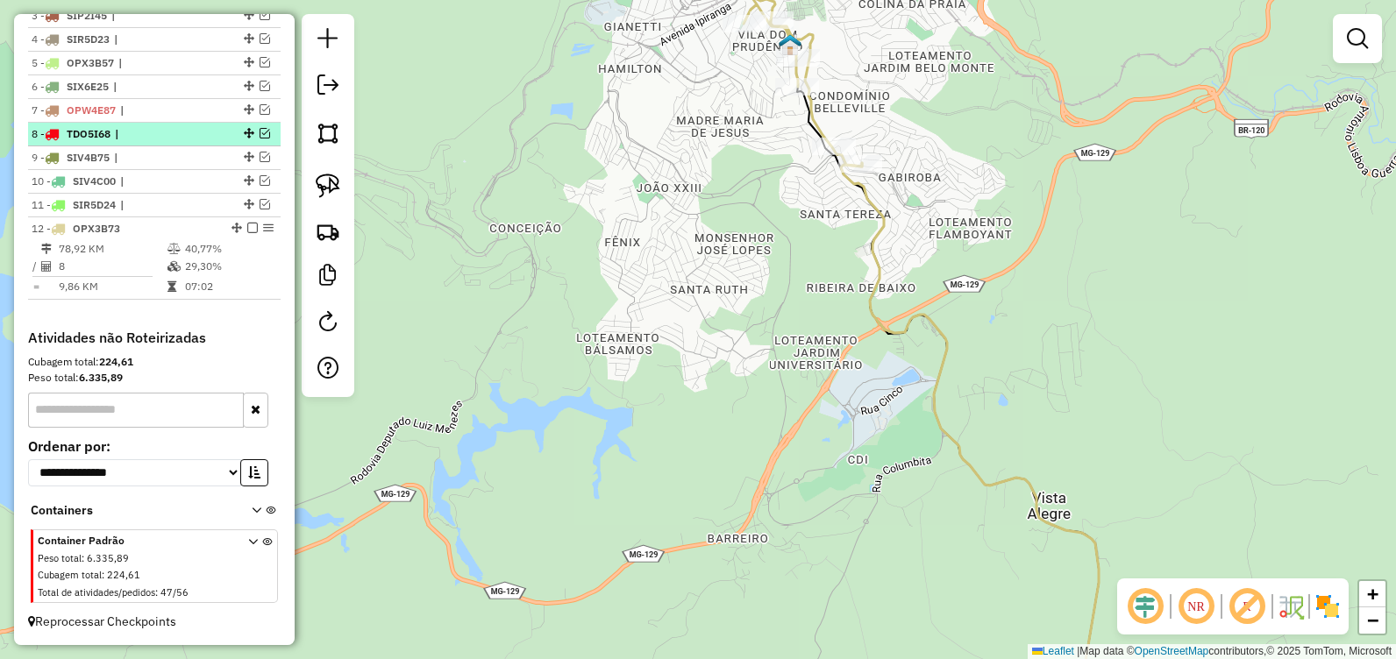
click at [260, 131] on em at bounding box center [265, 133] width 11 height 11
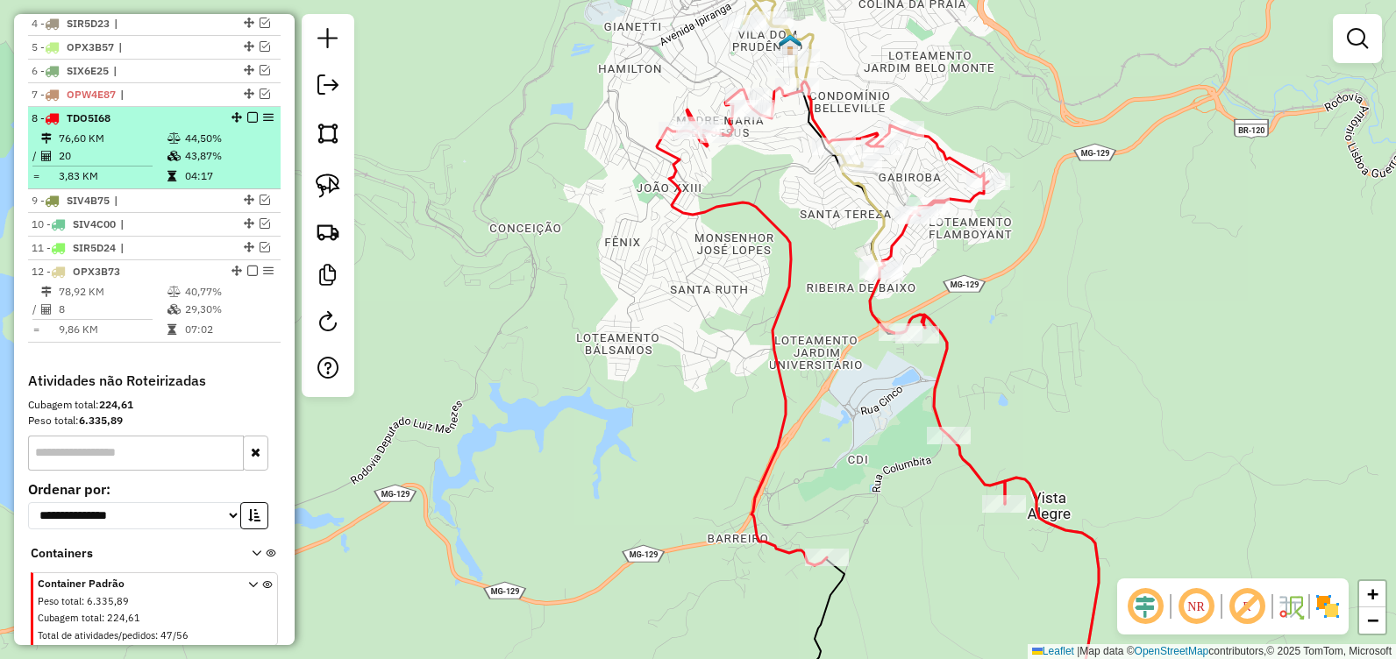
scroll to position [795, 0]
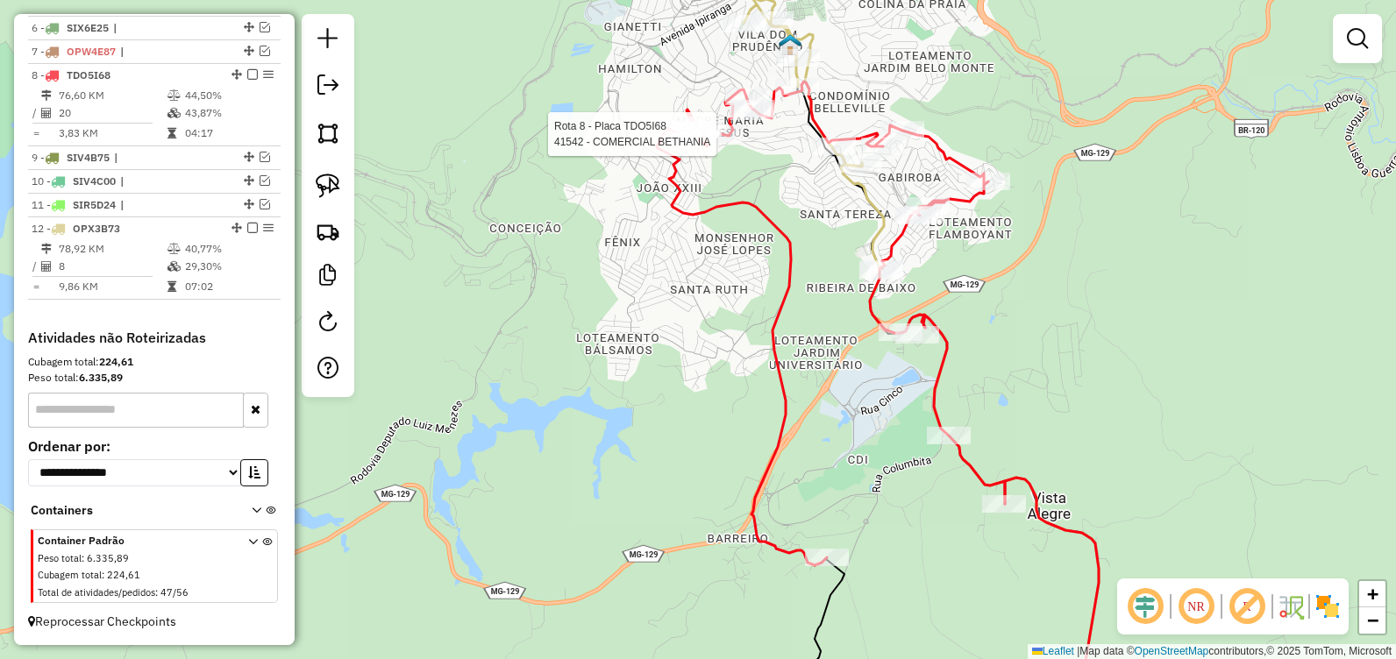
select select "**********"
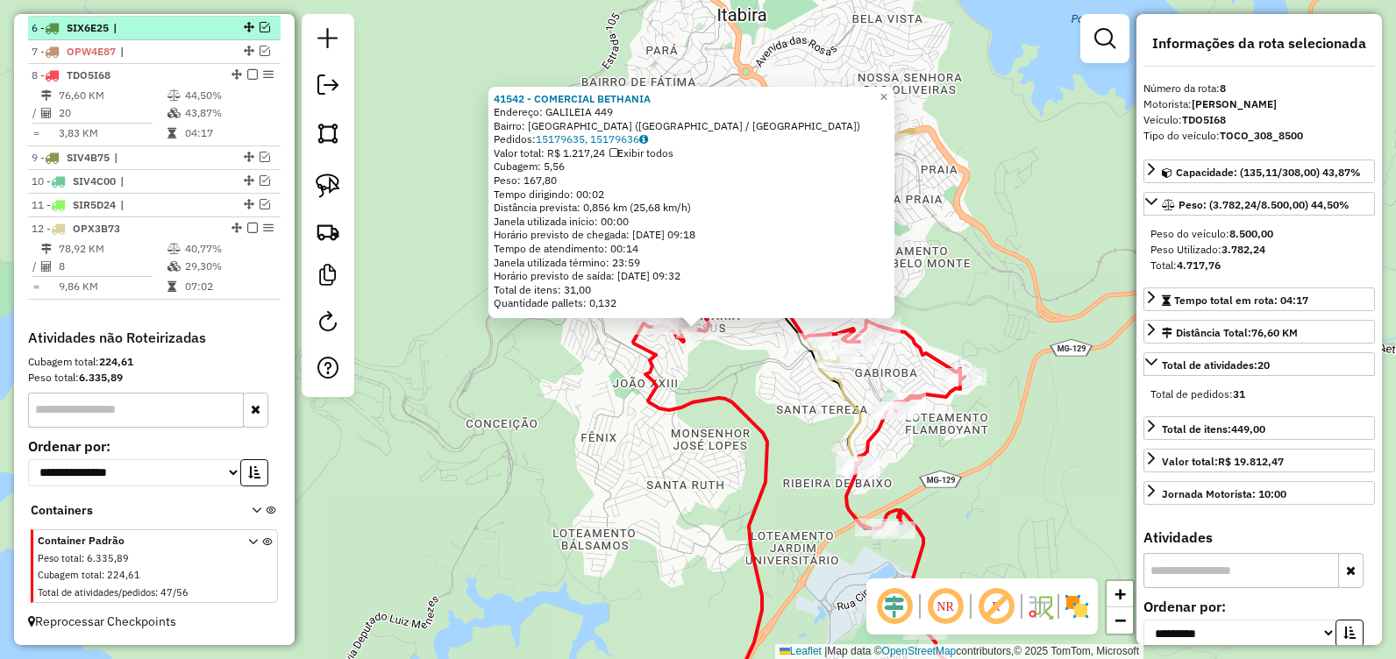
click at [247, 76] on em at bounding box center [252, 74] width 11 height 11
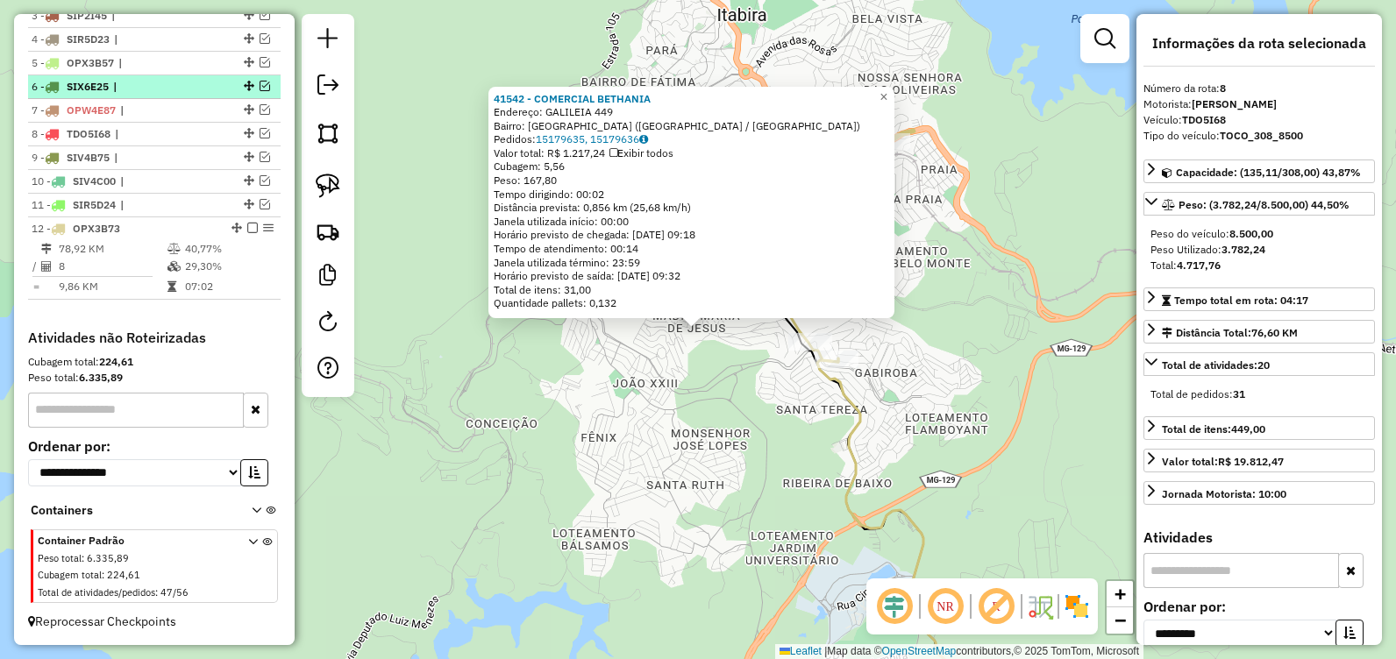
scroll to position [736, 0]
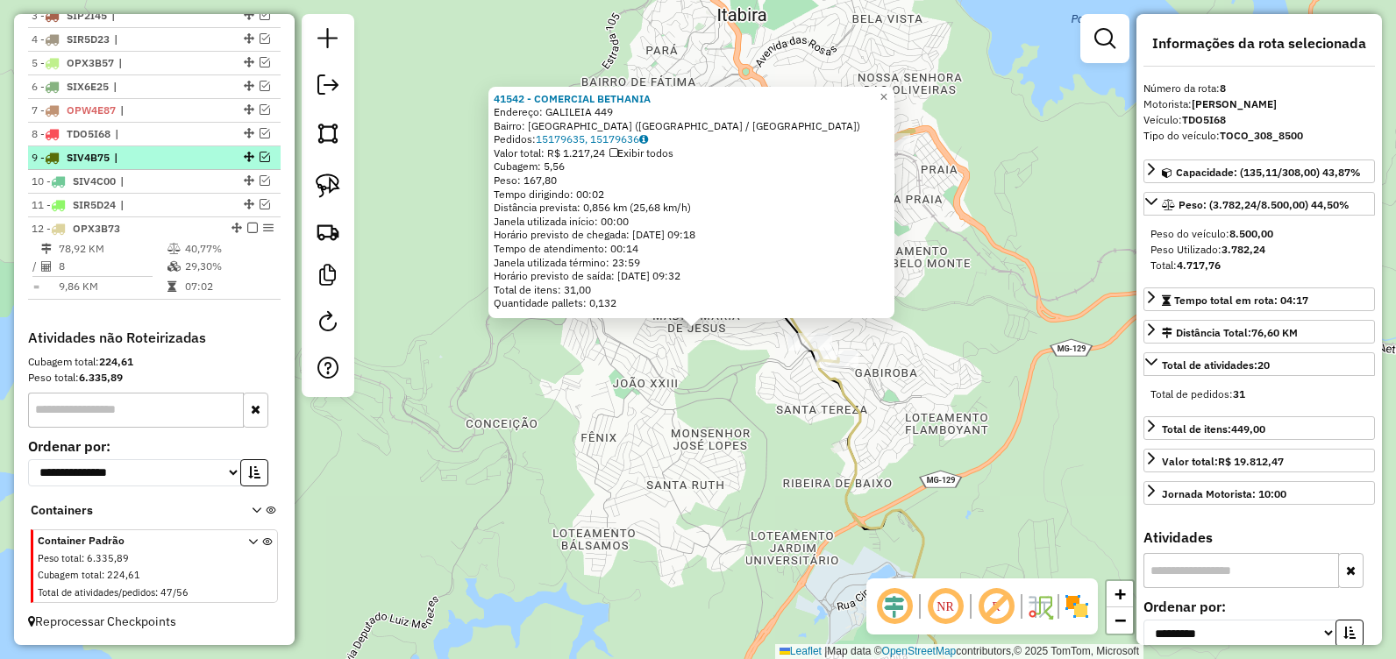
click at [260, 159] on em at bounding box center [265, 157] width 11 height 11
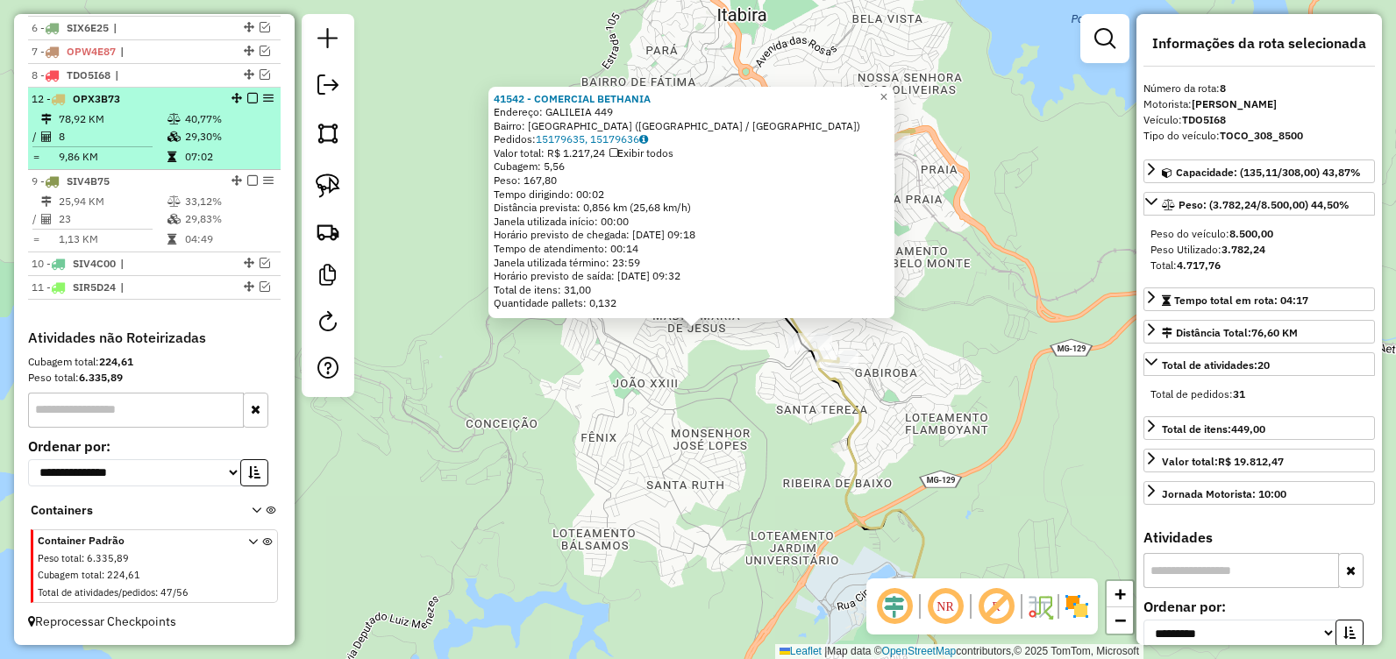
drag, startPoint x: 232, startPoint y: 225, endPoint x: 219, endPoint y: 118, distance: 106.9
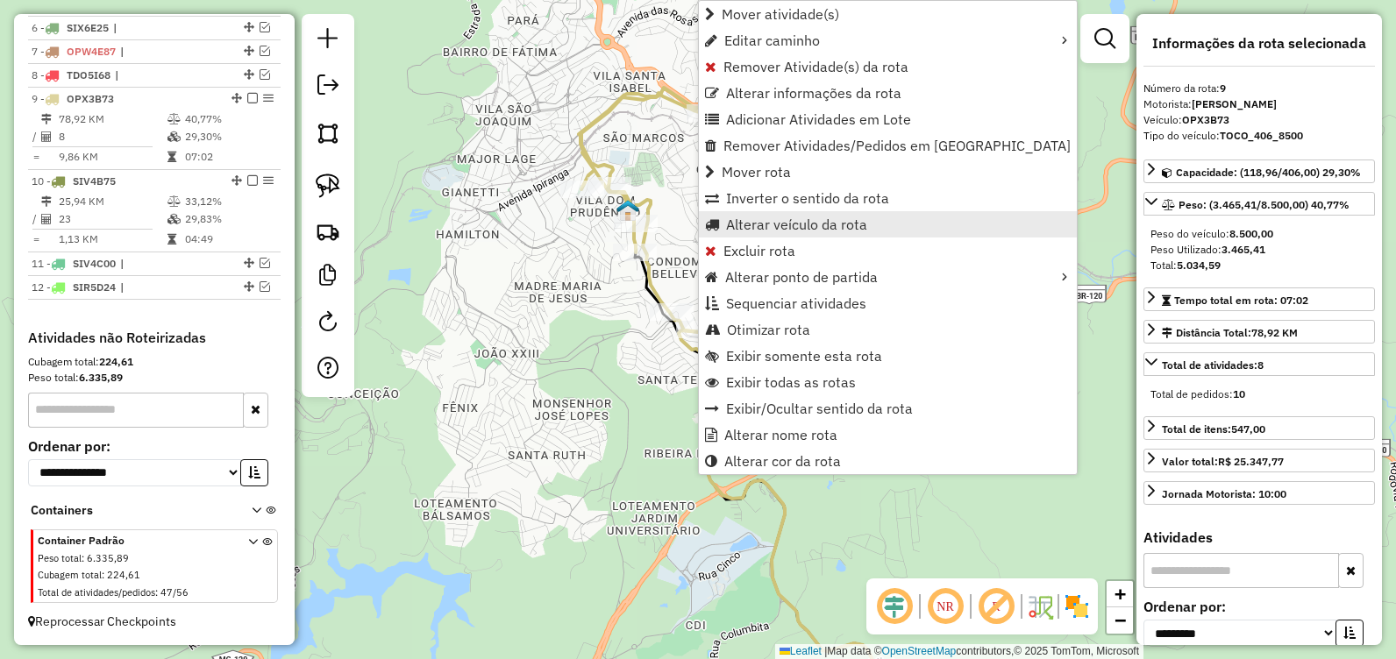
click at [794, 227] on span "Alterar veículo da rota" at bounding box center [796, 224] width 141 height 14
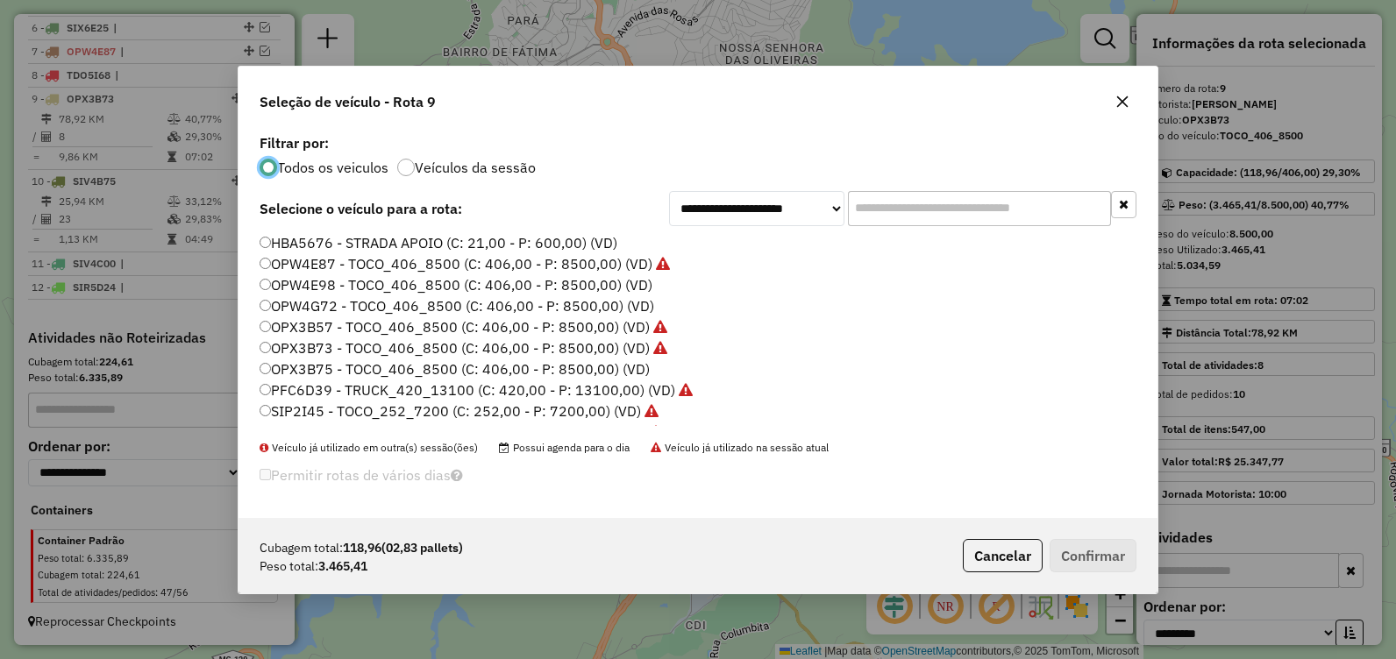
scroll to position [10, 5]
click at [460, 366] on label "OPX3B75 - TOCO_406_8500 (C: 406,00 - P: 8500,00) (VD)" at bounding box center [455, 369] width 390 height 21
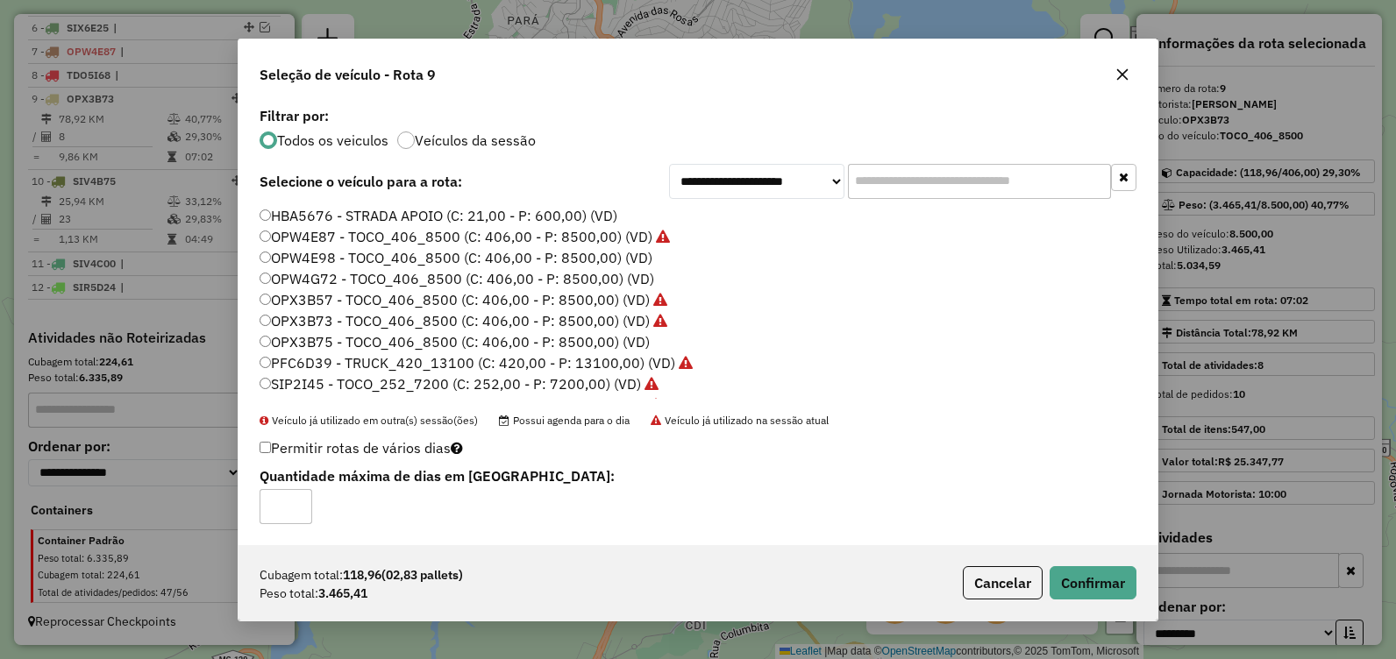
click at [1120, 78] on icon "button" at bounding box center [1122, 75] width 14 height 14
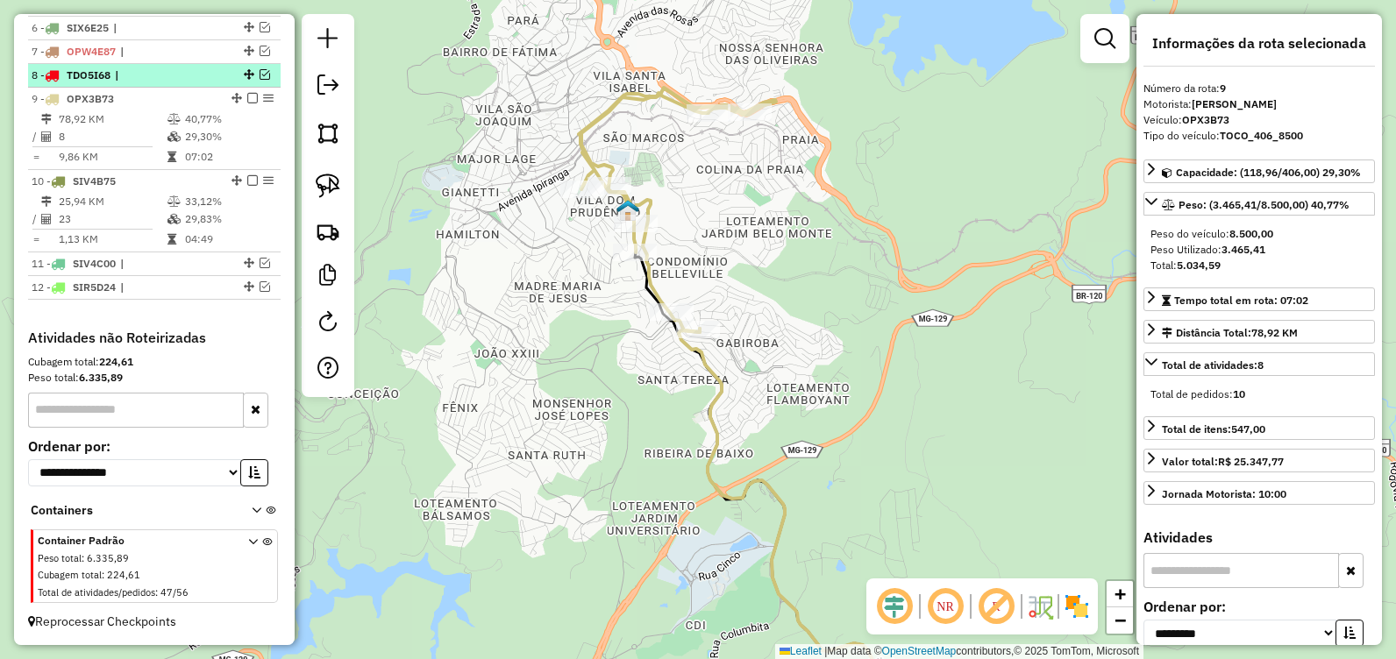
click at [263, 73] on em at bounding box center [265, 74] width 11 height 11
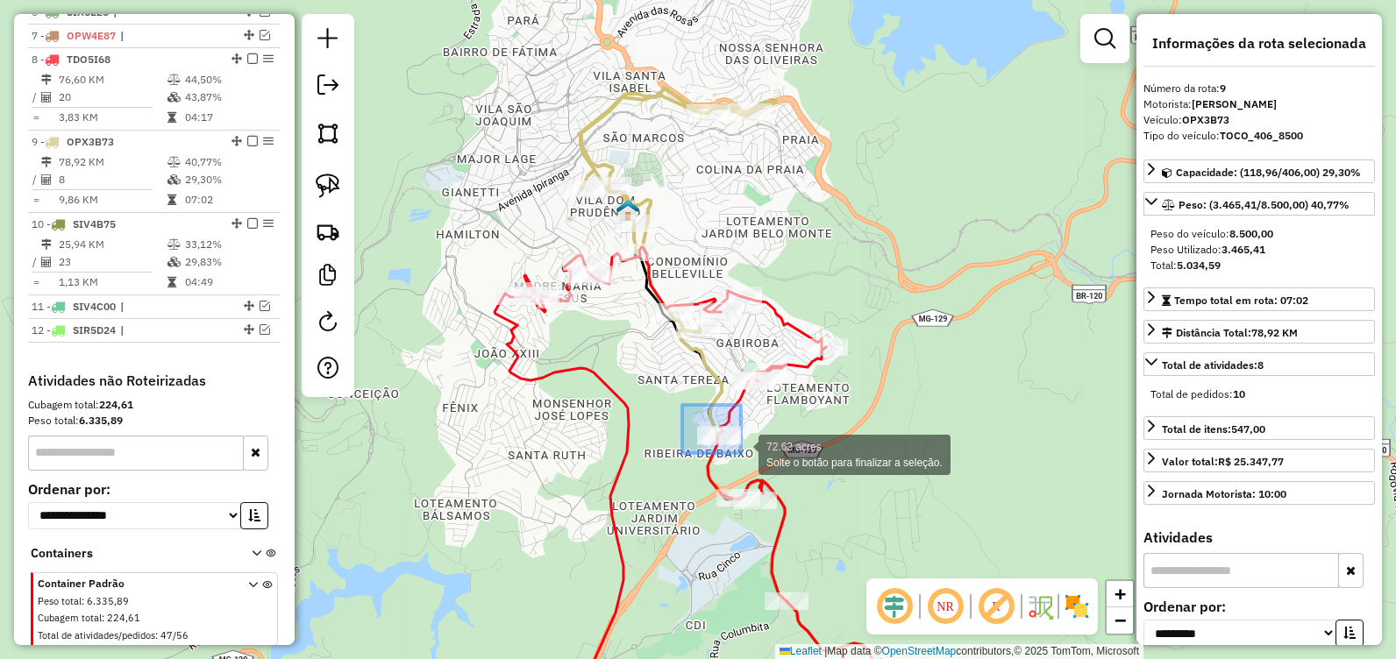
drag, startPoint x: 683, startPoint y: 406, endPoint x: 741, endPoint y: 453, distance: 74.8
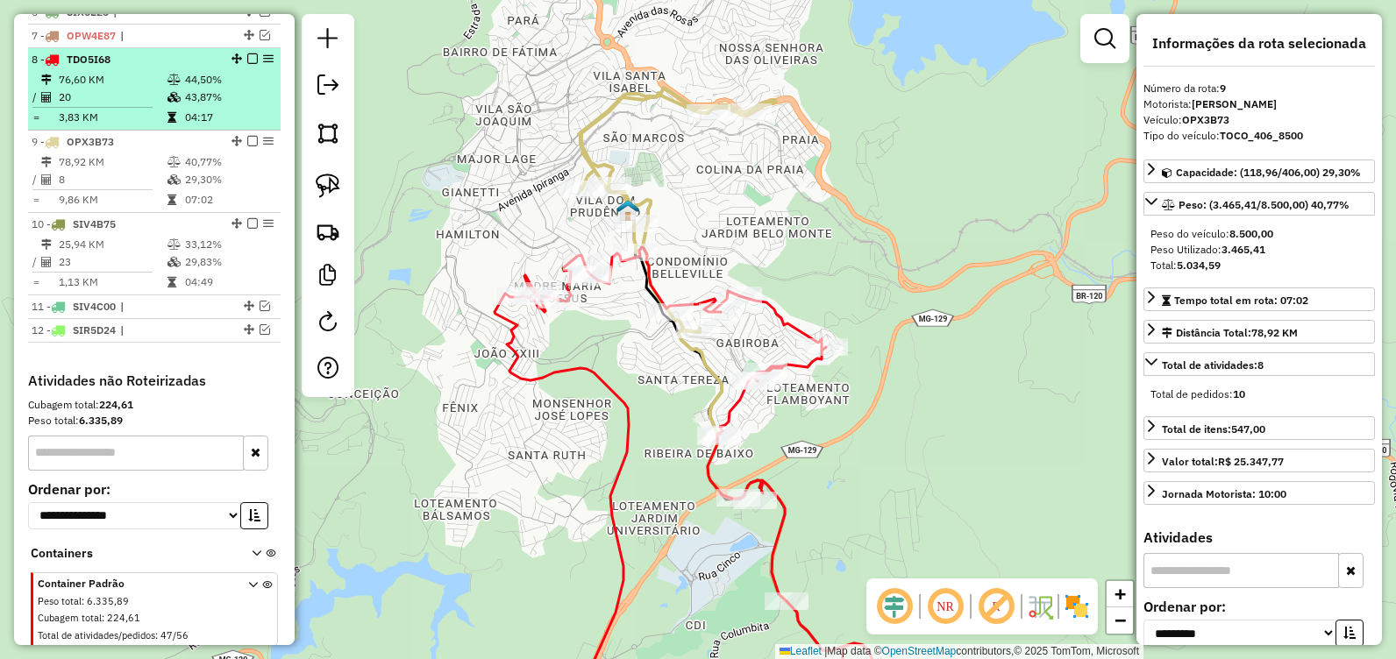
click at [247, 64] on em at bounding box center [252, 58] width 11 height 11
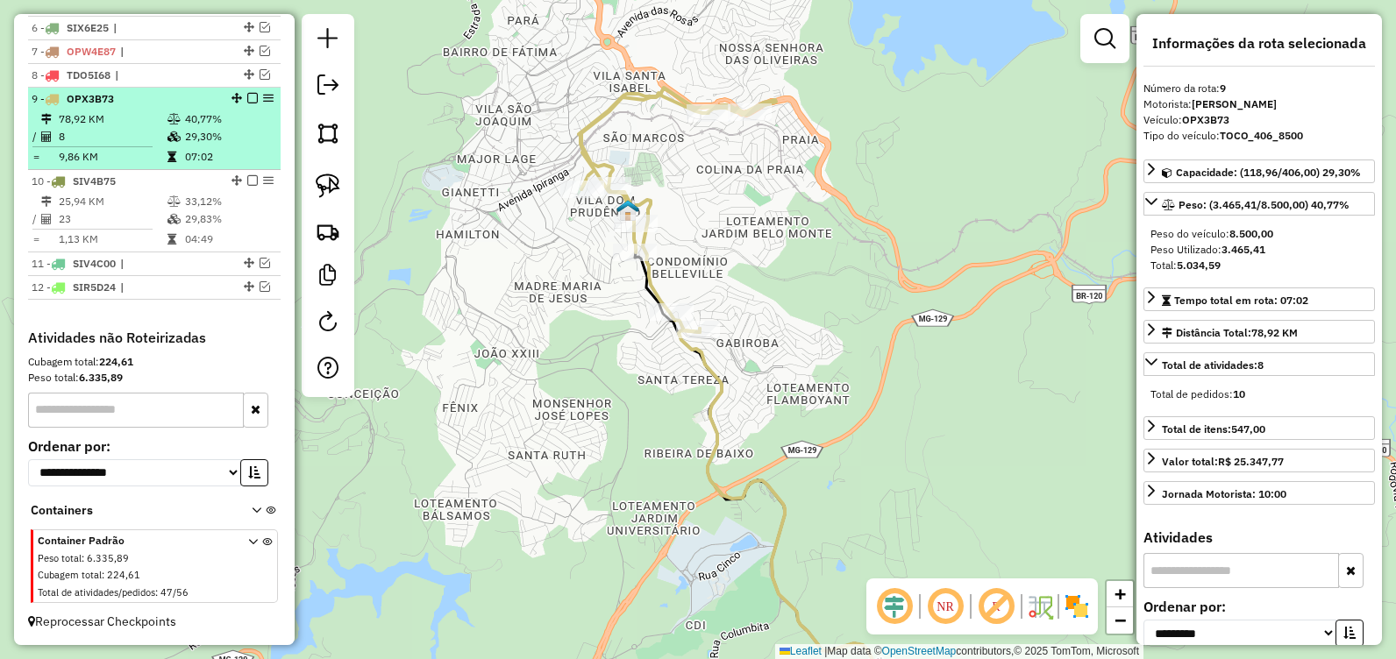
click at [252, 97] on em at bounding box center [252, 98] width 11 height 11
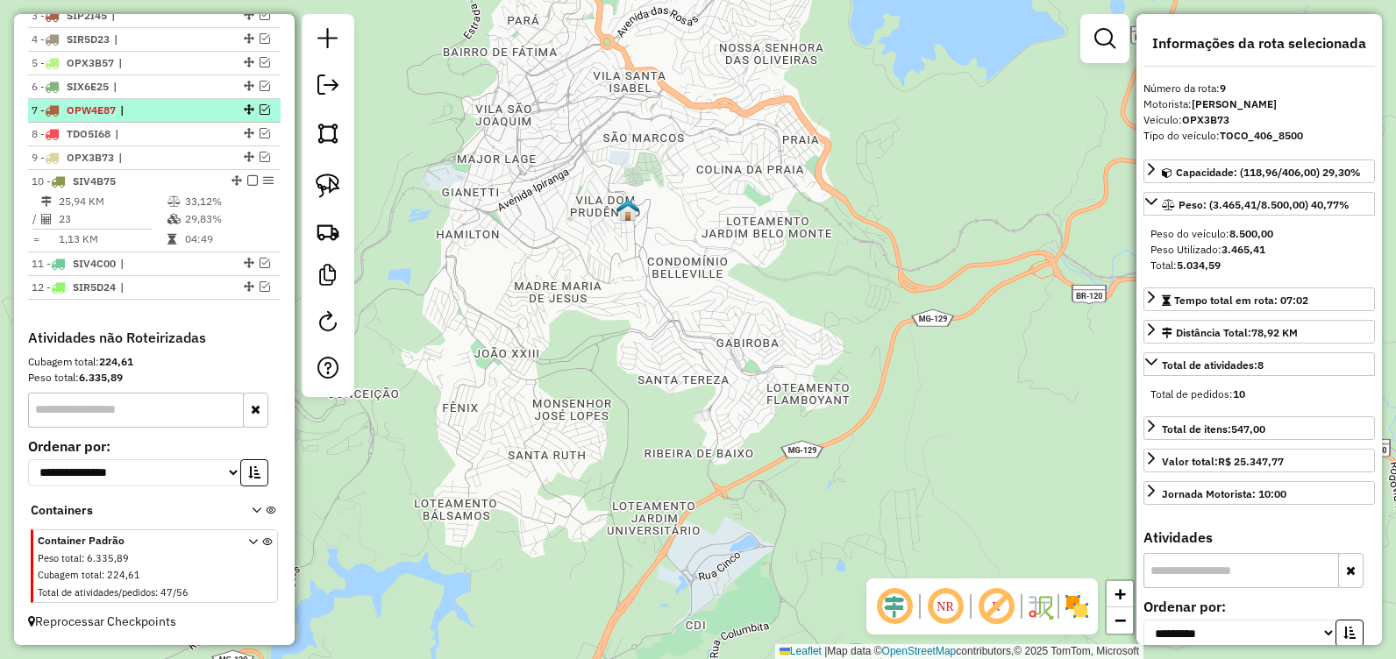
click at [247, 180] on em at bounding box center [252, 180] width 11 height 11
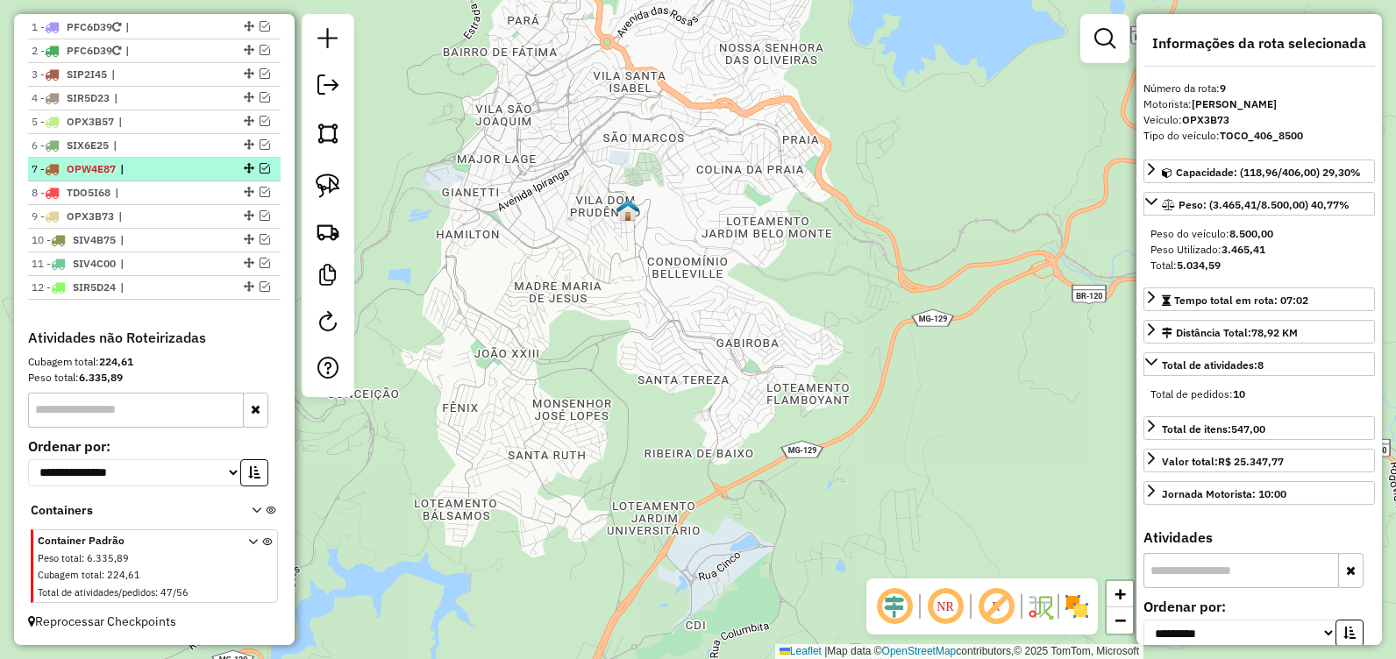
scroll to position [677, 0]
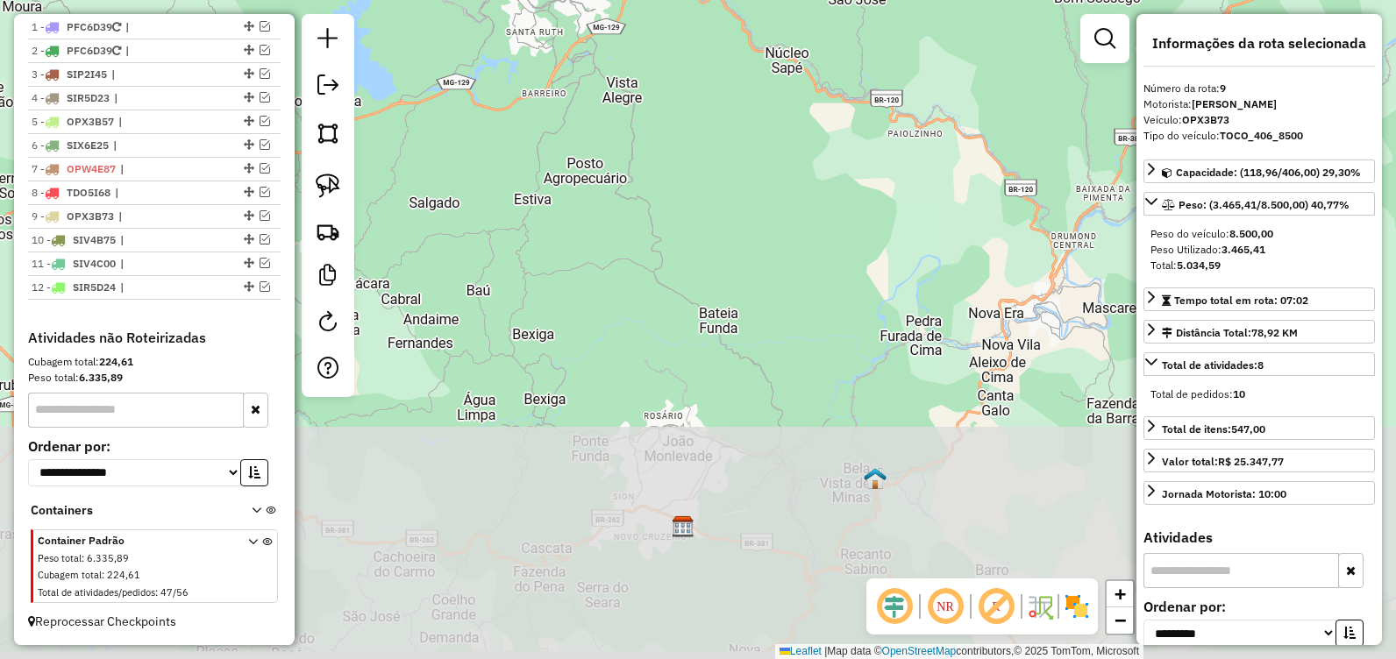
drag, startPoint x: 639, startPoint y: 488, endPoint x: 582, endPoint y: 115, distance: 377.9
click at [582, 118] on div "Janela de atendimento Grade de atendimento Capacidade Transportadoras Veículos …" at bounding box center [698, 329] width 1396 height 659
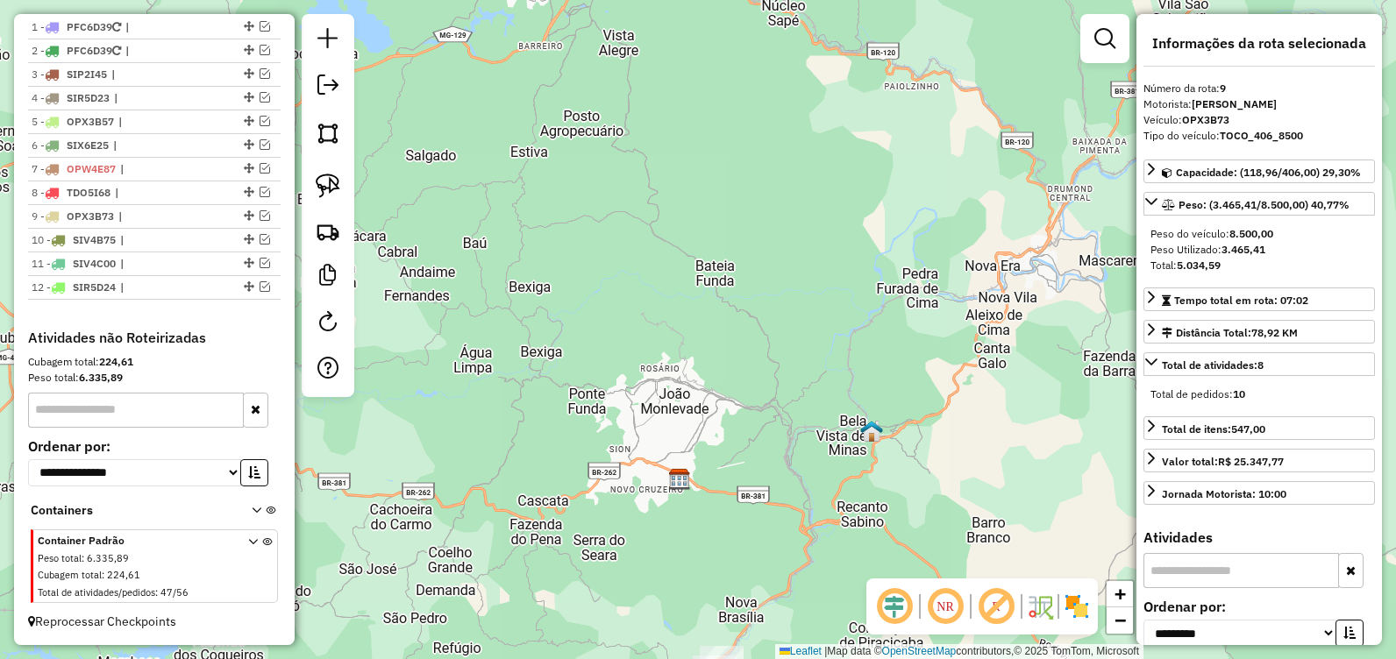
drag, startPoint x: 788, startPoint y: 369, endPoint x: 758, endPoint y: 148, distance: 223.1
click at [760, 155] on div "Janela de atendimento Grade de atendimento Capacidade Transportadoras Veículos …" at bounding box center [698, 329] width 1396 height 659
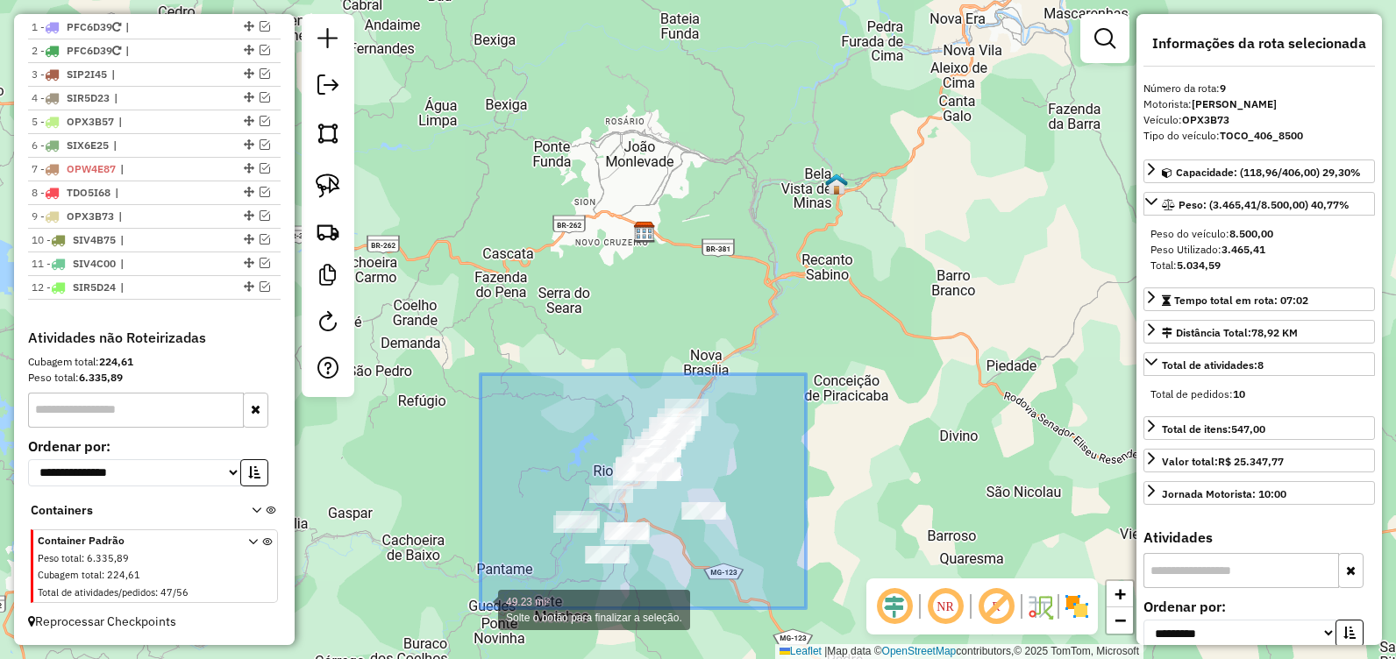
drag, startPoint x: 806, startPoint y: 374, endPoint x: 481, endPoint y: 609, distance: 400.8
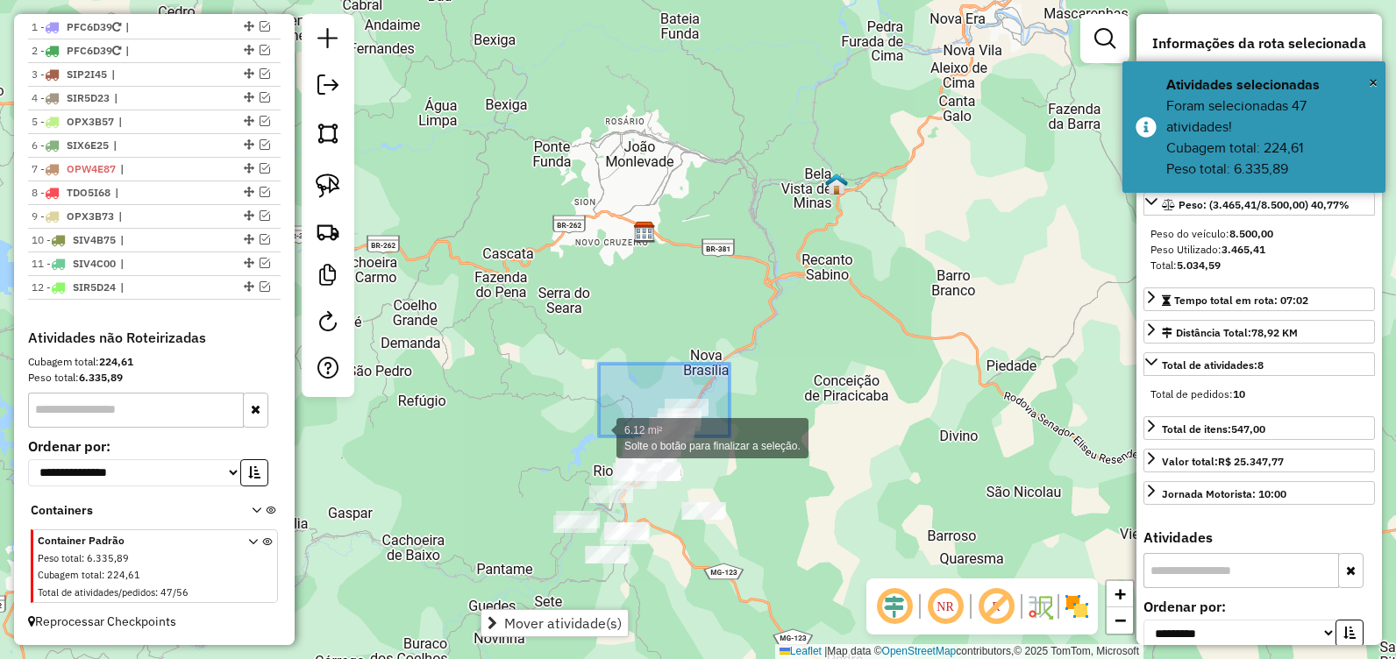
drag, startPoint x: 730, startPoint y: 365, endPoint x: 599, endPoint y: 437, distance: 149.1
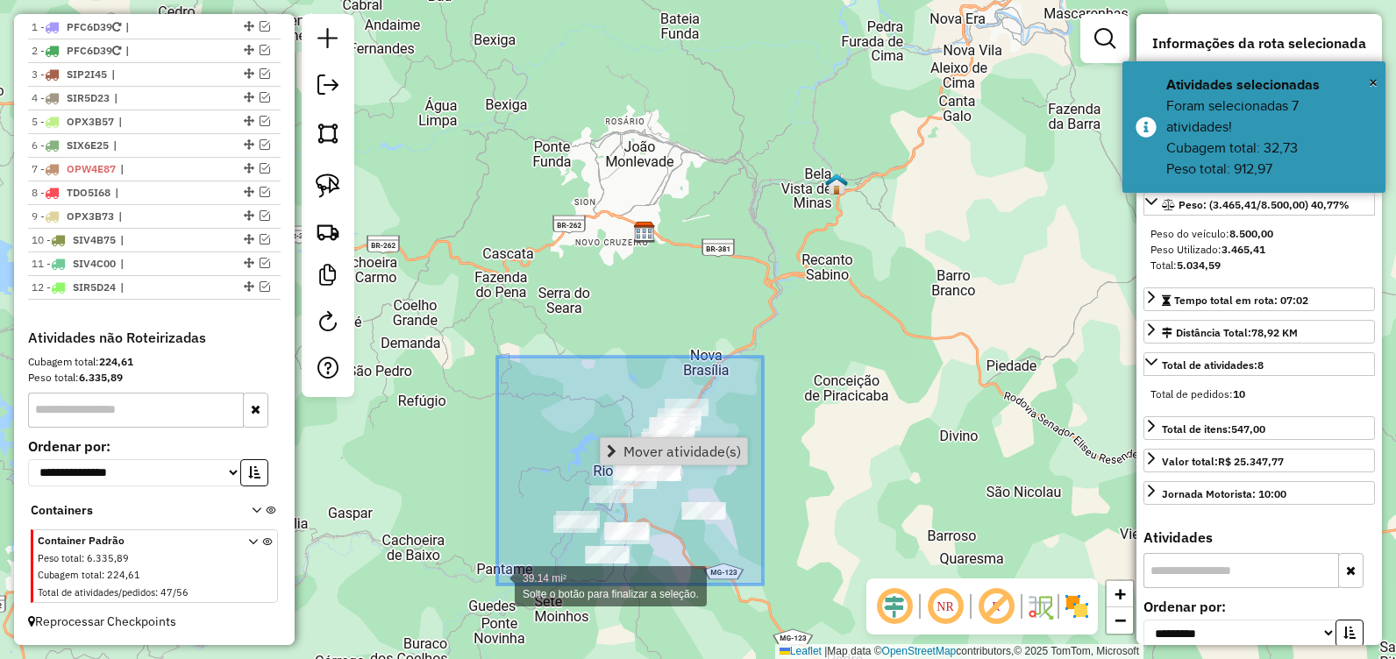
drag, startPoint x: 763, startPoint y: 357, endPoint x: 497, endPoint y: 585, distance: 350.1
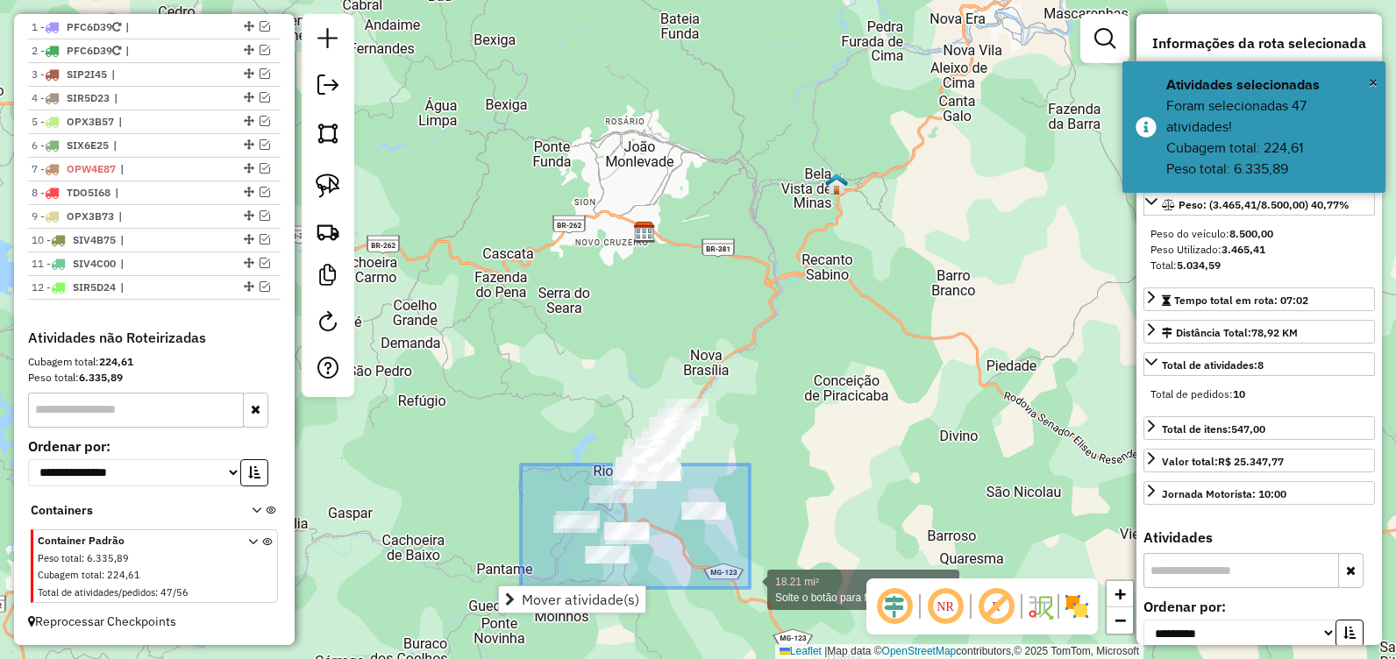
drag, startPoint x: 521, startPoint y: 465, endPoint x: 750, endPoint y: 588, distance: 260.2
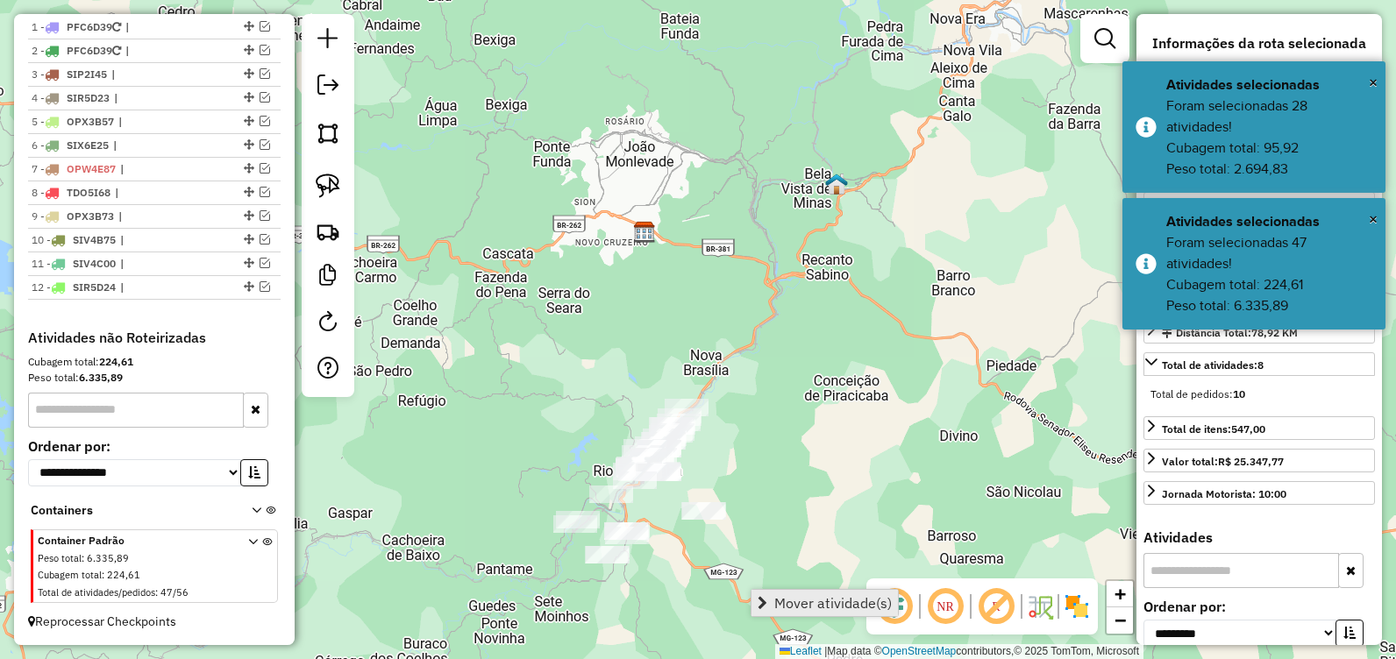
click at [783, 596] on span "Mover atividade(s)" at bounding box center [833, 603] width 118 height 14
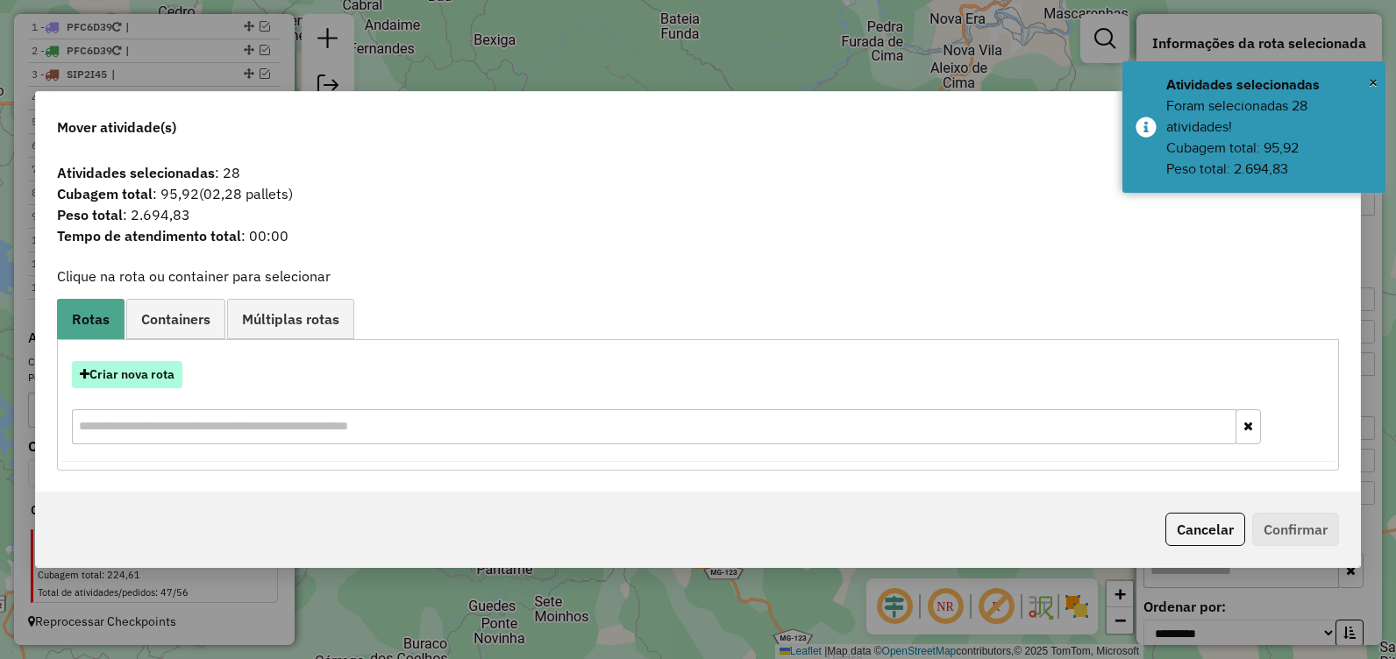
click at [154, 375] on button "Criar nova rota" at bounding box center [127, 374] width 110 height 27
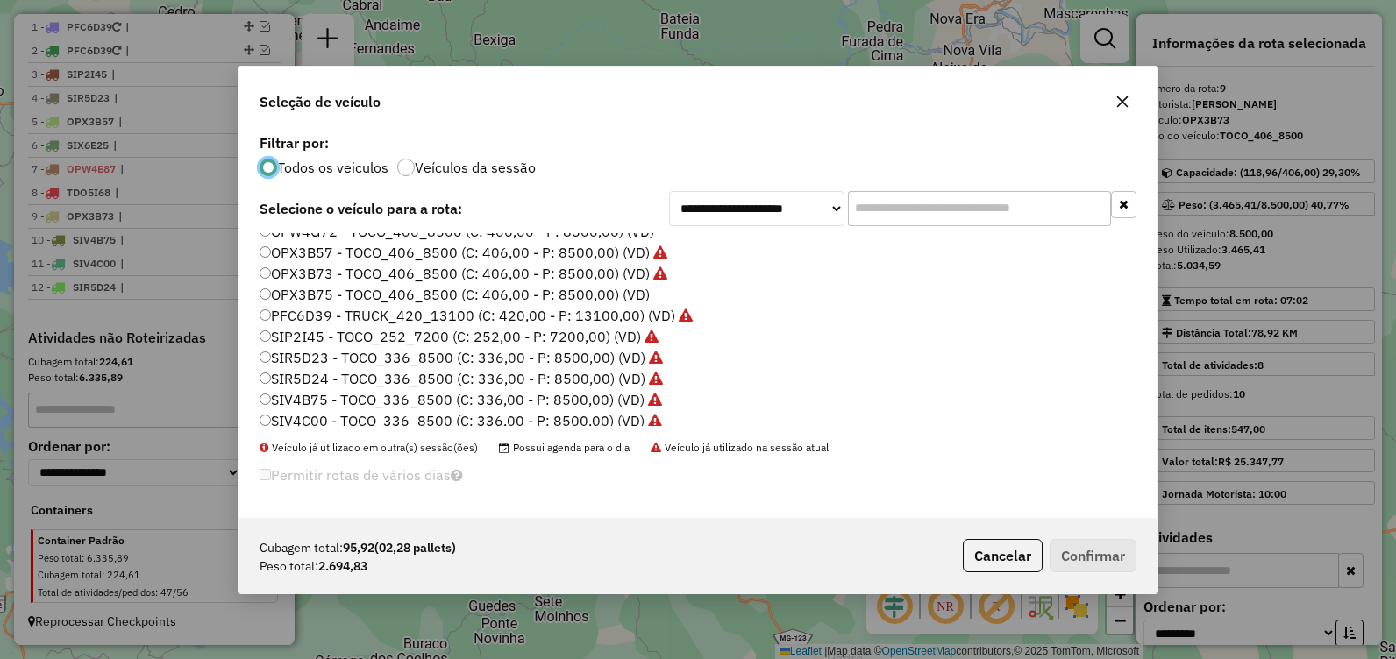
scroll to position [35, 0]
click at [449, 252] on label "OPW4E98 - TOCO_406_8500 (C: 406,00 - P: 8500,00) (VD)" at bounding box center [456, 249] width 393 height 21
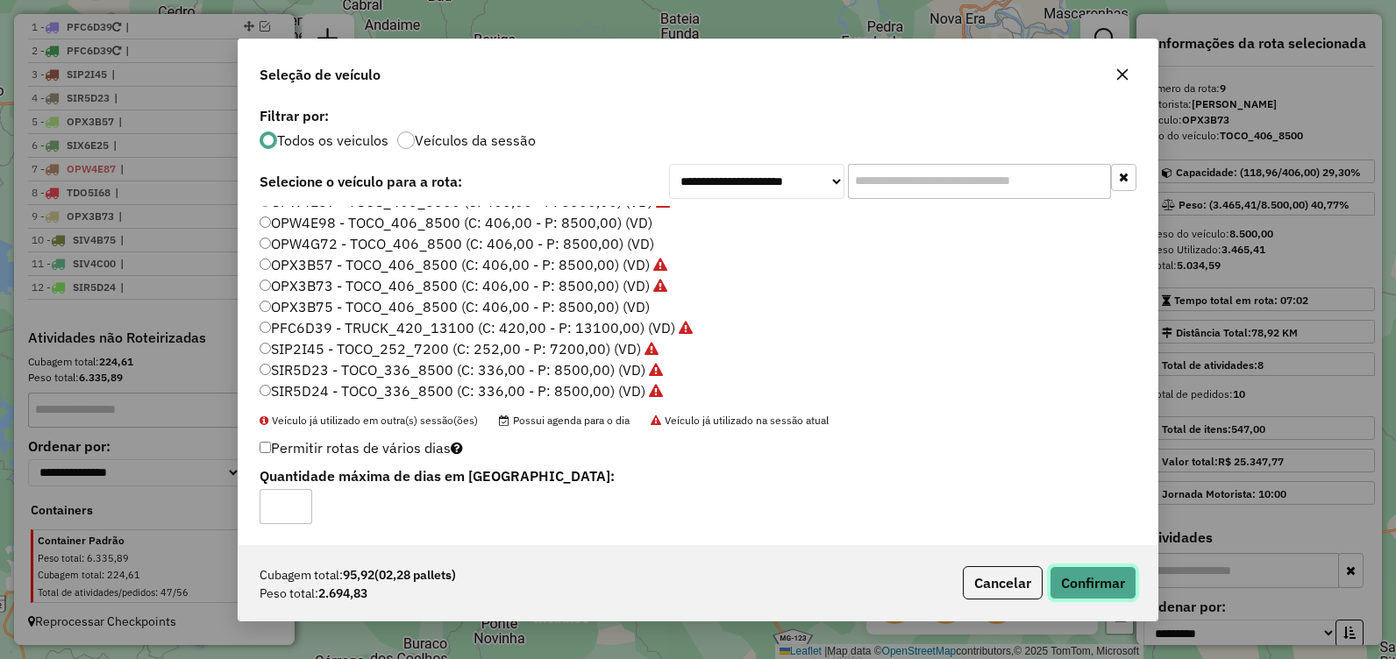
click at [1113, 583] on button "Confirmar" at bounding box center [1093, 583] width 87 height 33
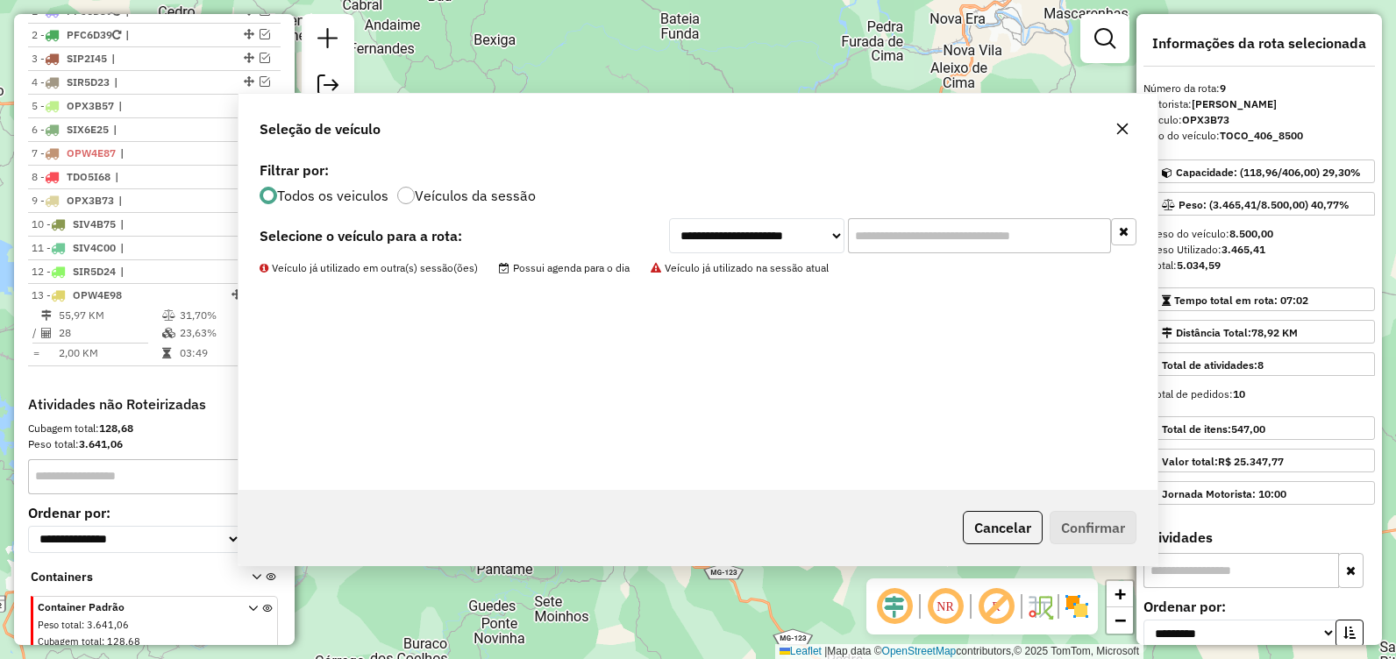
scroll to position [759, 0]
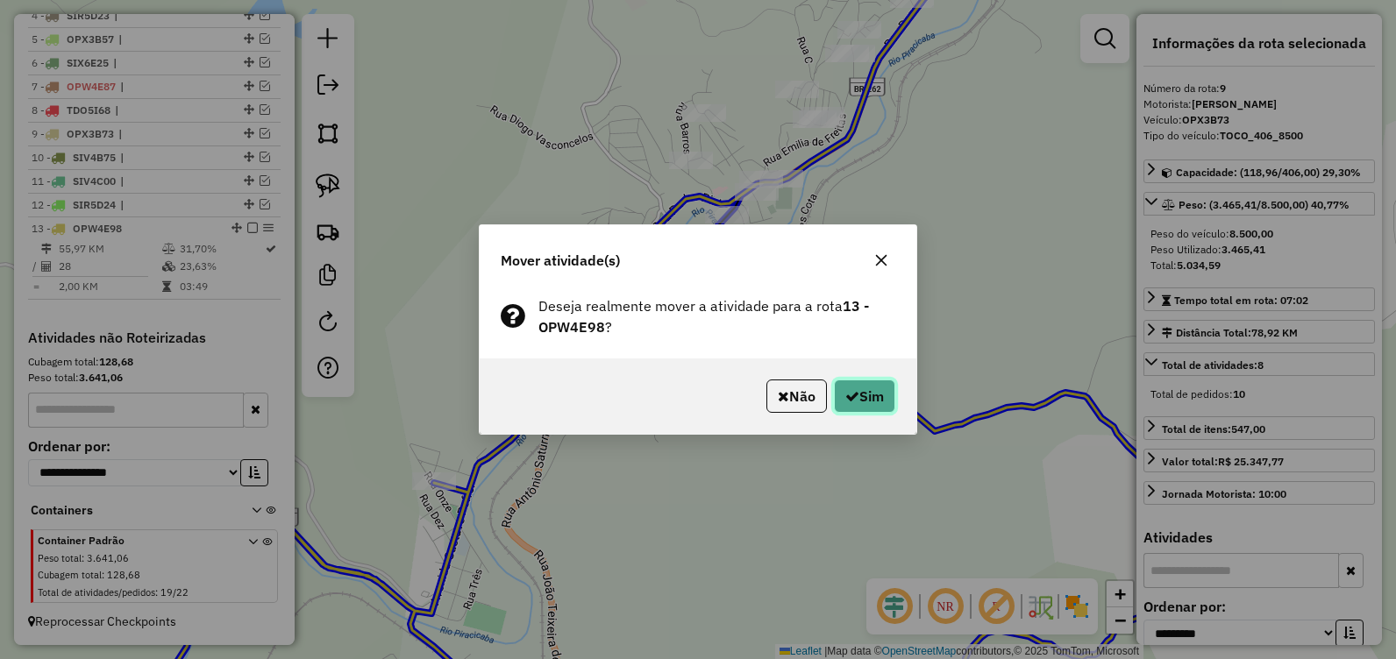
click at [866, 402] on button "Sim" at bounding box center [864, 396] width 61 height 33
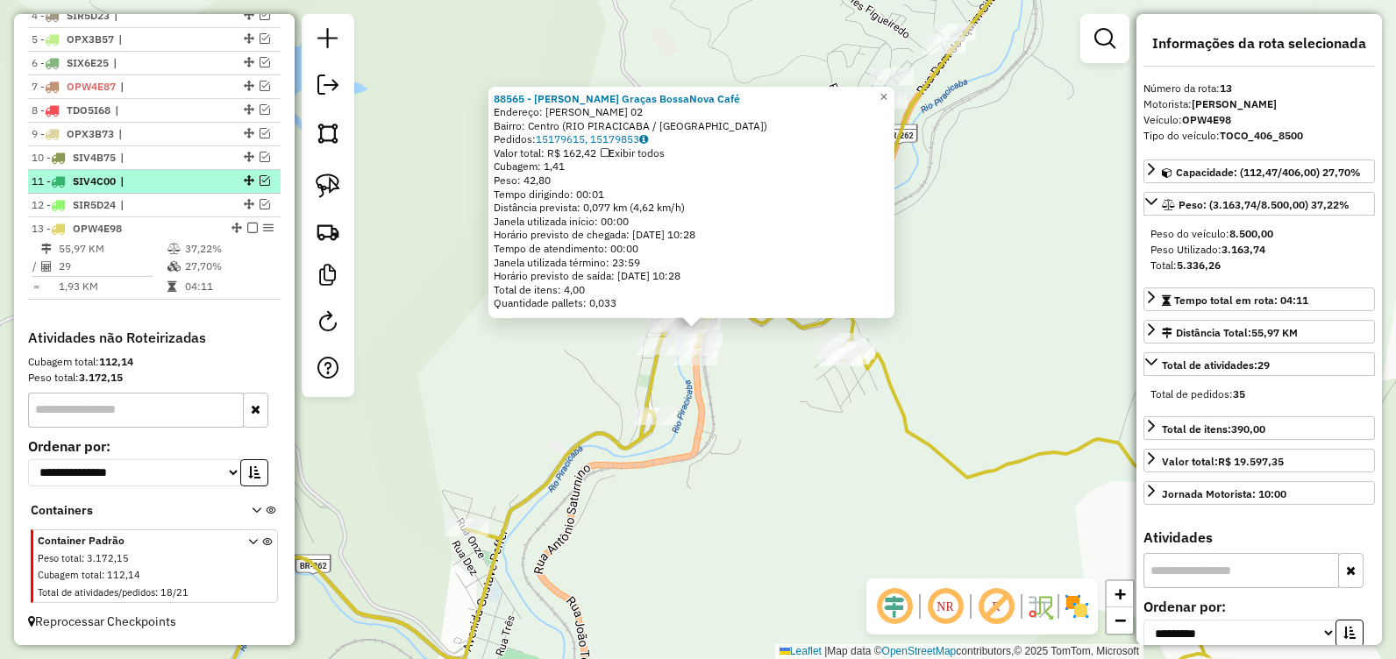
drag, startPoint x: 248, startPoint y: 226, endPoint x: 272, endPoint y: 246, distance: 30.5
click at [248, 226] on em at bounding box center [252, 228] width 11 height 11
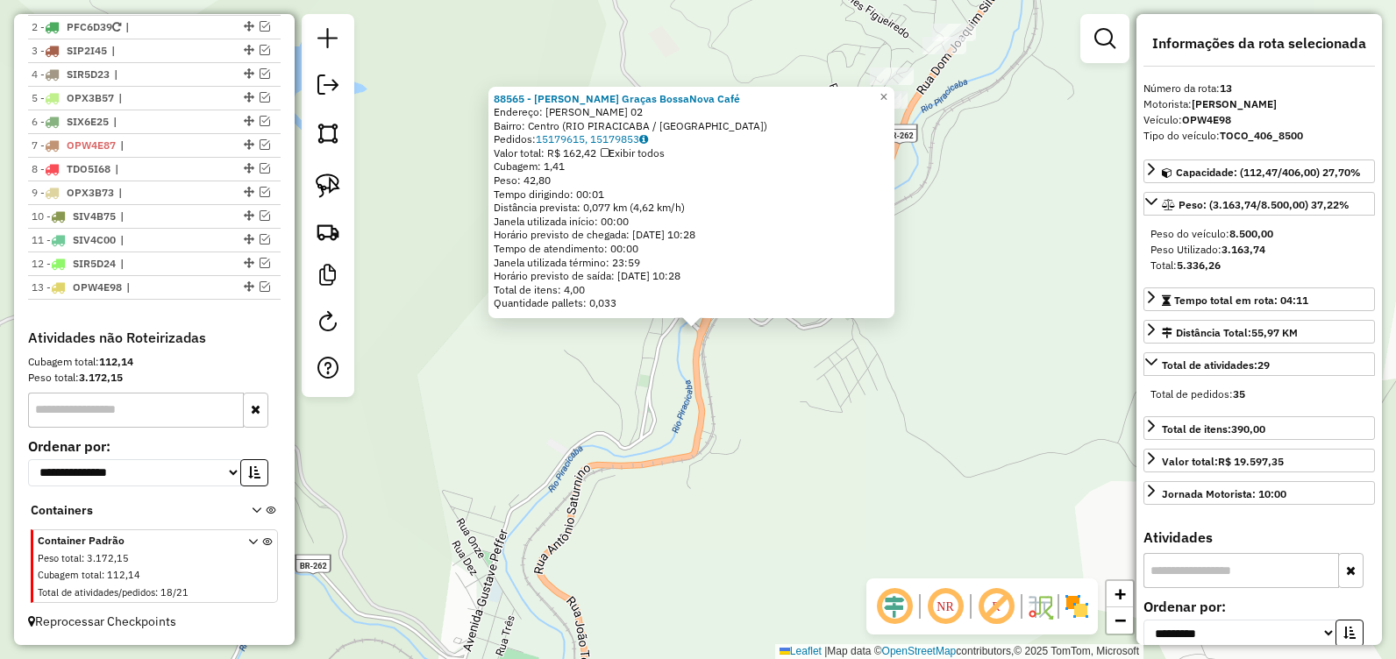
scroll to position [701, 0]
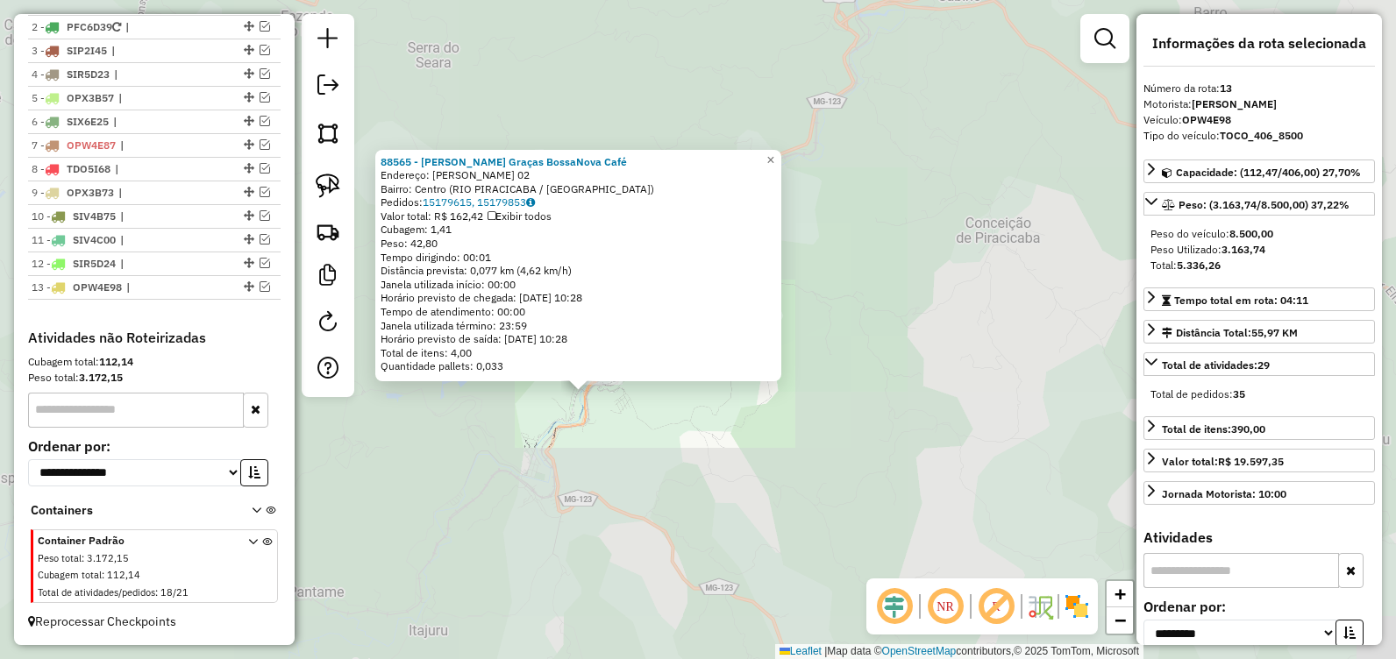
click at [830, 468] on div "88565 - Maria Das Graças BossaNova Café Endereço: MARIA DO ROSARIO CALDEIRA 02 …" at bounding box center [698, 329] width 1396 height 659
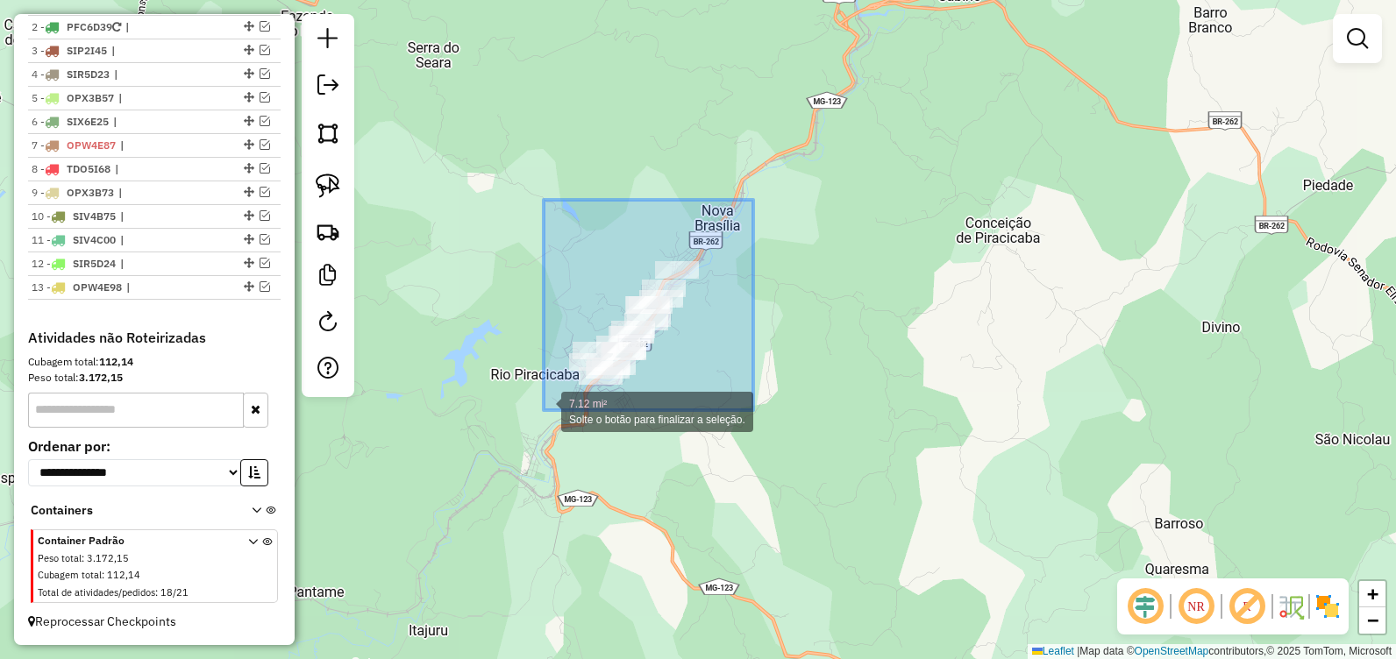
drag, startPoint x: 752, startPoint y: 200, endPoint x: 544, endPoint y: 410, distance: 295.8
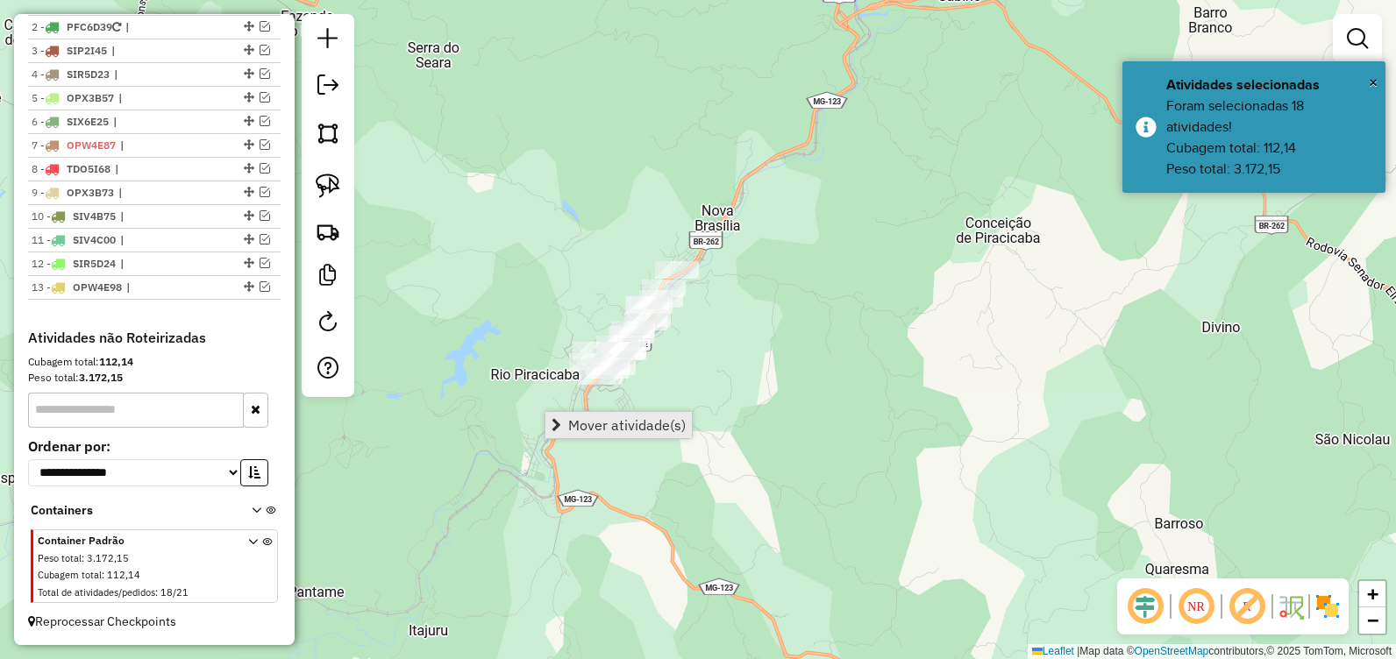
click at [577, 431] on span "Mover atividade(s)" at bounding box center [627, 425] width 118 height 14
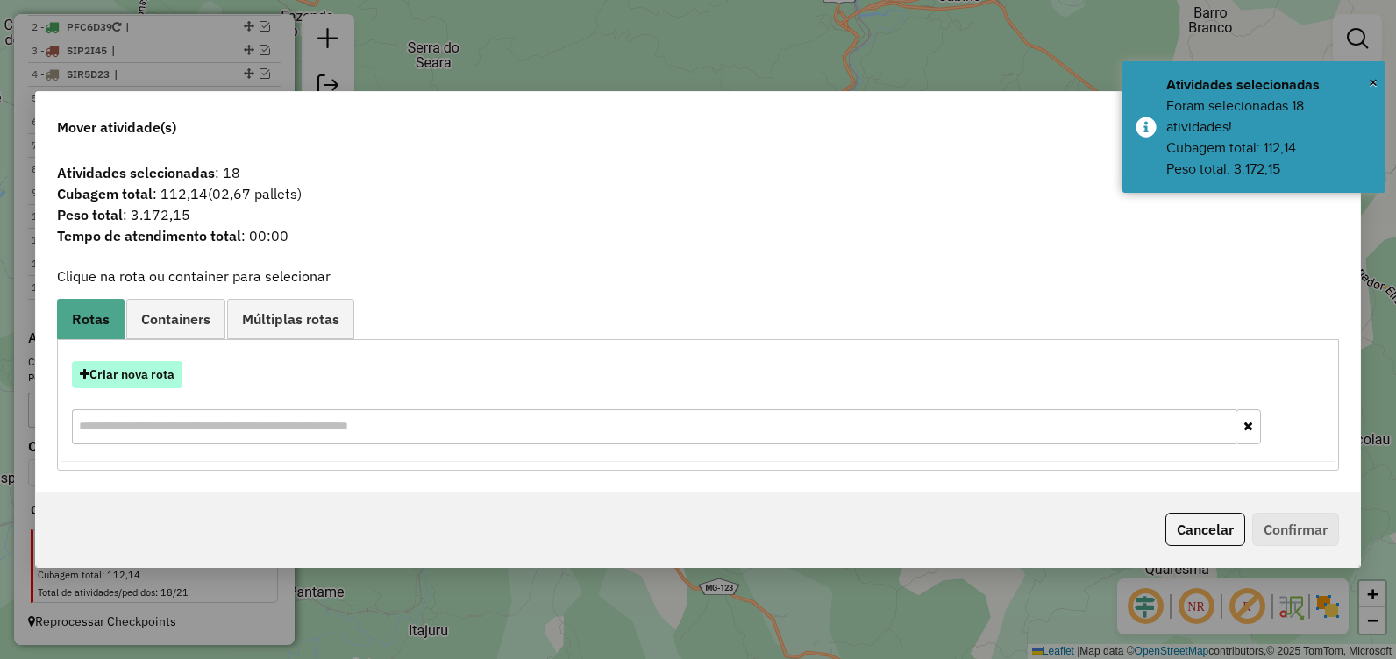
click at [163, 379] on button "Criar nova rota" at bounding box center [127, 374] width 110 height 27
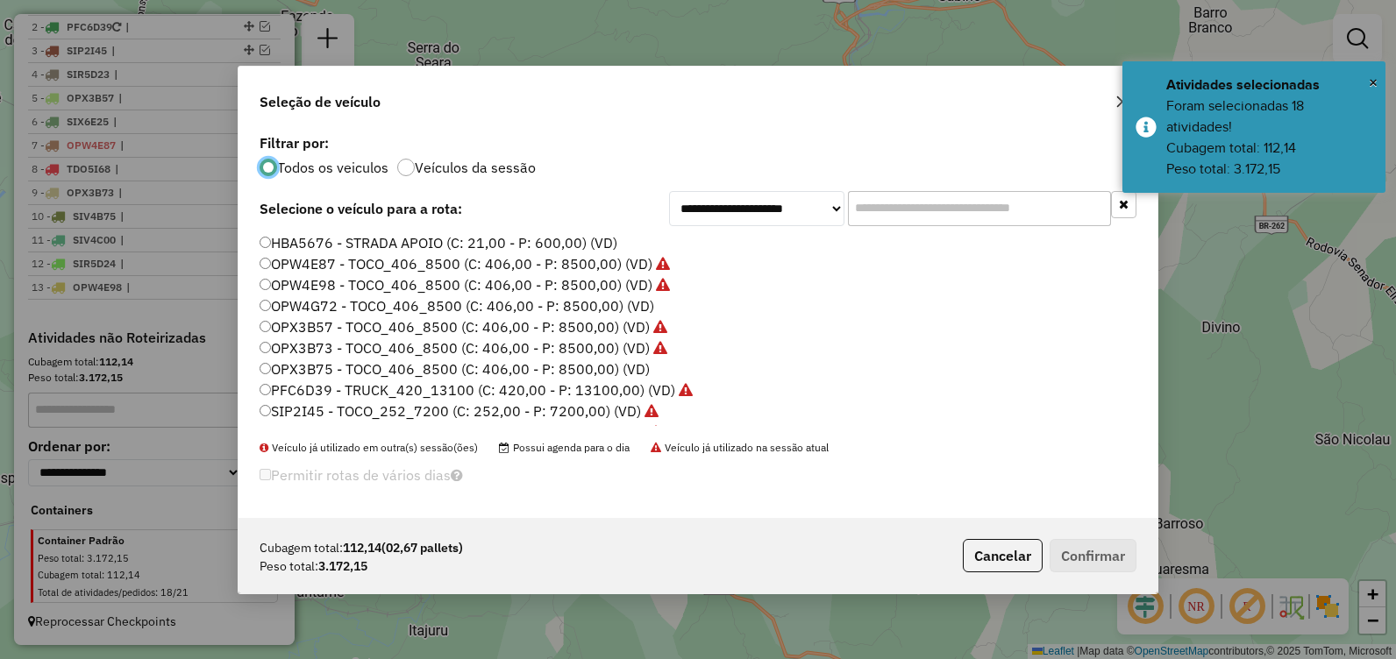
scroll to position [10, 5]
click at [438, 366] on label "OPX3B75 - TOCO_406_8500 (C: 406,00 - P: 8500,00) (VD)" at bounding box center [455, 369] width 390 height 21
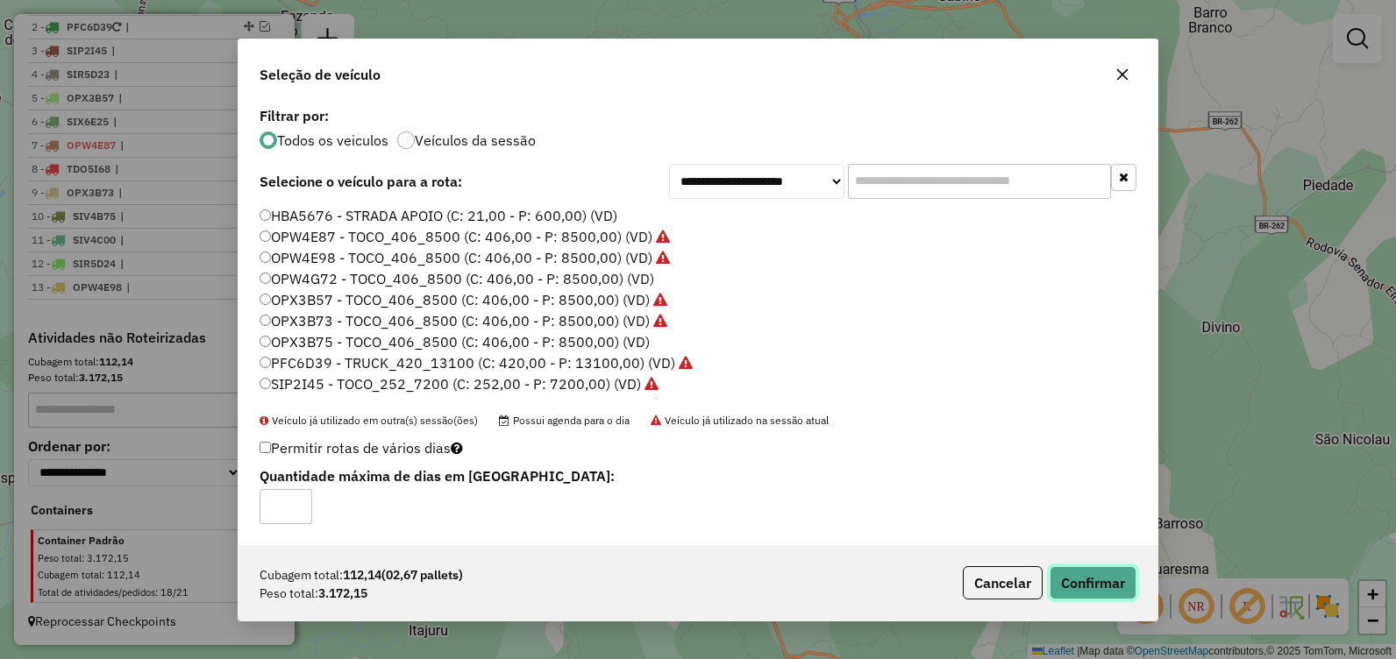
click at [1070, 580] on button "Confirmar" at bounding box center [1093, 583] width 87 height 33
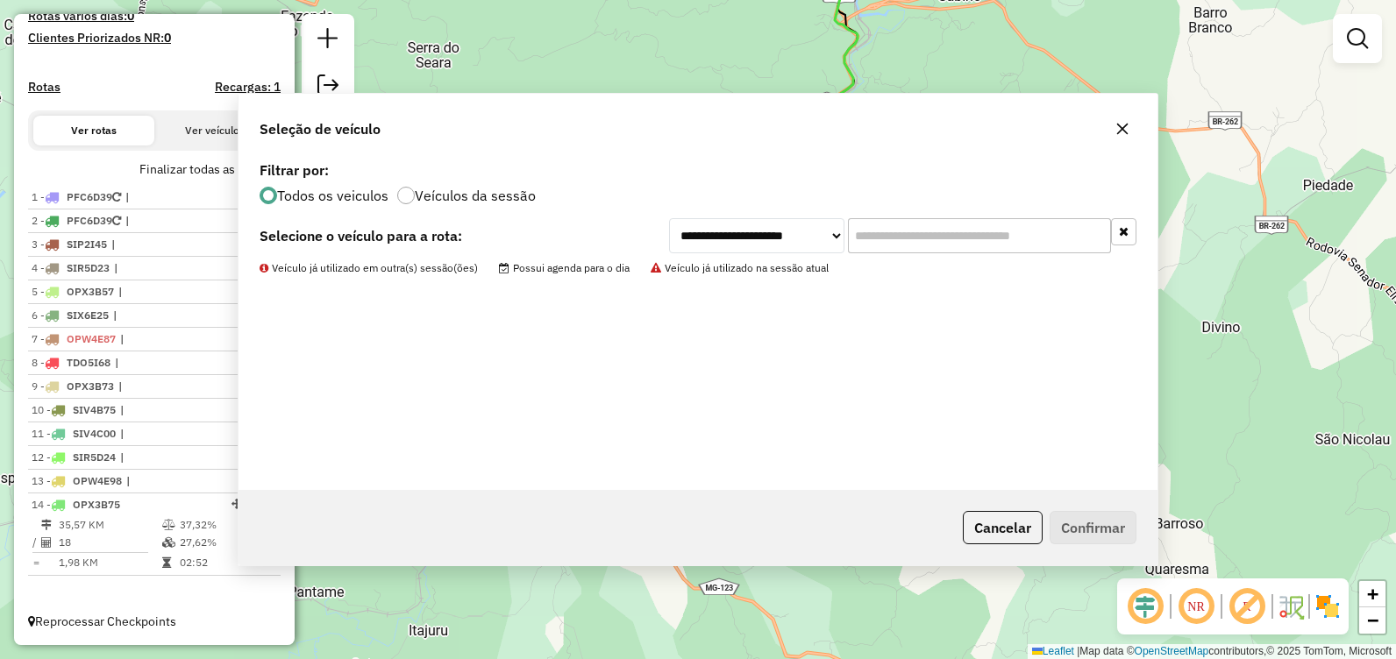
scroll to position [507, 0]
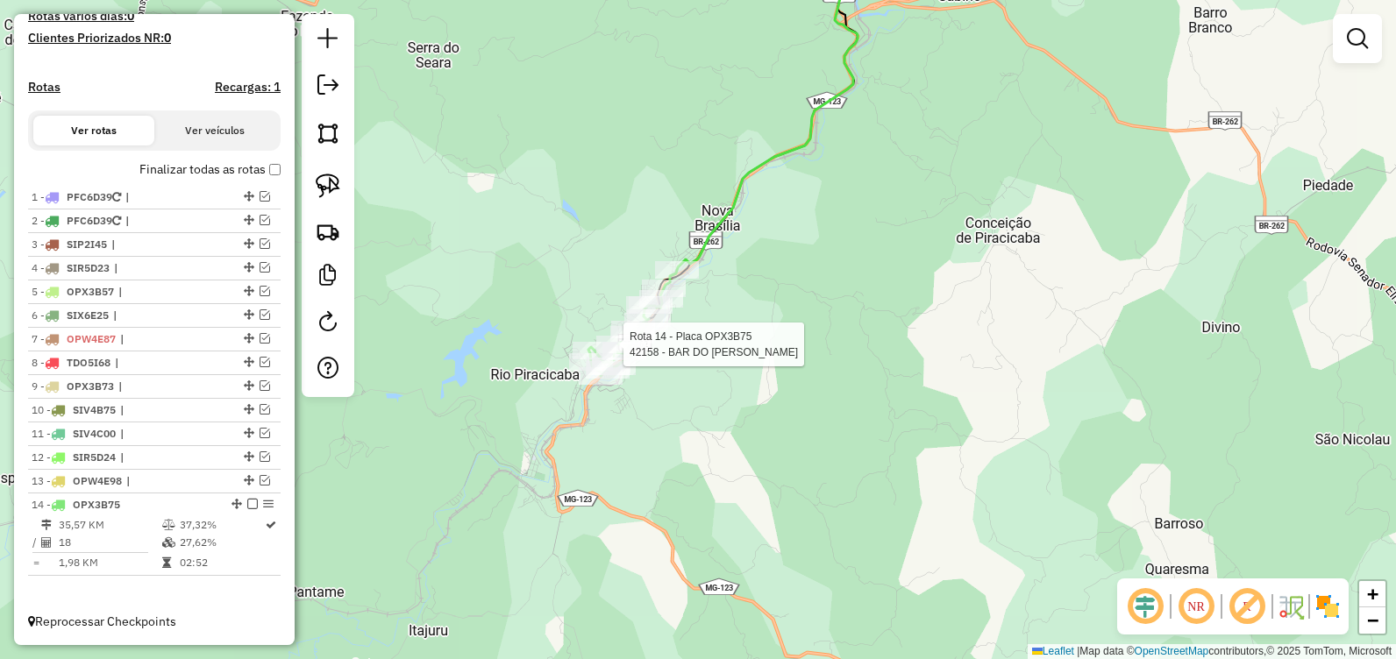
select select "**********"
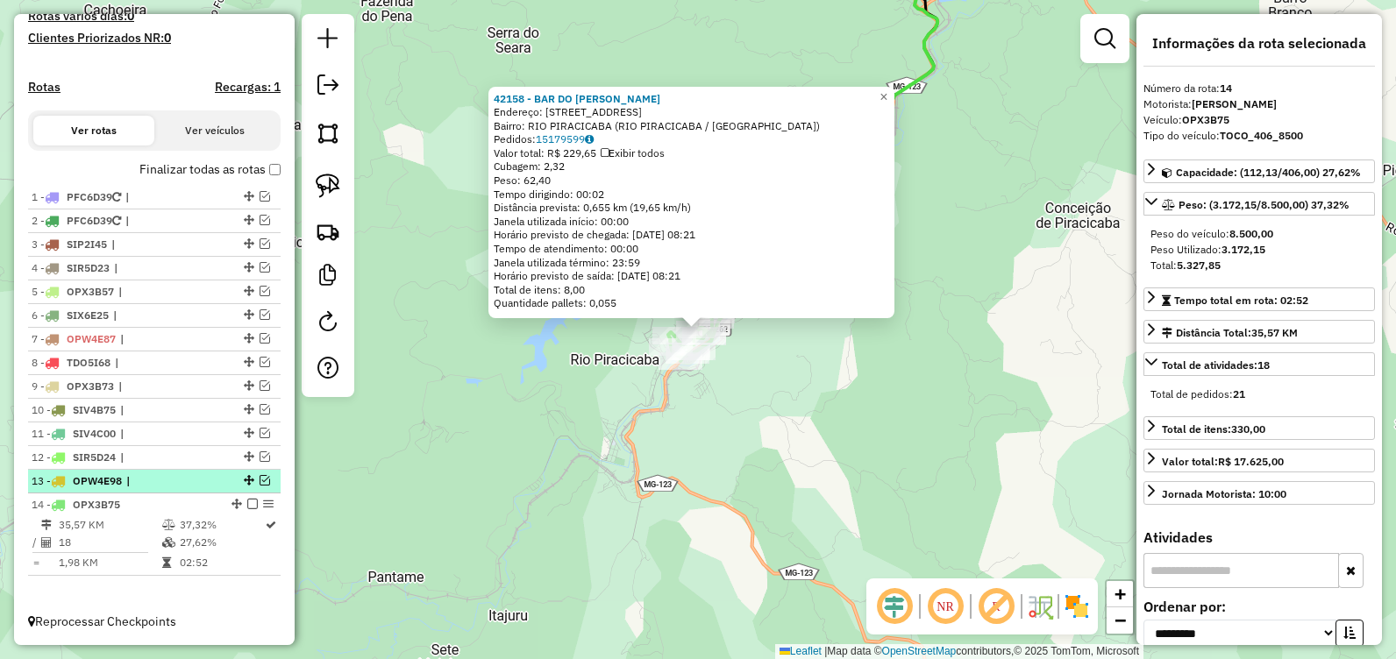
click at [260, 484] on em at bounding box center [265, 480] width 11 height 11
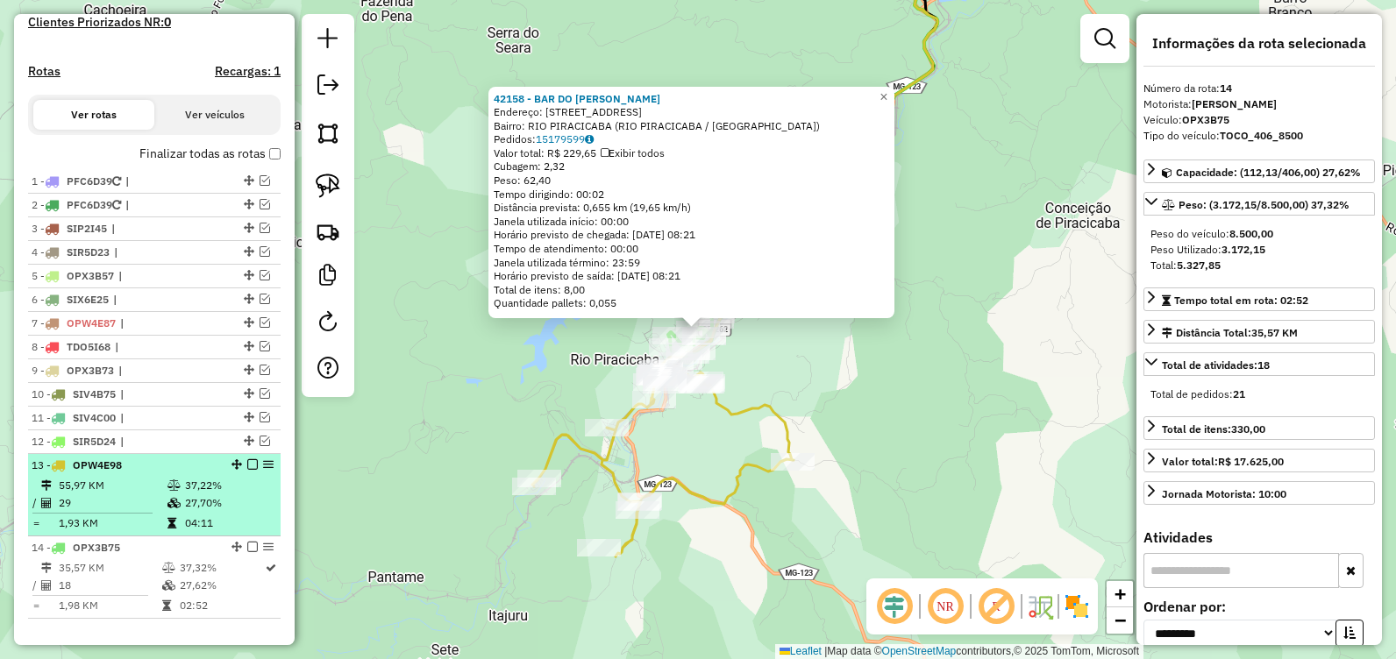
scroll to position [566, 0]
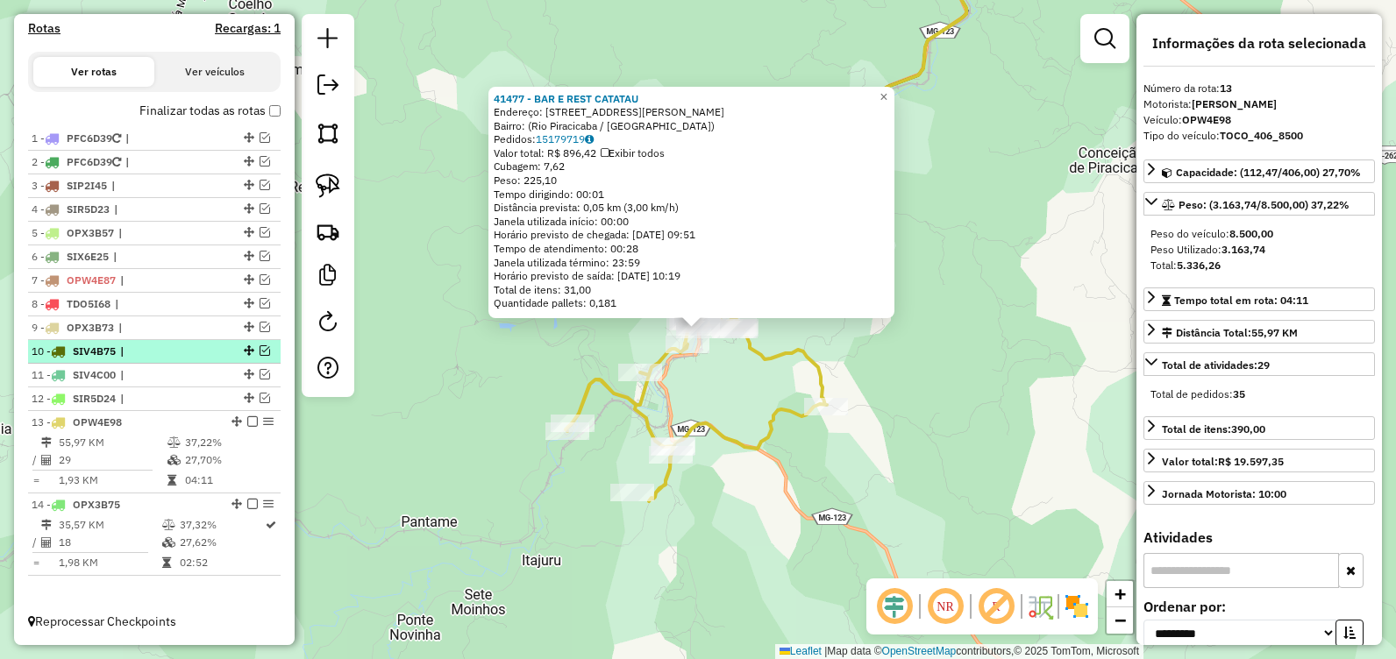
click at [260, 348] on em at bounding box center [265, 351] width 11 height 11
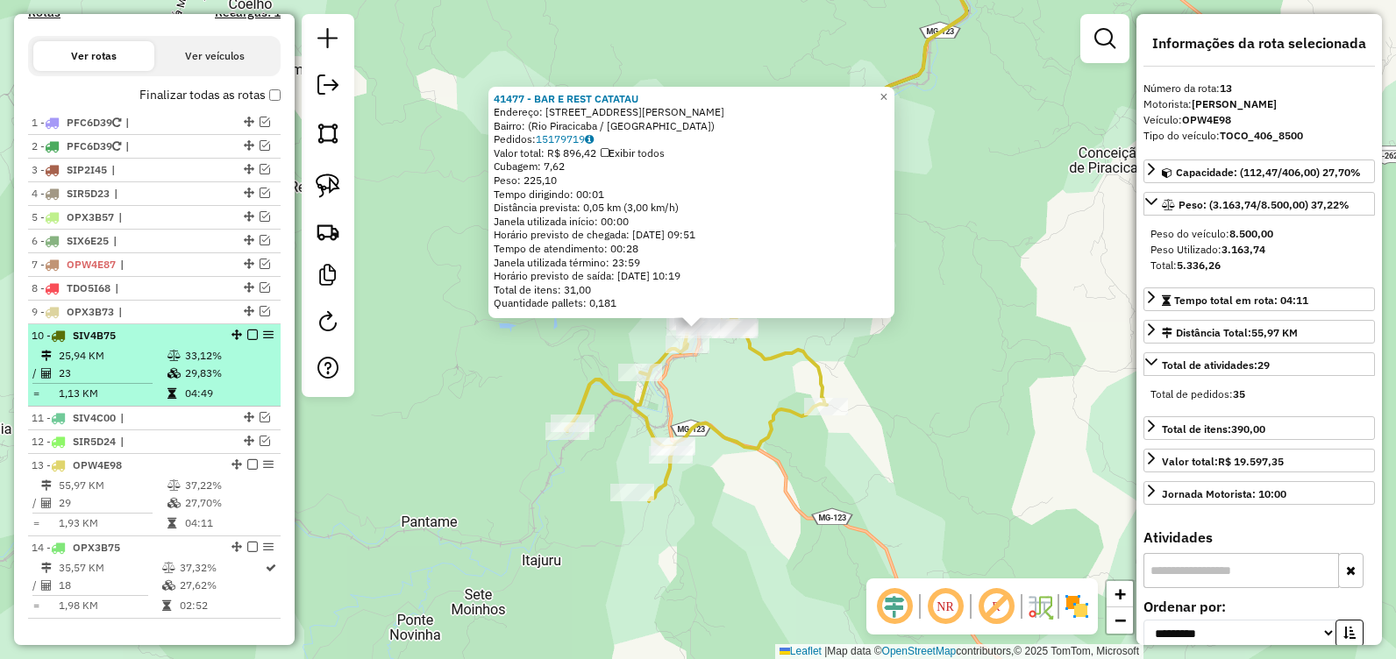
scroll to position [624, 0]
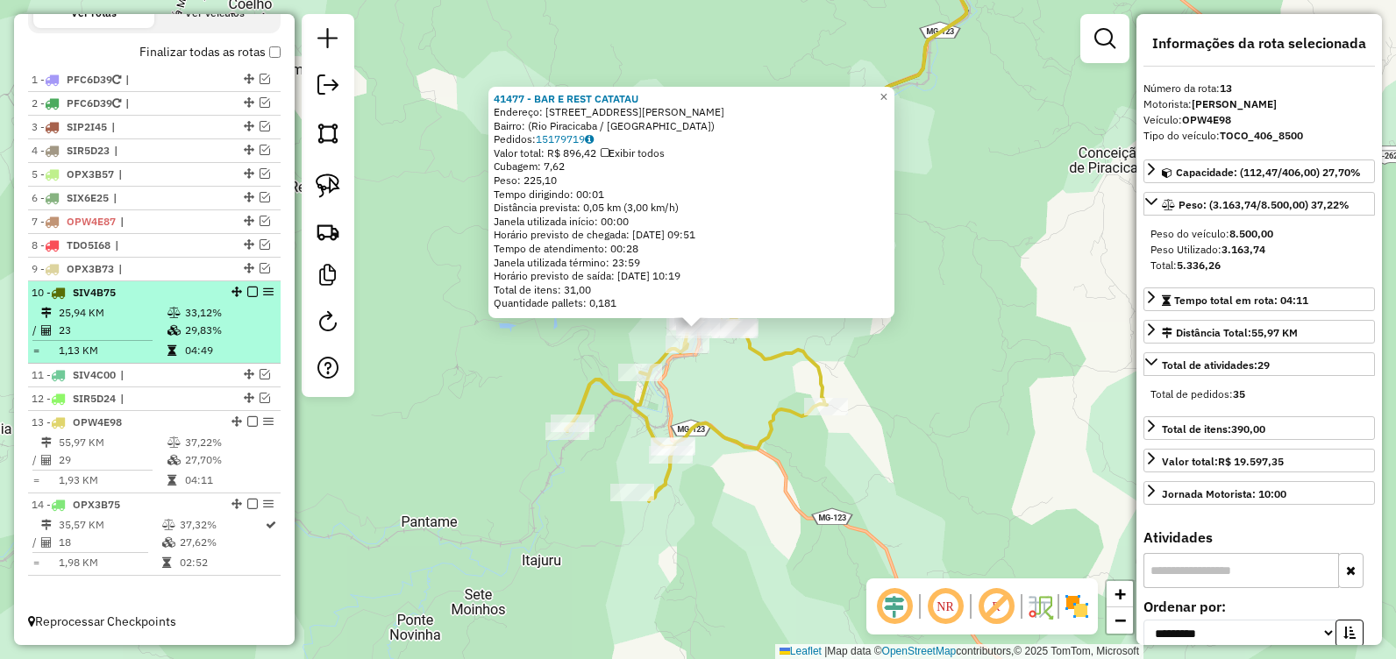
click at [217, 334] on td "29,83%" at bounding box center [228, 331] width 89 height 18
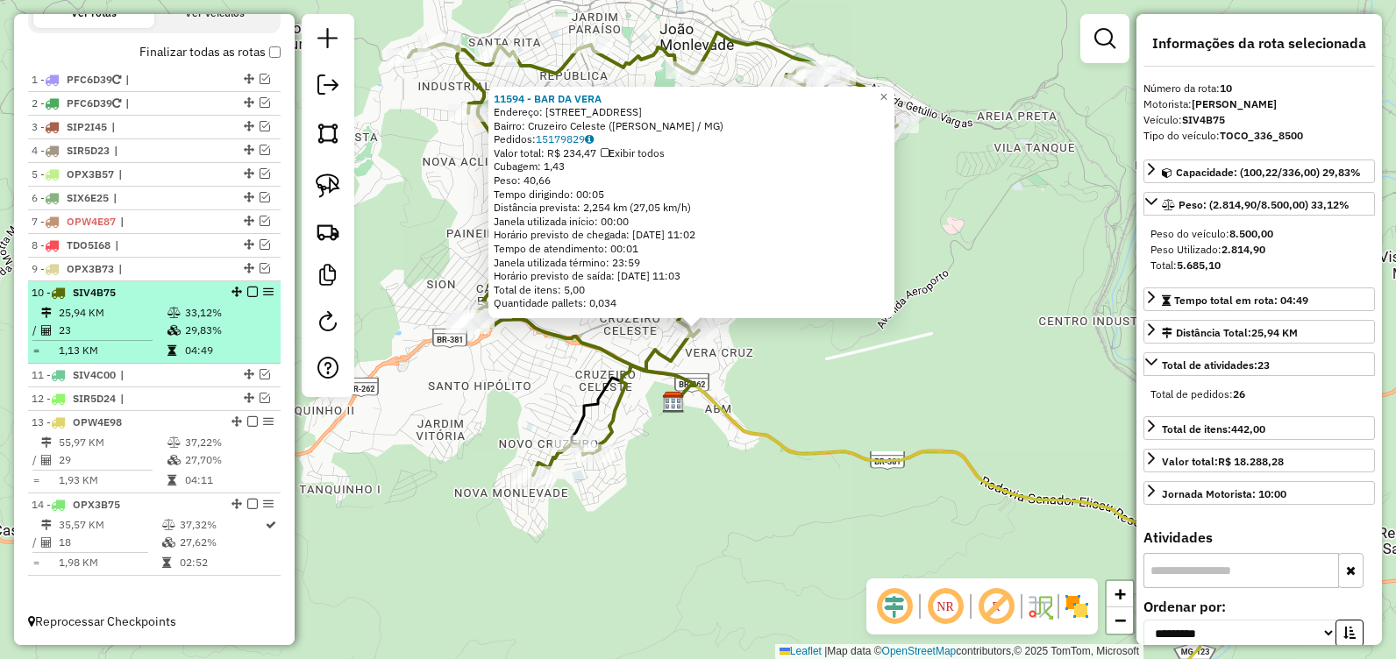
click at [247, 292] on em at bounding box center [252, 292] width 11 height 11
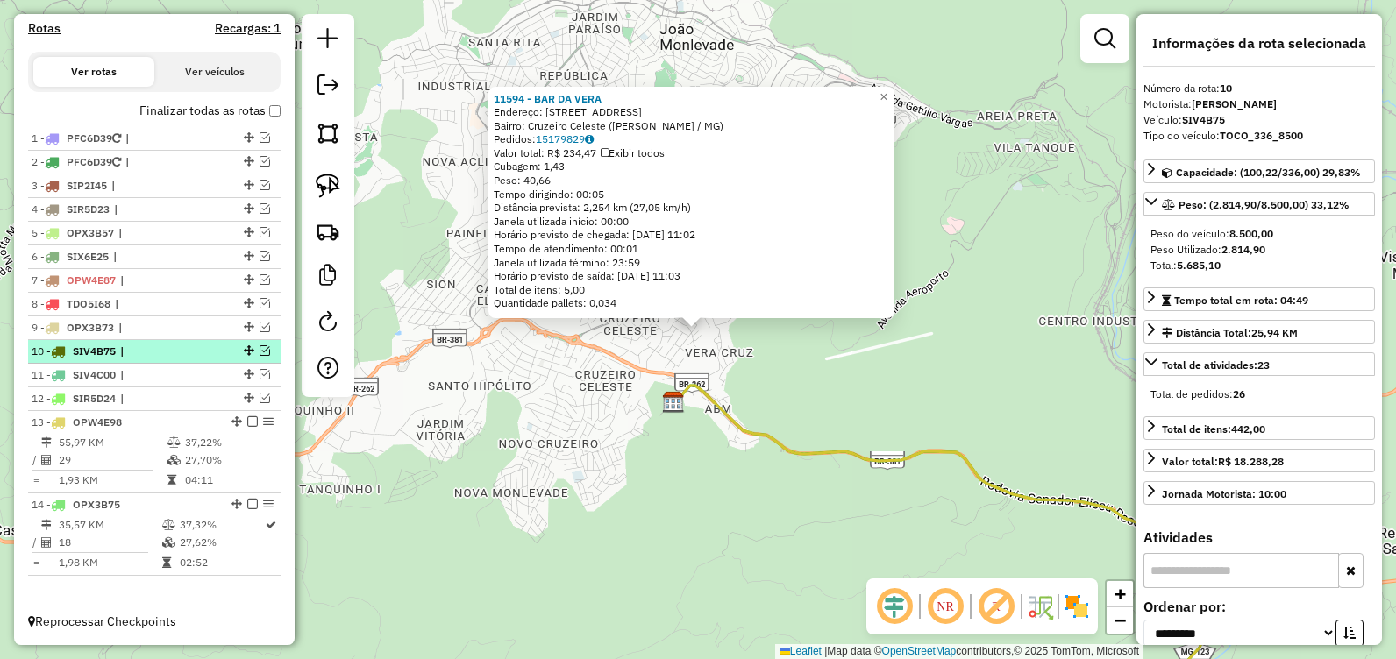
click at [260, 351] on em at bounding box center [265, 351] width 11 height 11
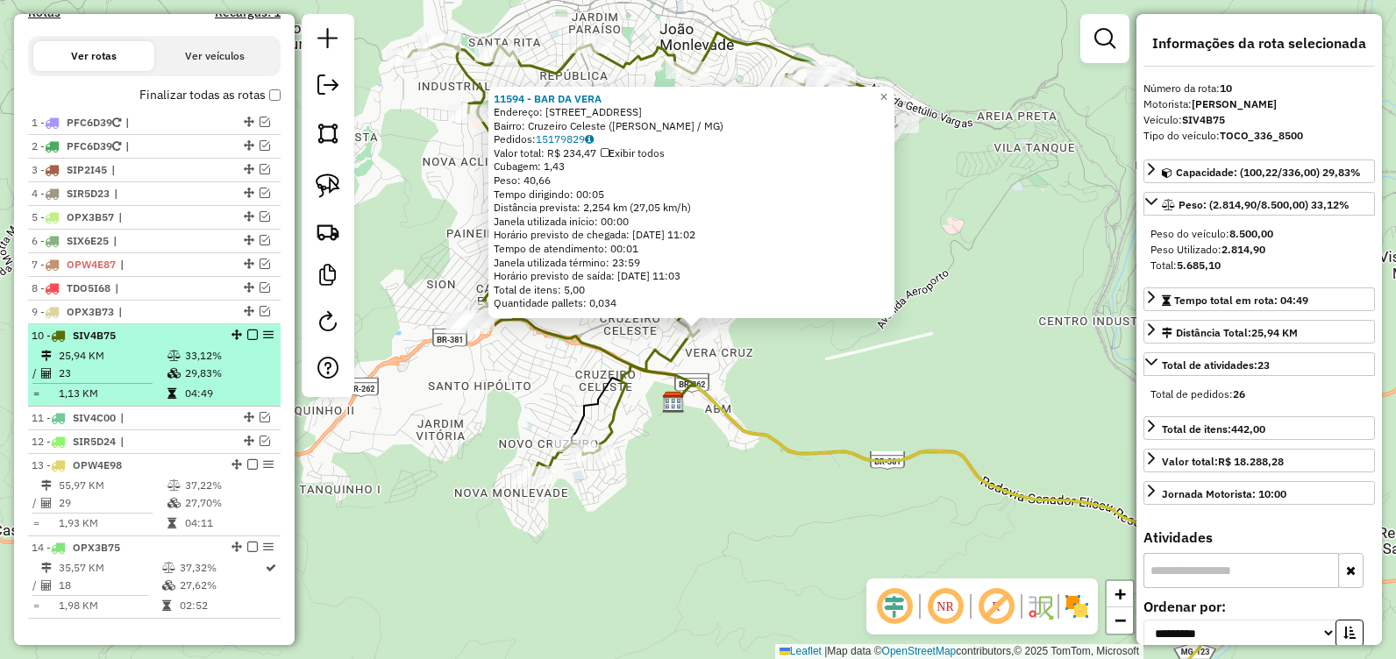
scroll to position [624, 0]
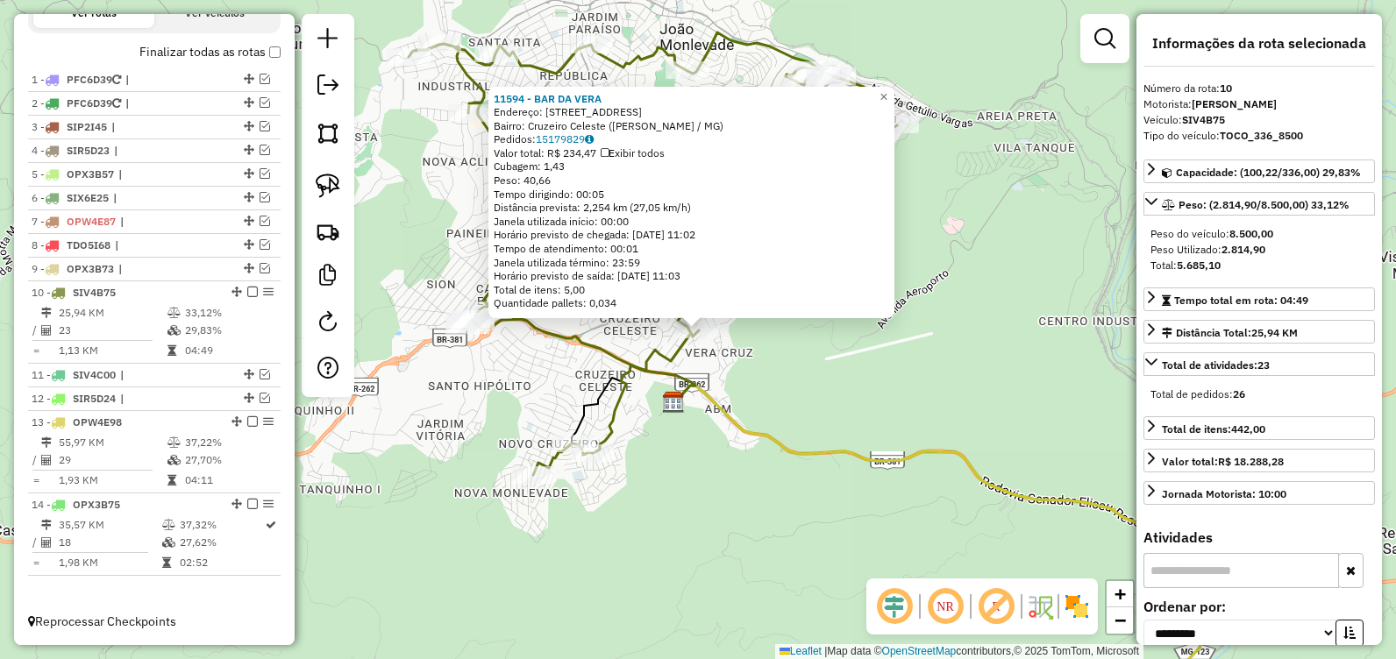
click at [1072, 346] on div "11594 - BAR DA VERA Endereço: R SUASSUI, 269 Bairro: Cruzeiro Celeste (JOAO MON…" at bounding box center [698, 329] width 1396 height 659
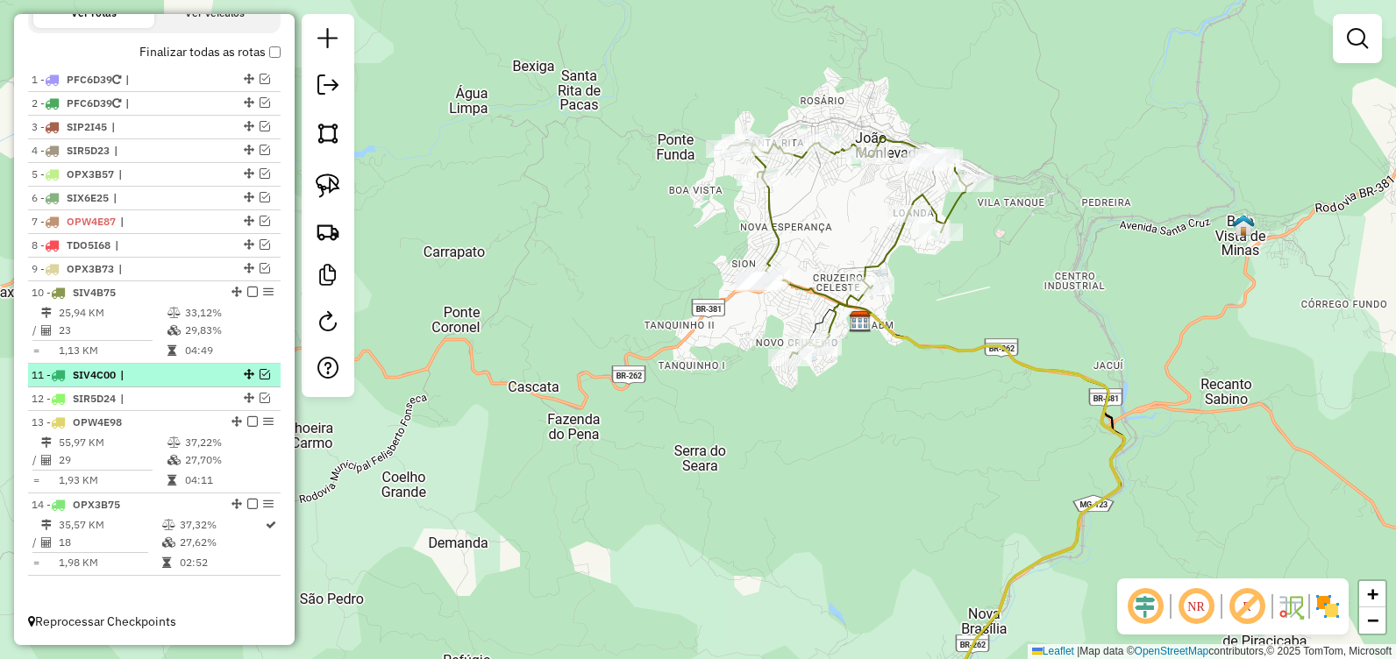
click at [263, 376] on em at bounding box center [265, 374] width 11 height 11
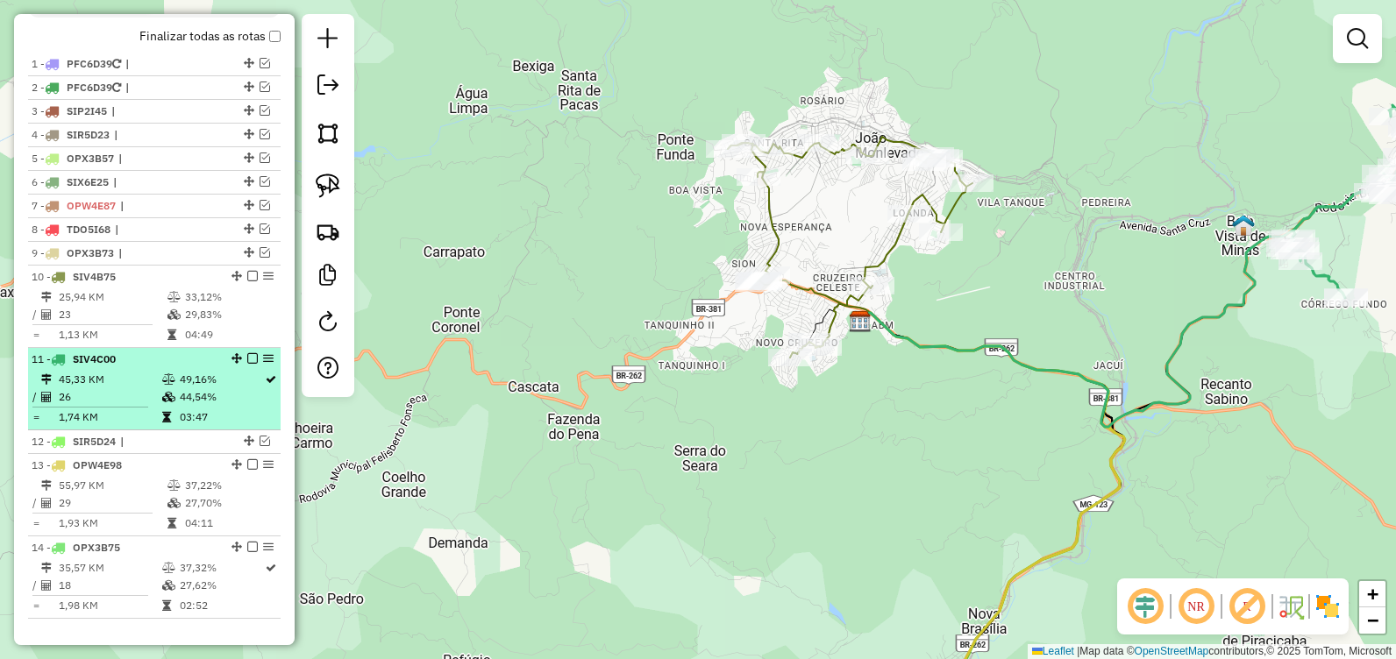
scroll to position [683, 0]
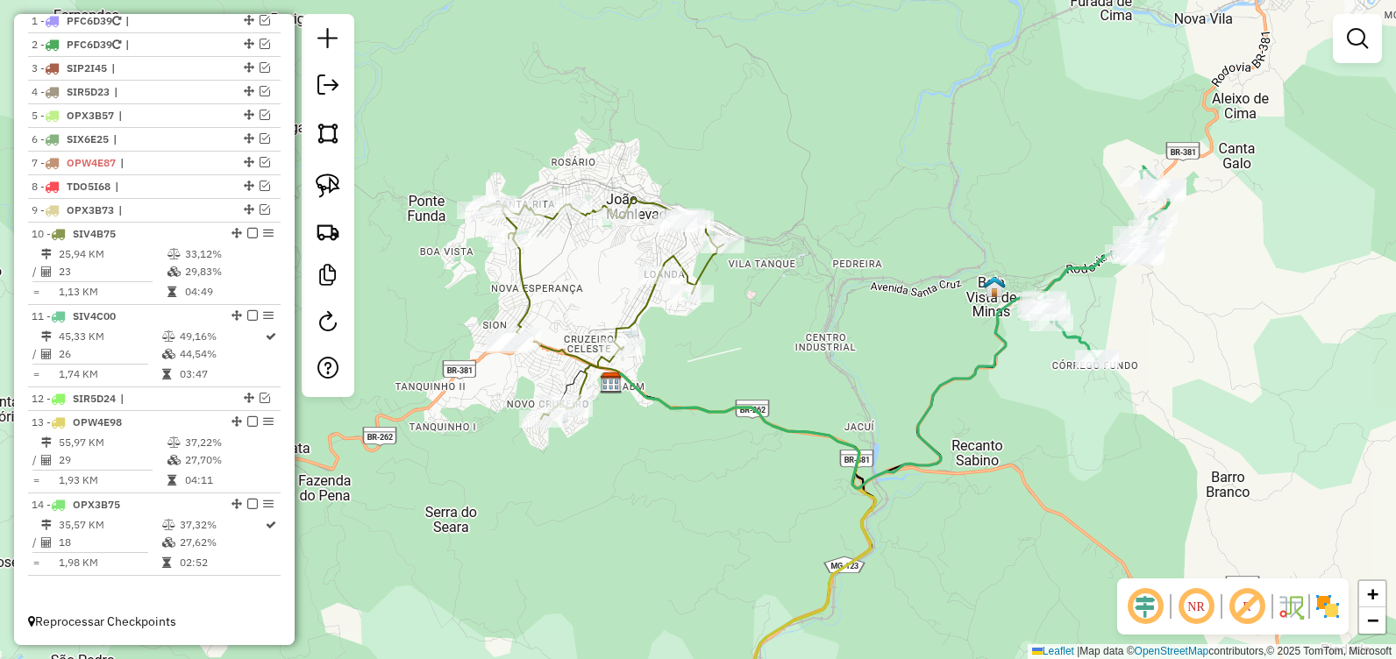
drag, startPoint x: 950, startPoint y: 299, endPoint x: 425, endPoint y: 433, distance: 541.3
click at [780, 356] on div "Janela de atendimento Grade de atendimento Capacidade Transportadoras Veículos …" at bounding box center [698, 329] width 1396 height 659
click at [262, 399] on em at bounding box center [265, 398] width 11 height 11
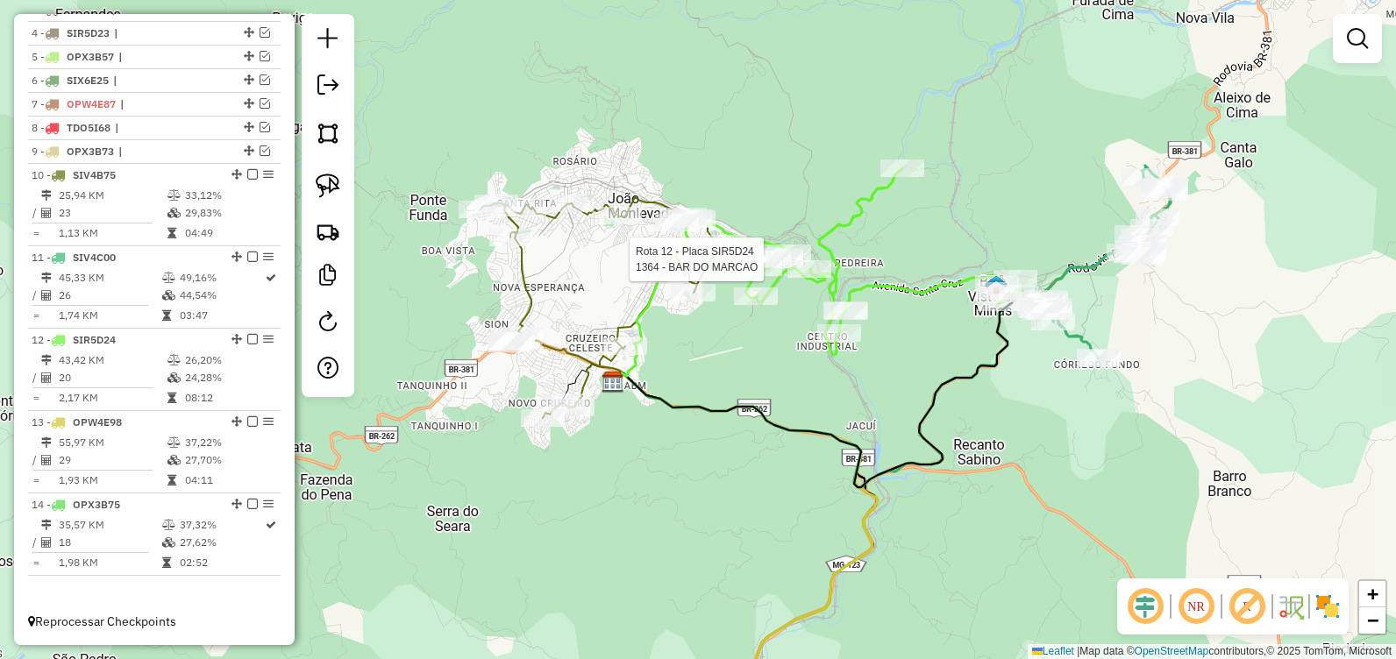
select select "**********"
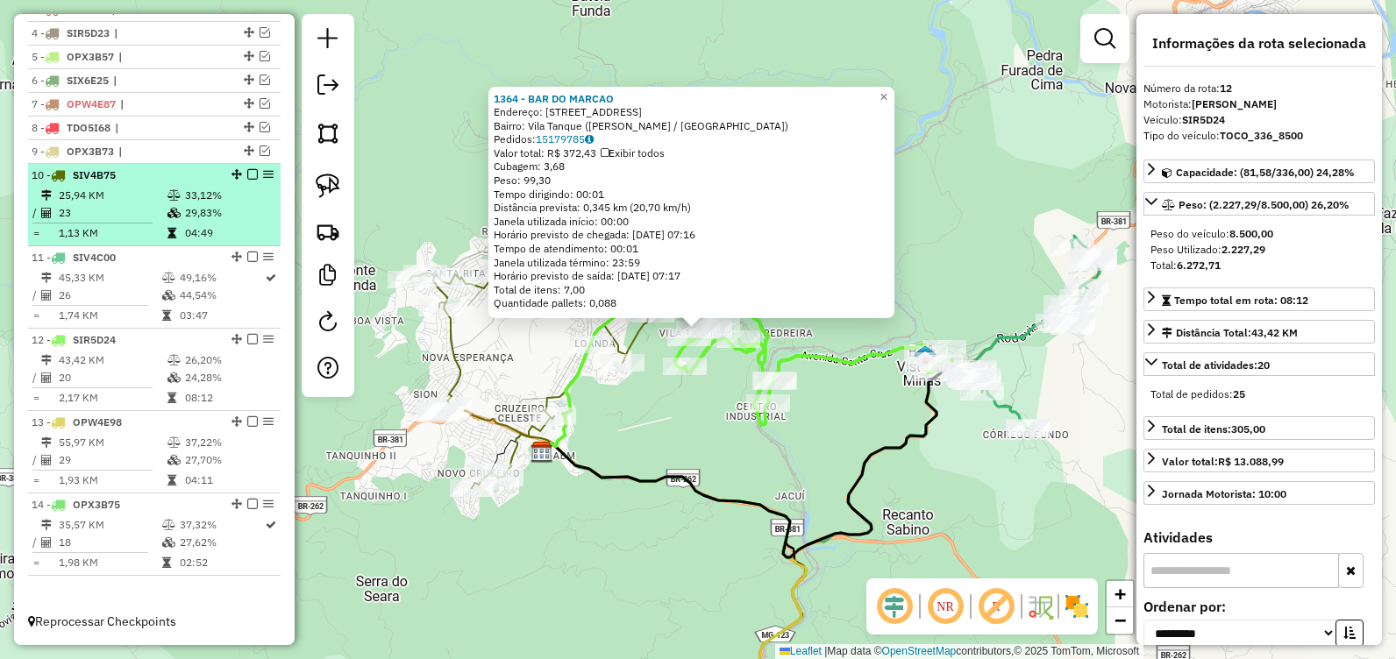
click at [248, 172] on em at bounding box center [252, 174] width 11 height 11
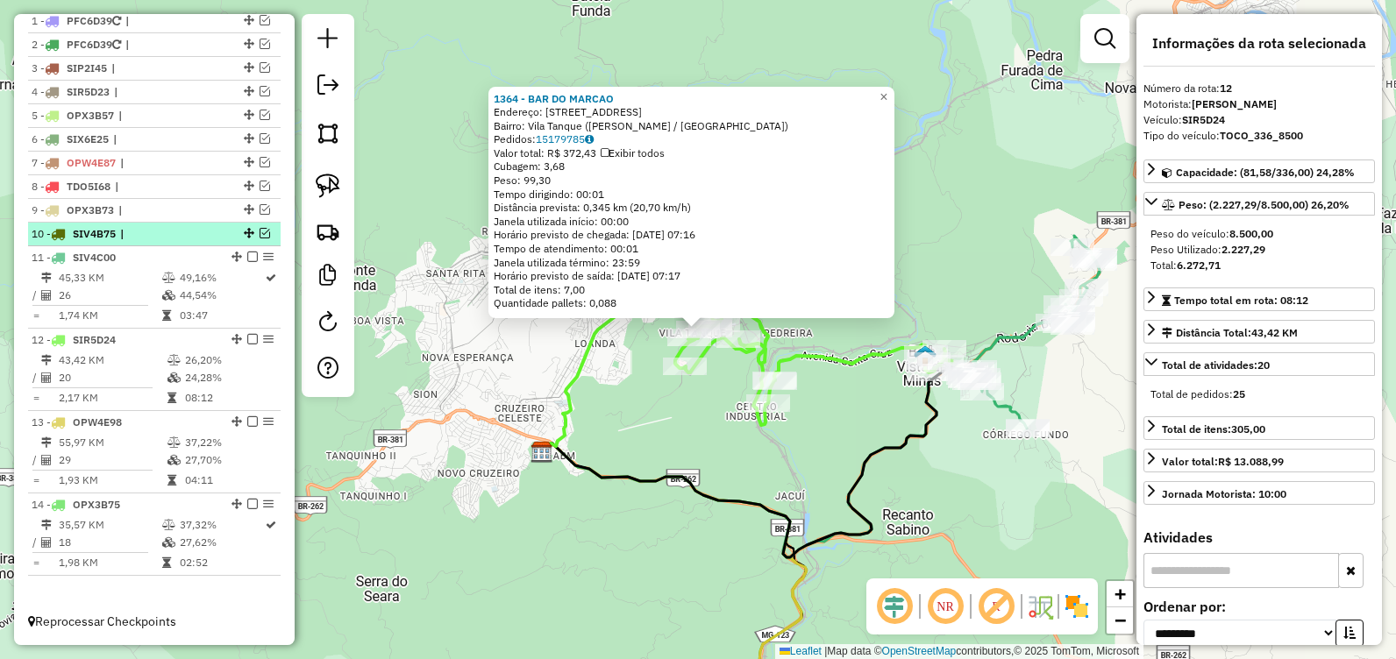
scroll to position [683, 0]
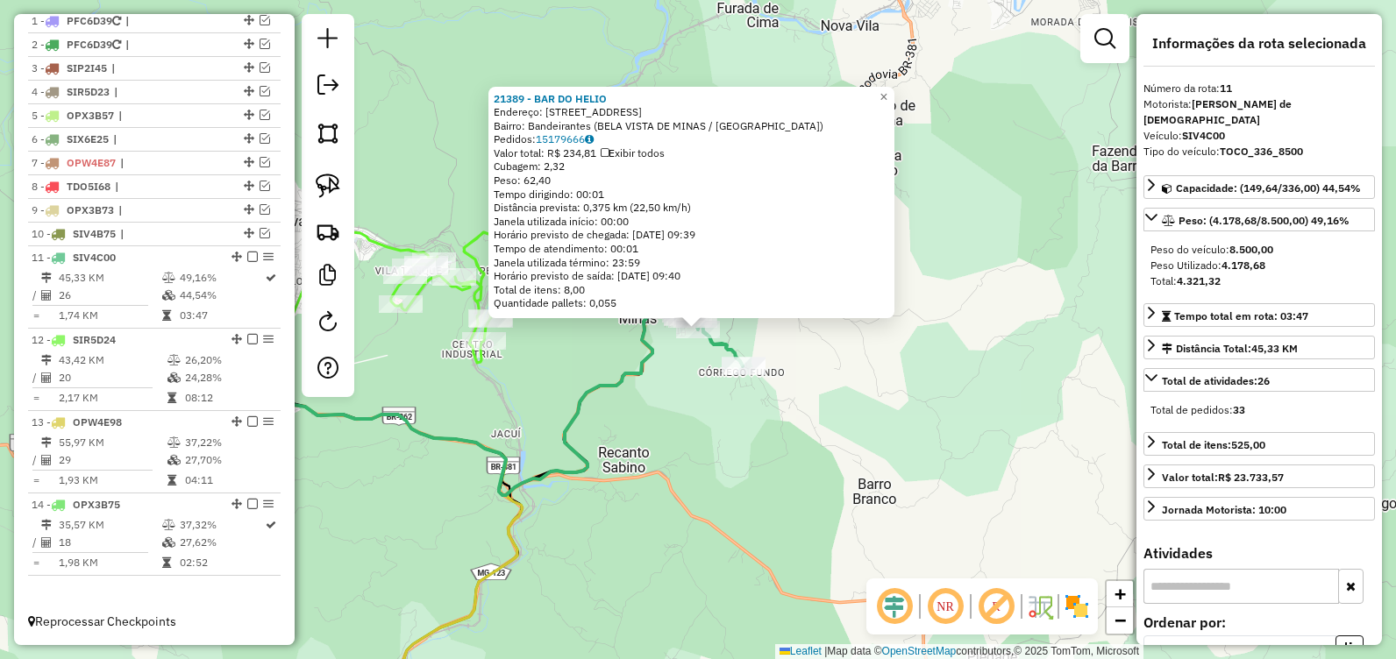
click at [723, 424] on div "21389 - BAR DO HELIO Endereço: R VARGEM LINDA, 92 Bairro: Bandeirantes (BELA VI…" at bounding box center [698, 329] width 1396 height 659
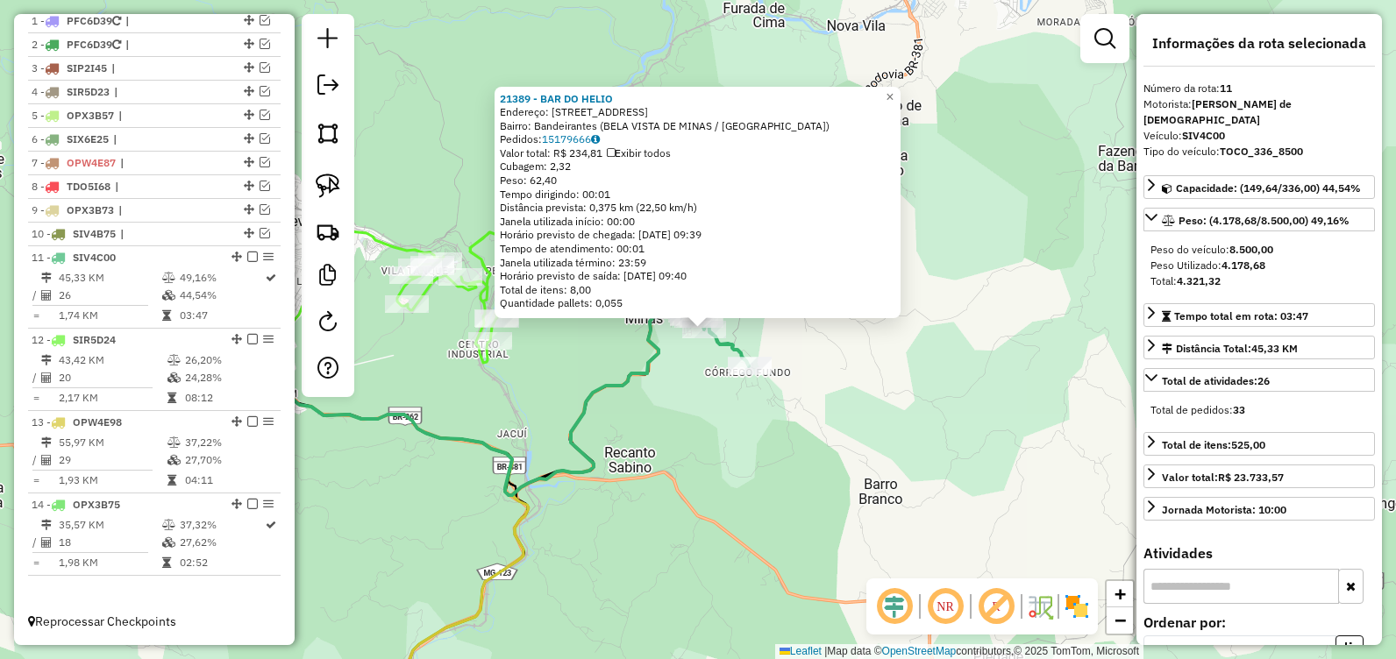
drag, startPoint x: 710, startPoint y: 418, endPoint x: 688, endPoint y: 410, distance: 23.3
click at [710, 419] on div "21389 - BAR DO HELIO Endereço: R VARGEM LINDA, 92 Bairro: Bandeirantes (BELA VI…" at bounding box center [698, 329] width 1396 height 659
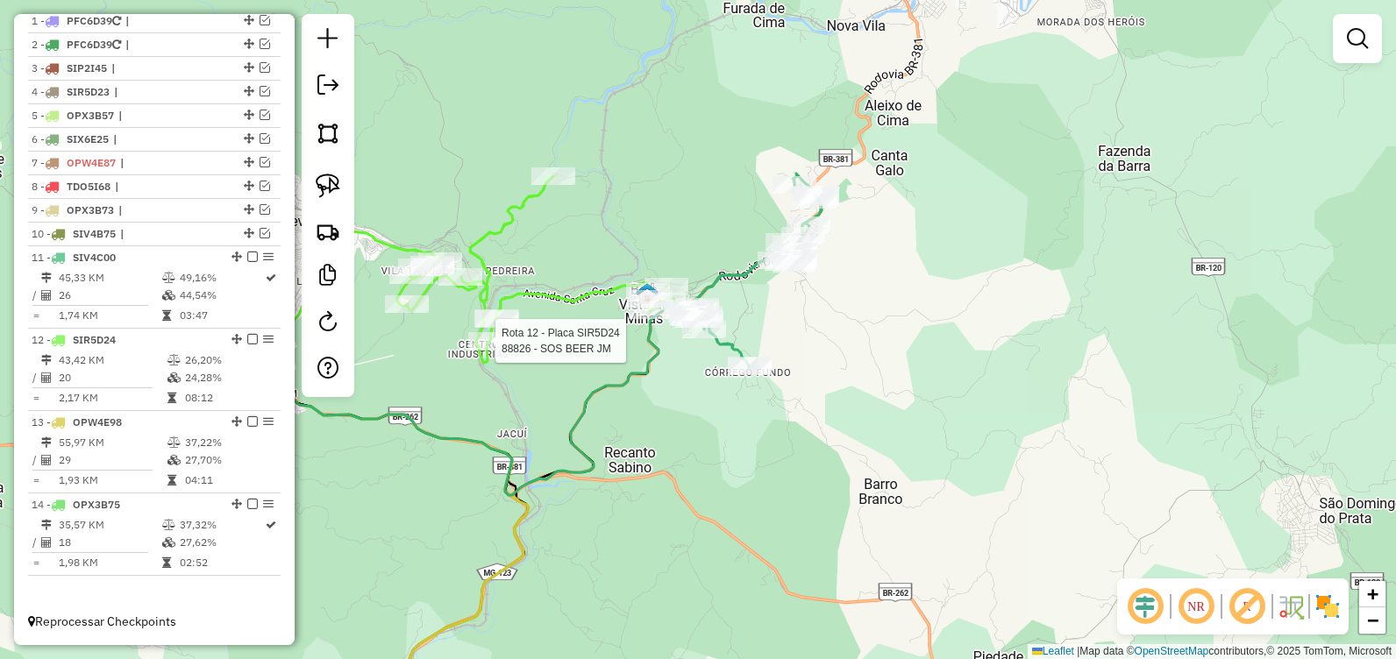
select select "**********"
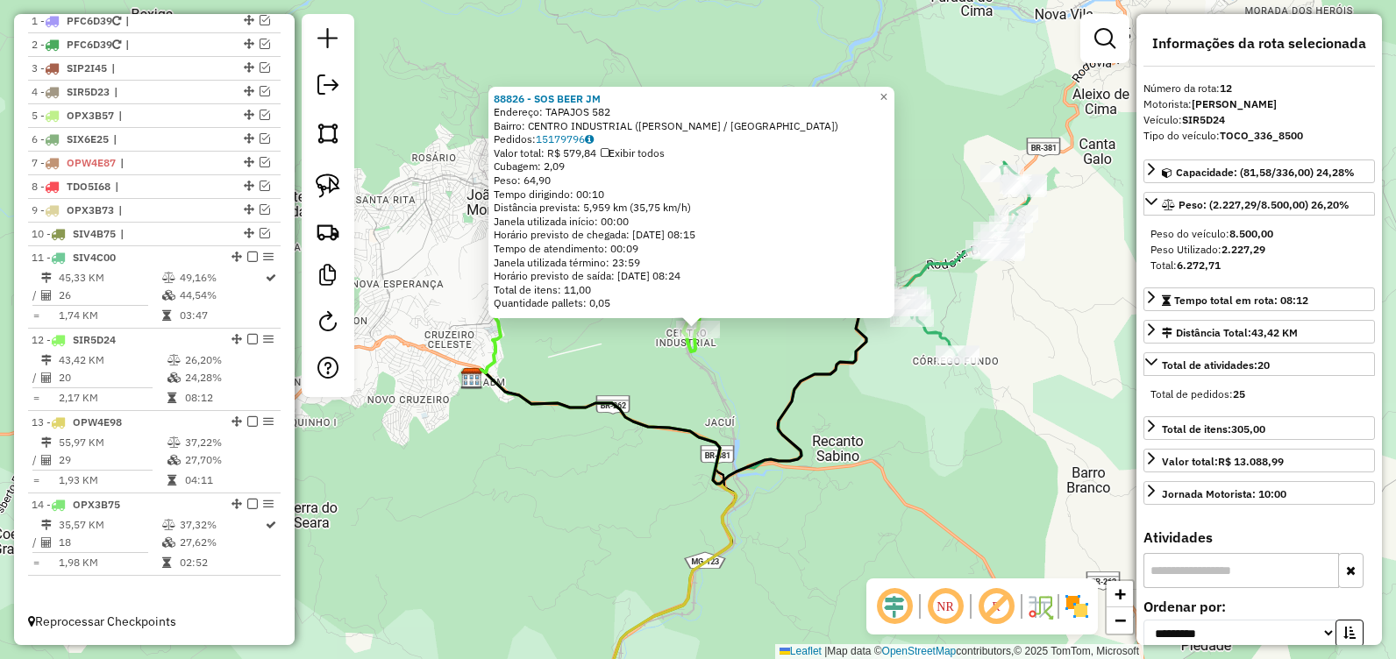
click at [901, 402] on div "88826 - SOS BEER JM Endereço: TAPAJOS 582 Bairro: CENTRO INDUSTRIAL (JOAO MONLE…" at bounding box center [698, 329] width 1396 height 659
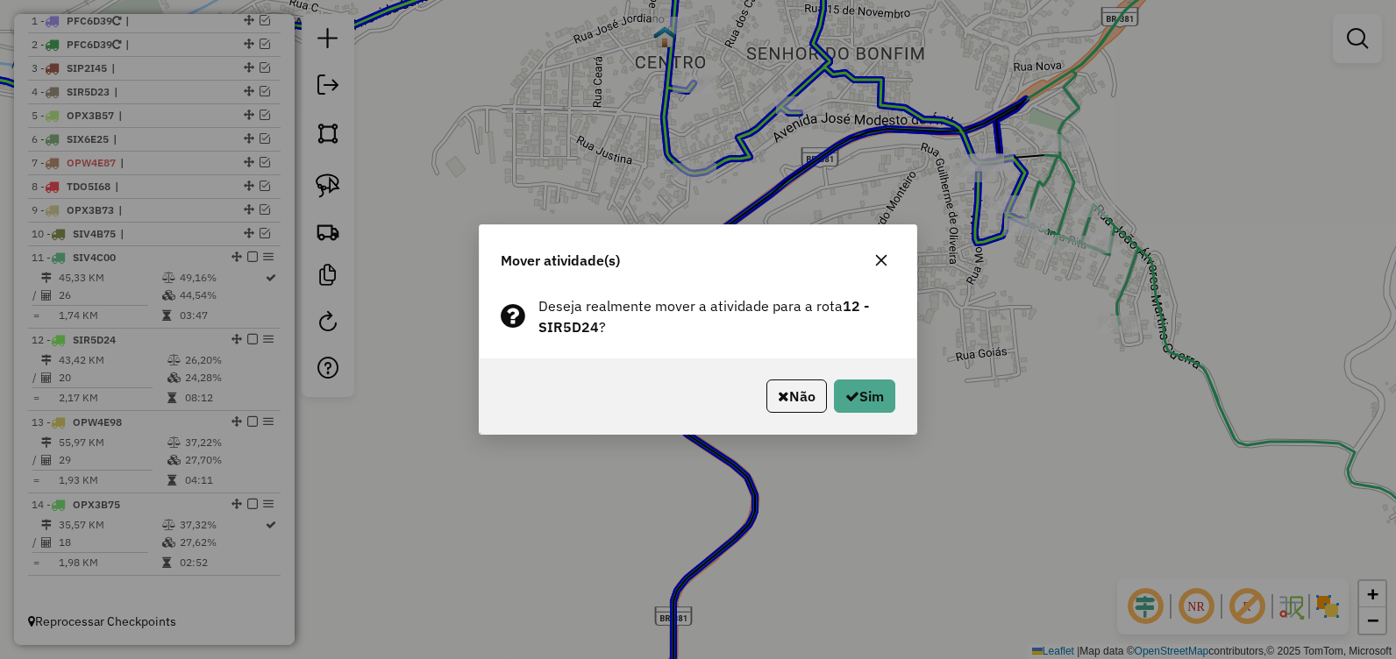
click at [970, 342] on div "Mover atividade(s) Deseja realmente mover a atividade para a rota 12 - SIR5D24 …" at bounding box center [698, 329] width 1396 height 659
click at [884, 261] on icon "button" at bounding box center [881, 260] width 14 height 14
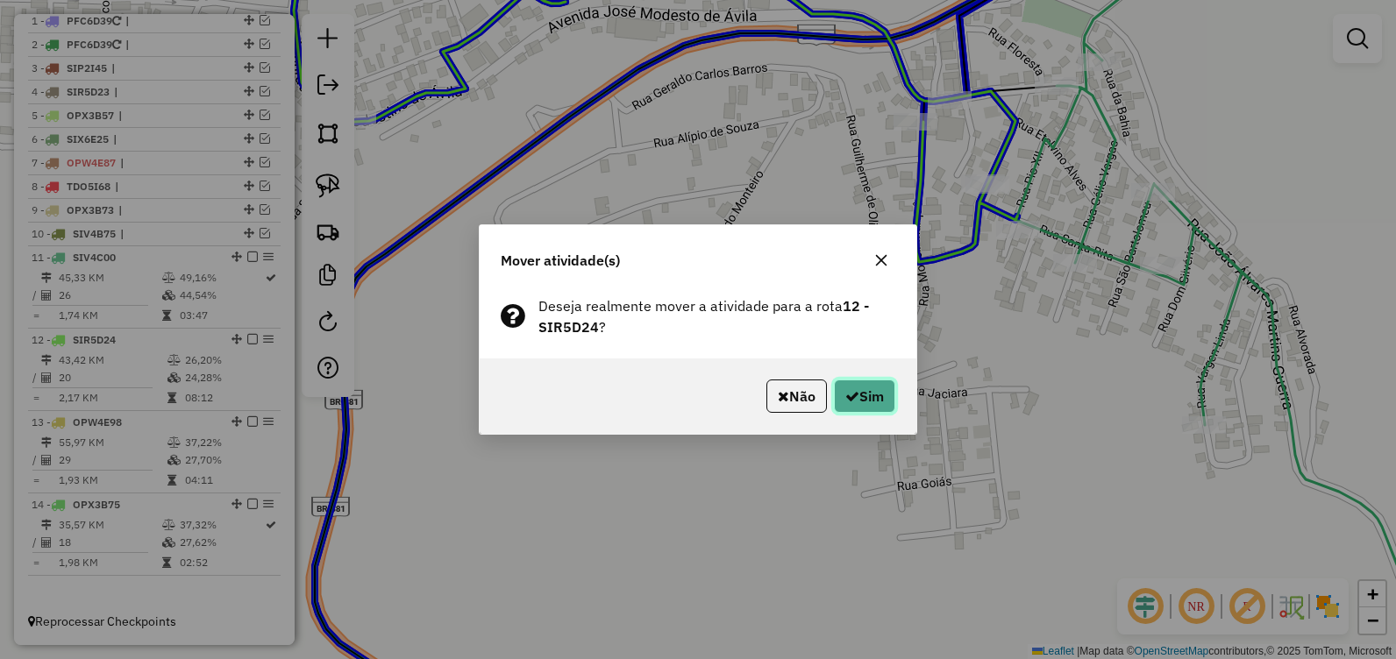
click at [869, 388] on button "Sim" at bounding box center [864, 396] width 61 height 33
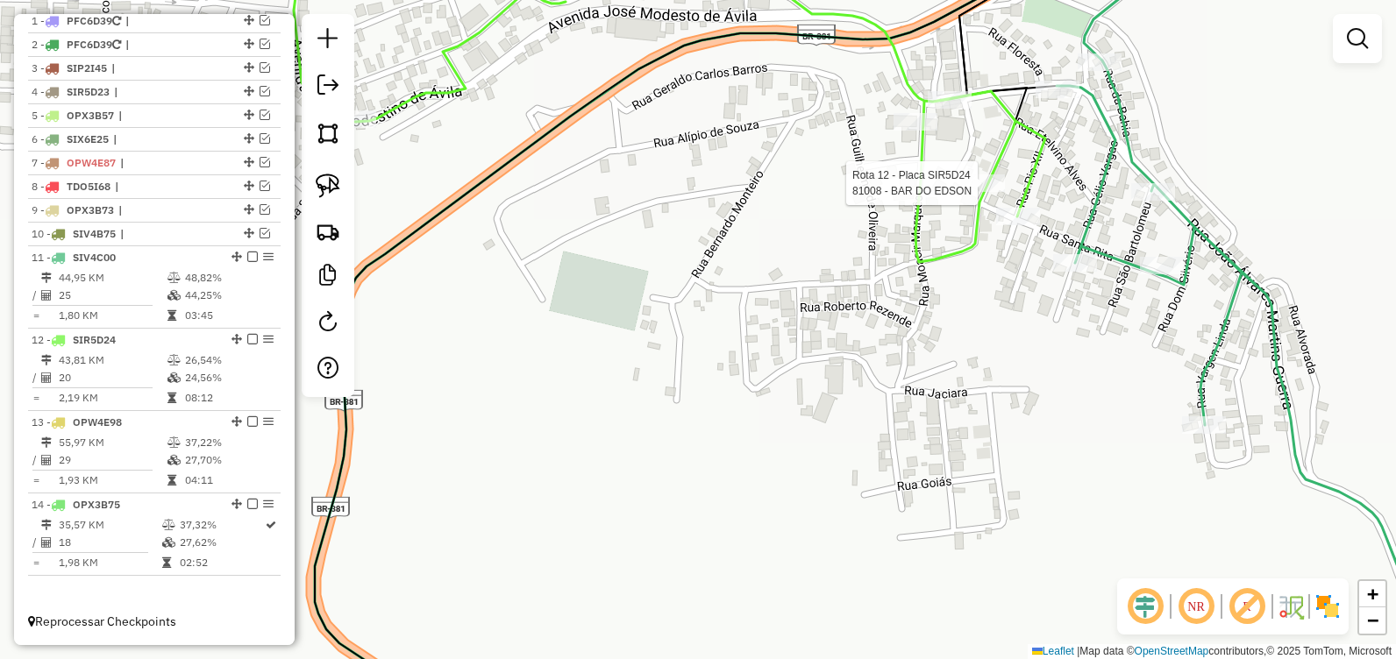
select select "**********"
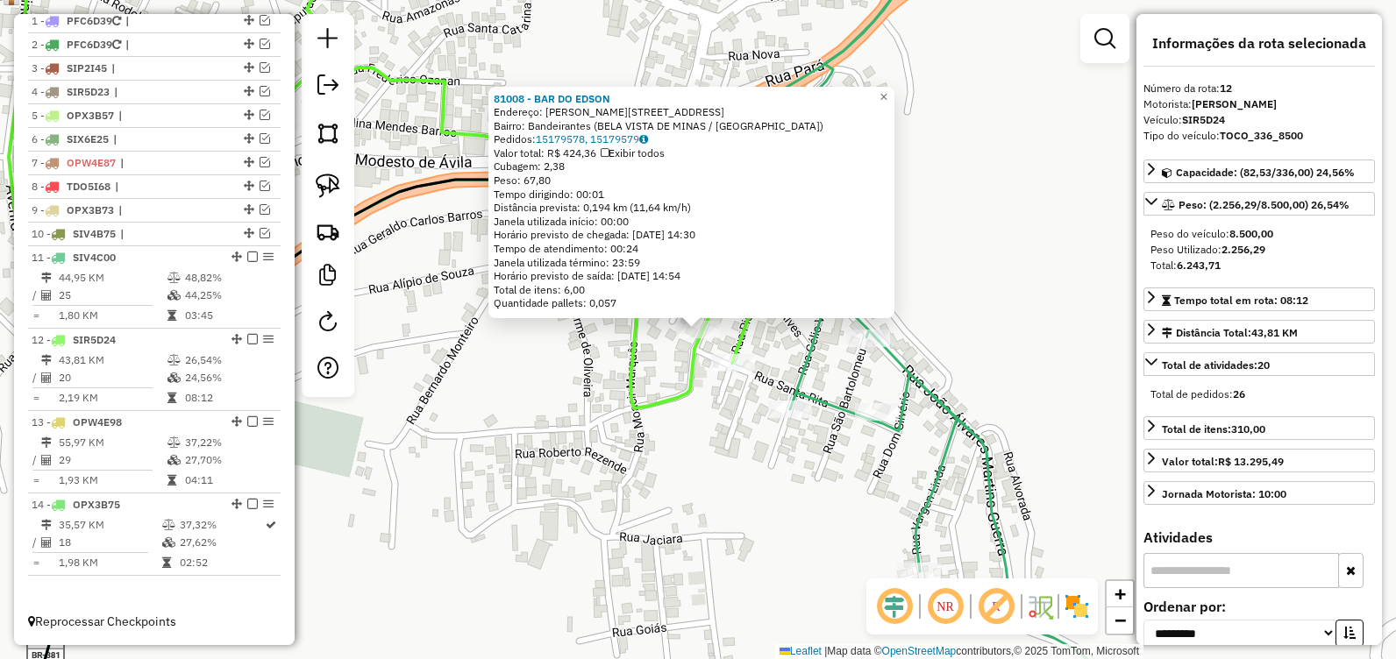
click at [733, 499] on div "81008 - BAR DO EDSON Endereço: R HORTA PEREIRA, 52 Bairro: Bandeirantes (BELA V…" at bounding box center [698, 329] width 1396 height 659
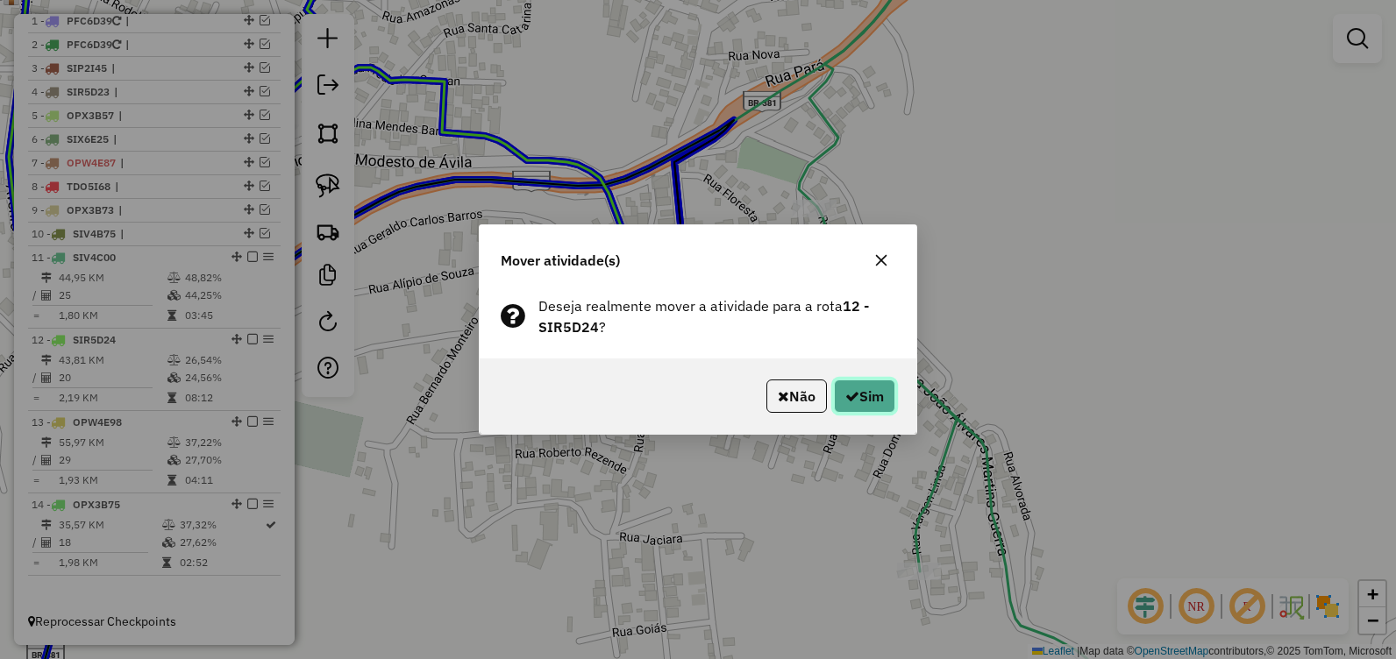
click at [876, 405] on button "Sim" at bounding box center [864, 396] width 61 height 33
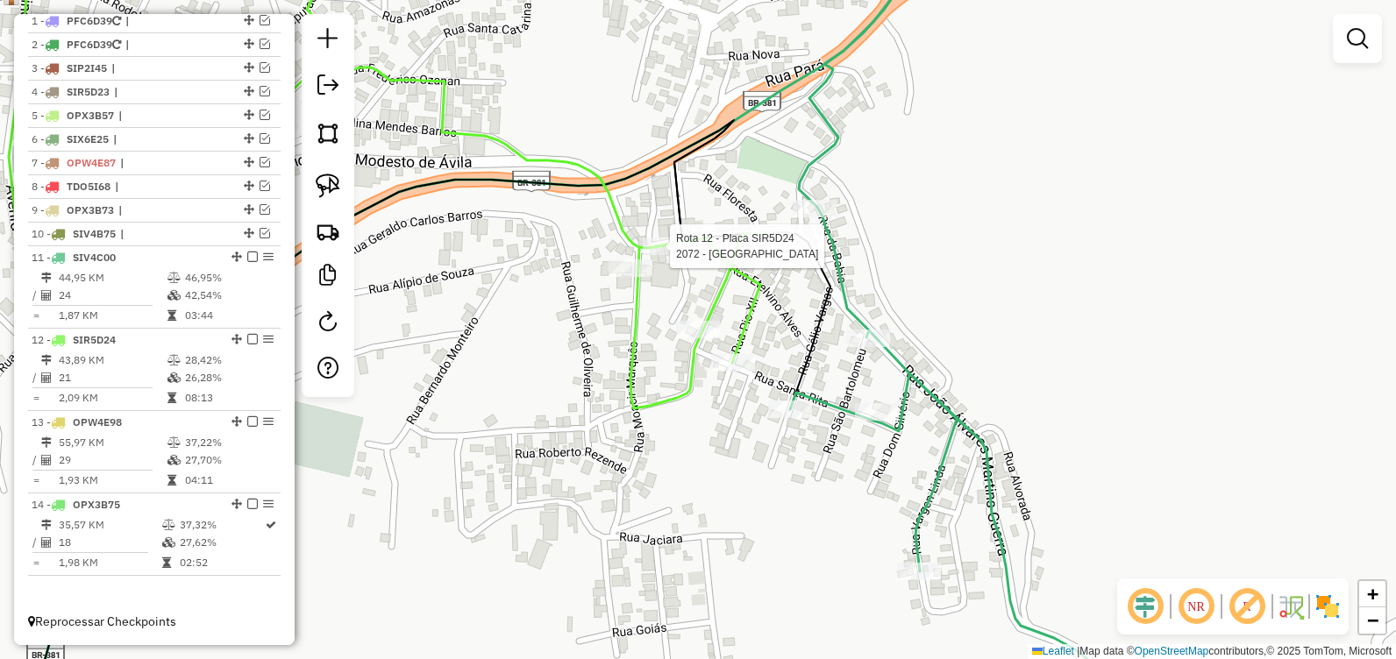
select select "**********"
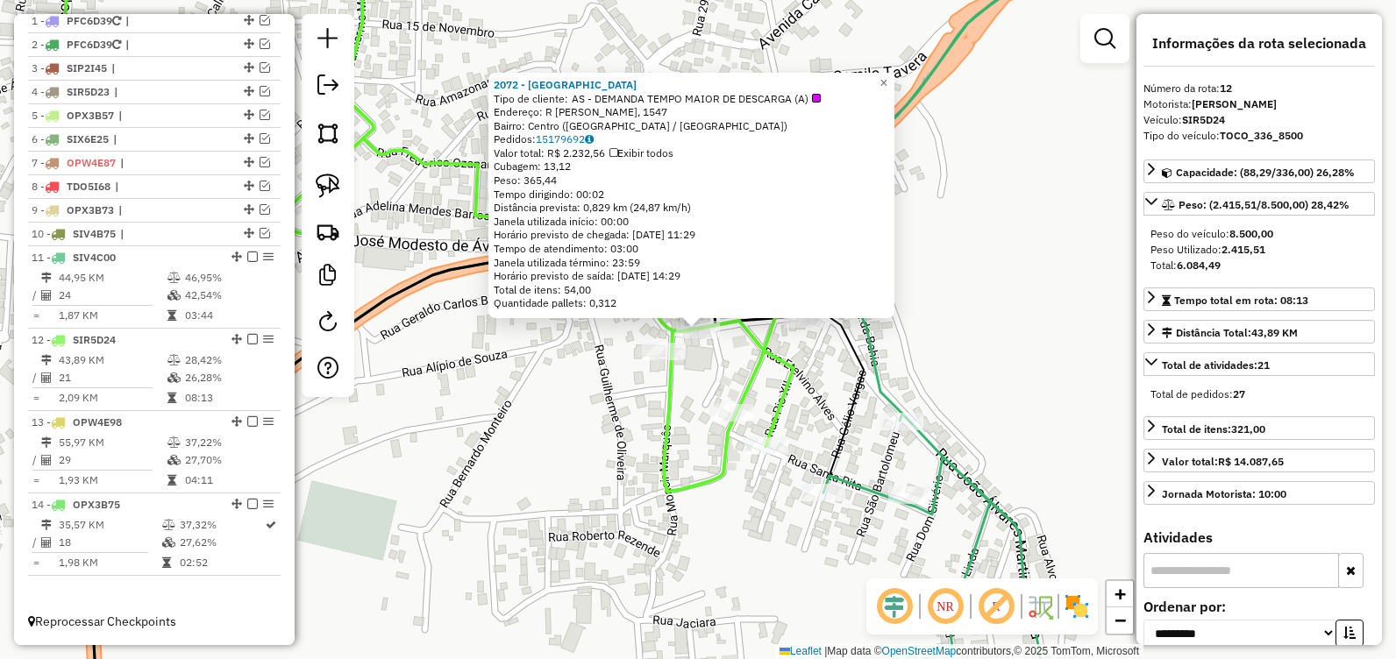
click at [973, 350] on div "2072 - FEIRA AVENIDA Tipo de cliente: AS - DEMANDA TEMPO MAIOR DE DESCARGA (A) …" at bounding box center [698, 329] width 1396 height 659
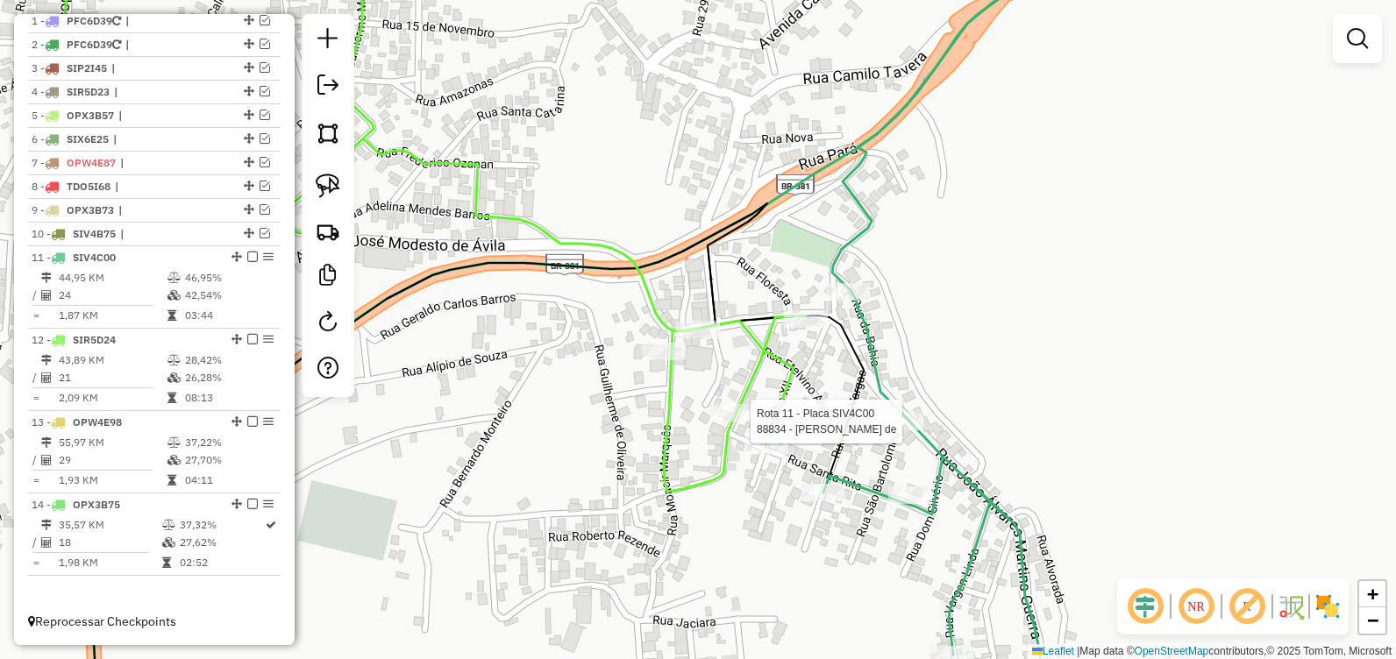
select select "**********"
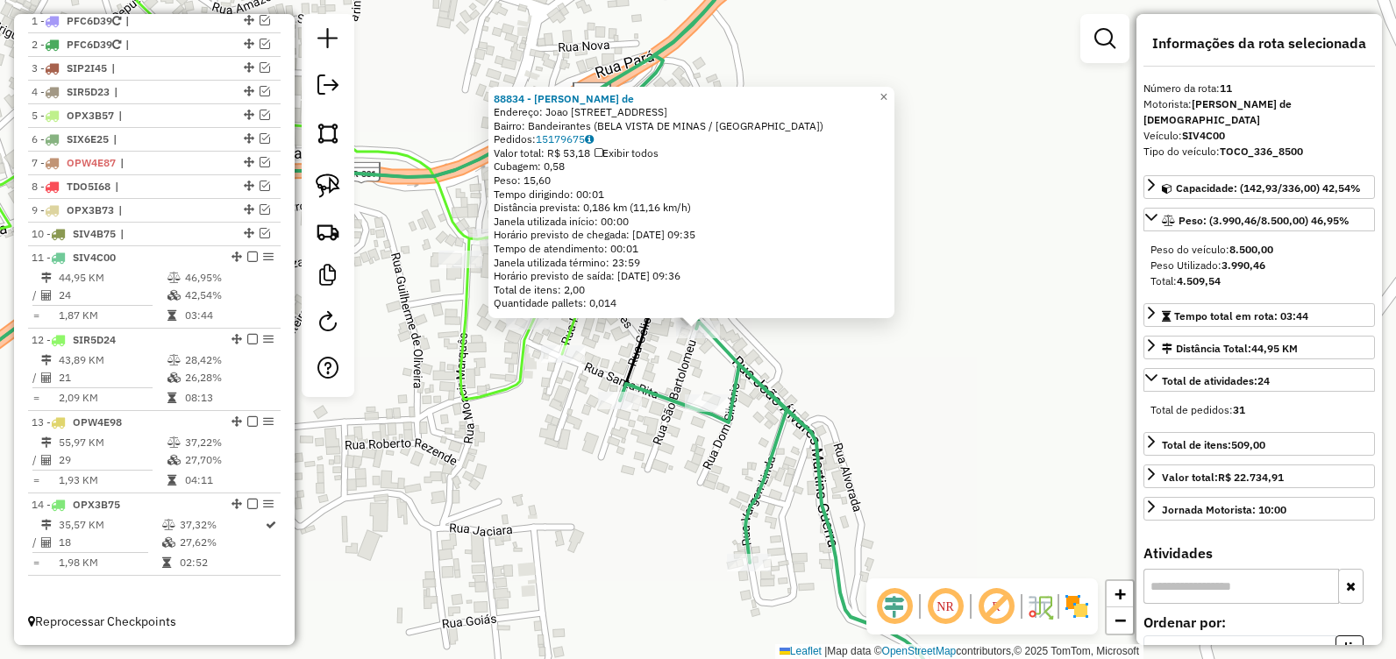
click at [973, 384] on div "88834 - Maria do Rosario de Endereço: Joao Alvares Martins Guerra 209 Bairro: B…" at bounding box center [698, 329] width 1396 height 659
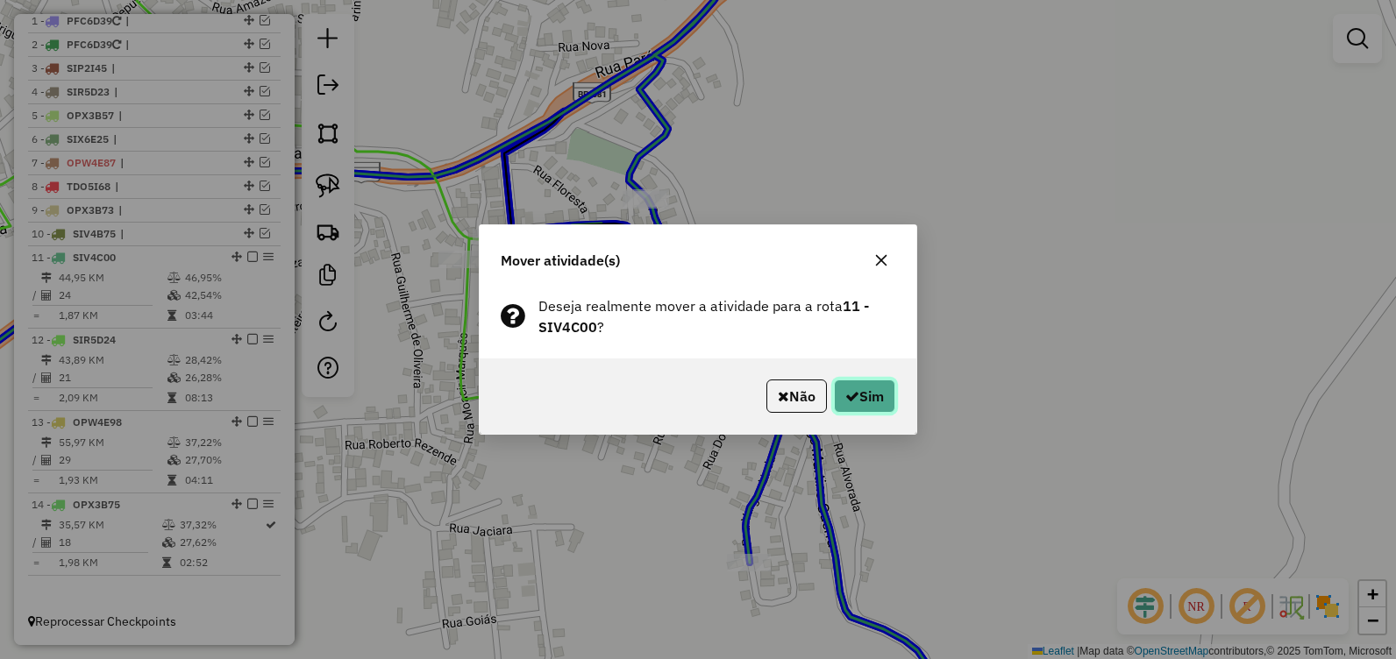
click at [852, 396] on icon "button" at bounding box center [852, 396] width 14 height 14
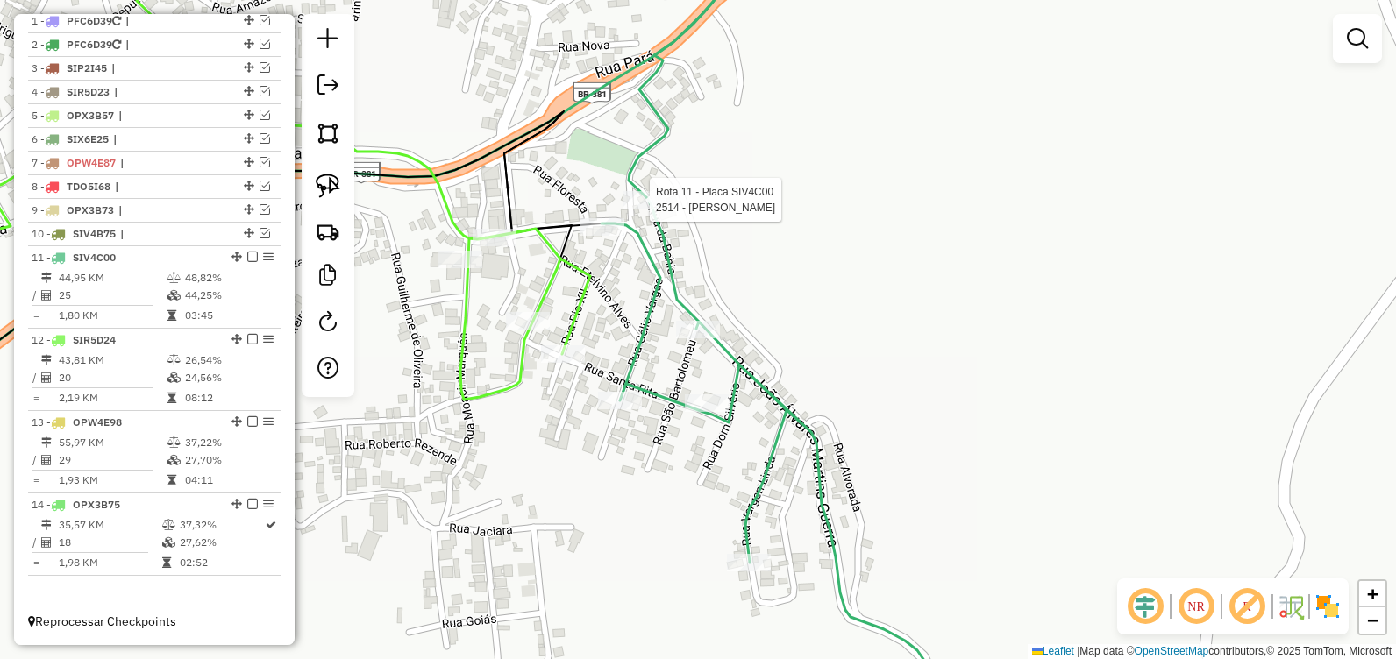
select select "**********"
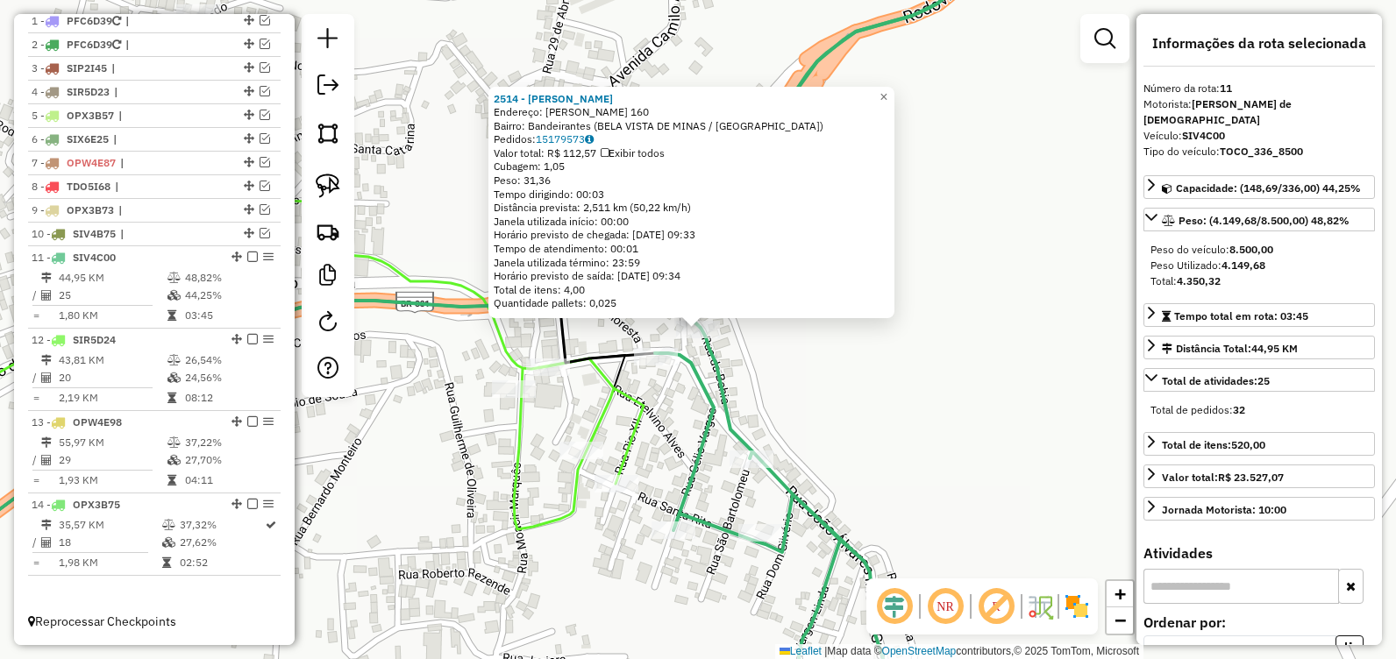
click at [416, 511] on div "2514 - TADEU JOSE PEDRO Endereço: ANTONIO MODESTO DE AVILA 160 Bairro: Bandeira…" at bounding box center [698, 329] width 1396 height 659
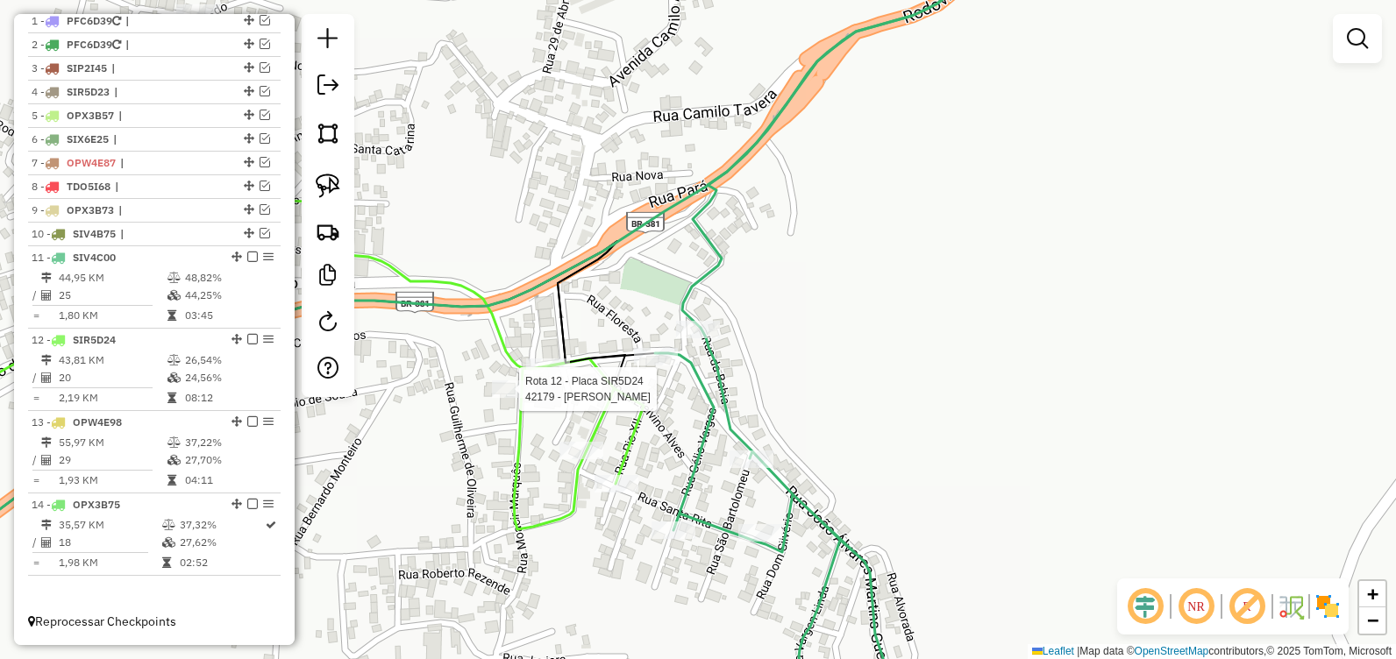
select select "**********"
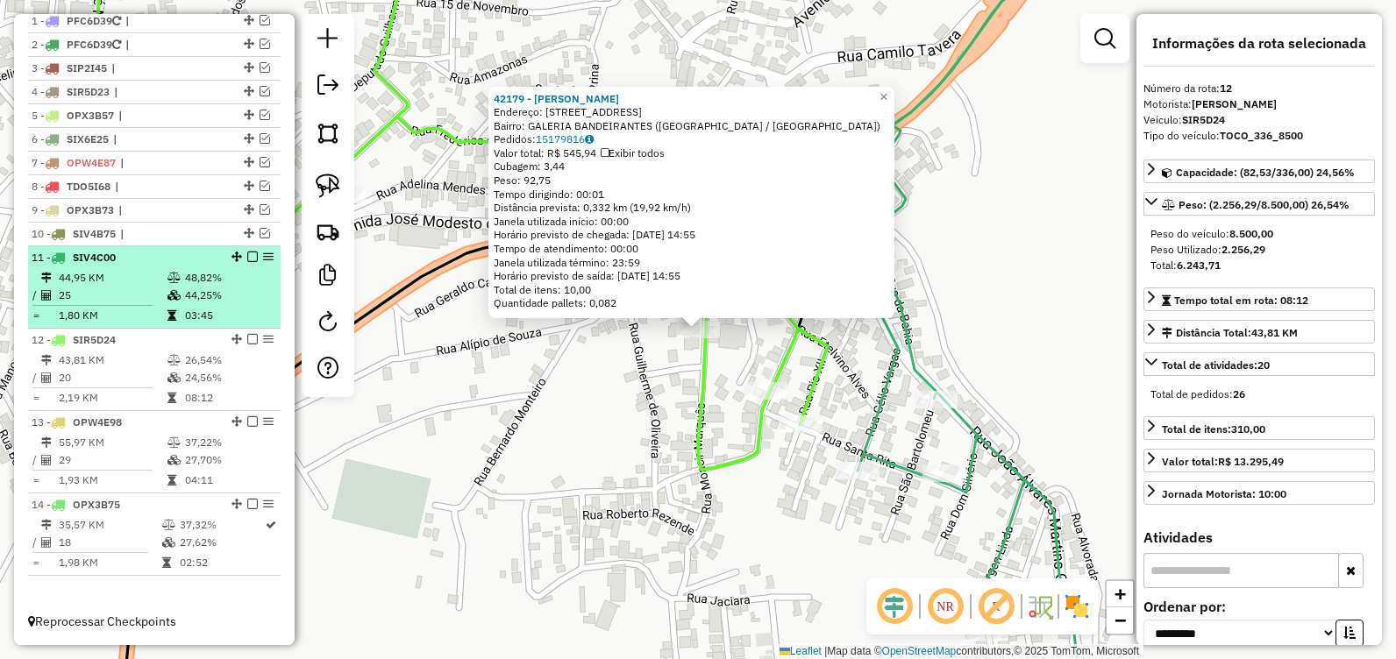
click at [248, 258] on em at bounding box center [252, 257] width 11 height 11
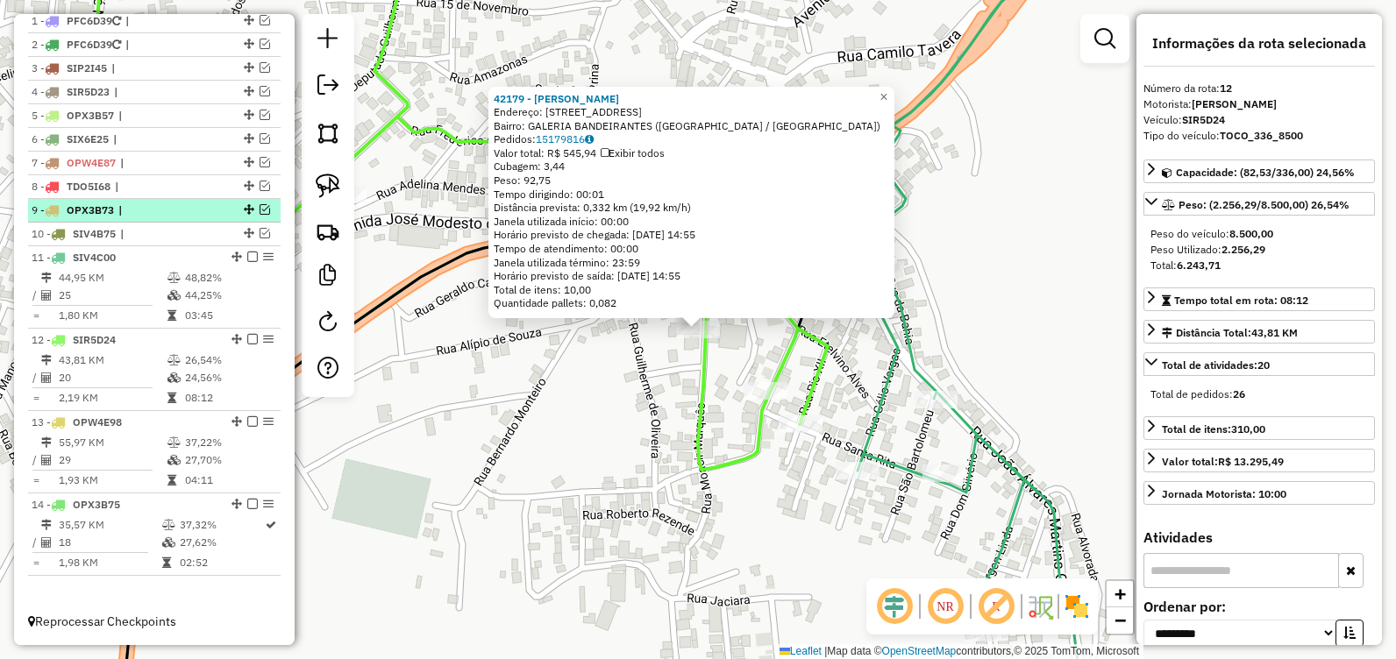
scroll to position [624, 0]
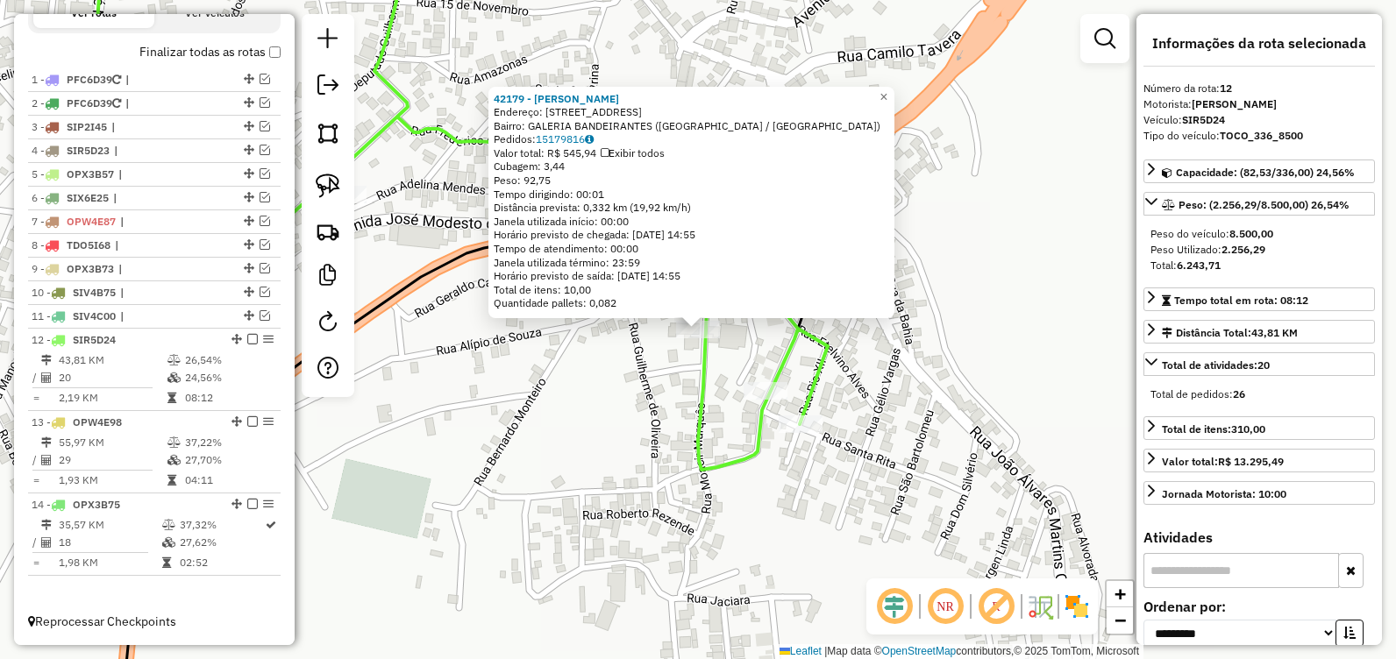
click at [518, 489] on div "42179 - MICHELE LAGARES Endereço: Rua Moacir Marques 10 Bairro: GALERIA BANDEIR…" at bounding box center [698, 329] width 1396 height 659
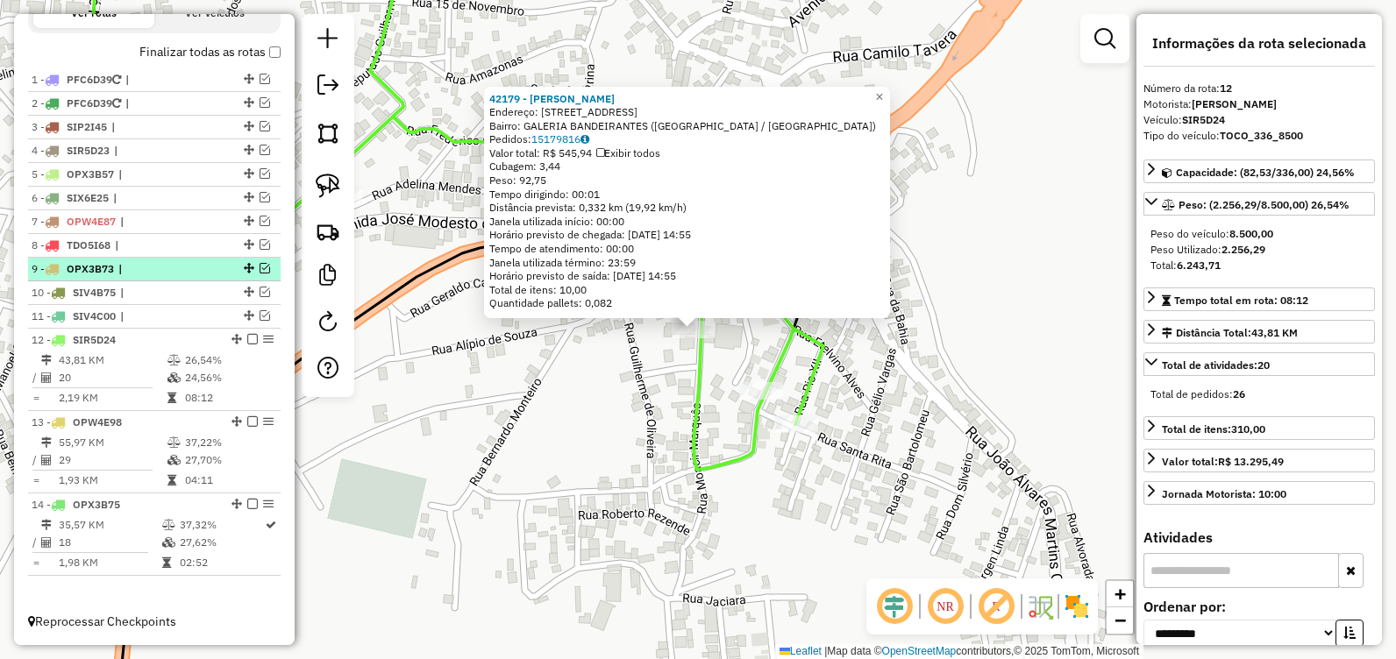
click at [249, 337] on em at bounding box center [252, 339] width 11 height 11
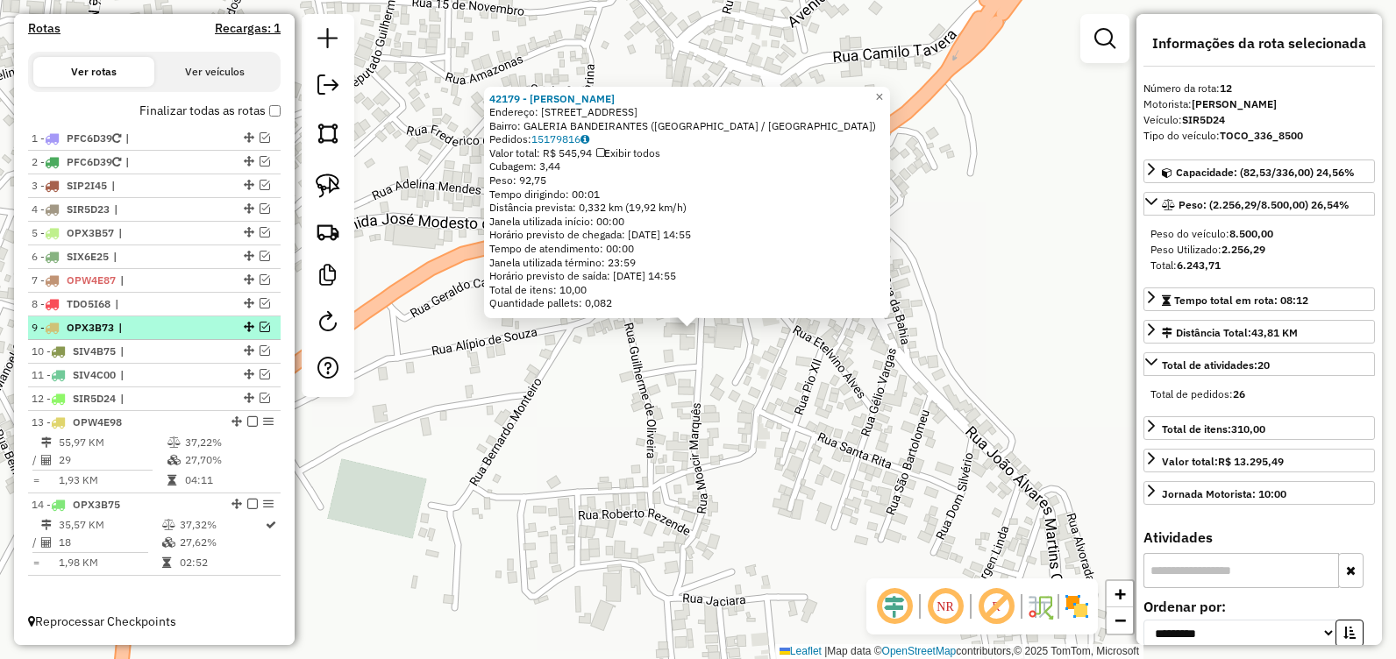
scroll to position [566, 0]
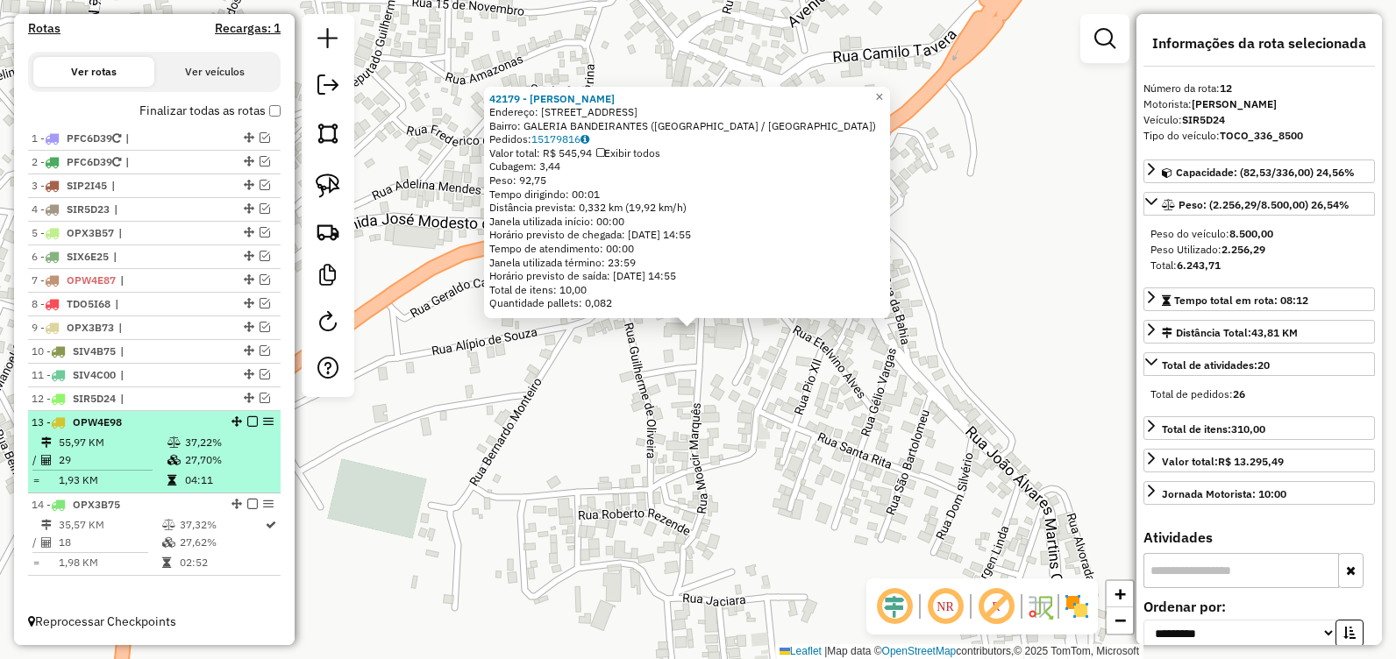
click at [236, 451] on td "37,22%" at bounding box center [228, 443] width 89 height 18
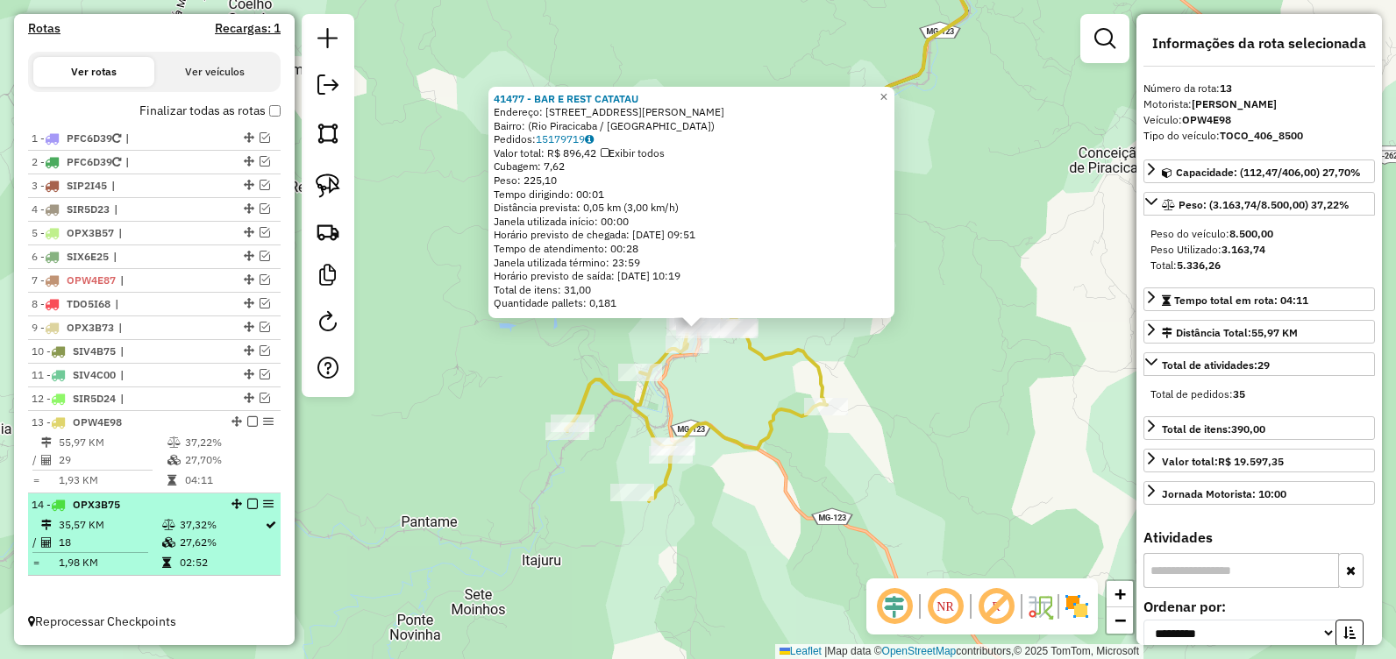
click at [239, 530] on td "37,32%" at bounding box center [221, 526] width 85 height 18
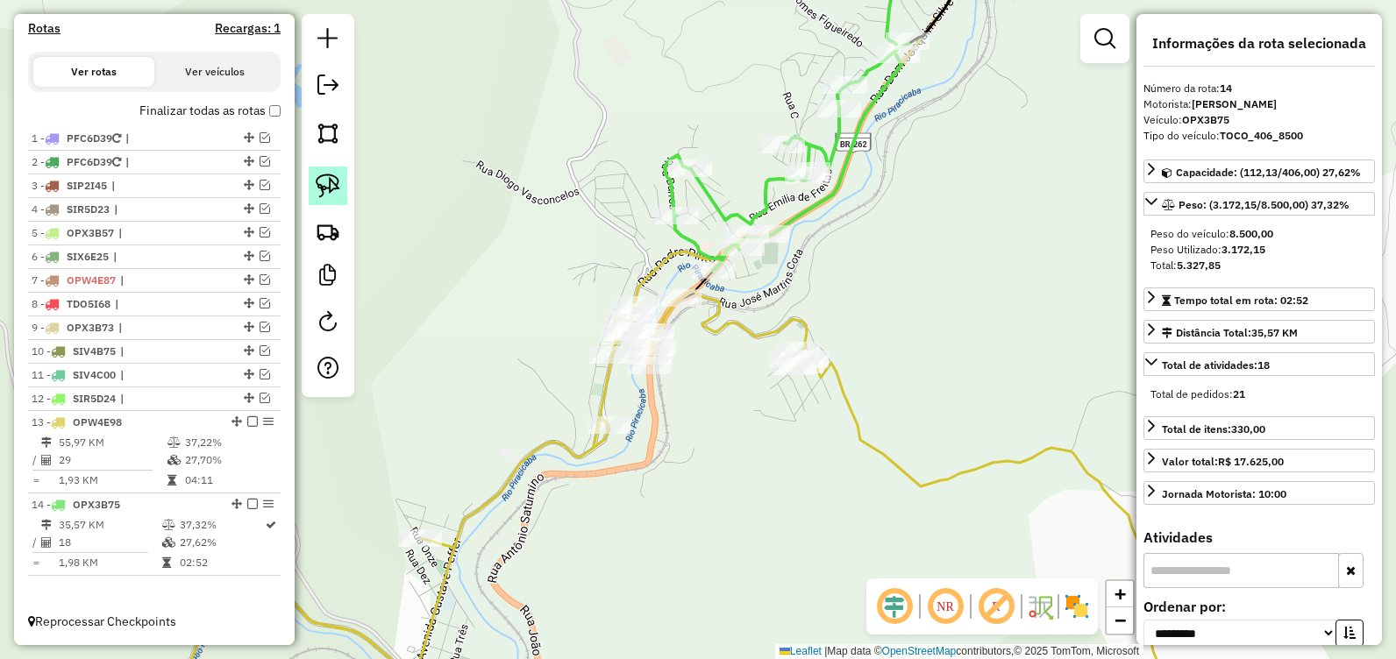
click at [335, 185] on img at bounding box center [328, 186] width 25 height 25
drag, startPoint x: 803, startPoint y: 319, endPoint x: 845, endPoint y: 362, distance: 59.5
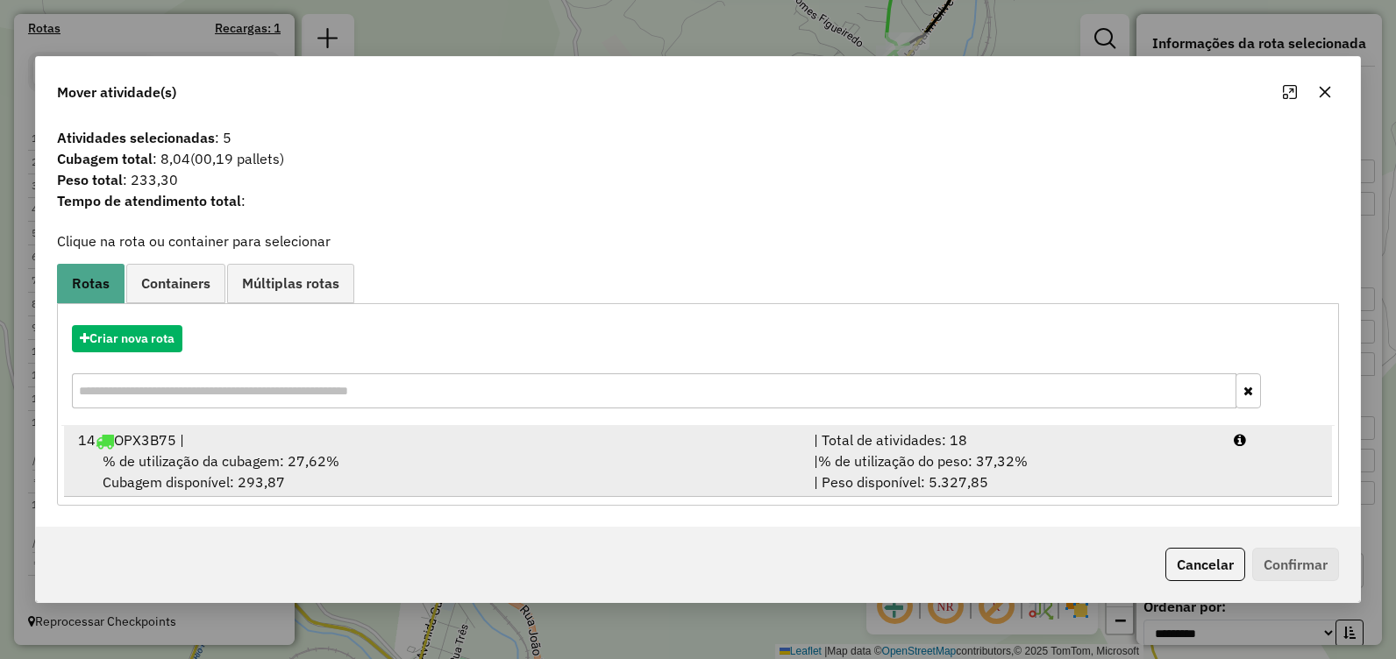
click at [581, 464] on div "% de utilização da cubagem: 27,62% Cubagem disponível: 293,87" at bounding box center [436, 472] width 736 height 42
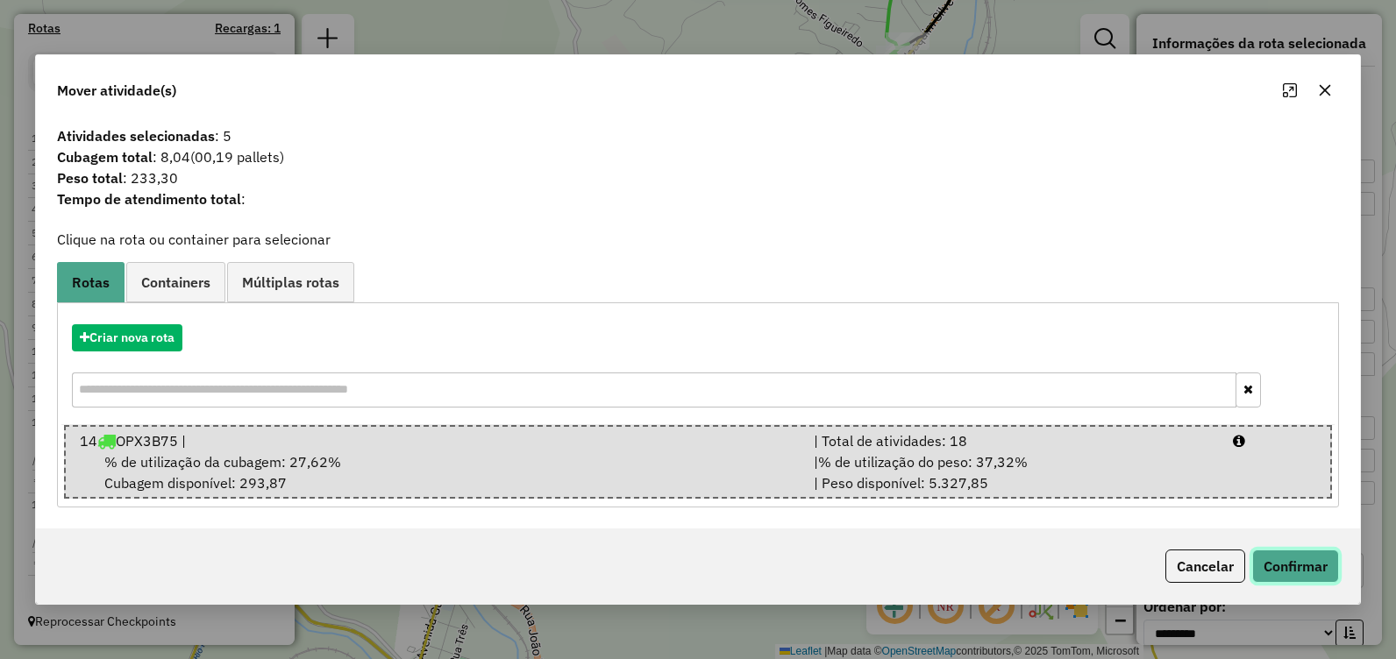
click at [1295, 570] on button "Confirmar" at bounding box center [1295, 566] width 87 height 33
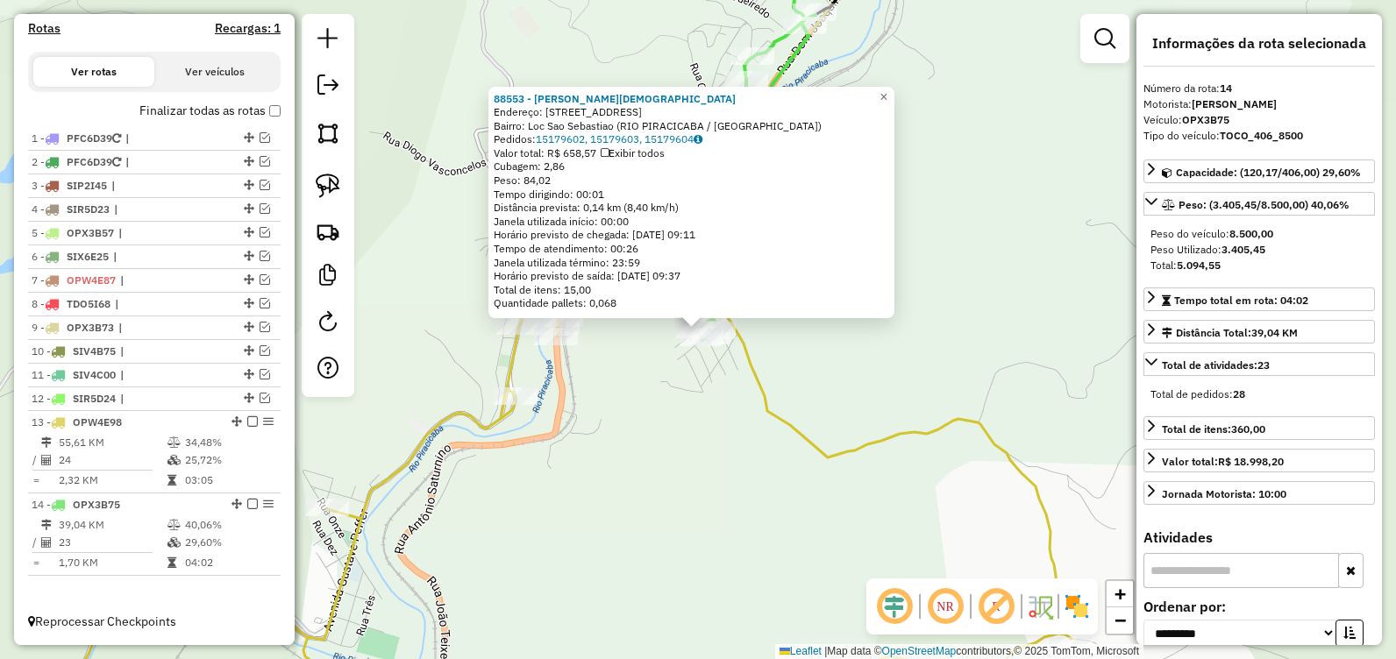
click at [733, 407] on div "88553 - Luciene de Jesus Endereço: Rua D, 14 Bairro: Loc Sao Sebastiao (RIO PIR…" at bounding box center [698, 329] width 1396 height 659
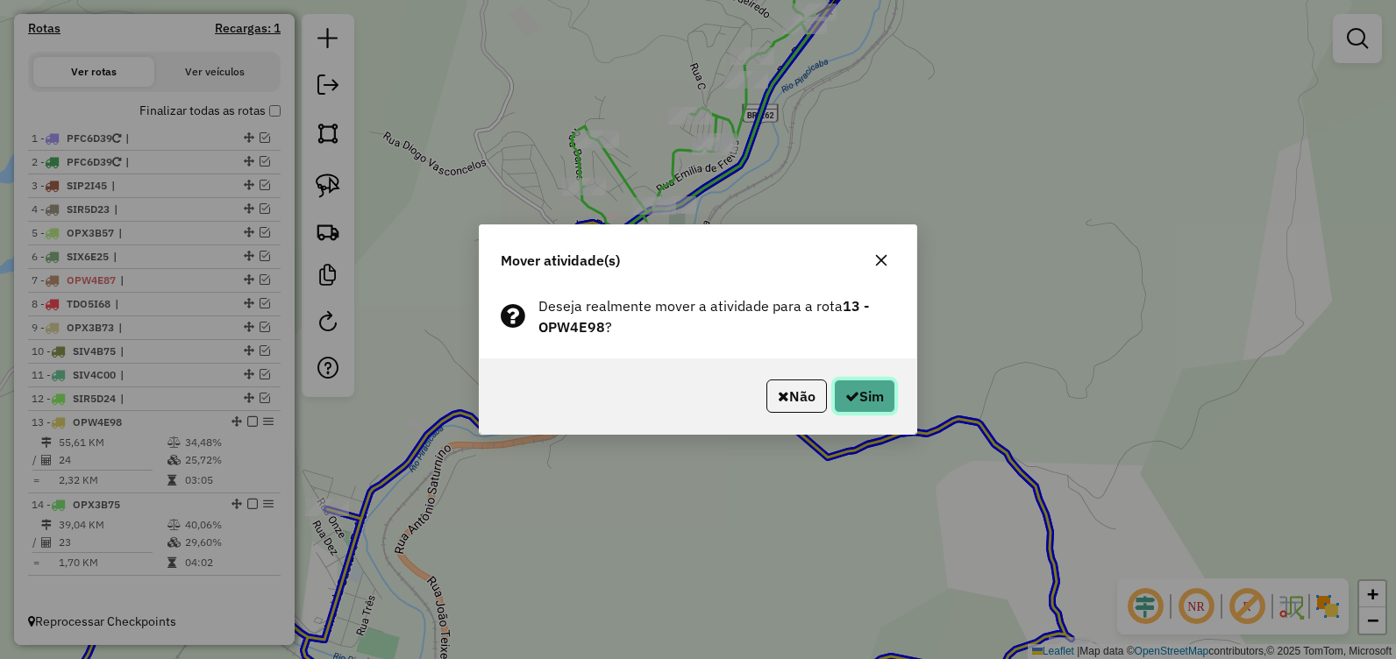
click at [859, 392] on button "Sim" at bounding box center [864, 396] width 61 height 33
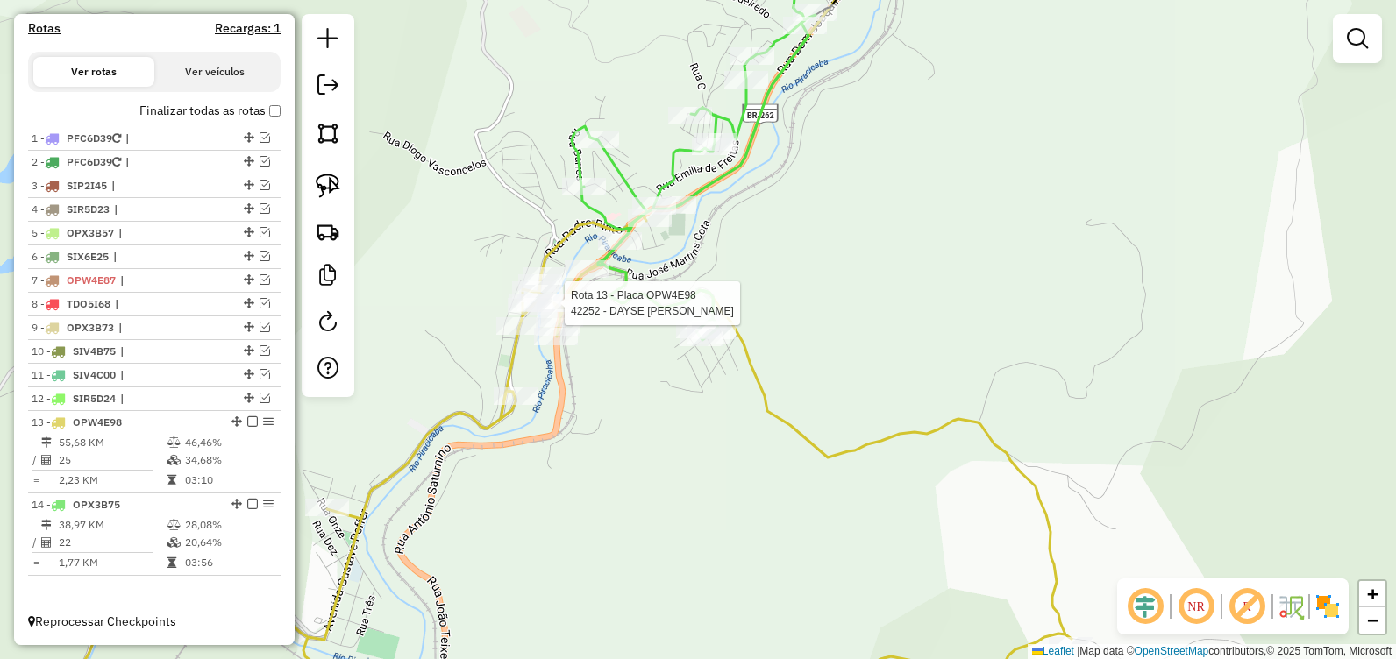
select select "**********"
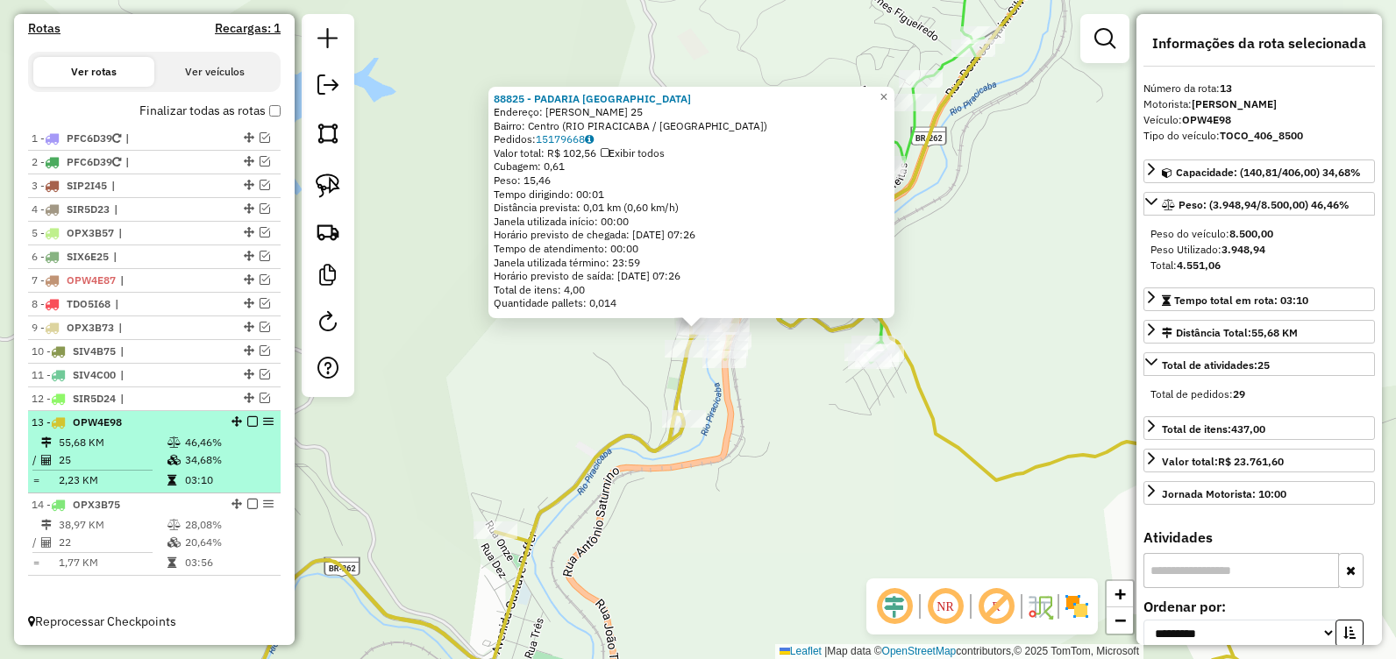
click at [248, 423] on em at bounding box center [252, 422] width 11 height 11
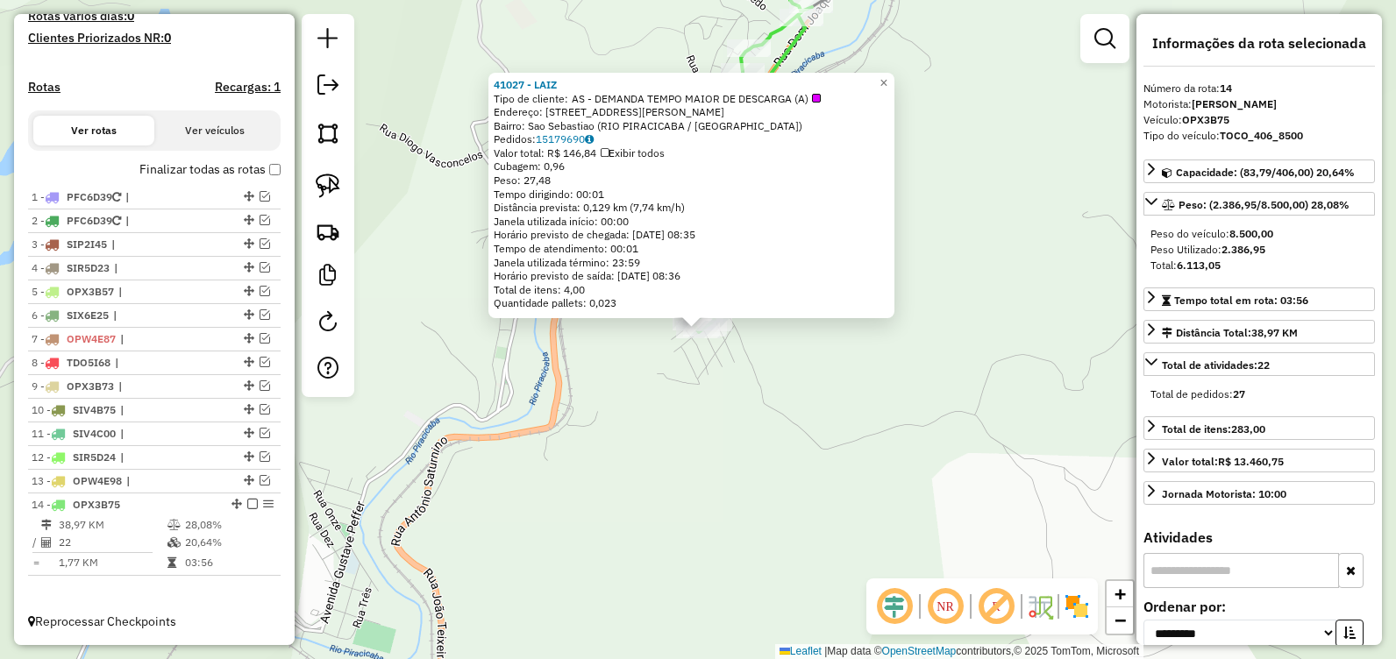
click at [506, 404] on div "Rota 14 - Placa OPX3B75 41027 - LAIZ 41027 - LAIZ Tipo de cliente: AS - DEMANDA…" at bounding box center [698, 329] width 1396 height 659
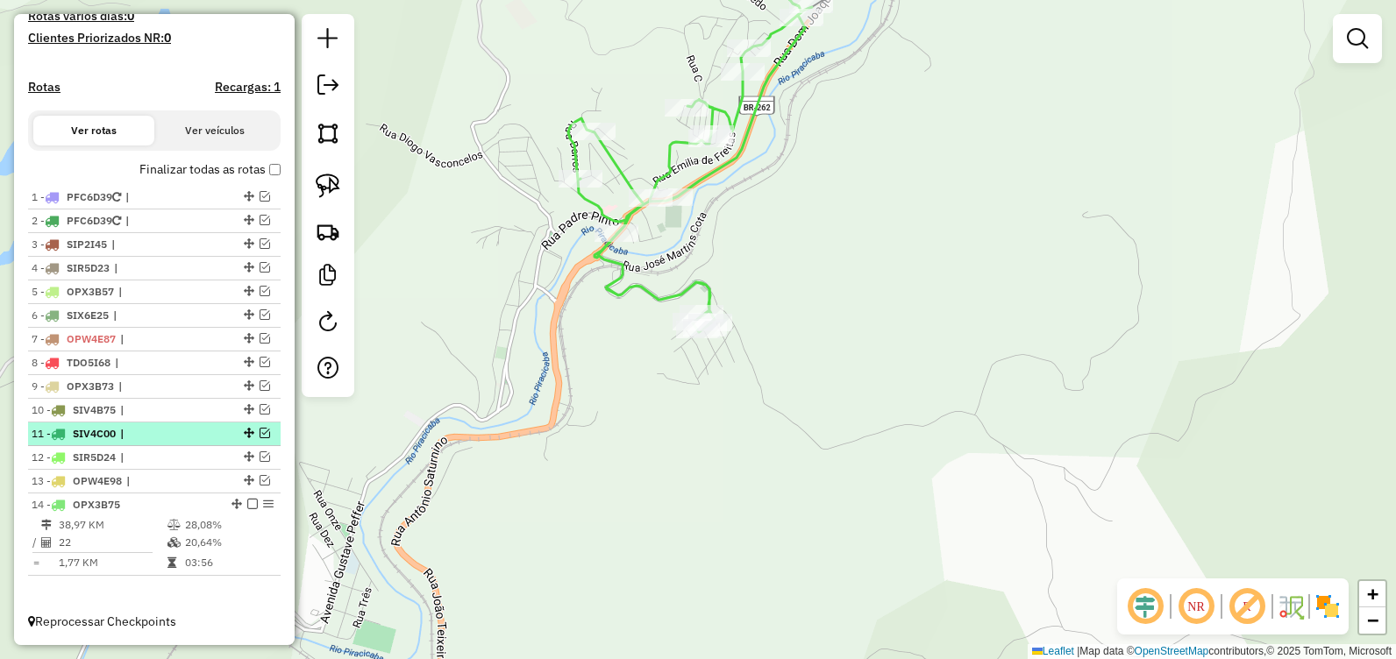
click at [247, 503] on em at bounding box center [252, 504] width 11 height 11
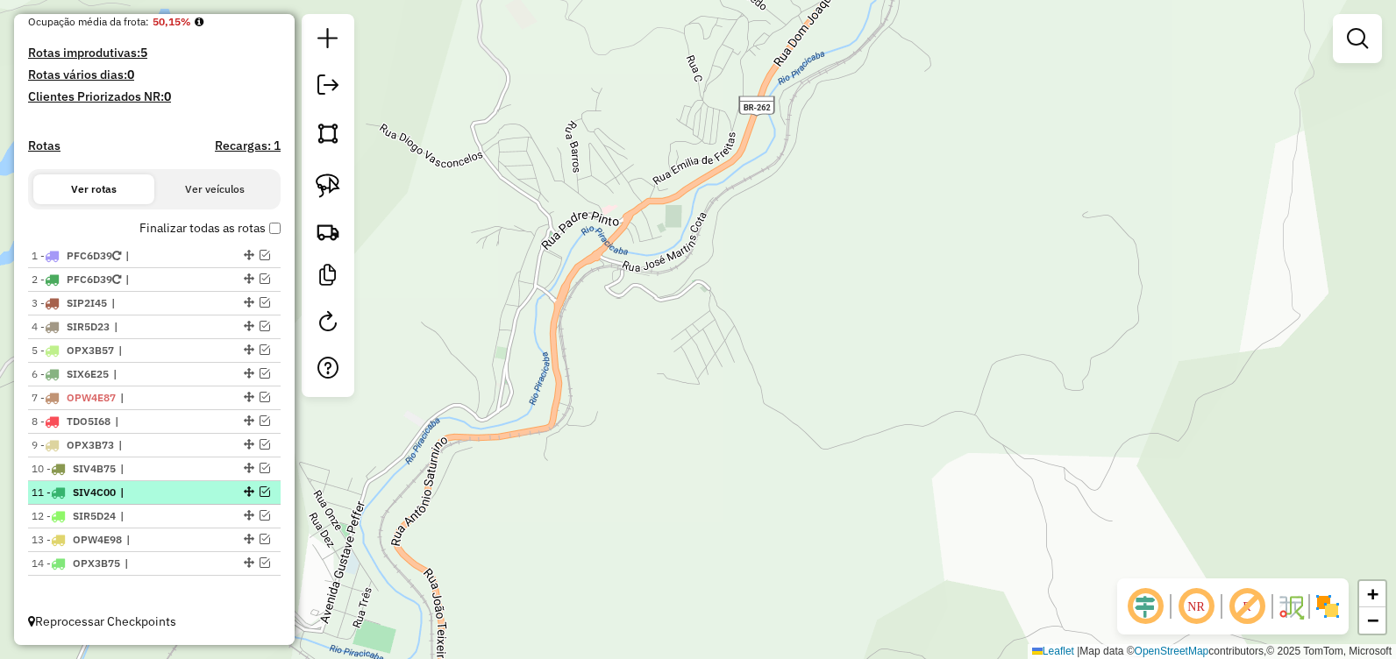
scroll to position [448, 0]
click at [260, 495] on em at bounding box center [265, 492] width 11 height 11
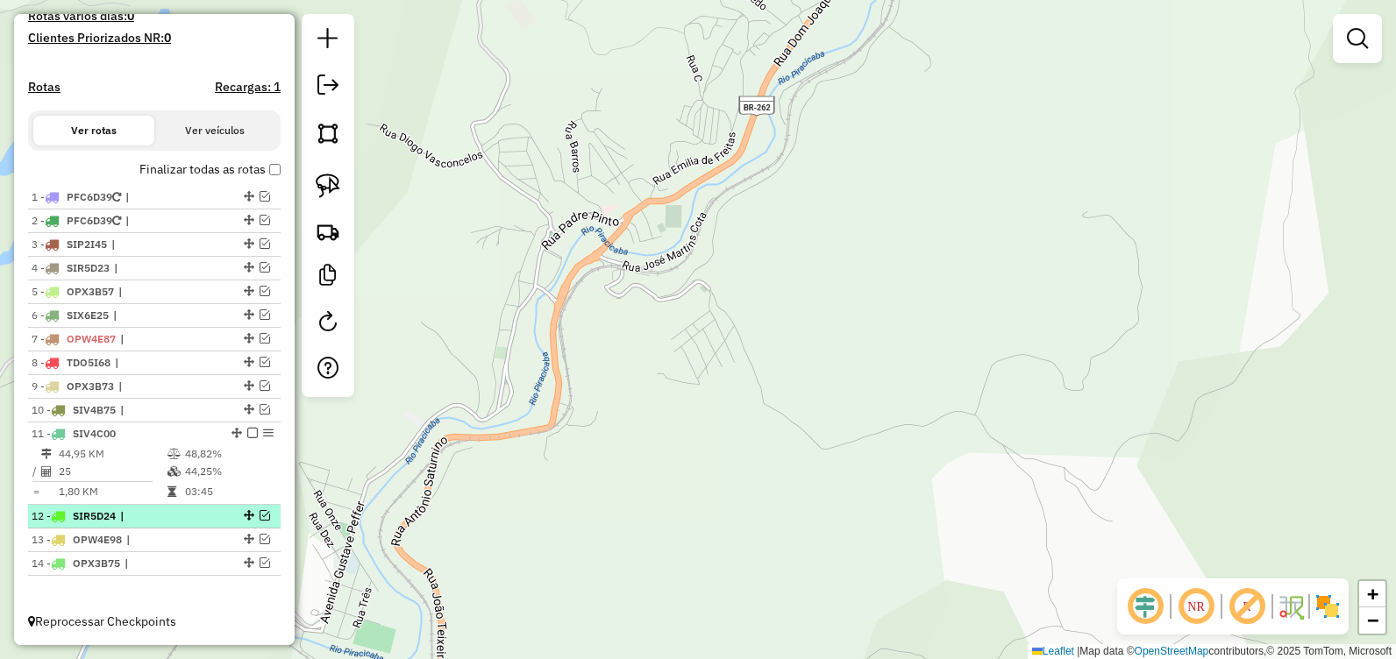
click at [260, 517] on em at bounding box center [265, 515] width 11 height 11
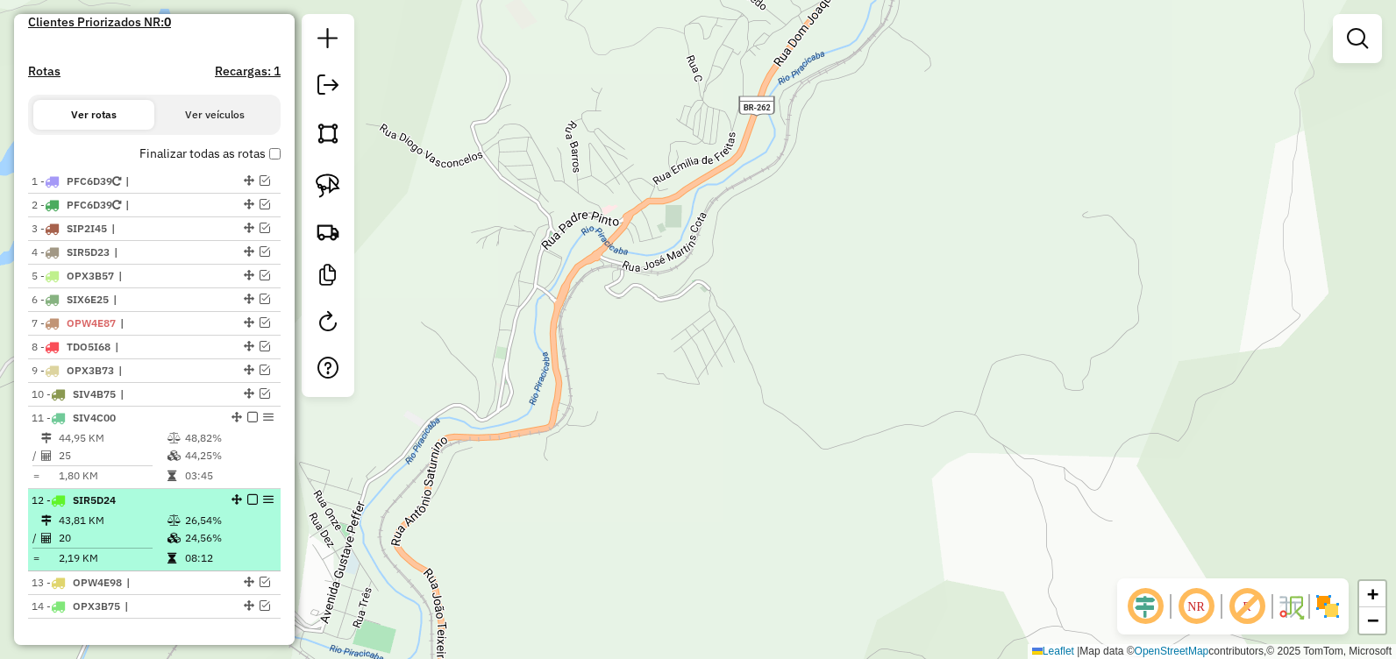
scroll to position [566, 0]
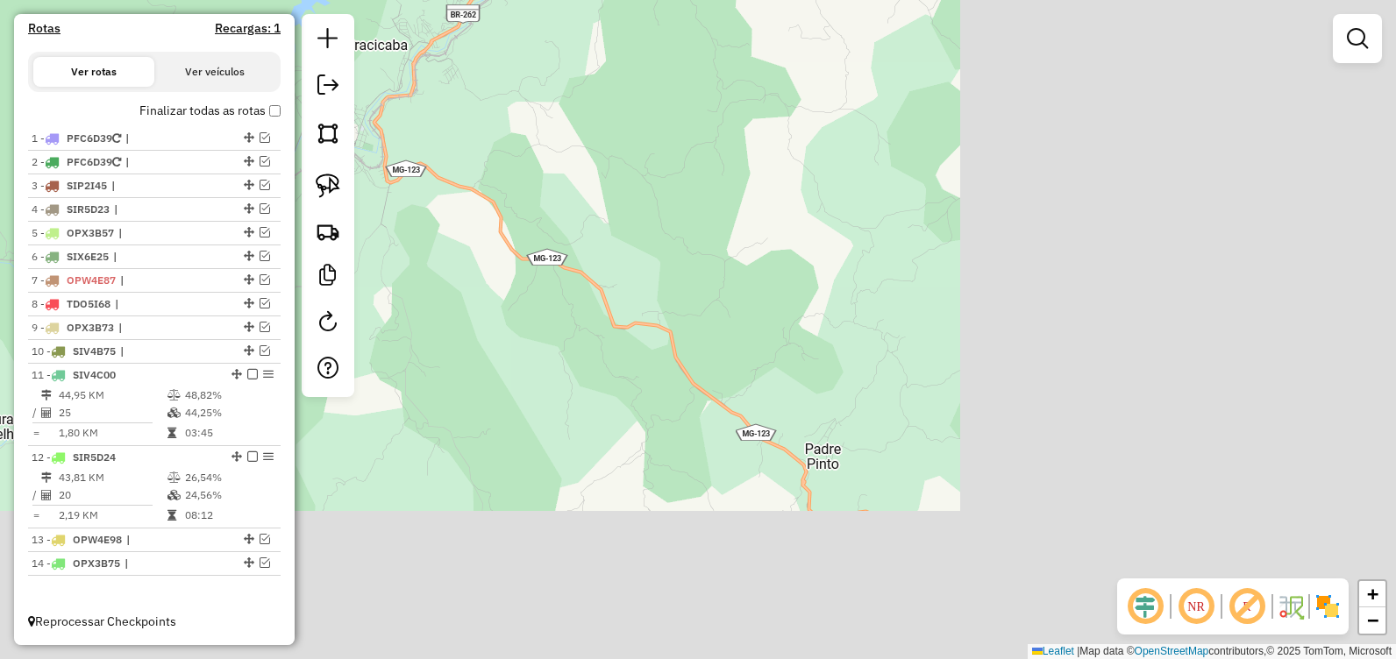
drag, startPoint x: 1047, startPoint y: 416, endPoint x: 565, endPoint y: 139, distance: 556.3
click at [567, 139] on div "Janela de atendimento Grade de atendimento Capacidade Transportadoras Veículos …" at bounding box center [698, 329] width 1396 height 659
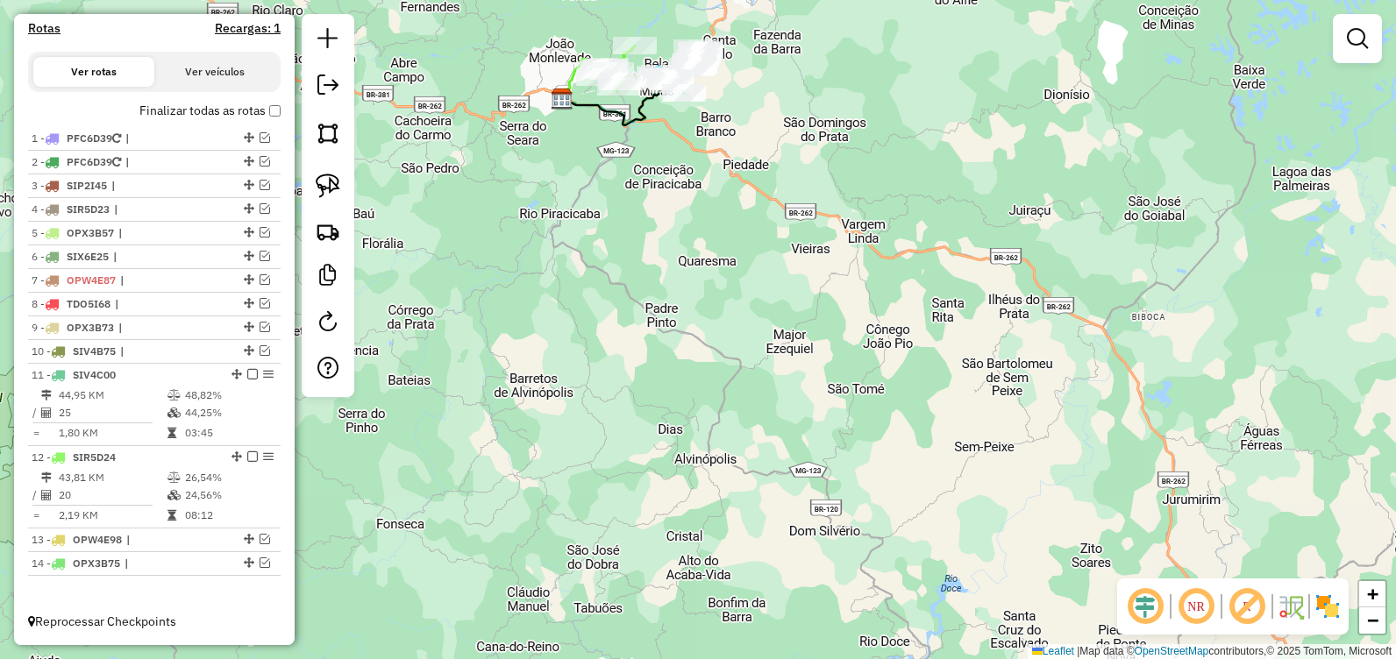
drag, startPoint x: 732, startPoint y: 177, endPoint x: 774, endPoint y: 375, distance: 202.6
click at [774, 368] on div "Janela de atendimento Grade de atendimento Capacidade Transportadoras Veículos …" at bounding box center [698, 329] width 1396 height 659
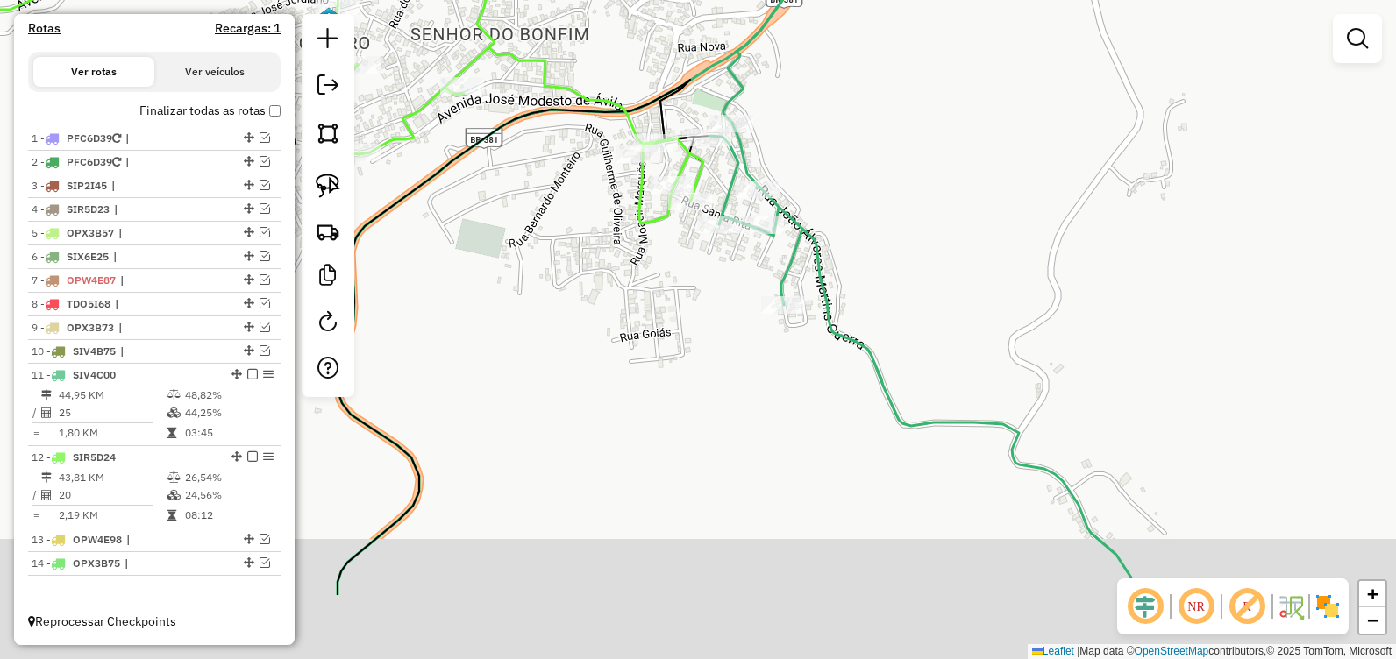
drag, startPoint x: 632, startPoint y: 199, endPoint x: 713, endPoint y: 88, distance: 137.5
click at [695, 80] on icon at bounding box center [521, 338] width 366 height 516
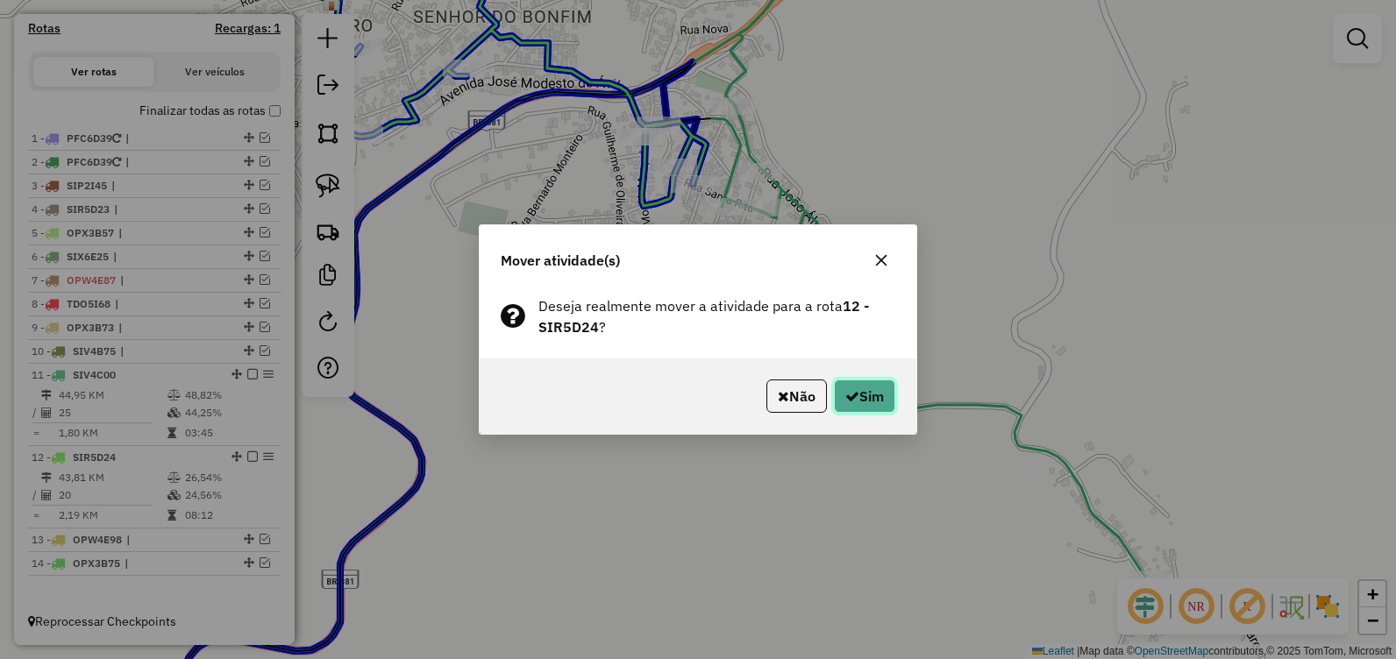
click at [848, 396] on icon "button" at bounding box center [852, 396] width 14 height 14
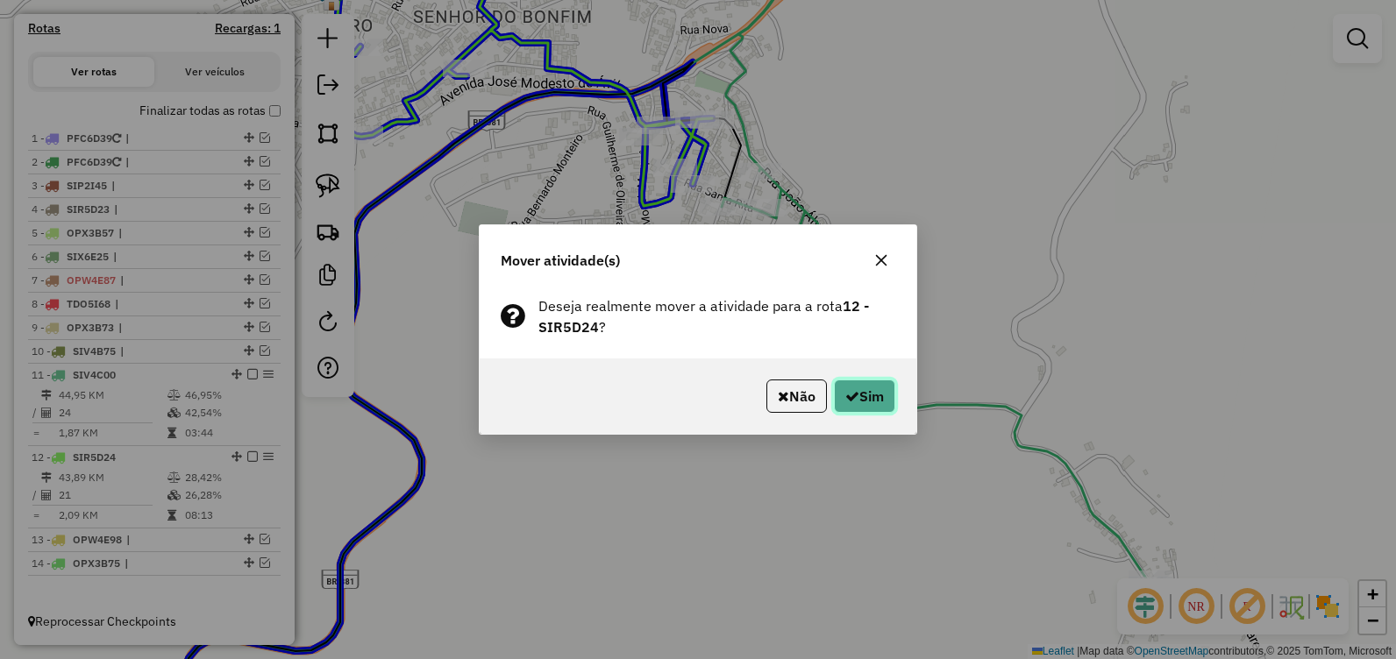
click at [866, 385] on button "Sim" at bounding box center [864, 396] width 61 height 33
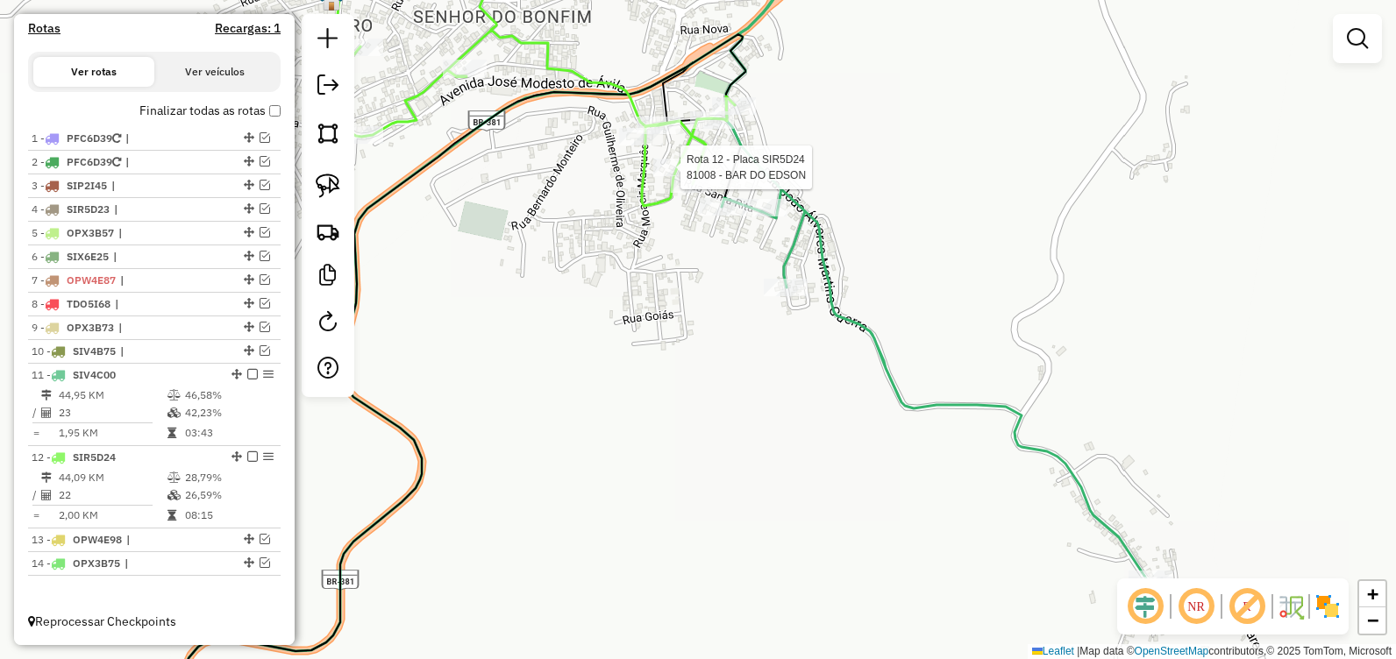
select select "**********"
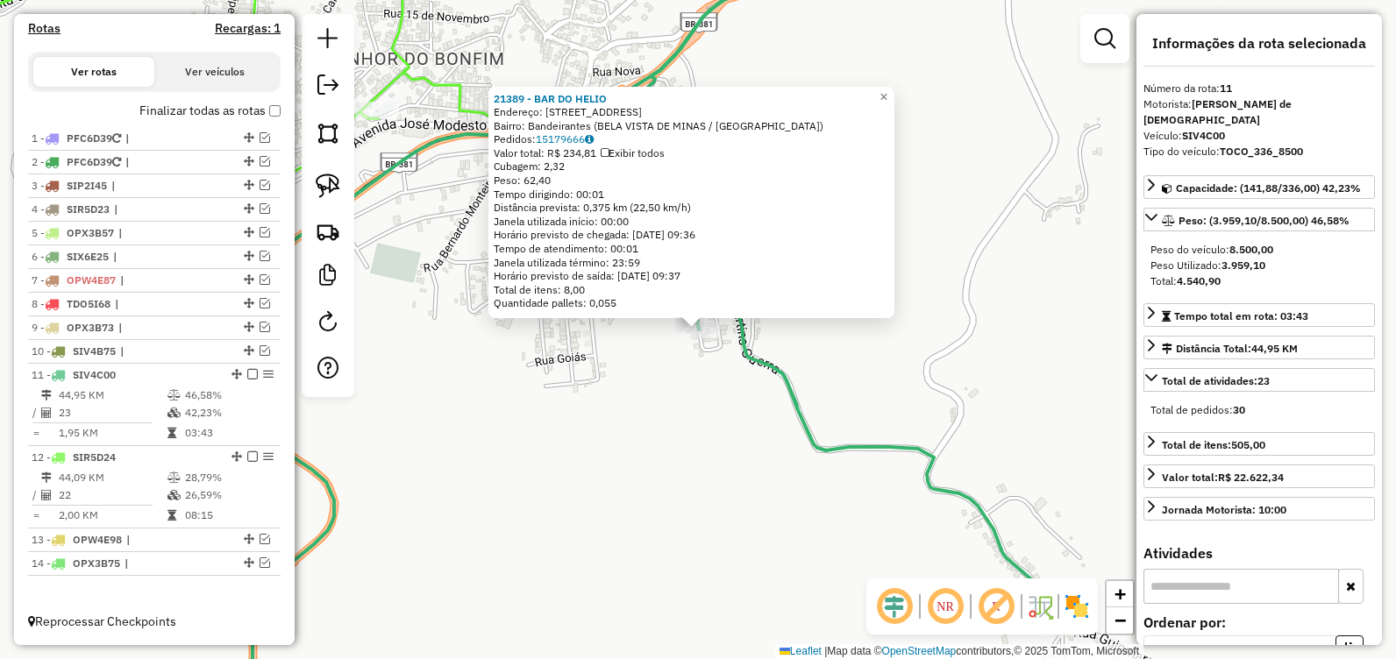
click at [650, 383] on div "21389 - BAR DO HELIO Endereço: R VARGEM LINDA, 92 Bairro: Bandeirantes (BELA VI…" at bounding box center [698, 329] width 1396 height 659
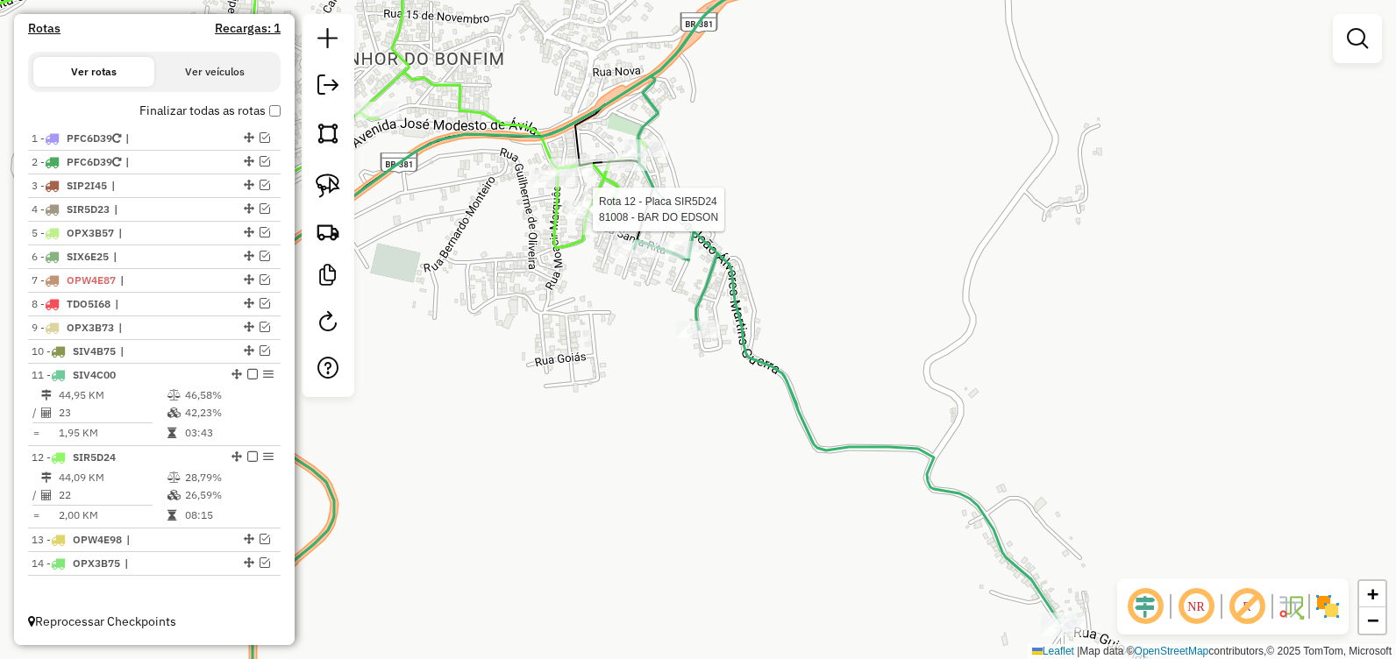
select select "**********"
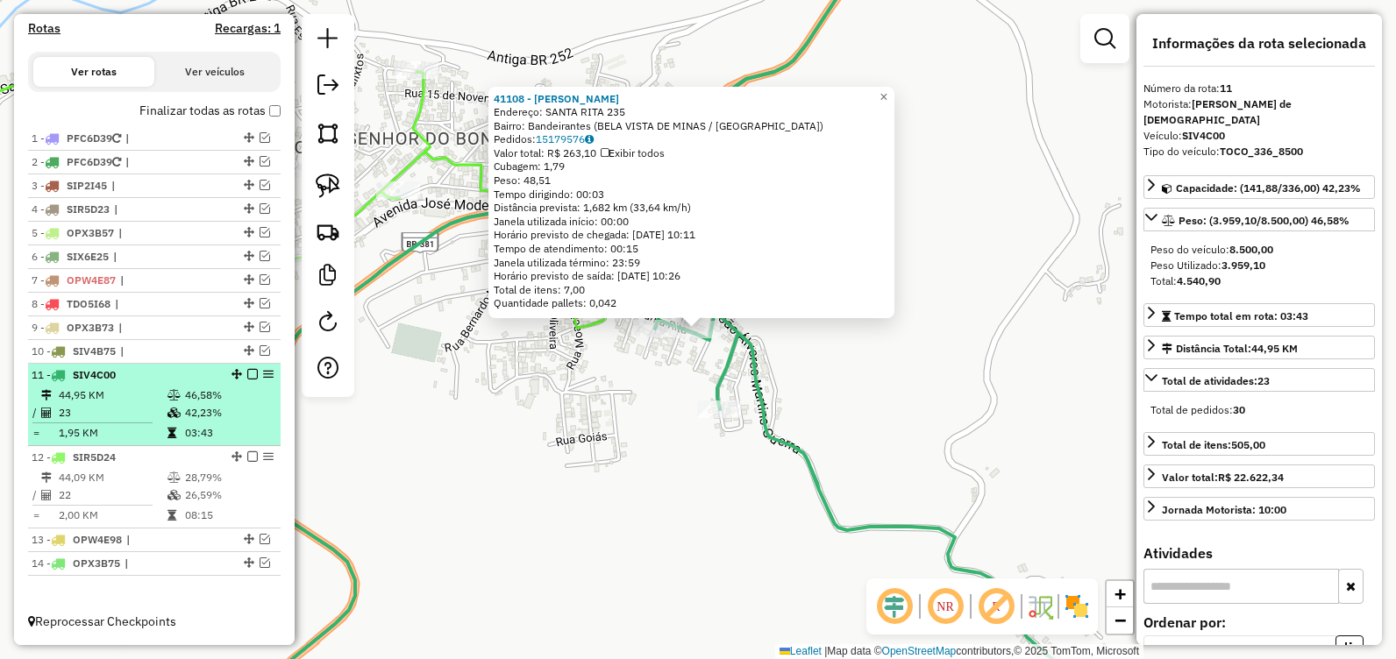
click at [247, 374] on em at bounding box center [252, 374] width 11 height 11
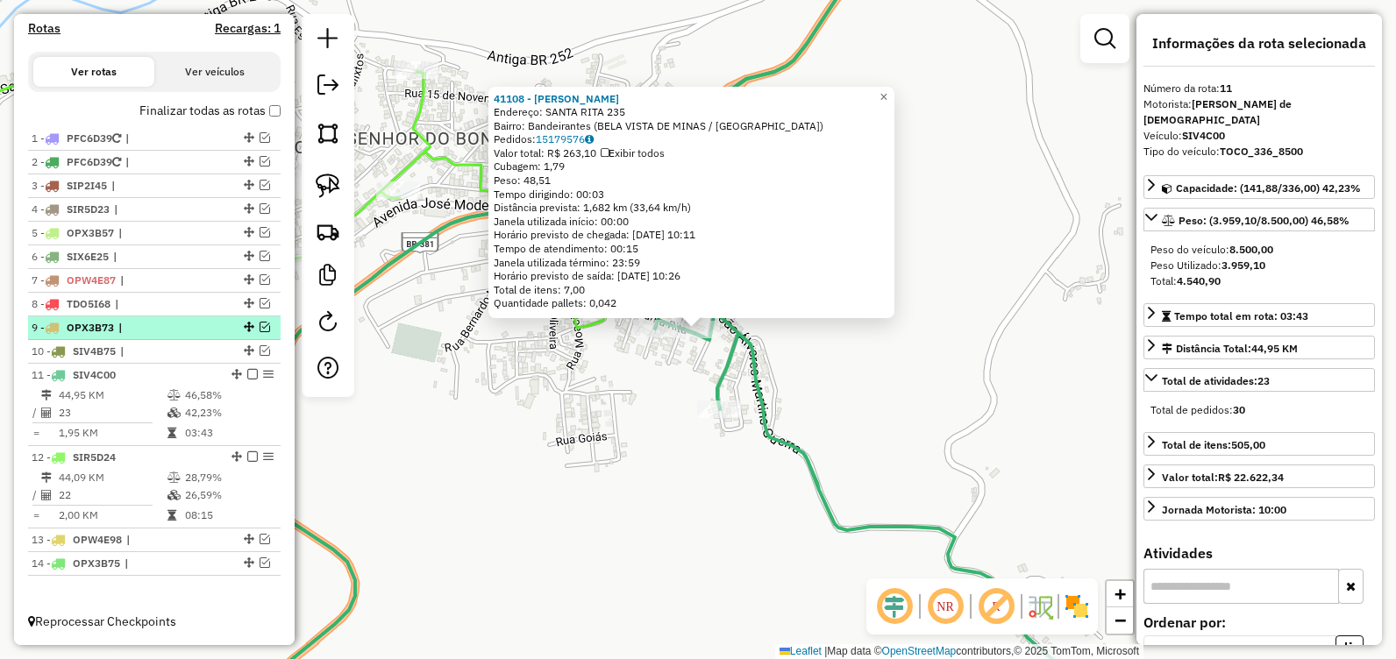
scroll to position [507, 0]
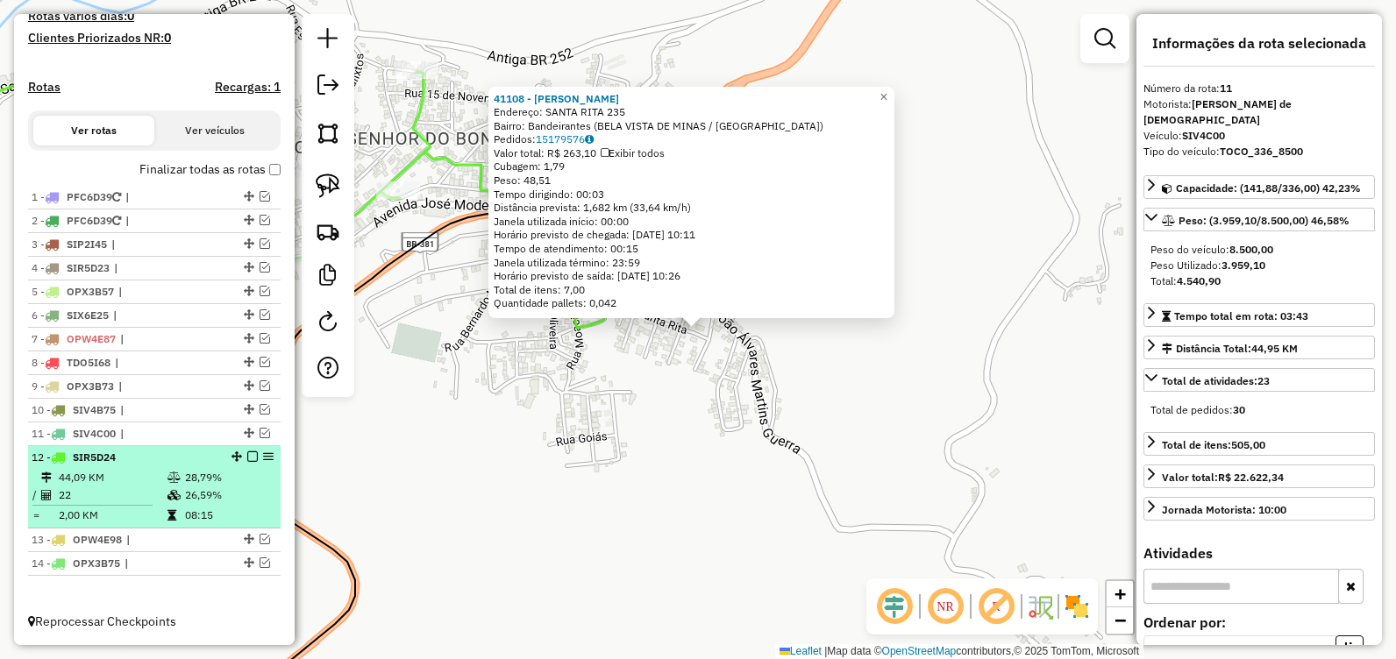
click at [242, 458] on div at bounding box center [247, 457] width 53 height 11
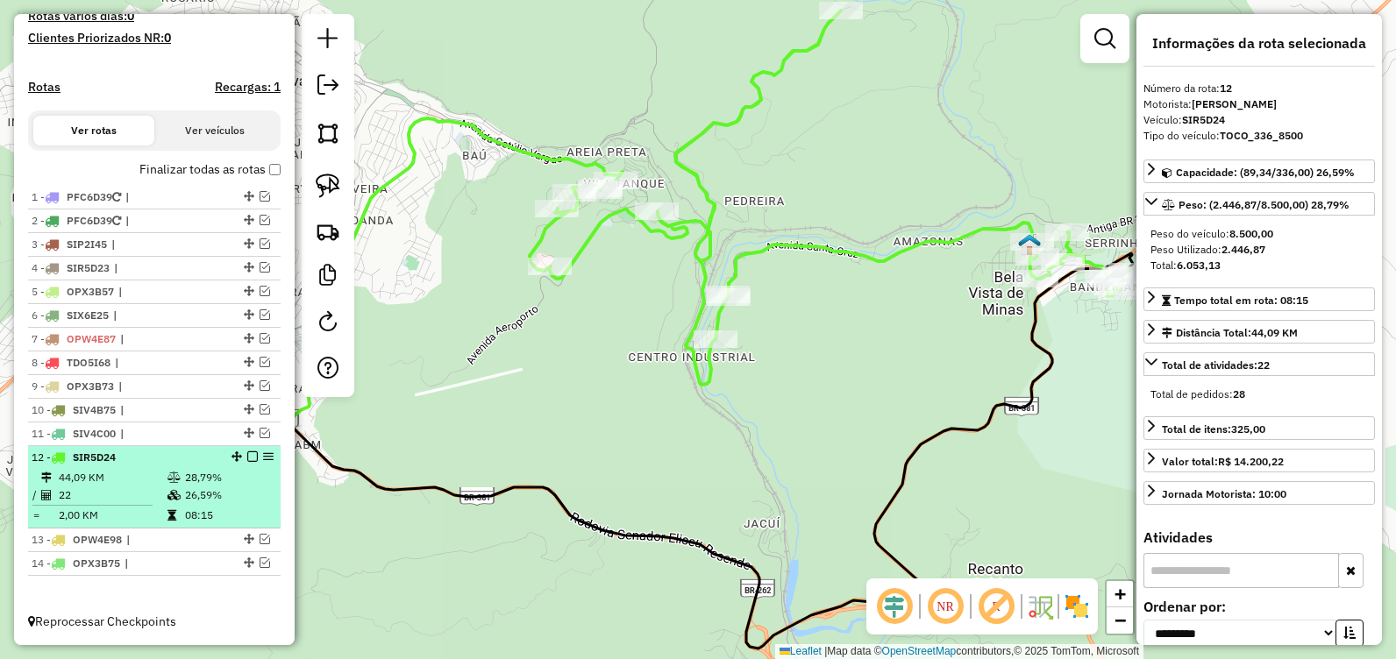
click at [247, 456] on em at bounding box center [252, 457] width 11 height 11
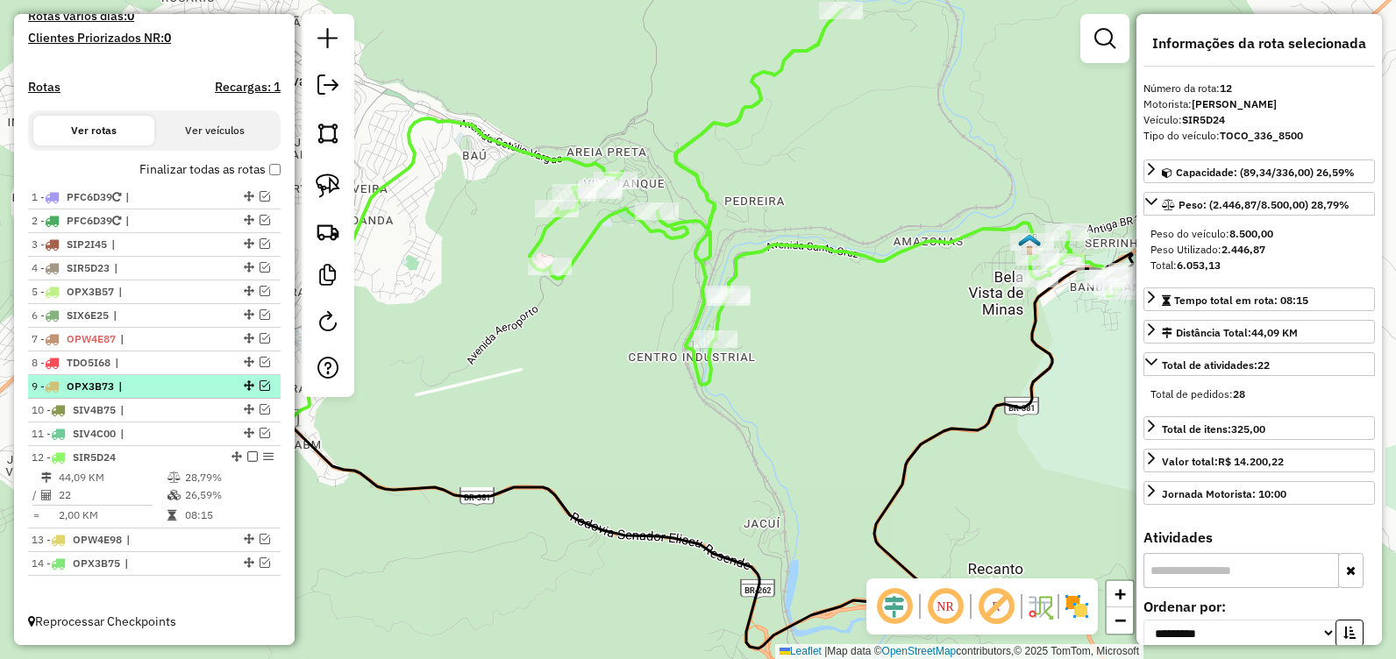
scroll to position [448, 0]
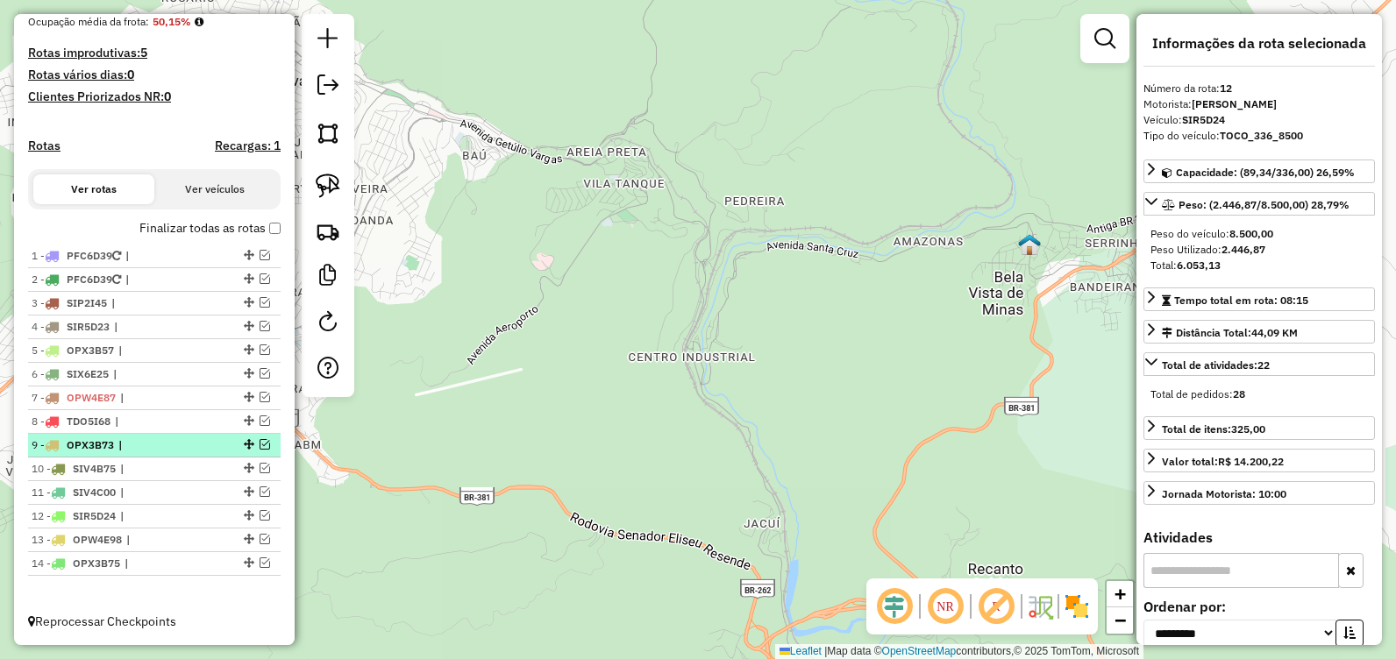
click at [260, 442] on em at bounding box center [265, 444] width 11 height 11
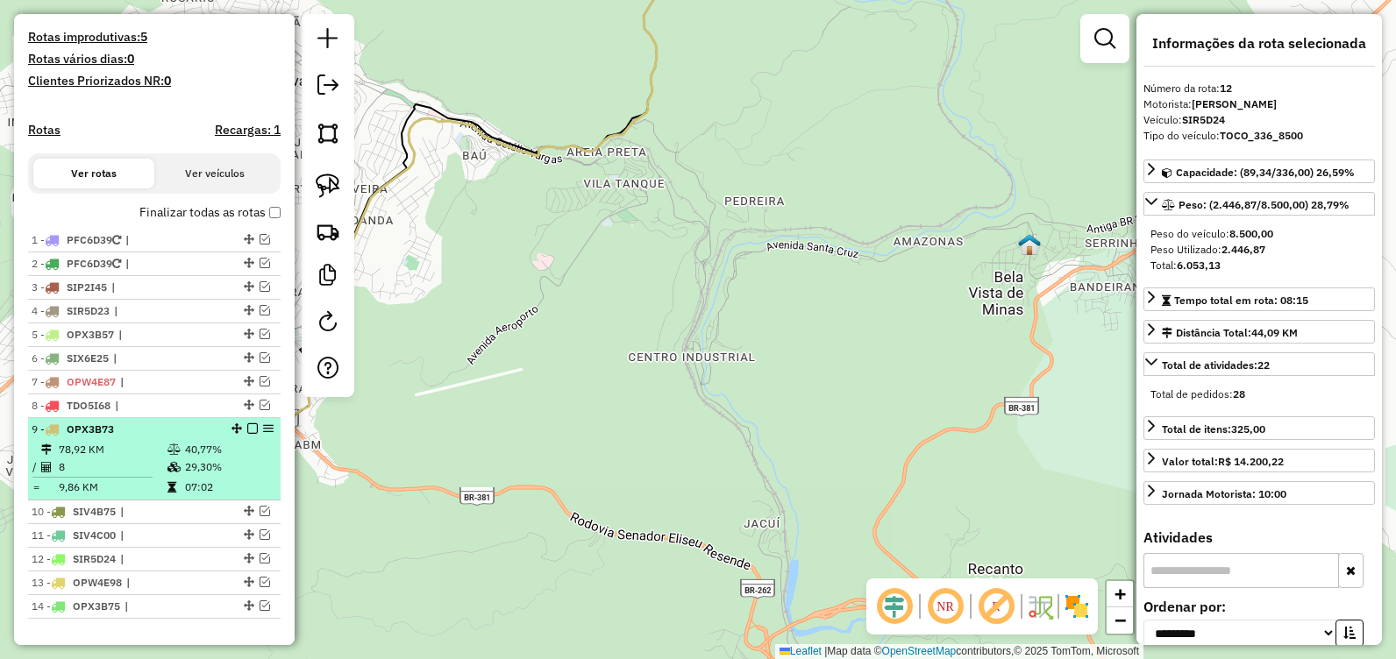
scroll to position [507, 0]
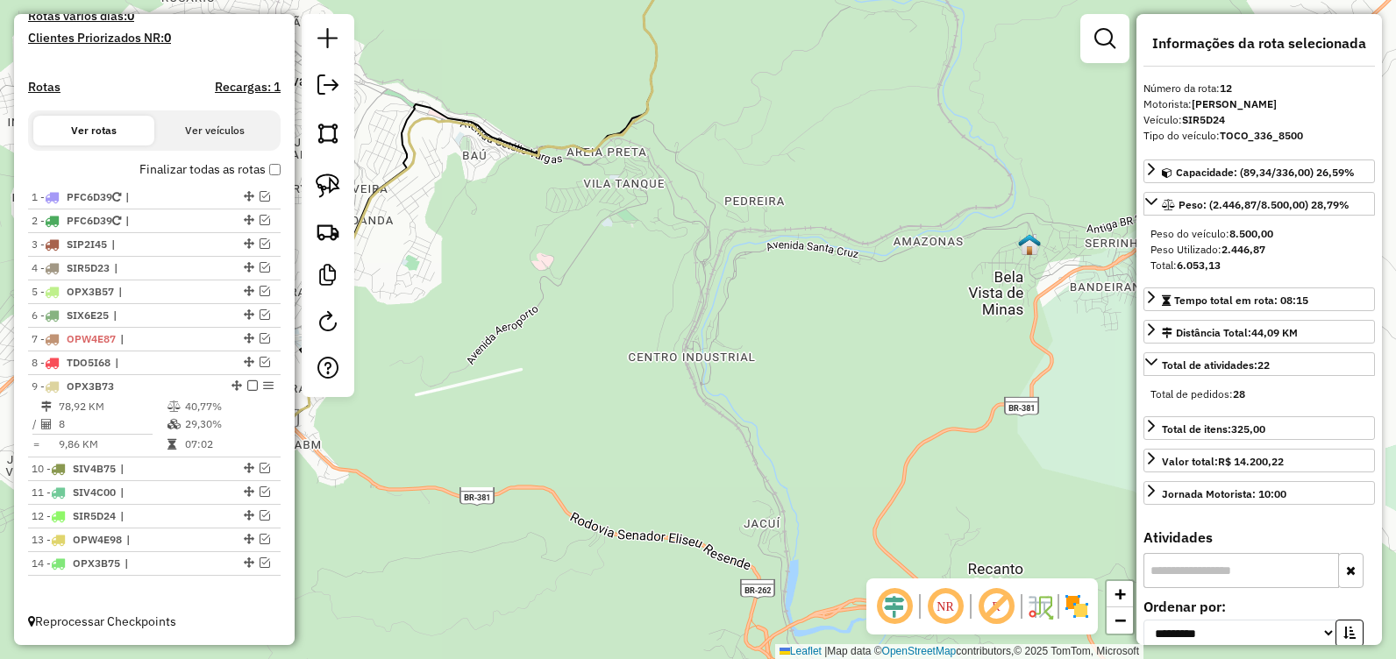
drag, startPoint x: 520, startPoint y: 268, endPoint x: 522, endPoint y: 509, distance: 240.3
click at [522, 508] on div "Janela de atendimento Grade de atendimento Capacidade Transportadoras Veículos …" at bounding box center [698, 329] width 1396 height 659
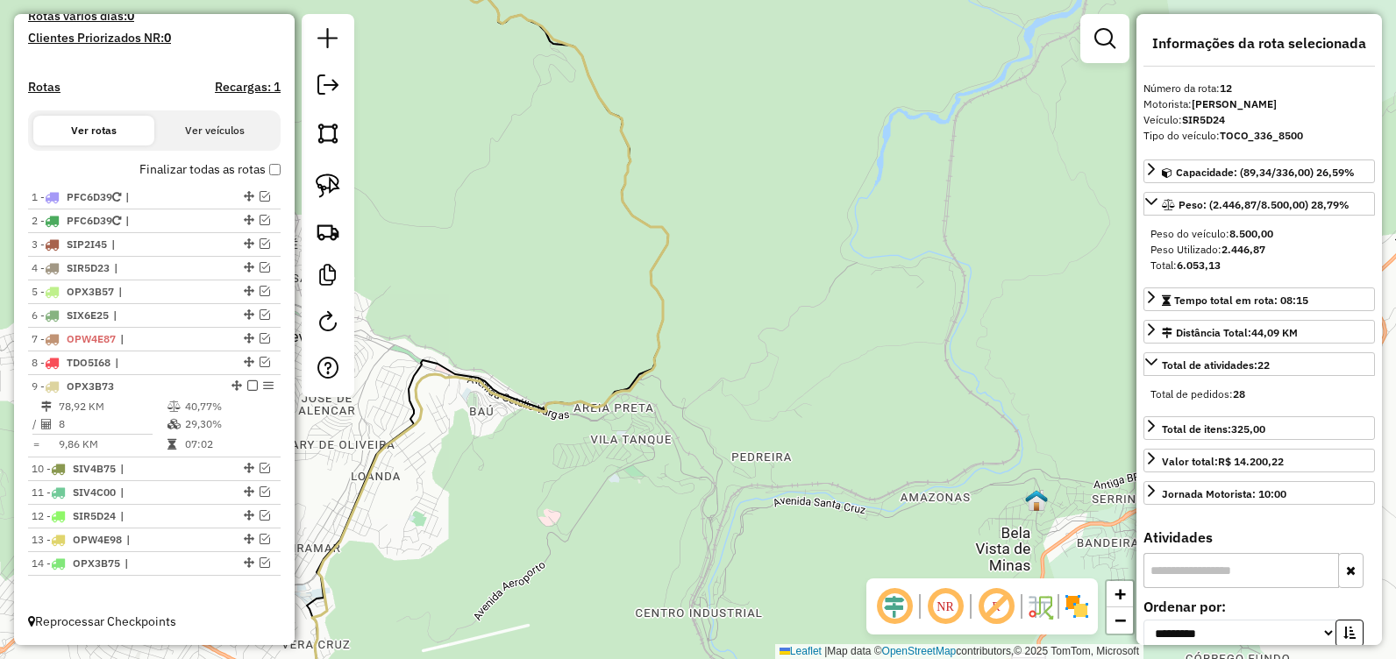
drag, startPoint x: 604, startPoint y: 218, endPoint x: 617, endPoint y: 543, distance: 324.7
click at [617, 543] on div "Janela de atendimento Grade de atendimento Capacidade Transportadoras Veículos …" at bounding box center [698, 329] width 1396 height 659
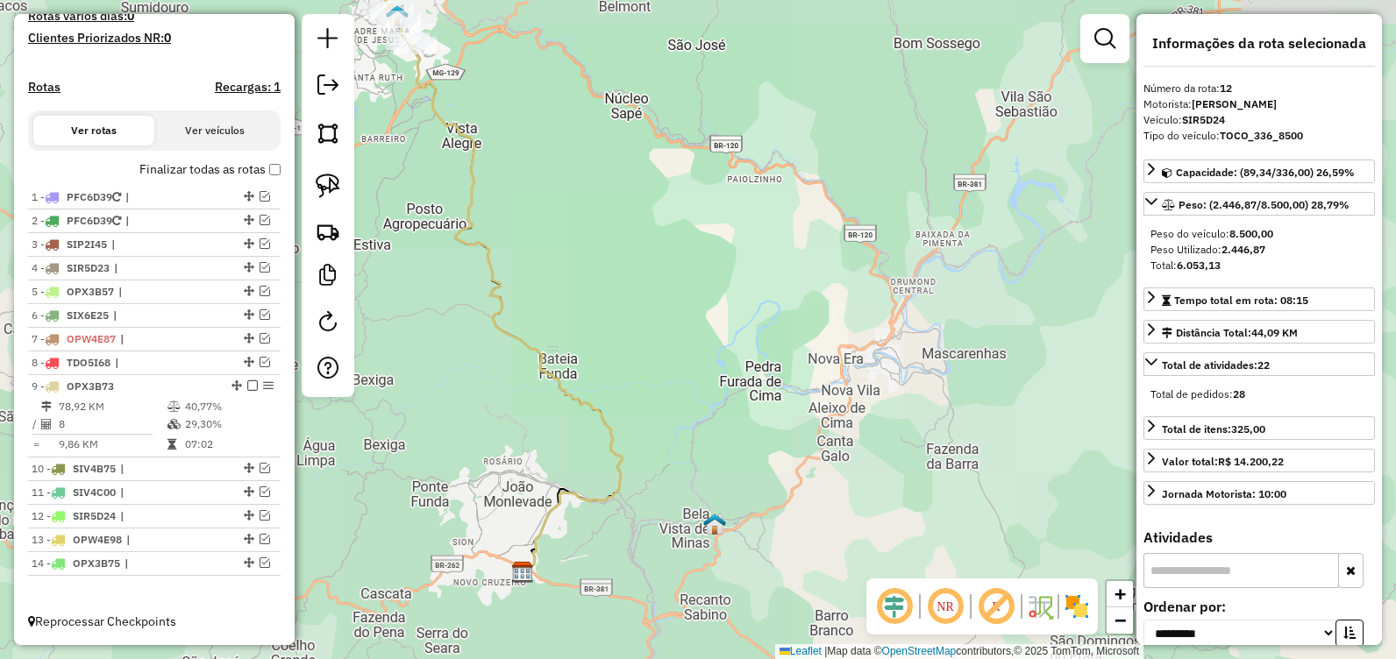
drag, startPoint x: 577, startPoint y: 262, endPoint x: 731, endPoint y: 510, distance: 291.1
click at [727, 507] on div "Janela de atendimento Grade de atendimento Capacidade Transportadoras Veículos …" at bounding box center [698, 329] width 1396 height 659
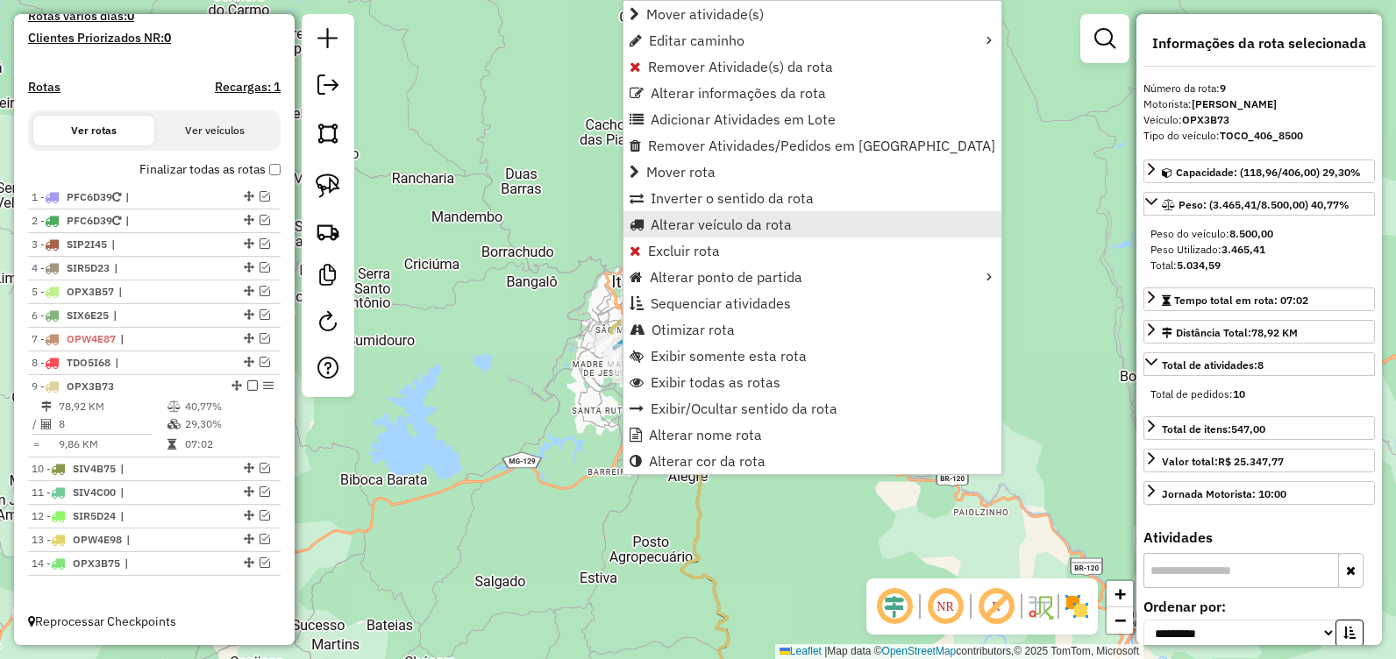
click at [713, 225] on span "Alterar veículo da rota" at bounding box center [721, 224] width 141 height 14
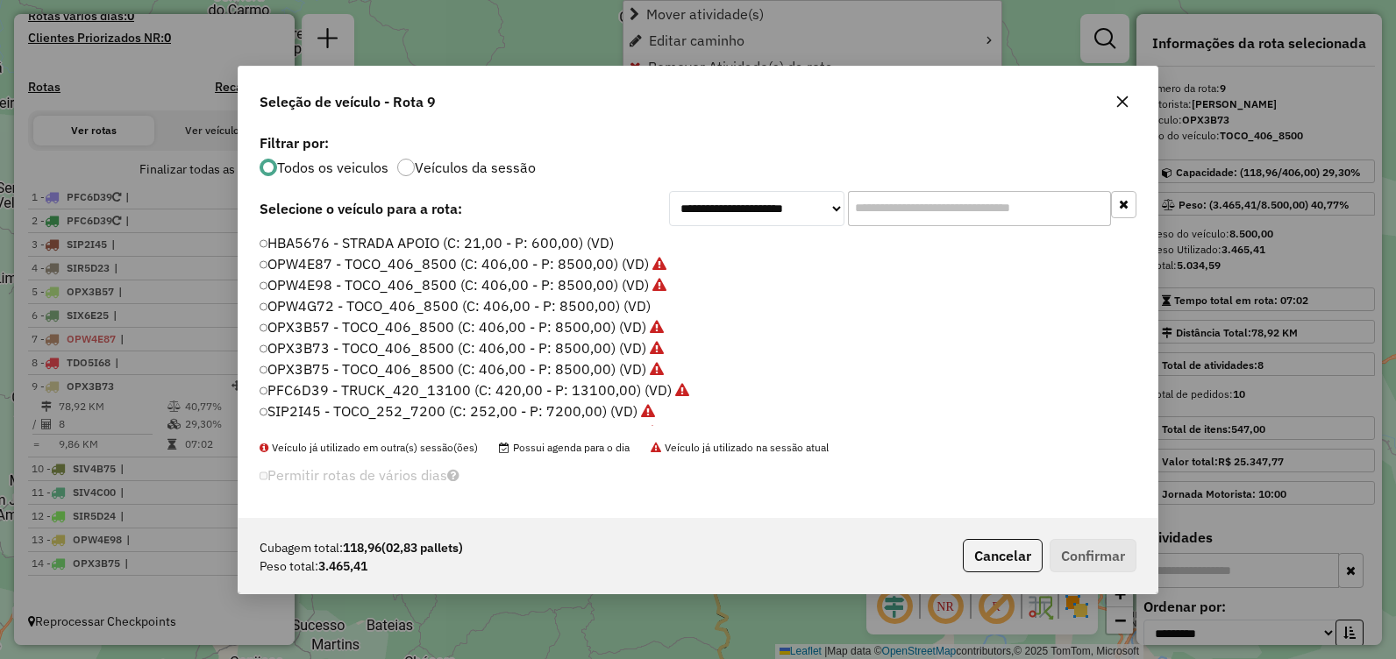
scroll to position [10, 5]
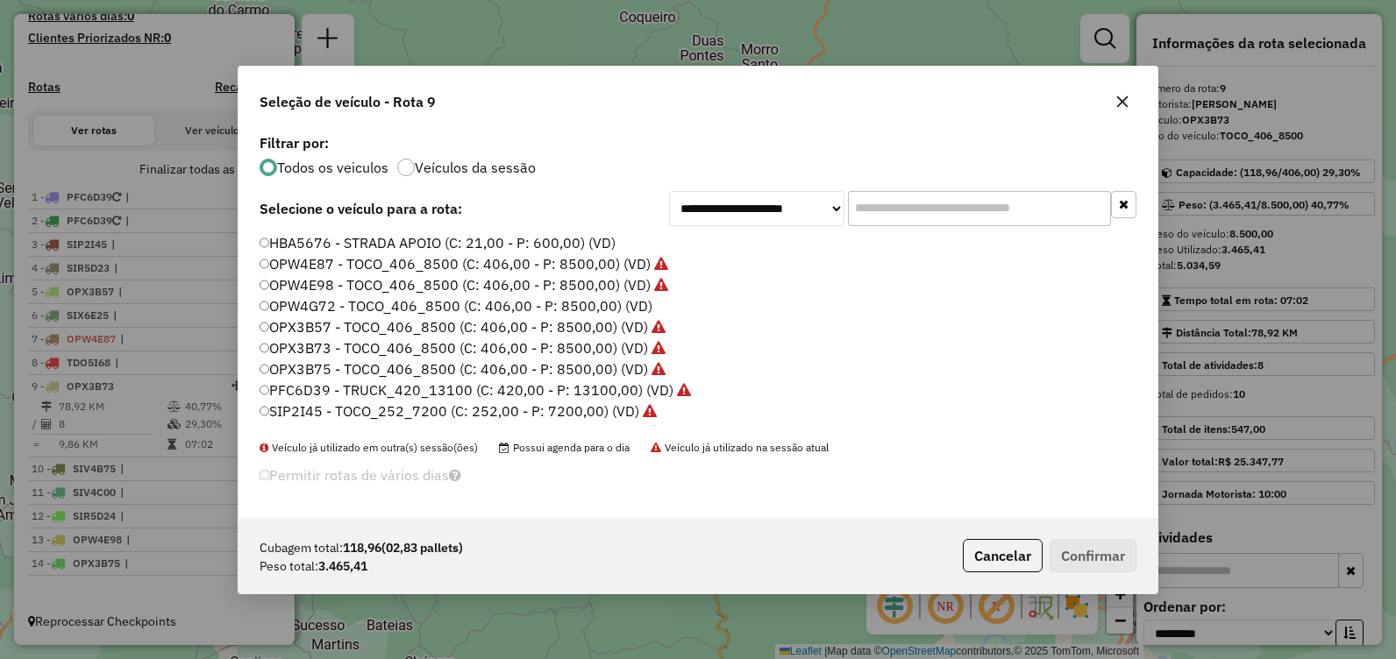
click at [477, 326] on label "OPX3B57 - TOCO_406_8500 (C: 406,00 - P: 8500,00) (VD)" at bounding box center [463, 327] width 406 height 21
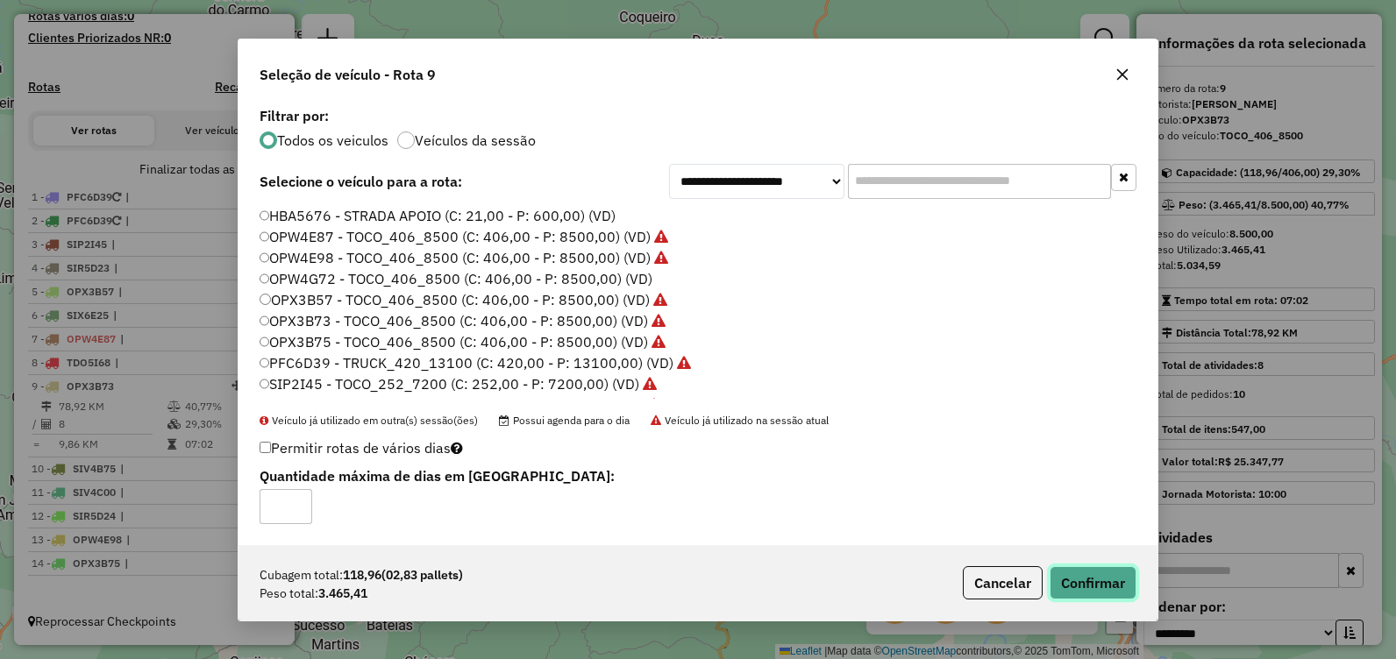
click at [1082, 583] on button "Confirmar" at bounding box center [1093, 583] width 87 height 33
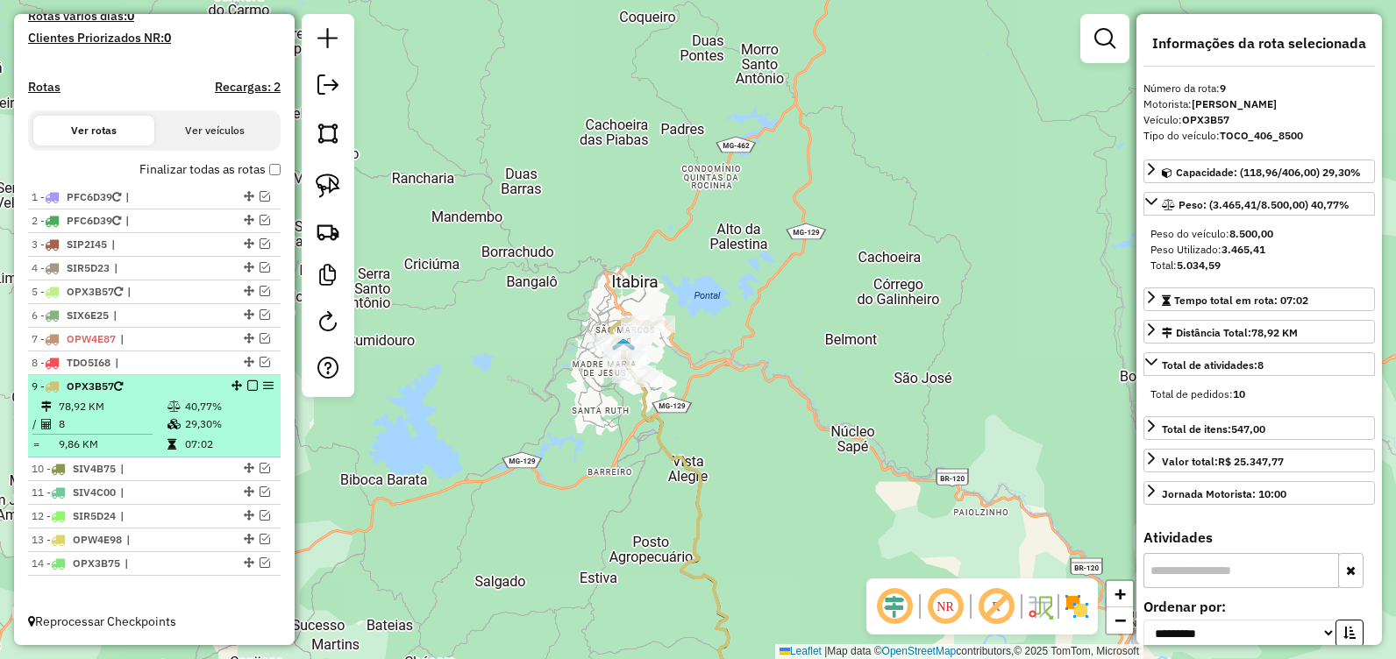
click at [247, 388] on em at bounding box center [252, 386] width 11 height 11
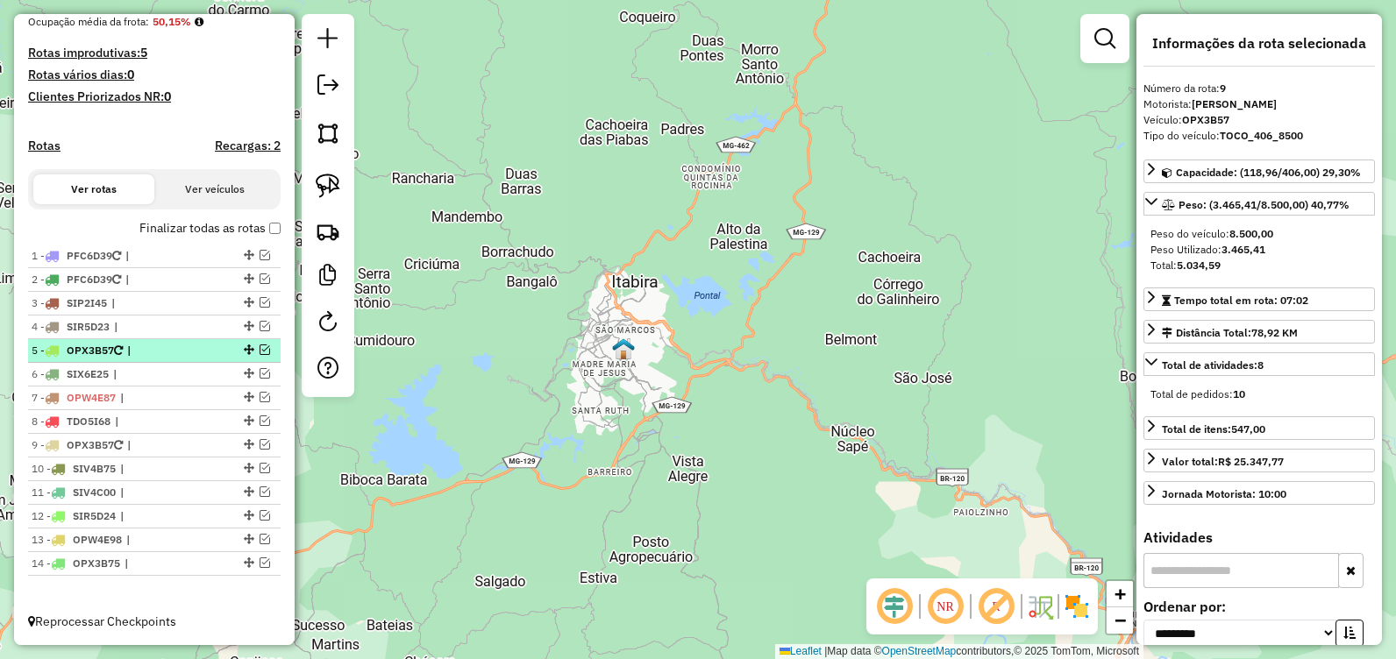
click at [260, 350] on em at bounding box center [265, 350] width 11 height 11
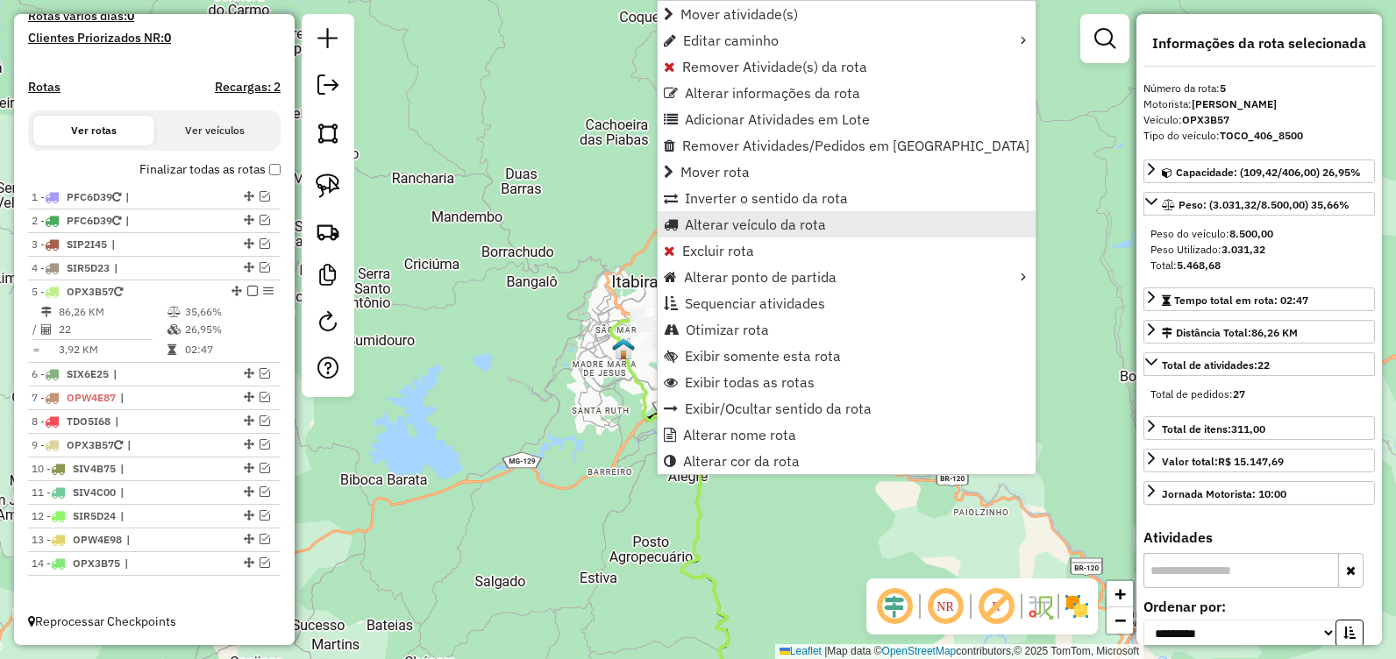
click at [736, 224] on span "Alterar veículo da rota" at bounding box center [755, 224] width 141 height 14
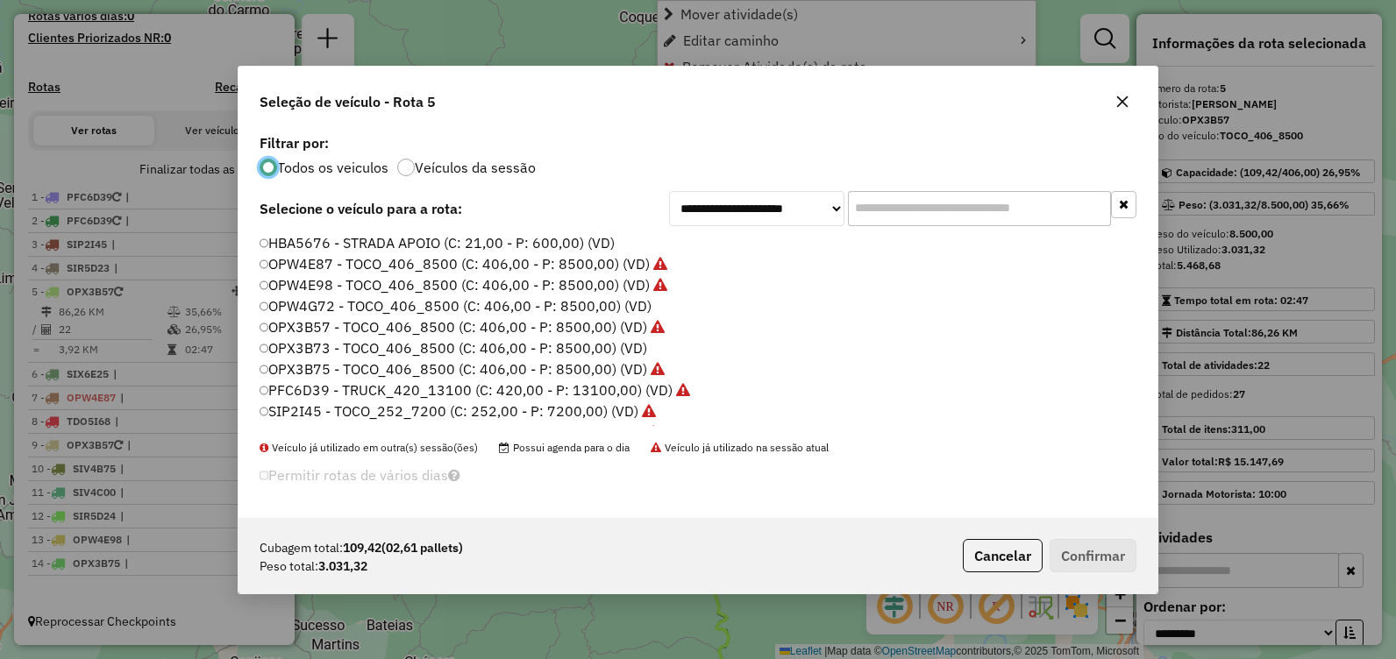
scroll to position [10, 5]
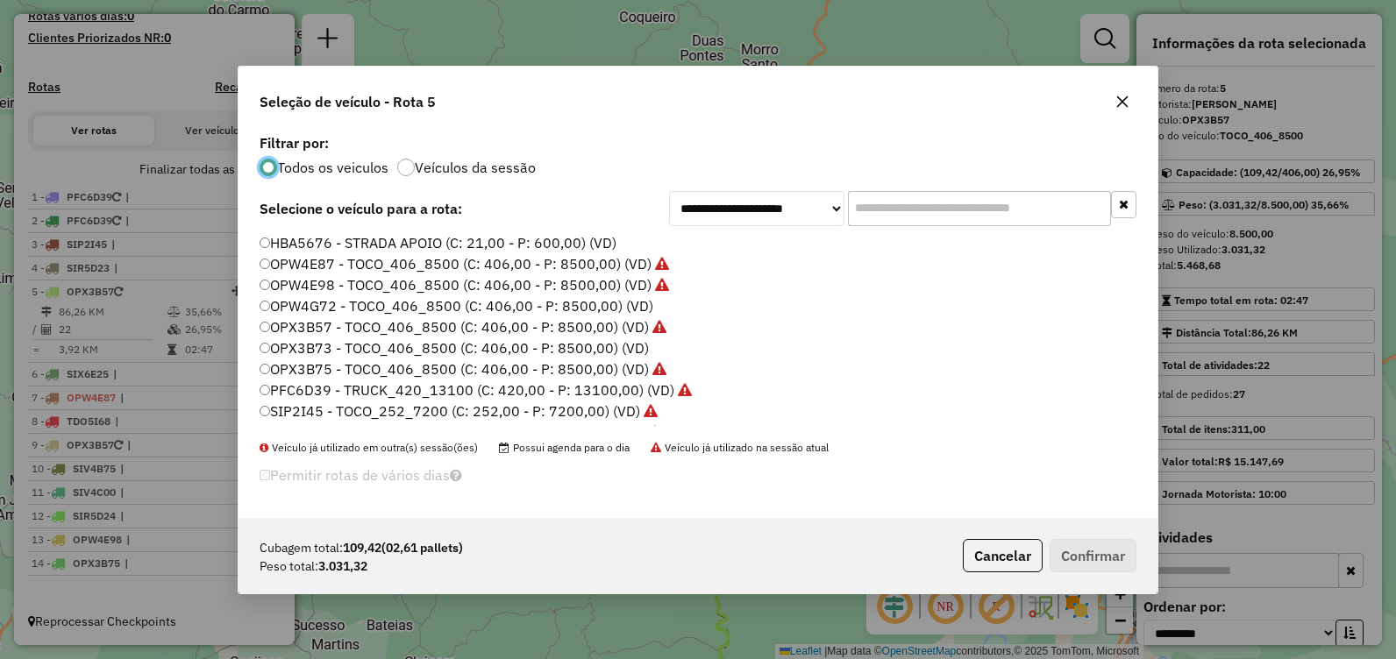
click at [449, 346] on label "OPX3B73 - TOCO_406_8500 (C: 406,00 - P: 8500,00) (VD)" at bounding box center [454, 348] width 389 height 21
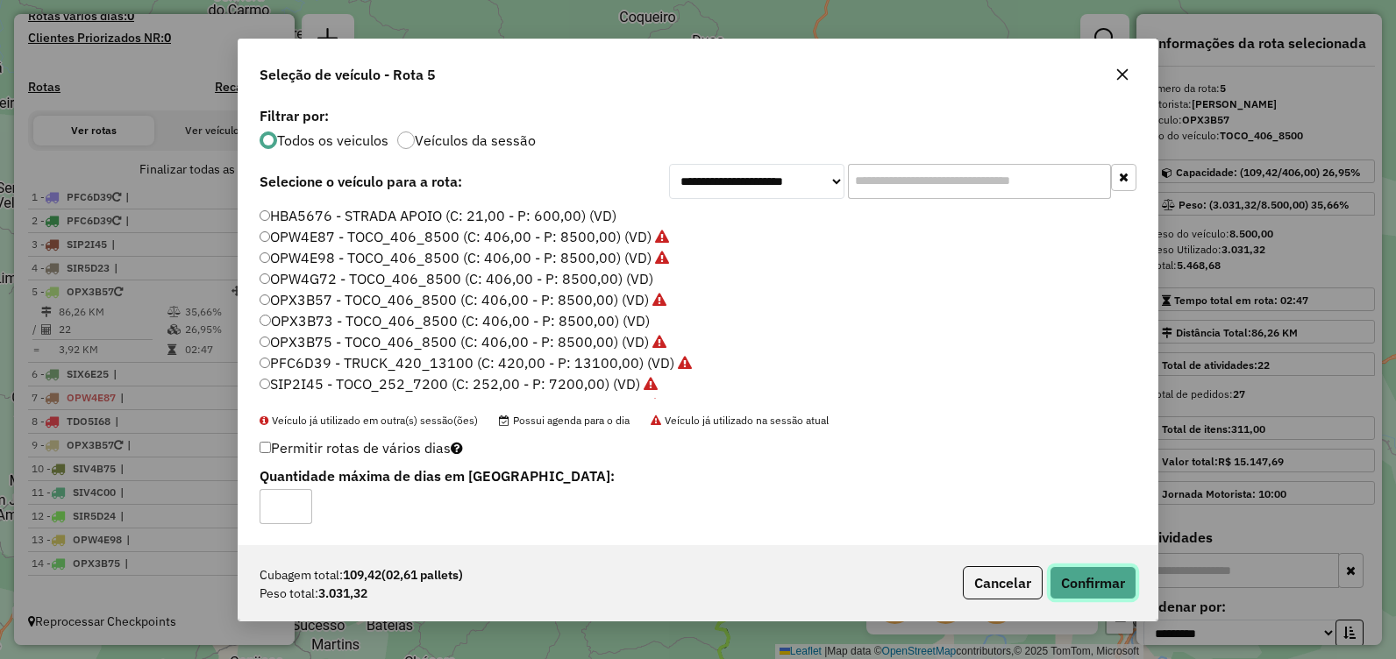
click at [1059, 574] on button "Confirmar" at bounding box center [1093, 583] width 87 height 33
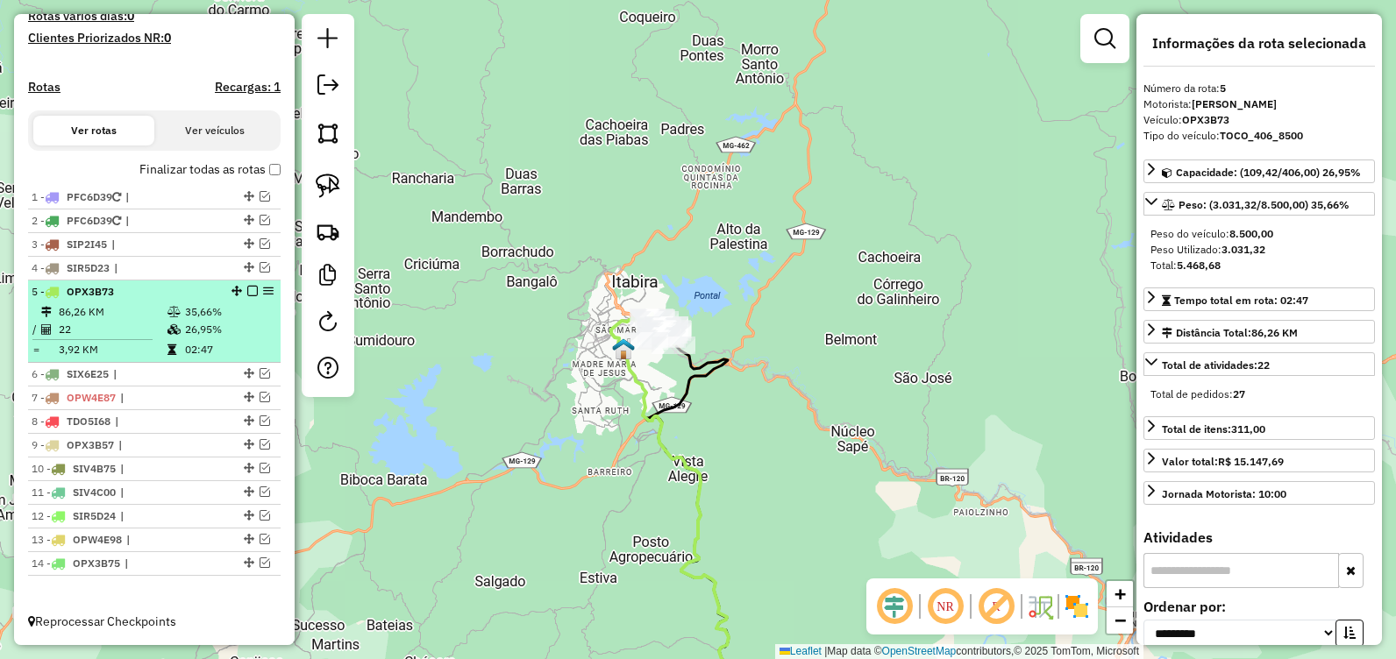
click at [247, 290] on em at bounding box center [252, 291] width 11 height 11
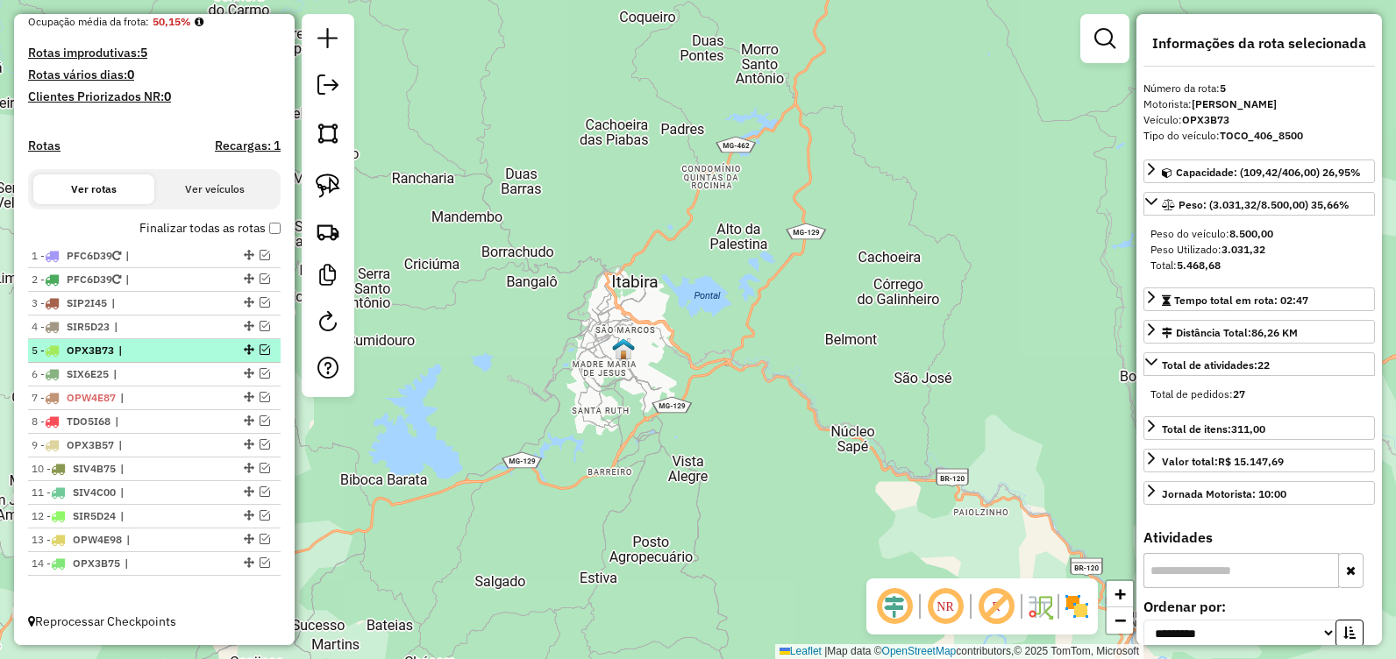
scroll to position [448, 0]
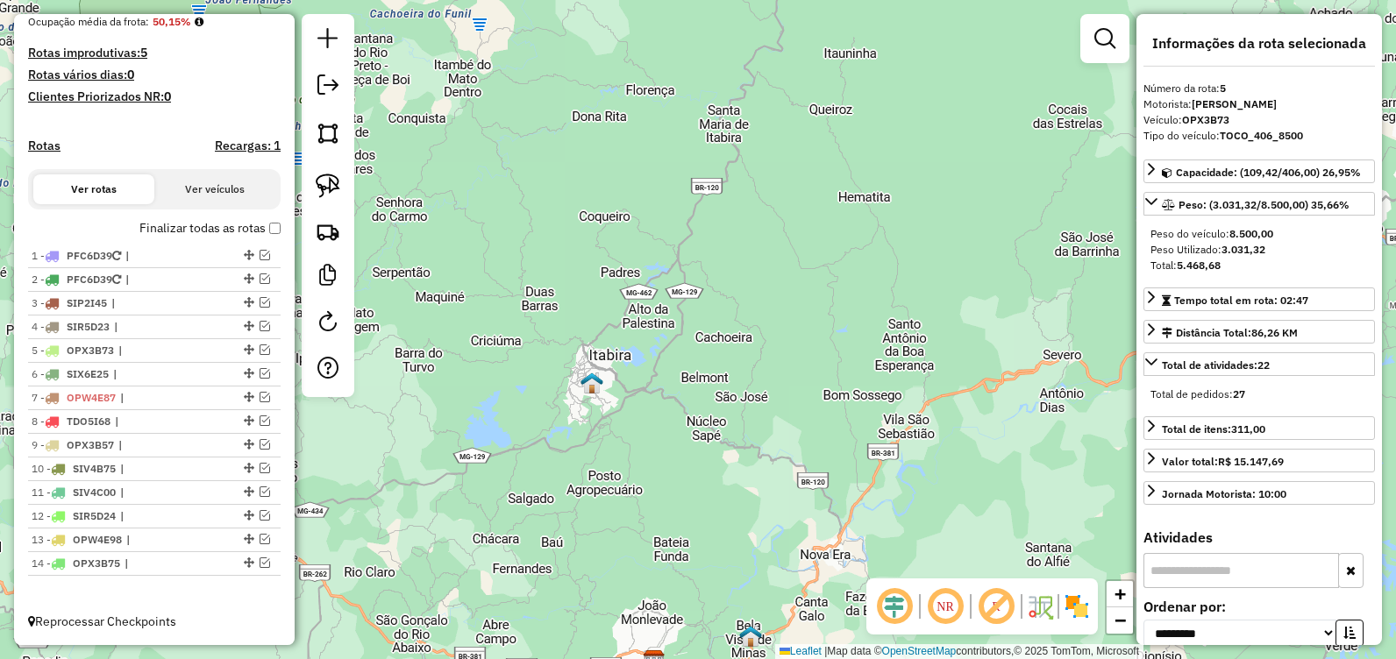
click at [909, 195] on div "Janela de atendimento Grade de atendimento Capacidade Transportadoras Veículos …" at bounding box center [698, 329] width 1396 height 659
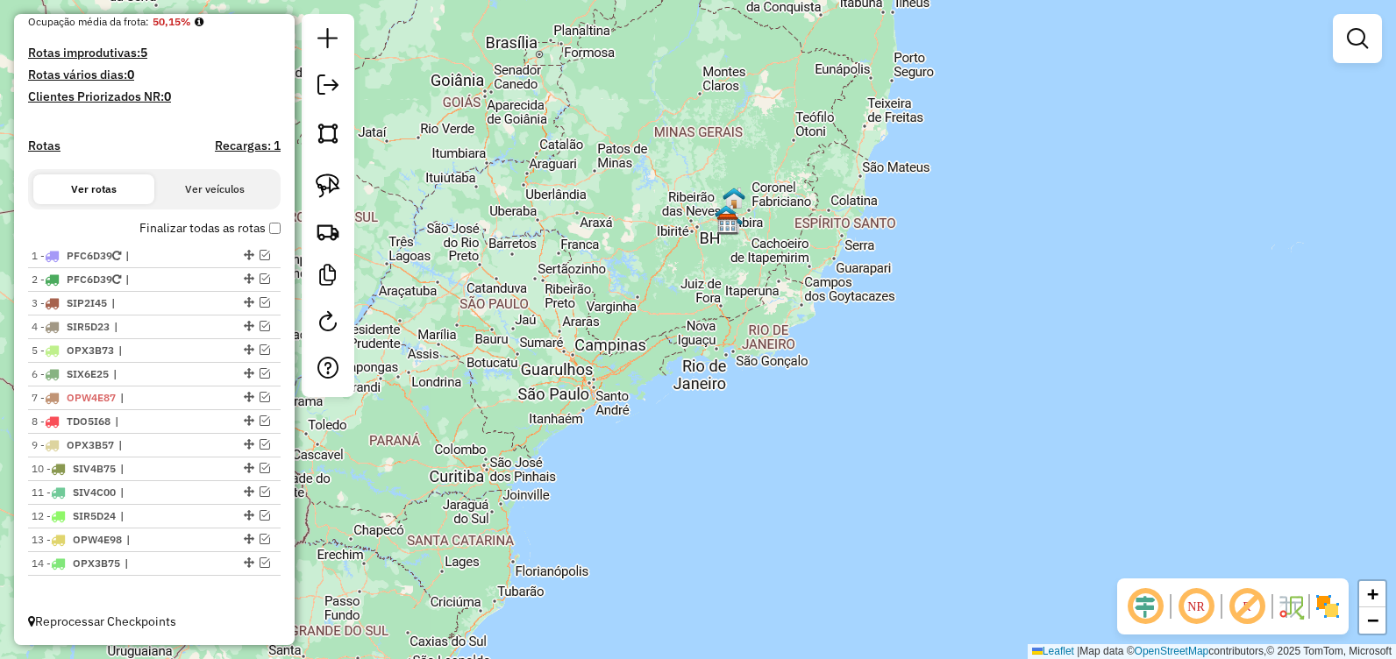
drag, startPoint x: 888, startPoint y: 309, endPoint x: 919, endPoint y: 330, distance: 37.2
click at [917, 329] on div "Janela de atendimento Grade de atendimento Capacidade Transportadoras Veículos …" at bounding box center [698, 329] width 1396 height 659
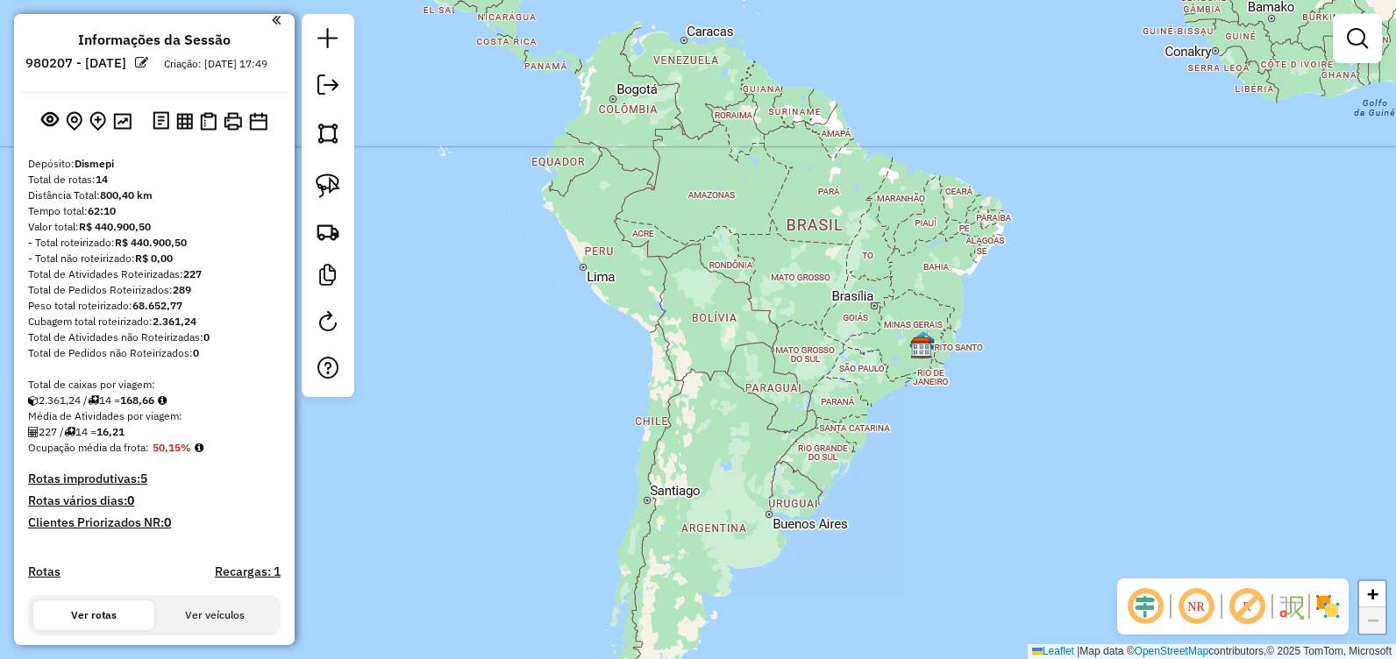
scroll to position [0, 0]
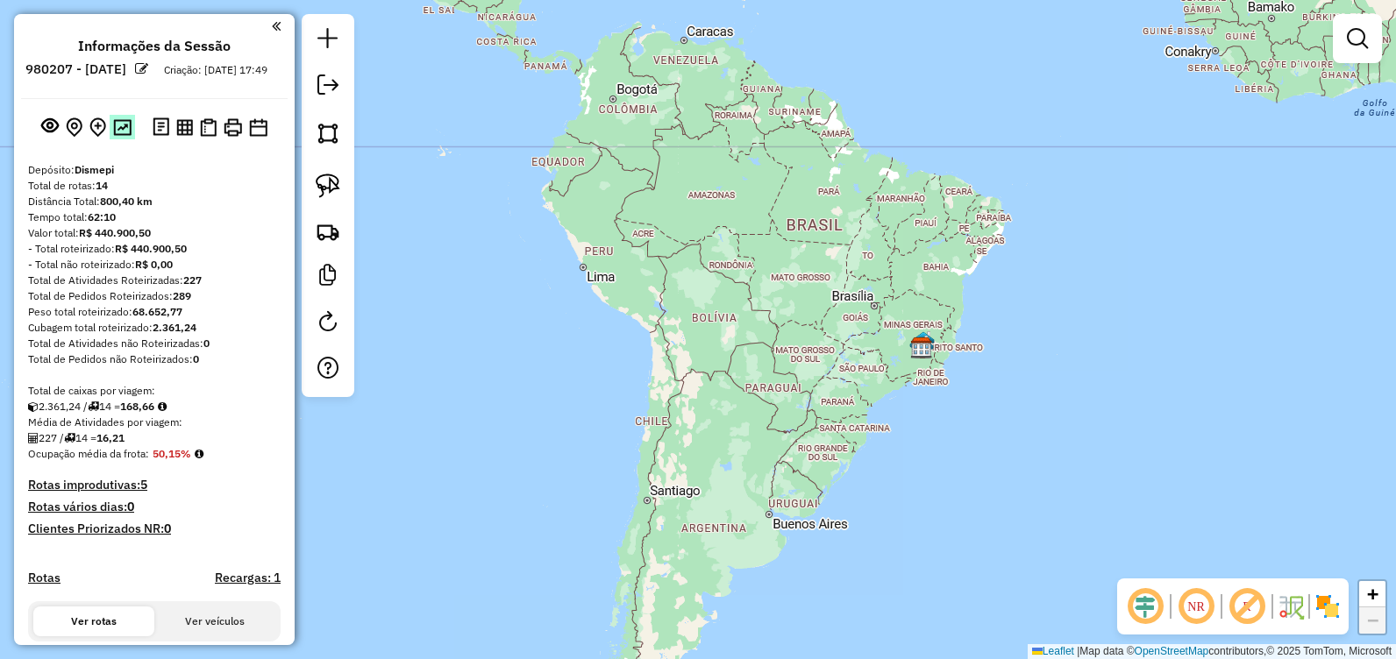
click at [125, 136] on img at bounding box center [122, 127] width 18 height 17
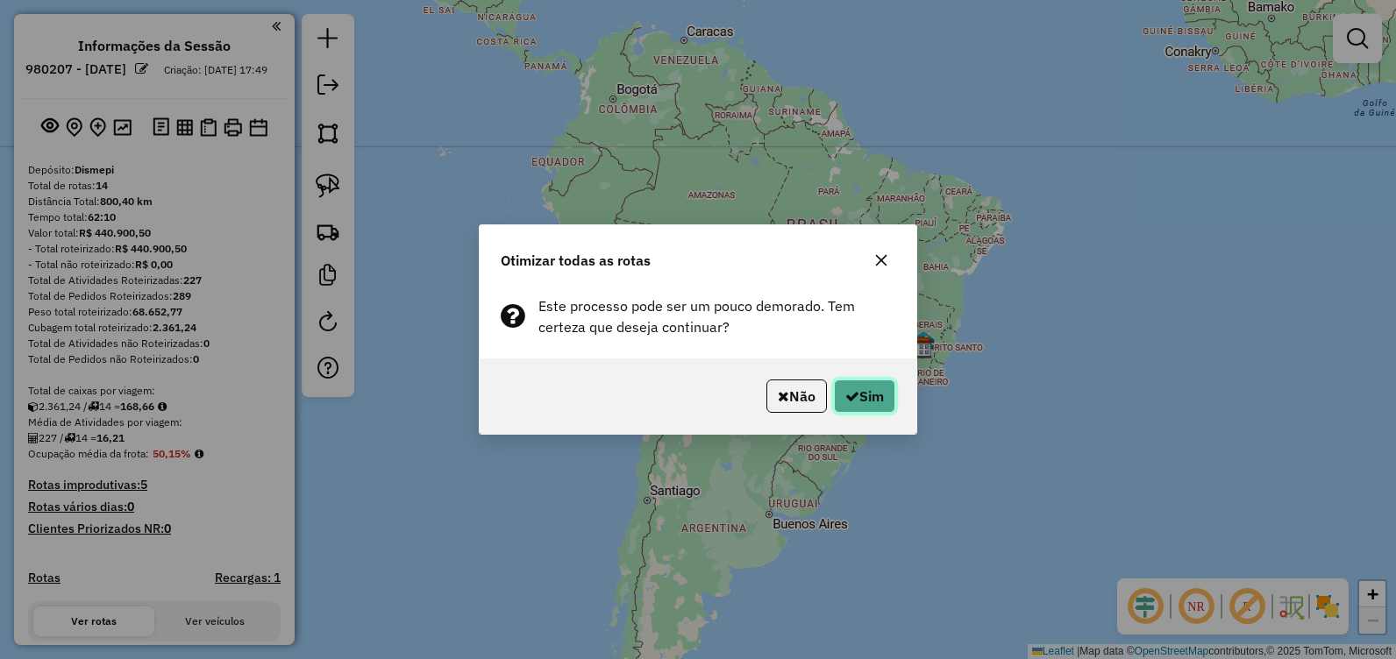
click at [883, 393] on button "Sim" at bounding box center [864, 396] width 61 height 33
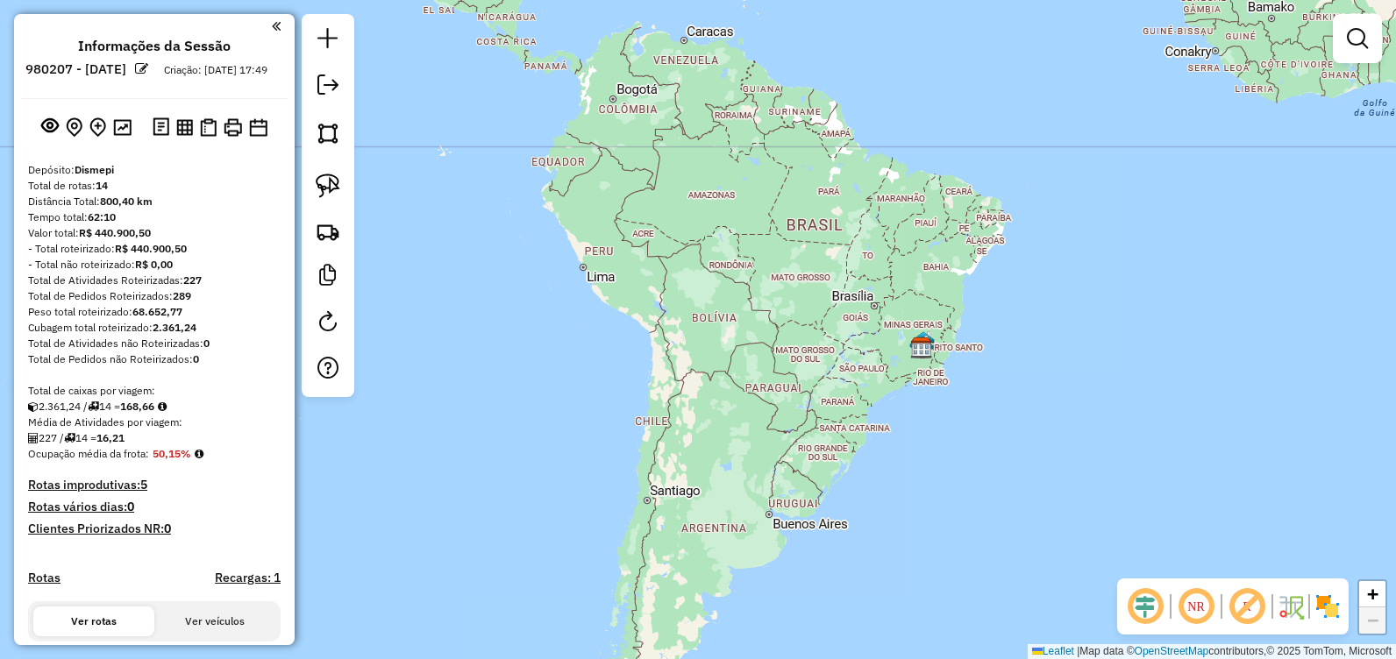
click at [329, 89] on em at bounding box center [327, 85] width 21 height 21
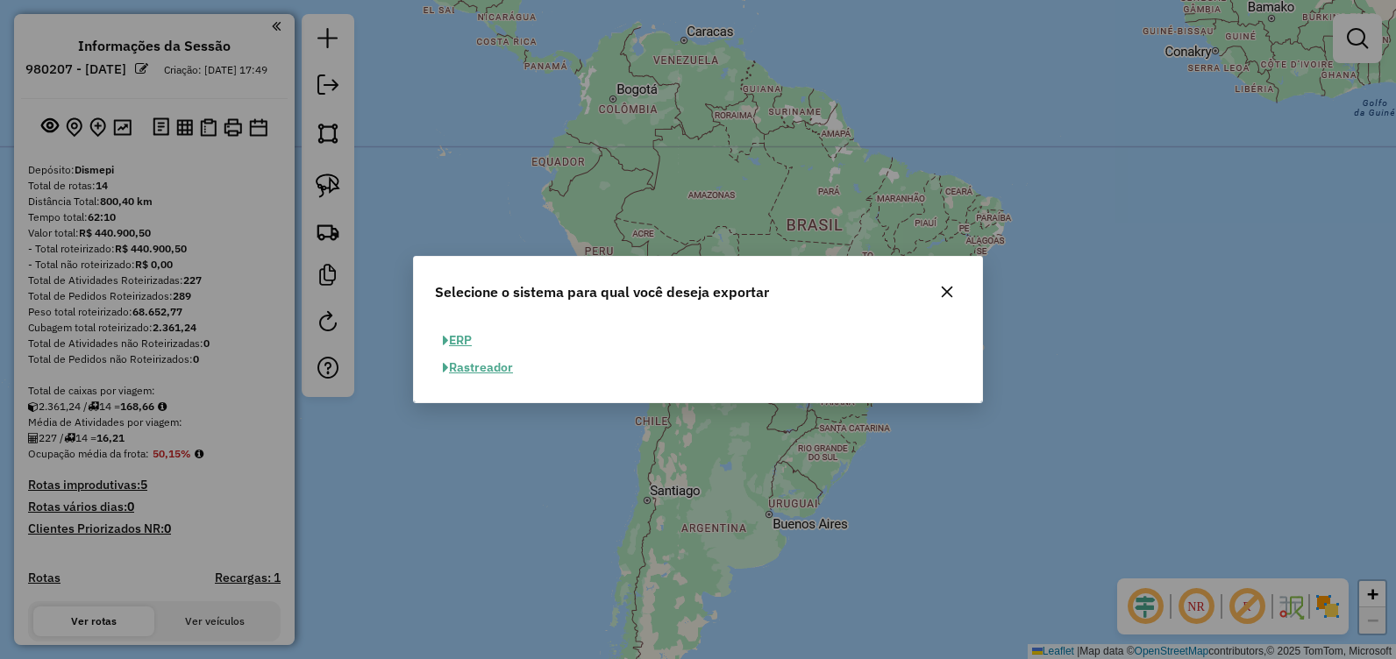
click at [458, 340] on button "ERP" at bounding box center [457, 340] width 45 height 27
select select "**"
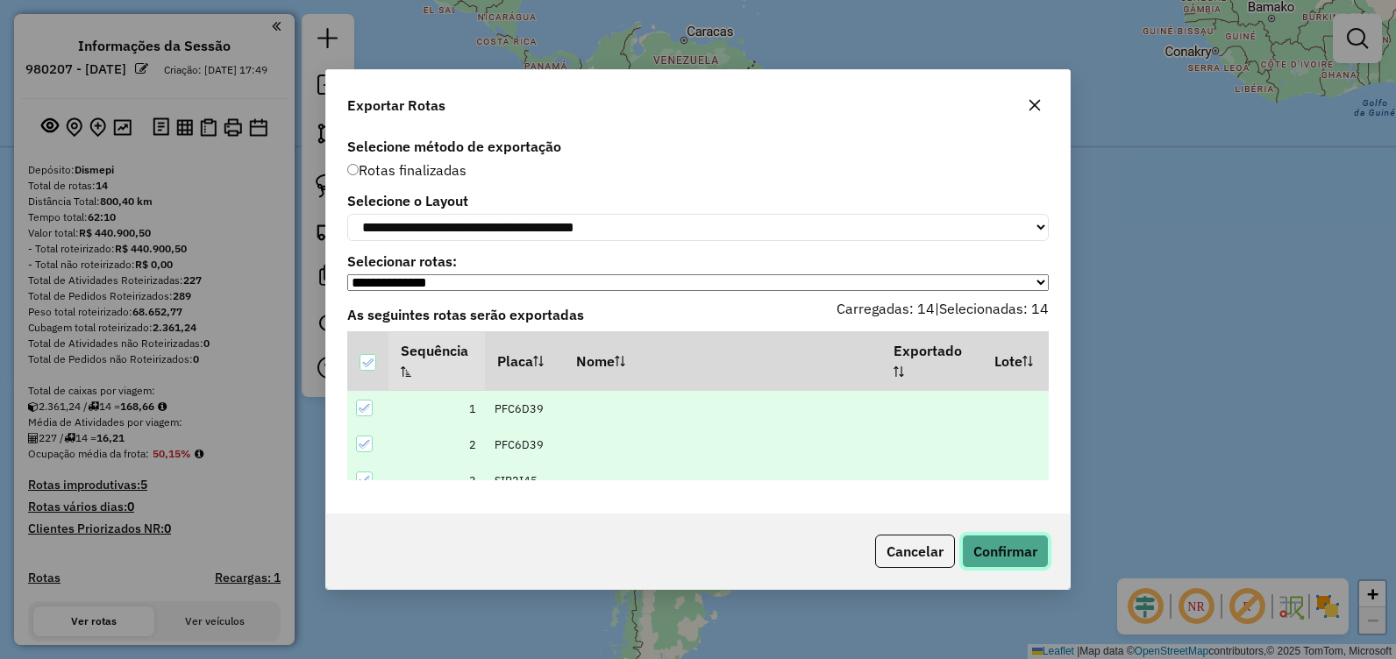
click at [1019, 555] on button "Confirmar" at bounding box center [1005, 551] width 87 height 33
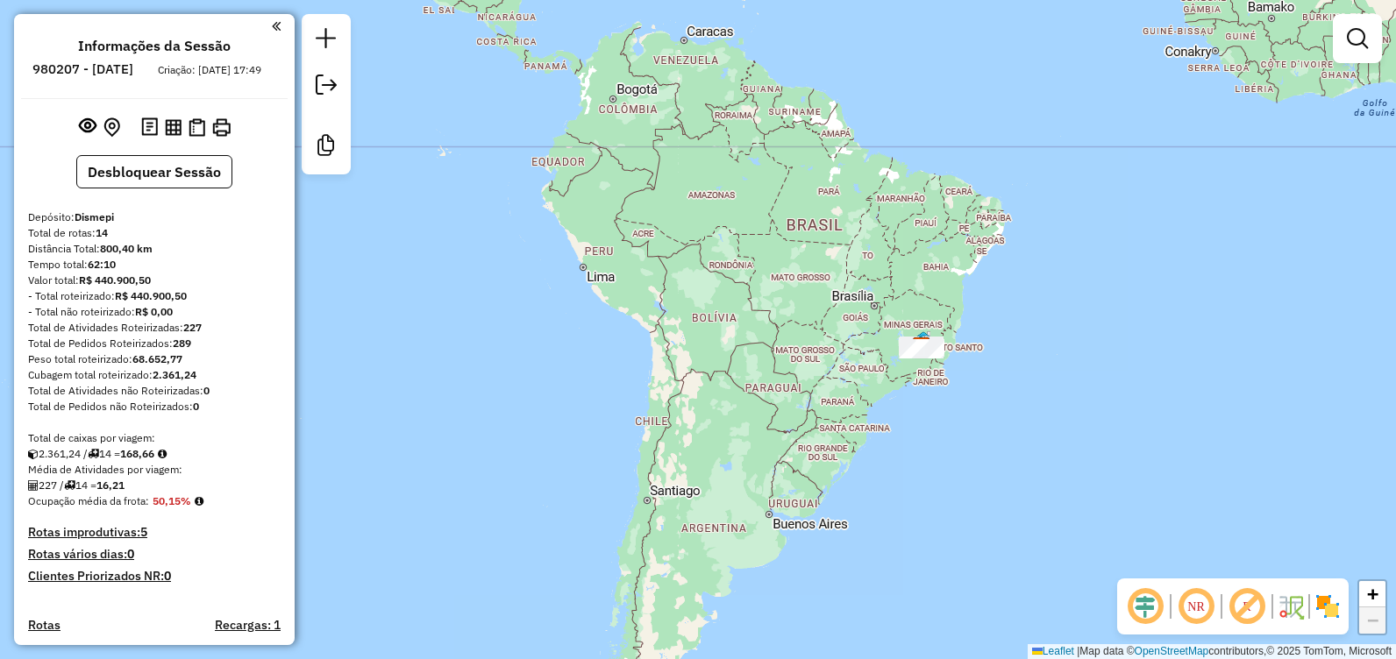
click at [1093, 297] on div "Janela de atendimento Grade de atendimento Capacidade Transportadoras Veículos …" at bounding box center [698, 329] width 1396 height 659
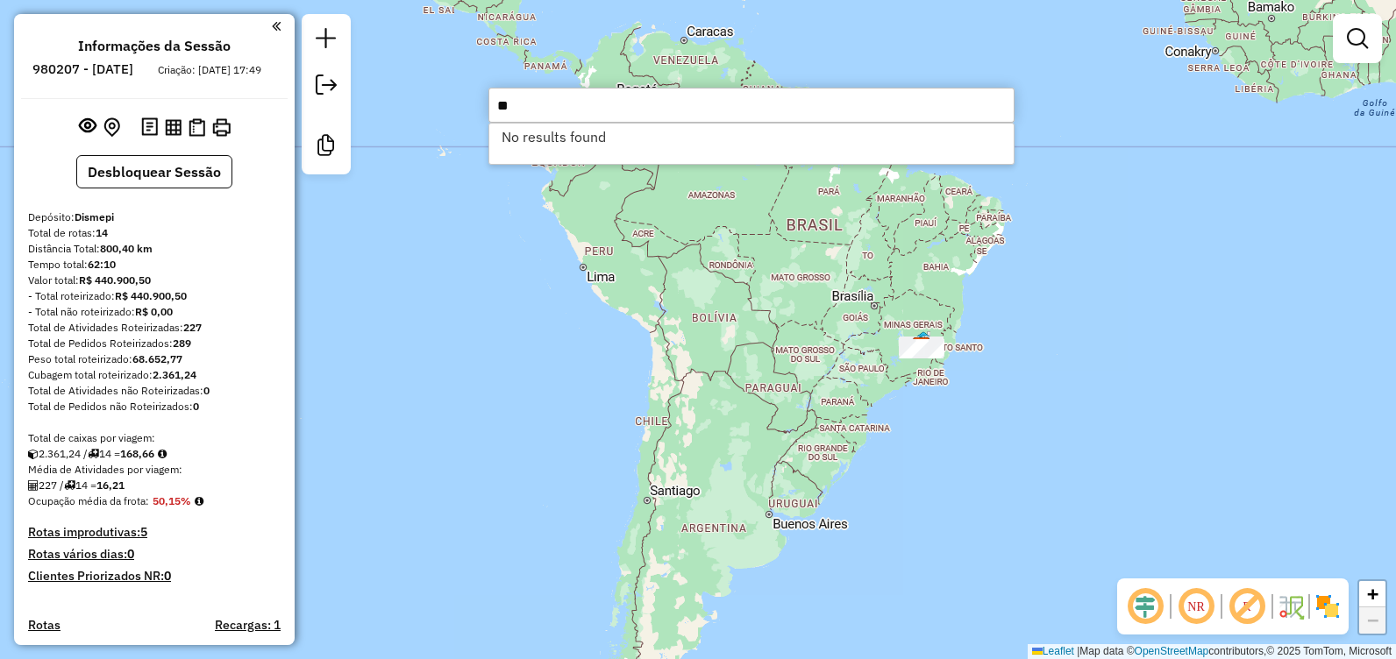
type input "*"
click at [848, 101] on input "*****" at bounding box center [751, 105] width 526 height 35
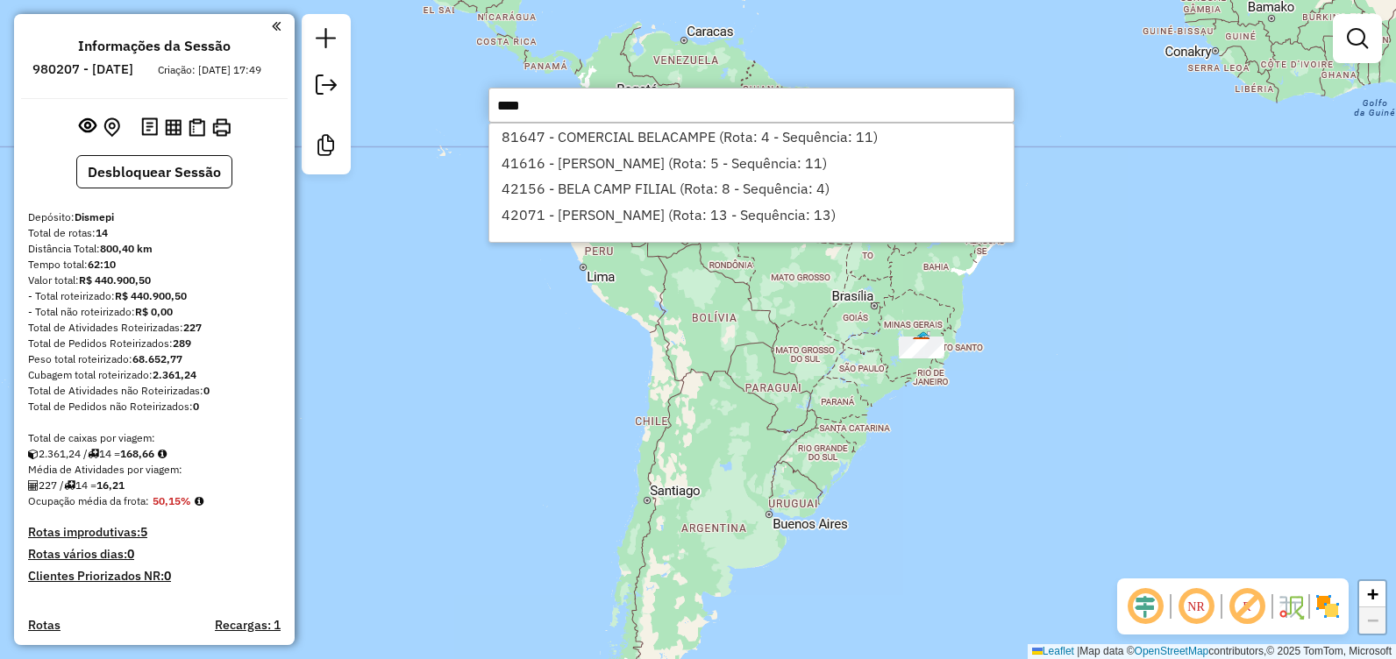
type input "****"
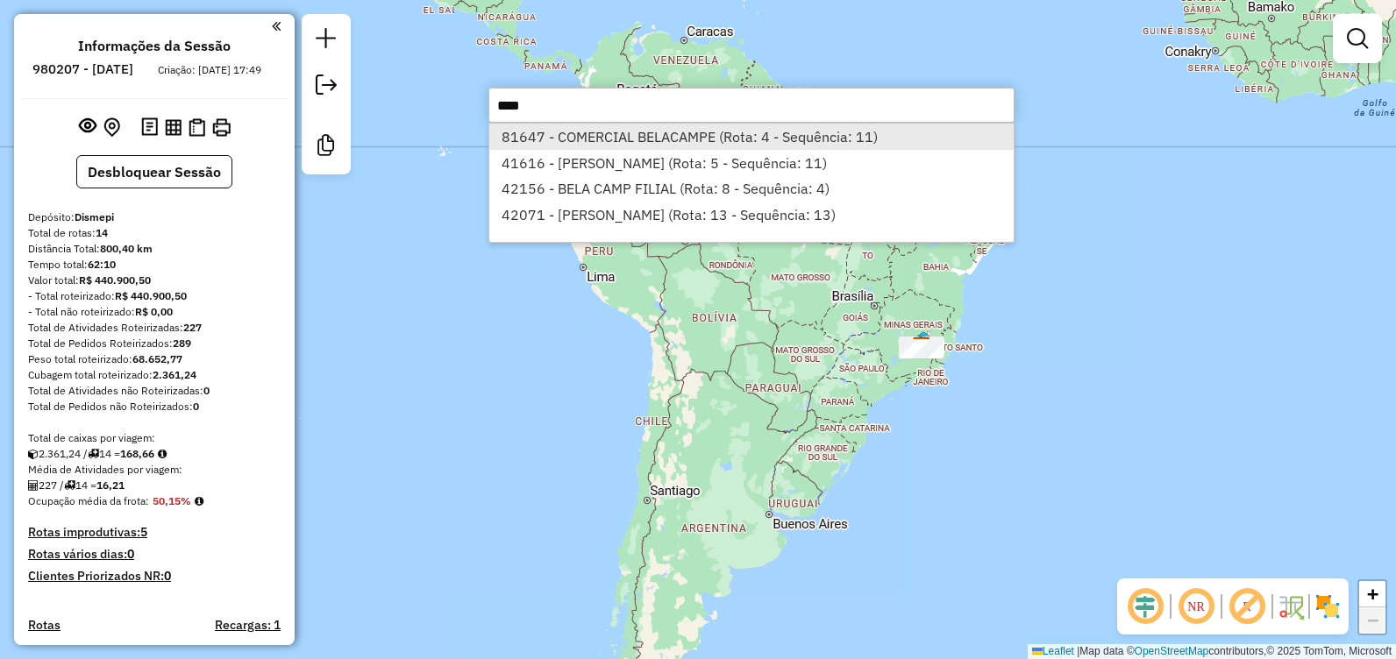
click at [687, 139] on li "81647 - COMERCIAL BELACAMPE (Rota: 4 - Sequência: 11)" at bounding box center [751, 137] width 524 height 26
select select "**********"
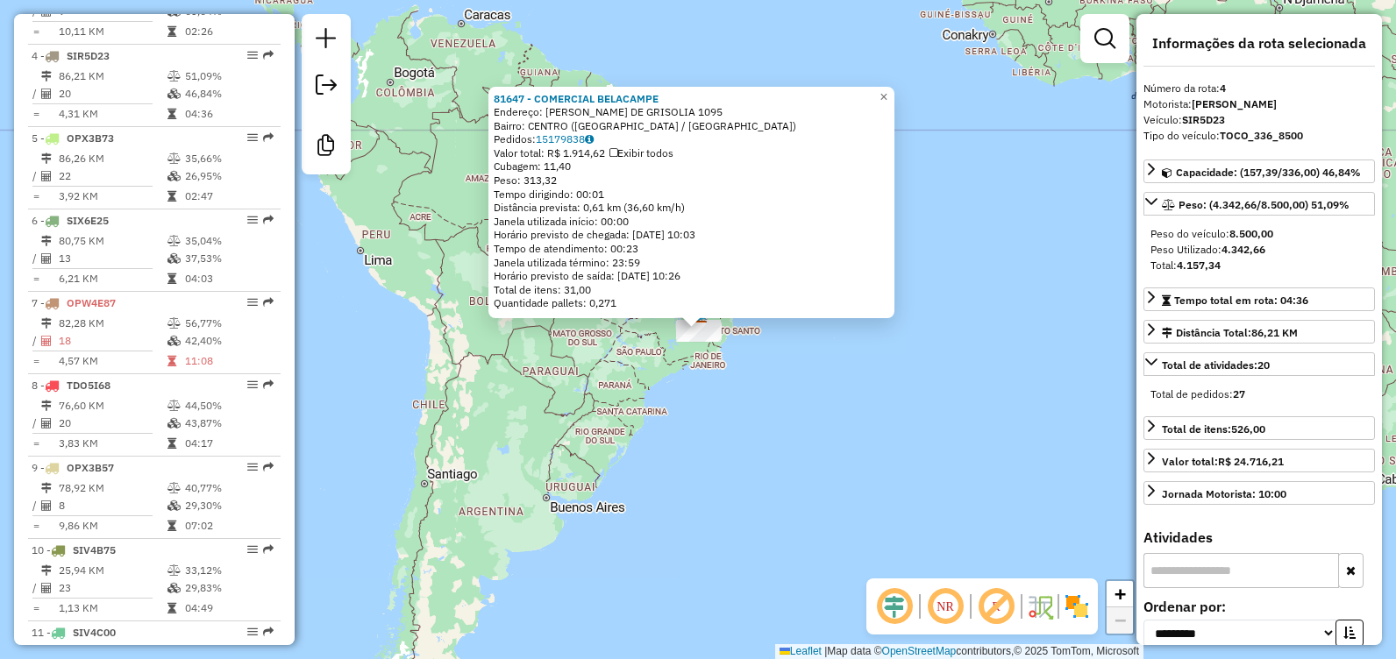
scroll to position [938, 0]
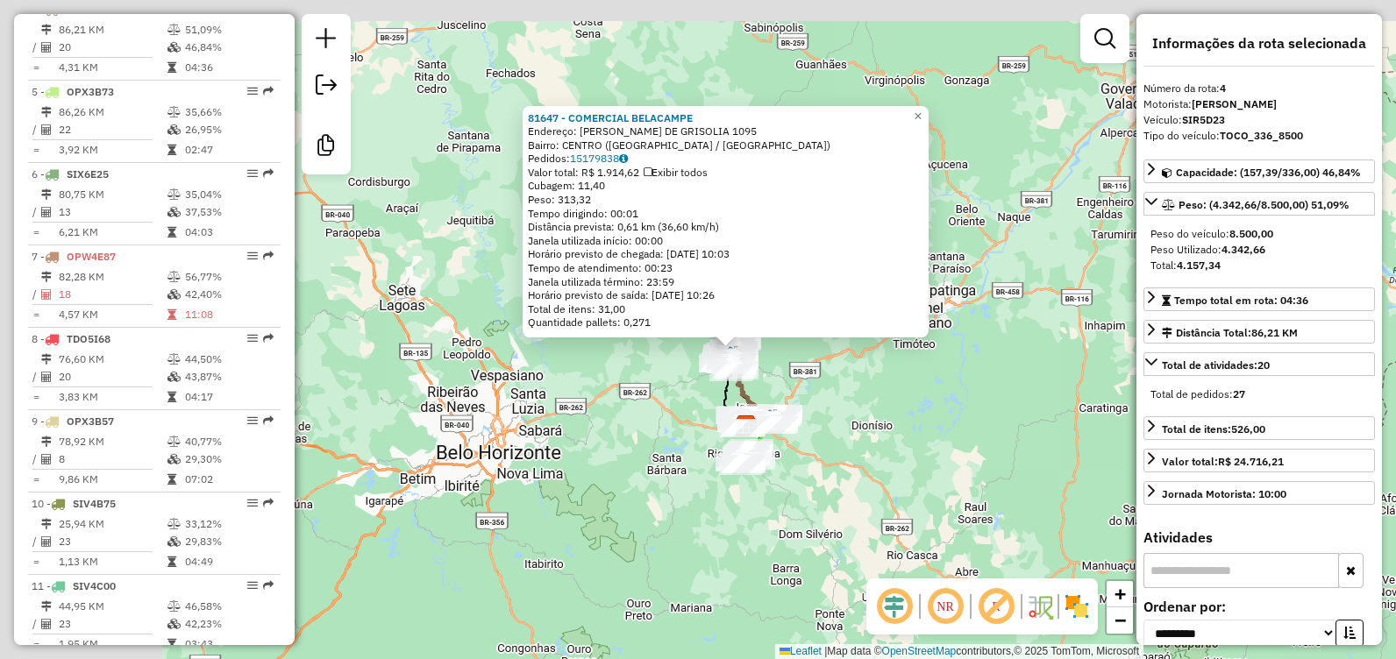
drag, startPoint x: 636, startPoint y: 221, endPoint x: 959, endPoint y: 445, distance: 392.6
click at [971, 449] on div "81647 - COMERCIAL BELACAMPE Endereço: DANIEL JARDIM DE GRISOLIA 1095 Bairro: CE…" at bounding box center [698, 329] width 1396 height 659
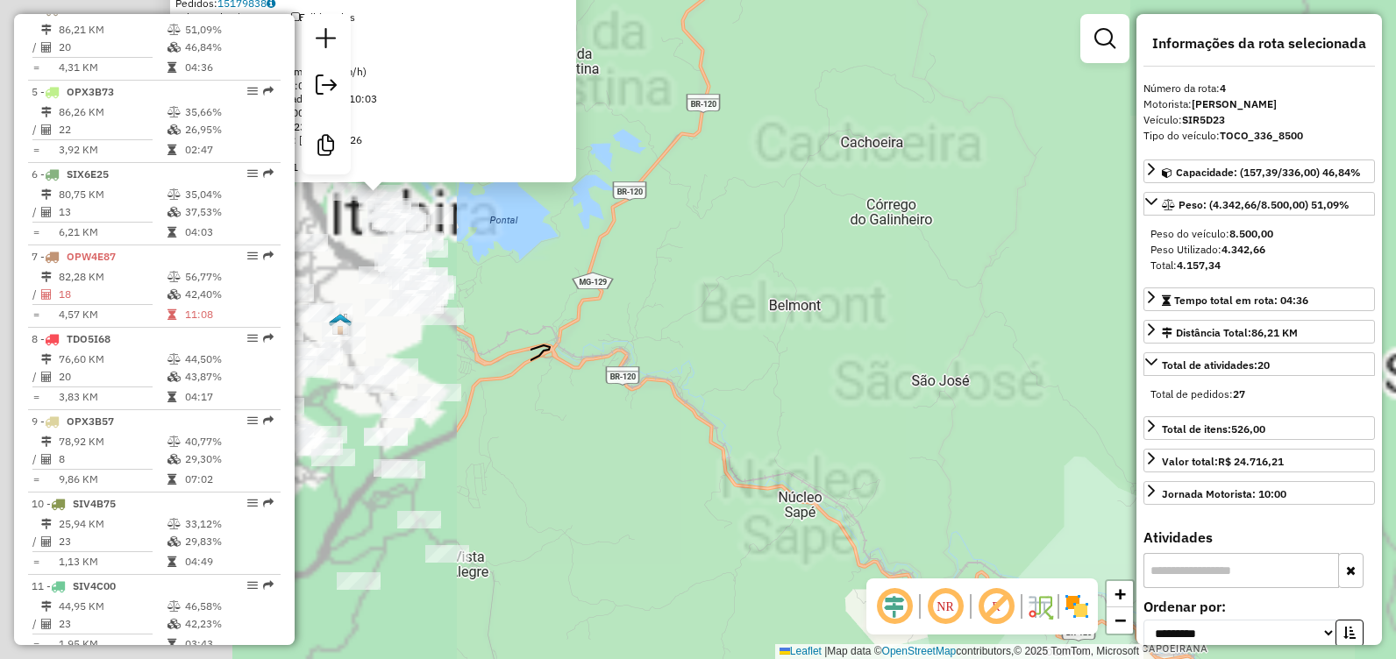
drag, startPoint x: 737, startPoint y: 411, endPoint x: 1116, endPoint y: 291, distance: 398.3
click at [1283, 333] on hb-router-mapa "Informações da Sessão 980207 - 16/08/2025 Criação: 15/08/2025 17:49 Desbloquear…" at bounding box center [698, 329] width 1396 height 659
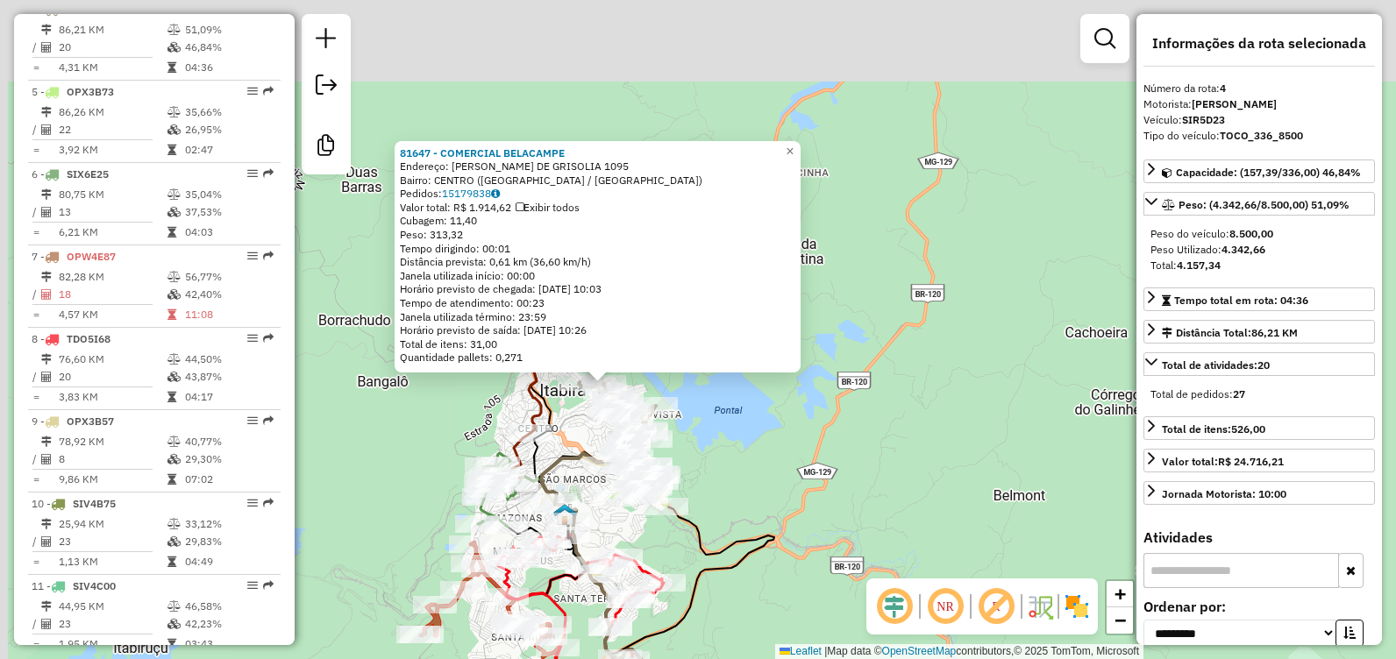
drag, startPoint x: 795, startPoint y: 189, endPoint x: 1022, endPoint y: 382, distance: 298.6
click at [1033, 381] on div "81647 - COMERCIAL BELACAMPE Endereço: DANIEL JARDIM DE GRISOLIA 1095 Bairro: CE…" at bounding box center [698, 329] width 1396 height 659
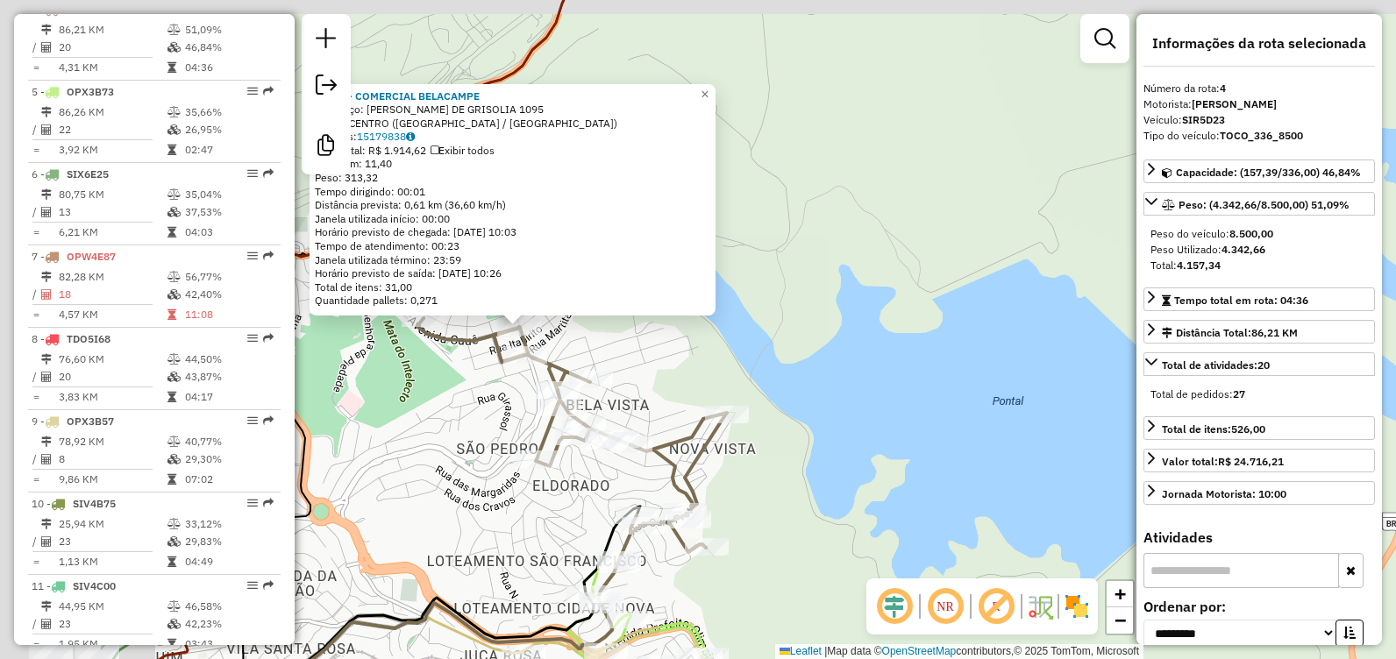
drag, startPoint x: 598, startPoint y: 369, endPoint x: 893, endPoint y: 390, distance: 295.4
click at [890, 390] on div "81647 - COMERCIAL BELACAMPE Endereço: DANIEL JARDIM DE GRISOLIA 1095 Bairro: CE…" at bounding box center [698, 329] width 1396 height 659
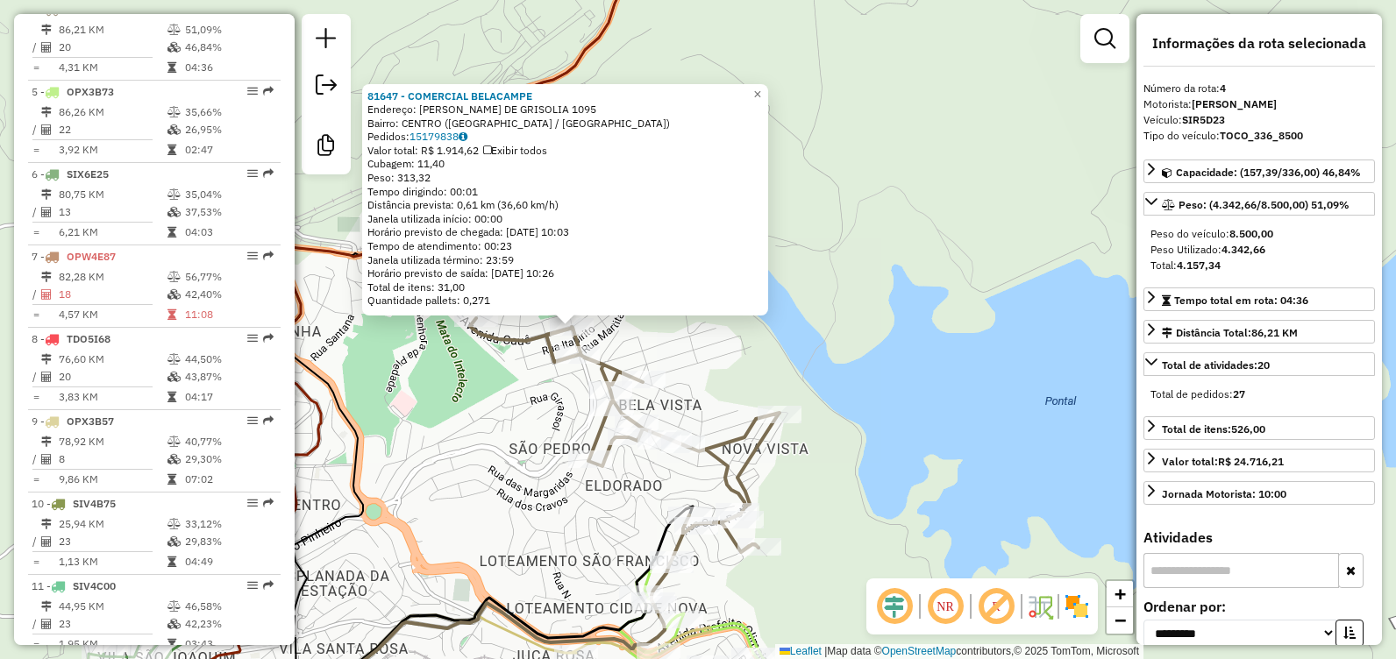
click at [941, 279] on div "81647 - COMERCIAL BELACAMPE Endereço: DANIEL JARDIM DE GRISOLIA 1095 Bairro: CE…" at bounding box center [698, 329] width 1396 height 659
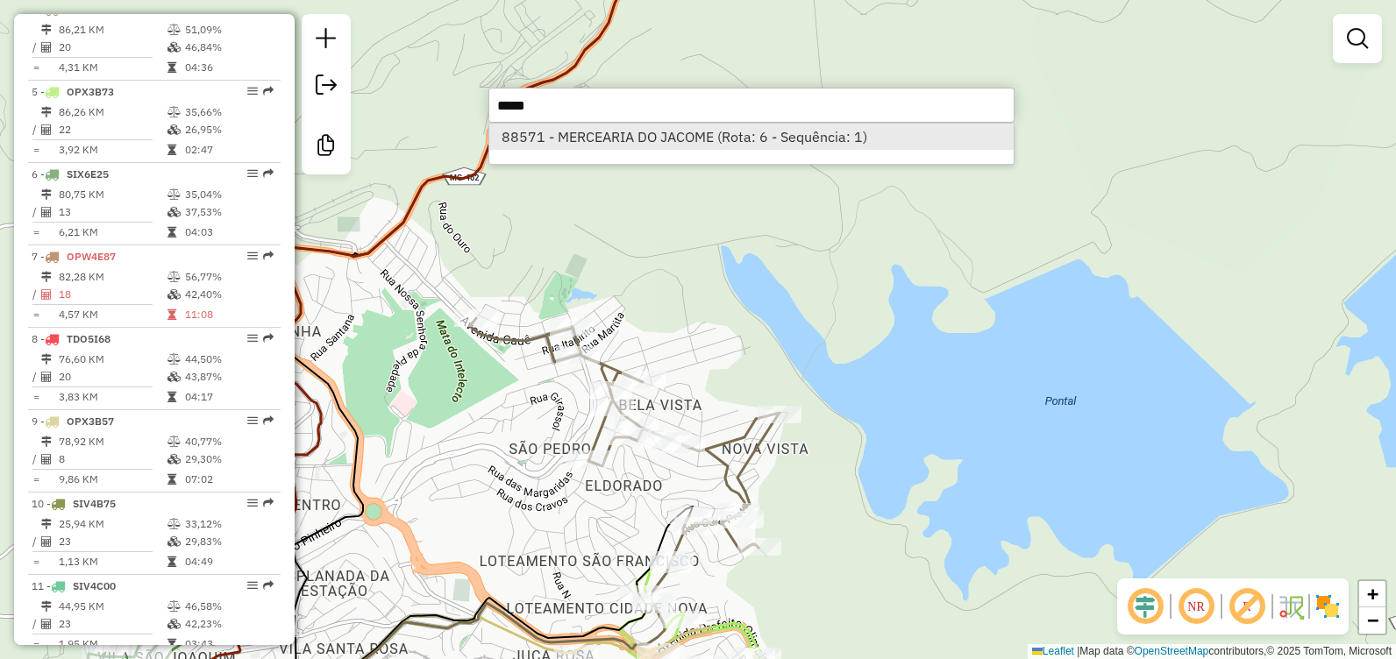
type input "*****"
click at [736, 139] on li "88571 - MERCEARIA DO JACOME (Rota: 6 - Sequência: 1)" at bounding box center [751, 137] width 524 height 26
select select "**********"
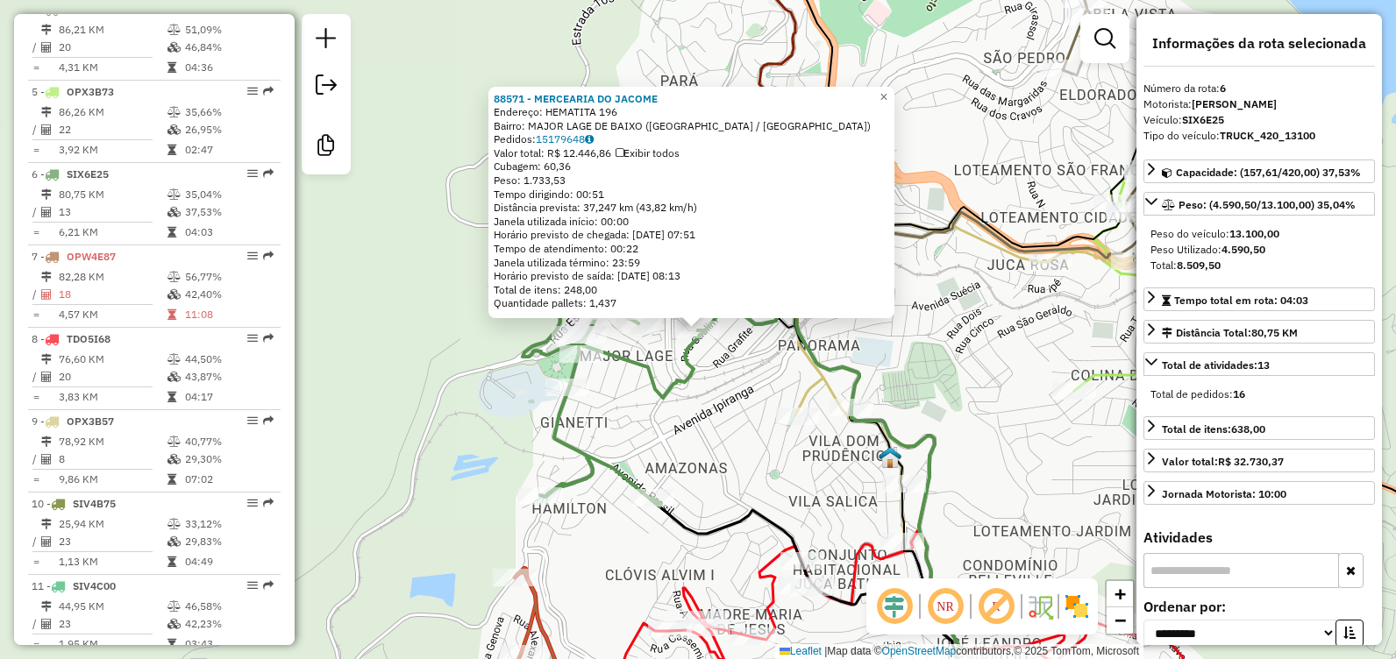
scroll to position [1103, 0]
click at [774, 360] on div "88571 - MERCEARIA DO JACOME Endereço: HEMATITA 196 Bairro: MAJOR LAGE DE BAIXO …" at bounding box center [698, 329] width 1396 height 659
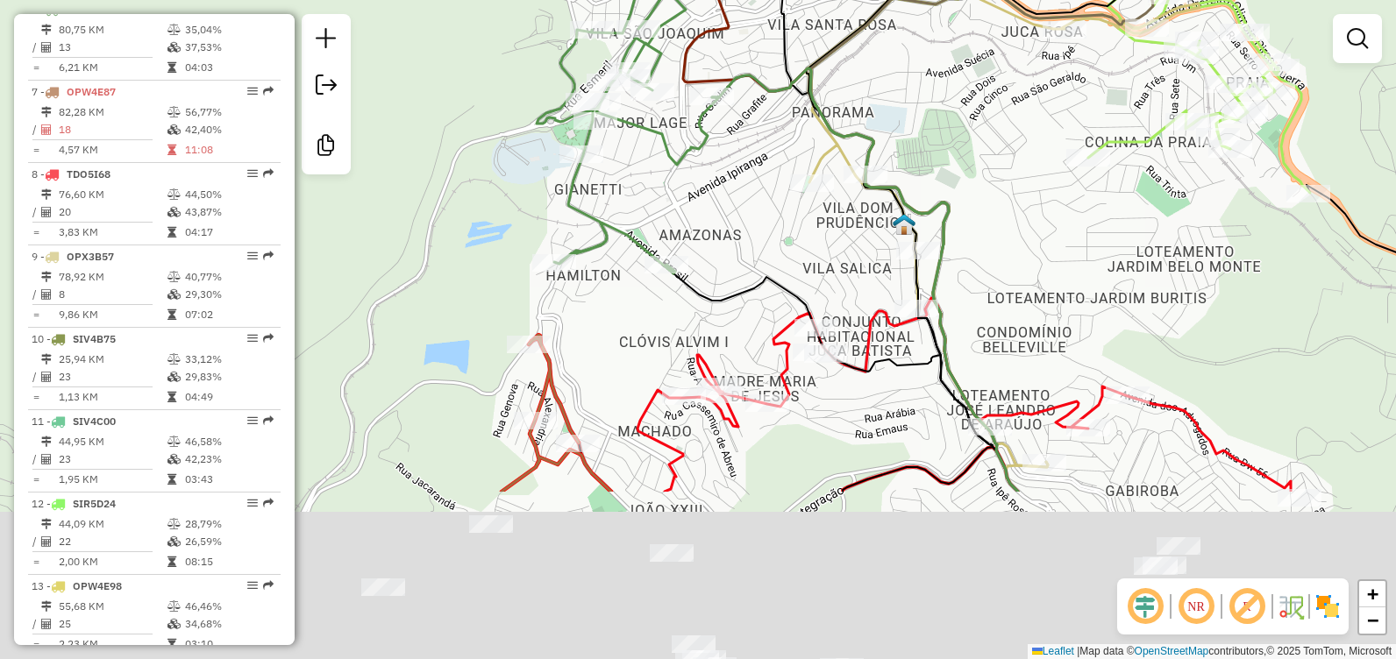
drag, startPoint x: 419, startPoint y: 540, endPoint x: 455, endPoint y: 257, distance: 285.5
click at [453, 254] on div "Janela de atendimento Grade de atendimento Capacidade Transportadoras Veículos …" at bounding box center [698, 329] width 1396 height 659
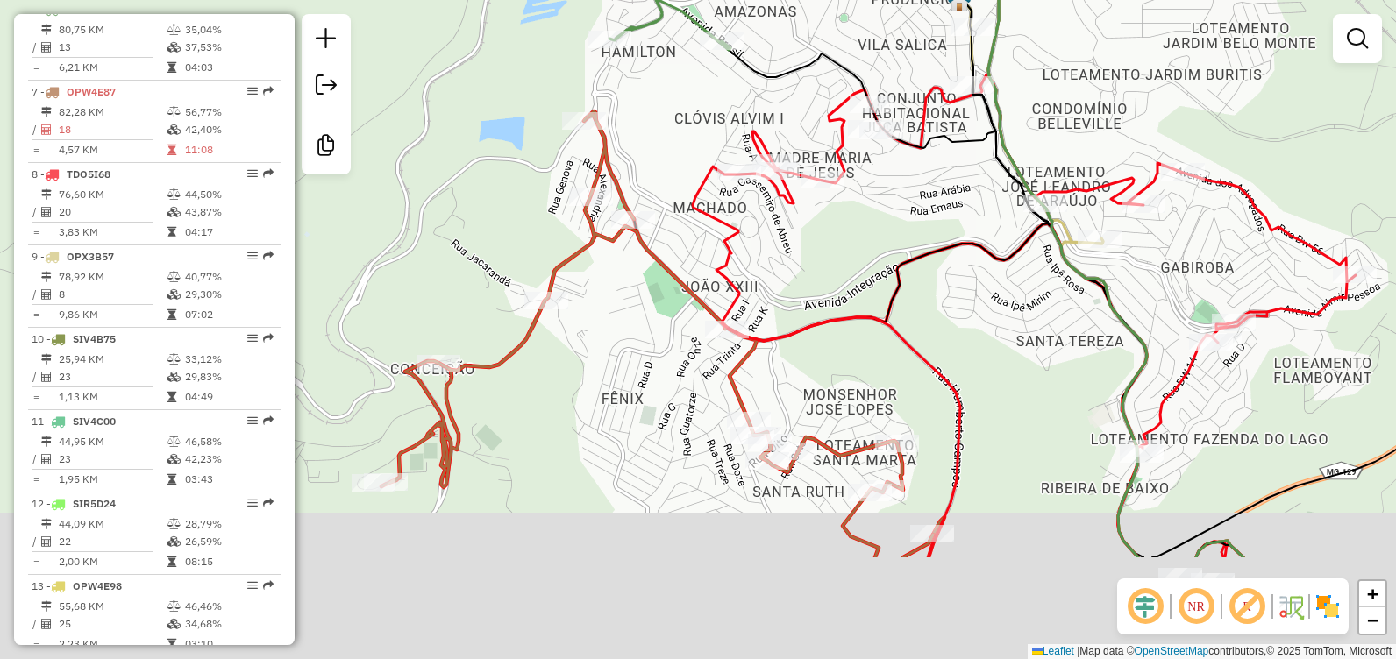
drag, startPoint x: 429, startPoint y: 495, endPoint x: 467, endPoint y: 322, distance: 177.0
click at [470, 313] on div "Janela de atendimento Grade de atendimento Capacidade Transportadoras Veículos …" at bounding box center [698, 329] width 1396 height 659
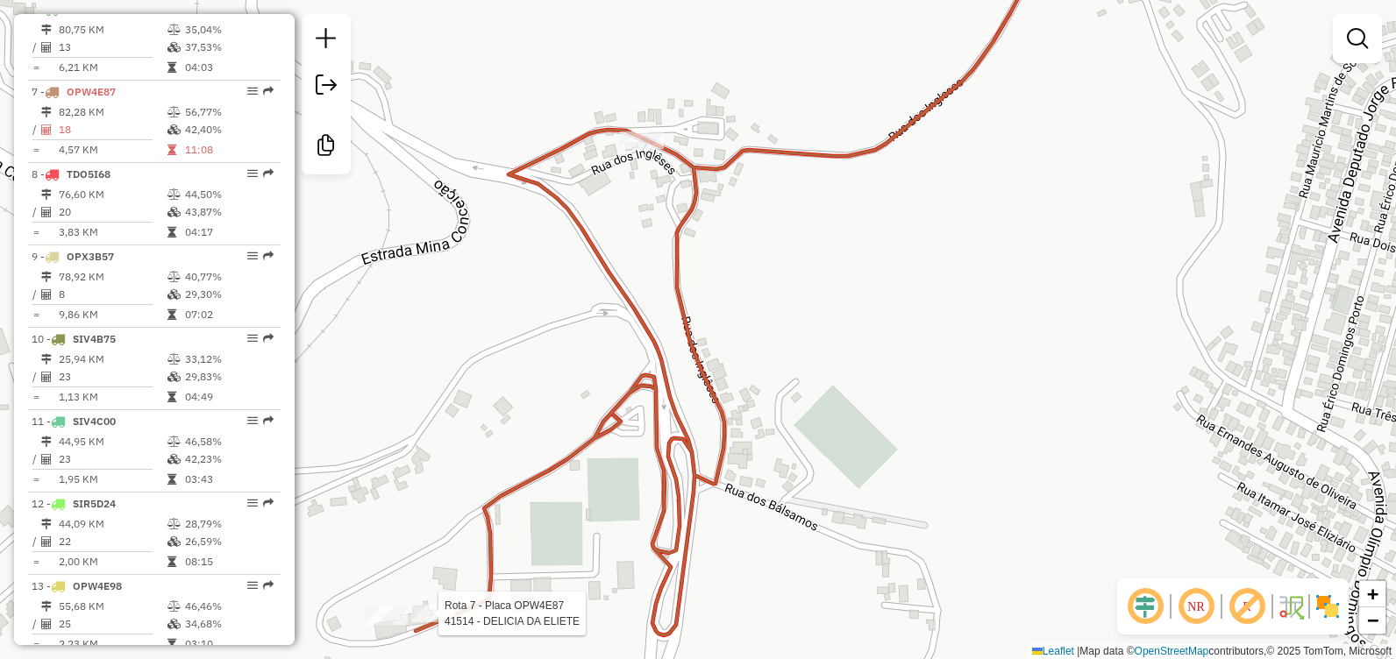
select select "**********"
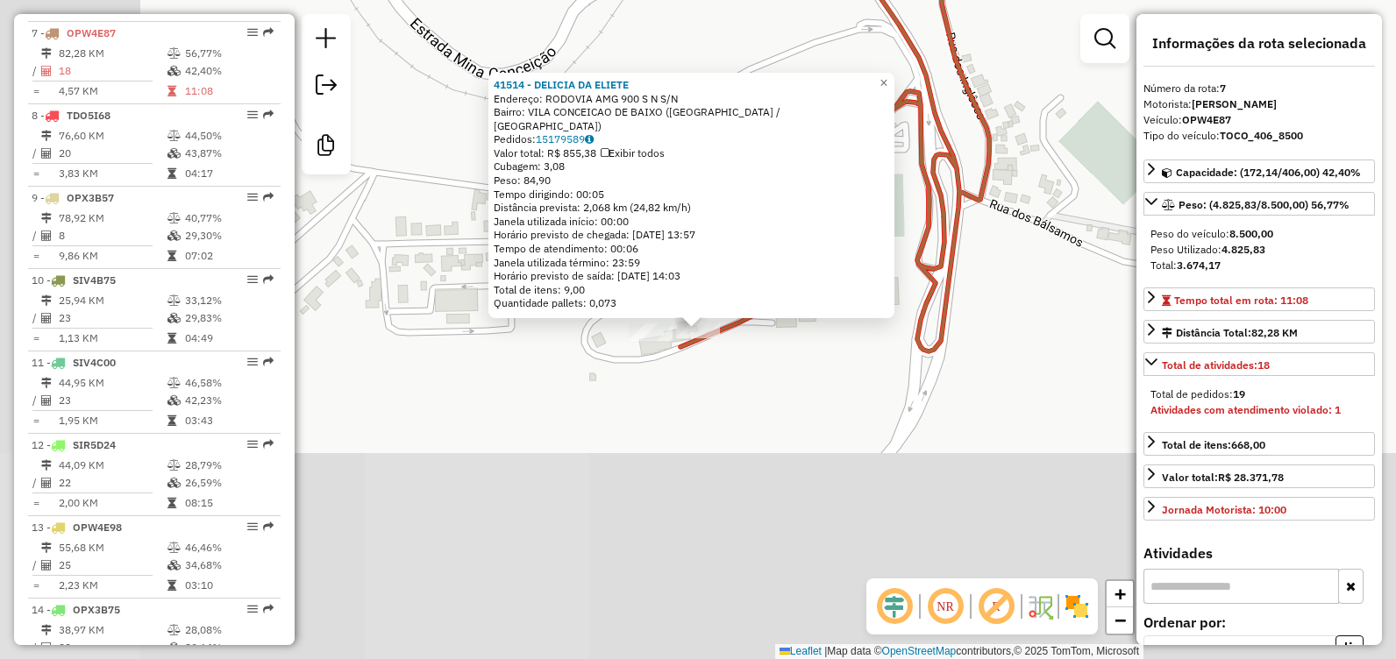
scroll to position [1186, 0]
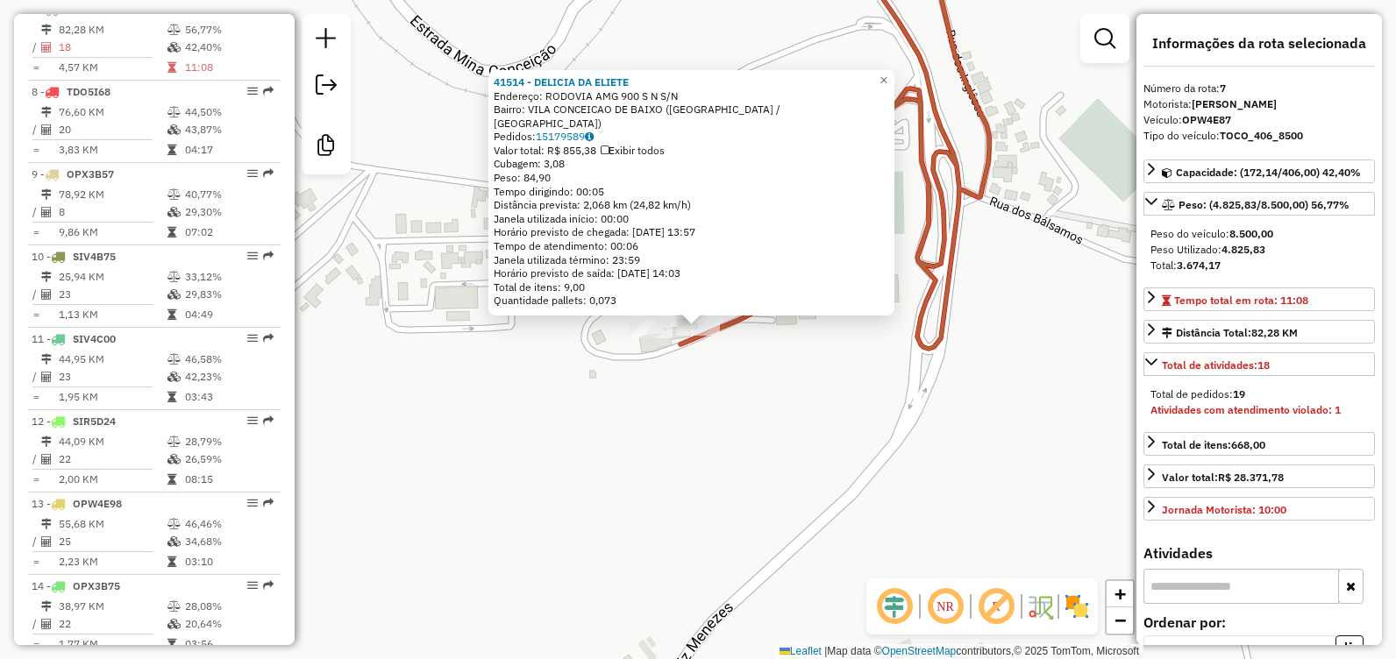
click at [485, 464] on div "41514 - DELICIA DA ELIETE Endereço: RODOVIA AMG 900 S N S/N Bairro: VILA CONCEI…" at bounding box center [698, 329] width 1396 height 659
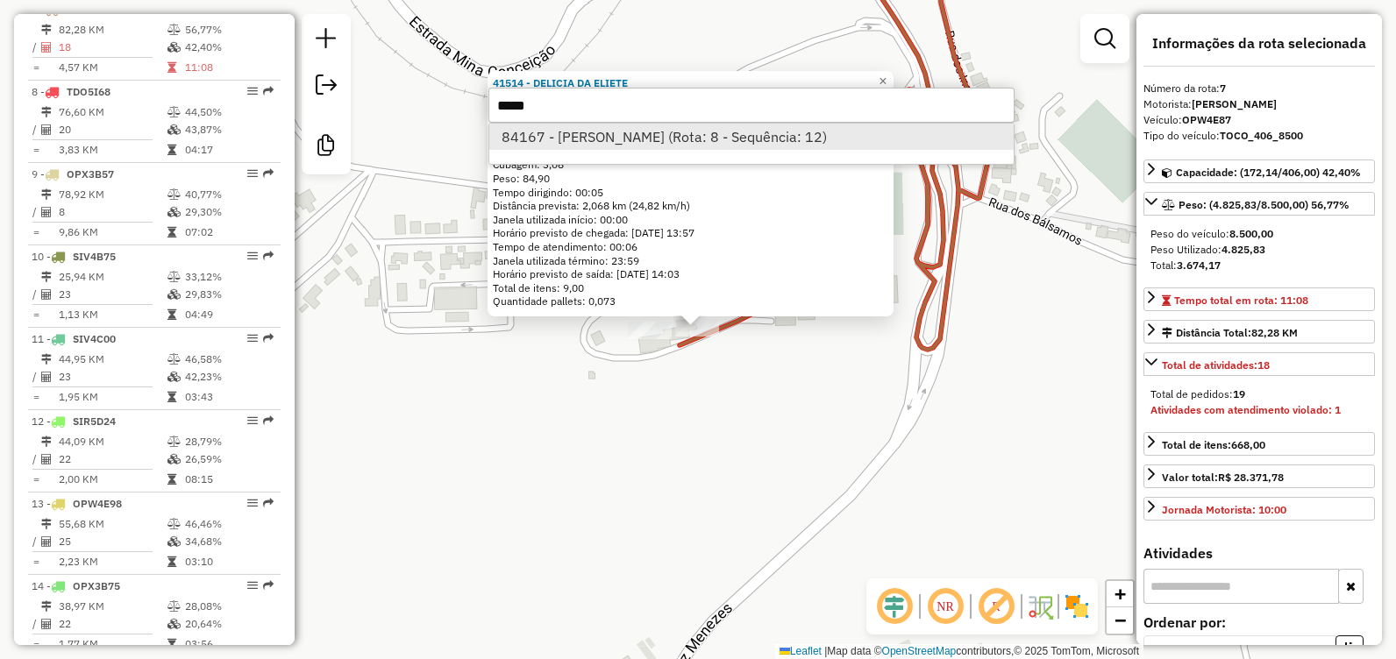
type input "*****"
click at [687, 138] on li "84167 - ZIZI LANCHES (Rota: 8 - Sequência: 12)" at bounding box center [751, 137] width 524 height 26
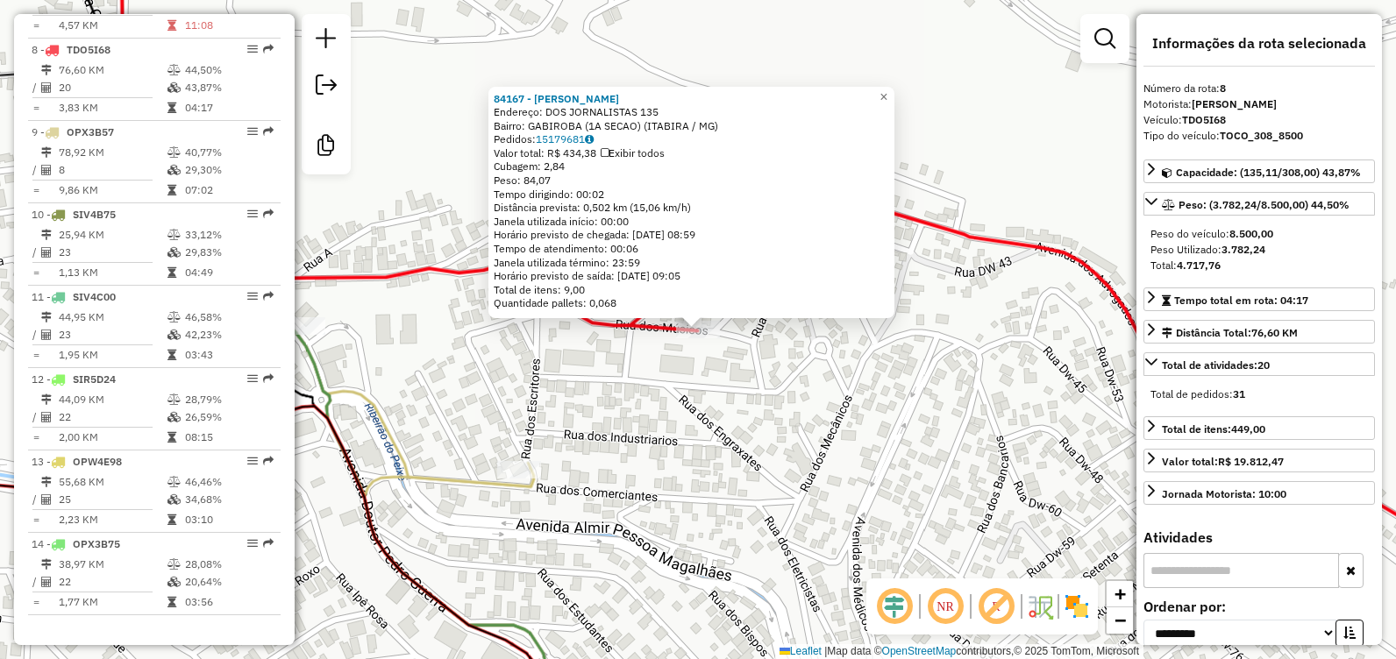
scroll to position [1244, 0]
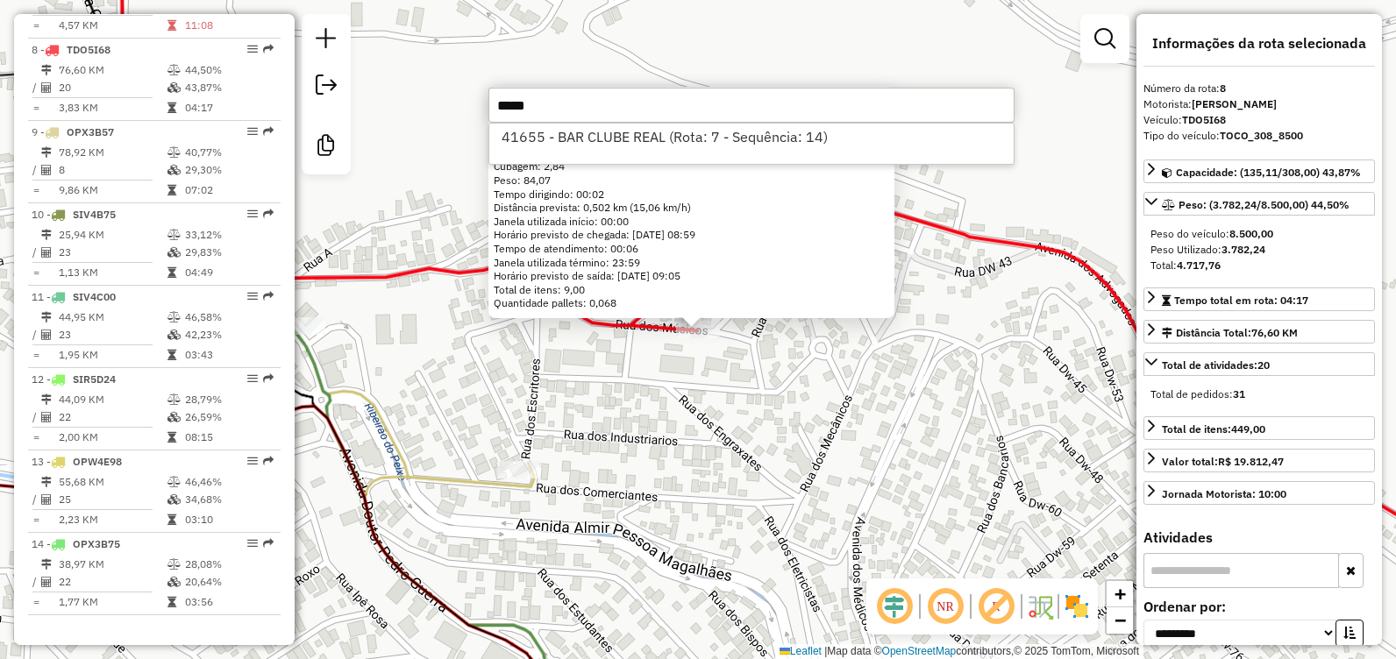
type input "*****"
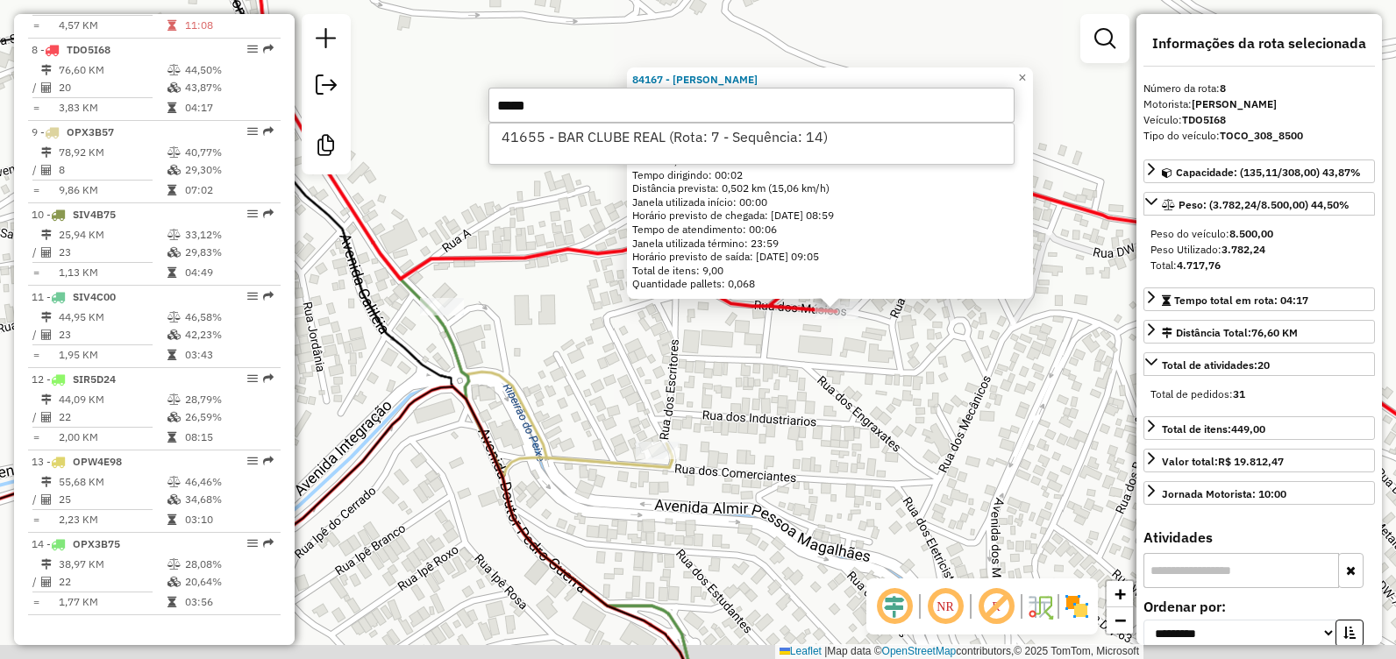
drag, startPoint x: 836, startPoint y: 499, endPoint x: 850, endPoint y: 485, distance: 19.8
click at [850, 485] on div "84167 - ZIZI LANCHES Endereço: DOS JORNALISTAS 135 Bairro: GABIROBA (1A SECAO) …" at bounding box center [698, 329] width 1396 height 659
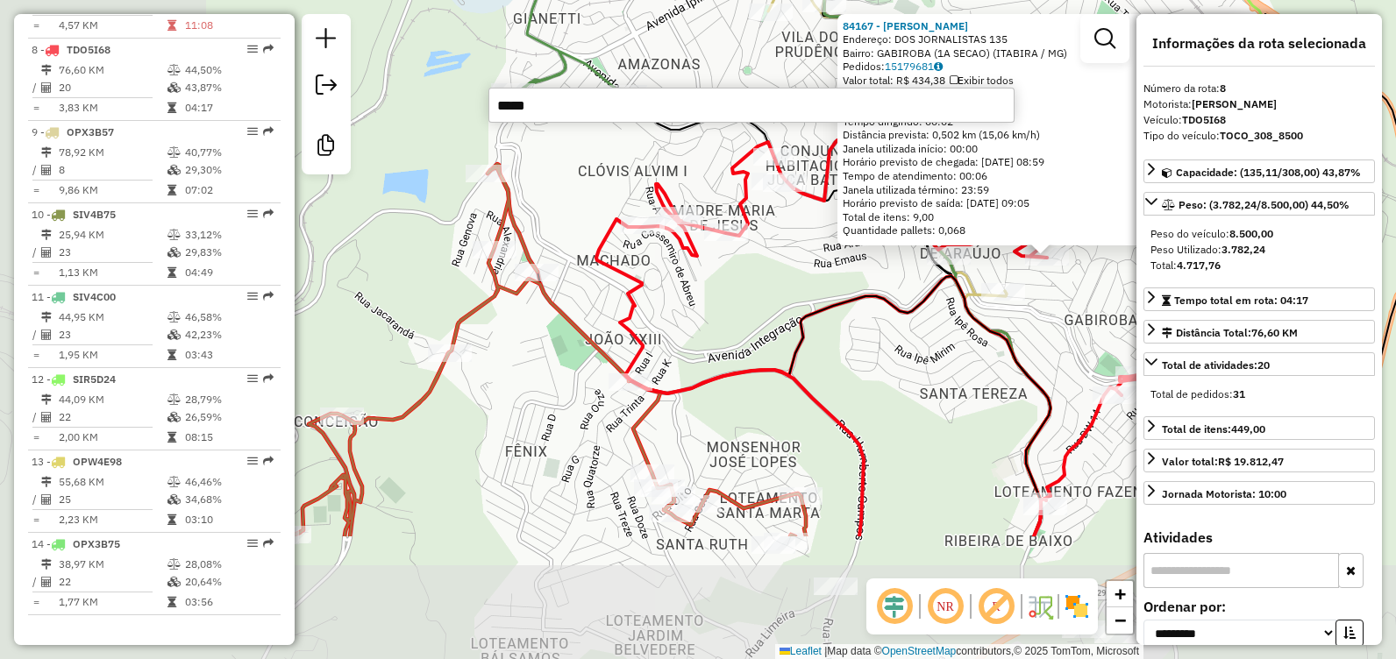
drag, startPoint x: 556, startPoint y: 548, endPoint x: 699, endPoint y: 372, distance: 226.9
click at [755, 364] on icon at bounding box center [927, 332] width 663 height 410
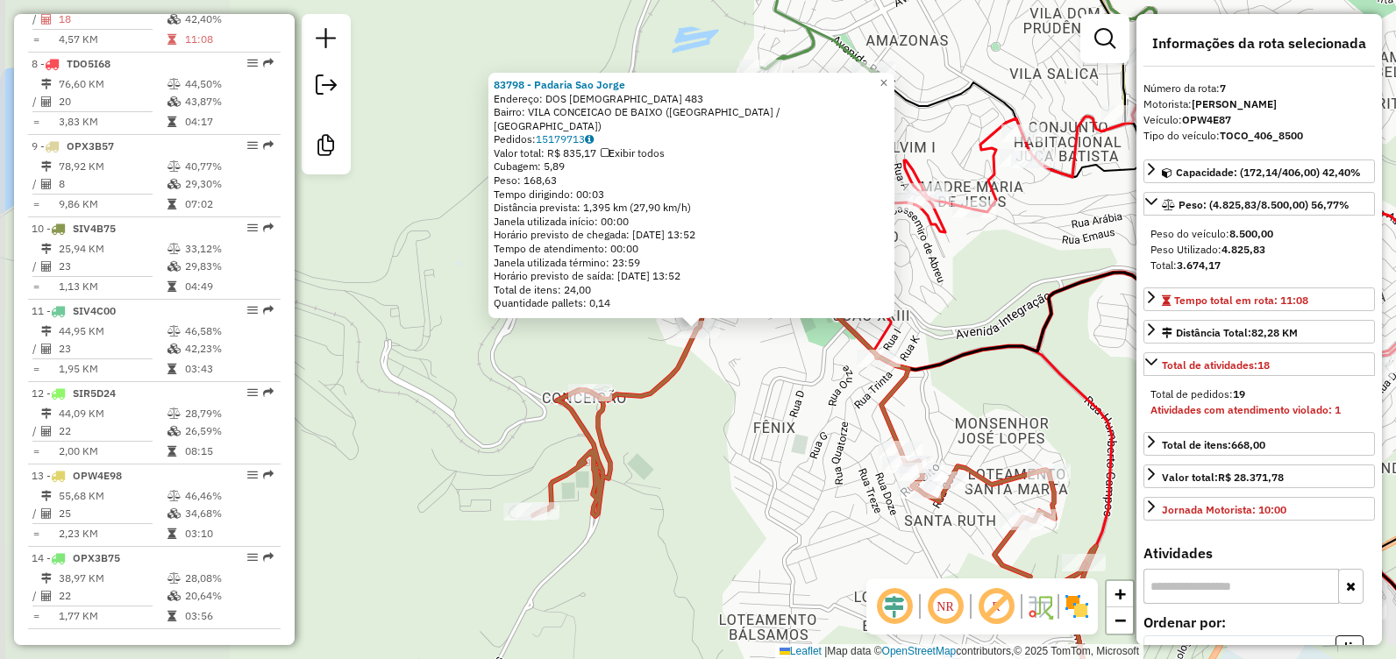
scroll to position [1186, 0]
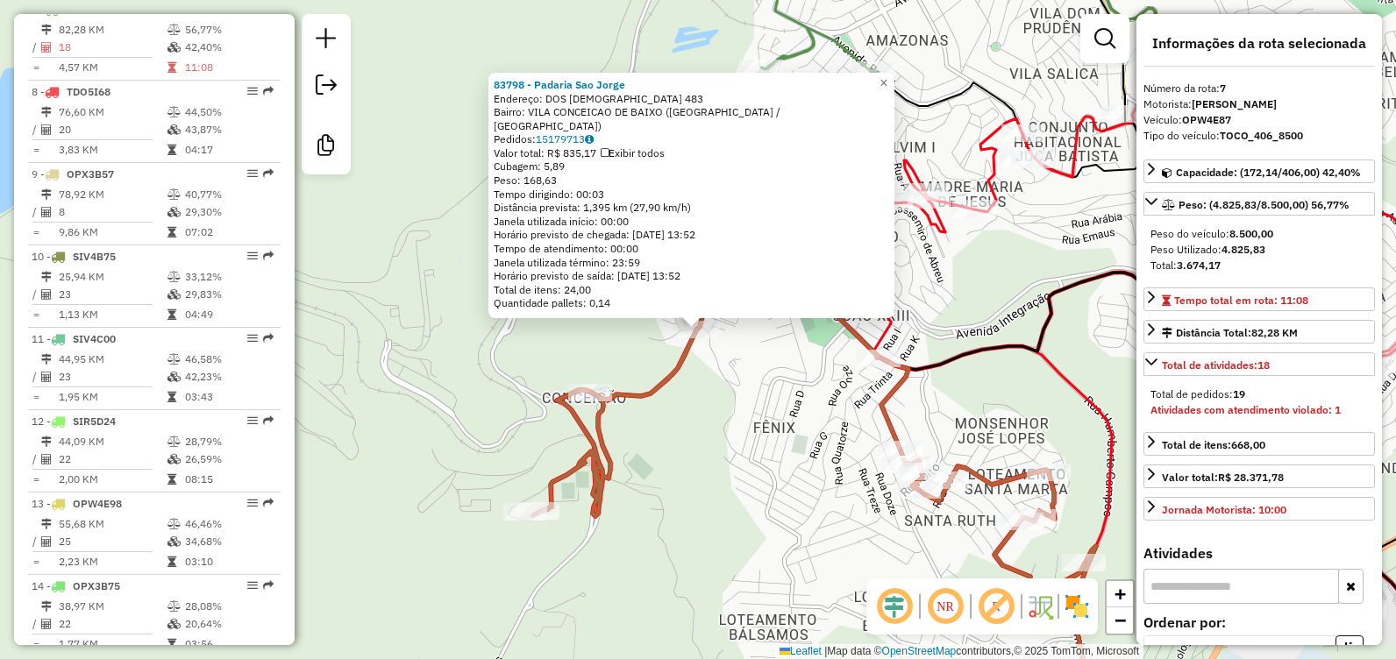
click at [676, 478] on div "83798 - Padaria Sao Jorge Endereço: DOS INGLESES 483 Bairro: VILA CONCEICAO DE …" at bounding box center [698, 329] width 1396 height 659
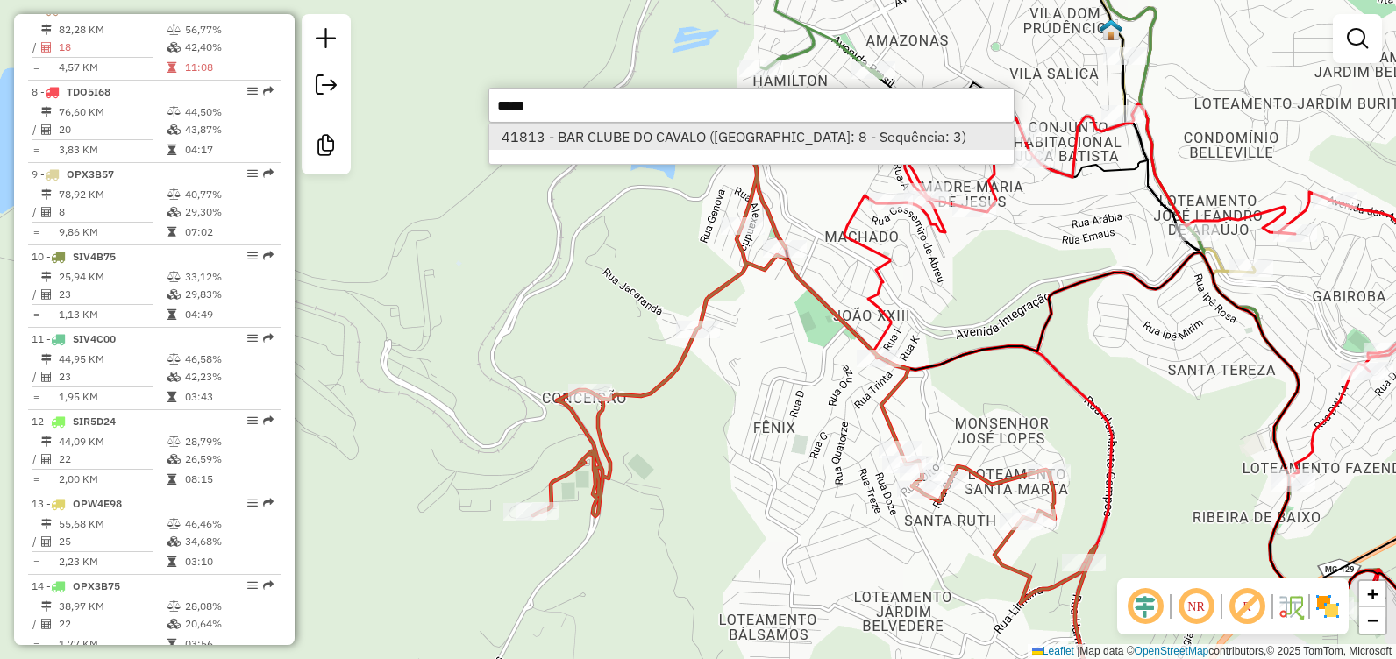
type input "*****"
click at [759, 141] on li "41813 - BAR CLUBE DO CAVALO (Rota: 8 - Sequência: 3)" at bounding box center [751, 137] width 524 height 26
select select "**********"
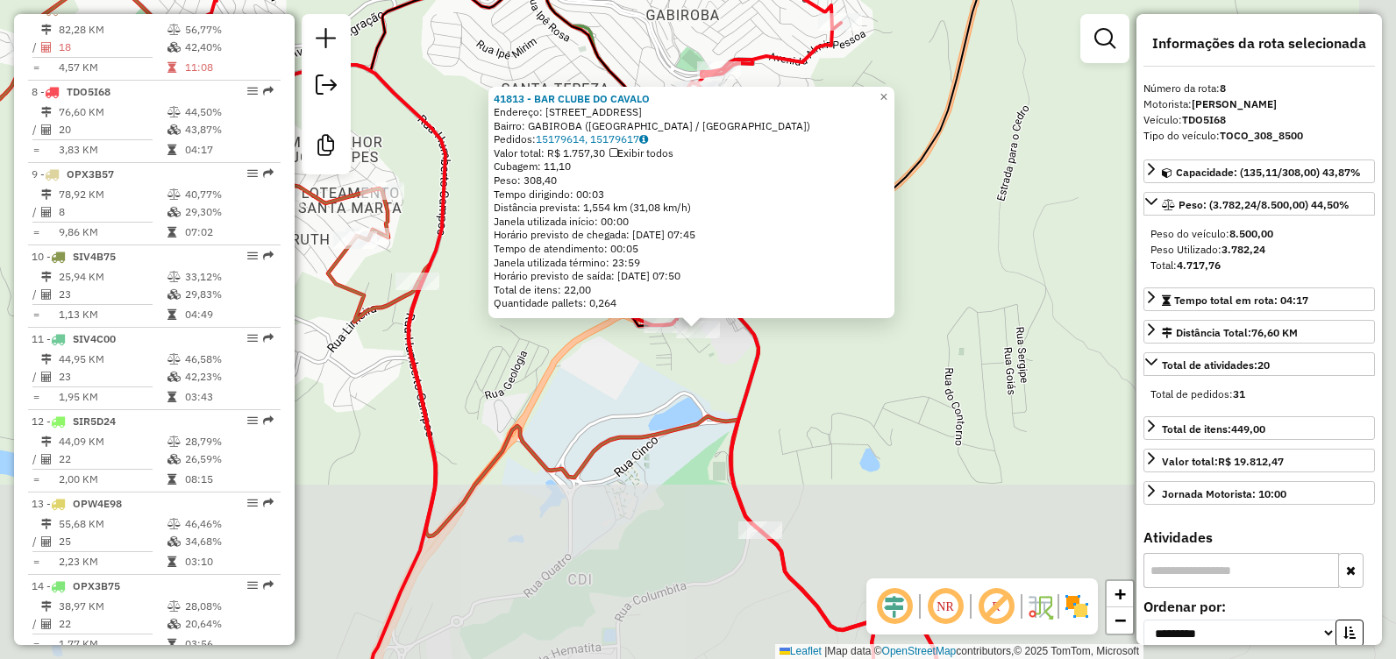
scroll to position [1244, 0]
